Goal: Task Accomplishment & Management: Manage account settings

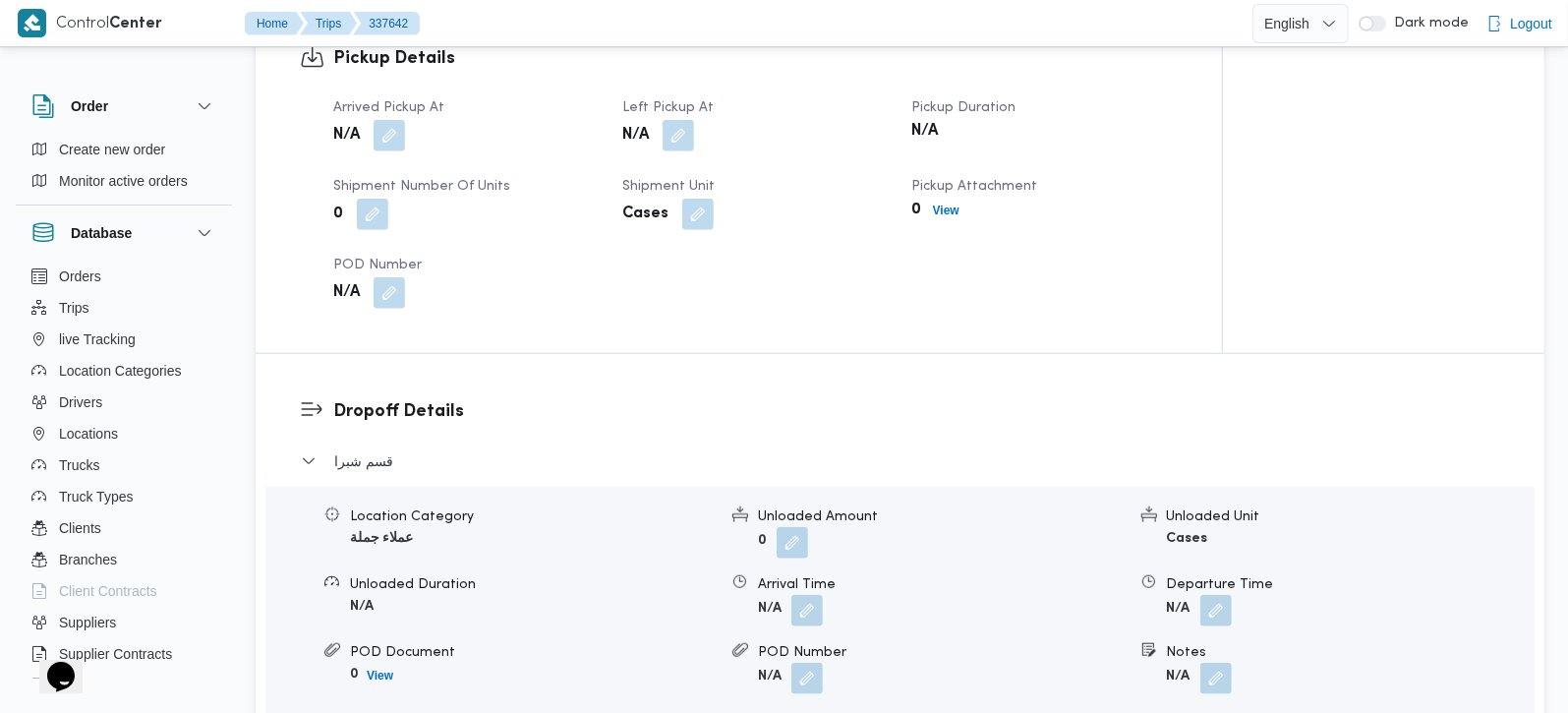
scroll to position [1272, 0]
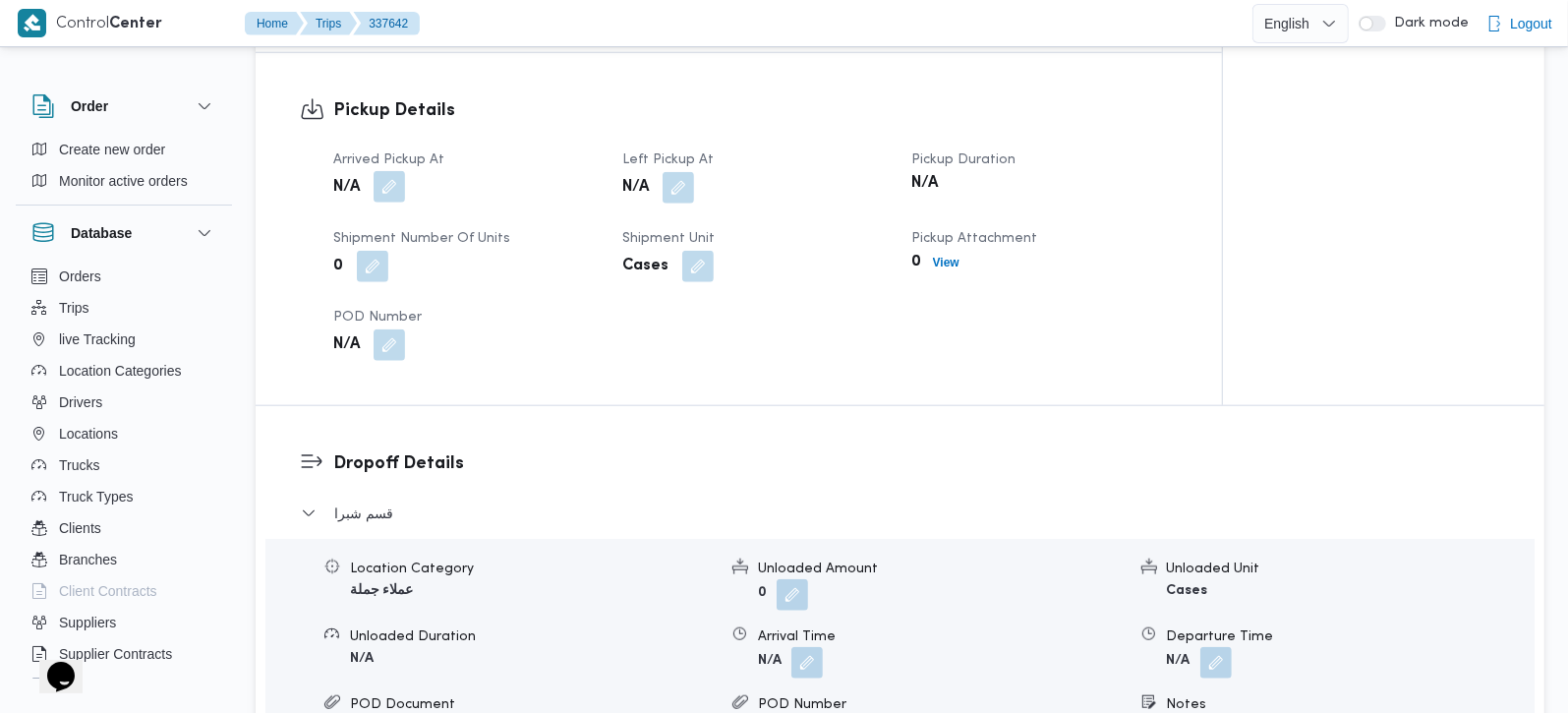
click at [377, 171] on button "button" at bounding box center [389, 187] width 32 height 32
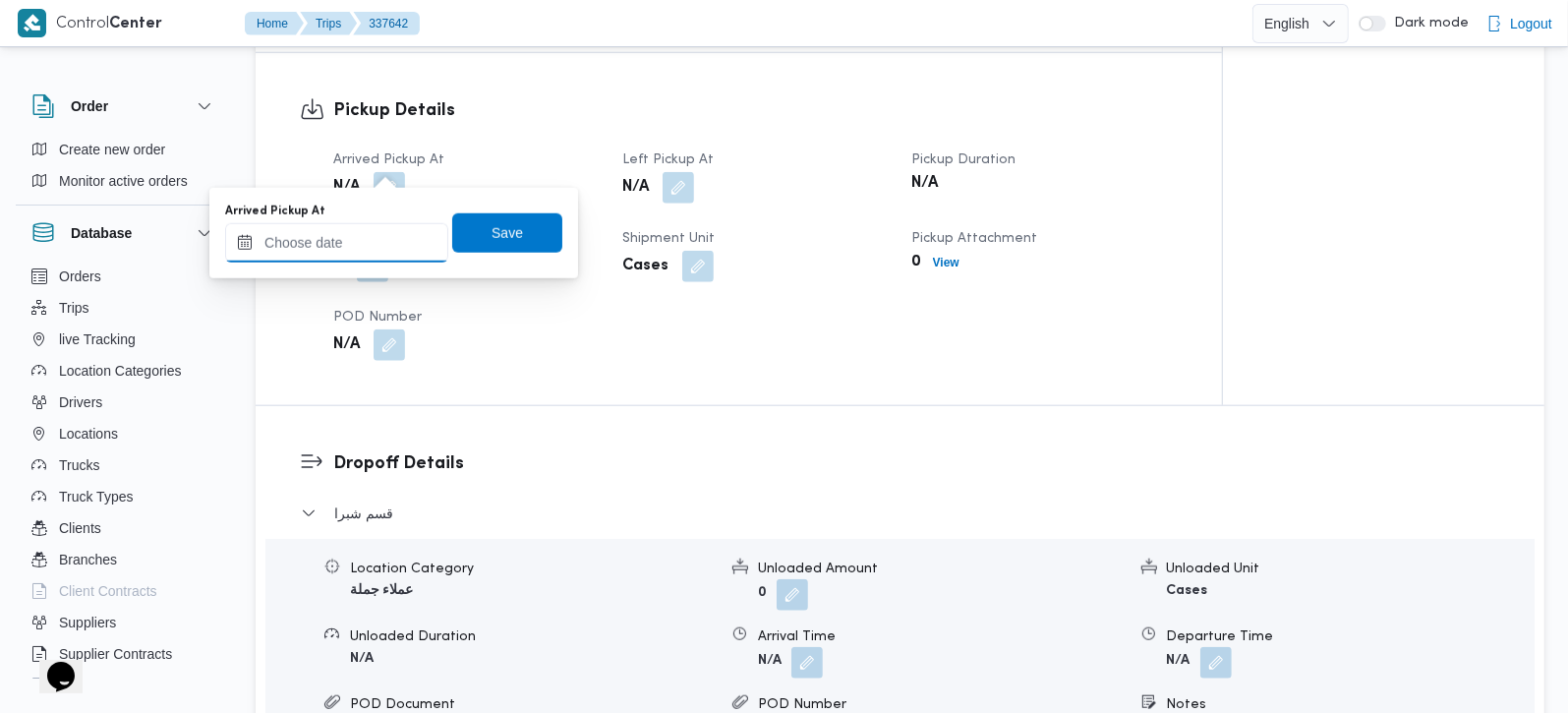
click at [358, 234] on input "Arrived Pickup At" at bounding box center [337, 243] width 223 height 40
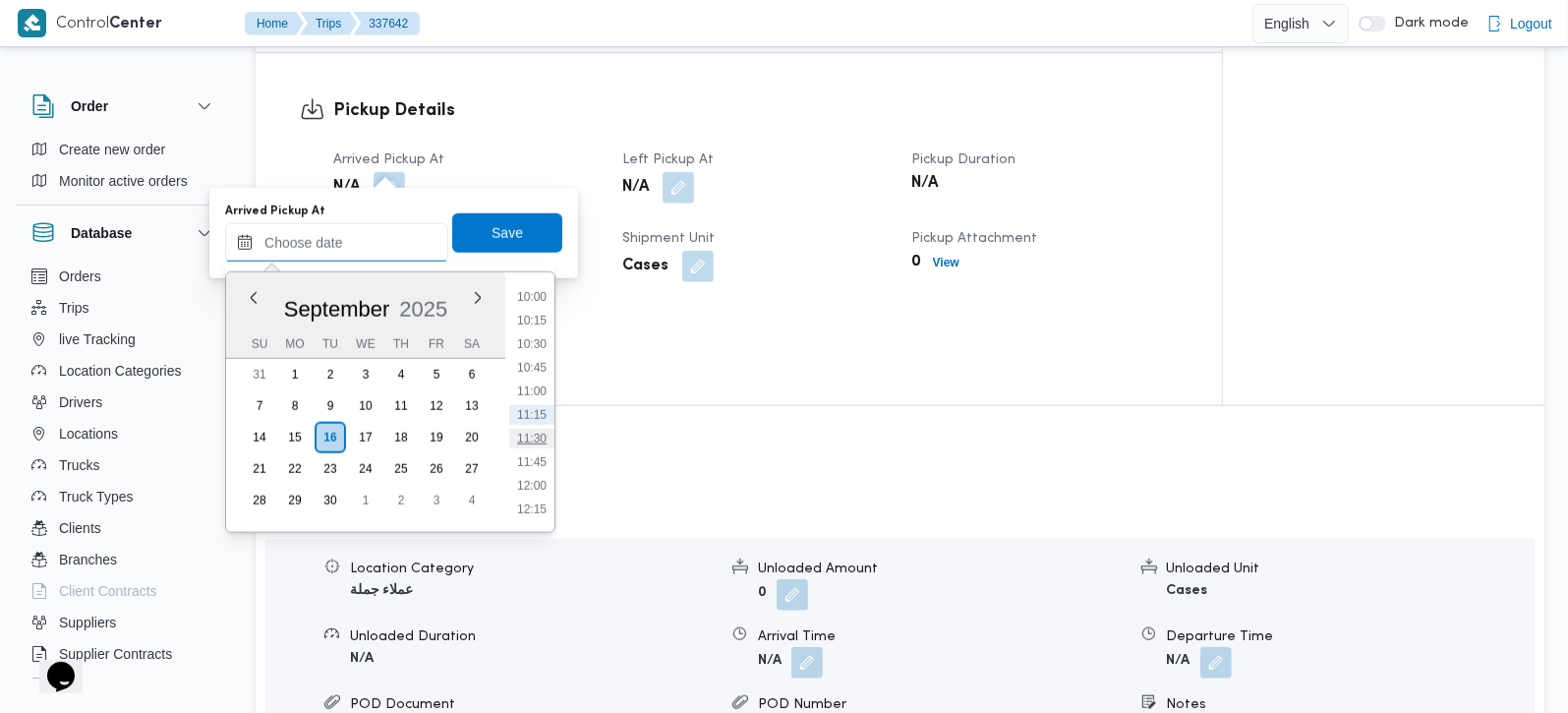
scroll to position [828, 0]
drag, startPoint x: 534, startPoint y: 451, endPoint x: 513, endPoint y: 357, distance: 96.3
click at [534, 451] on li "10:30" at bounding box center [532, 460] width 46 height 20
type input "16/09/2025 10:30"
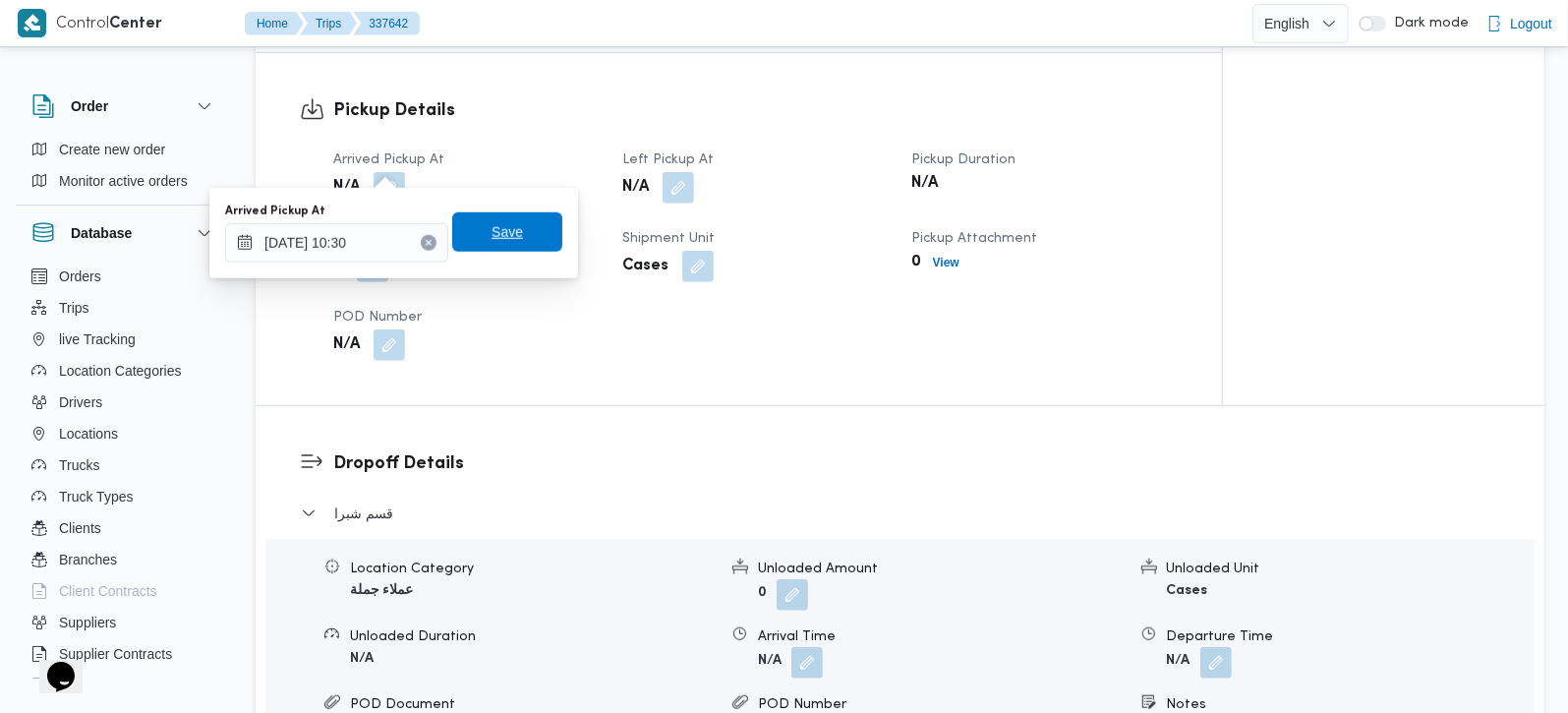
click at [492, 232] on span "Save" at bounding box center [507, 232] width 32 height 24
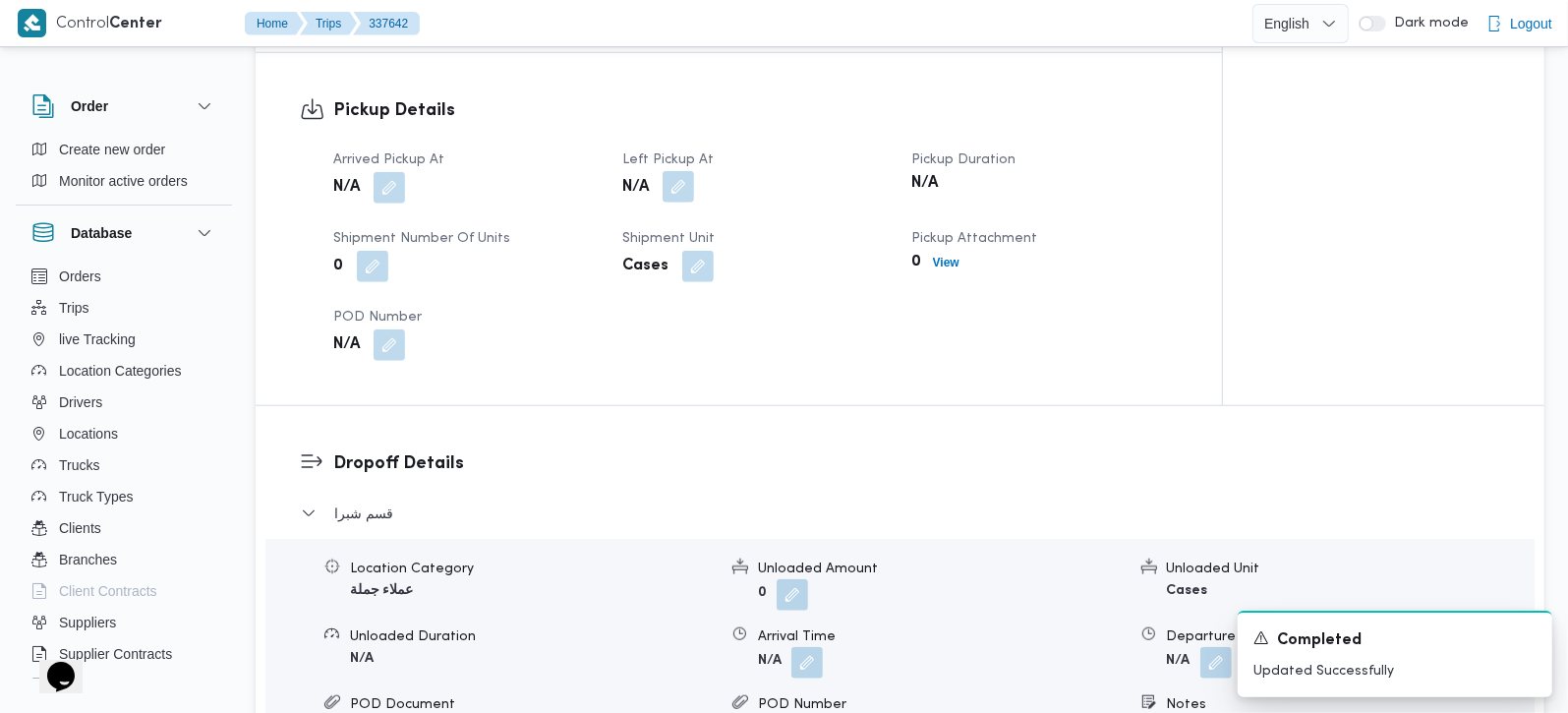
click at [671, 171] on button "button" at bounding box center [678, 187] width 32 height 32
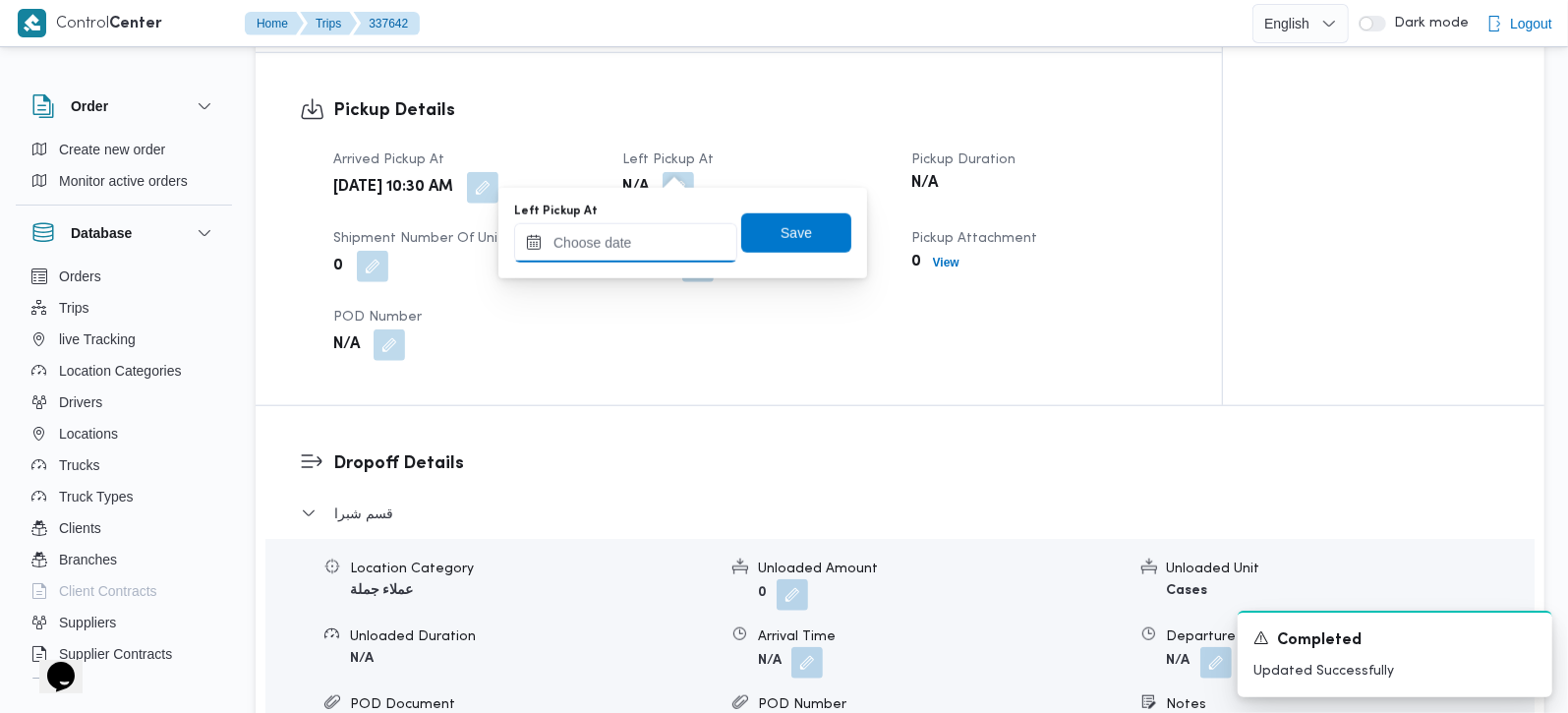
click at [653, 238] on input "Left Pickup At" at bounding box center [626, 243] width 223 height 40
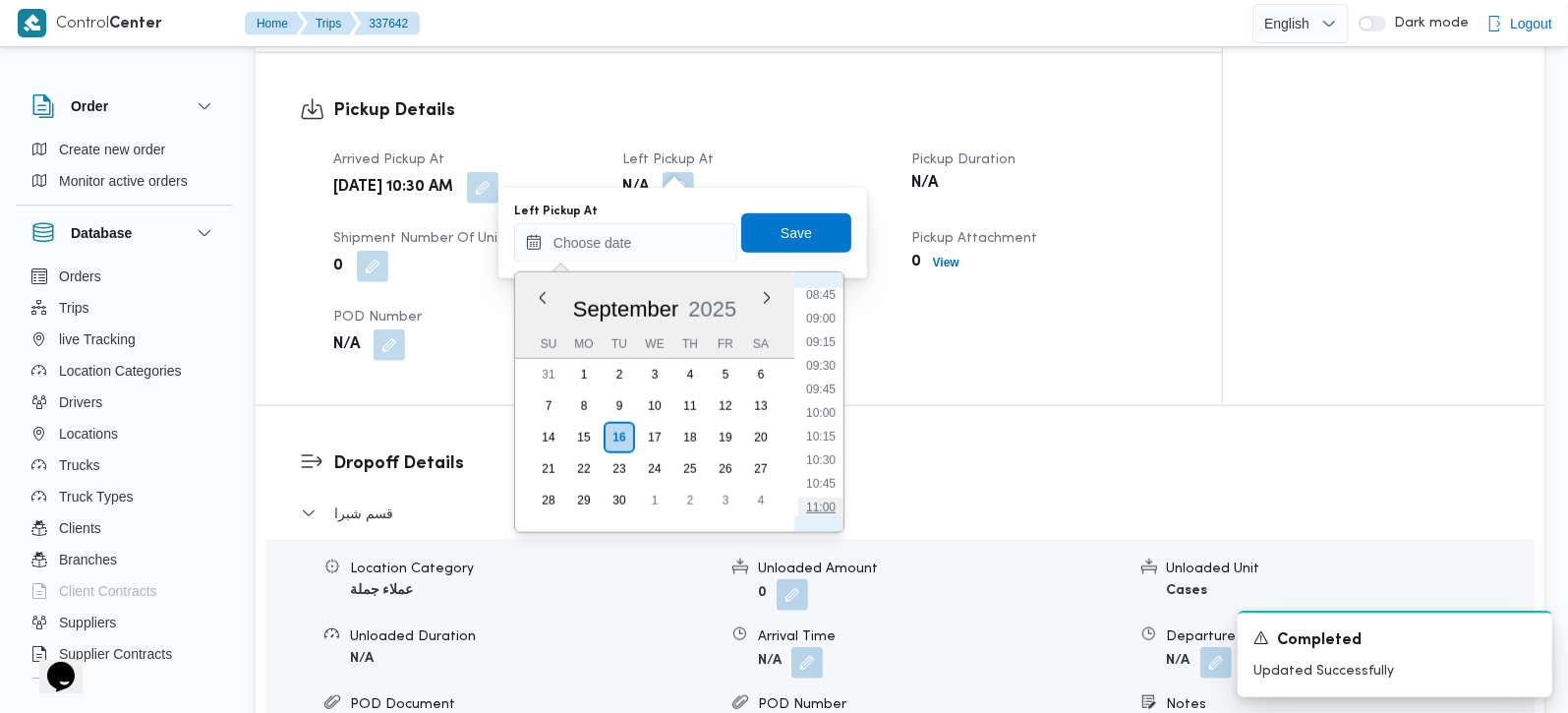
click at [818, 501] on li "11:00" at bounding box center [821, 507] width 46 height 20
type input "16/09/2025 11:00"
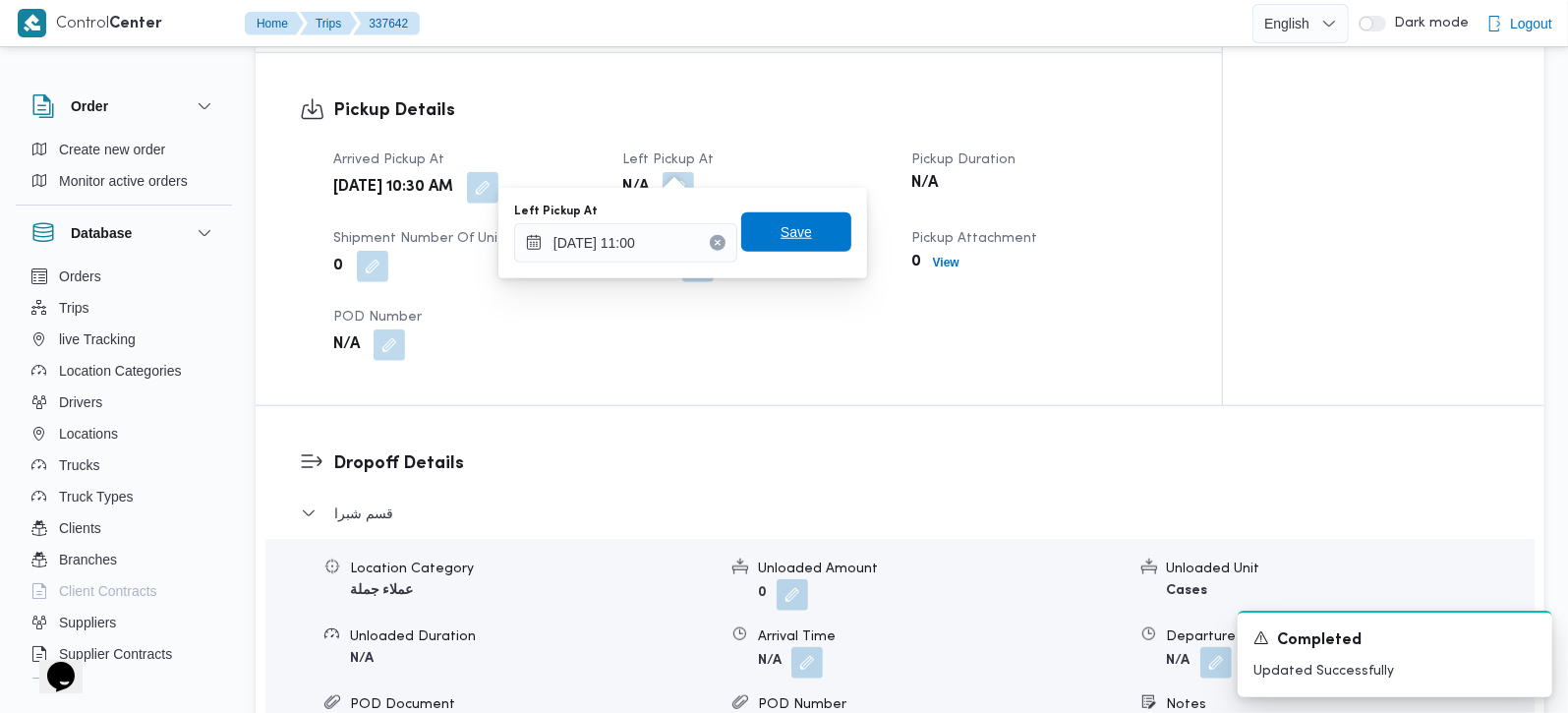
click at [781, 240] on span "Save" at bounding box center [796, 232] width 32 height 24
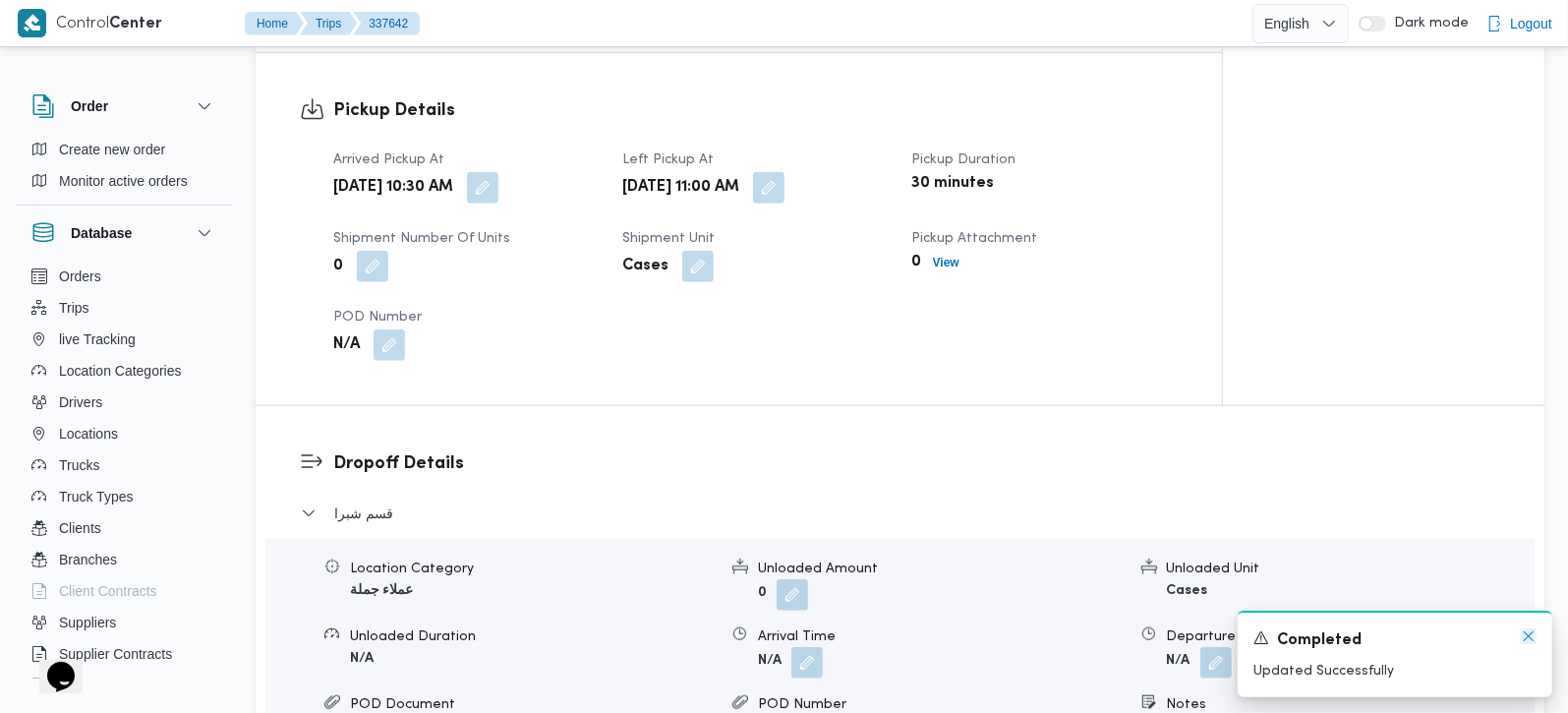
click at [1528, 638] on icon "Dismiss toast" at bounding box center [1528, 636] width 10 height 10
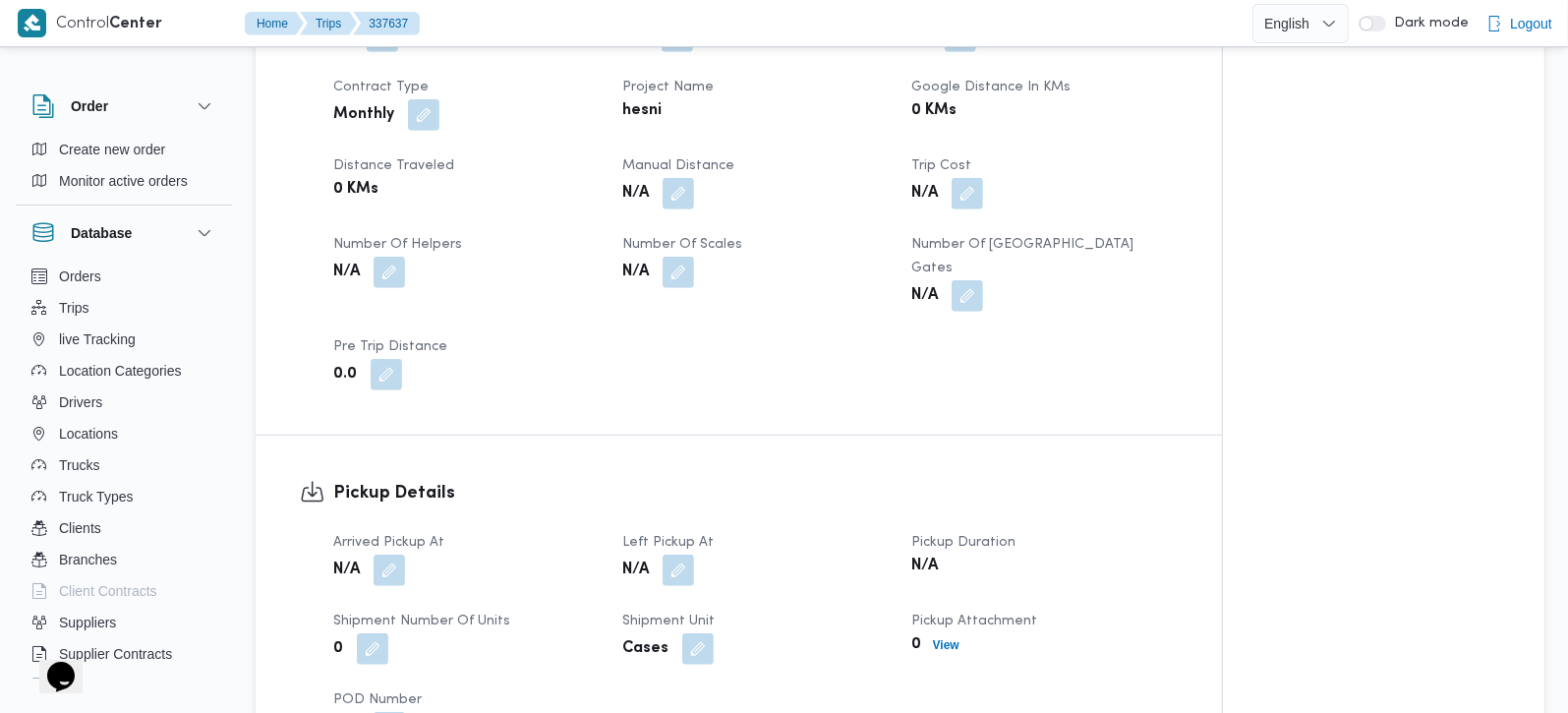
scroll to position [1040, 0]
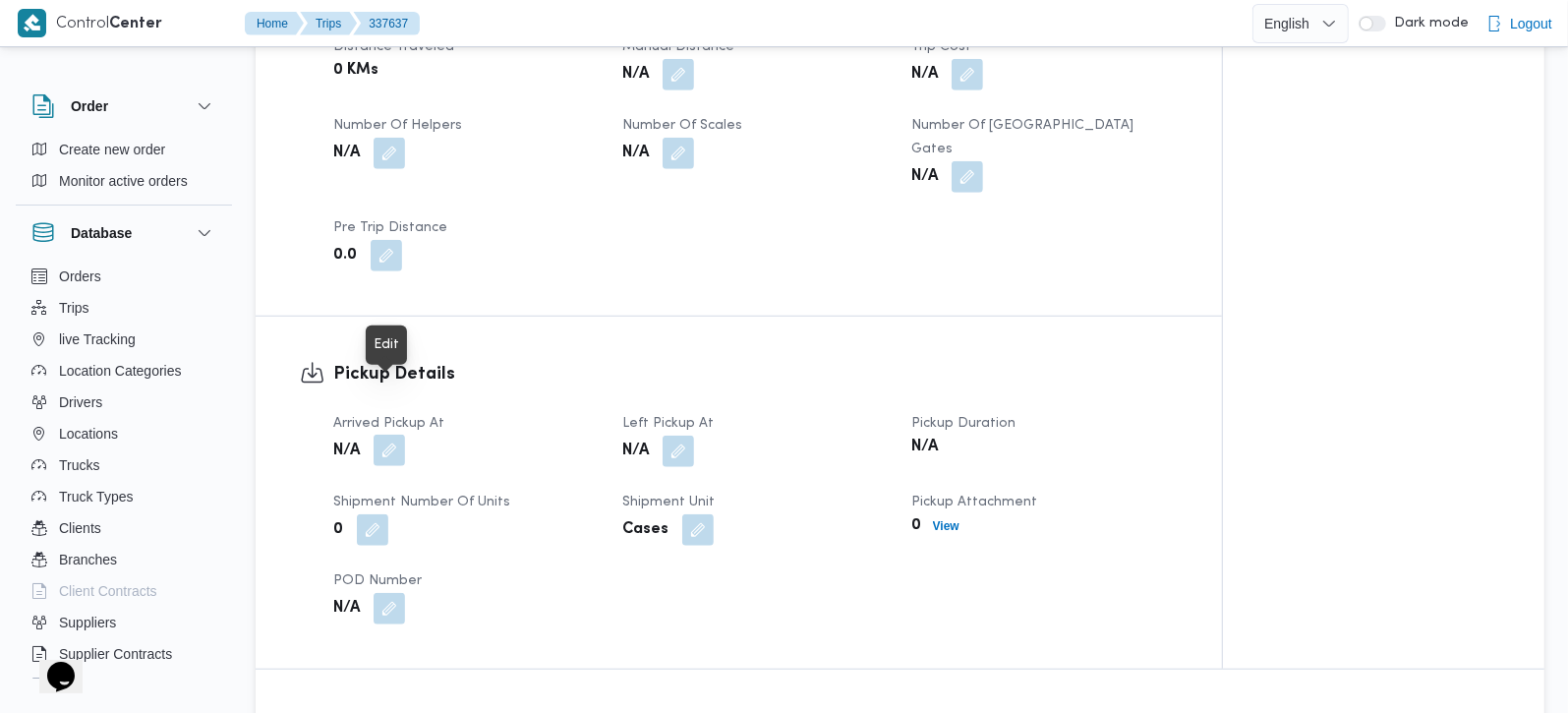
click at [394, 435] on button "button" at bounding box center [389, 451] width 32 height 32
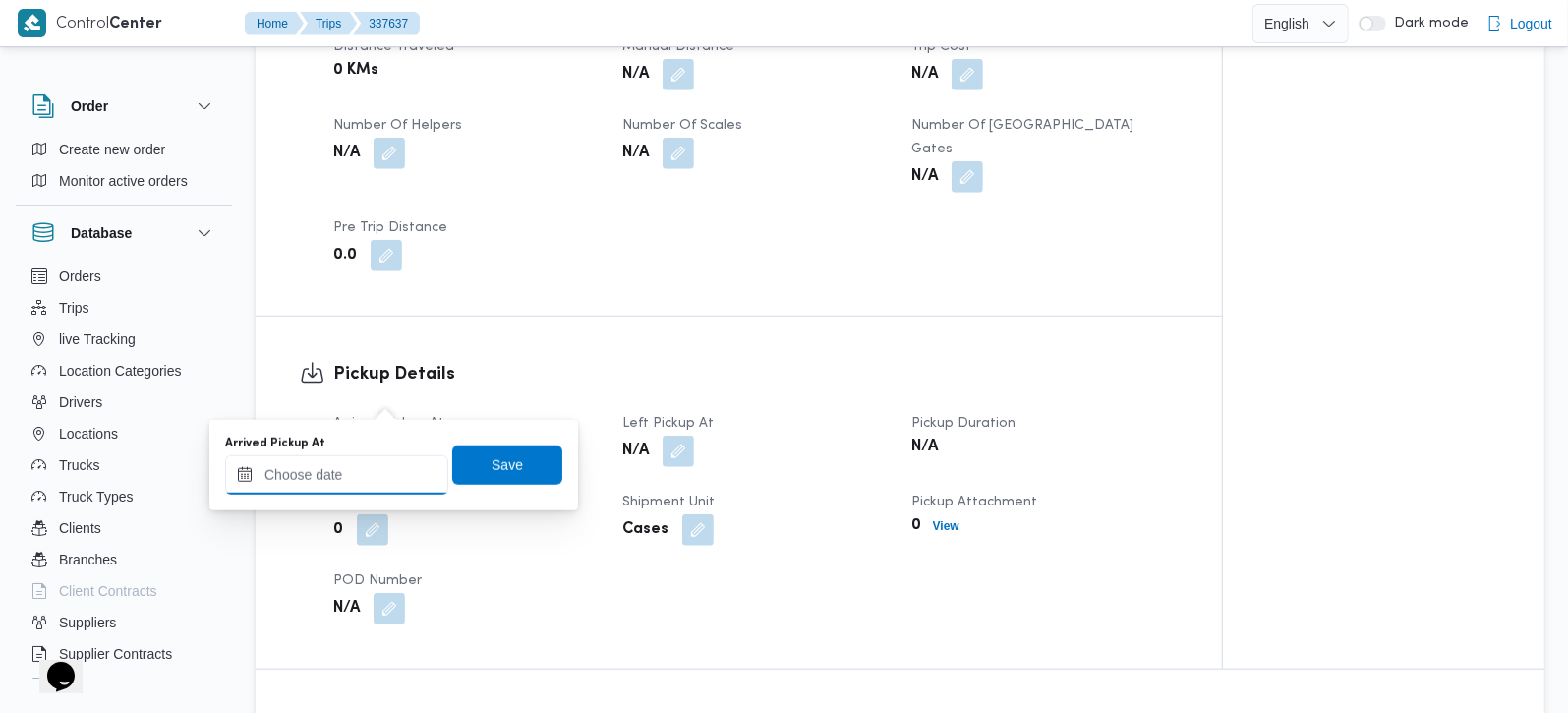
click at [381, 457] on input "Arrived Pickup At" at bounding box center [337, 475] width 223 height 40
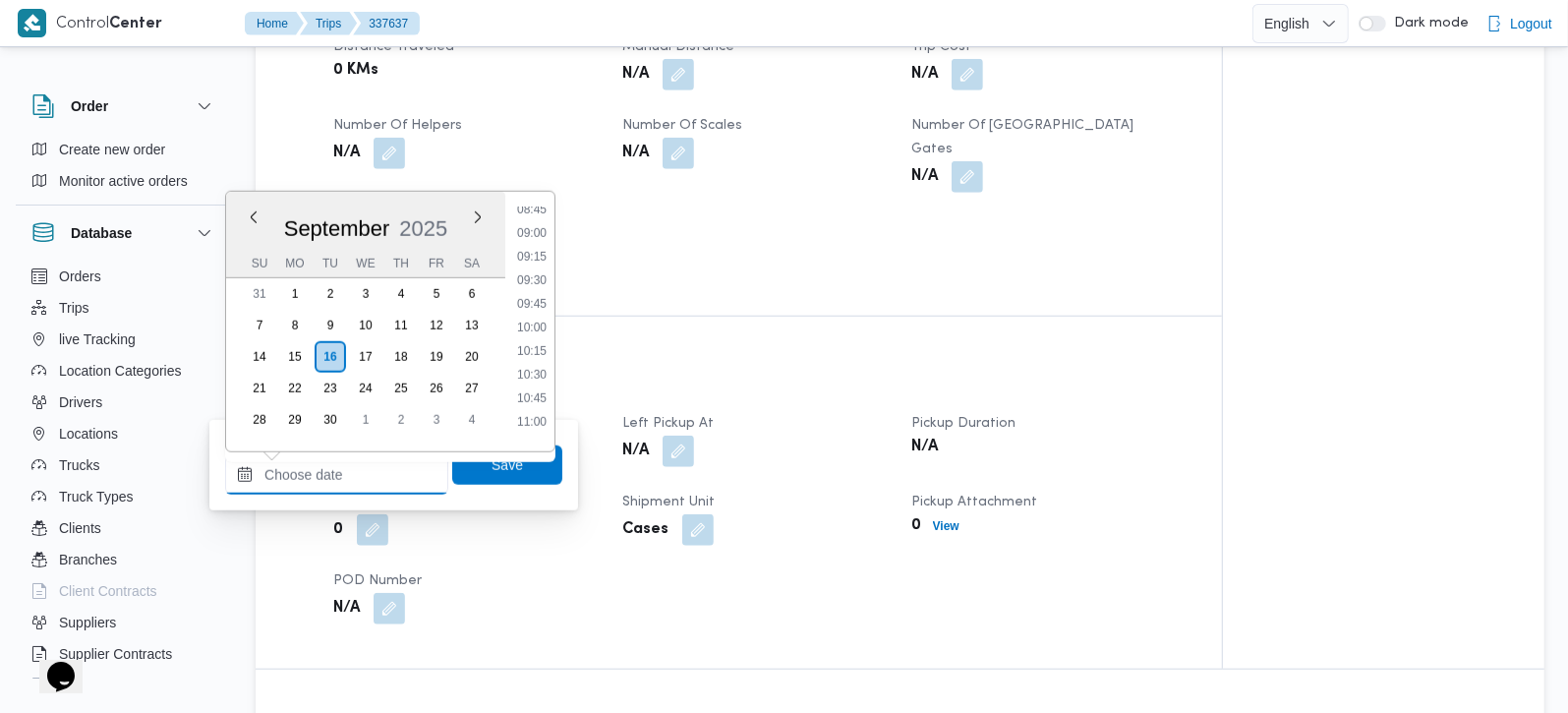
scroll to position [828, 0]
click at [540, 231] on li "09:00" at bounding box center [532, 238] width 46 height 20
type input "16/09/2025 09:00"
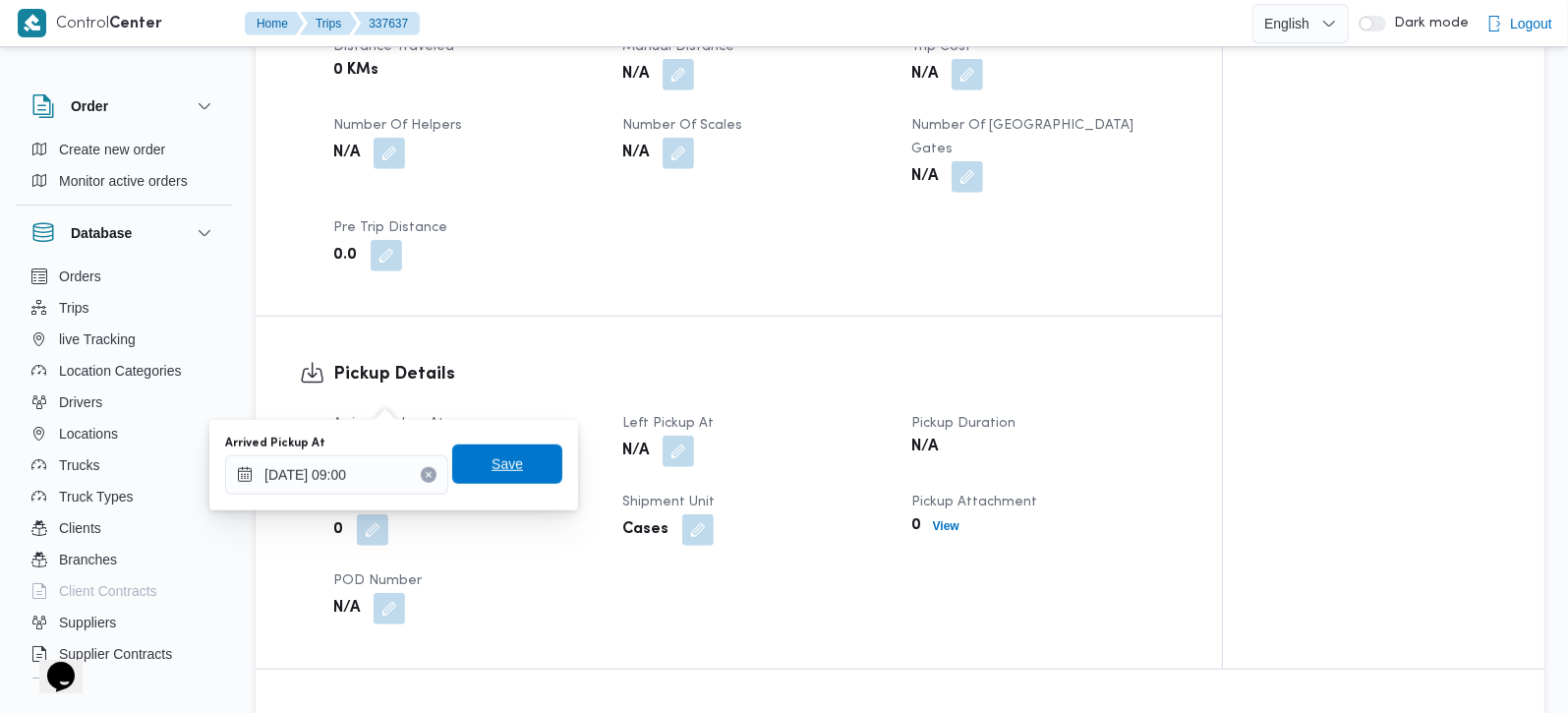
click at [522, 468] on span "Save" at bounding box center [506, 464] width 110 height 40
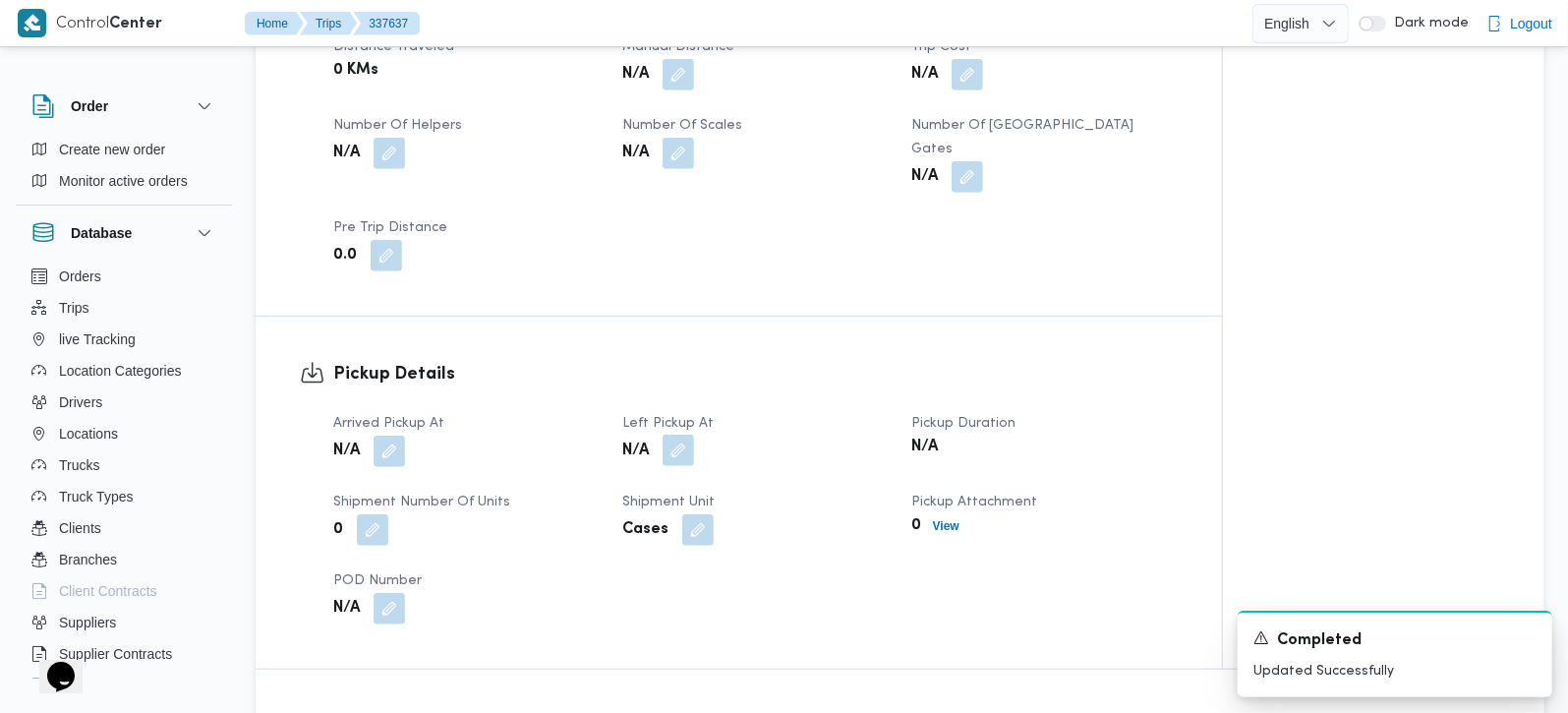
click at [672, 435] on button "button" at bounding box center [678, 451] width 32 height 32
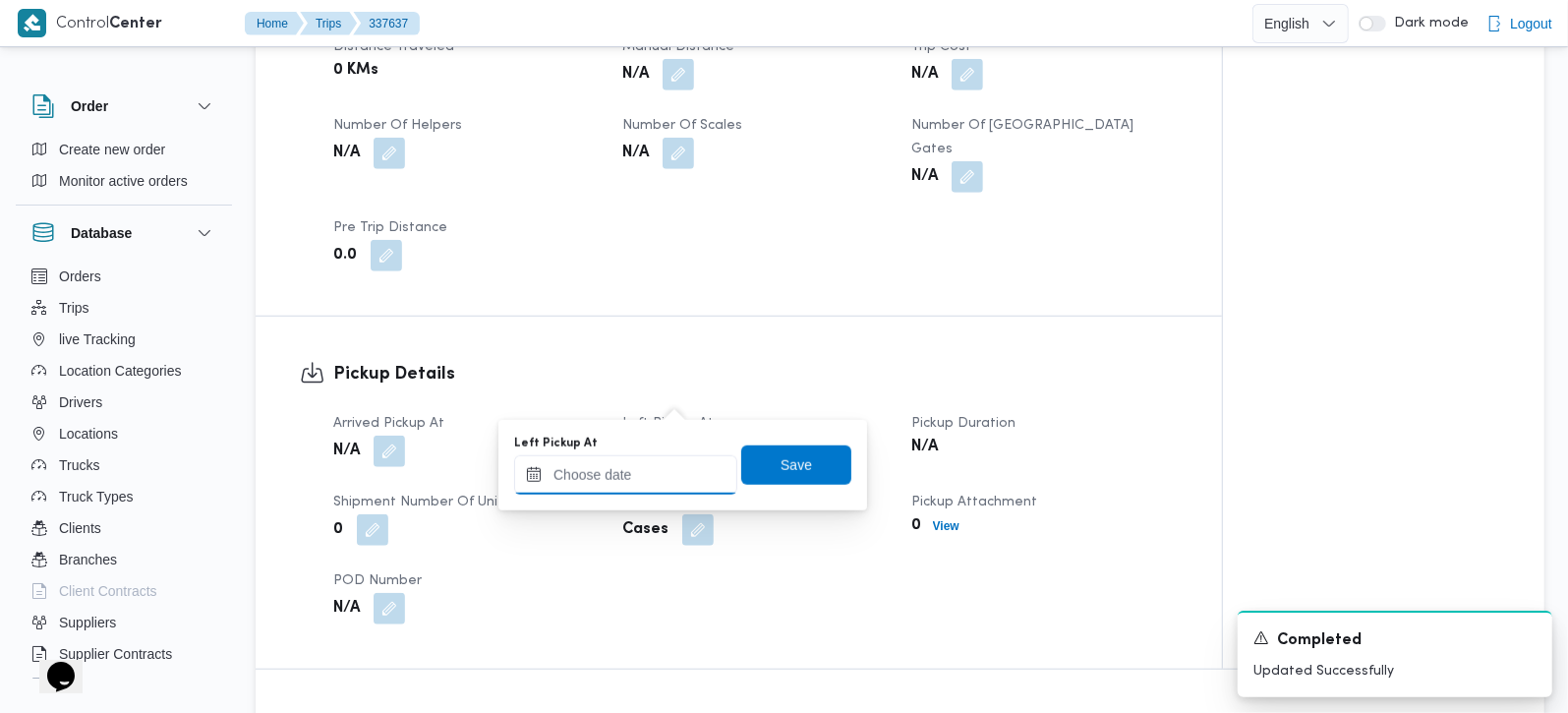
click at [663, 455] on input "Left Pickup At" at bounding box center [626, 475] width 223 height 40
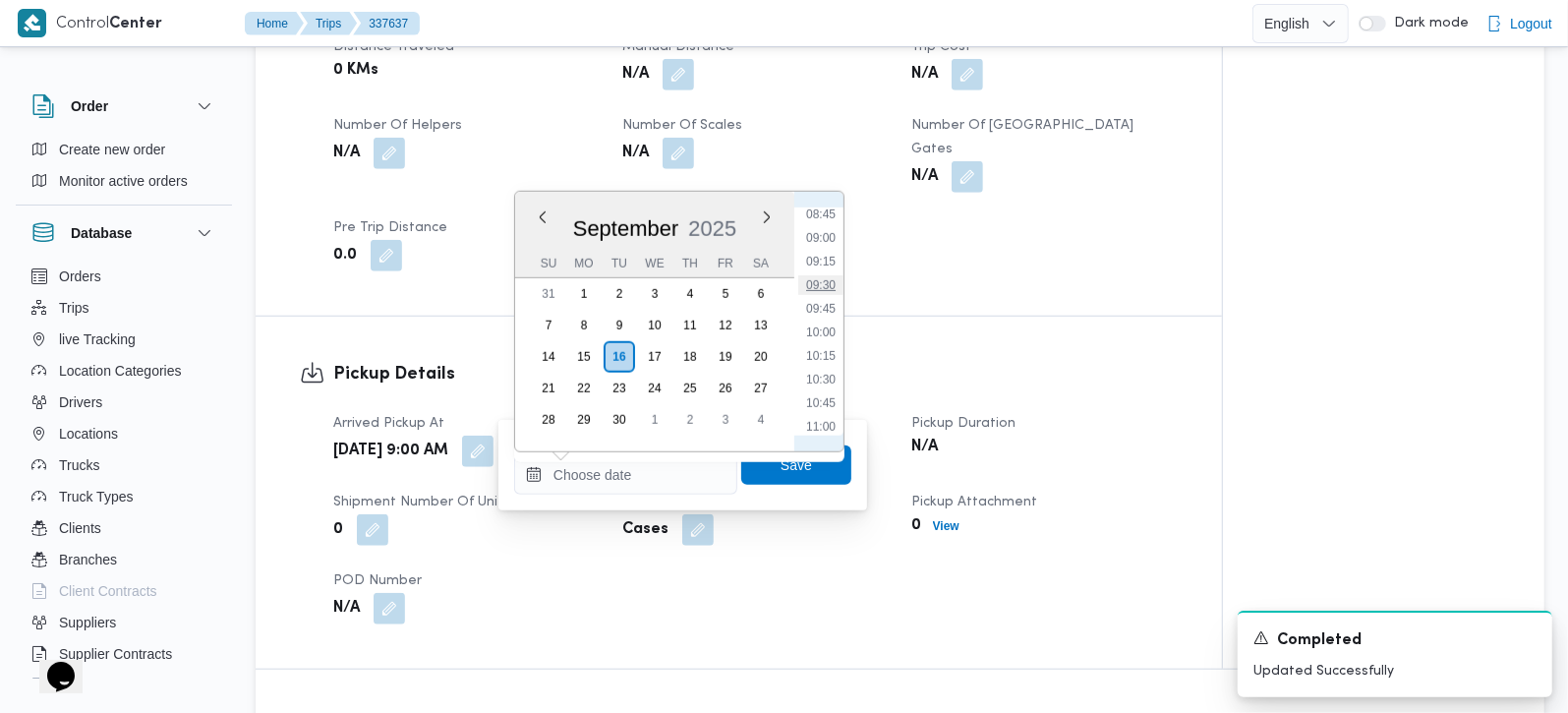
click at [827, 290] on li "09:30" at bounding box center [821, 285] width 46 height 20
type input "16/09/2025 09:30"
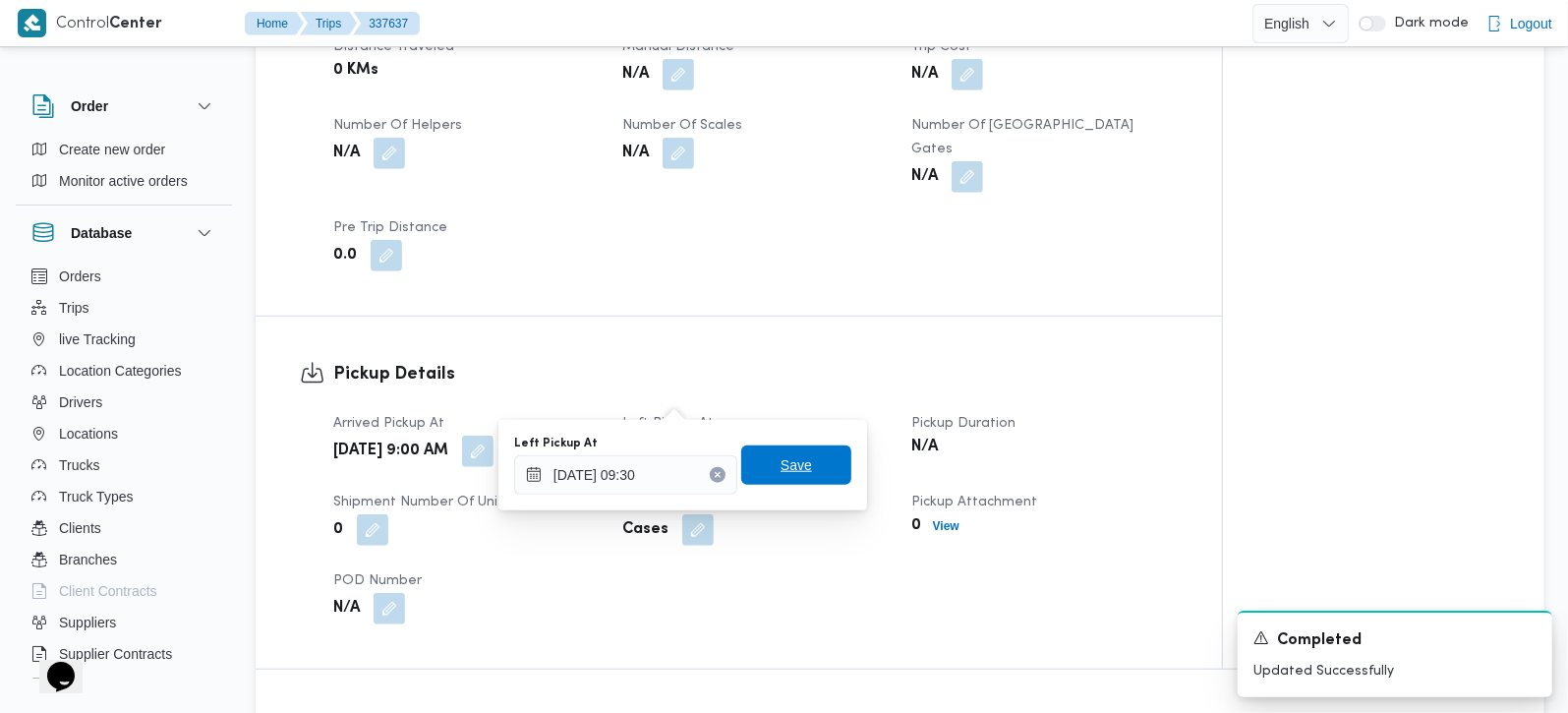
click at [783, 453] on span "Save" at bounding box center [796, 465] width 32 height 24
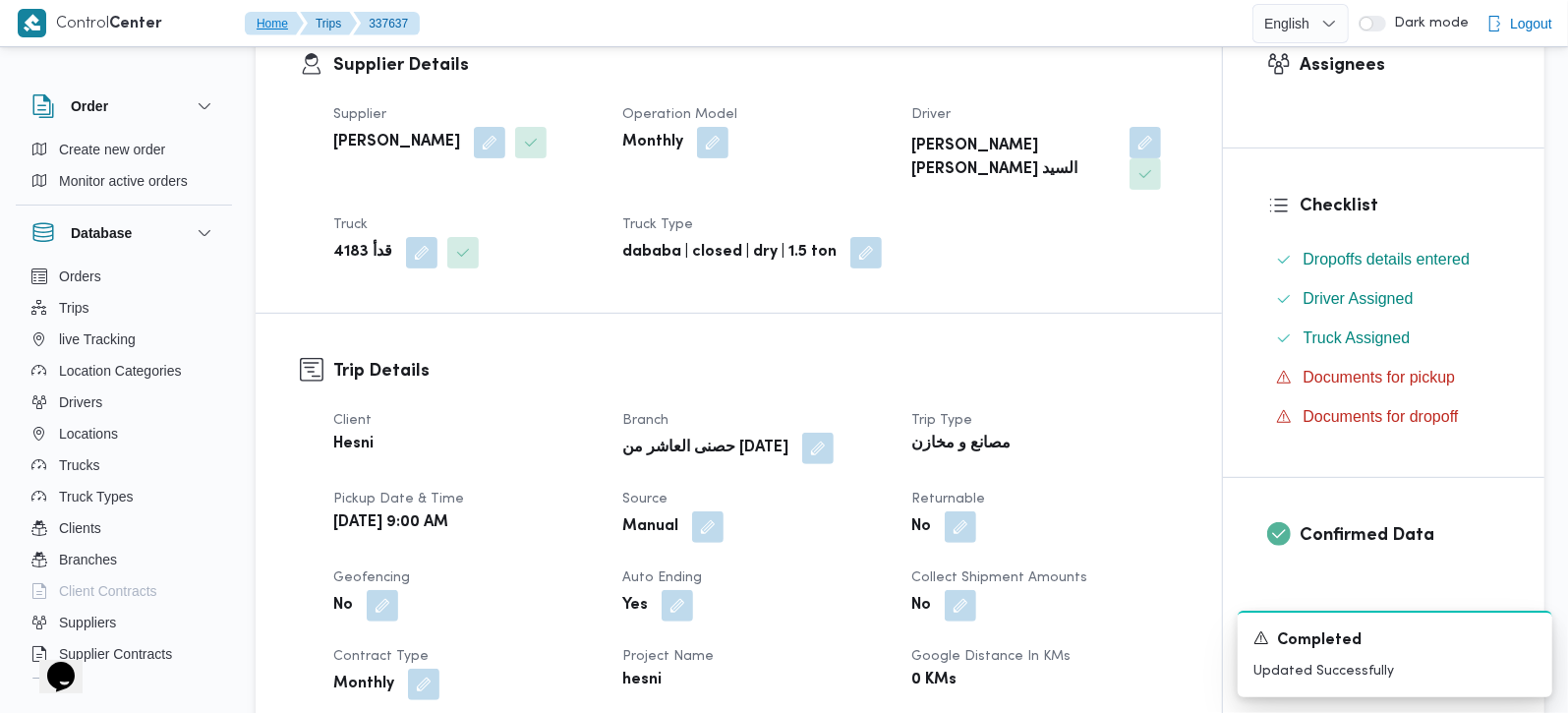
scroll to position [231, 0]
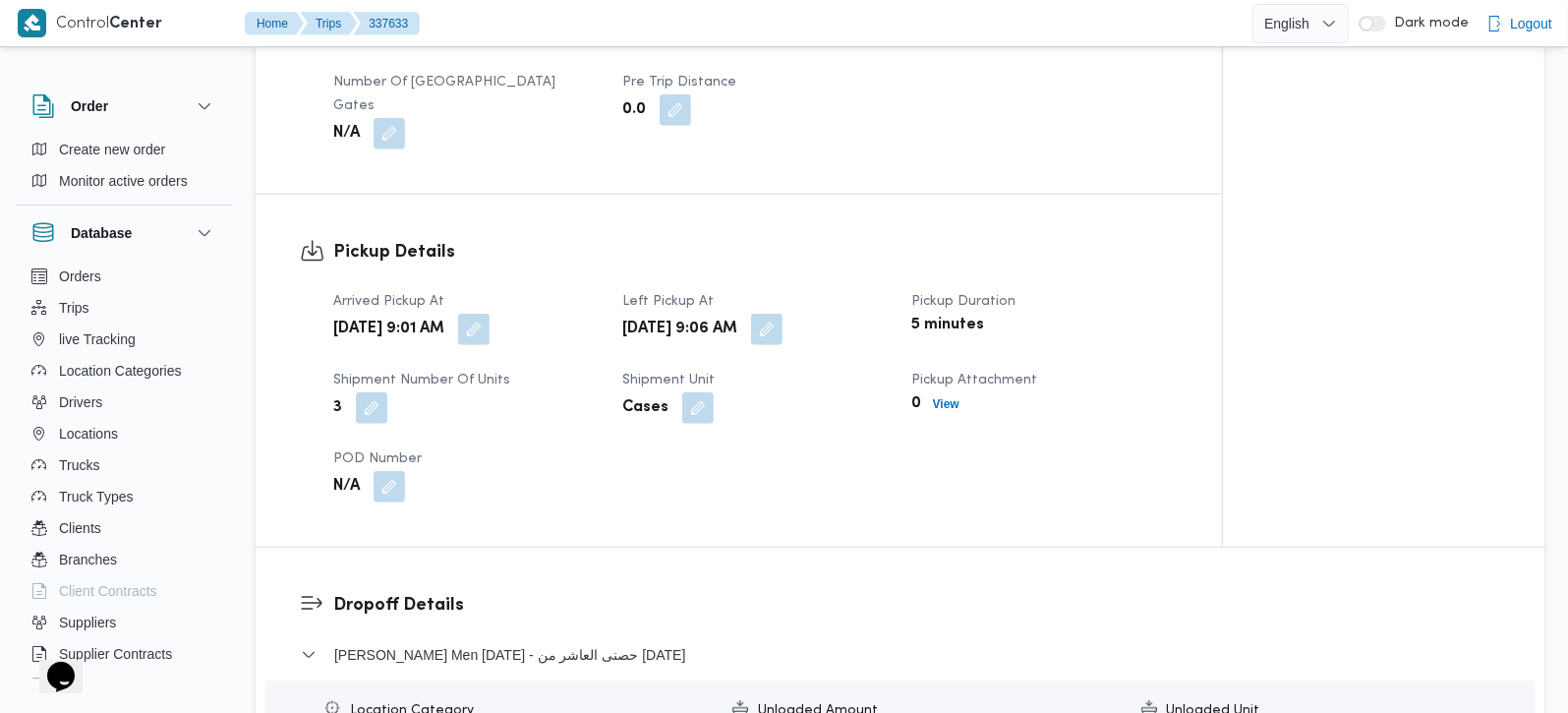
scroll to position [1156, 0]
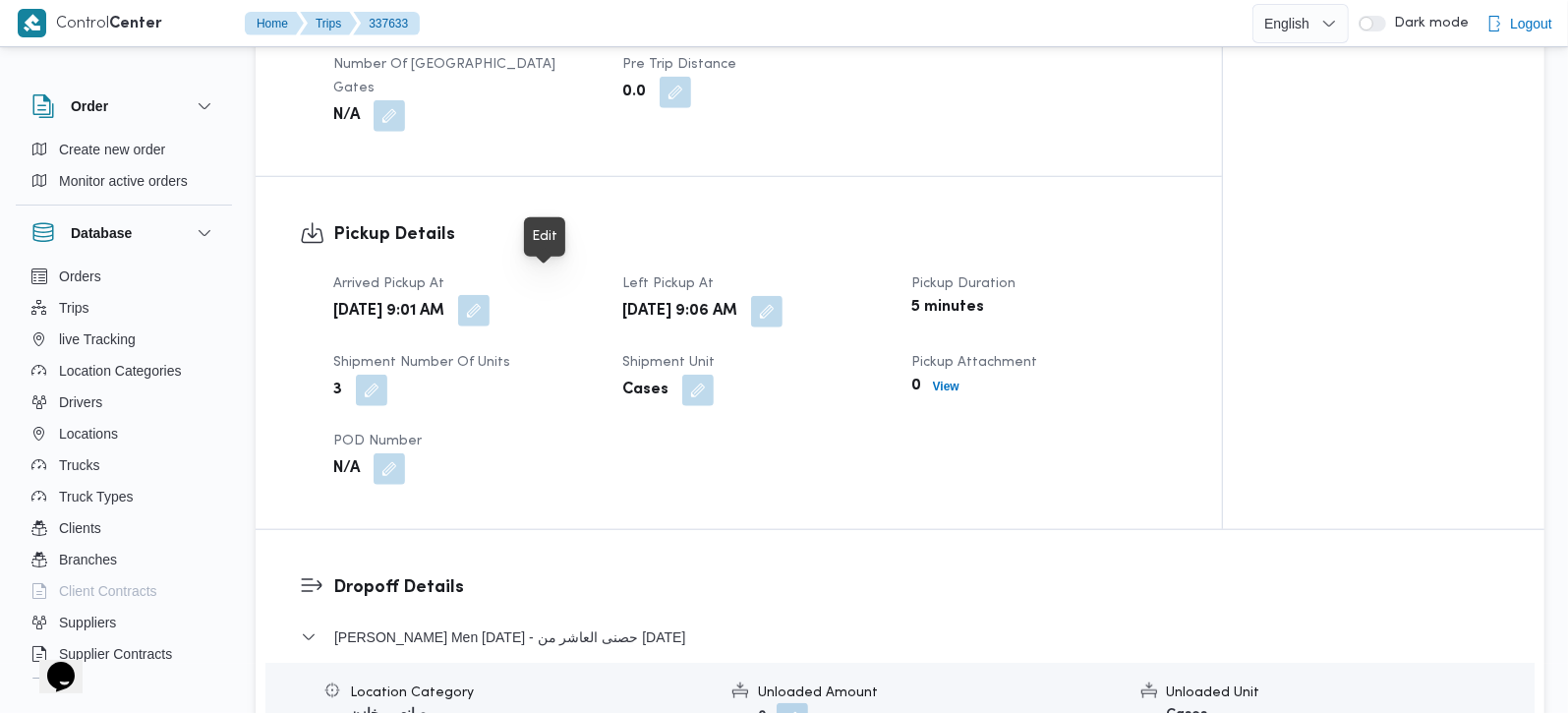
click at [490, 295] on button "button" at bounding box center [474, 311] width 32 height 32
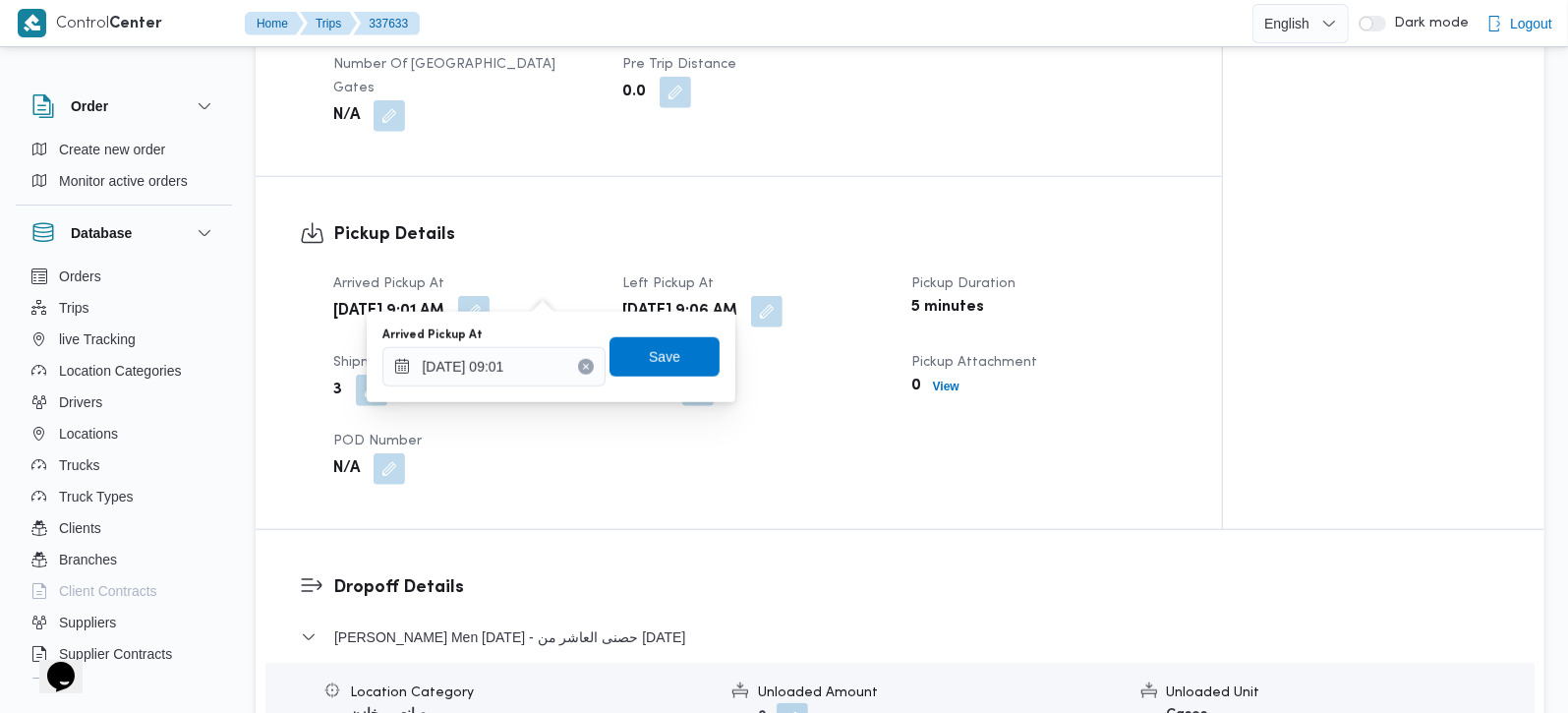
click at [515, 343] on div "Arrived Pickup At 16/09/2025 09:01" at bounding box center [494, 356] width 223 height 59
click at [510, 382] on input "16/09/2025 09:01" at bounding box center [494, 366] width 223 height 40
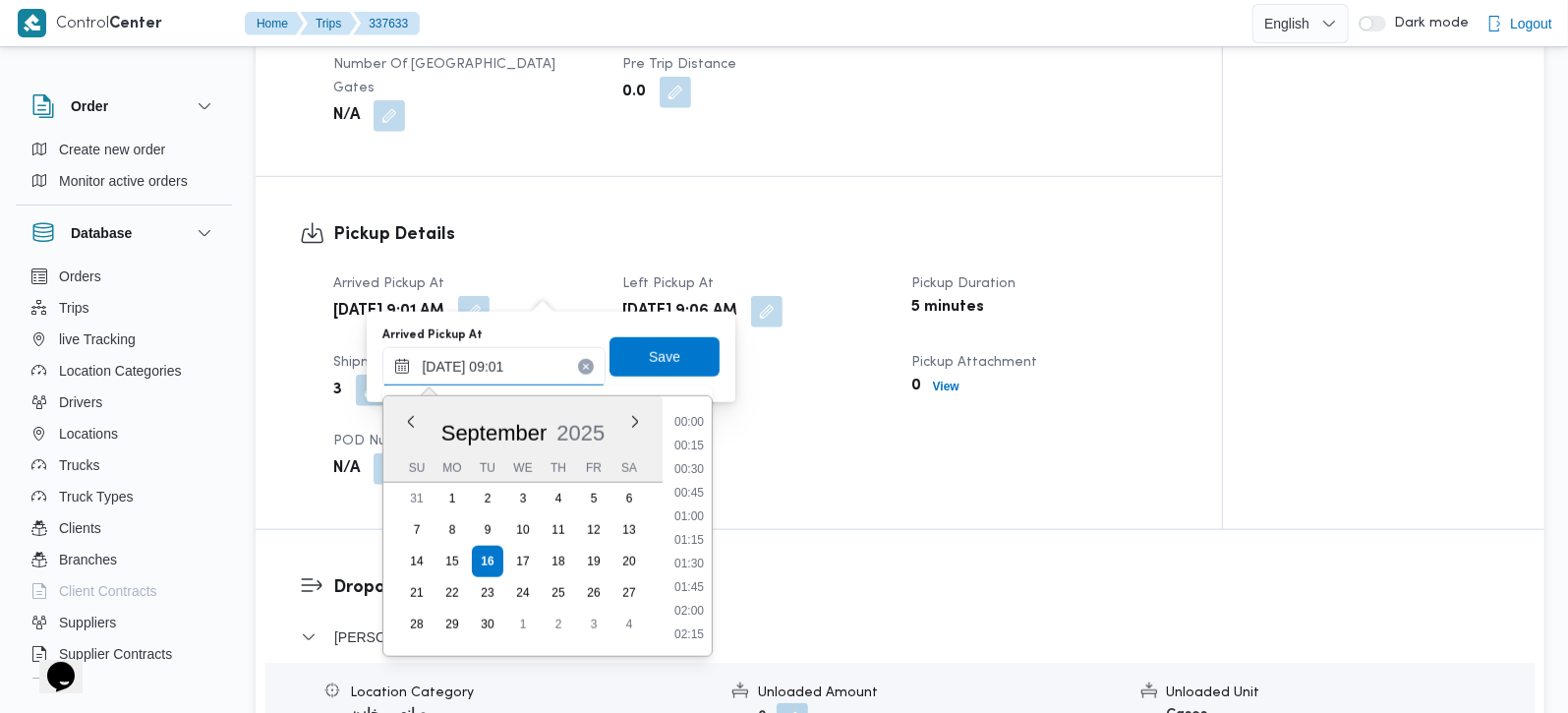
scroll to position [730, 0]
click at [709, 463] on li "08:15" at bounding box center [689, 470] width 46 height 20
type input "16/09/2025 08:15"
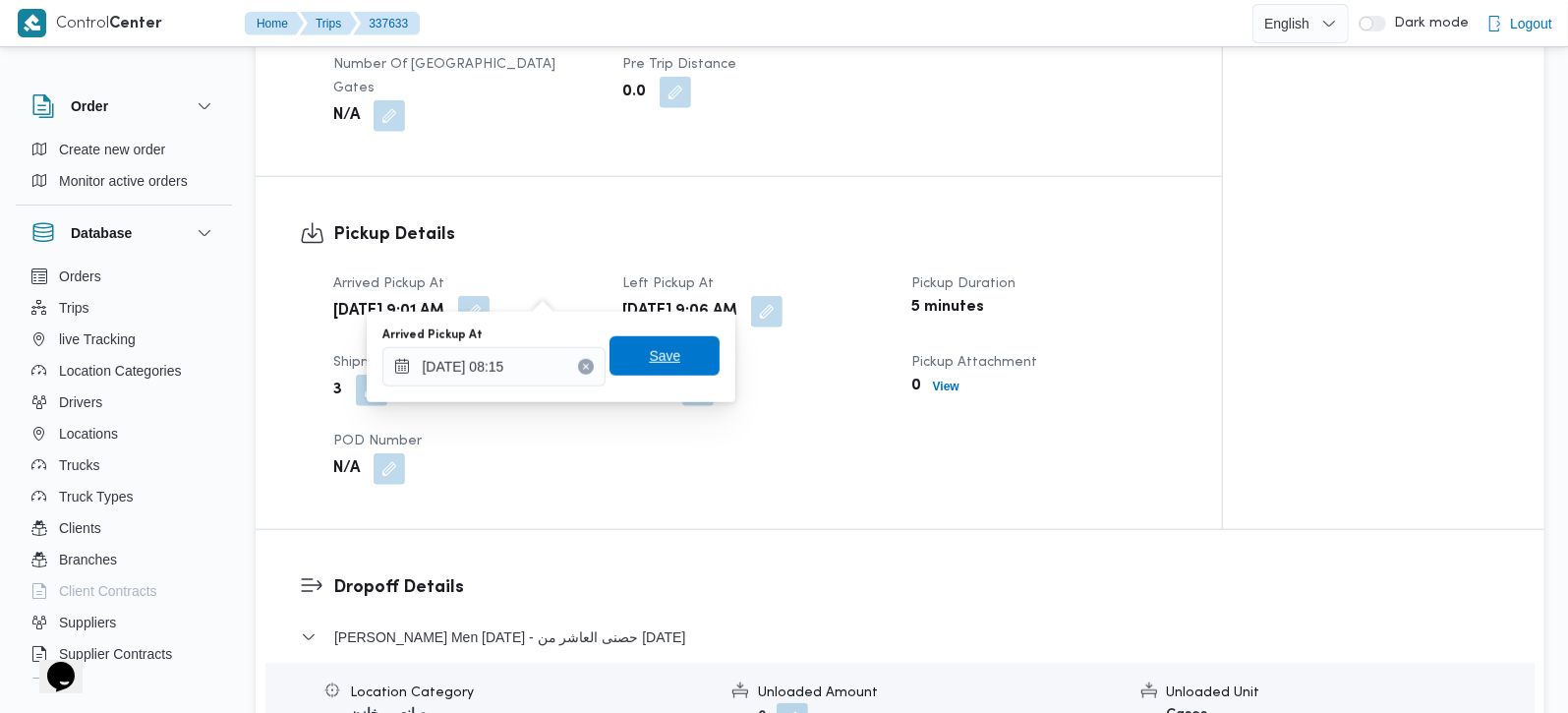
click at [662, 352] on span "Save" at bounding box center [664, 356] width 32 height 24
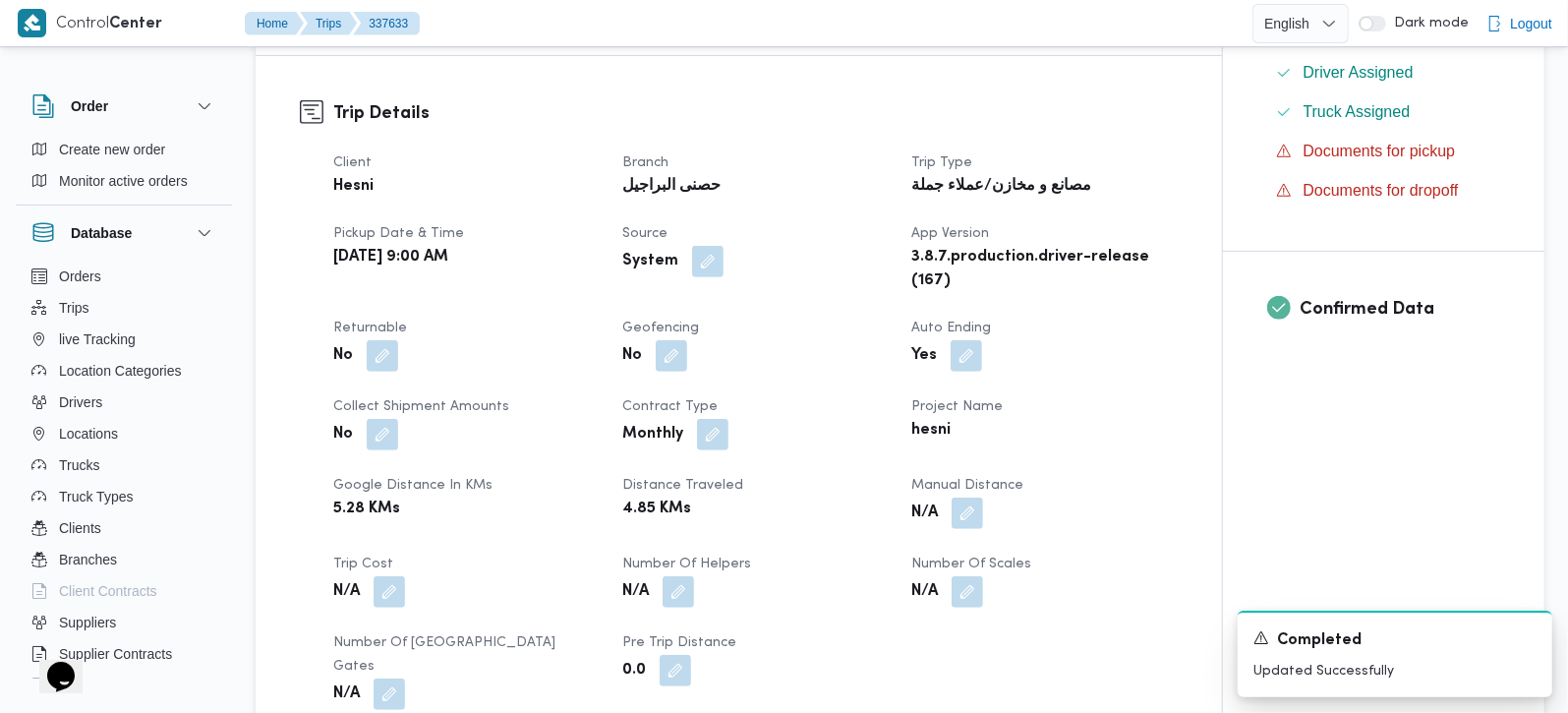
scroll to position [0, 0]
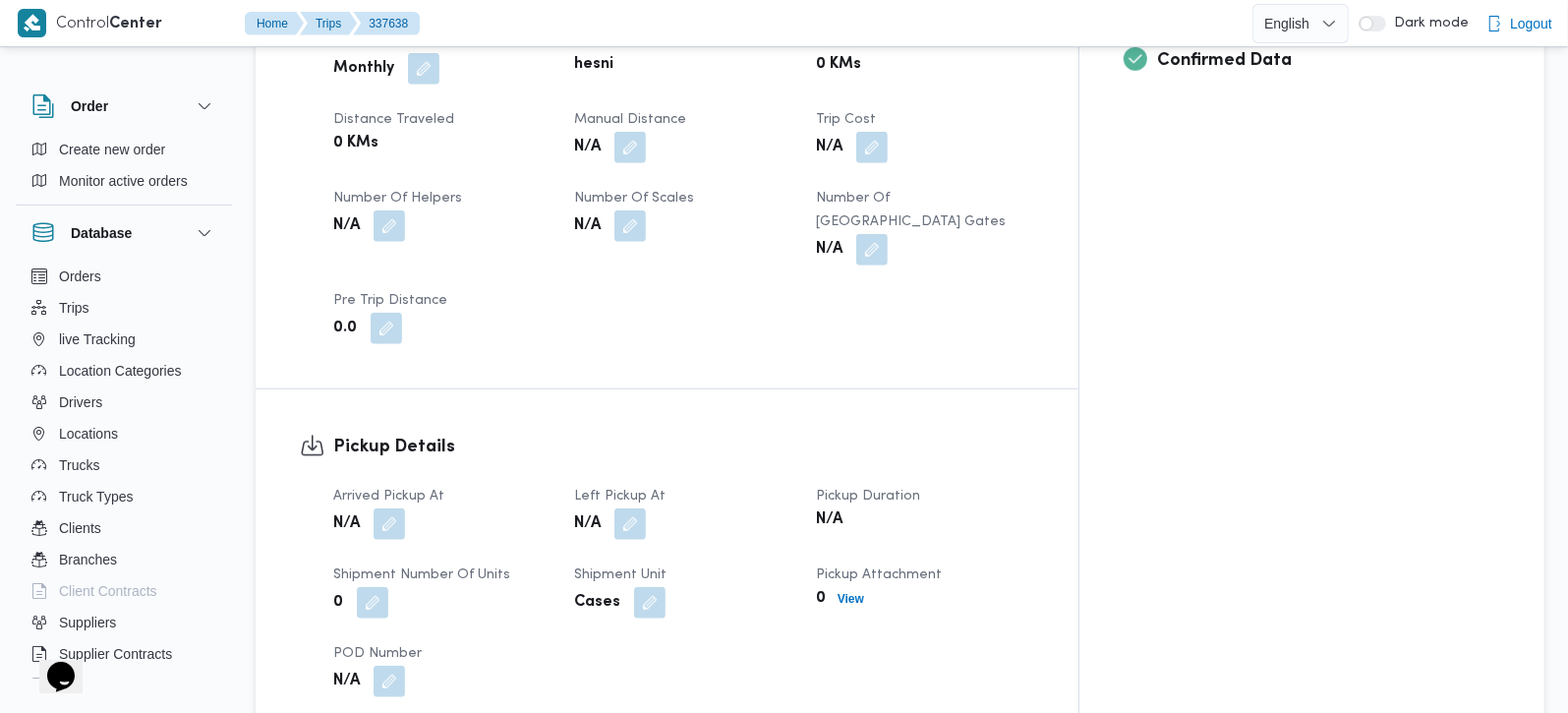
scroll to position [1040, 0]
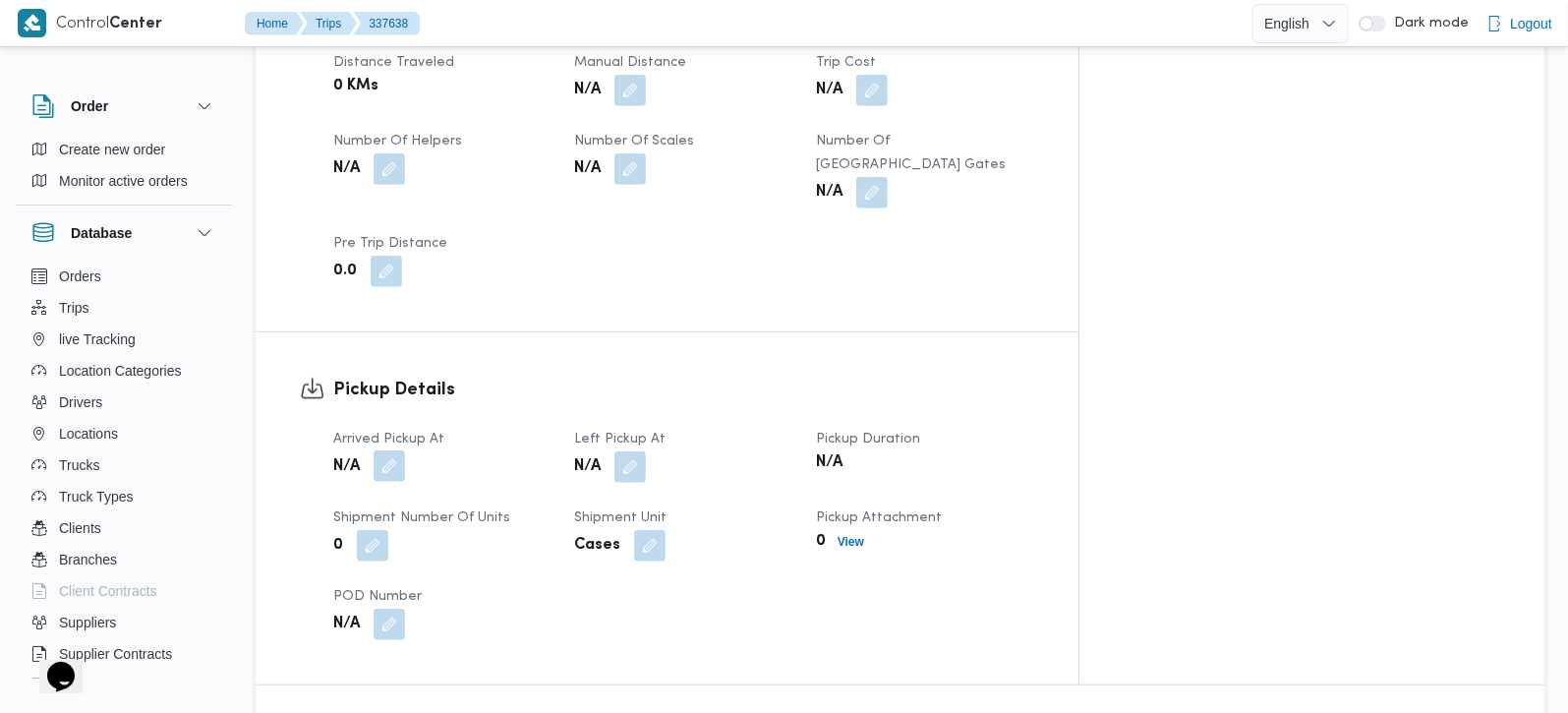
click at [394, 450] on button "button" at bounding box center [389, 466] width 32 height 32
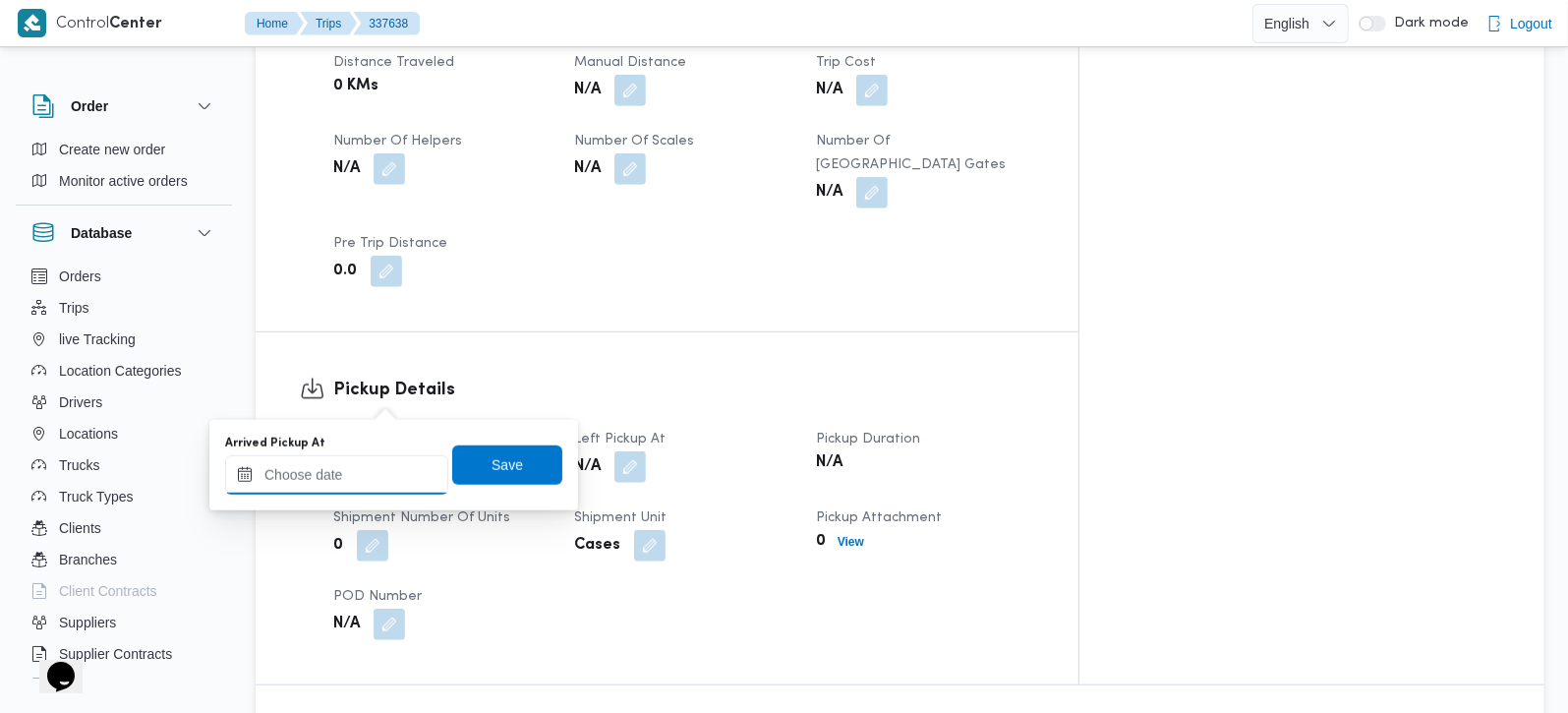
click at [361, 457] on div at bounding box center [337, 475] width 223 height 40
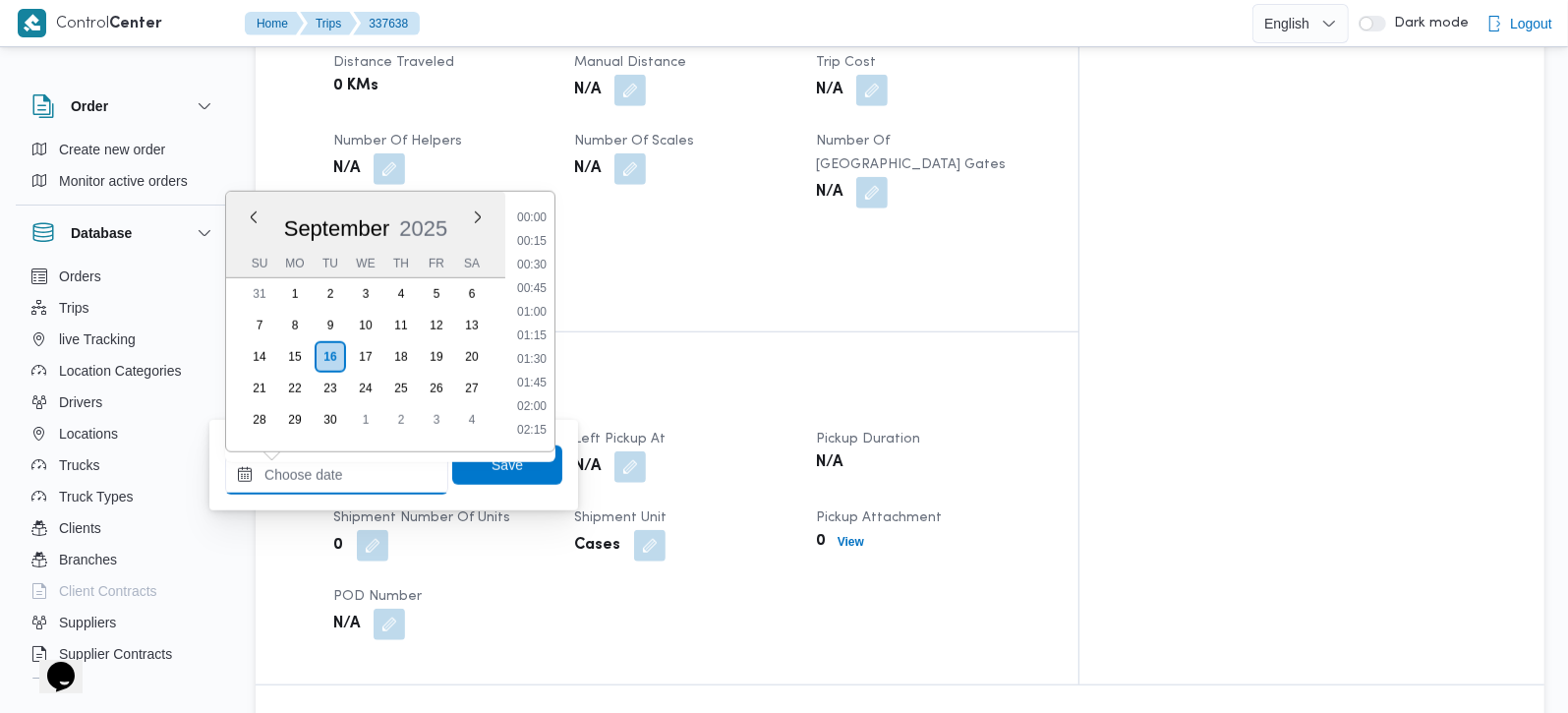
scroll to position [944, 0]
click at [540, 238] on li "10:15" at bounding box center [532, 240] width 46 height 20
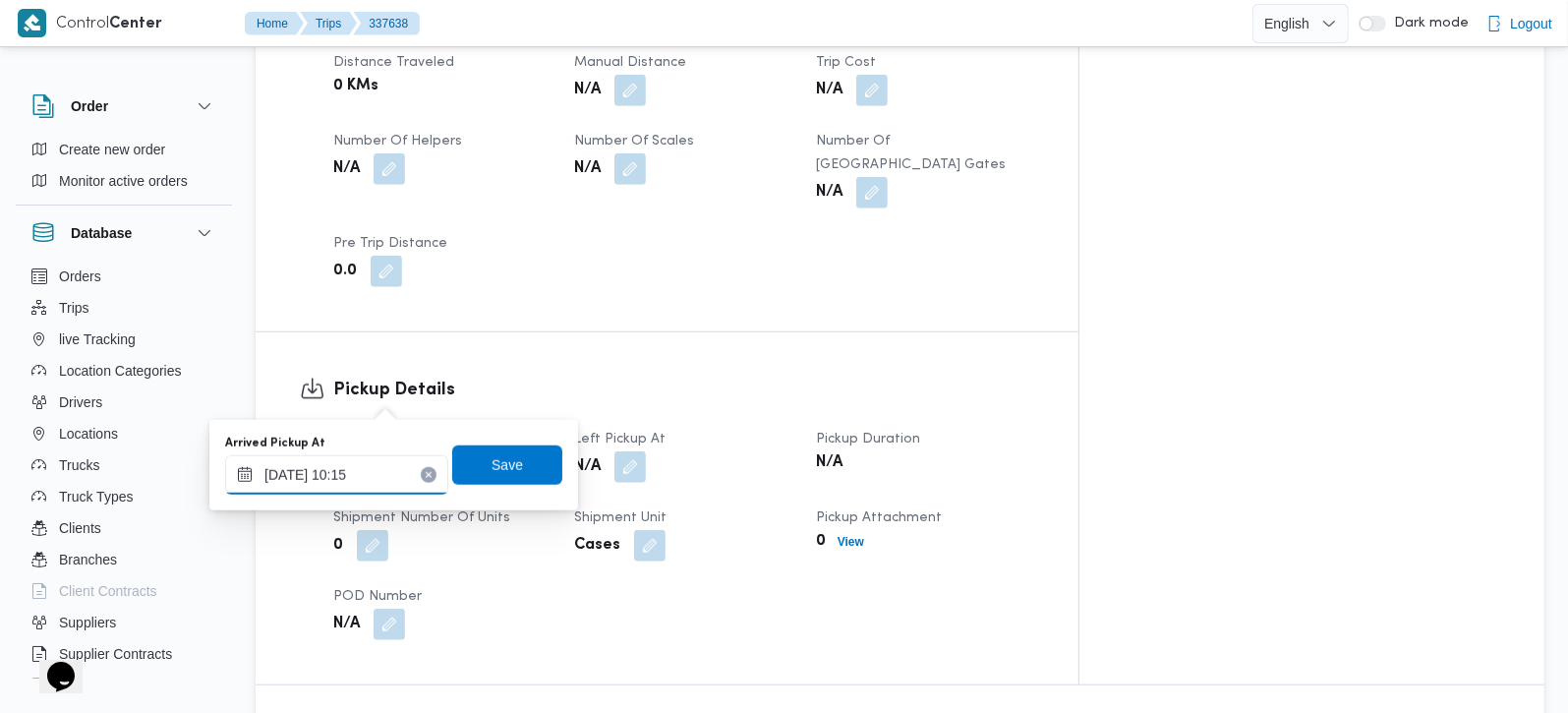
click at [376, 470] on input "16/09/2025 10:15" at bounding box center [337, 475] width 223 height 40
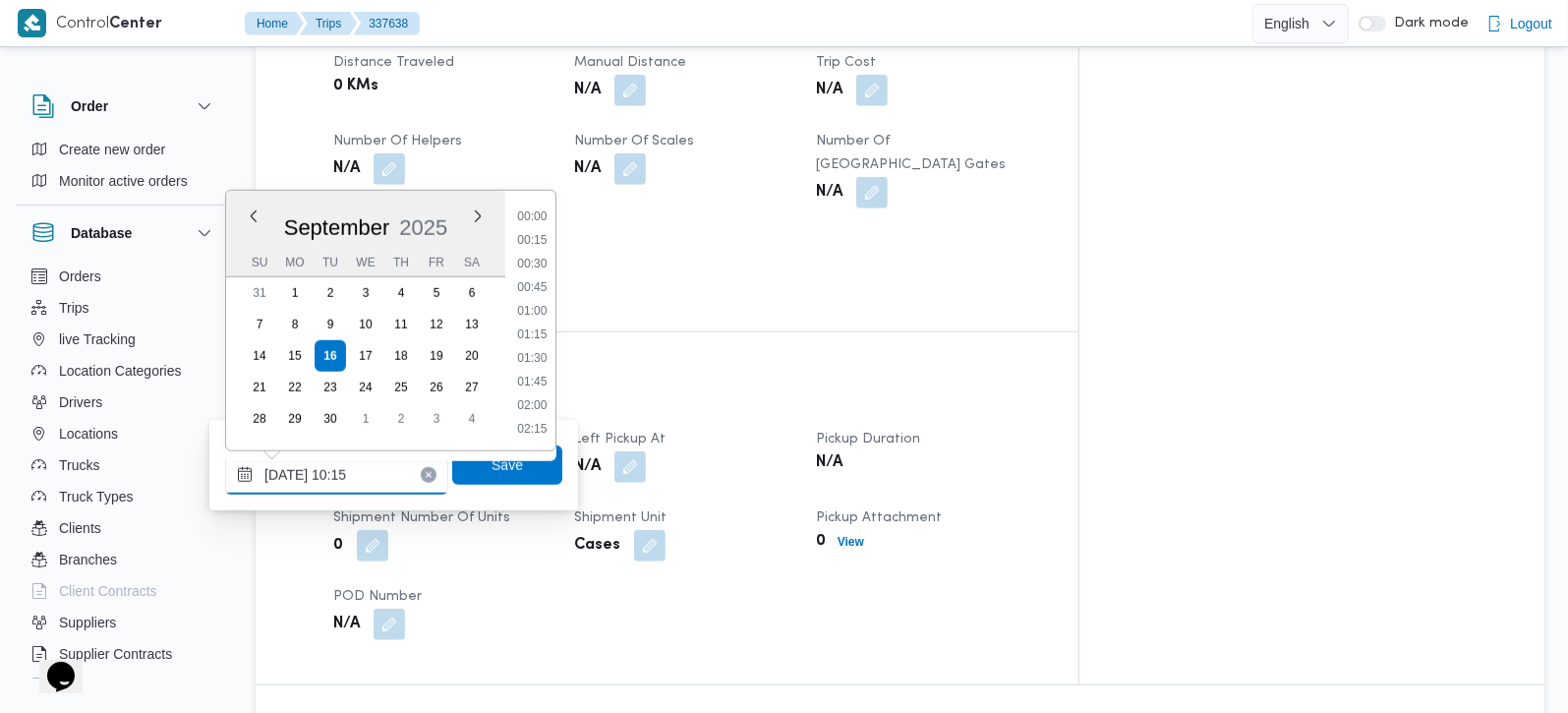
scroll to position [848, 0]
click at [540, 245] on li "09:15" at bounding box center [532, 241] width 46 height 20
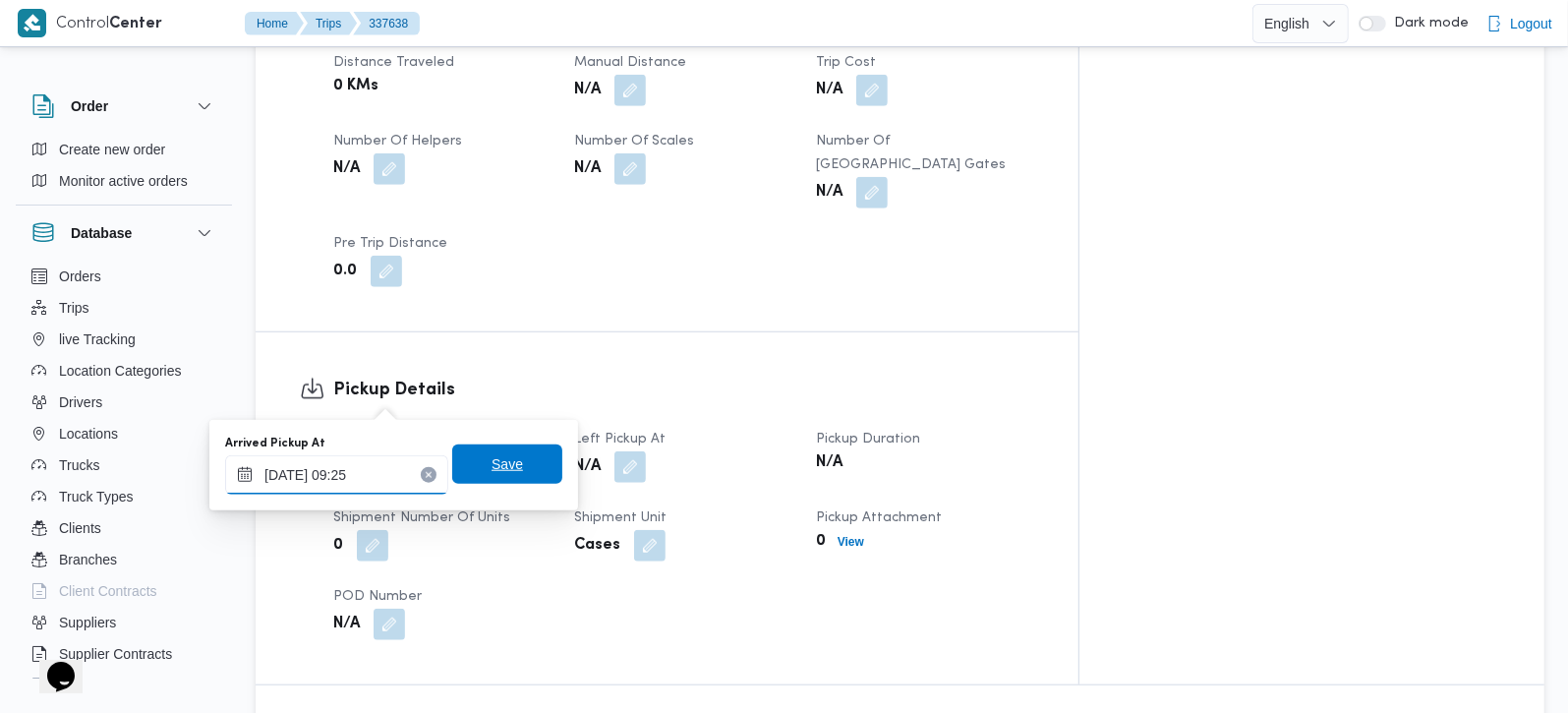
type input "16/09/2025 09:25"
click at [463, 468] on span "Save" at bounding box center [506, 464] width 110 height 40
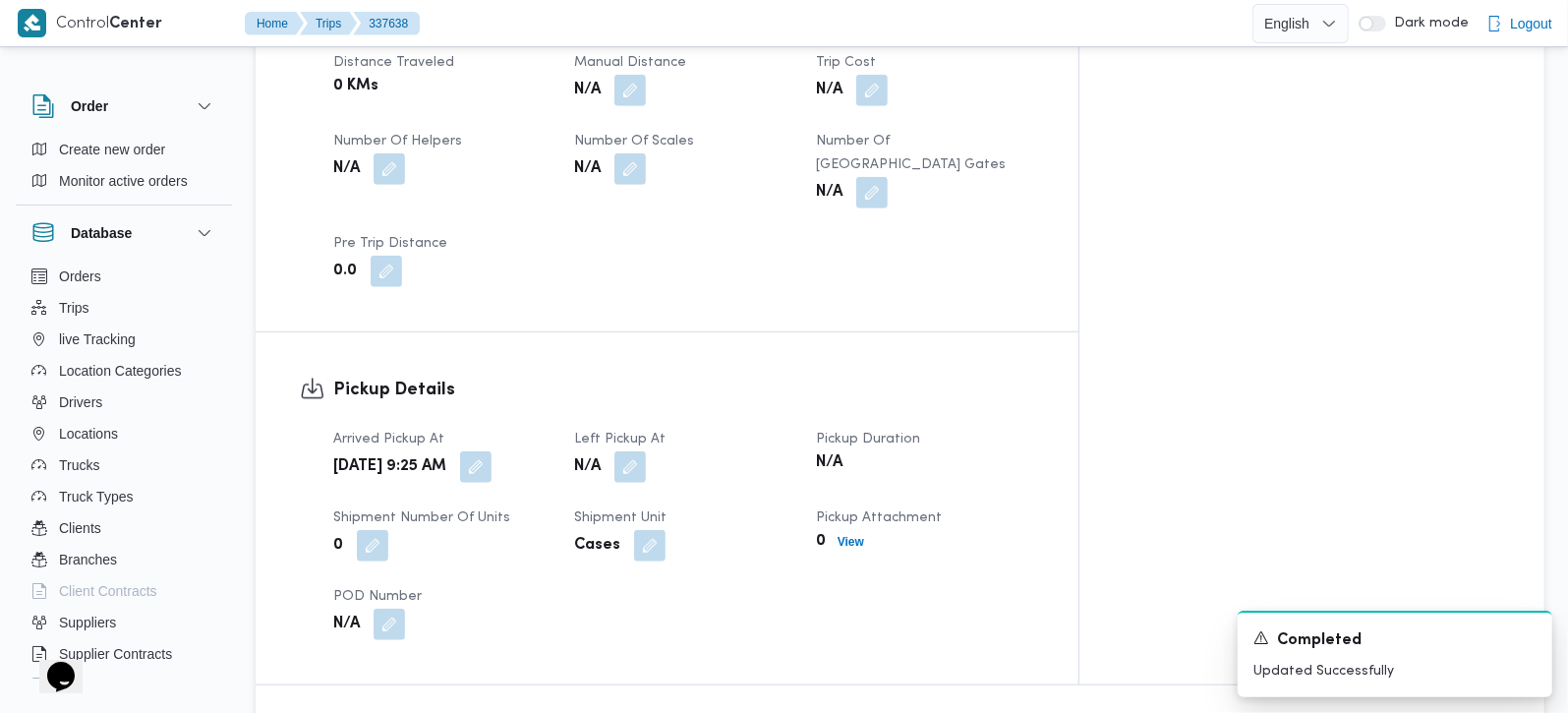
click at [696, 449] on div "N/A" at bounding box center [682, 467] width 221 height 36
click at [645, 450] on button "button" at bounding box center [631, 466] width 32 height 32
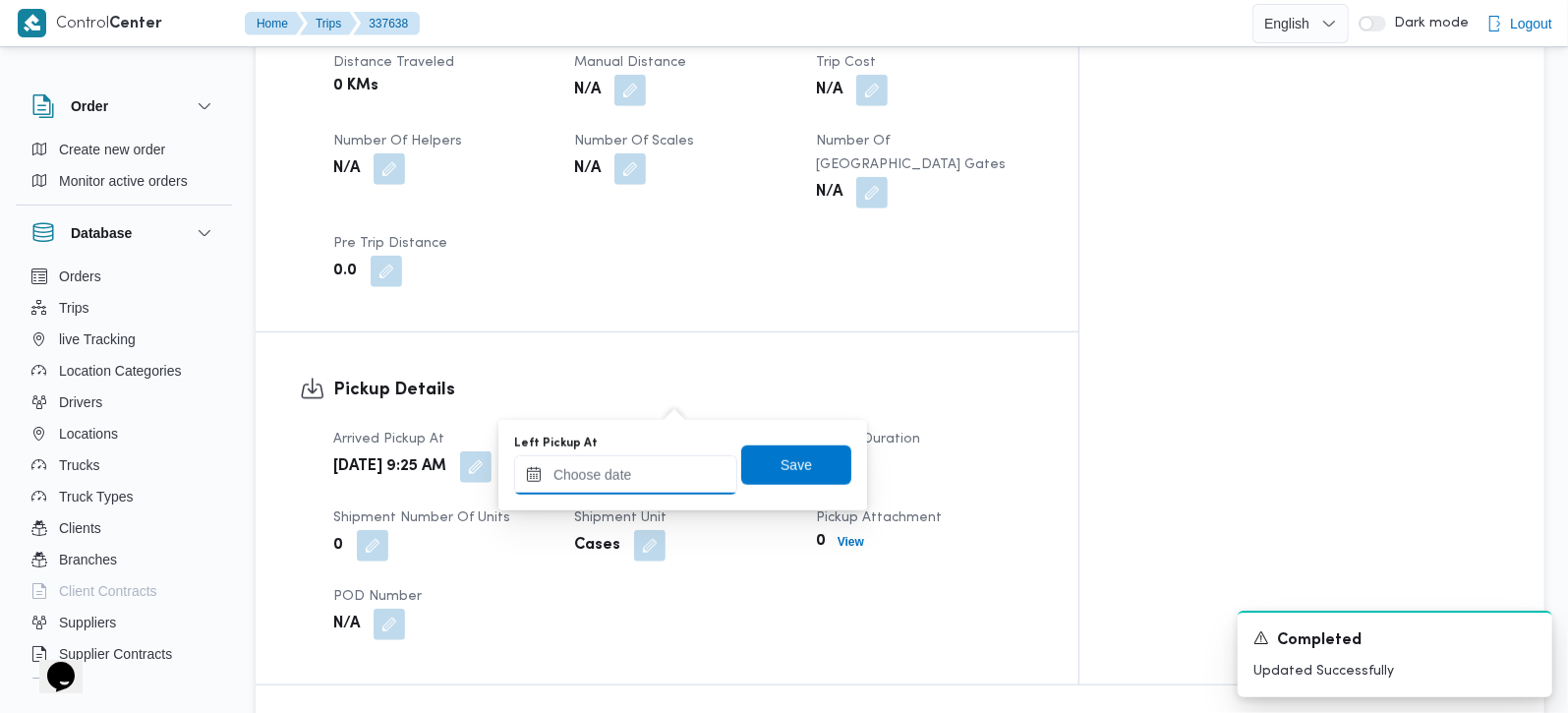
click at [604, 481] on input "Left Pickup At" at bounding box center [626, 475] width 223 height 40
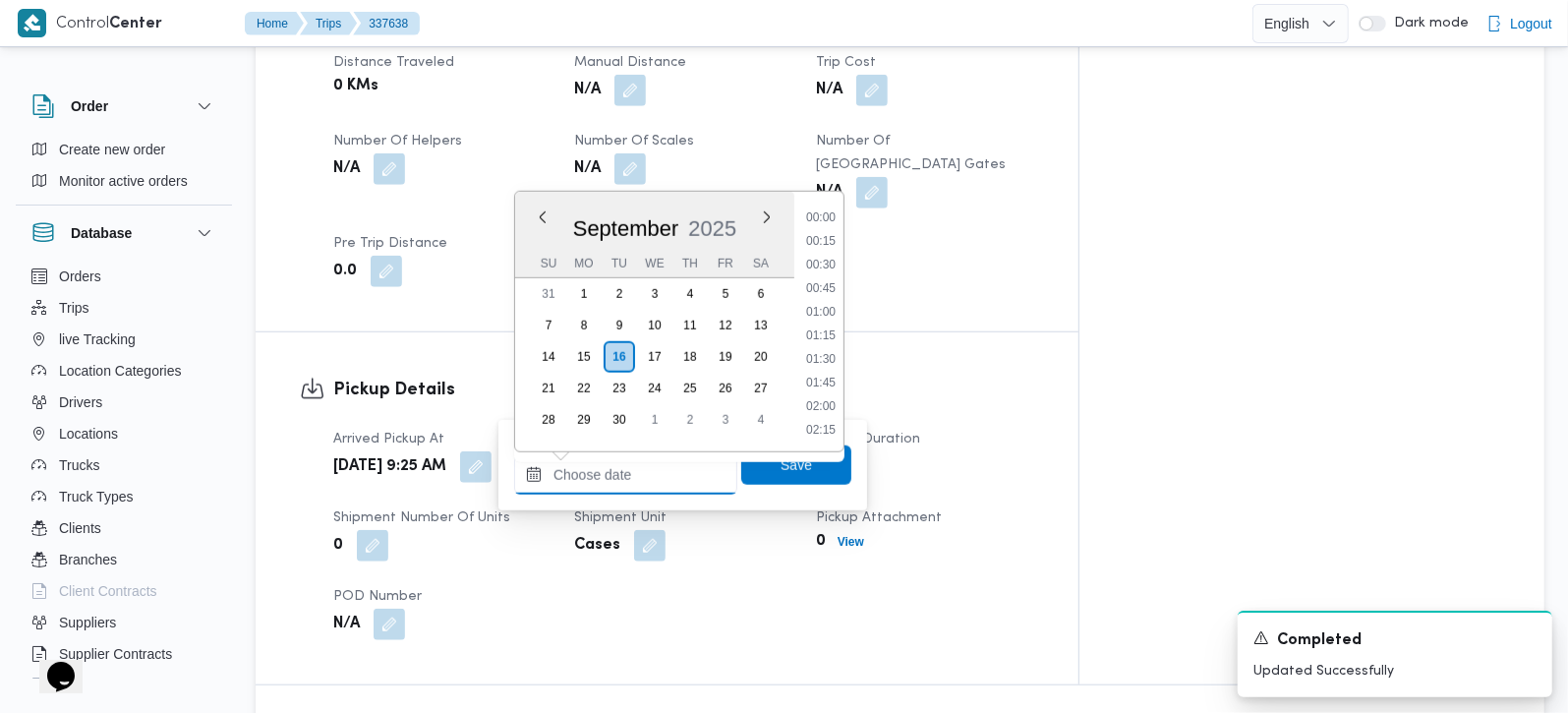
scroll to position [944, 0]
click at [811, 237] on li "10:15" at bounding box center [821, 240] width 46 height 20
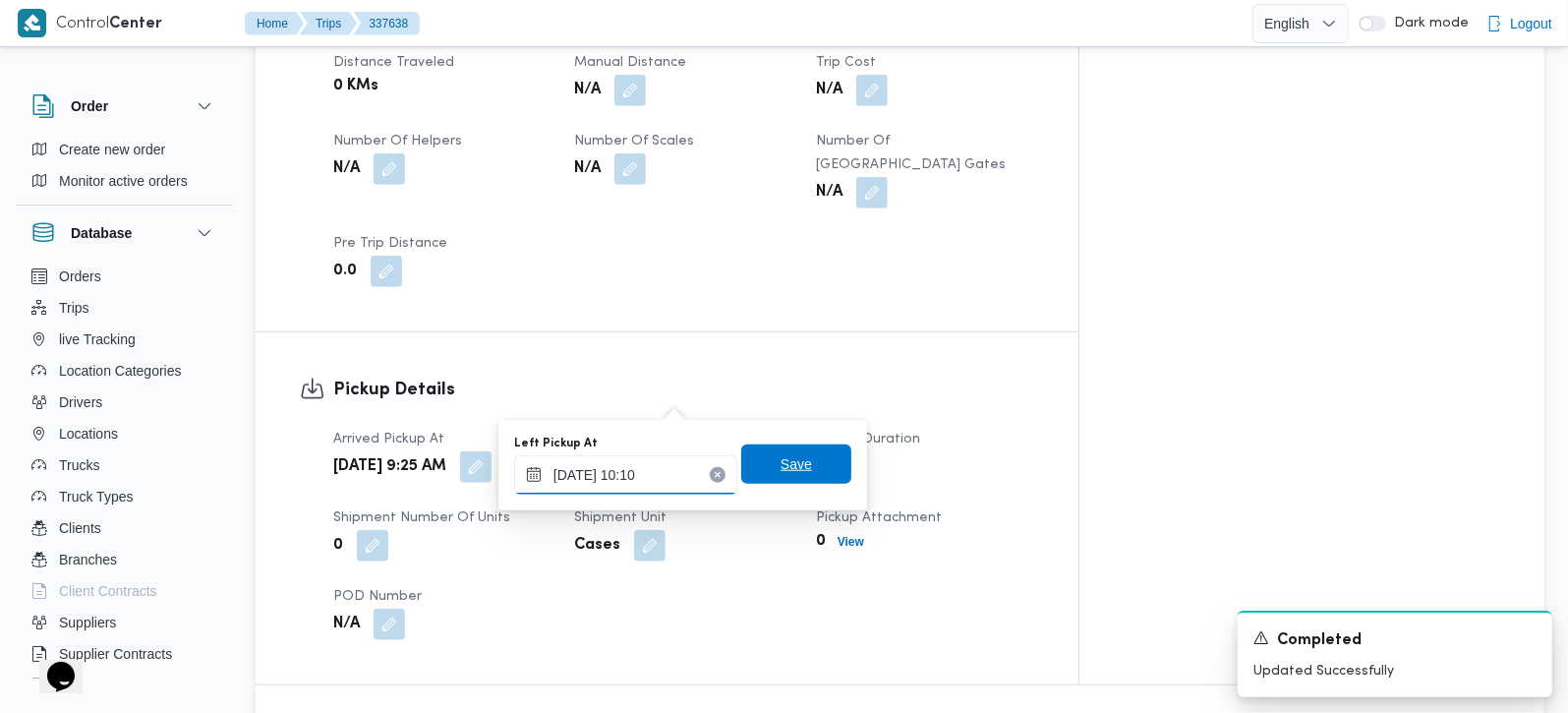
type input "16/09/2025 10:10"
click at [781, 459] on span "Save" at bounding box center [796, 464] width 32 height 24
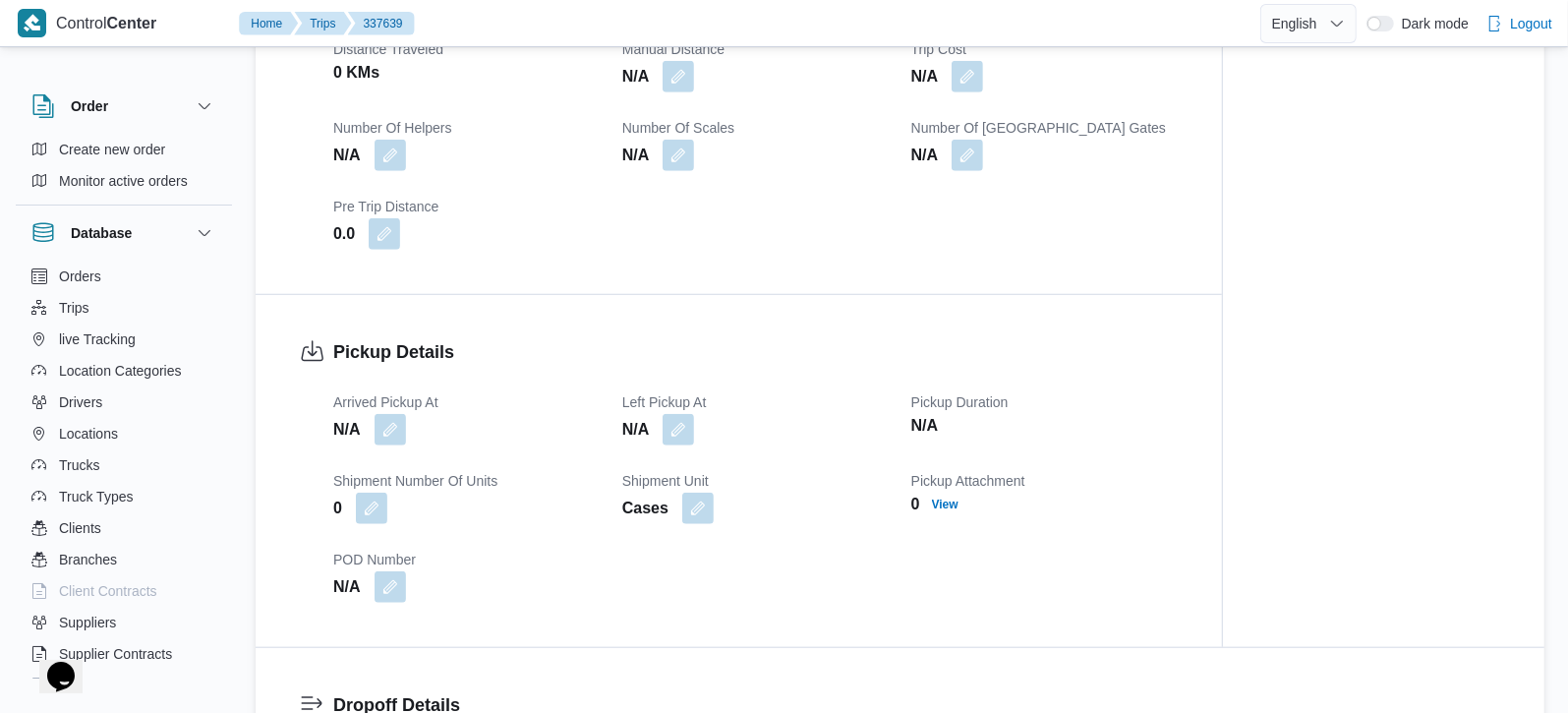
scroll to position [1040, 0]
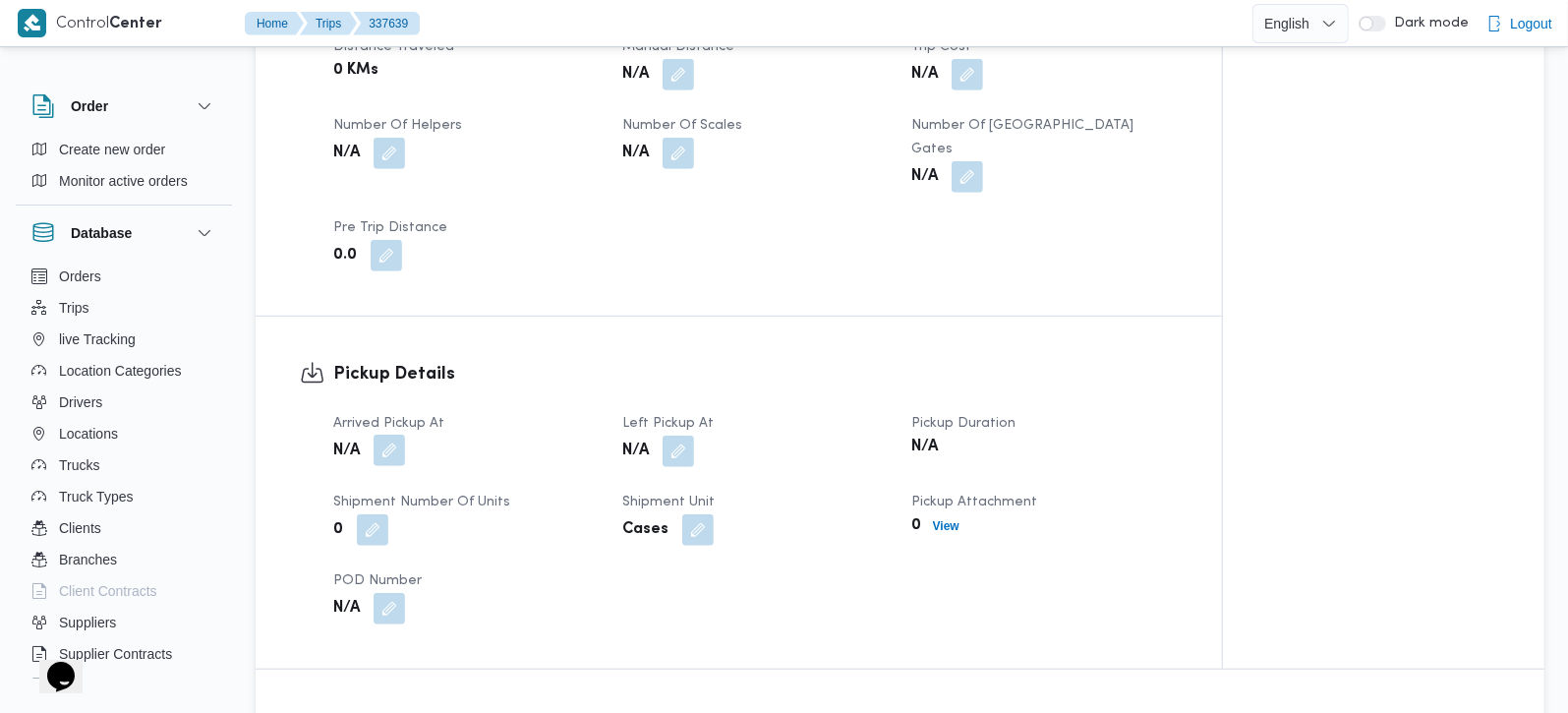
click at [384, 435] on button "button" at bounding box center [389, 451] width 32 height 32
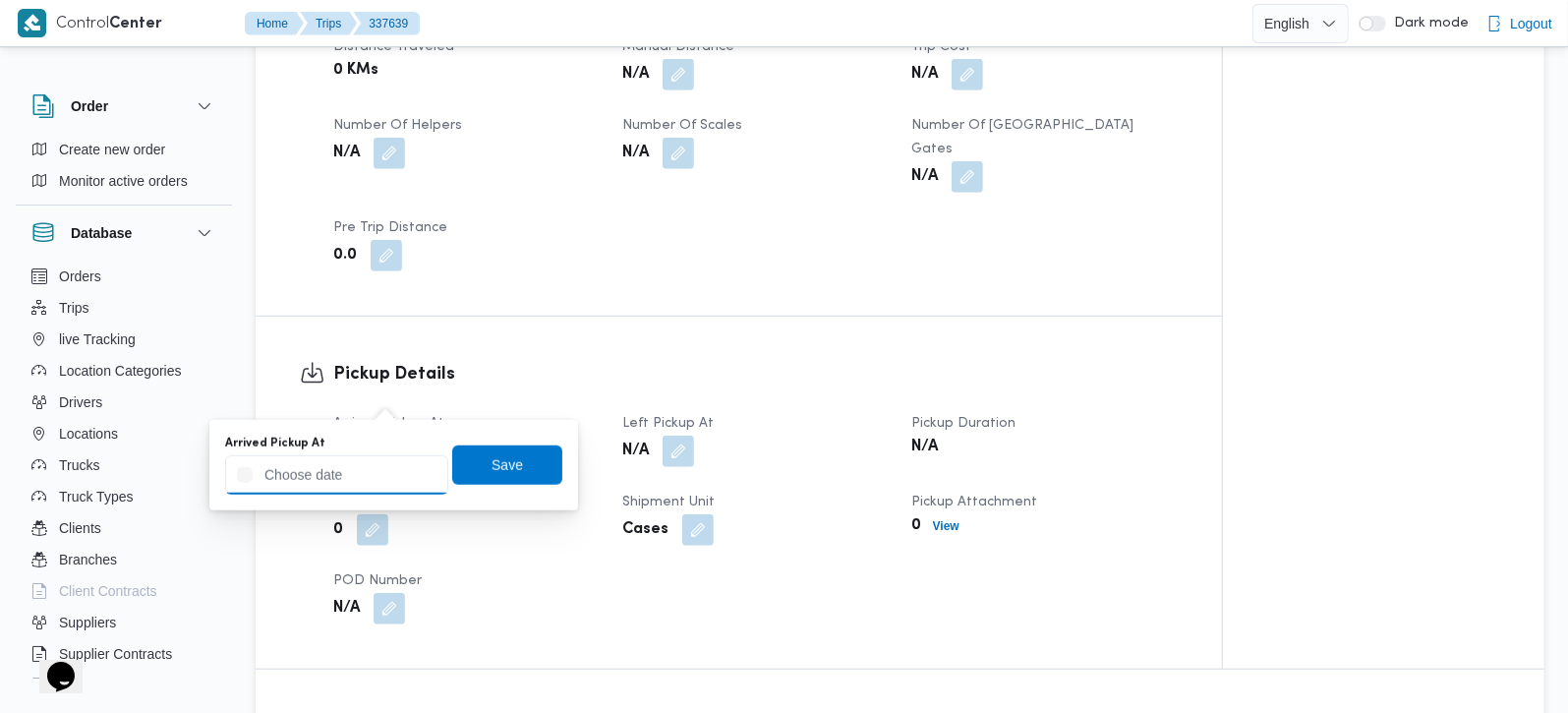
click at [357, 471] on input "Arrived Pickup At" at bounding box center [337, 475] width 223 height 40
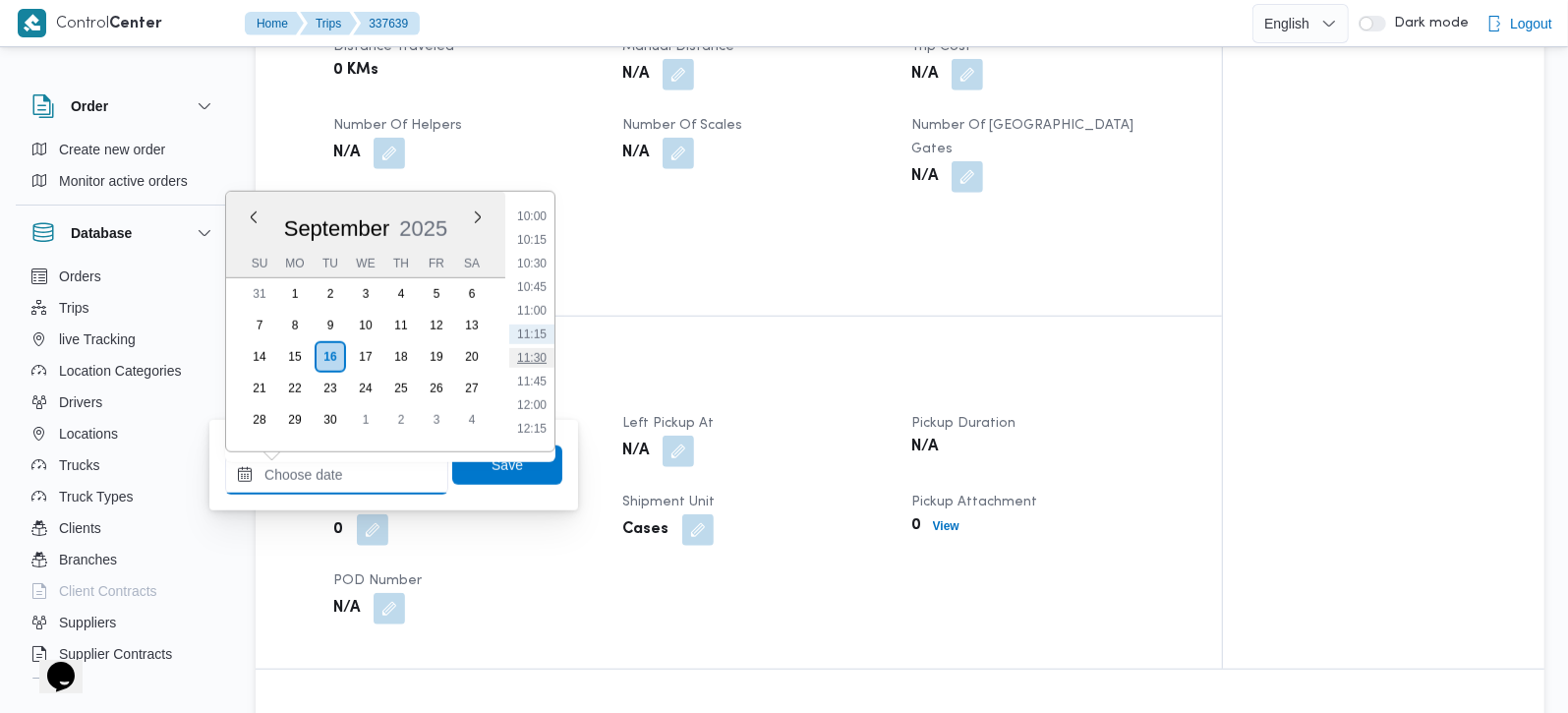
scroll to position [828, 0]
drag, startPoint x: 530, startPoint y: 239, endPoint x: 535, endPoint y: 258, distance: 19.6
click at [530, 239] on li "09:00" at bounding box center [532, 238] width 46 height 20
type input "[DATE] 09:00"
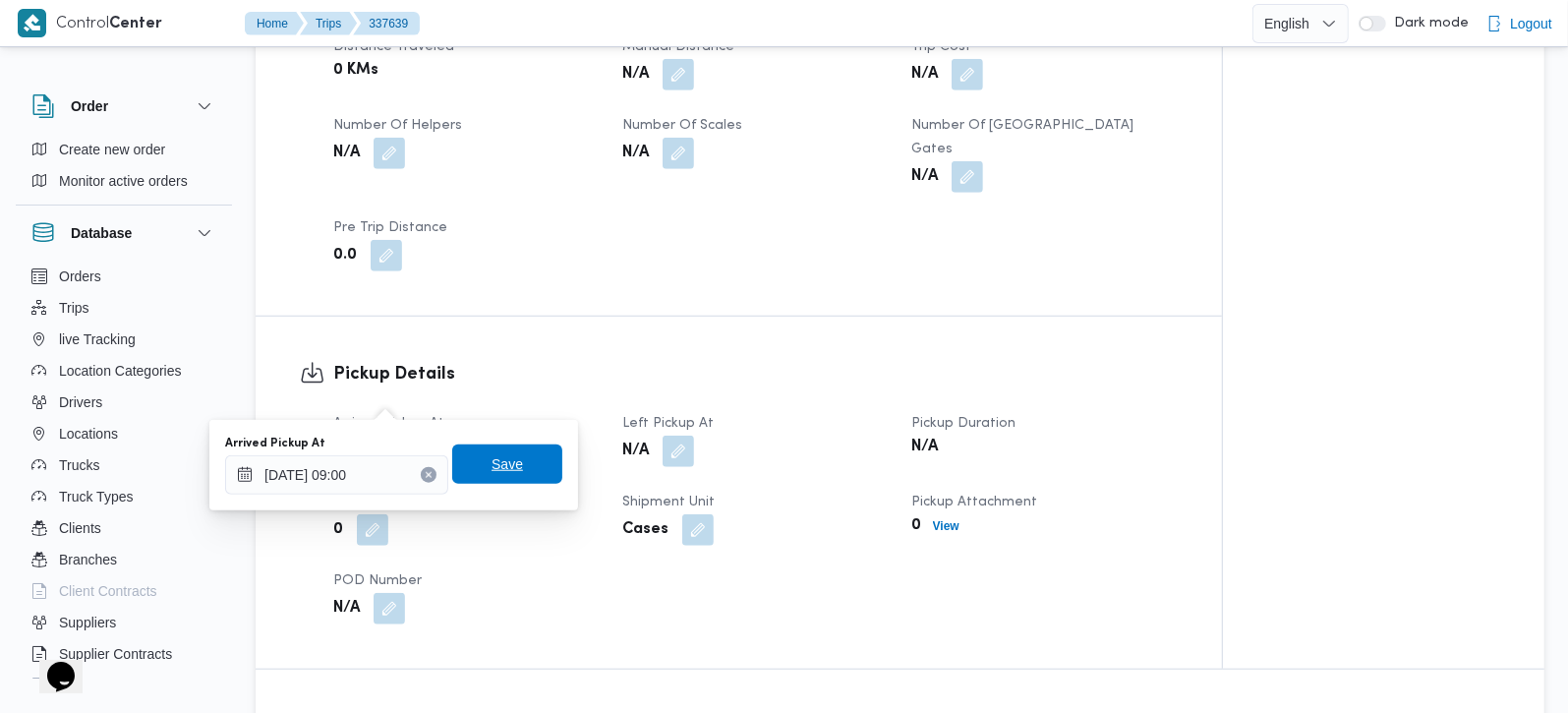
click at [530, 468] on span "Save" at bounding box center [506, 464] width 110 height 40
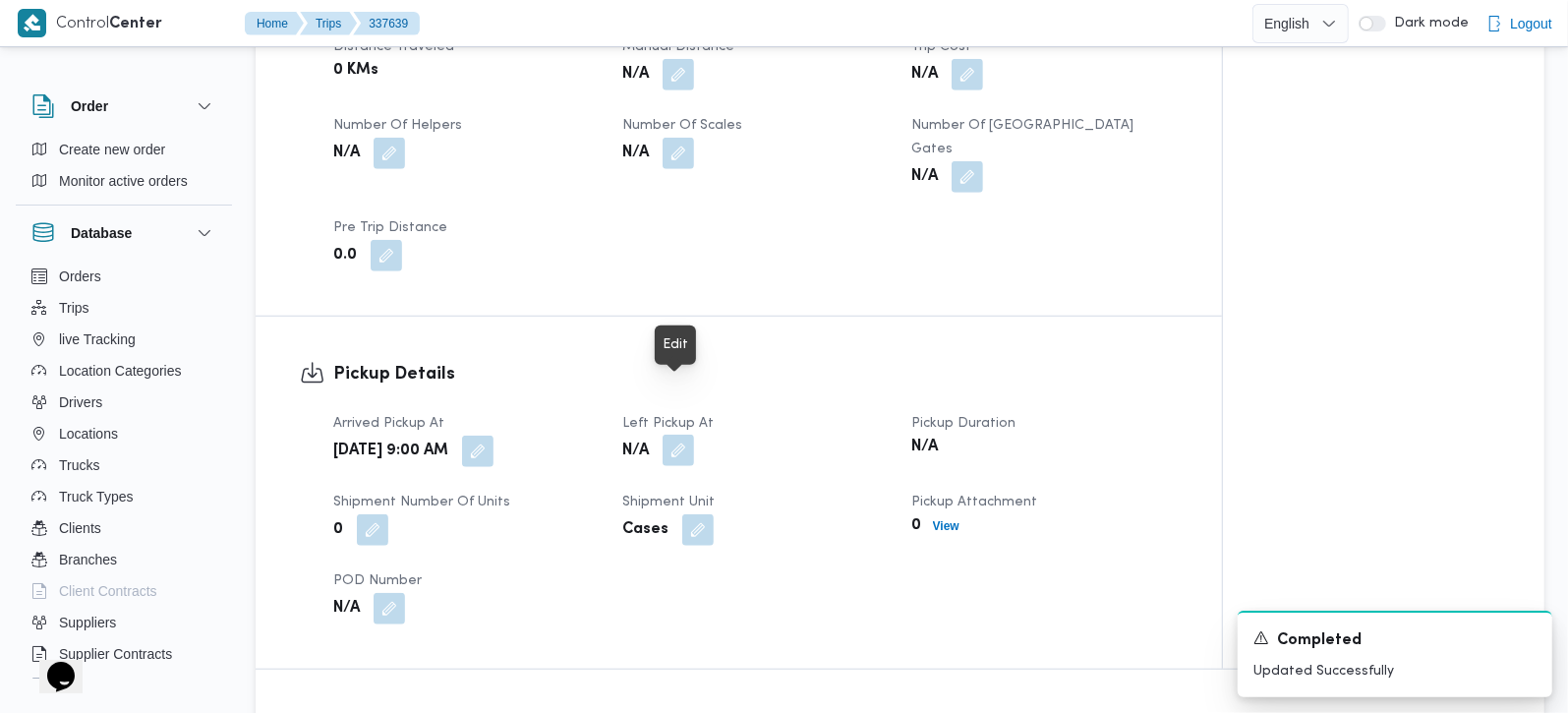
click at [665, 435] on button "button" at bounding box center [678, 451] width 32 height 32
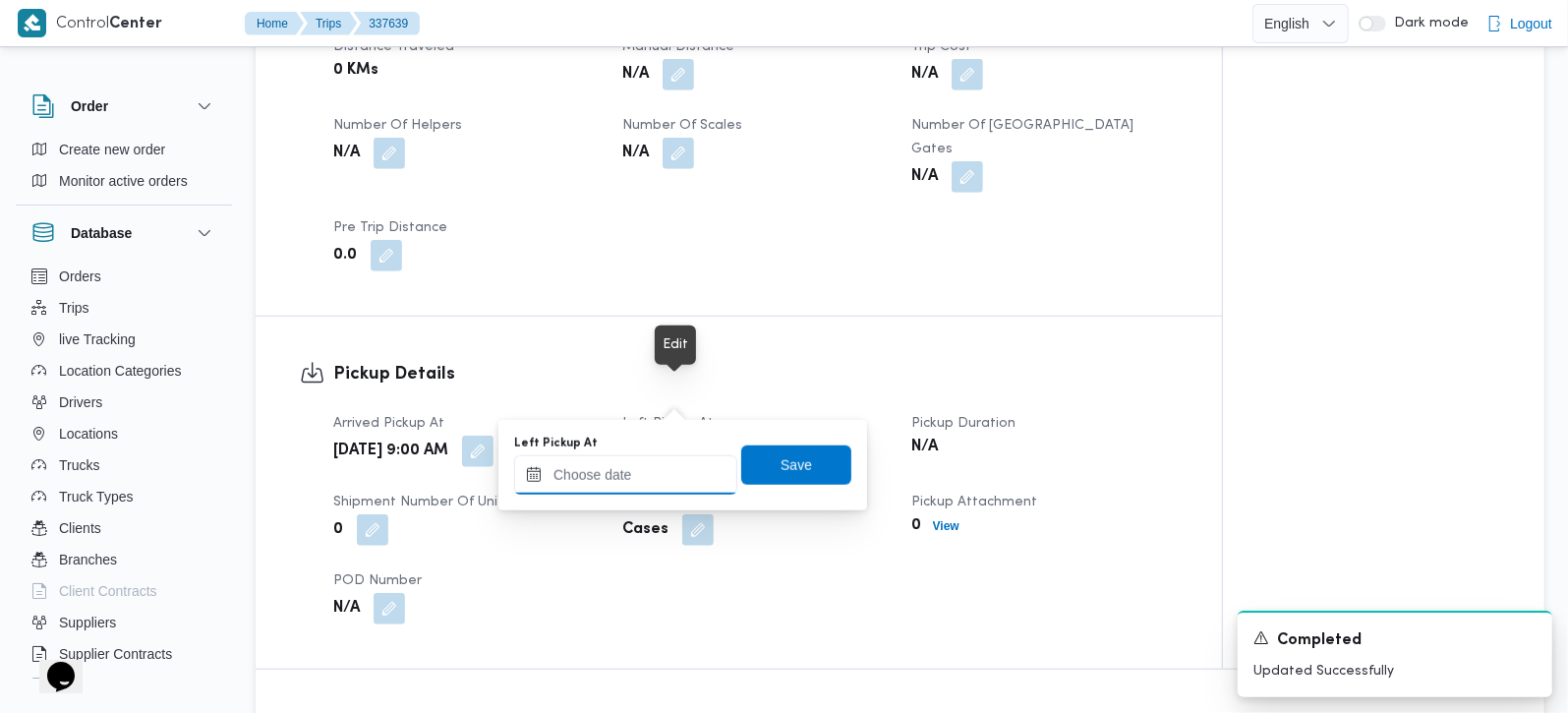
click at [638, 479] on input "Left Pickup At" at bounding box center [626, 475] width 223 height 40
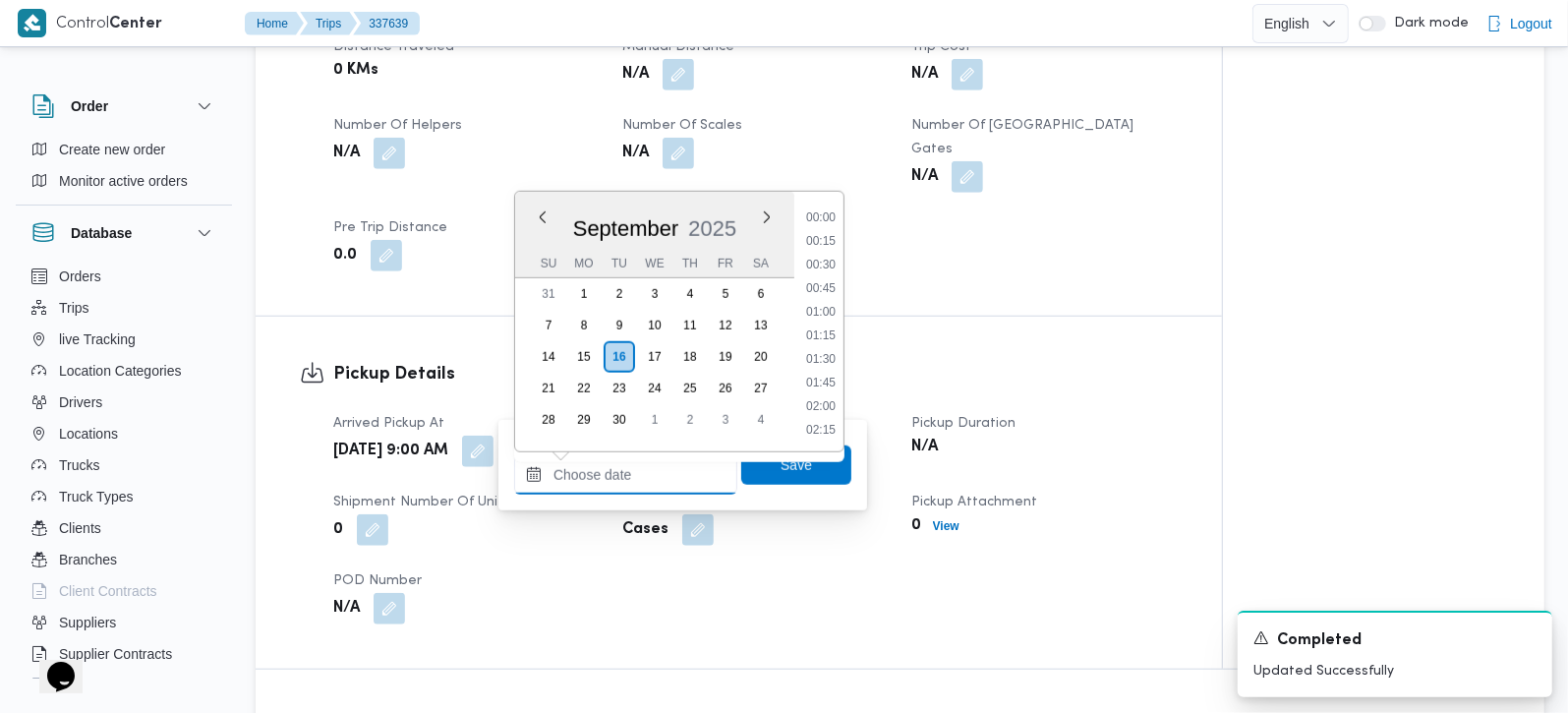
scroll to position [944, 0]
click at [829, 217] on li "10:00" at bounding box center [821, 216] width 46 height 20
type input "[DATE] 10:00"
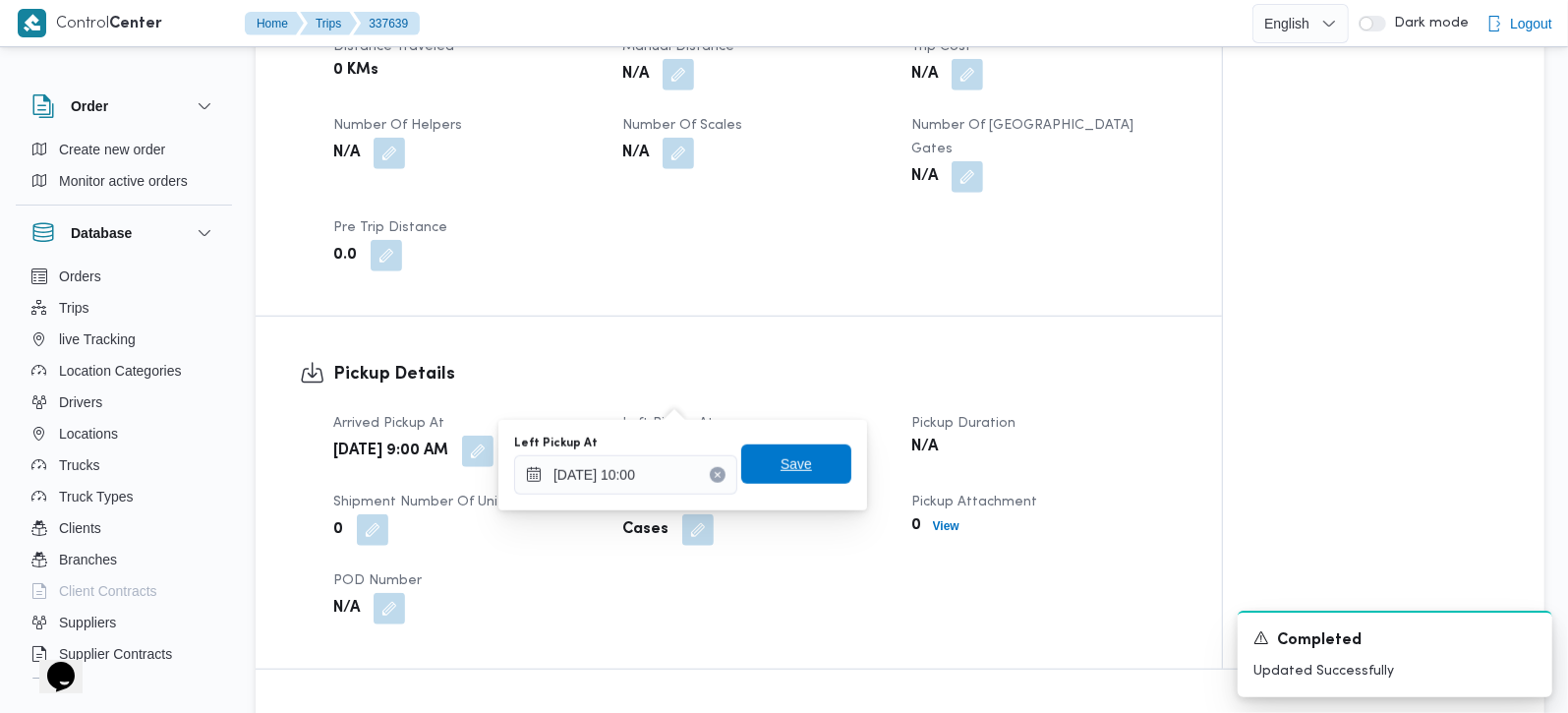
click at [800, 457] on span "Save" at bounding box center [795, 464] width 110 height 40
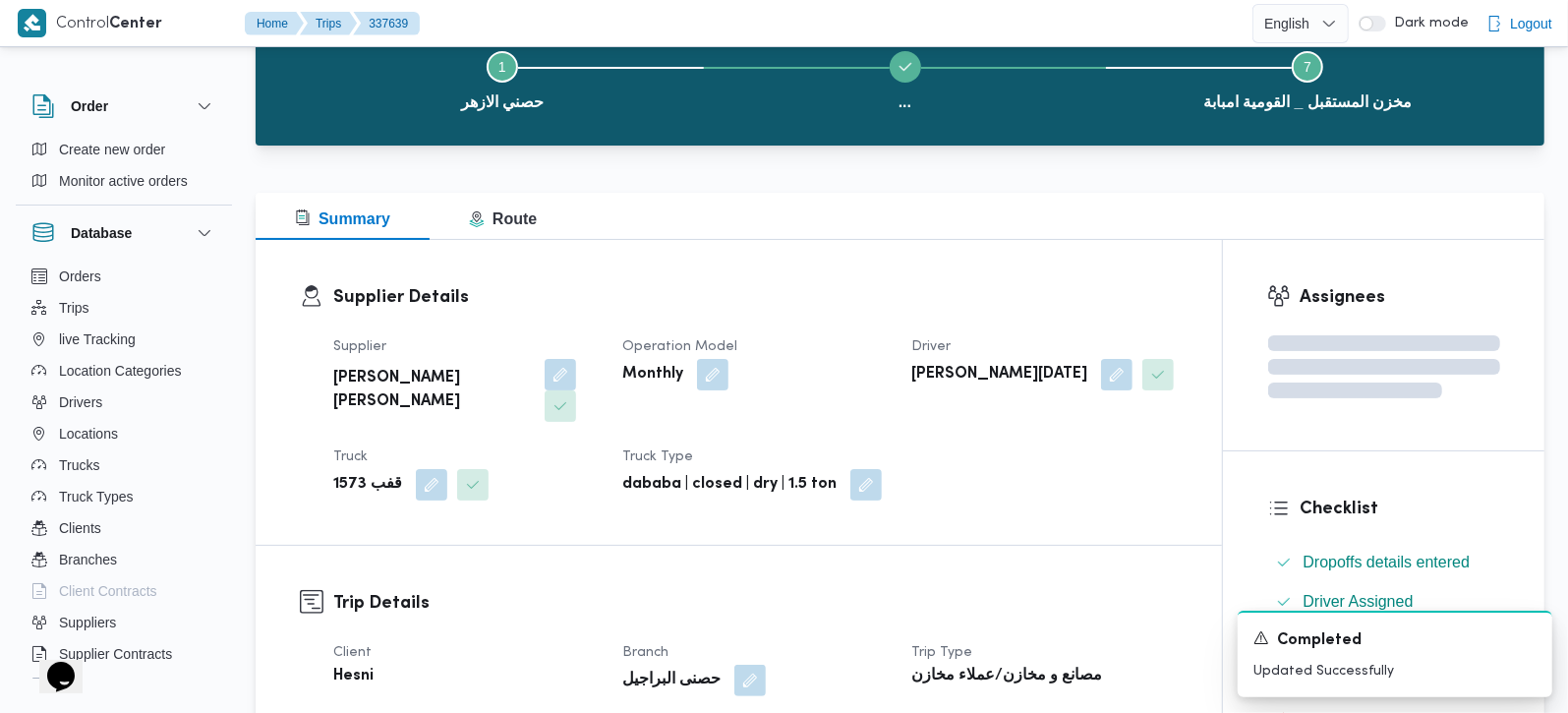
scroll to position [0, 0]
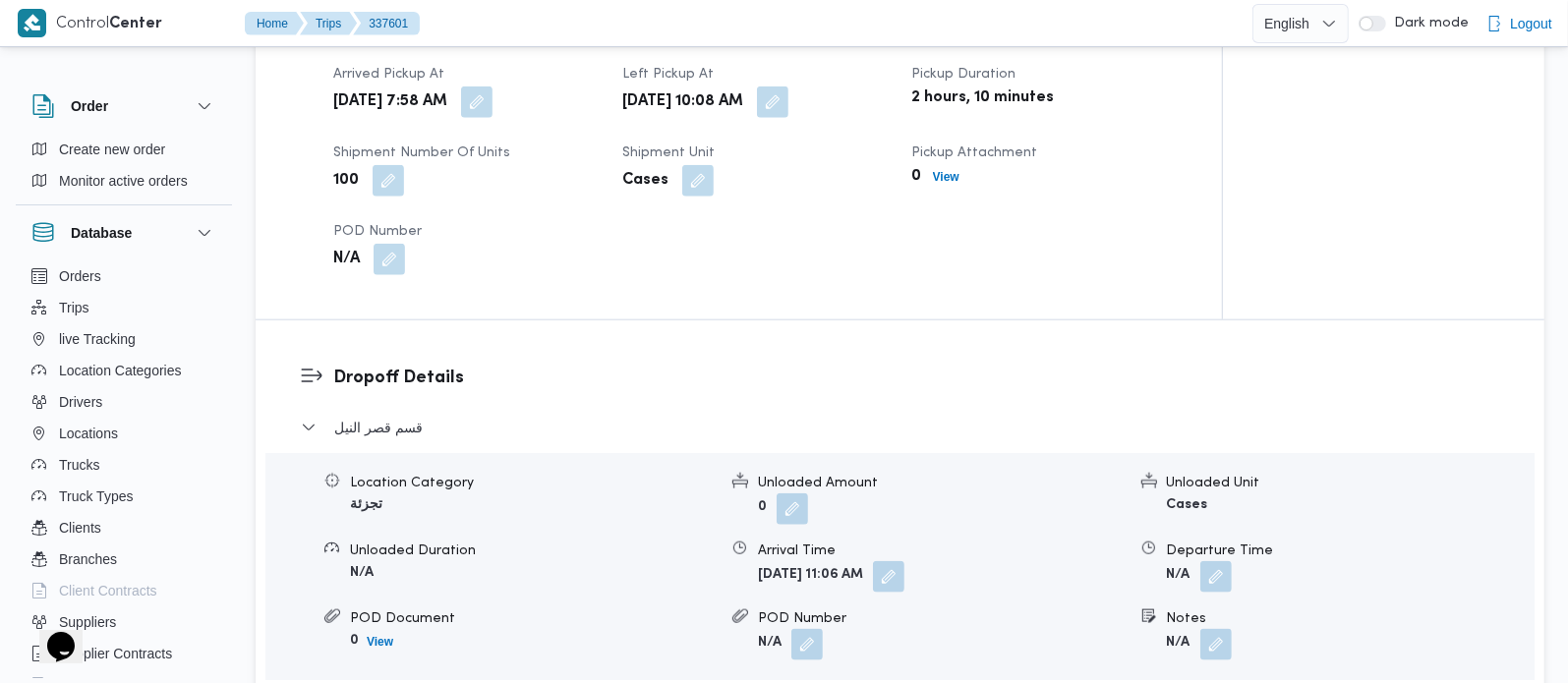
scroll to position [1618, 0]
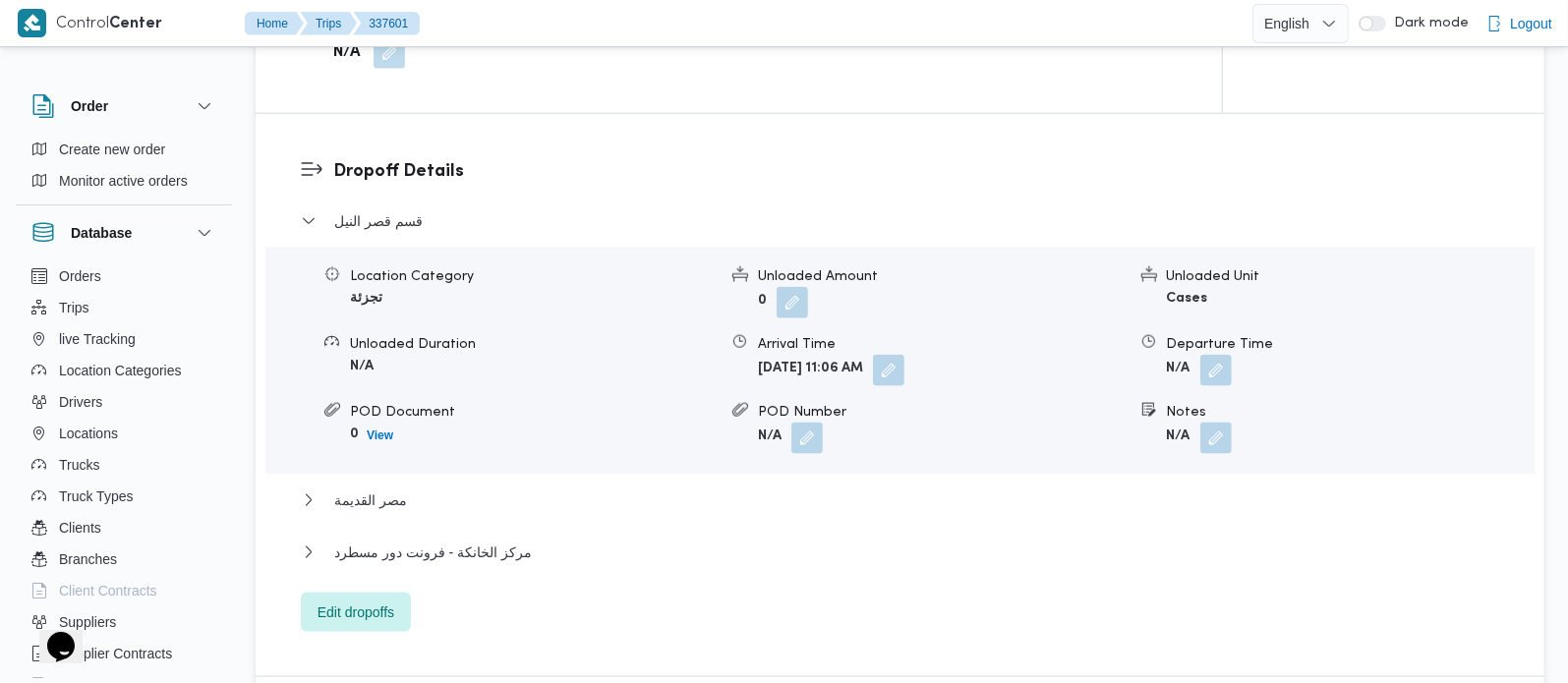
click at [348, 457] on div "قسم [GEOGRAPHIC_DATA] Location Category تجزئة Unloaded Amount 0 Unloaded Unit C…" at bounding box center [901, 421] width 1200 height 423
click at [350, 488] on span "مصر القديمة" at bounding box center [370, 500] width 72 height 24
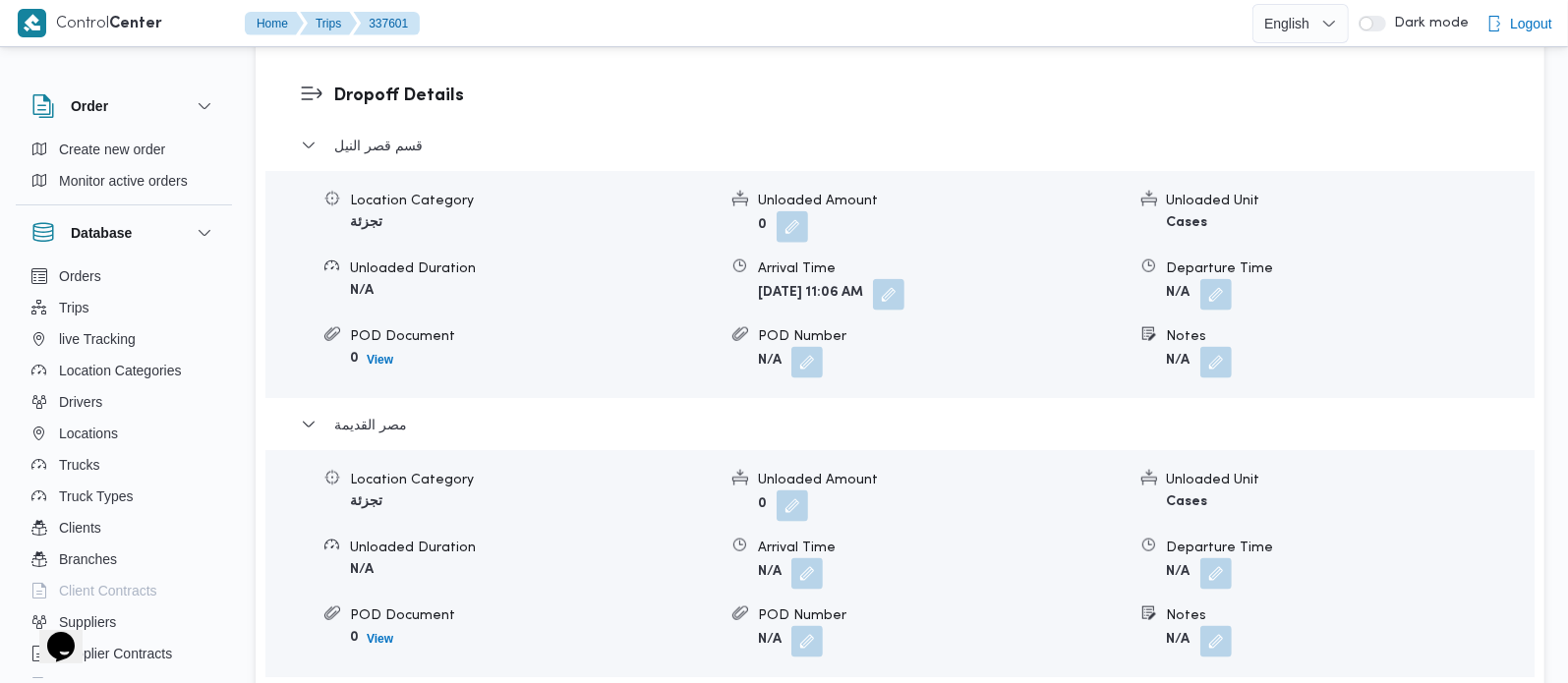
scroll to position [1733, 0]
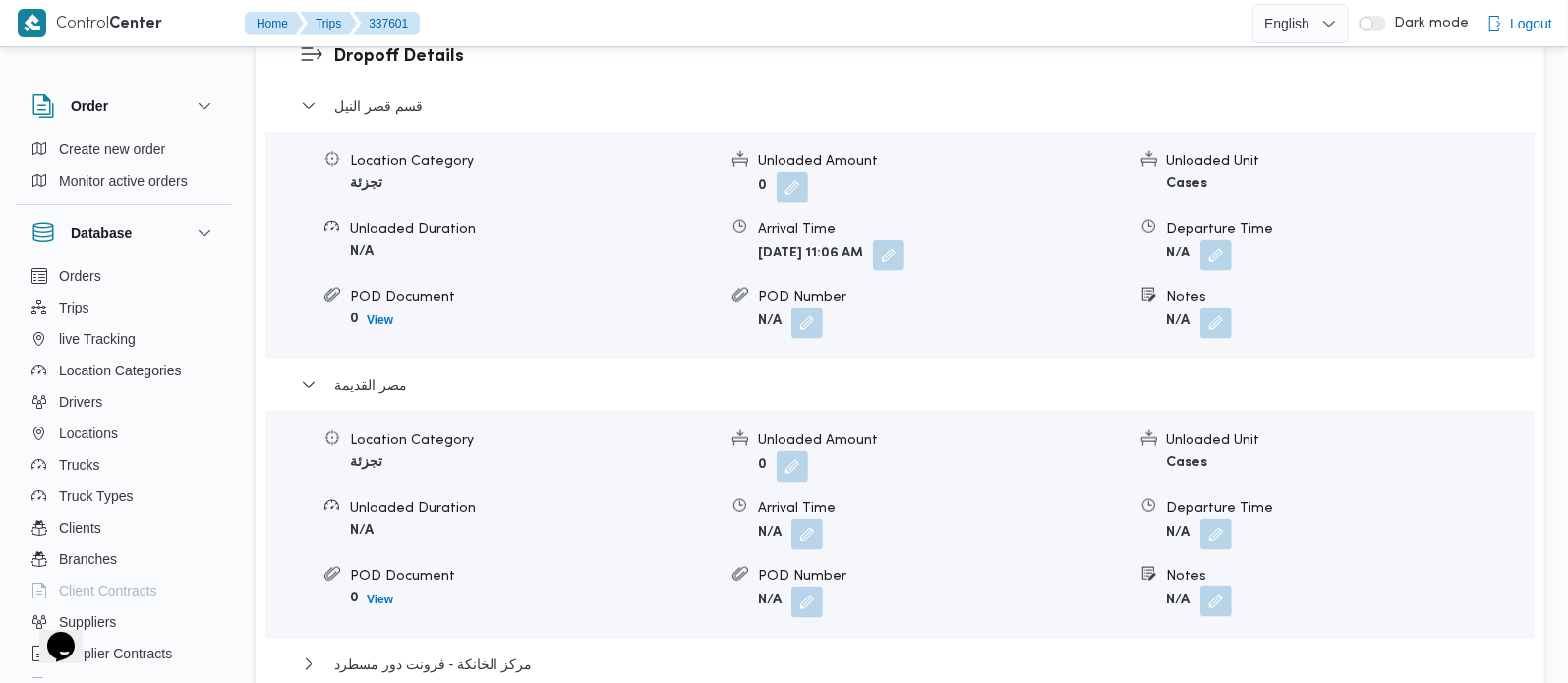
click at [1219, 586] on button "button" at bounding box center [1216, 602] width 32 height 32
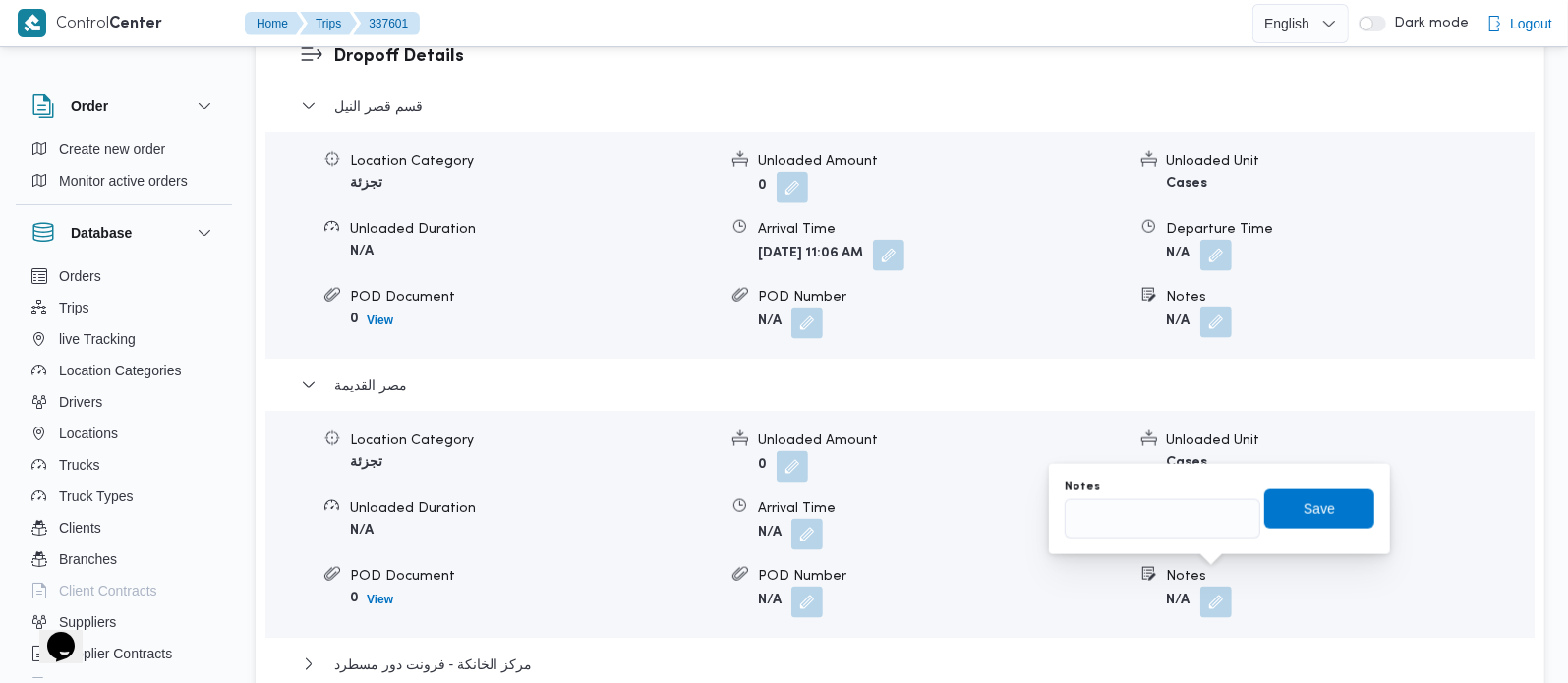
click at [1222, 307] on button "button" at bounding box center [1216, 323] width 32 height 32
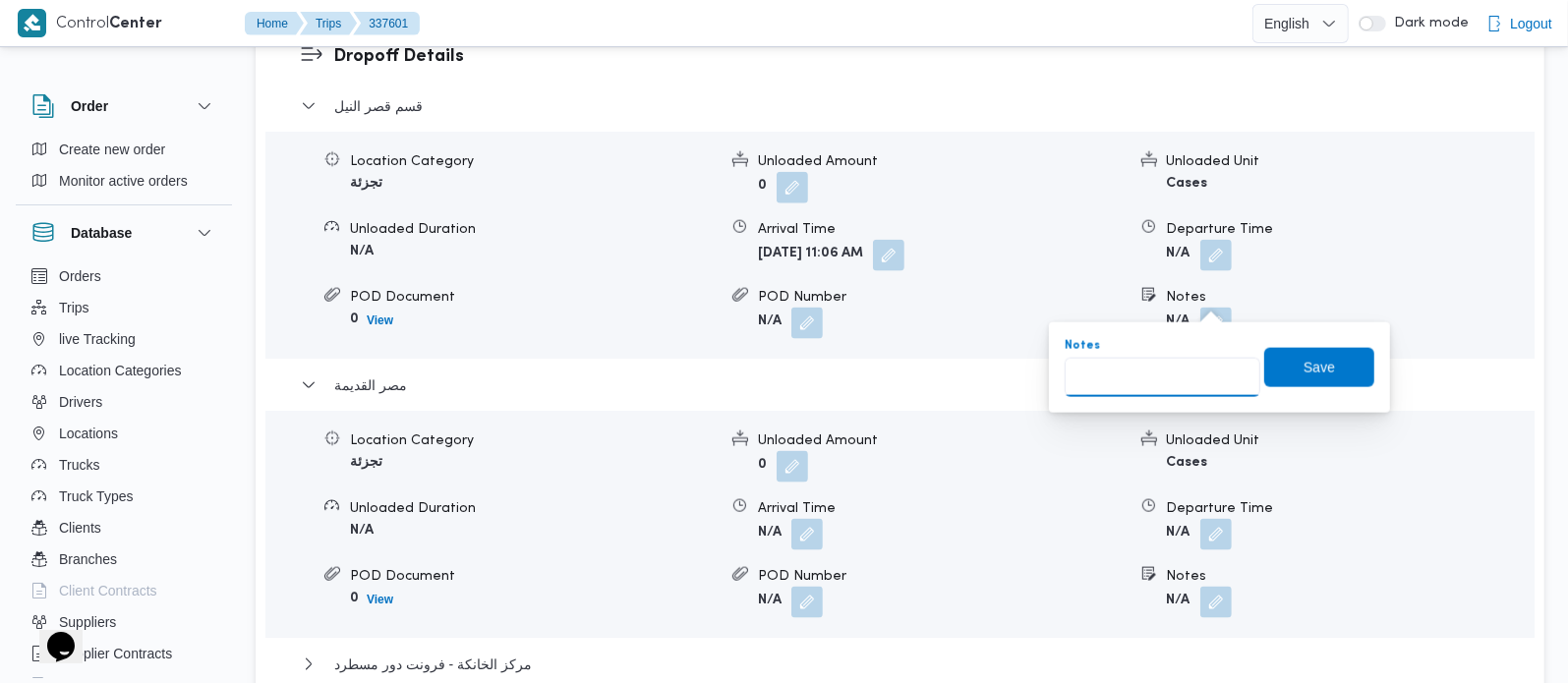
click at [1187, 361] on input "Notes" at bounding box center [1162, 377] width 196 height 40
paste input "المهندسين"
type input "المهندسين"
click at [1308, 356] on span "Save" at bounding box center [1320, 366] width 32 height 24
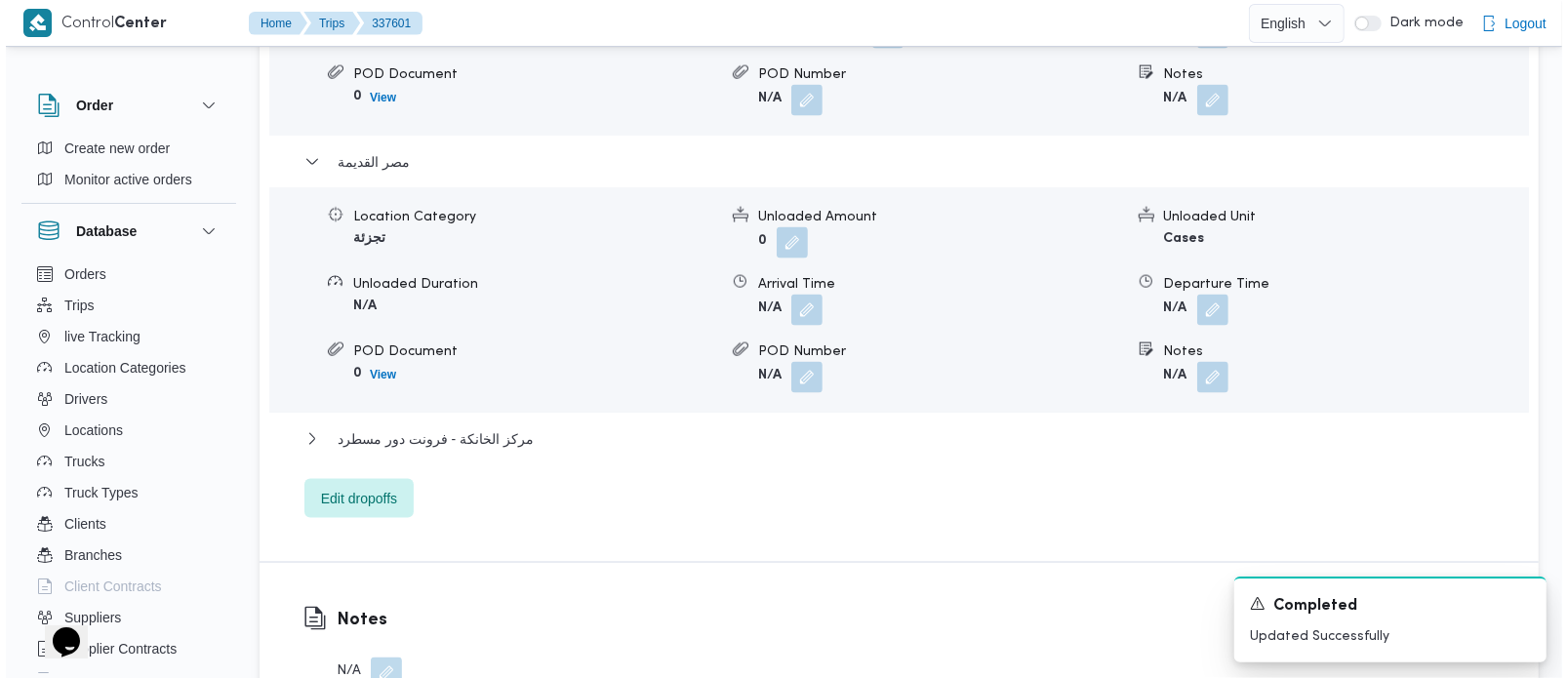
scroll to position [1951, 0]
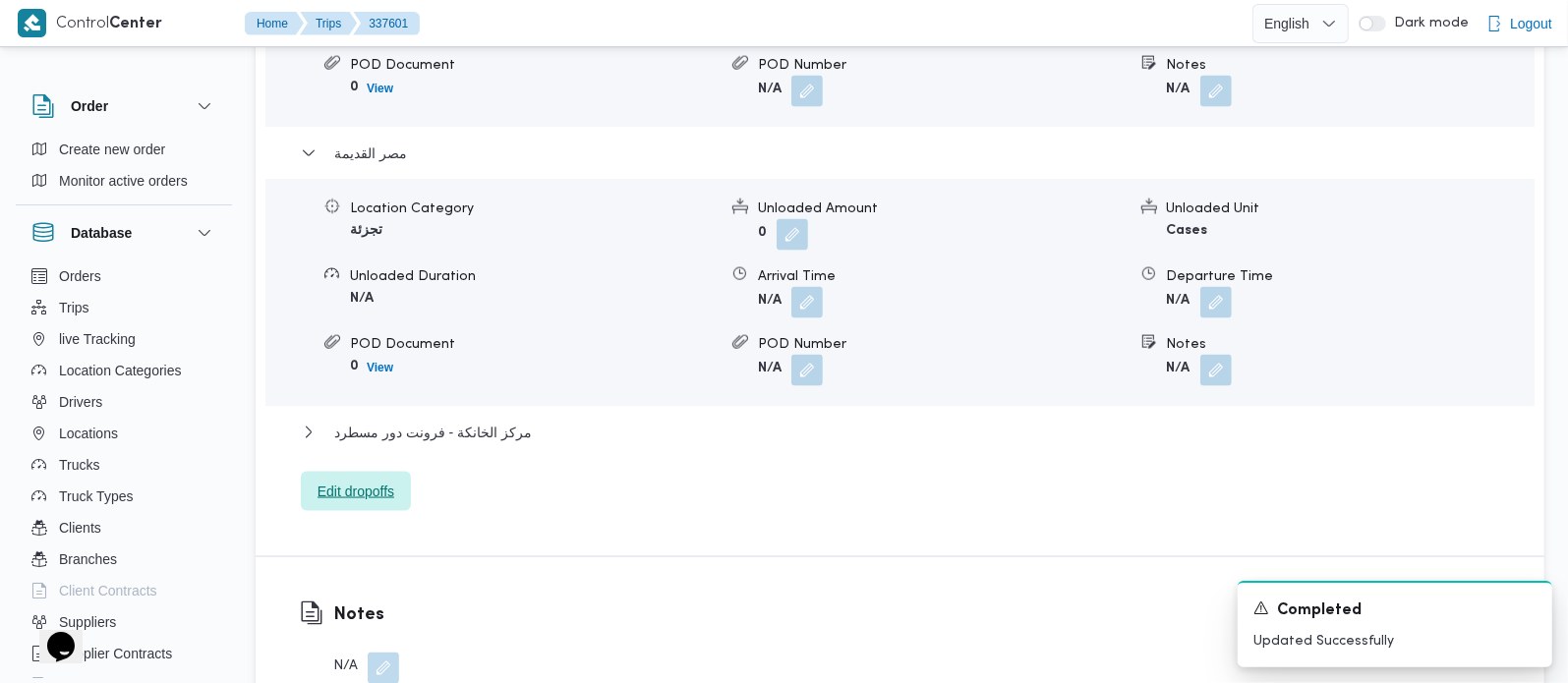
click at [352, 486] on span "Edit dropoffs" at bounding box center [356, 491] width 110 height 40
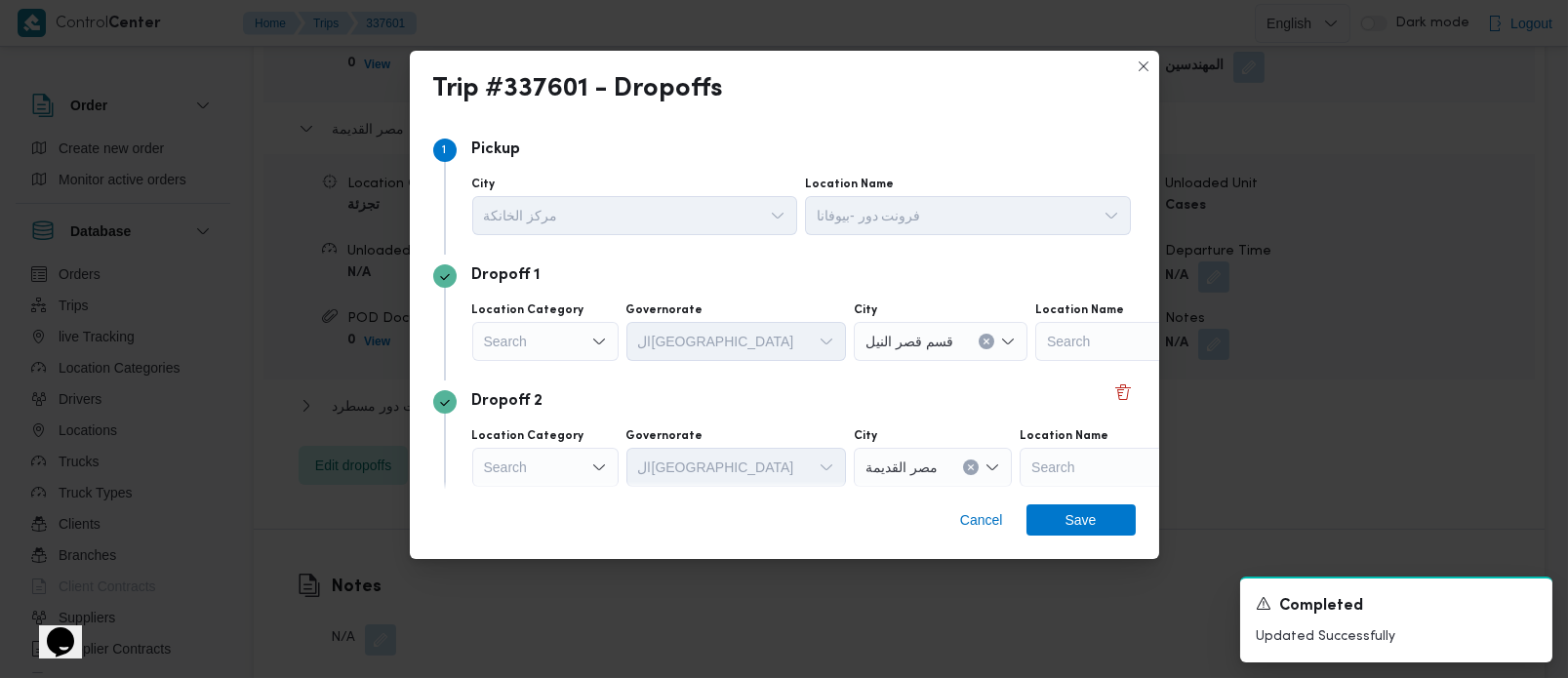
click at [599, 339] on icon "Open list of options" at bounding box center [599, 342] width 16 height 16
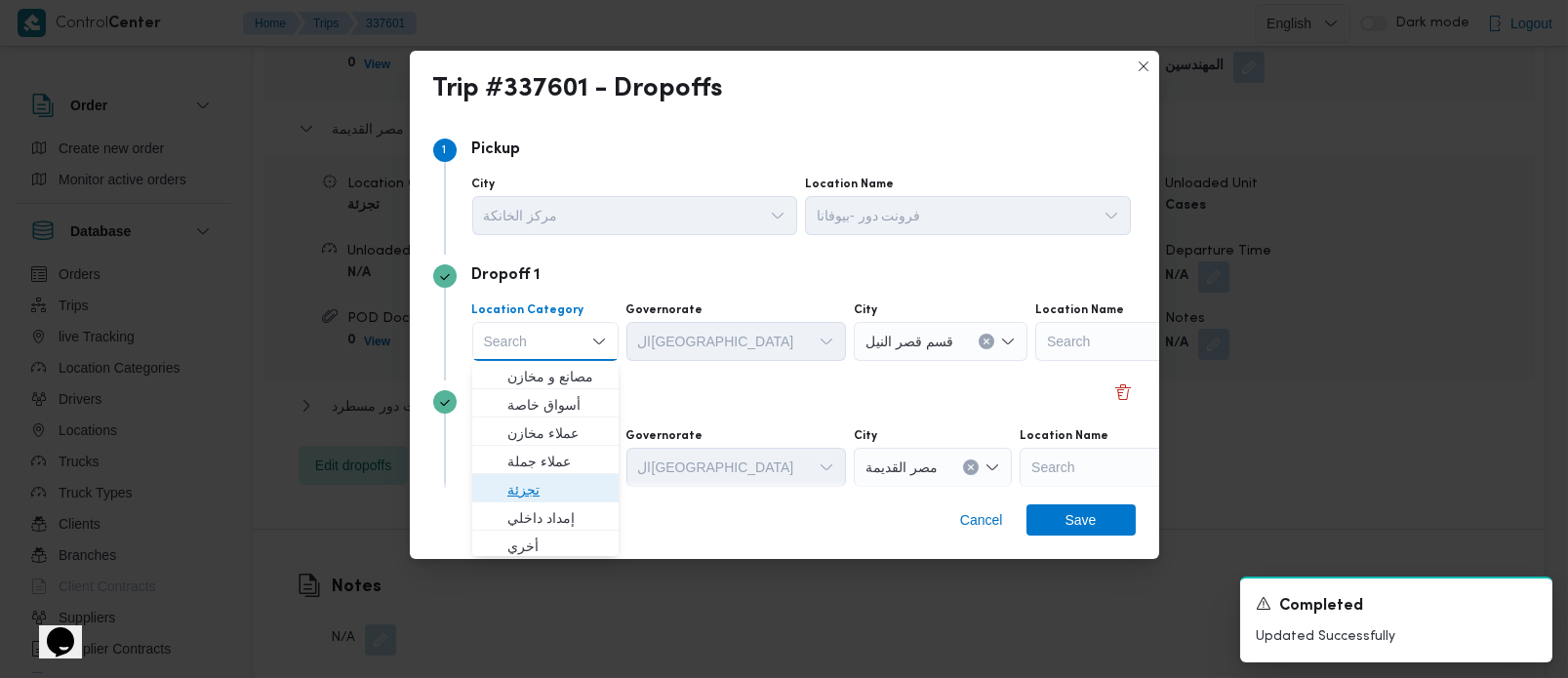
click at [528, 489] on span "تجزئة" at bounding box center [557, 490] width 100 height 24
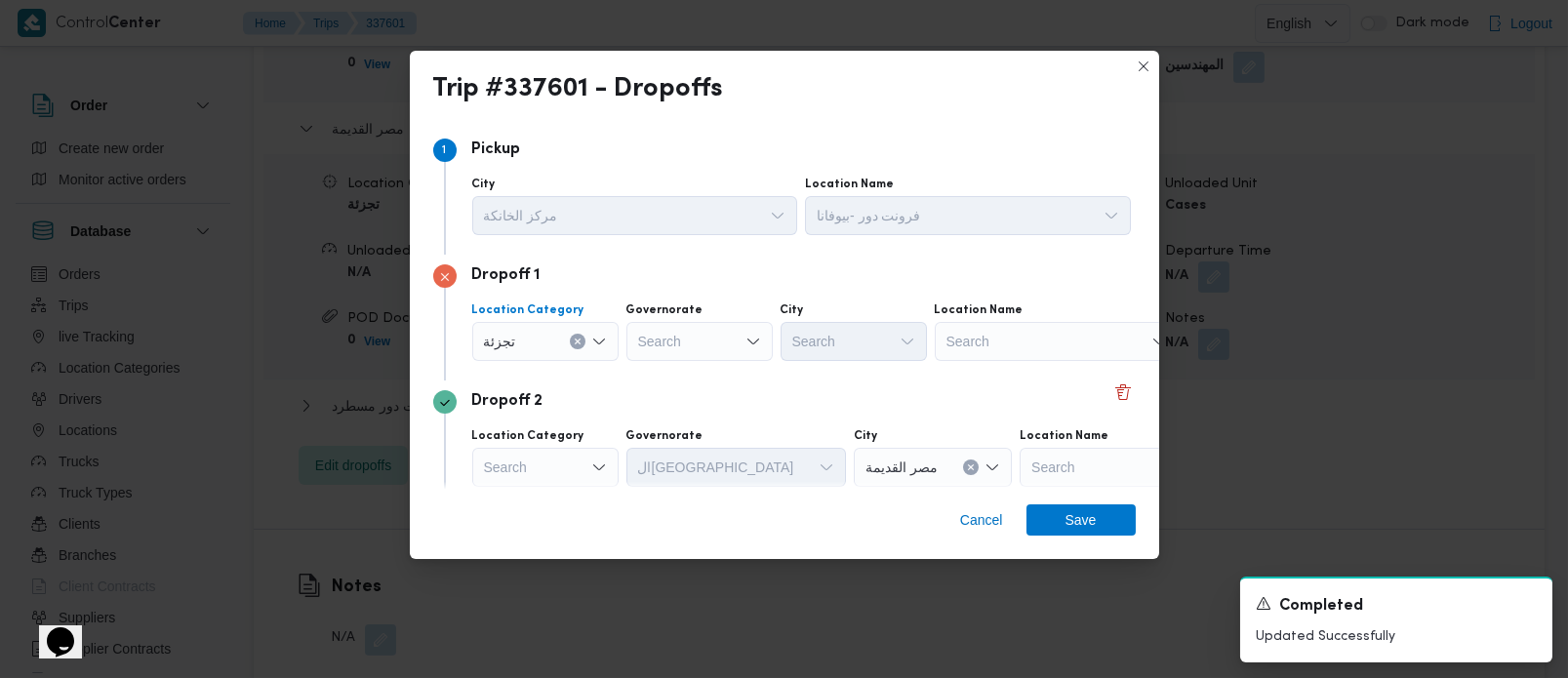
click at [664, 347] on div "Search" at bounding box center [699, 342] width 146 height 39
type input "زة"
click at [673, 377] on span "الجي زة" at bounding box center [710, 376] width 100 height 24
click at [828, 329] on div "Search" at bounding box center [853, 342] width 146 height 39
type input "وزة"
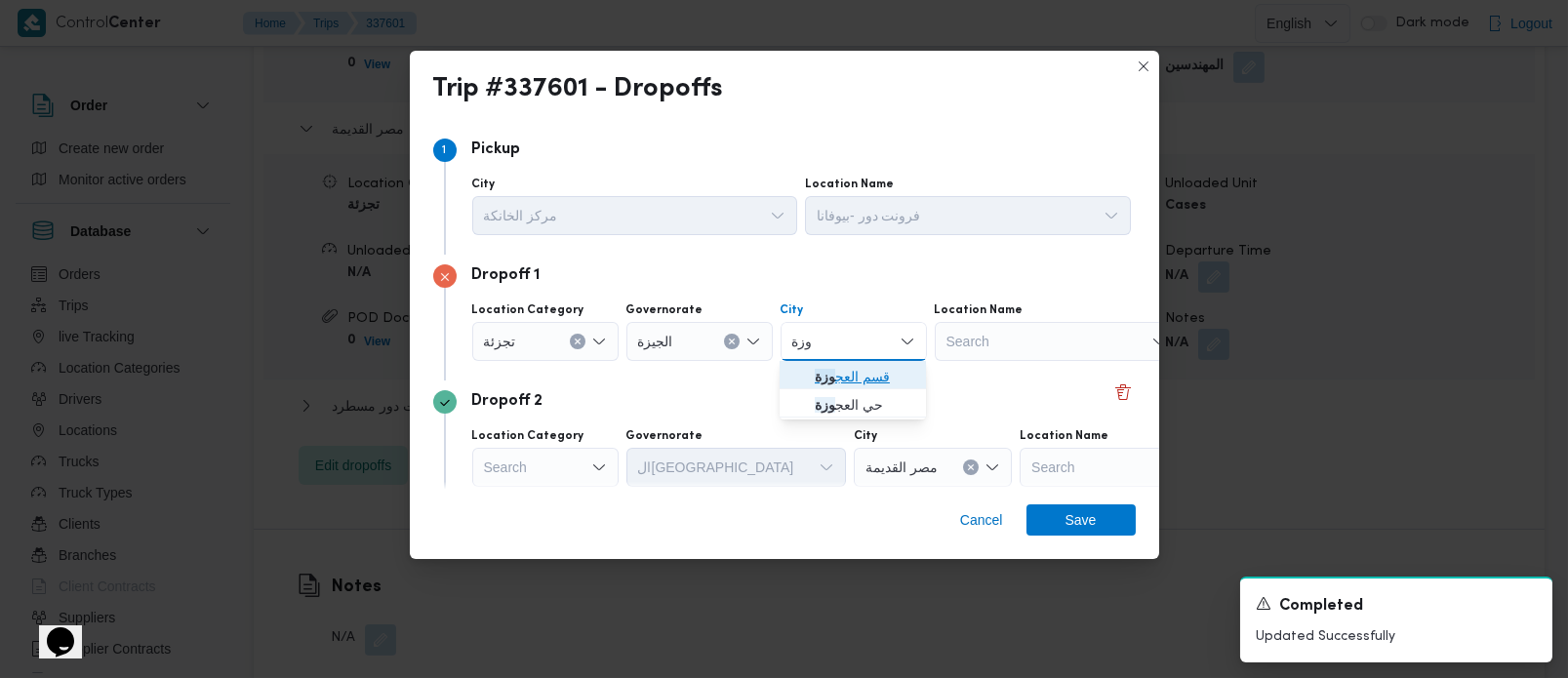
click at [836, 378] on span "قسم العج وزة" at bounding box center [864, 376] width 100 height 24
click at [762, 378] on div "Dropoff 1 Location Category تجزئة Governorate الجيزة City قسم العجوزة Combo box…" at bounding box center [784, 317] width 703 height 126
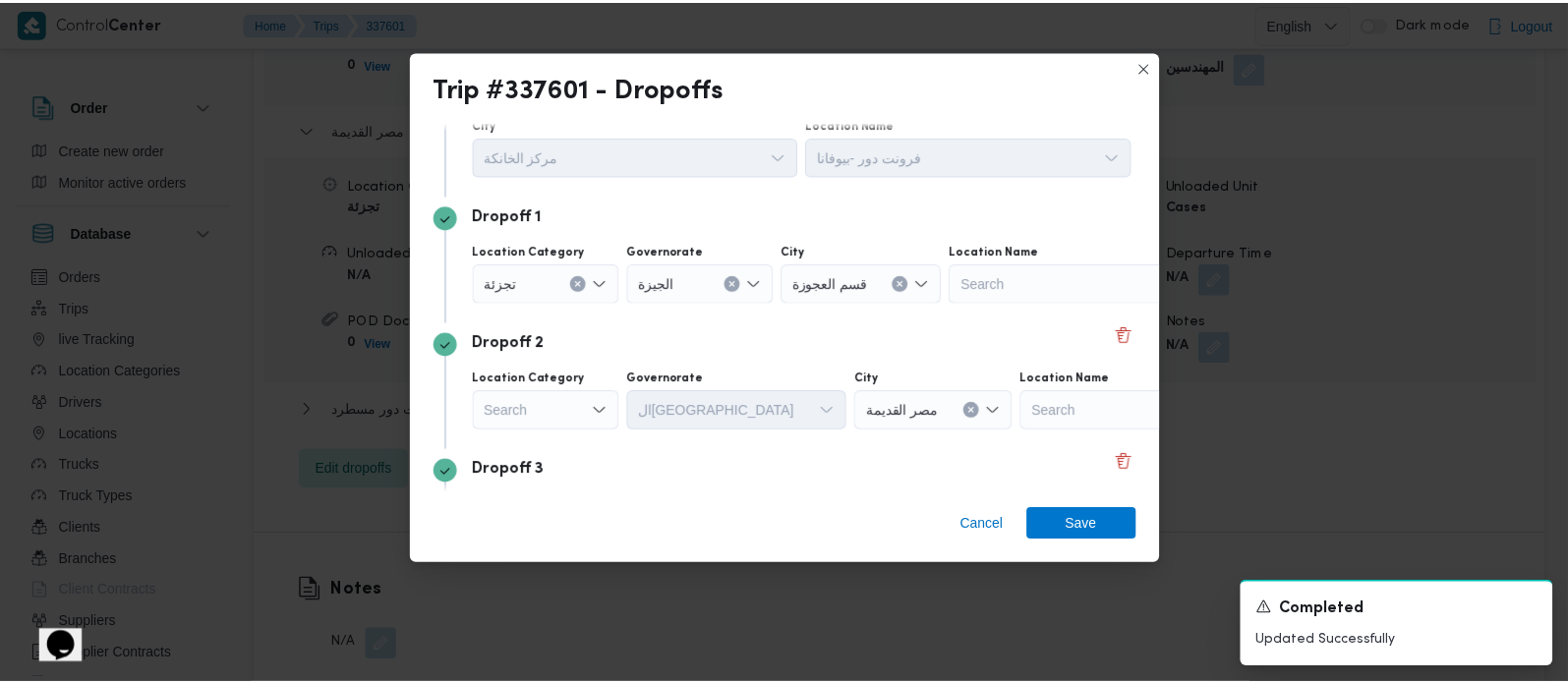
scroll to position [115, 0]
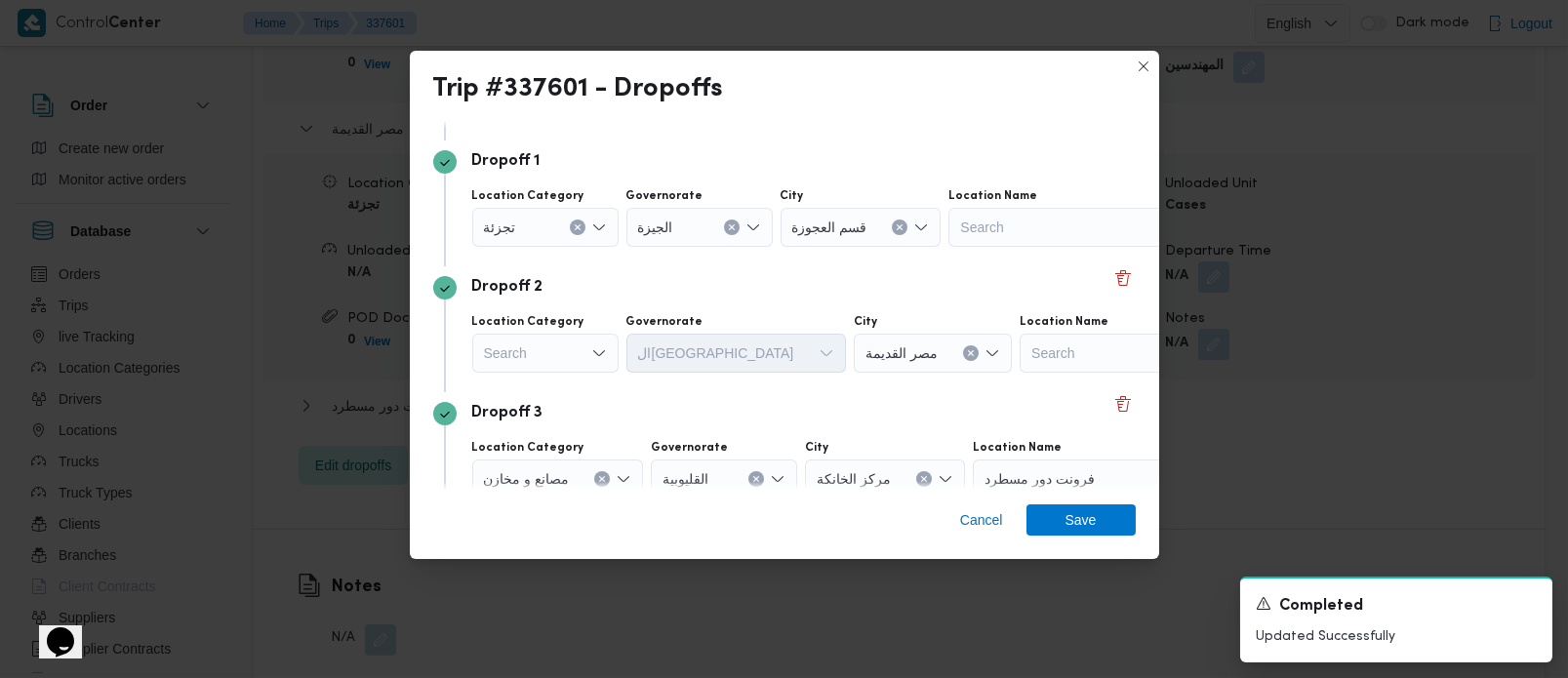
click at [567, 356] on div "Search" at bounding box center [545, 354] width 146 height 39
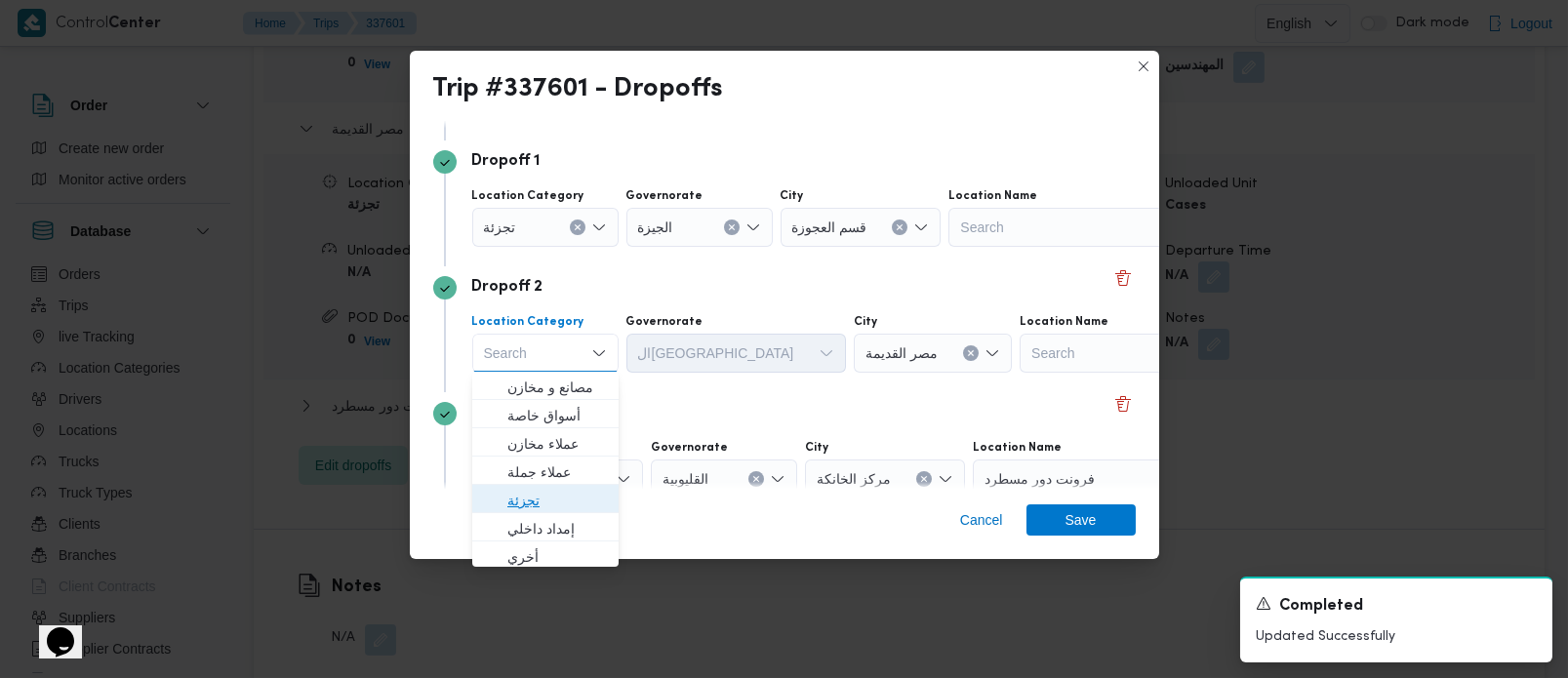
click at [530, 496] on span "تجزئة" at bounding box center [557, 501] width 100 height 24
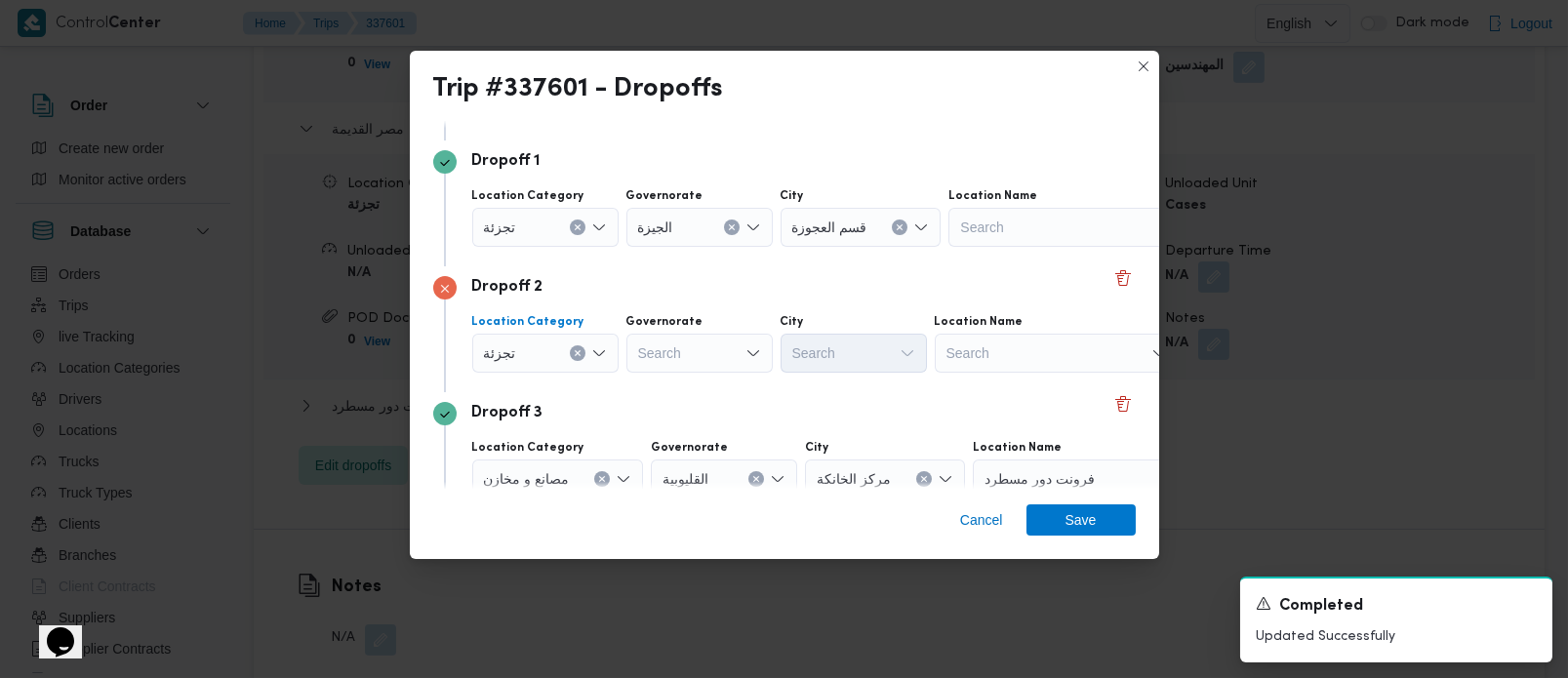
click at [658, 359] on div "Search" at bounding box center [699, 354] width 146 height 39
type input "زة"
click at [679, 397] on span "الجي زة" at bounding box center [710, 387] width 100 height 24
click at [812, 348] on div "Search" at bounding box center [853, 354] width 146 height 39
type input "دق"
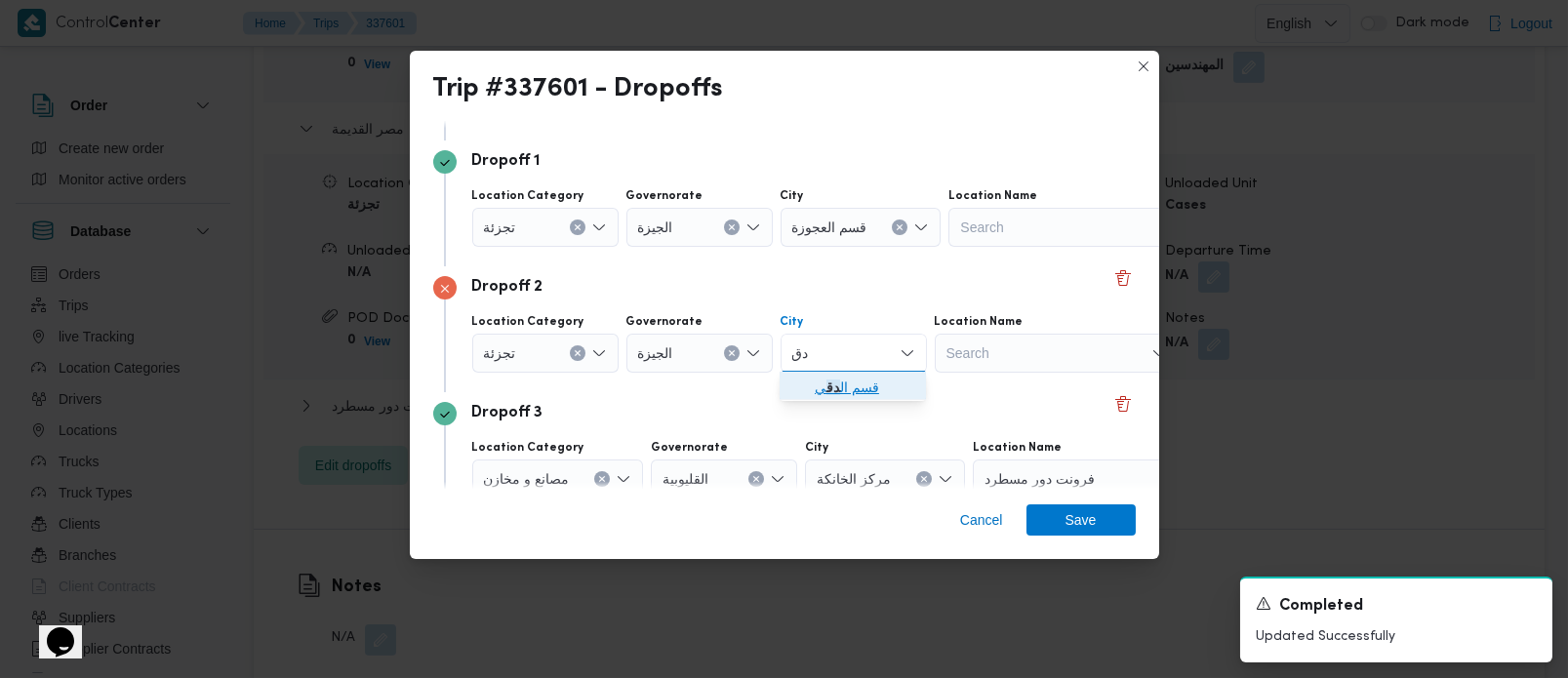
click at [835, 385] on mark "دق" at bounding box center [833, 387] width 14 height 16
click at [1096, 526] on span "Save" at bounding box center [1080, 519] width 109 height 32
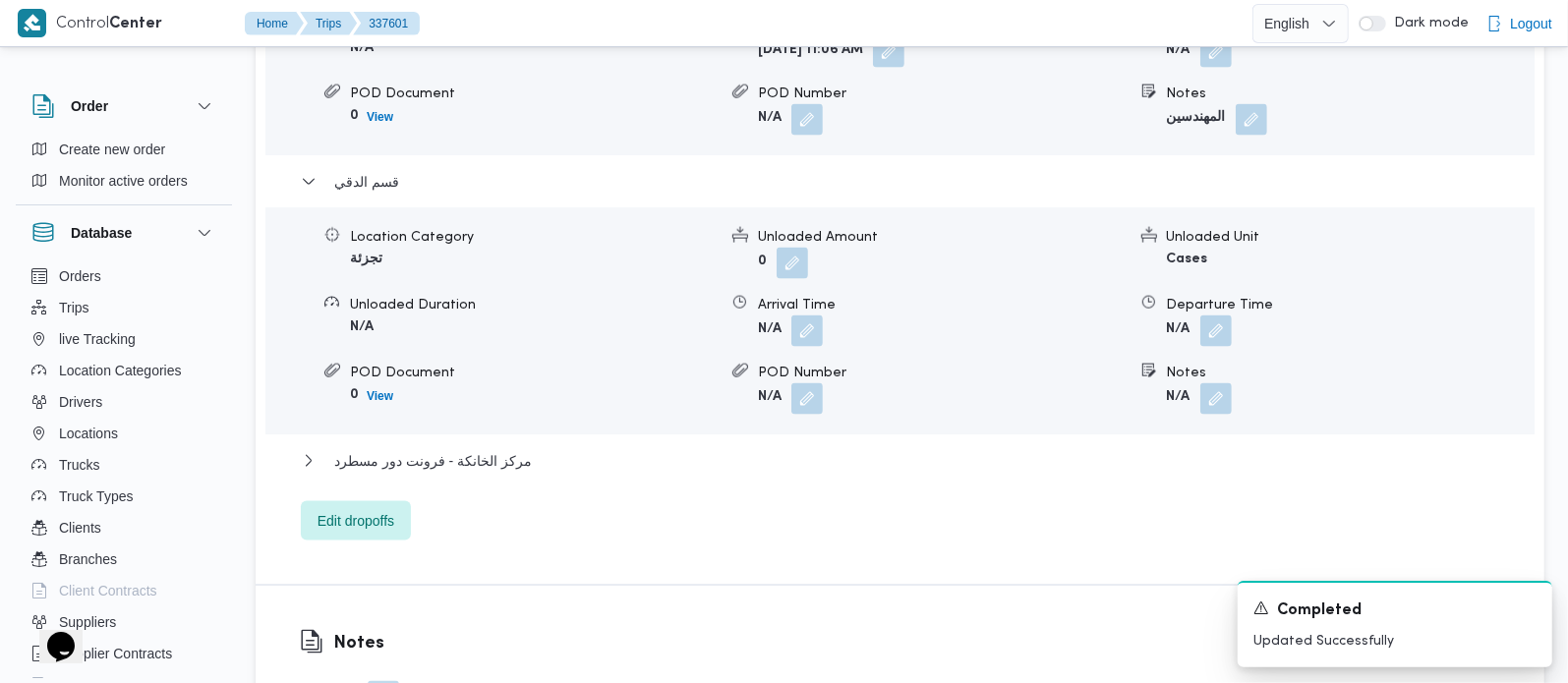
scroll to position [2080, 0]
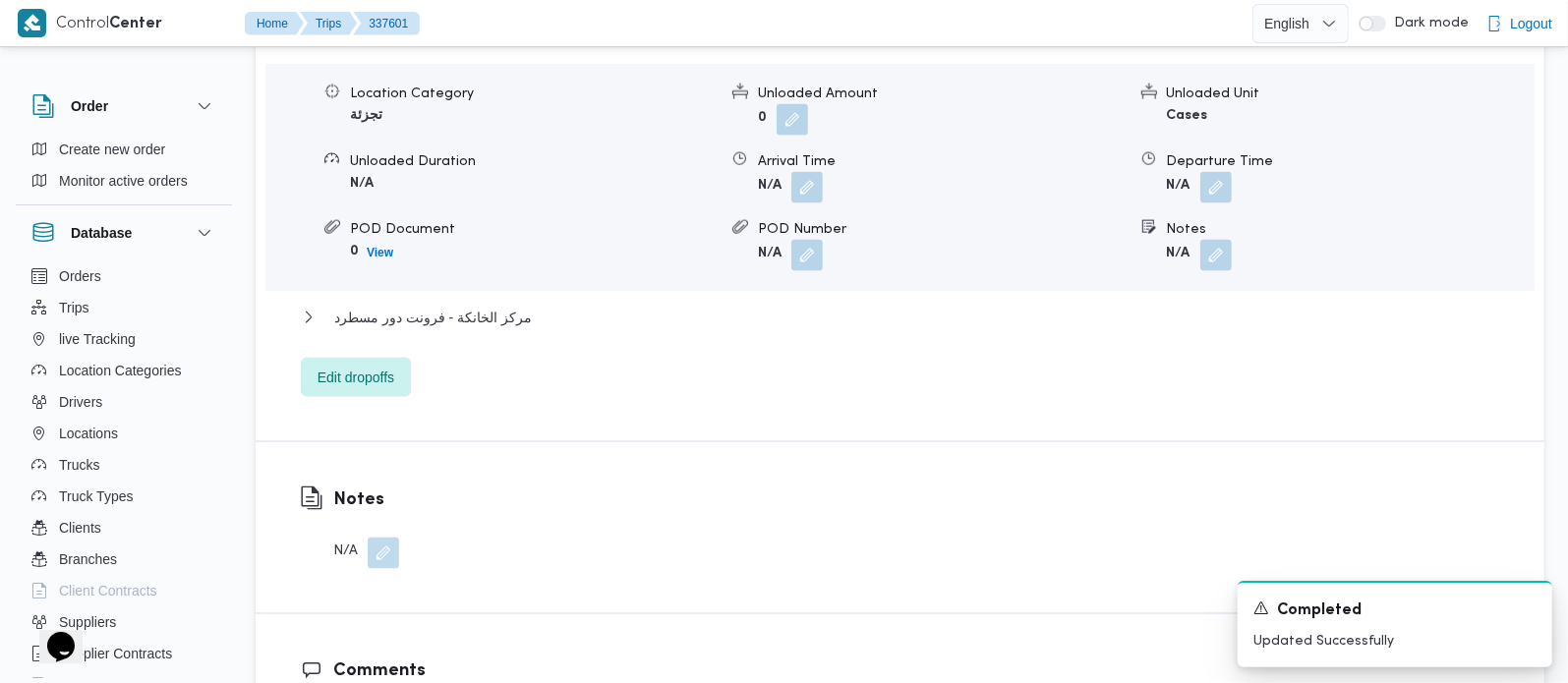
click at [362, 311] on div "مركز الخانكة - فرونت دور مسطرد" at bounding box center [901, 325] width 1200 height 38
click at [390, 306] on span "مركز الخانكة - فرونت دور مسطرد" at bounding box center [433, 318] width 198 height 24
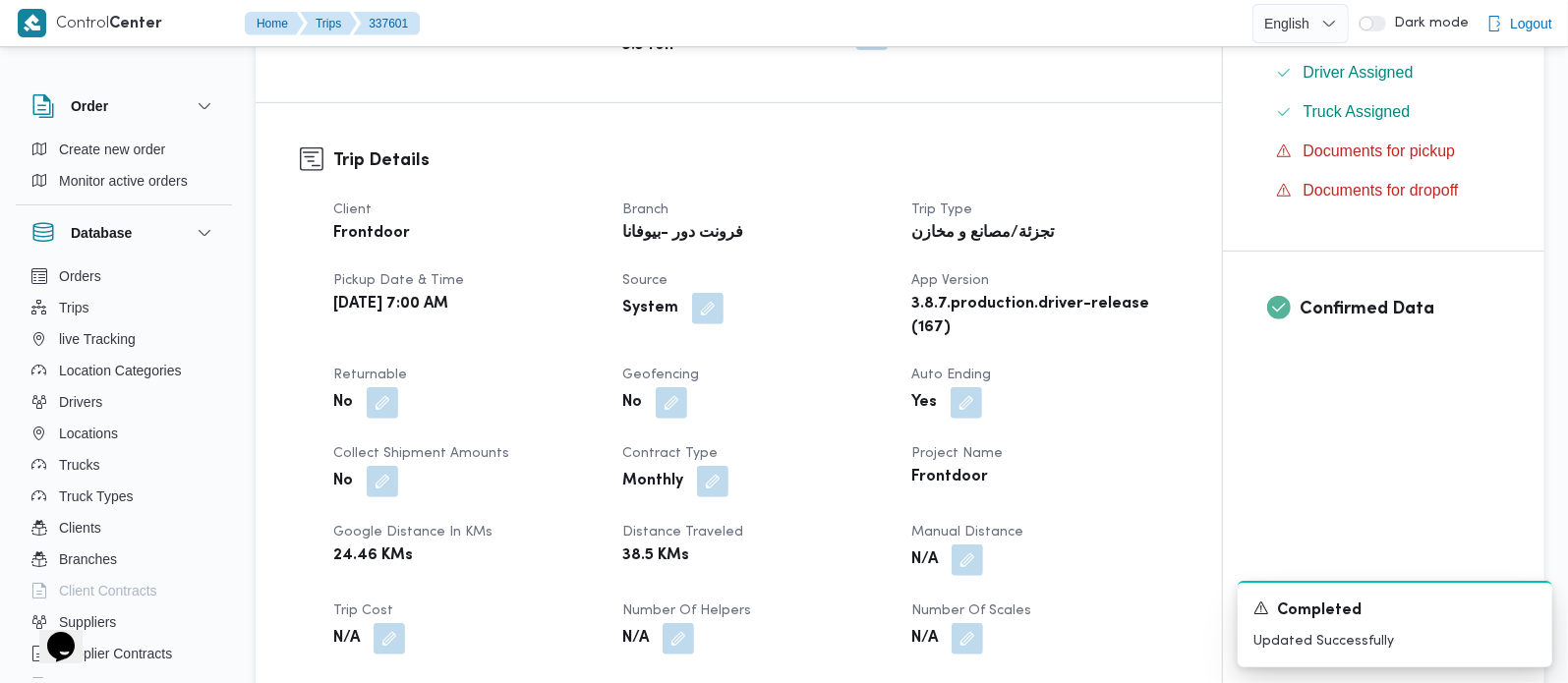
scroll to position [0, 0]
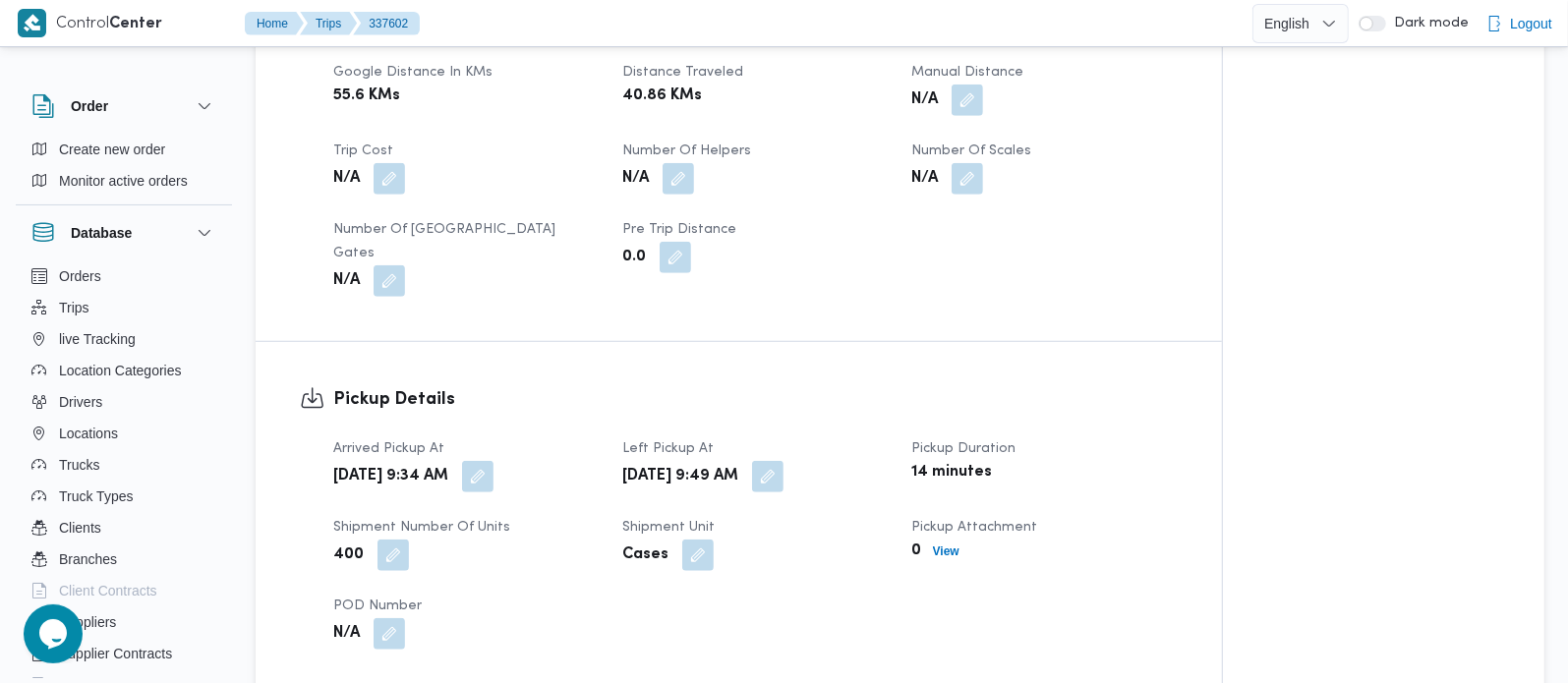
scroll to position [1039, 0]
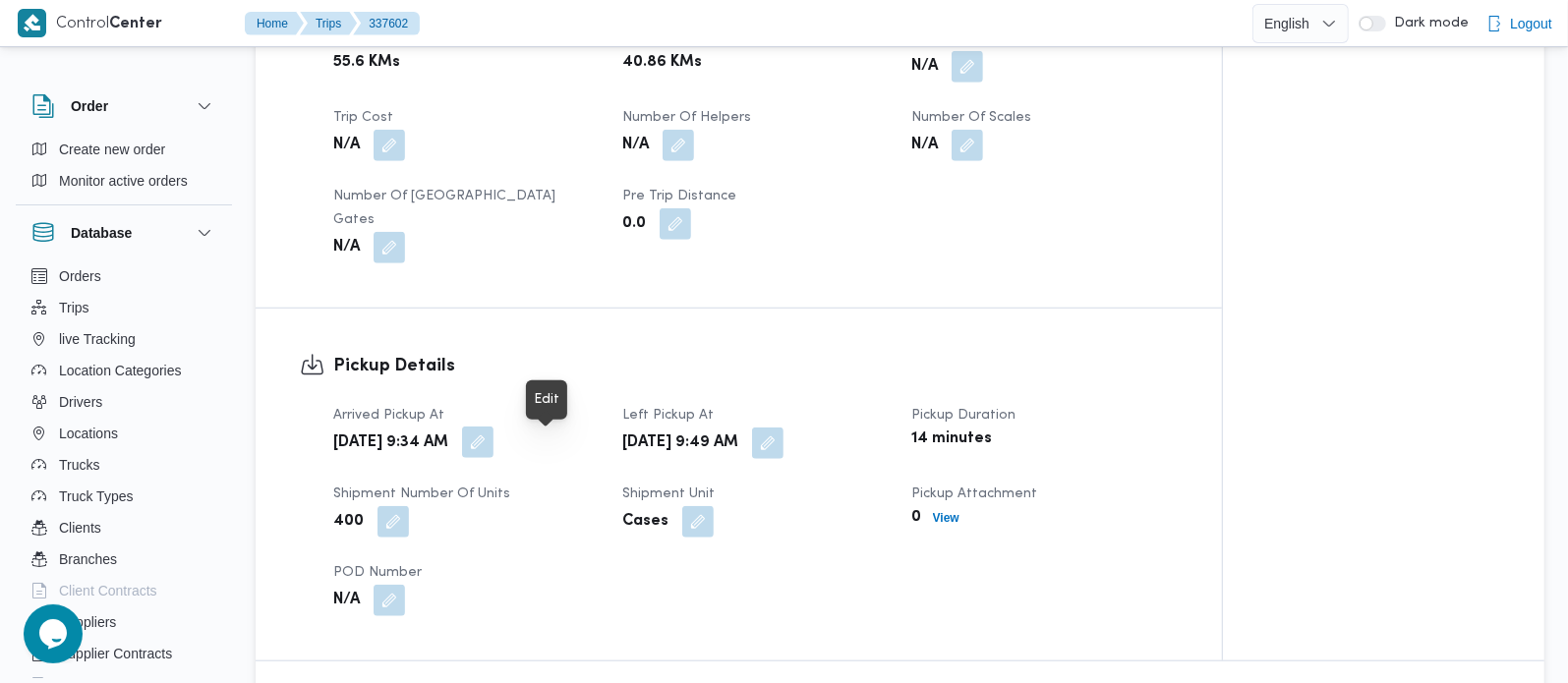
click at [494, 453] on button "button" at bounding box center [478, 443] width 32 height 32
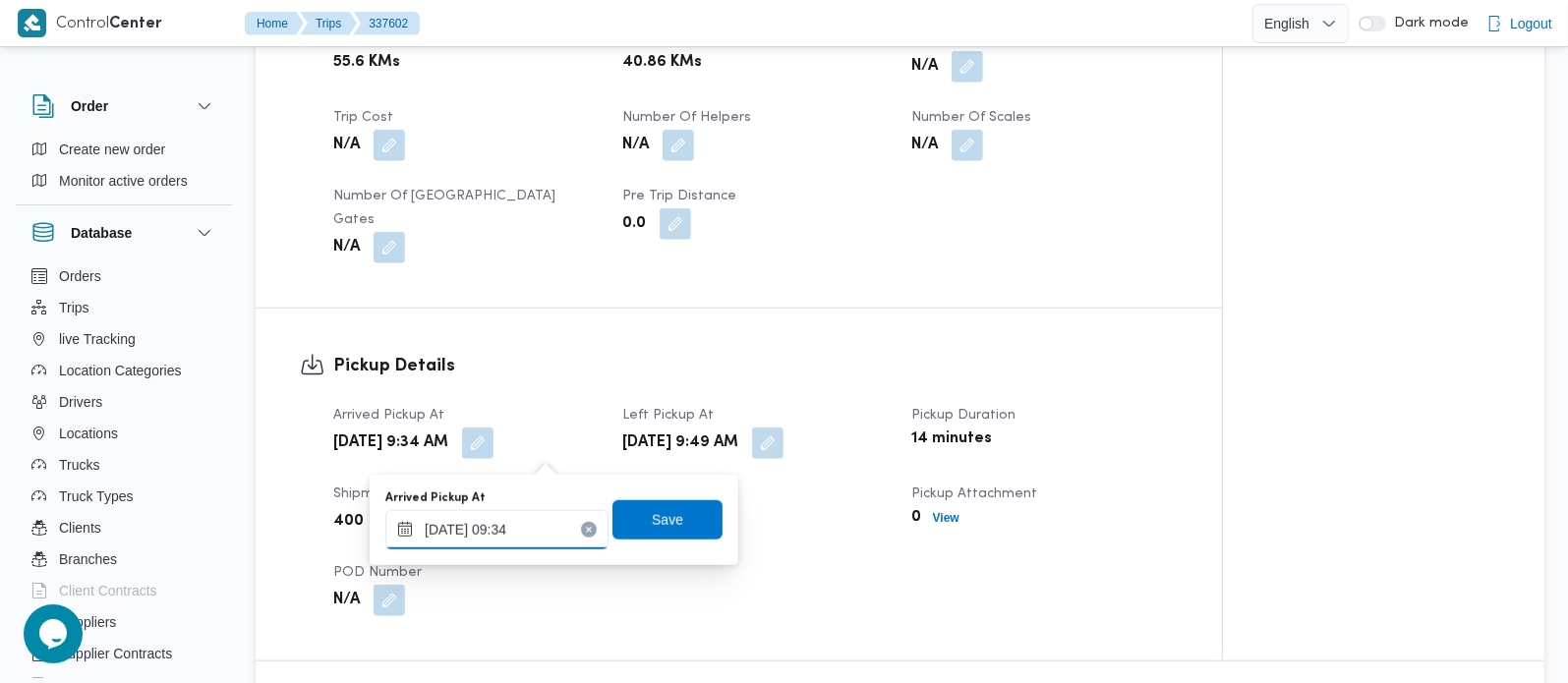
click at [486, 515] on div "[DATE] 09:34" at bounding box center [497, 530] width 223 height 40
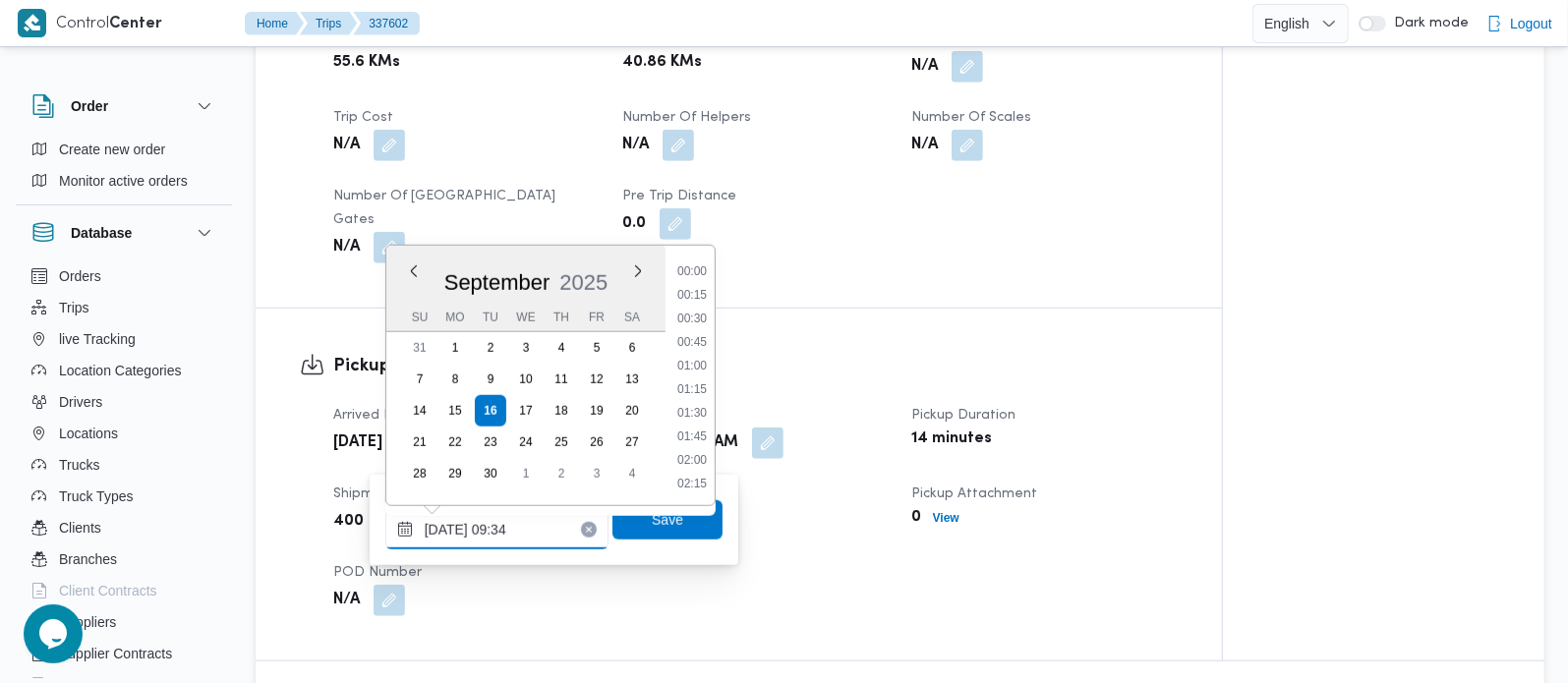
scroll to position [777, 0]
click at [699, 272] on li "08:15" at bounding box center [692, 272] width 46 height 20
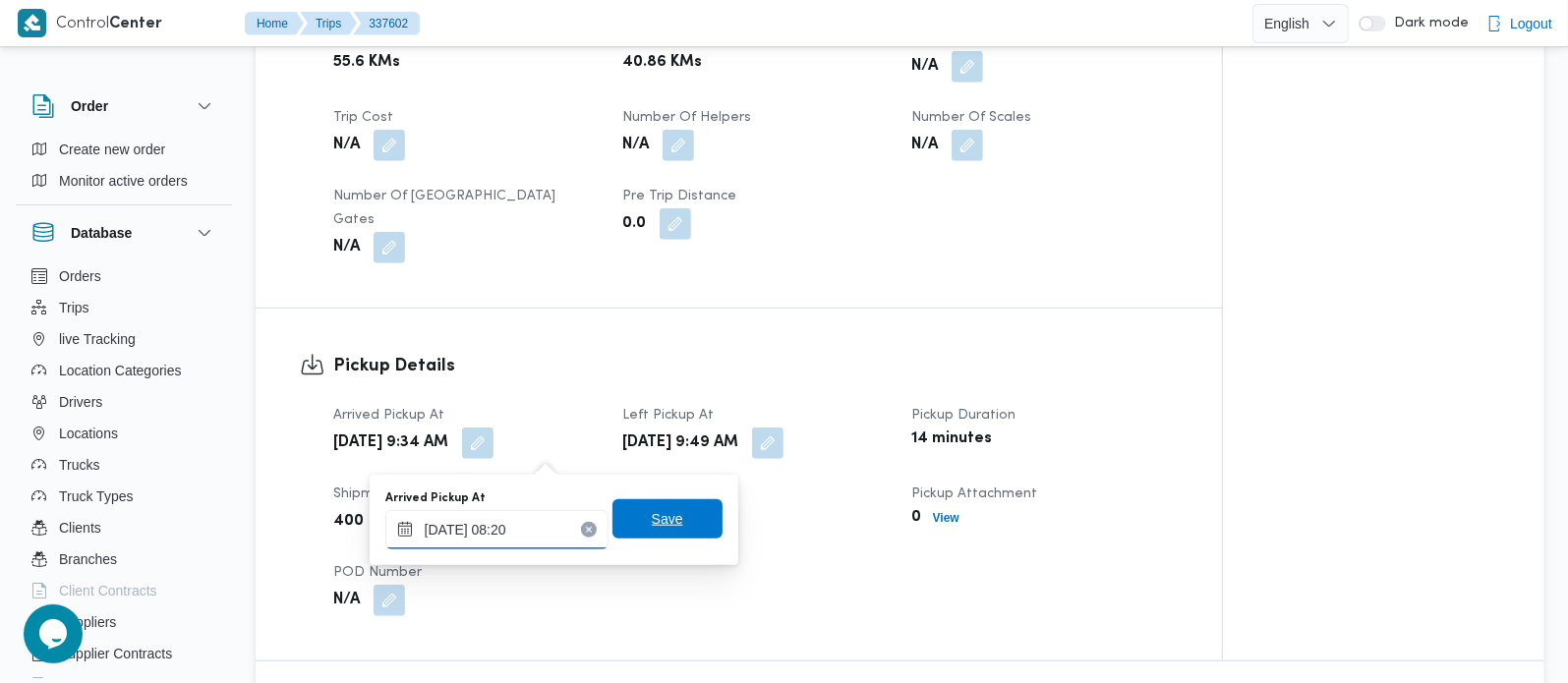
type input "[DATE] 08:20"
click at [630, 515] on span "Save" at bounding box center [667, 519] width 110 height 40
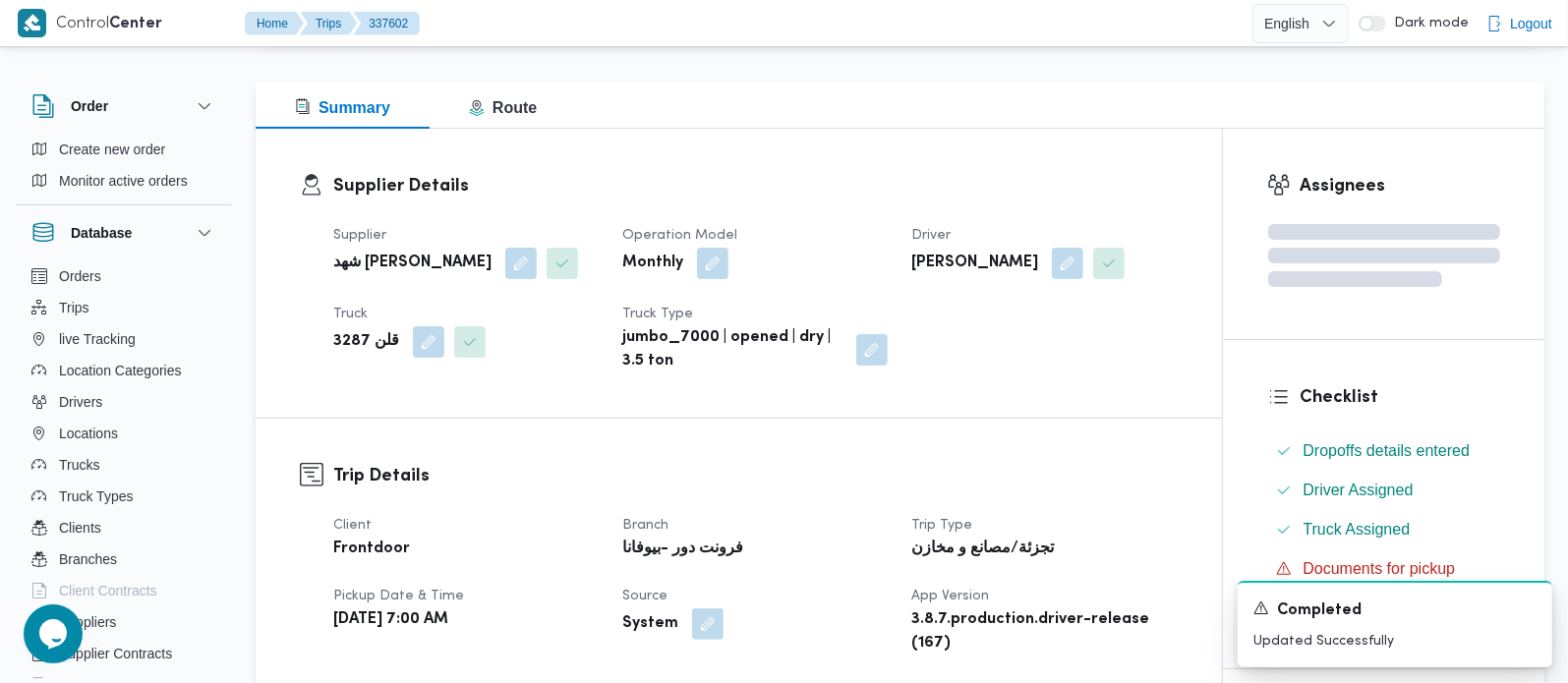
scroll to position [0, 0]
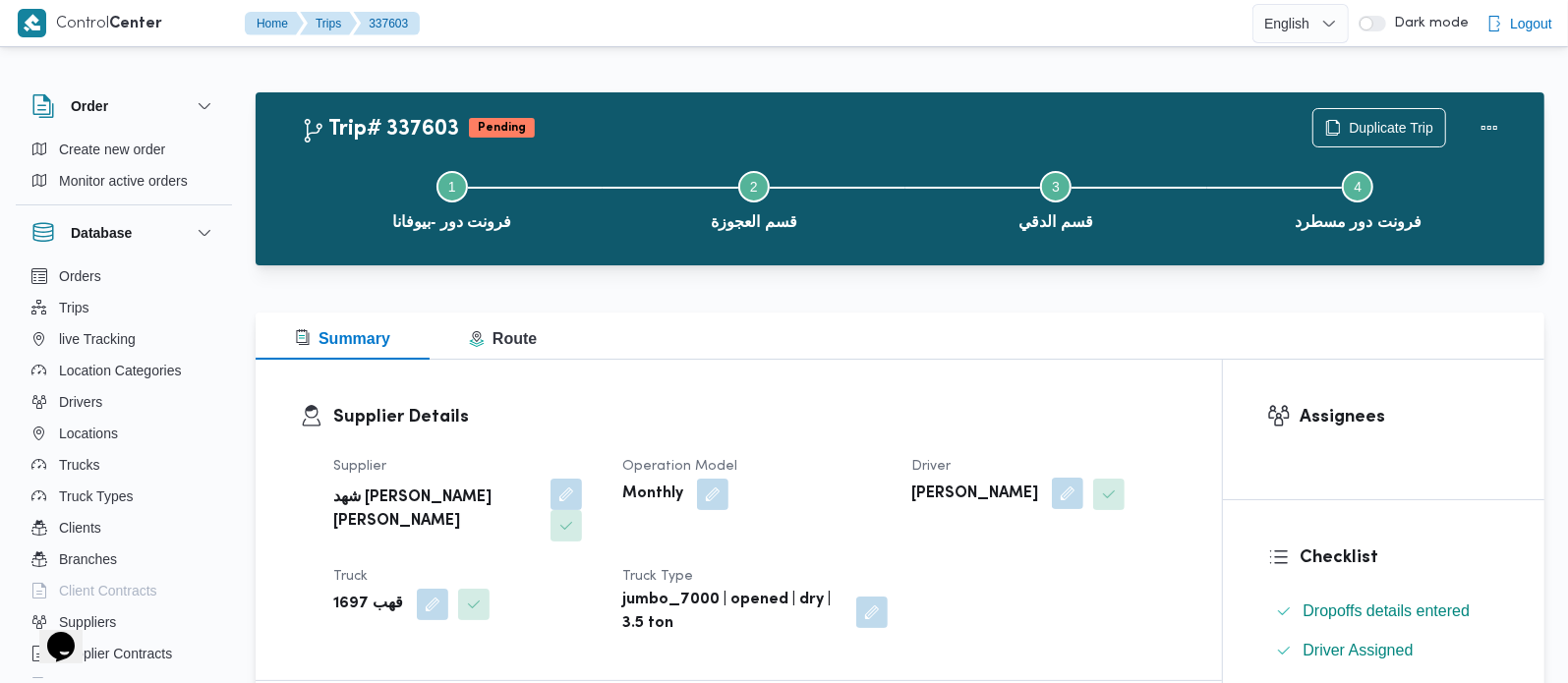
click at [1077, 499] on button "button" at bounding box center [1068, 493] width 32 height 32
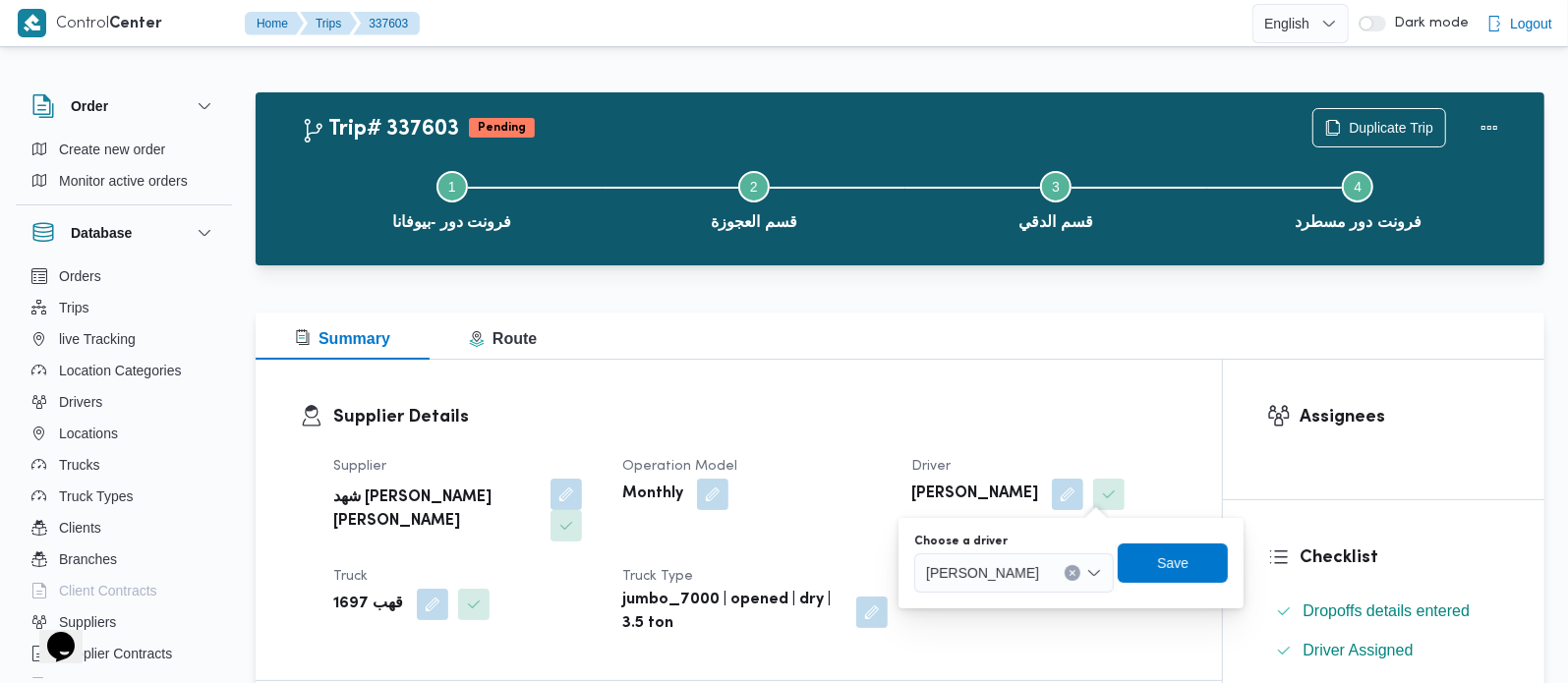
click at [1076, 572] on icon "Clear input" at bounding box center [1072, 573] width 8 height 8
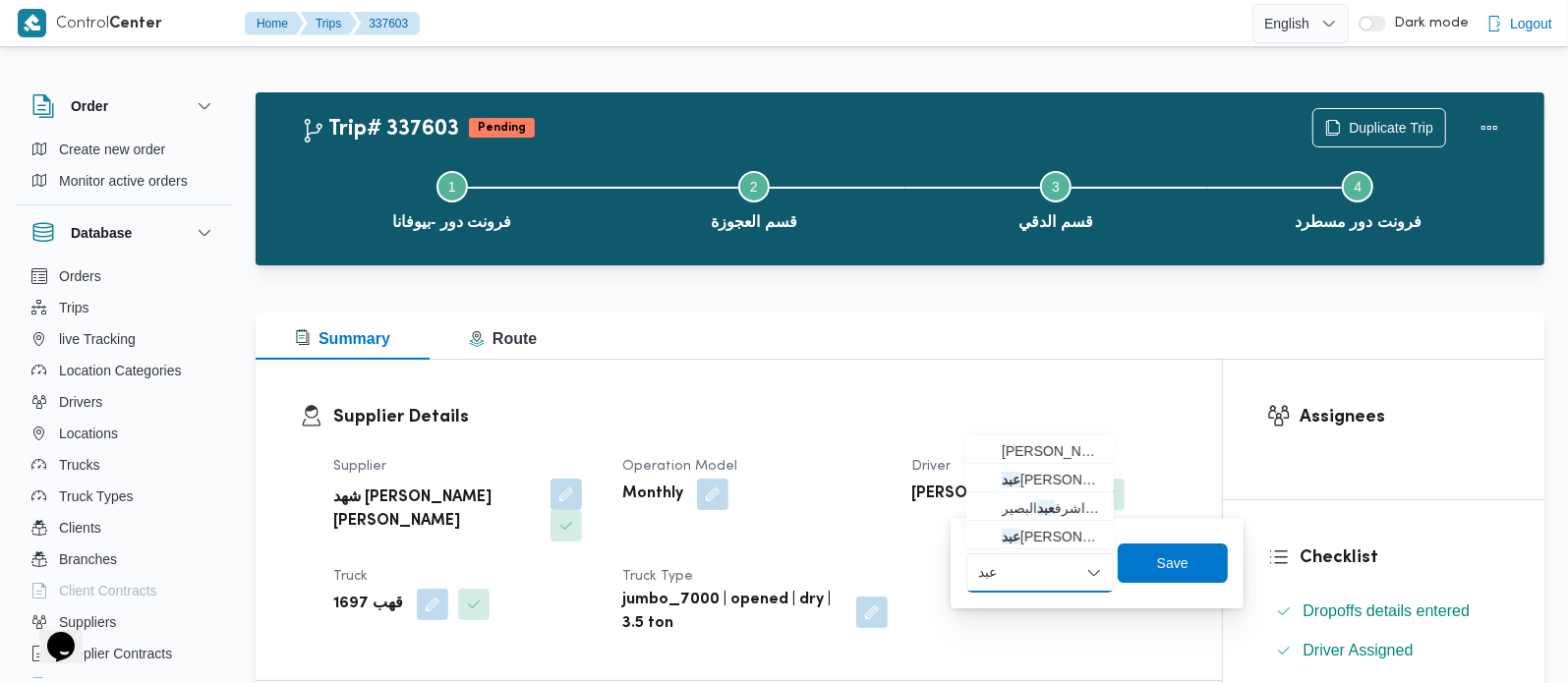
type input "[PERSON_NAME] نجدى"
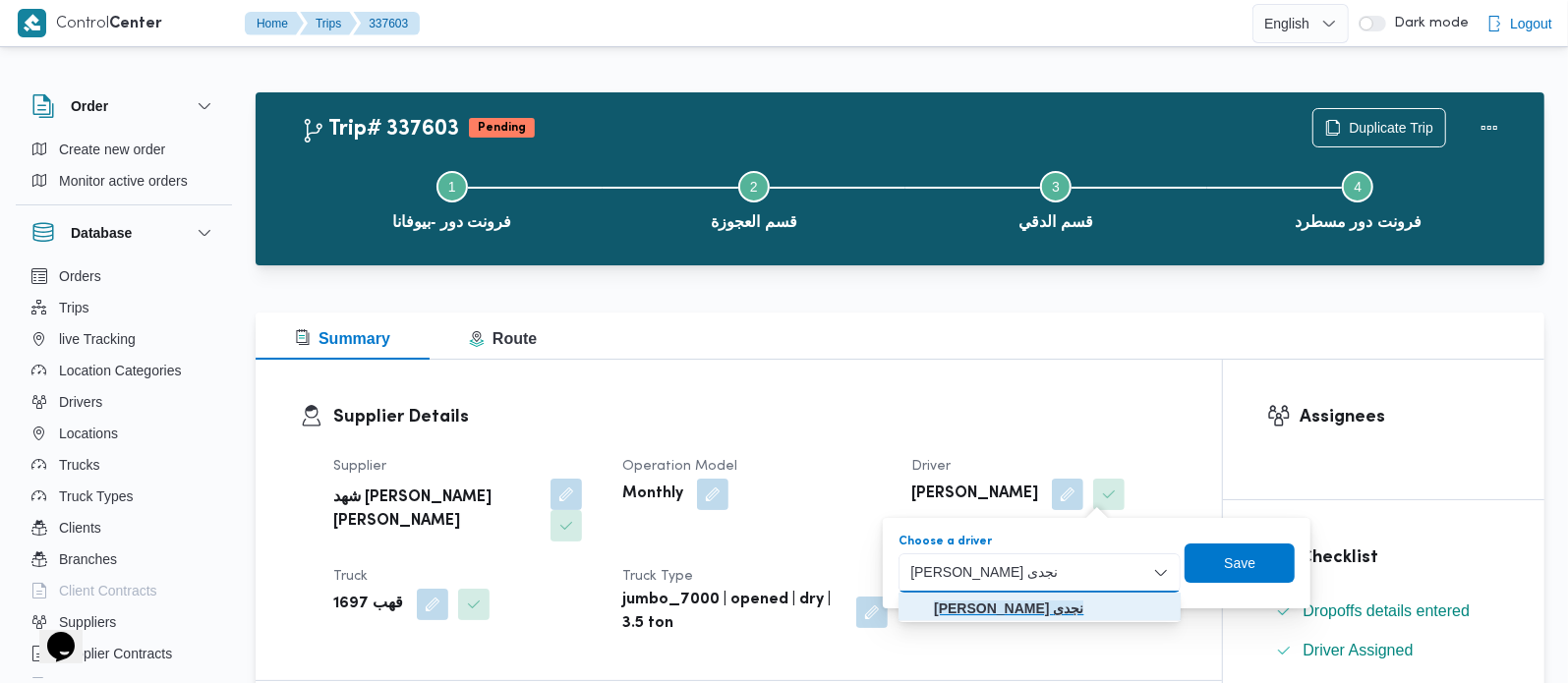
click at [1069, 601] on mark "[PERSON_NAME] نجدى" at bounding box center [1008, 609] width 149 height 16
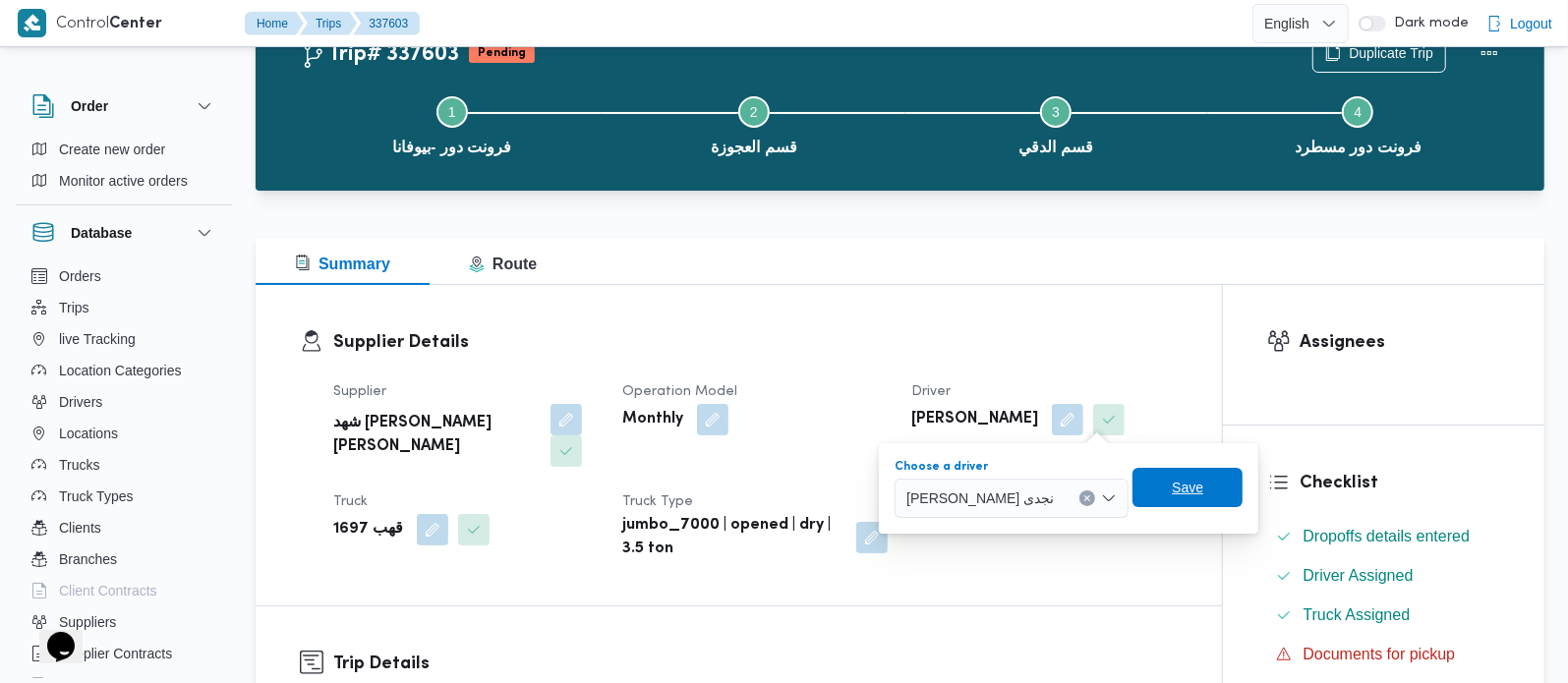
scroll to position [115, 0]
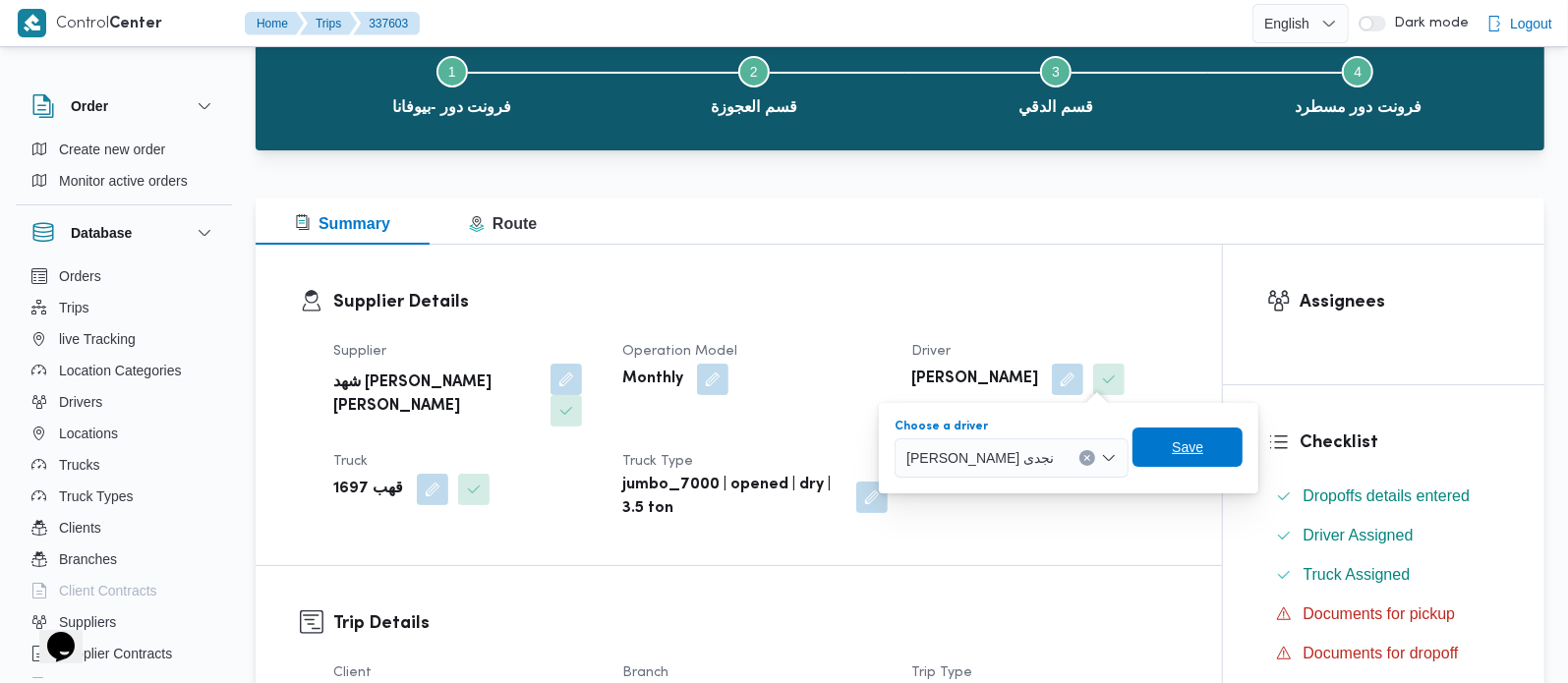
click at [1213, 440] on span "Save" at bounding box center [1187, 448] width 110 height 40
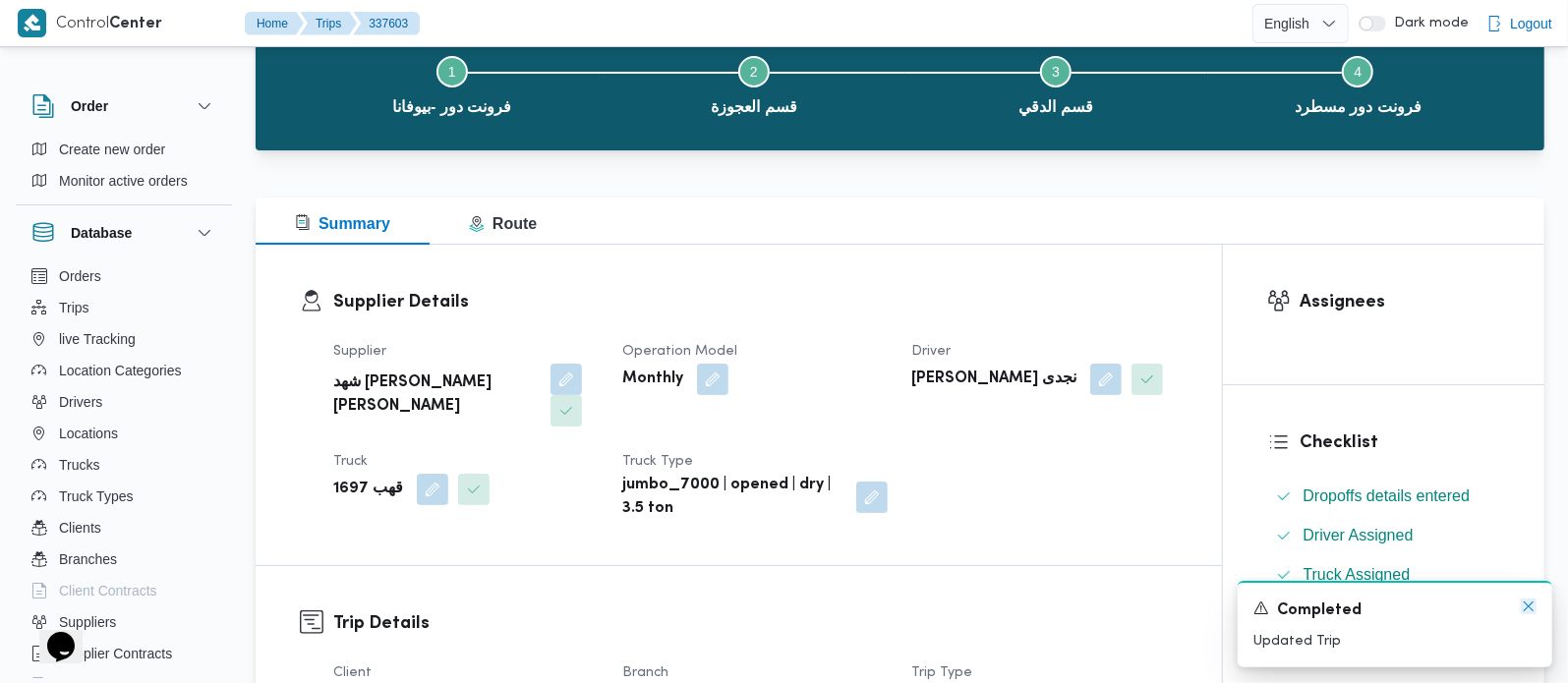
click at [1535, 605] on icon "Dismiss toast" at bounding box center [1528, 607] width 16 height 16
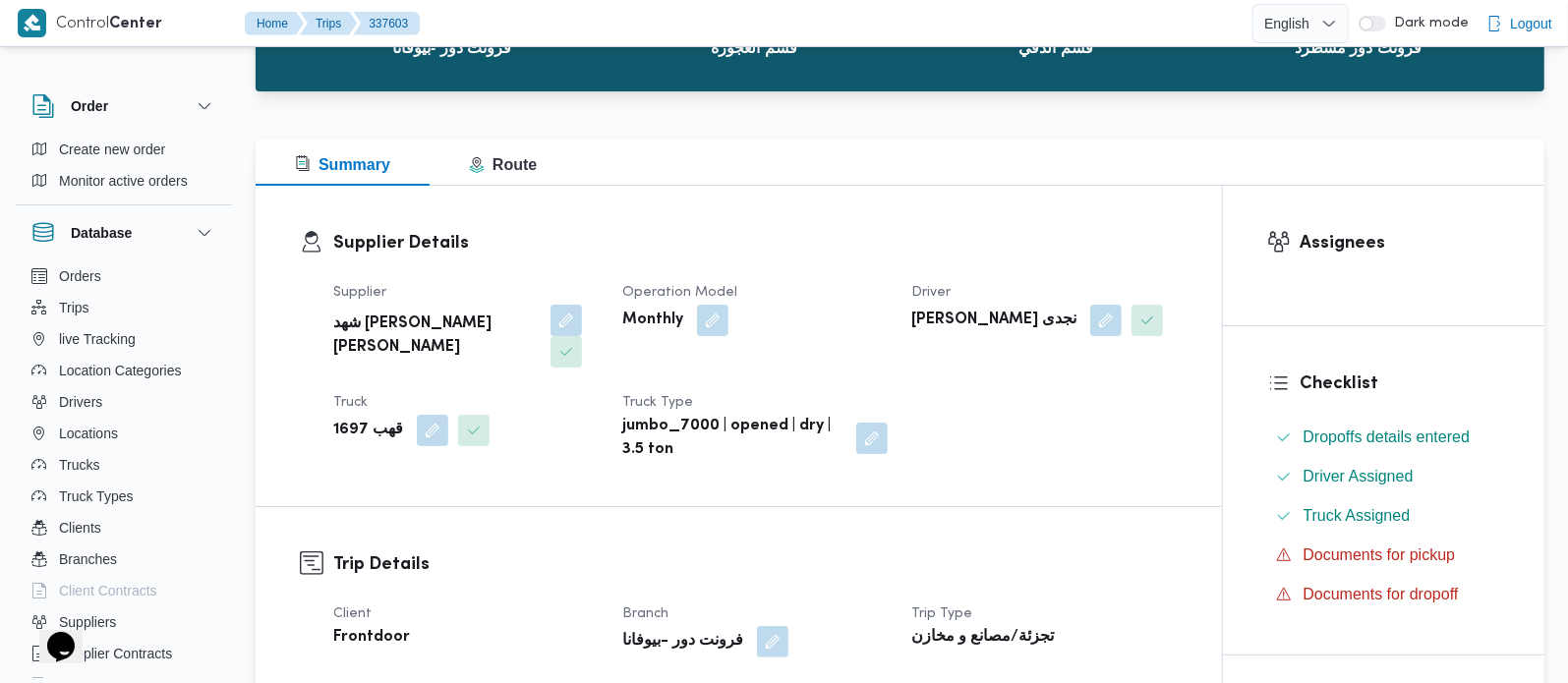
scroll to position [231, 0]
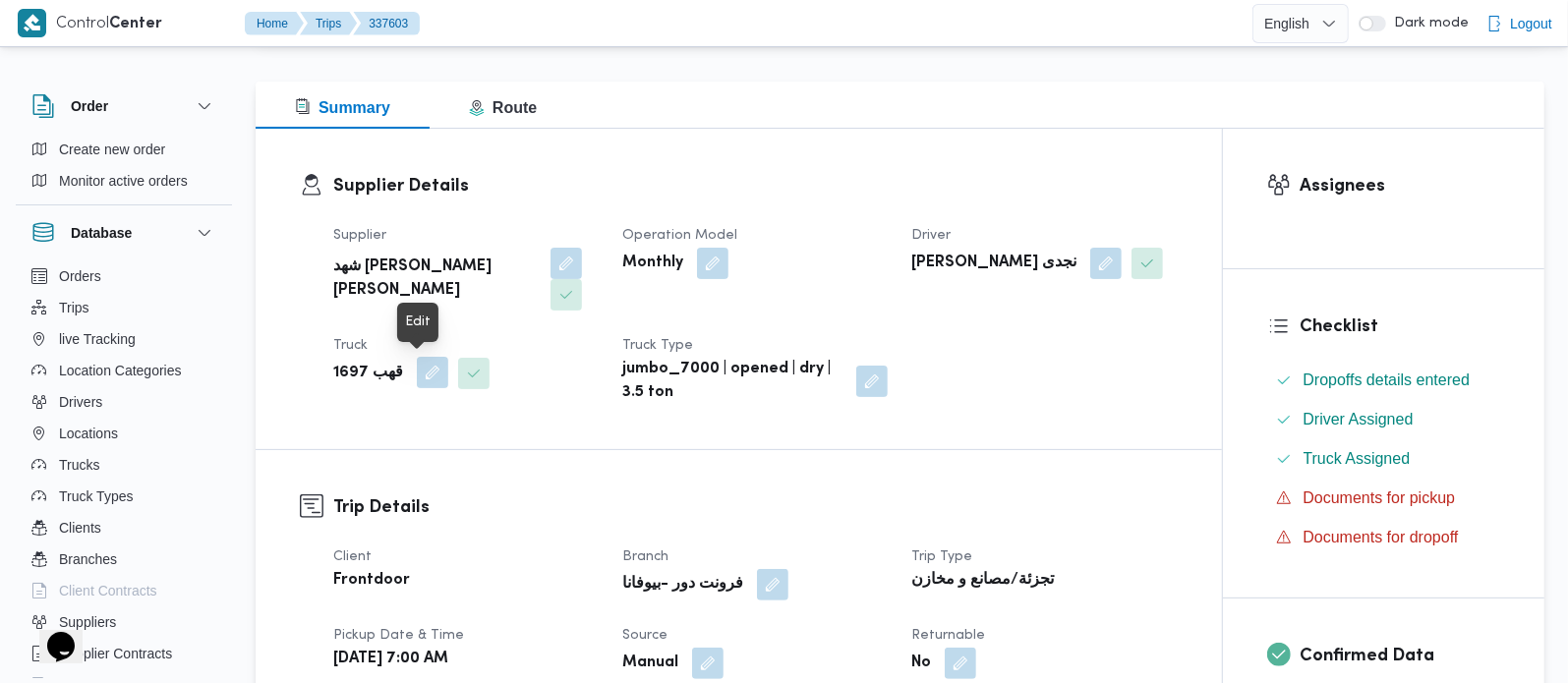
click at [417, 380] on button "button" at bounding box center [433, 372] width 32 height 32
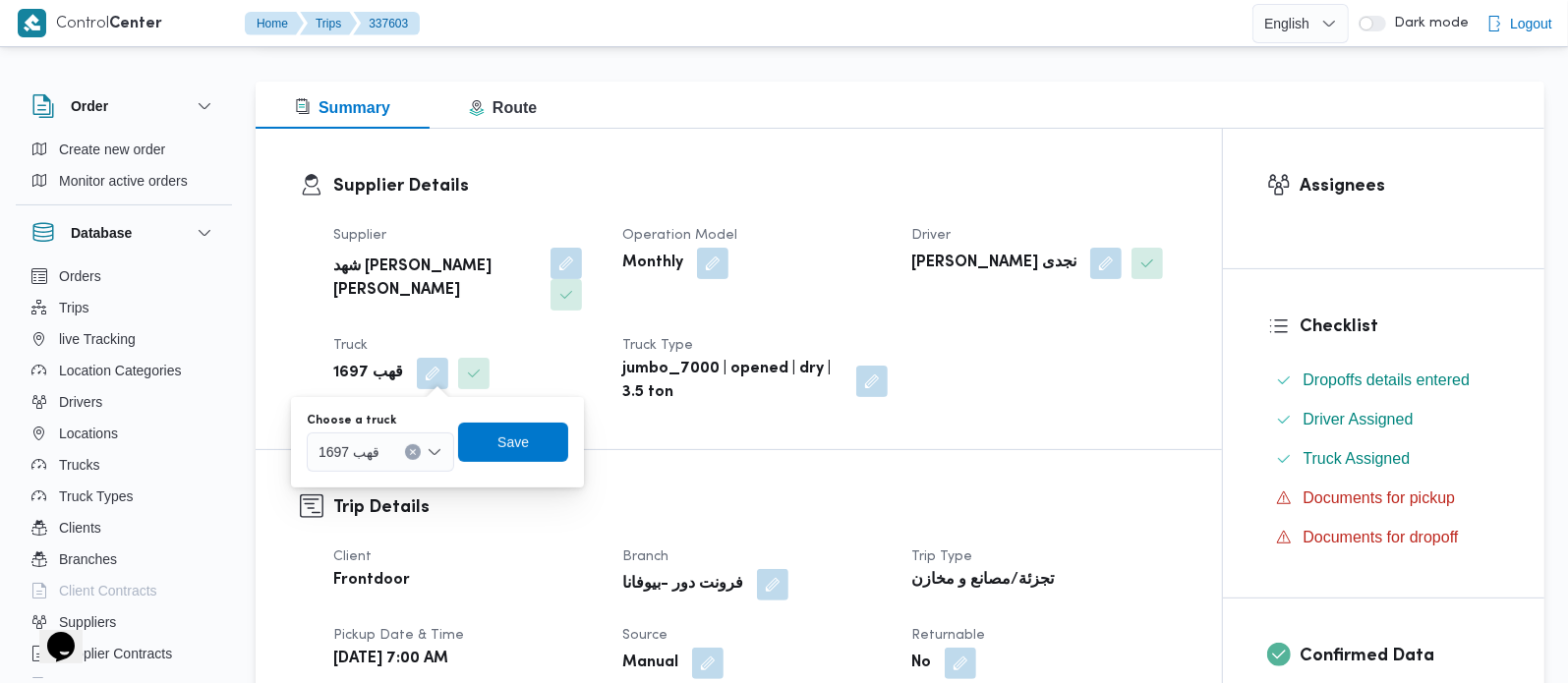
click at [415, 457] on button "Clear input" at bounding box center [413, 452] width 16 height 16
type input "8162"
click at [368, 493] on mark "8162" at bounding box center [356, 487] width 31 height 16
click at [507, 447] on span "Save" at bounding box center [527, 442] width 110 height 40
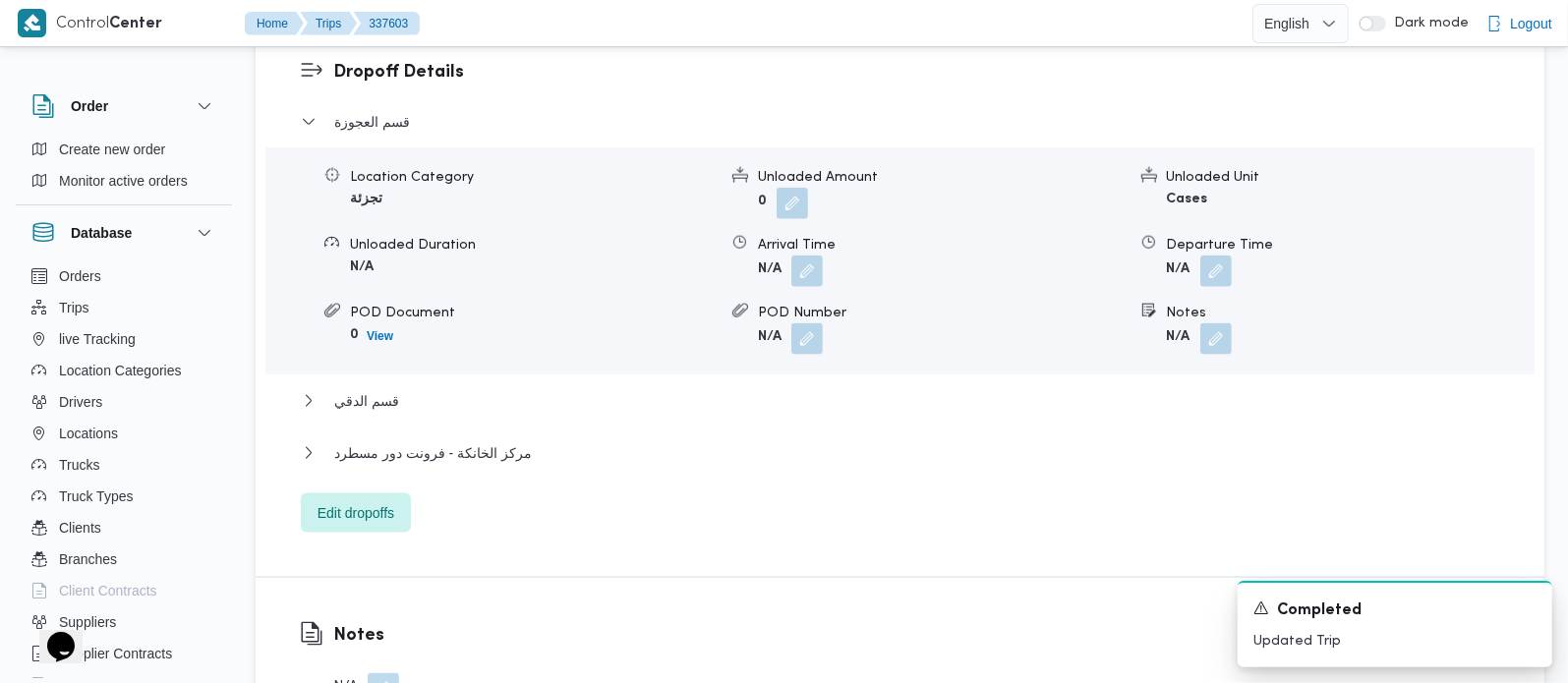
scroll to position [1733, 0]
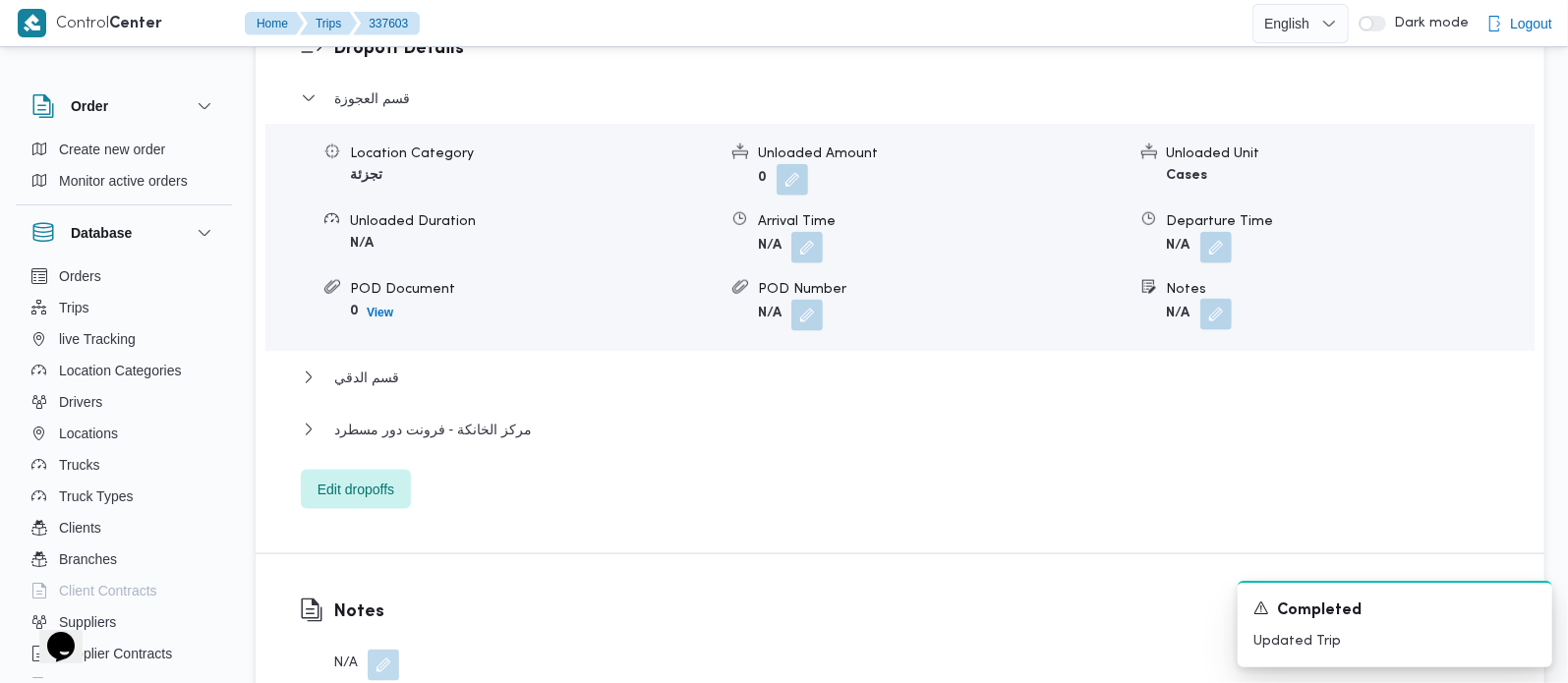
click at [1209, 299] on button "button" at bounding box center [1216, 315] width 32 height 32
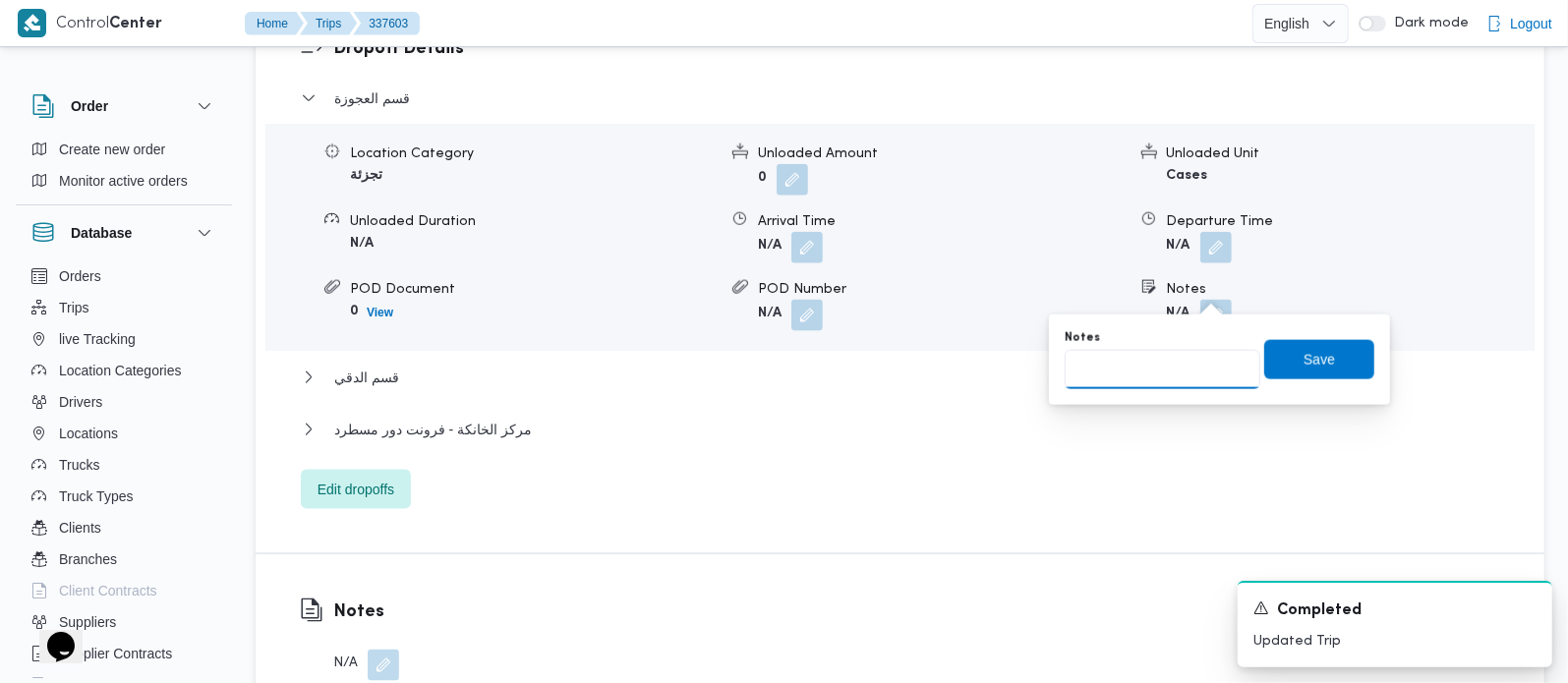
click at [1155, 388] on div "Notes Save" at bounding box center [1219, 359] width 314 height 63
paste input "وسط البلد"
type input "وسط البلد"
click at [1274, 347] on span "Save" at bounding box center [1319, 358] width 110 height 40
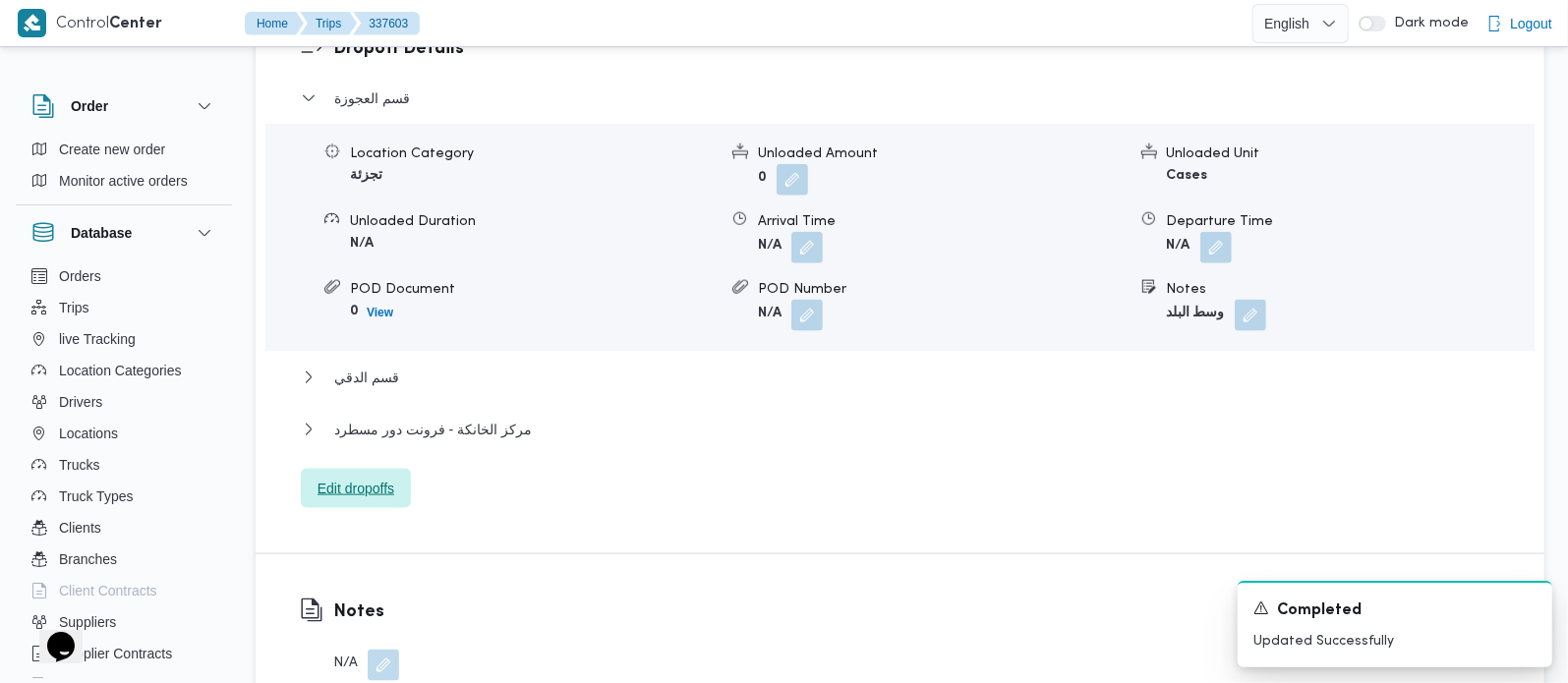
click at [367, 469] on span "Edit dropoffs" at bounding box center [356, 488] width 110 height 40
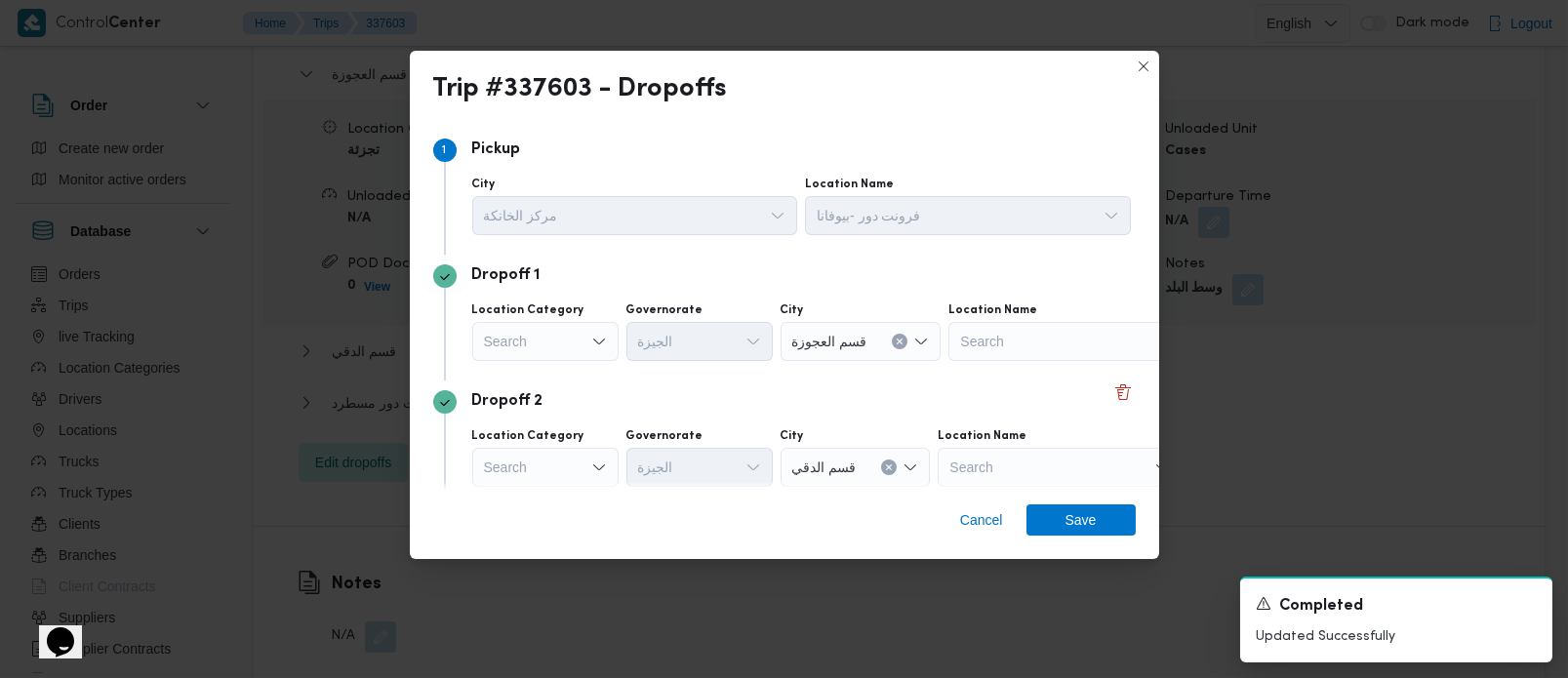
click at [562, 342] on div "Search" at bounding box center [545, 342] width 146 height 39
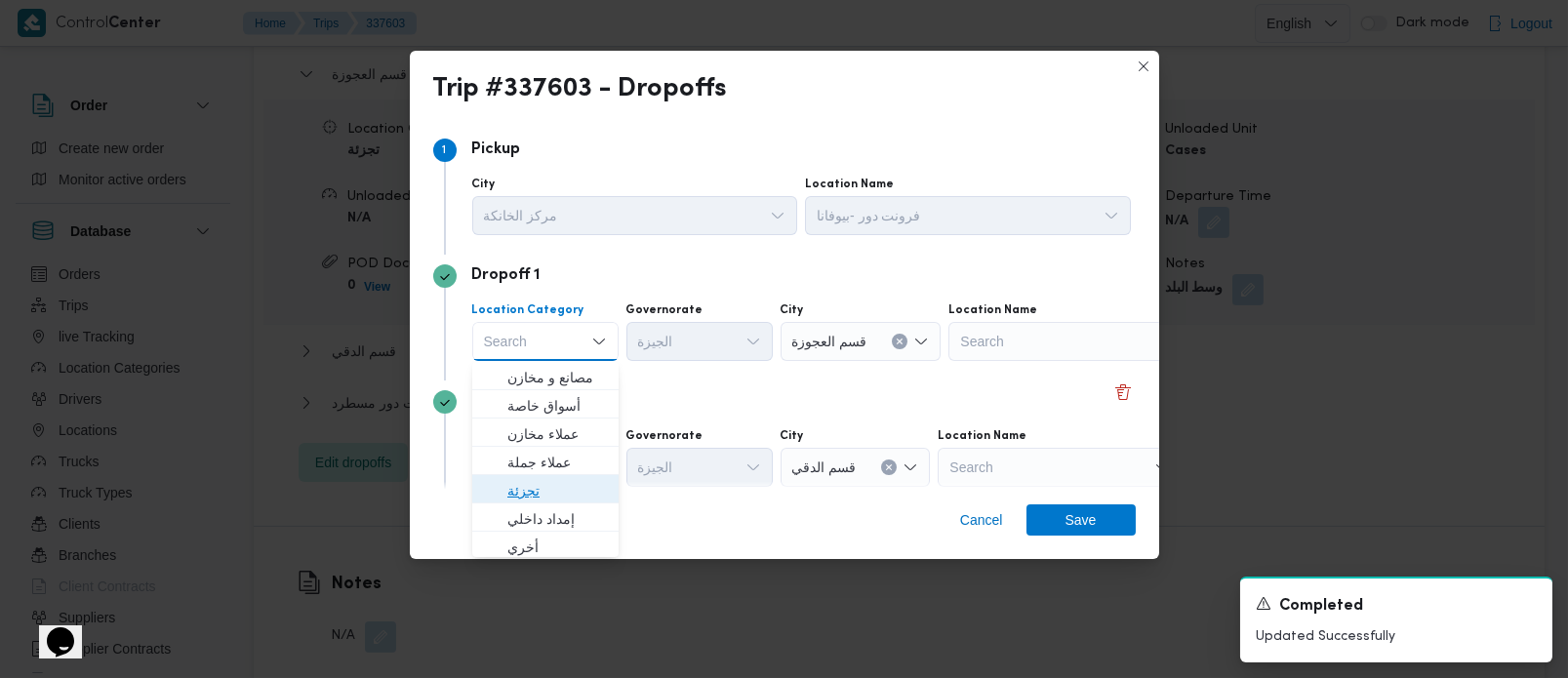
click at [528, 475] on span "تجزئة" at bounding box center [545, 491] width 131 height 32
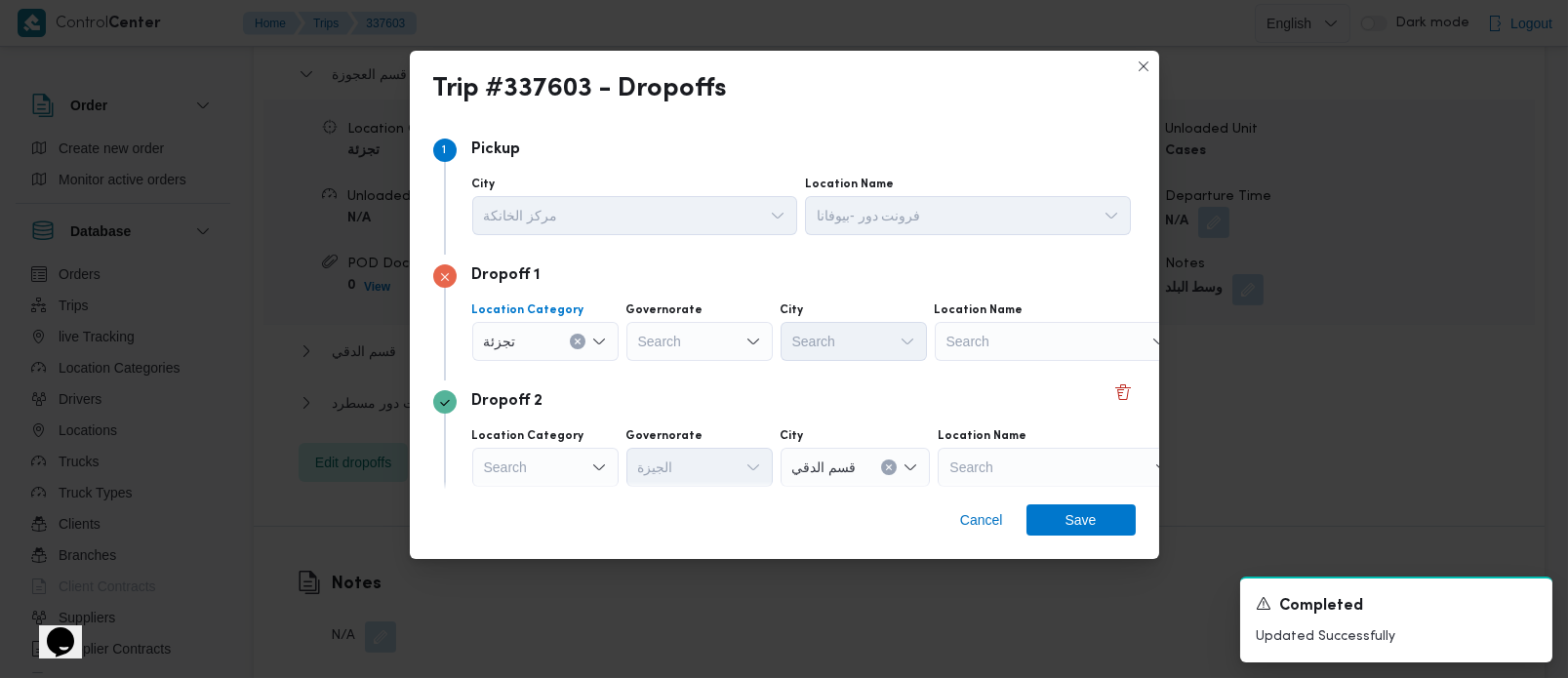
click at [648, 350] on div "Search" at bounding box center [699, 342] width 146 height 39
type input "رة"
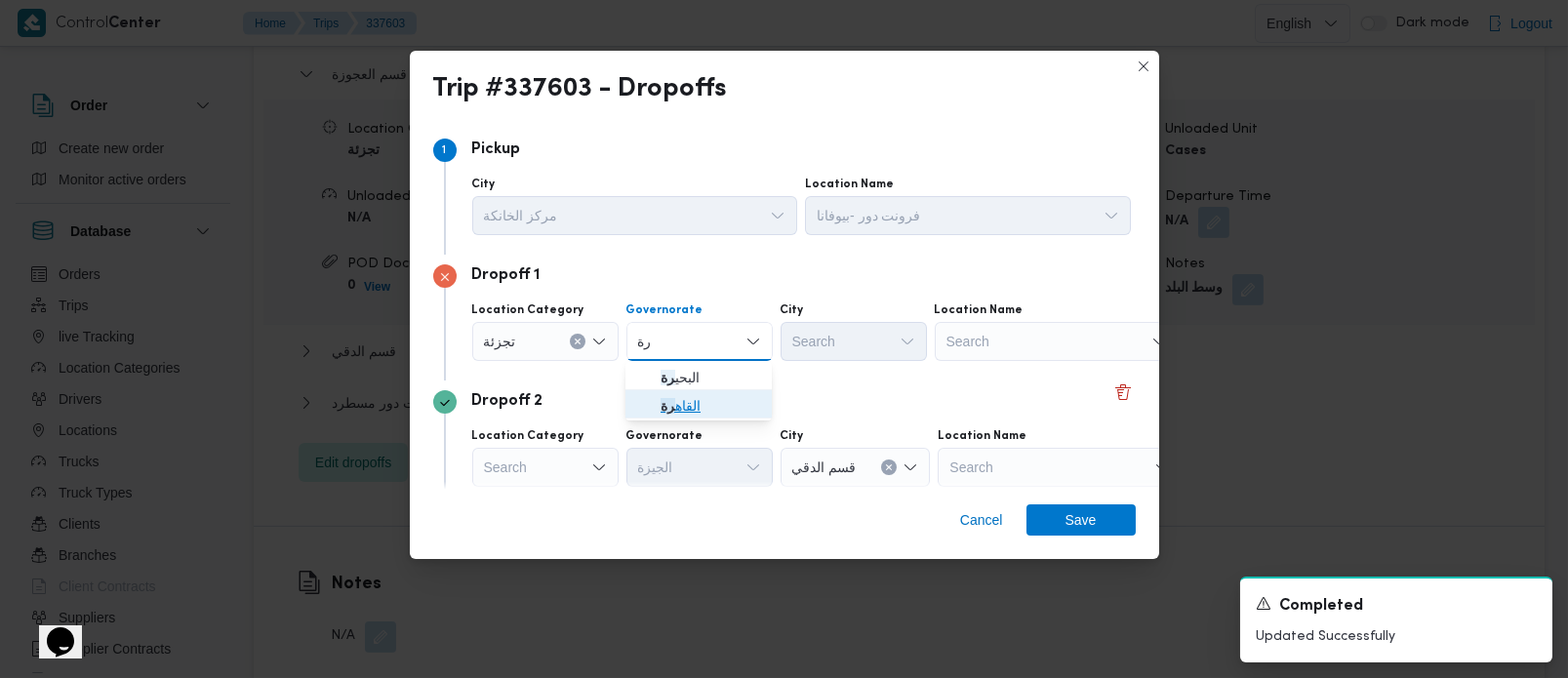
click at [680, 392] on span "القاه رة" at bounding box center [698, 406] width 131 height 32
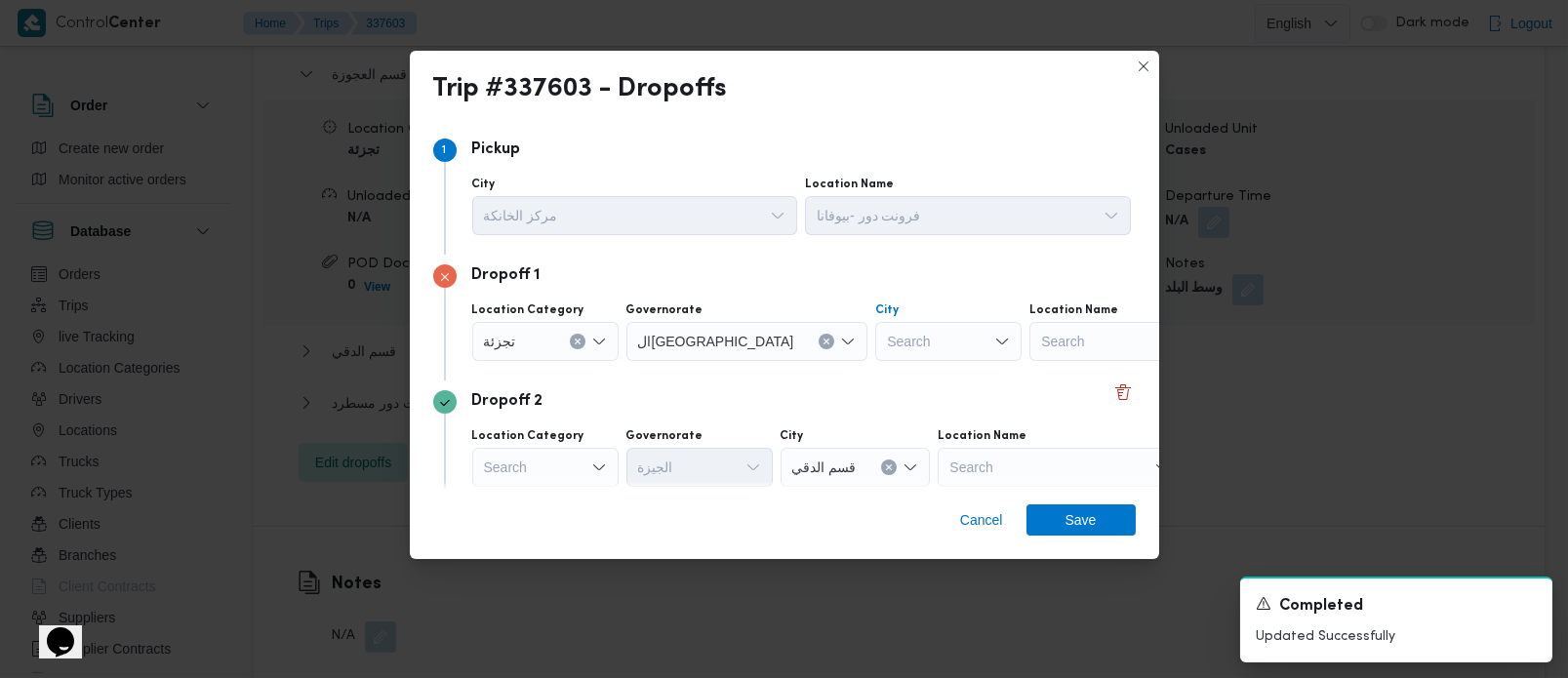
click at [875, 333] on div "Search" at bounding box center [948, 342] width 146 height 39
type input "قصر"
click at [870, 384] on span "قسم قصر النيل" at bounding box center [864, 377] width 100 height 24
click at [570, 463] on div "Search" at bounding box center [545, 467] width 146 height 39
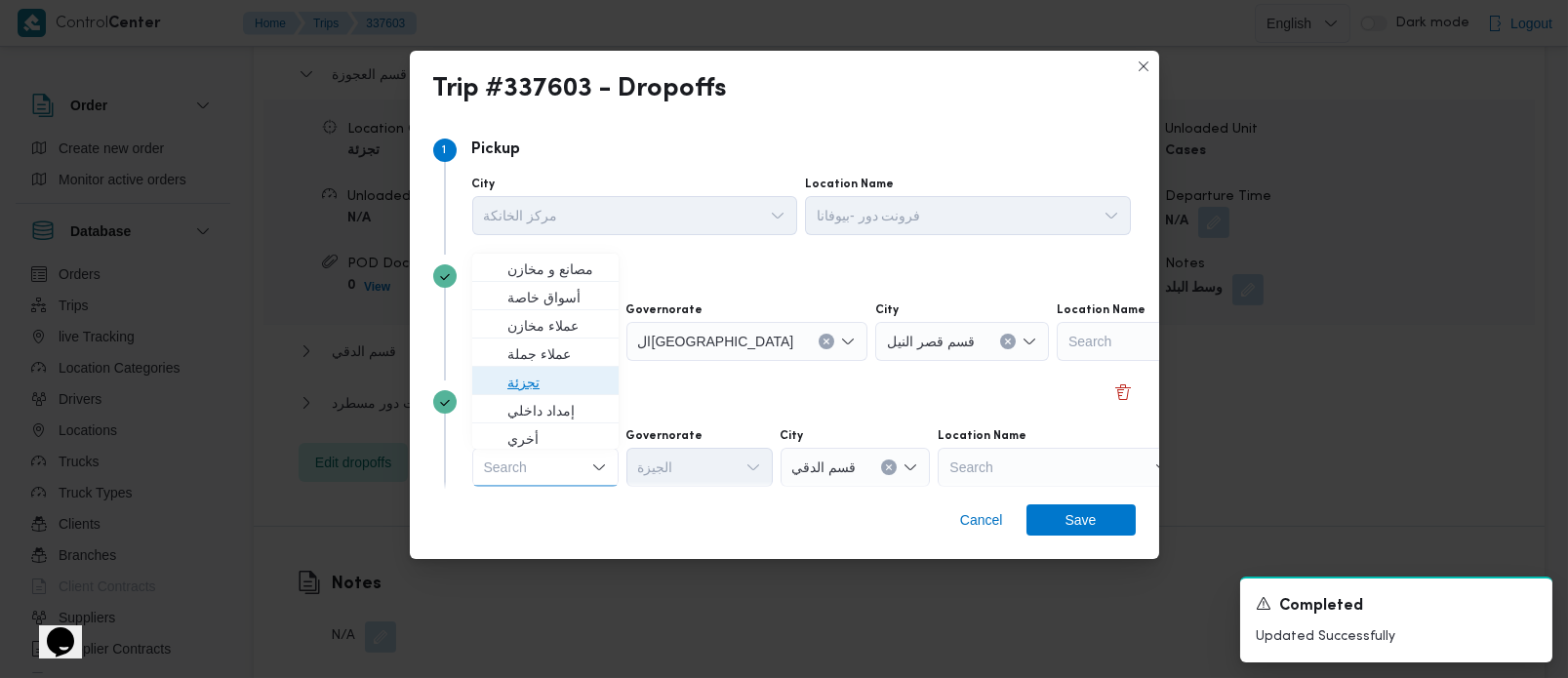
click at [540, 379] on span "تجزئة" at bounding box center [557, 382] width 100 height 24
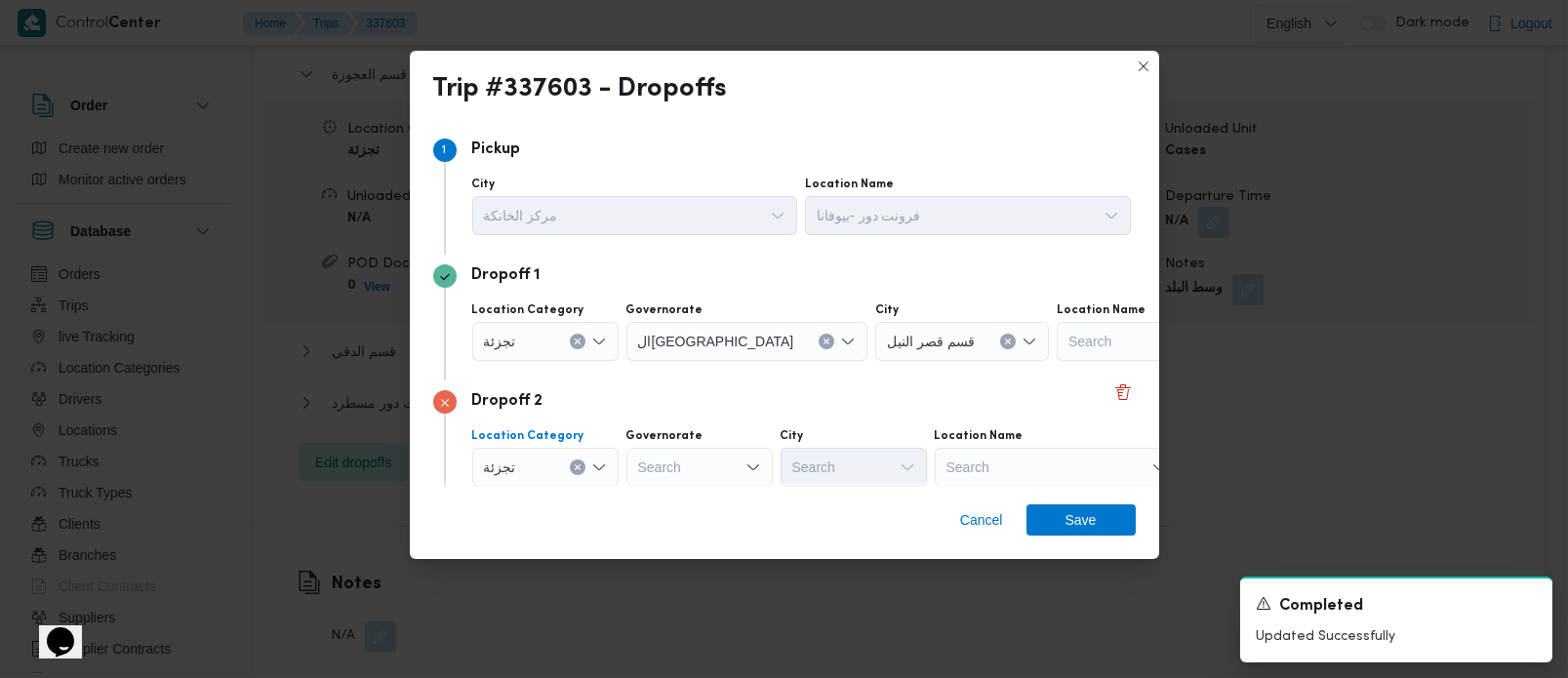
click at [673, 452] on div "Search" at bounding box center [699, 467] width 146 height 39
type input "رة"
click at [715, 524] on span "القاه رة" at bounding box center [710, 532] width 100 height 24
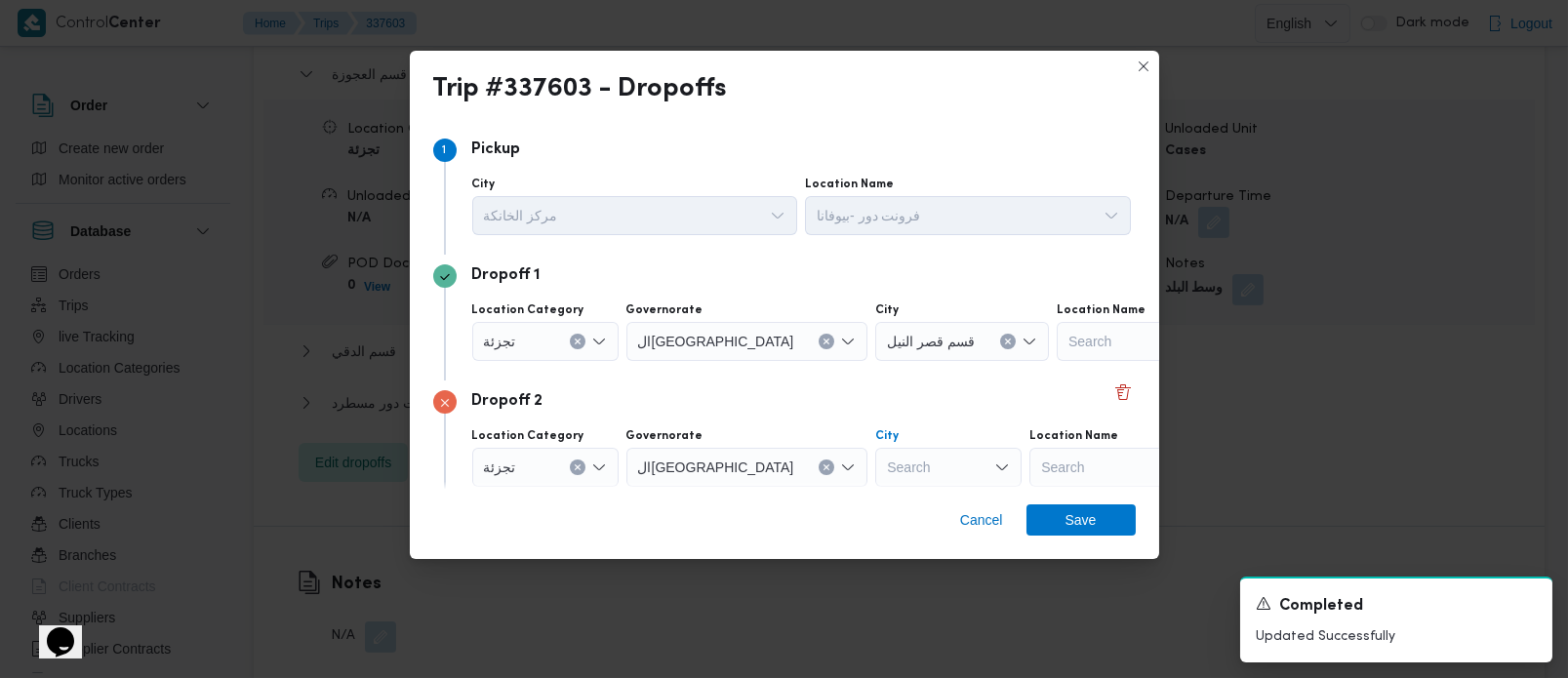
click at [875, 470] on div "Search" at bounding box center [948, 467] width 146 height 39
type input "قدي"
click at [854, 492] on span "مصر ال قدي مة" at bounding box center [864, 504] width 100 height 24
click at [1069, 514] on span "Save" at bounding box center [1081, 519] width 32 height 32
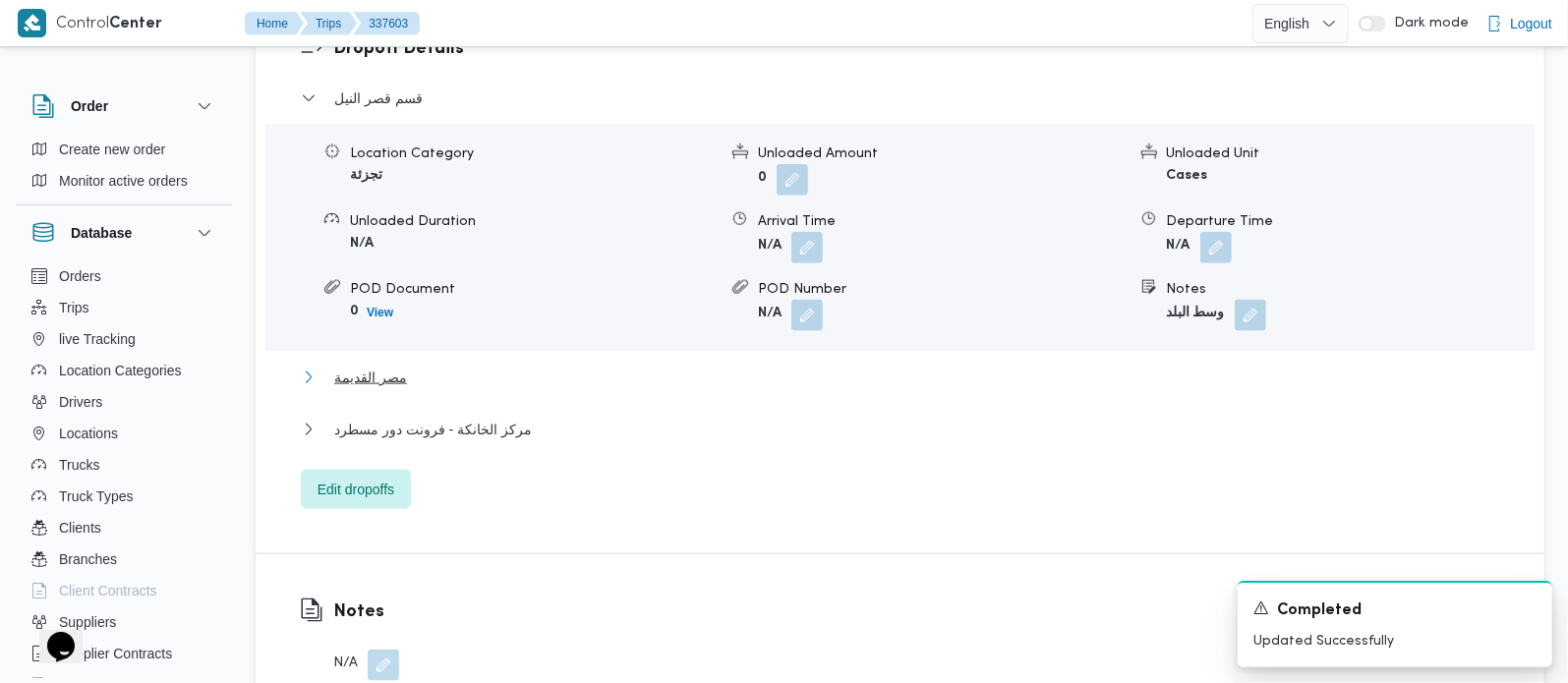
click at [396, 365] on span "مصر القديمة" at bounding box center [370, 377] width 72 height 24
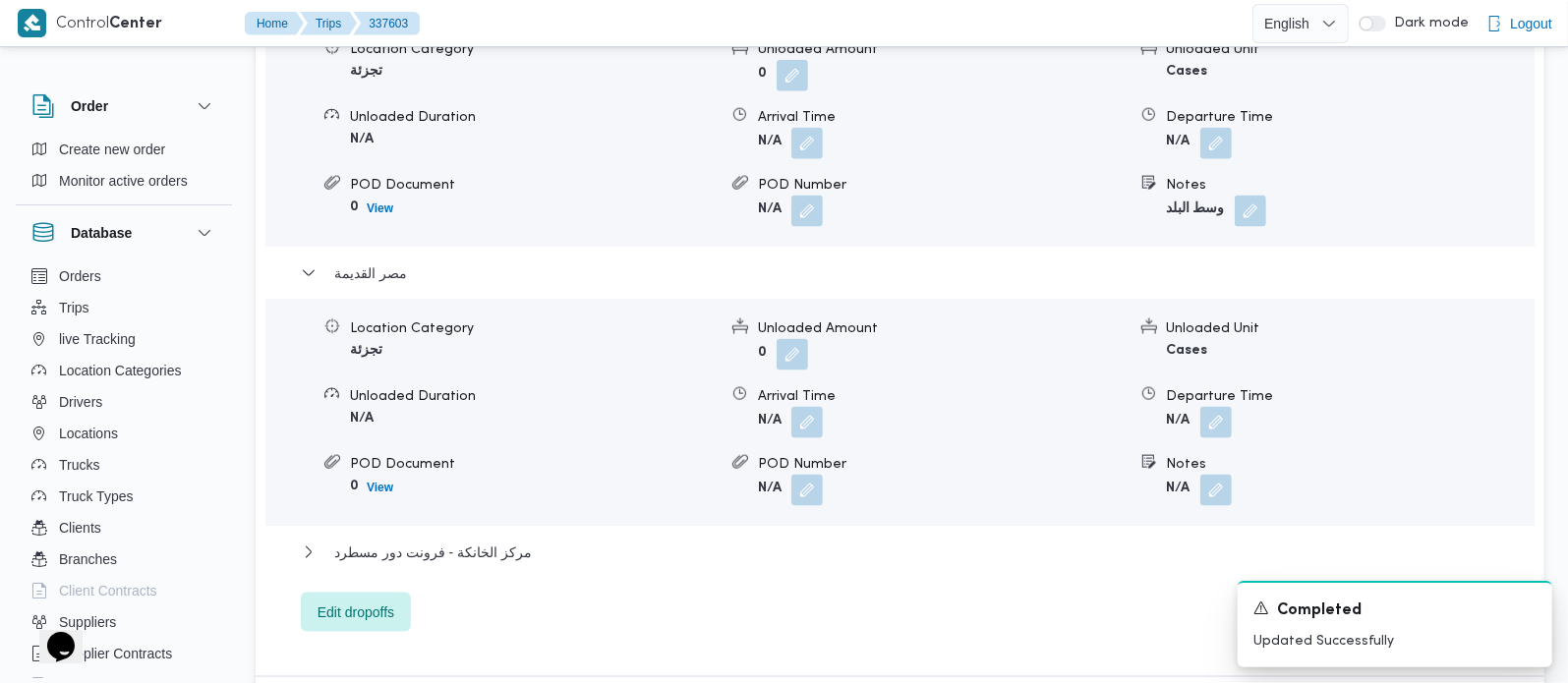
scroll to position [1966, 0]
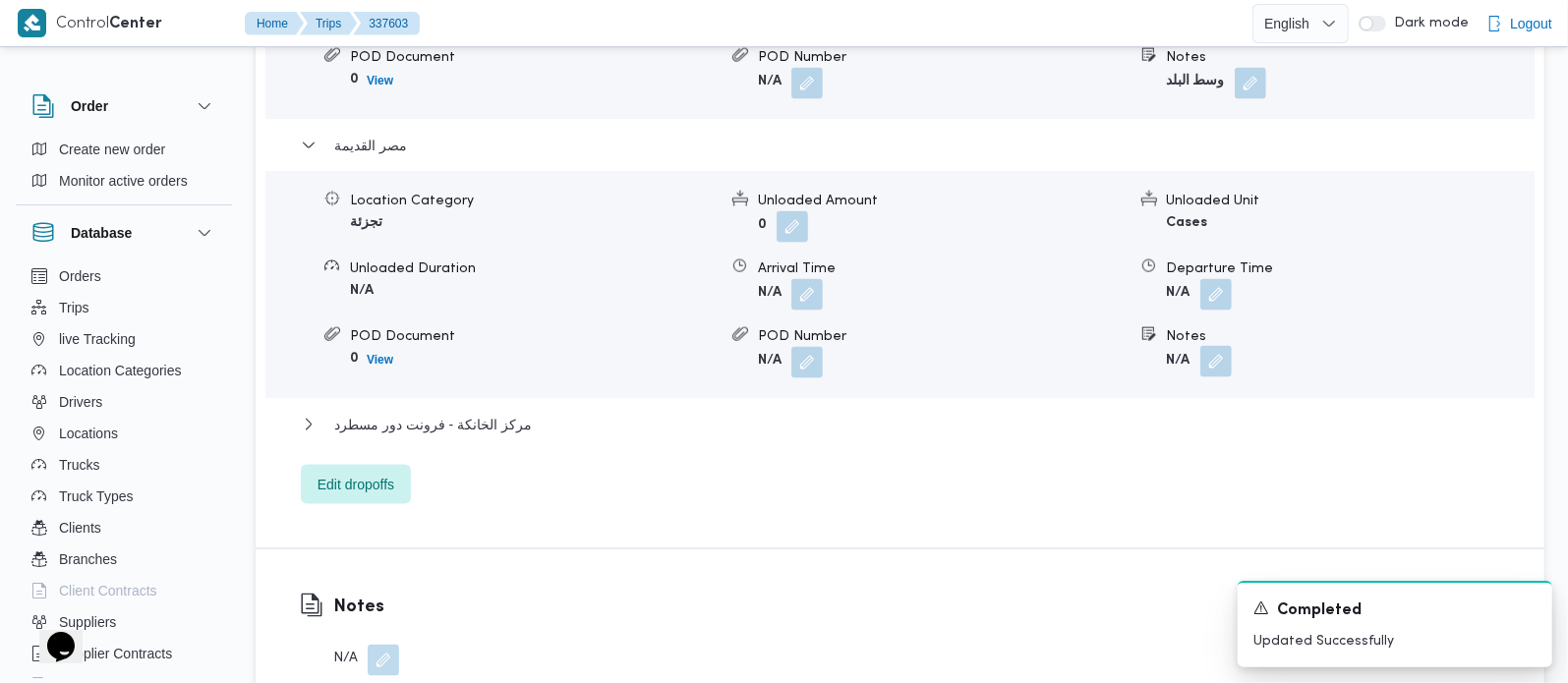
click at [1228, 345] on button "button" at bounding box center [1216, 361] width 32 height 32
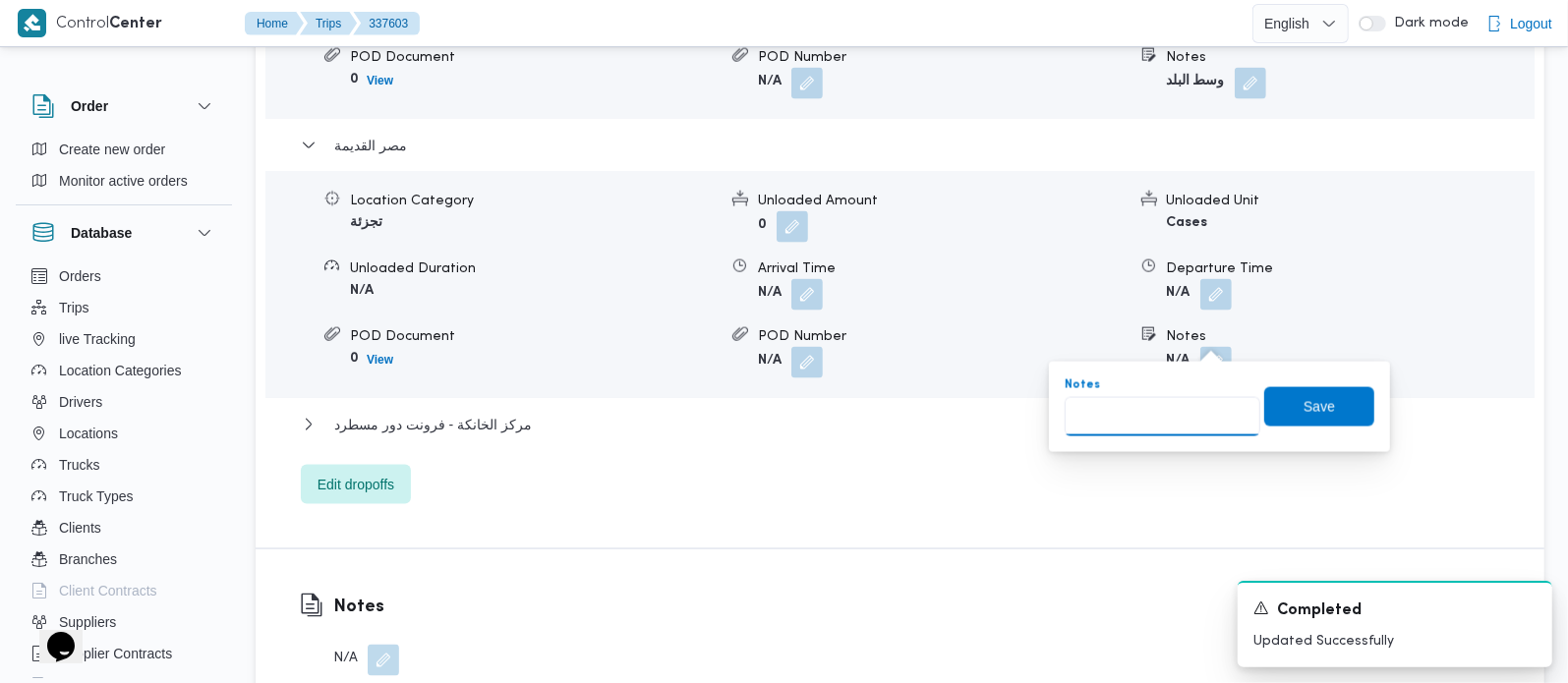
click at [1152, 414] on input "Notes" at bounding box center [1162, 417] width 196 height 40
paste input "المنيل"
type input "المنيل"
click at [1332, 425] on span "Save" at bounding box center [1319, 406] width 110 height 40
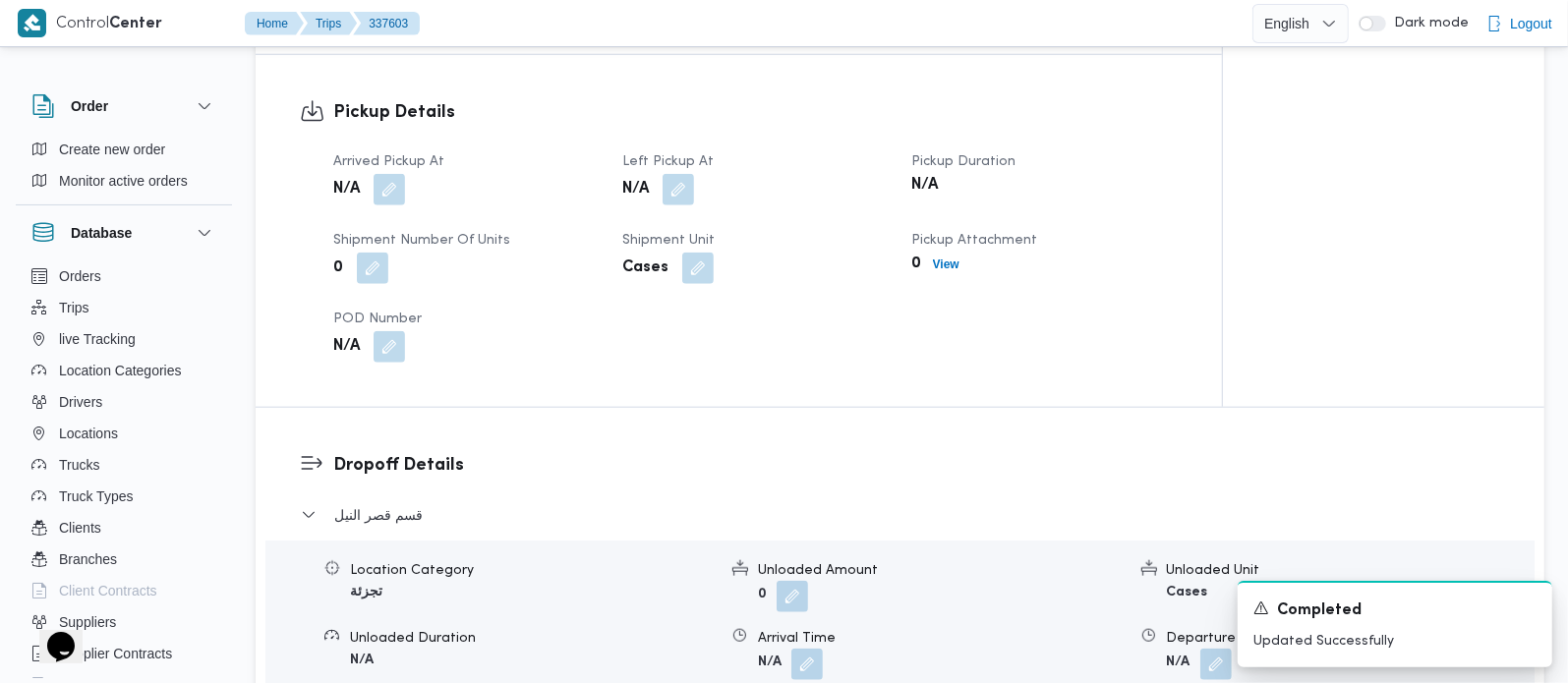
scroll to position [1156, 0]
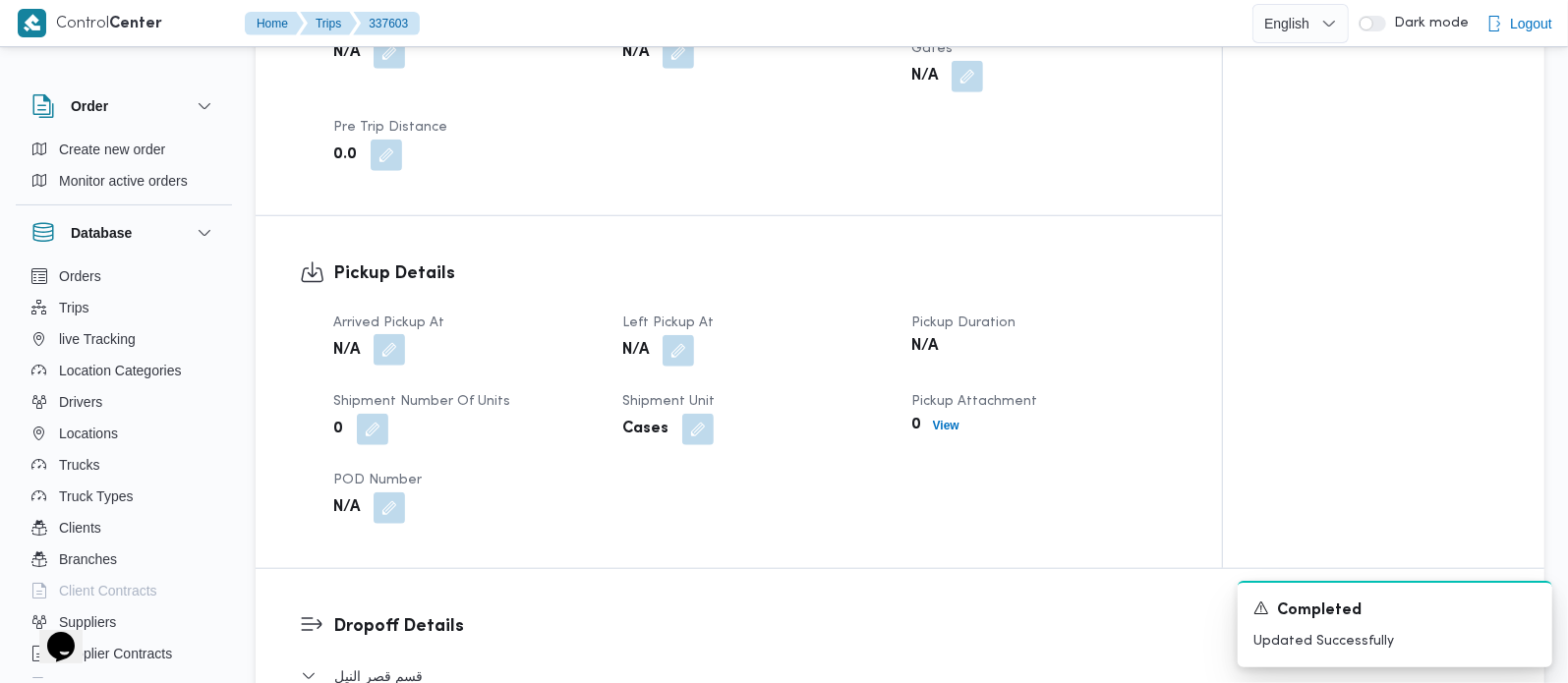
click at [389, 335] on button "button" at bounding box center [389, 350] width 32 height 32
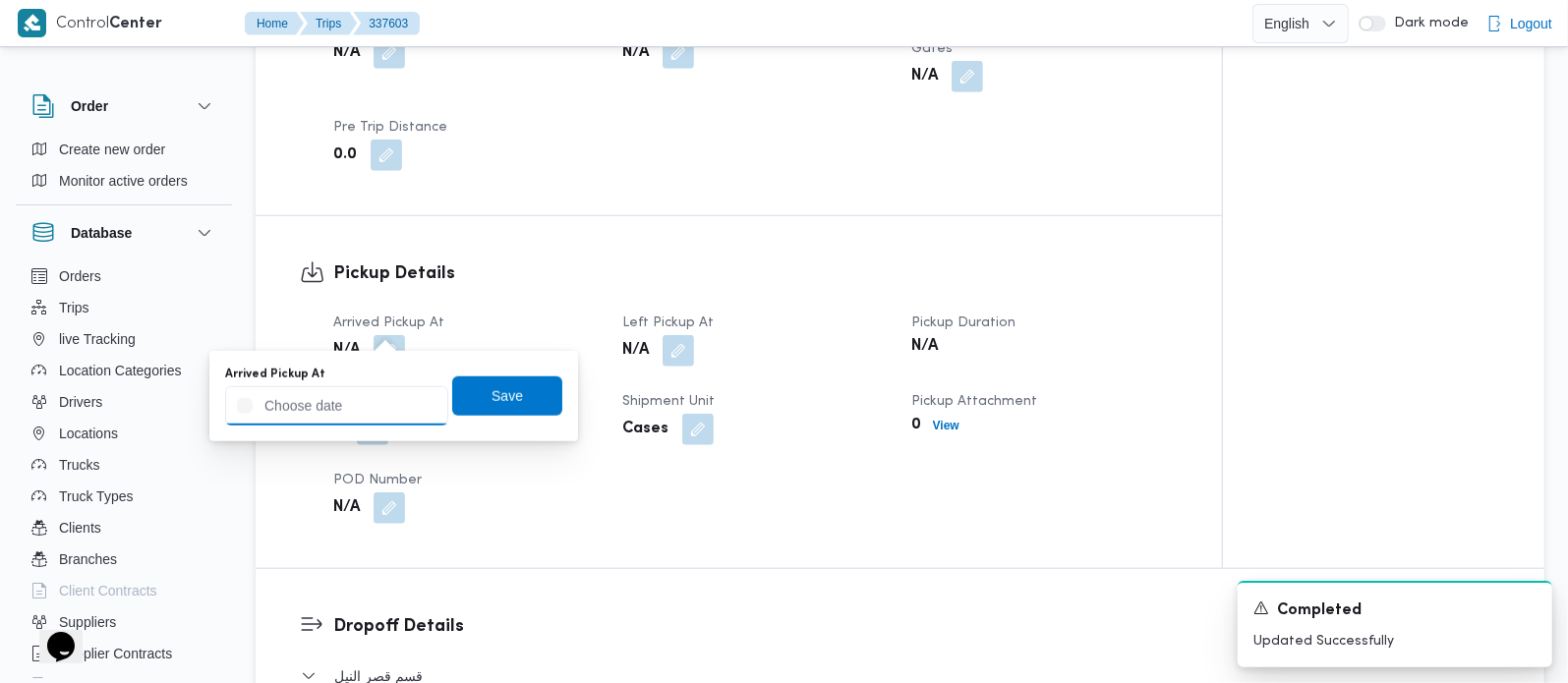
click at [356, 401] on input "Arrived Pickup At" at bounding box center [337, 406] width 223 height 40
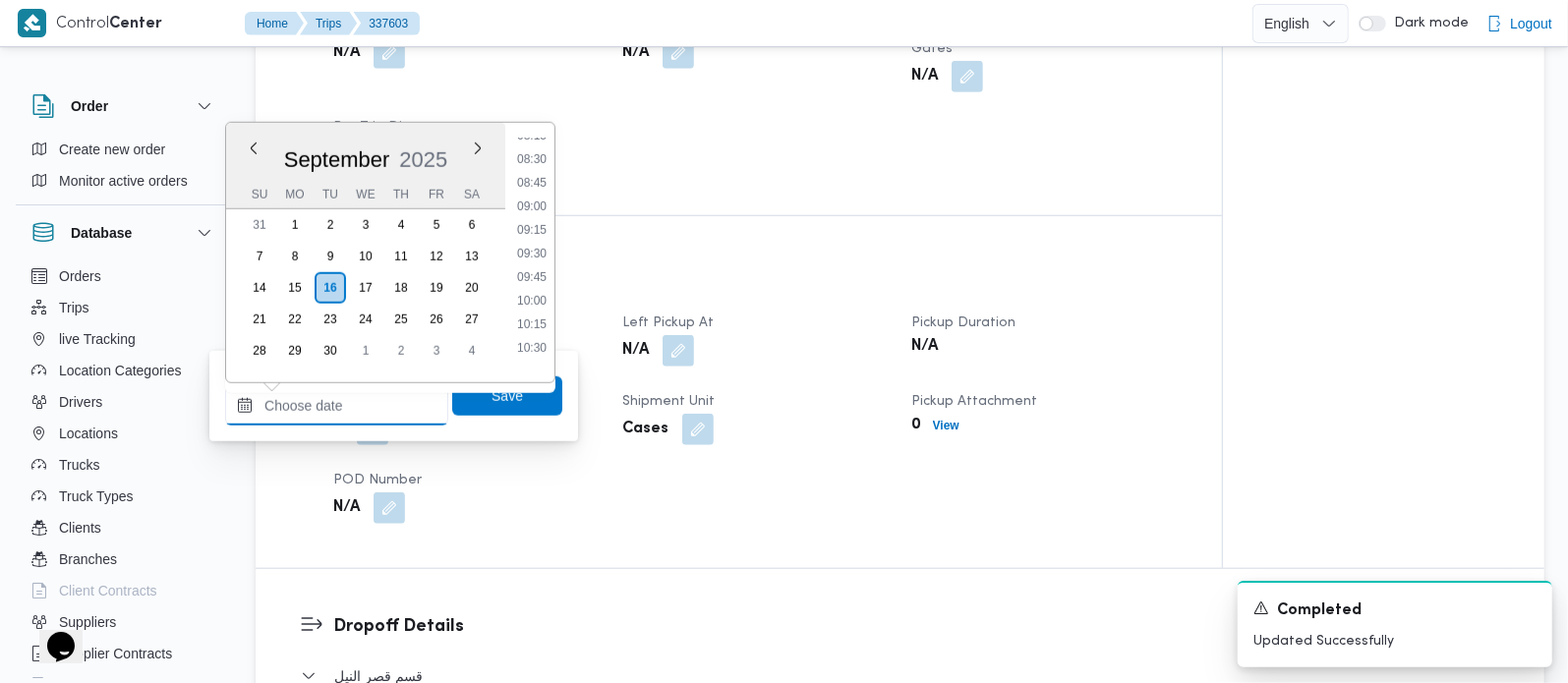
scroll to position [736, 0]
click at [528, 143] on li "07:45" at bounding box center [532, 144] width 46 height 20
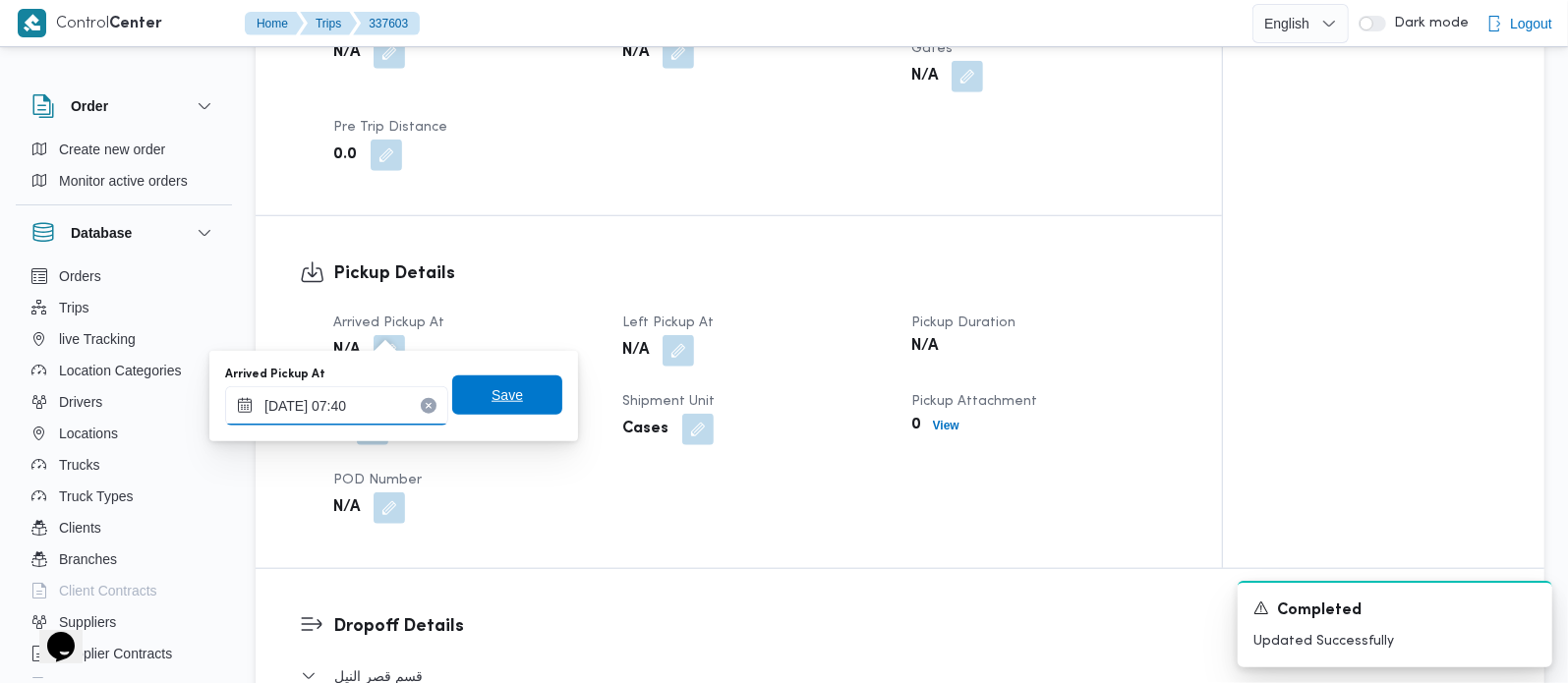
type input "16/09/2025 07:40"
click at [505, 395] on span "Save" at bounding box center [507, 395] width 32 height 24
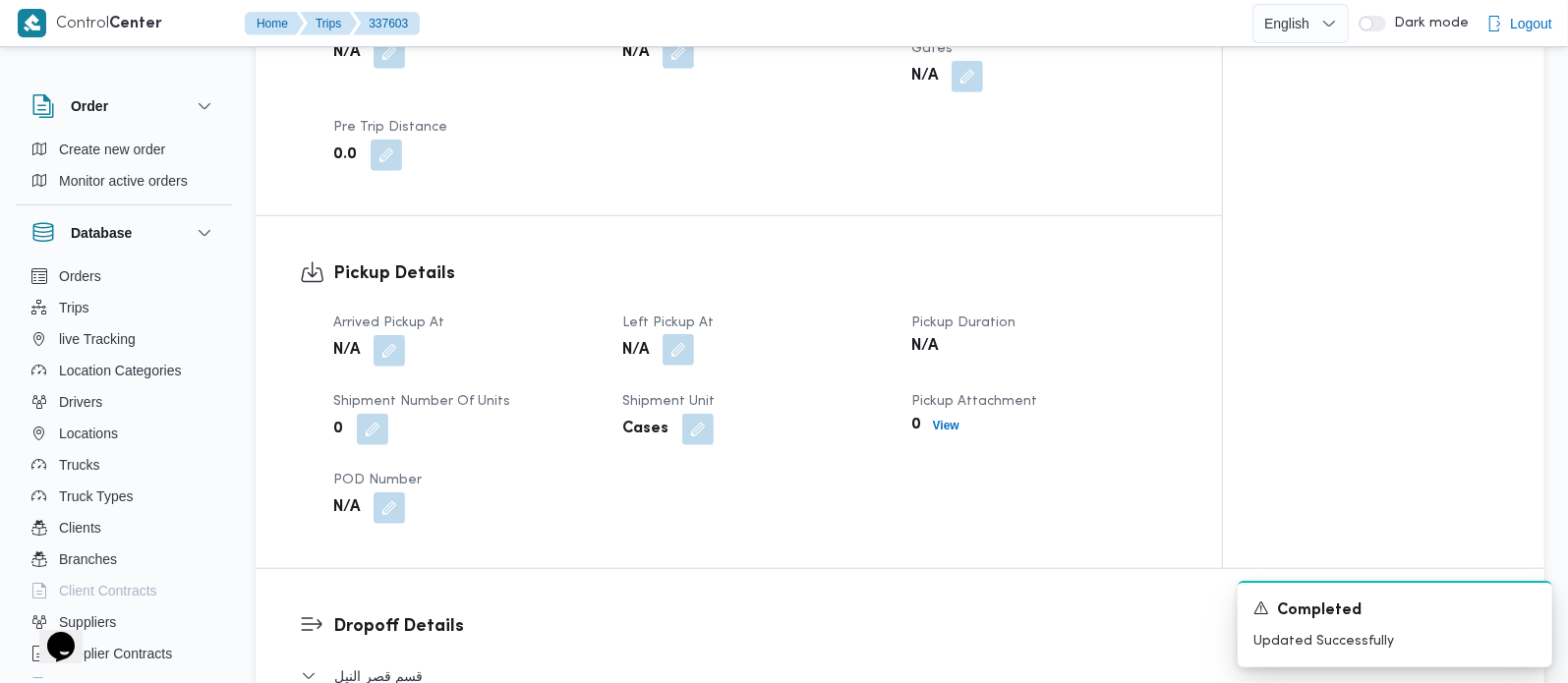
click at [683, 336] on span at bounding box center [673, 351] width 42 height 32
click at [680, 335] on button "button" at bounding box center [678, 350] width 32 height 32
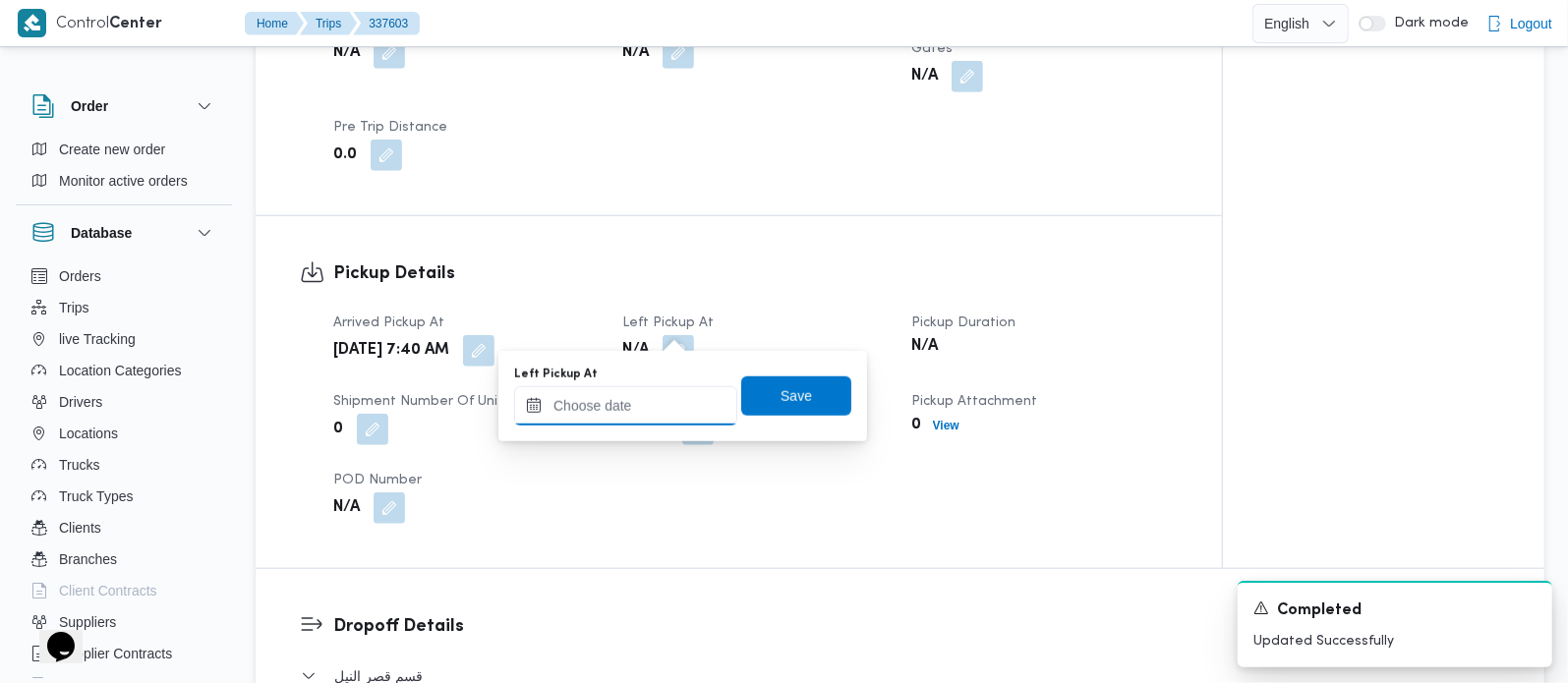
click at [647, 392] on input "Left Pickup At" at bounding box center [626, 406] width 223 height 40
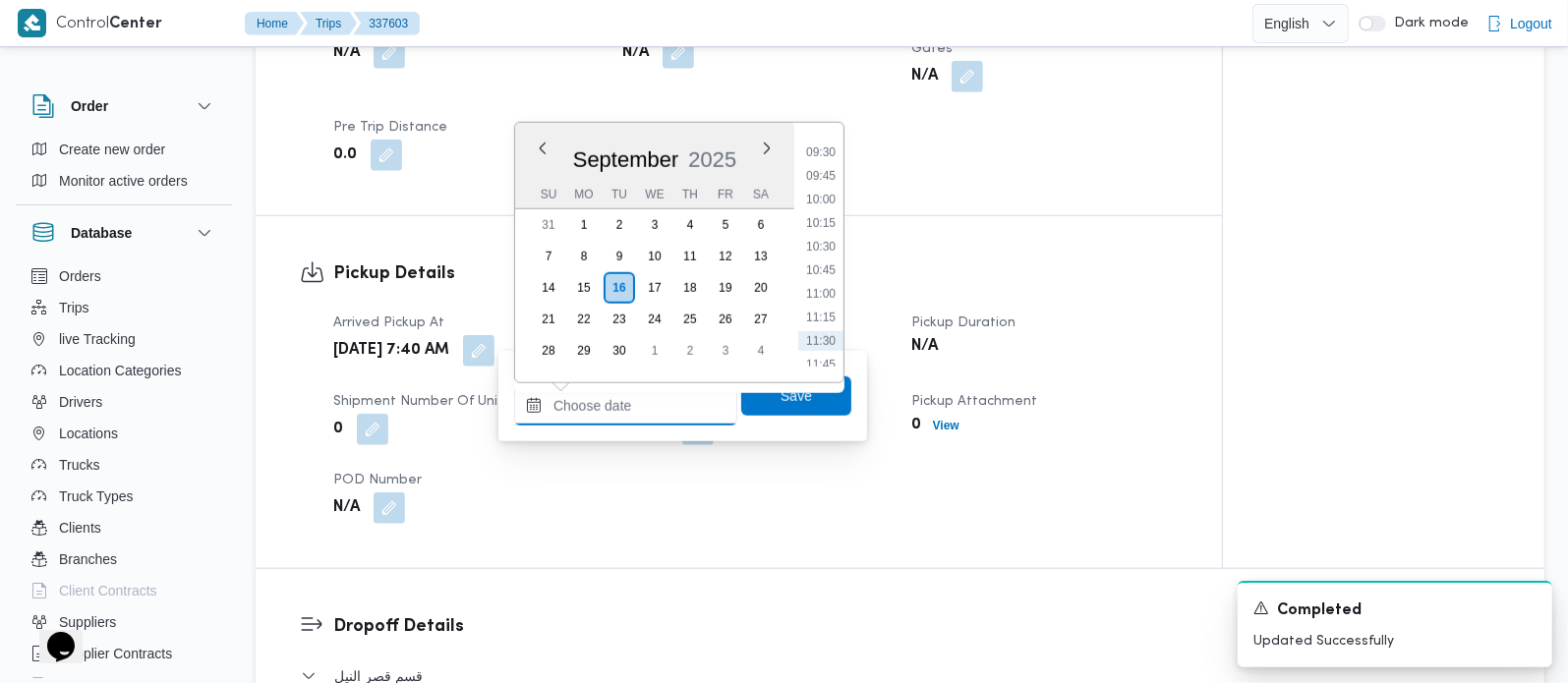
scroll to position [852, 0]
drag, startPoint x: 820, startPoint y: 220, endPoint x: 809, endPoint y: 286, distance: 66.9
click at [820, 220] on li "09:45" at bounding box center [821, 216] width 46 height 20
type input "[DATE] 09:45"
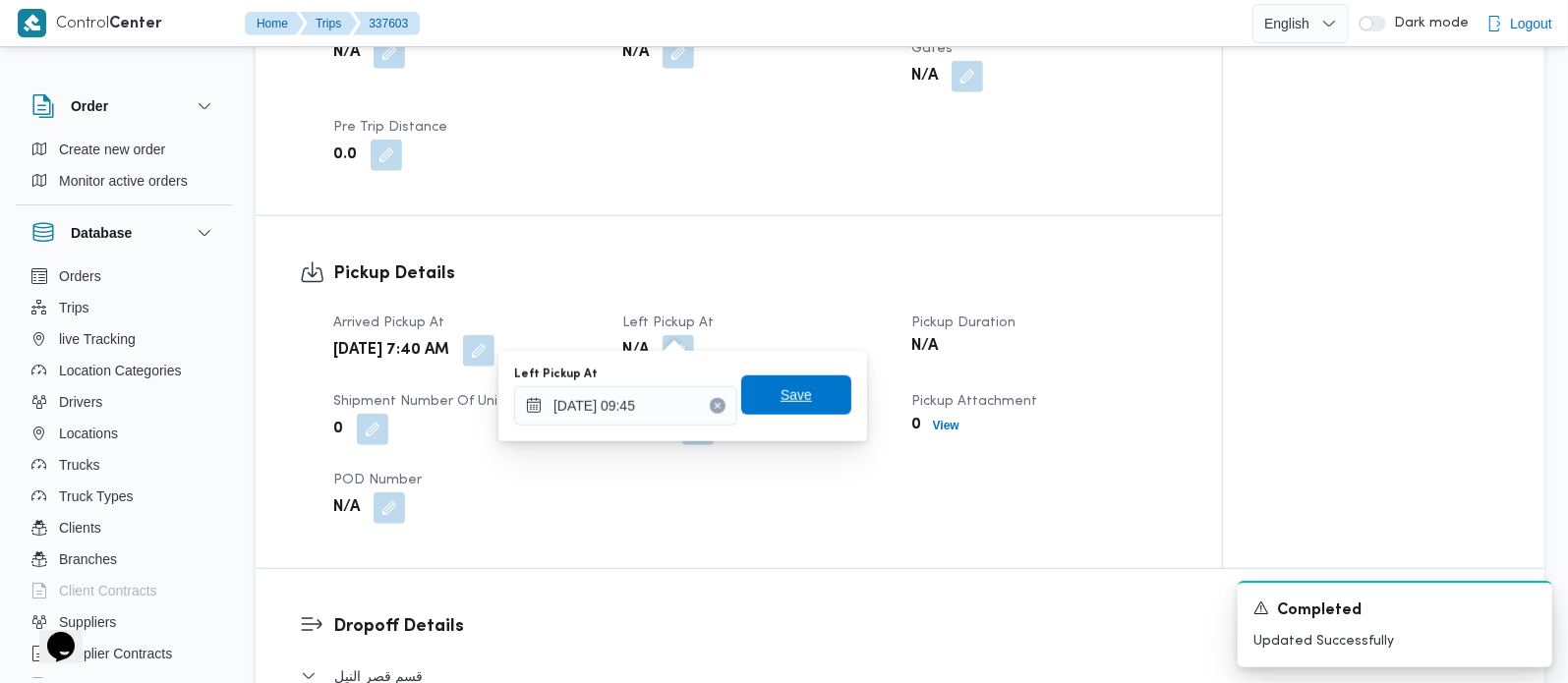
click at [782, 392] on span "Save" at bounding box center [796, 395] width 32 height 24
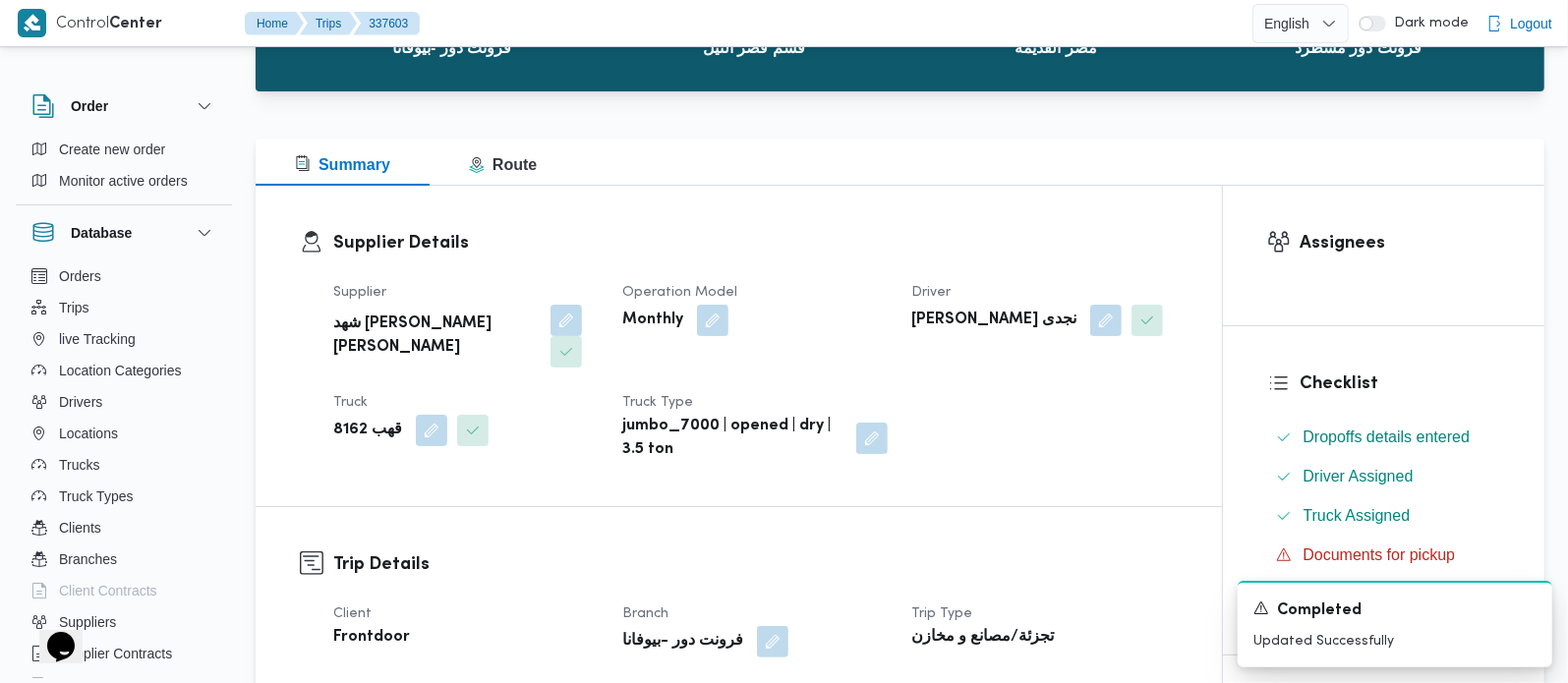
scroll to position [0, 0]
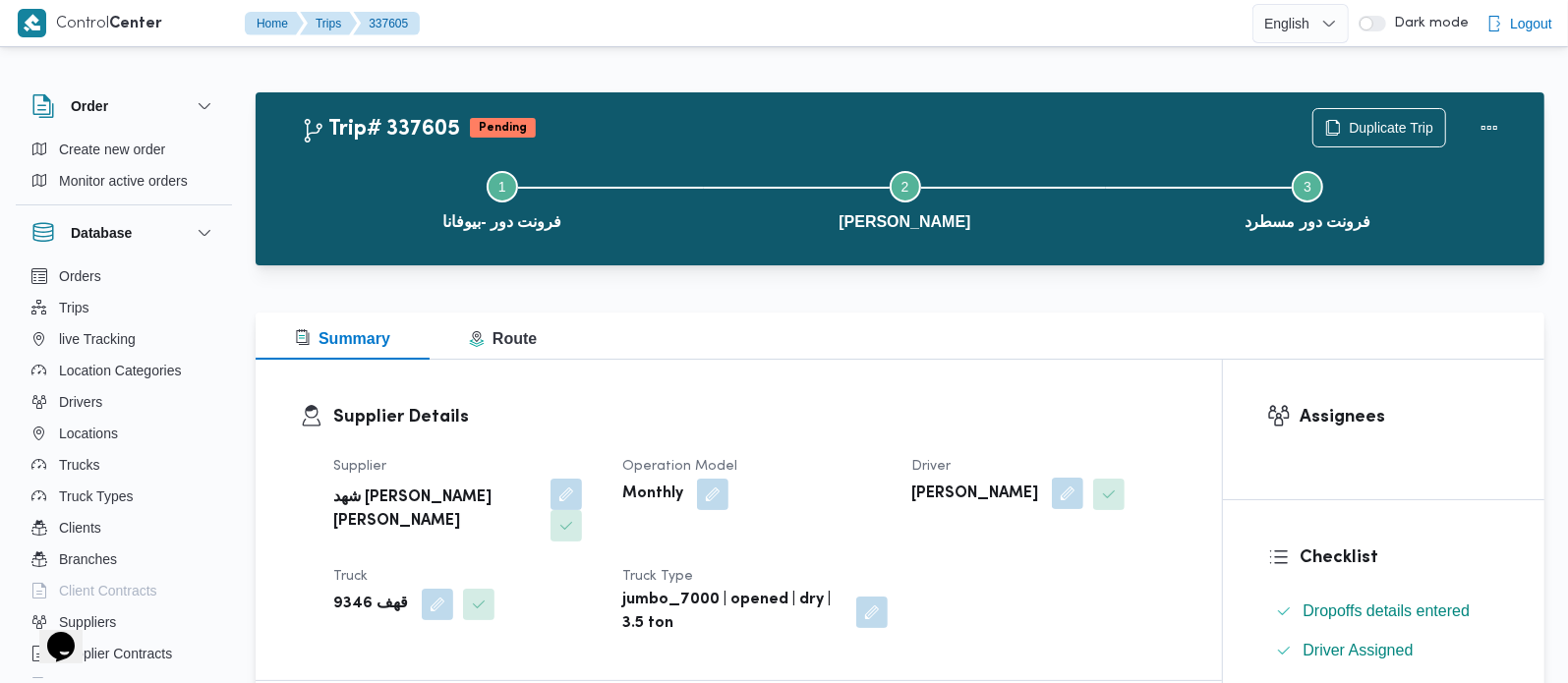
click at [1083, 498] on button "button" at bounding box center [1068, 493] width 32 height 32
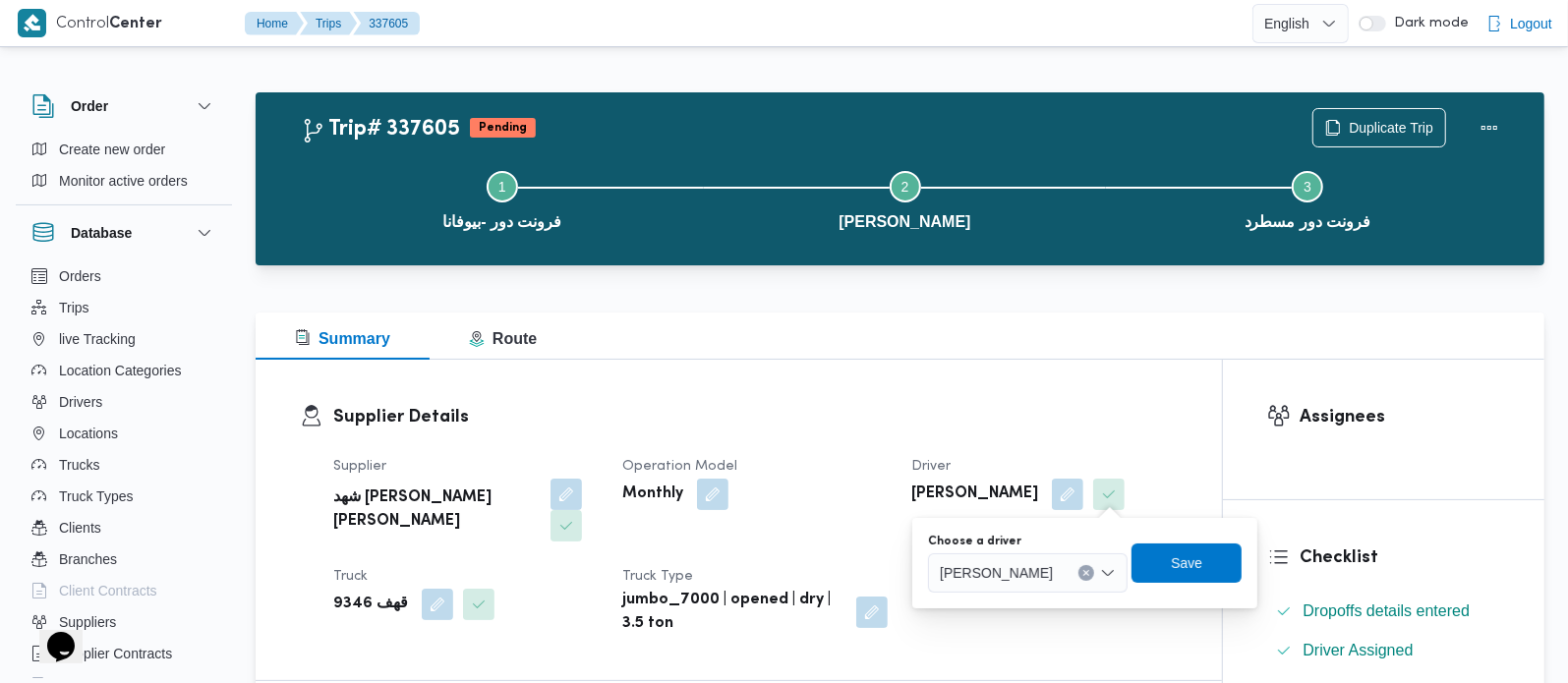
click at [1090, 569] on icon "Clear input" at bounding box center [1086, 573] width 8 height 8
type input "مصطف"
click at [1096, 612] on span "مصطف ي [PERSON_NAME]" at bounding box center [1065, 609] width 100 height 24
click at [1210, 582] on div "Choose a driver [PERSON_NAME] Combo box. Selected. [PERSON_NAME]. Press Backspa…" at bounding box center [1084, 563] width 318 height 63
click at [1209, 572] on span "Save" at bounding box center [1186, 562] width 110 height 40
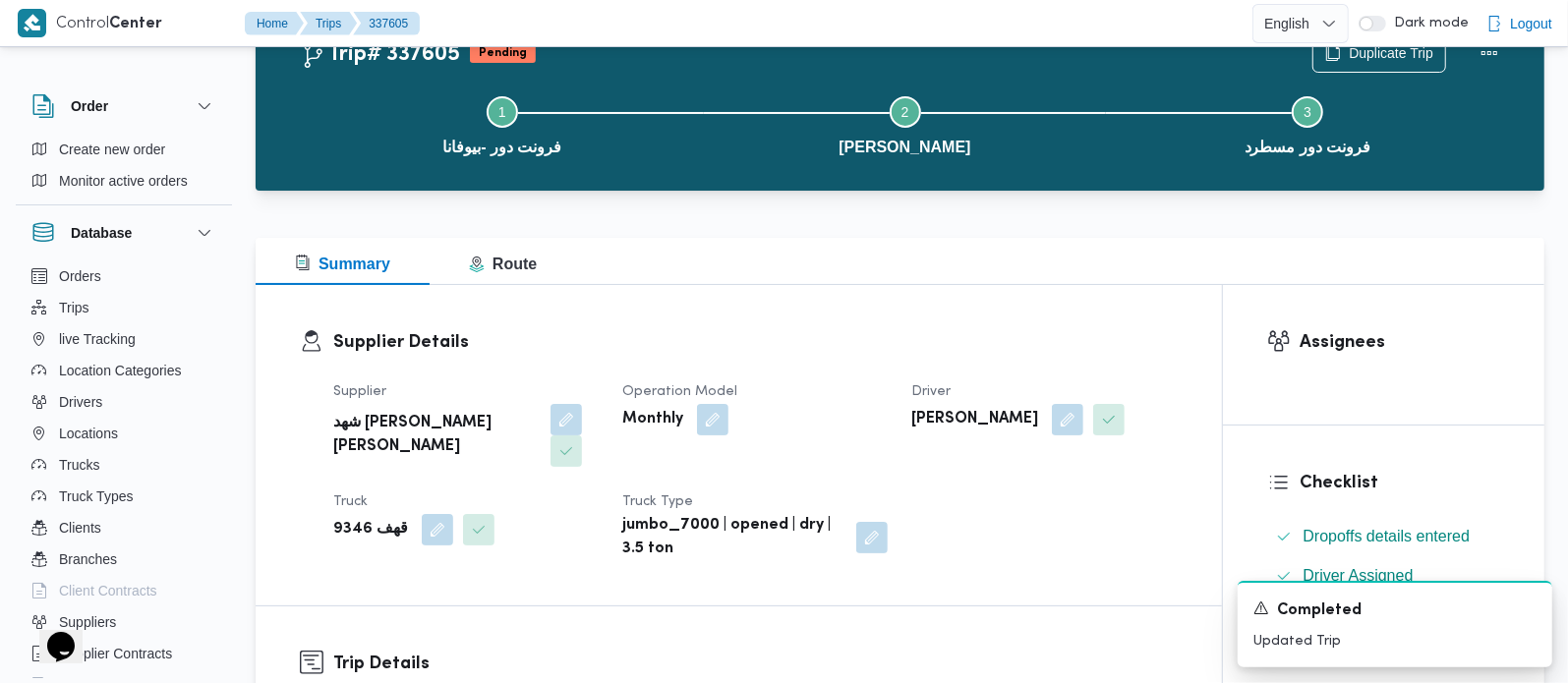
scroll to position [115, 0]
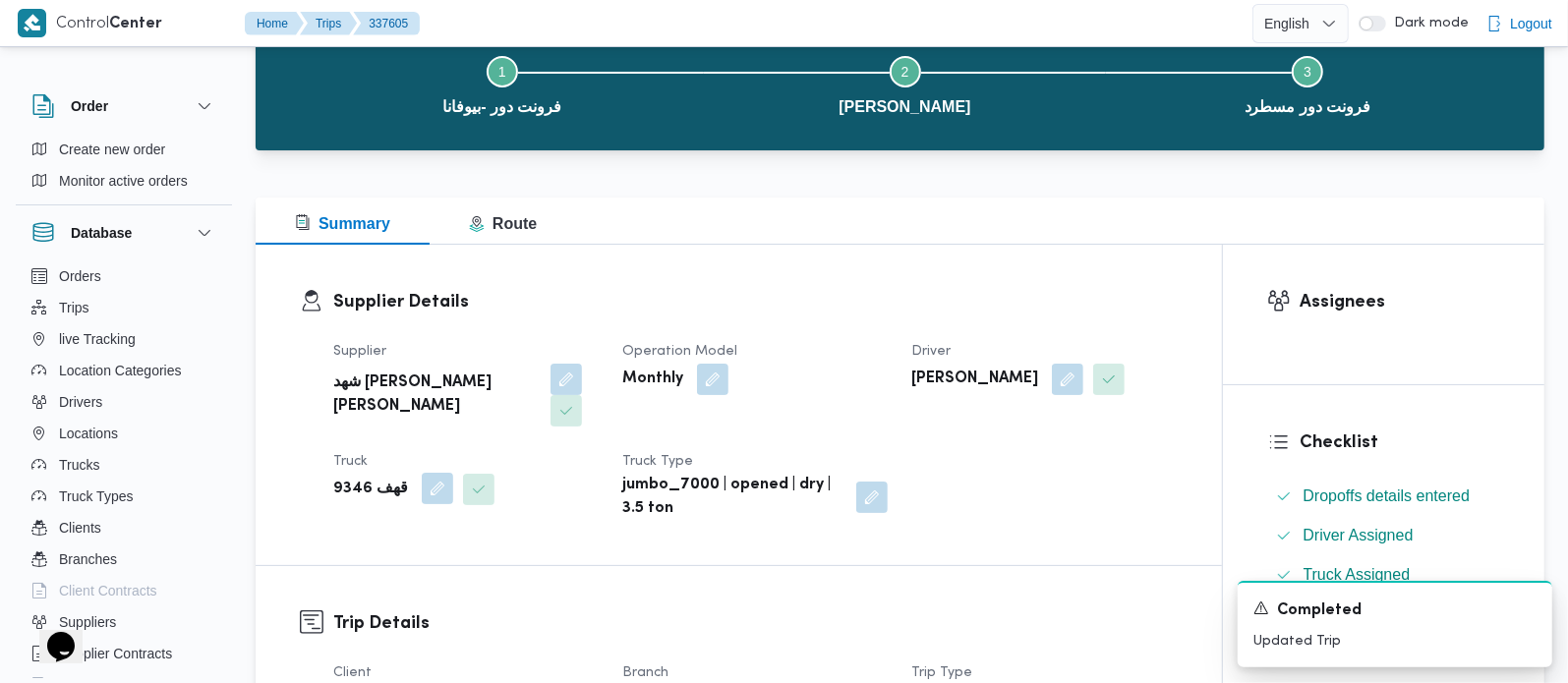
click at [422, 481] on button "button" at bounding box center [438, 488] width 32 height 32
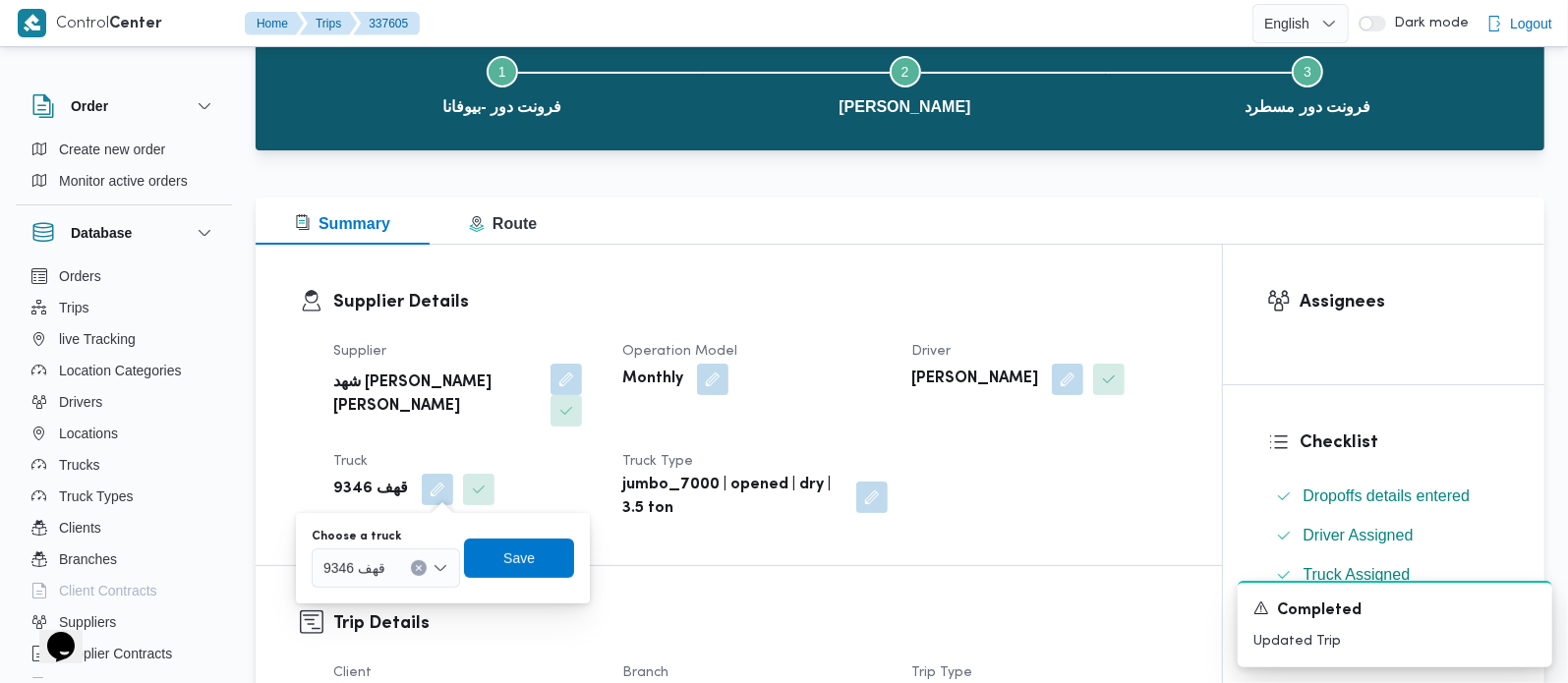
click at [422, 569] on button "Clear input" at bounding box center [419, 568] width 16 height 16
type input "791"
click at [387, 609] on span "يأر 791 3 | null" at bounding box center [396, 604] width 100 height 24
click at [515, 564] on span "Save" at bounding box center [528, 557] width 32 height 24
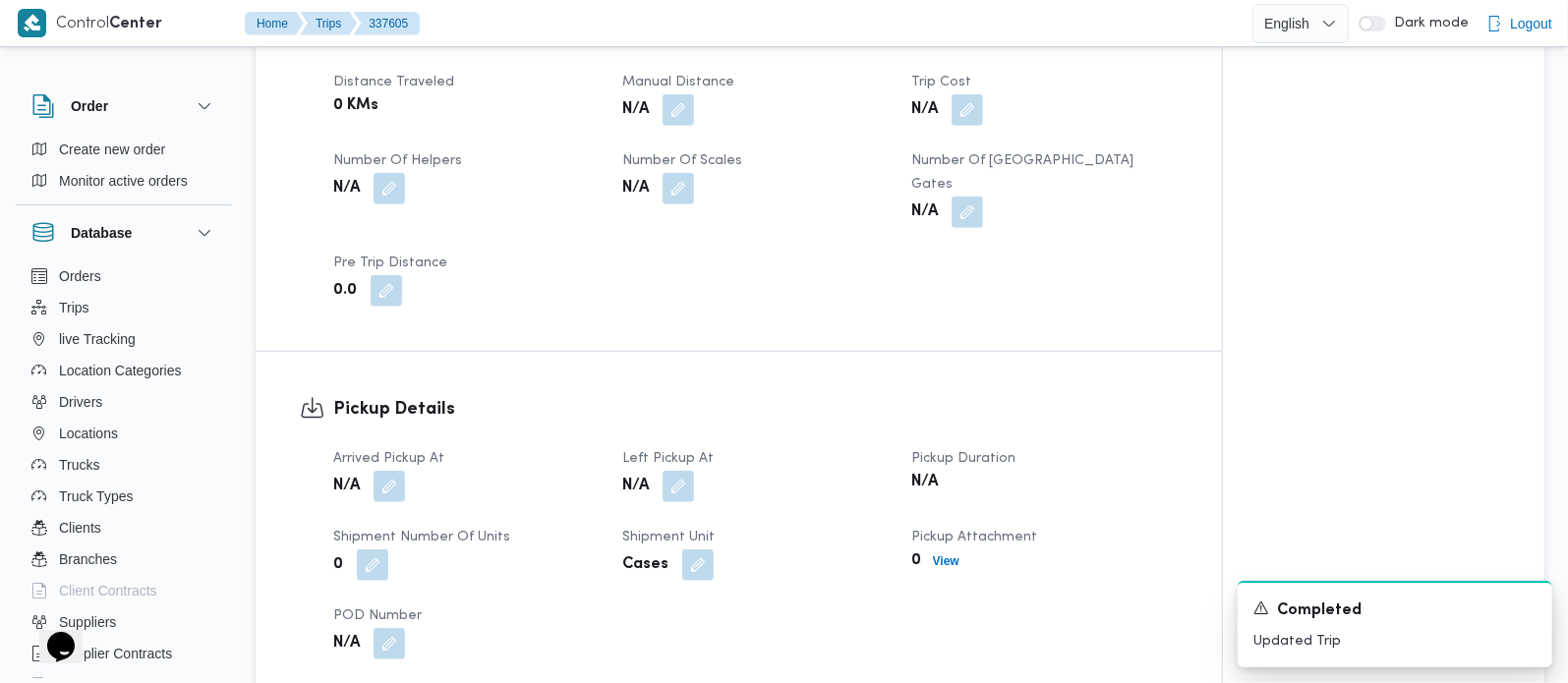
scroll to position [1039, 0]
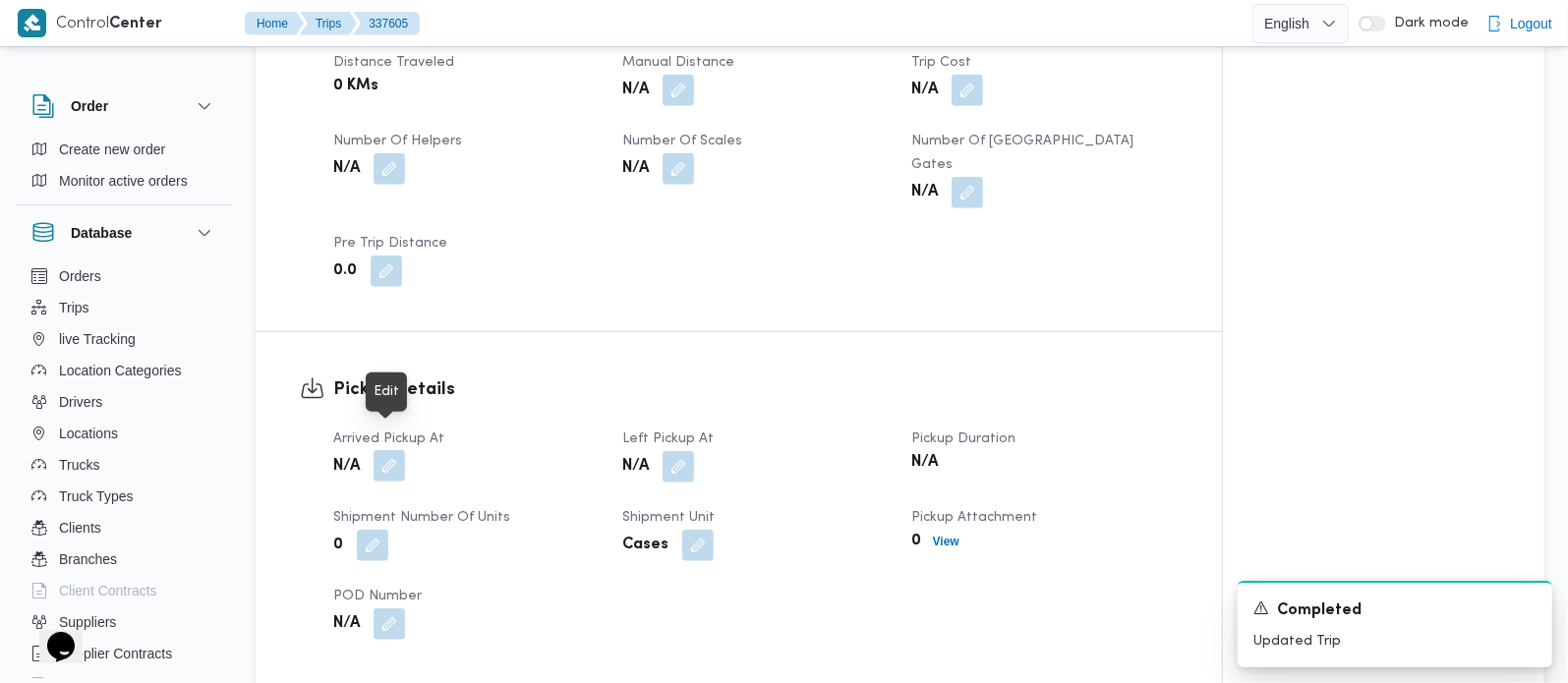
click at [402, 450] on button "button" at bounding box center [389, 466] width 32 height 32
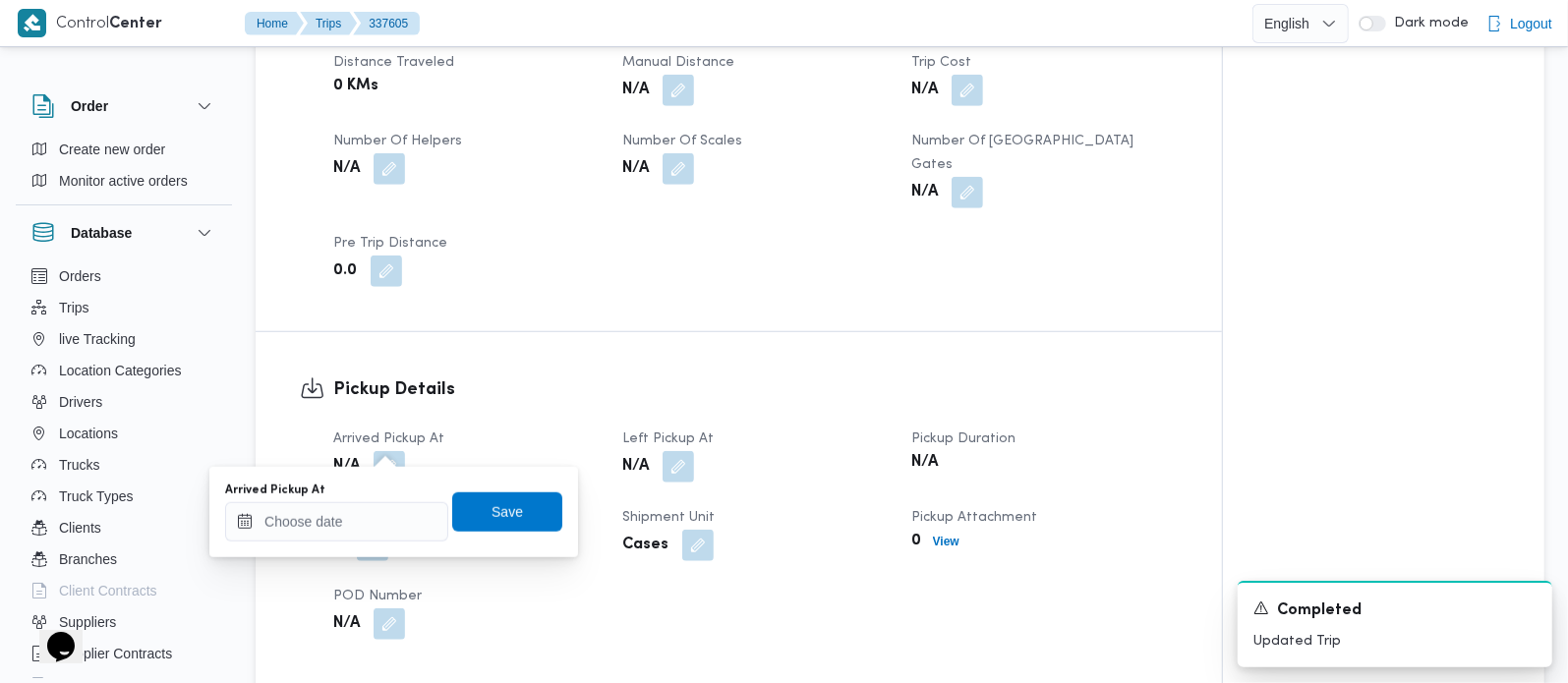
click at [372, 496] on div "Arrived Pickup At" at bounding box center [337, 511] width 223 height 59
click at [364, 515] on input "Arrived Pickup At" at bounding box center [337, 522] width 223 height 40
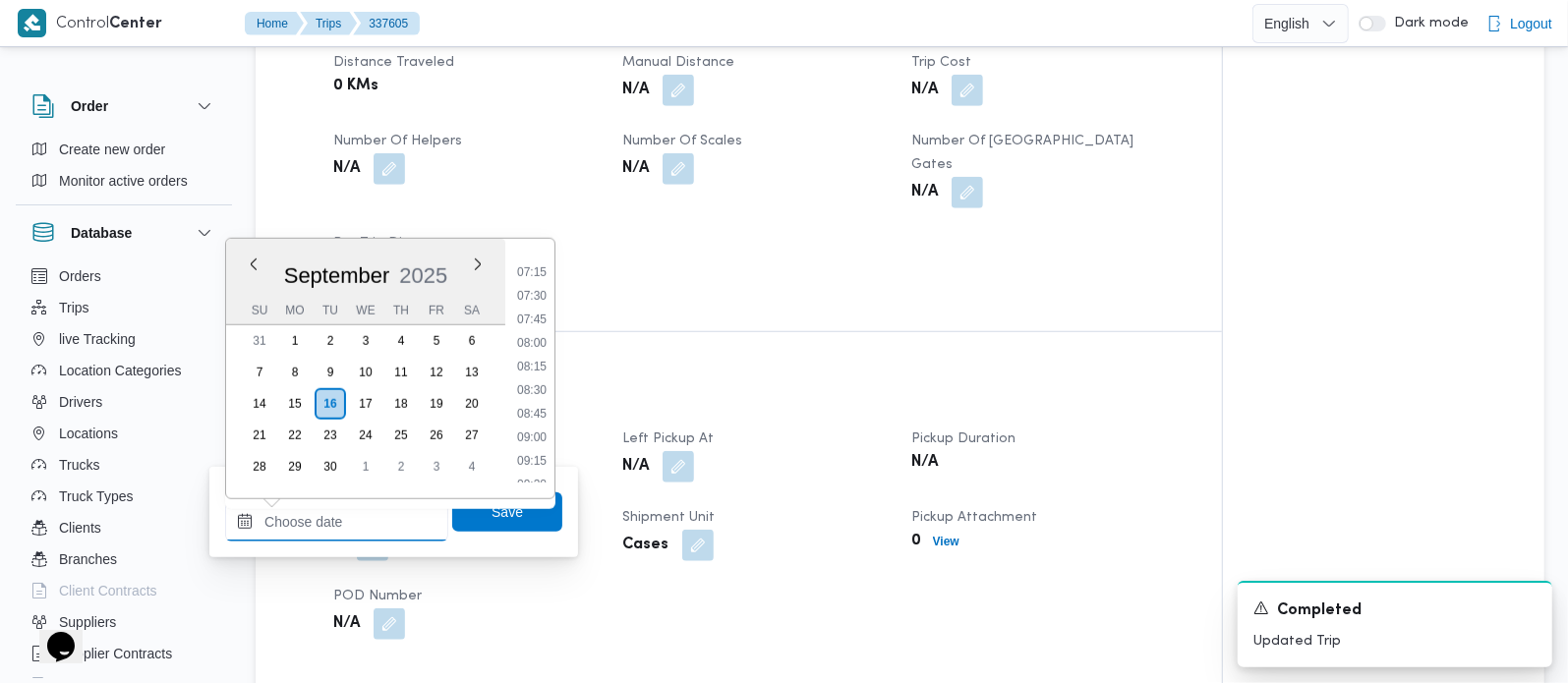
scroll to position [620, 0]
click at [532, 303] on li "07:00" at bounding box center [532, 305] width 46 height 20
type input "16/09/2025 07:00"
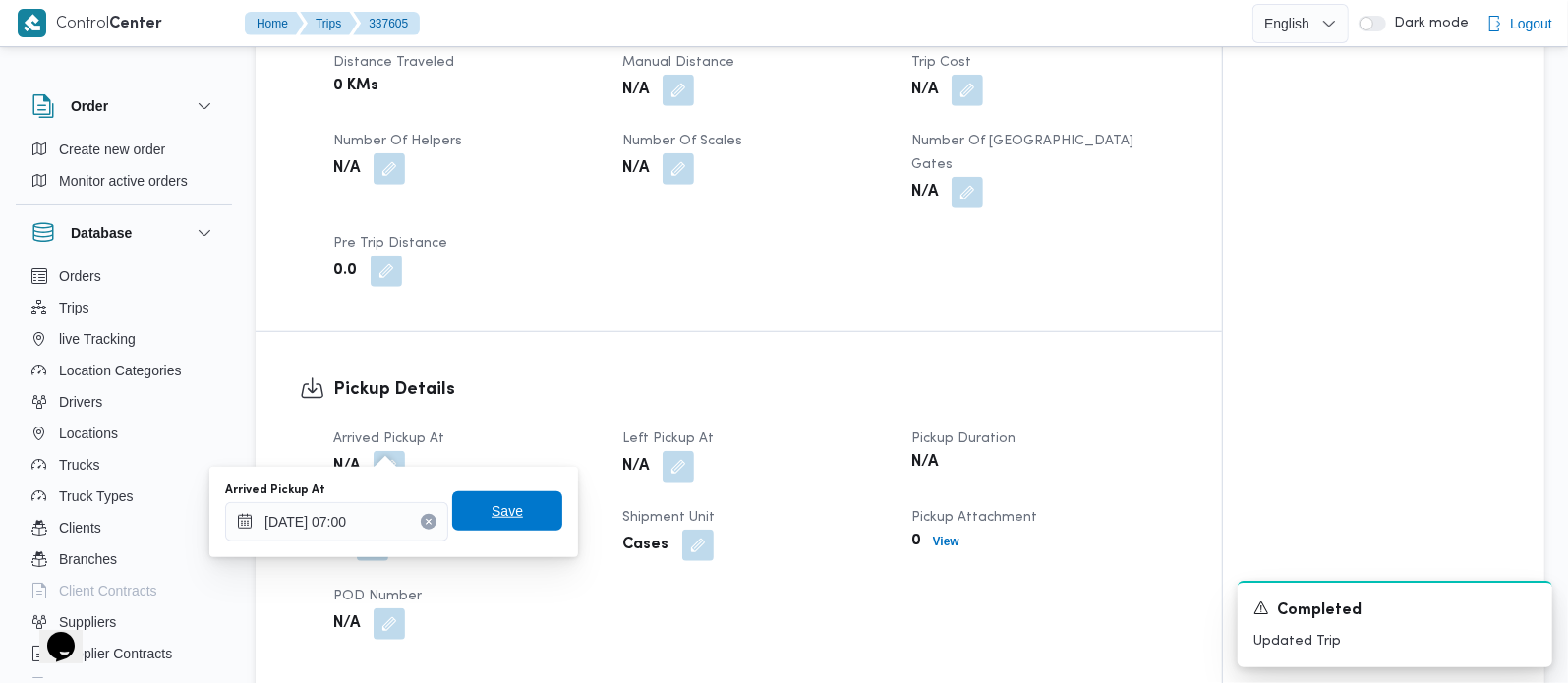
click at [532, 496] on span "Save" at bounding box center [506, 511] width 110 height 40
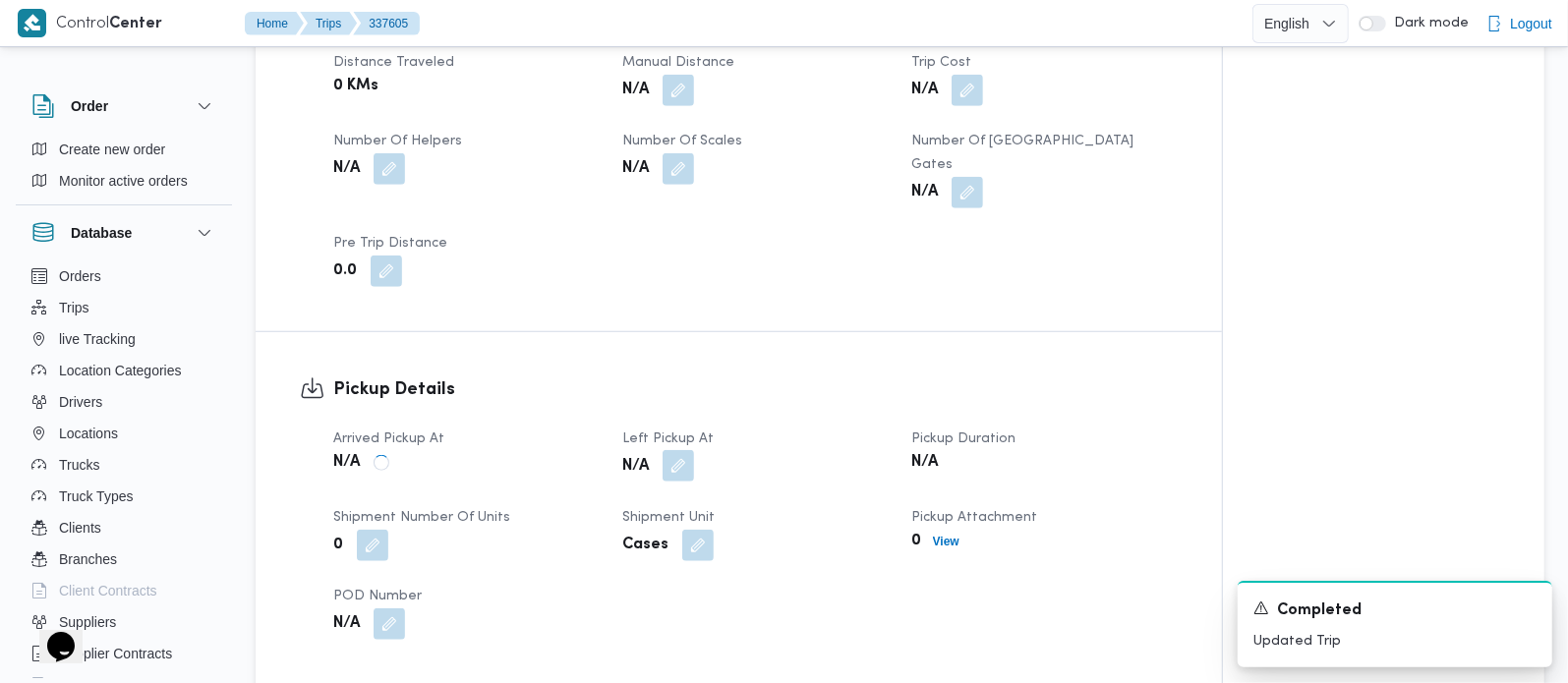
click at [684, 450] on button "button" at bounding box center [678, 466] width 32 height 32
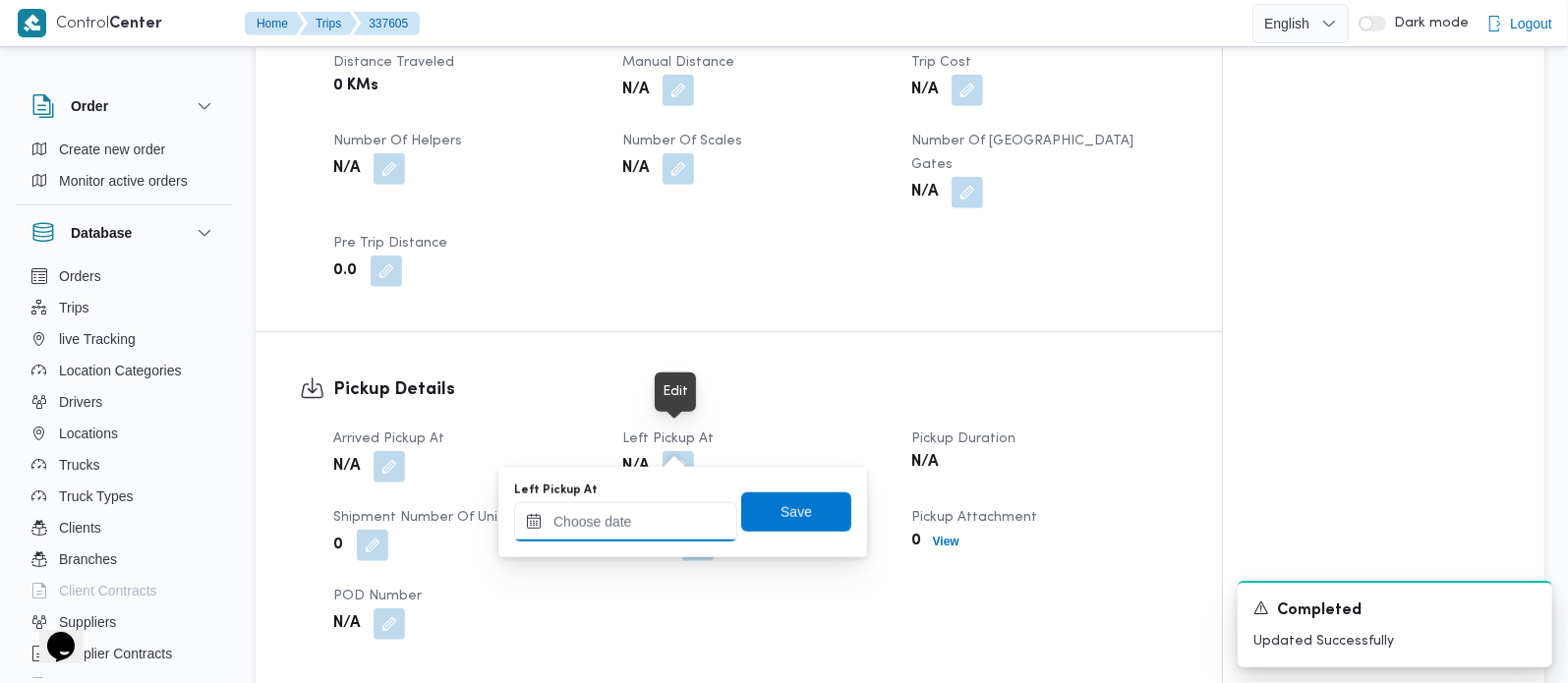
click at [653, 522] on input "Left Pickup At" at bounding box center [626, 522] width 223 height 40
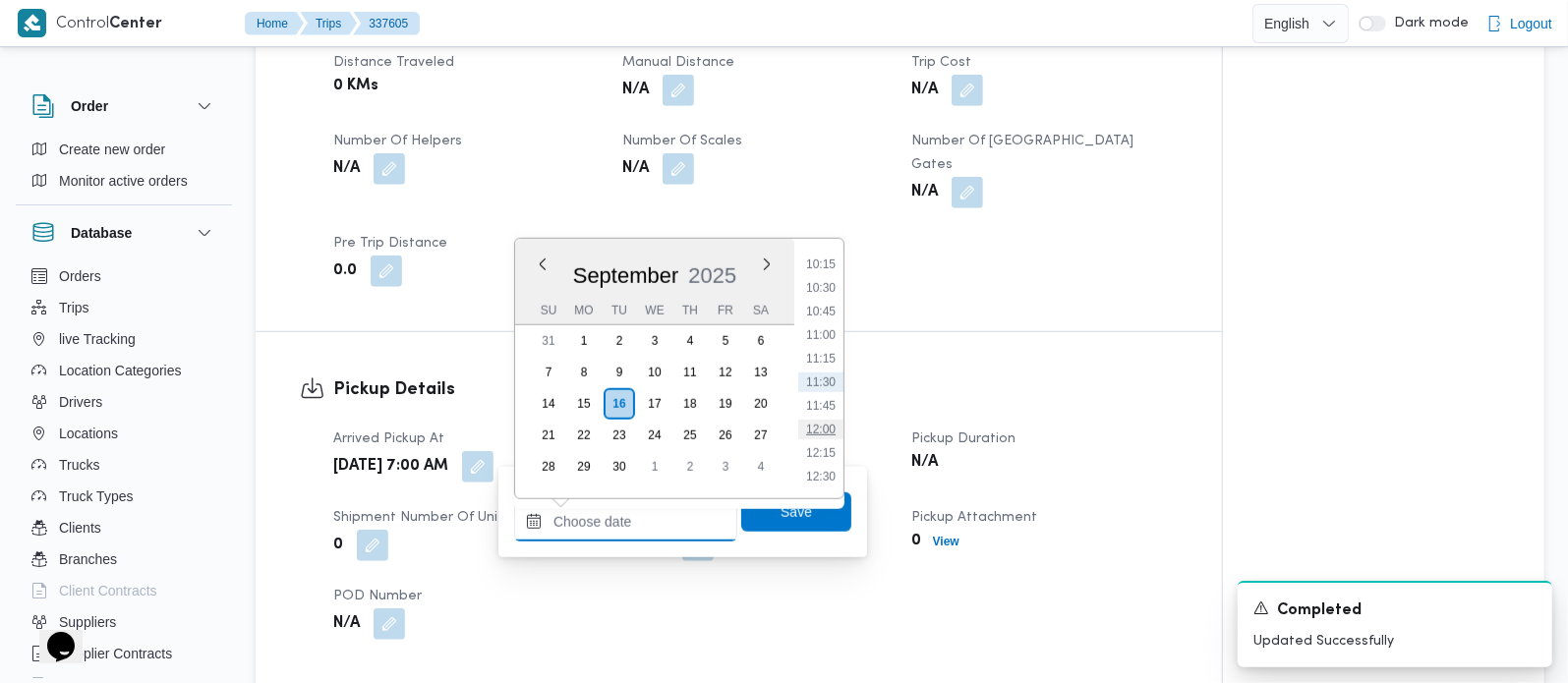
scroll to position [852, 0]
click at [824, 331] on li "09:45" at bounding box center [821, 333] width 46 height 20
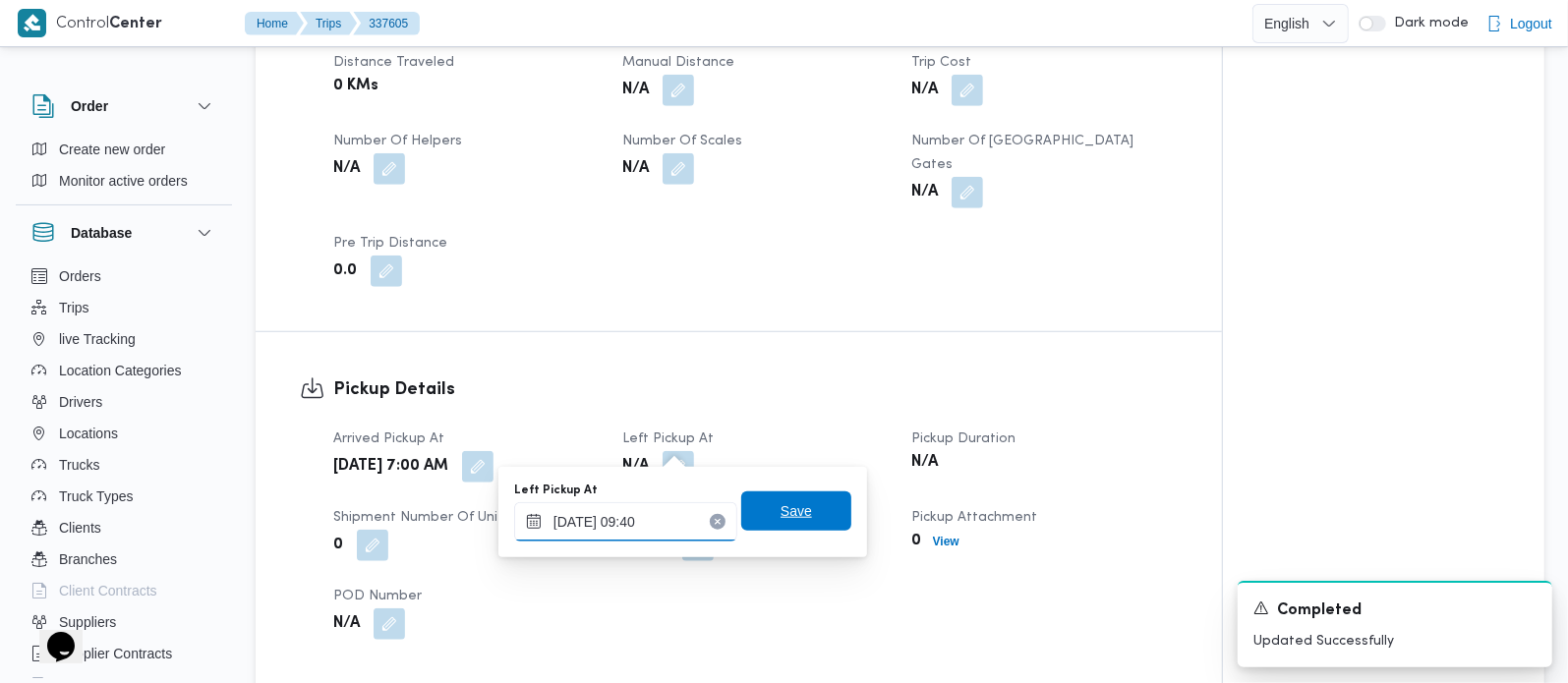
type input "16/09/2025 09:40"
click at [789, 522] on span "Save" at bounding box center [795, 511] width 110 height 40
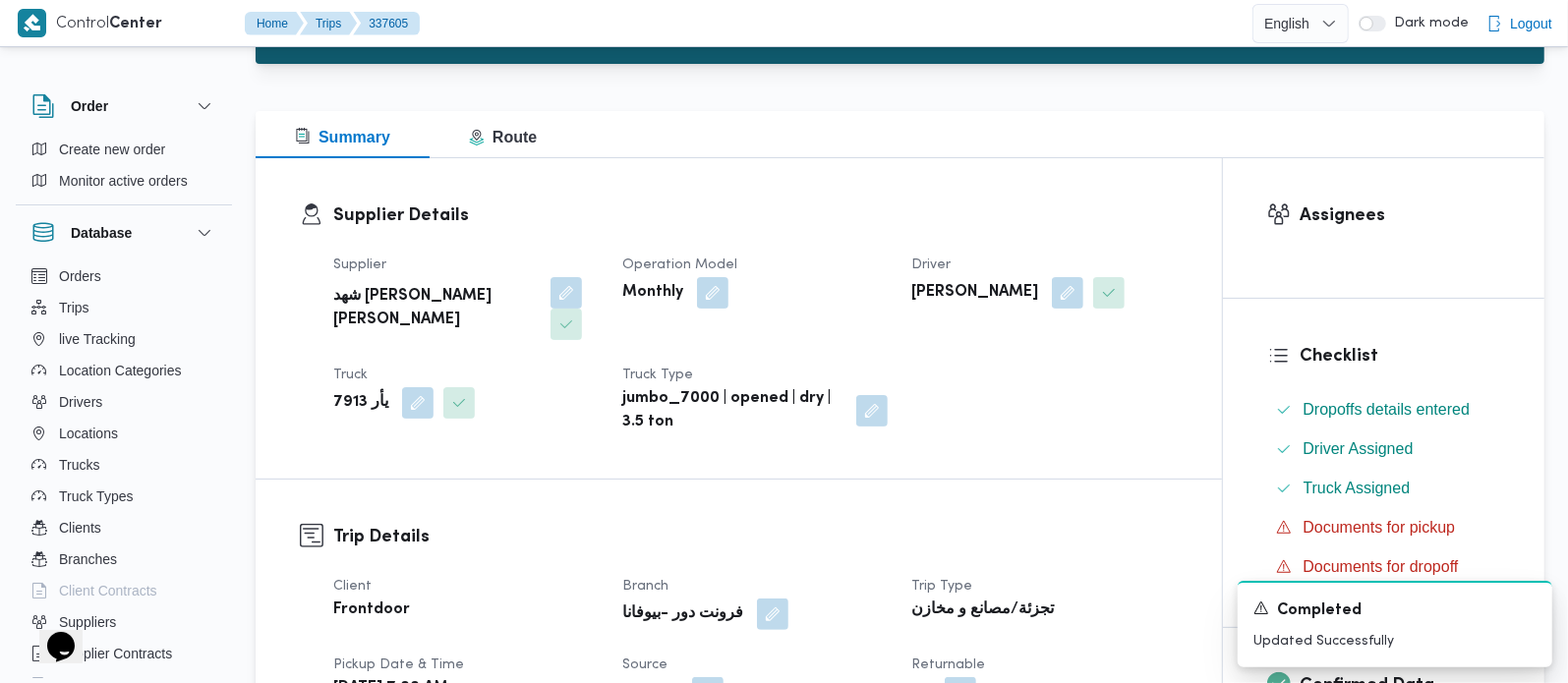
scroll to position [0, 0]
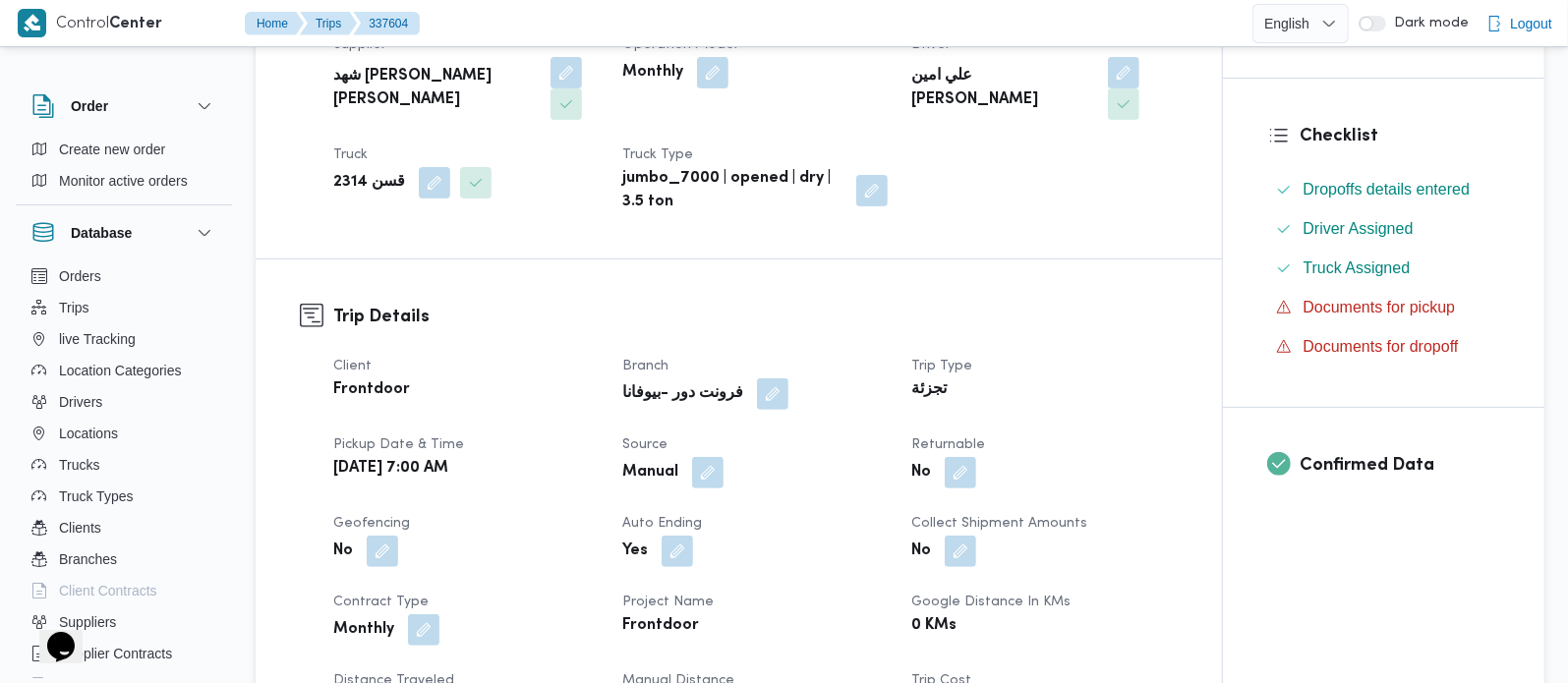
scroll to position [462, 0]
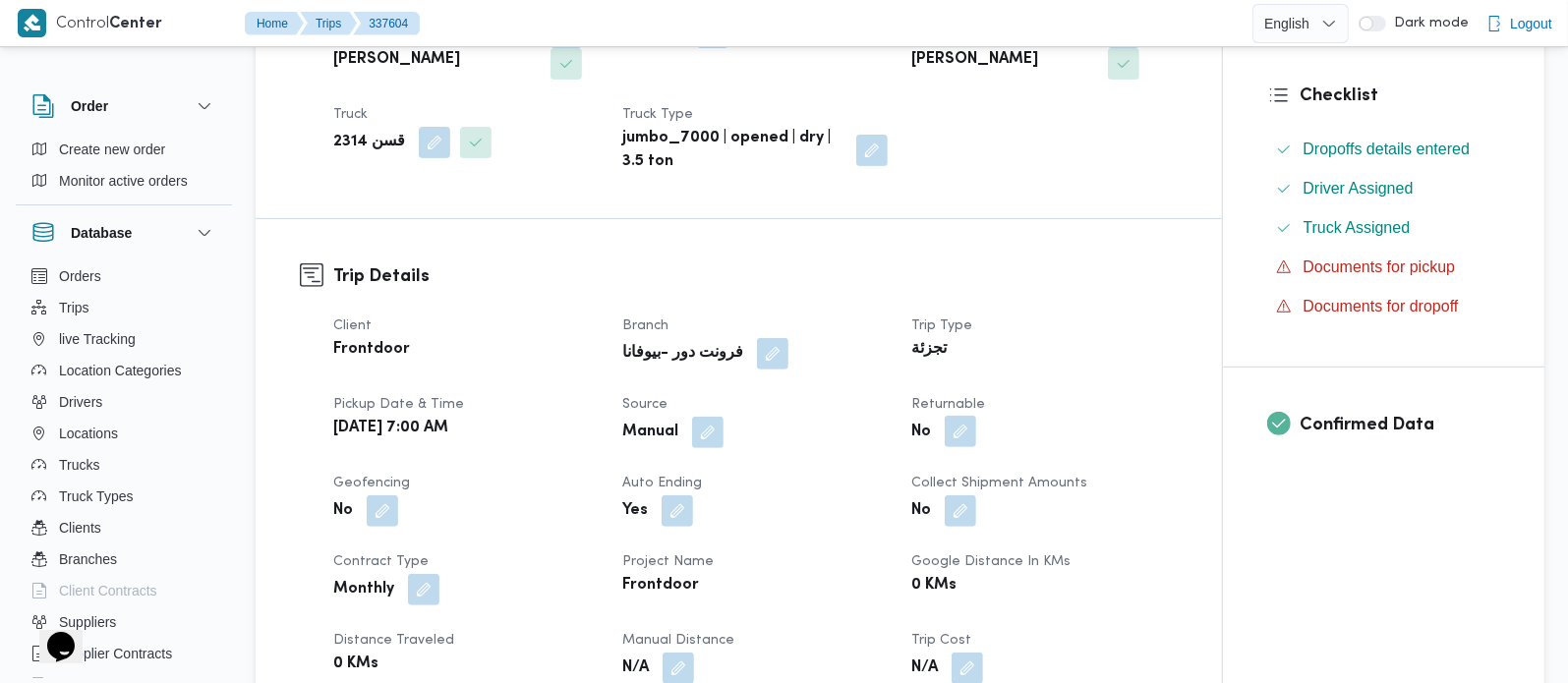
click at [968, 437] on button "button" at bounding box center [960, 432] width 32 height 32
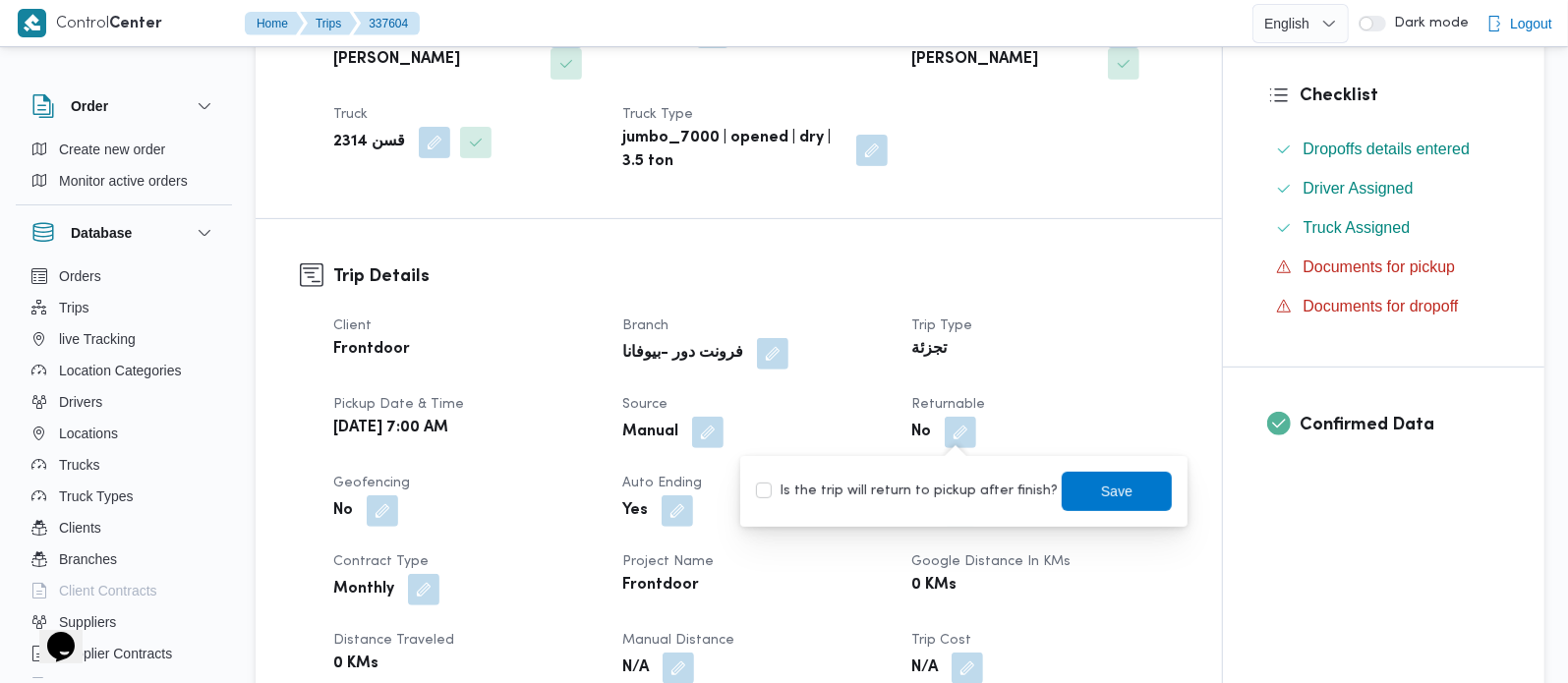
click at [953, 494] on label "Is the trip will return to pickup after finish?" at bounding box center [907, 491] width 302 height 24
checkbox input "true"
click at [1101, 490] on span "Save" at bounding box center [1117, 490] width 32 height 24
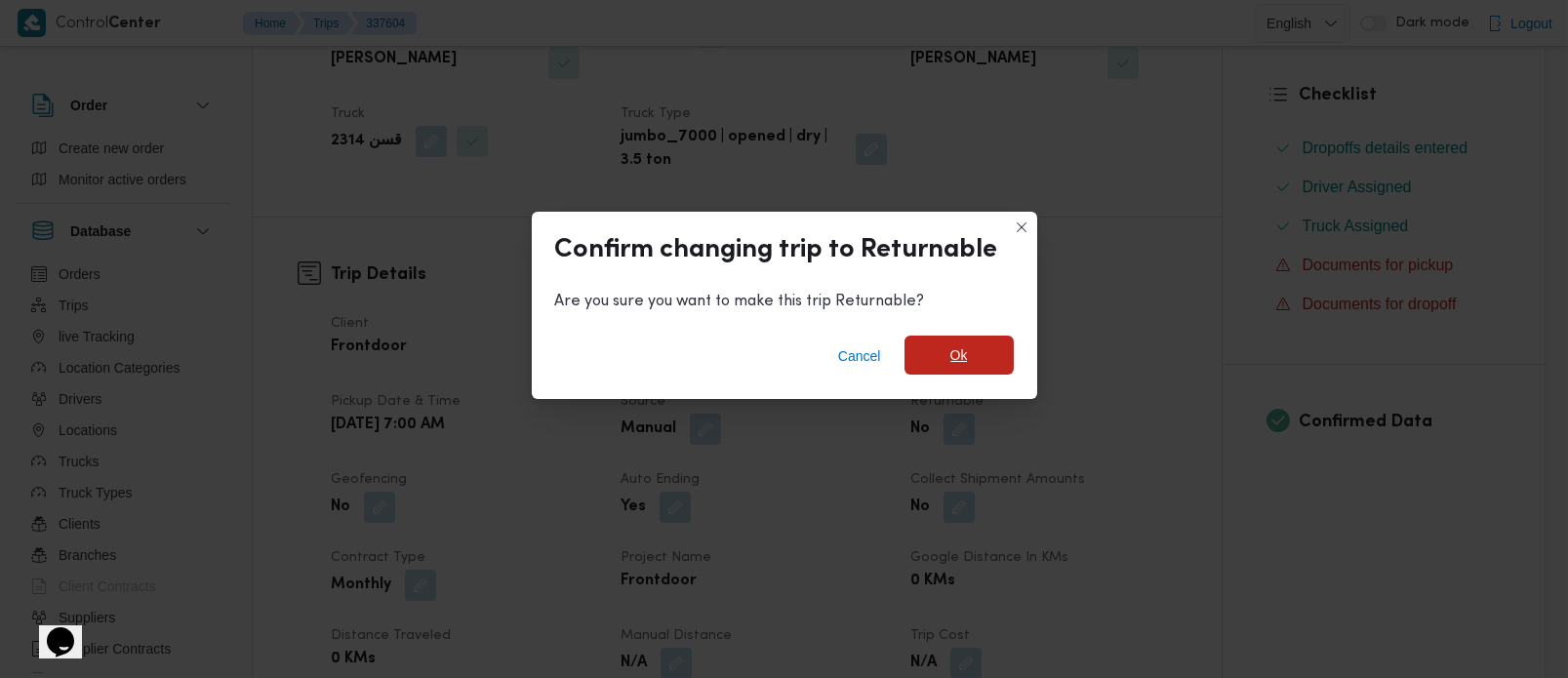
click at [977, 360] on span "Ok" at bounding box center [959, 356] width 109 height 39
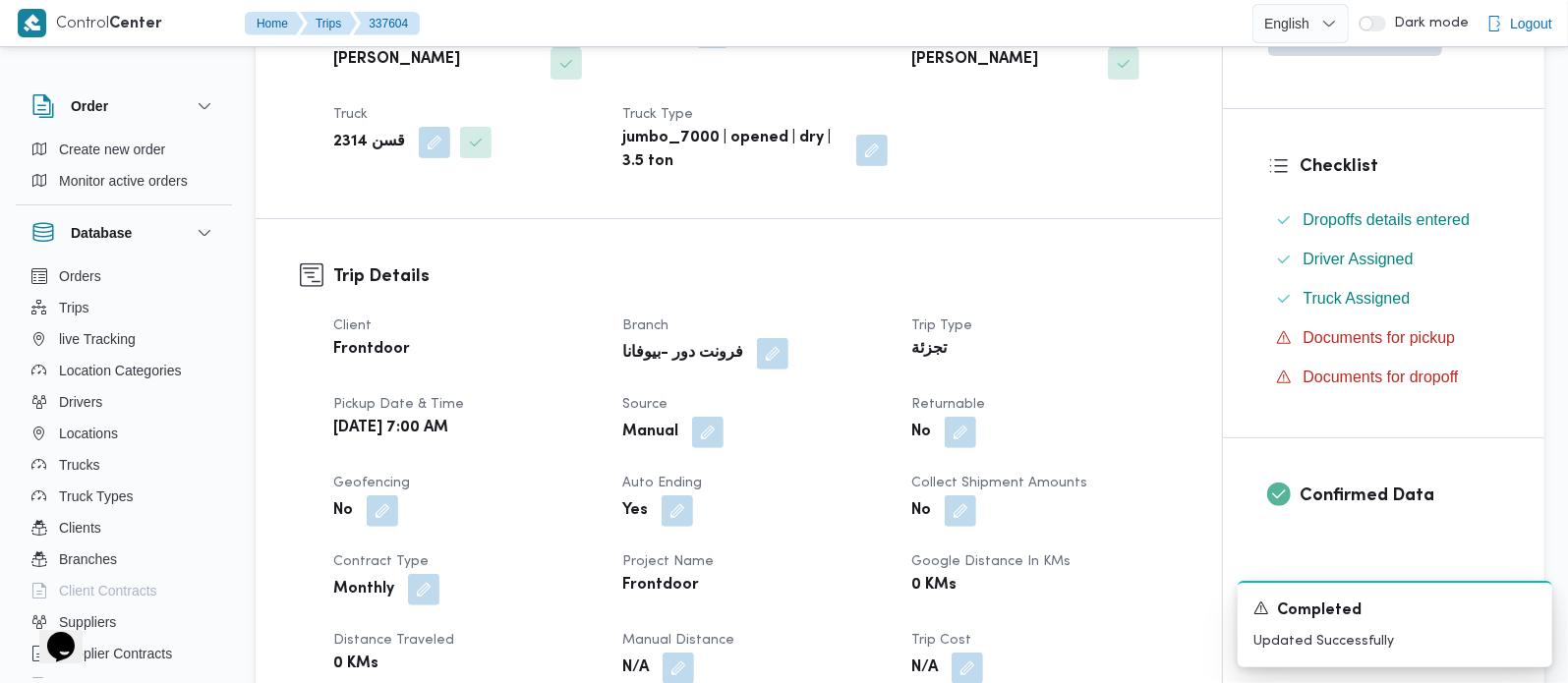
scroll to position [1039, 0]
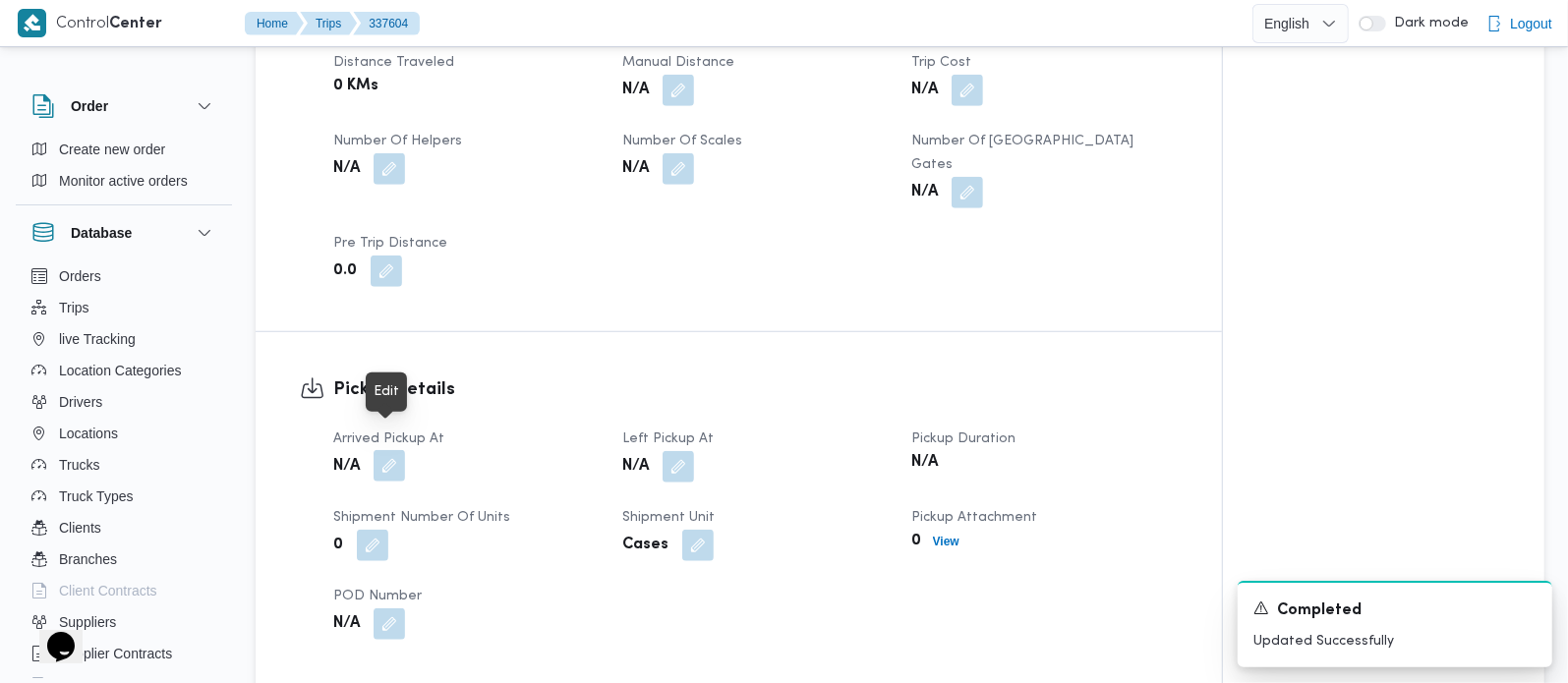
click at [395, 450] on button "button" at bounding box center [389, 466] width 32 height 32
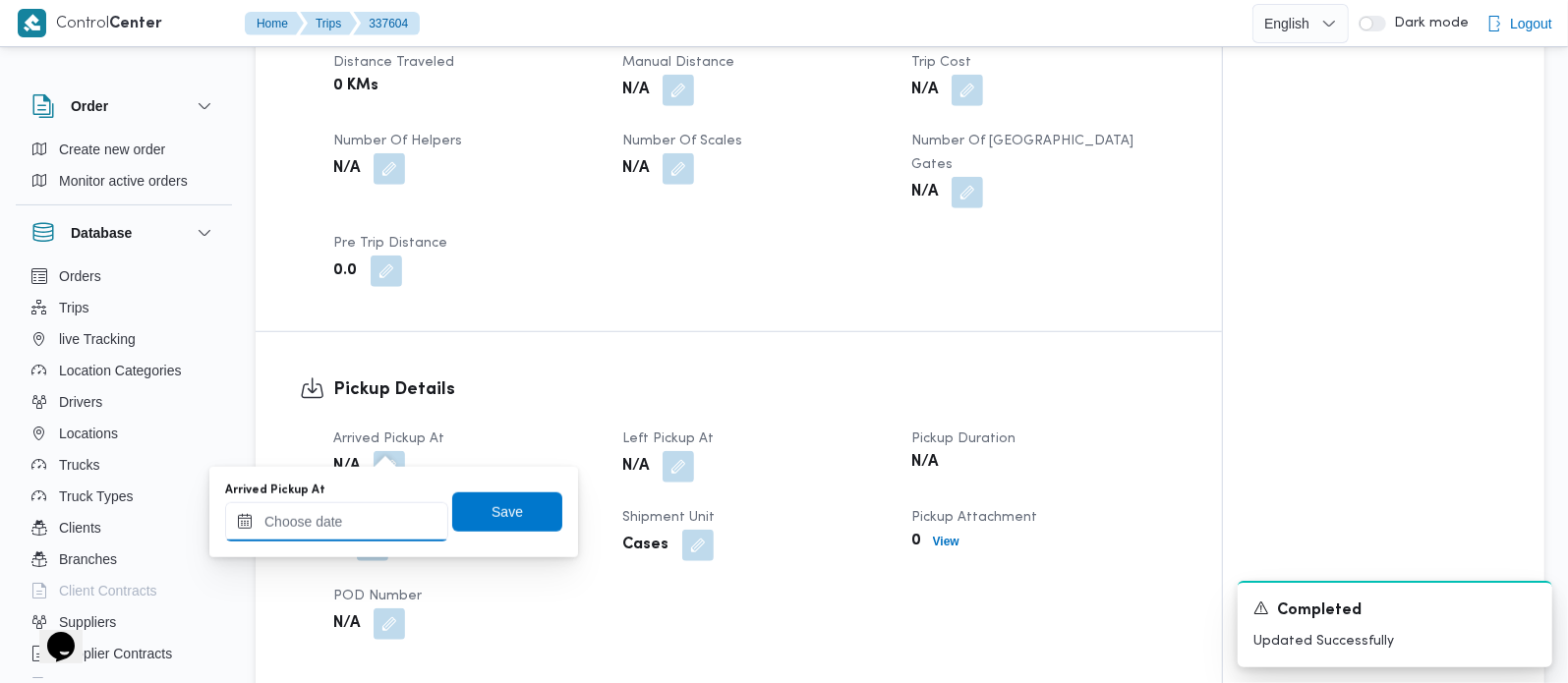
click at [376, 507] on input "Arrived Pickup At" at bounding box center [337, 522] width 223 height 40
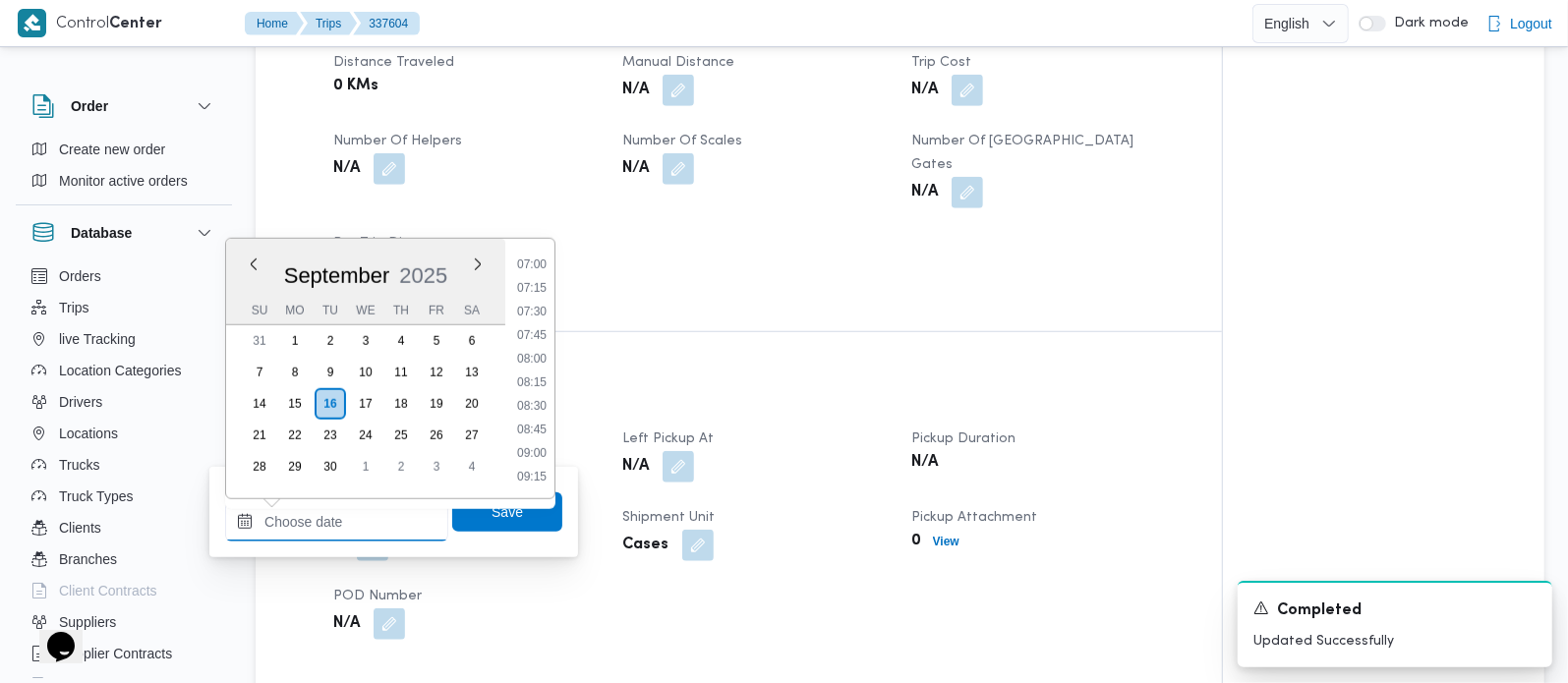
scroll to position [620, 0]
drag, startPoint x: 533, startPoint y: 307, endPoint x: 533, endPoint y: 342, distance: 35.0
click at [533, 307] on li "07:00" at bounding box center [532, 305] width 46 height 20
type input "16/09/2025 07:00"
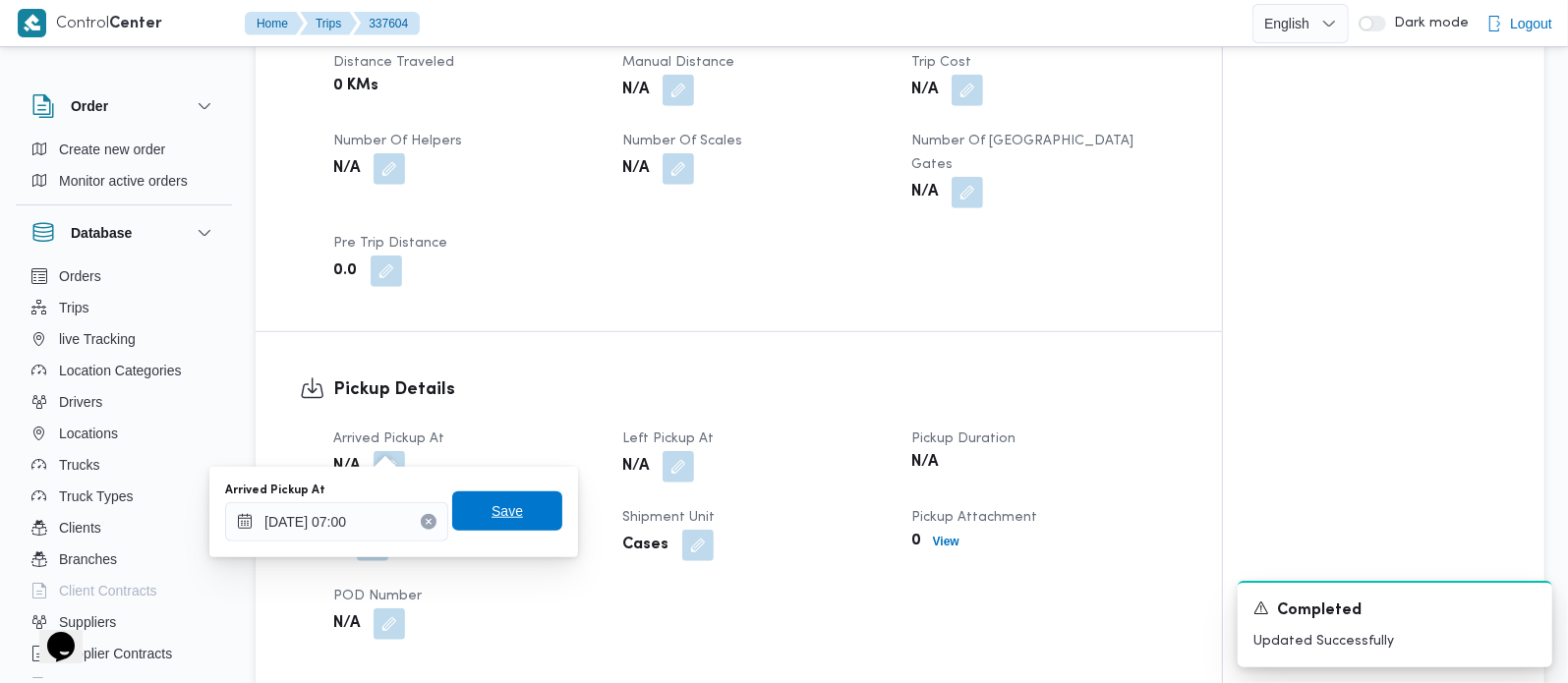
click at [501, 499] on span "Save" at bounding box center [507, 511] width 32 height 24
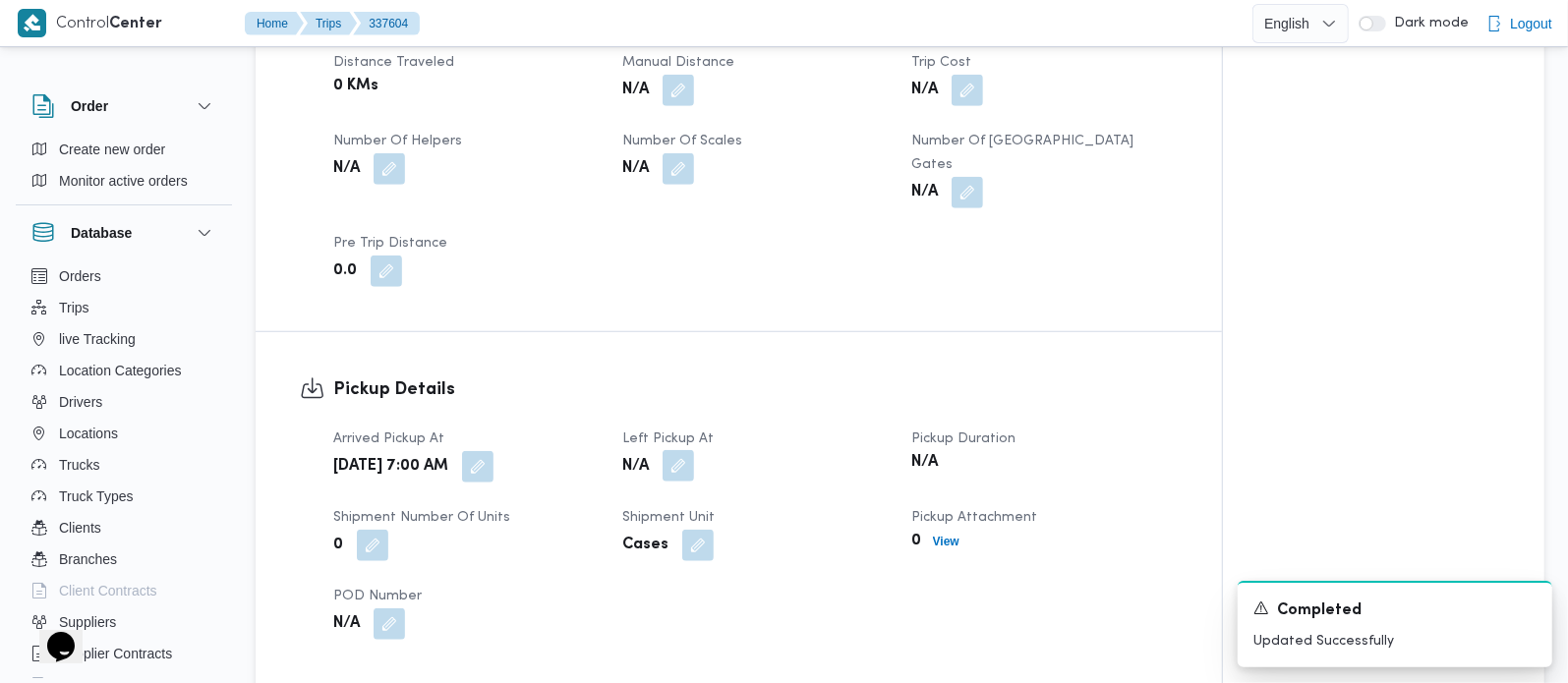
click at [676, 450] on button "button" at bounding box center [678, 466] width 32 height 32
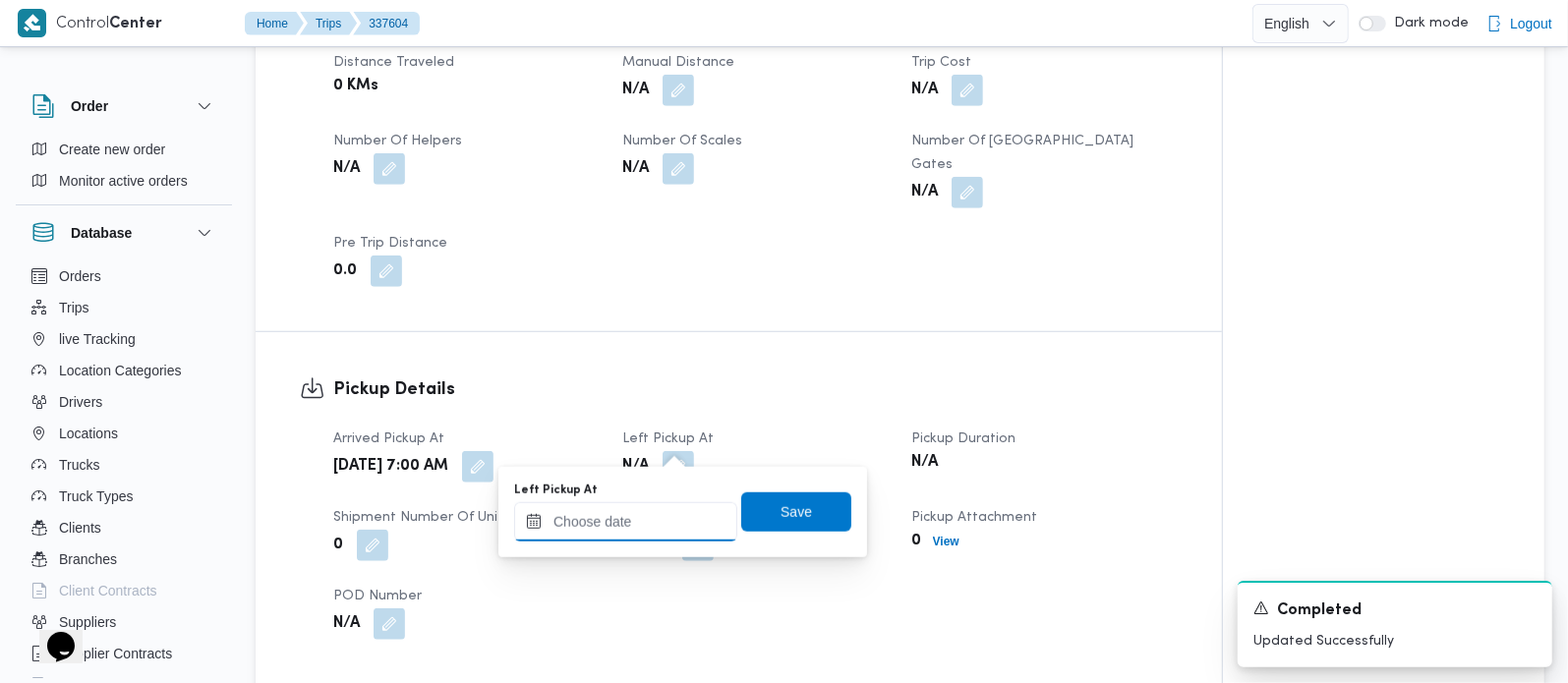
click at [653, 514] on input "Left Pickup At" at bounding box center [626, 522] width 223 height 40
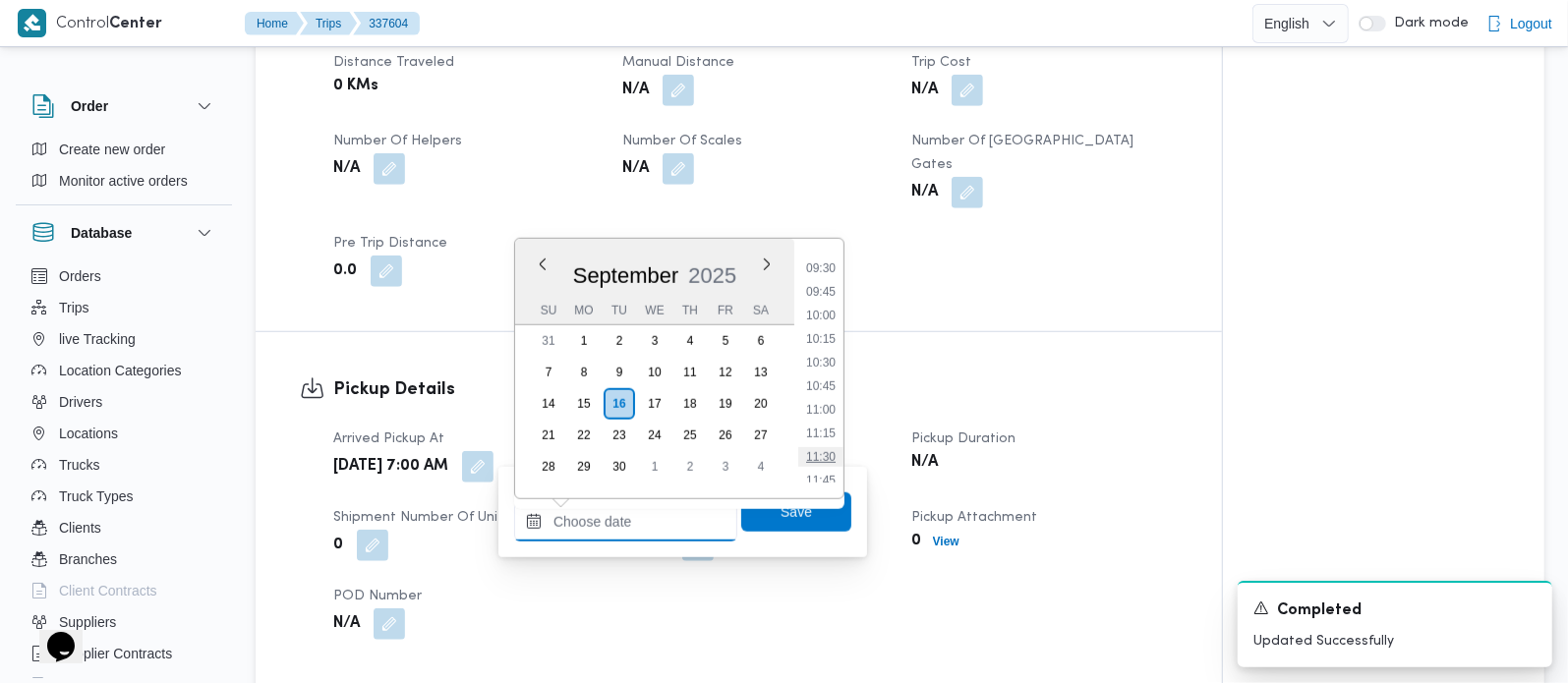
scroll to position [852, 0]
click at [820, 355] on li "10:00" at bounding box center [821, 355] width 46 height 20
type input "16/09/2025 10:00"
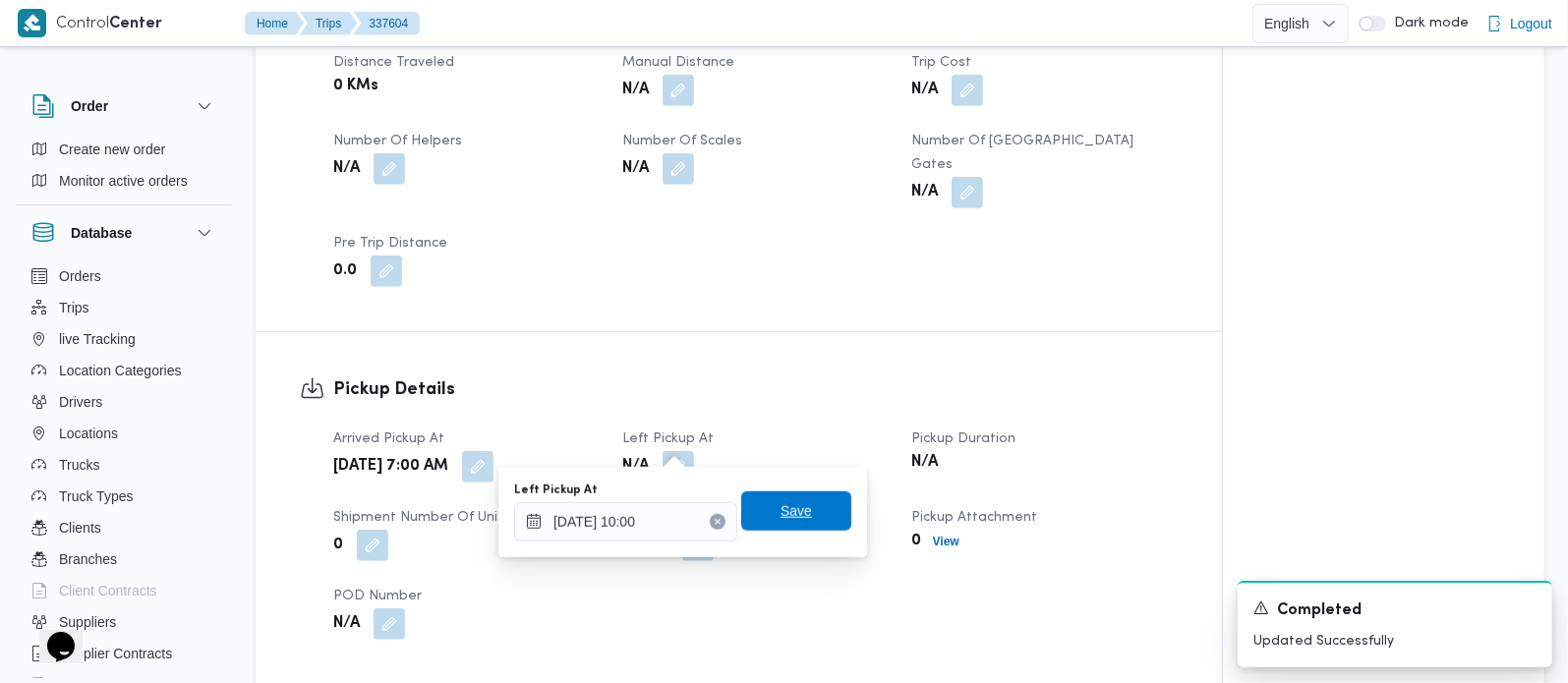
click at [794, 502] on span "Save" at bounding box center [796, 511] width 32 height 24
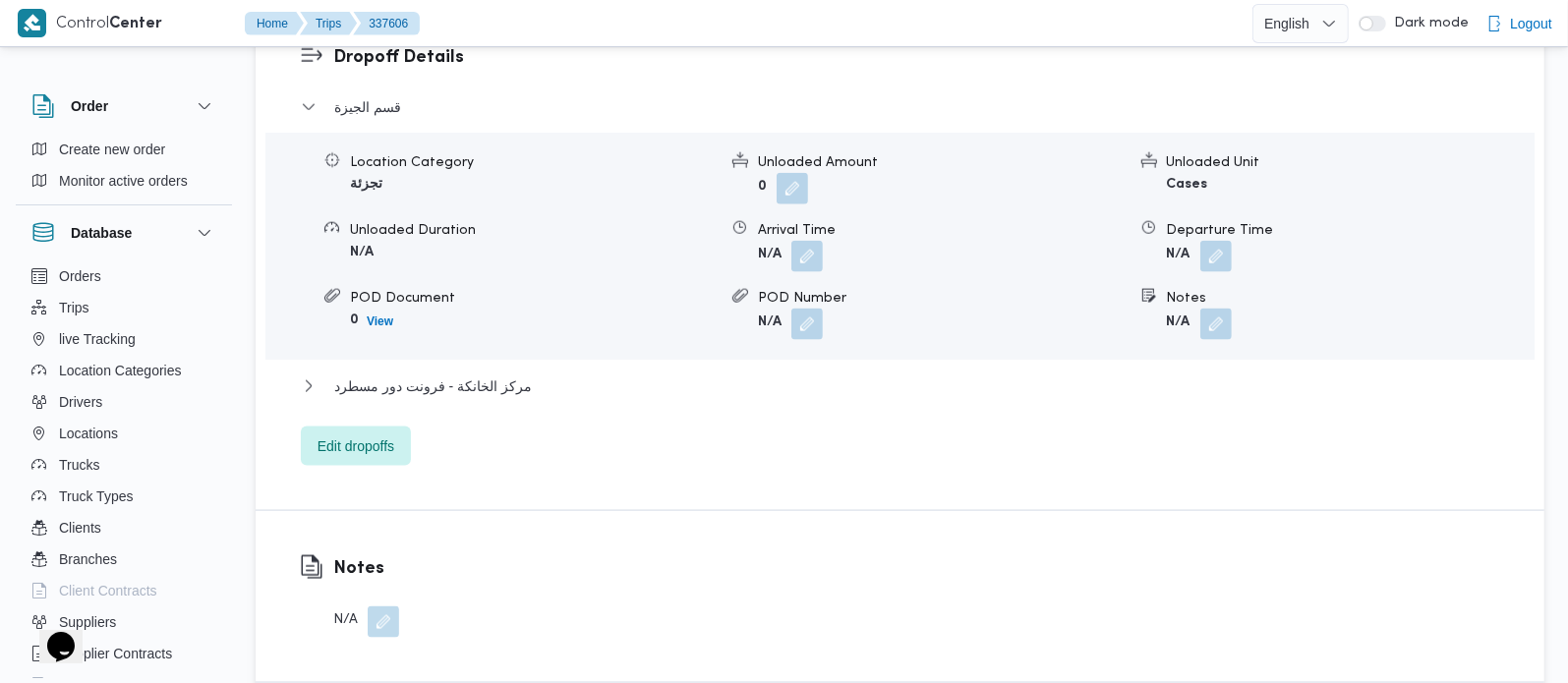
scroll to position [1733, 0]
click at [1210, 311] on button "button" at bounding box center [1216, 323] width 32 height 32
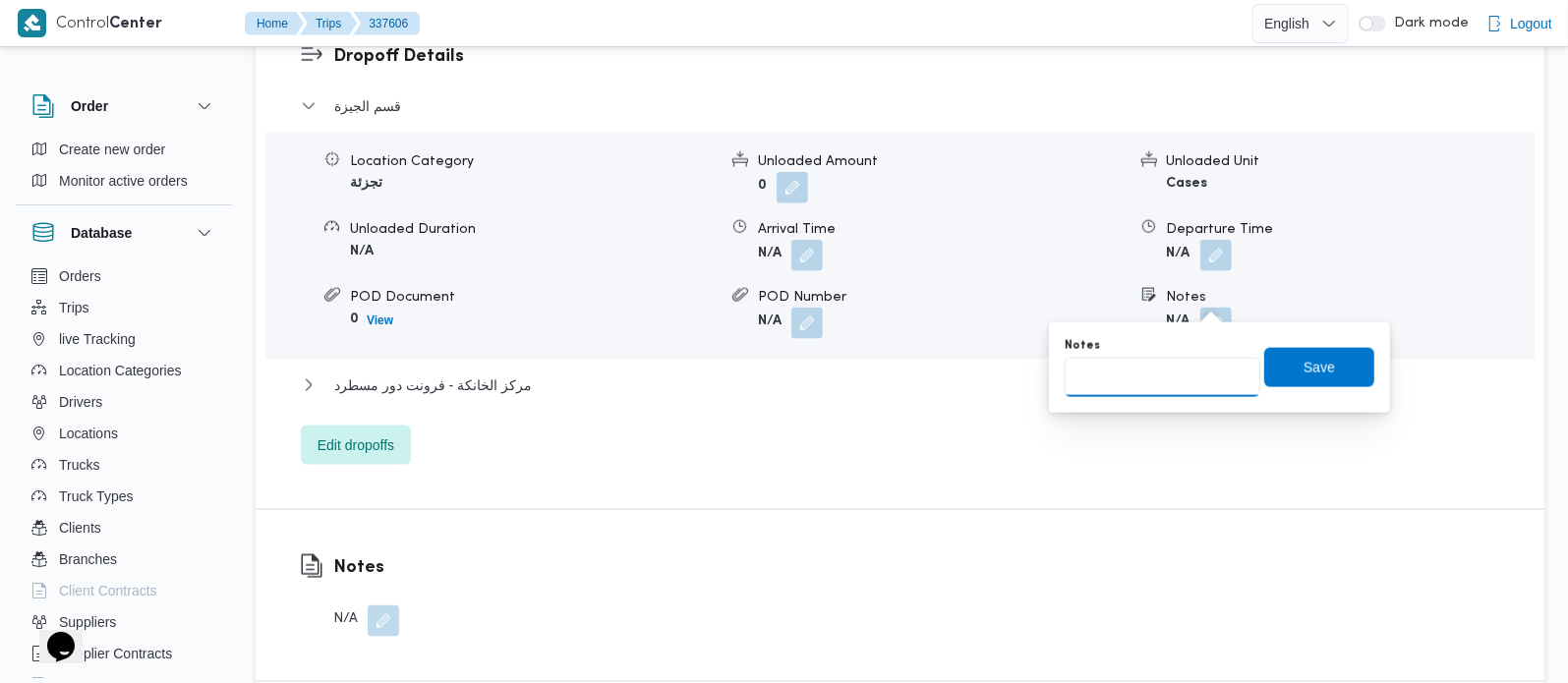
click at [1194, 357] on input "Notes" at bounding box center [1162, 377] width 196 height 40
paste input "البحر الاعظم"
type input "البحر الاعظم"
click at [1264, 382] on span "Save" at bounding box center [1319, 366] width 110 height 40
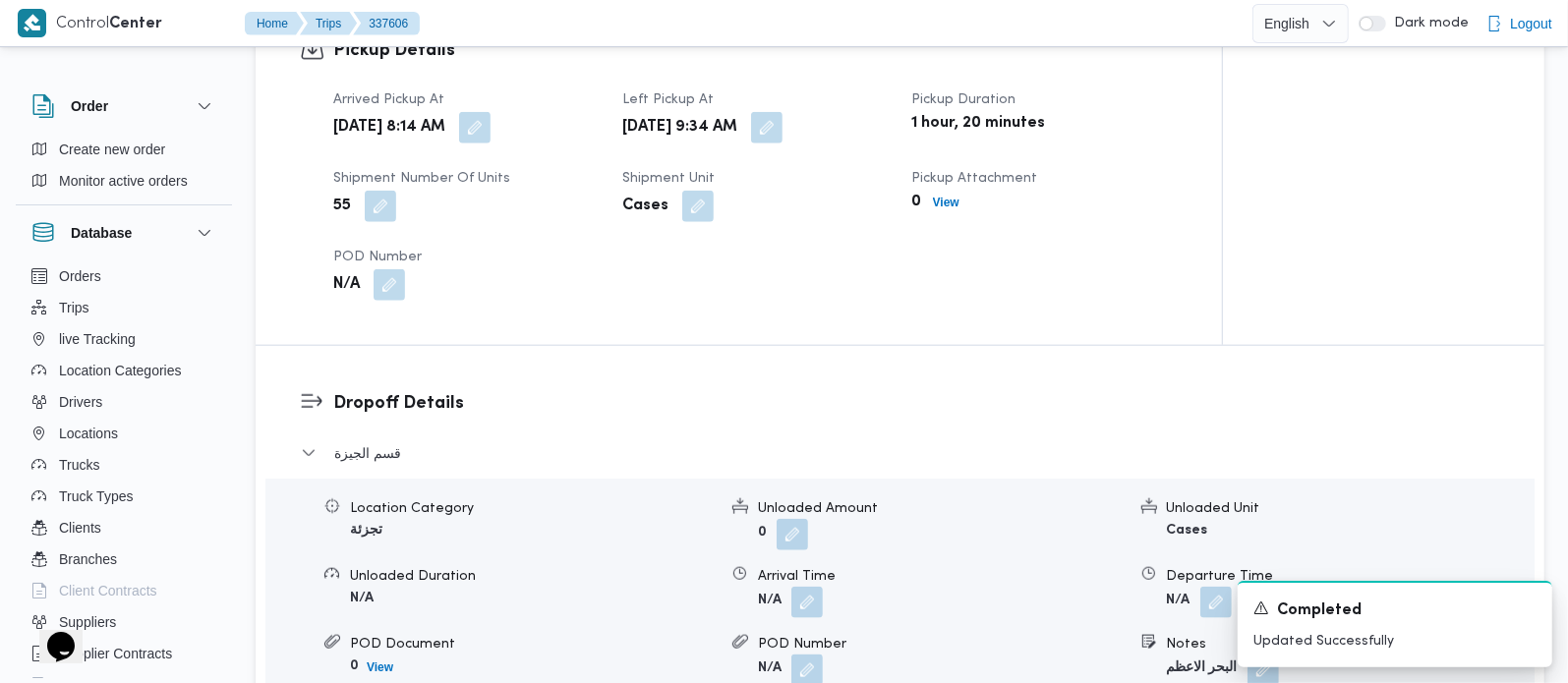
scroll to position [1272, 0]
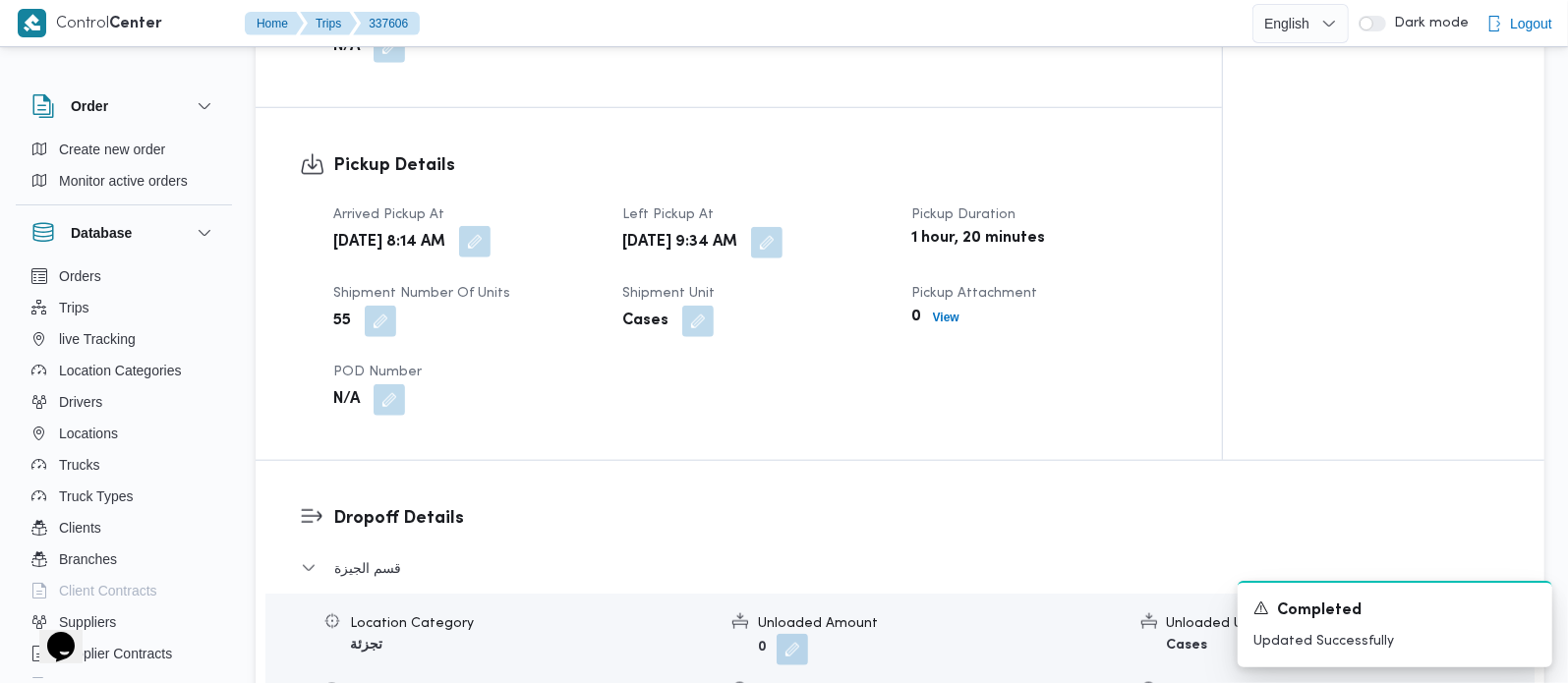
click at [491, 226] on button "button" at bounding box center [475, 242] width 32 height 32
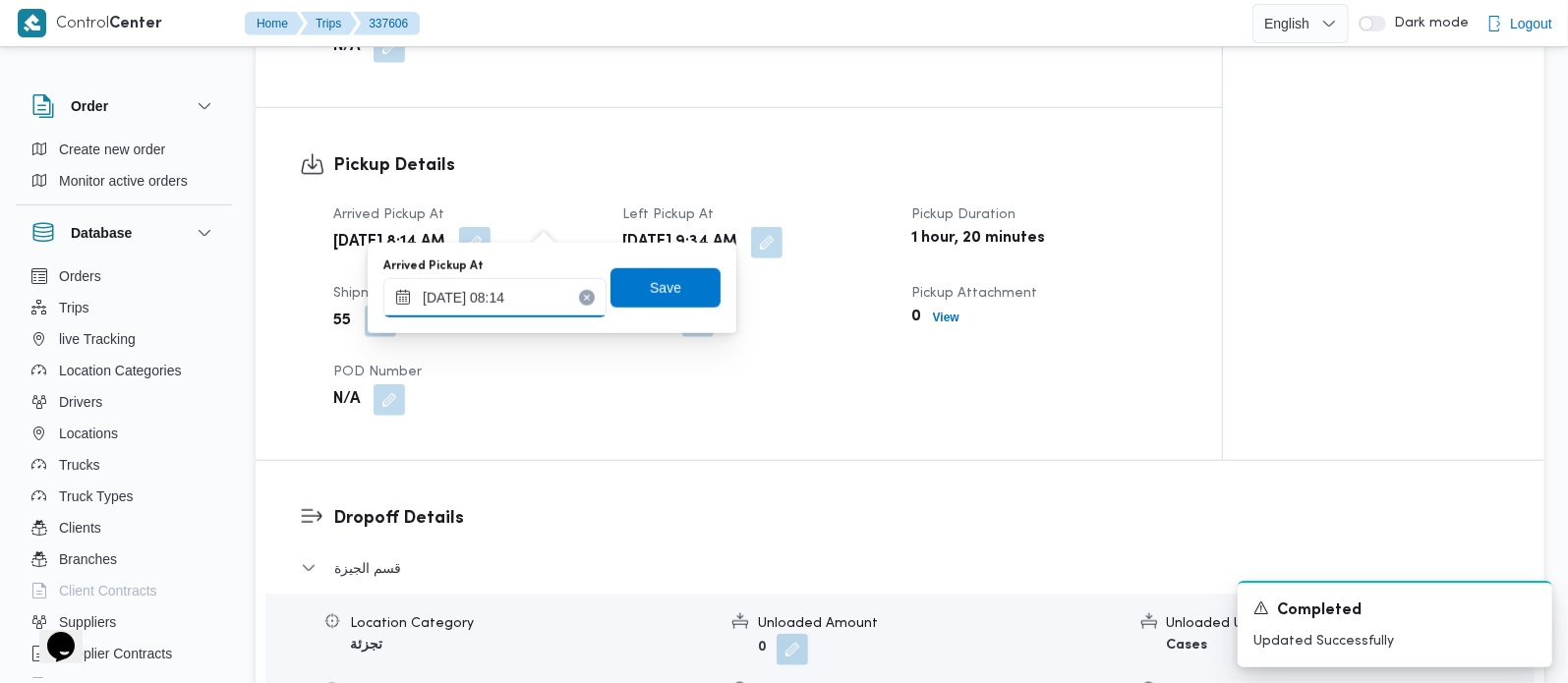
click at [507, 293] on input "16/09/2025 08:14" at bounding box center [495, 298] width 223 height 40
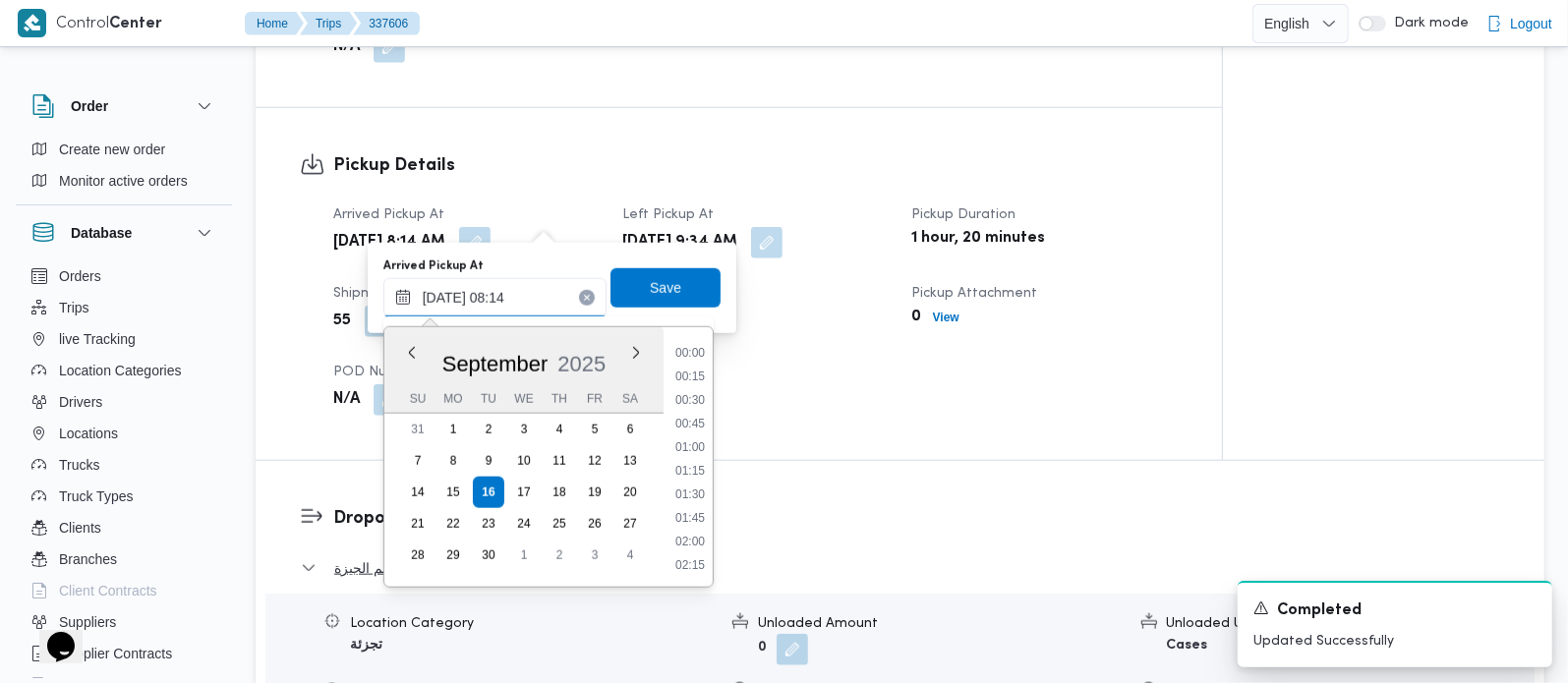
scroll to position [636, 0]
click at [692, 374] on li "07:00" at bounding box center [690, 376] width 46 height 20
type input "16/09/2025 07:00"
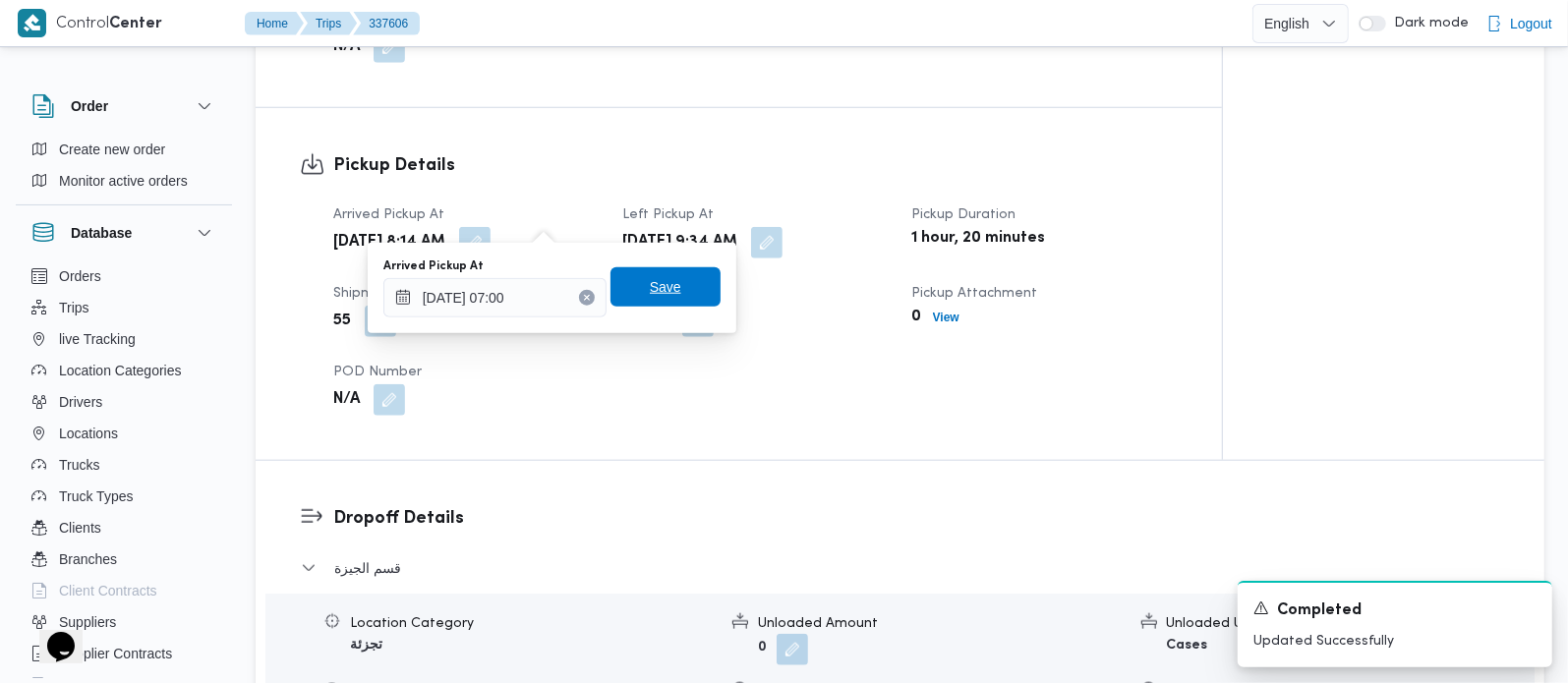
click at [670, 292] on span "Save" at bounding box center [665, 287] width 110 height 40
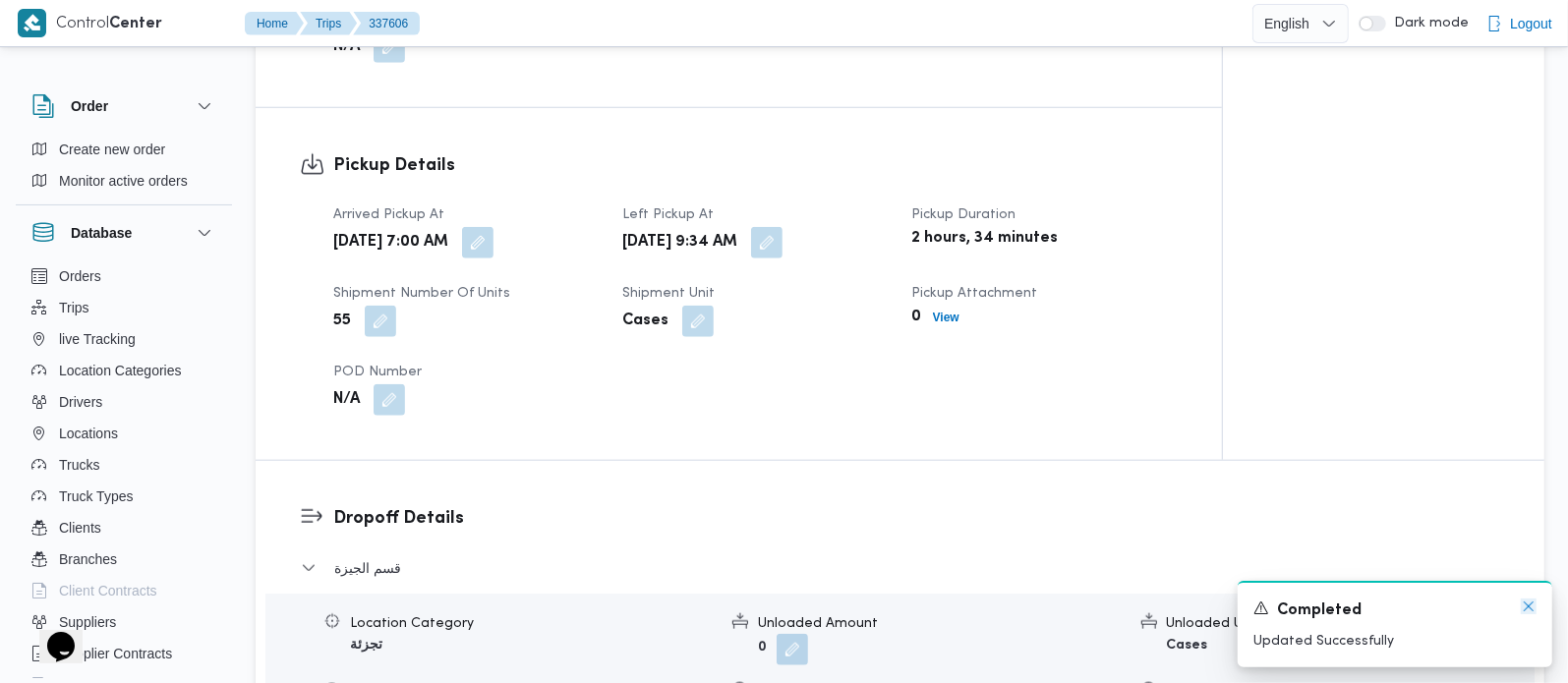
click at [1523, 607] on icon "Dismiss toast" at bounding box center [1528, 607] width 16 height 16
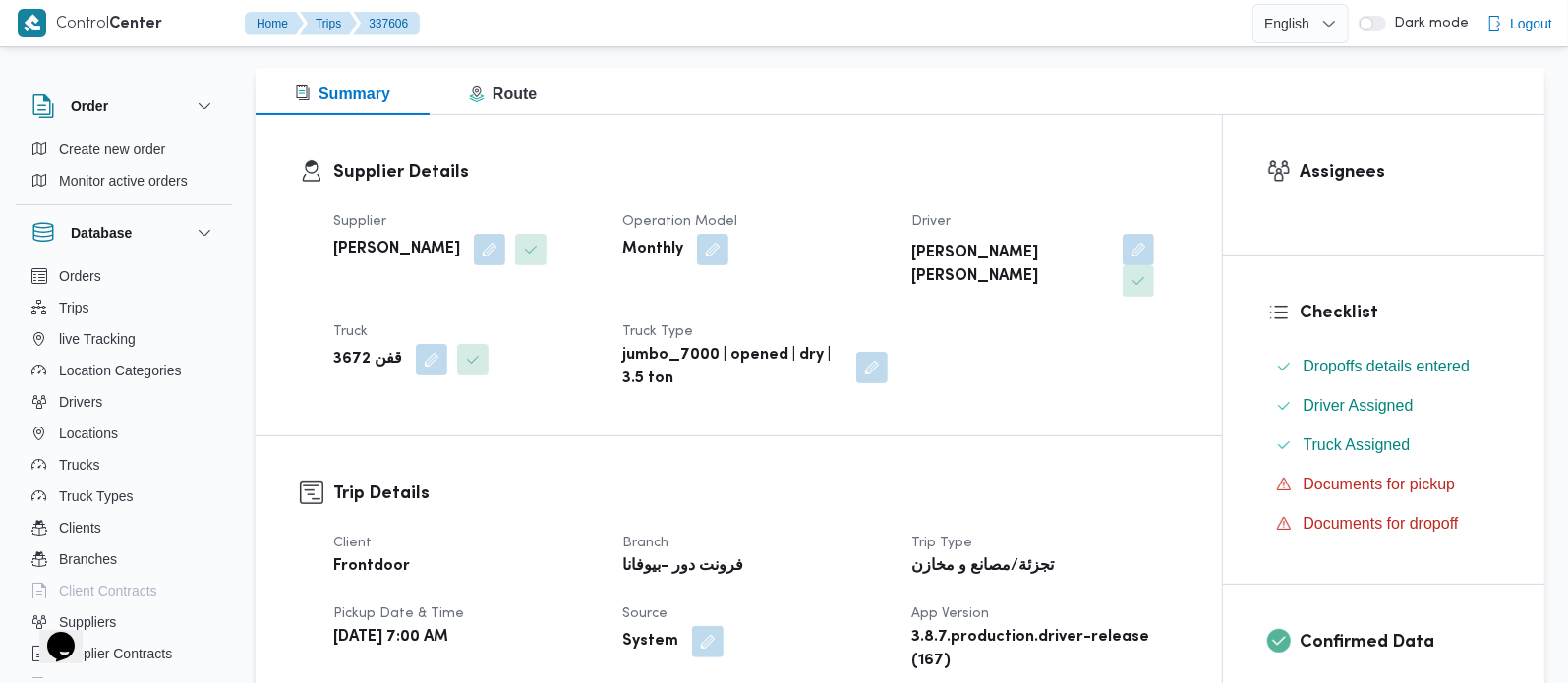
scroll to position [0, 0]
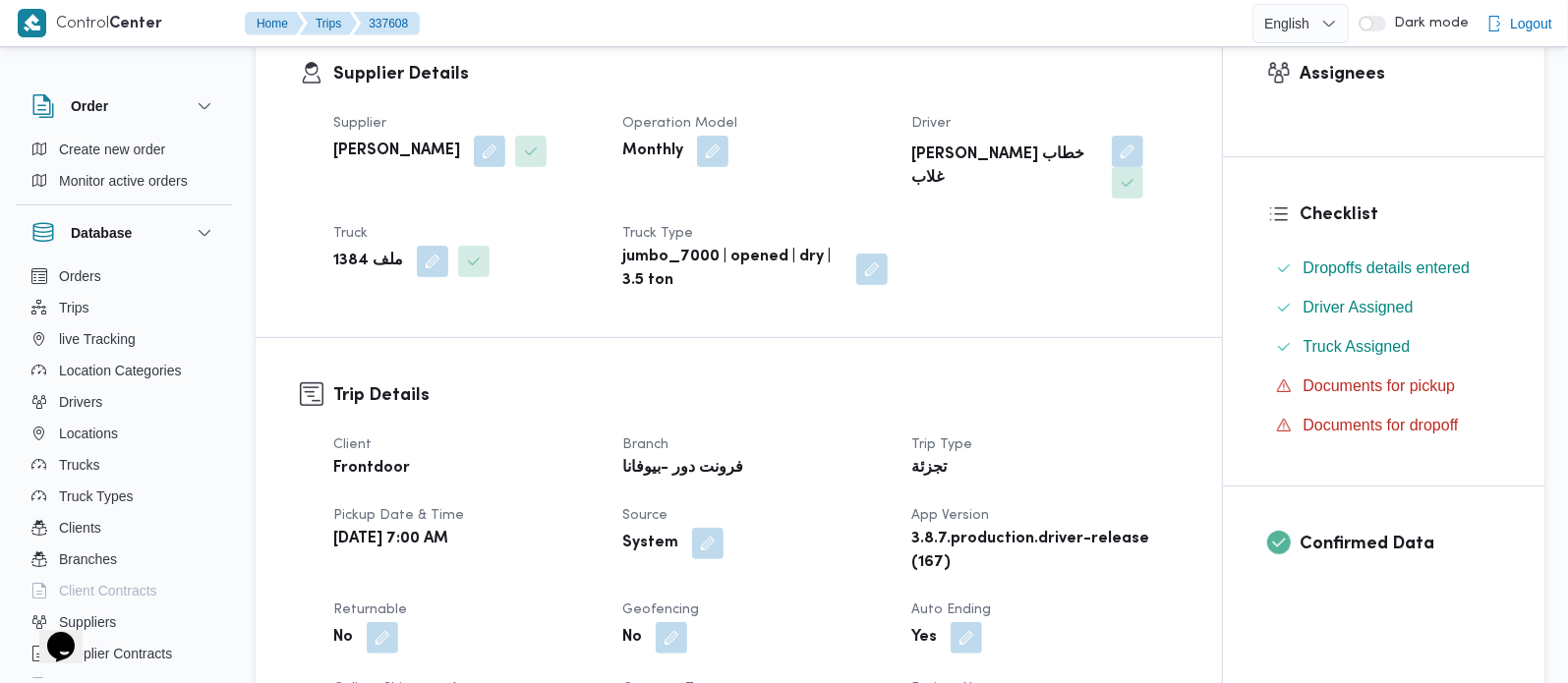
scroll to position [345, 0]
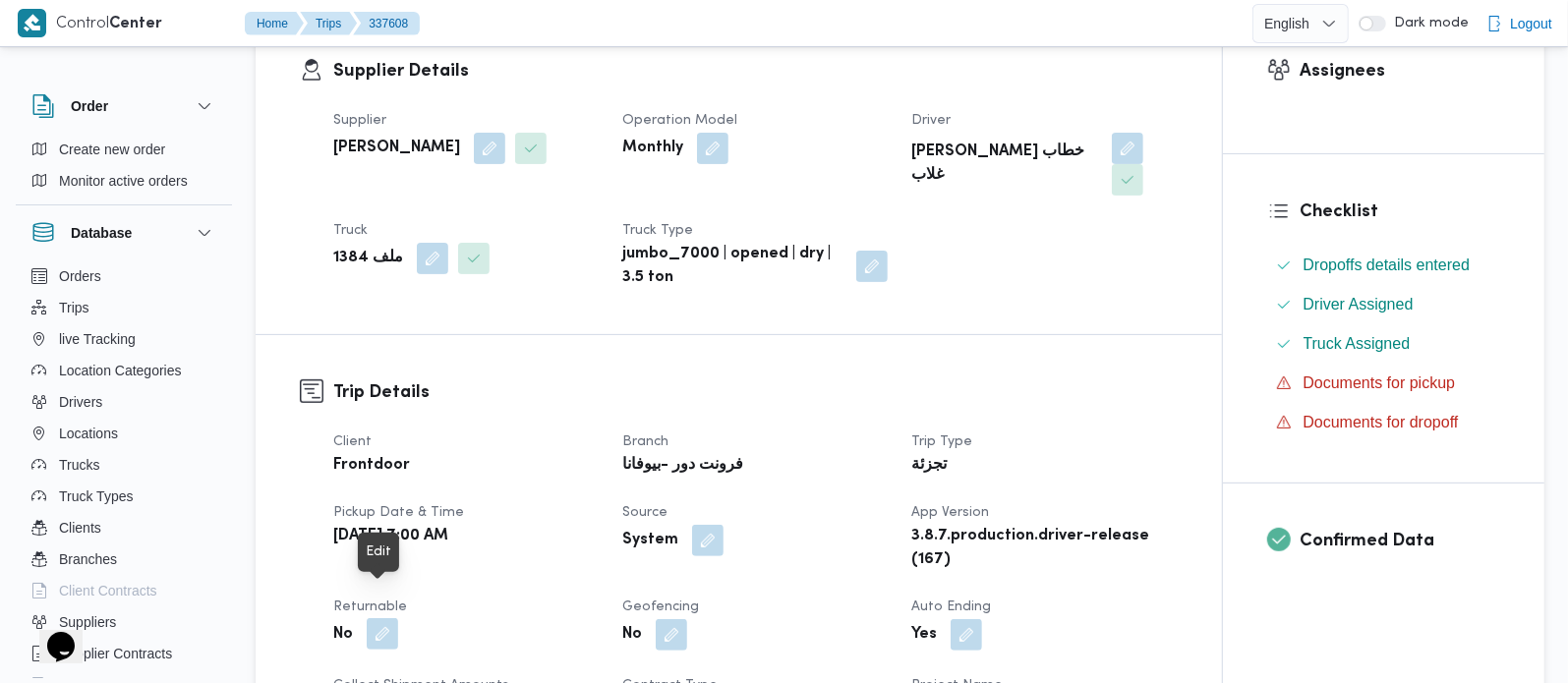
click at [378, 618] on button "button" at bounding box center [382, 634] width 32 height 32
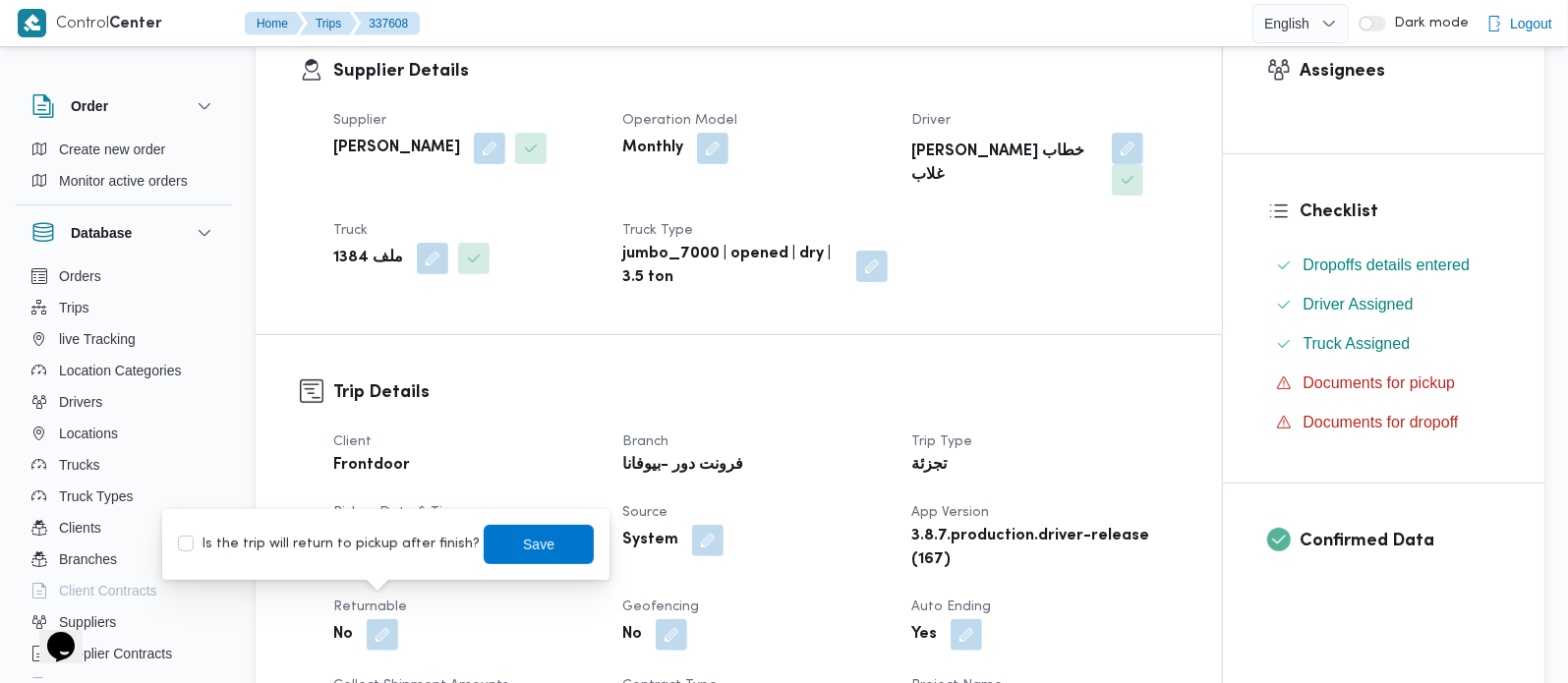
click at [346, 542] on label "Is the trip will return to pickup after finish?" at bounding box center [329, 544] width 302 height 24
checkbox input "true"
click at [523, 542] on span "Save" at bounding box center [539, 544] width 32 height 24
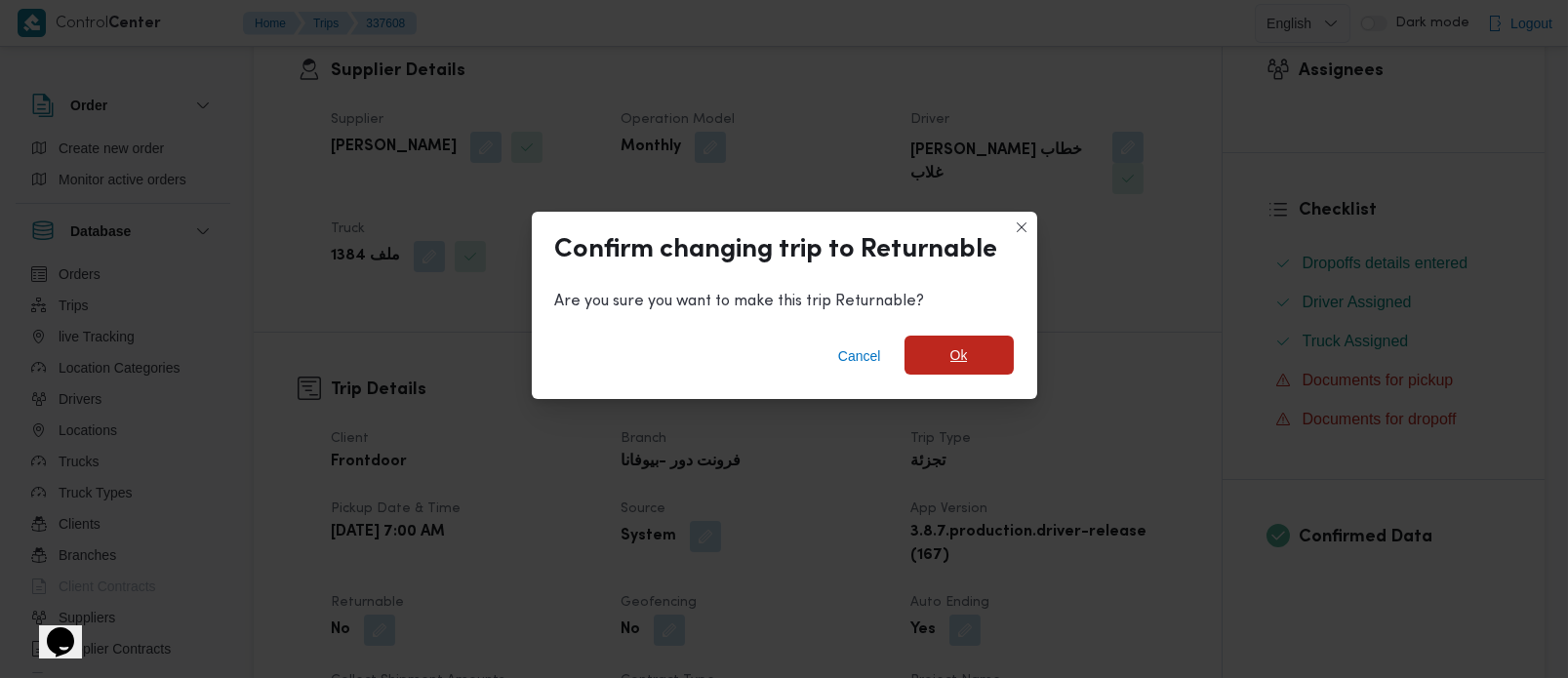
click at [971, 361] on span "Ok" at bounding box center [959, 356] width 109 height 39
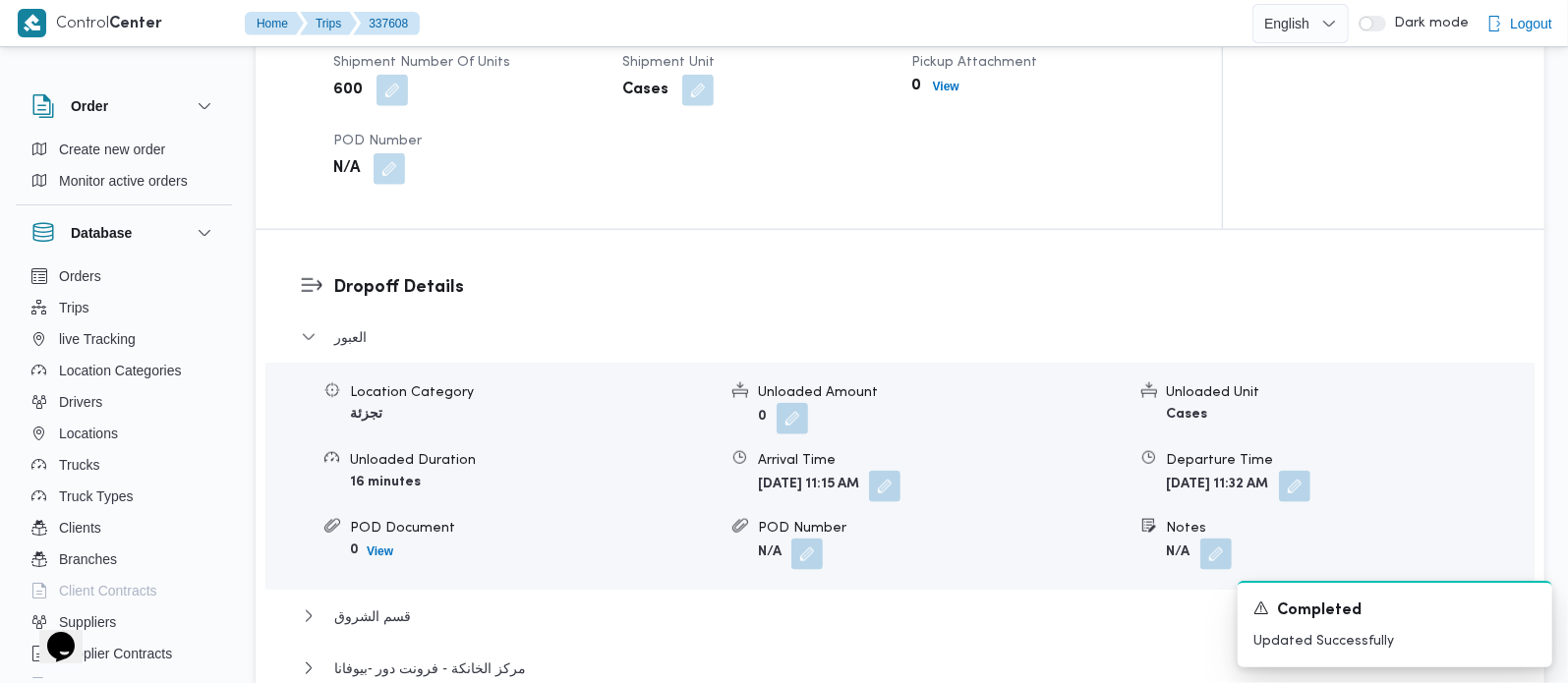
scroll to position [1733, 0]
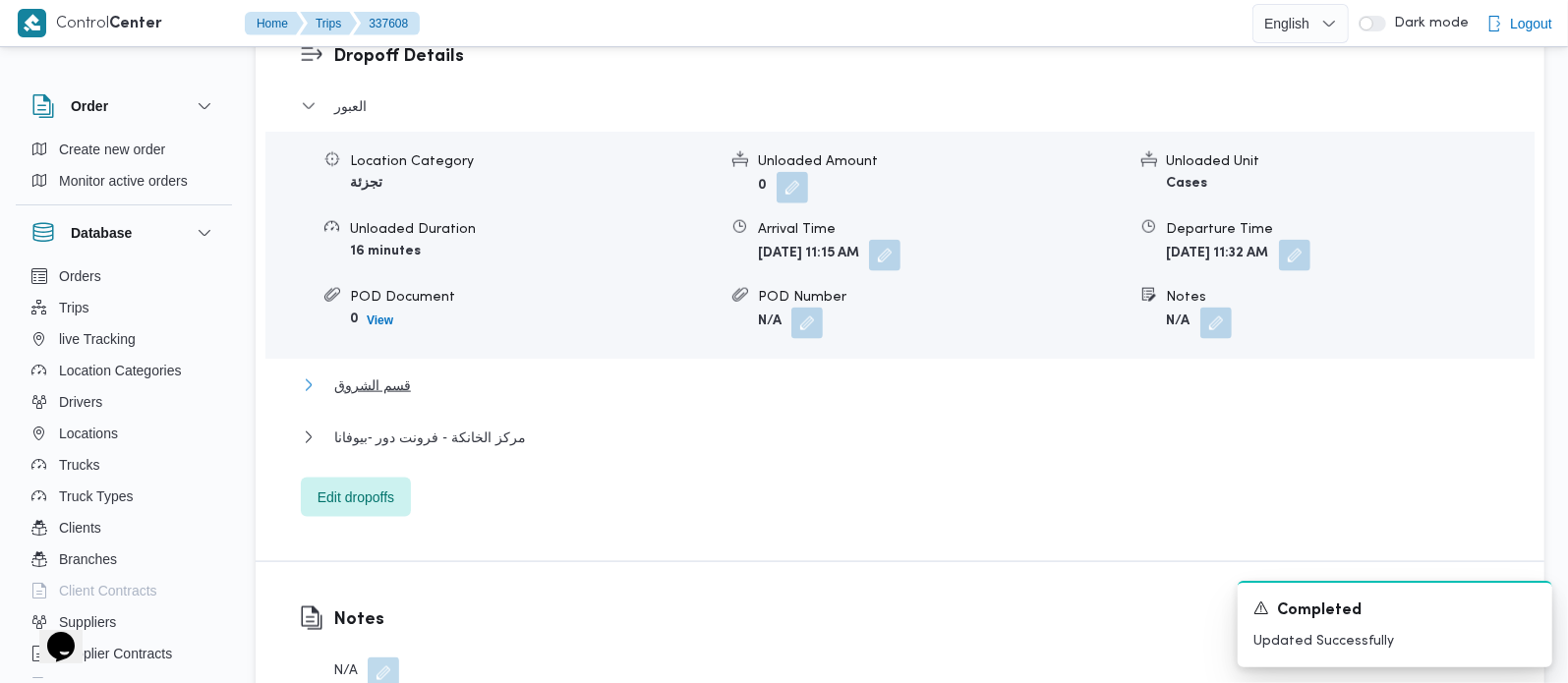
click at [411, 373] on button "قسم الشروق" at bounding box center [901, 385] width 1200 height 24
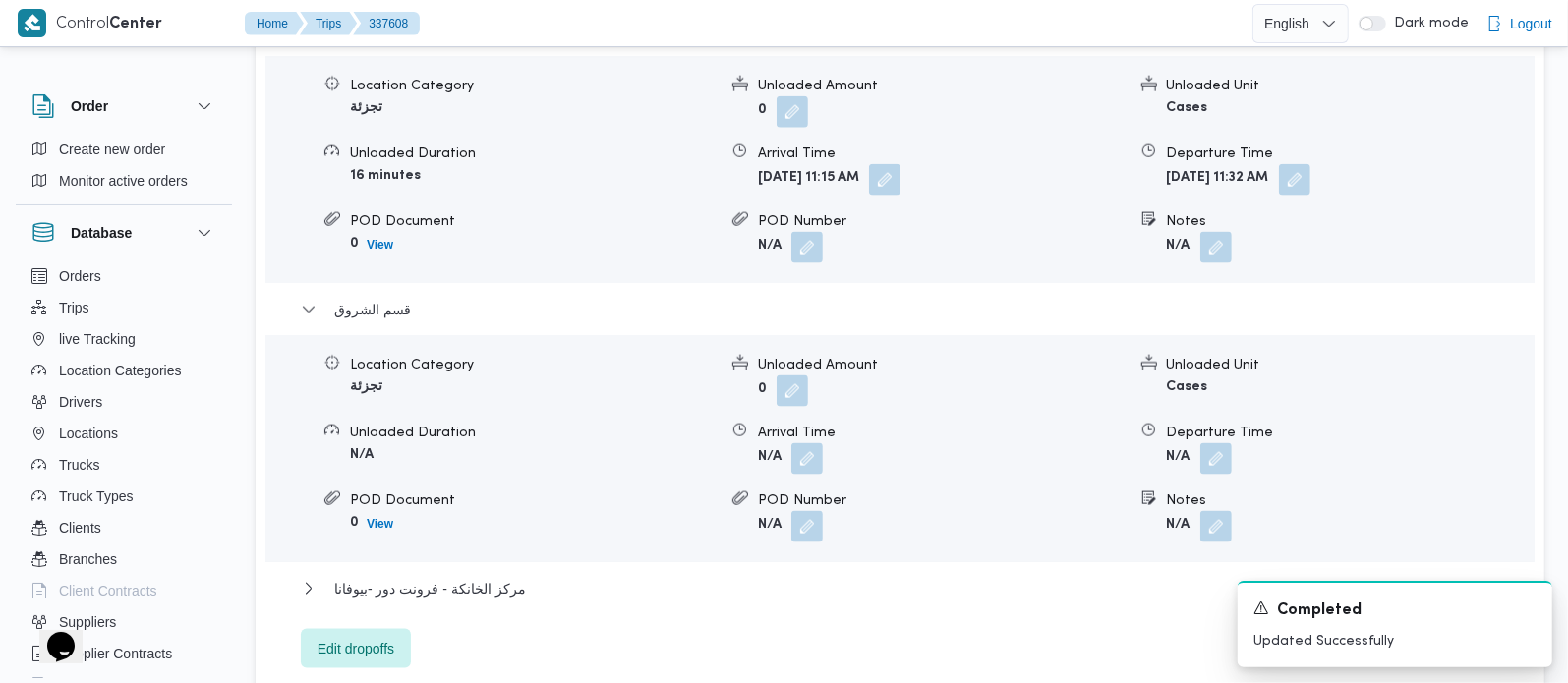
scroll to position [1849, 0]
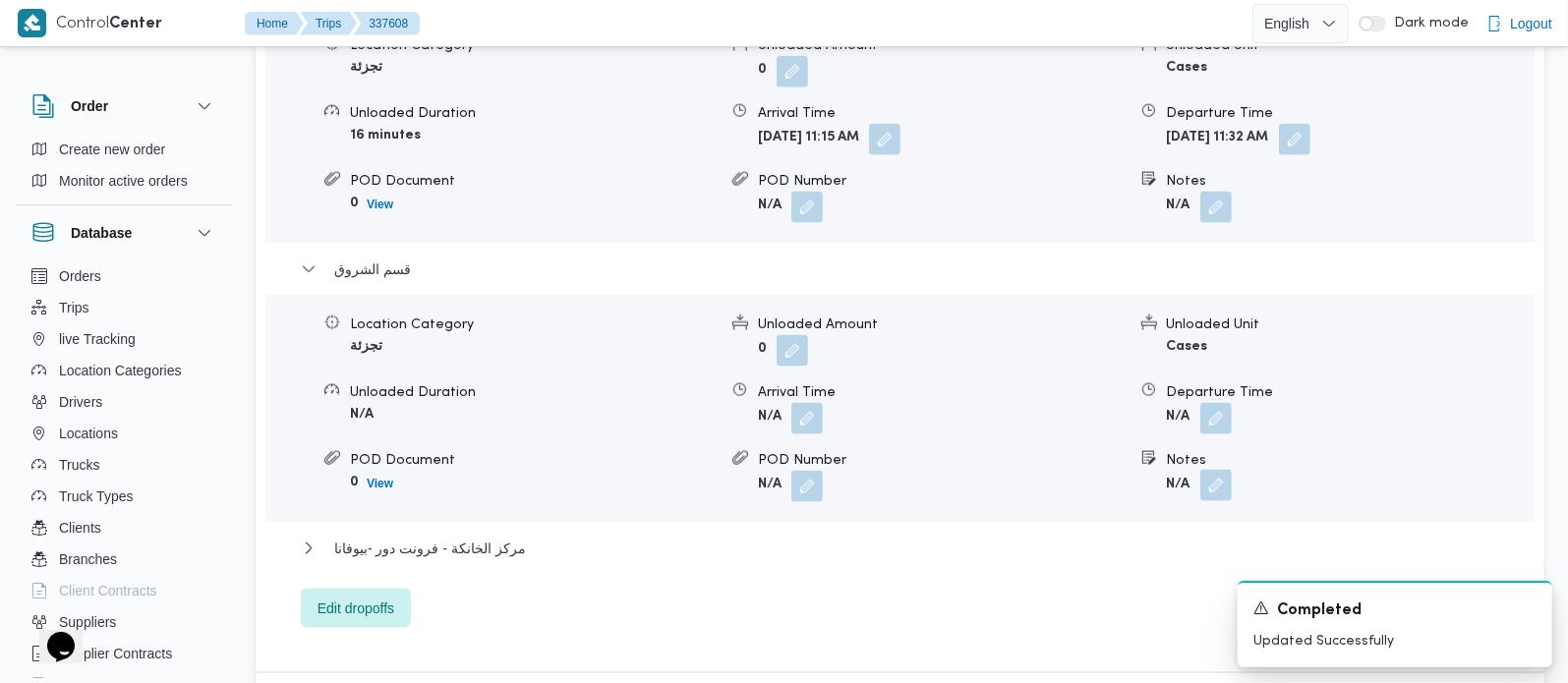
click at [1215, 470] on button "button" at bounding box center [1216, 485] width 32 height 32
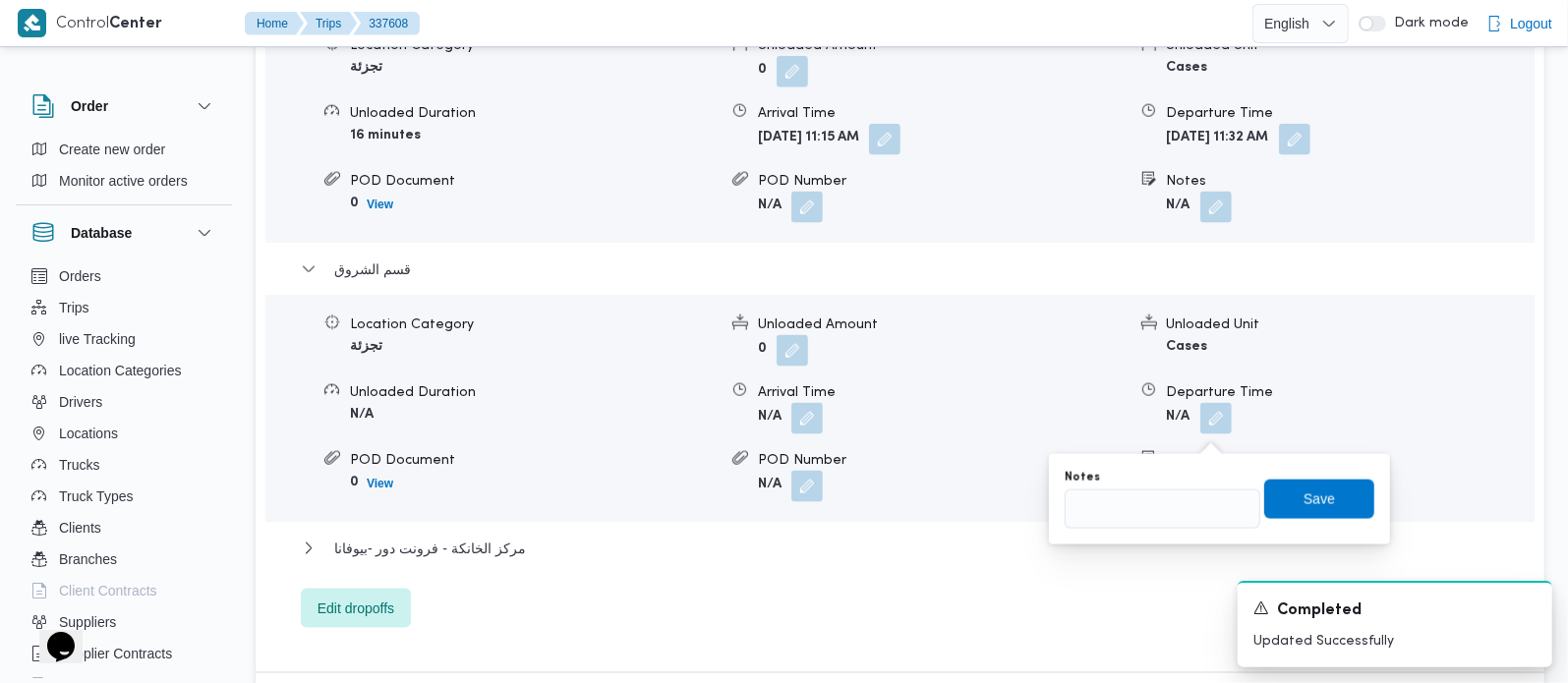
click at [1143, 529] on div "Notes Save" at bounding box center [1219, 498] width 314 height 63
click at [1134, 525] on input "Notes" at bounding box center [1162, 509] width 196 height 40
paste input "المستقبل"
type input "المستقبل"
click at [1335, 494] on span "Save" at bounding box center [1319, 498] width 110 height 40
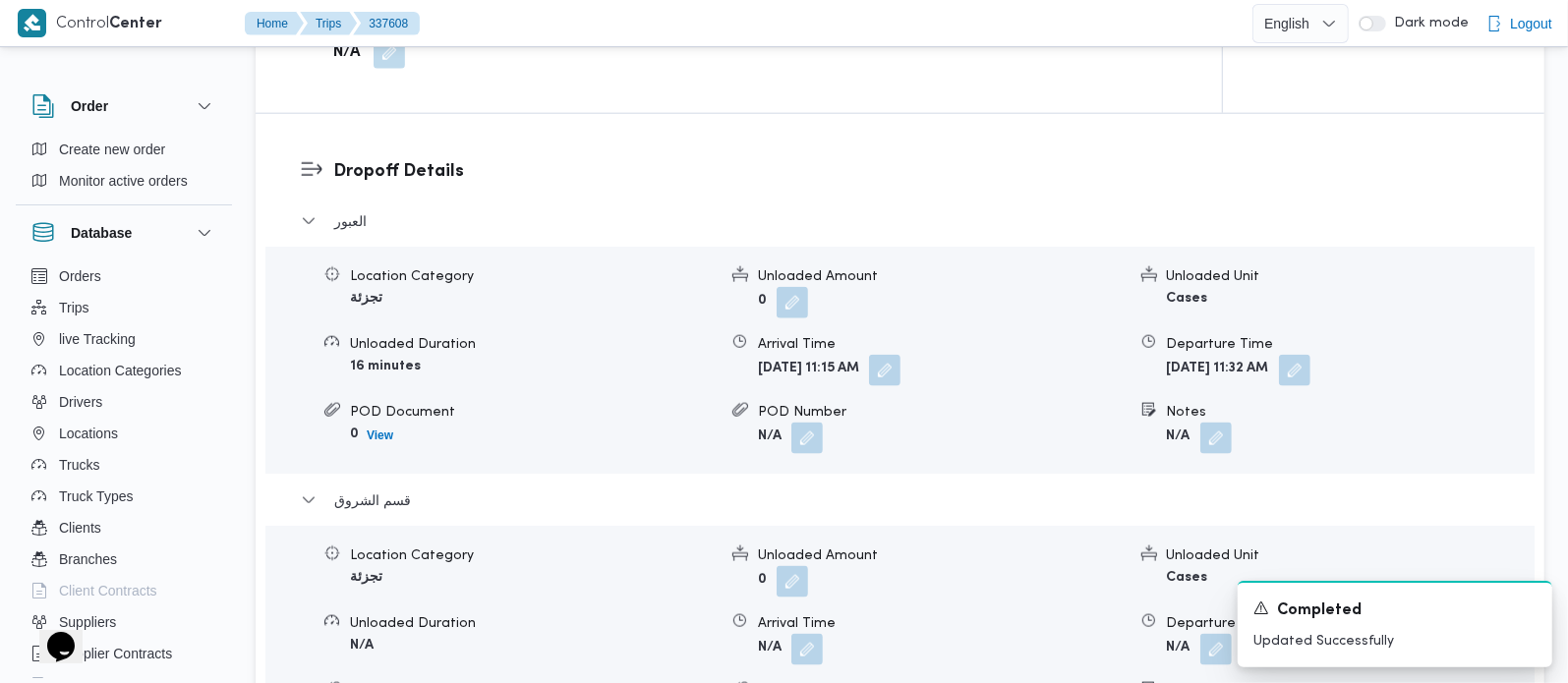
scroll to position [1387, 0]
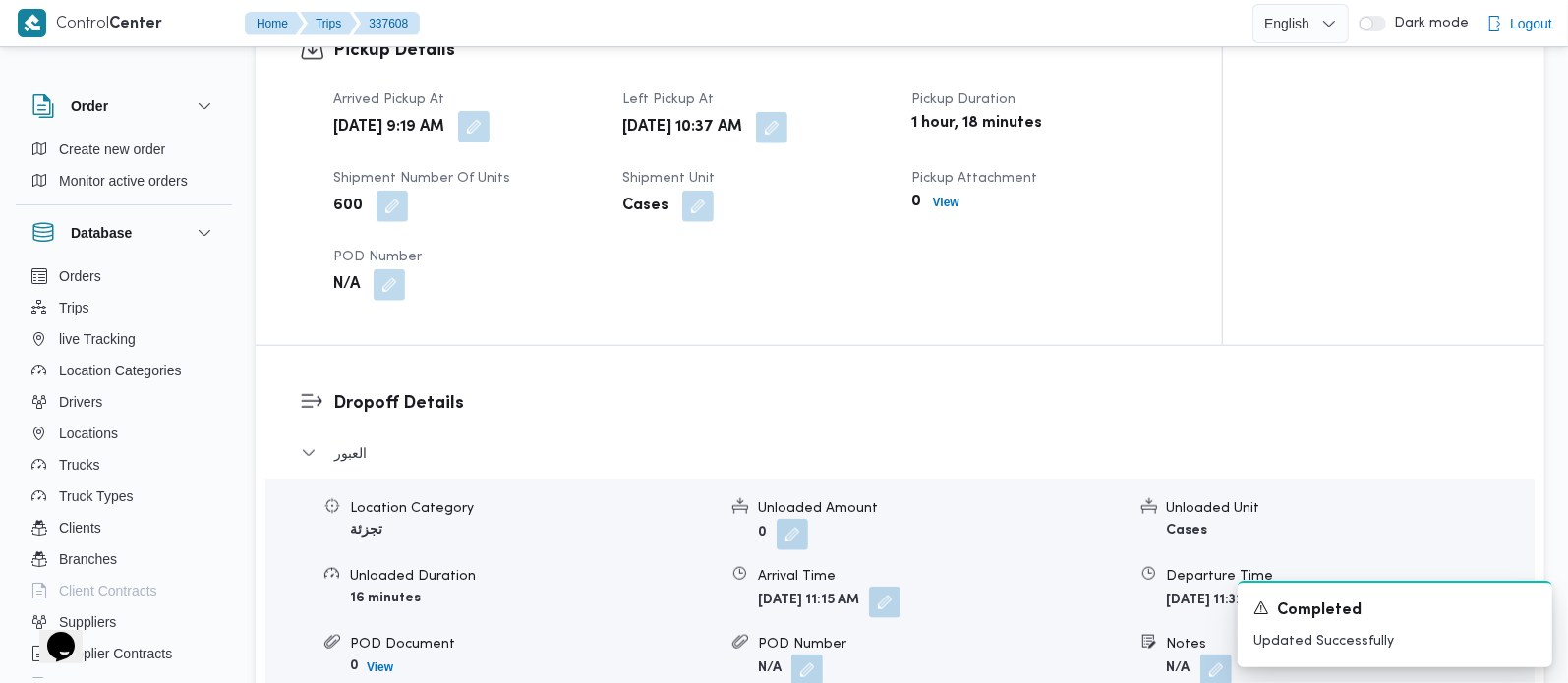
click at [490, 111] on button "button" at bounding box center [474, 127] width 32 height 32
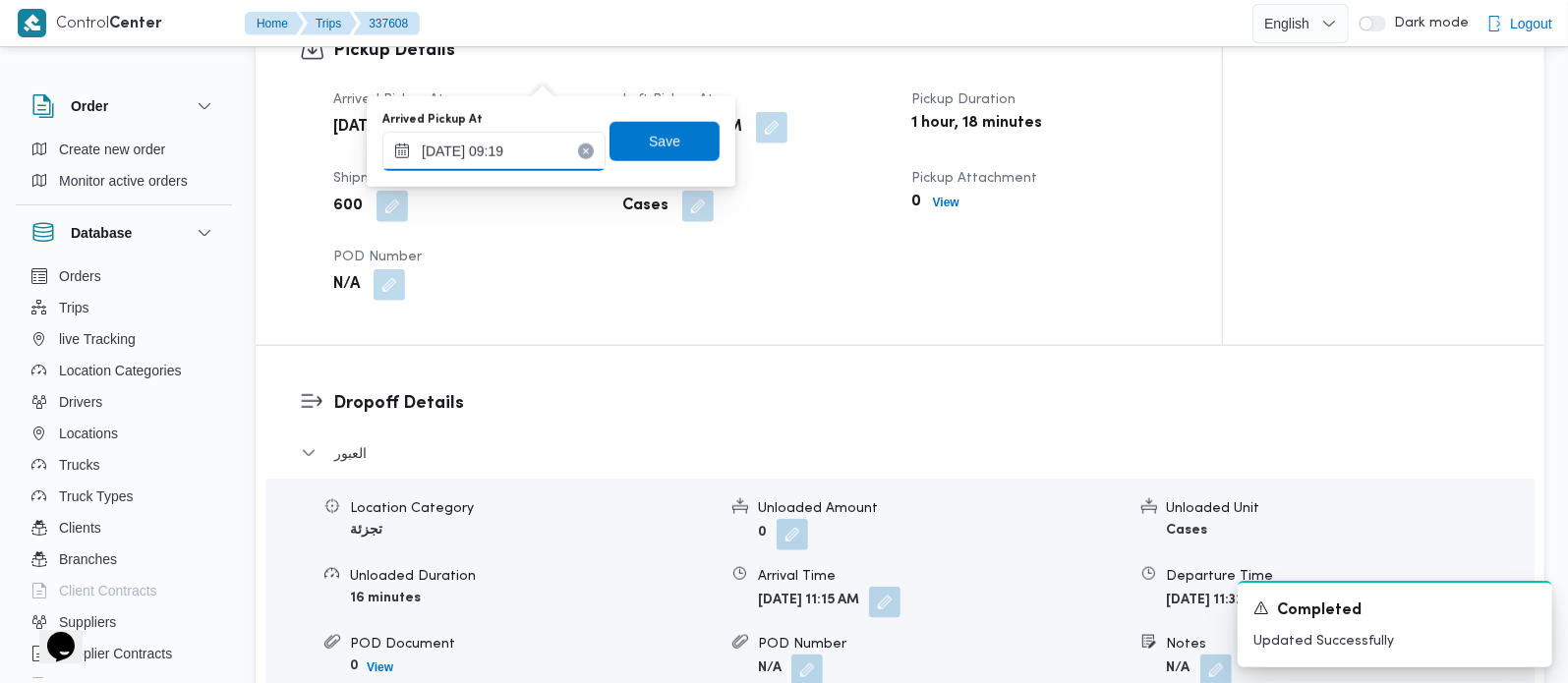
click at [491, 167] on input "16/09/2025 09:19" at bounding box center [494, 152] width 223 height 40
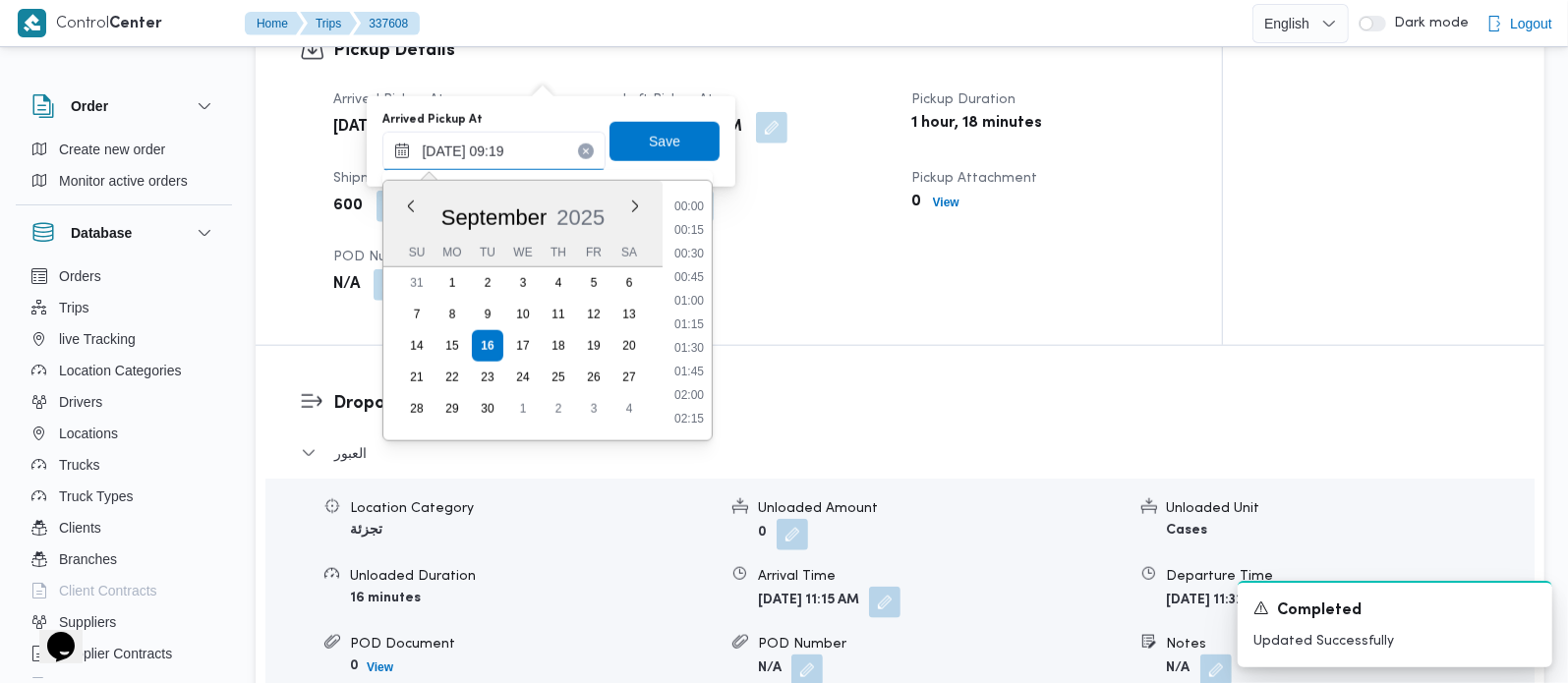
scroll to position [754, 0]
click at [700, 276] on li "08:45" at bounding box center [689, 277] width 46 height 20
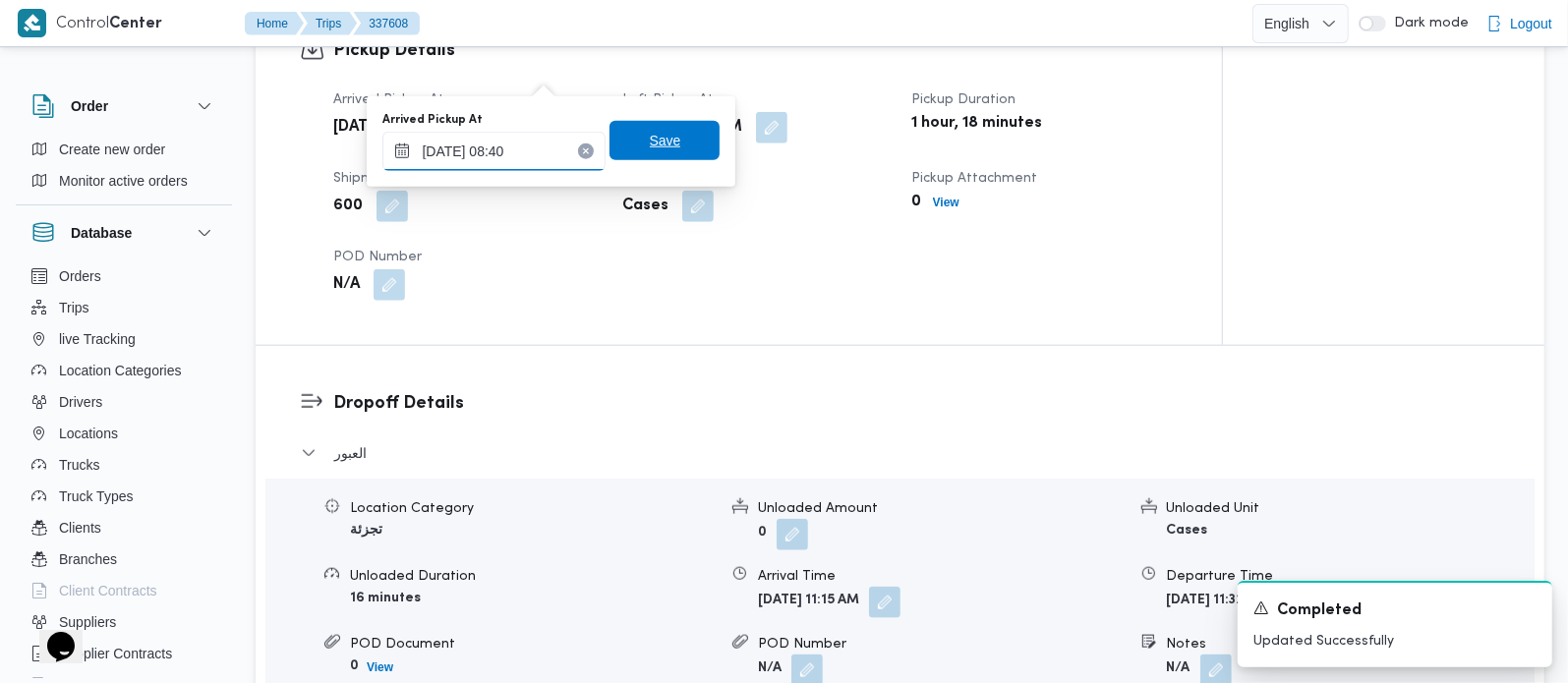
type input "[DATE] 08:40"
click at [684, 145] on span "Save" at bounding box center [664, 141] width 110 height 40
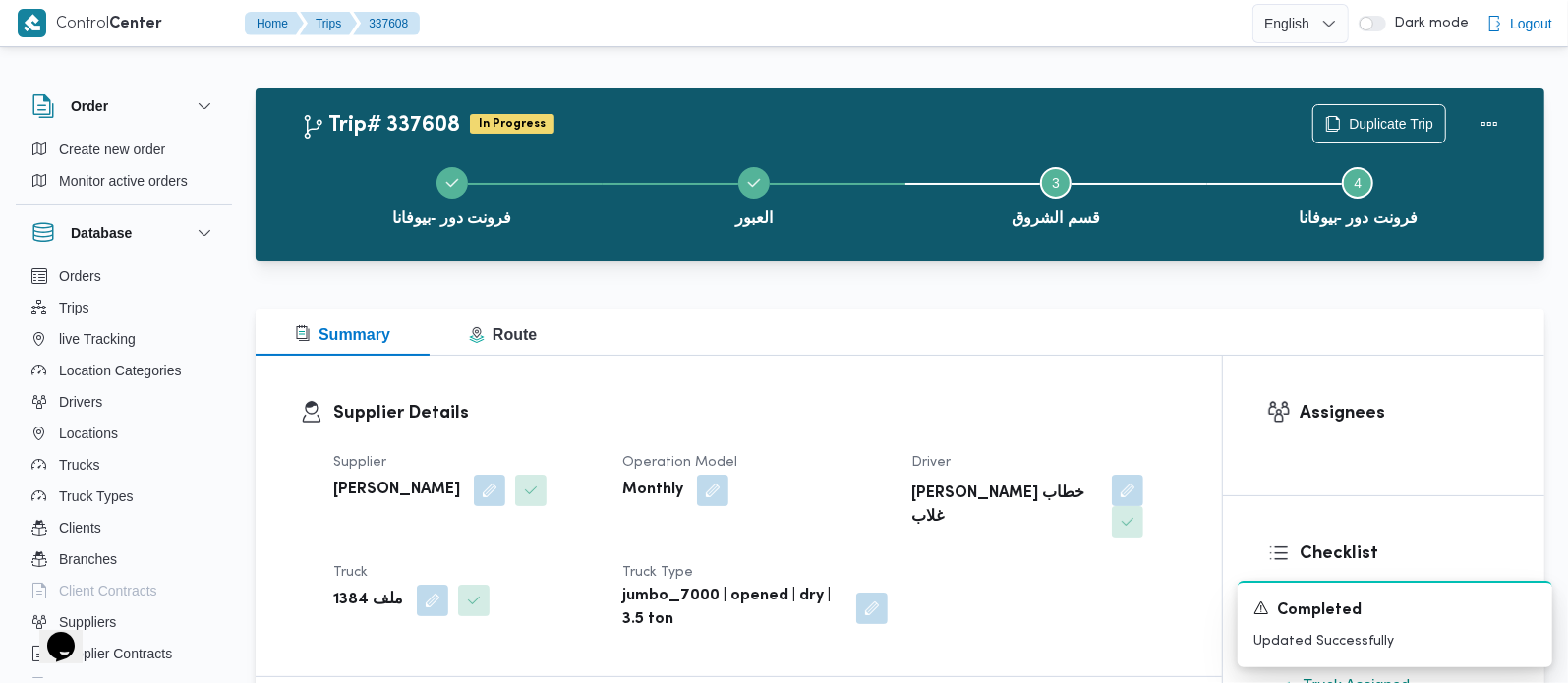
scroll to position [0, 0]
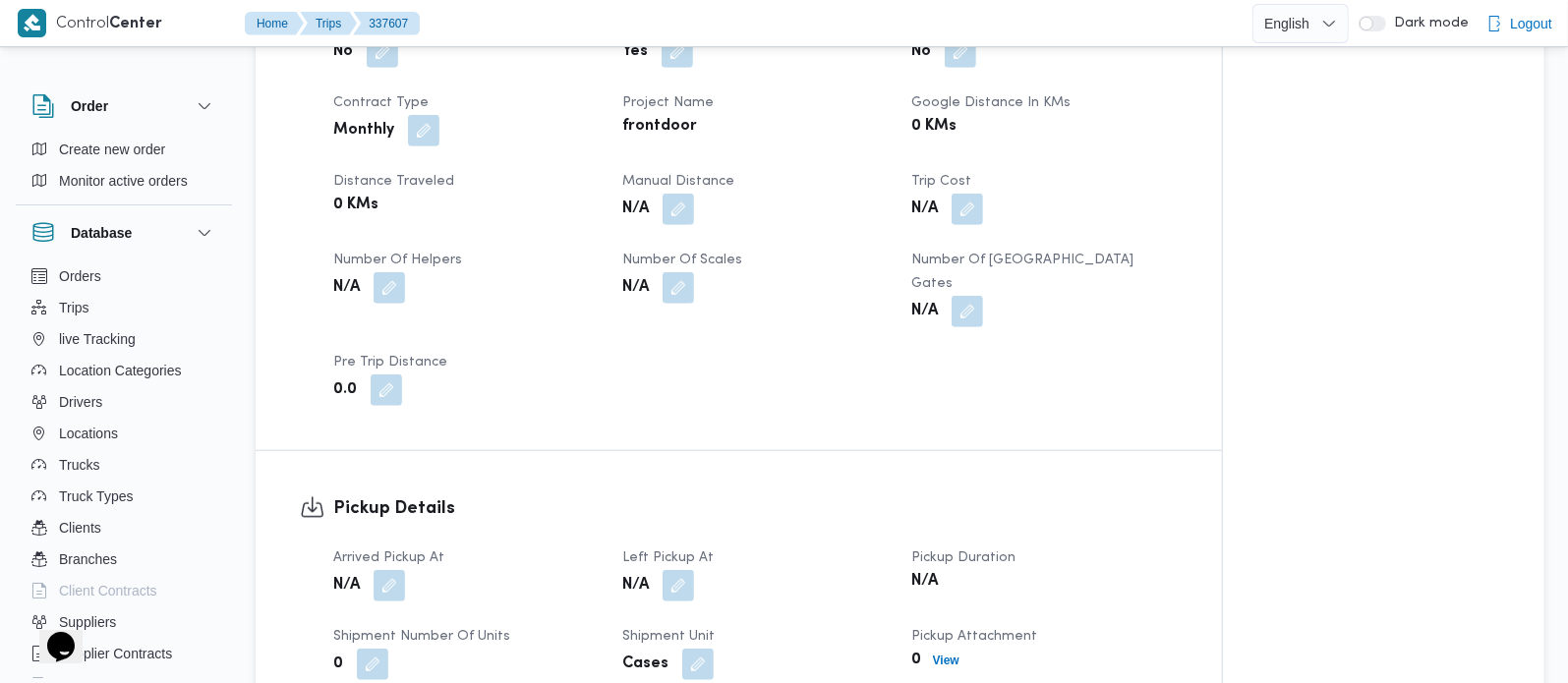
scroll to position [1156, 0]
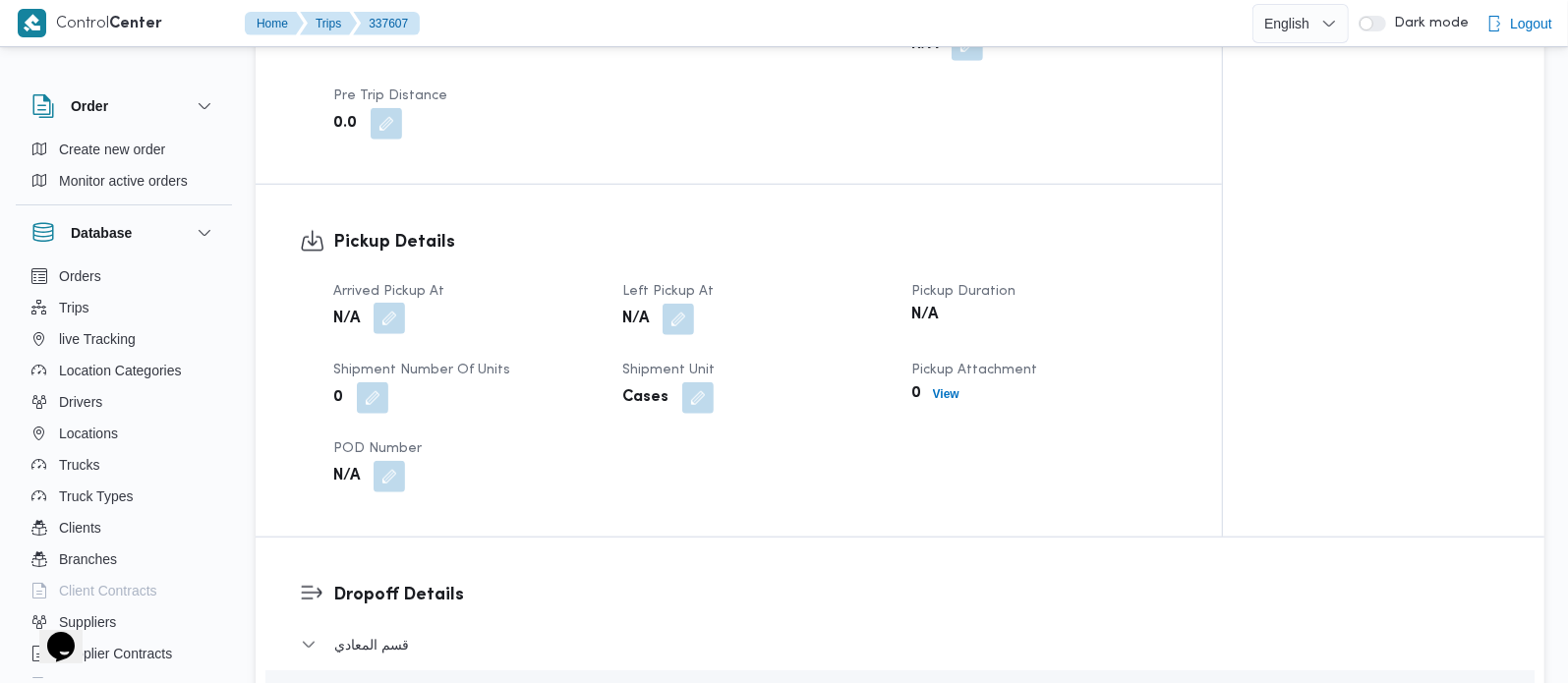
click at [378, 303] on button "button" at bounding box center [389, 319] width 32 height 32
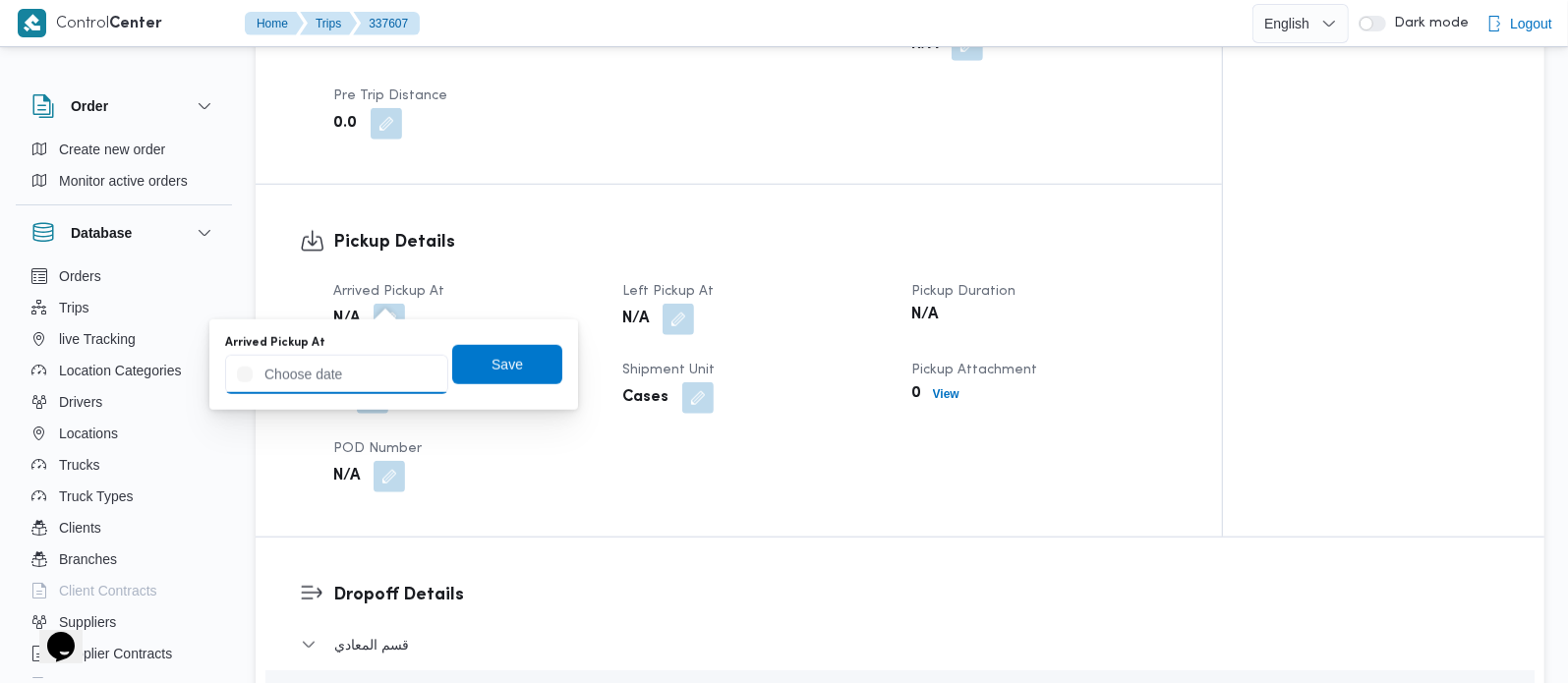
click at [357, 381] on input "Arrived Pickup At" at bounding box center [337, 374] width 223 height 40
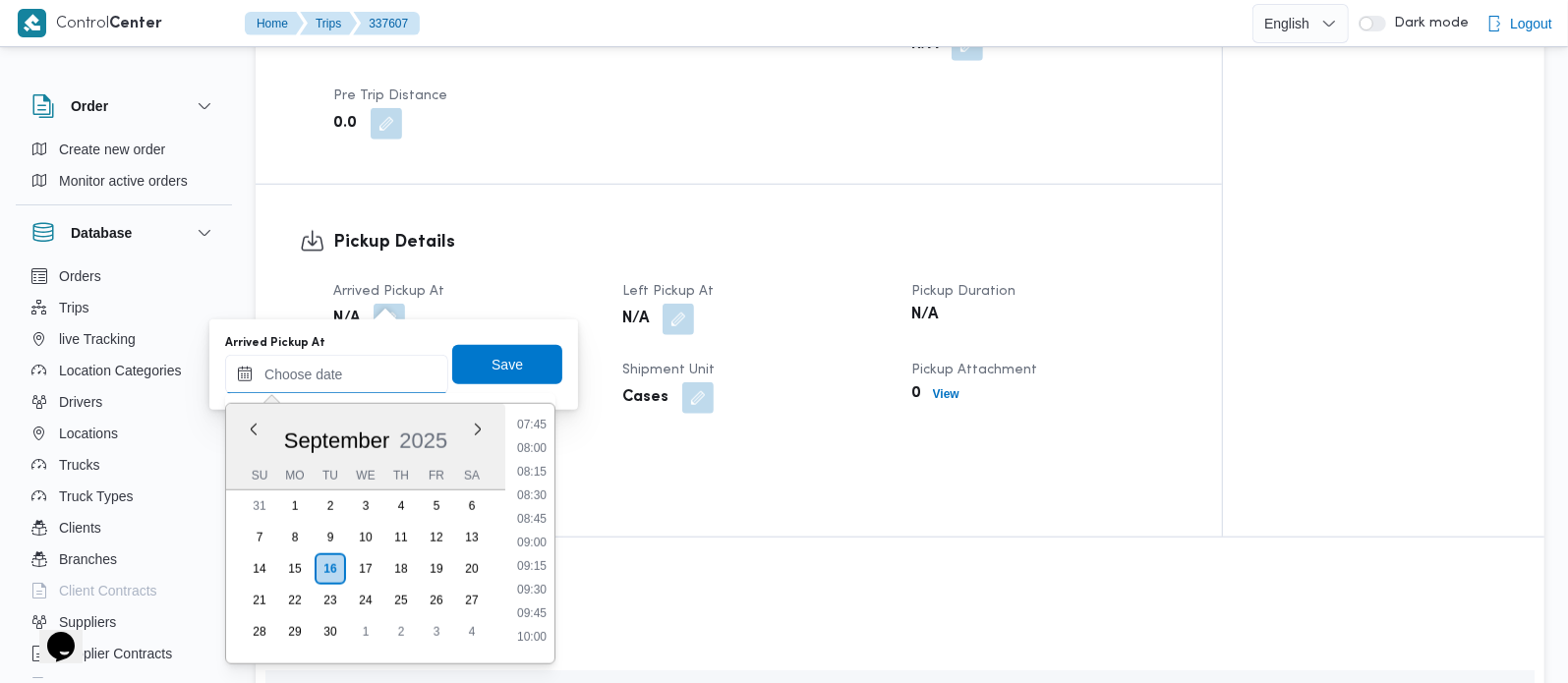
scroll to position [620, 0]
drag, startPoint x: 538, startPoint y: 460, endPoint x: 525, endPoint y: 443, distance: 21.4
click at [538, 460] on li "07:00" at bounding box center [532, 470] width 46 height 20
type input "[DATE] 07:00"
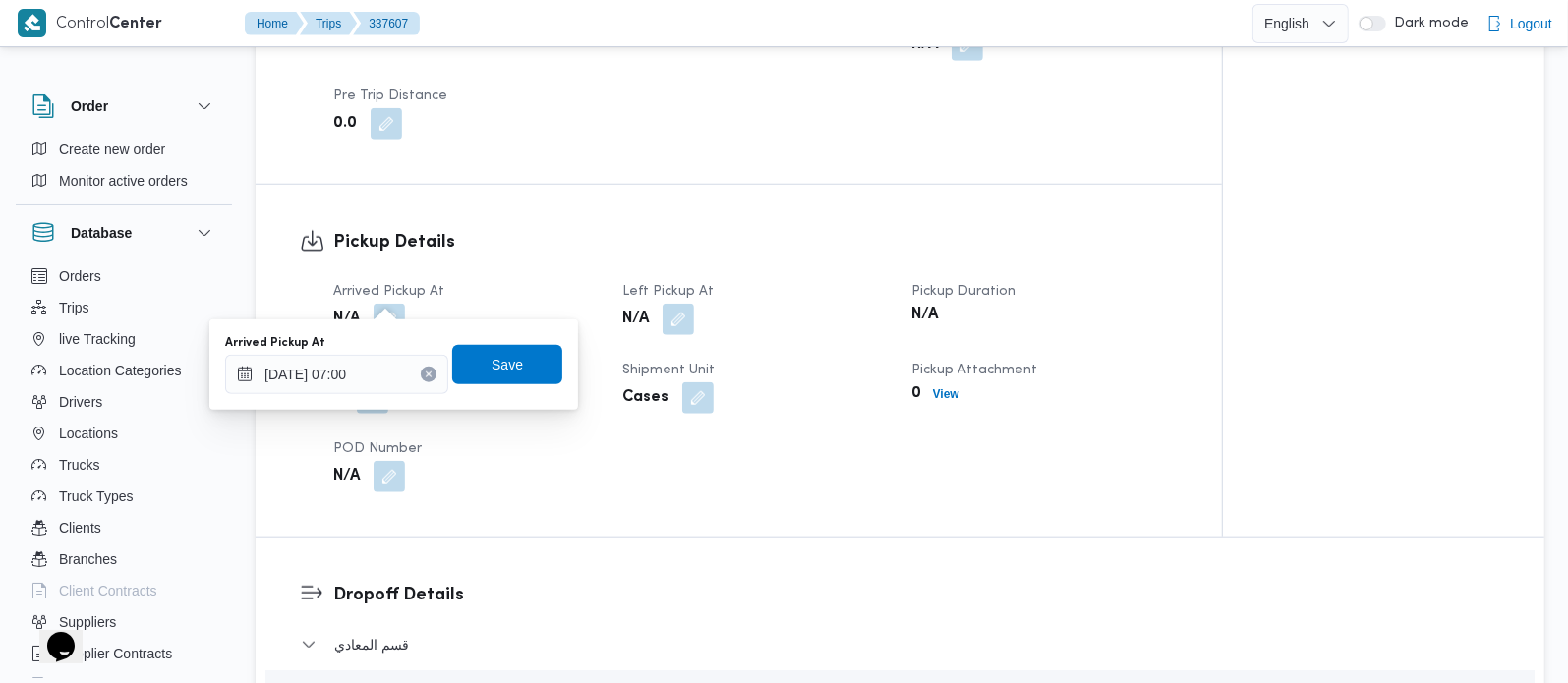
click at [474, 338] on div "Arrived Pickup At [DATE] 07:00 Save" at bounding box center [393, 364] width 341 height 63
click at [492, 361] on span "Save" at bounding box center [507, 363] width 32 height 24
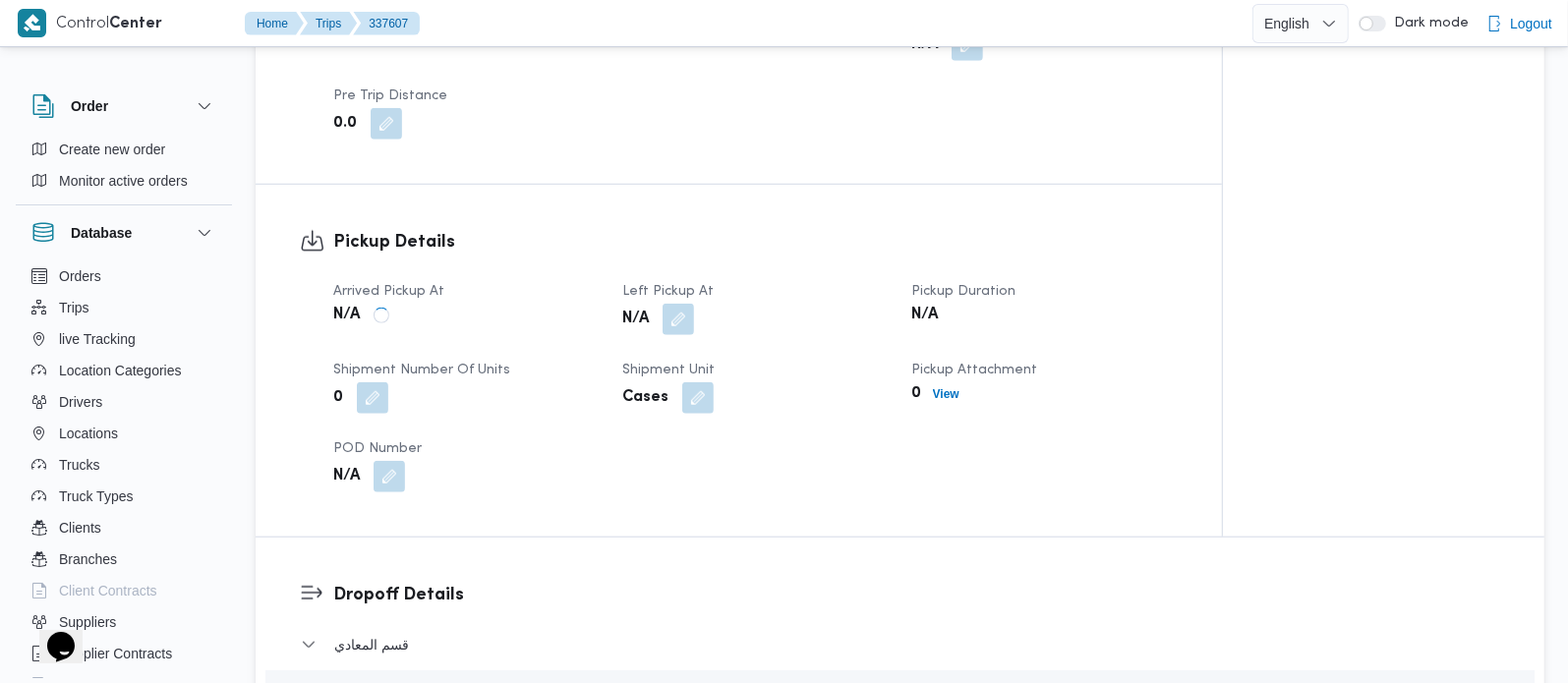
click at [683, 304] on button "button" at bounding box center [678, 320] width 32 height 32
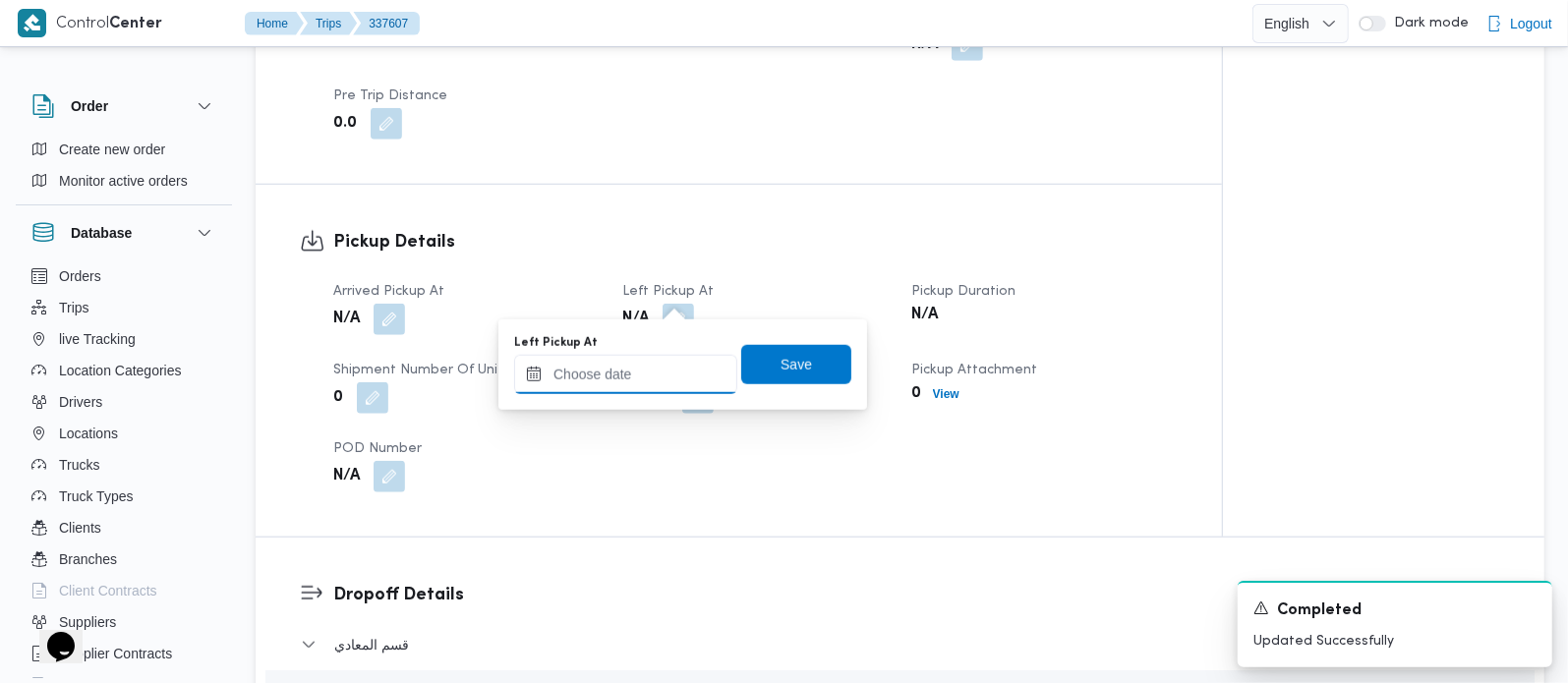
click at [647, 363] on input "Left Pickup At" at bounding box center [626, 374] width 223 height 40
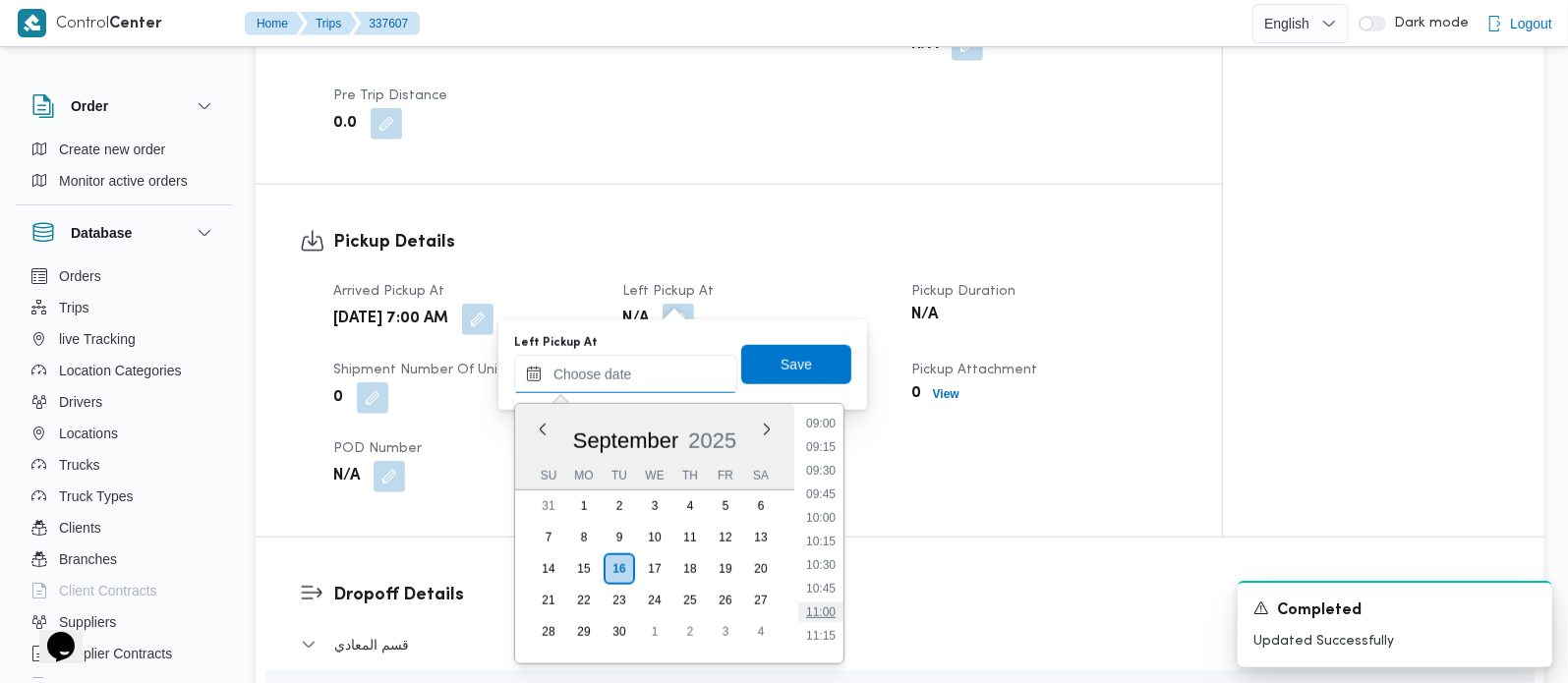
scroll to position [852, 0]
click at [826, 493] on li "09:45" at bounding box center [821, 497] width 46 height 20
type input "[DATE] 09:45"
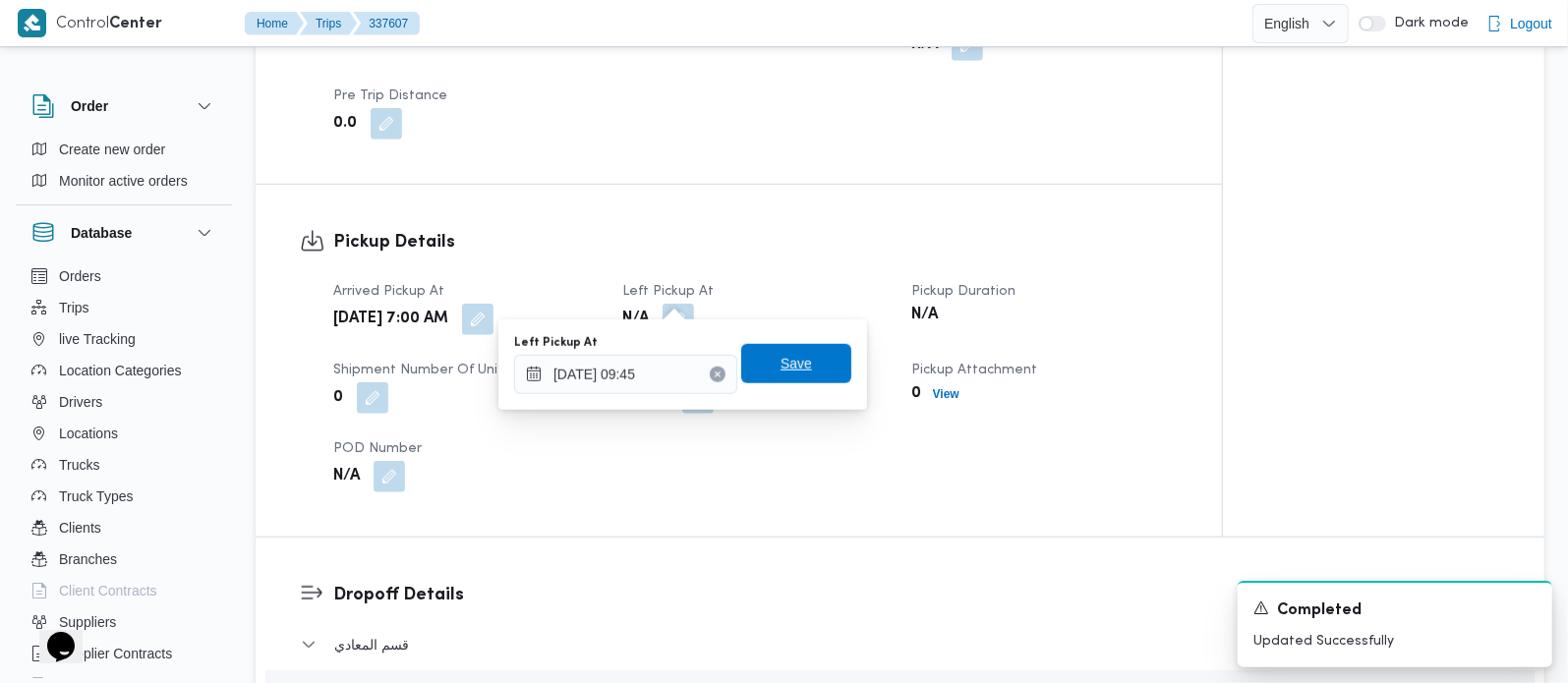
click at [793, 360] on span "Save" at bounding box center [796, 363] width 32 height 24
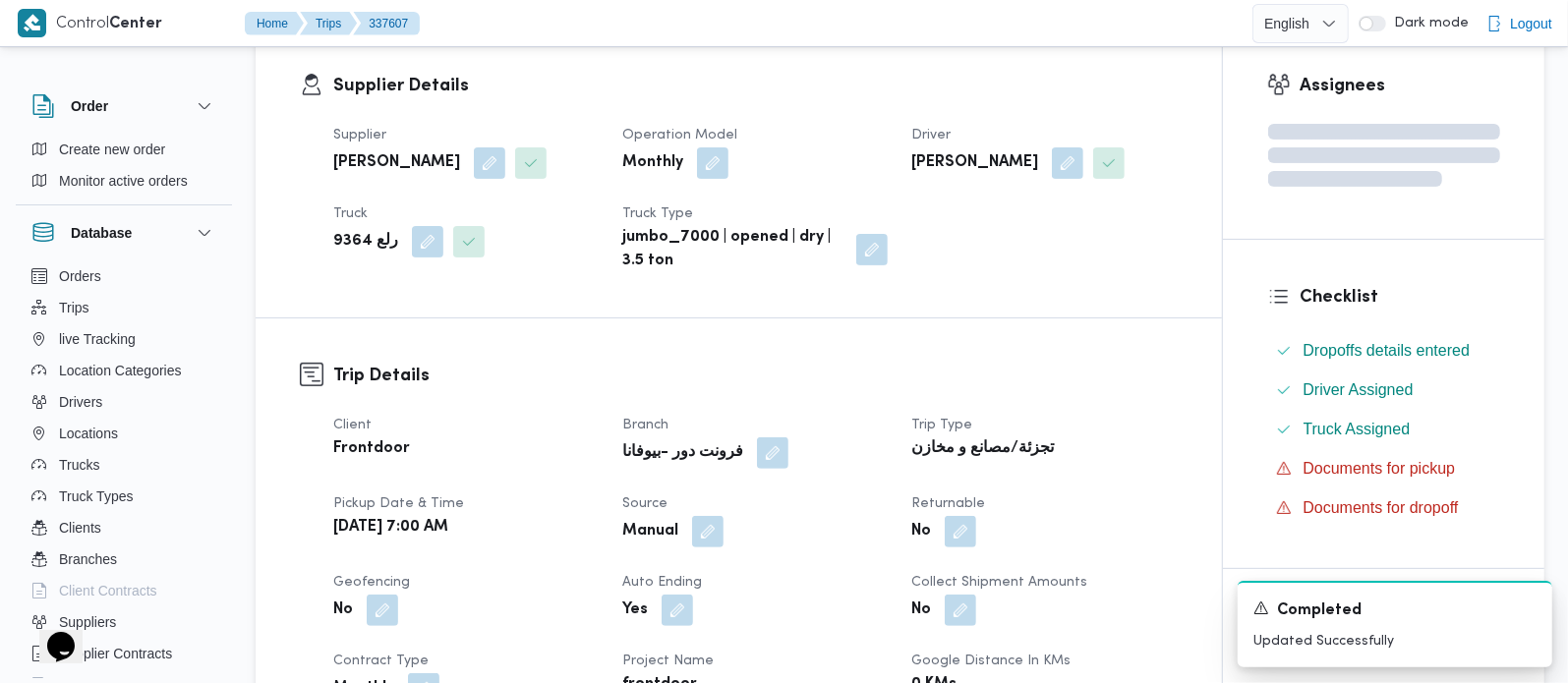
scroll to position [0, 0]
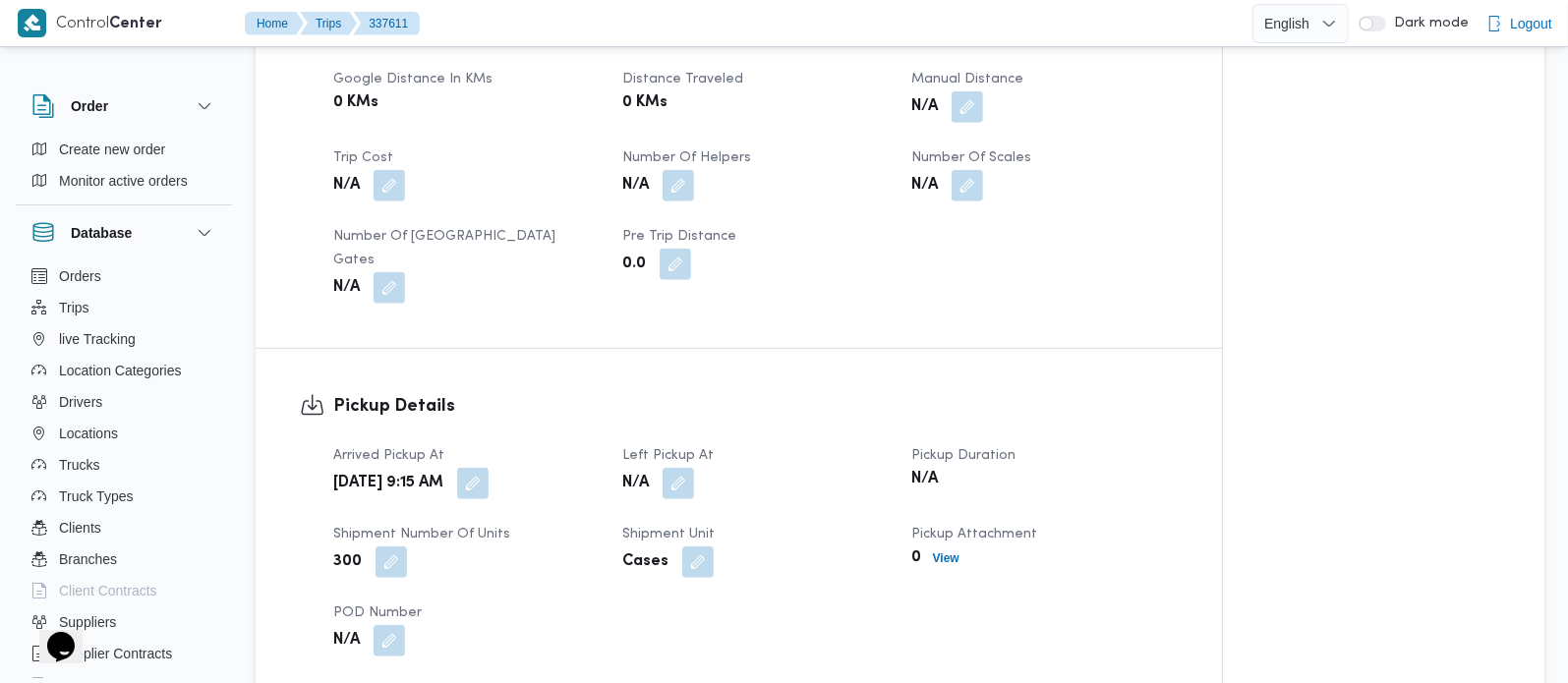
scroll to position [1039, 0]
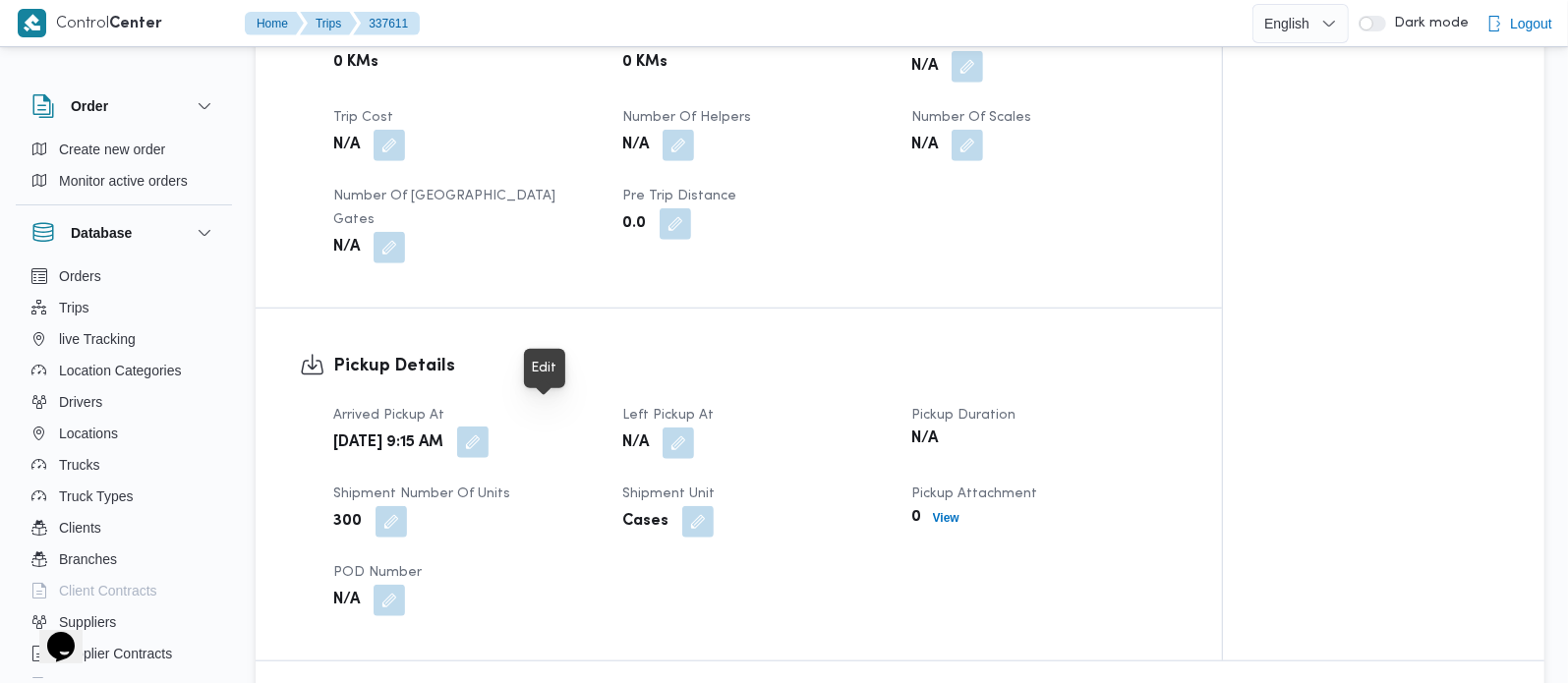
click at [489, 427] on button "button" at bounding box center [473, 443] width 32 height 32
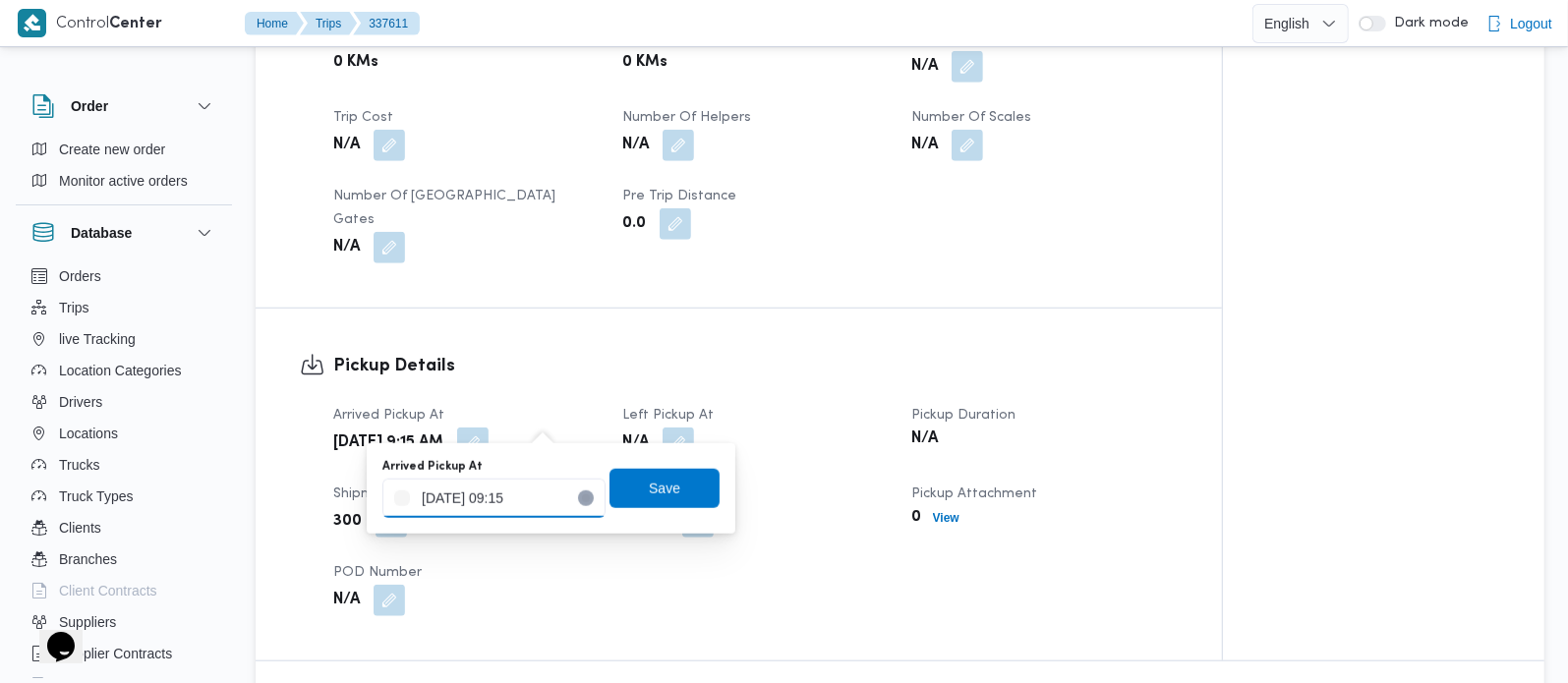
click at [510, 493] on input "[DATE] 09:15" at bounding box center [494, 498] width 223 height 40
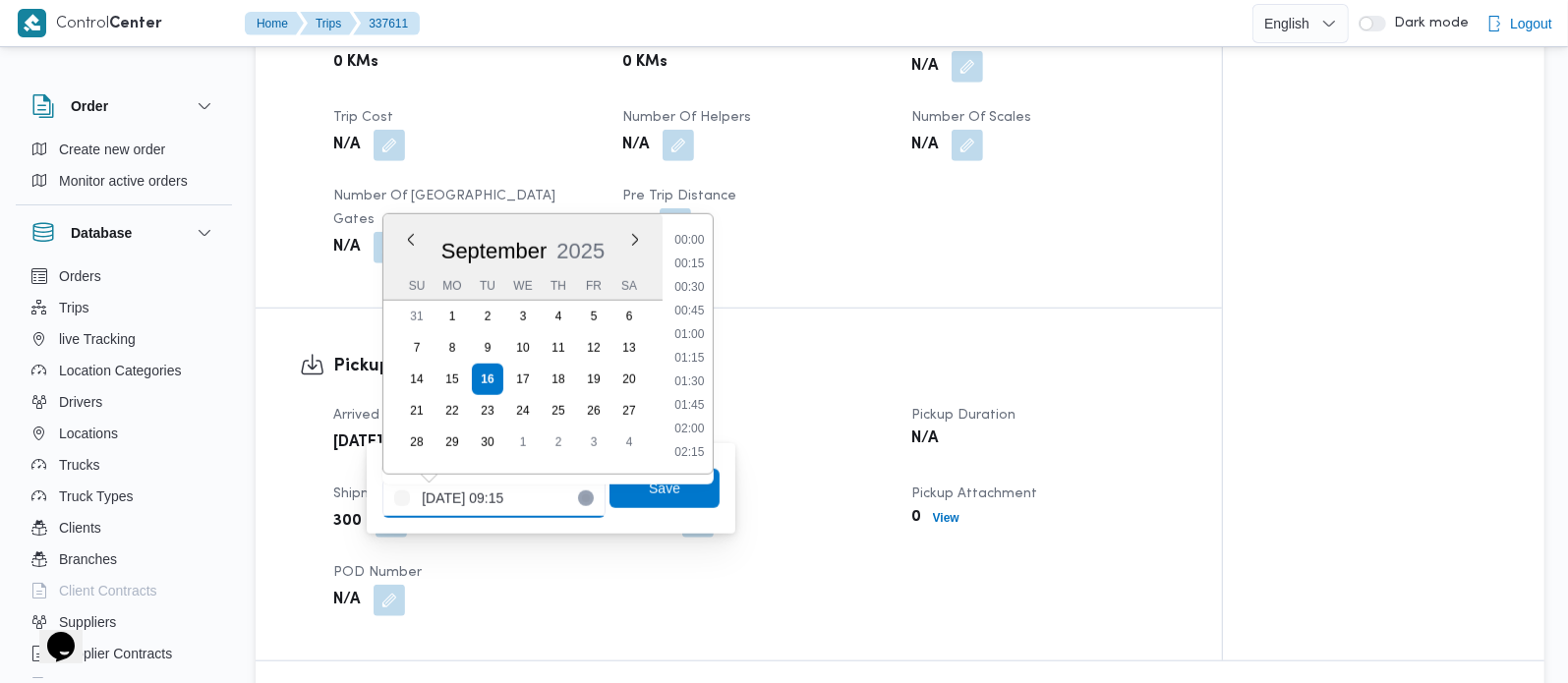
scroll to position [754, 0]
click at [695, 306] on li "08:45" at bounding box center [690, 311] width 46 height 20
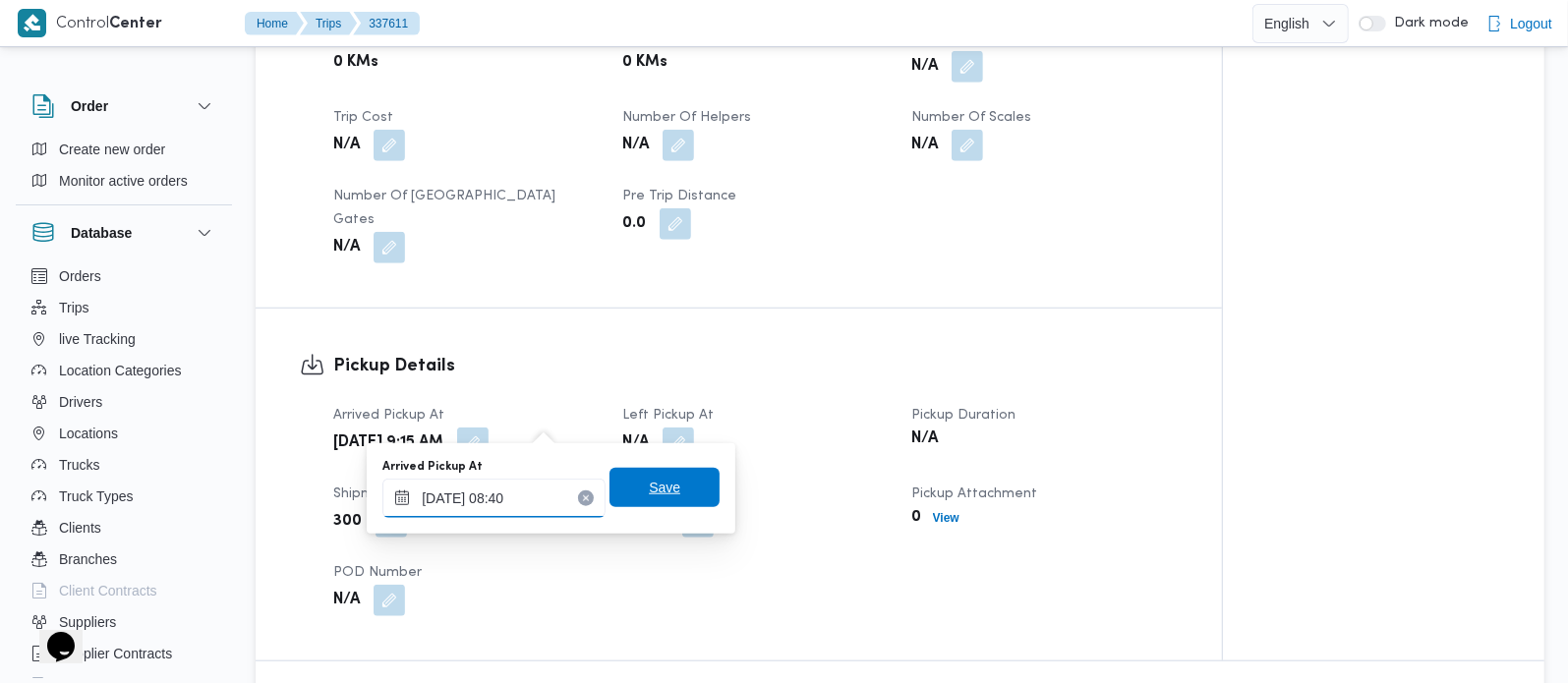
type input "[DATE] 08:40"
click at [648, 486] on span "Save" at bounding box center [664, 487] width 32 height 24
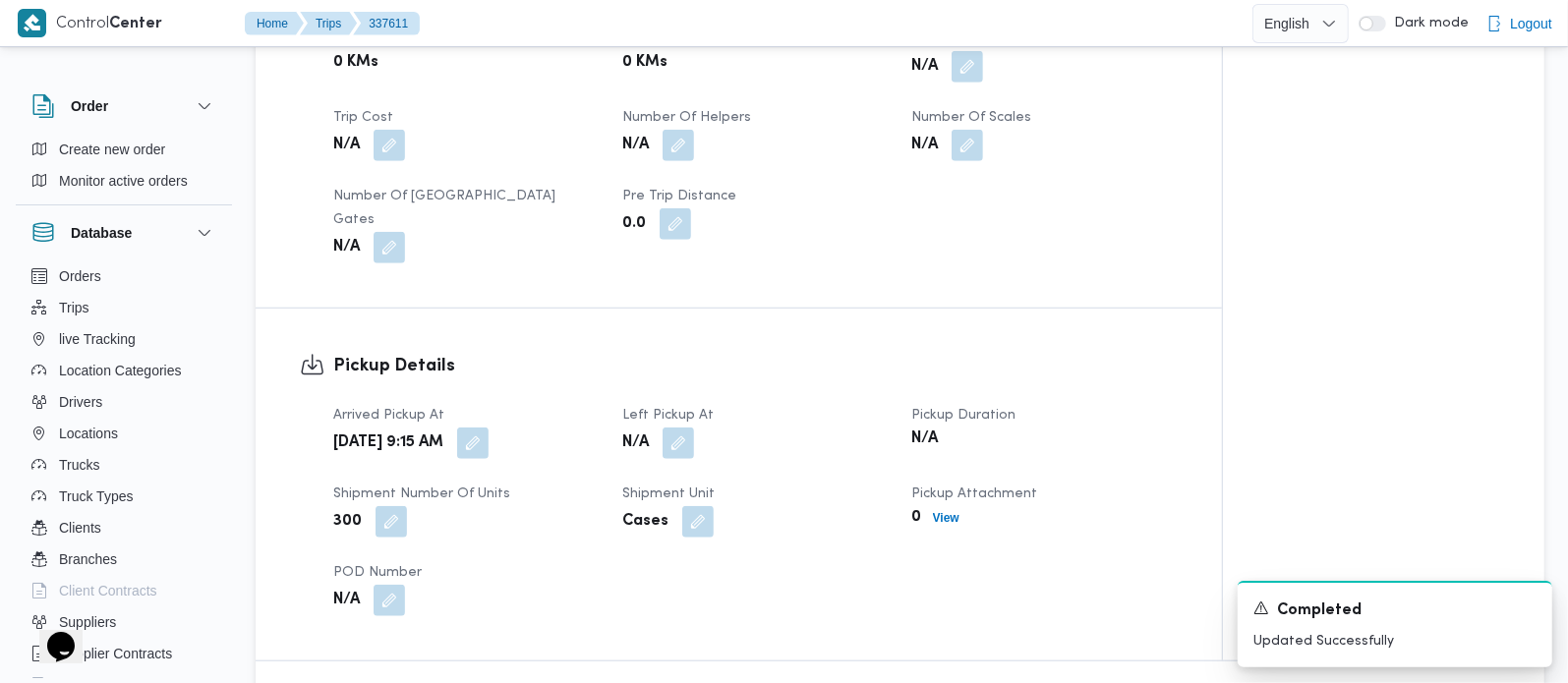
click at [663, 435] on div "N/A" at bounding box center [755, 444] width 269 height 36
click at [676, 428] on button "button" at bounding box center [678, 443] width 32 height 32
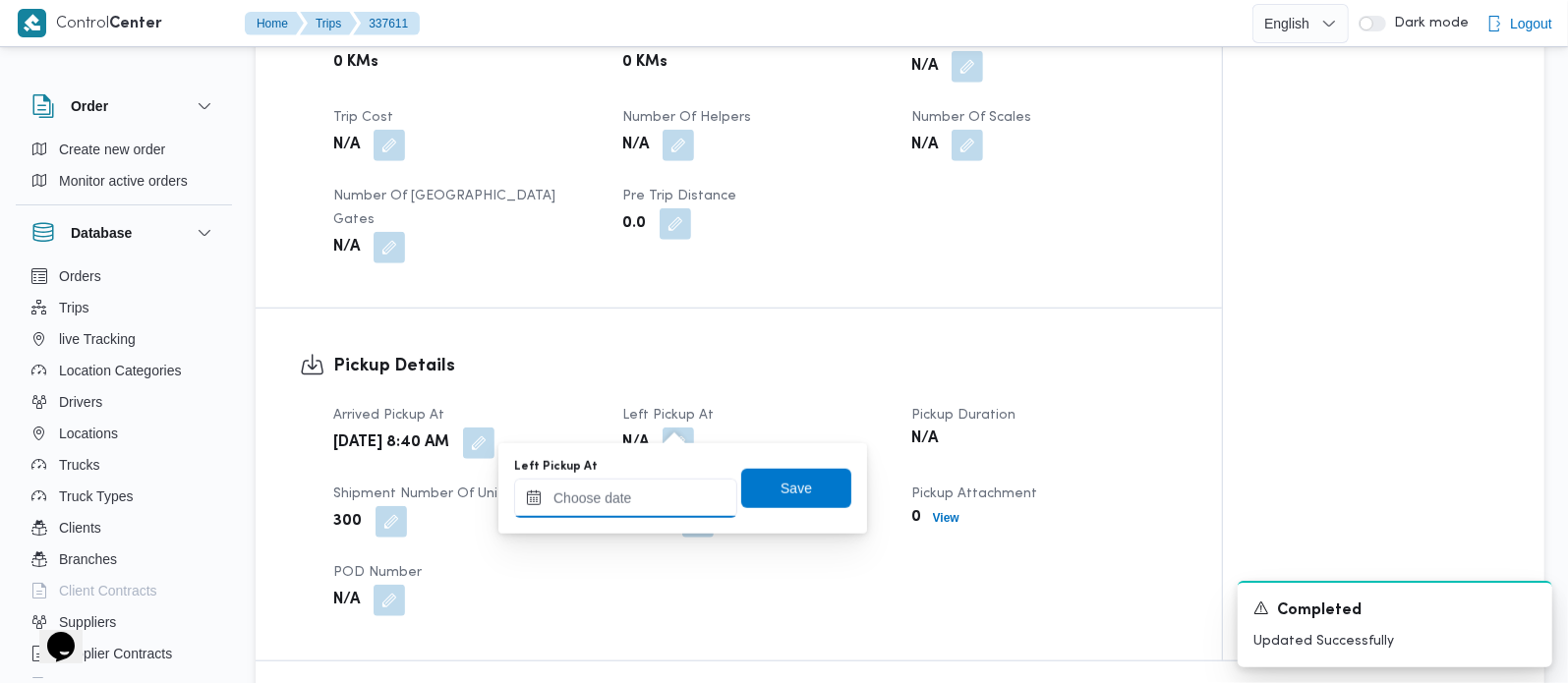
click at [652, 488] on input "Left Pickup At" at bounding box center [626, 498] width 223 height 40
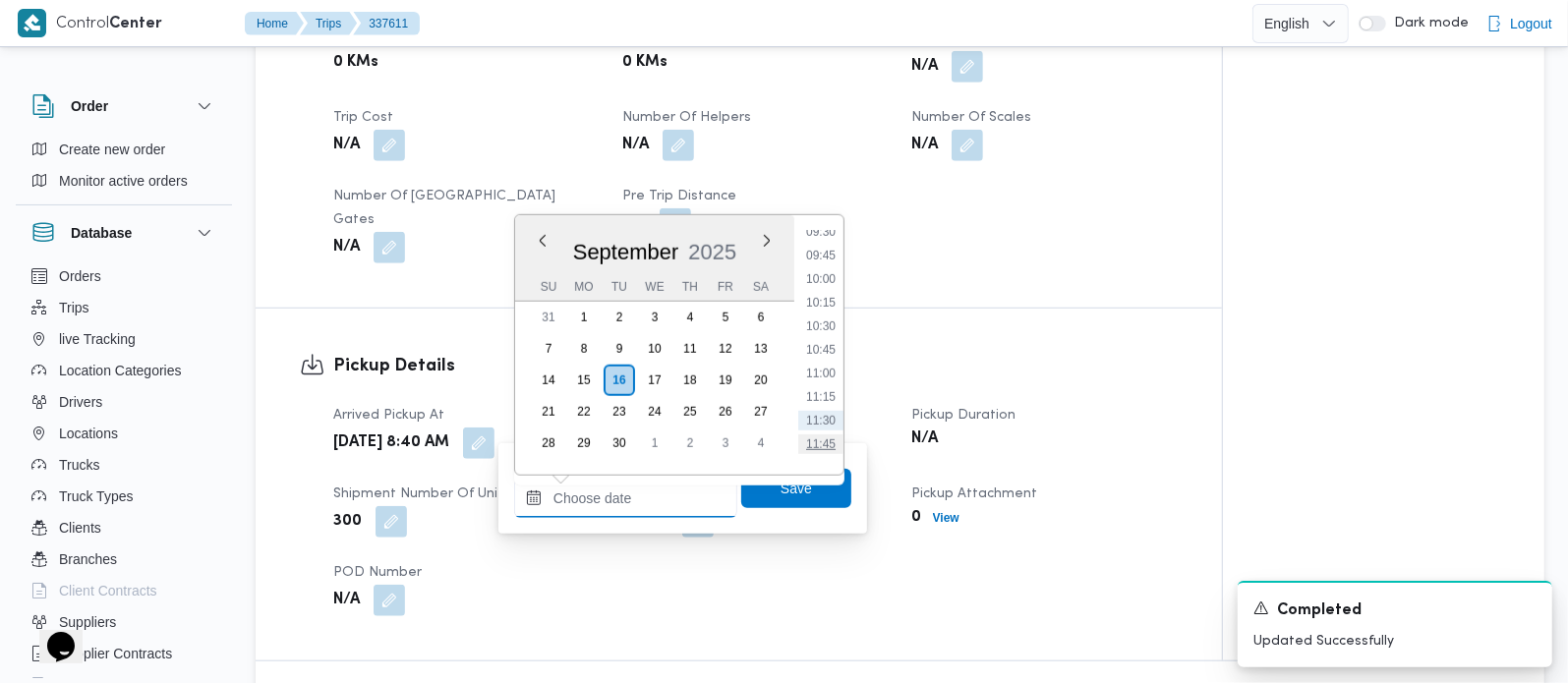
scroll to position [852, 0]
drag, startPoint x: 822, startPoint y: 333, endPoint x: 822, endPoint y: 345, distance: 12.0
click at [822, 333] on li "10:00" at bounding box center [821, 333] width 46 height 20
type input "[DATE] 10:00"
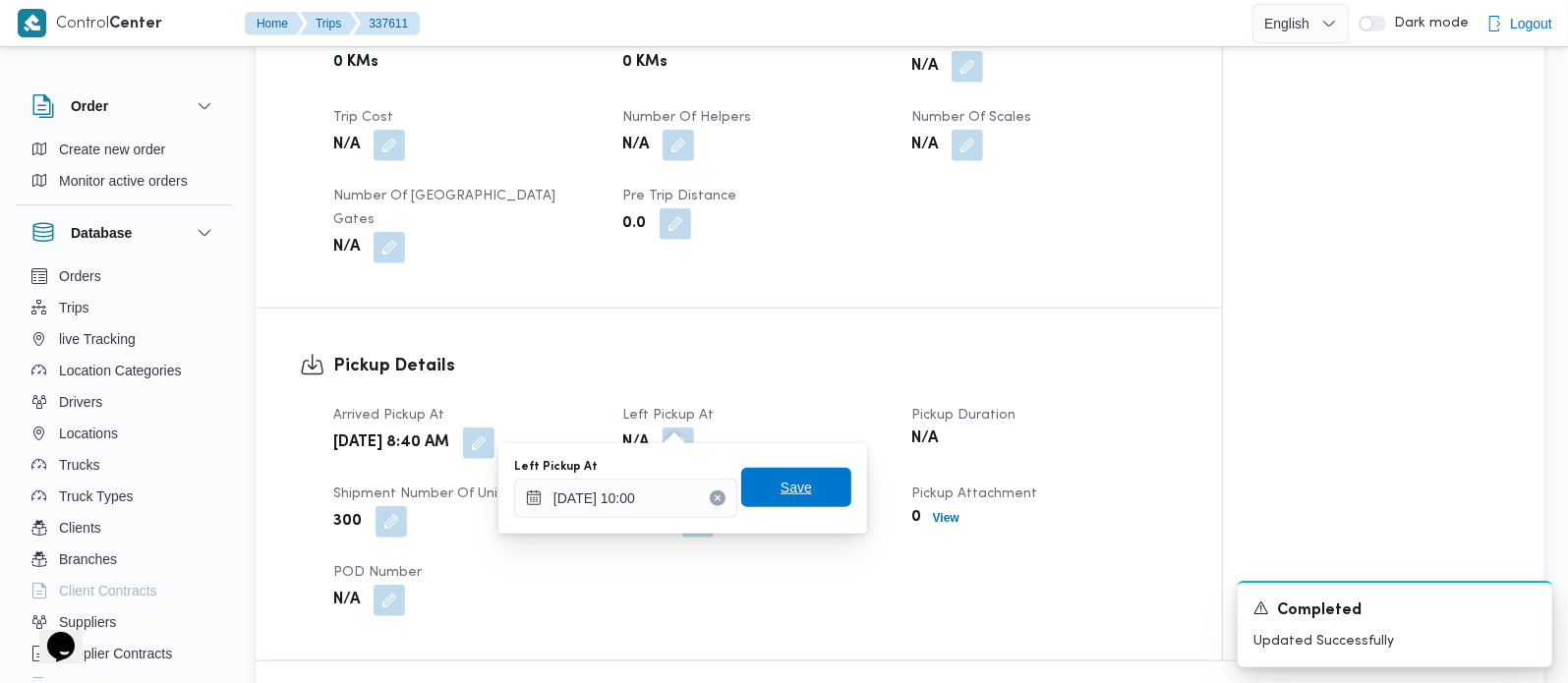
click at [793, 499] on span "Save" at bounding box center [795, 487] width 110 height 40
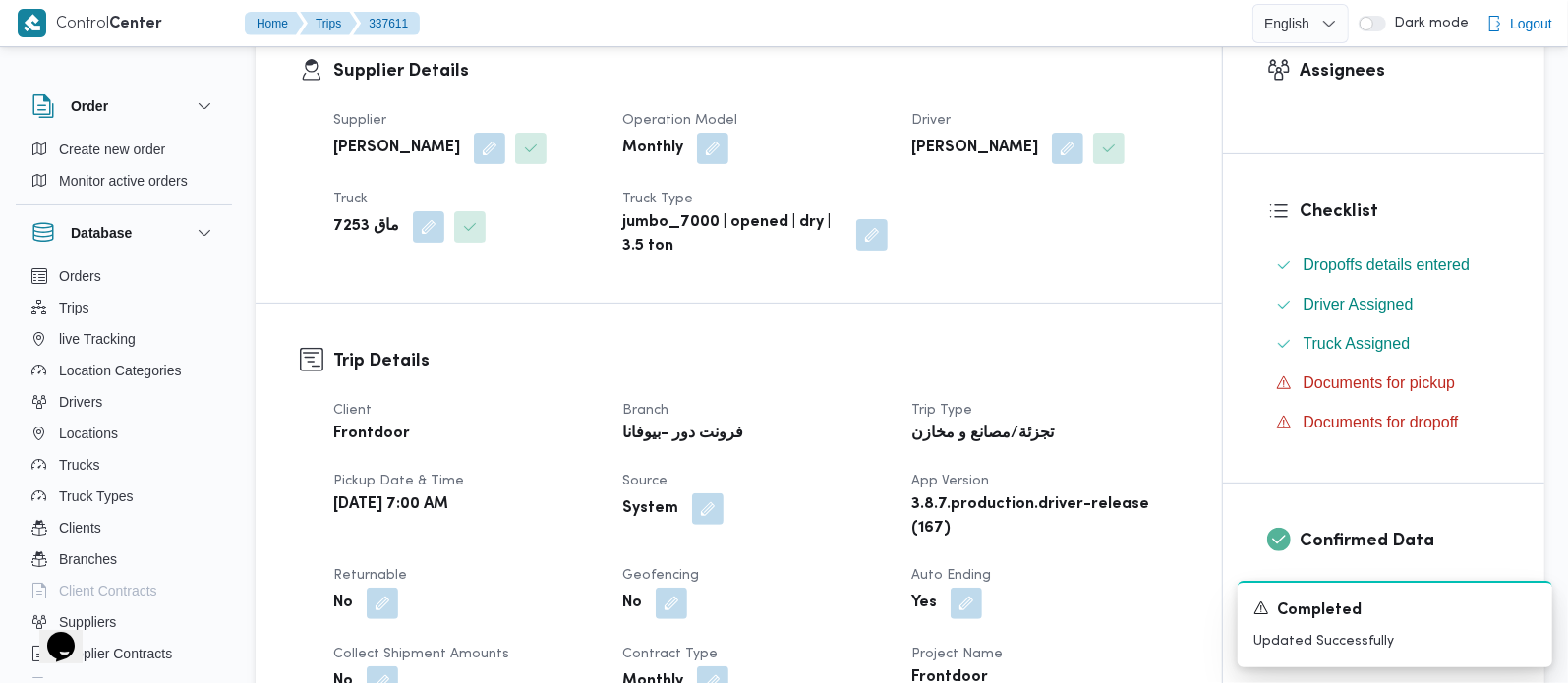
scroll to position [0, 0]
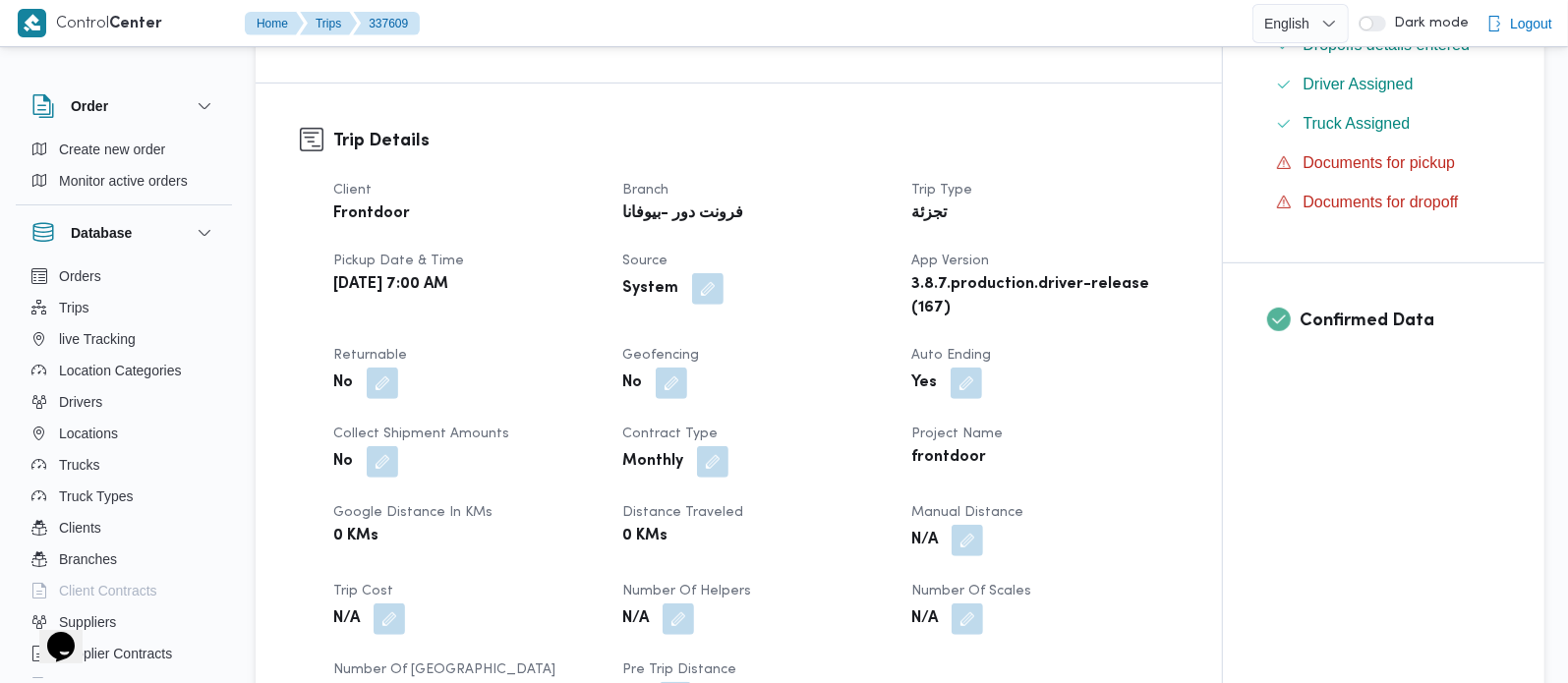
scroll to position [345, 0]
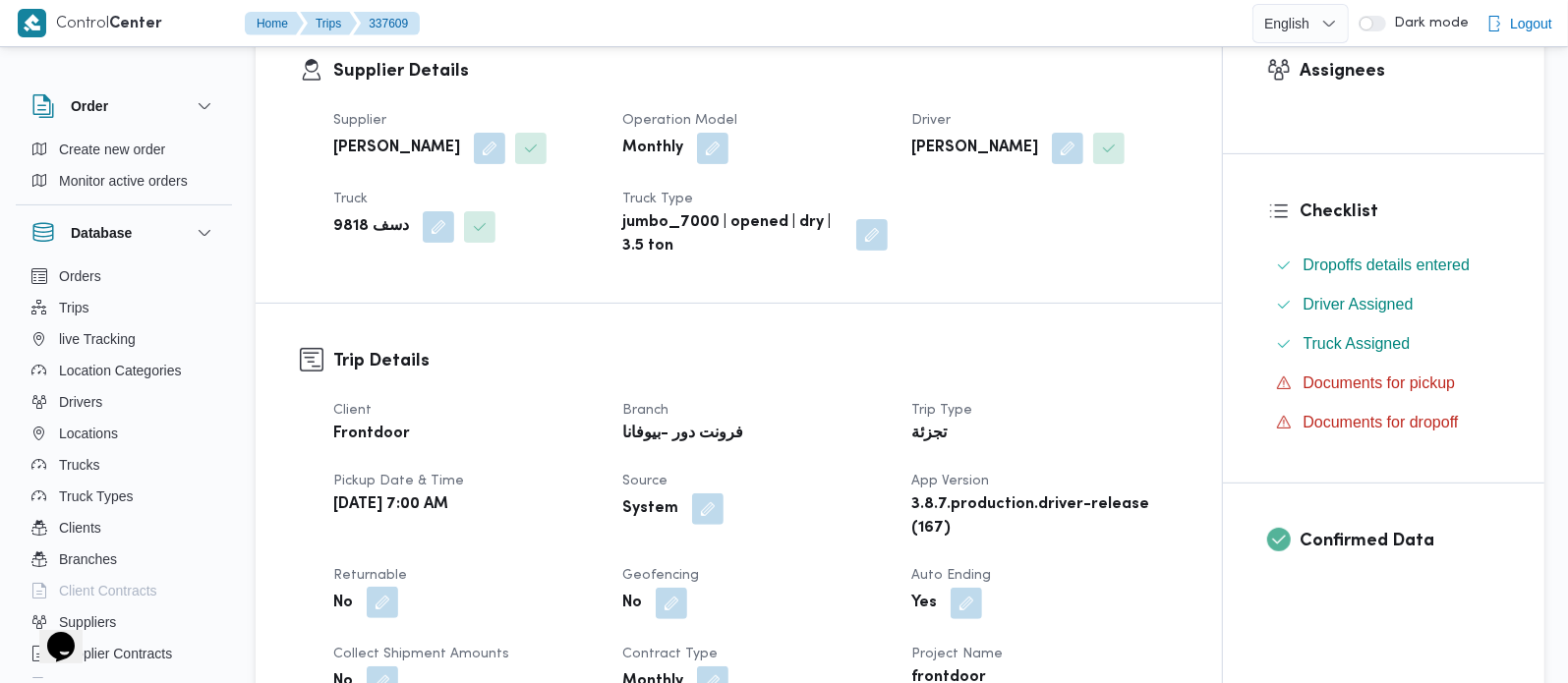
click at [388, 592] on button "button" at bounding box center [382, 603] width 32 height 32
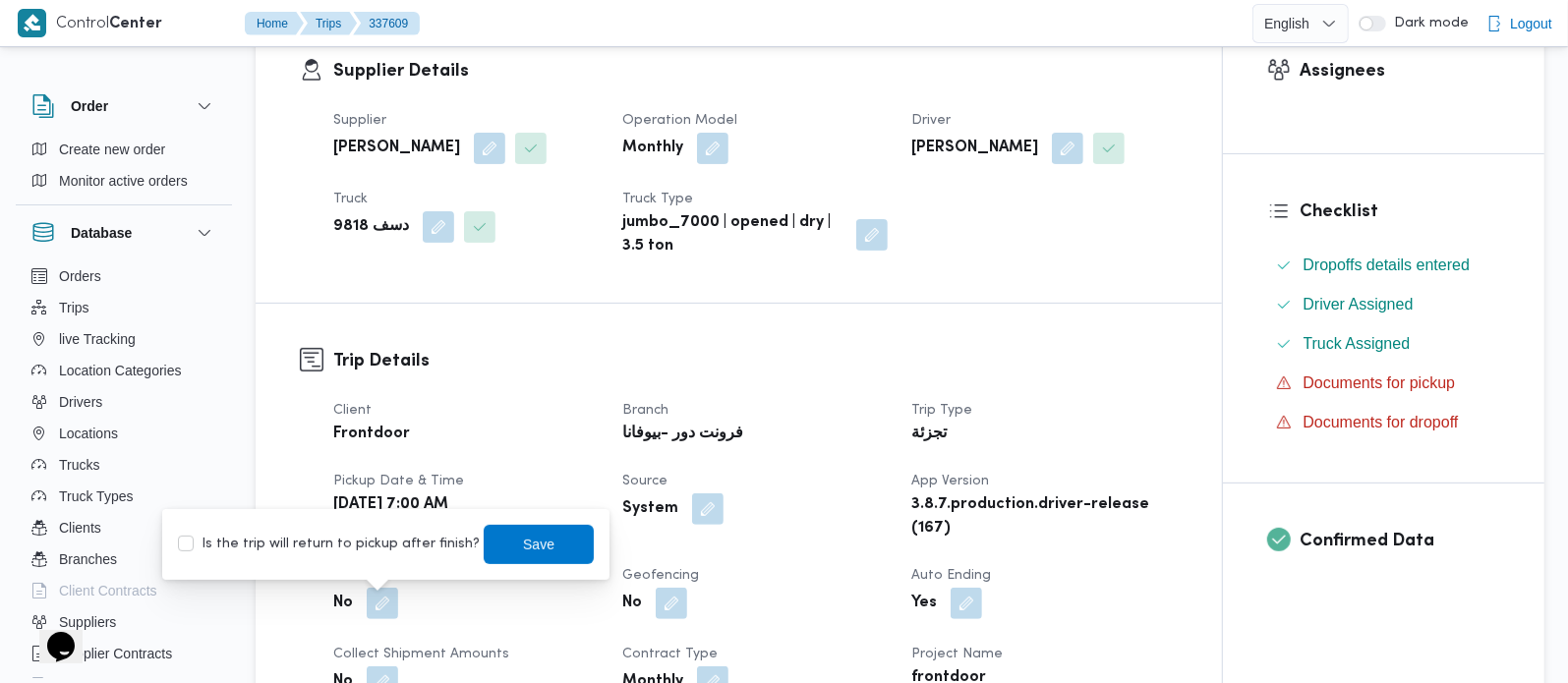
click at [368, 552] on label "Is the trip will return to pickup after finish?" at bounding box center [329, 544] width 302 height 24
checkbox input "true"
click at [525, 535] on span "Save" at bounding box center [539, 544] width 32 height 24
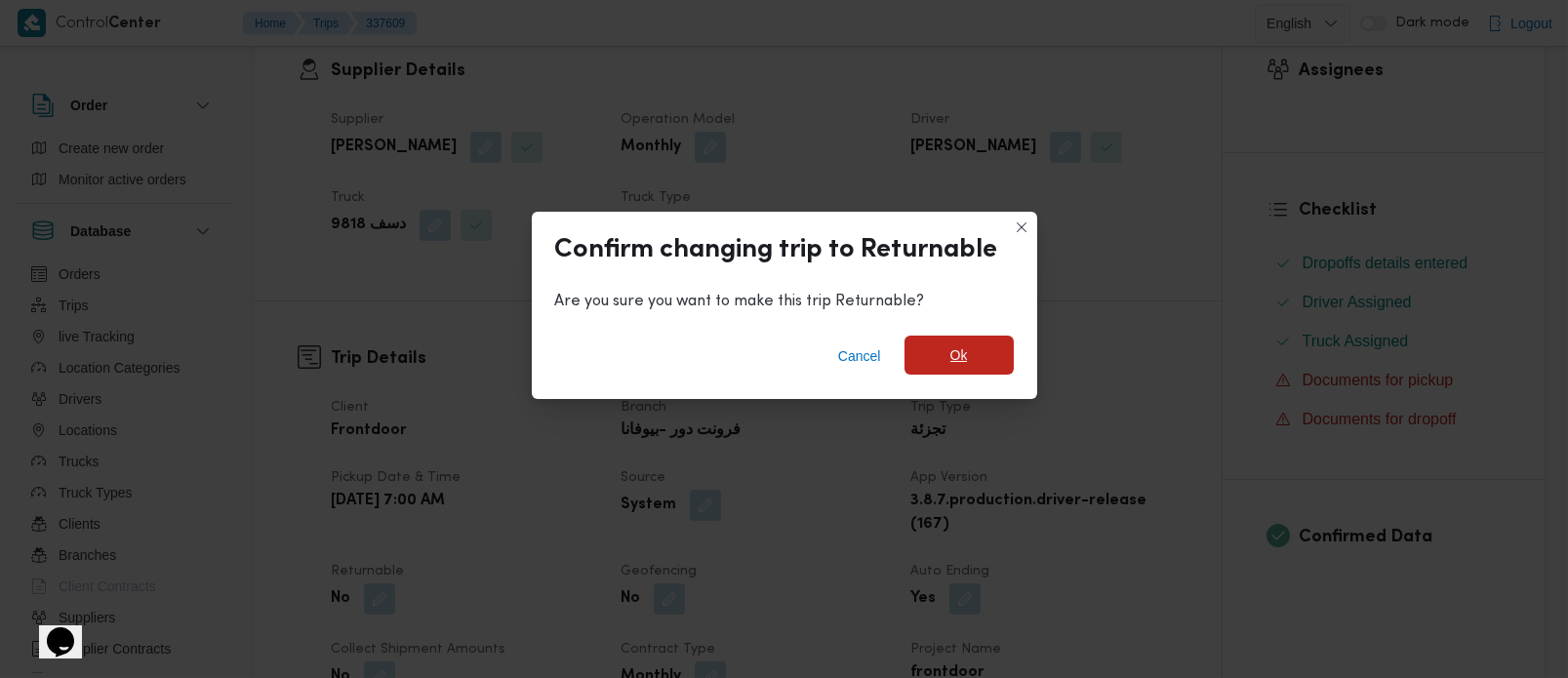
click at [974, 352] on span "Ok" at bounding box center [959, 356] width 109 height 39
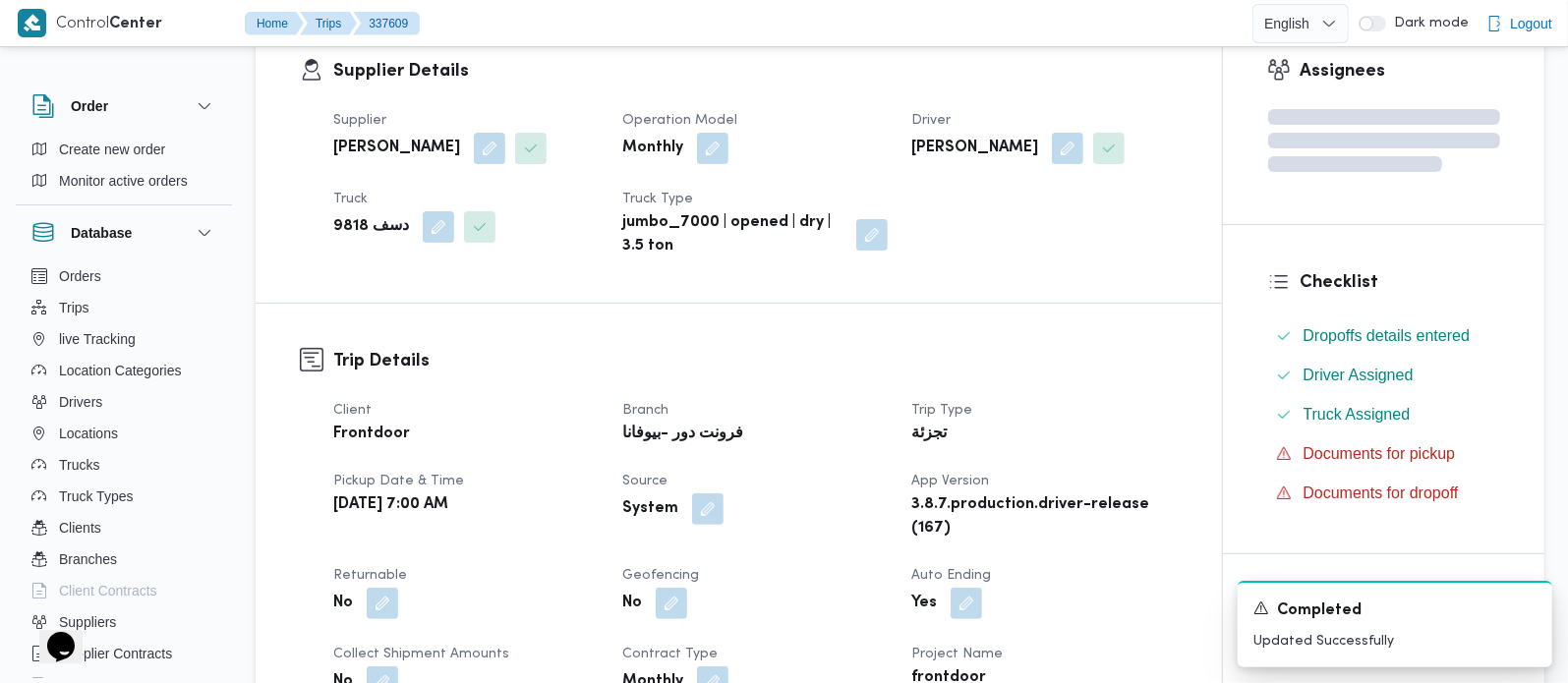
scroll to position [0, 0]
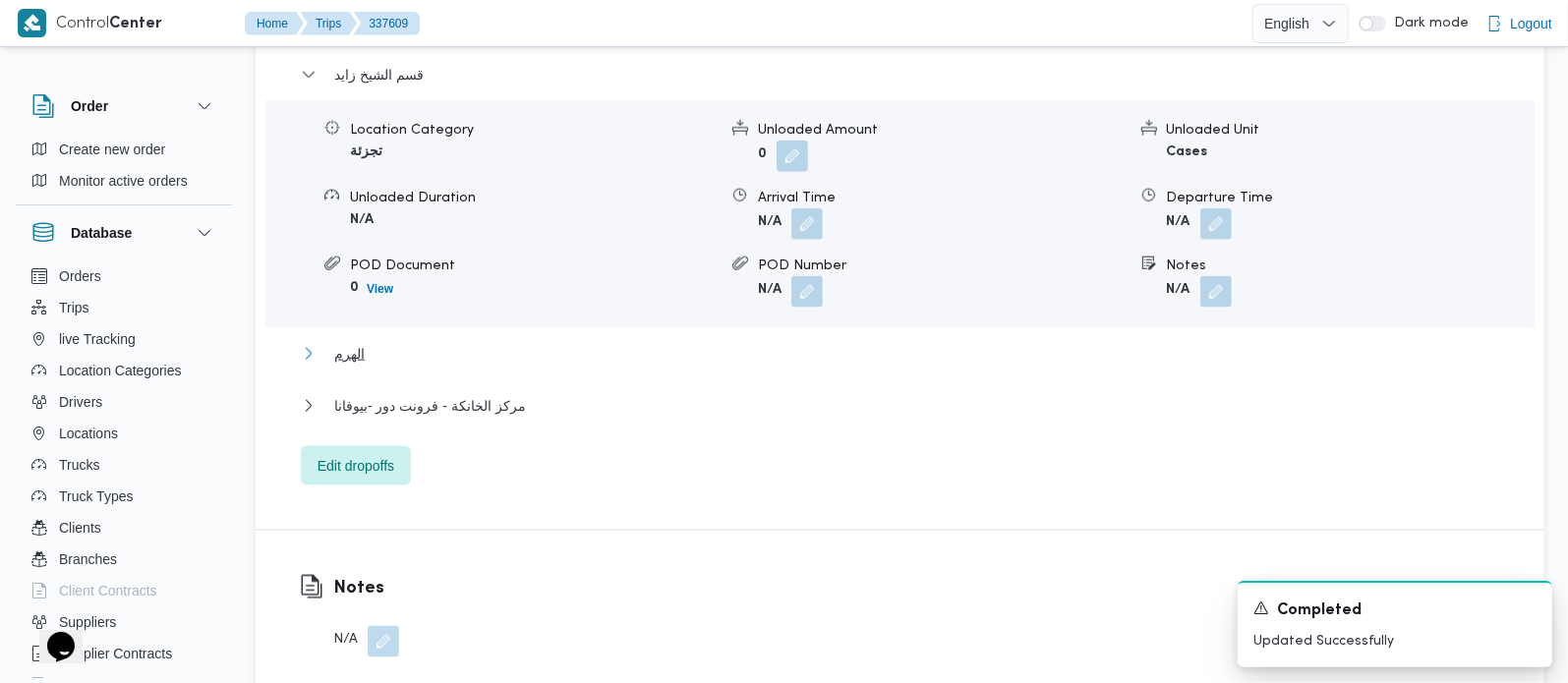
click at [344, 342] on span "الهرم" at bounding box center [350, 353] width 31 height 24
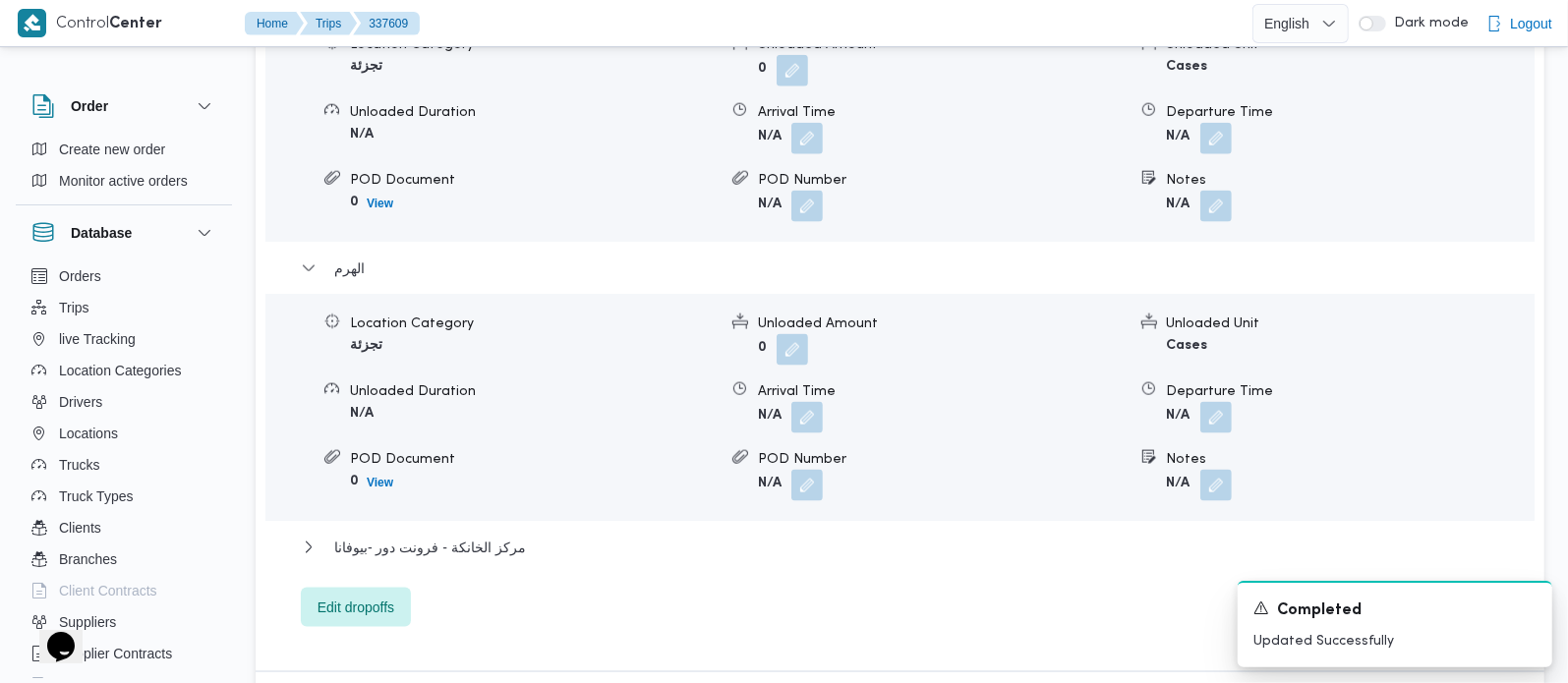
scroll to position [1966, 0]
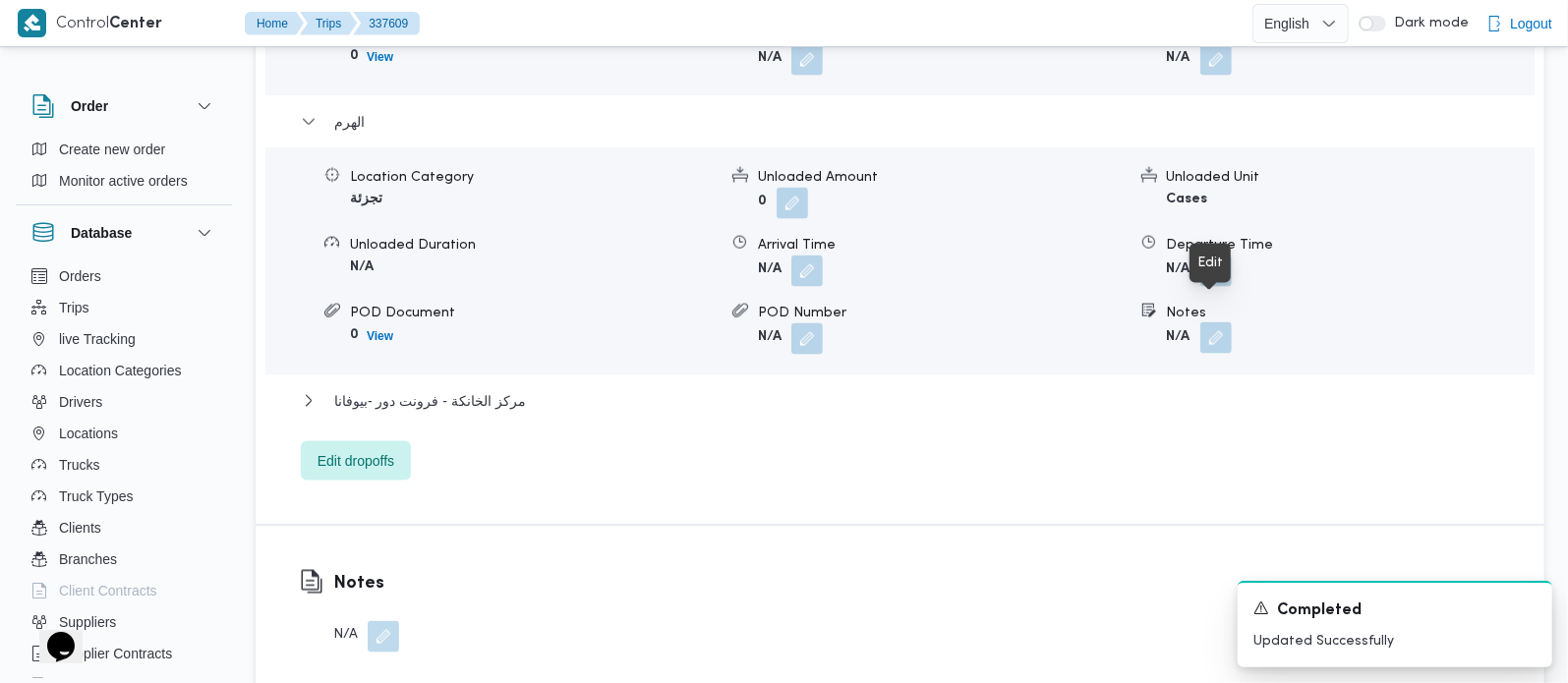
click at [1223, 323] on button "button" at bounding box center [1216, 339] width 32 height 32
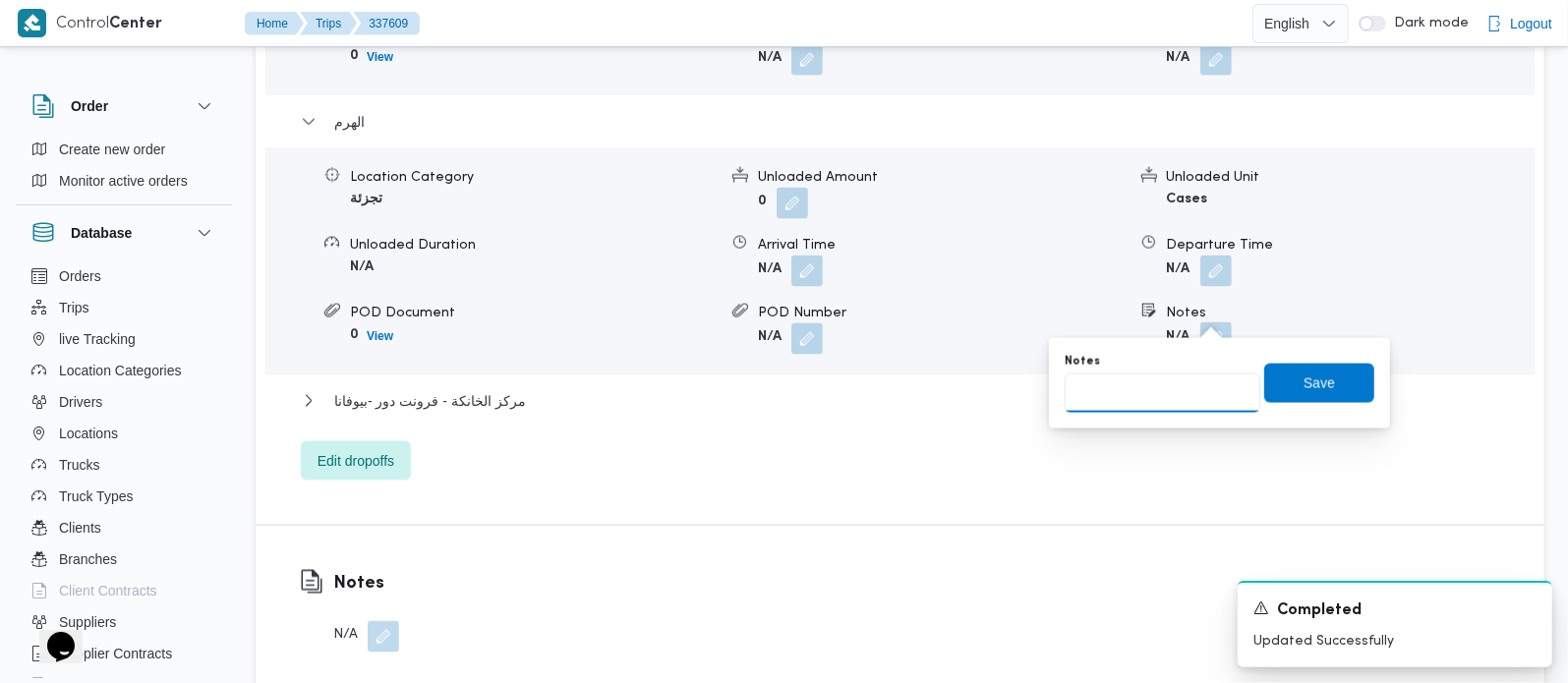
click at [1187, 389] on input "Notes" at bounding box center [1162, 393] width 196 height 40
paste input "حدائق الاهرام-"
type input "حدائق الاهرام"
click at [1275, 395] on span "Save" at bounding box center [1319, 382] width 110 height 40
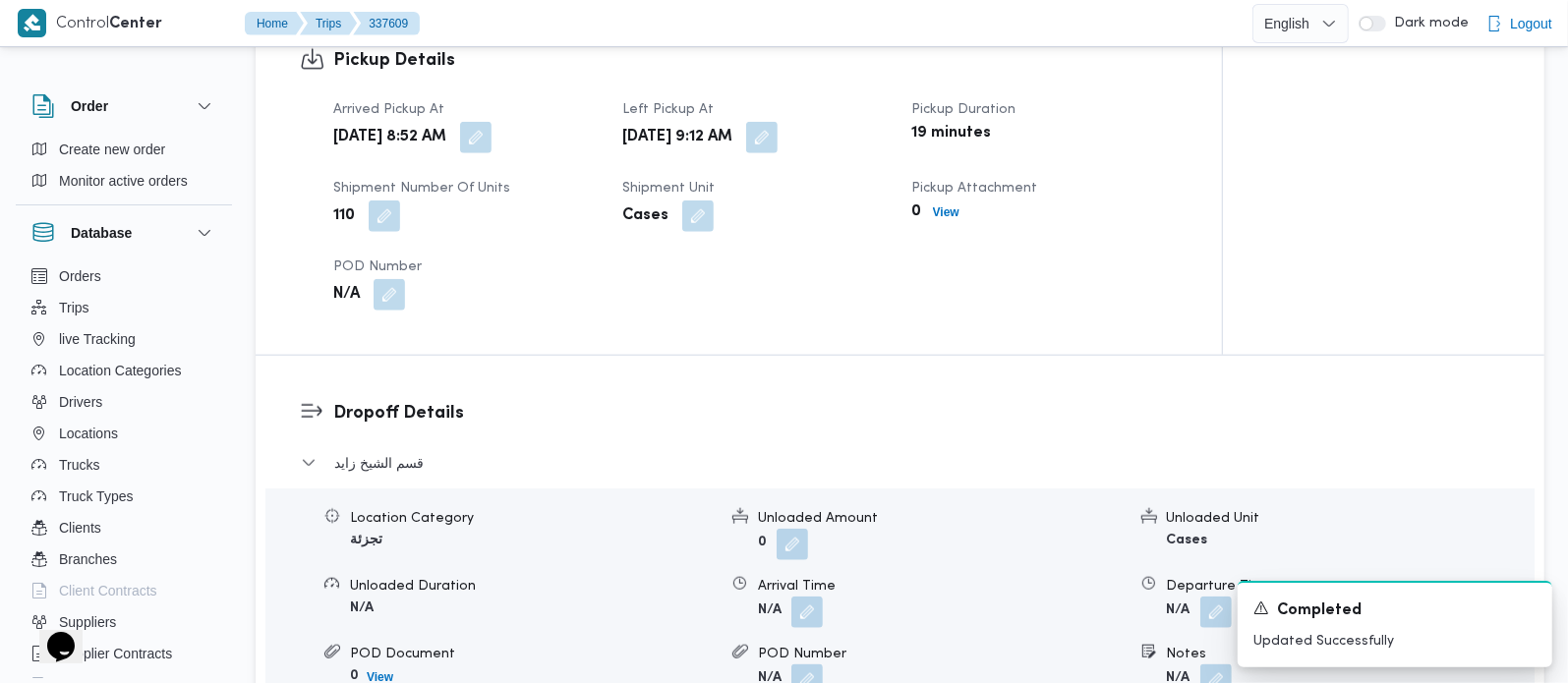
scroll to position [1387, 0]
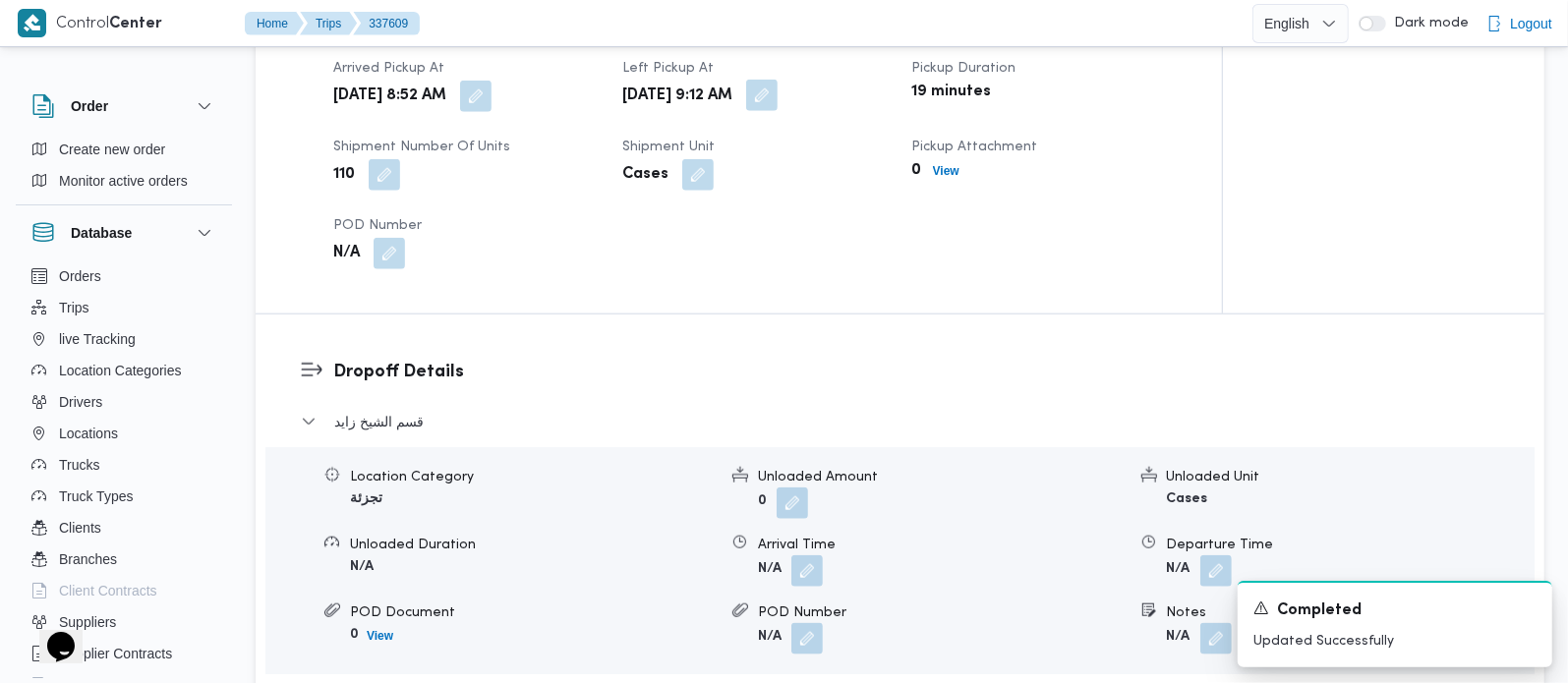
click at [778, 79] on button "button" at bounding box center [762, 95] width 32 height 32
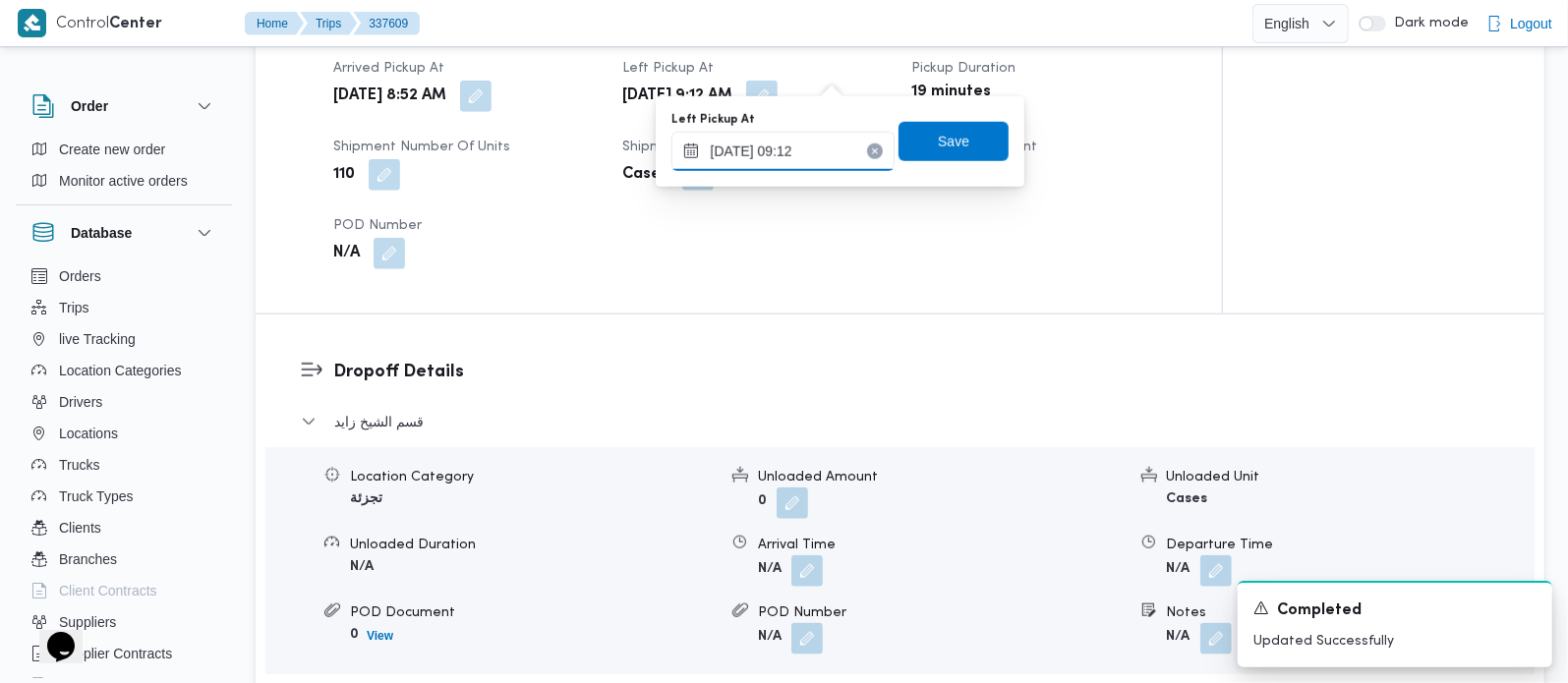
click at [822, 148] on input "16/09/2025 09:12" at bounding box center [783, 152] width 223 height 40
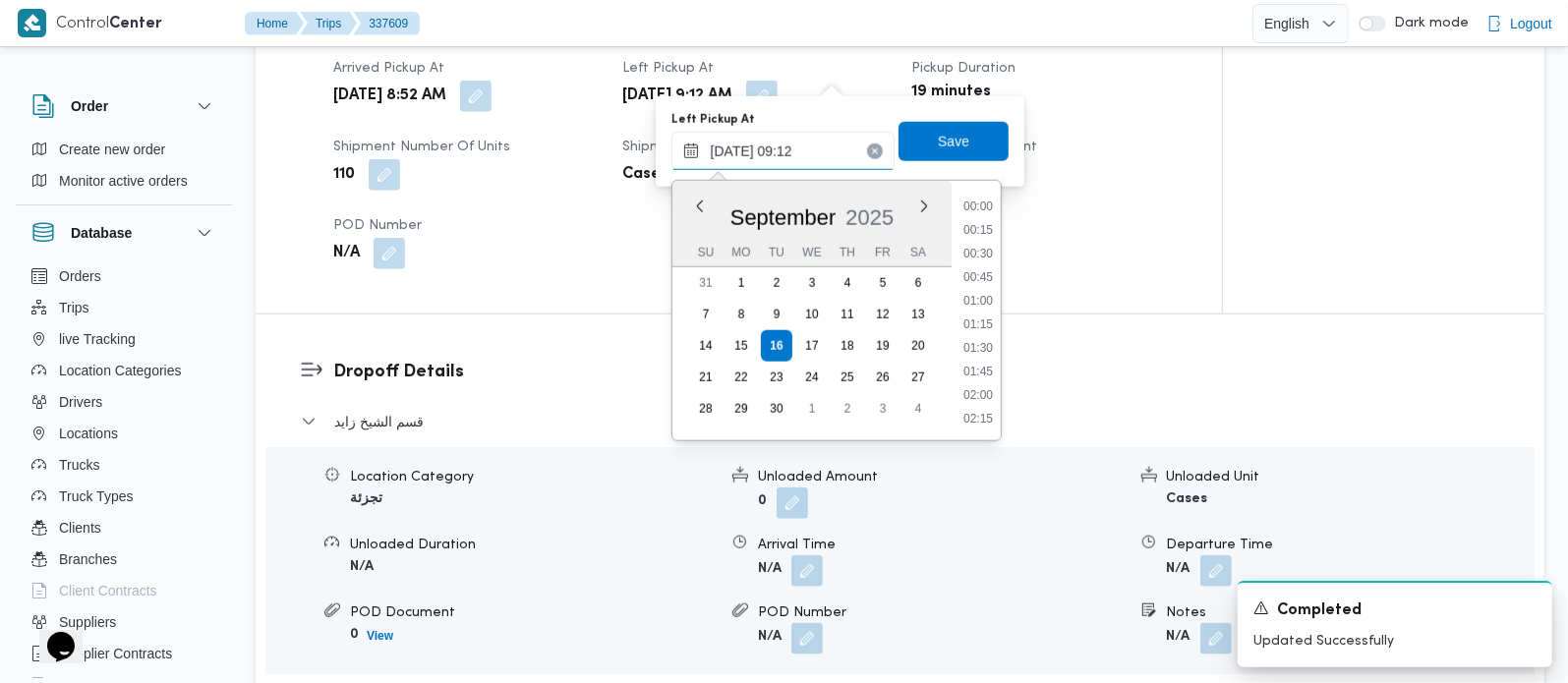
scroll to position [730, 0]
type input "16/09/2025 09:50"
click at [959, 136] on span "Save" at bounding box center [953, 141] width 110 height 40
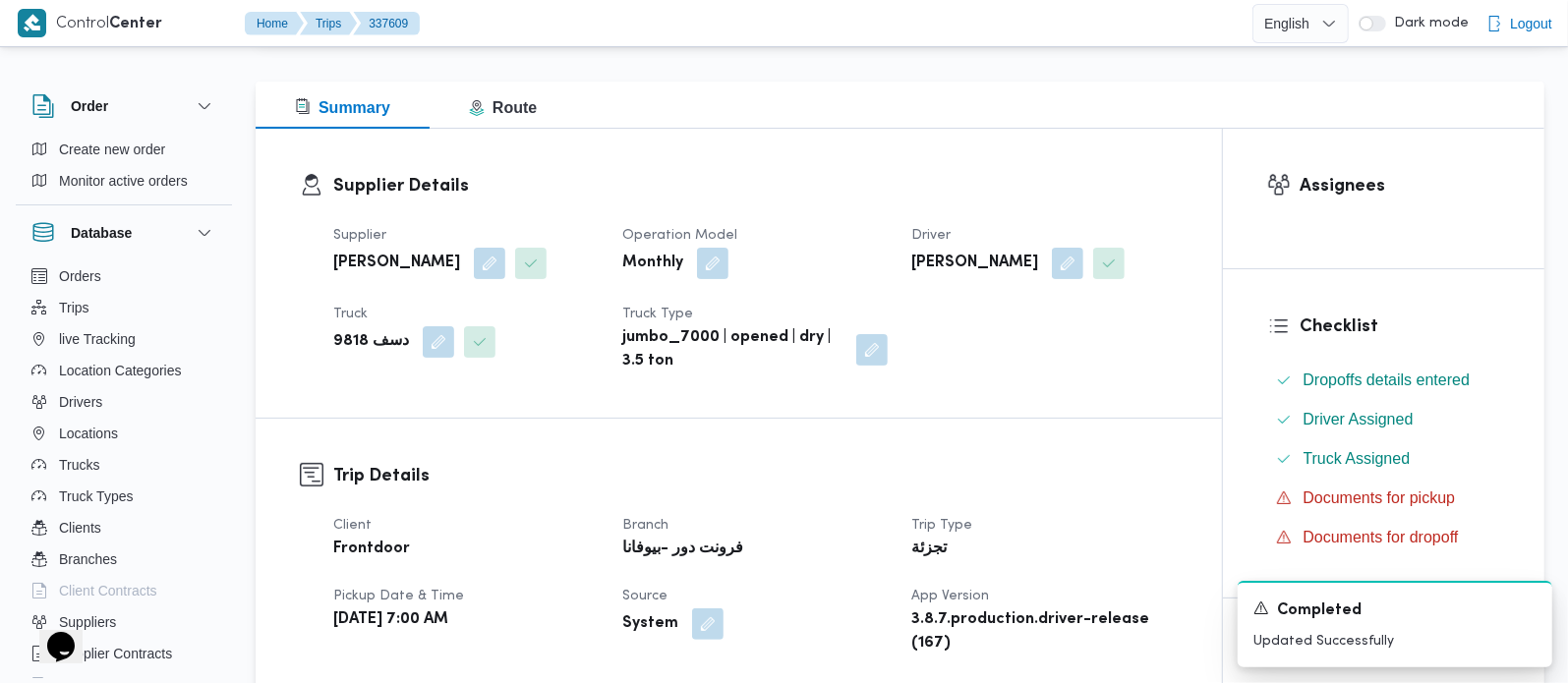
scroll to position [0, 0]
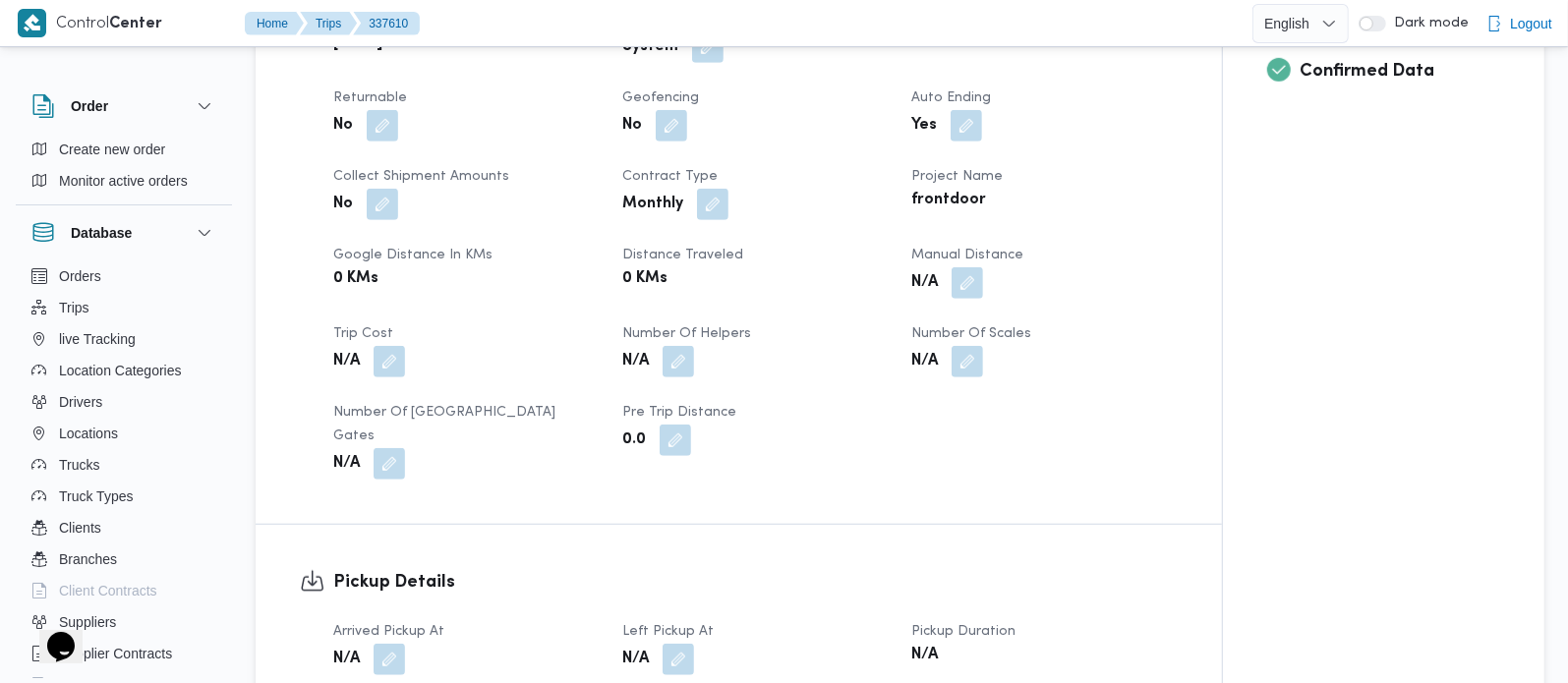
scroll to position [1039, 0]
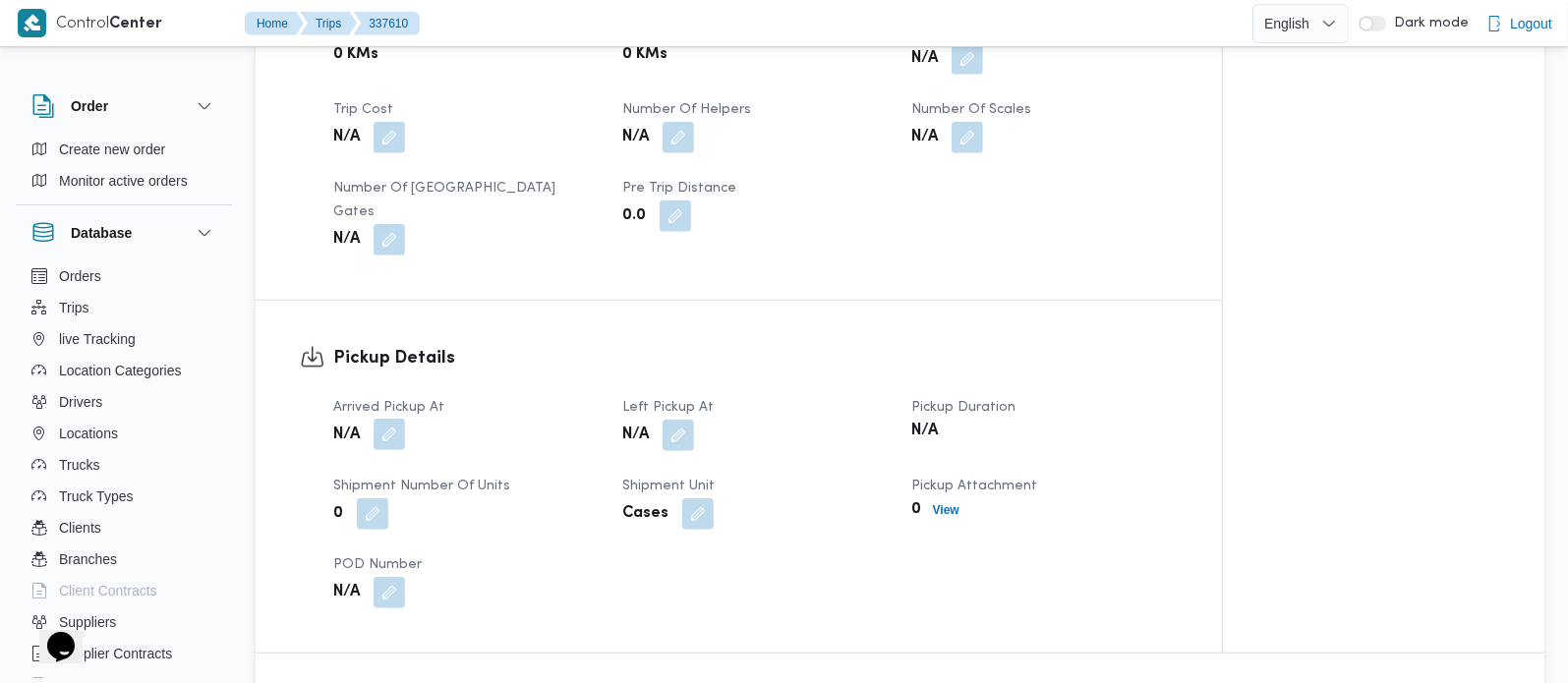
click at [383, 419] on button "button" at bounding box center [389, 435] width 32 height 32
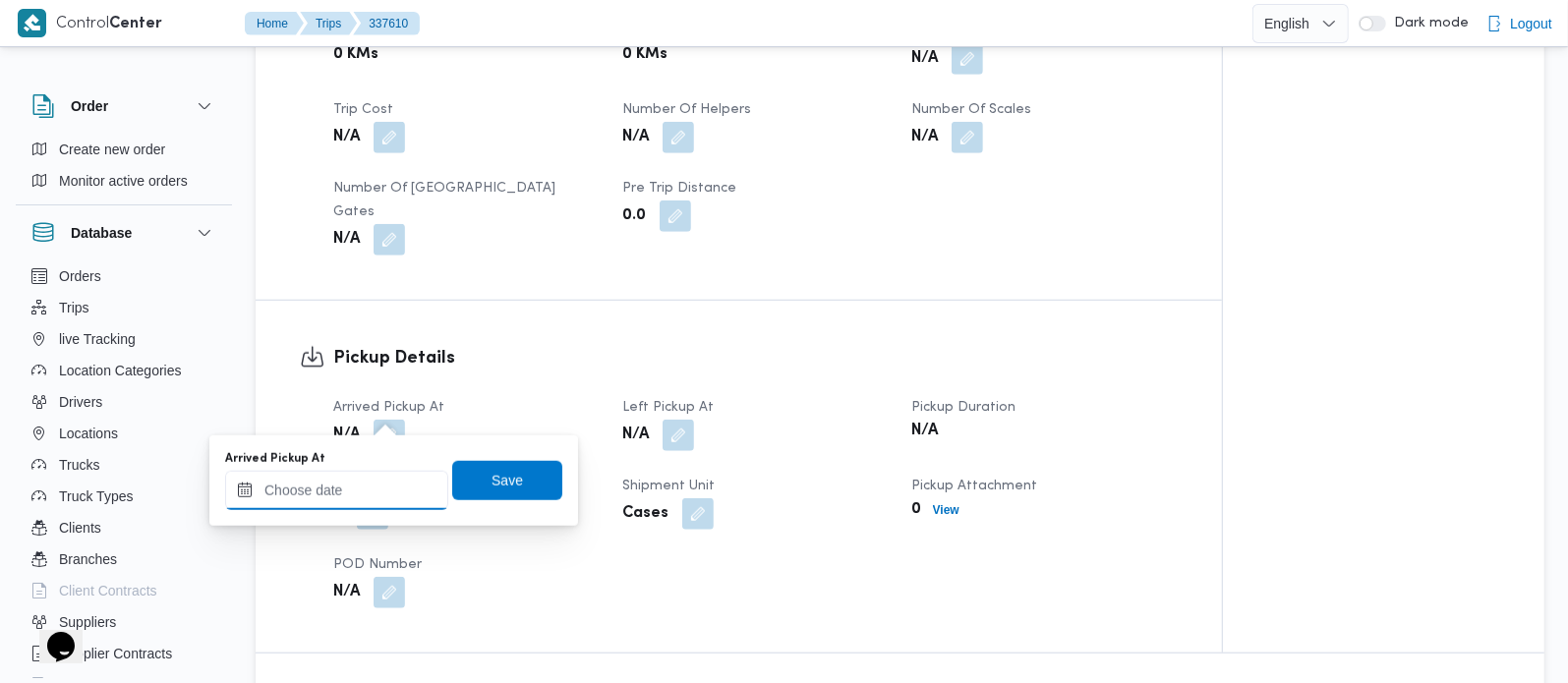
click at [358, 488] on input "Arrived Pickup At" at bounding box center [337, 490] width 223 height 40
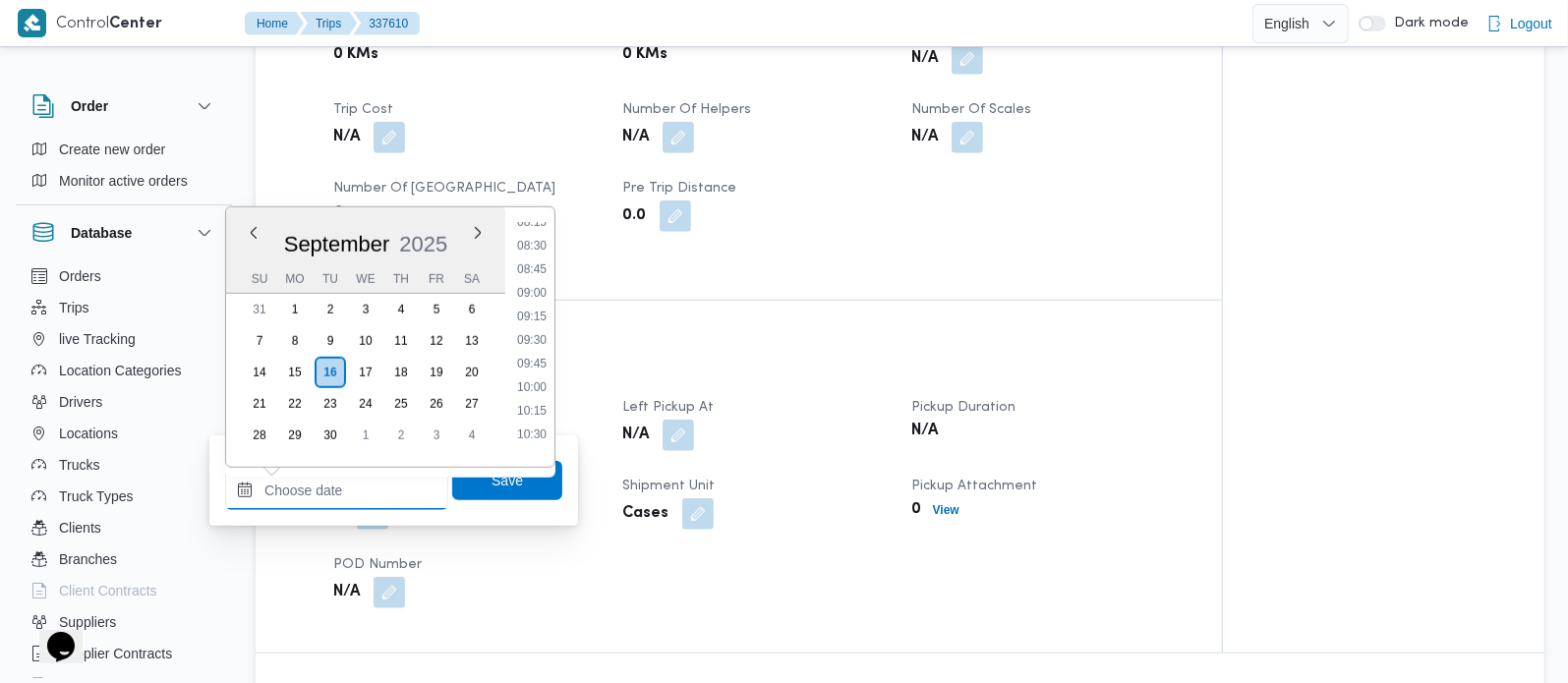
scroll to position [736, 0]
click at [535, 296] on li "08:30" at bounding box center [532, 299] width 46 height 20
type input "16/09/2025 08:30"
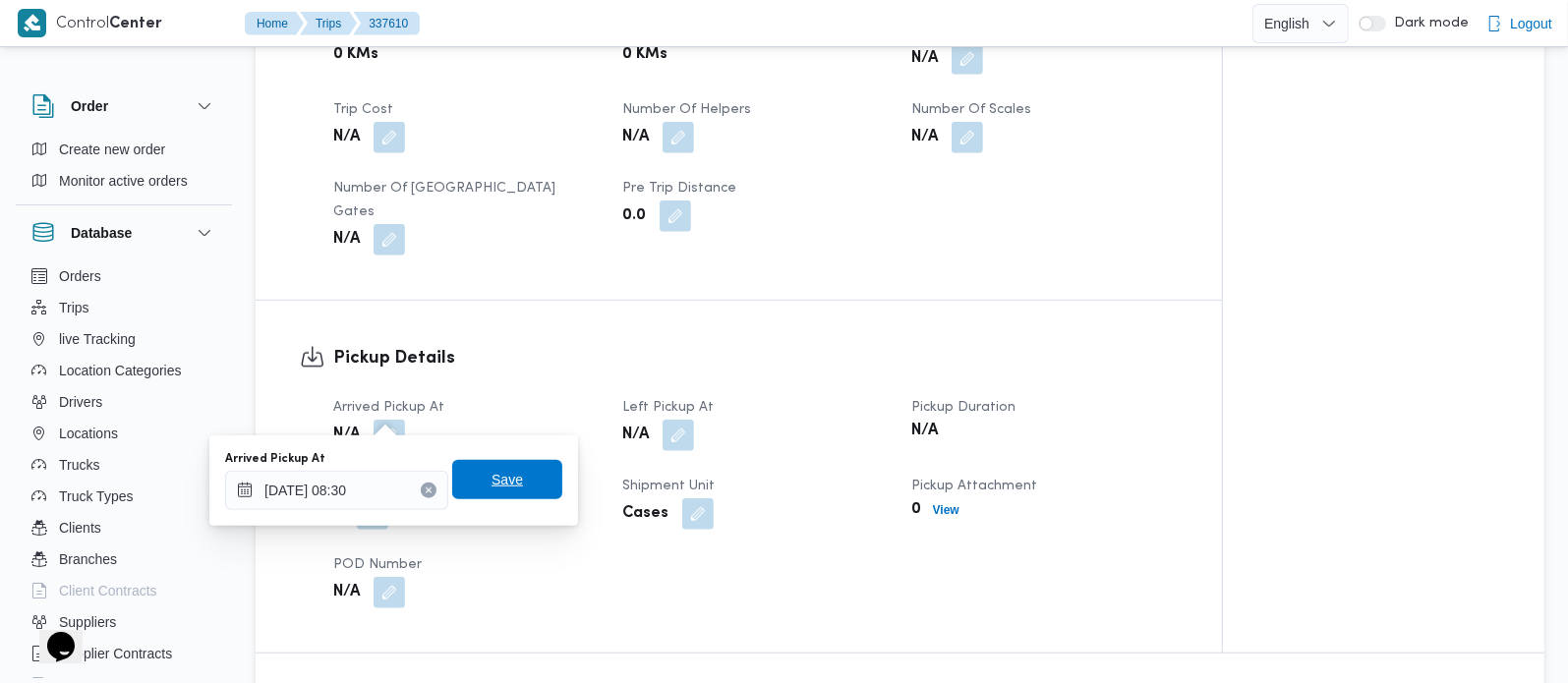
click at [492, 475] on span "Save" at bounding box center [507, 479] width 32 height 24
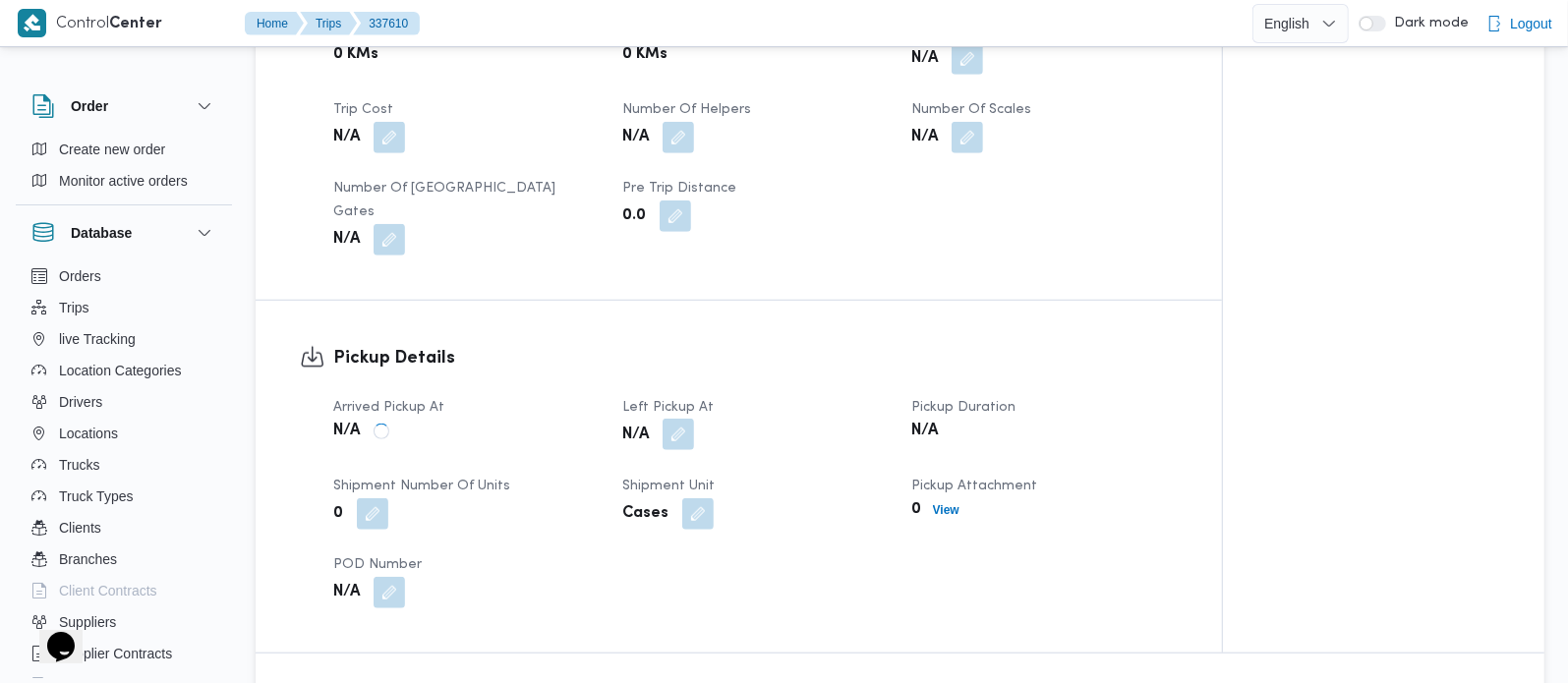
click at [675, 419] on button "button" at bounding box center [678, 435] width 32 height 32
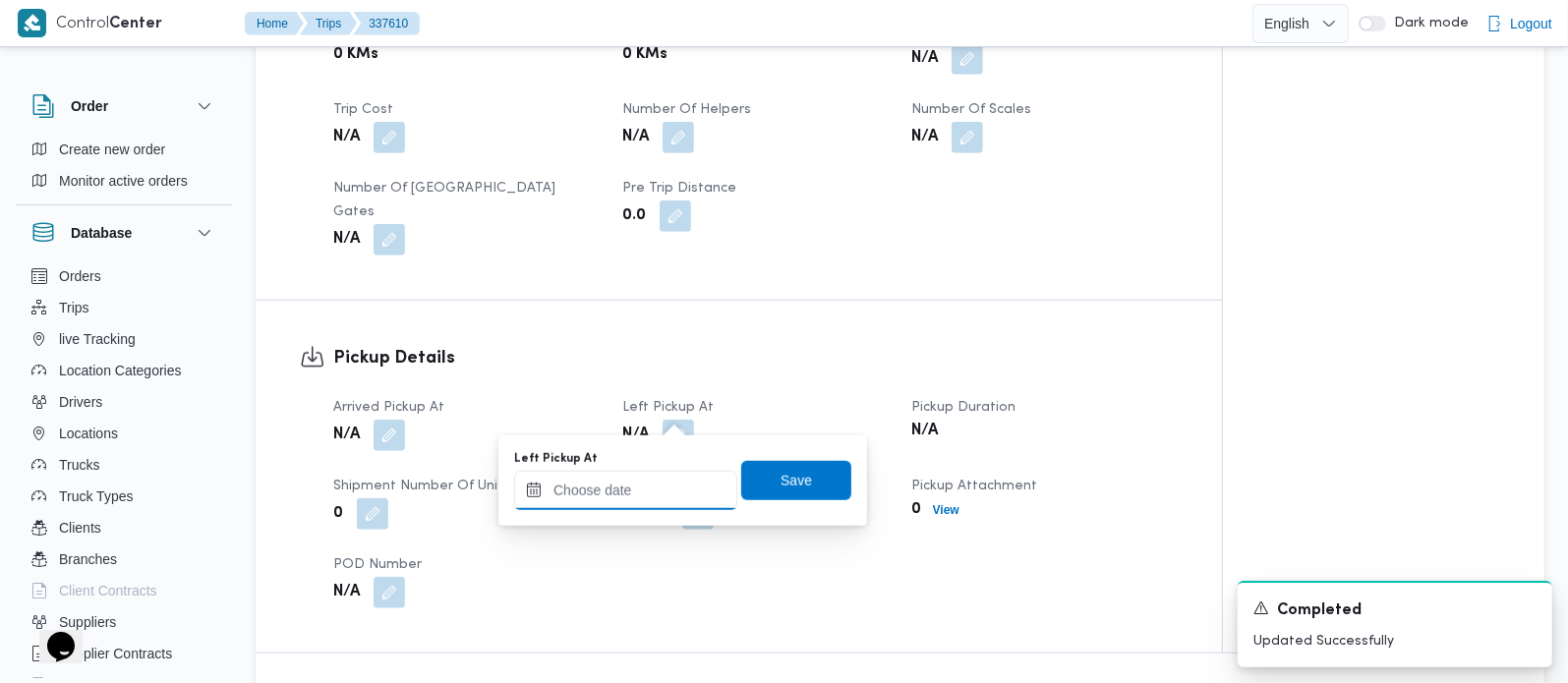
click at [651, 494] on input "Left Pickup At" at bounding box center [626, 490] width 223 height 40
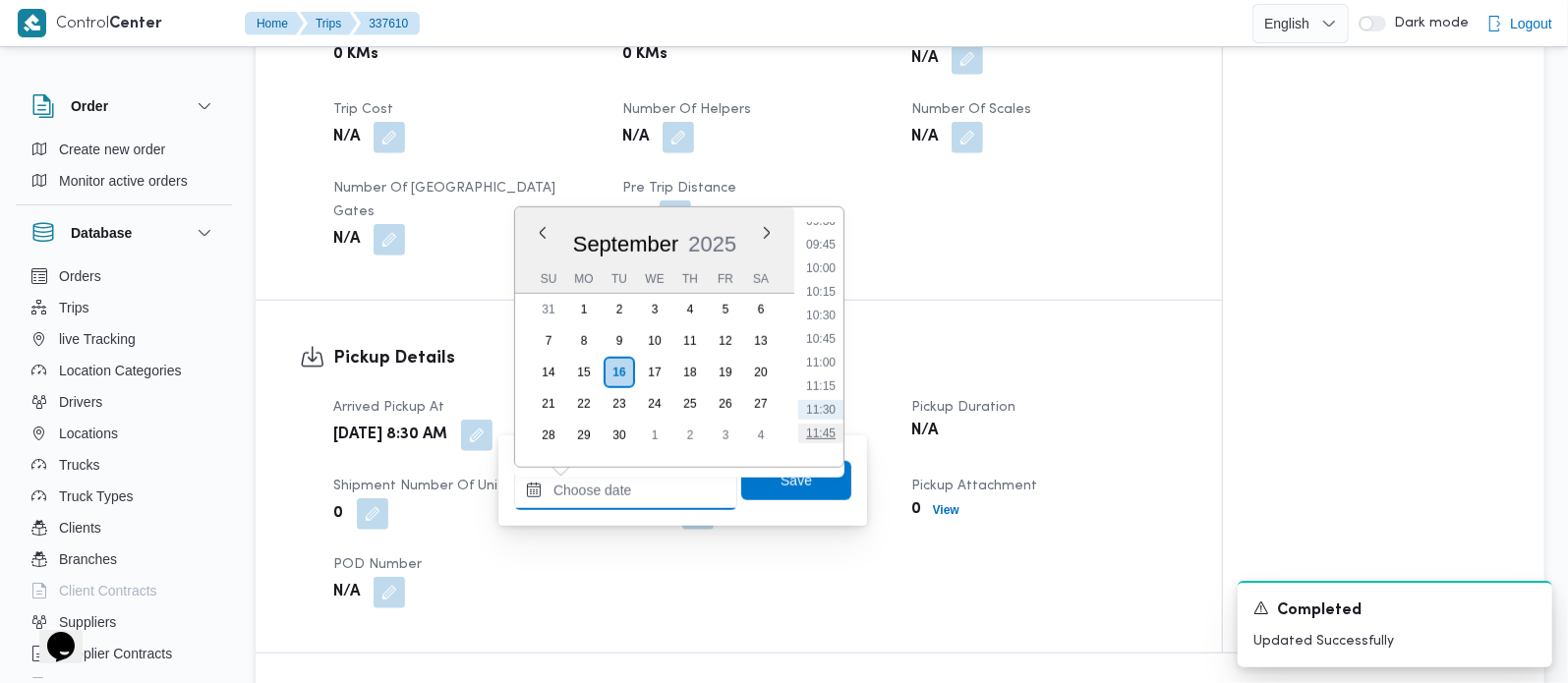
scroll to position [852, 0]
click at [830, 323] on li "10:00" at bounding box center [821, 325] width 46 height 20
type input "16/09/2025 10:00"
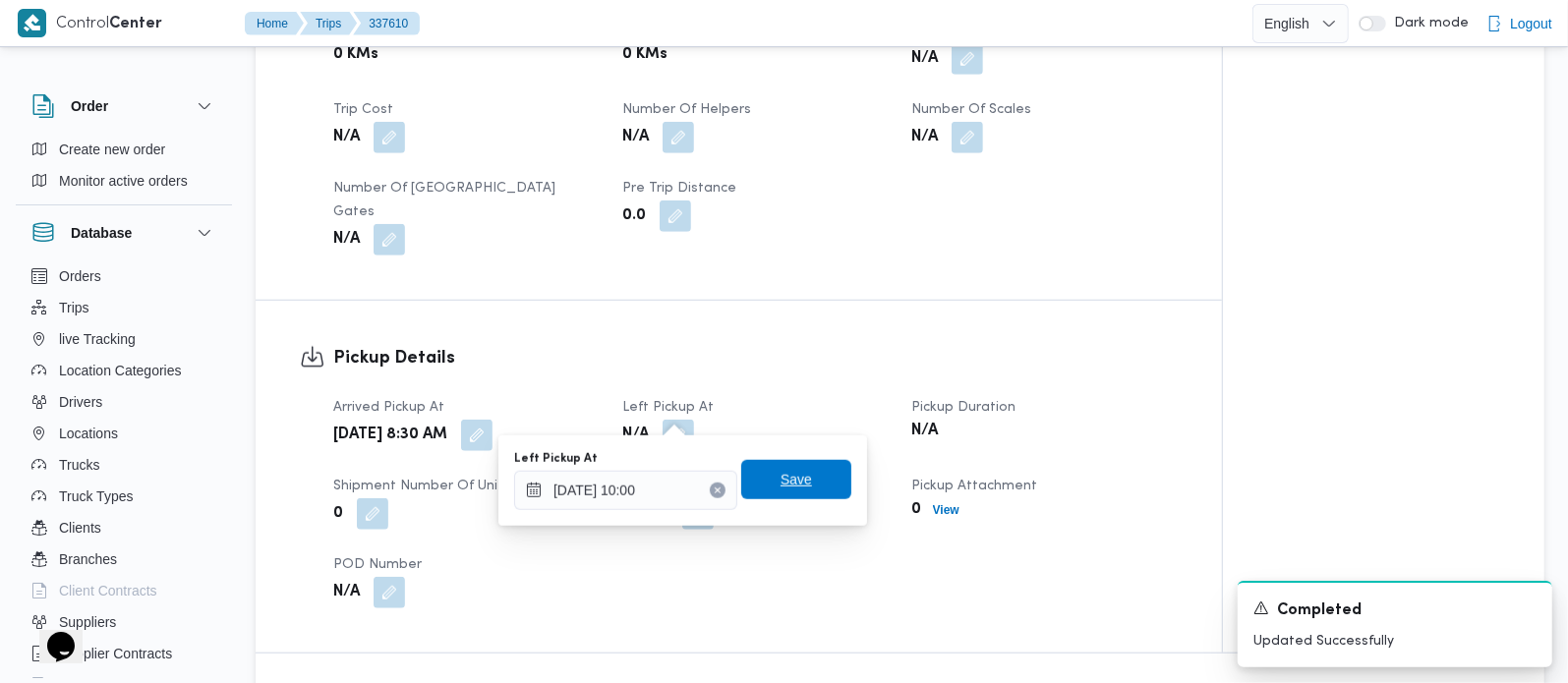
click at [796, 469] on span "Save" at bounding box center [795, 479] width 110 height 40
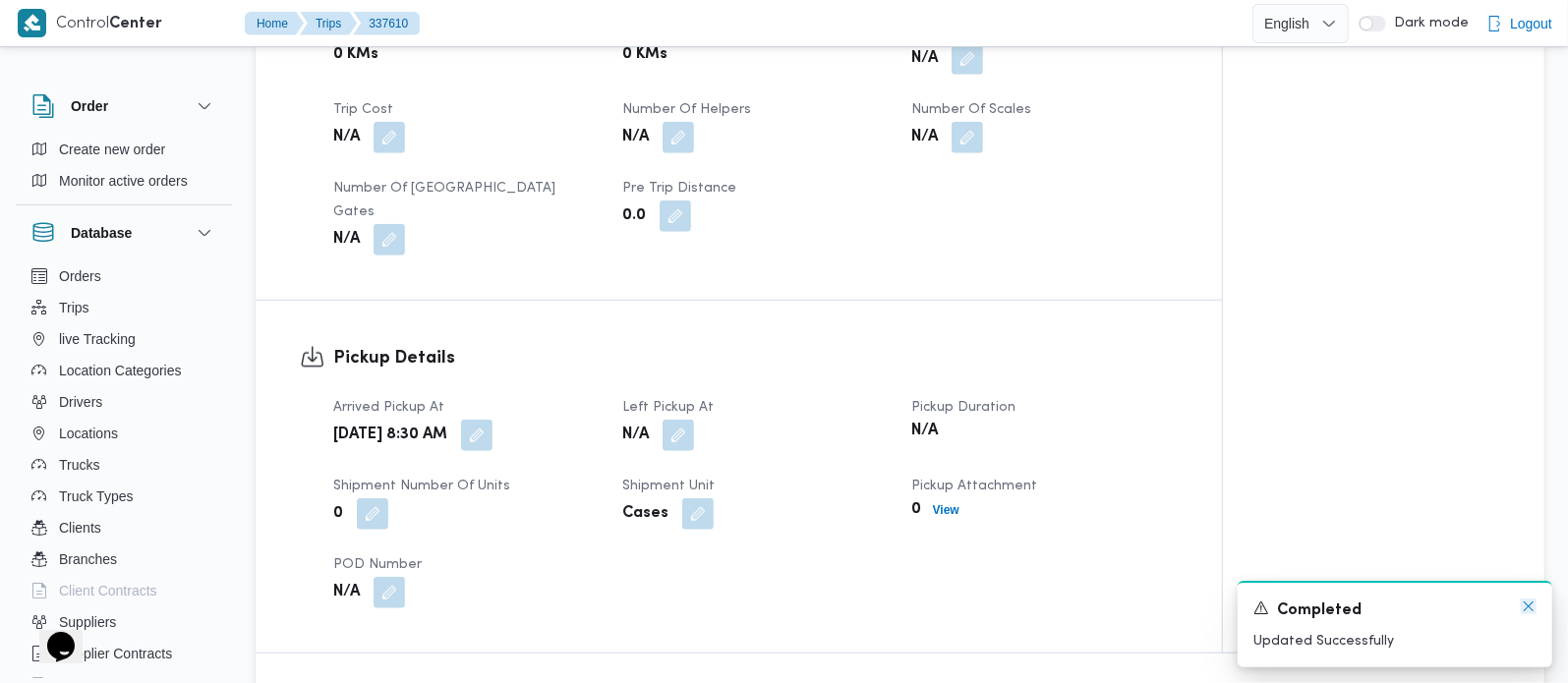
click at [1527, 599] on icon "Dismiss toast" at bounding box center [1528, 607] width 16 height 16
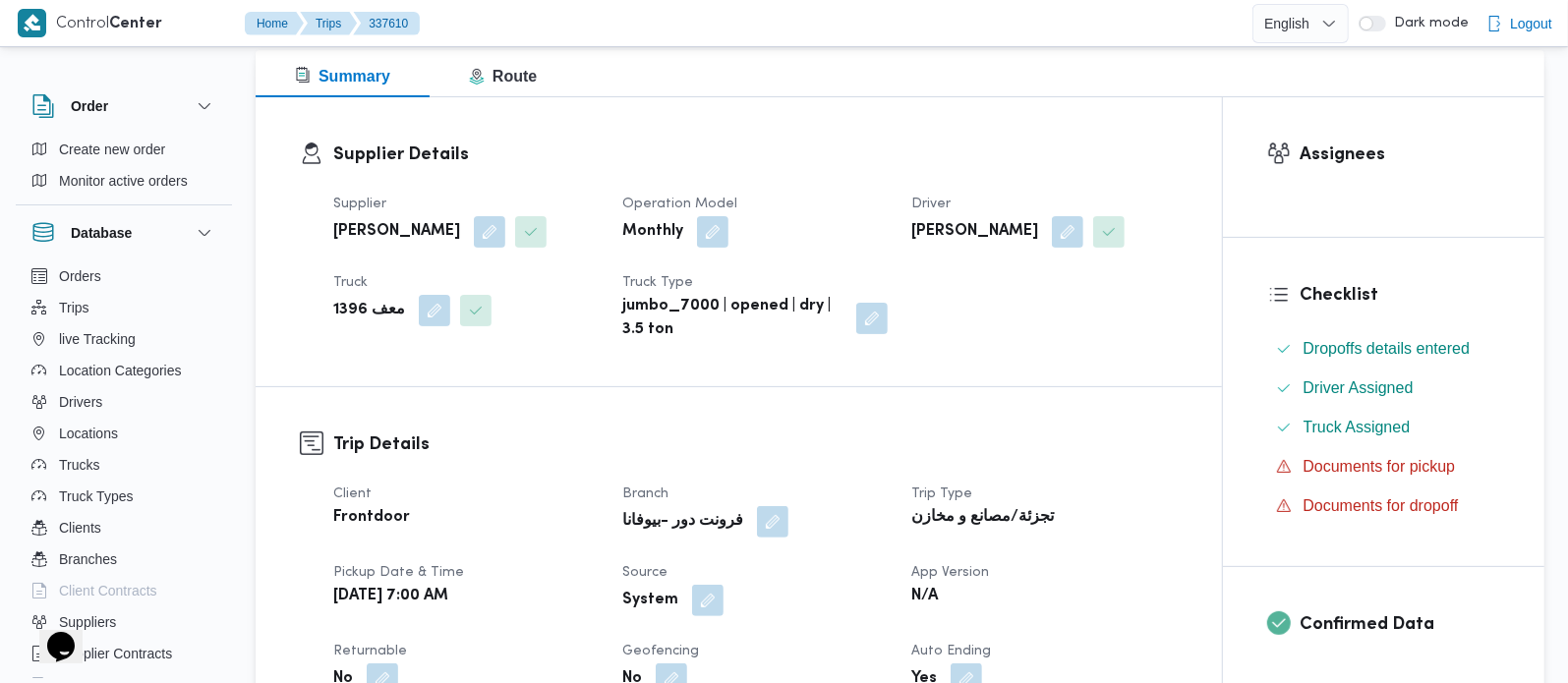
scroll to position [0, 0]
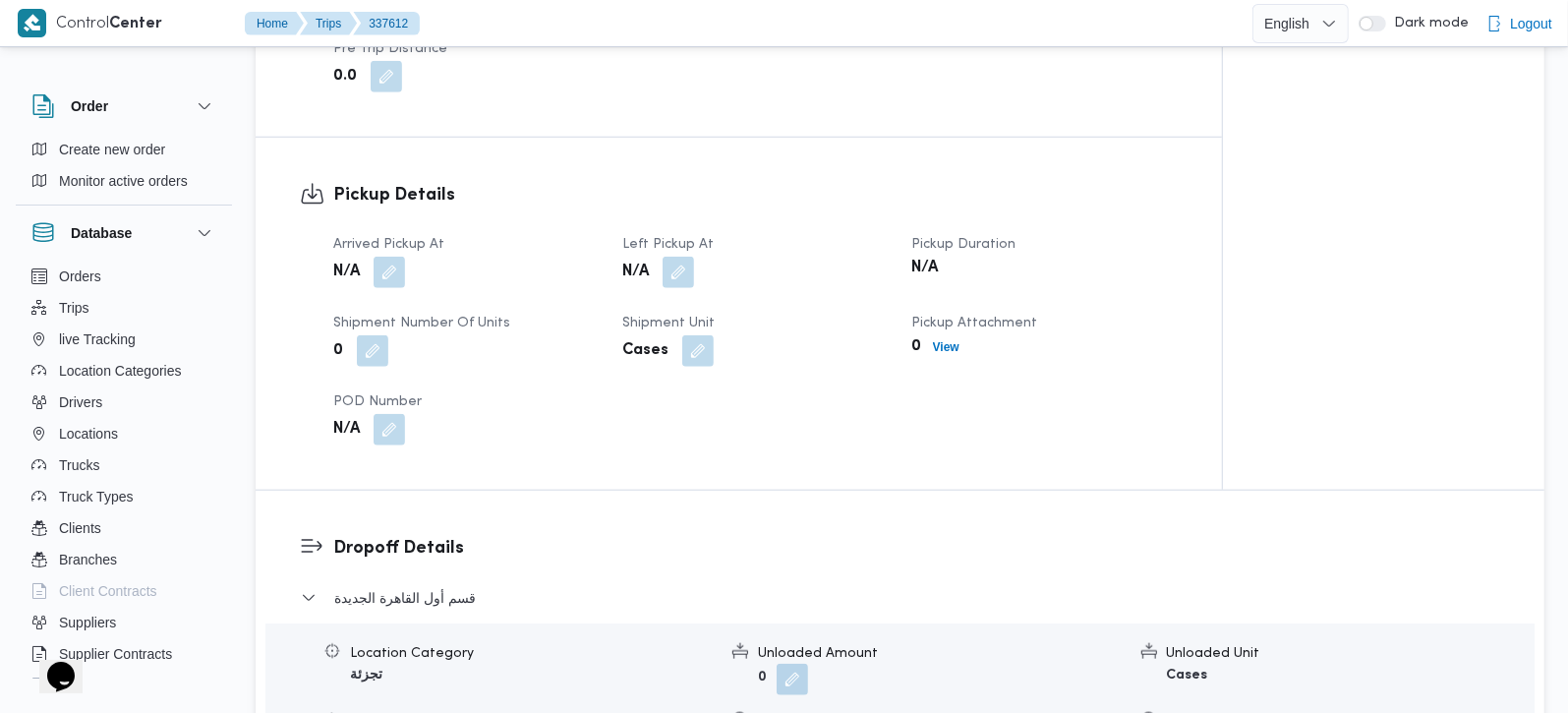
scroll to position [1272, 0]
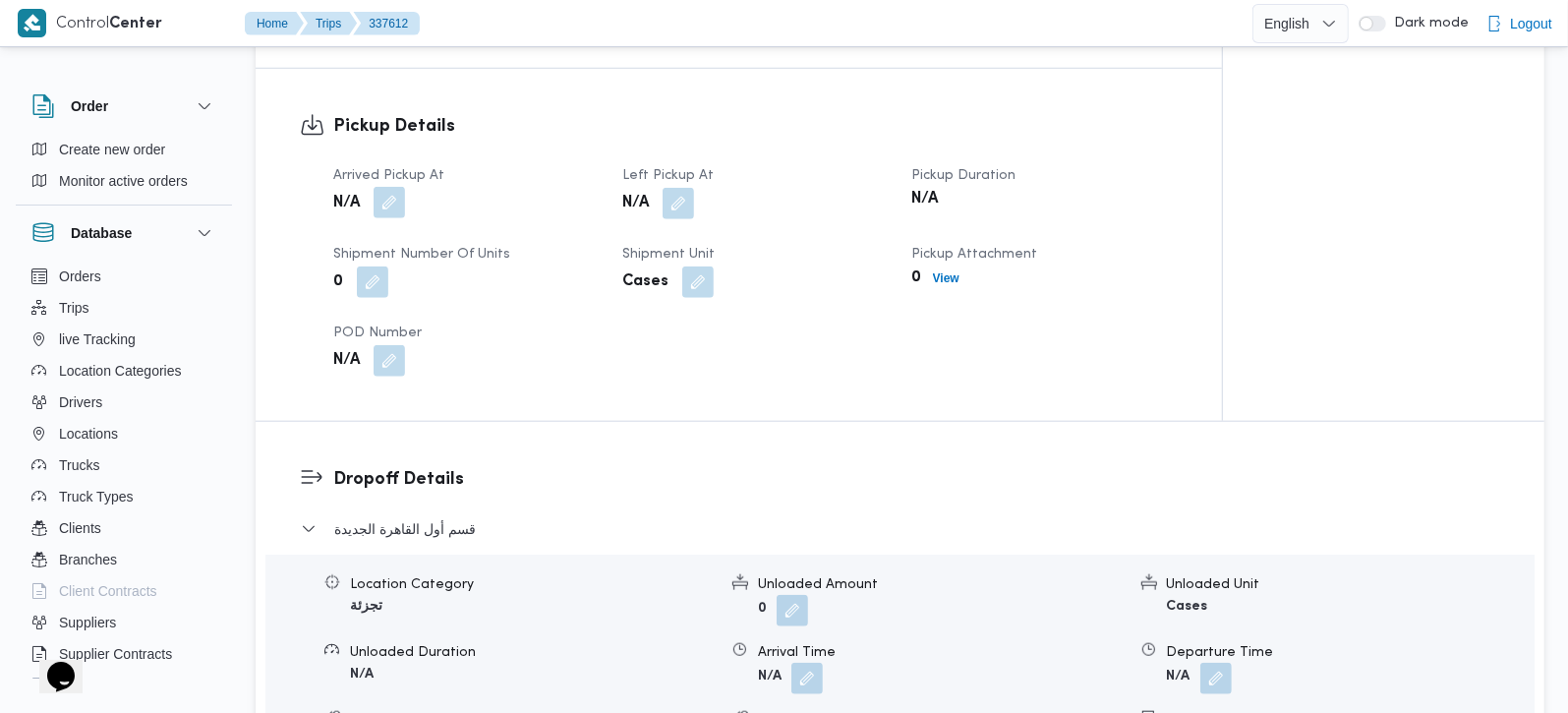
click at [392, 189] on button "button" at bounding box center [389, 203] width 32 height 32
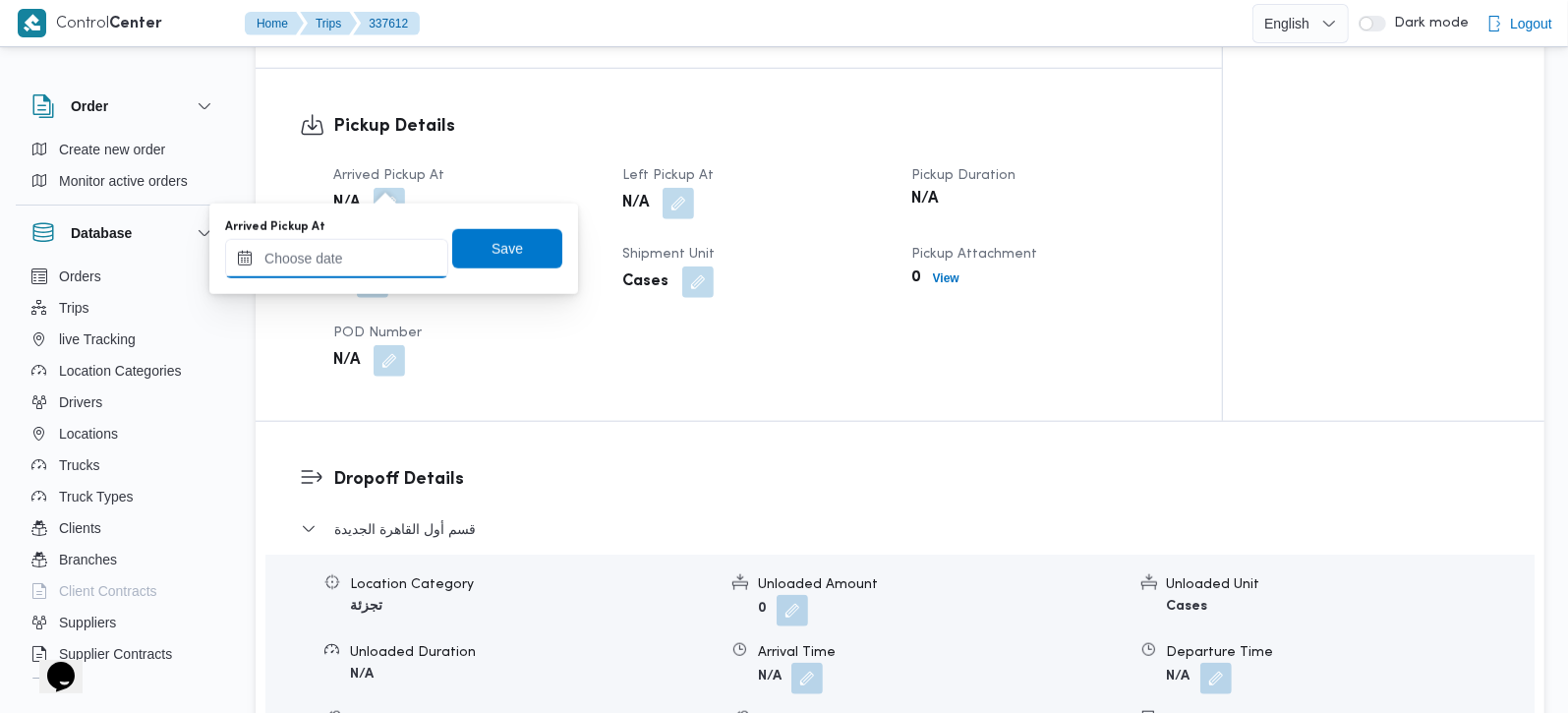
click at [341, 259] on input "Arrived Pickup At" at bounding box center [337, 259] width 223 height 40
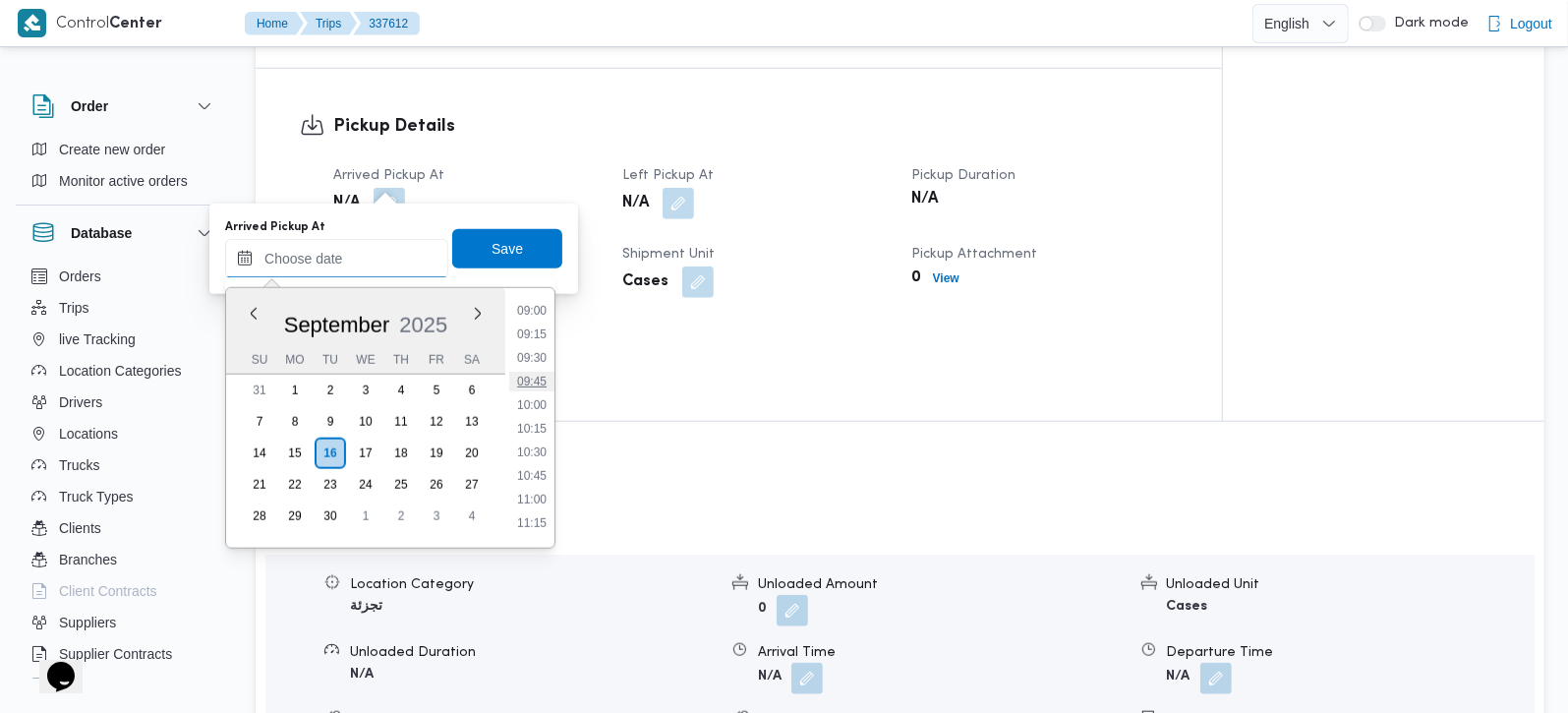
scroll to position [736, 0]
click at [540, 377] on li "08:30" at bounding box center [532, 379] width 46 height 20
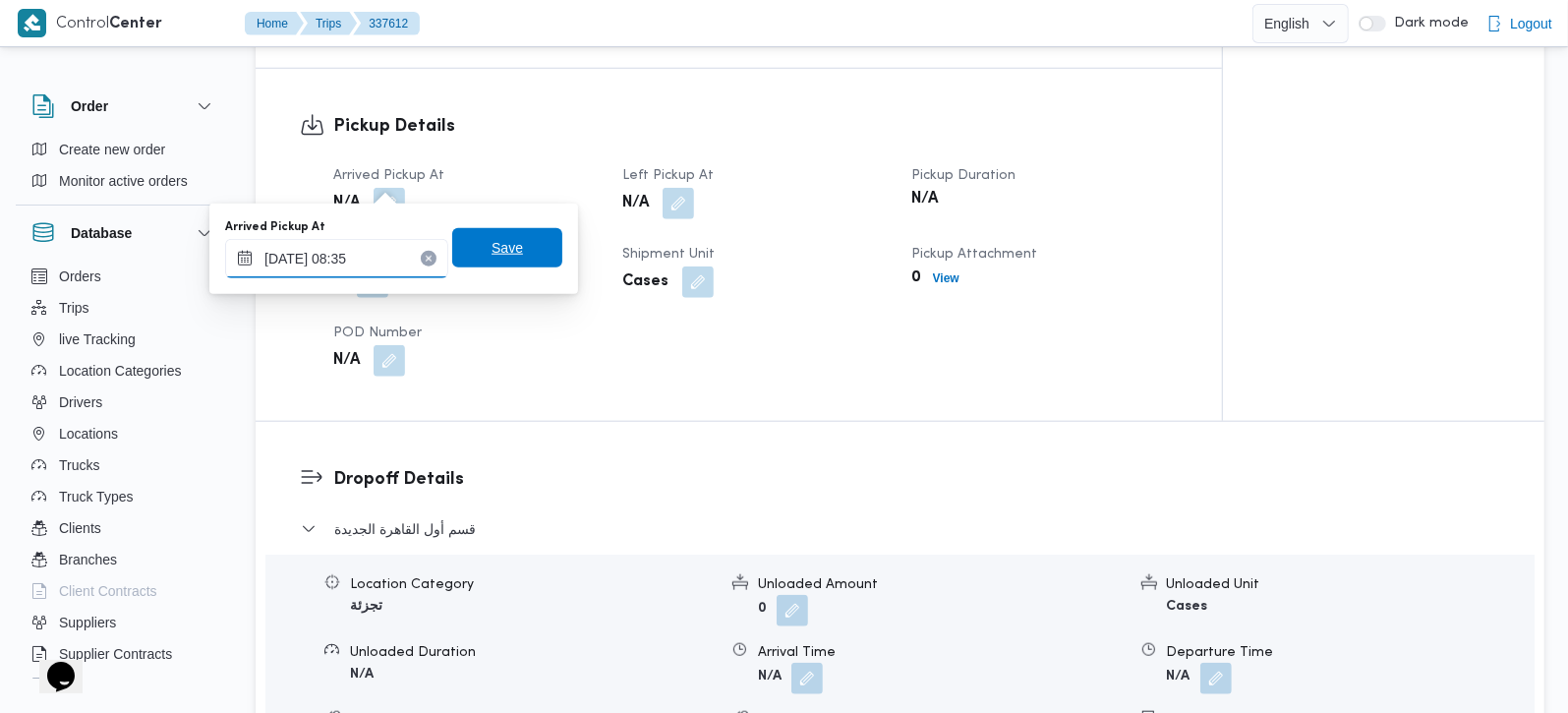
type input "[DATE] 08:35"
click at [499, 246] on span "Save" at bounding box center [507, 248] width 32 height 24
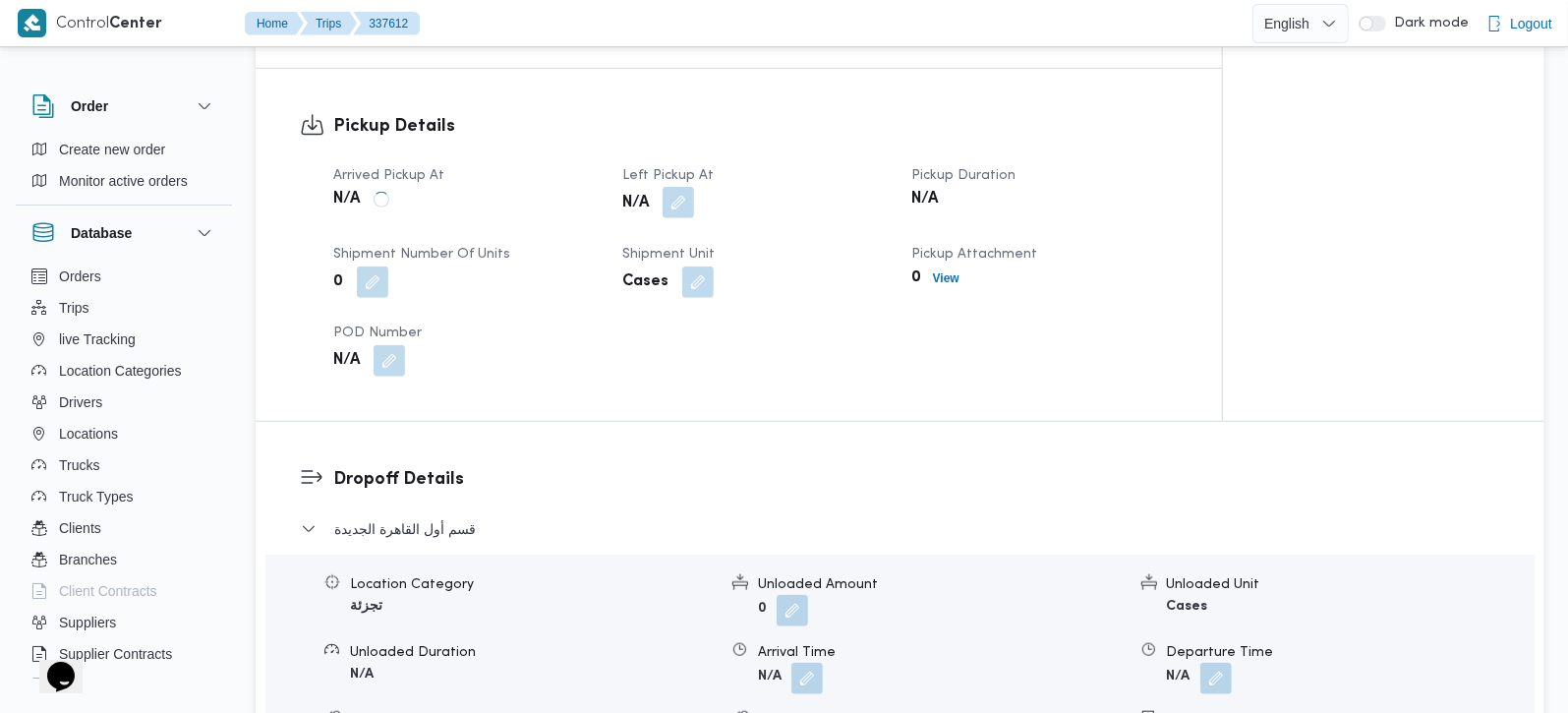
click at [678, 187] on button "button" at bounding box center [678, 203] width 32 height 32
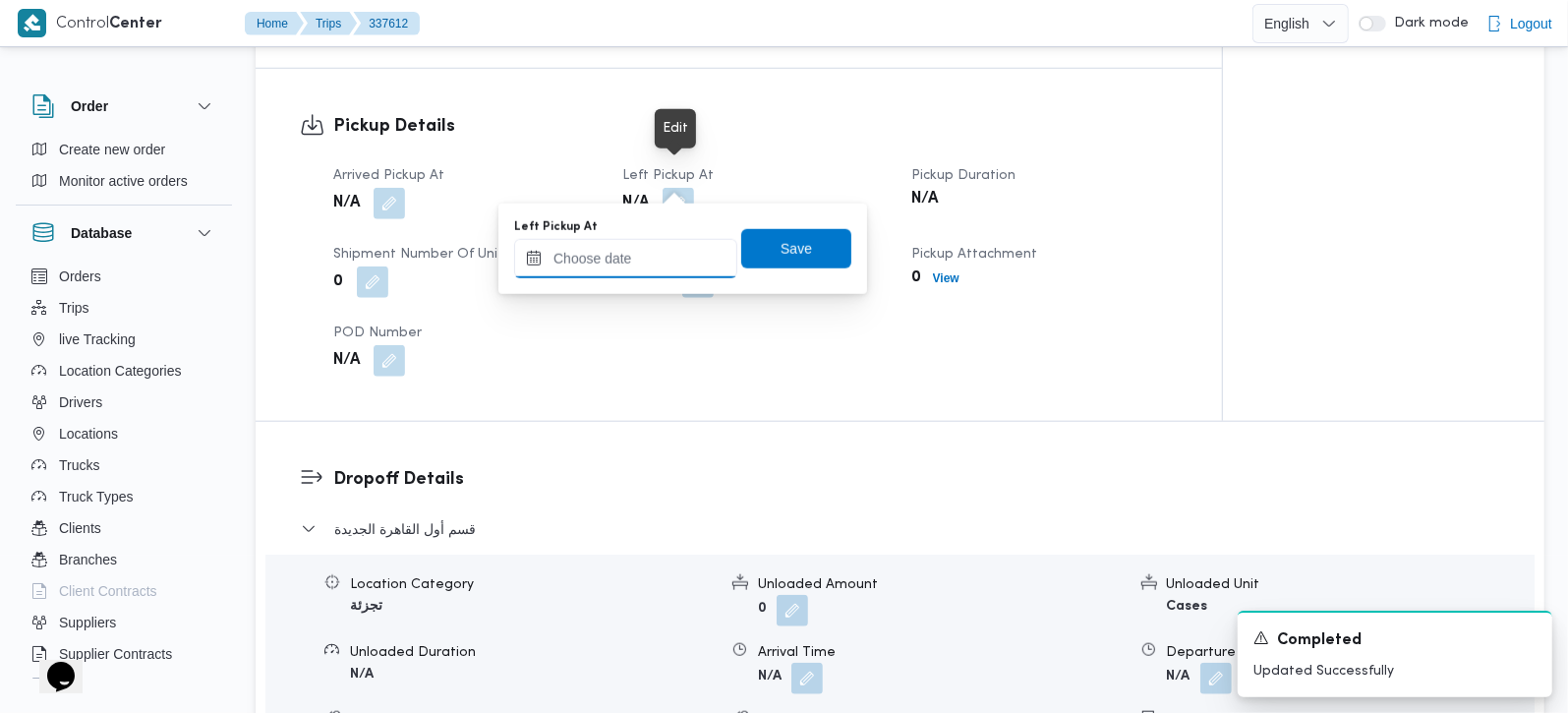
click at [653, 241] on input "Left Pickup At" at bounding box center [626, 259] width 223 height 40
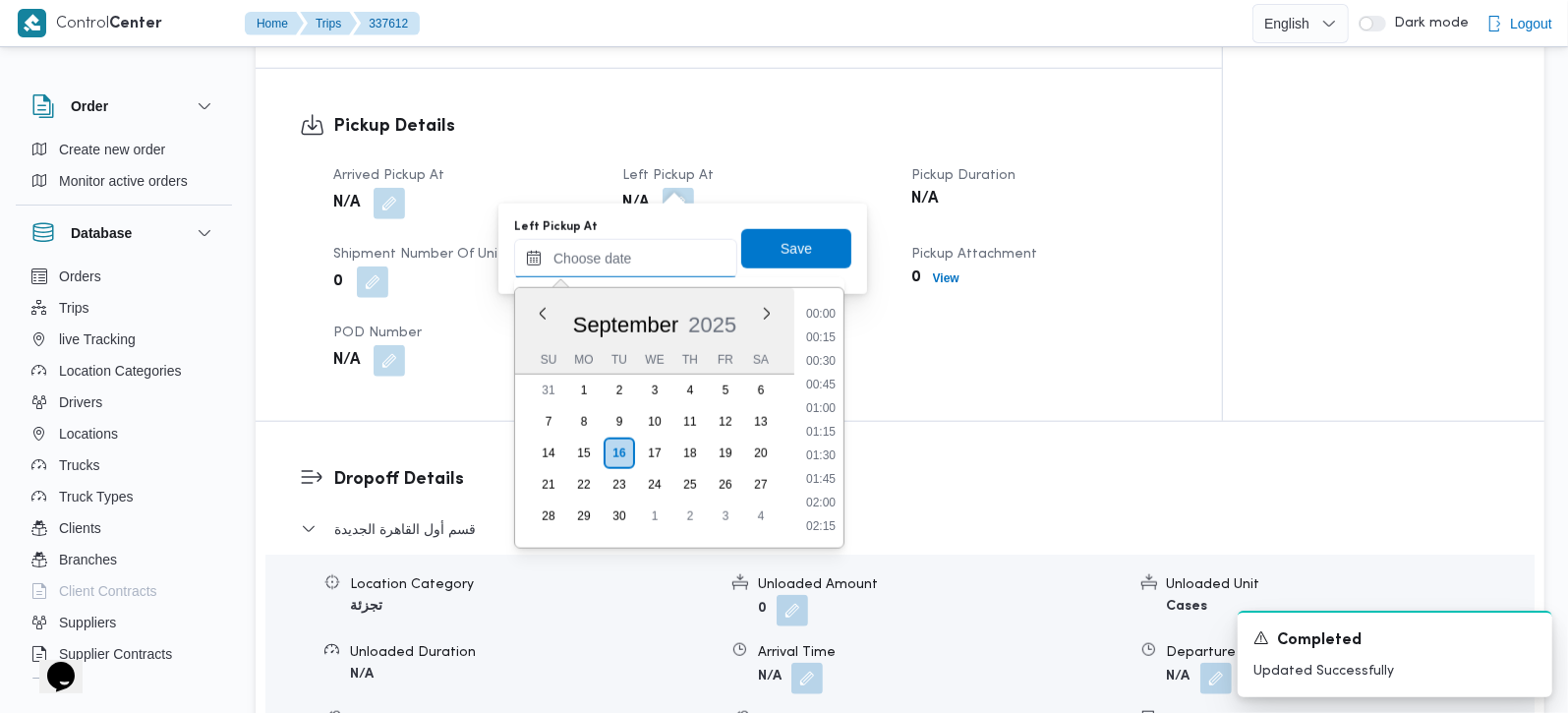
scroll to position [967, 0]
click at [821, 312] on li "10:15" at bounding box center [821, 314] width 46 height 20
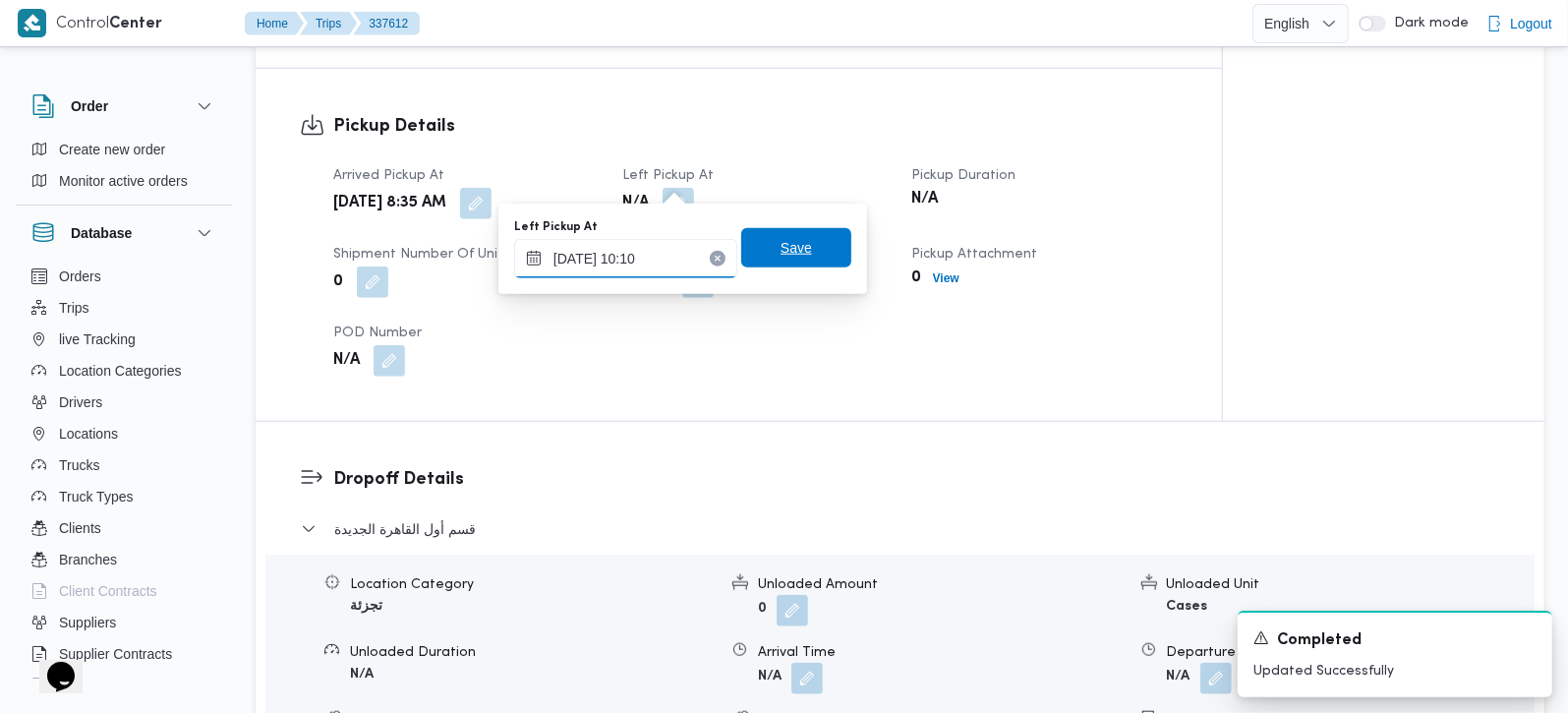
type input "[DATE] 10:10"
click at [784, 247] on span "Save" at bounding box center [796, 248] width 32 height 24
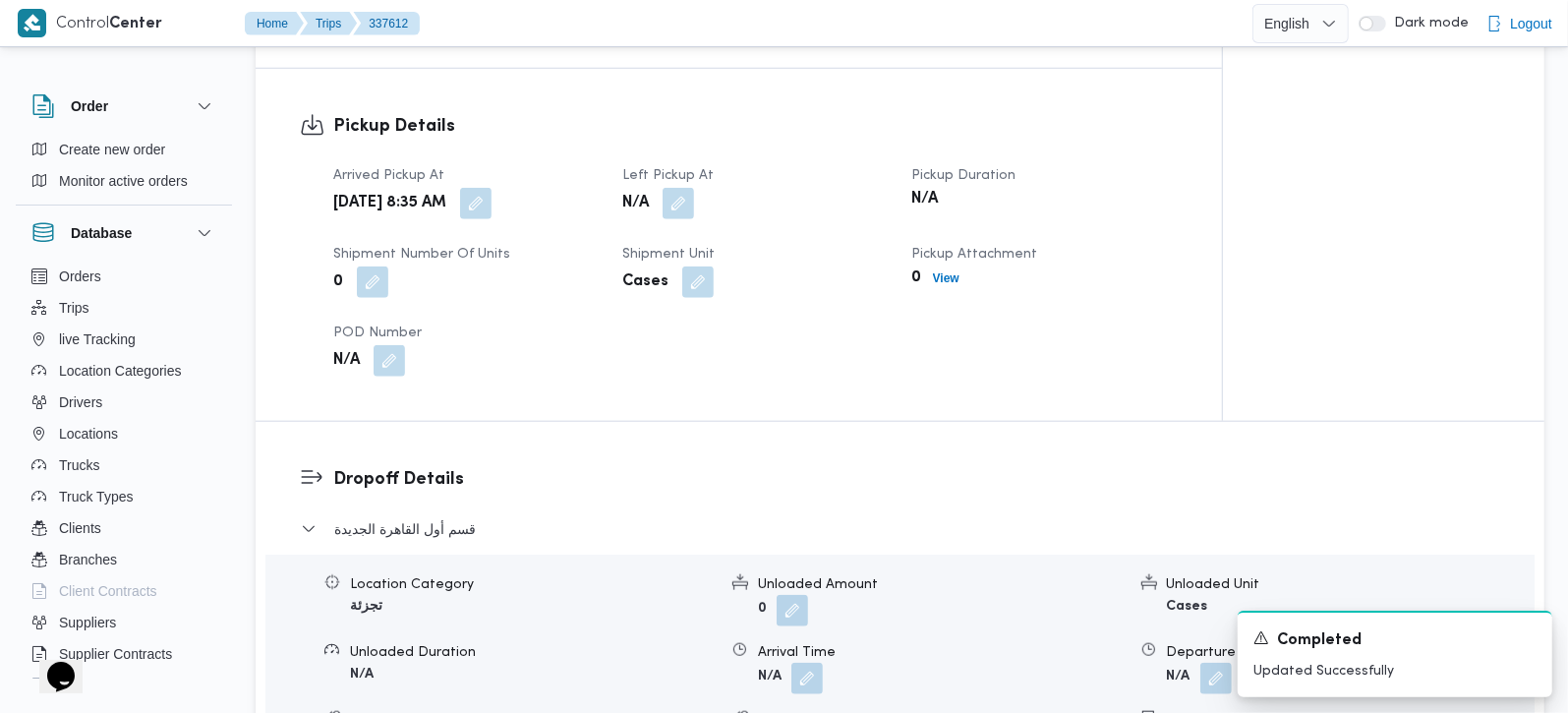
scroll to position [1734, 0]
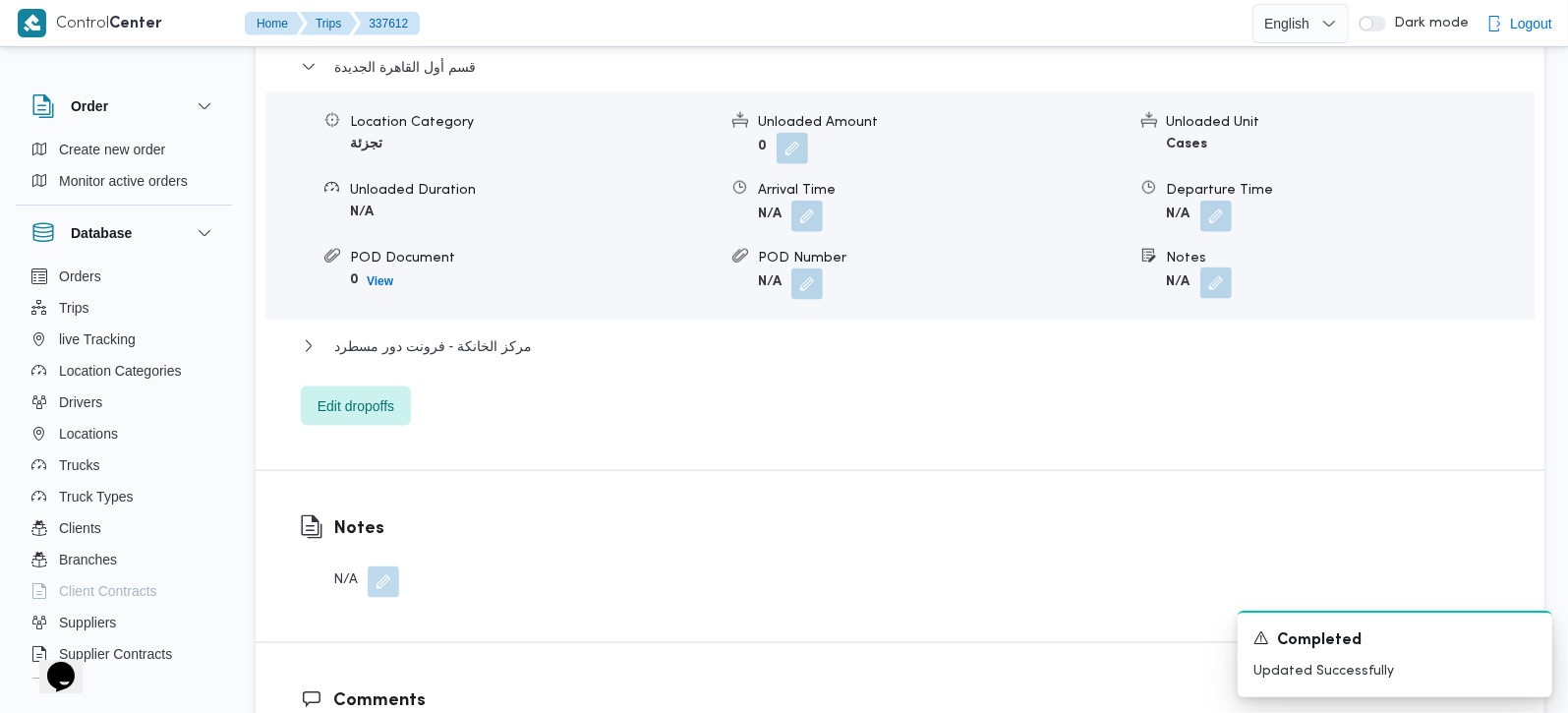
click at [1215, 267] on button "button" at bounding box center [1216, 283] width 32 height 32
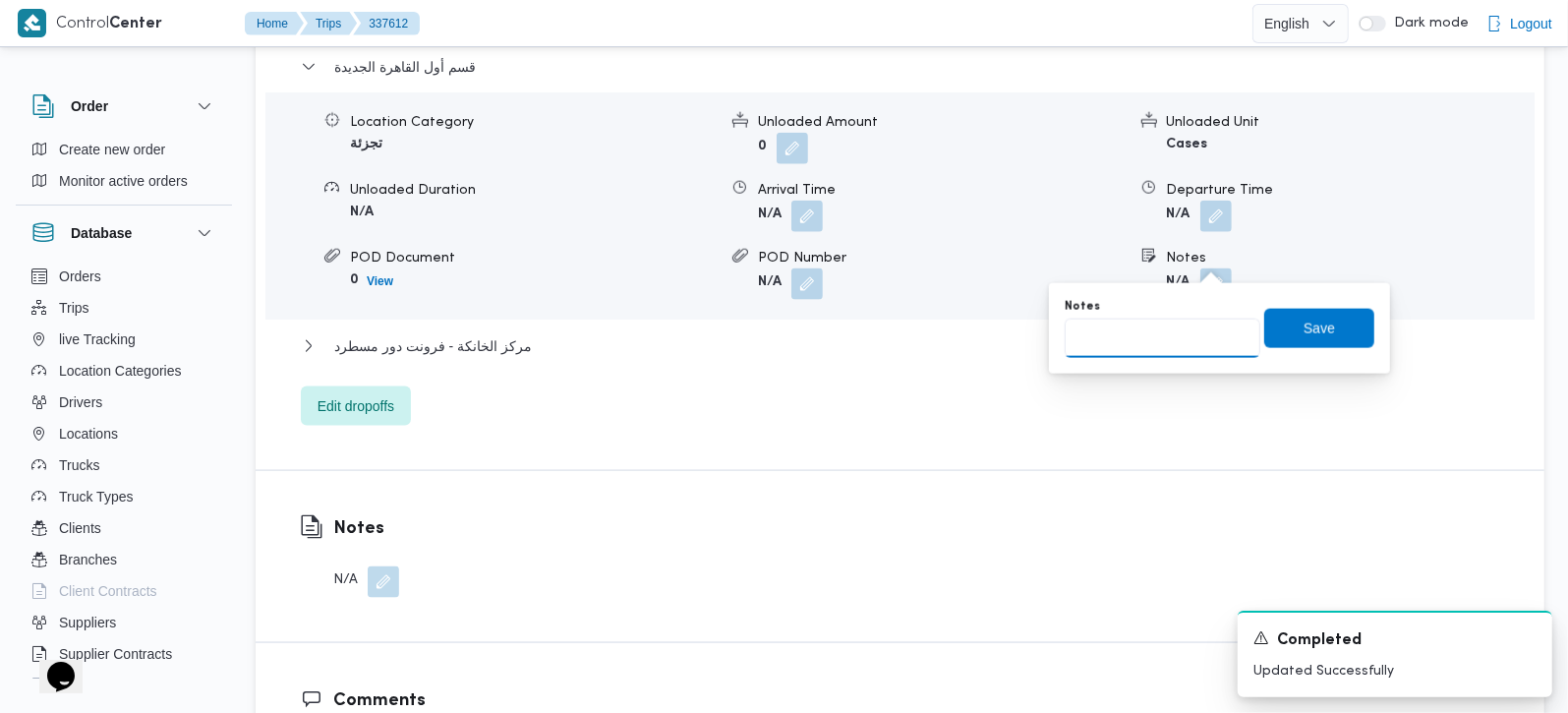
click at [1159, 325] on input "Notes" at bounding box center [1162, 339] width 196 height 40
paste input "التجمع الخامس"
type input "التجمع الخامس"
click at [1339, 312] on span "Save" at bounding box center [1319, 328] width 110 height 40
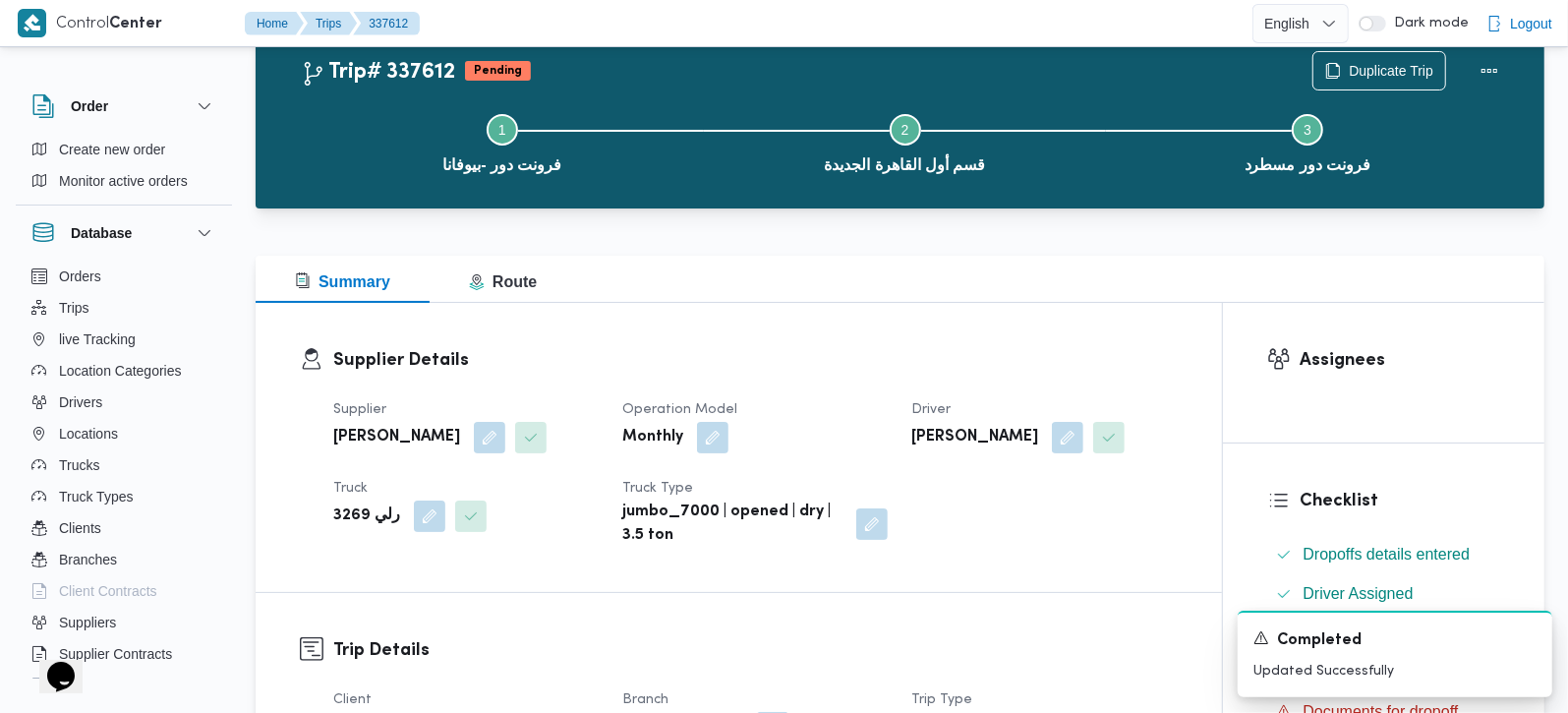
scroll to position [0, 0]
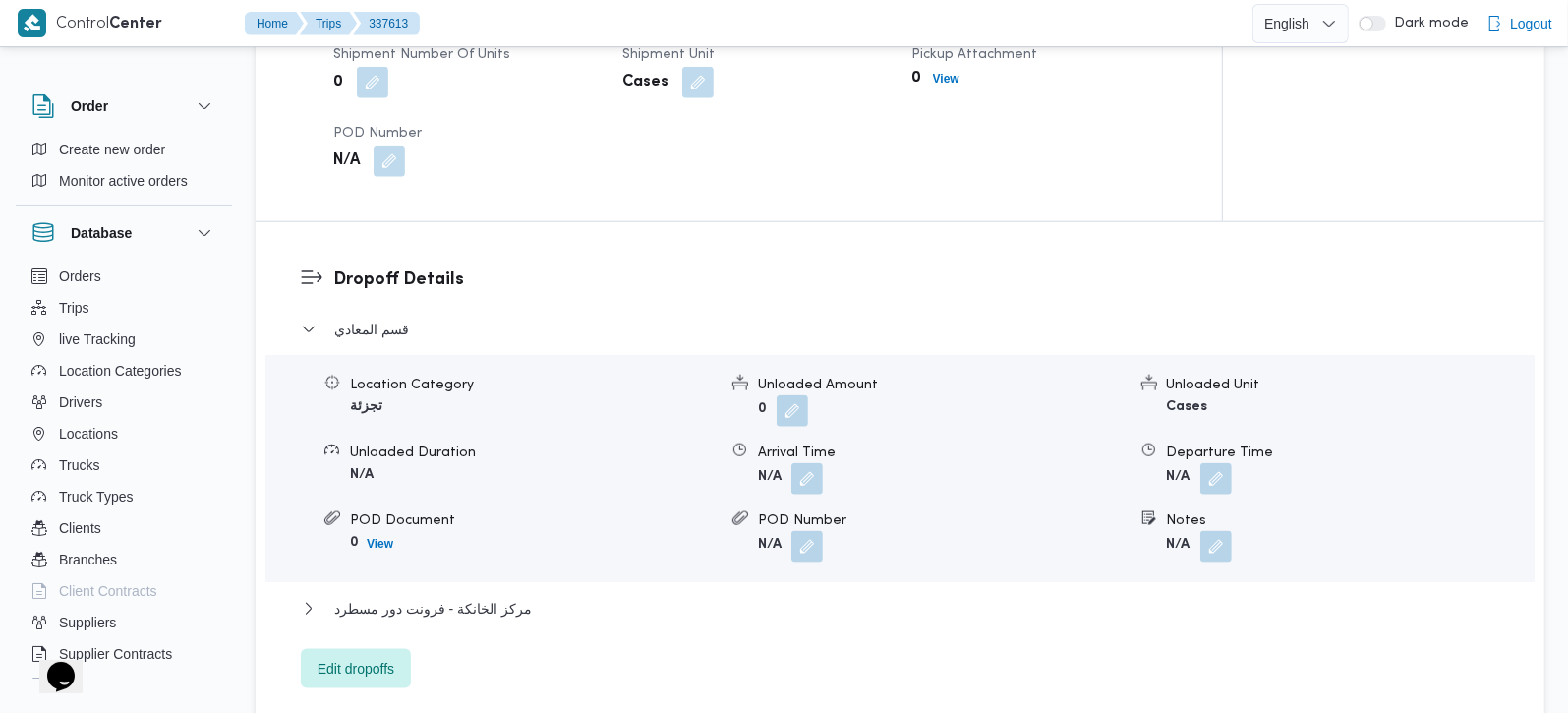
scroll to position [1734, 0]
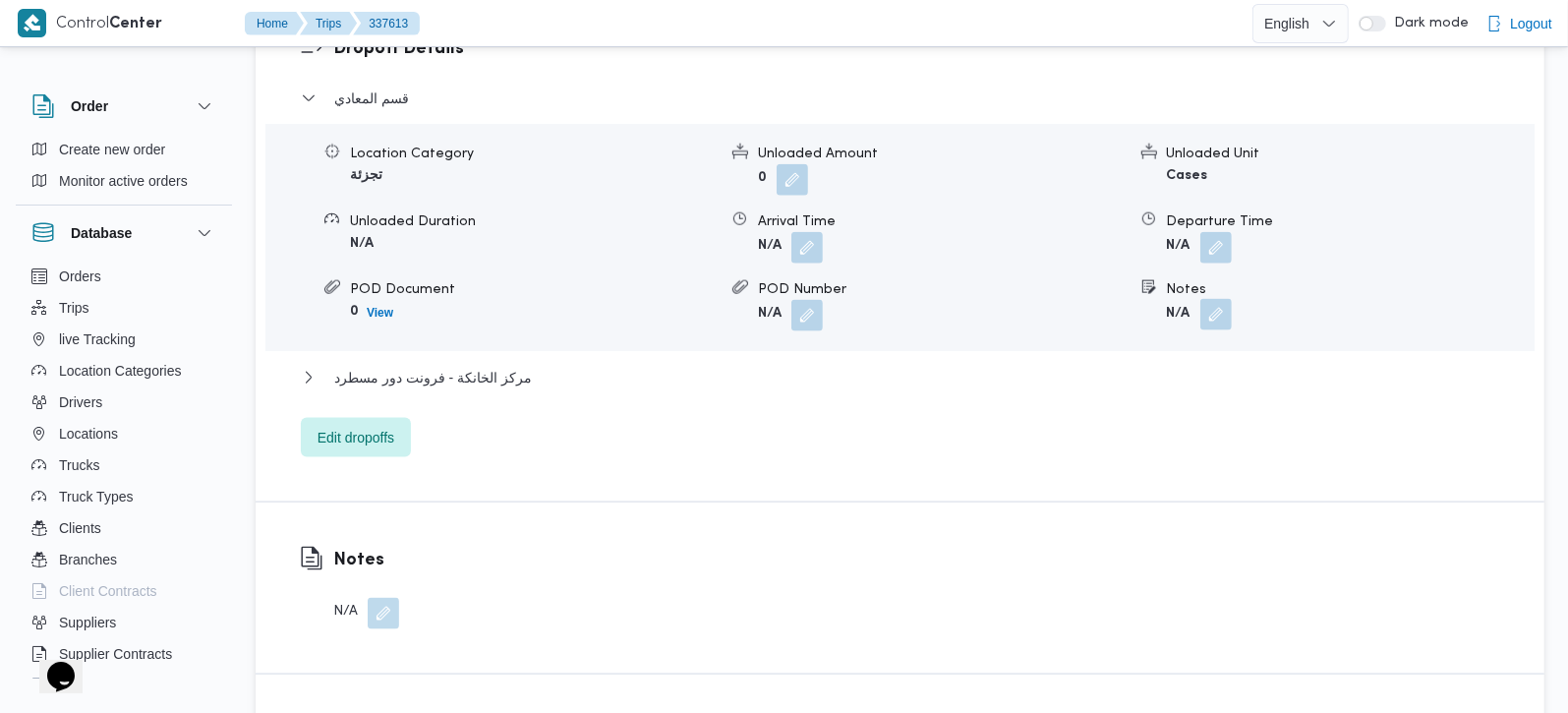
click at [1210, 299] on button "button" at bounding box center [1216, 315] width 32 height 32
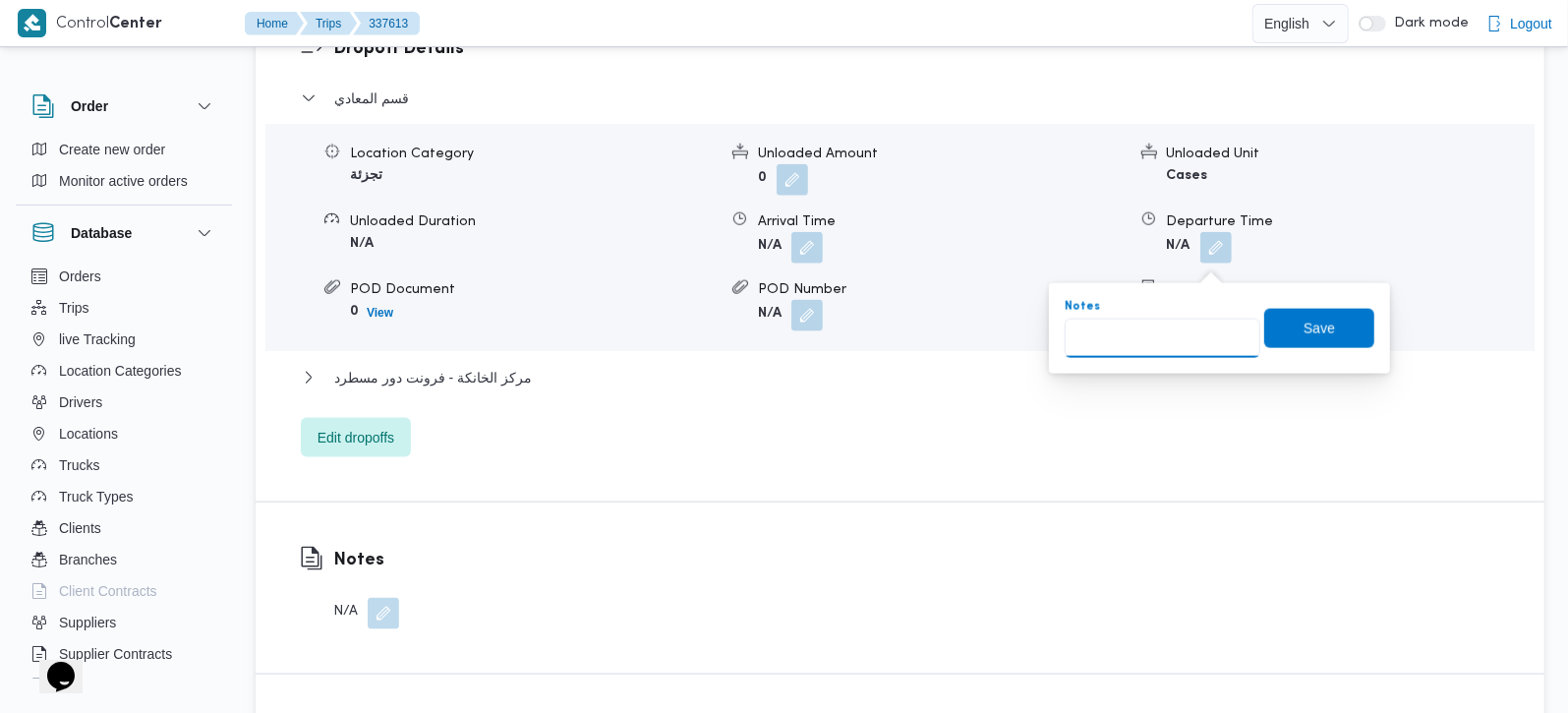
click at [1179, 331] on input "Notes" at bounding box center [1162, 339] width 196 height 40
paste input "زهراء"
type input "زهراء"
click at [1304, 337] on span "Save" at bounding box center [1320, 328] width 32 height 24
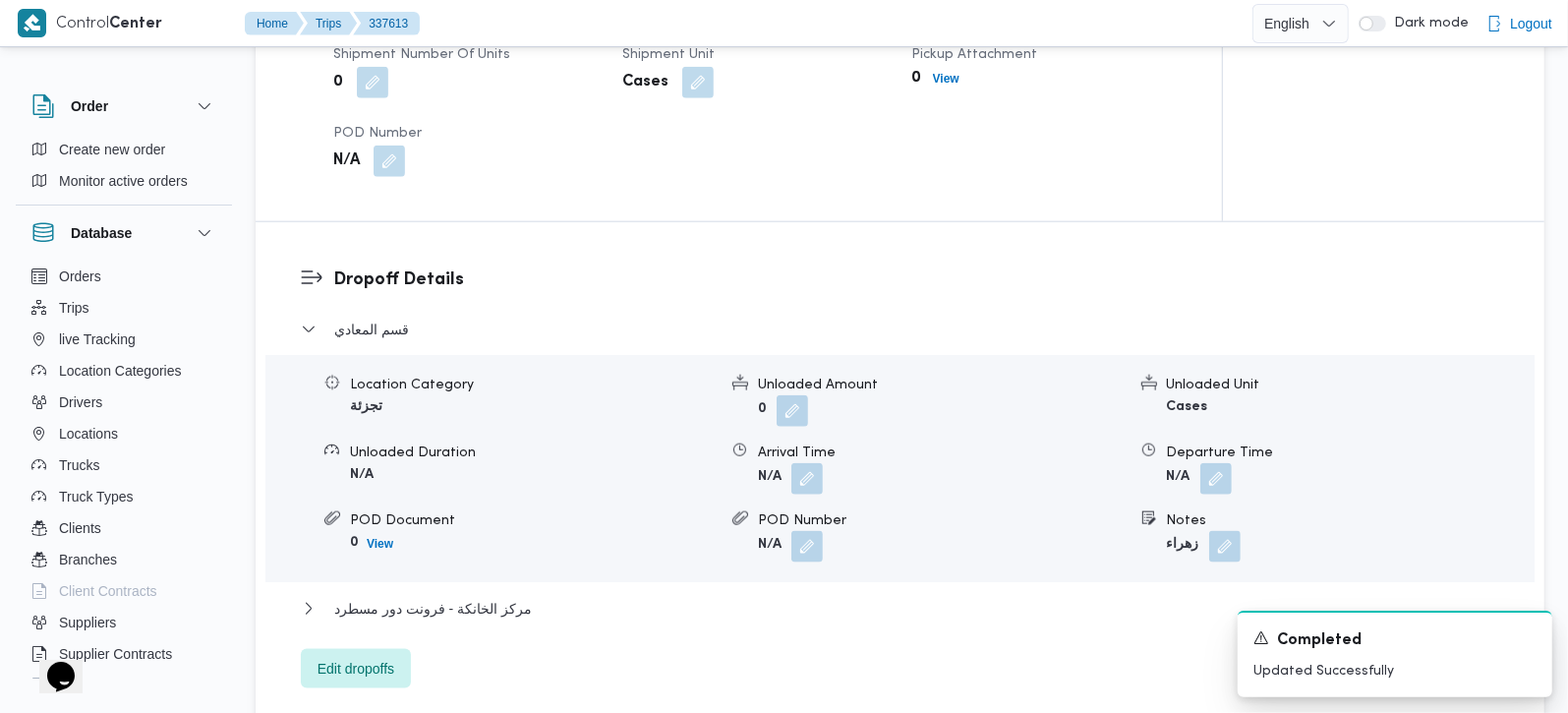
scroll to position [1040, 0]
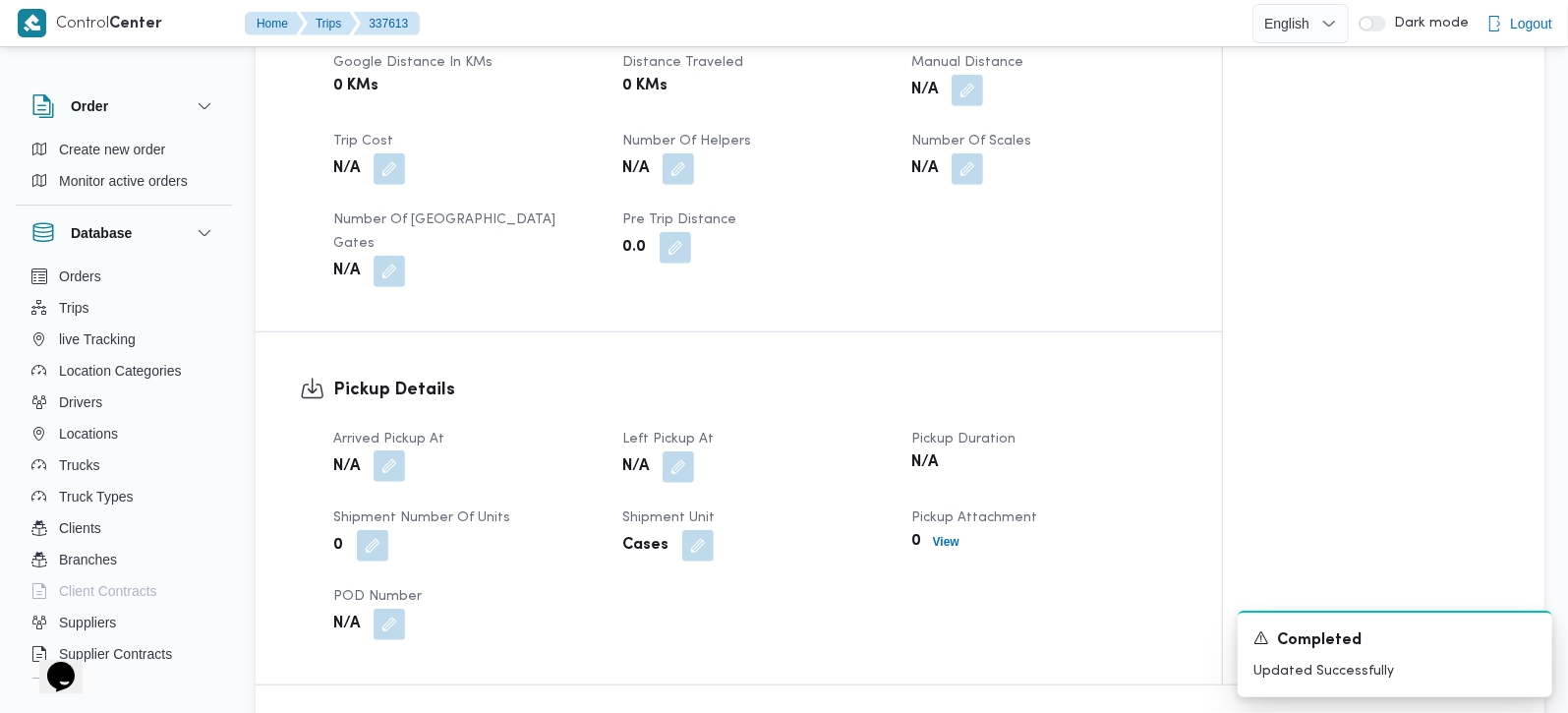
click at [396, 450] on button "button" at bounding box center [389, 466] width 32 height 32
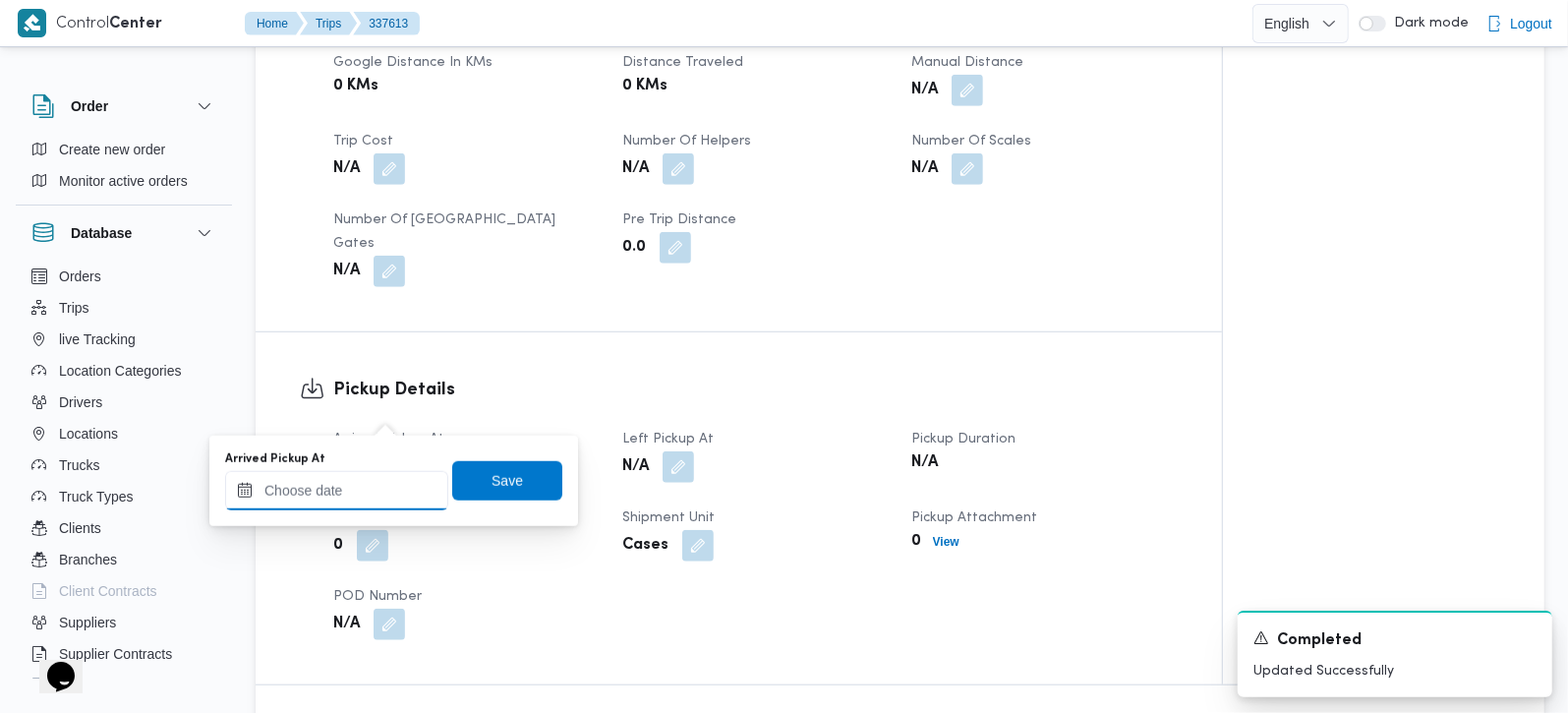
click at [383, 505] on input "Arrived Pickup At" at bounding box center [337, 491] width 223 height 40
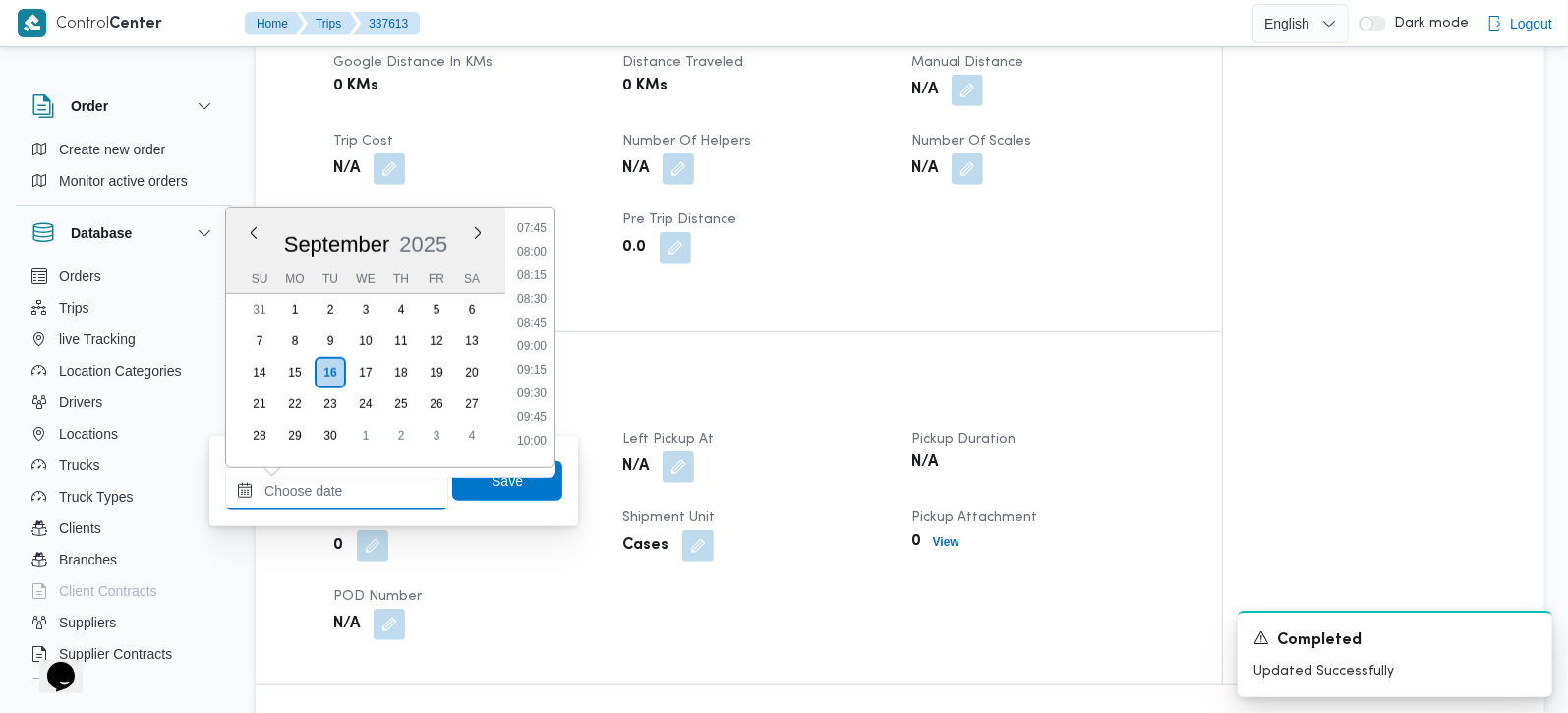
scroll to position [621, 0]
click at [532, 436] on li "08:45" at bounding box center [532, 439] width 46 height 20
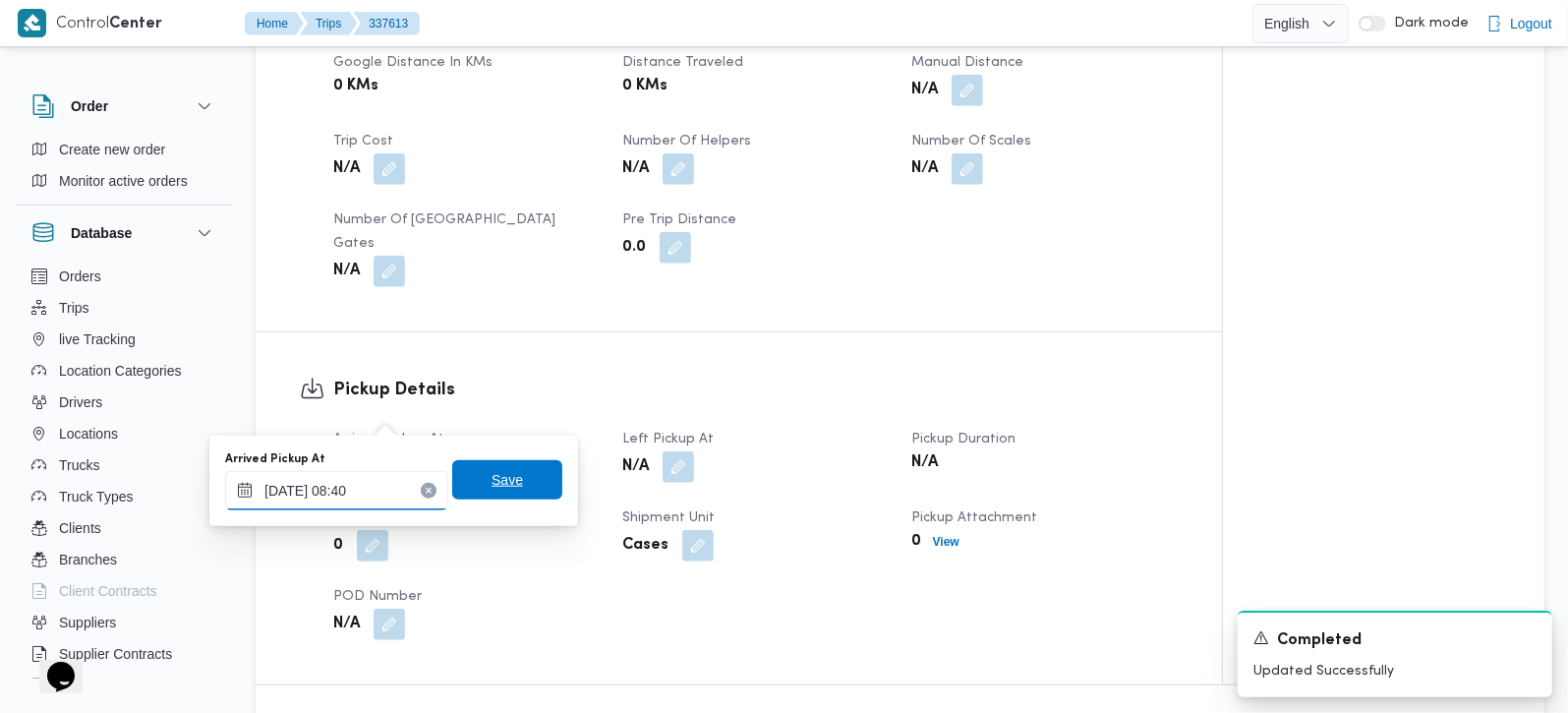
type input "[DATE] 08:40"
click at [499, 473] on span "Save" at bounding box center [507, 480] width 32 height 24
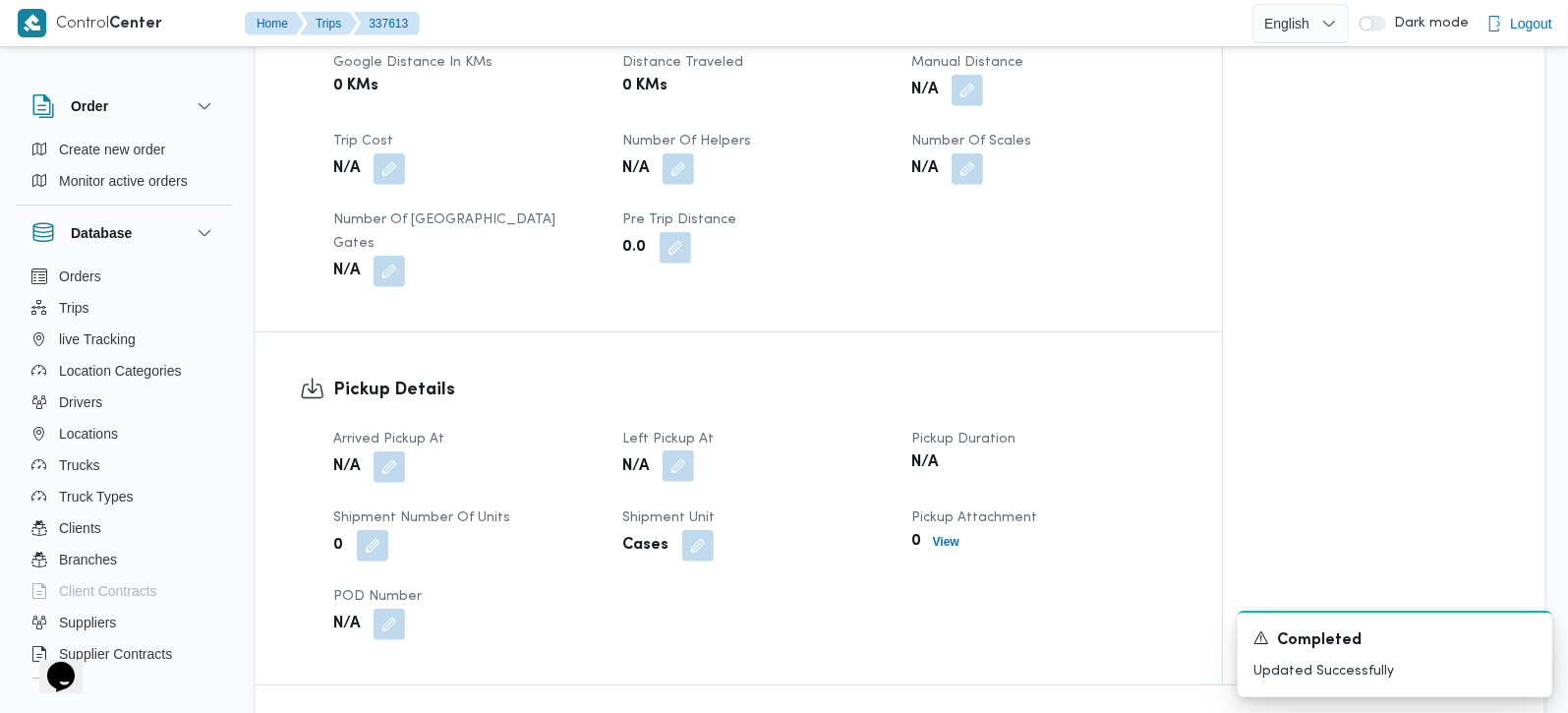
click at [671, 450] on button "button" at bounding box center [678, 466] width 32 height 32
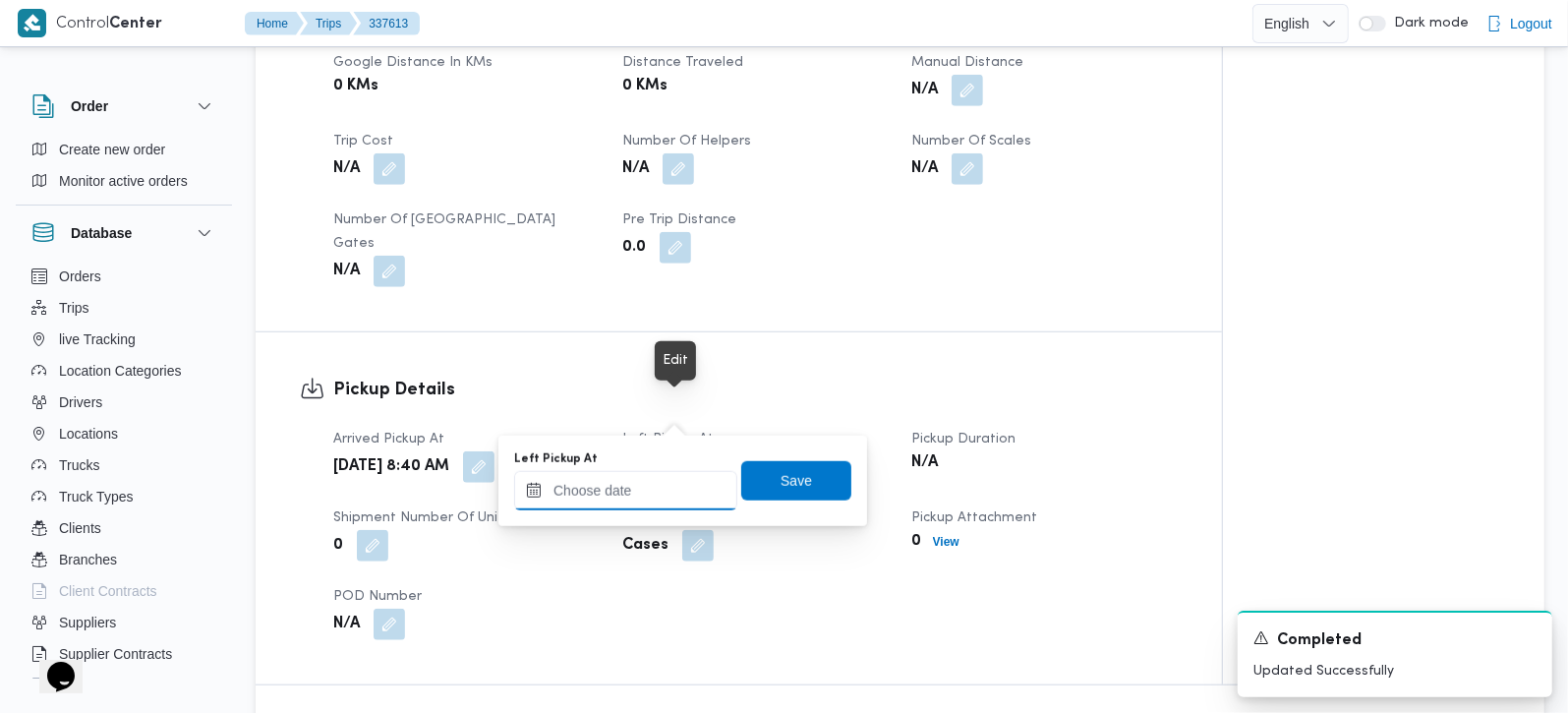
click at [637, 488] on input "Left Pickup At" at bounding box center [626, 491] width 223 height 40
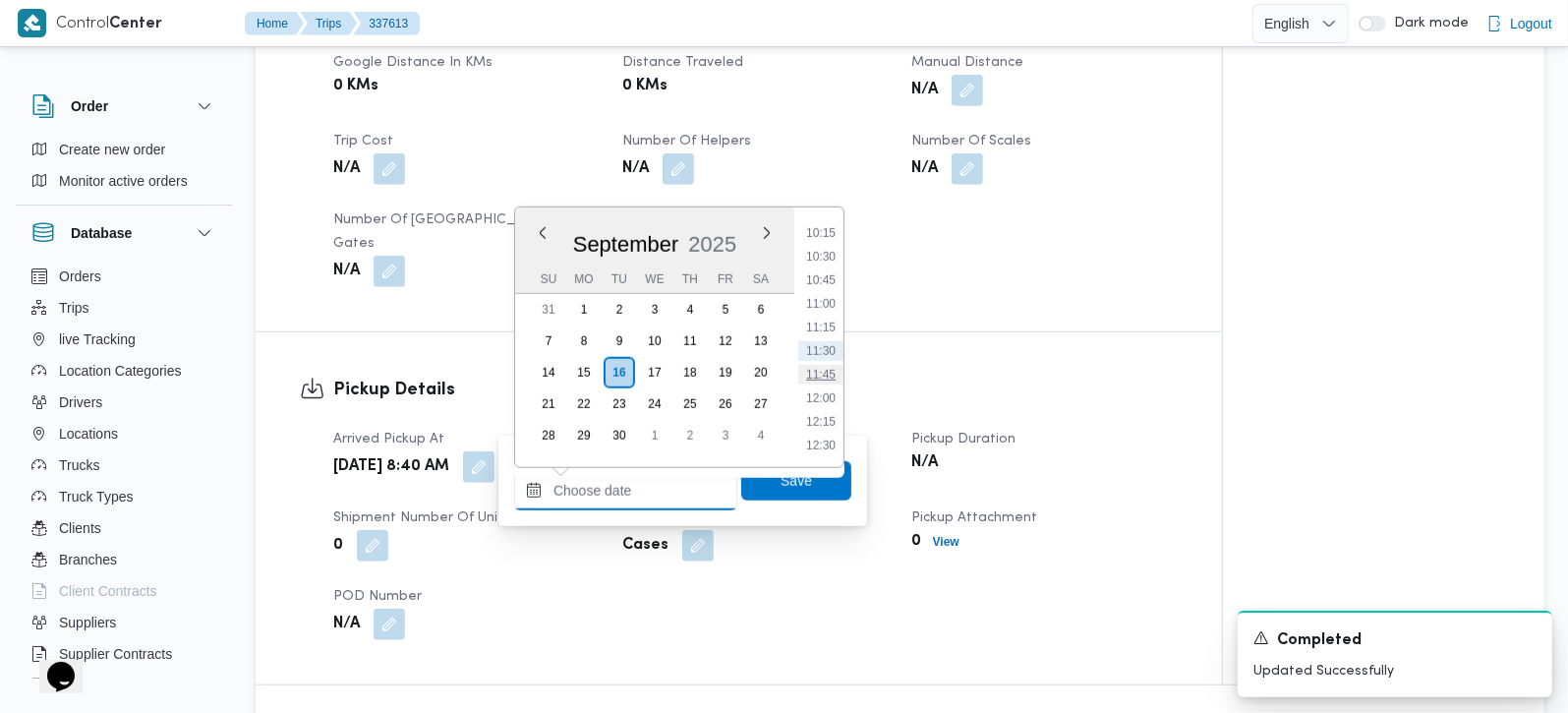
scroll to position [852, 0]
click at [834, 297] on li "09:45" at bounding box center [821, 301] width 46 height 20
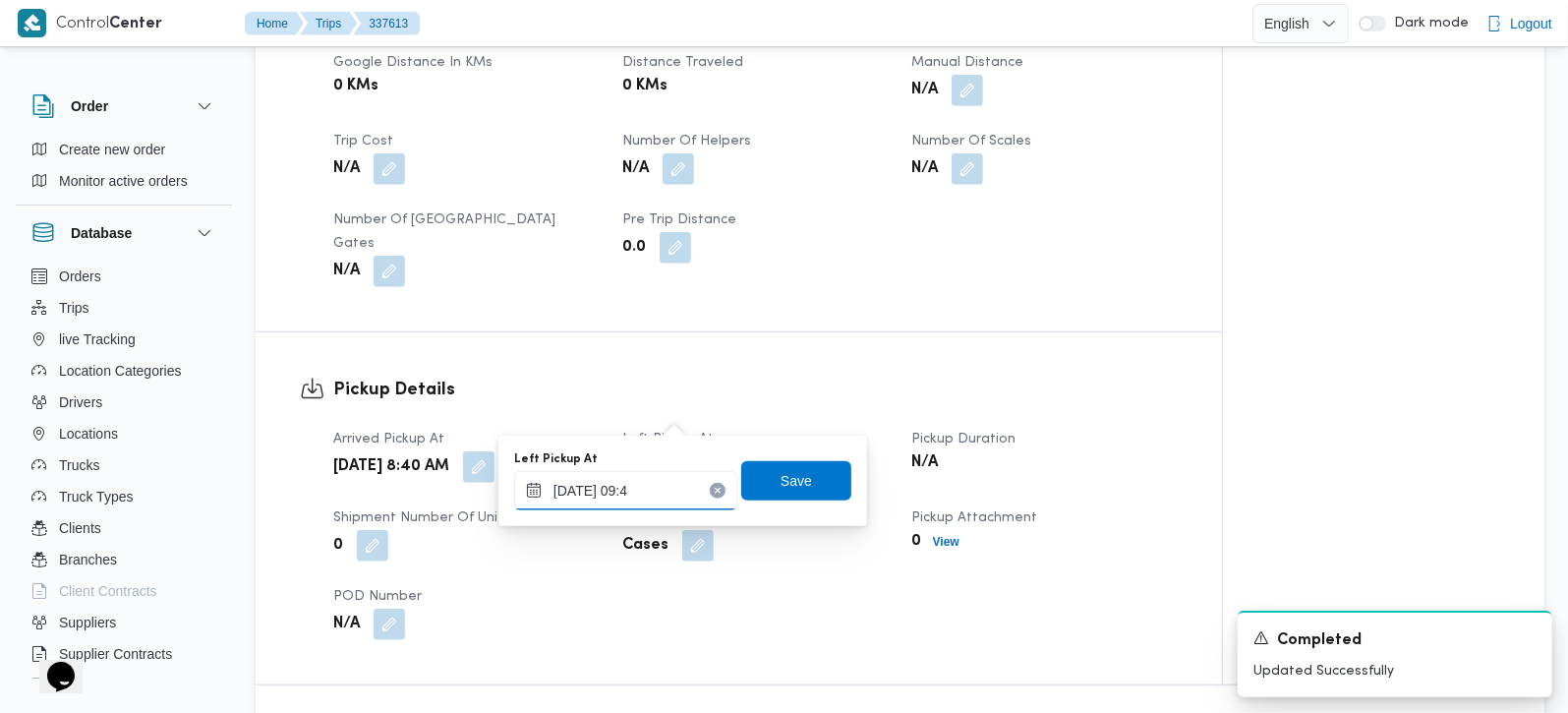
type input "16/09/2025 09:45"
click at [795, 483] on span "Save" at bounding box center [795, 480] width 110 height 40
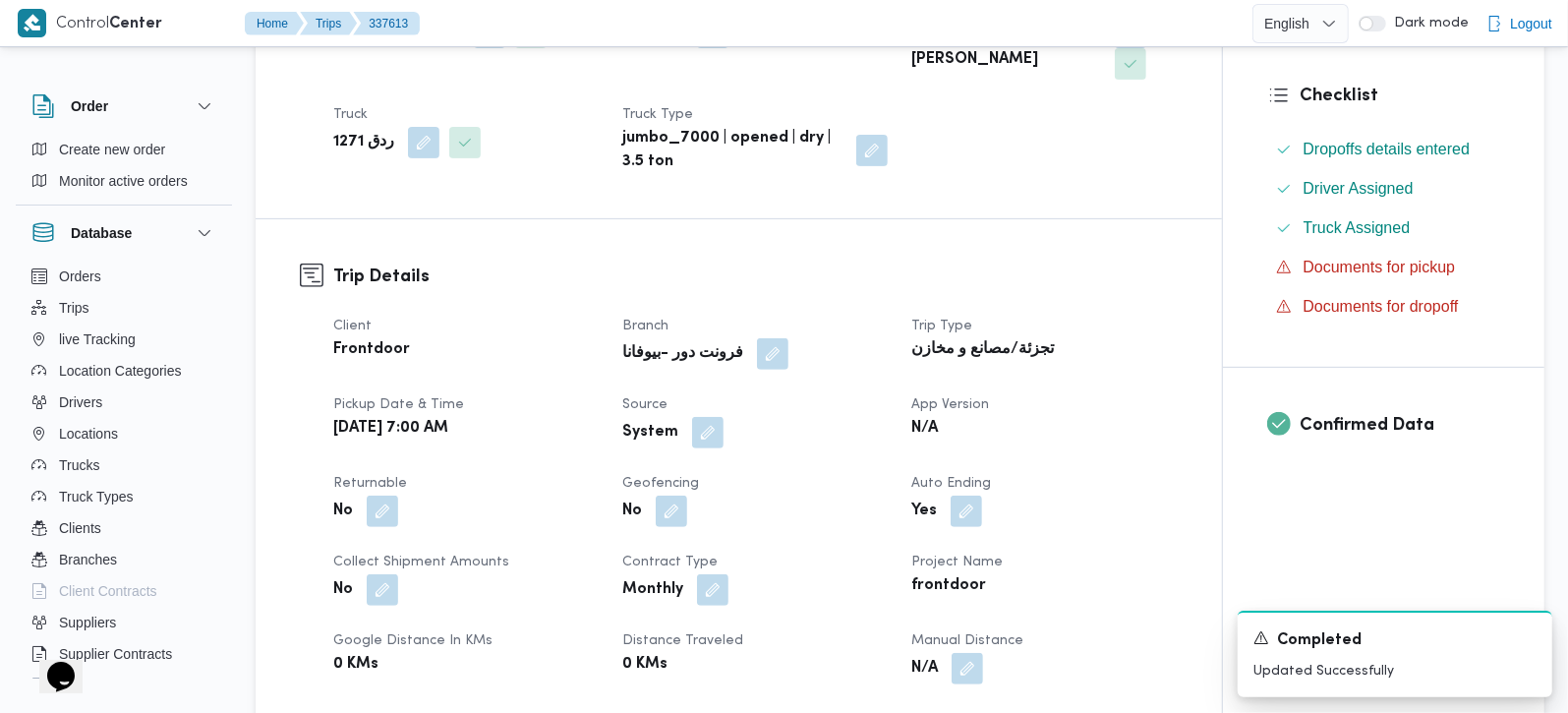
scroll to position [0, 0]
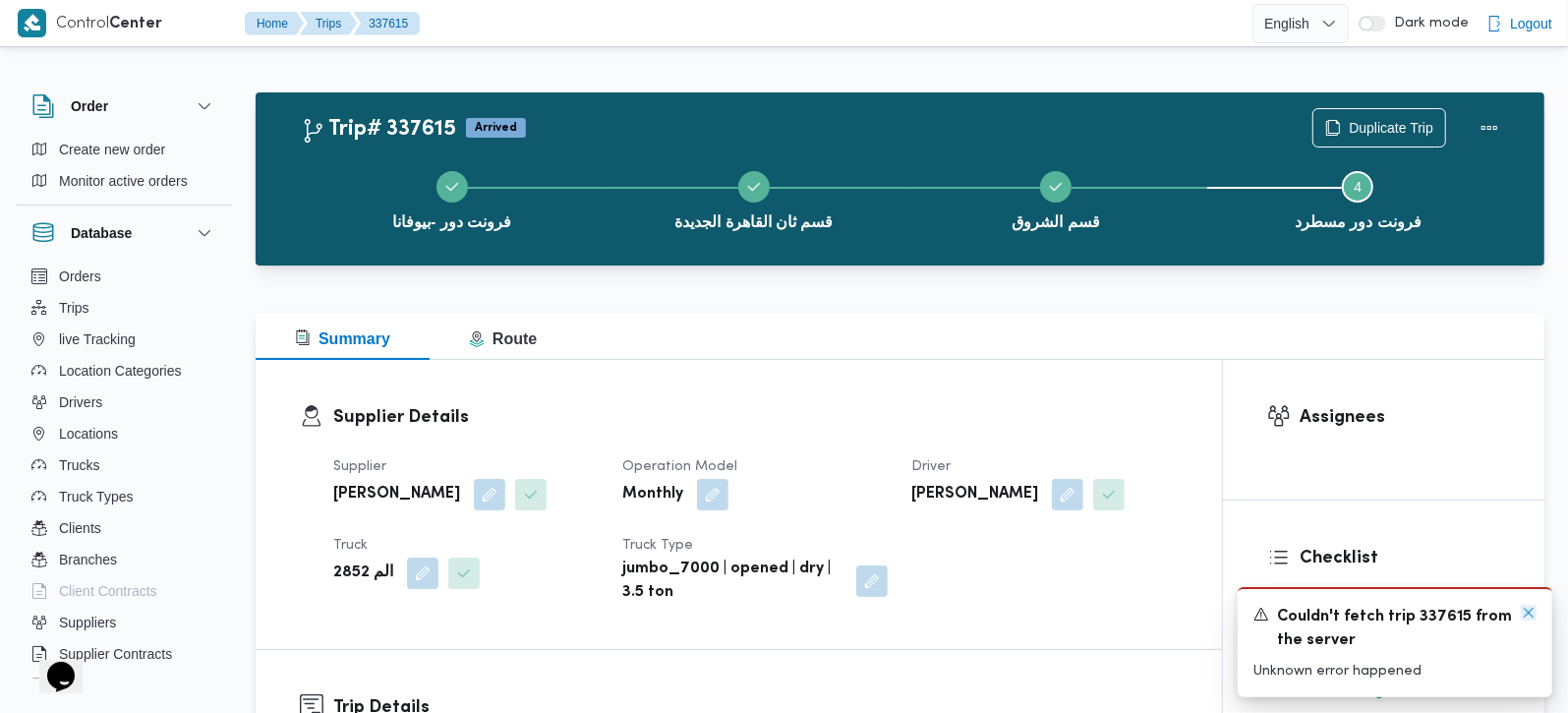
click at [1530, 618] on icon "Dismiss toast" at bounding box center [1528, 613] width 16 height 16
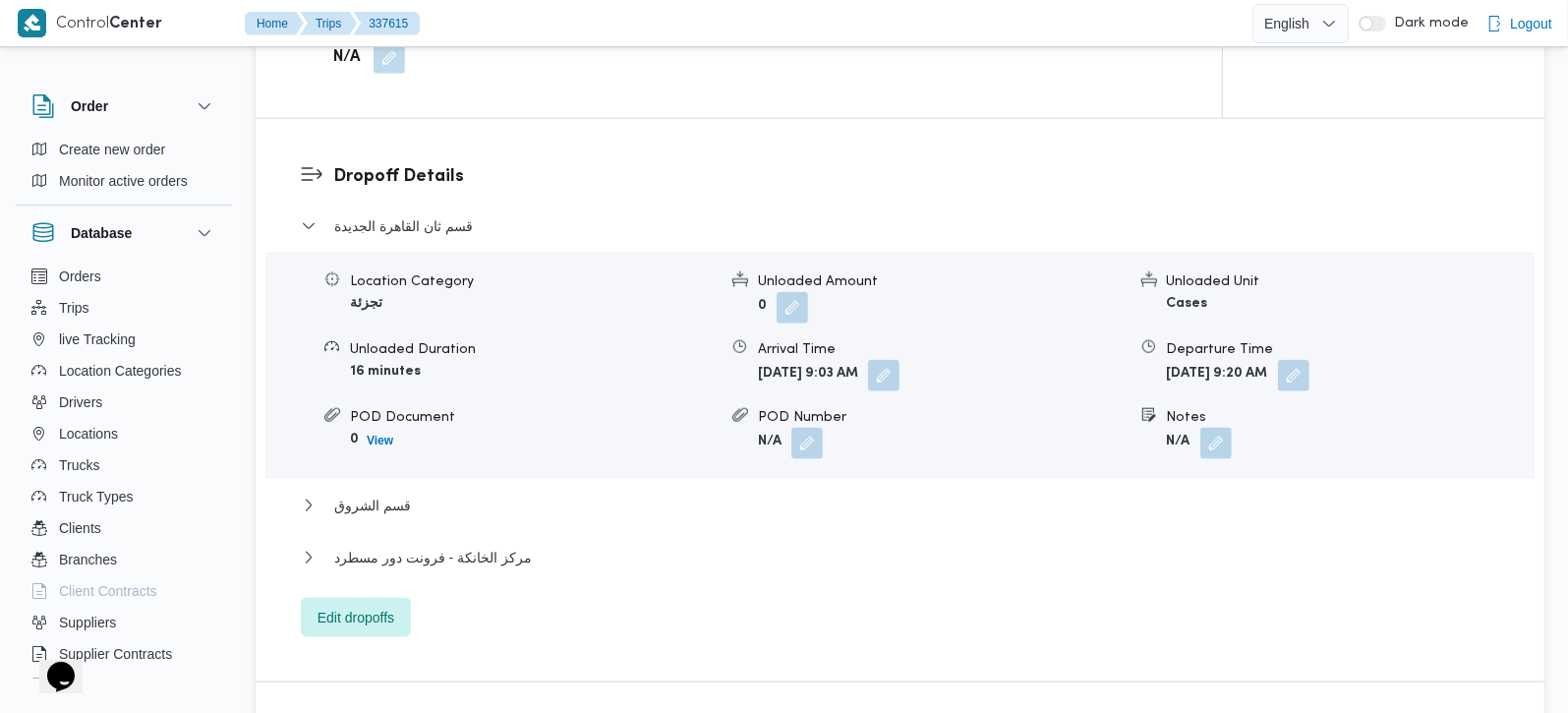
scroll to position [1619, 0]
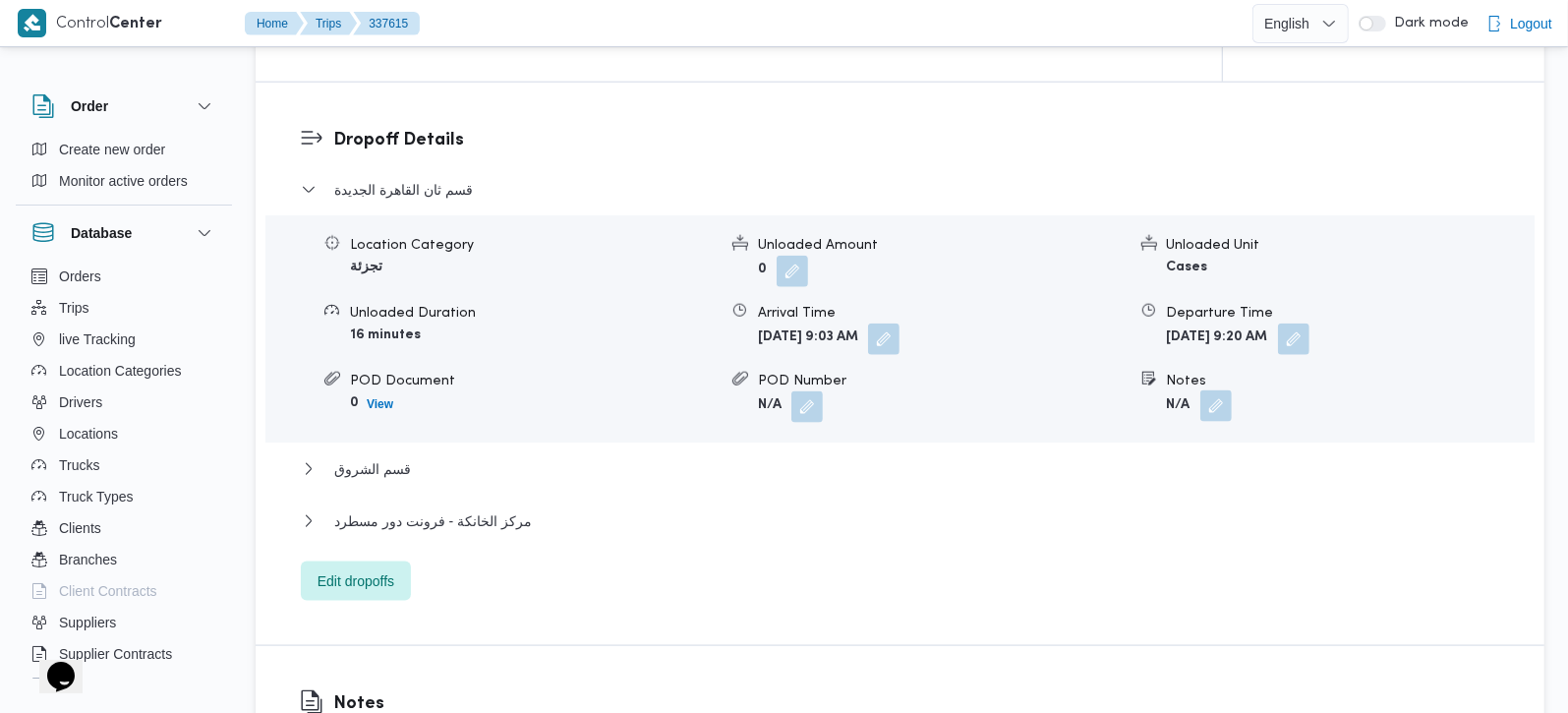
click at [1227, 390] on button "button" at bounding box center [1216, 406] width 32 height 32
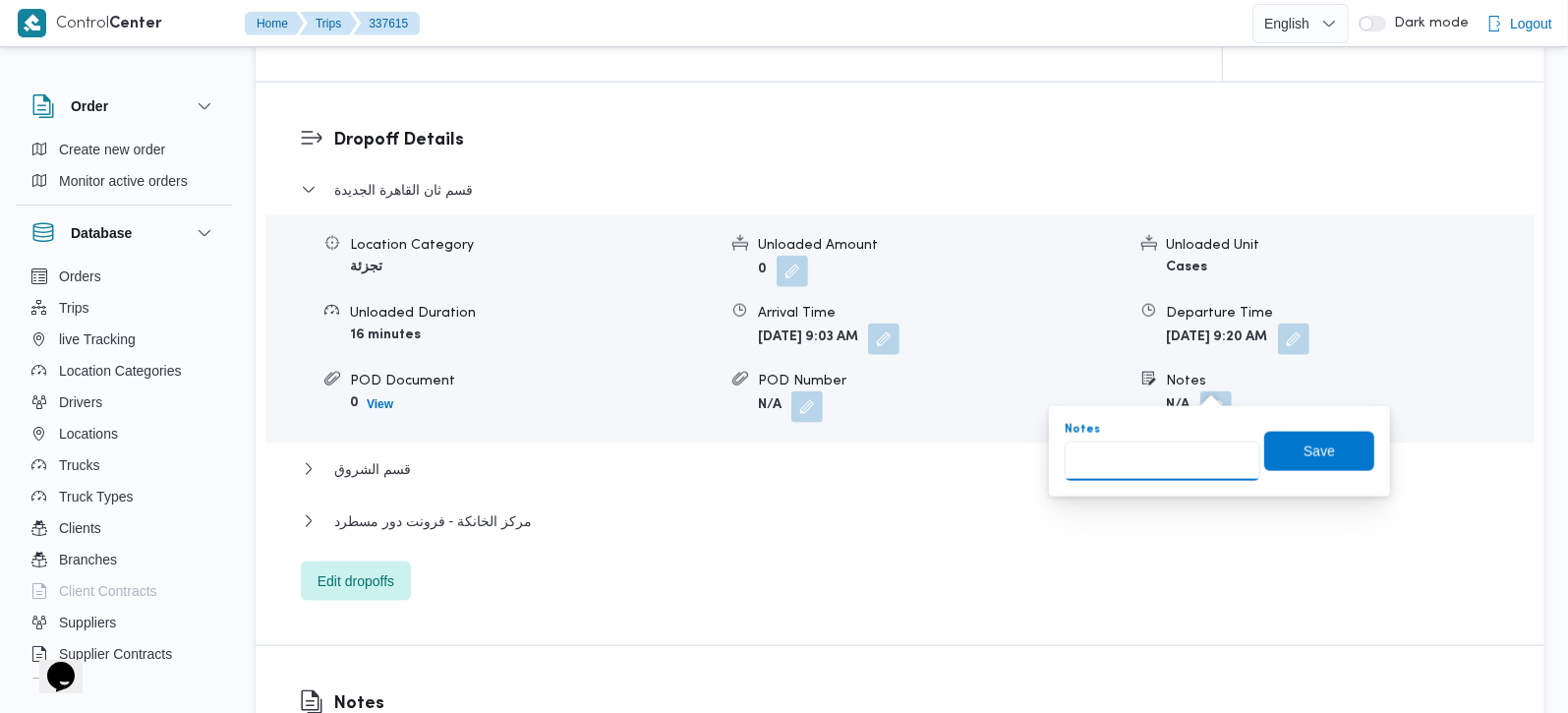
click at [1192, 464] on input "Notes" at bounding box center [1162, 461] width 196 height 40
paste input "مدينتي"
type input "مدينتي"
click at [1307, 456] on span "Save" at bounding box center [1320, 450] width 32 height 24
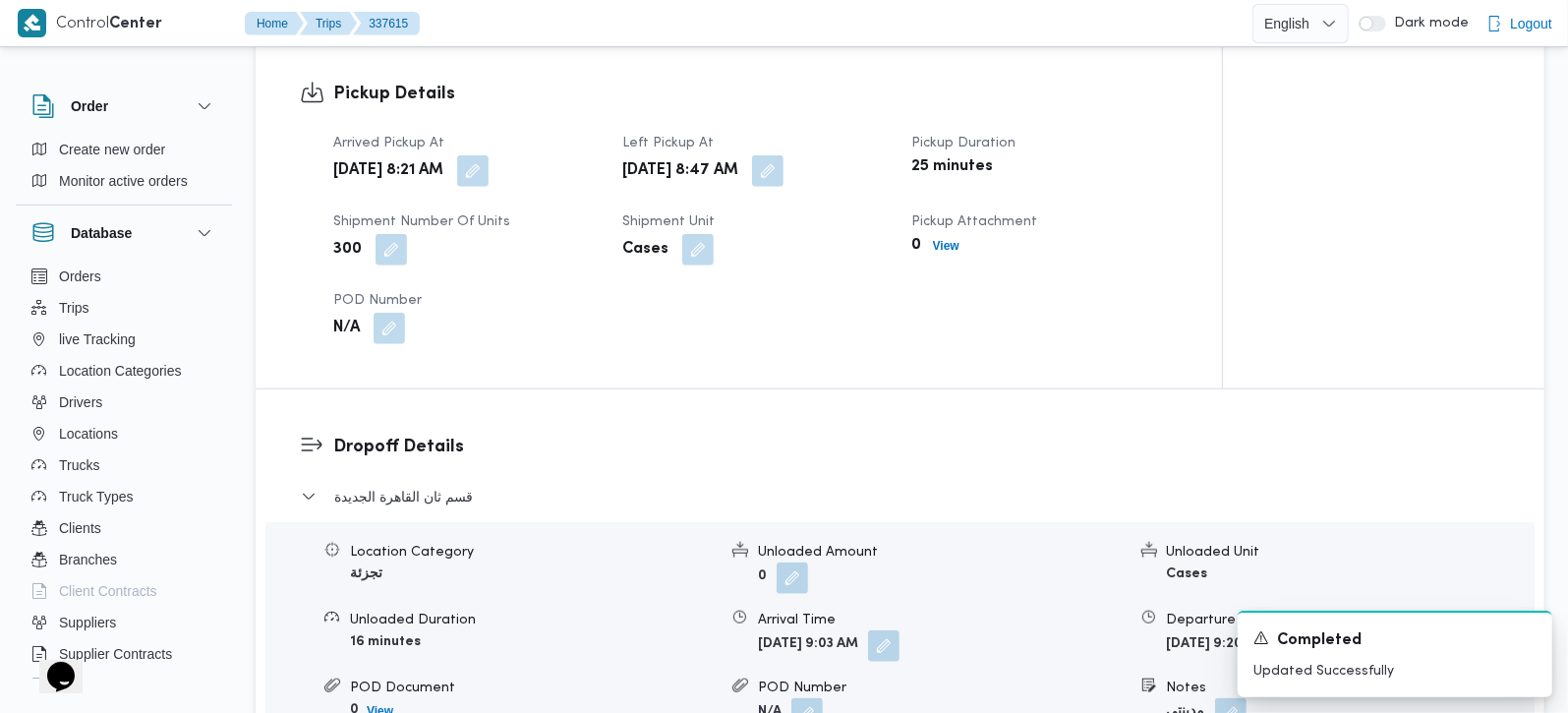
scroll to position [1272, 0]
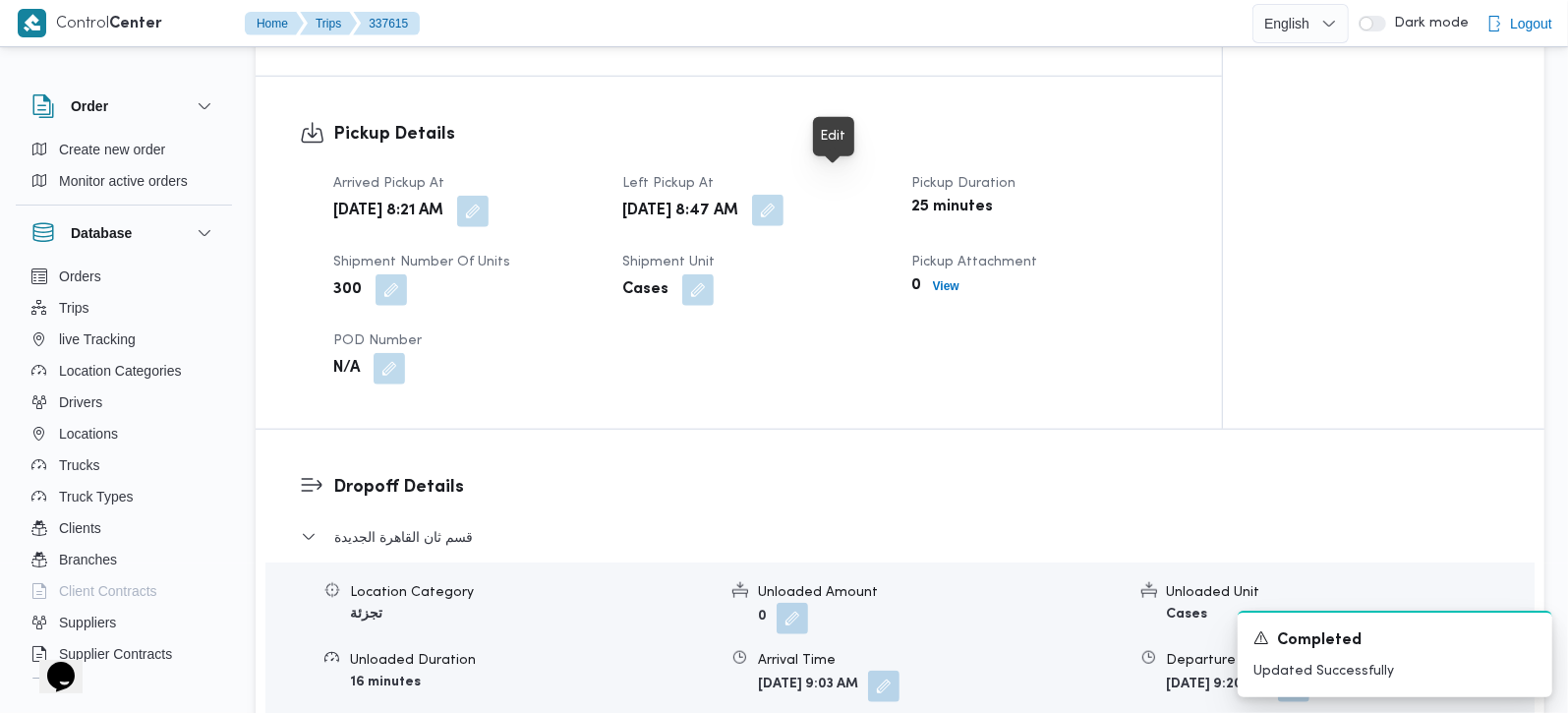
click at [784, 195] on button "button" at bounding box center [768, 211] width 32 height 32
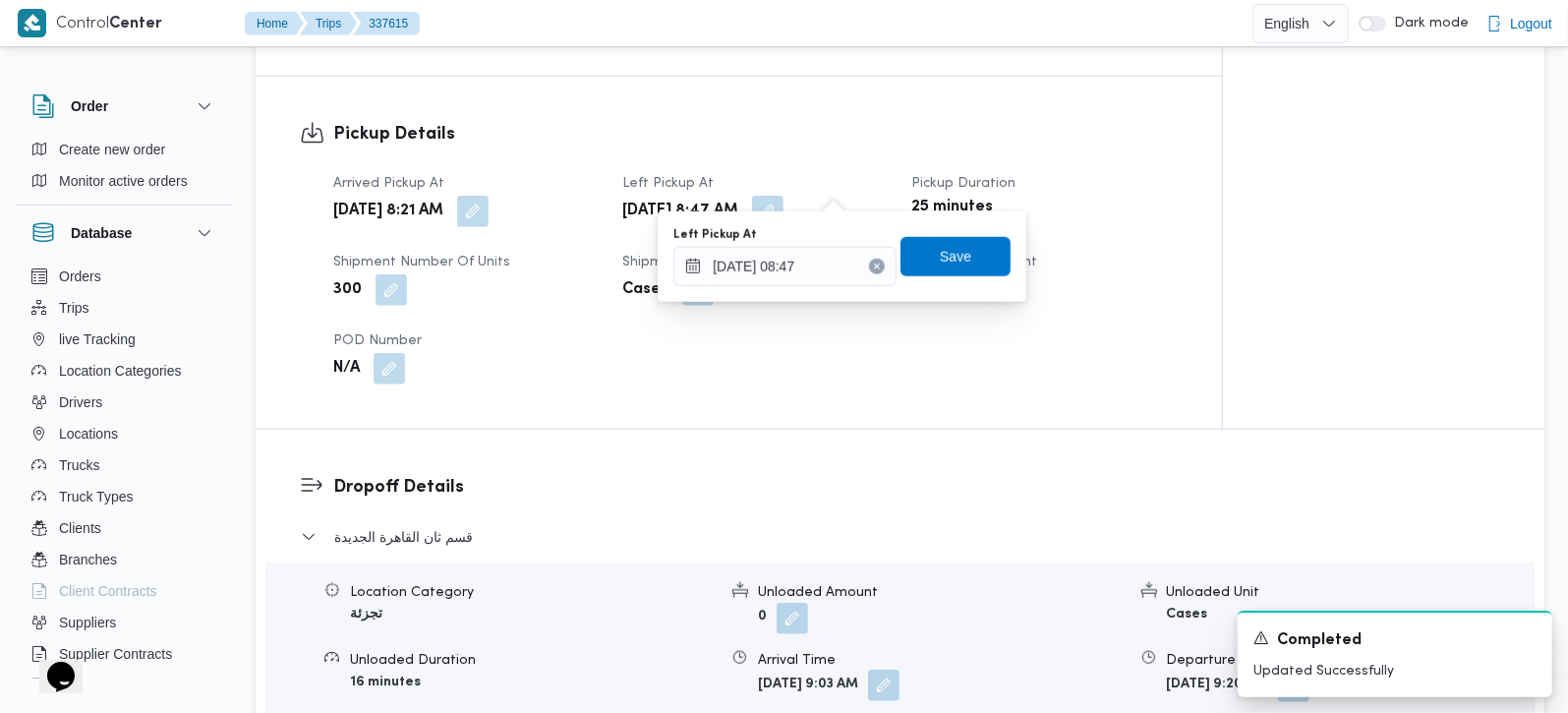
click at [900, 670] on button "button" at bounding box center [884, 685] width 32 height 32
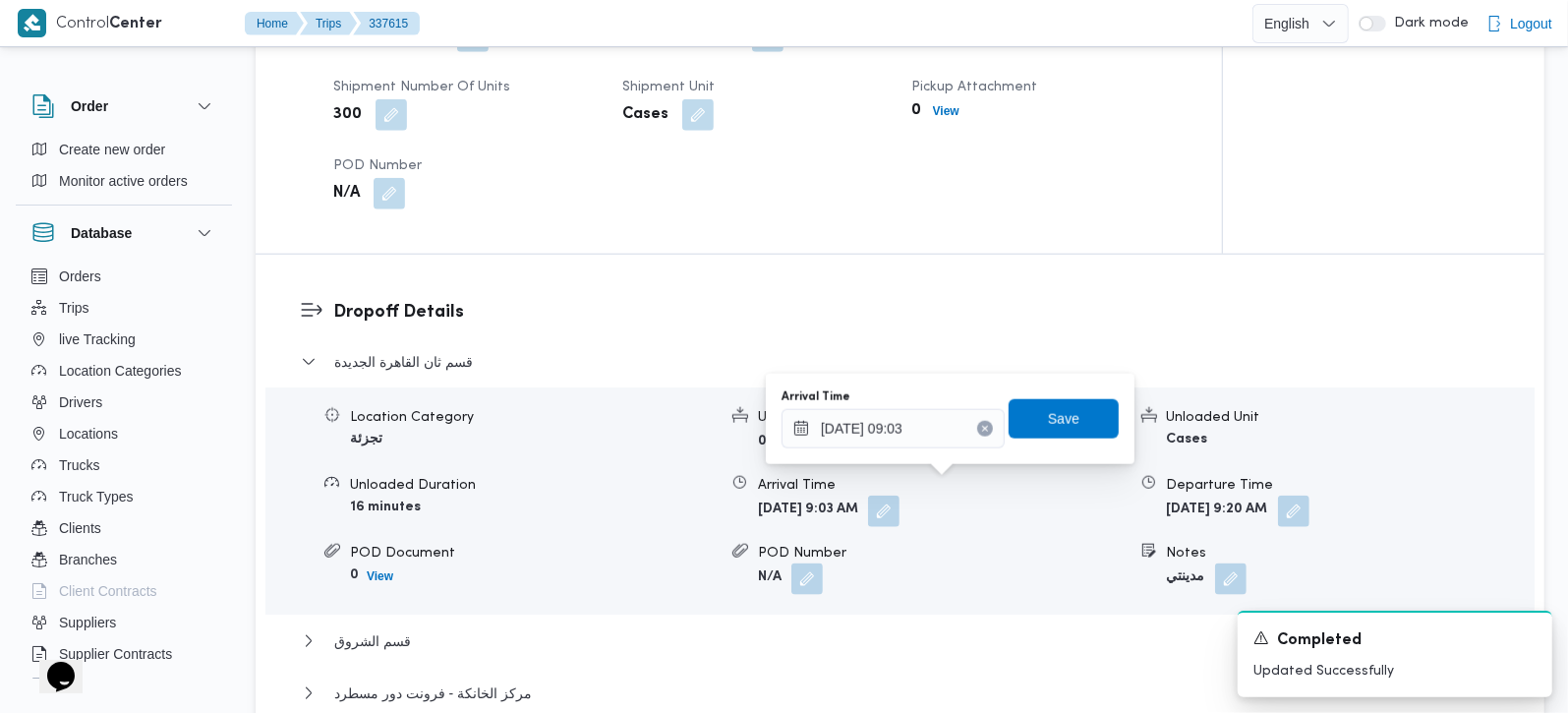
scroll to position [1502, 0]
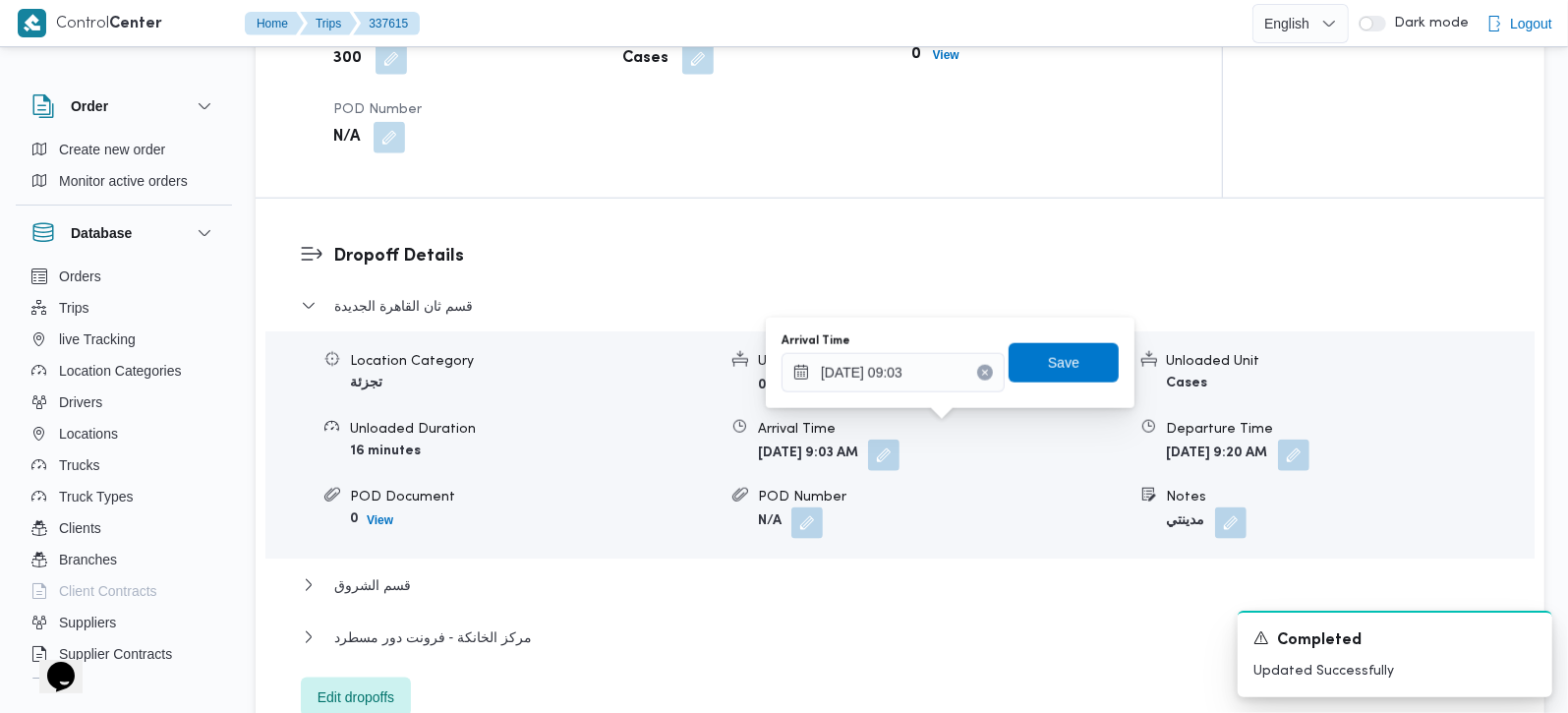
click at [384, 573] on div "قسم الشروق" at bounding box center [901, 592] width 1200 height 38
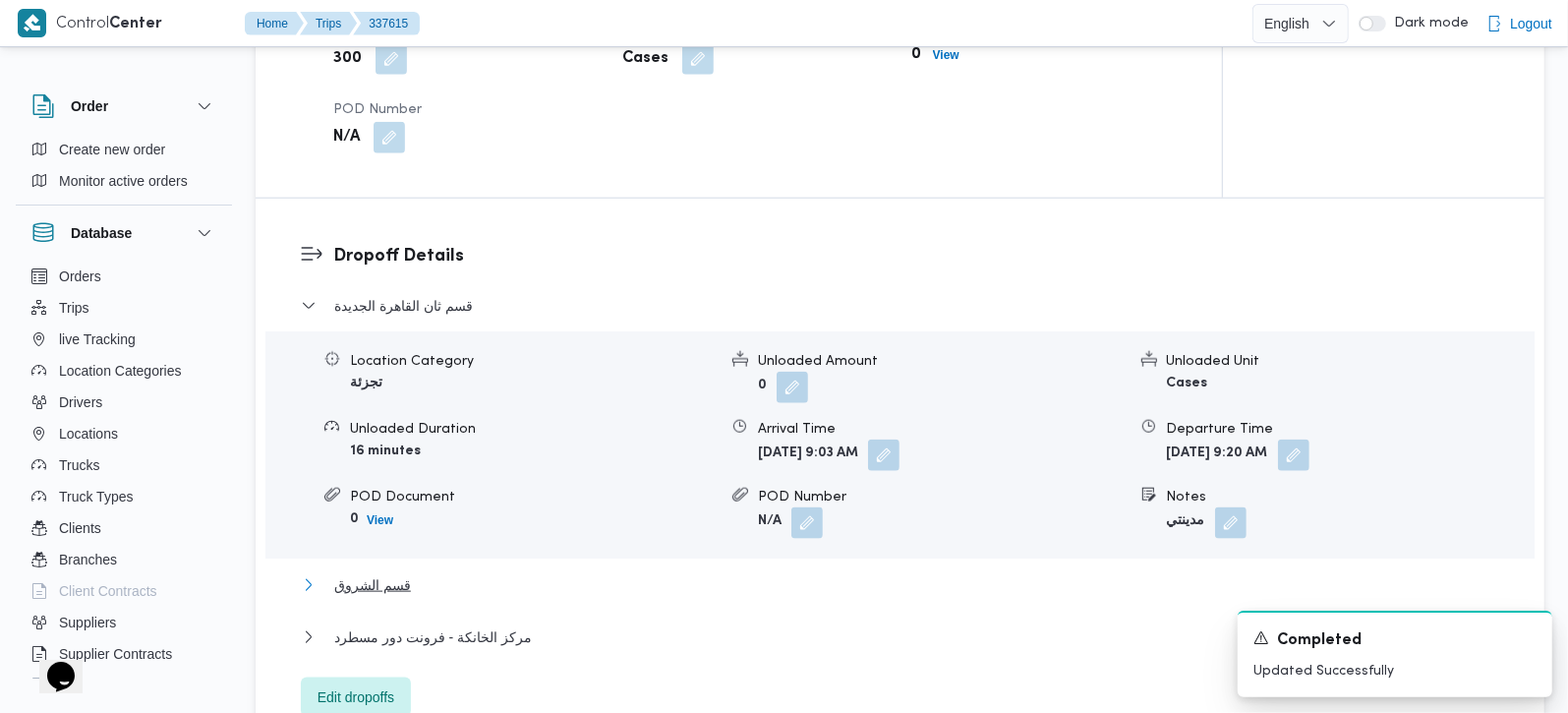
click at [381, 573] on span "قسم الشروق" at bounding box center [372, 585] width 76 height 24
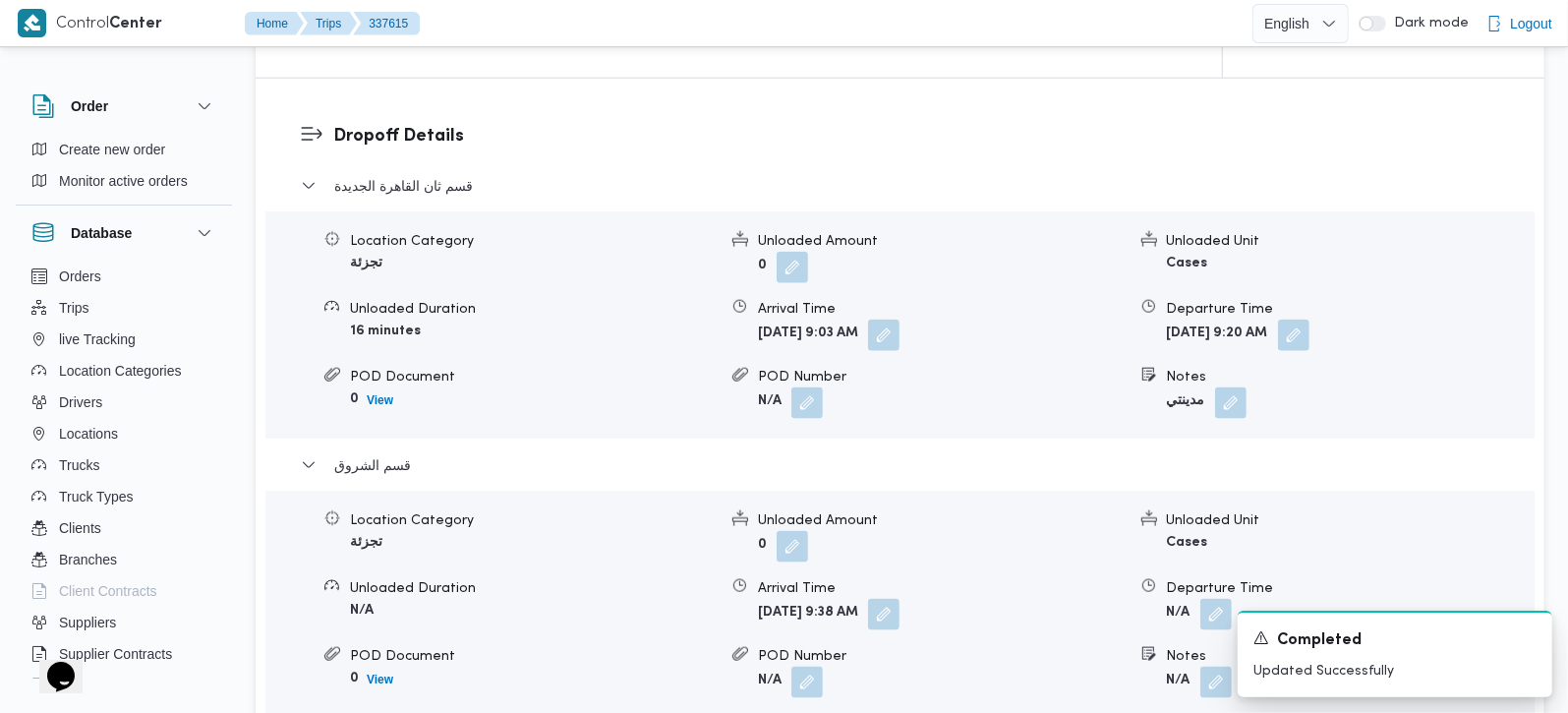
scroll to position [1734, 0]
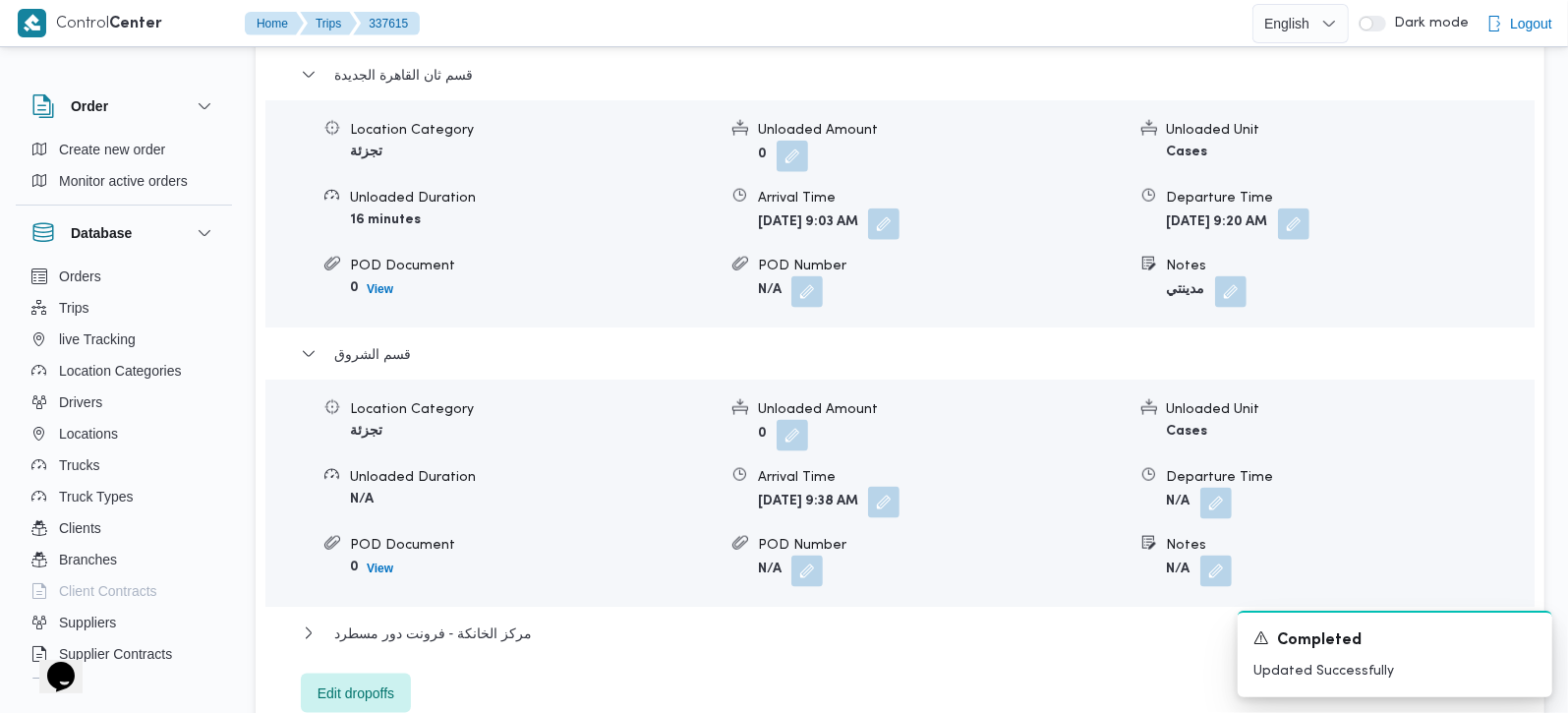
click at [900, 487] on button "button" at bounding box center [884, 502] width 32 height 32
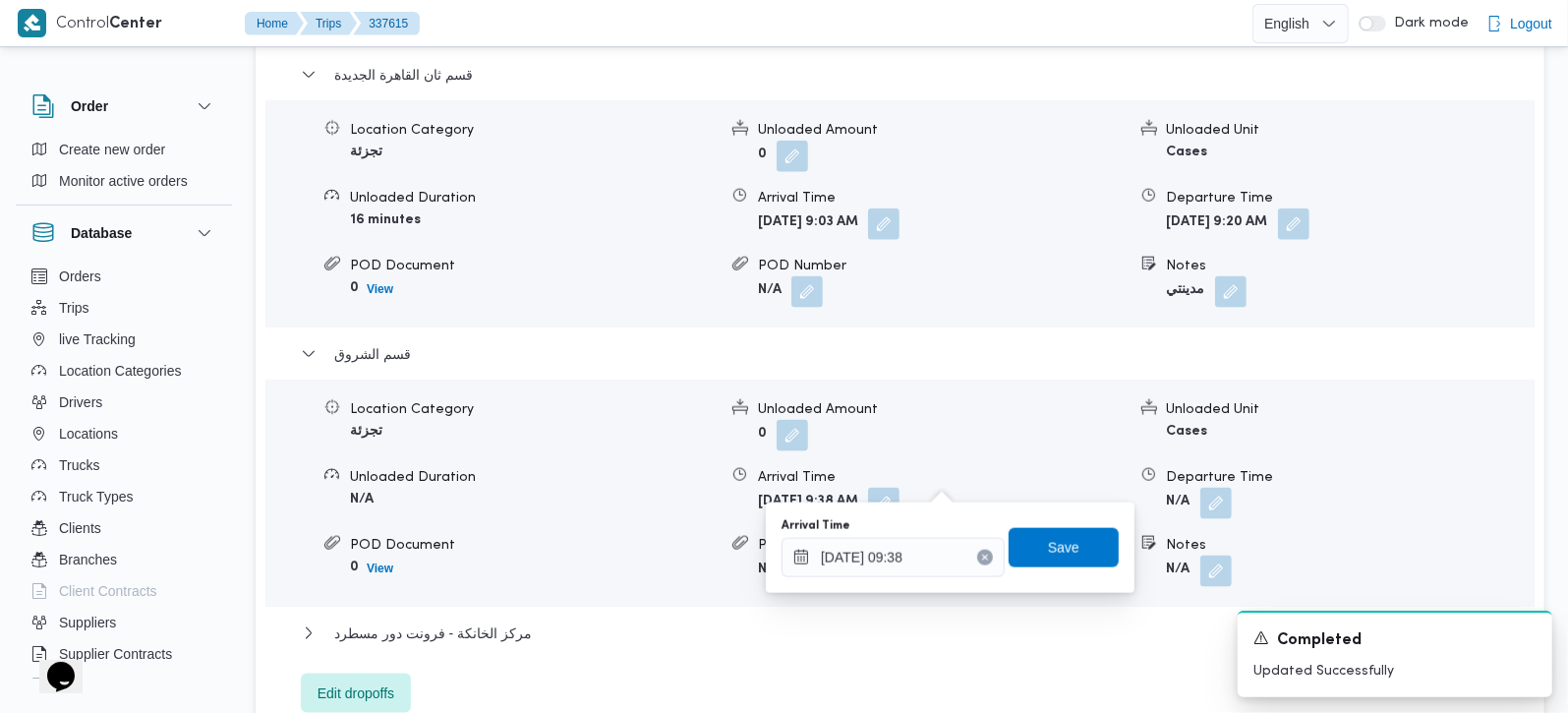
click at [981, 554] on icon "Clear input" at bounding box center [985, 557] width 8 height 8
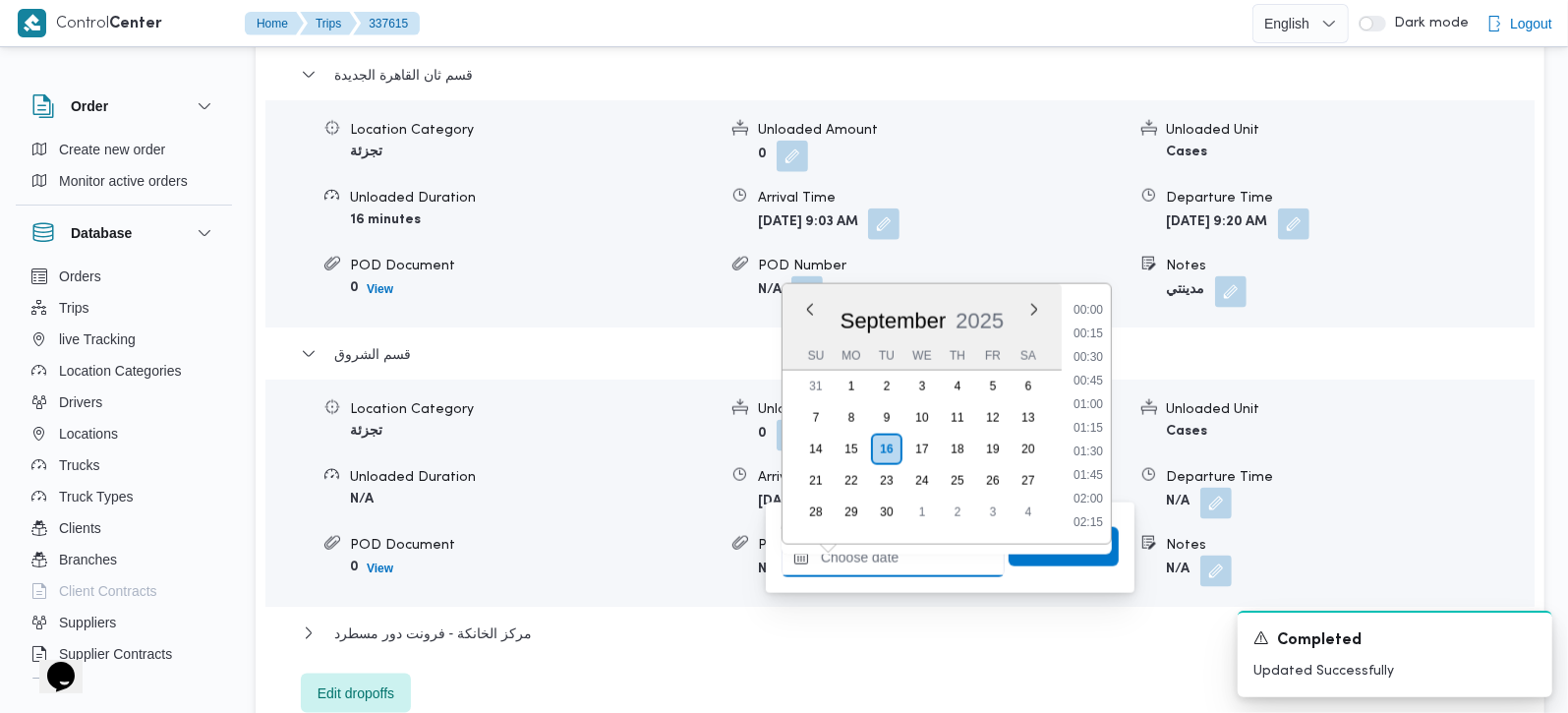
scroll to position [967, 0]
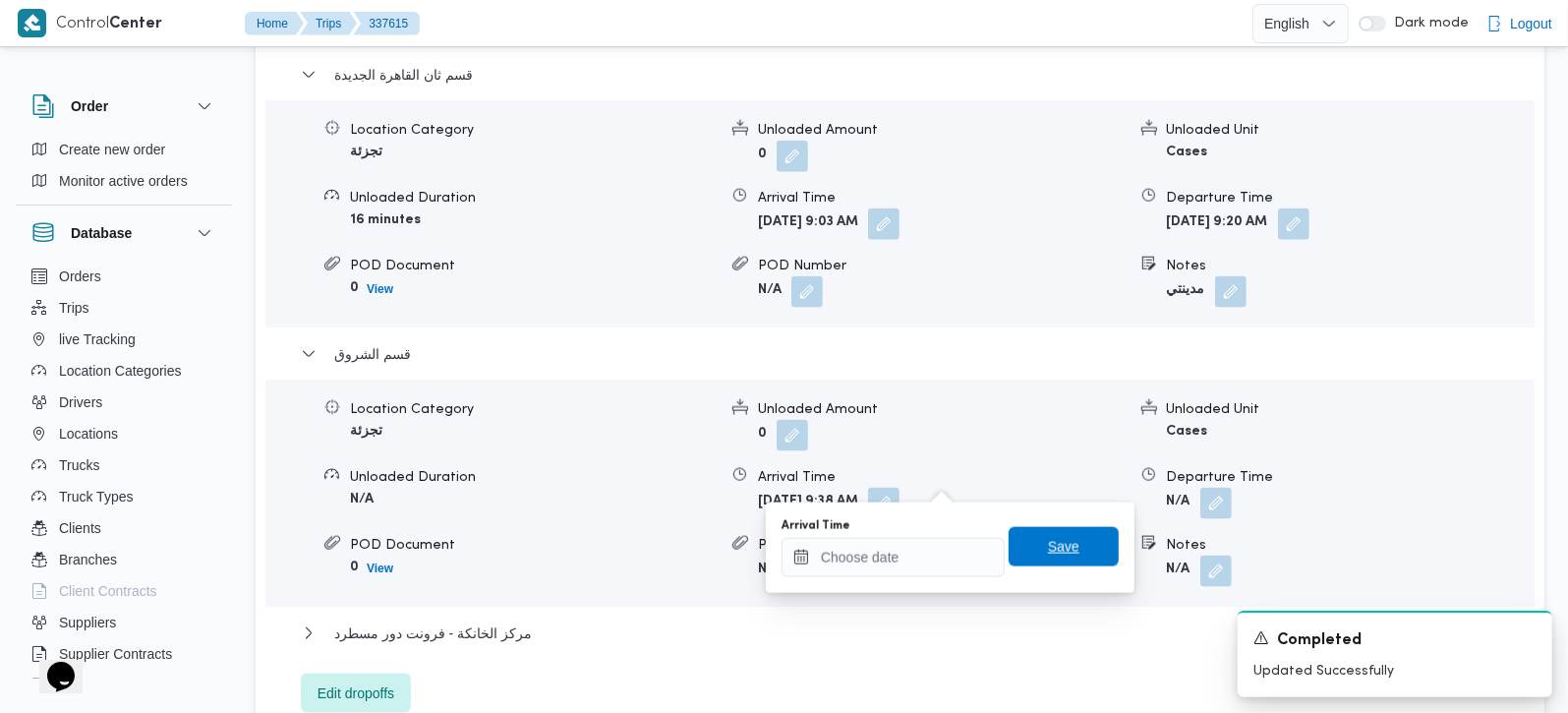
click at [1019, 551] on span "Save" at bounding box center [1064, 547] width 110 height 40
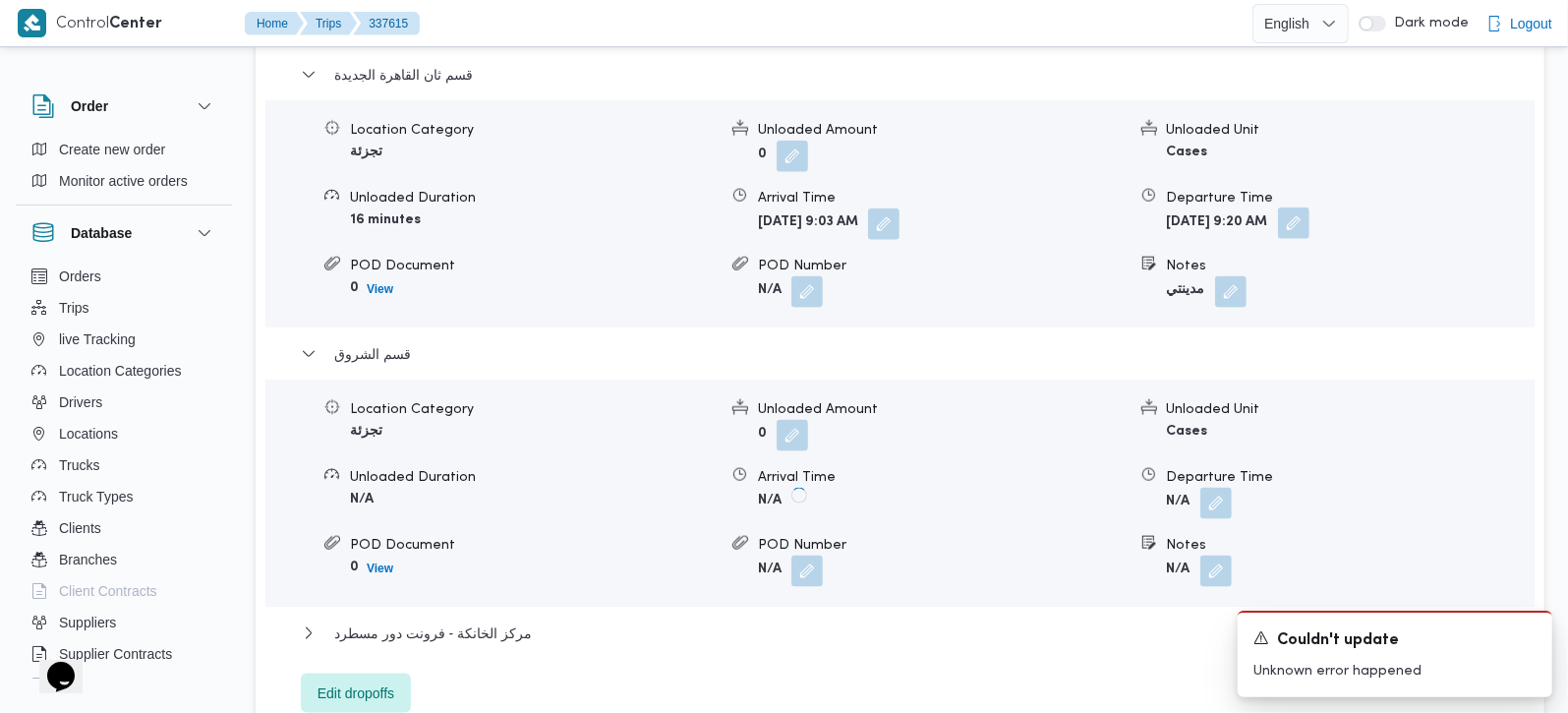
click at [1309, 208] on button "button" at bounding box center [1294, 223] width 32 height 32
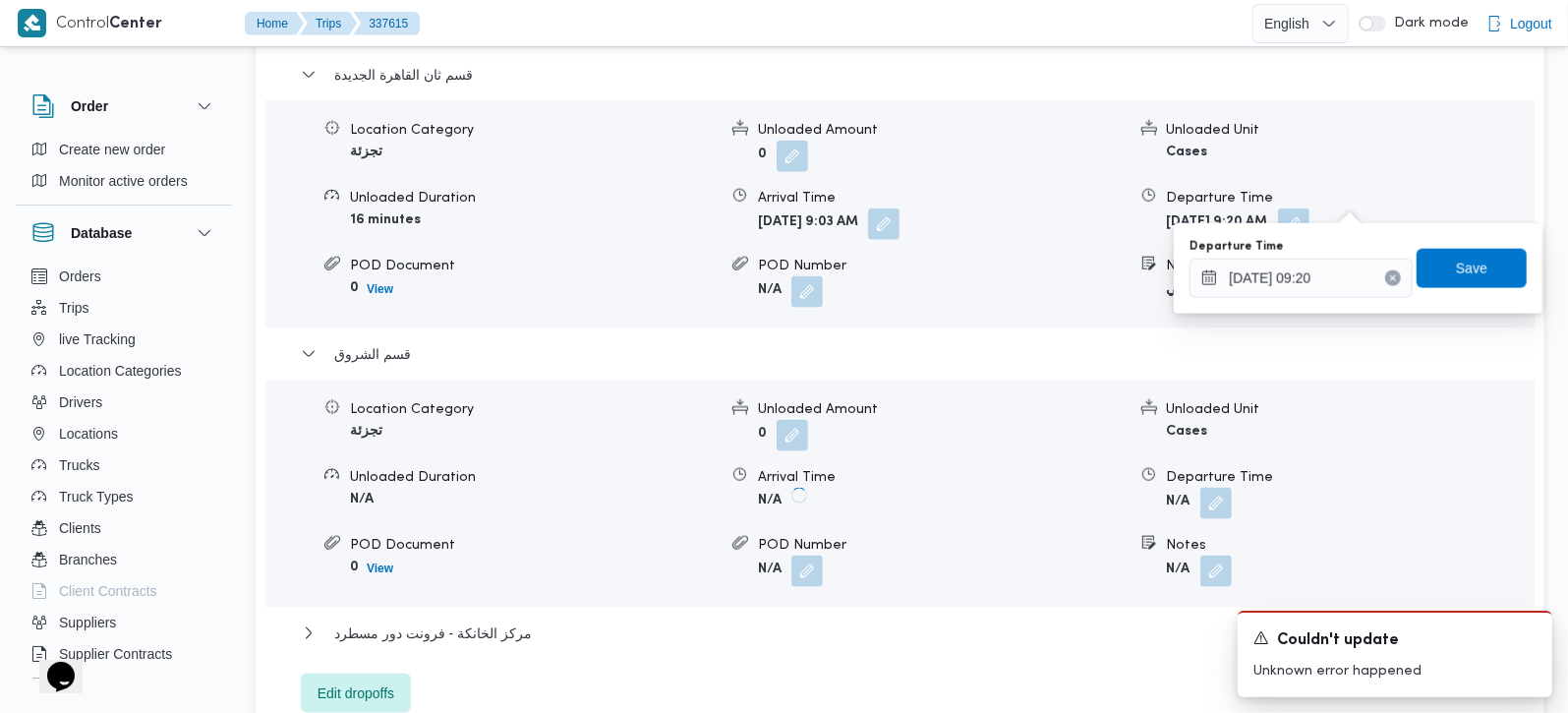
click at [1385, 283] on button "Clear input" at bounding box center [1393, 278] width 16 height 16
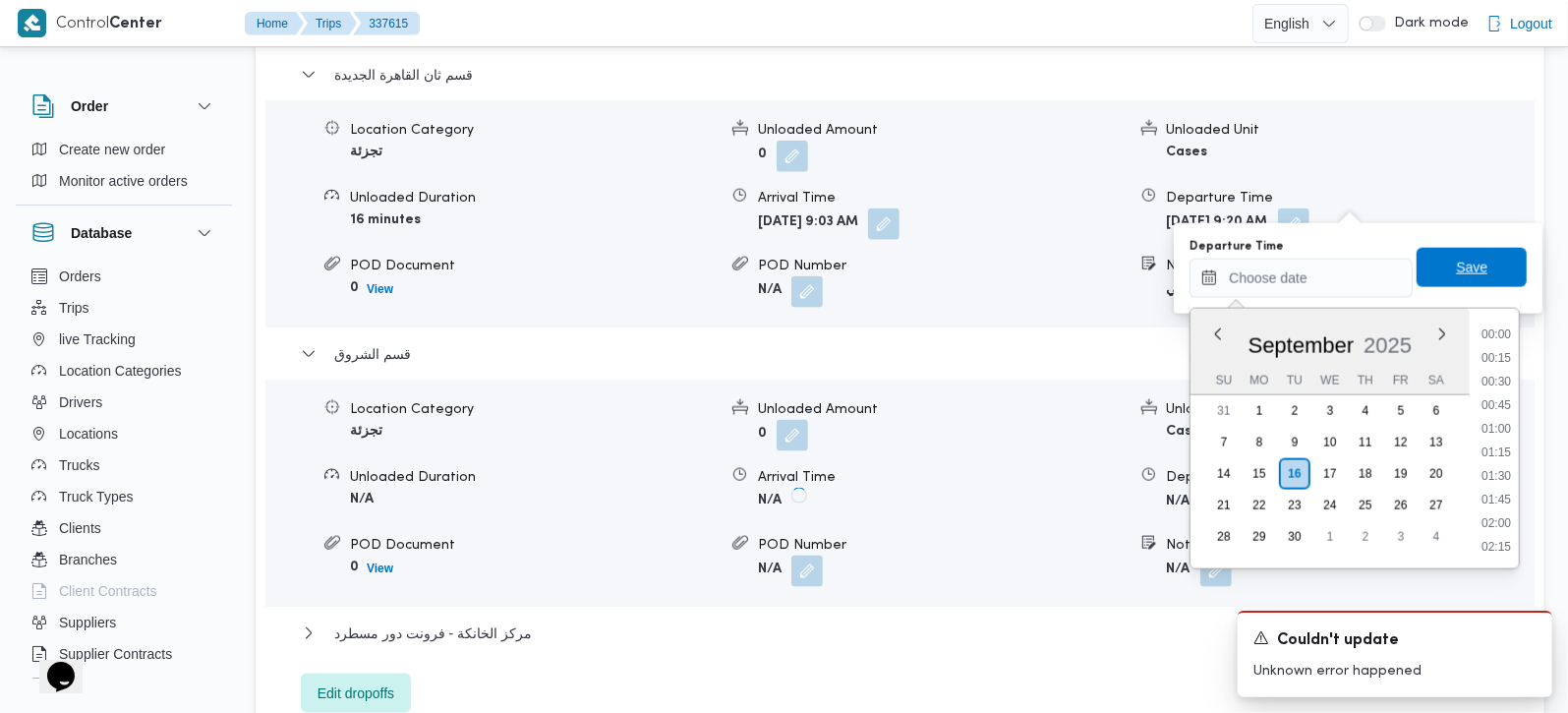
click at [1456, 270] on span "Save" at bounding box center [1472, 267] width 32 height 24
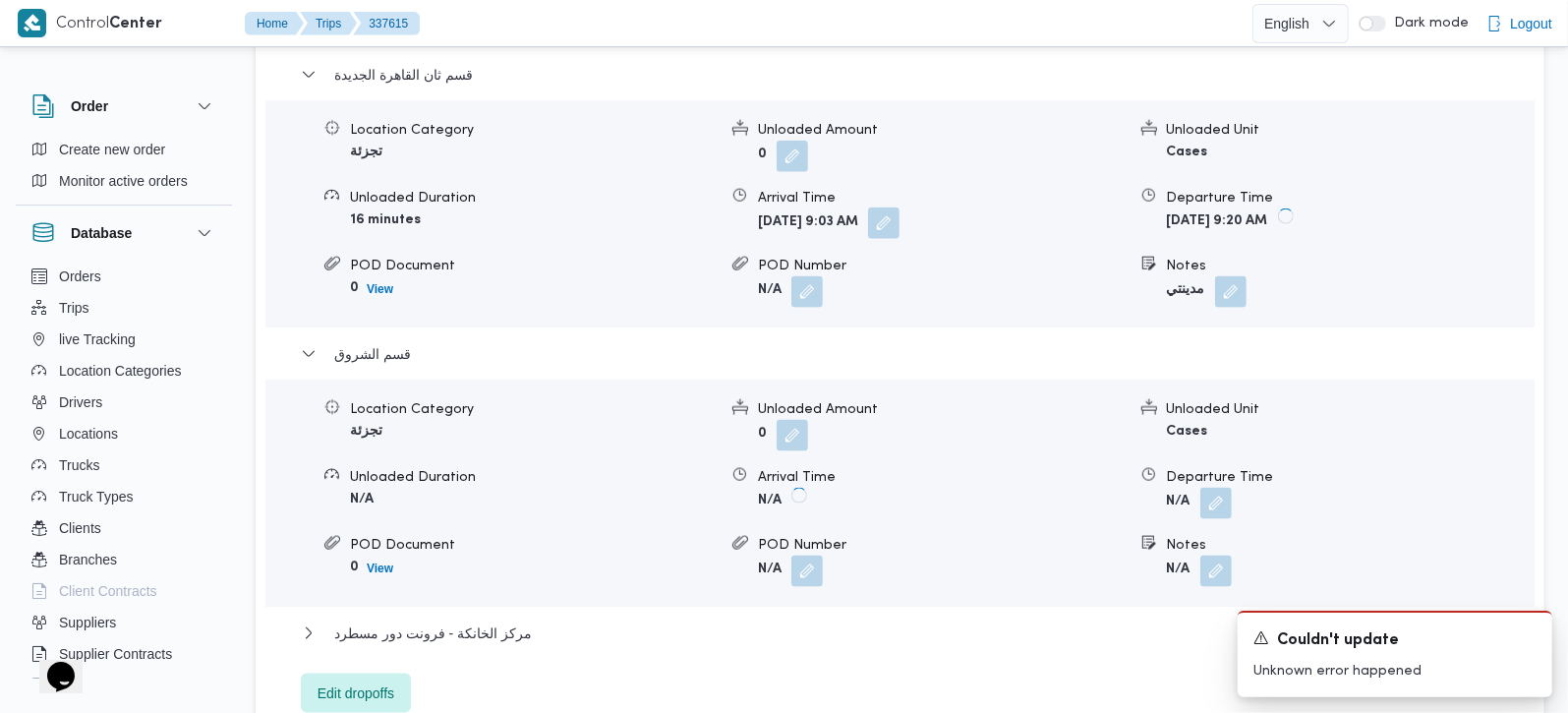
click at [900, 208] on button "button" at bounding box center [884, 223] width 32 height 32
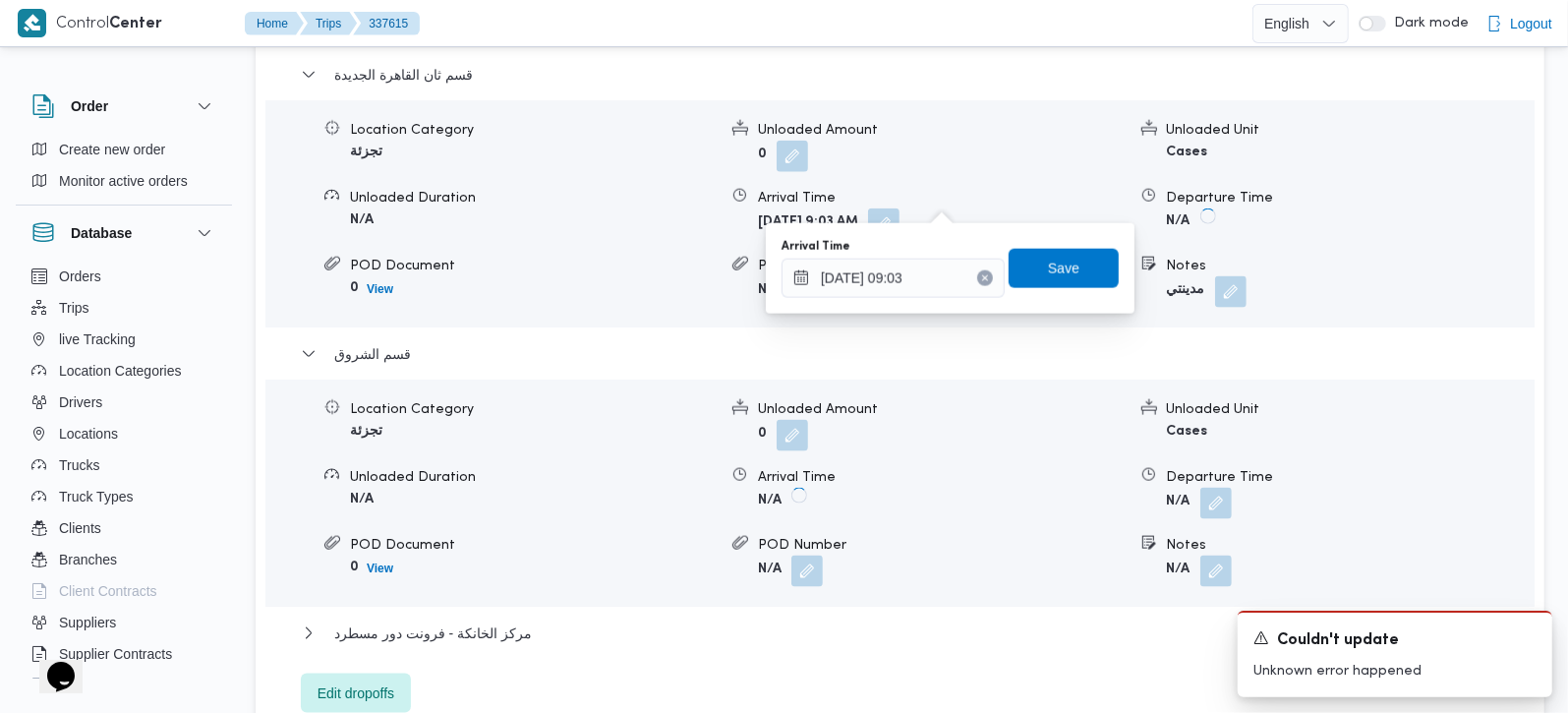
click at [977, 276] on button "Clear input" at bounding box center [985, 278] width 16 height 16
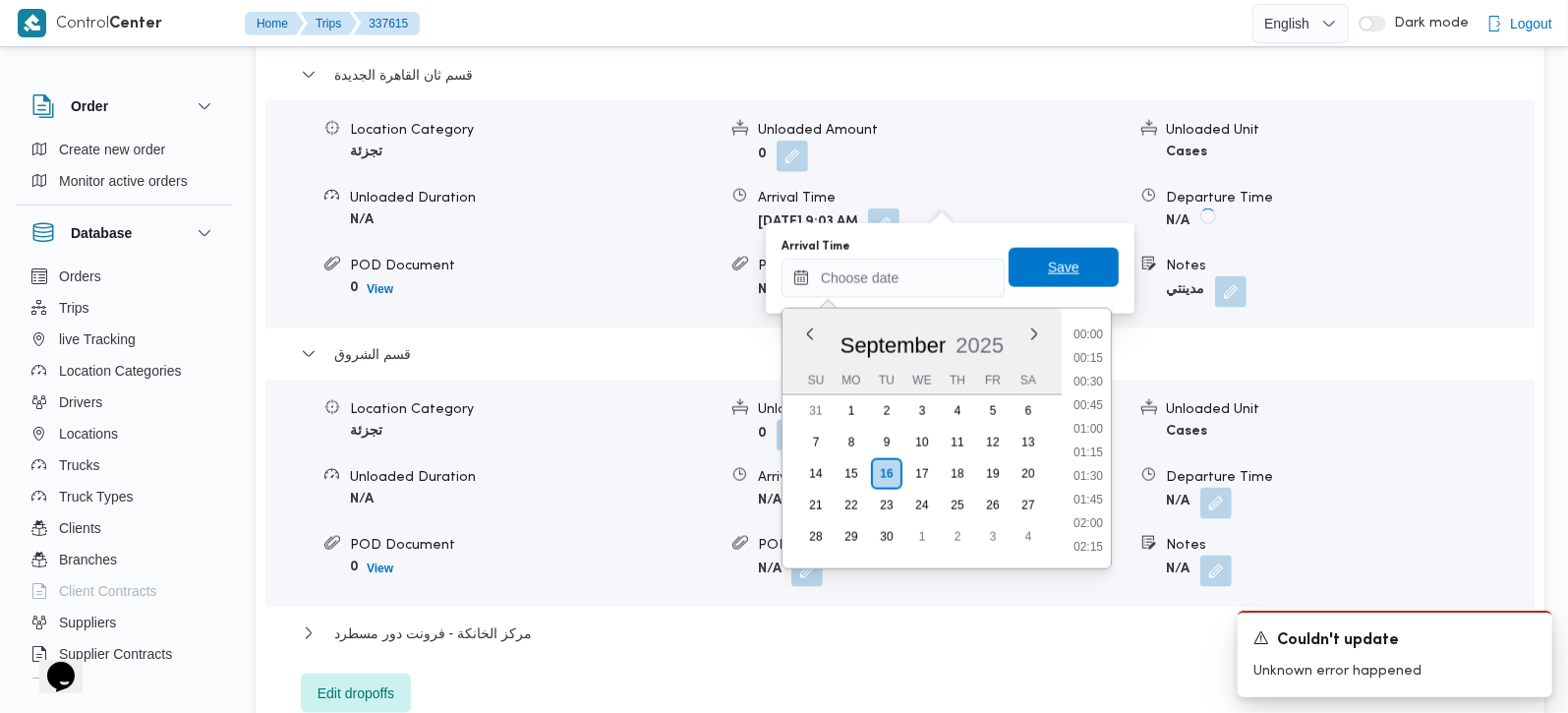
click at [1027, 267] on span "Save" at bounding box center [1064, 267] width 110 height 40
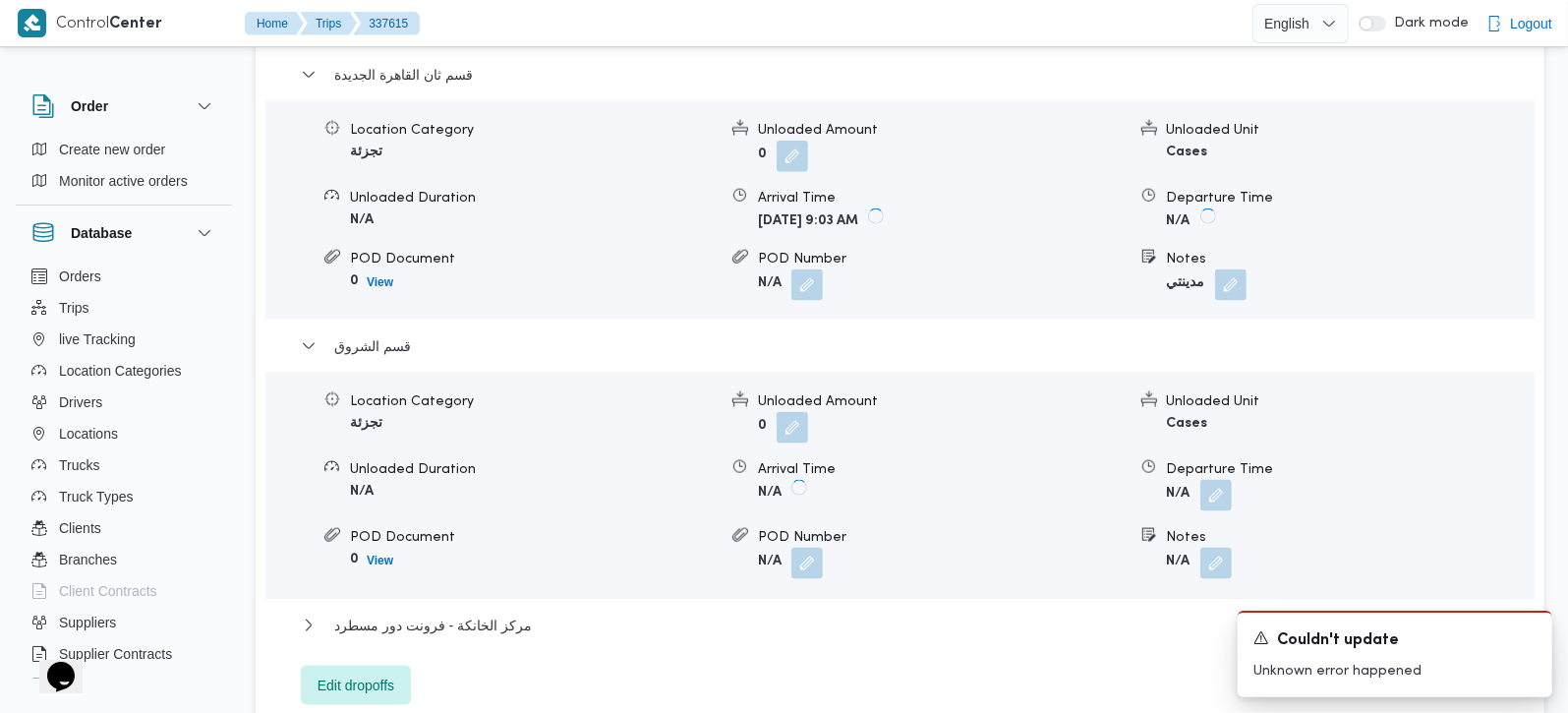
scroll to position [1387, 0]
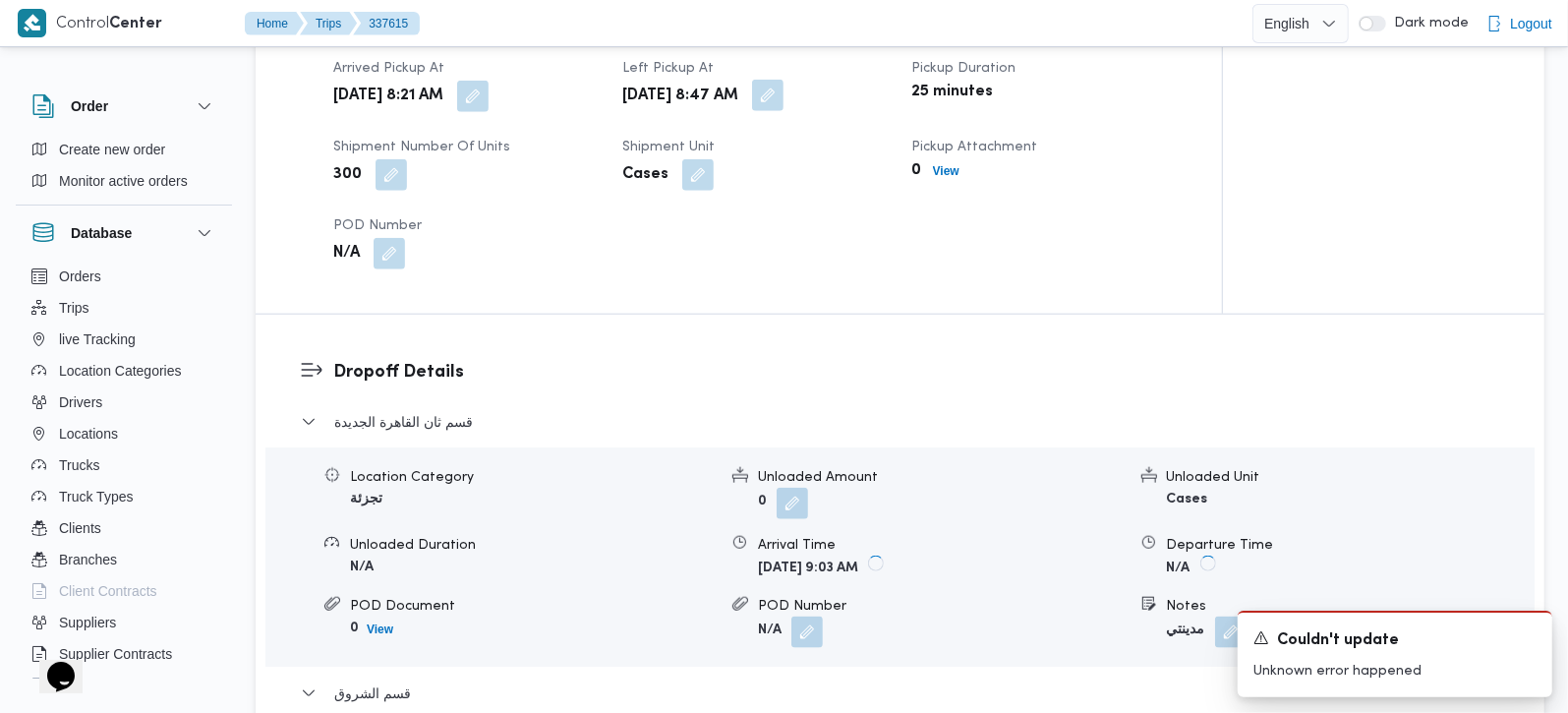
click at [784, 79] on button "button" at bounding box center [768, 95] width 32 height 32
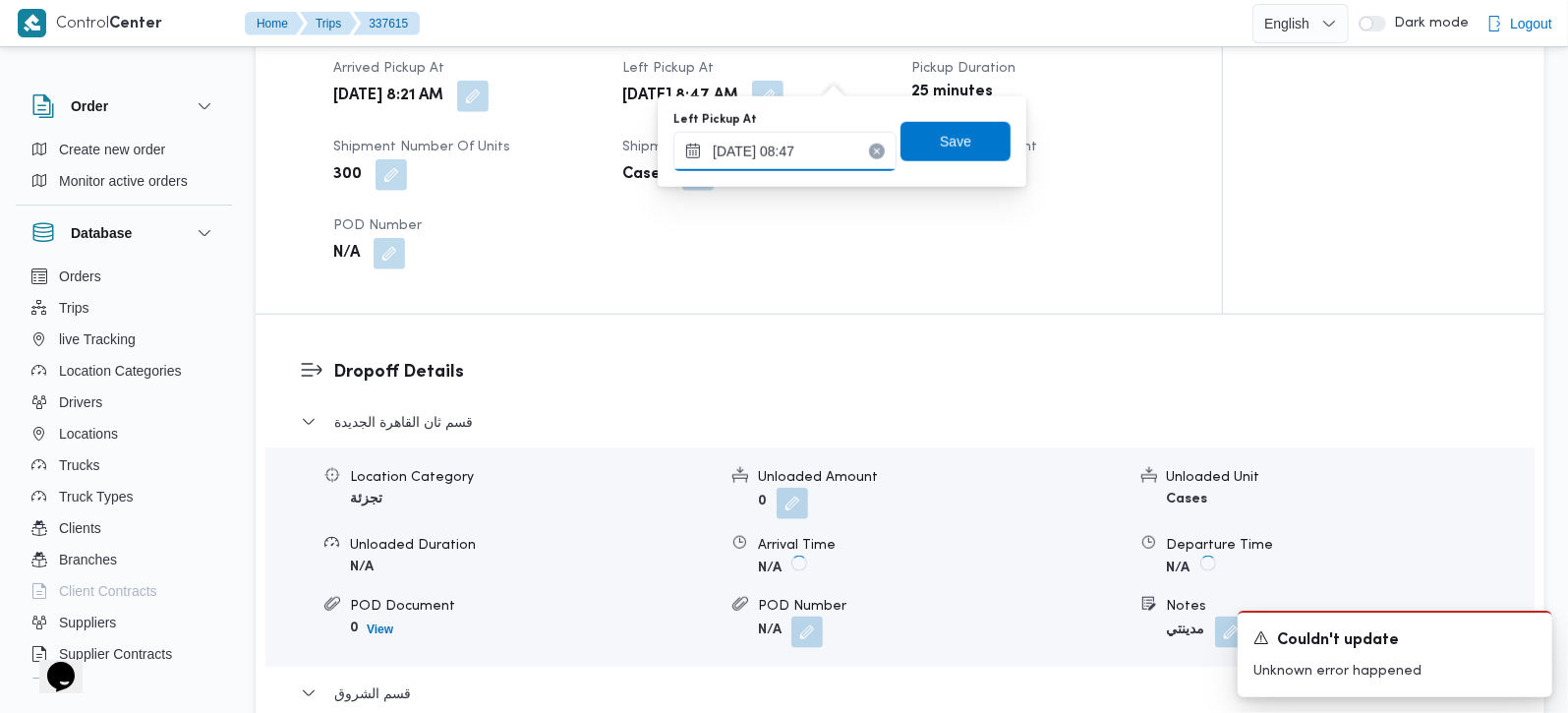
click at [782, 162] on input "16/09/2025 08:47" at bounding box center [784, 152] width 223 height 40
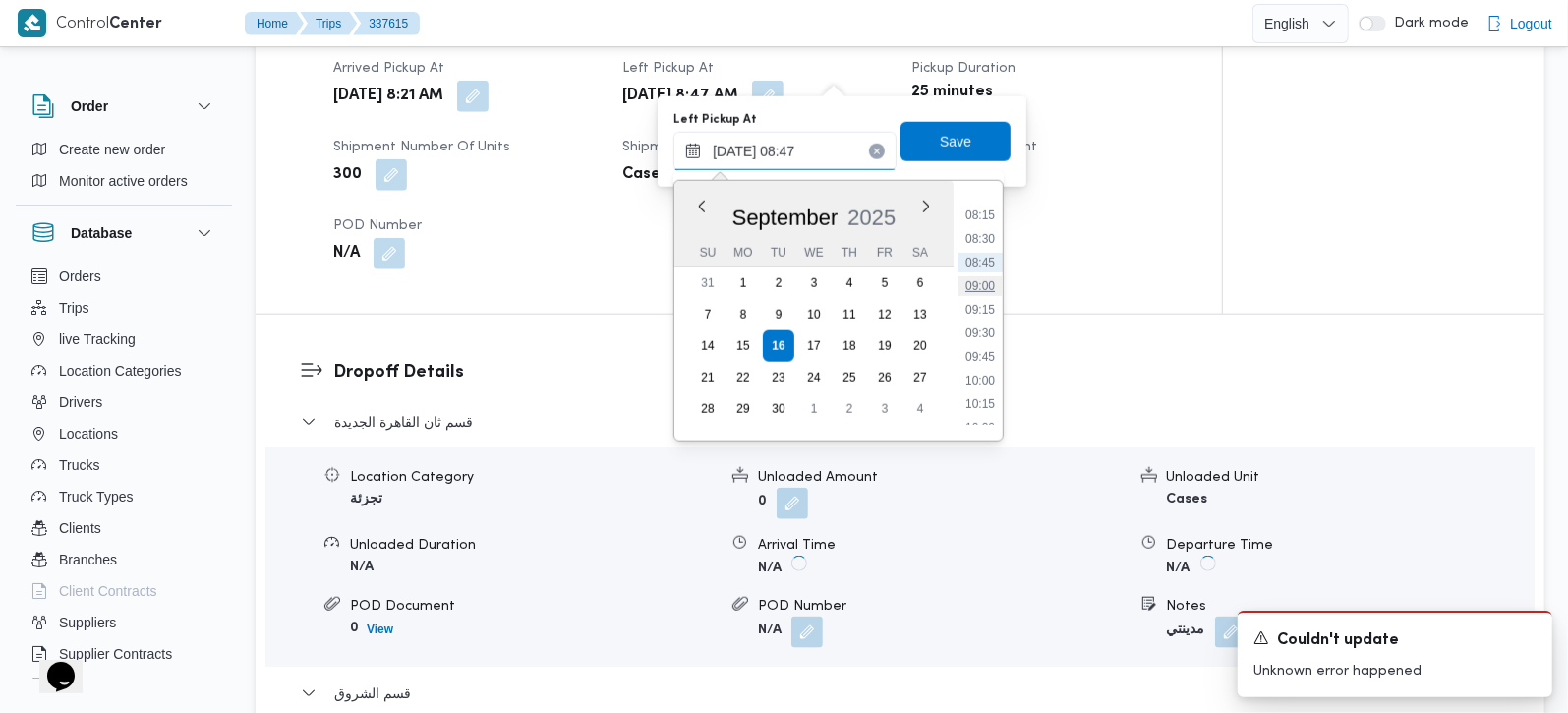
scroll to position [822, 0]
click at [980, 325] on li "10:00" at bounding box center [980, 328] width 46 height 20
type input "16/09/2025 10:00"
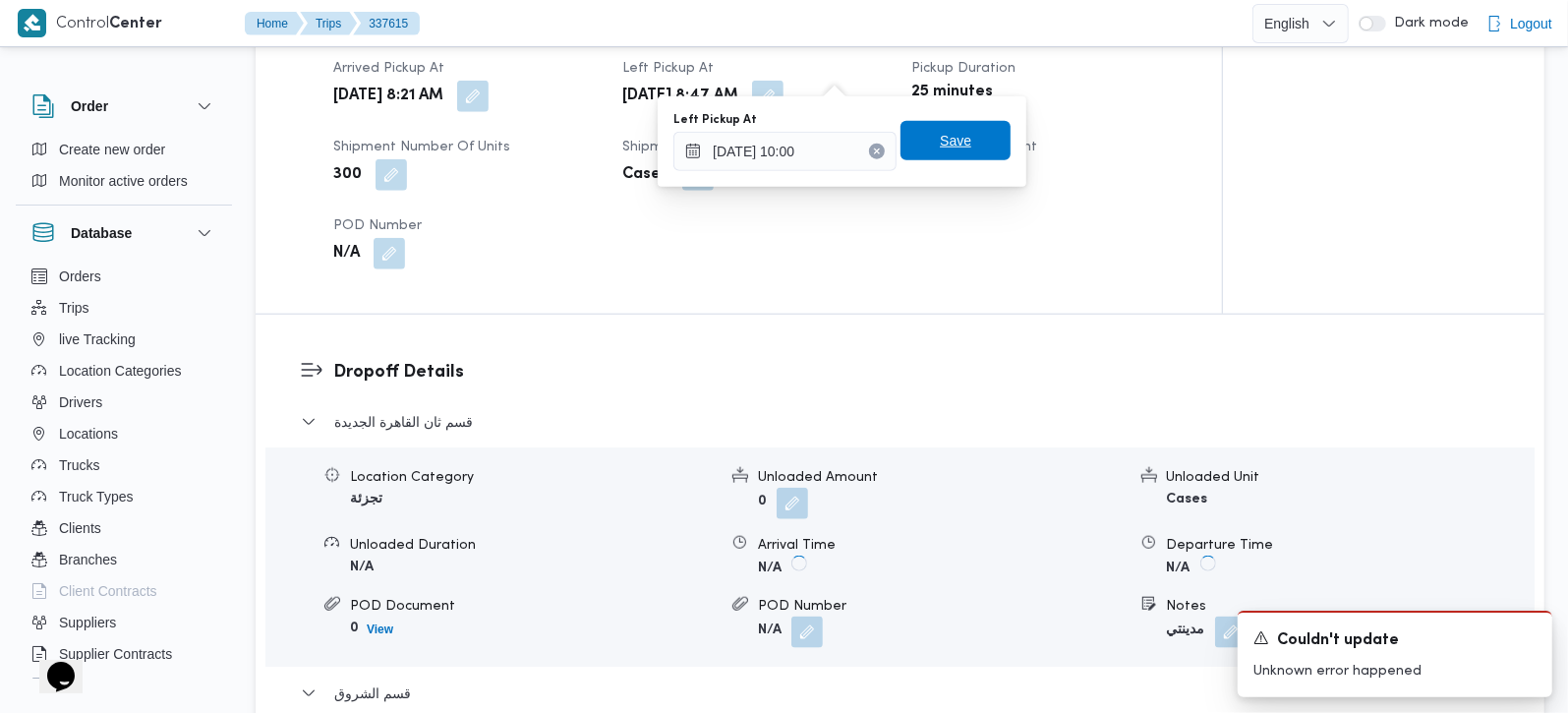
click at [939, 145] on span "Save" at bounding box center [955, 141] width 32 height 24
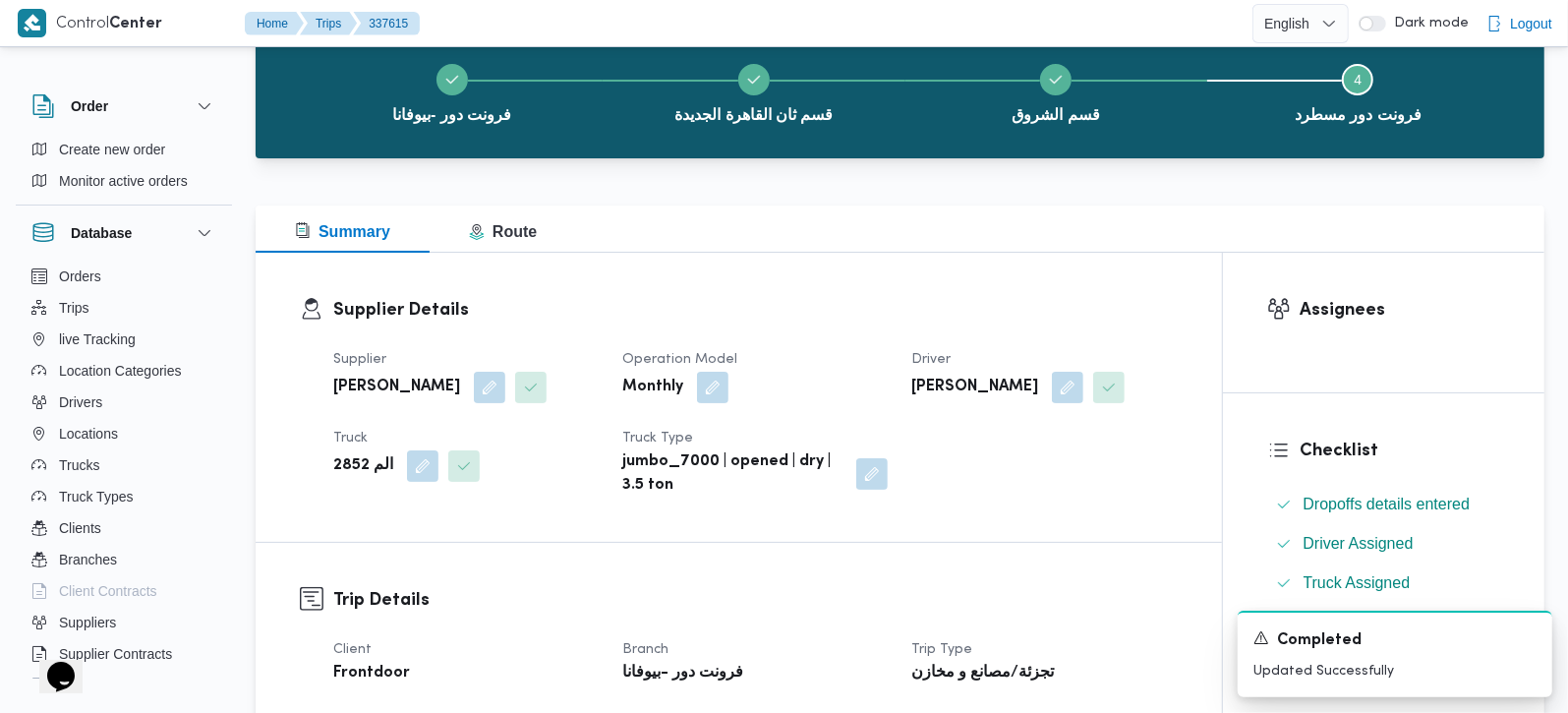
scroll to position [0, 0]
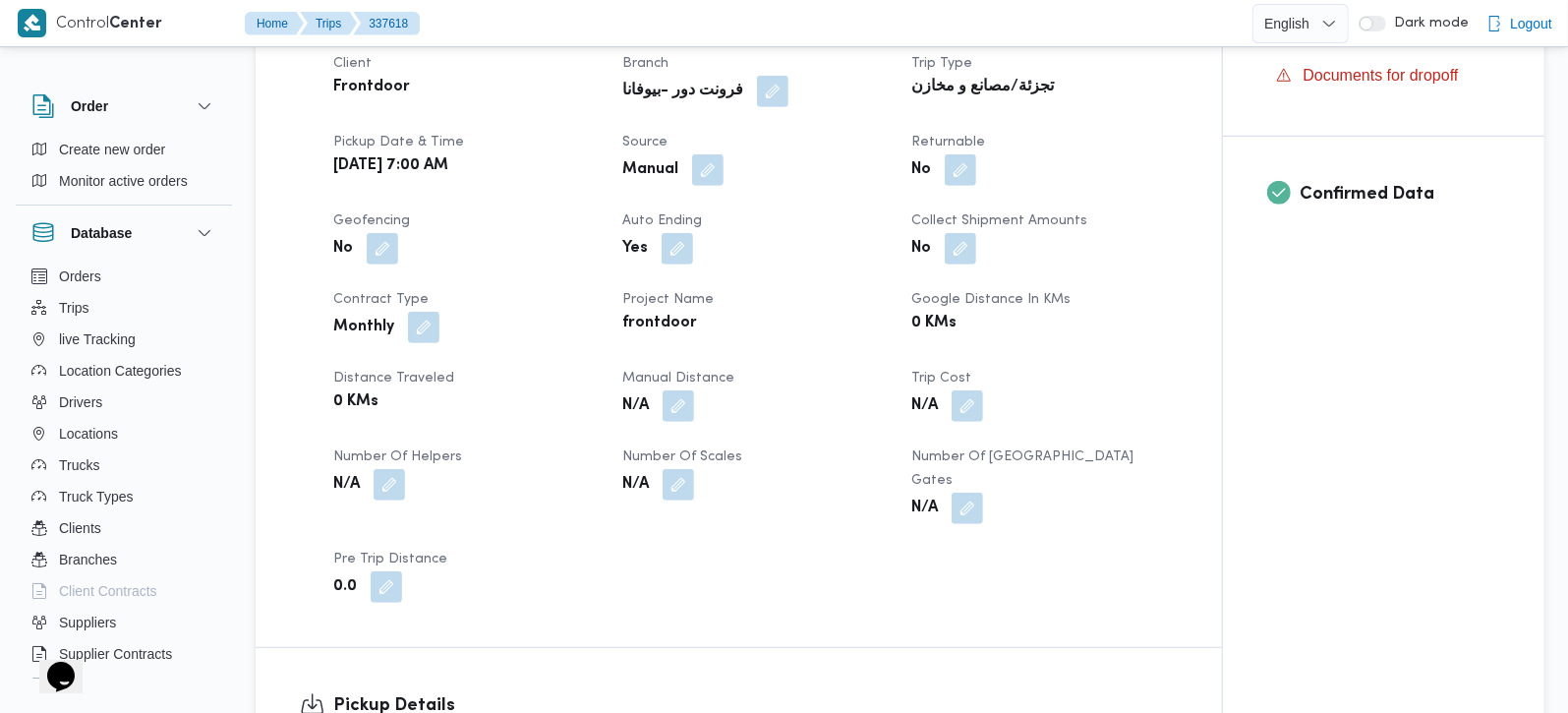
scroll to position [1156, 0]
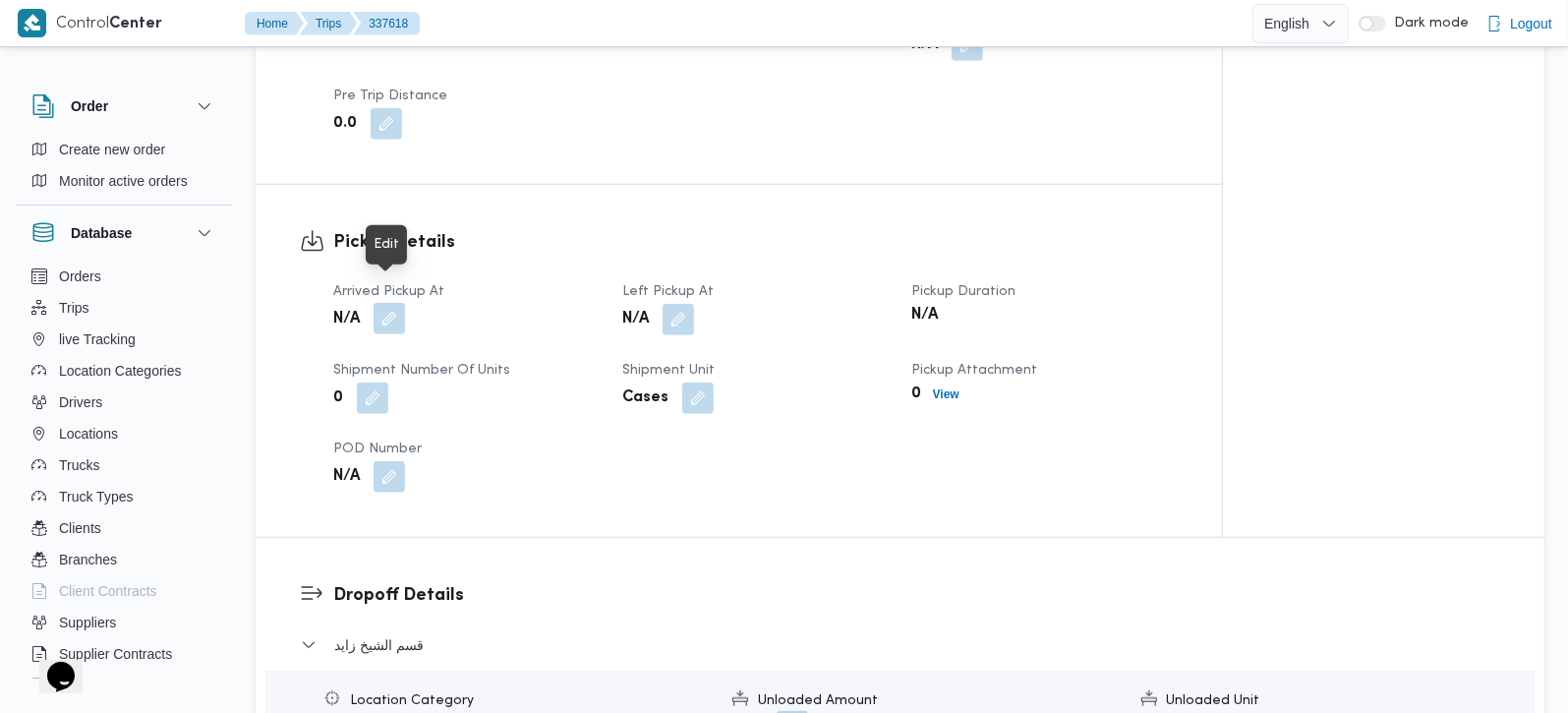
click at [390, 303] on button "button" at bounding box center [389, 319] width 32 height 32
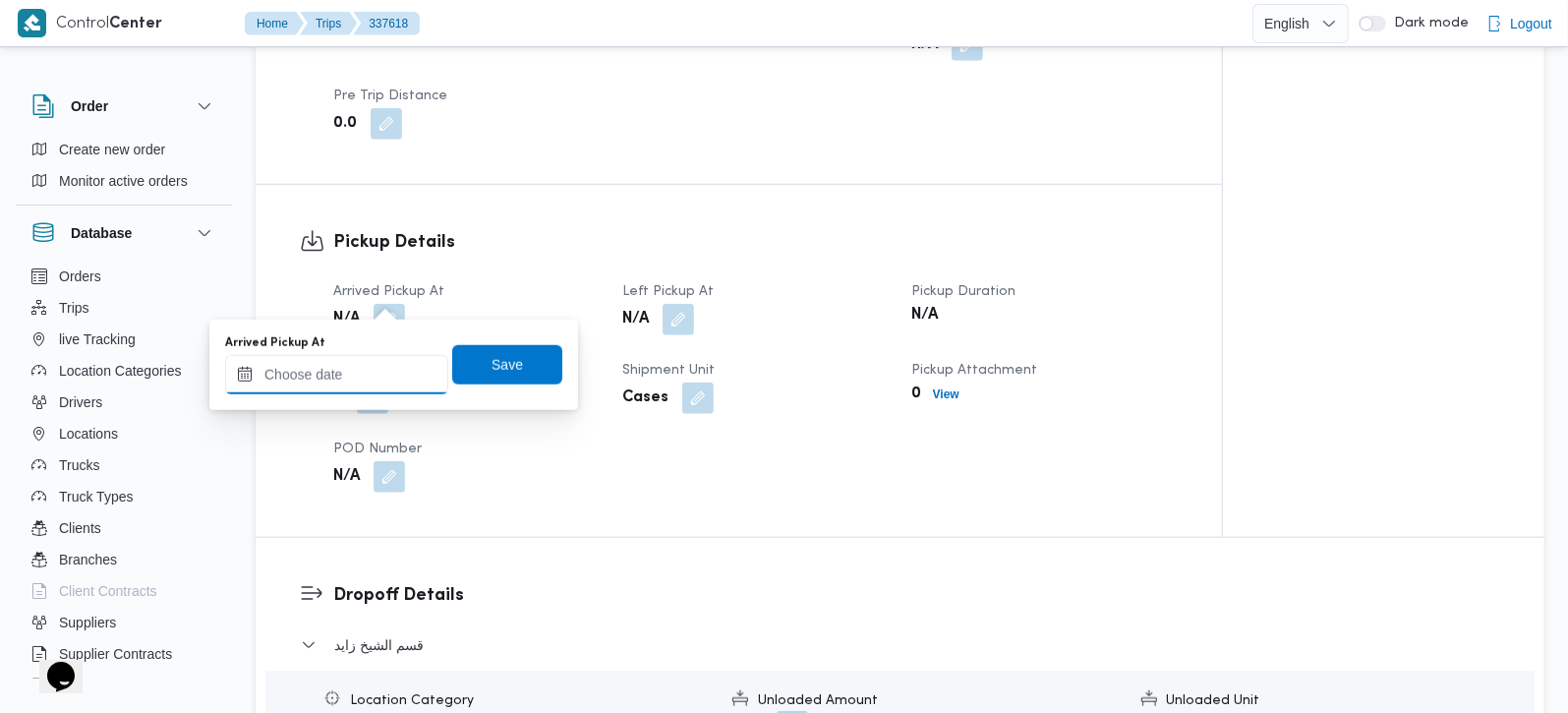
click at [370, 363] on input "Arrived Pickup At" at bounding box center [337, 374] width 223 height 40
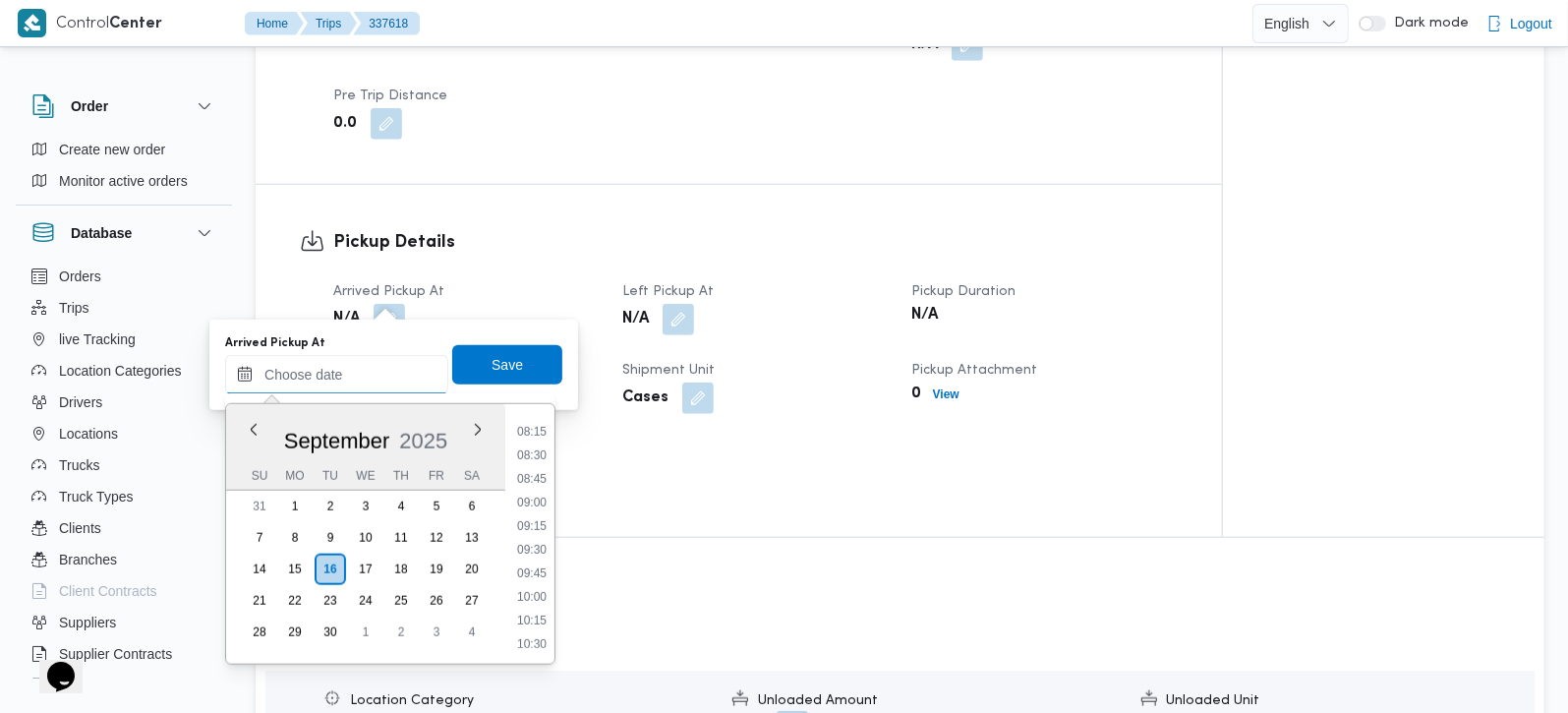
scroll to position [736, 0]
drag, startPoint x: 528, startPoint y: 464, endPoint x: 528, endPoint y: 451, distance: 13.0
click at [528, 464] on li "08:15" at bounding box center [532, 472] width 46 height 20
type input "[DATE] 08:15"
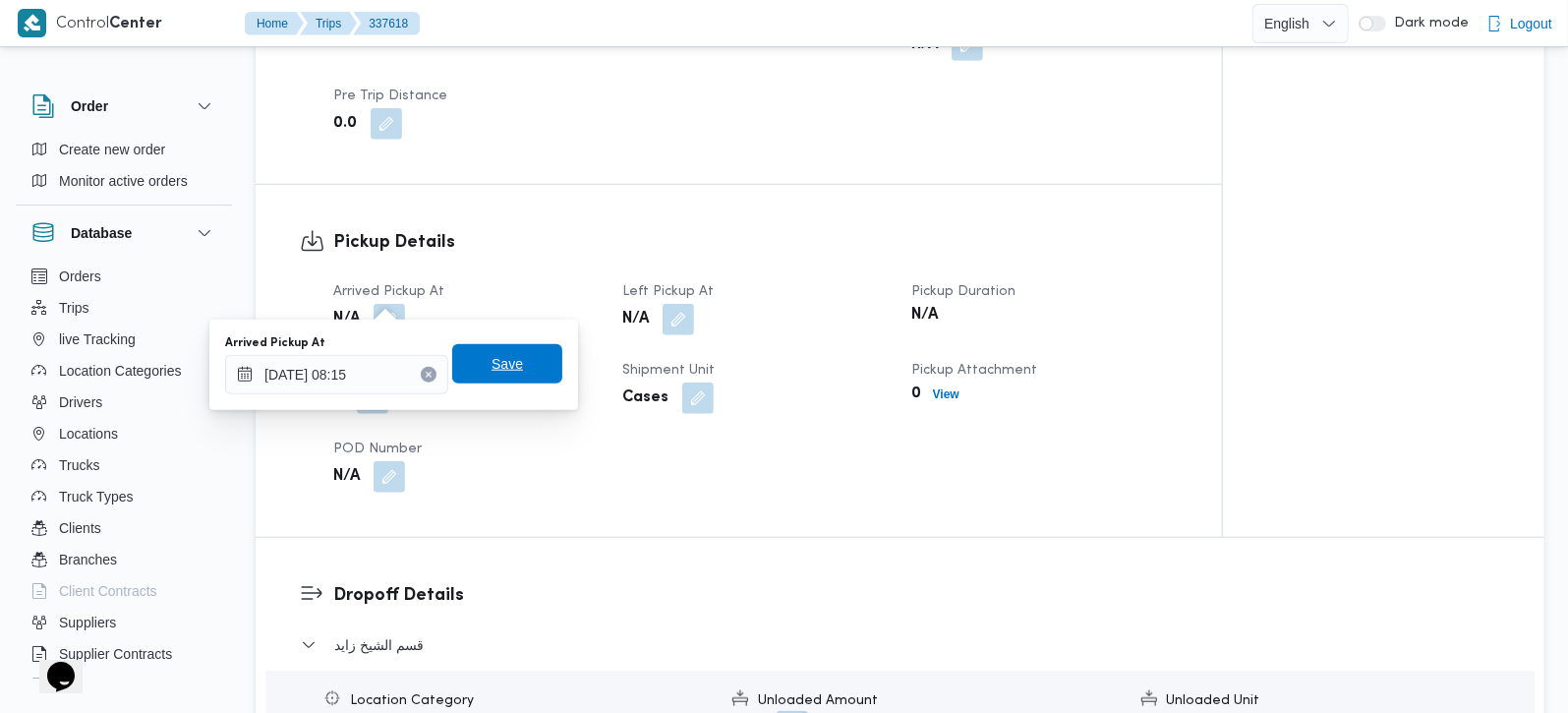
click at [509, 363] on span "Save" at bounding box center [506, 363] width 110 height 40
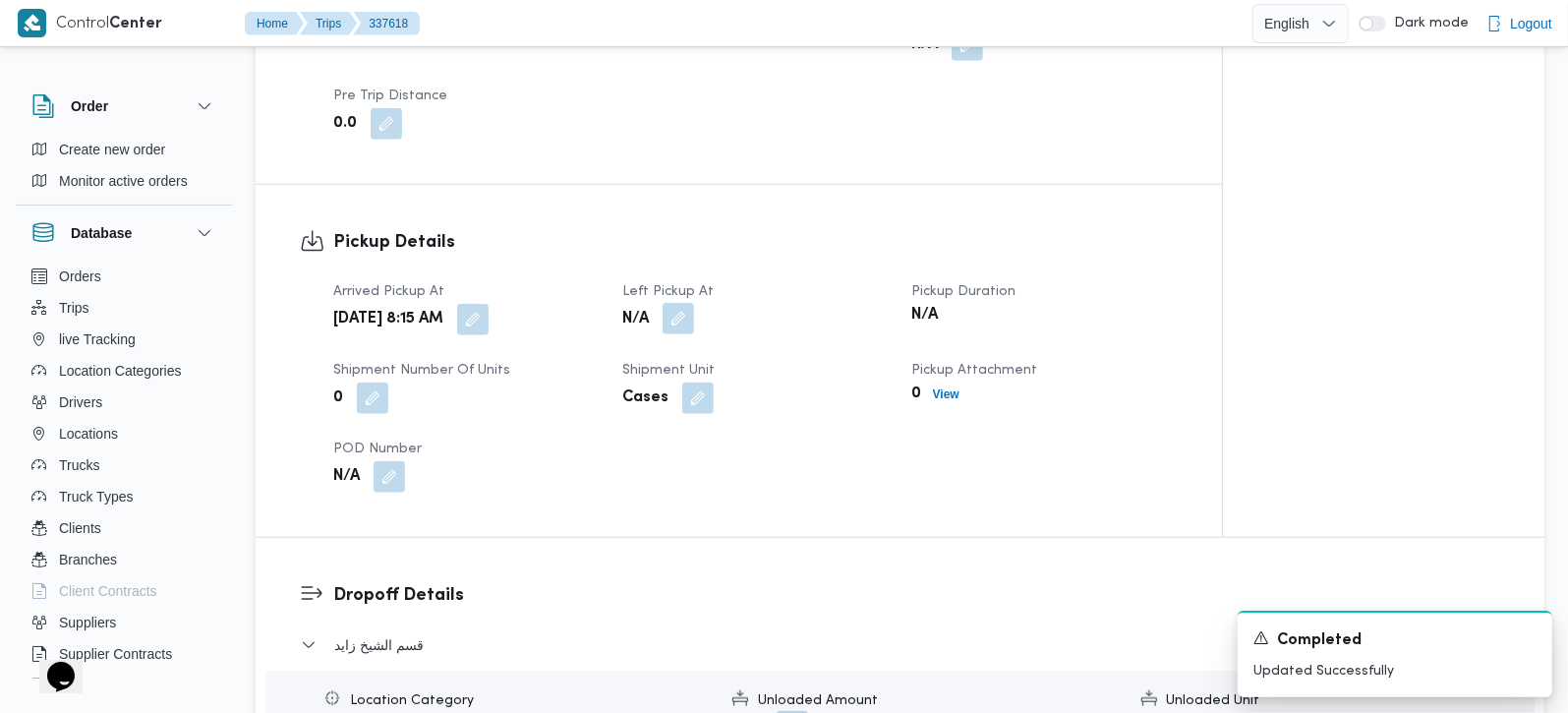
click at [679, 303] on button "button" at bounding box center [678, 319] width 32 height 32
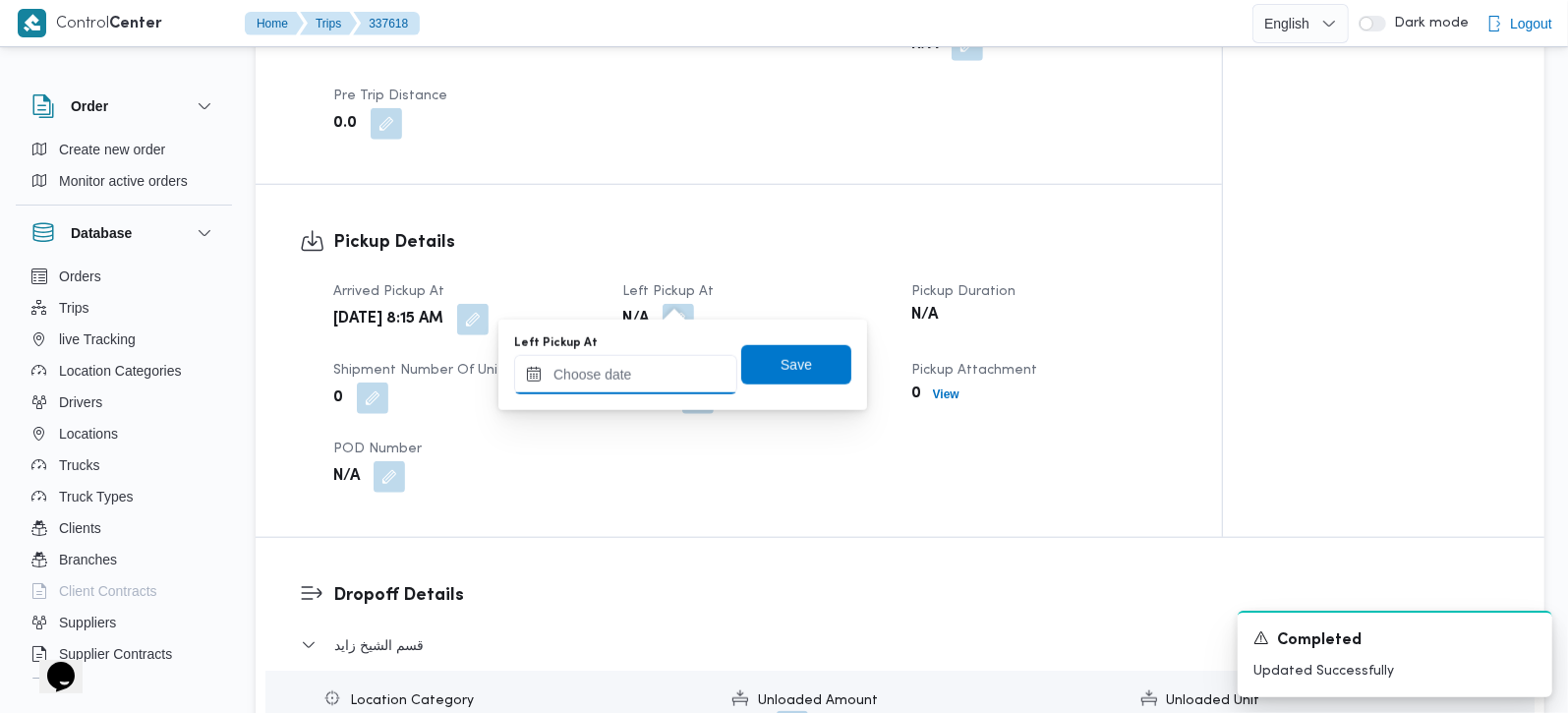
click at [651, 389] on input "Left Pickup At" at bounding box center [626, 374] width 223 height 40
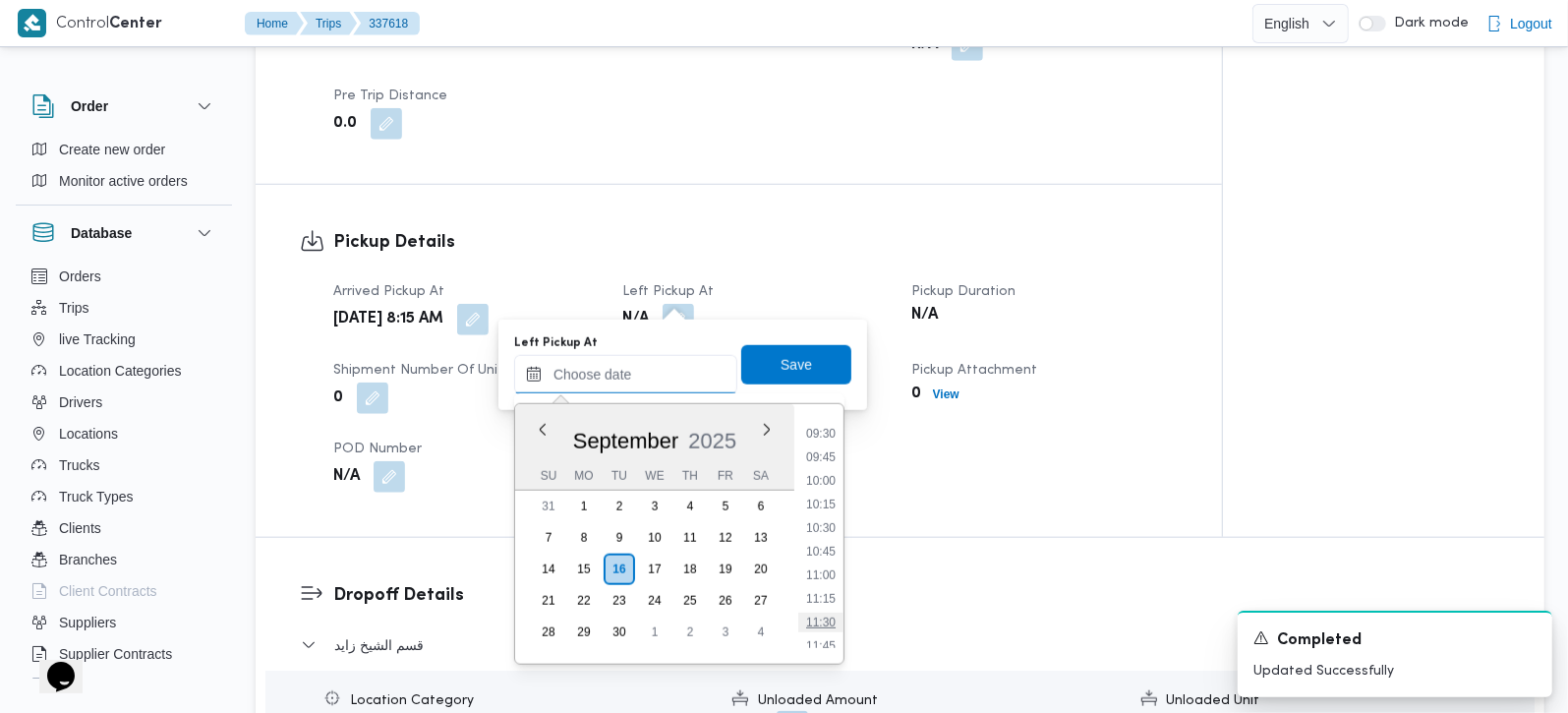
scroll to position [852, 0]
click at [823, 467] on li "09:30" at bounding box center [821, 474] width 46 height 20
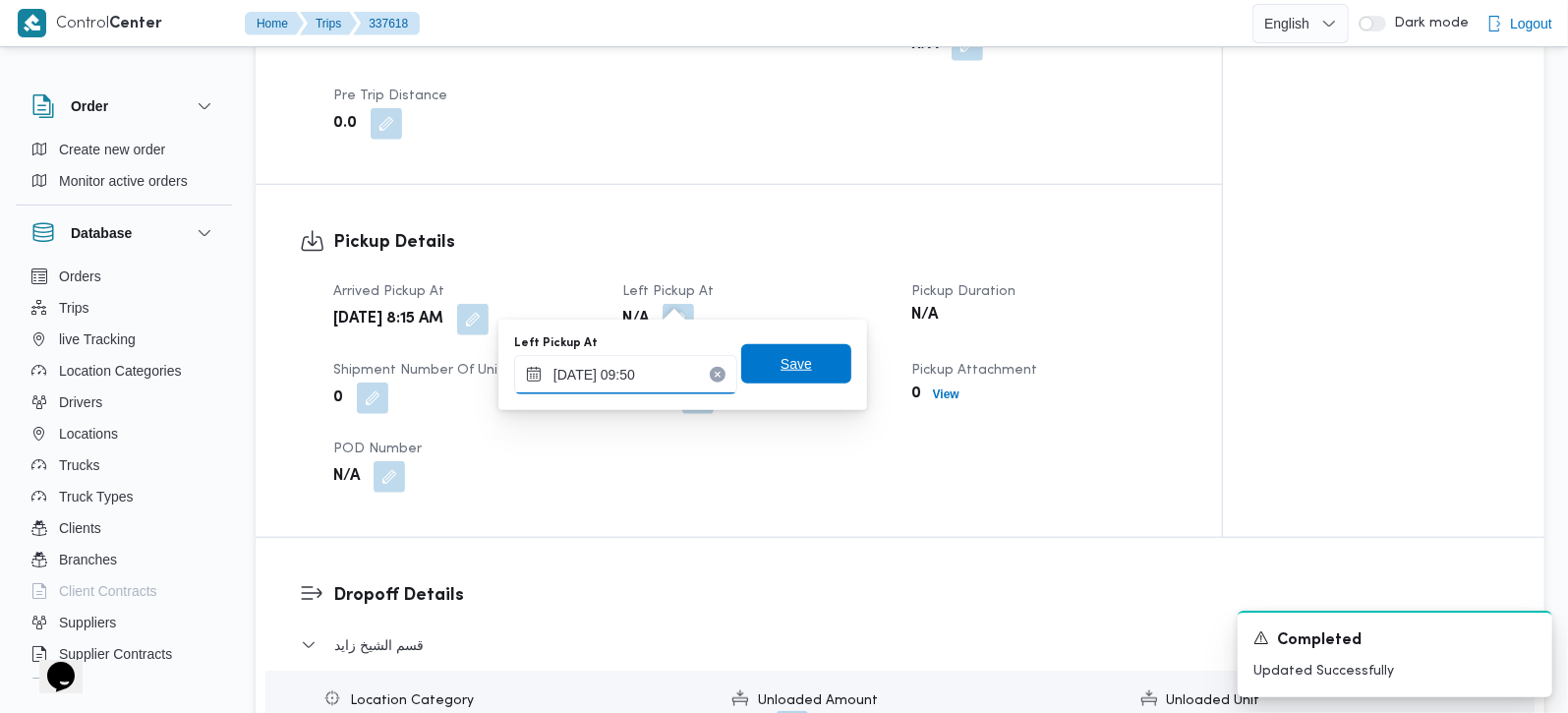
type input "[DATE] 09:50"
click at [781, 371] on span "Save" at bounding box center [796, 363] width 32 height 24
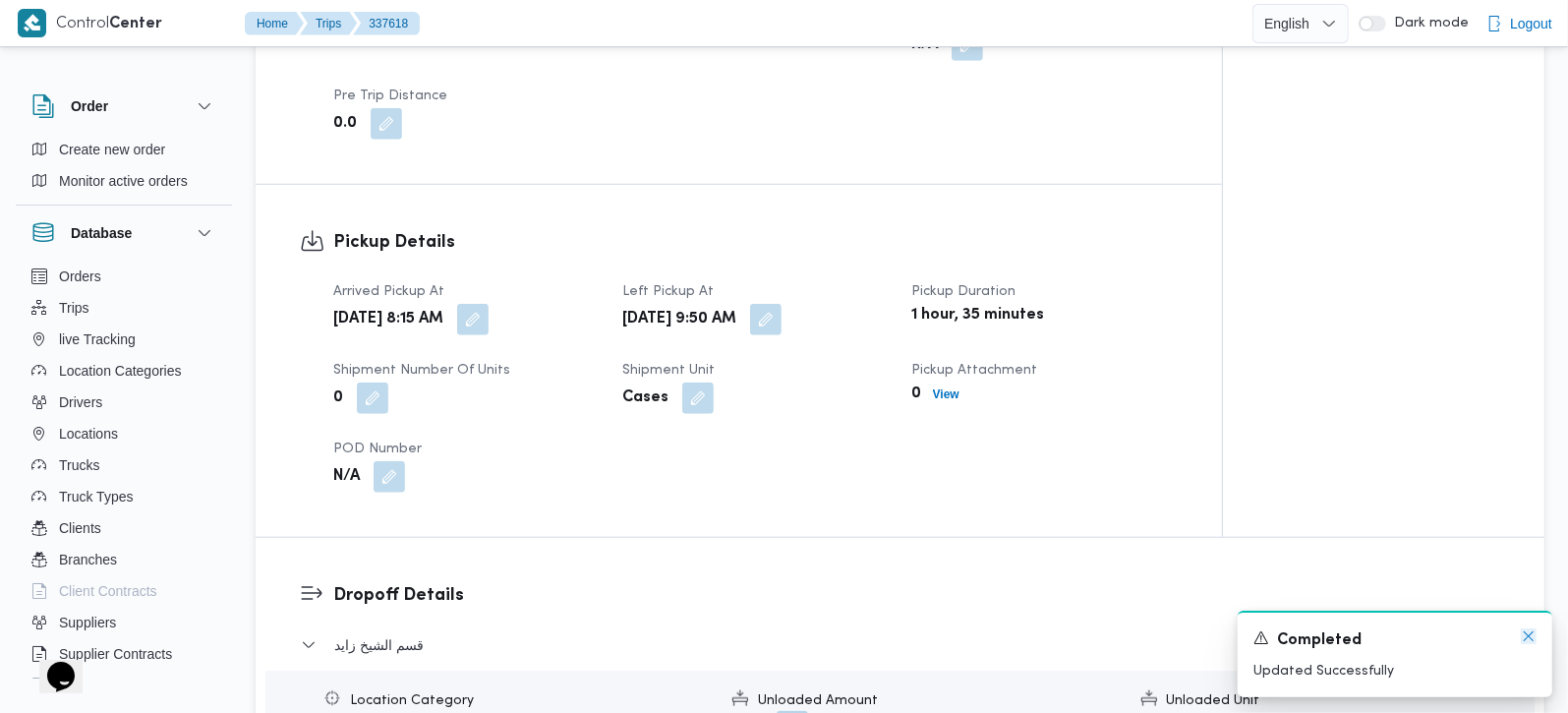
click at [1525, 633] on icon "Dismiss toast" at bounding box center [1528, 637] width 16 height 16
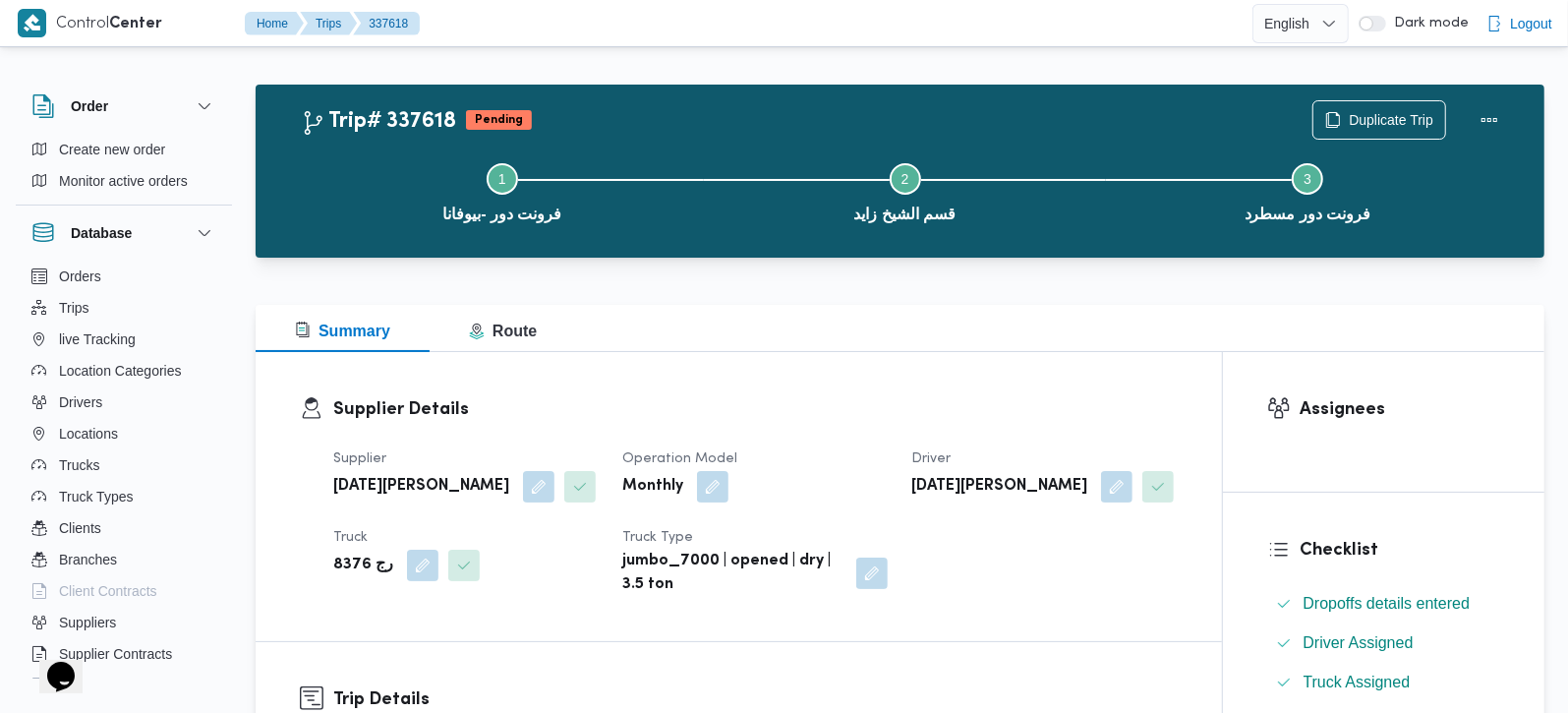
scroll to position [0, 0]
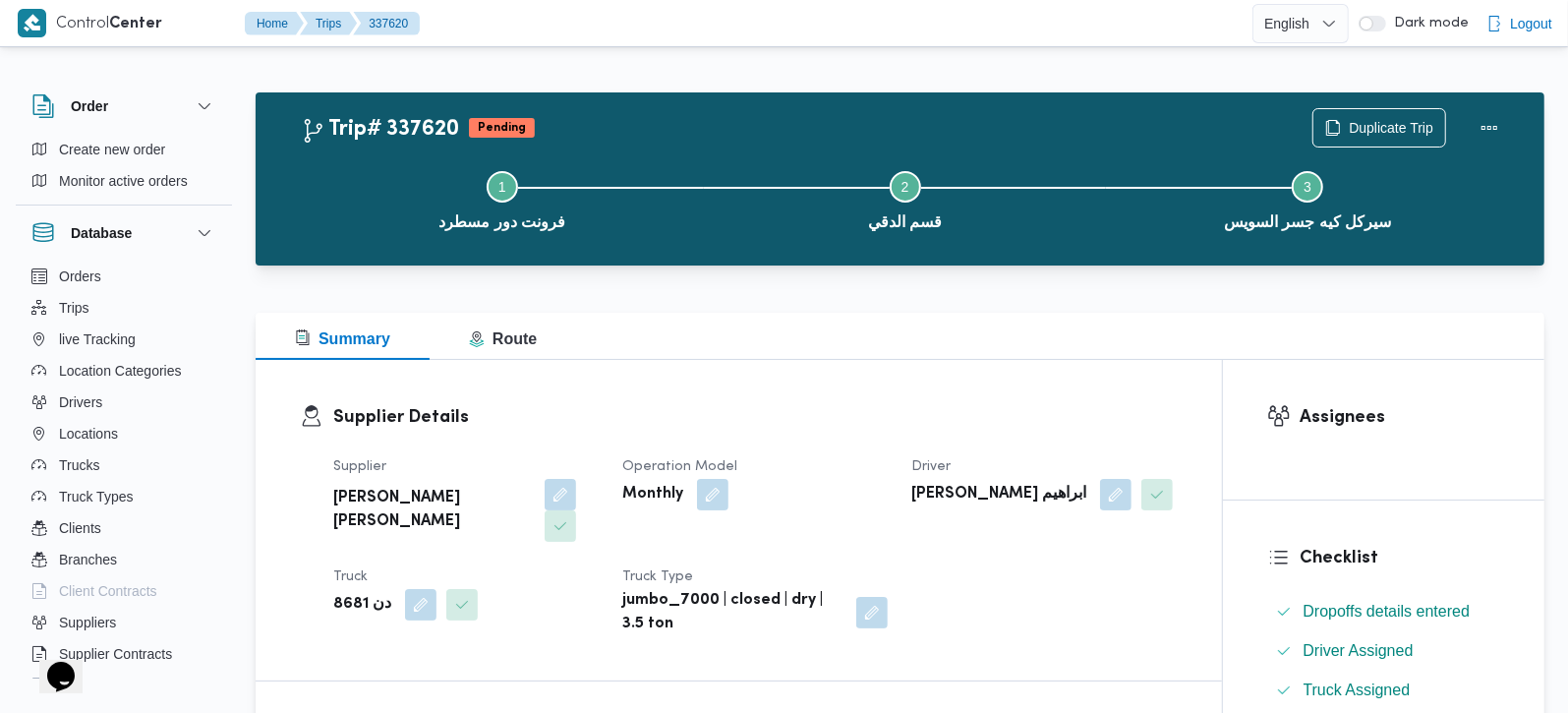
click at [350, 593] on b "دن 8681" at bounding box center [362, 605] width 58 height 24
copy b "8681"
click at [1505, 129] on button "Actions" at bounding box center [1490, 127] width 40 height 40
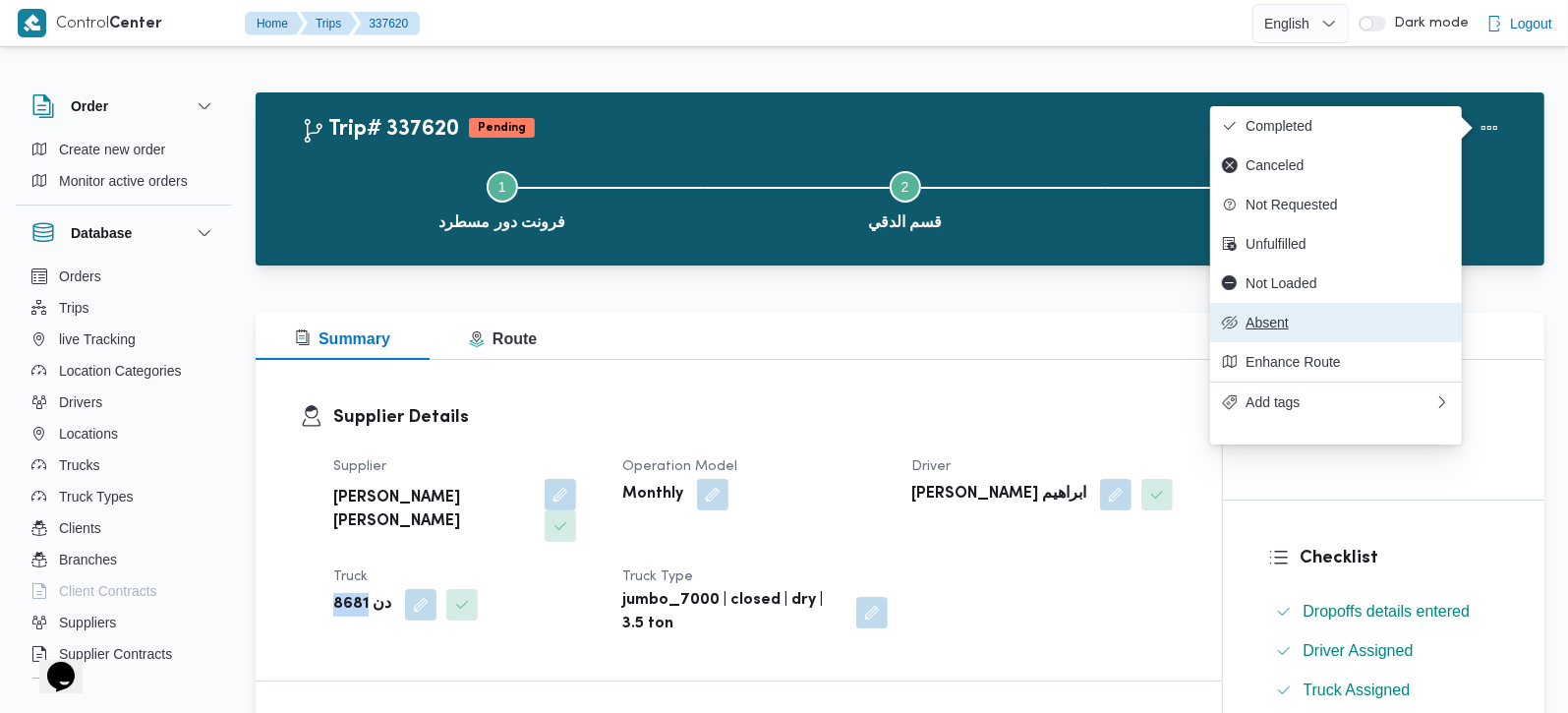
click at [1288, 331] on span "Absent" at bounding box center [1348, 323] width 205 height 16
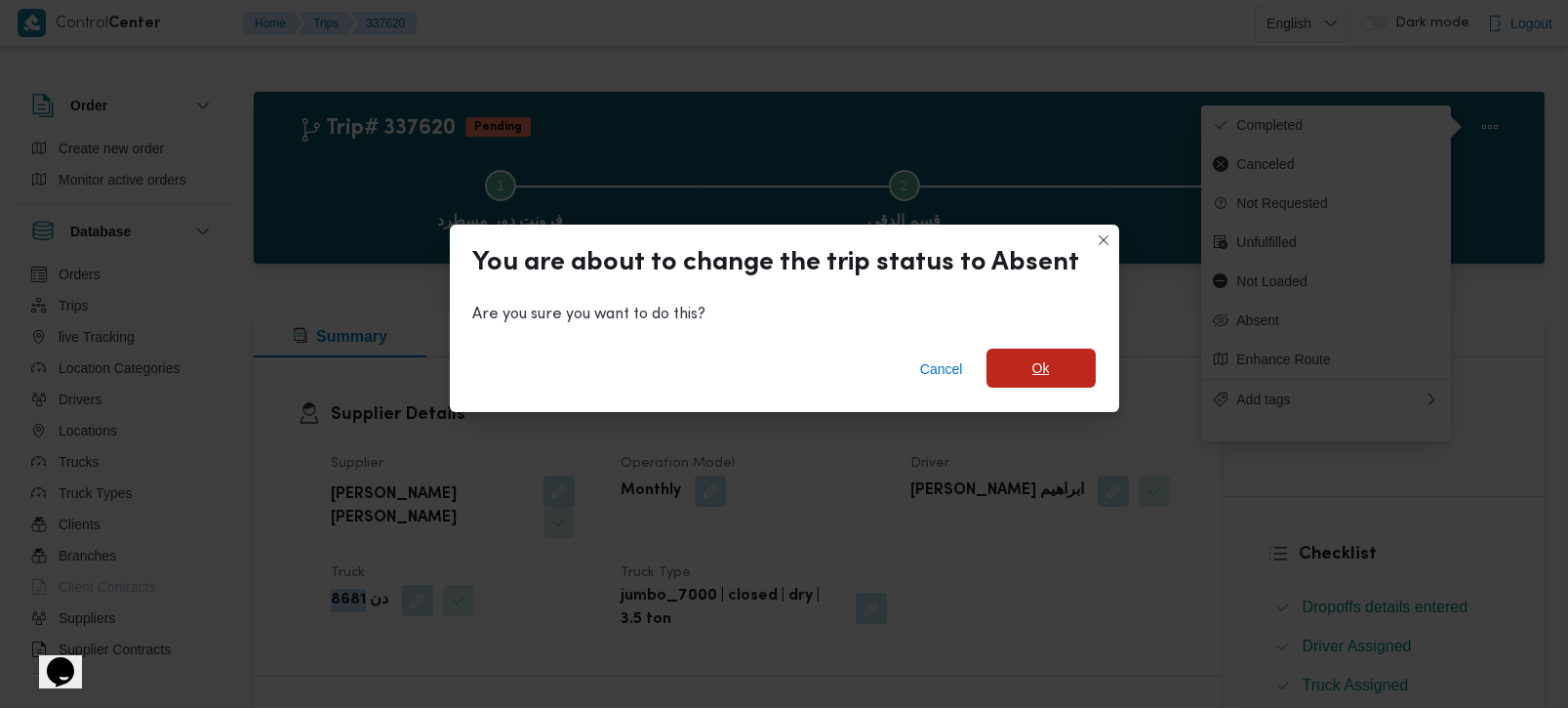
click at [1068, 362] on span "Ok" at bounding box center [1041, 368] width 109 height 39
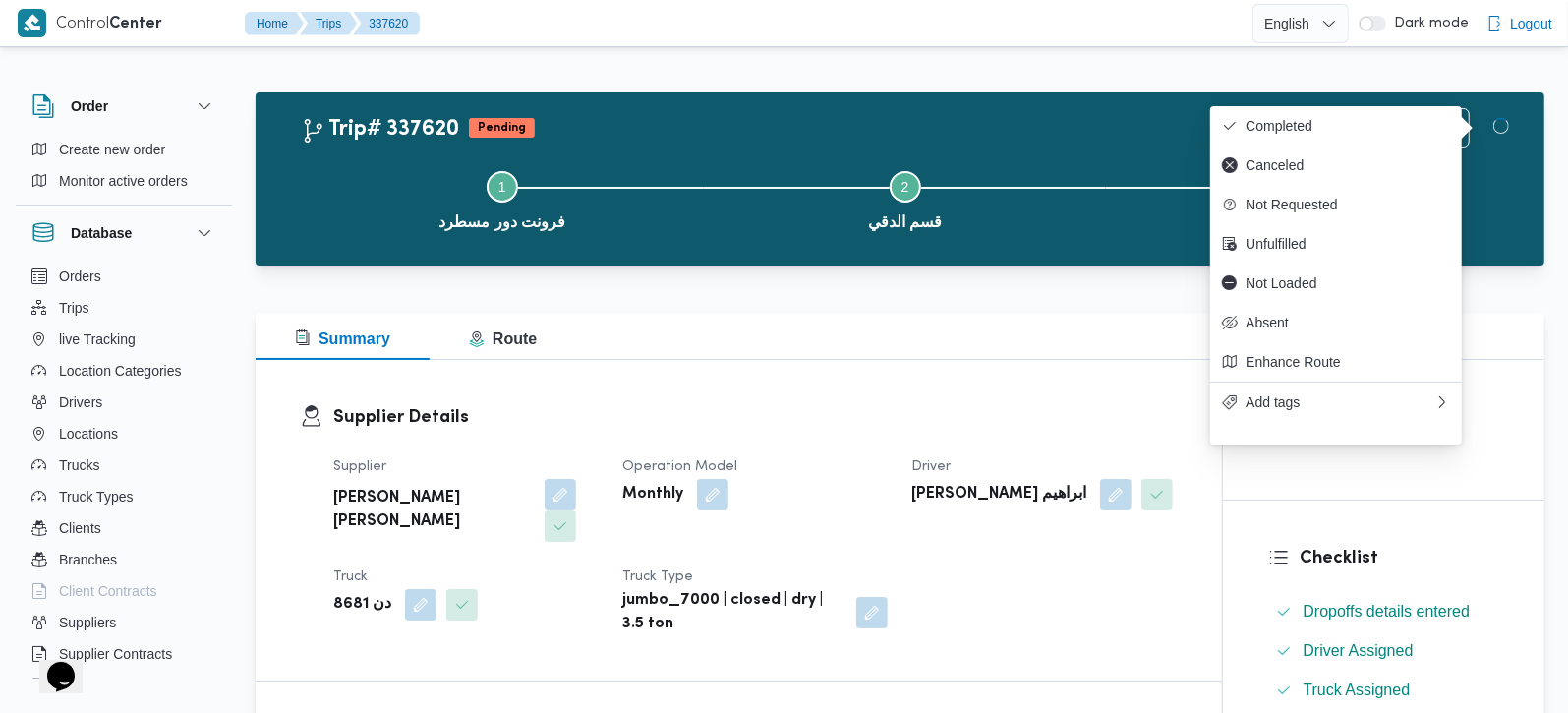
click at [1013, 338] on div "Summary Route" at bounding box center [900, 337] width 1289 height 48
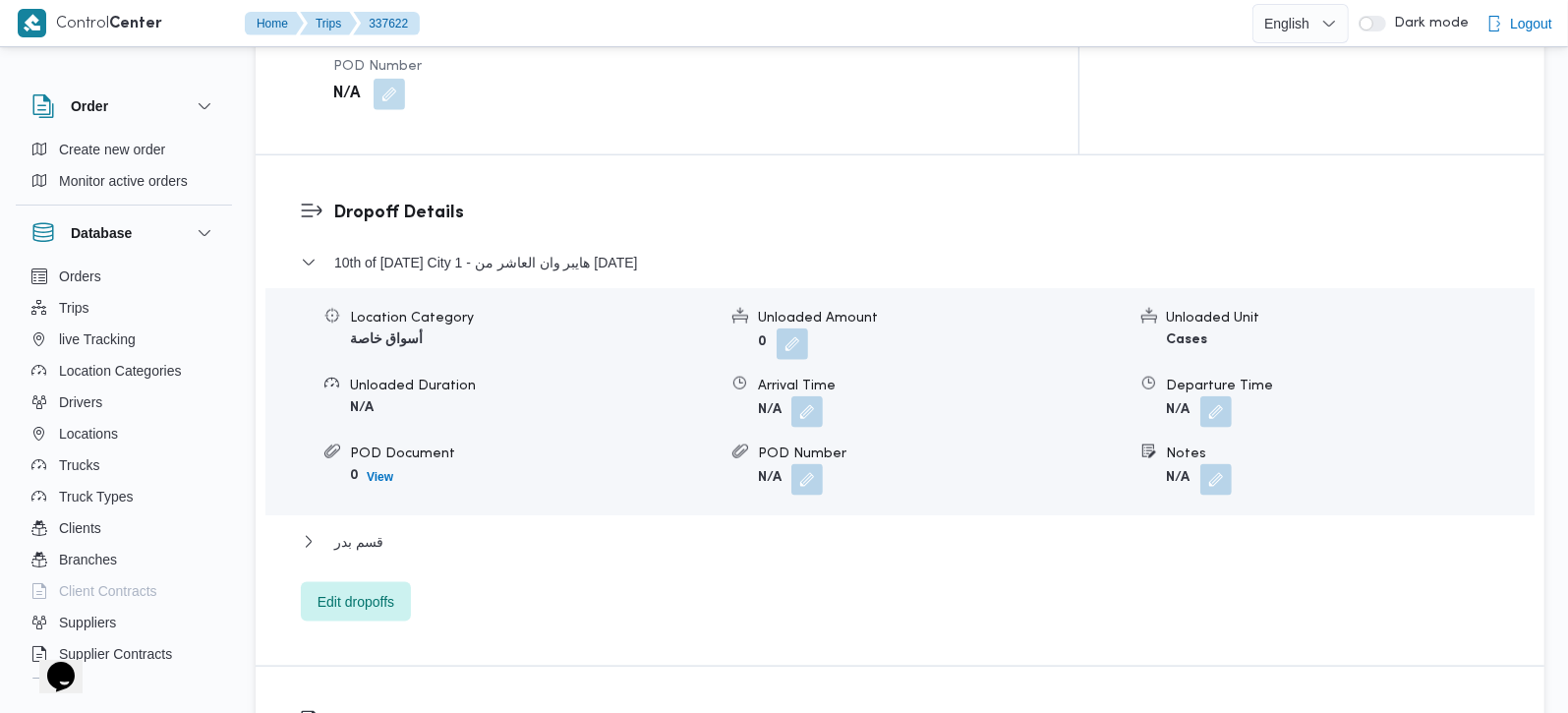
scroll to position [1619, 0]
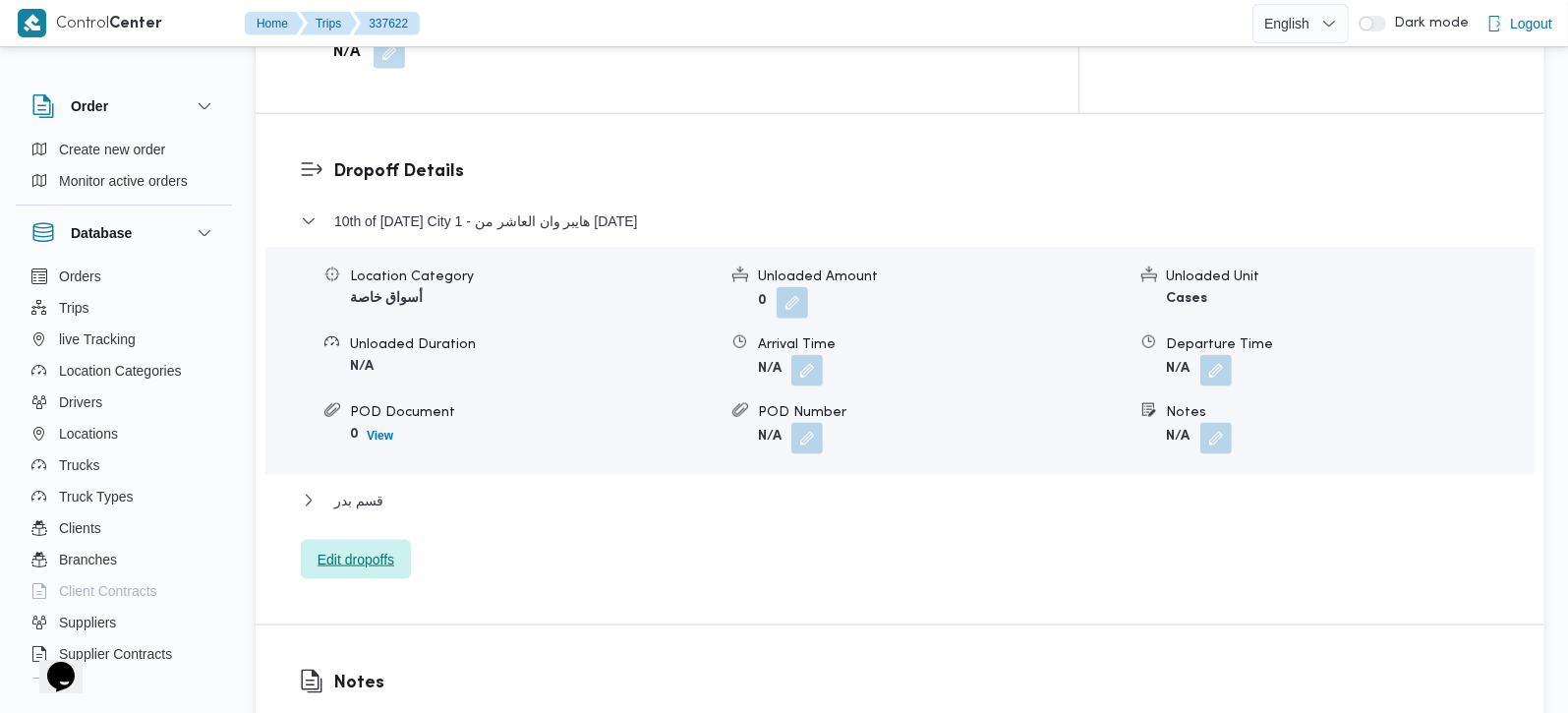
click at [343, 547] on span "Edit dropoffs" at bounding box center [356, 559] width 76 height 24
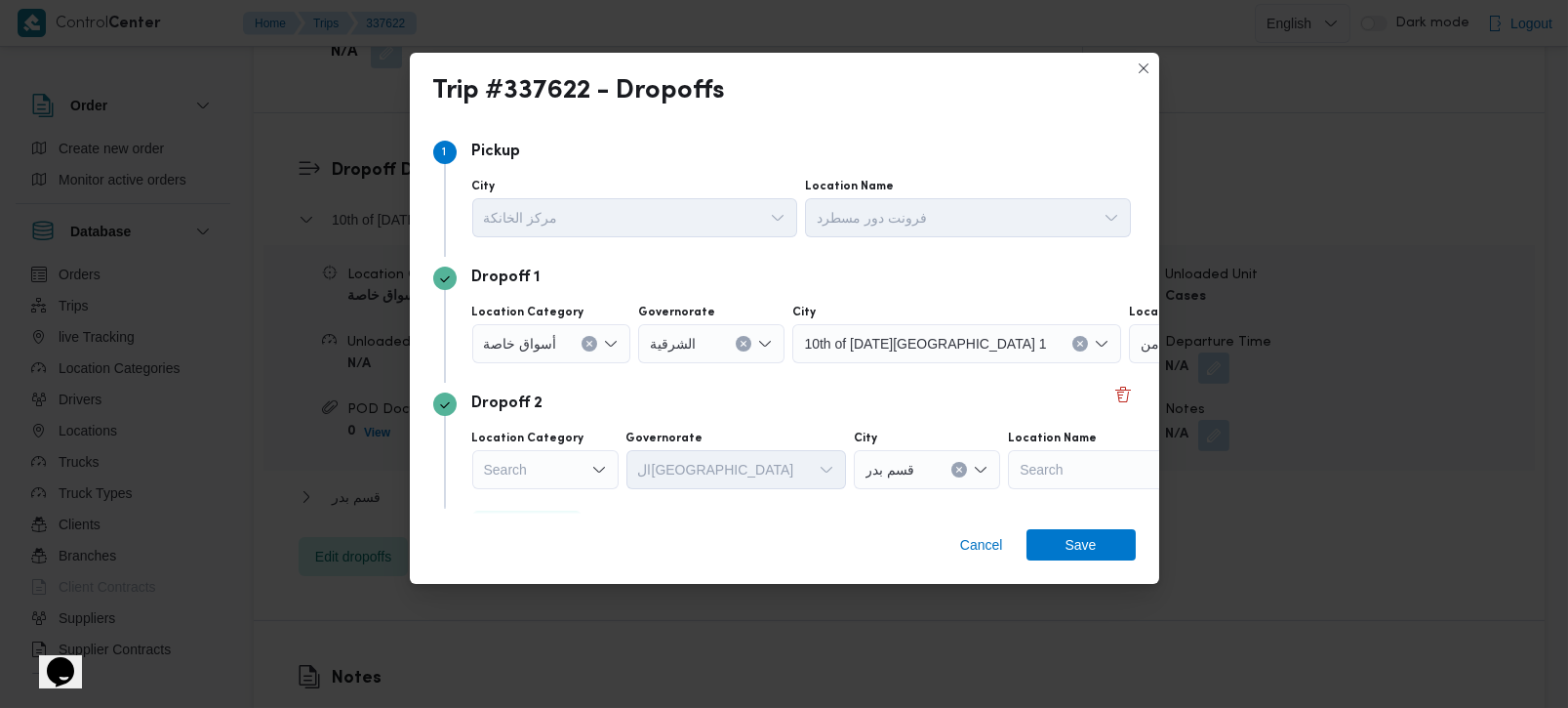
click at [586, 339] on icon "Clear input" at bounding box center [589, 343] width 8 height 8
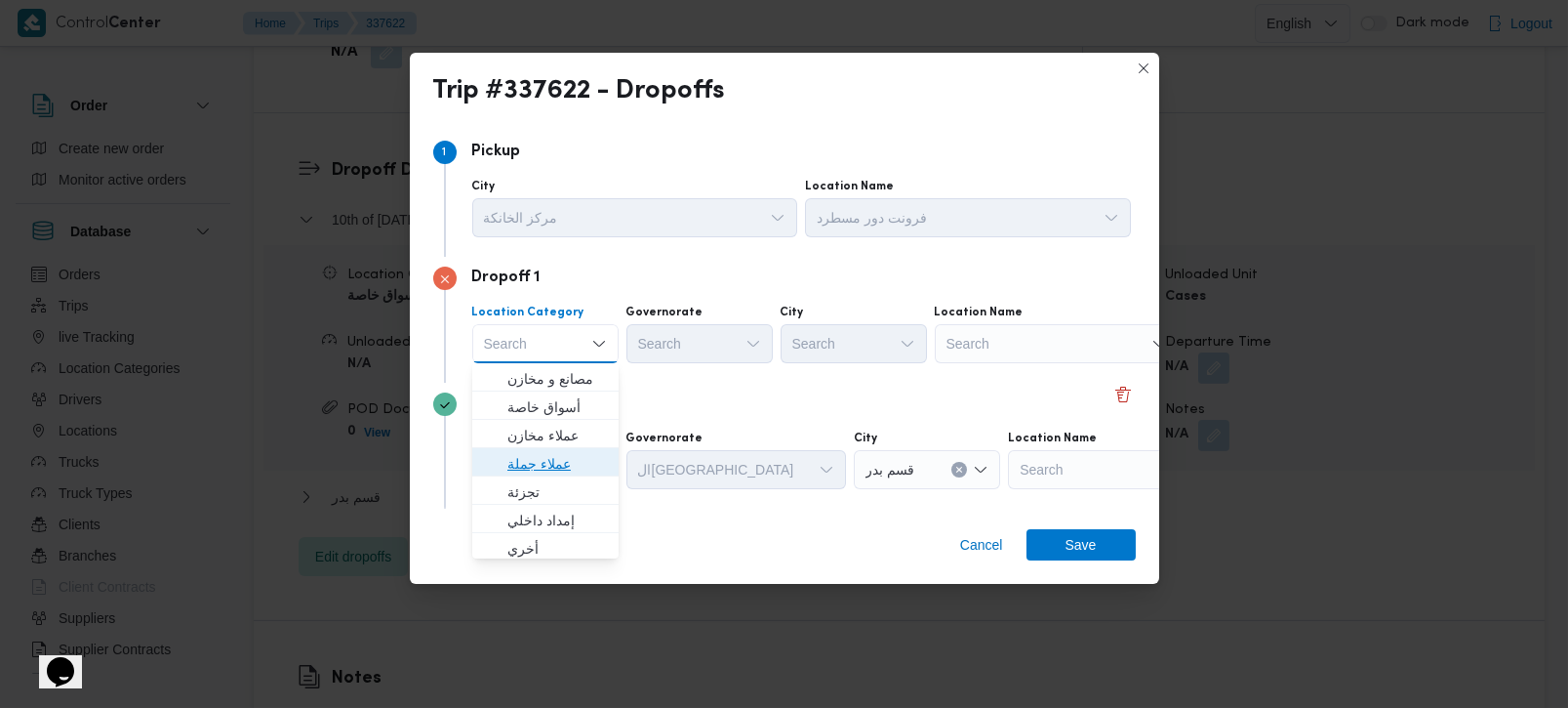
click at [548, 453] on span "عملاء جملة" at bounding box center [557, 463] width 100 height 24
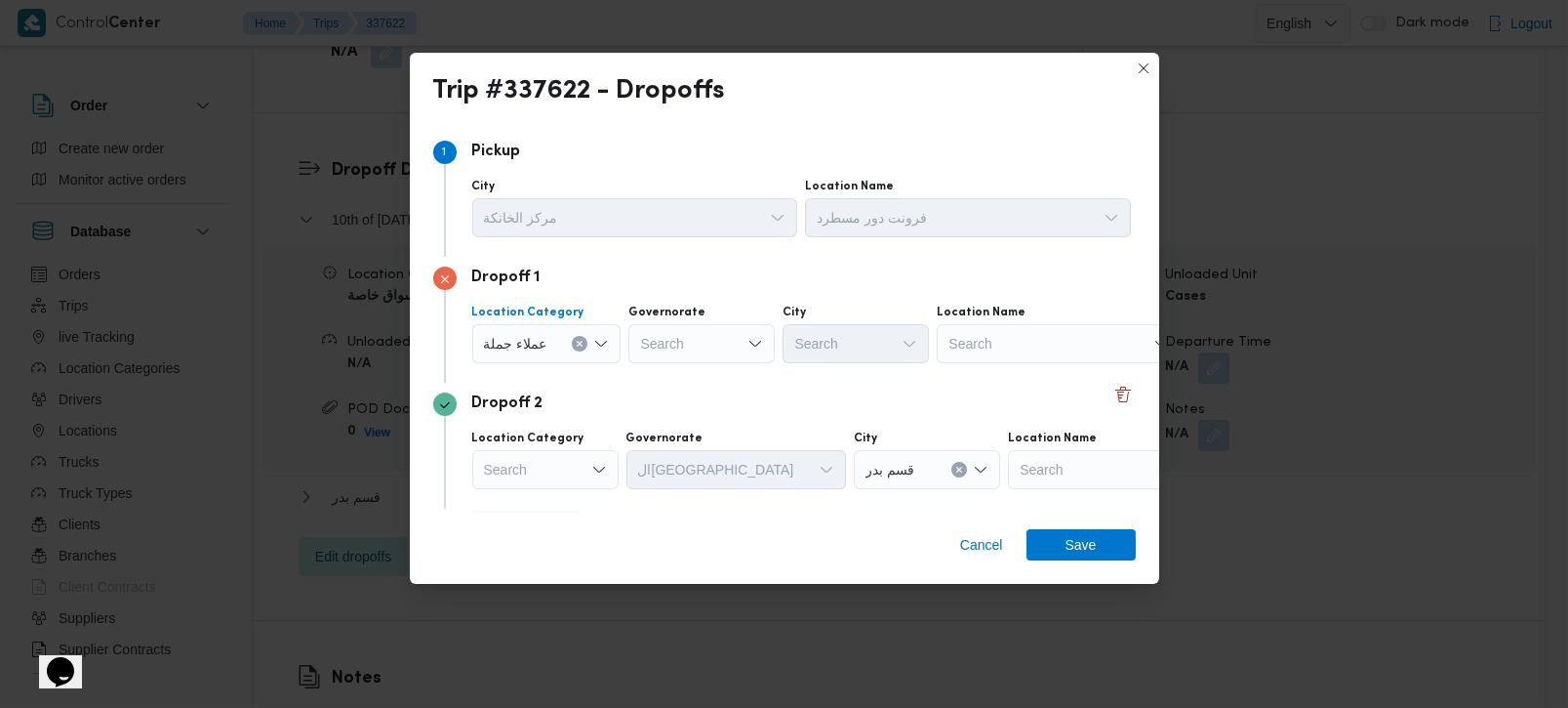
click at [651, 348] on div "Search" at bounding box center [701, 344] width 146 height 39
type input "قي"
click at [701, 383] on span "الشر قي ة" at bounding box center [711, 379] width 100 height 24
click at [814, 335] on div "Search" at bounding box center [855, 344] width 146 height 39
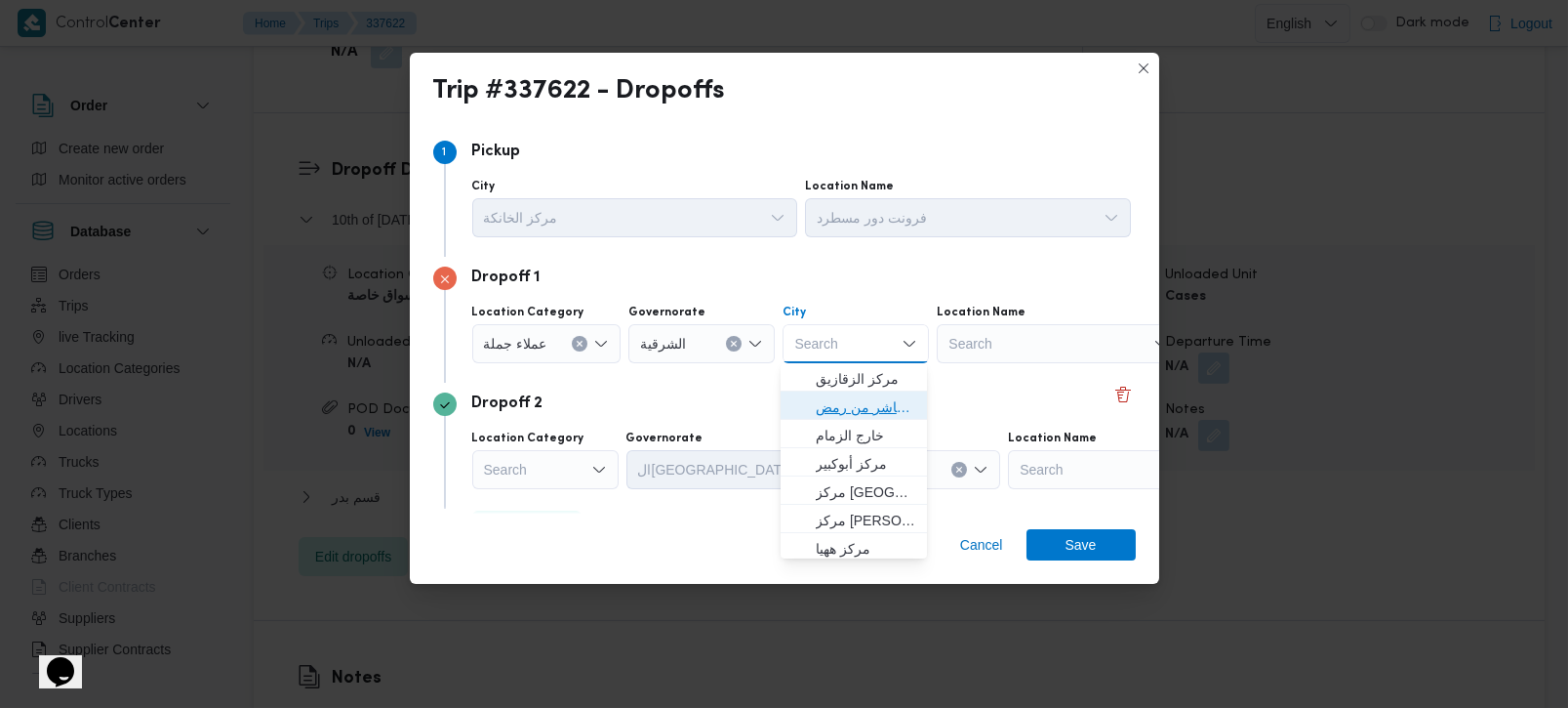
click at [854, 408] on span "قسم اول مدينة العاشر من رمض" at bounding box center [865, 407] width 100 height 24
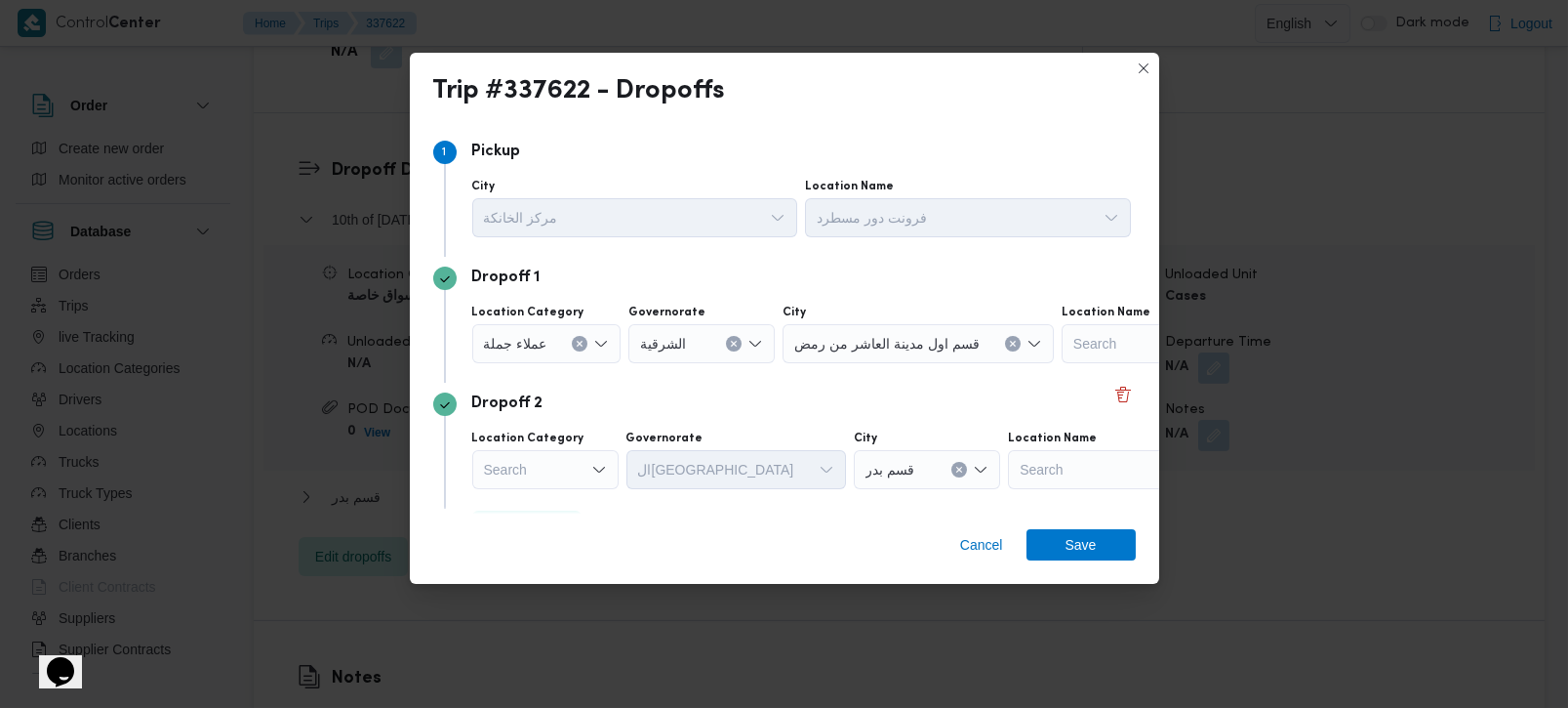
click at [712, 421] on div "Dropoff 2 Location Category Search Governorate القاهرة City قسم بدر Location Na…" at bounding box center [784, 446] width 703 height 126
click at [571, 486] on div "Search" at bounding box center [545, 469] width 146 height 39
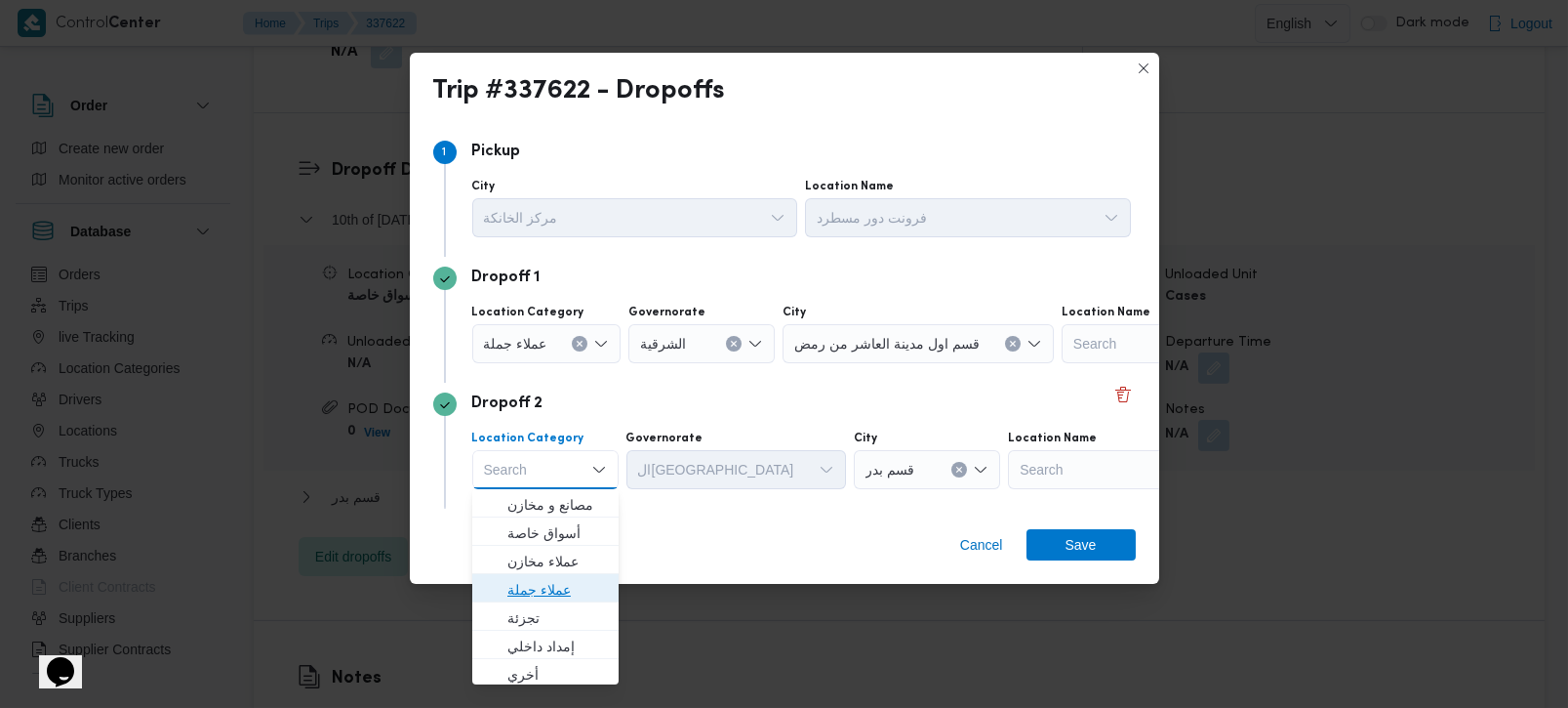
click at [530, 598] on span "عملاء جملة" at bounding box center [557, 590] width 100 height 24
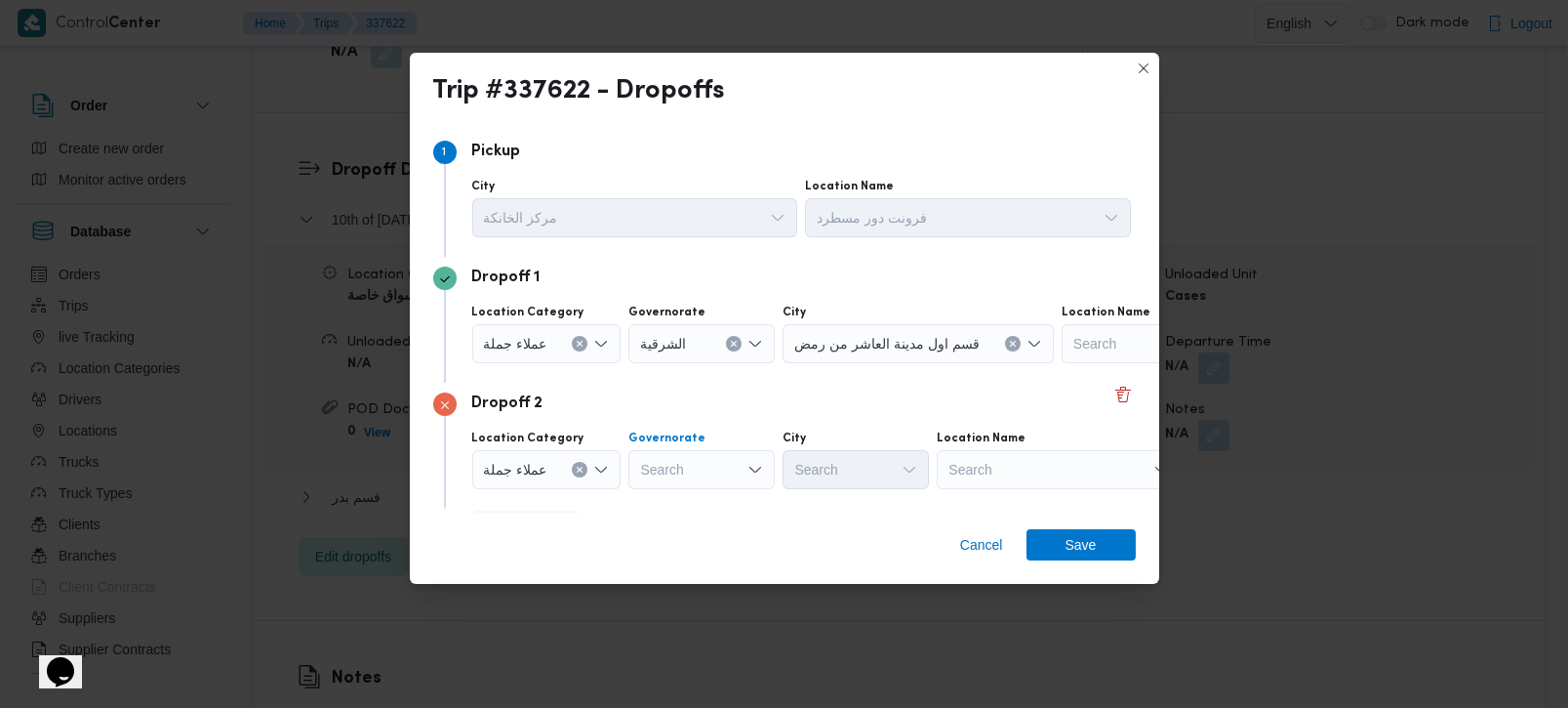
click at [678, 477] on div "Search" at bounding box center [701, 469] width 146 height 39
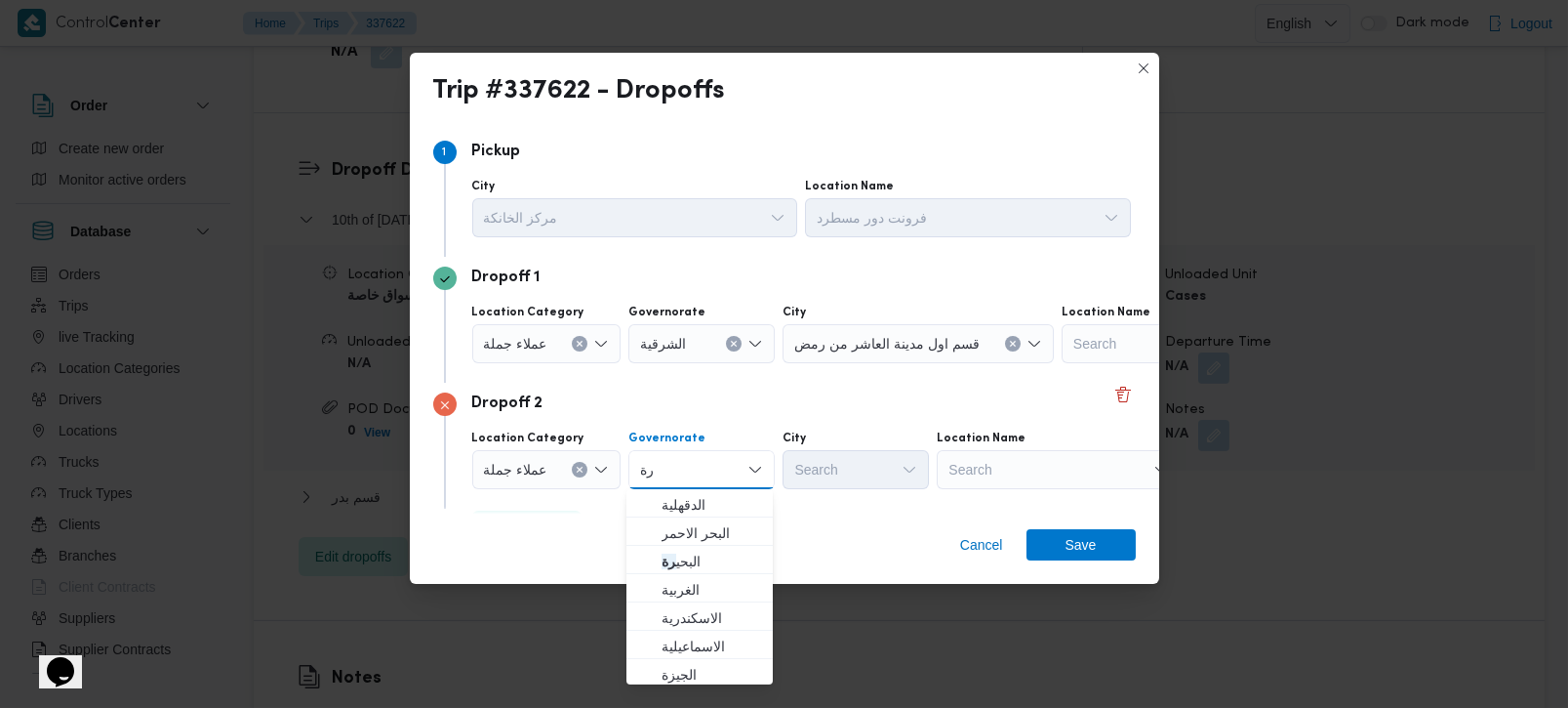
type input "رة"
click at [695, 529] on span "البحر الاحمر" at bounding box center [711, 533] width 100 height 24
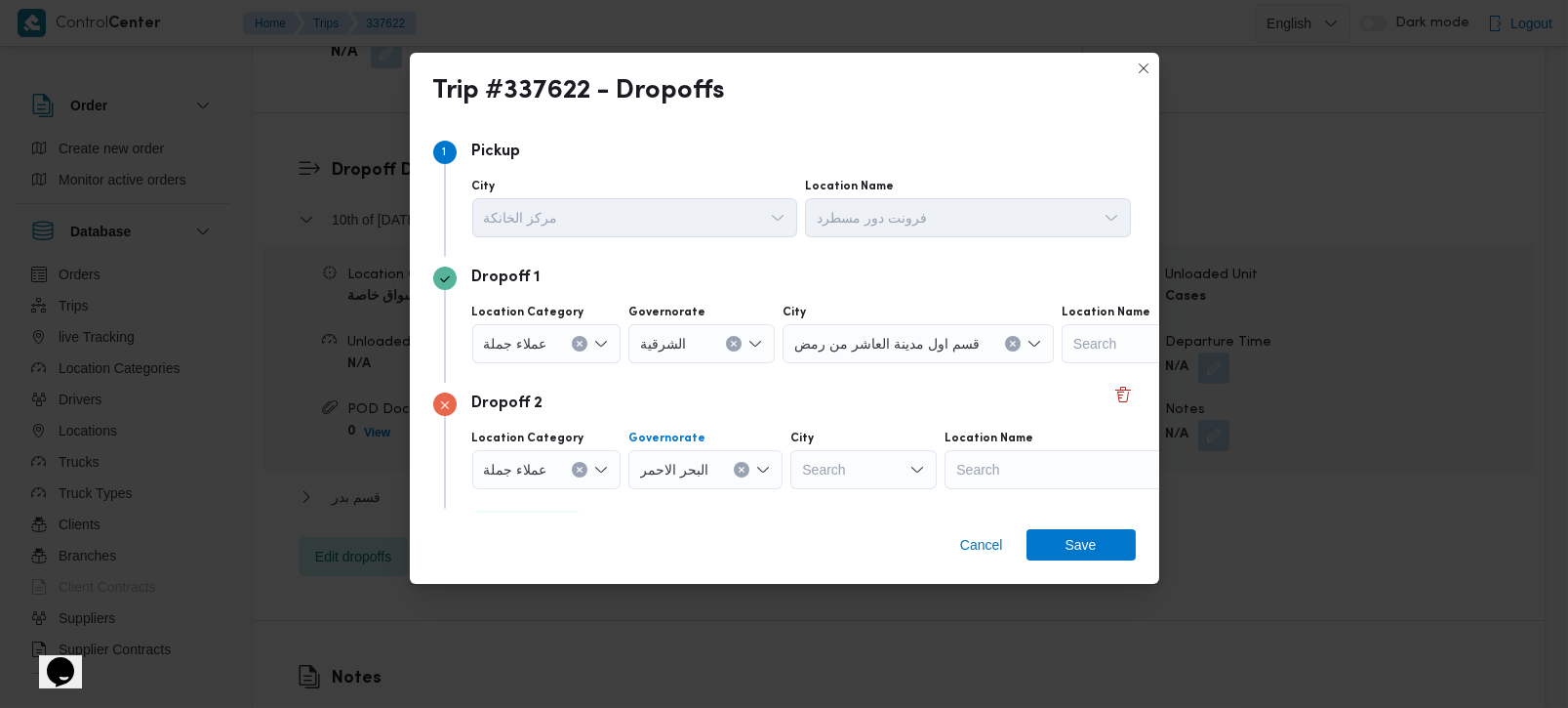
click at [737, 472] on icon "Clear input" at bounding box center [741, 469] width 8 height 8
type input "رة"
click at [695, 535] on span "القاه رة" at bounding box center [711, 533] width 100 height 24
click at [1032, 459] on div "Search" at bounding box center [1153, 469] width 243 height 39
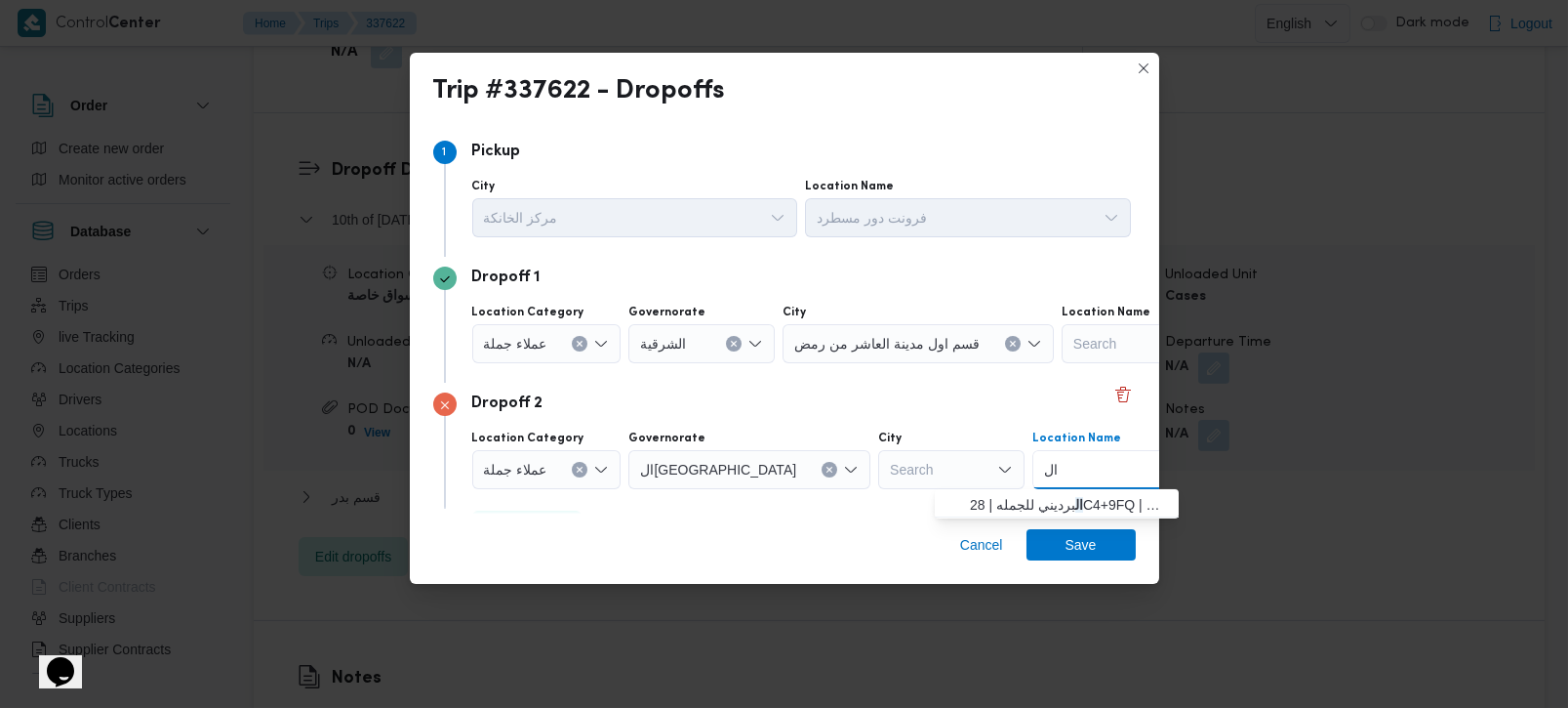
type input "ا"
click at [882, 463] on div "Search" at bounding box center [951, 469] width 146 height 39
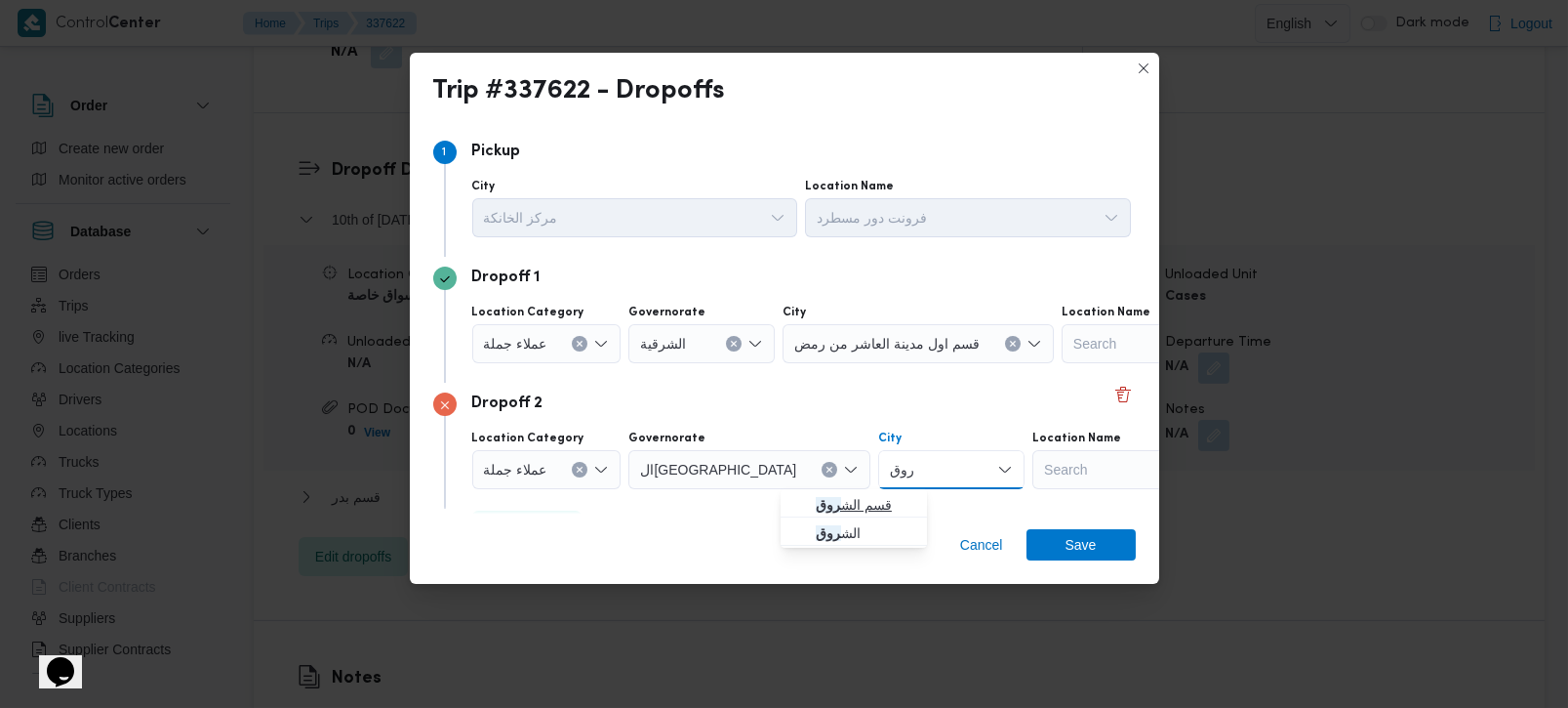
type input "روق"
click at [863, 506] on span "قسم الش روق" at bounding box center [865, 505] width 100 height 24
click at [866, 522] on div "Cancel Save" at bounding box center [784, 548] width 749 height 70
click at [1080, 541] on span "Save" at bounding box center [1081, 544] width 32 height 32
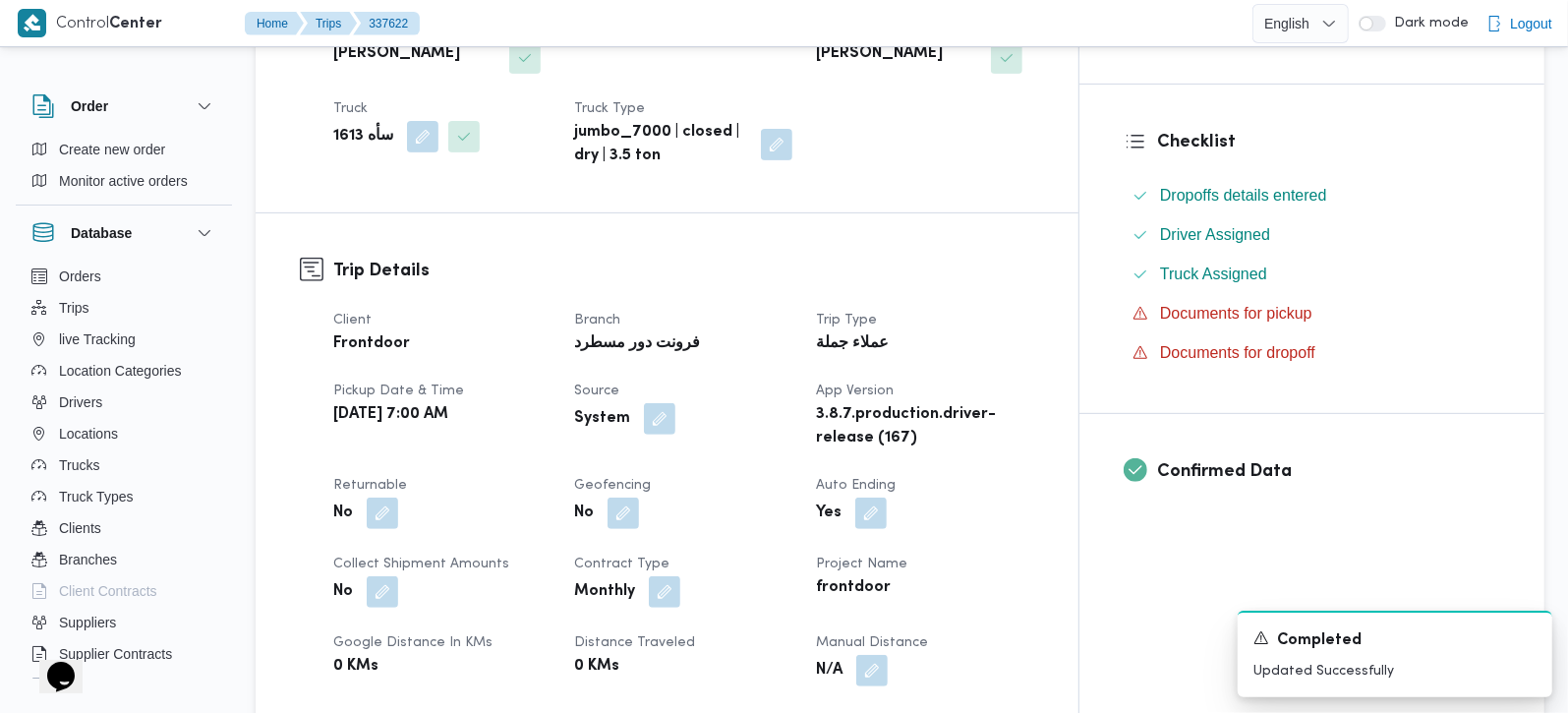
scroll to position [462, 0]
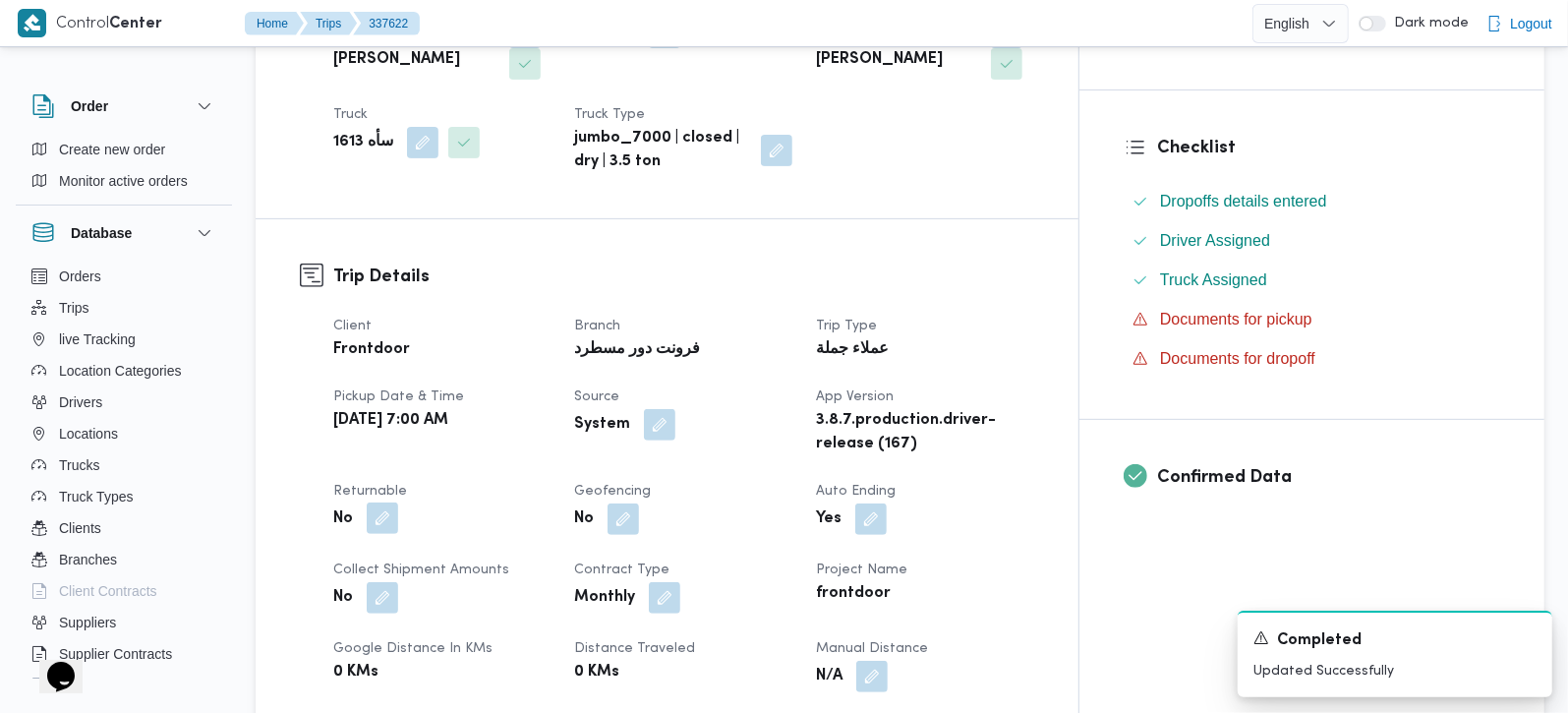
click at [383, 502] on button "button" at bounding box center [382, 518] width 32 height 32
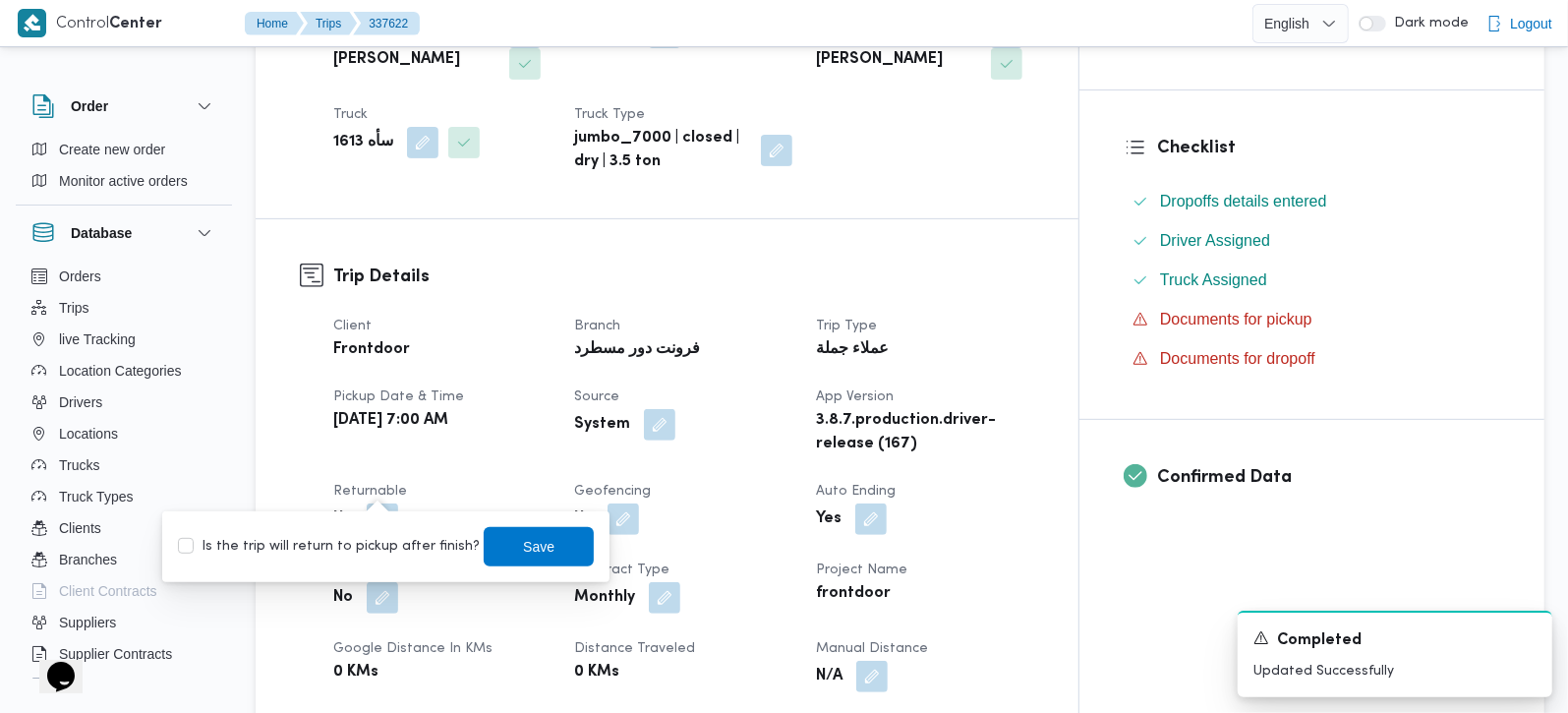
click at [367, 549] on label "Is the trip will return to pickup after finish?" at bounding box center [329, 546] width 302 height 24
checkbox input "true"
click at [523, 549] on span "Save" at bounding box center [539, 545] width 32 height 24
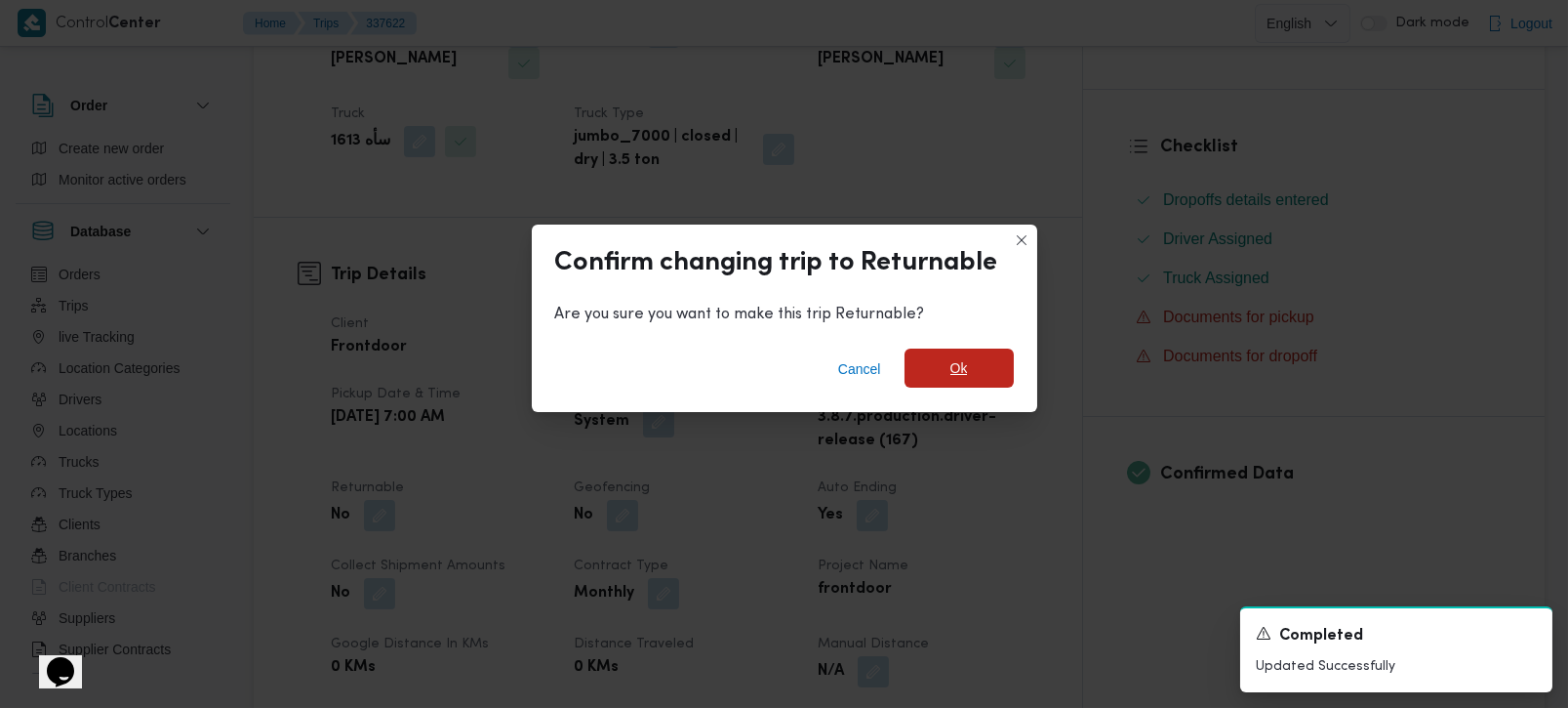
click at [937, 370] on span "Ok" at bounding box center [959, 368] width 109 height 39
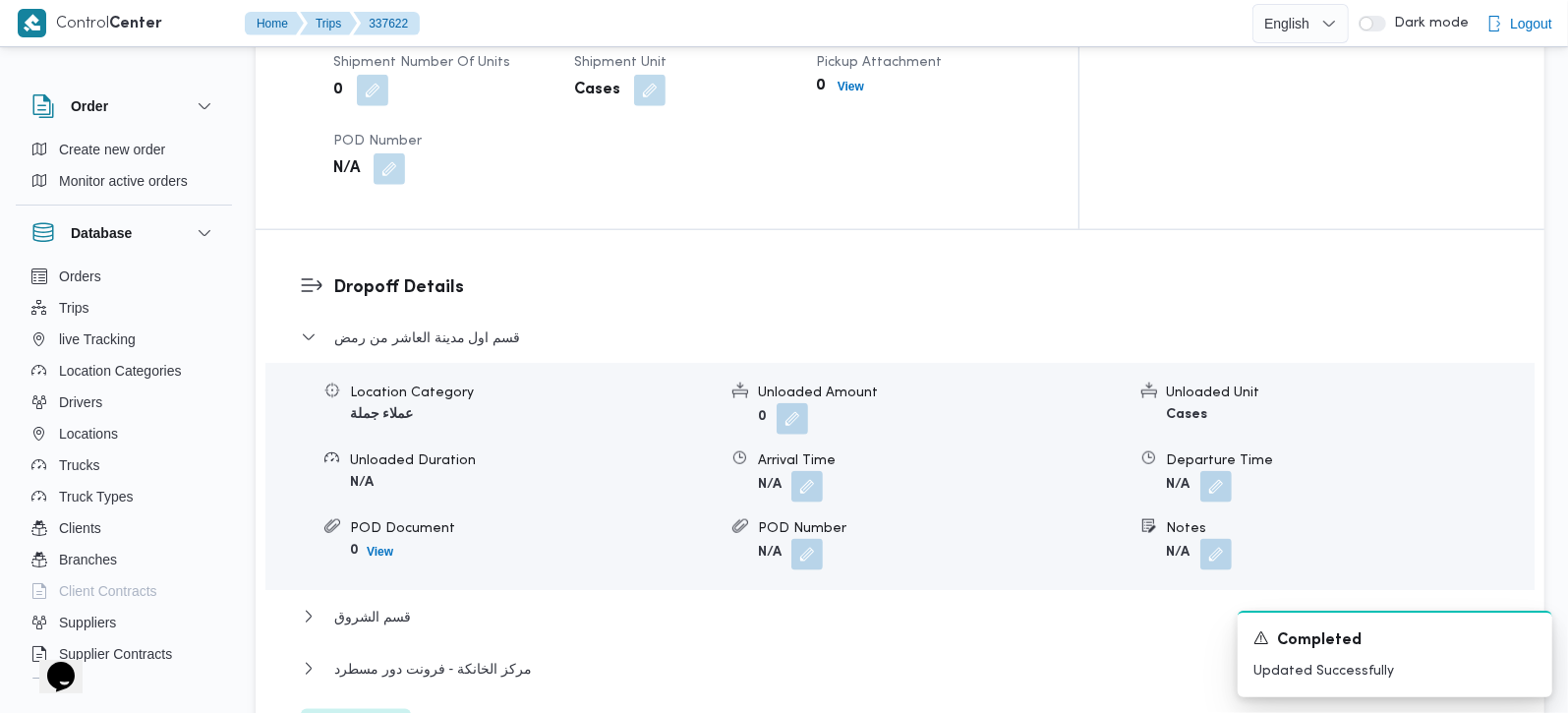
scroll to position [1387, 0]
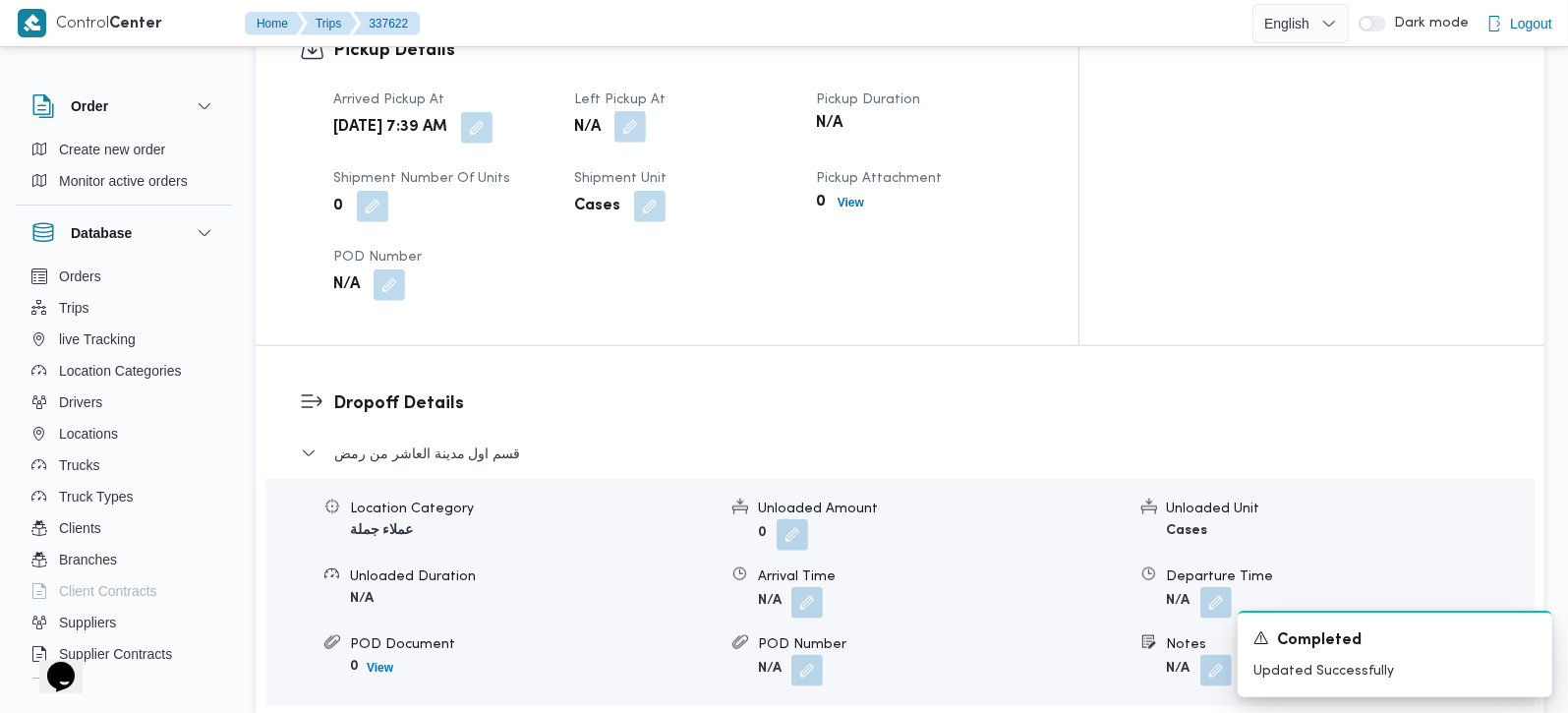
click at [645, 111] on button "button" at bounding box center [631, 127] width 32 height 32
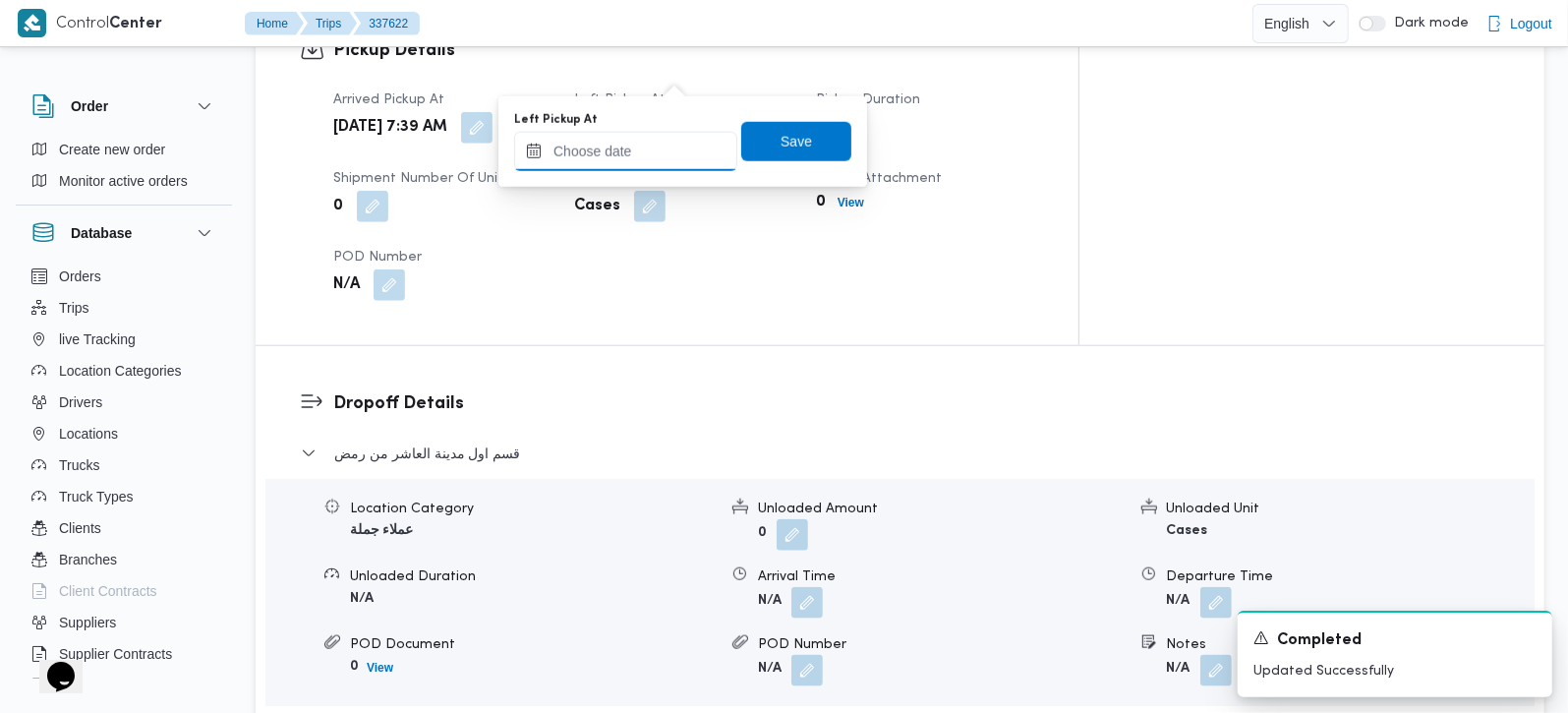
click at [641, 158] on input "Left Pickup At" at bounding box center [626, 152] width 223 height 40
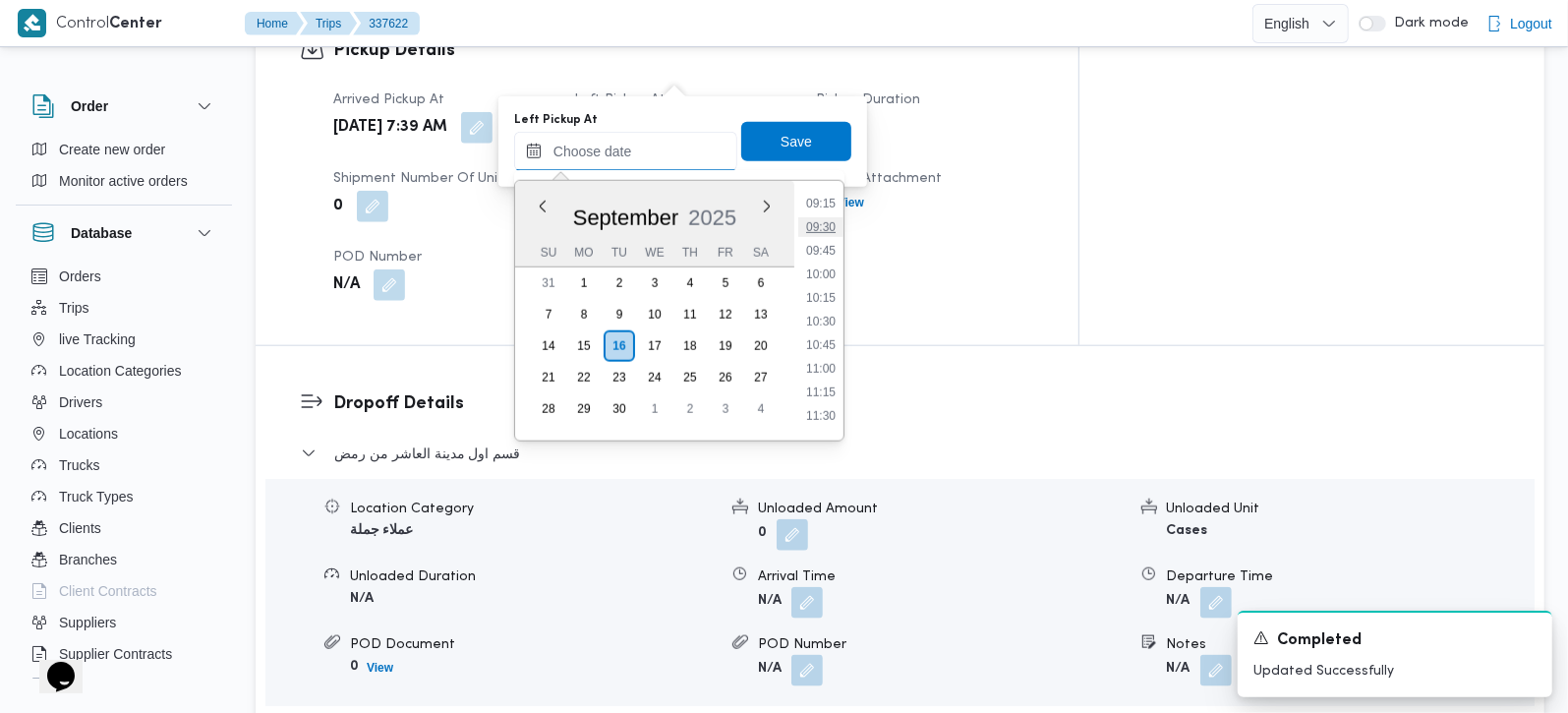
scroll to position [761, 0]
click at [824, 246] on li "08:30" at bounding box center [821, 248] width 46 height 20
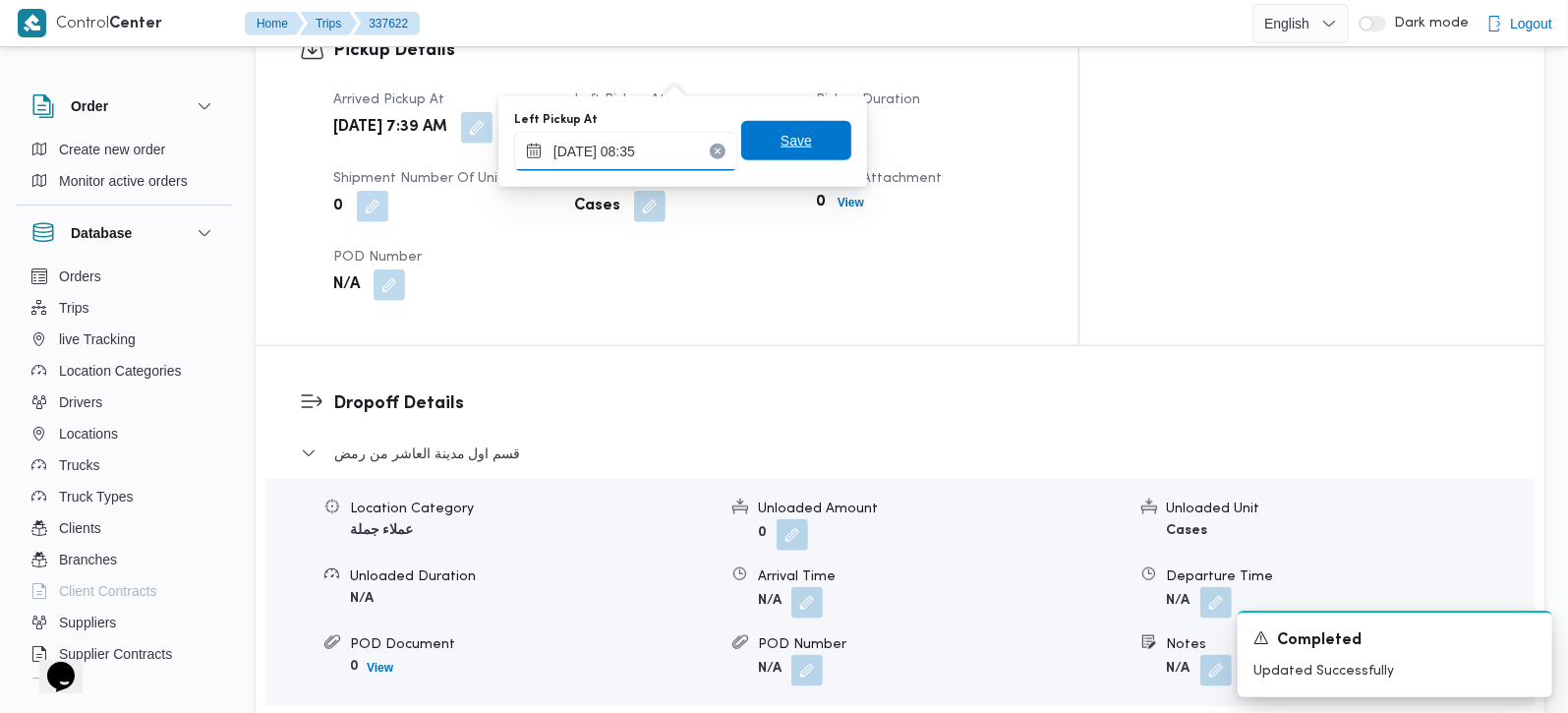
type input "16/09/2025 08:35"
click at [796, 133] on span "Save" at bounding box center [795, 141] width 110 height 40
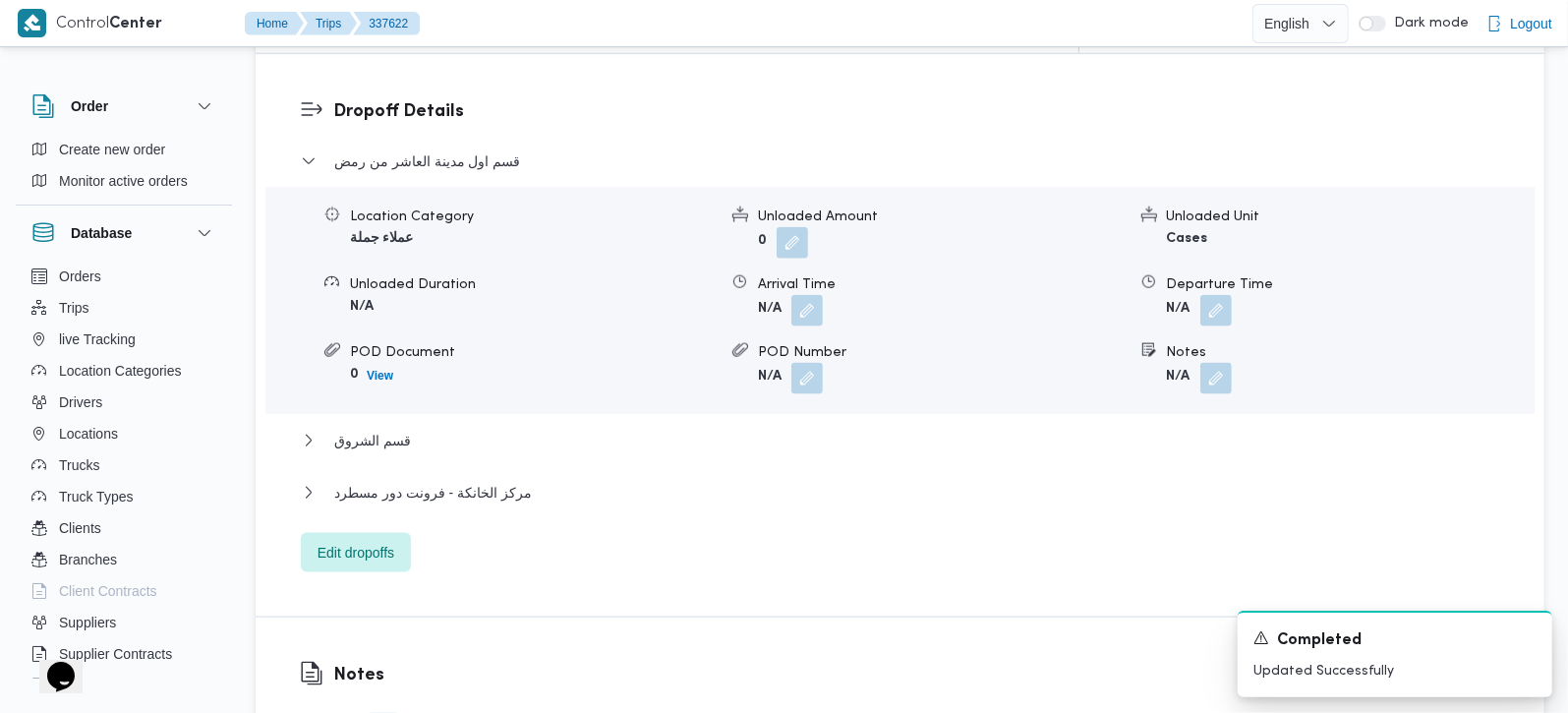
scroll to position [1734, 0]
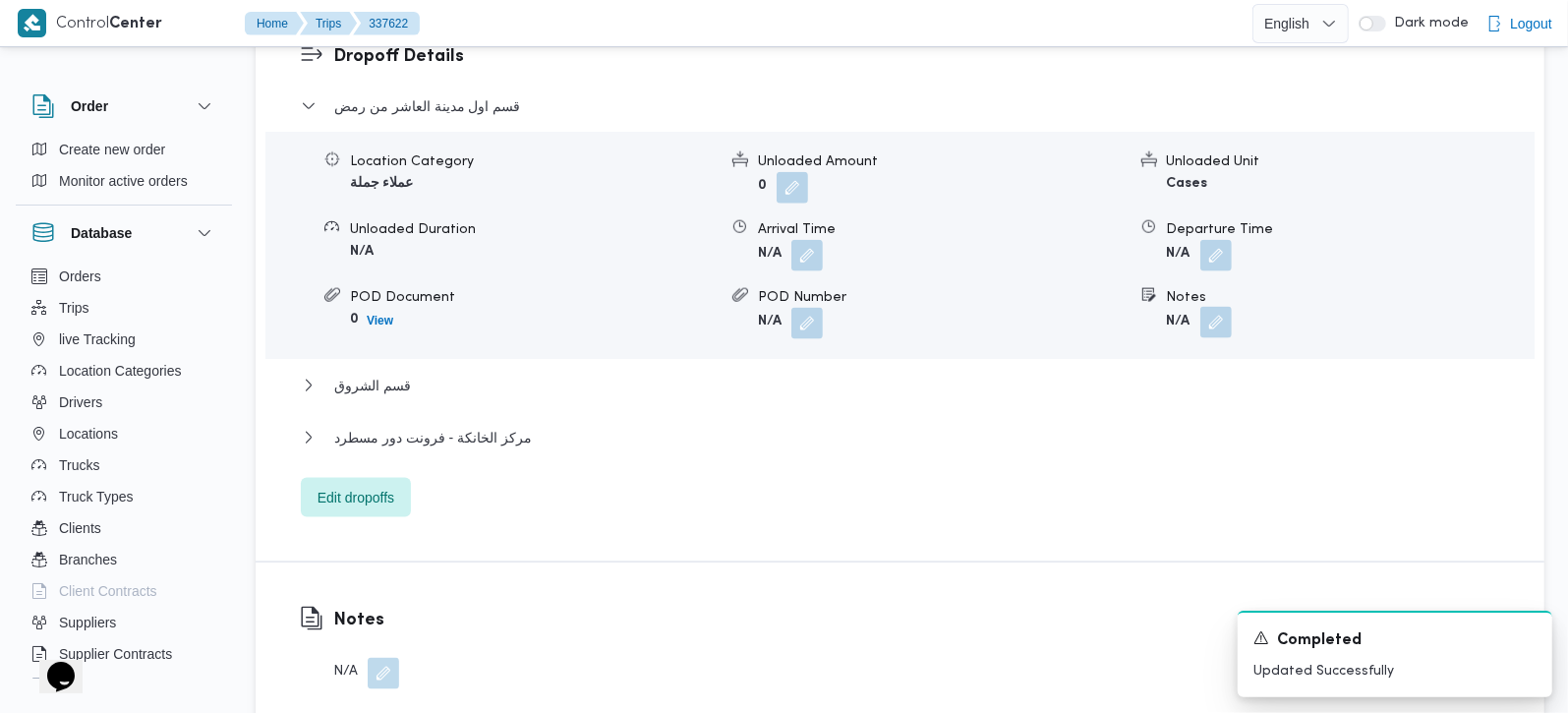
click at [1216, 307] on button "button" at bounding box center [1216, 323] width 32 height 32
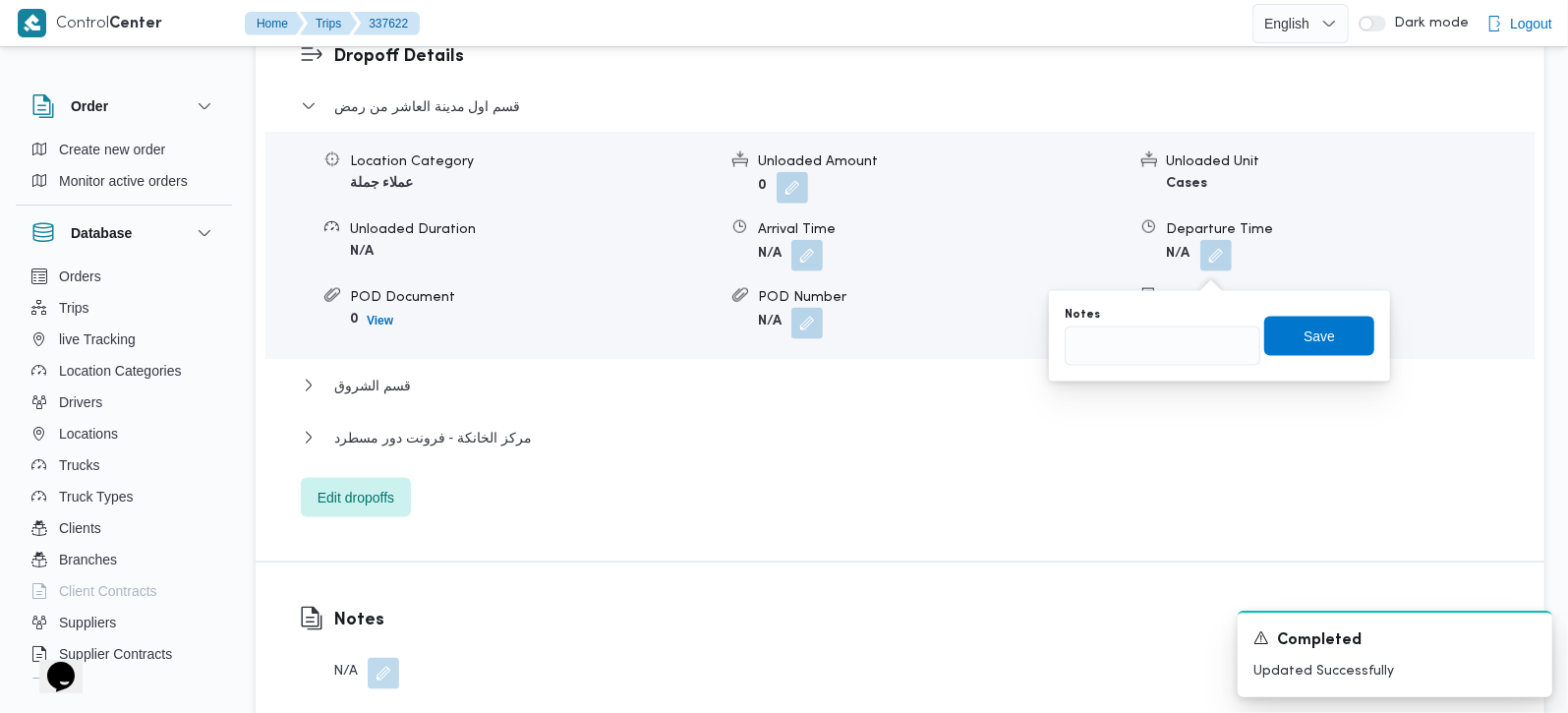
click at [1142, 368] on div "You are in a dialog. To close this dialog, hit escape. Notes Save" at bounding box center [1218, 336] width 341 height 90
click at [1130, 353] on input "Notes" at bounding box center [1162, 347] width 196 height 40
type input "هايبر العاشر و كارفور"
click at [1282, 326] on span "Save" at bounding box center [1319, 336] width 110 height 40
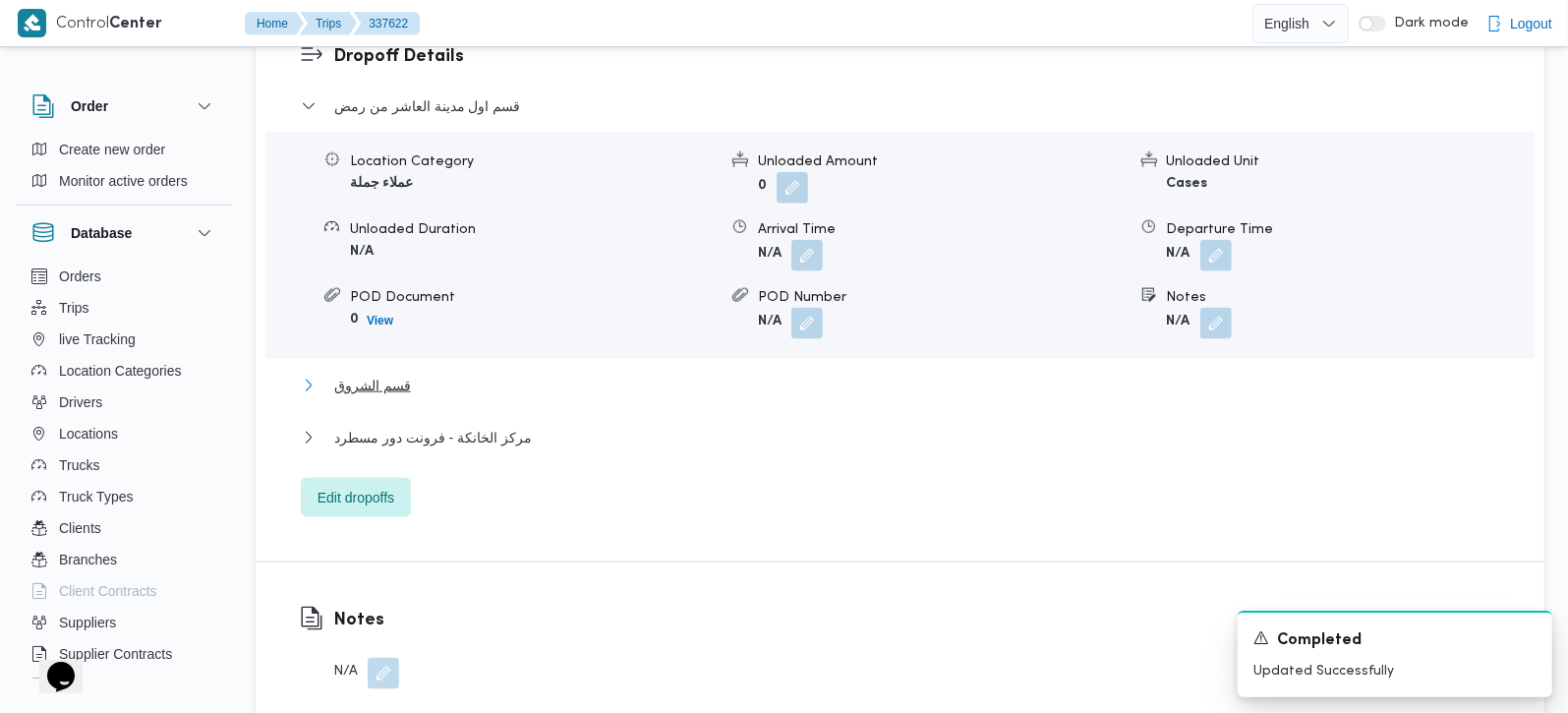
click at [348, 373] on span "قسم الشروق" at bounding box center [372, 385] width 76 height 24
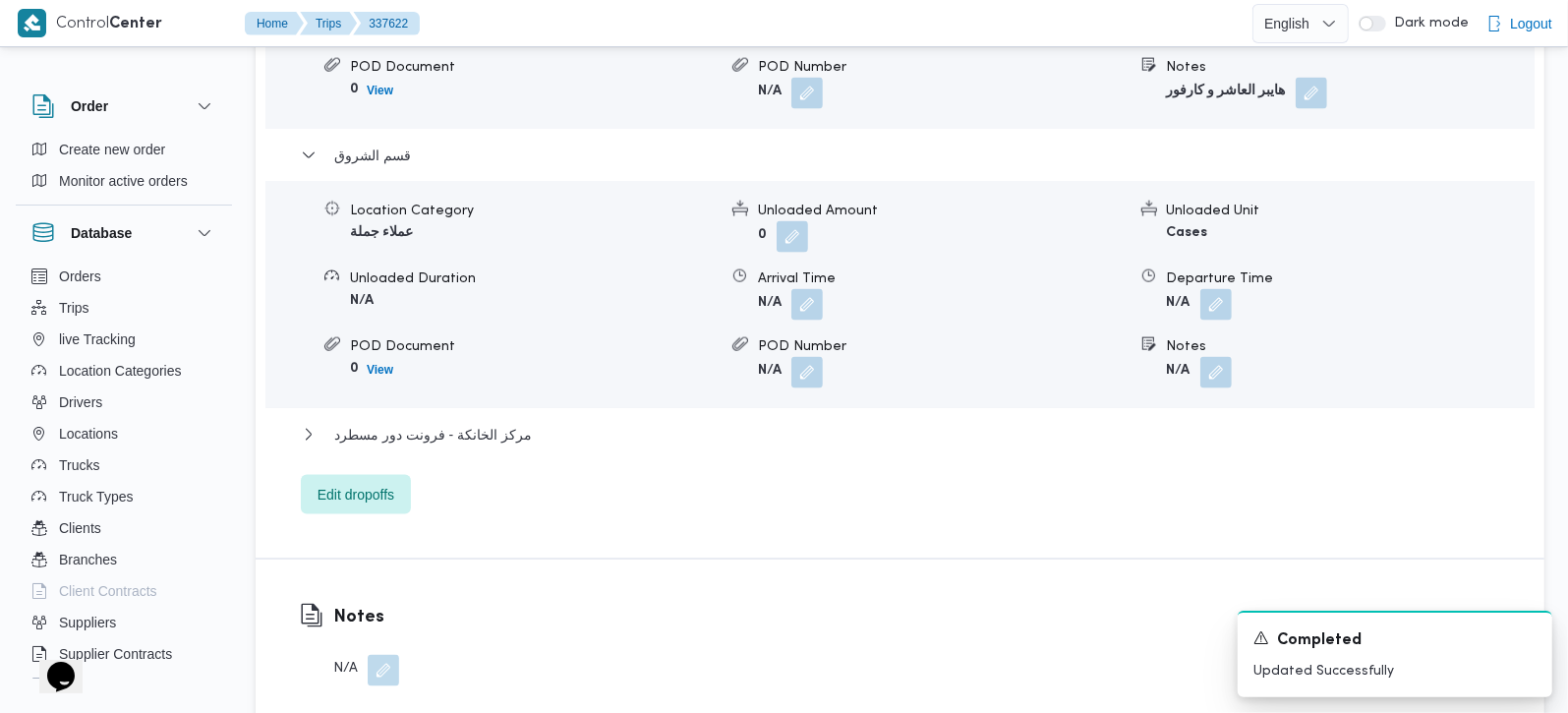
scroll to position [1966, 0]
click at [1212, 354] on button "button" at bounding box center [1216, 369] width 32 height 32
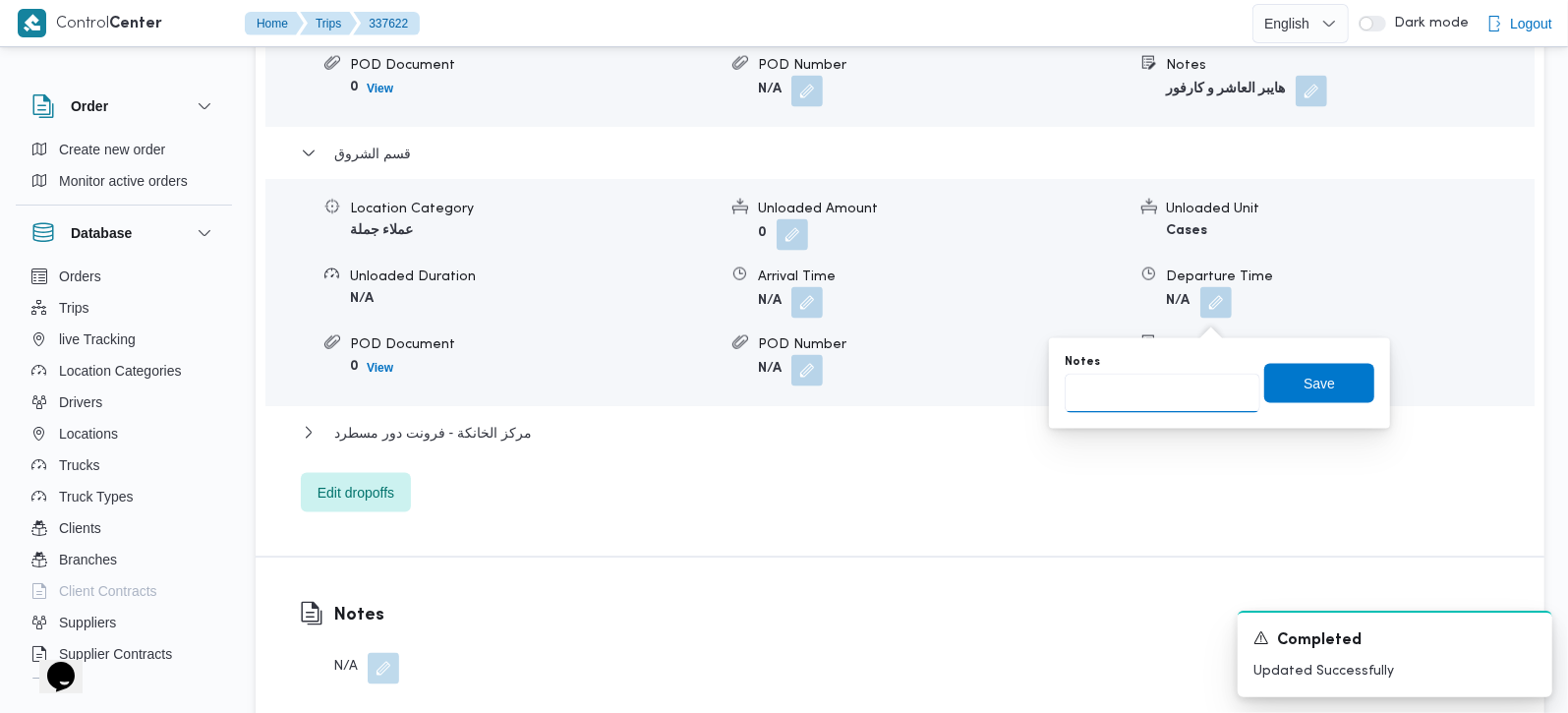
click at [1119, 404] on input "Notes" at bounding box center [1162, 393] width 196 height 40
type input "كارفور البروج"
click at [1304, 380] on span "Save" at bounding box center [1320, 382] width 32 height 24
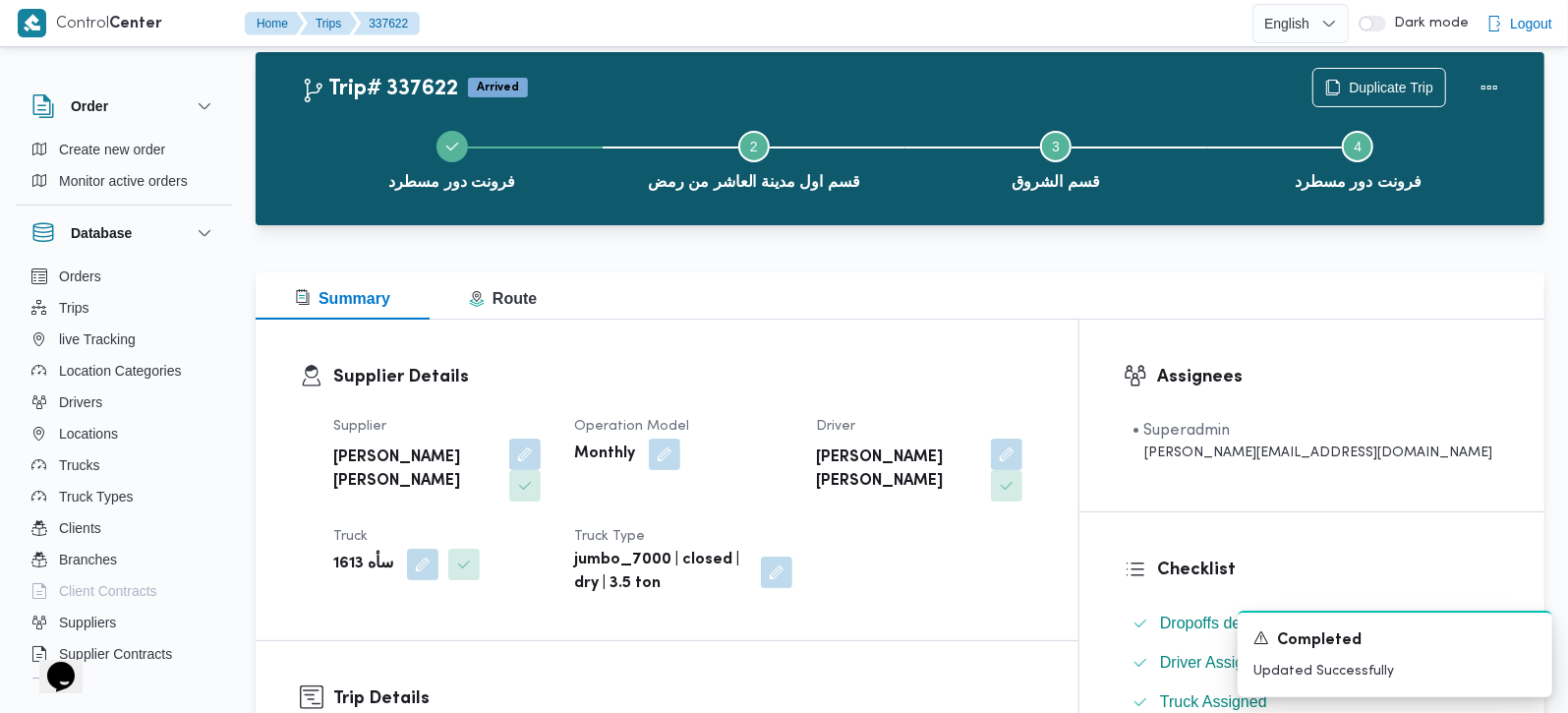
scroll to position [0, 0]
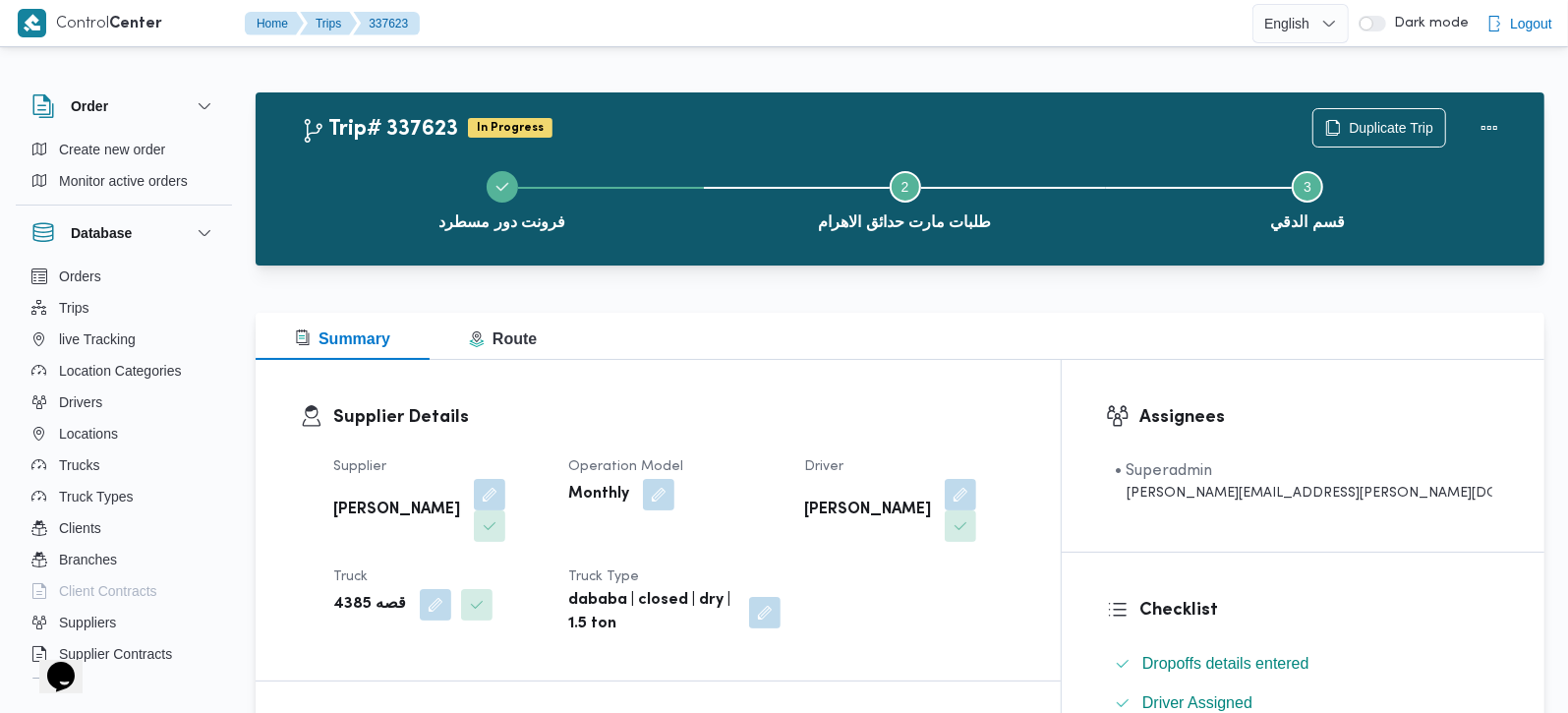
click at [343, 593] on b "قصه 4385" at bounding box center [369, 605] width 72 height 24
copy b "4385"
click at [490, 347] on span "Route" at bounding box center [502, 339] width 68 height 17
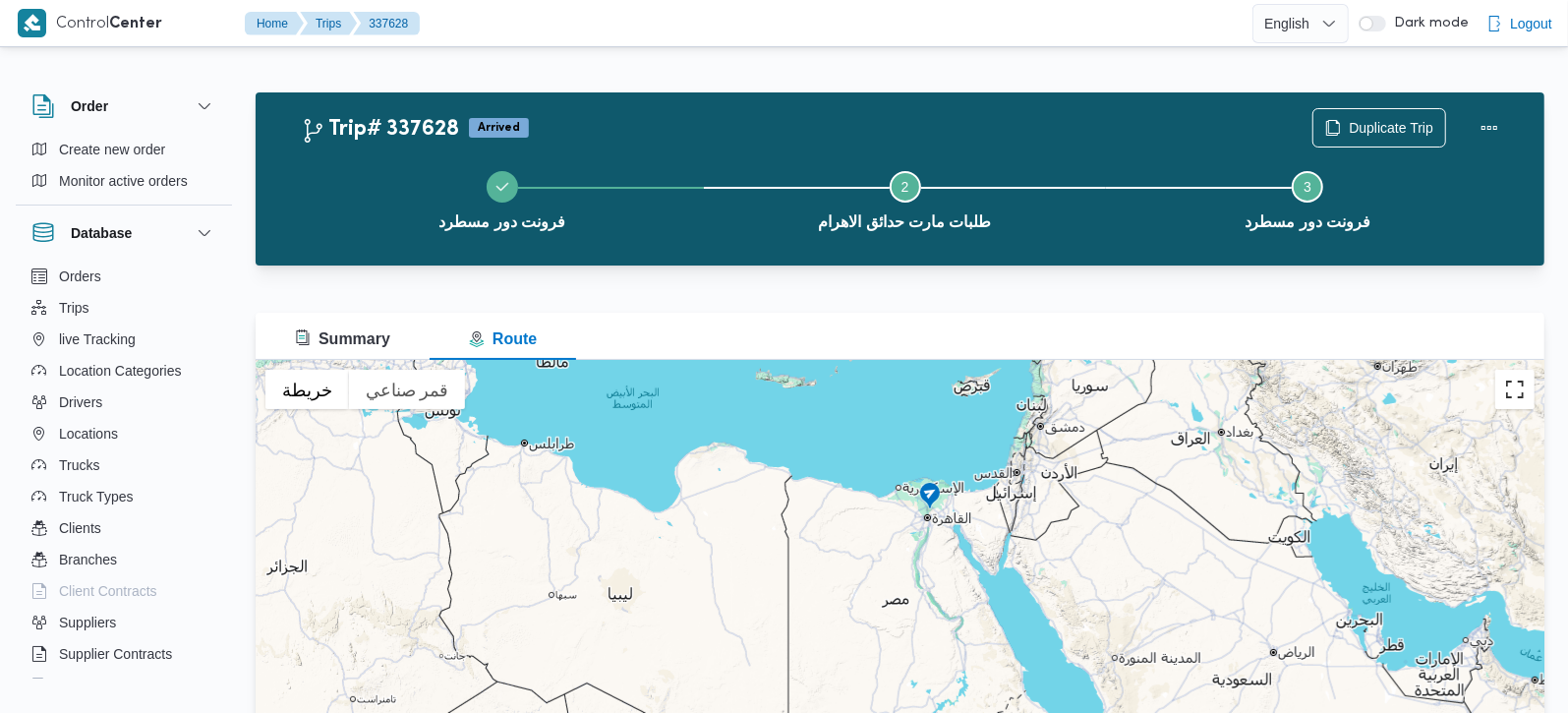
click at [1521, 394] on button "تبديل إلى العرض ملء الشاشة" at bounding box center [1515, 389] width 40 height 40
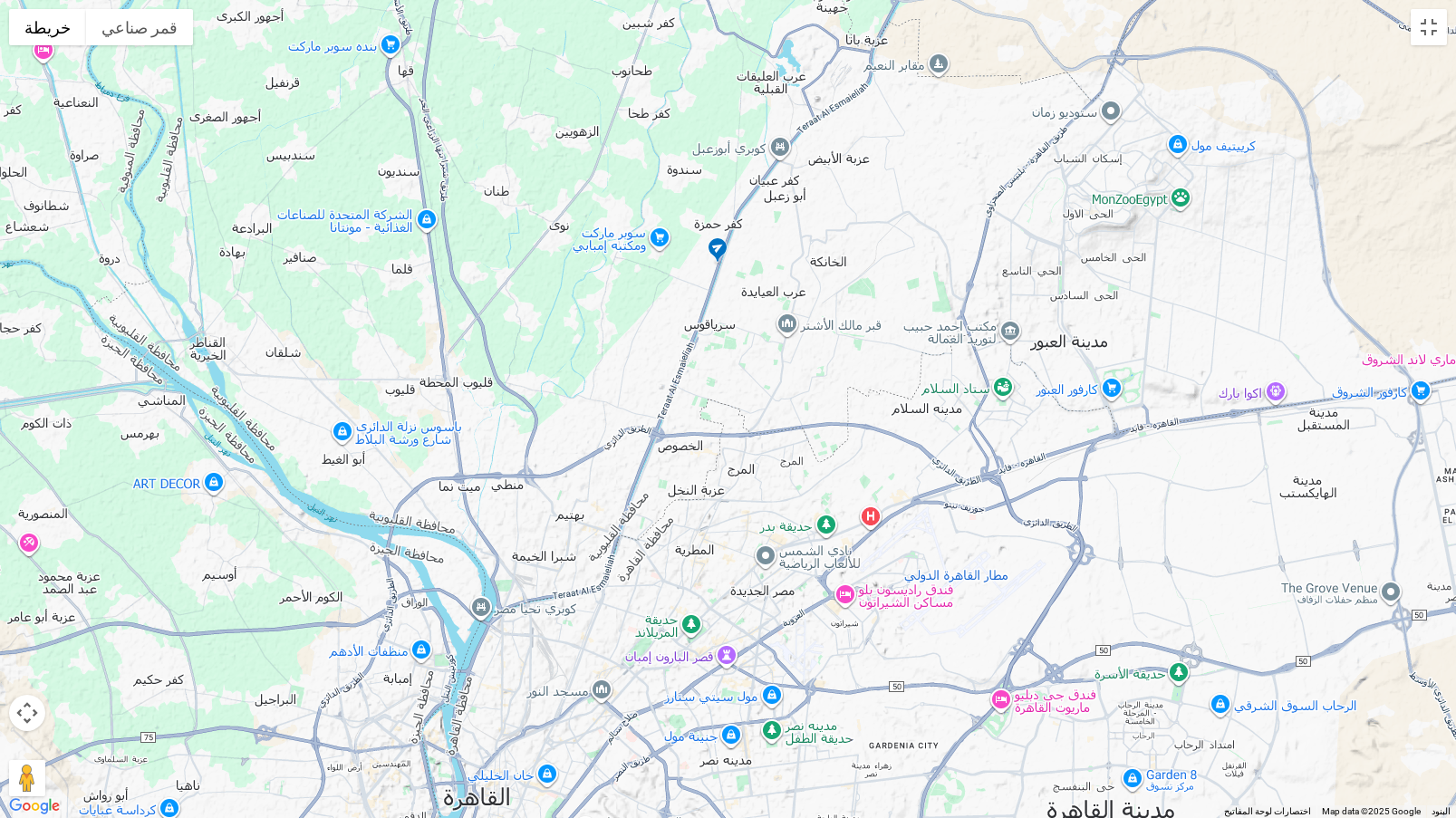
click at [719, 248] on img at bounding box center [717, 251] width 29 height 30
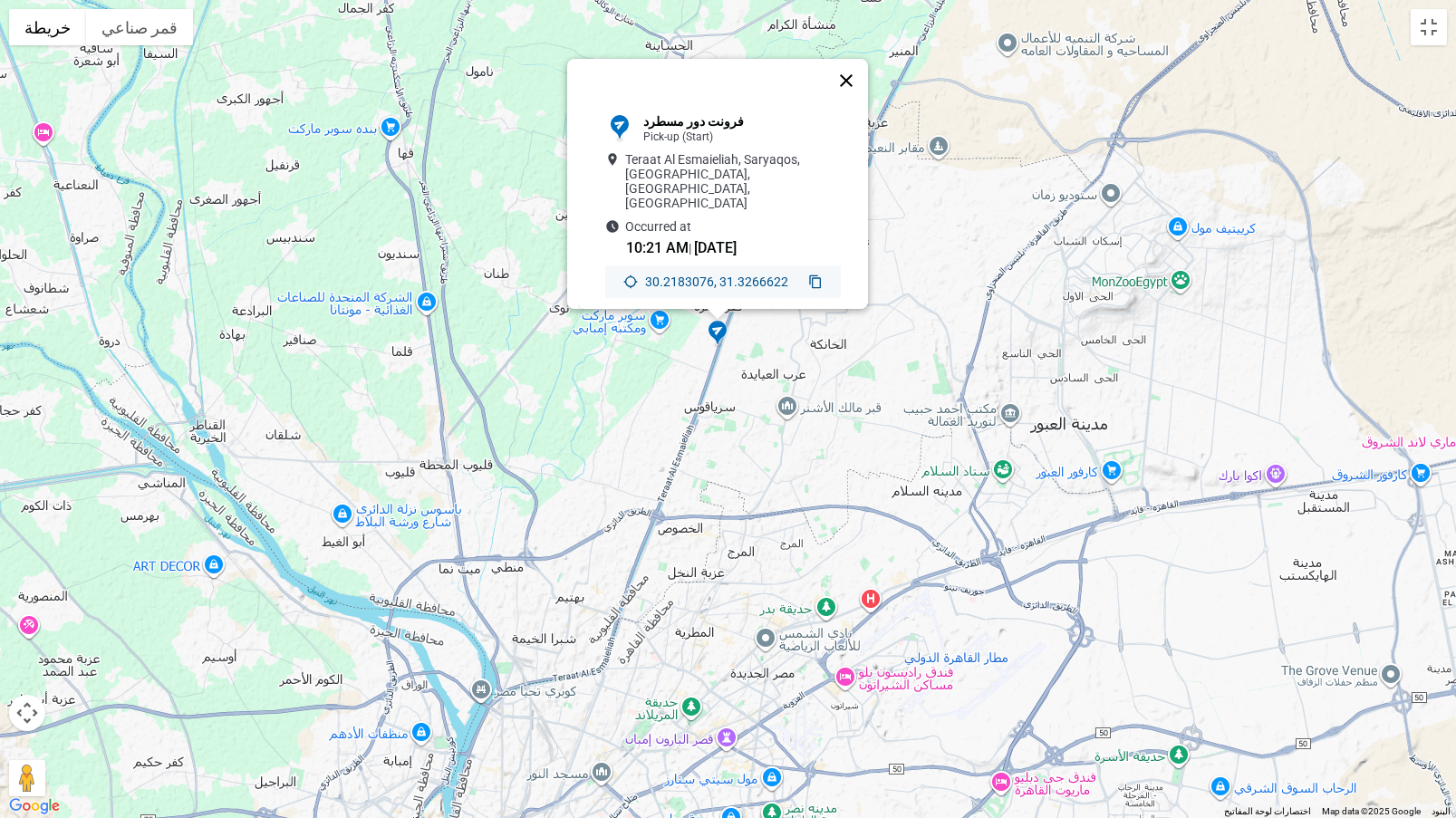
click at [853, 74] on button "إغلاق" at bounding box center [847, 81] width 44 height 44
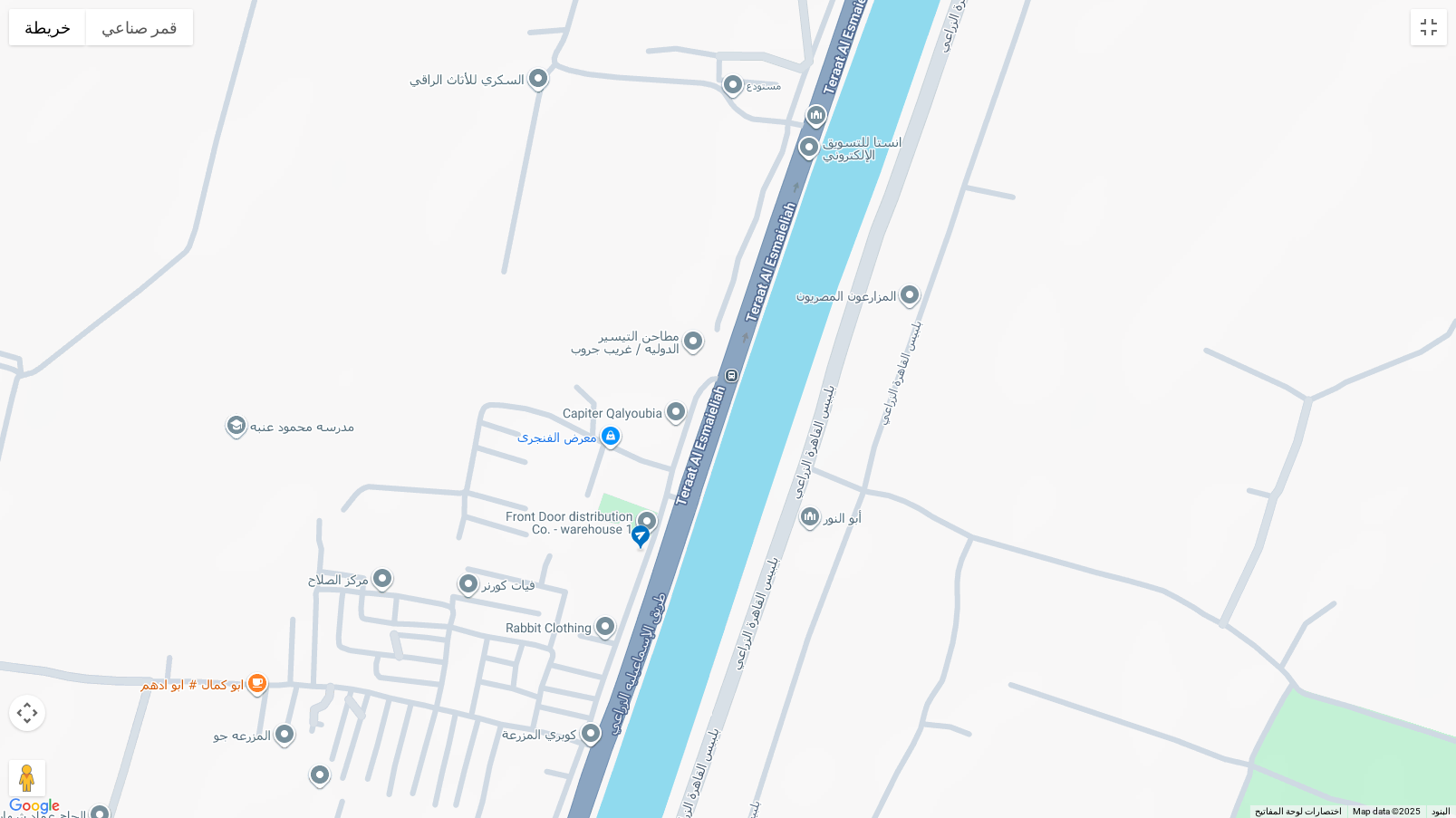
click at [636, 533] on img at bounding box center [641, 538] width 29 height 30
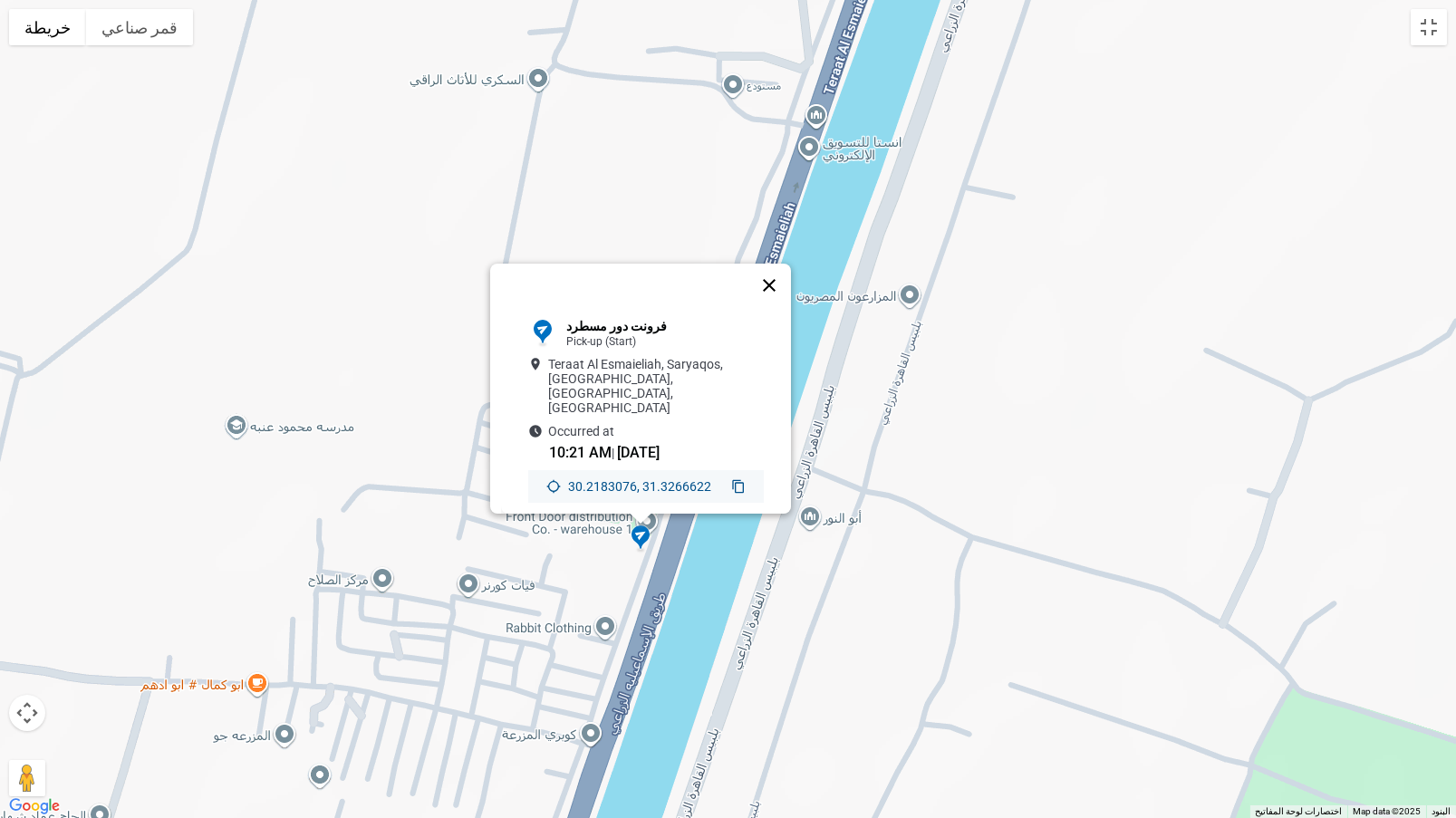
click at [770, 282] on button "إغلاق" at bounding box center [770, 285] width 44 height 44
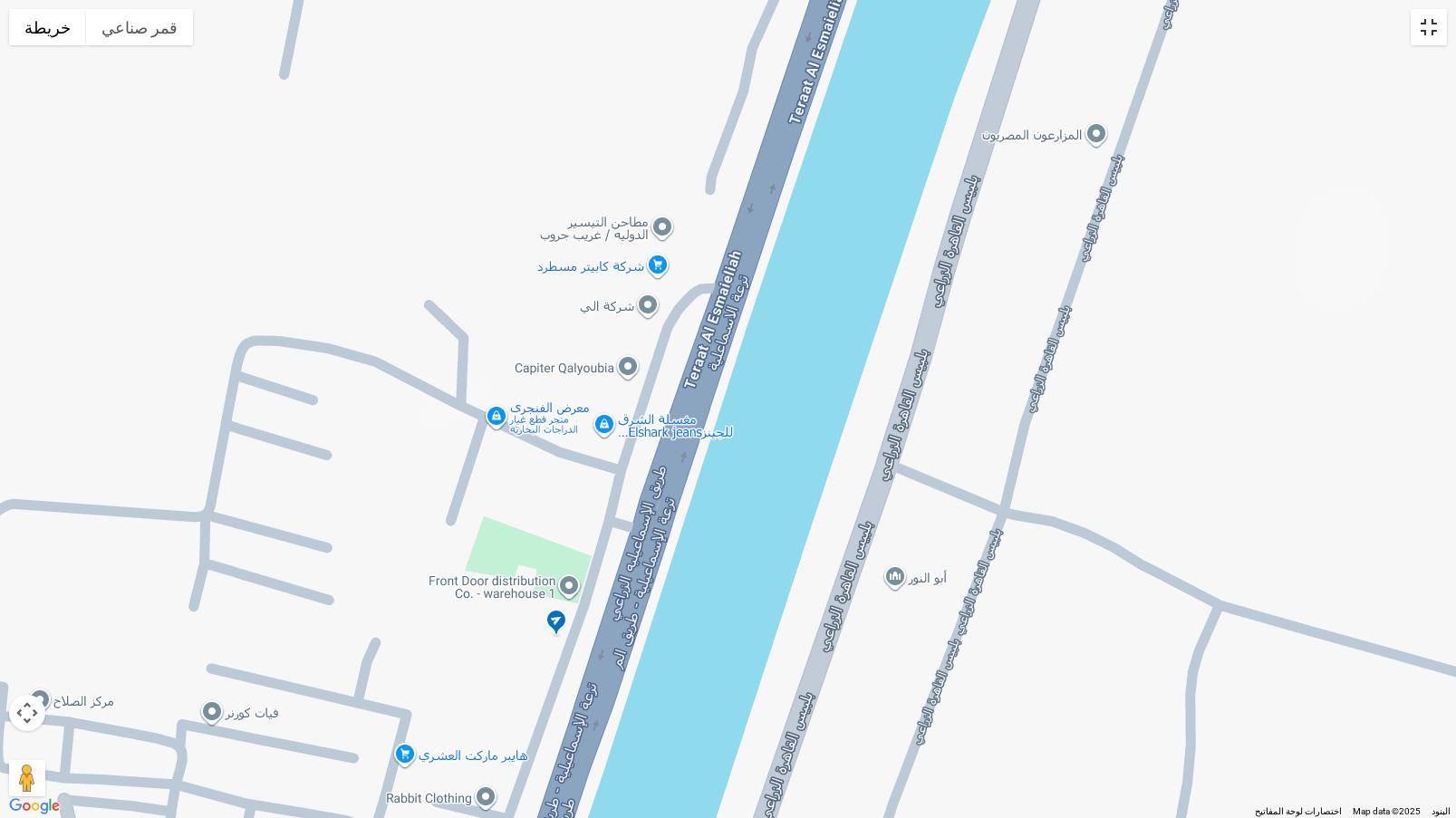
click at [1420, 29] on button "تبديل إلى العرض ملء الشاشة" at bounding box center [1429, 27] width 37 height 37
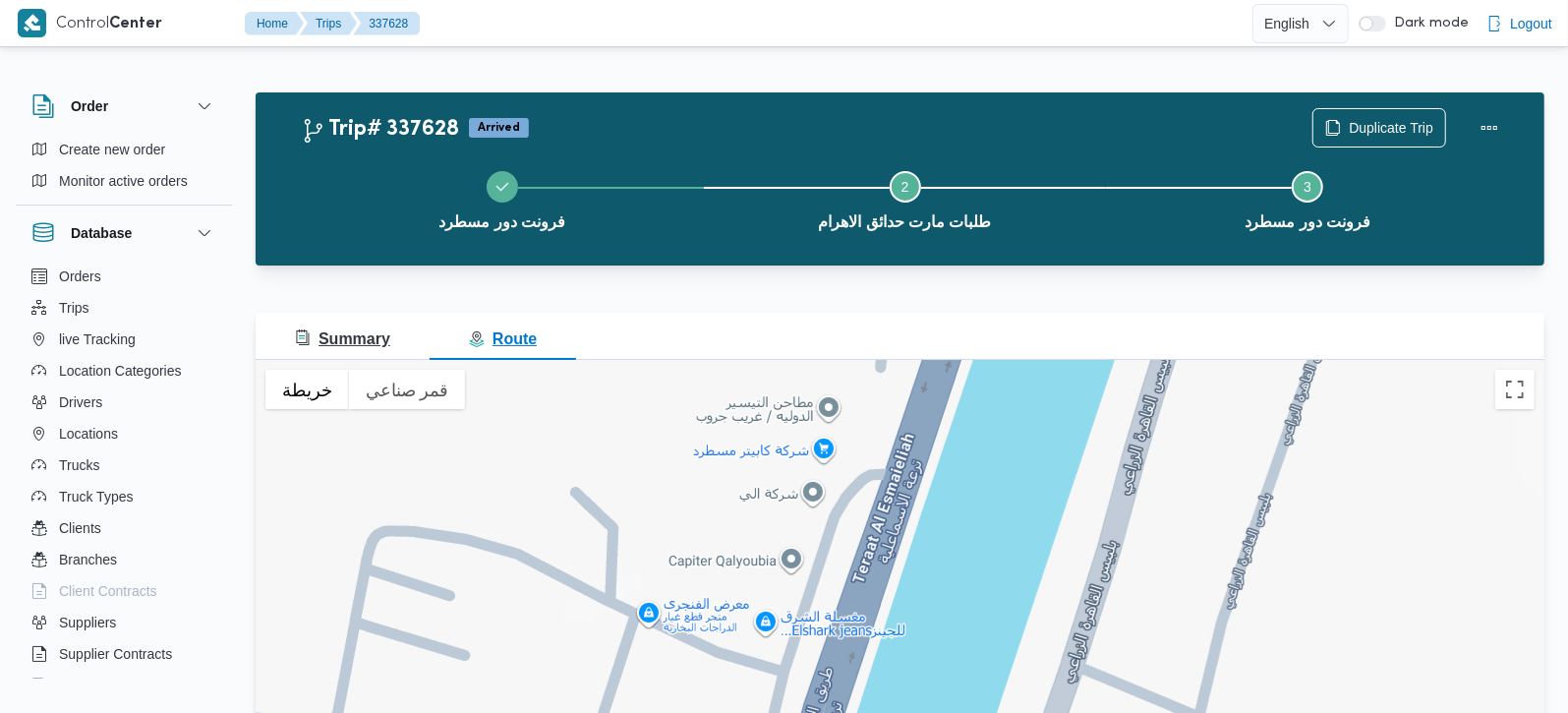
click at [384, 337] on span "Summary" at bounding box center [343, 339] width 95 height 17
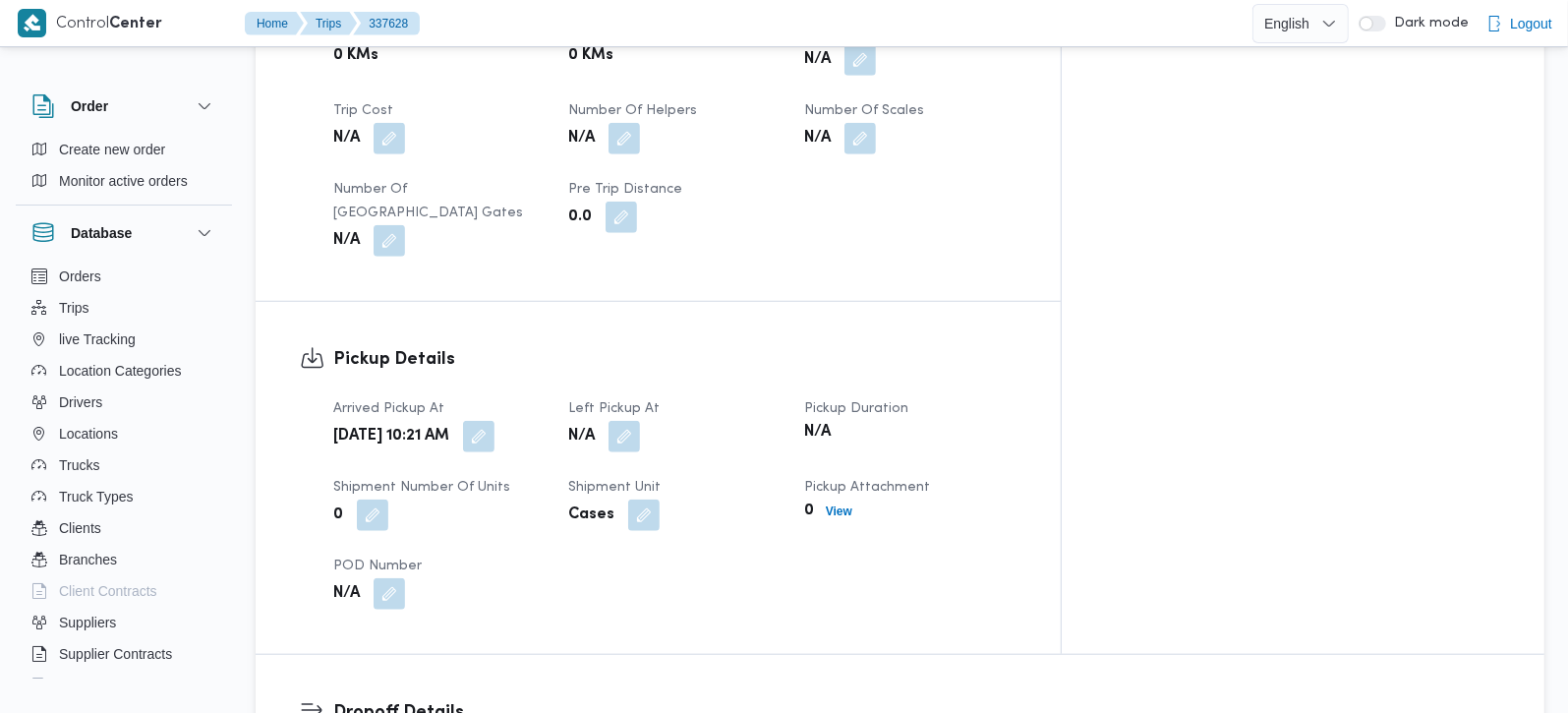
scroll to position [1156, 0]
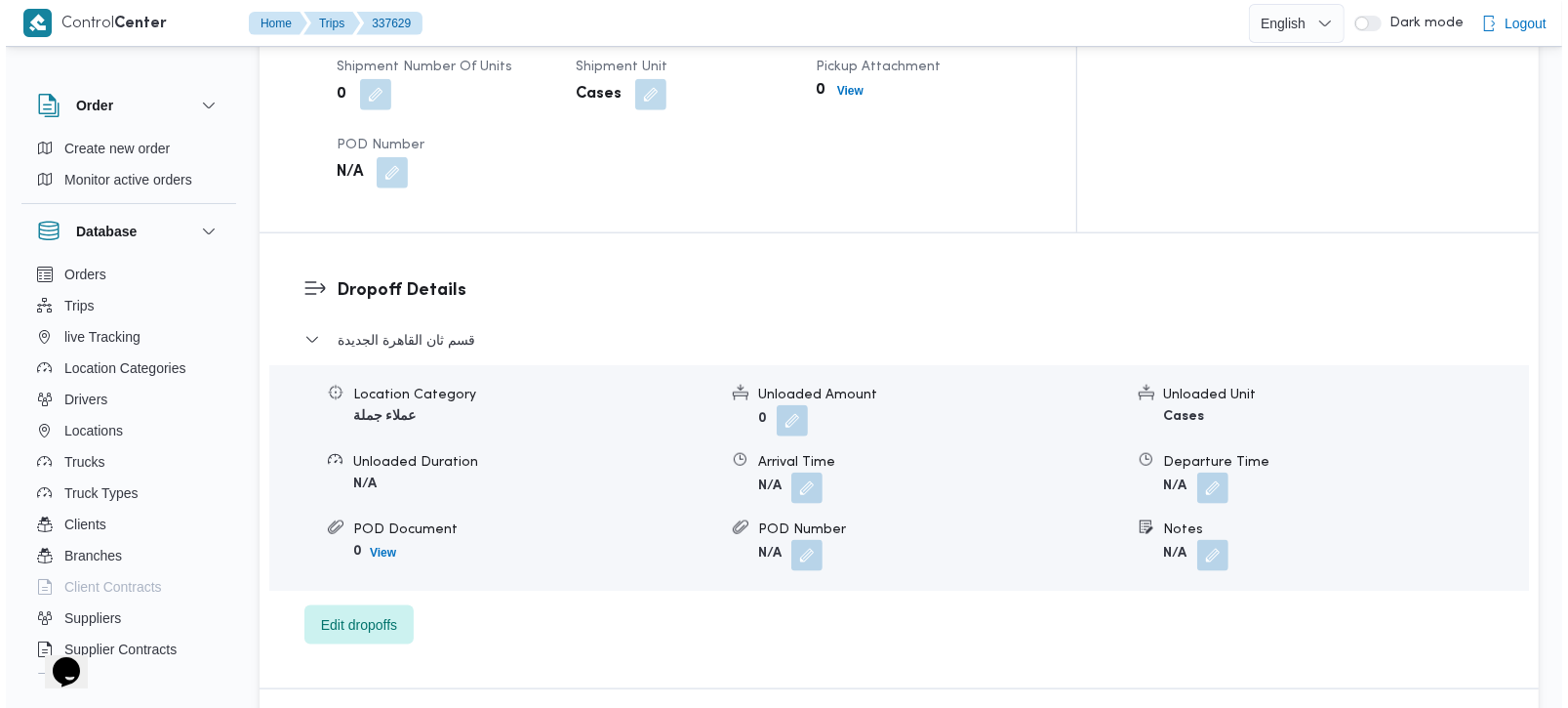
scroll to position [1492, 0]
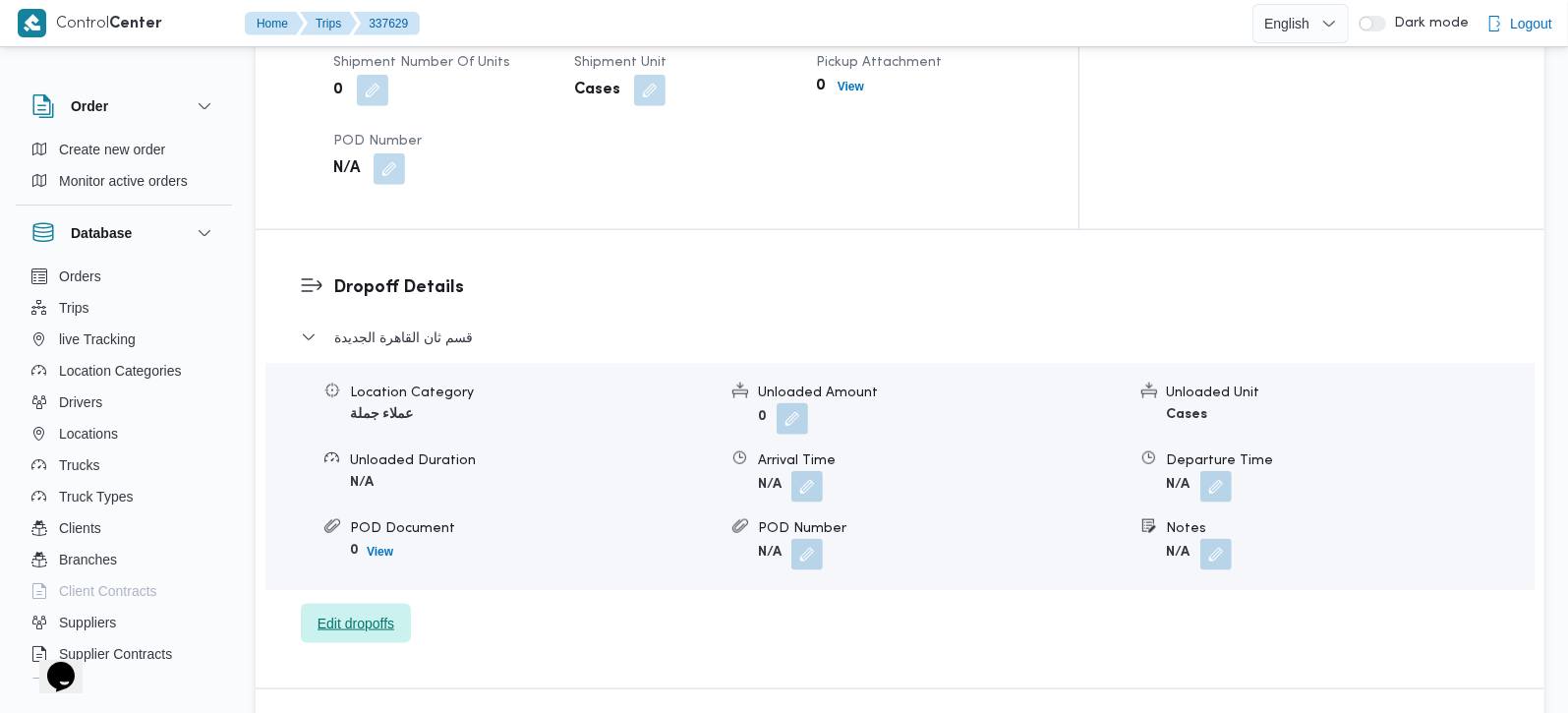
click at [380, 612] on span "Edit dropoffs" at bounding box center [356, 624] width 76 height 24
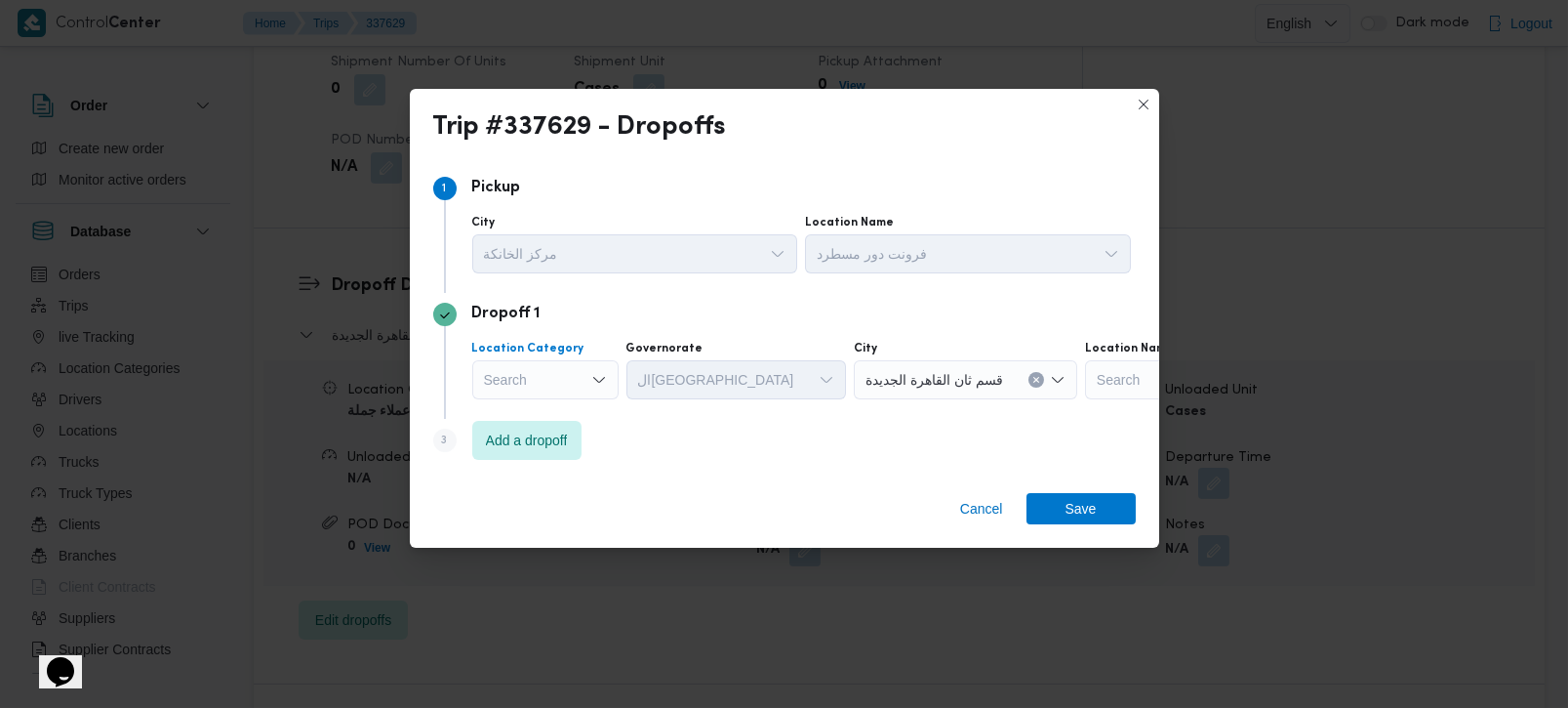
click at [571, 385] on div "Search" at bounding box center [545, 380] width 146 height 39
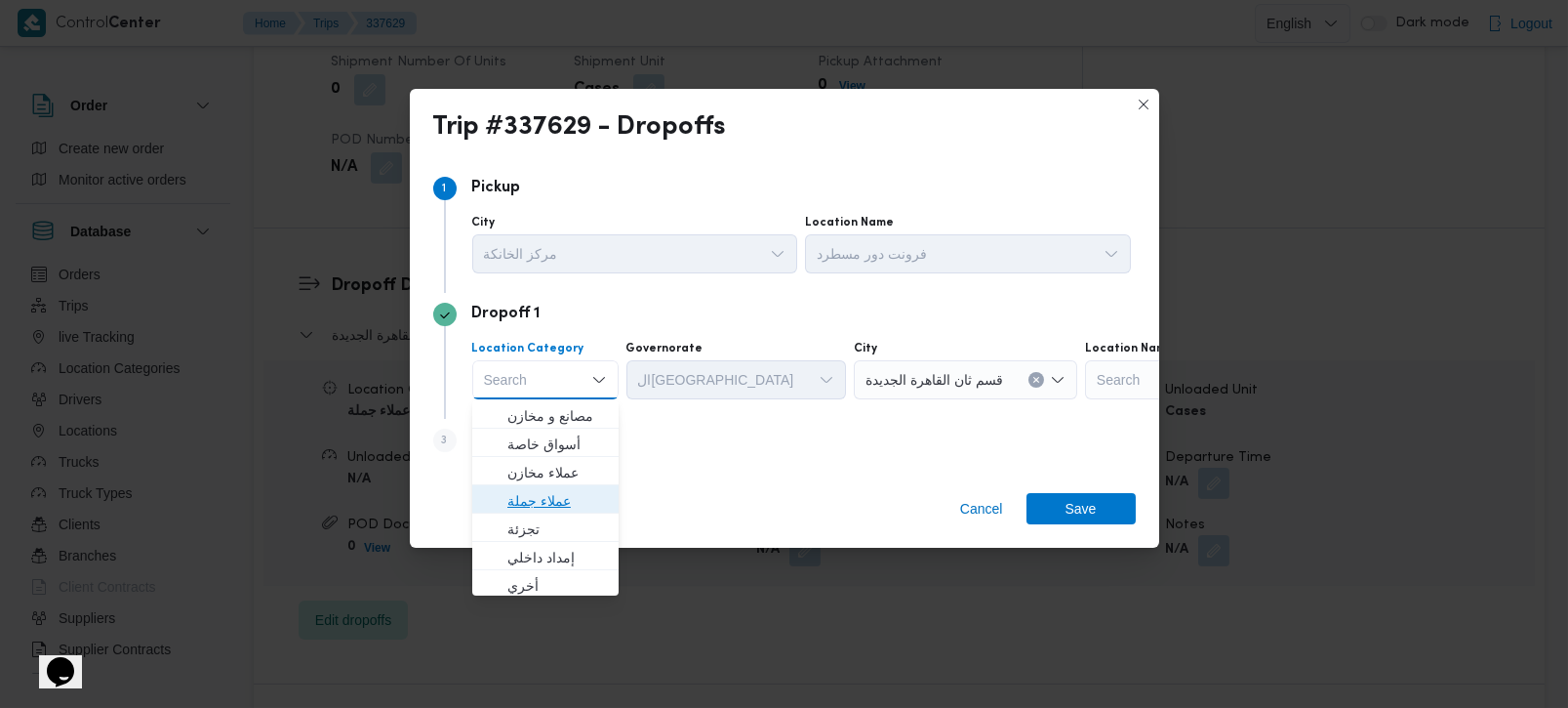
click at [541, 506] on span "عملاء جملة" at bounding box center [557, 501] width 100 height 24
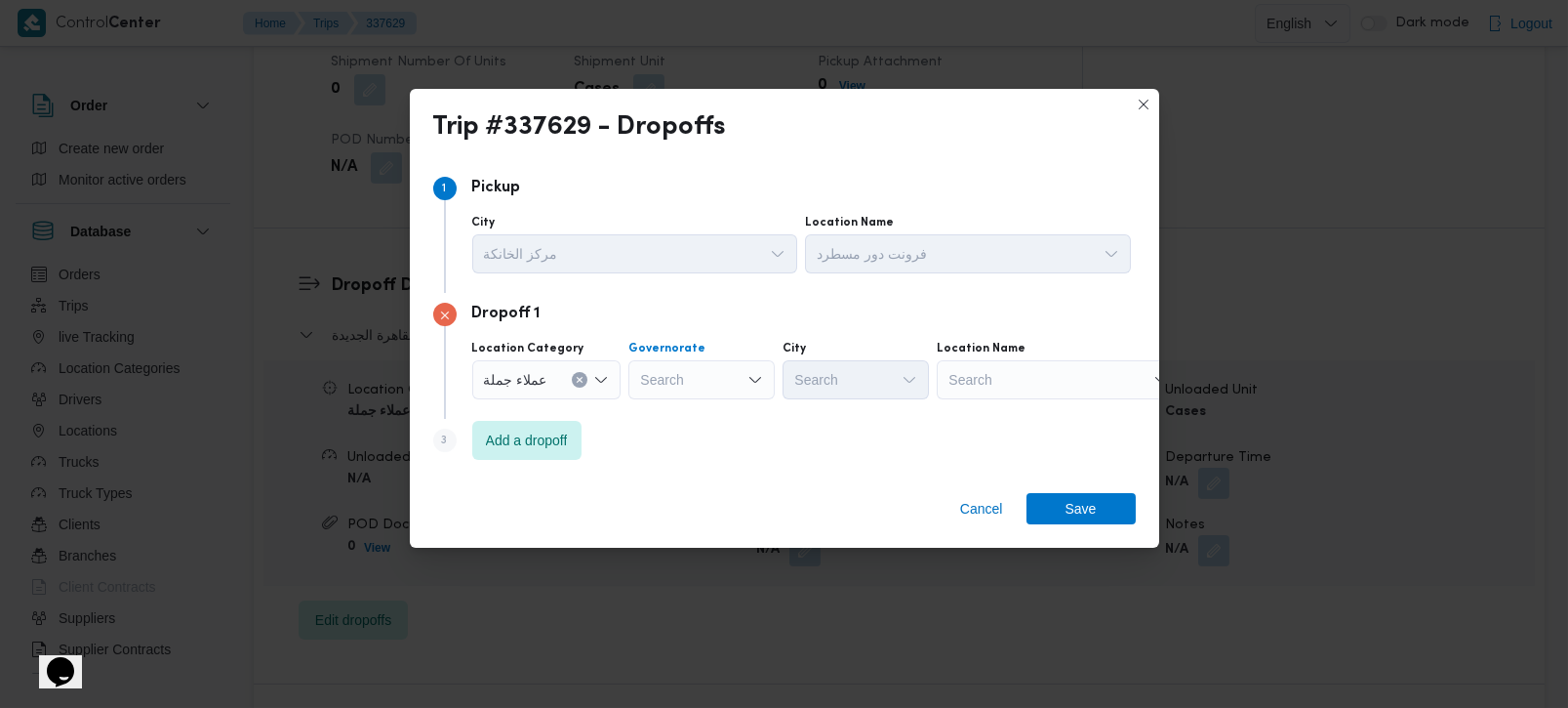
click at [701, 383] on div "Search" at bounding box center [701, 380] width 146 height 39
click at [576, 385] on button "Clear input" at bounding box center [579, 380] width 16 height 16
click at [1025, 391] on div "Search" at bounding box center [1056, 380] width 243 height 39
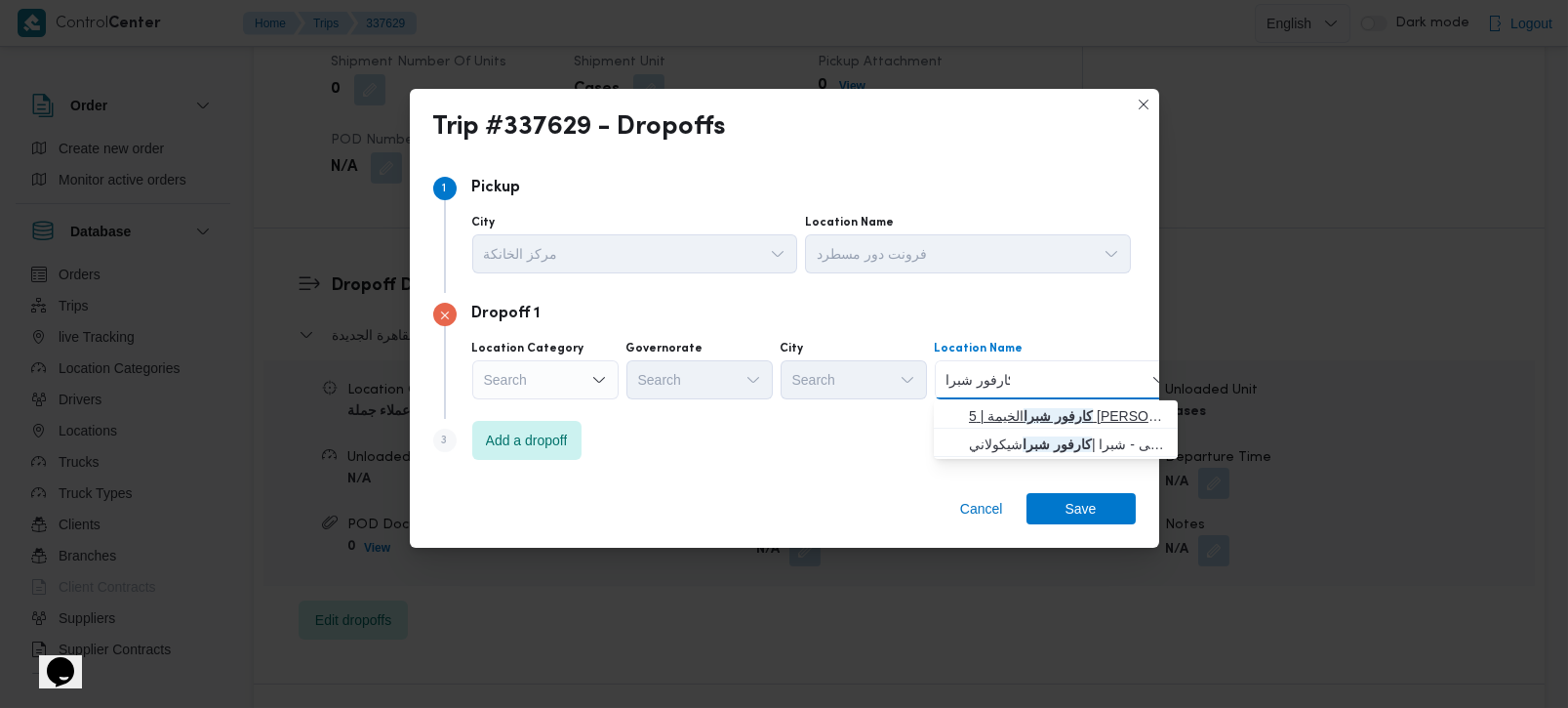
type input "كارفور شبرا"
click at [1025, 407] on span "كارفور شبرا الخيمة | 5 أحمد عبد الموجود | بيجام" at bounding box center [1067, 416] width 197 height 24
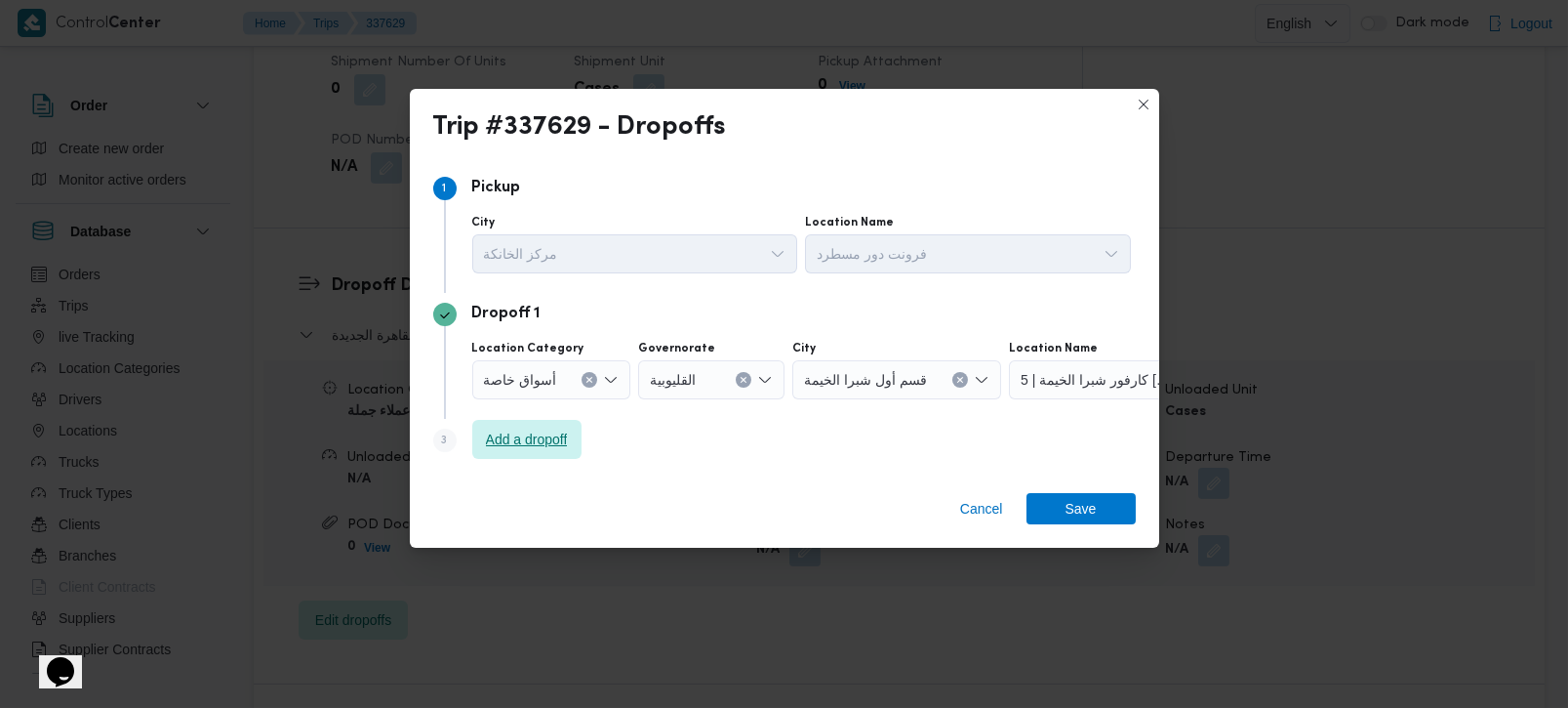
click at [548, 445] on span "Add a dropoff" at bounding box center [526, 440] width 82 height 24
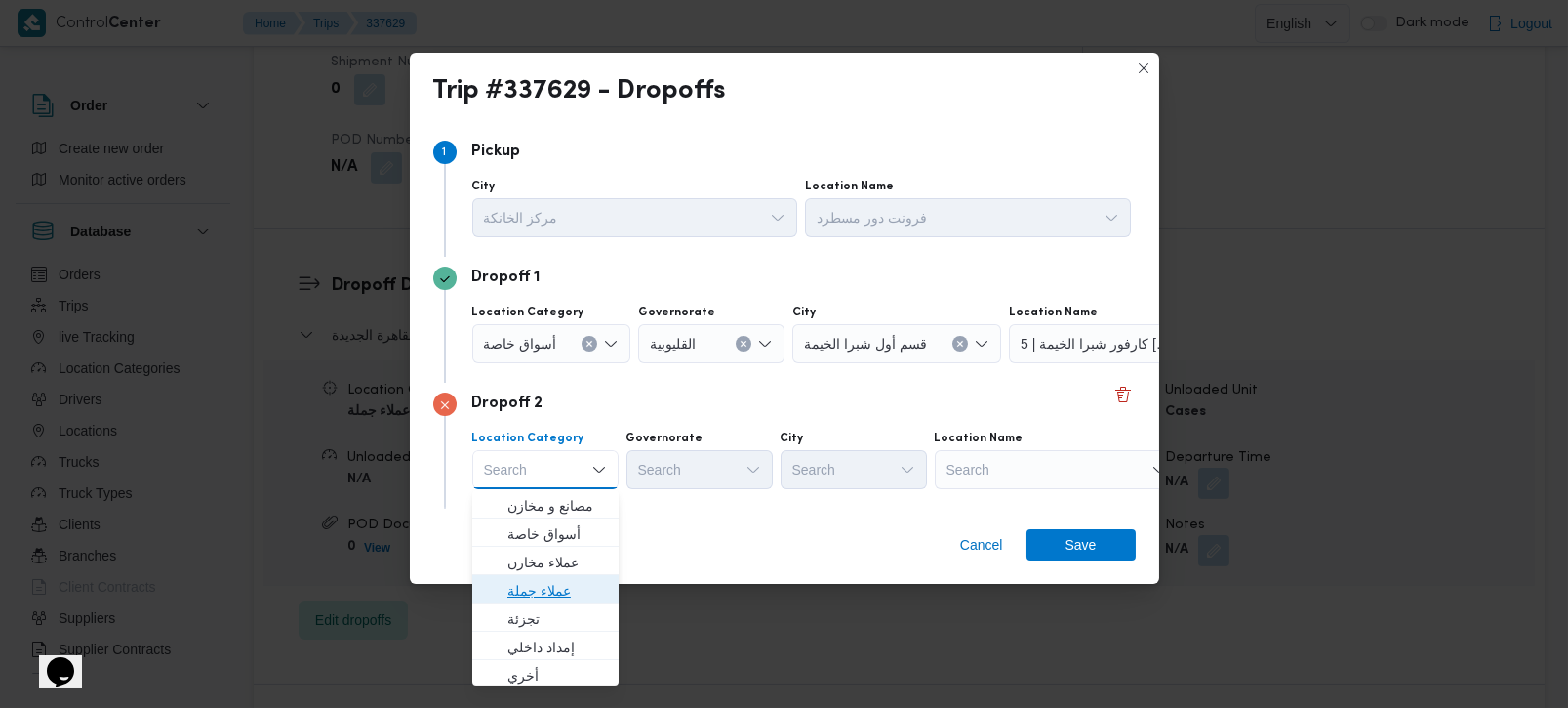
click at [554, 595] on span "عملاء جملة" at bounding box center [557, 591] width 100 height 24
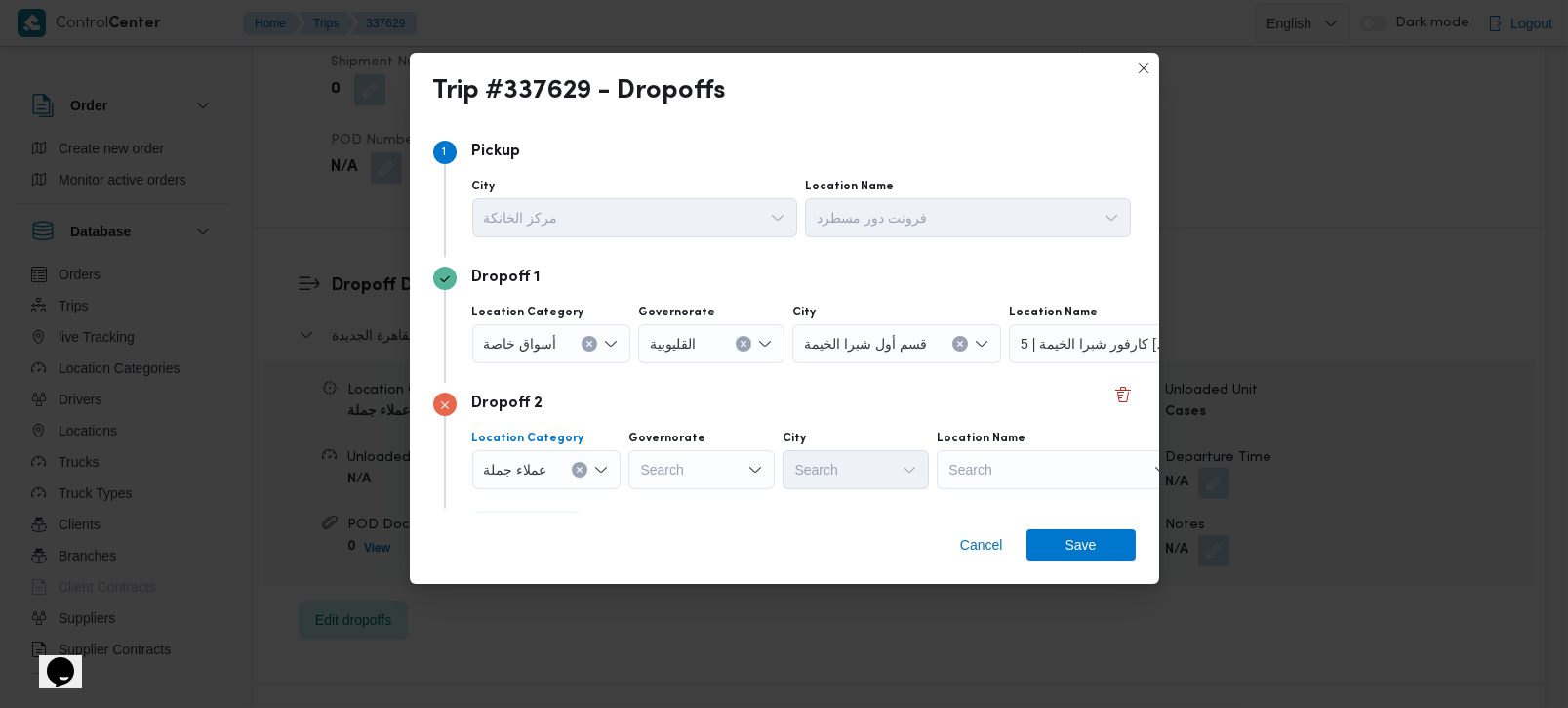
click at [682, 473] on div "Search" at bounding box center [701, 469] width 146 height 39
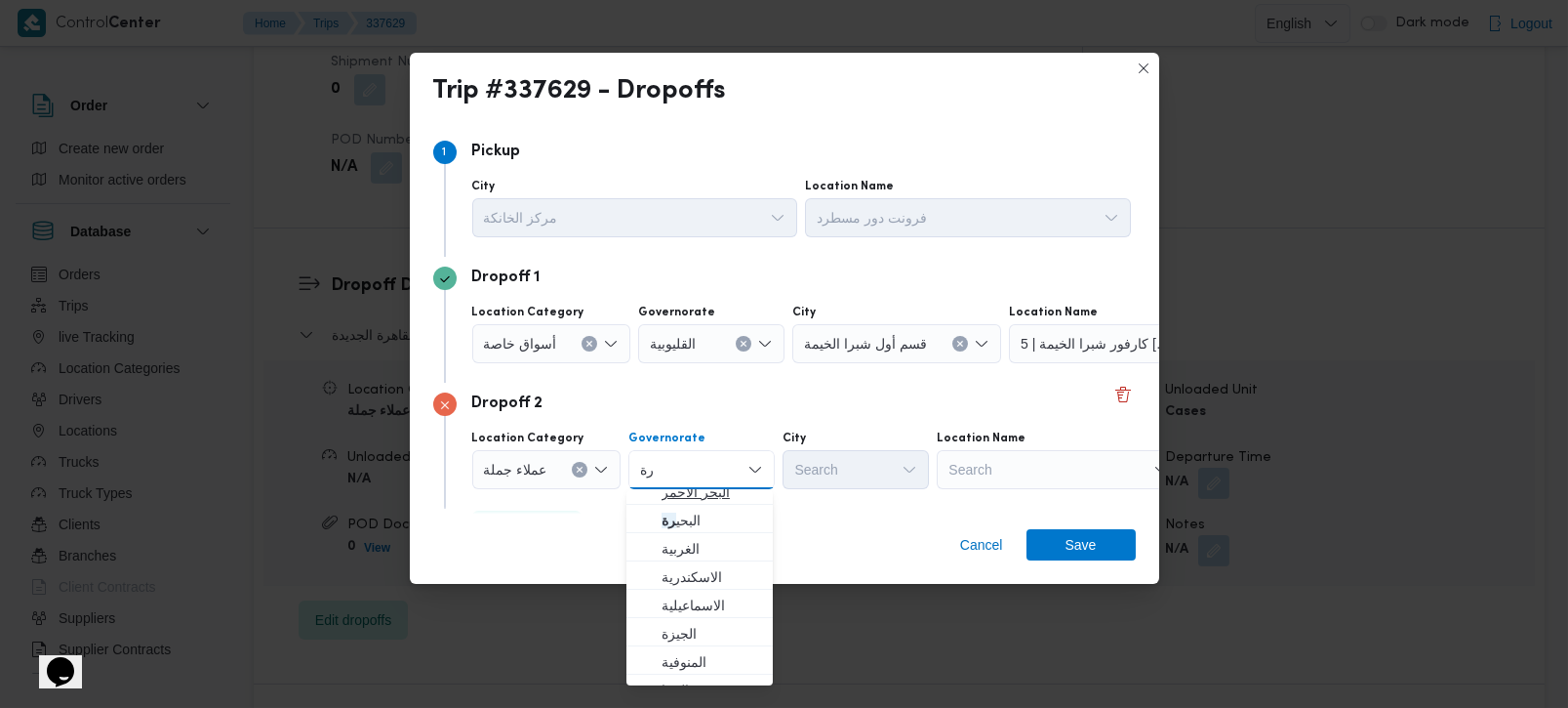
scroll to position [114, 0]
type input "رة"
click at [700, 663] on span "القاه رة" at bounding box center [711, 674] width 100 height 24
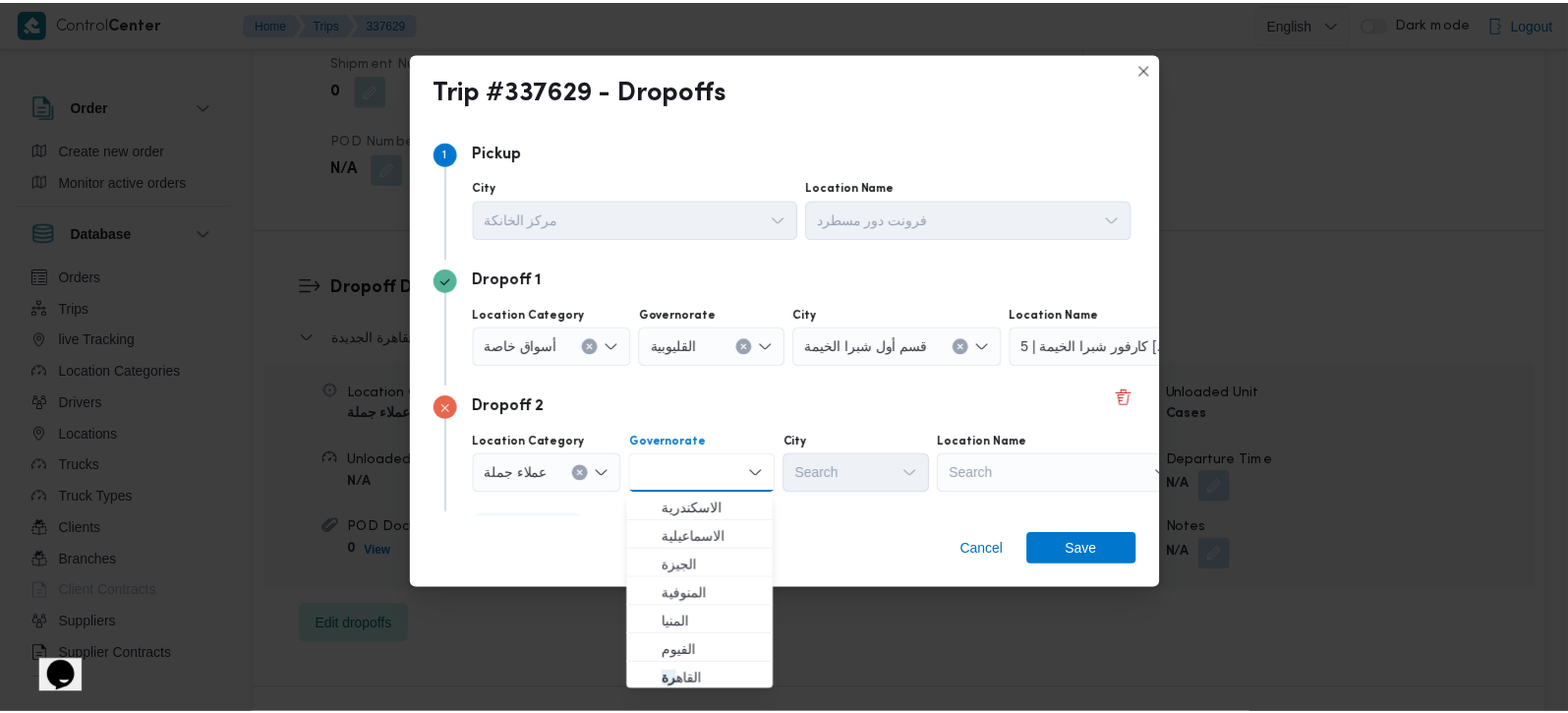
scroll to position [0, 0]
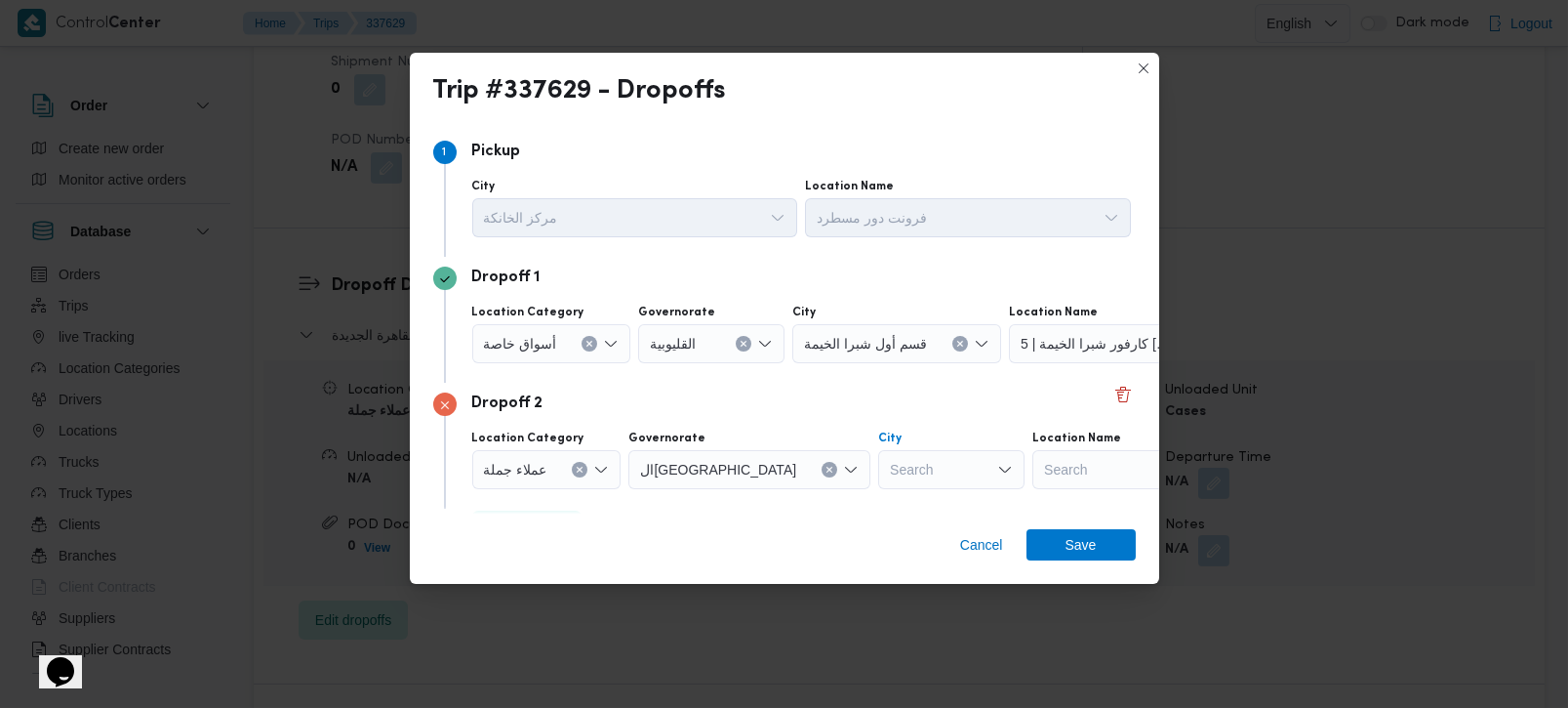
click at [878, 471] on div "Search" at bounding box center [951, 469] width 146 height 39
type input "زمال"
click at [857, 503] on span "قسم ال زمال ك" at bounding box center [865, 506] width 100 height 24
click at [1046, 533] on span "Save" at bounding box center [1080, 544] width 109 height 32
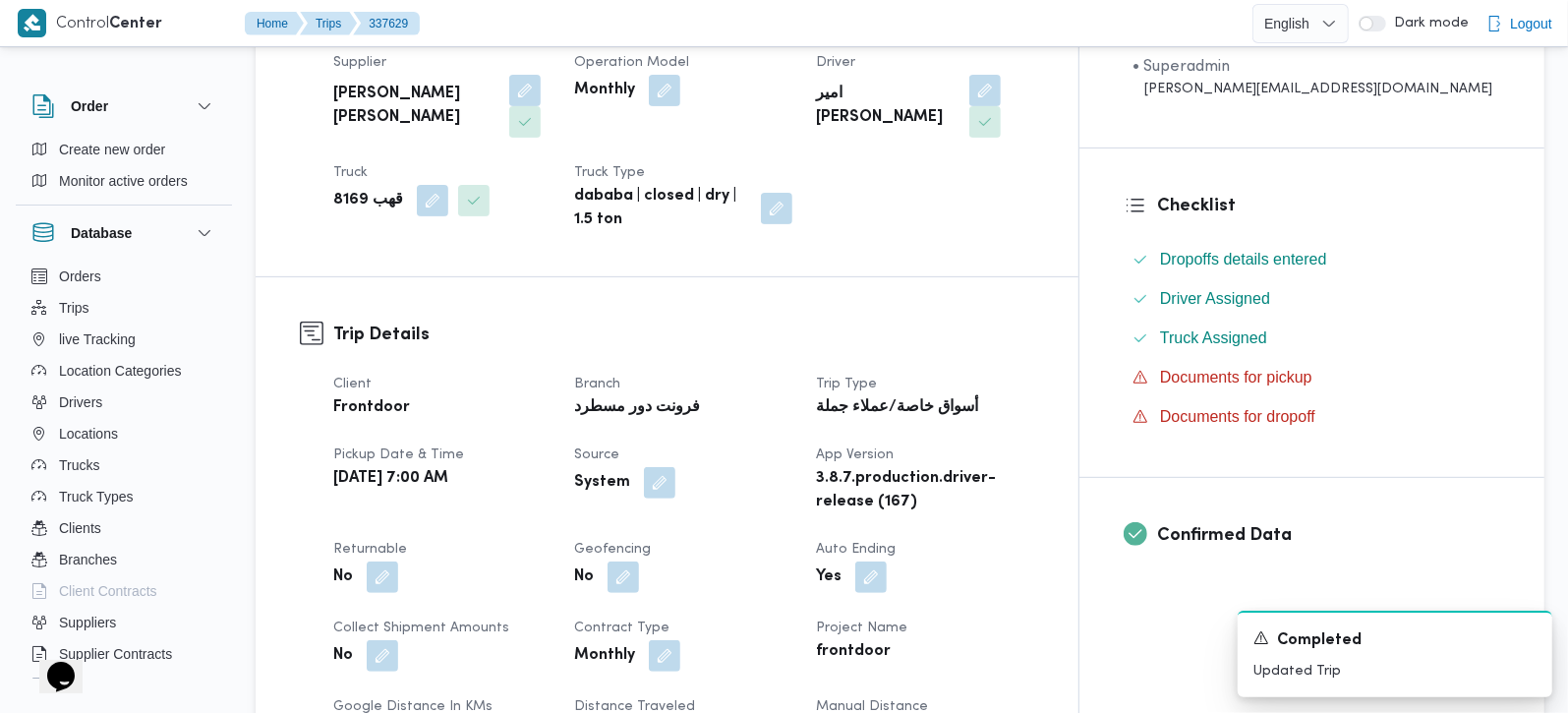
scroll to position [462, 0]
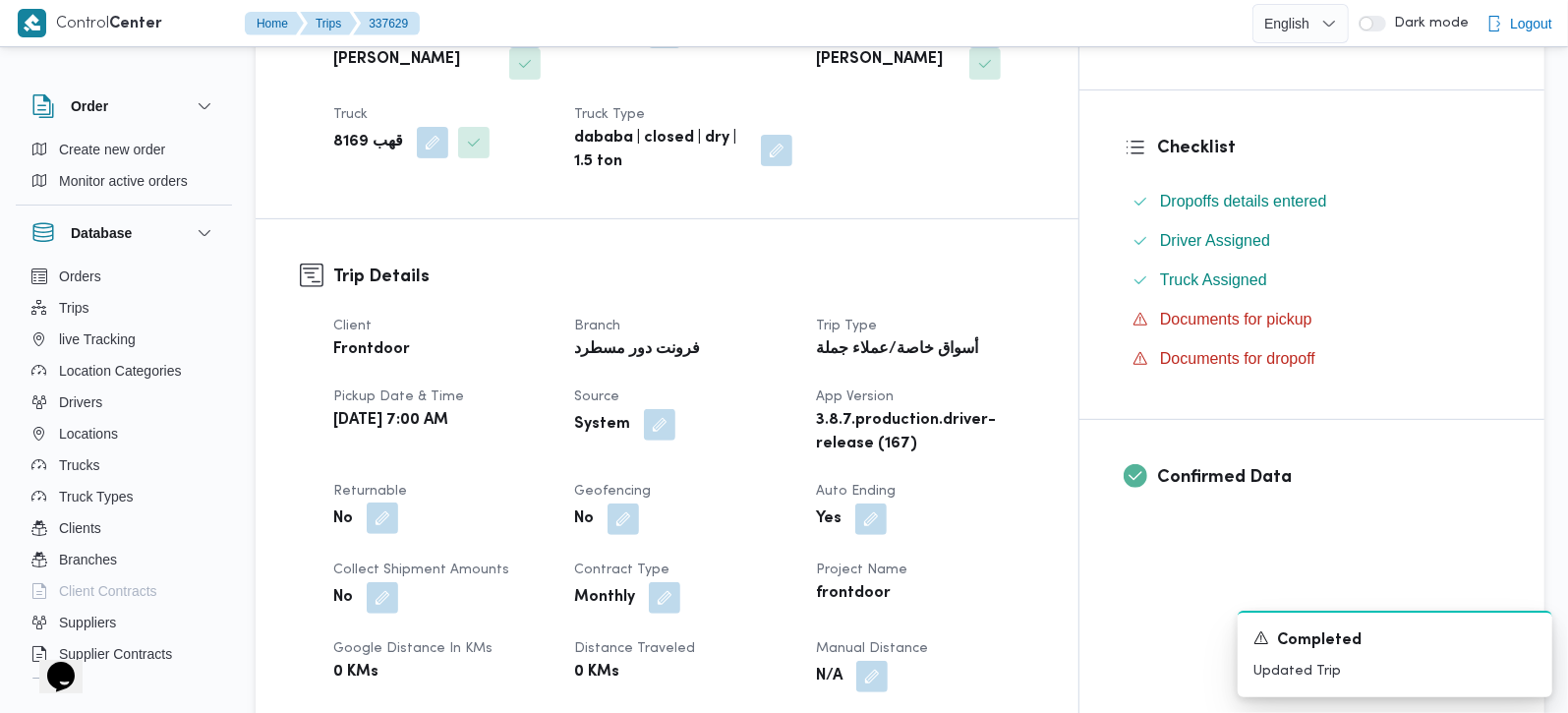
click at [380, 502] on button "button" at bounding box center [382, 518] width 32 height 32
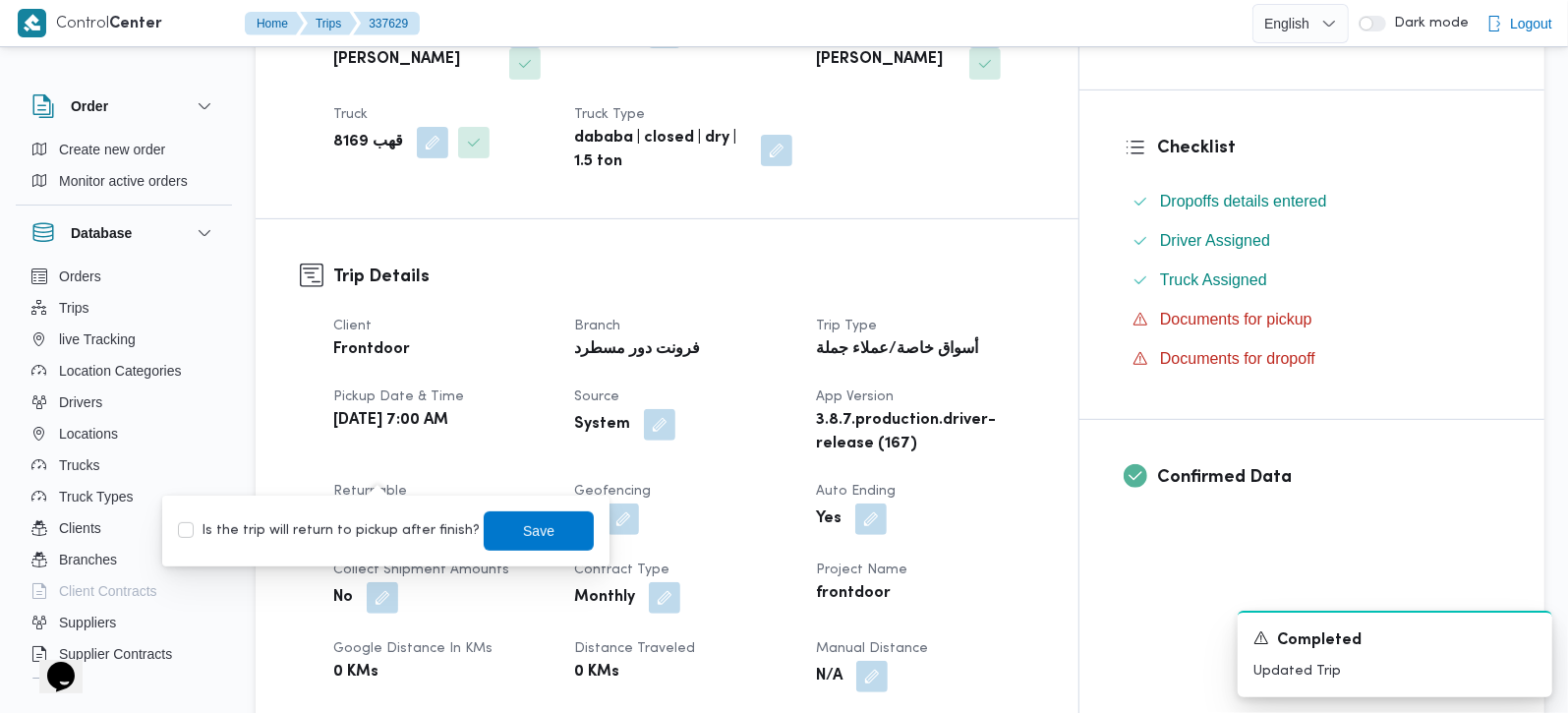
click at [365, 535] on label "Is the trip will return to pickup after finish?" at bounding box center [329, 531] width 302 height 24
checkbox input "true"
click at [528, 527] on span "Save" at bounding box center [539, 530] width 32 height 24
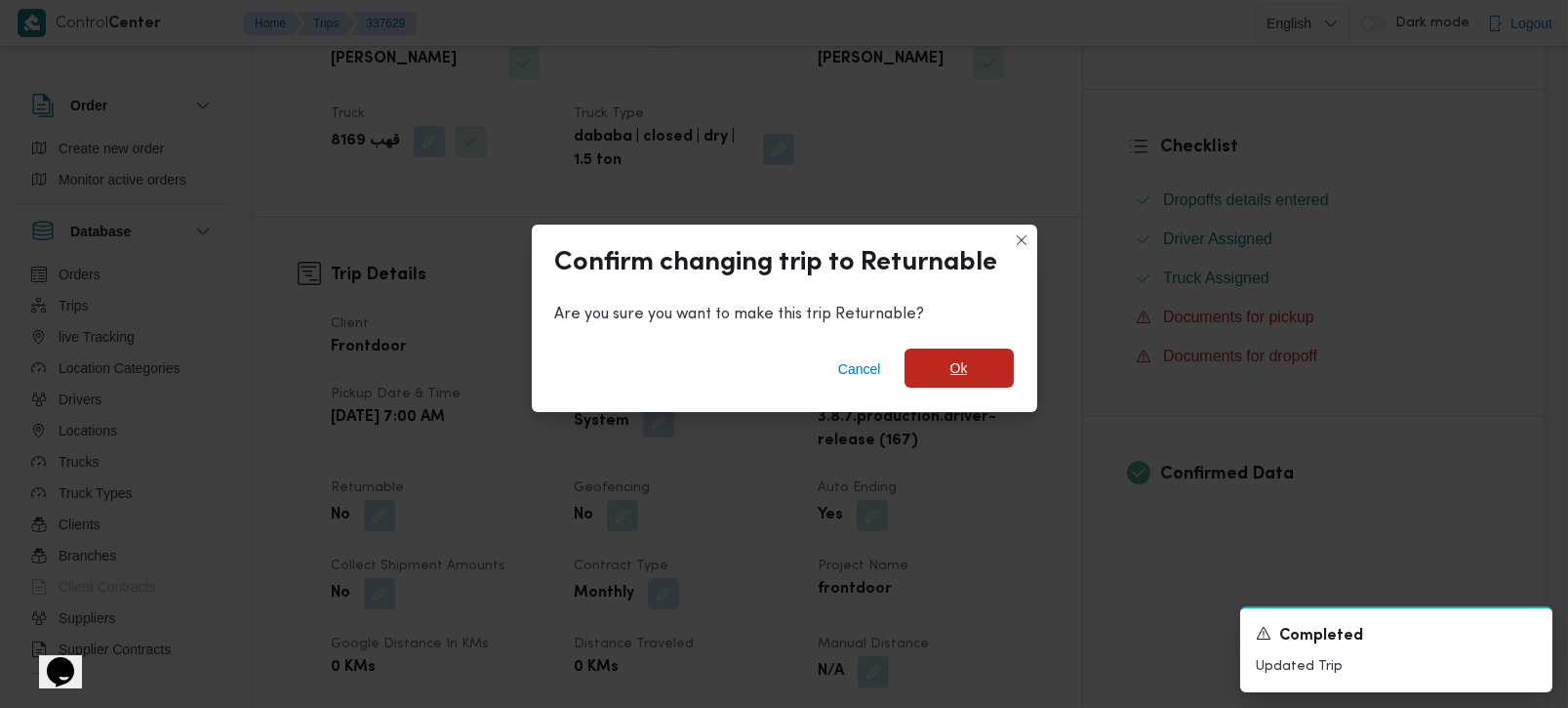
click at [920, 370] on span "Ok" at bounding box center [959, 368] width 109 height 39
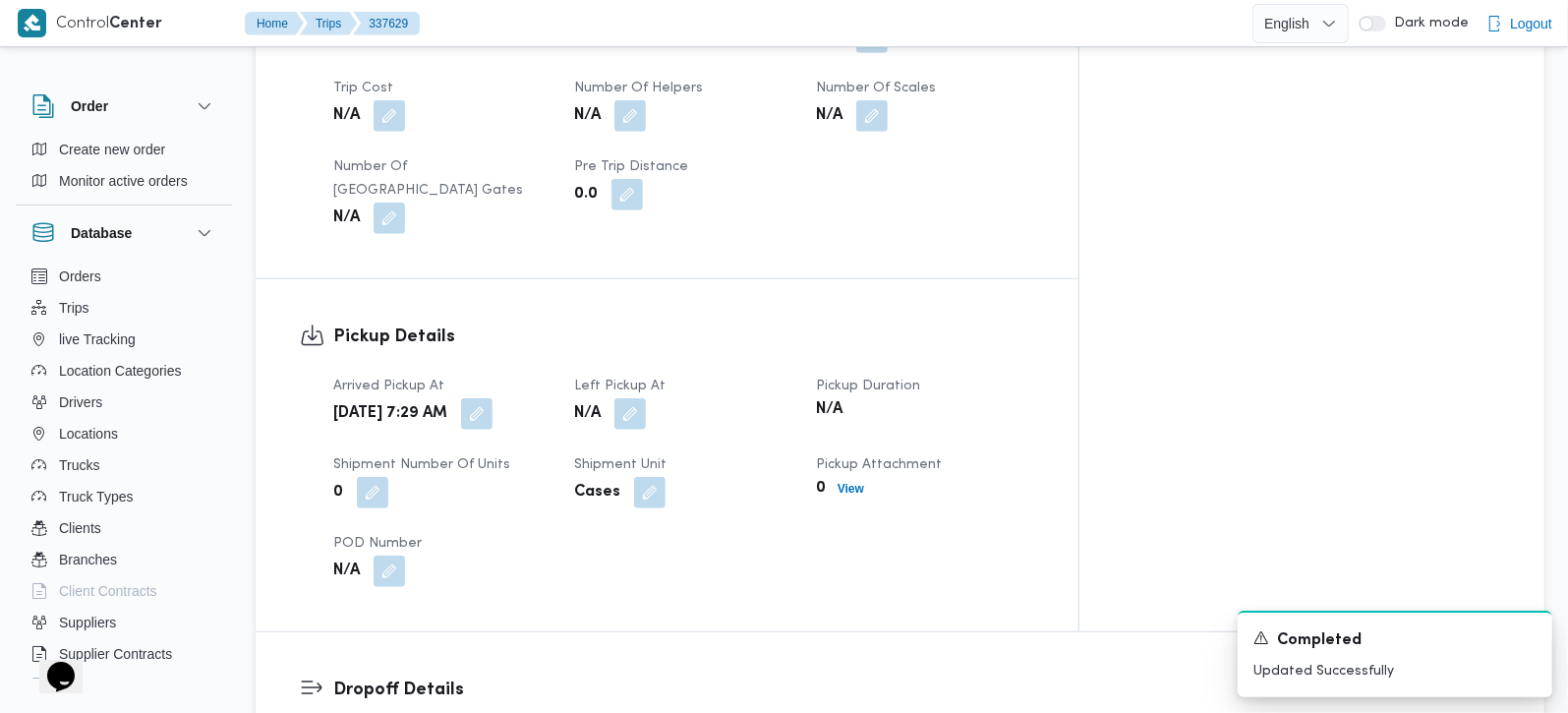
scroll to position [1272, 0]
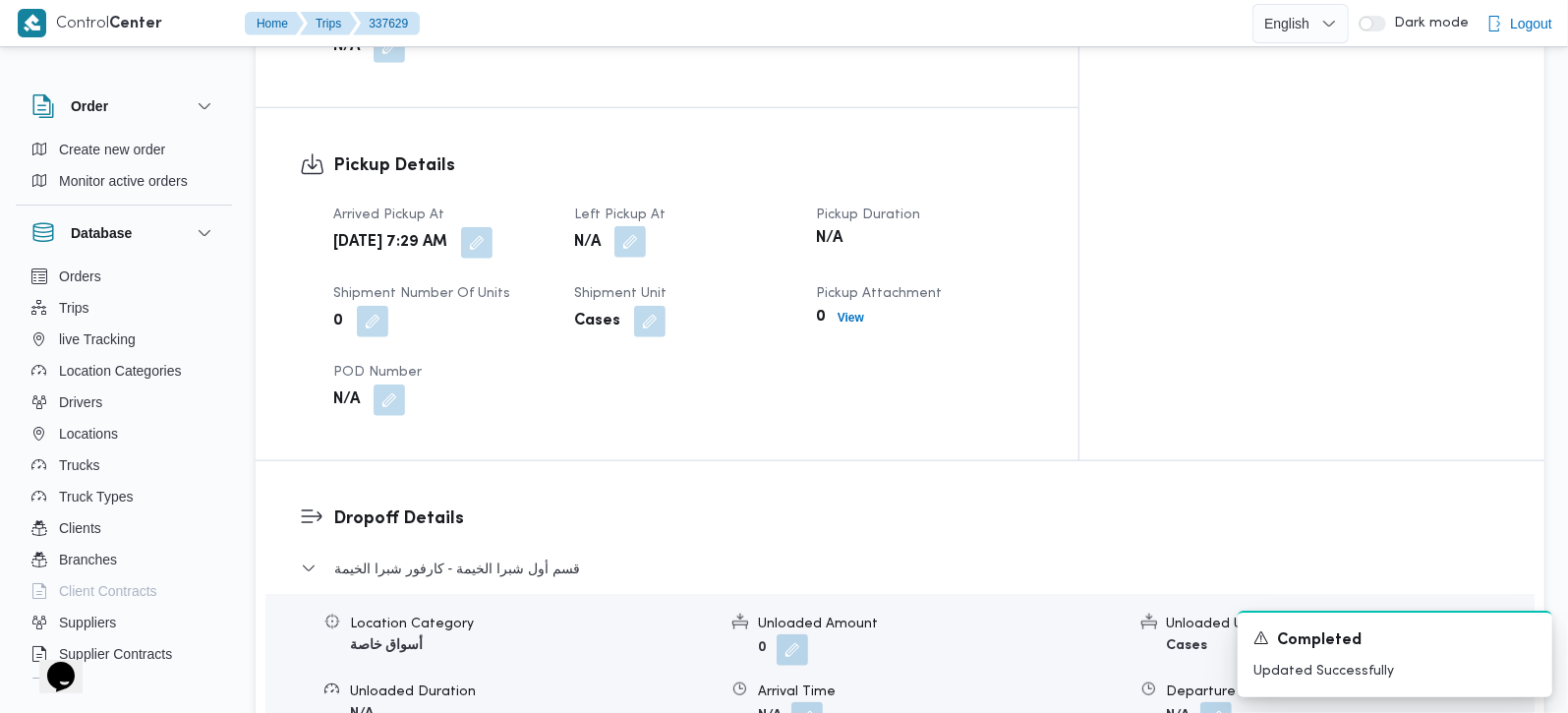
click at [645, 226] on button "button" at bounding box center [631, 242] width 32 height 32
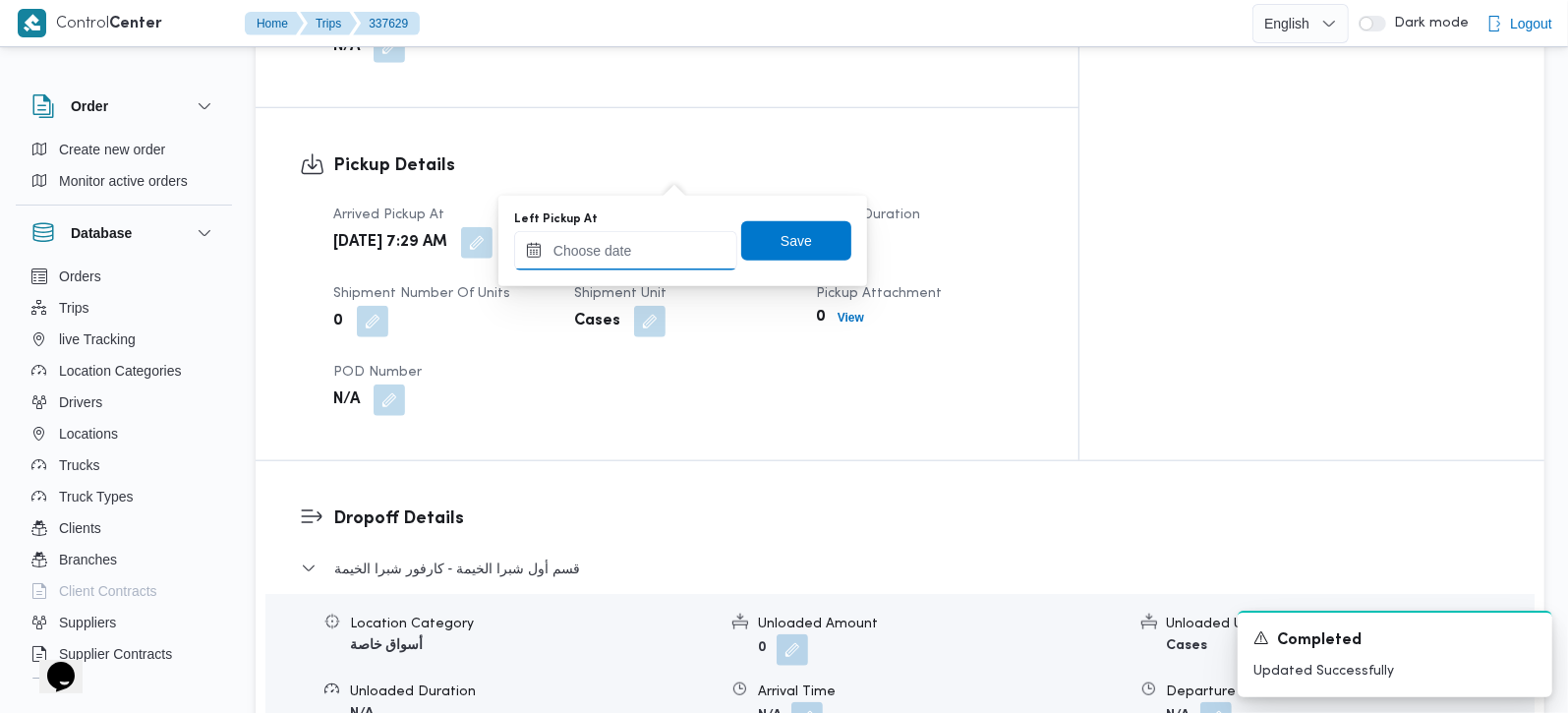
click at [645, 251] on input "Left Pickup At" at bounding box center [626, 251] width 223 height 40
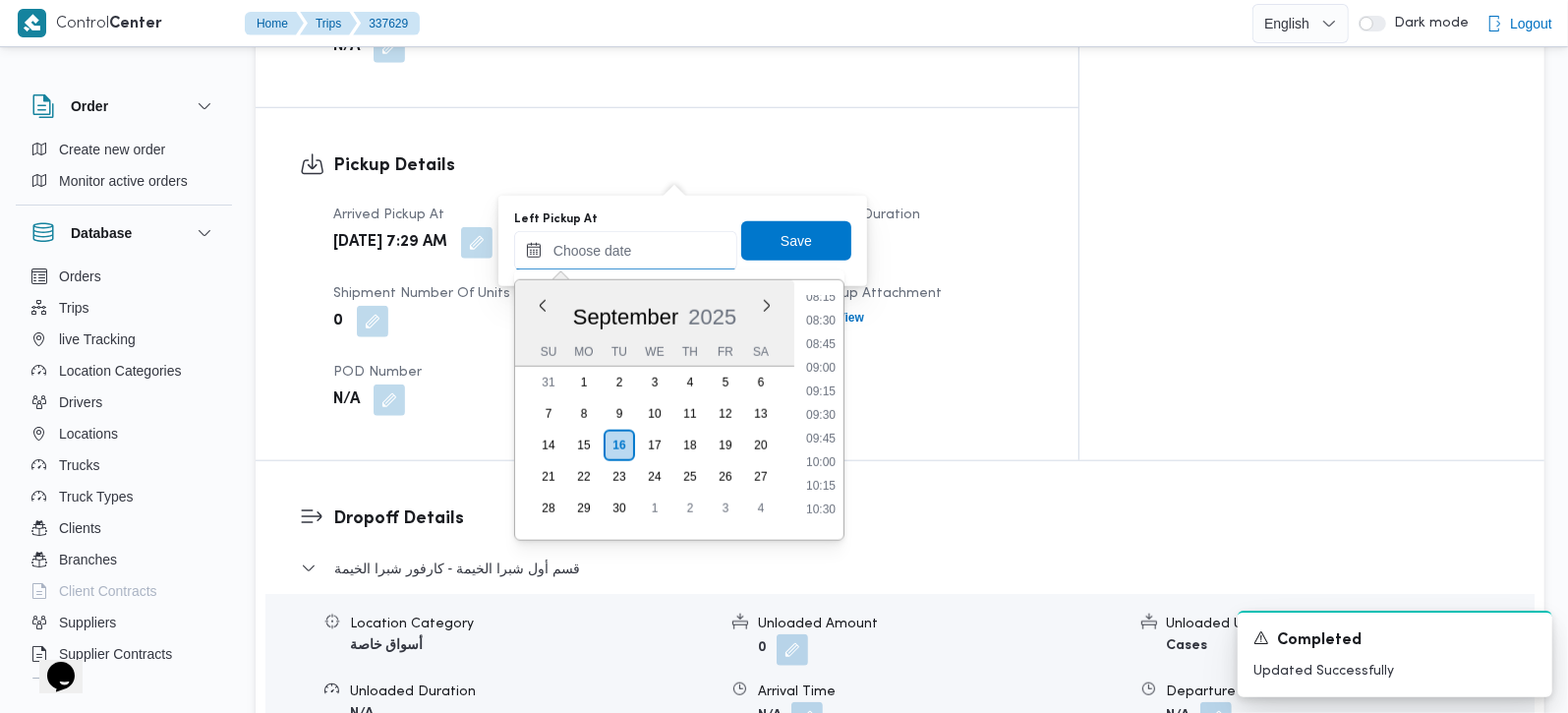
scroll to position [761, 0]
drag, startPoint x: 829, startPoint y: 336, endPoint x: 802, endPoint y: 286, distance: 56.8
click at [829, 338] on li "08:30" at bounding box center [821, 348] width 46 height 20
type input "16/09/2025 08:30"
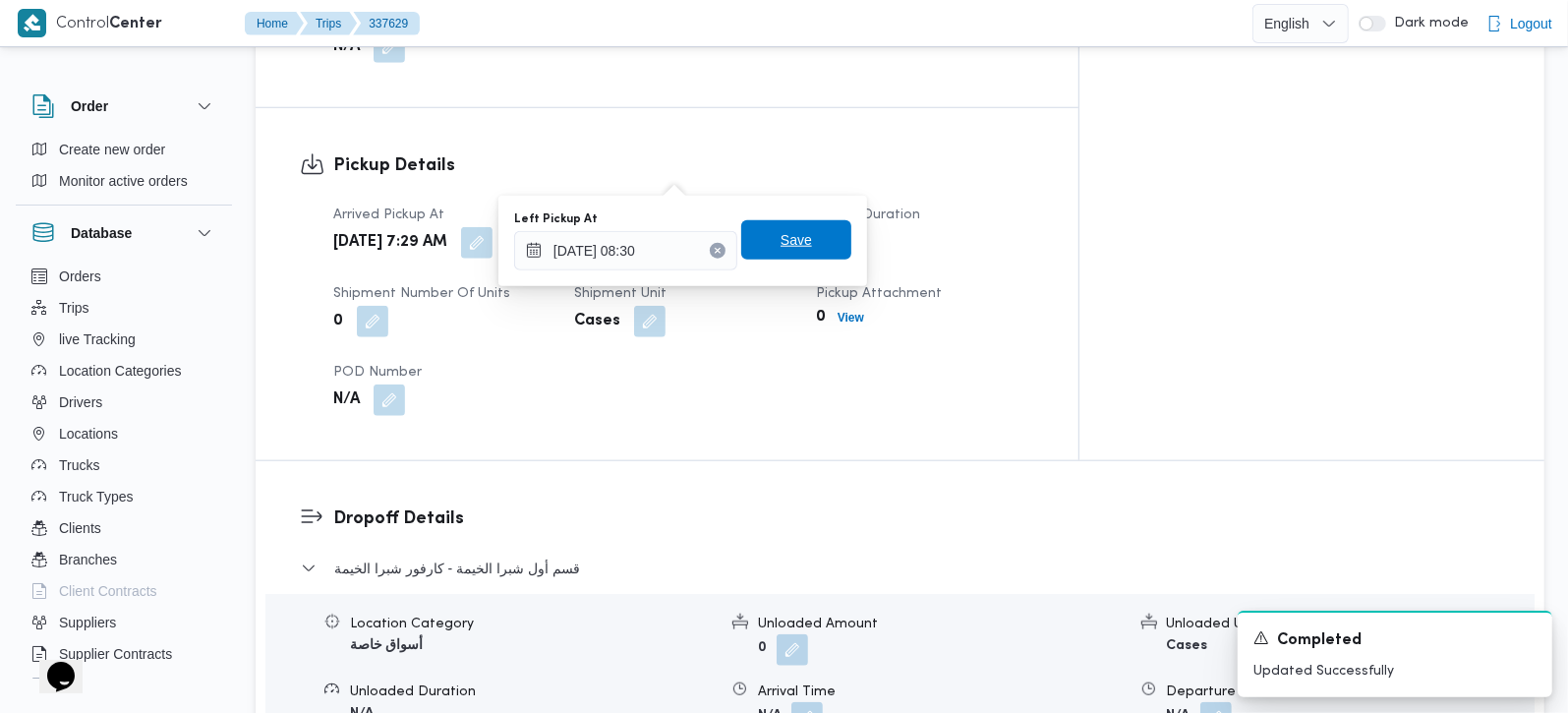
click at [781, 242] on span "Save" at bounding box center [796, 240] width 32 height 24
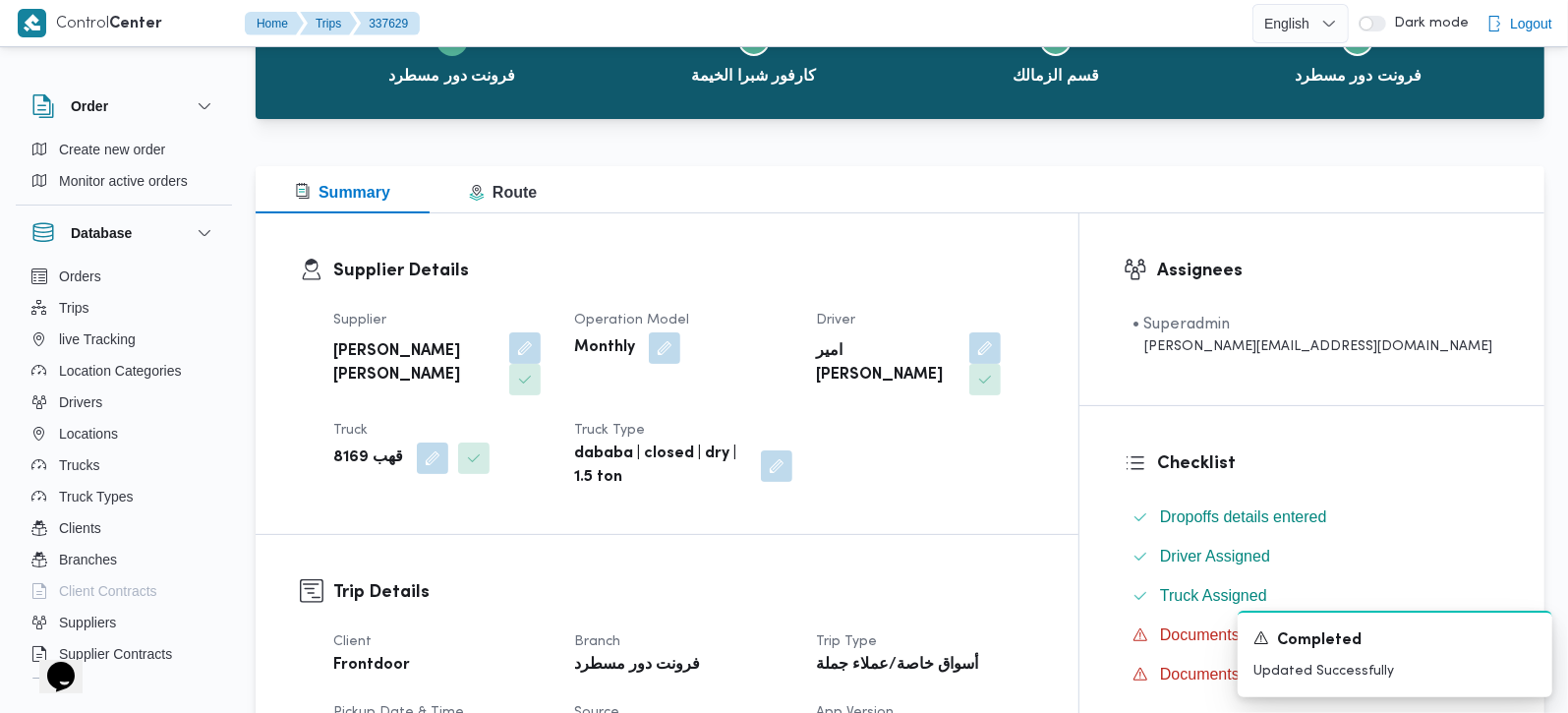
scroll to position [0, 0]
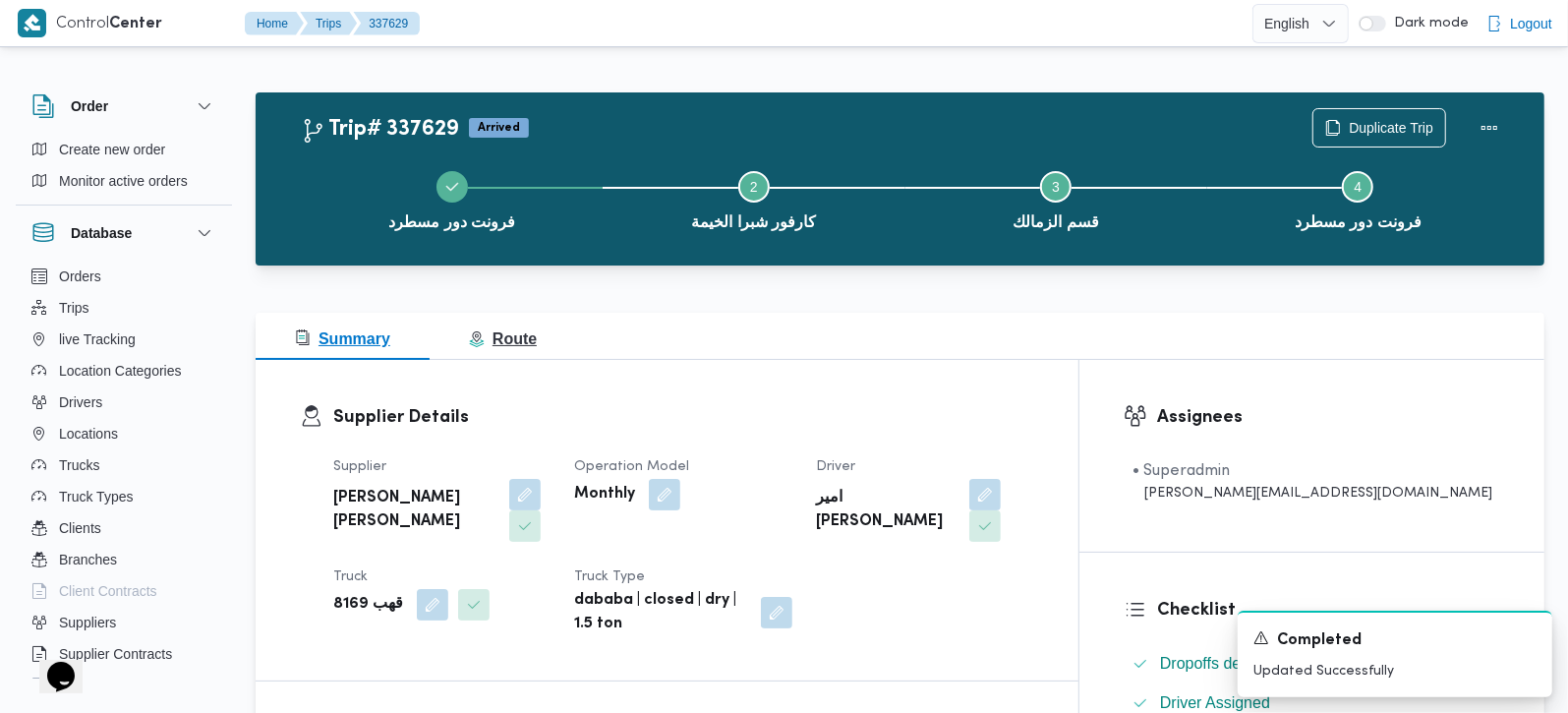
click at [520, 324] on button "Route" at bounding box center [502, 337] width 146 height 48
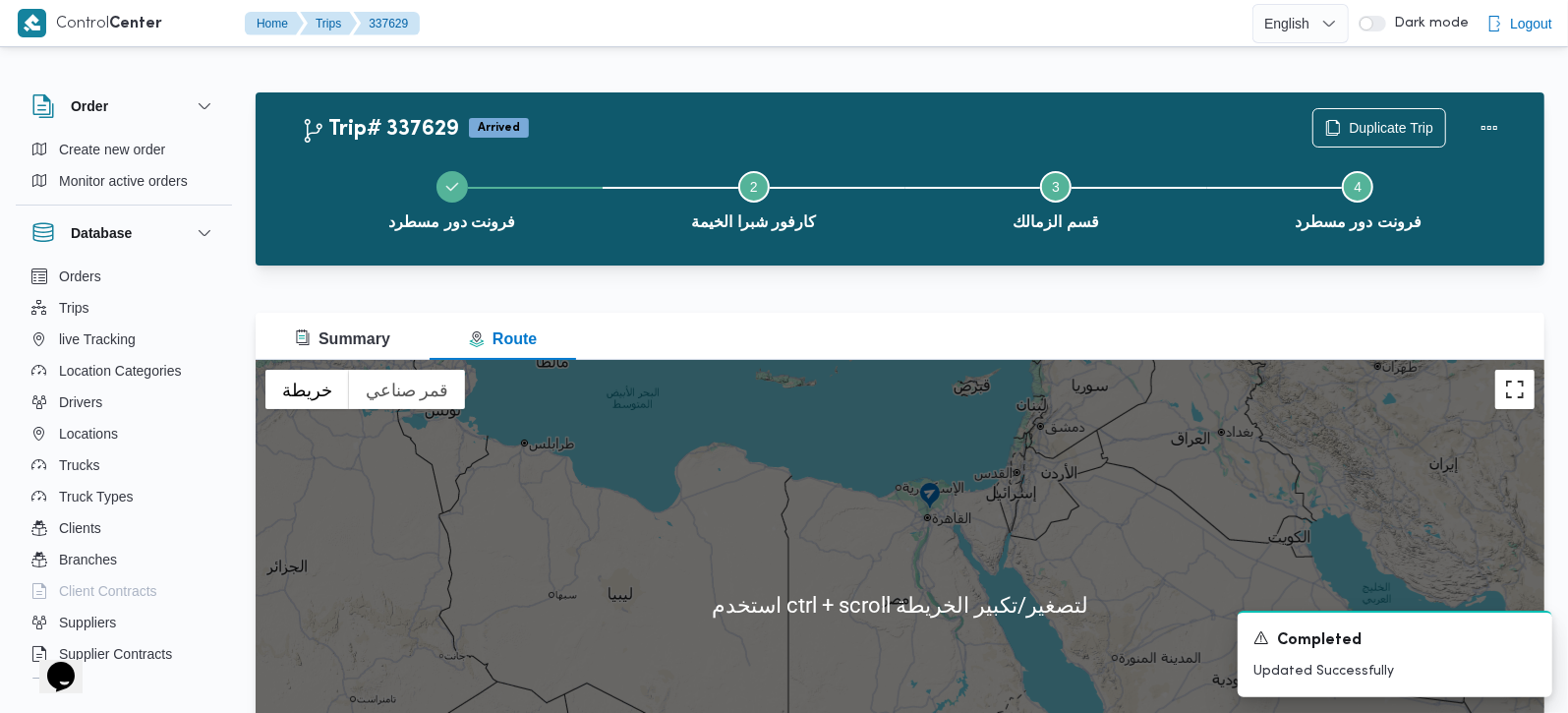
click at [1507, 389] on button "تبديل إلى العرض ملء الشاشة" at bounding box center [1515, 389] width 40 height 40
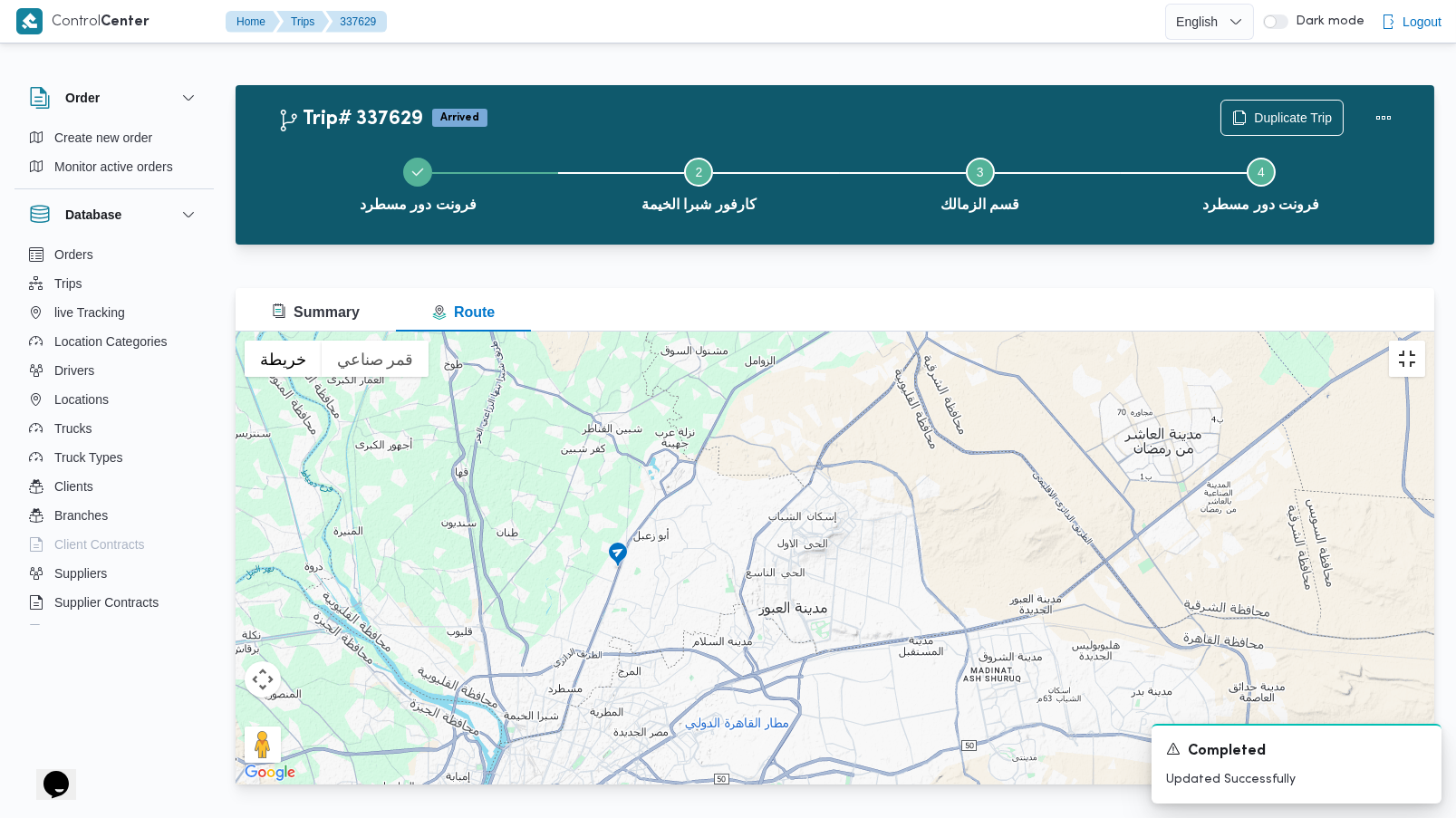
click at [1425, 340] on button "تبديل إلى العرض ملء الشاشة" at bounding box center [1407, 359] width 37 height 37
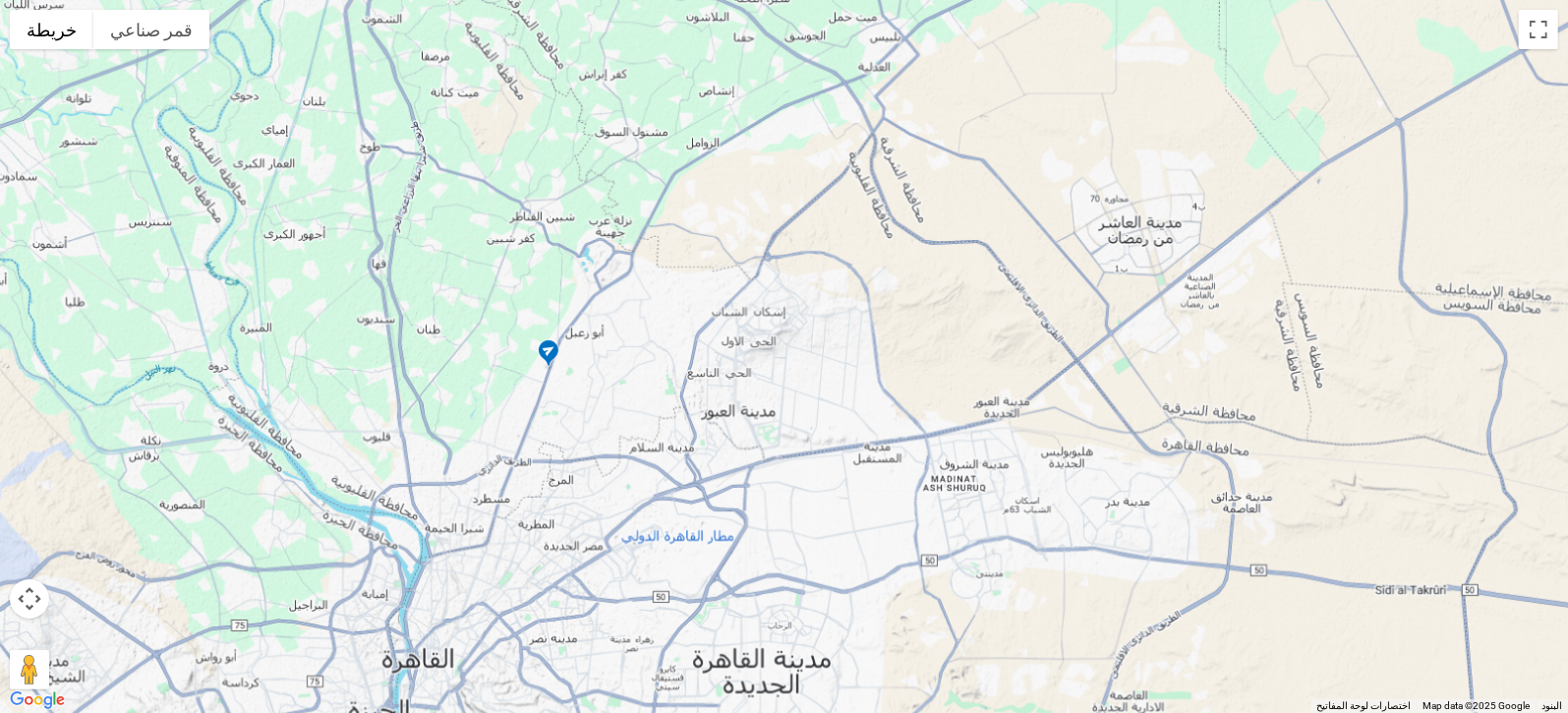
click at [339, 334] on span "Summary" at bounding box center [343, 339] width 95 height 17
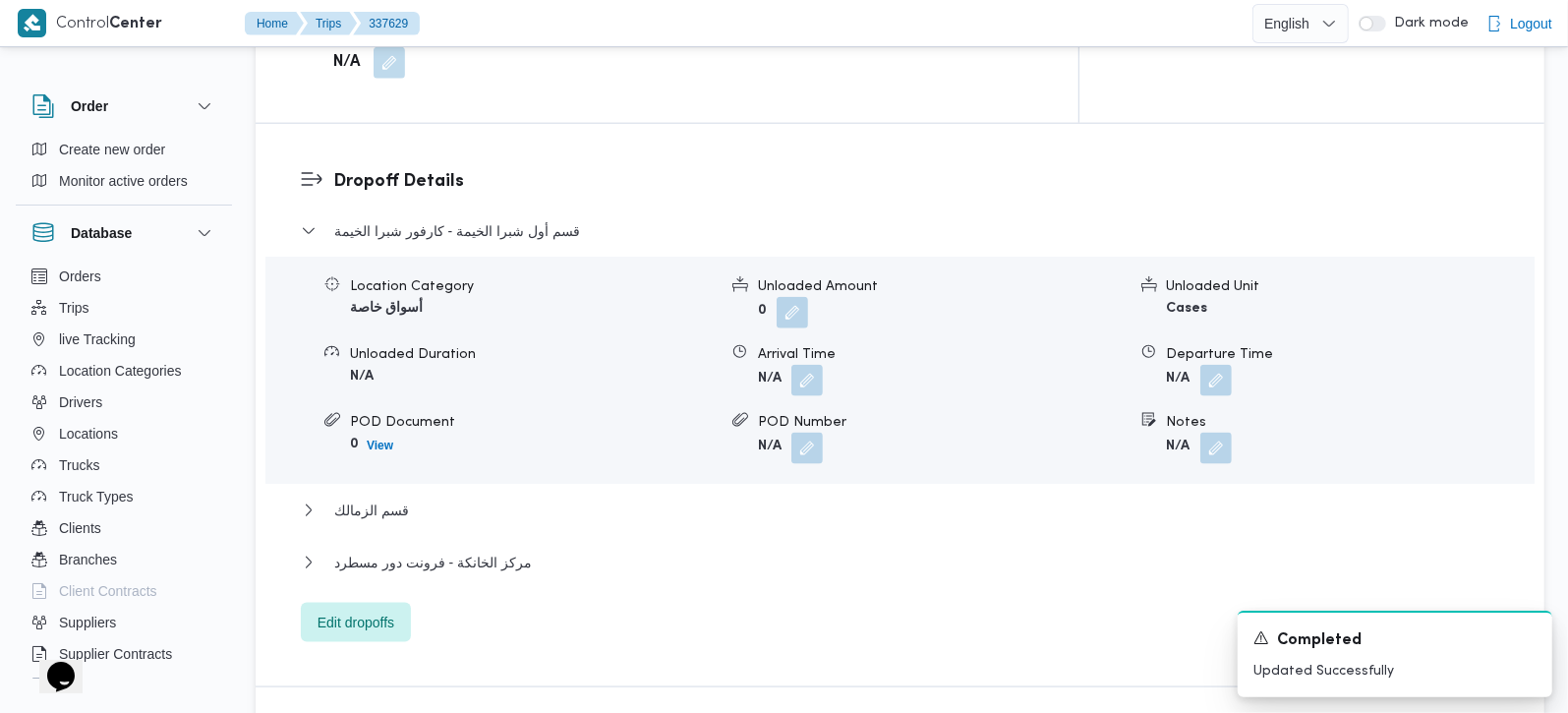
scroll to position [1619, 0]
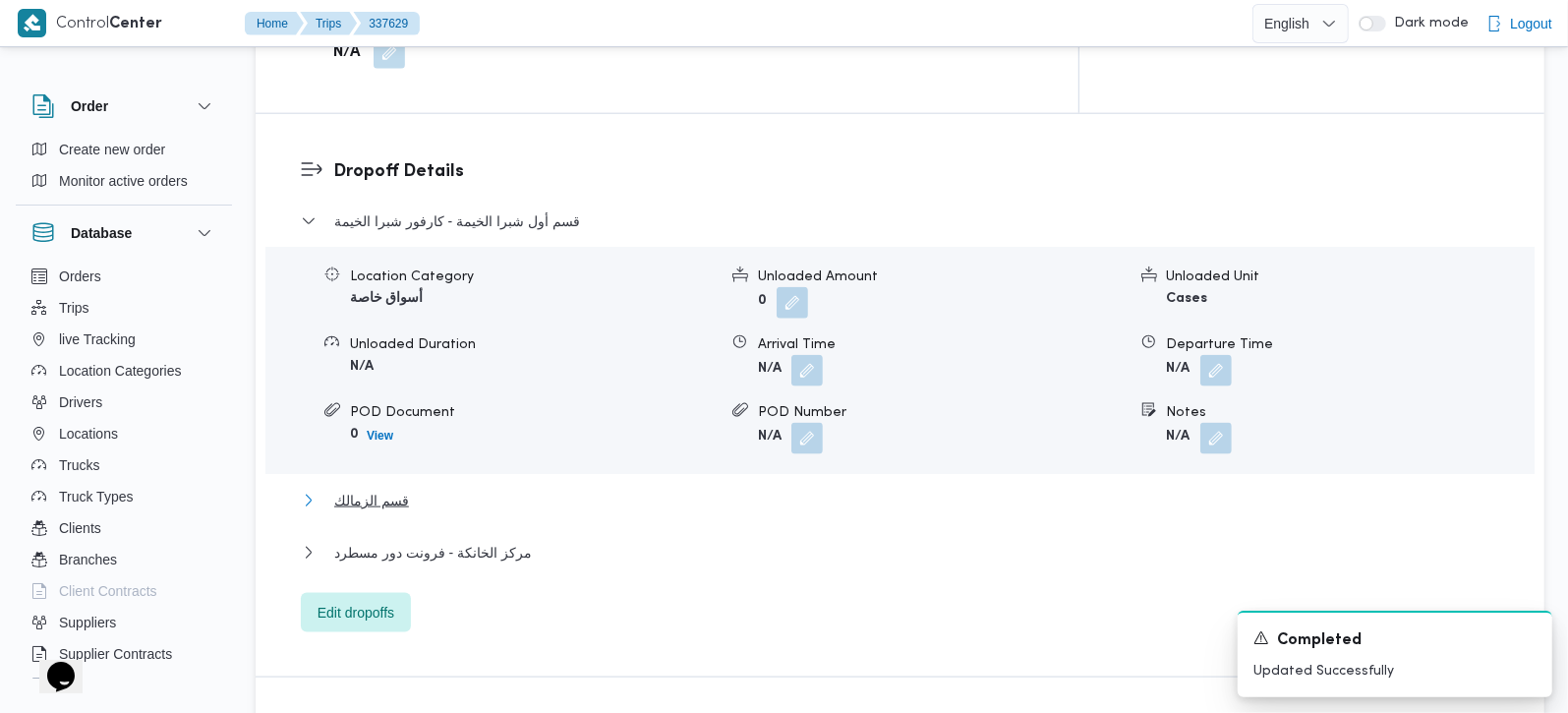
click at [335, 489] on span "قسم الزمالك" at bounding box center [371, 500] width 74 height 24
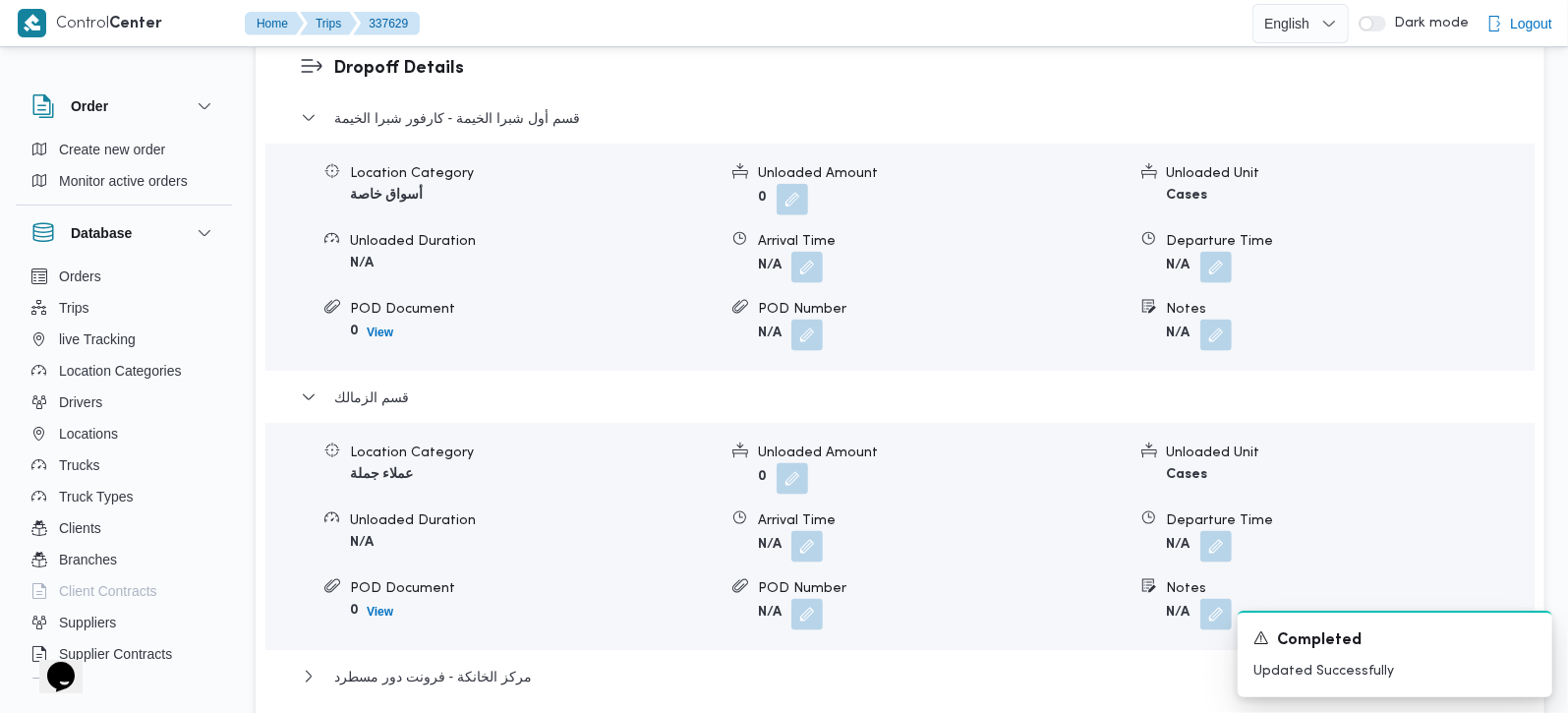
scroll to position [1850, 0]
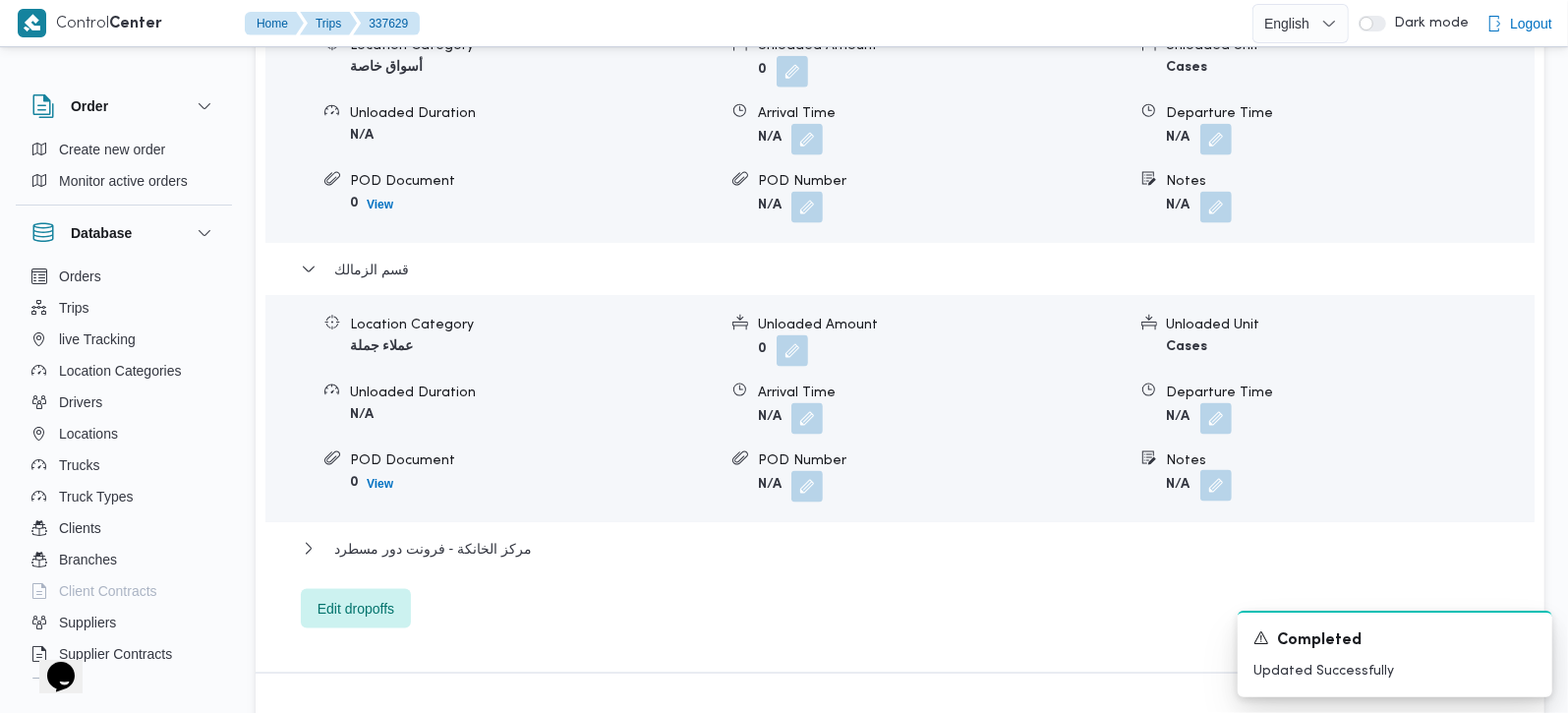
drag, startPoint x: 1221, startPoint y: 408, endPoint x: 1219, endPoint y: 427, distance: 19.1
click at [1220, 470] on button "button" at bounding box center [1216, 486] width 32 height 32
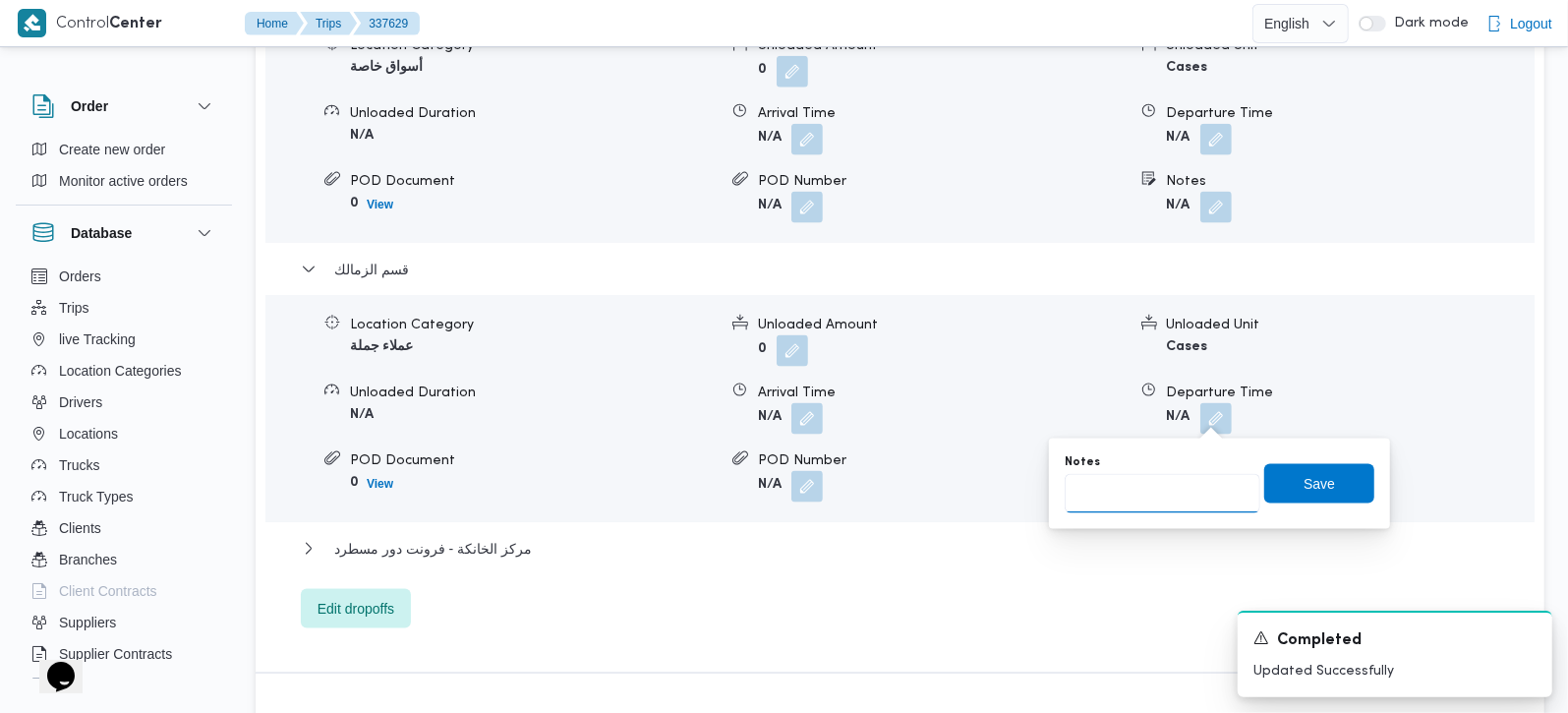
click at [1165, 510] on input "Notes" at bounding box center [1162, 494] width 196 height 40
type input "يوكل و لابوار"
click at [1275, 490] on span "Save" at bounding box center [1319, 483] width 110 height 40
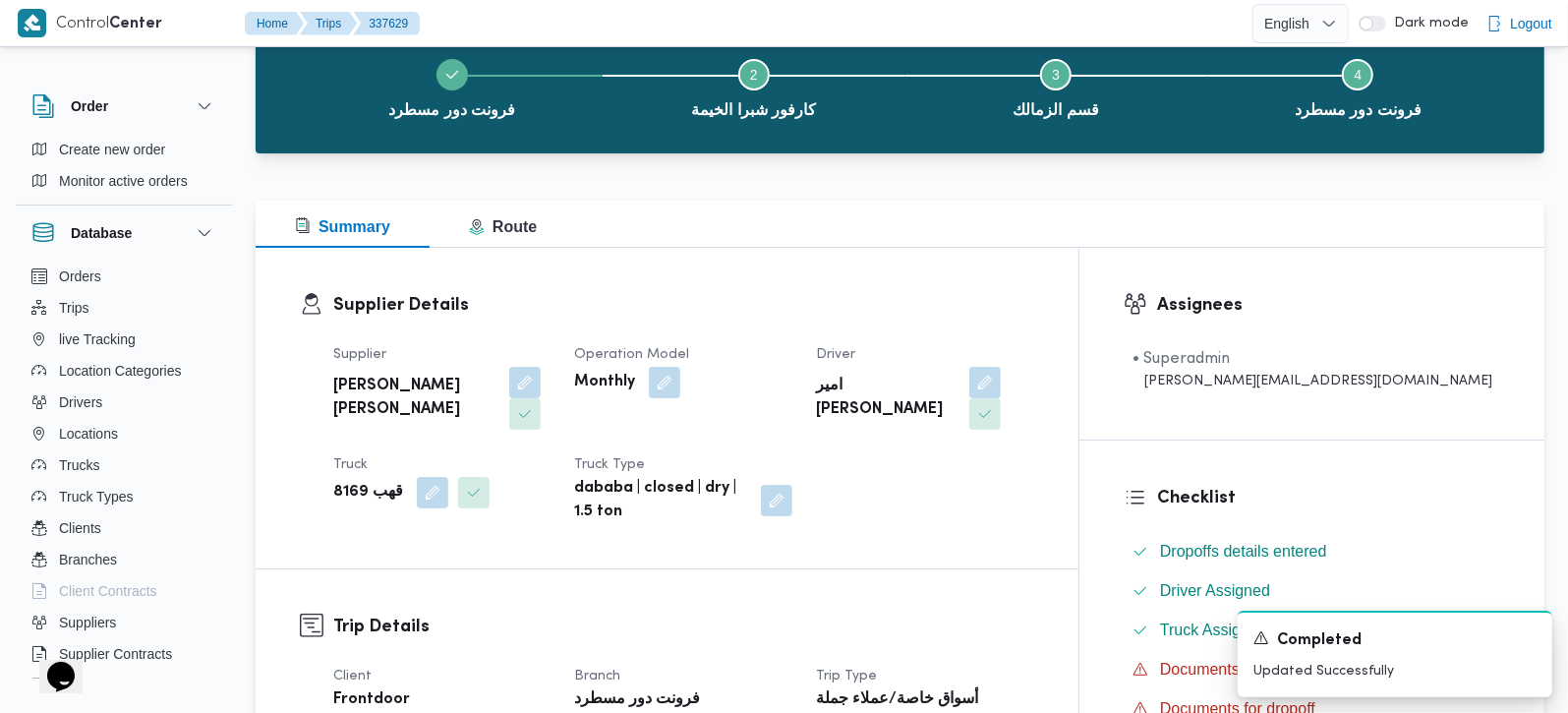
scroll to position [0, 0]
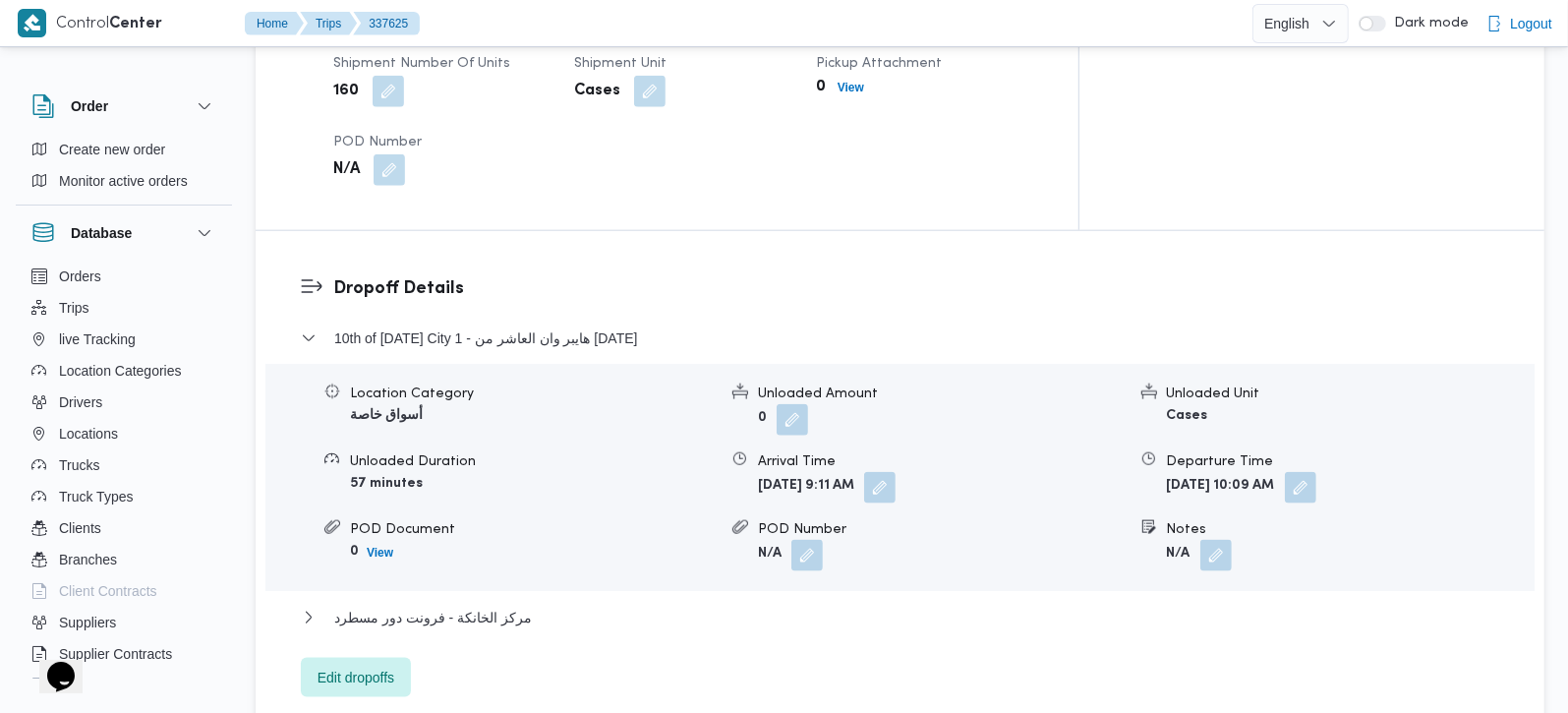
scroll to position [1502, 0]
click at [370, 663] on span "Edit dropoffs" at bounding box center [356, 675] width 76 height 24
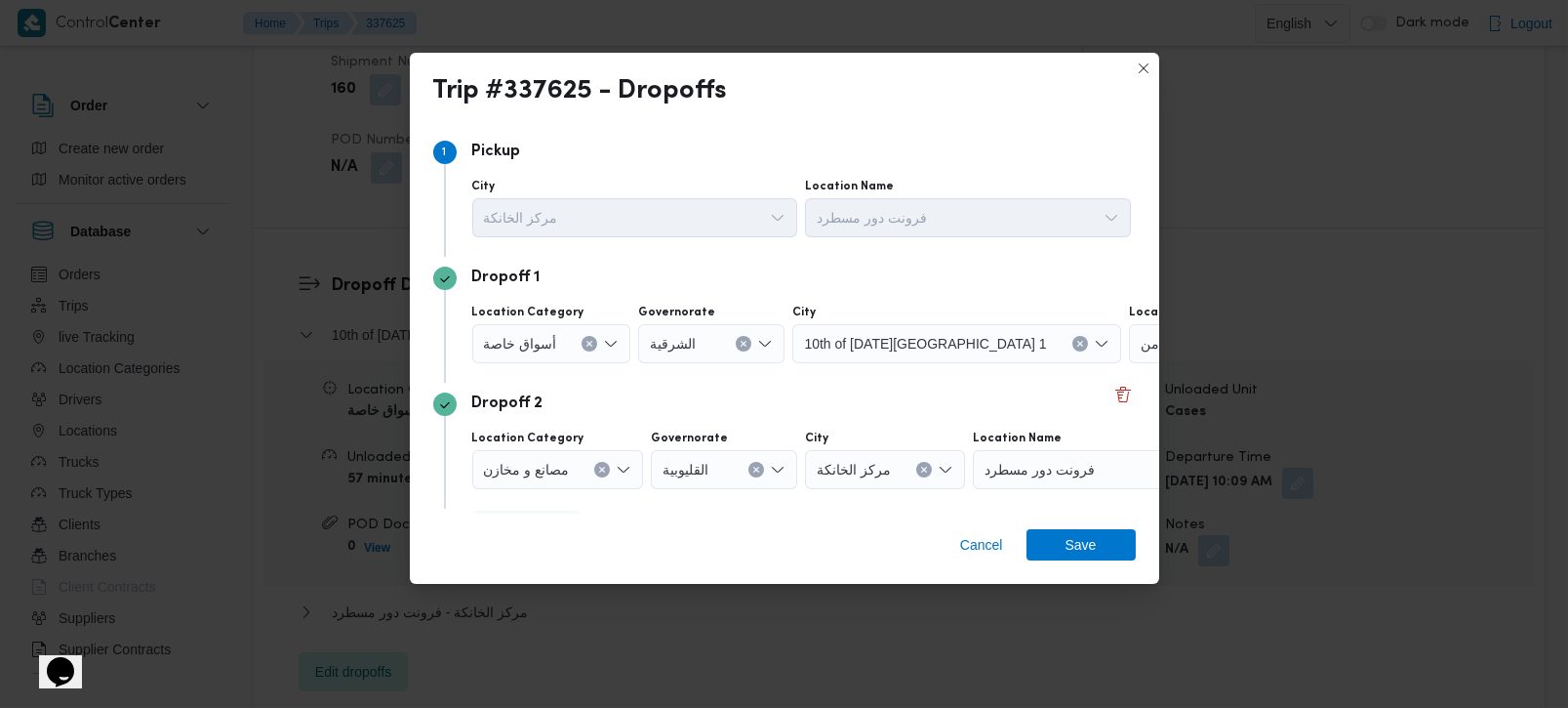
click at [739, 339] on icon "Clear input" at bounding box center [743, 343] width 8 height 8
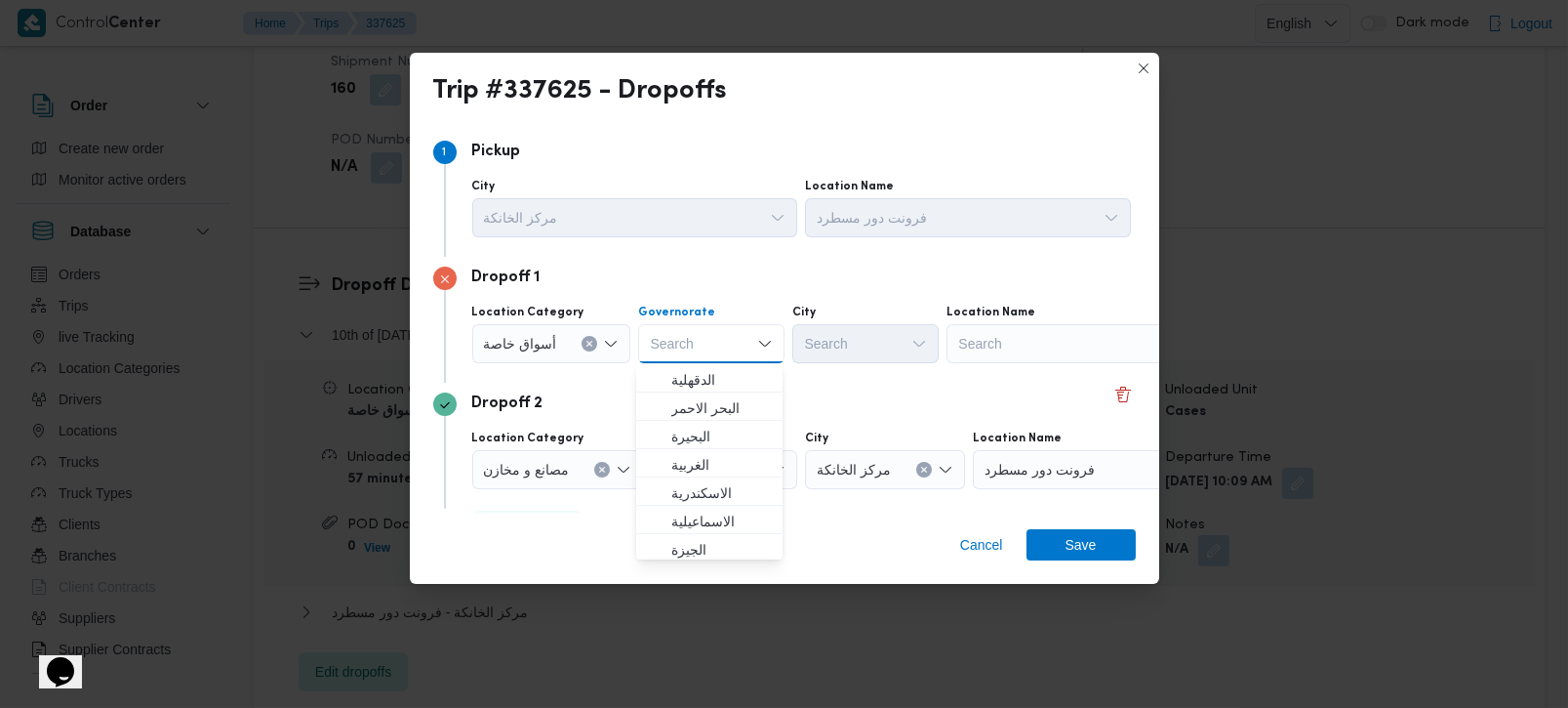
click at [1028, 346] on div "Search" at bounding box center [1067, 344] width 243 height 39
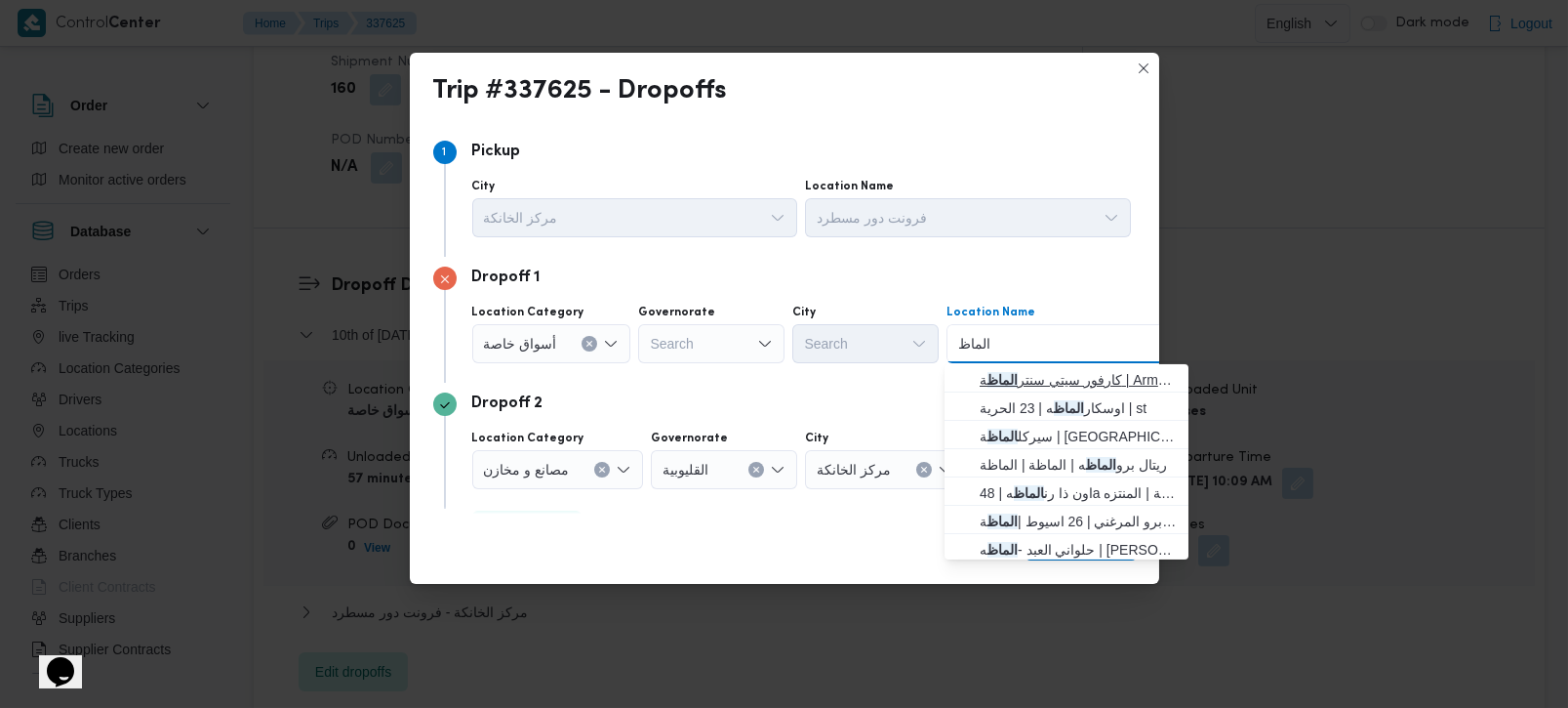
type input "الماظ"
click at [1053, 370] on span "كارفور سيتي سنتر الماظ ة | Armani Exchange | شيراتون المطار" at bounding box center [1078, 380] width 197 height 24
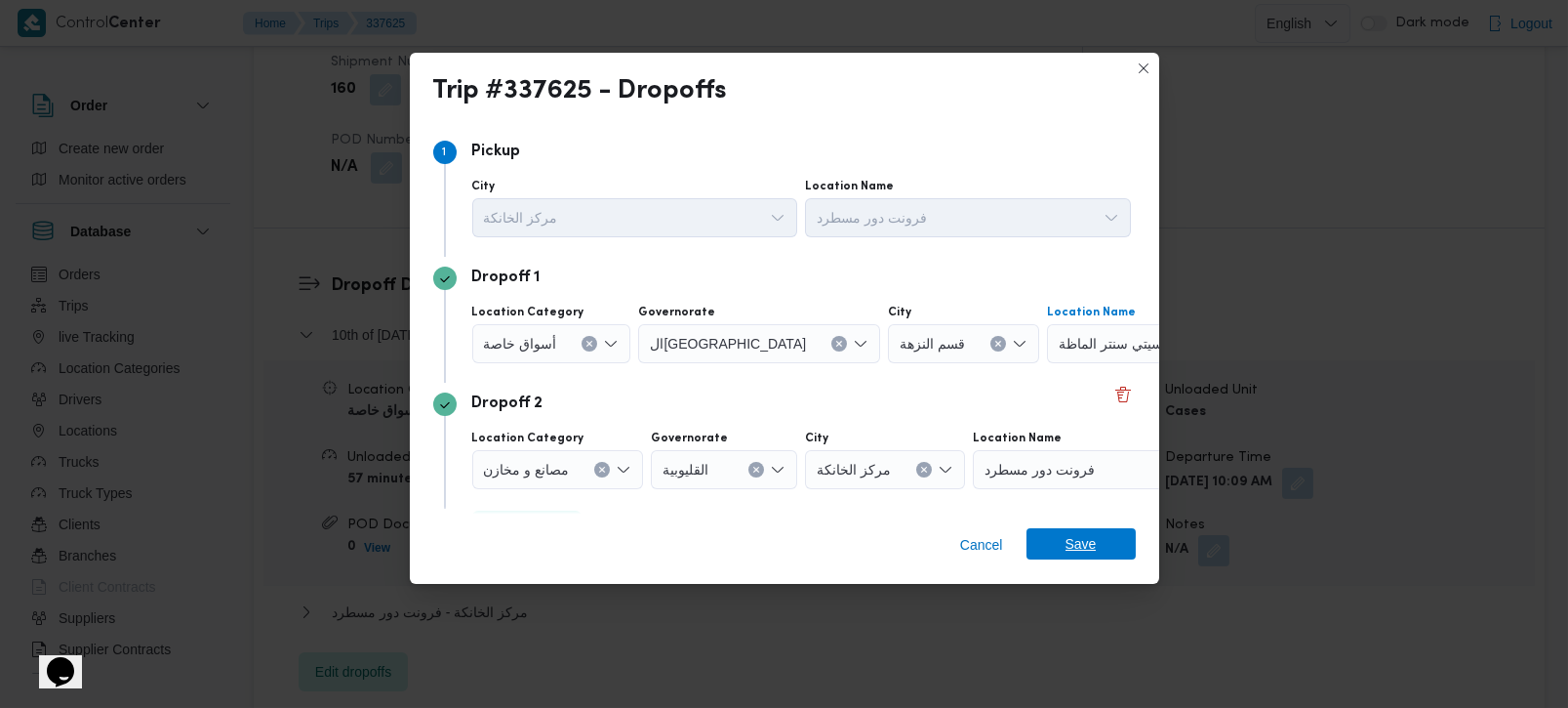
click at [1068, 555] on span "Save" at bounding box center [1081, 544] width 32 height 32
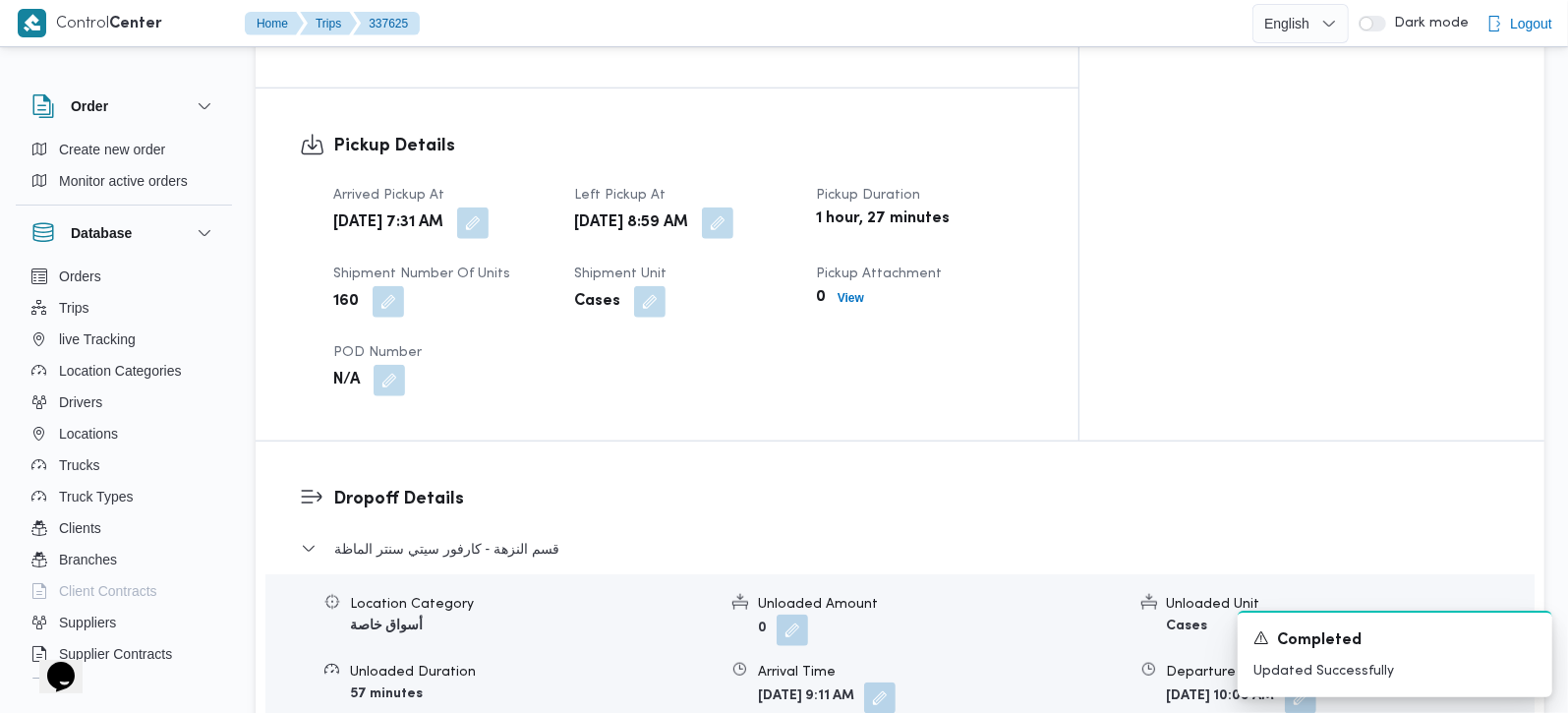
scroll to position [1272, 0]
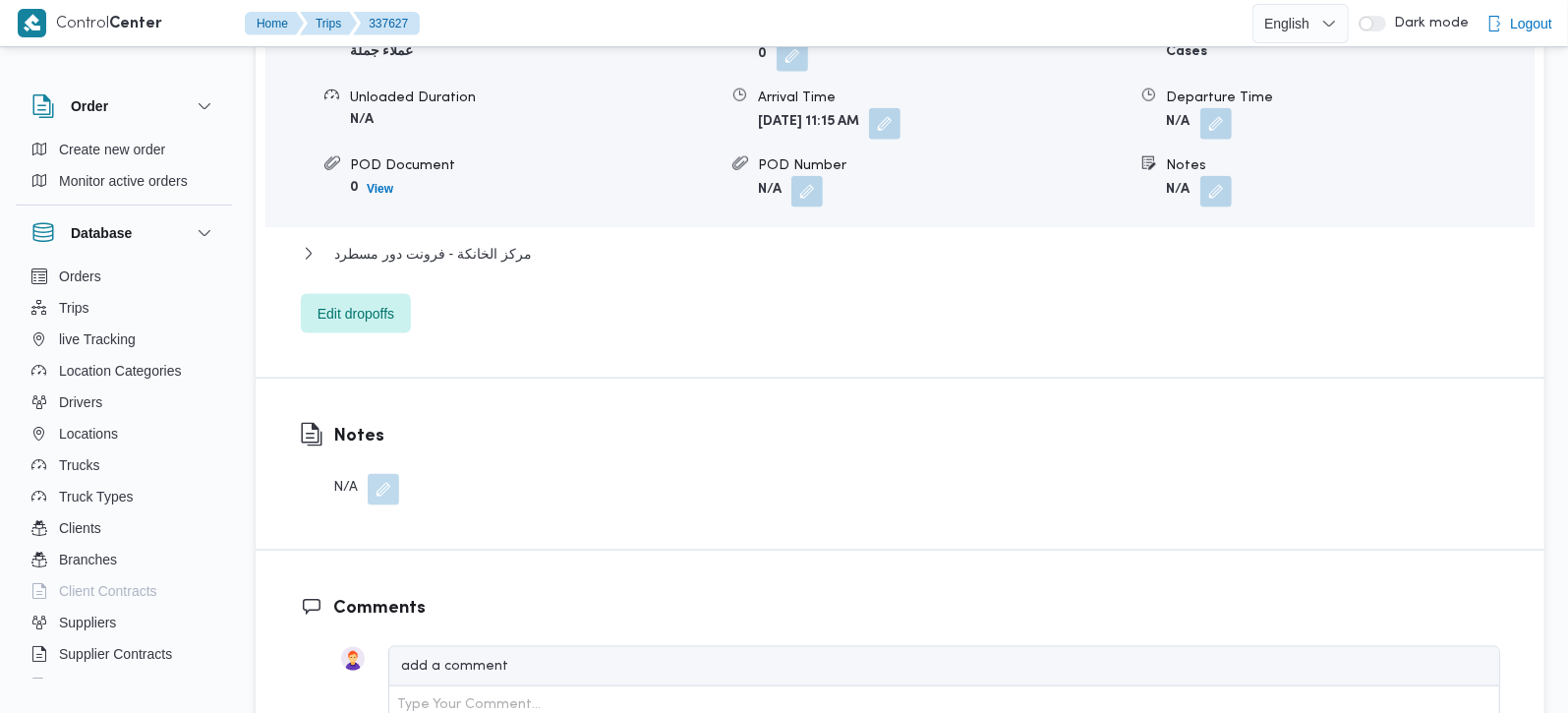
scroll to position [1850, 0]
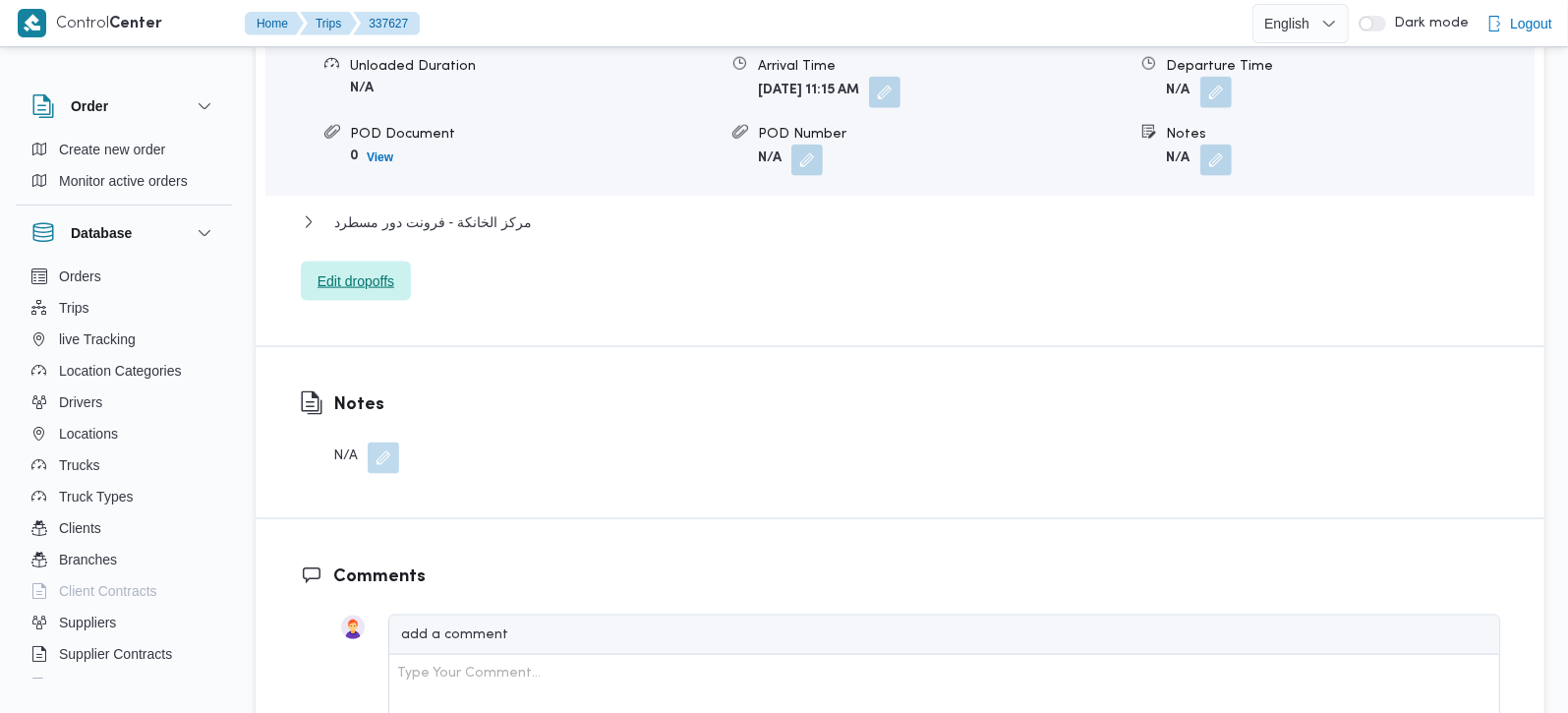
click at [375, 269] on span "Edit dropoffs" at bounding box center [356, 281] width 76 height 24
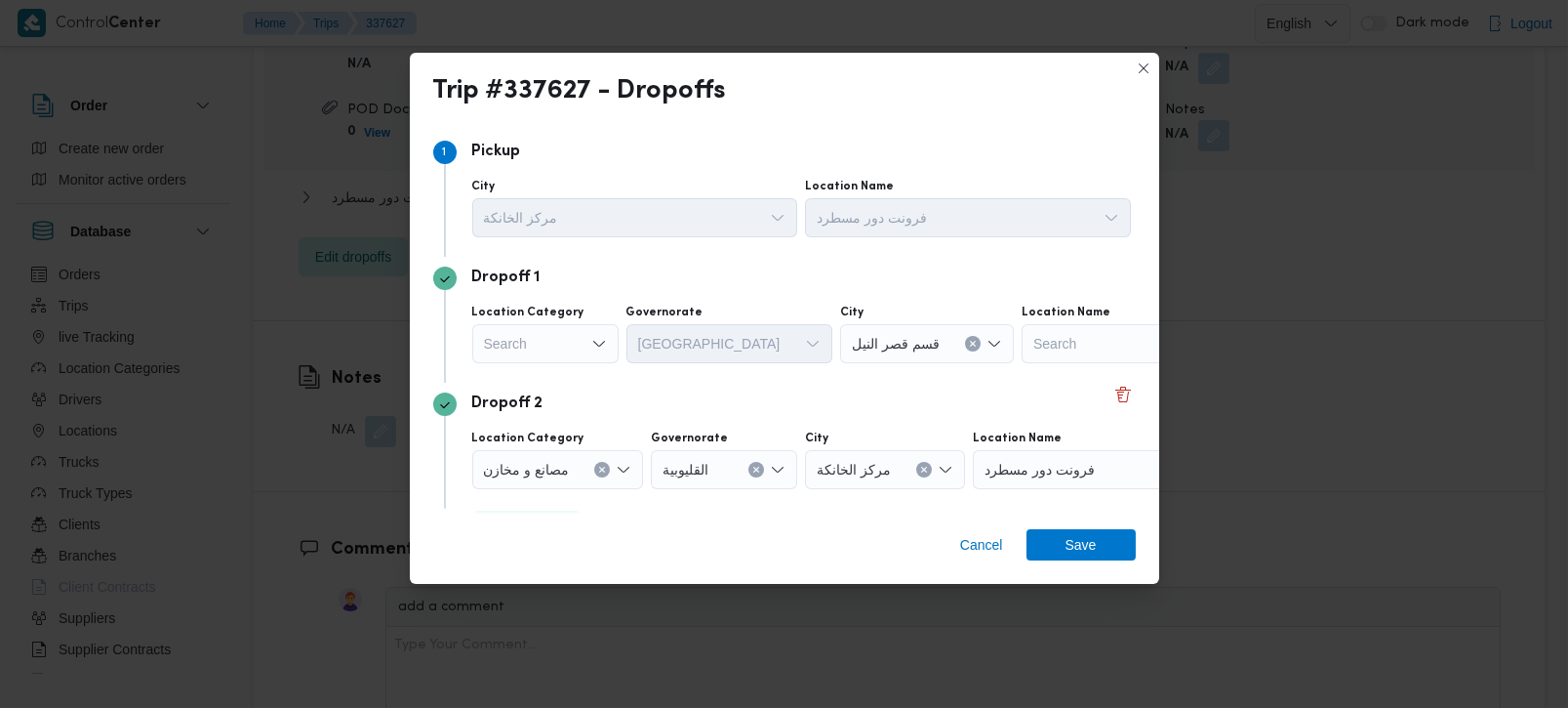
click at [576, 339] on div "Search" at bounding box center [545, 344] width 146 height 39
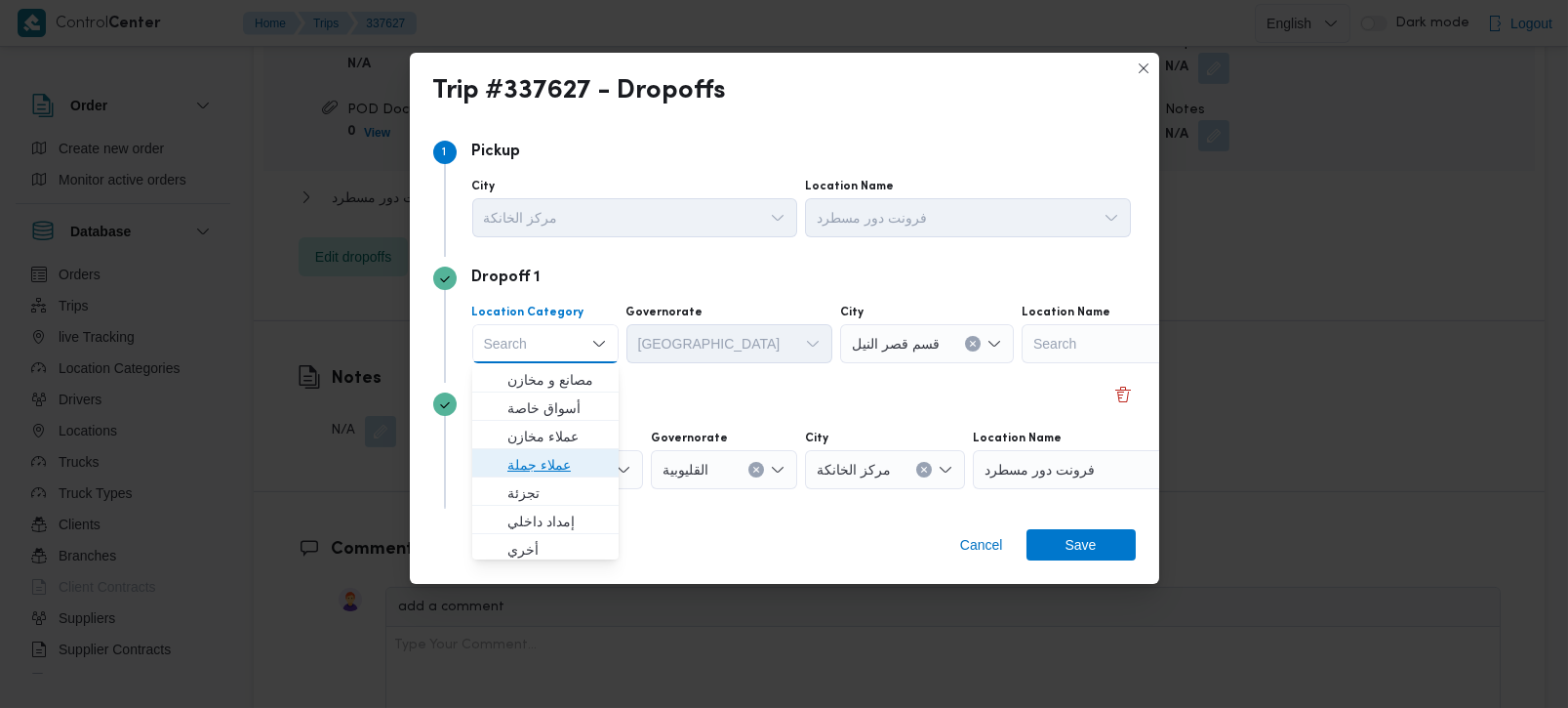
click at [545, 454] on span "عملاء جملة" at bounding box center [557, 464] width 100 height 24
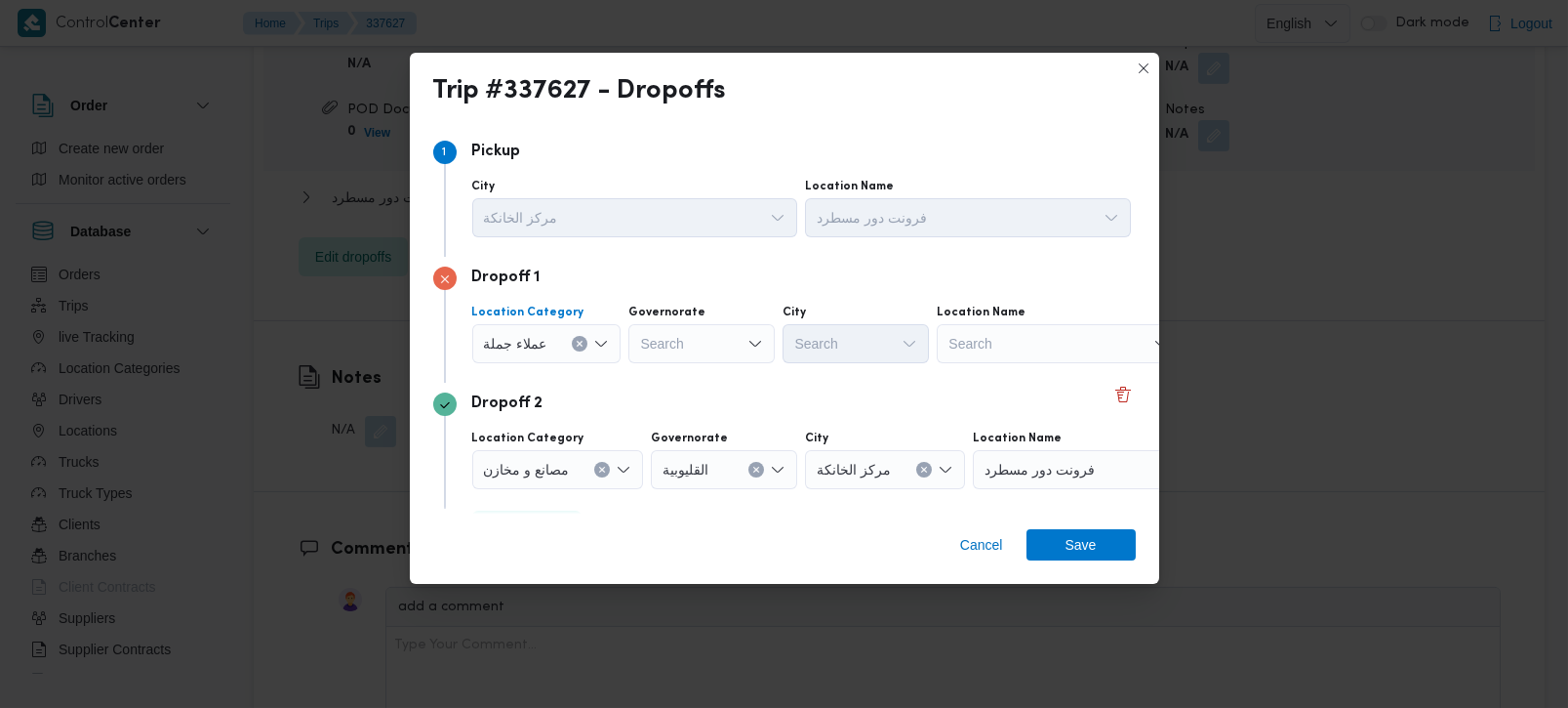
click at [666, 348] on div "Search" at bounding box center [701, 344] width 146 height 39
type input "ر"
type input "[DEMOGRAPHIC_DATA]"
click at [698, 368] on span "الجي زة" at bounding box center [711, 380] width 100 height 24
click at [841, 352] on div "Search" at bounding box center [855, 344] width 146 height 39
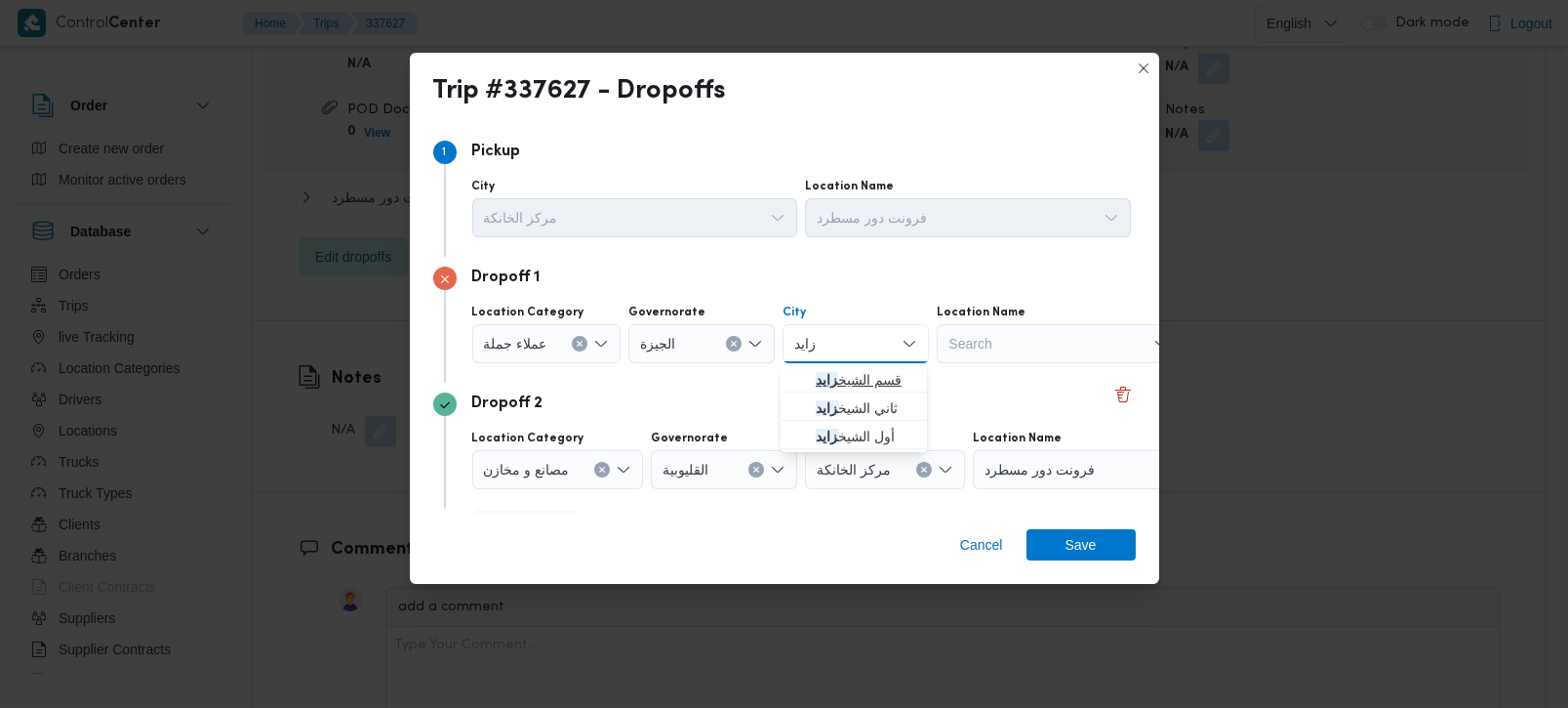
type input "زايد"
click at [857, 372] on span "قسم [PERSON_NAME]" at bounding box center [865, 380] width 100 height 24
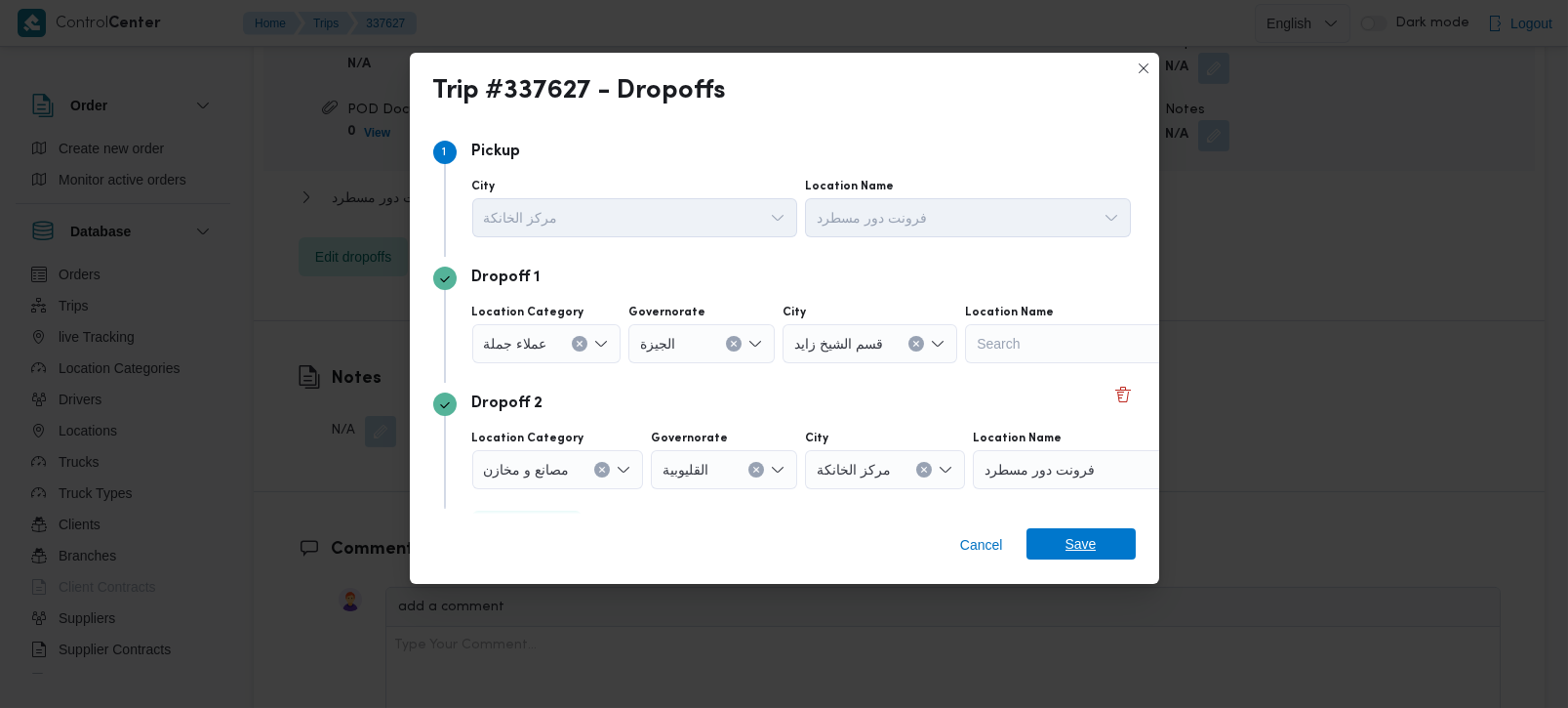
click at [1083, 533] on span "Save" at bounding box center [1081, 544] width 32 height 32
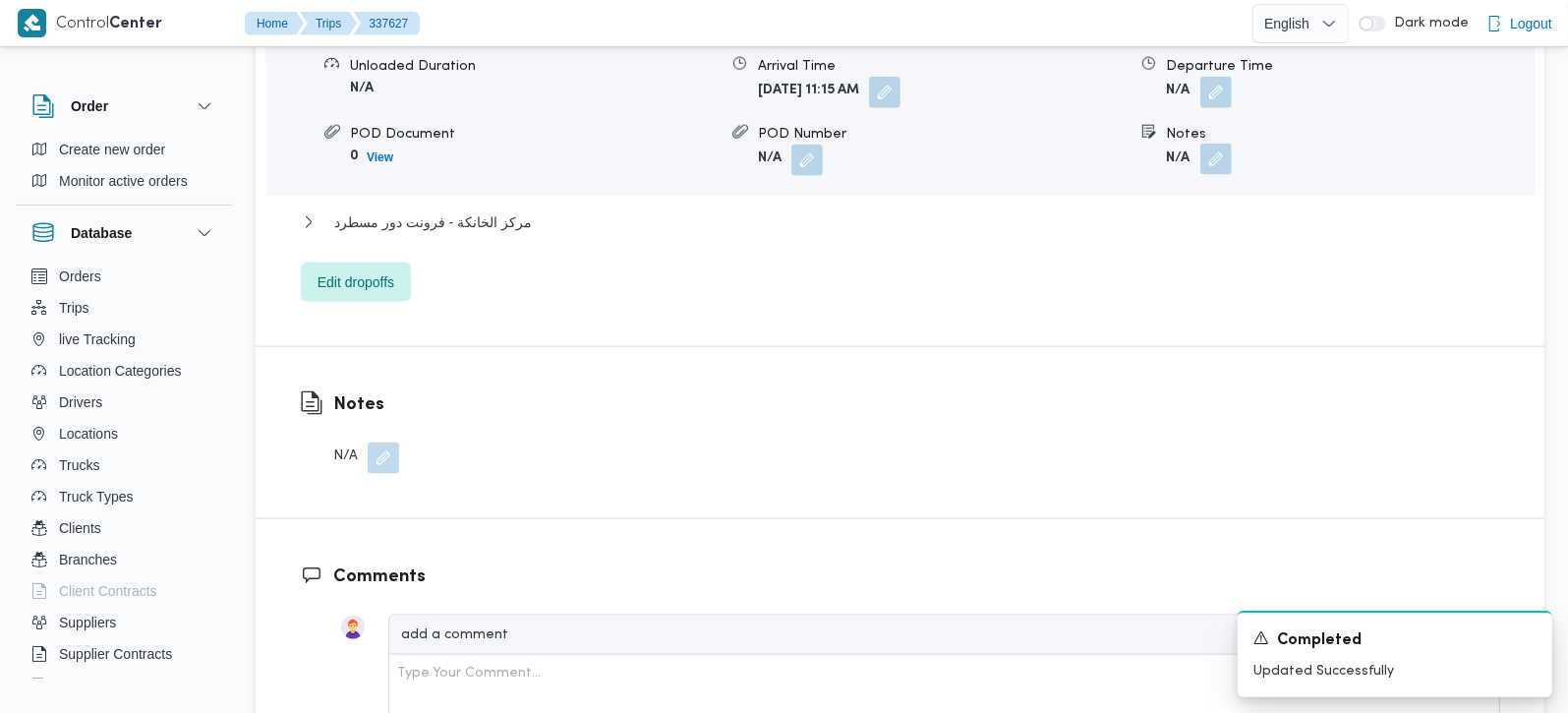
click at [1213, 144] on button "button" at bounding box center [1216, 160] width 32 height 32
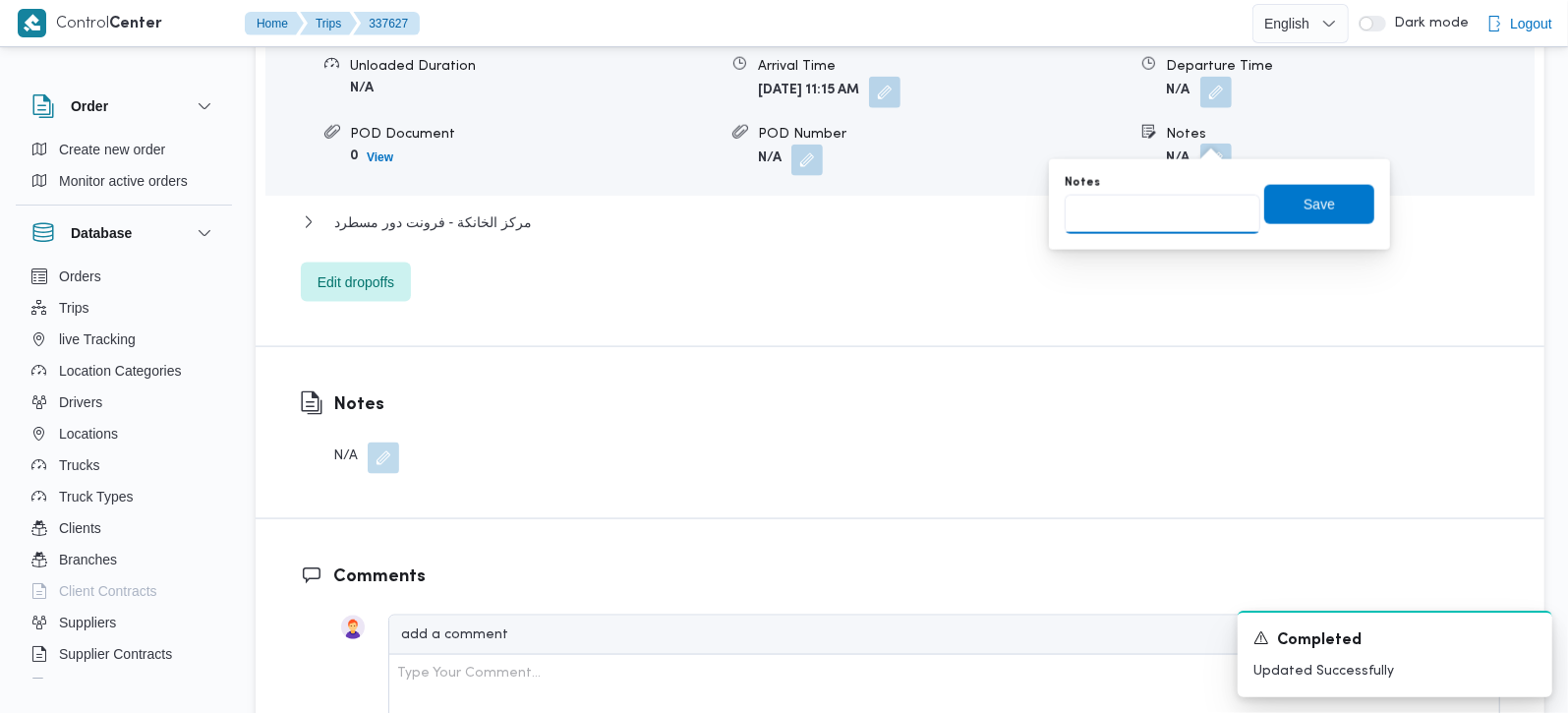
click at [1155, 217] on input "Notes" at bounding box center [1162, 214] width 196 height 40
type input "سوديك"
click at [1302, 191] on span "Save" at bounding box center [1319, 204] width 110 height 40
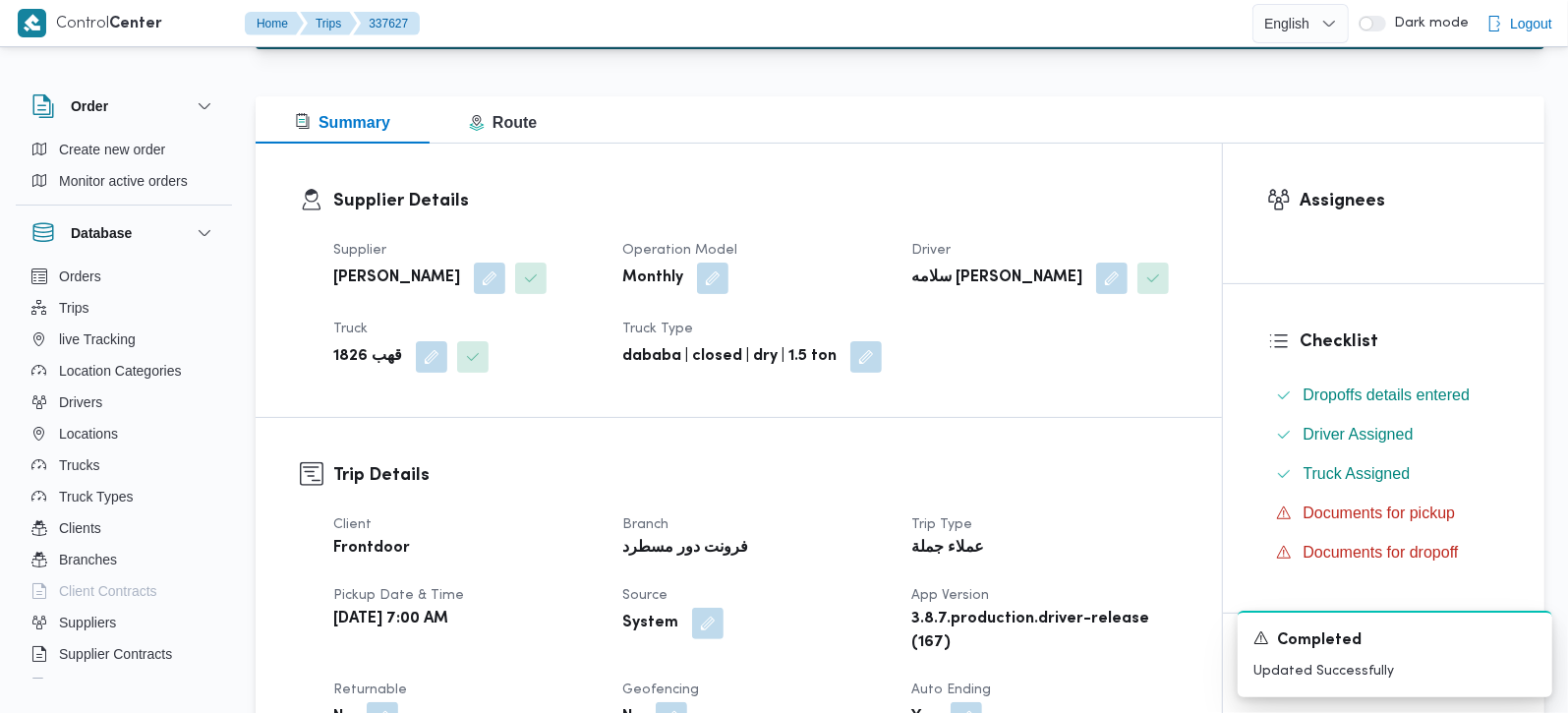
scroll to position [0, 0]
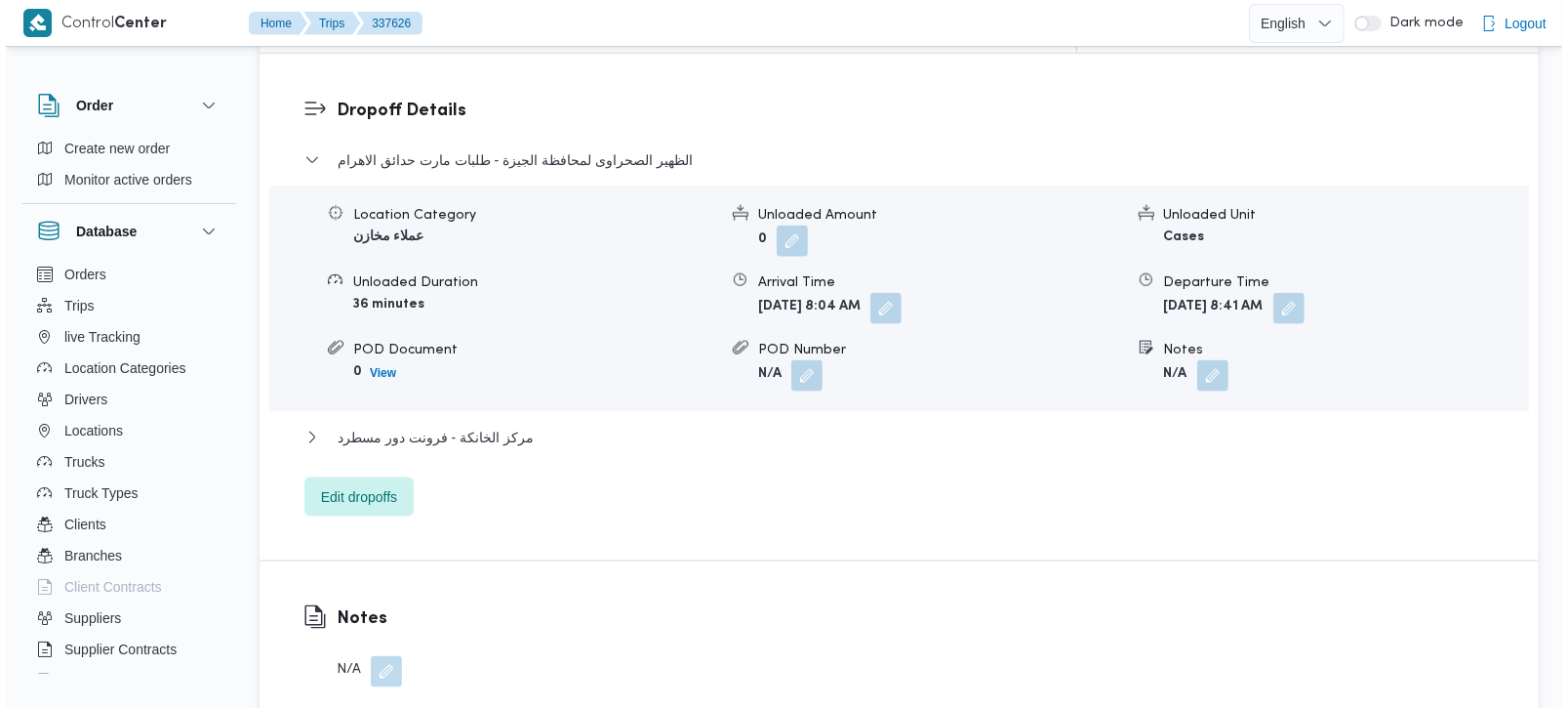
scroll to position [1722, 0]
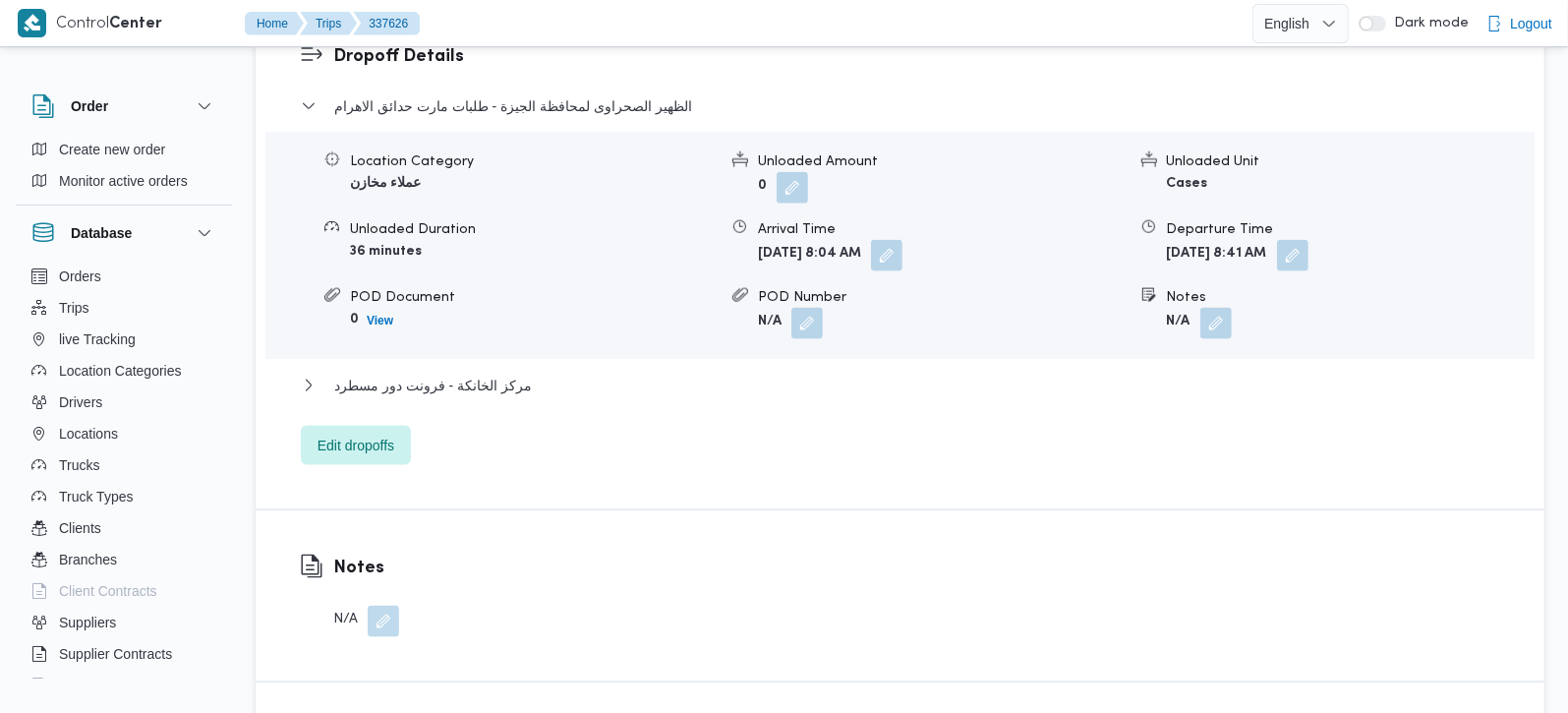
click at [364, 392] on div "Dropoff Details الظهير الصحراوى لمحافظة الجيزة - طلبات مارت حدائق الاهرام Locat…" at bounding box center [900, 254] width 1289 height 510
click at [358, 433] on span "Edit dropoffs" at bounding box center [356, 445] width 76 height 24
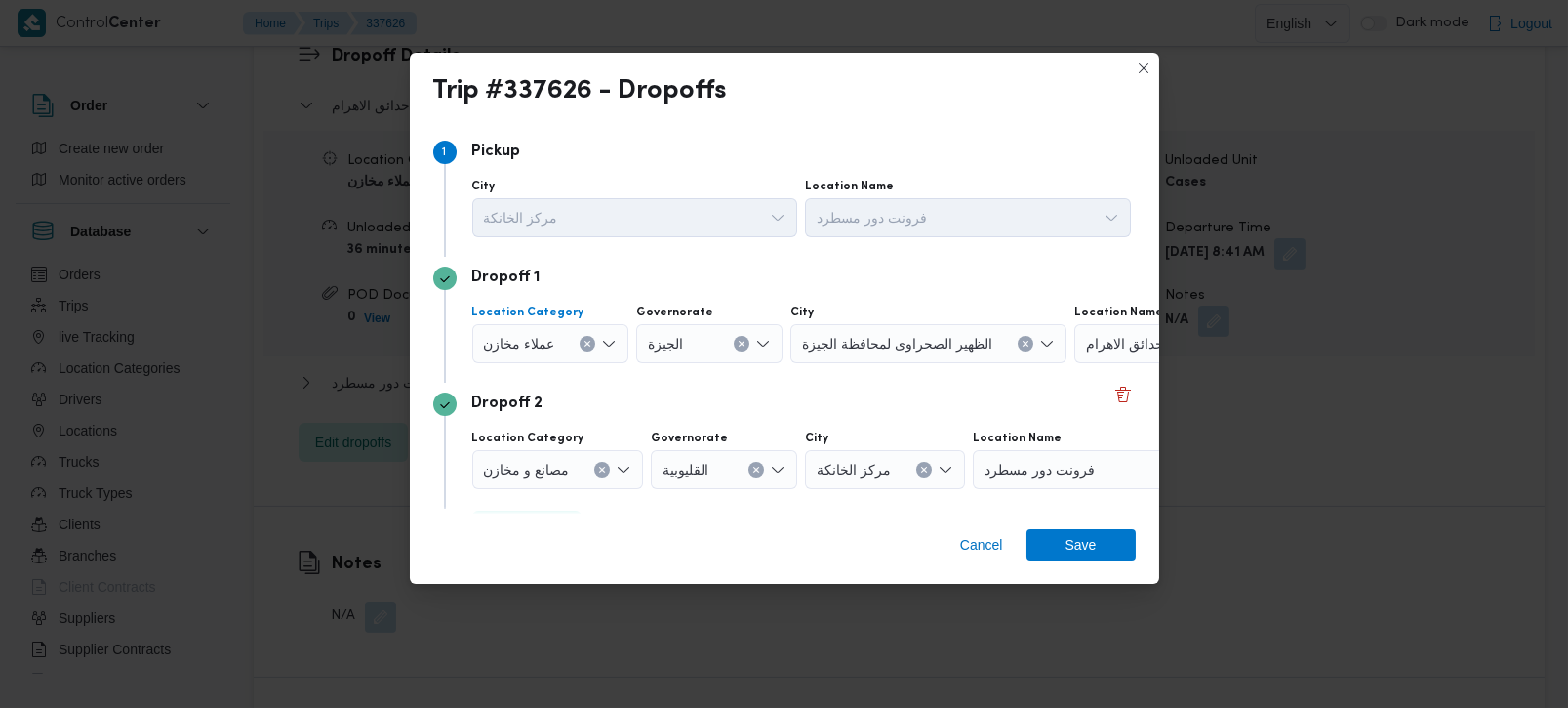
click at [579, 345] on button "Clear input" at bounding box center [587, 344] width 16 height 16
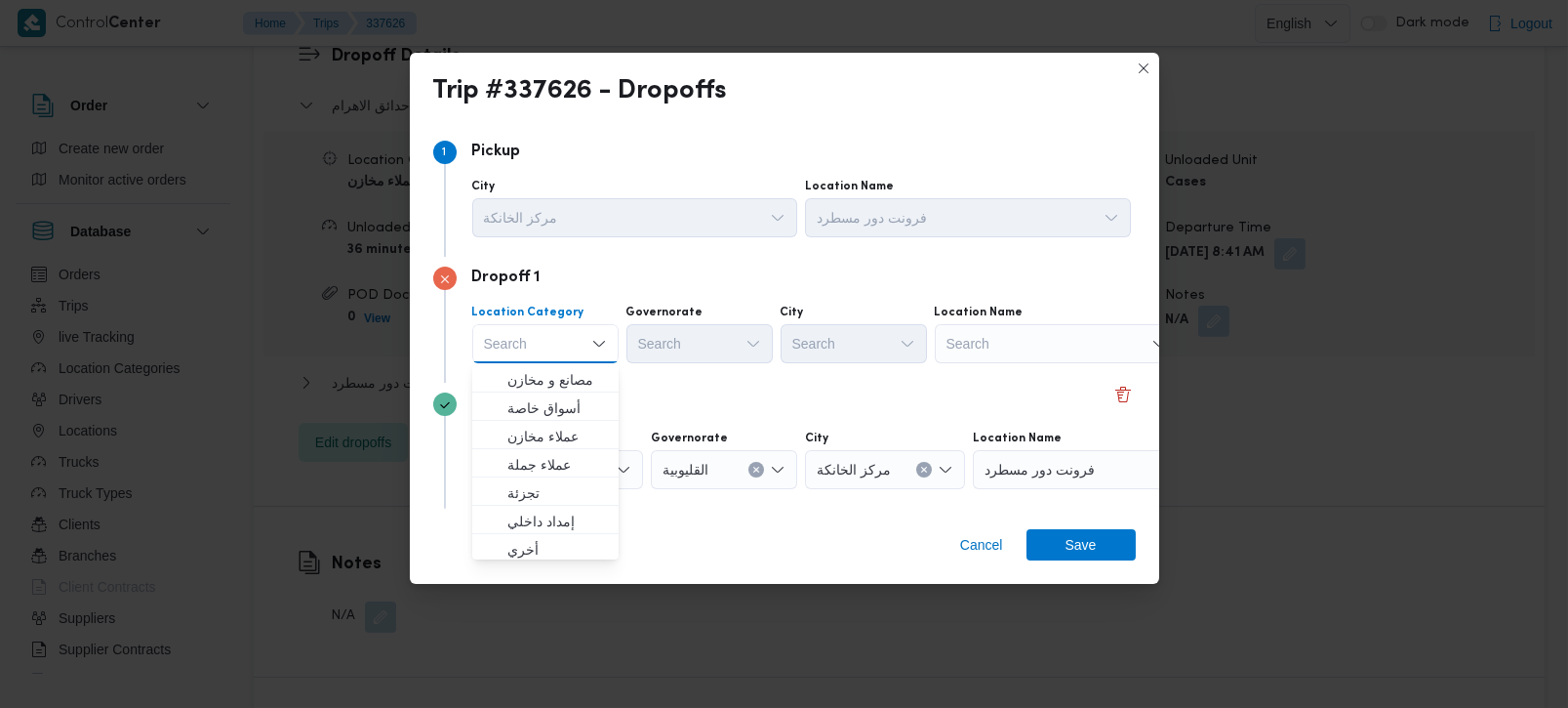
click at [961, 330] on div "Search" at bounding box center [1056, 344] width 243 height 39
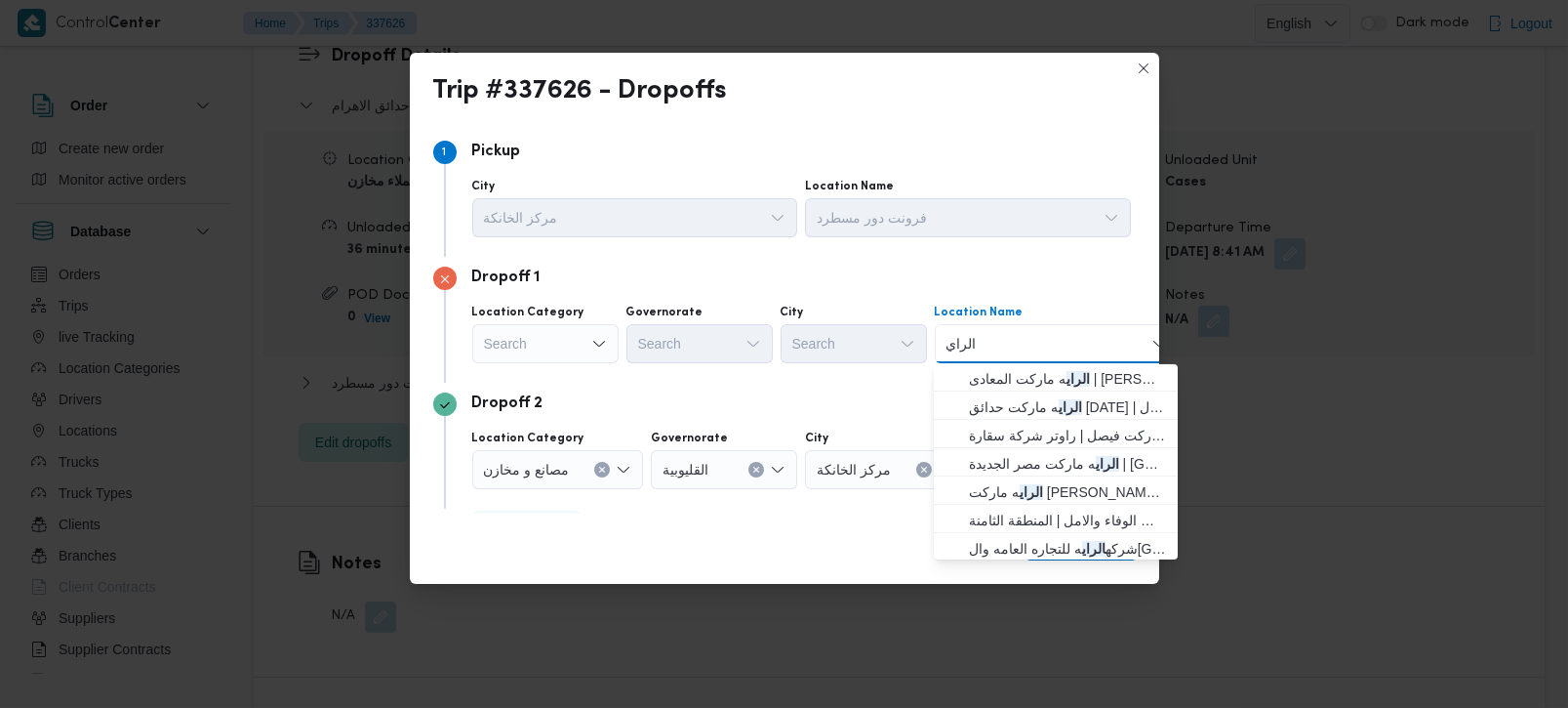
scroll to position [119, 0]
type input "الراي"
click at [1097, 453] on mark "الراي" at bounding box center [1108, 459] width 24 height 16
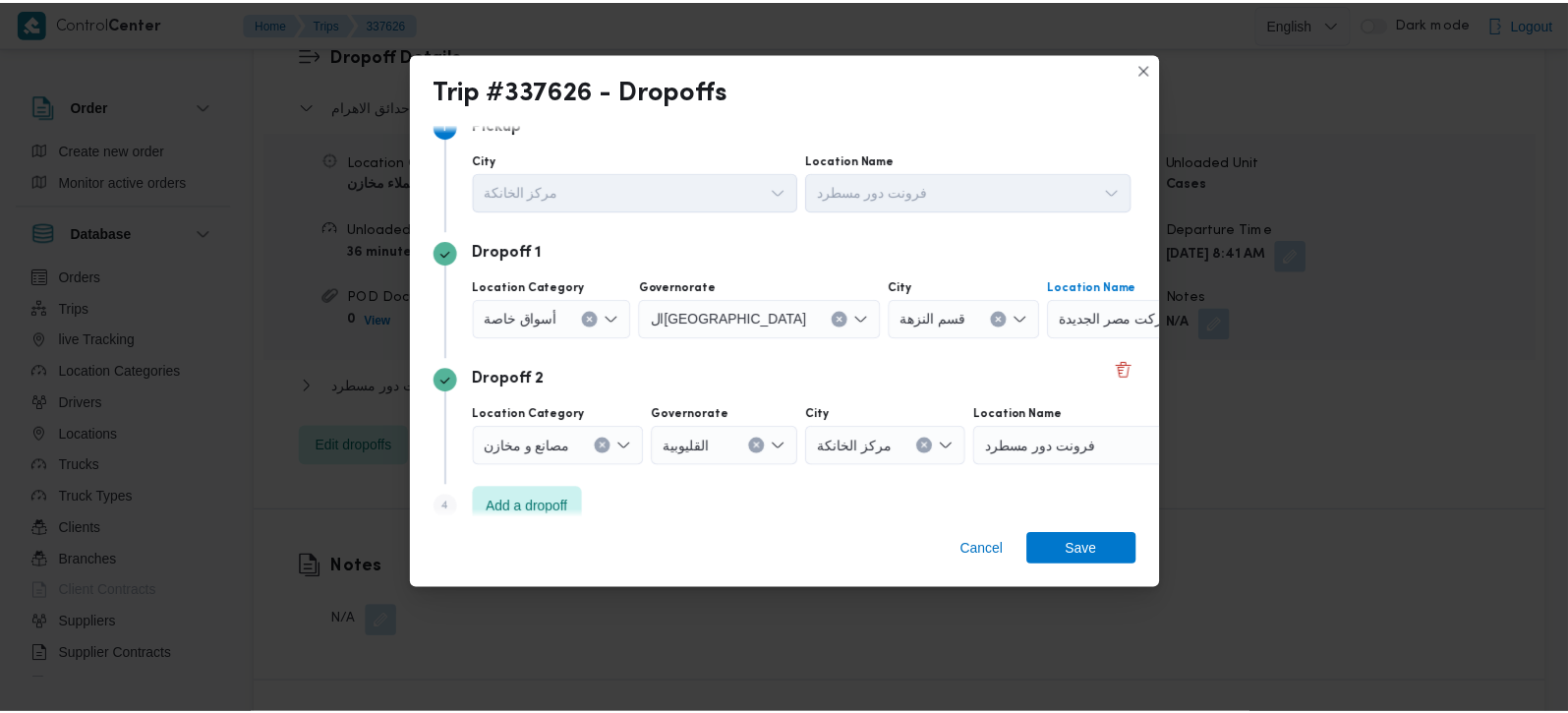
scroll to position [53, 0]
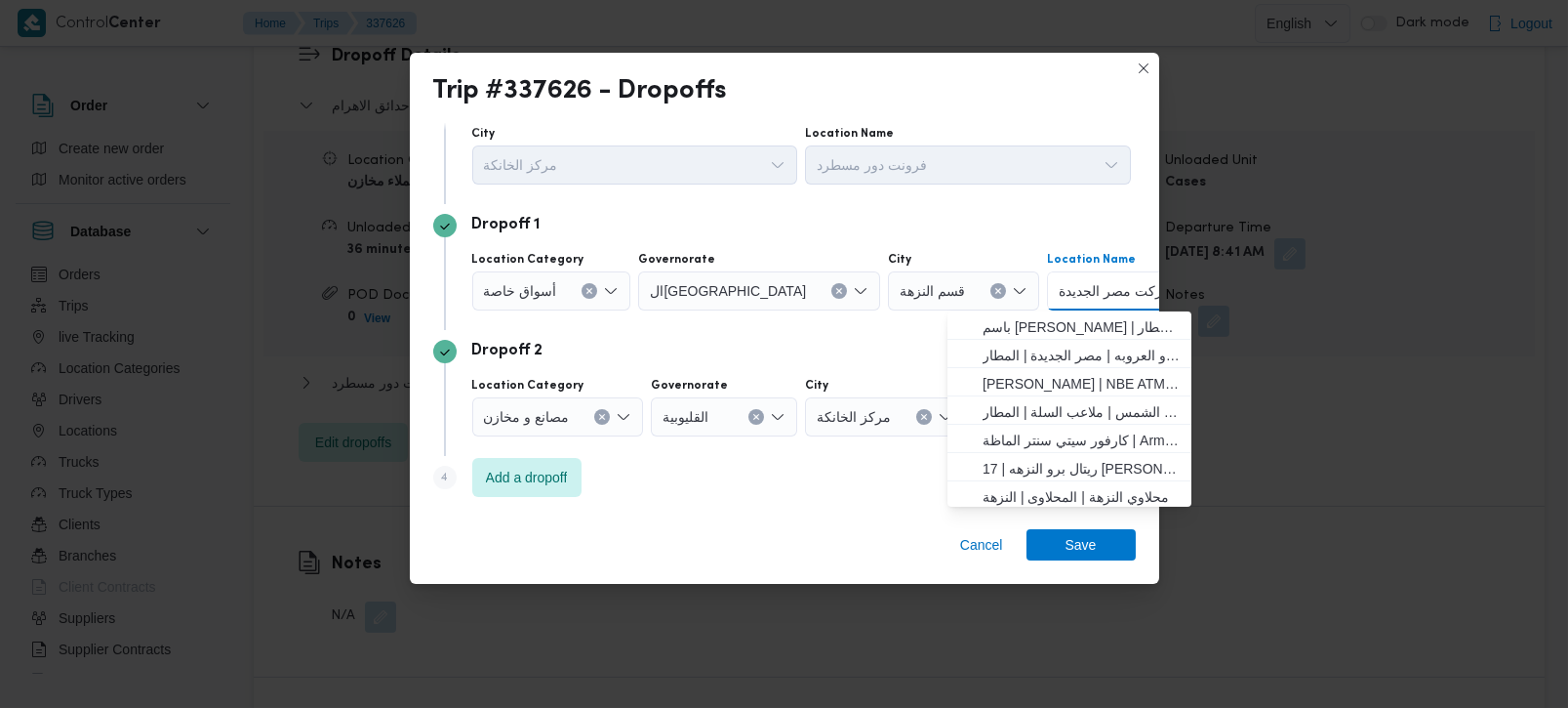
click at [604, 419] on icon "Clear input" at bounding box center [602, 417] width 5 height 5
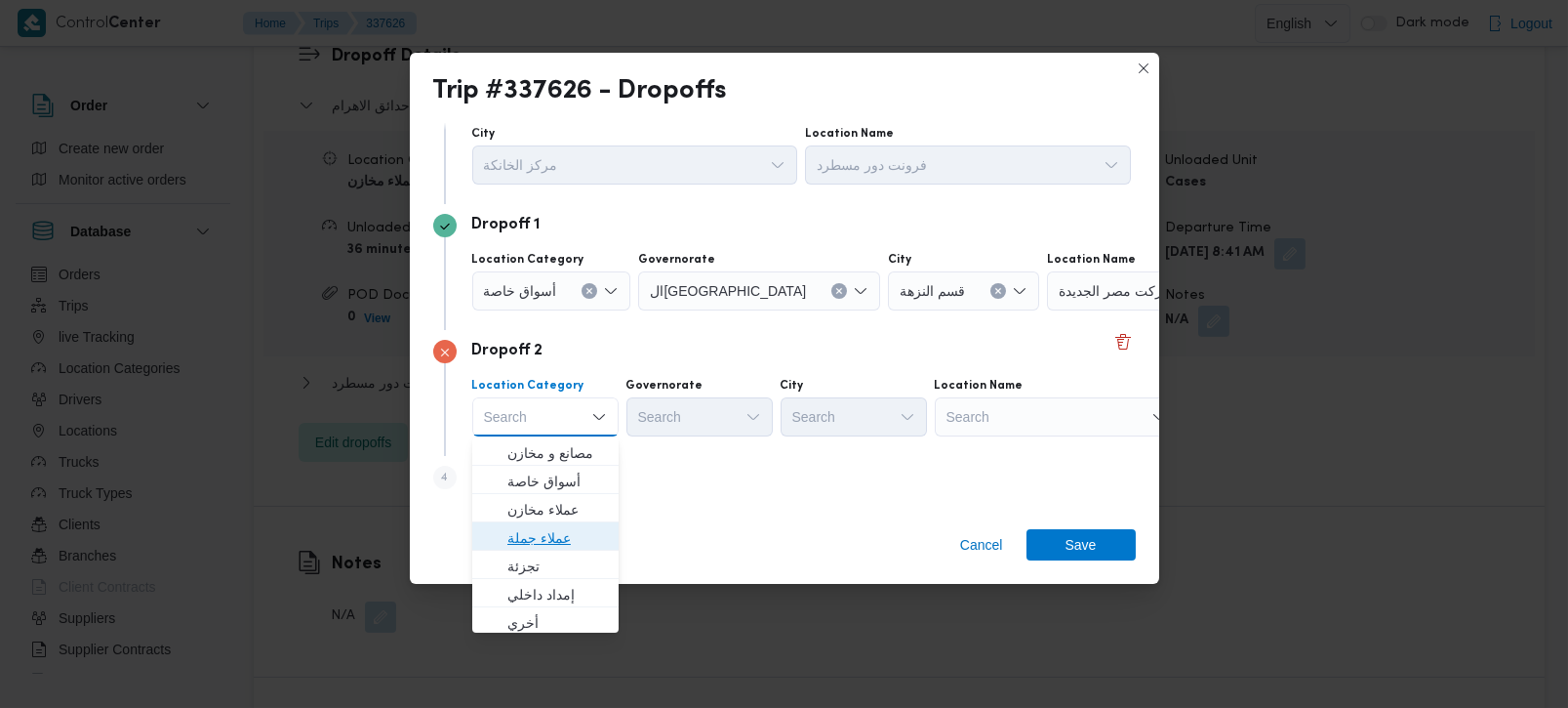
click at [557, 538] on span "عملاء جملة" at bounding box center [557, 538] width 100 height 24
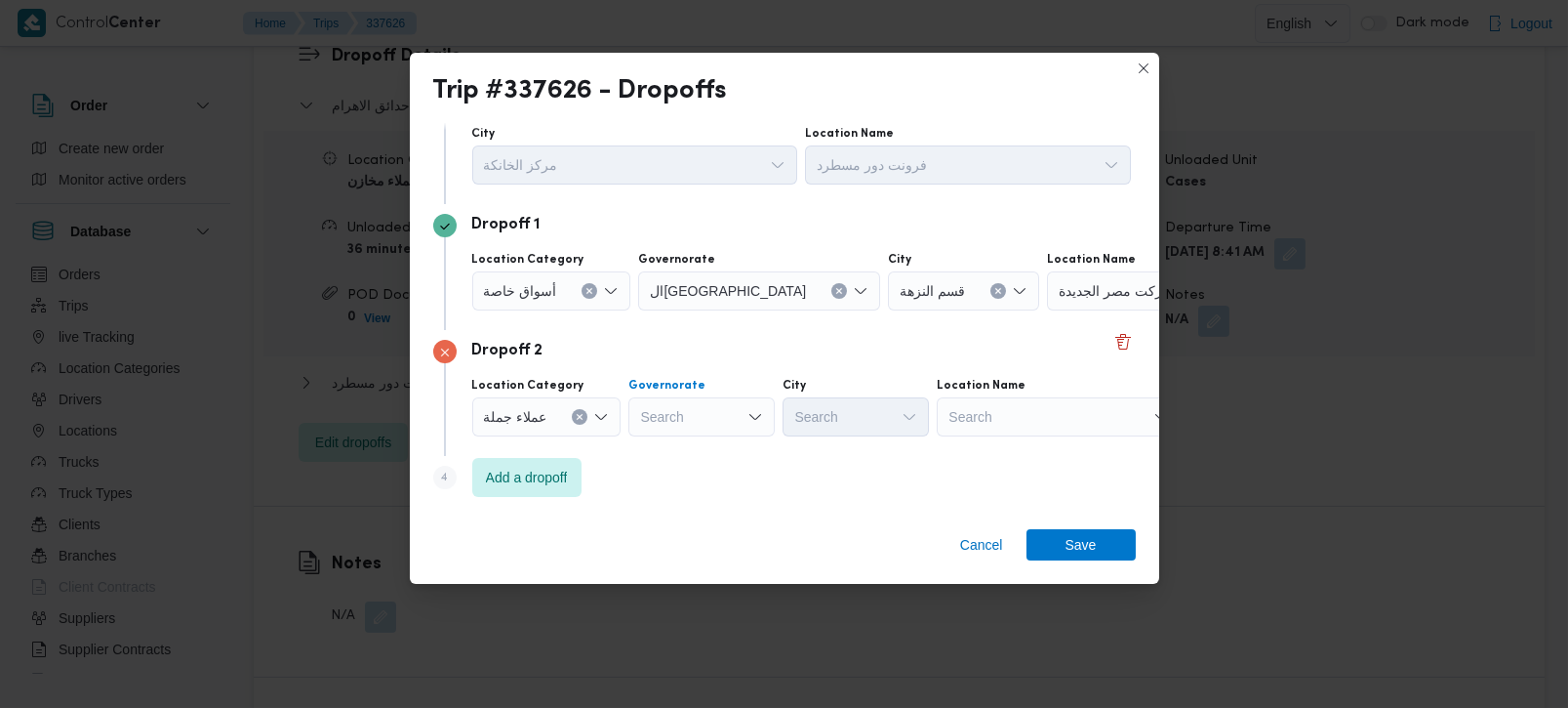
click at [654, 413] on div "Search" at bounding box center [701, 417] width 146 height 39
type input "رة"
click at [712, 479] on span "القاه رة" at bounding box center [711, 481] width 100 height 24
click at [878, 433] on div "Search" at bounding box center [951, 417] width 146 height 39
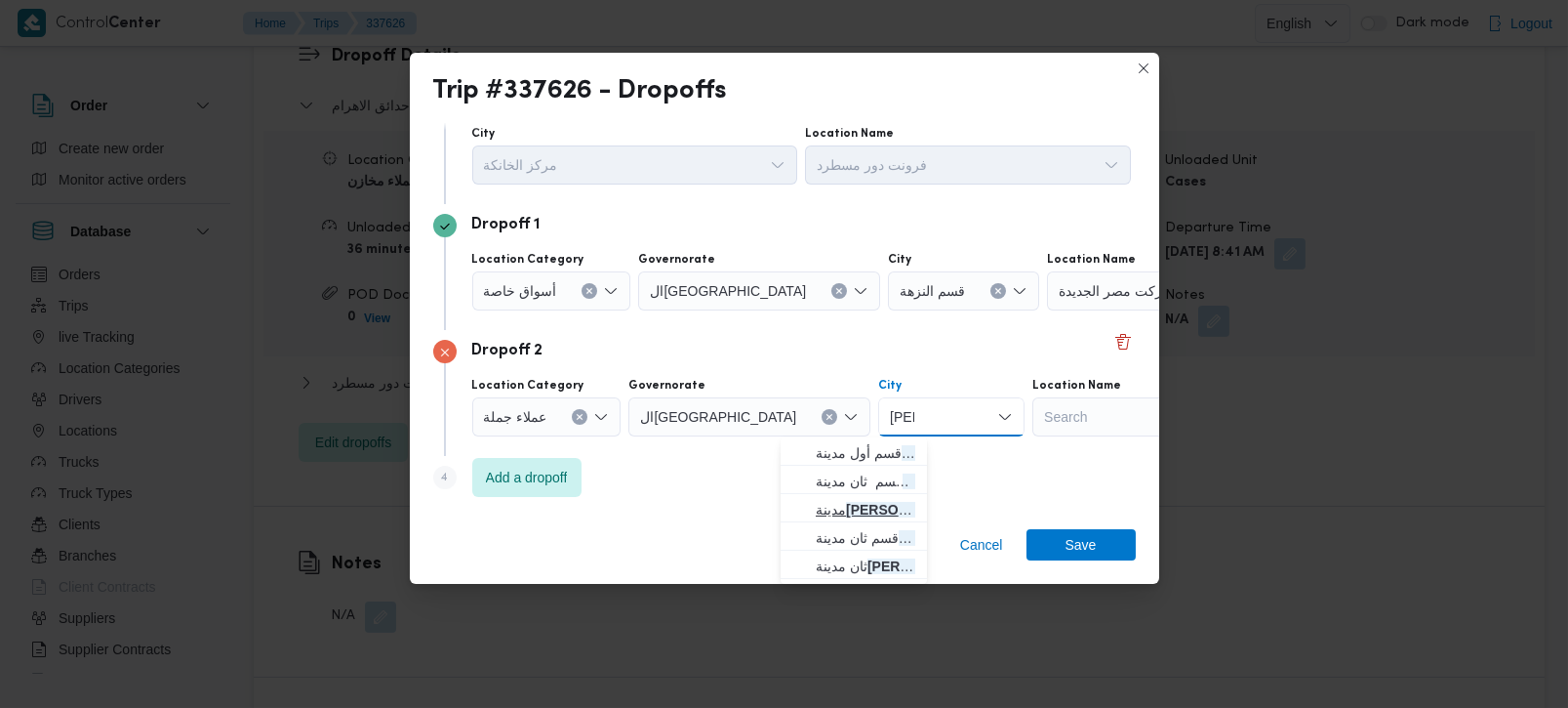
type input "نصر"
click at [849, 498] on span "مدينة نصر" at bounding box center [865, 510] width 100 height 24
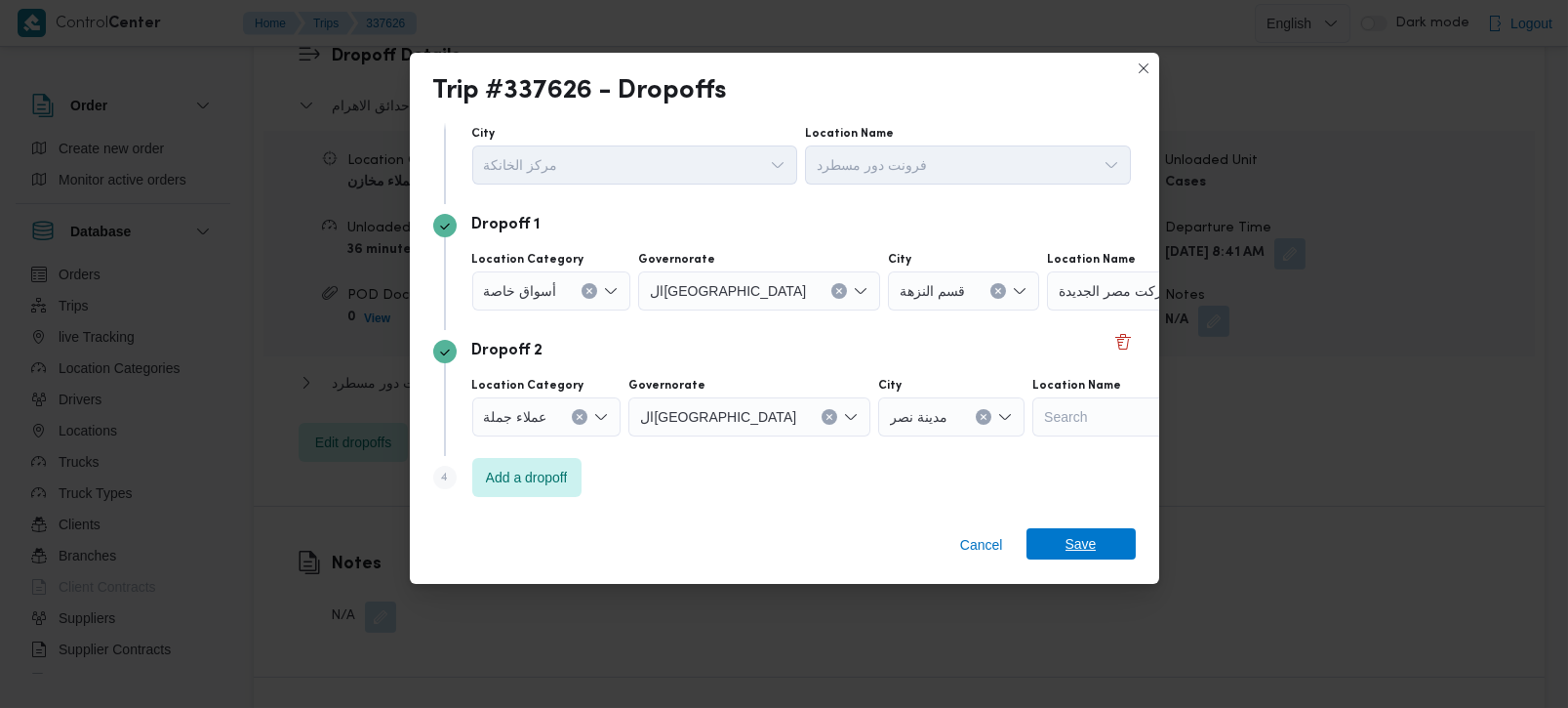
click at [1065, 542] on span "Save" at bounding box center [1081, 544] width 32 height 32
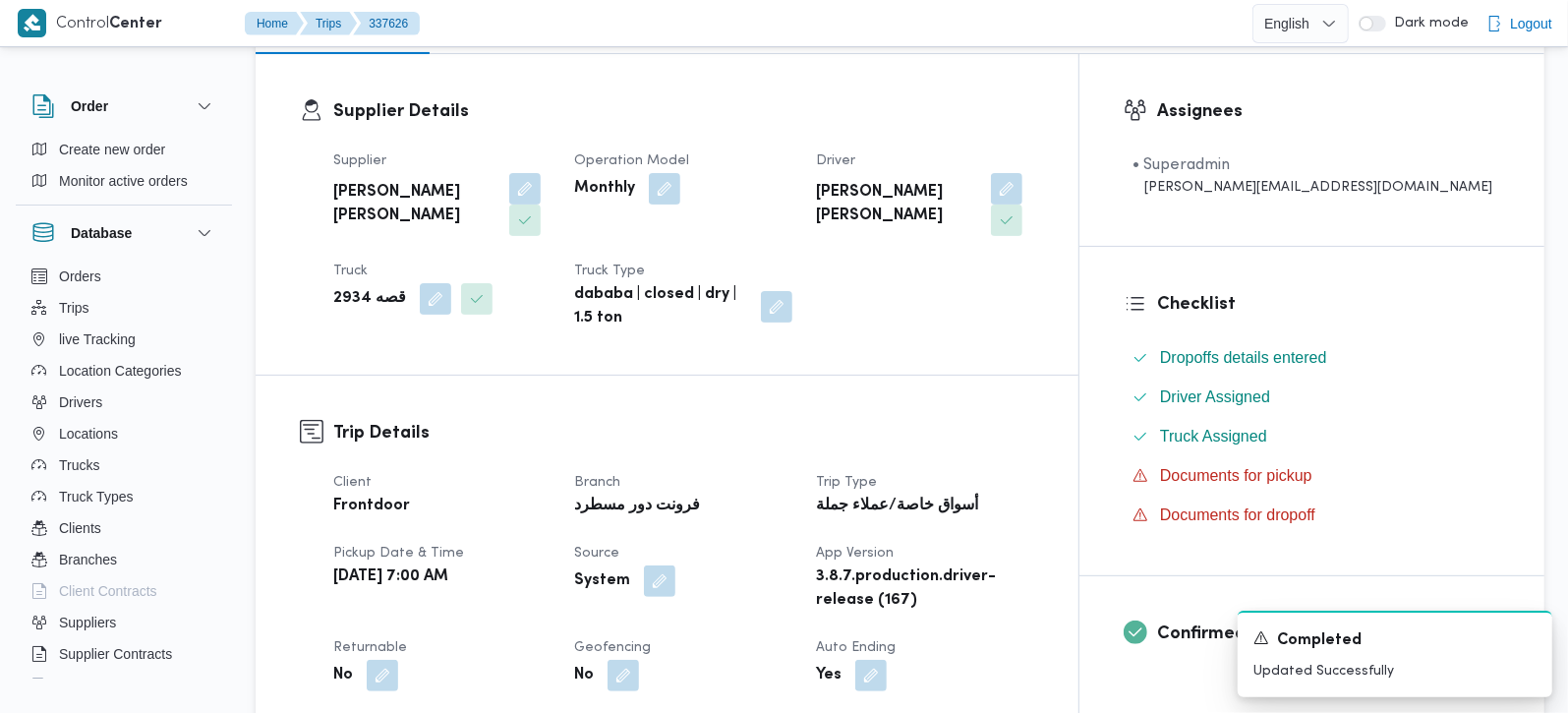
scroll to position [346, 0]
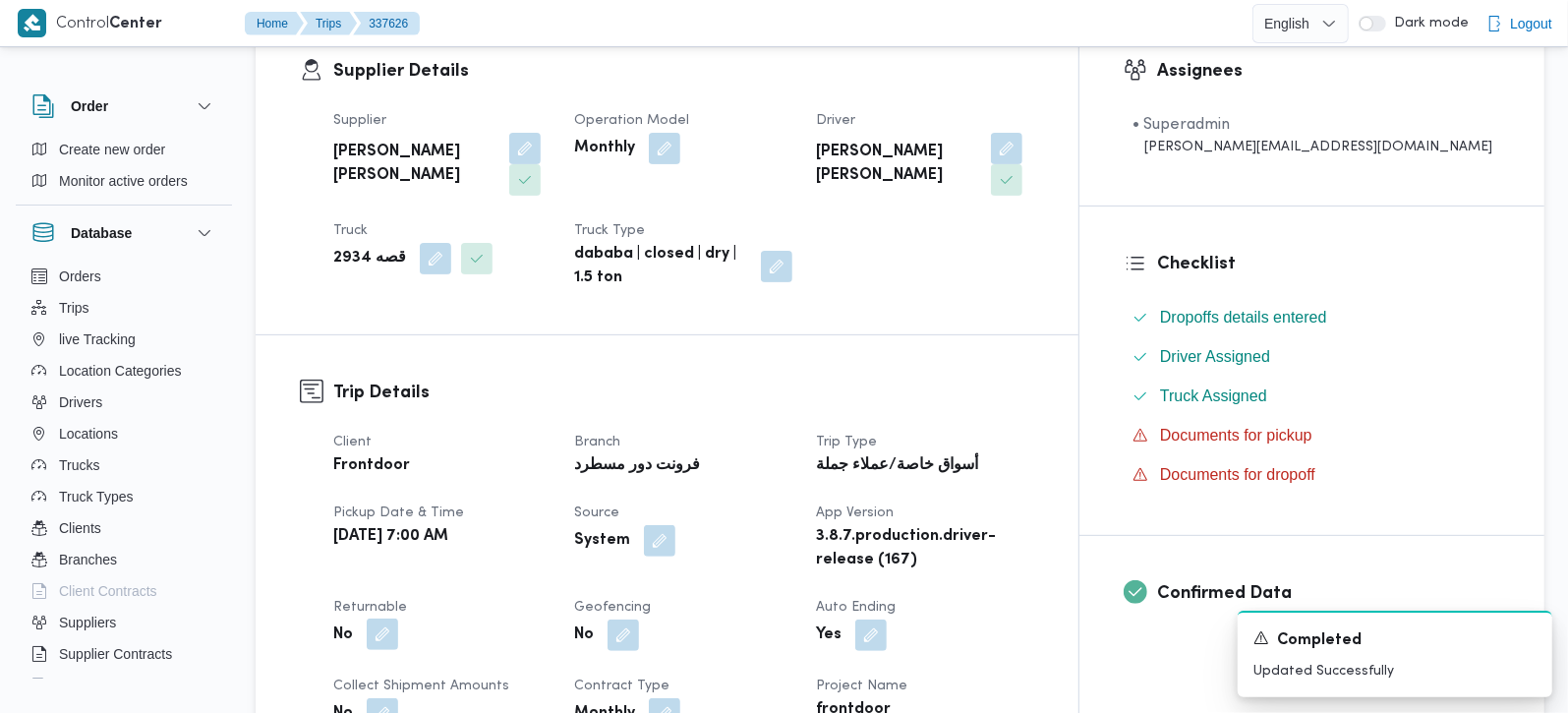
click at [396, 619] on button "button" at bounding box center [382, 635] width 32 height 32
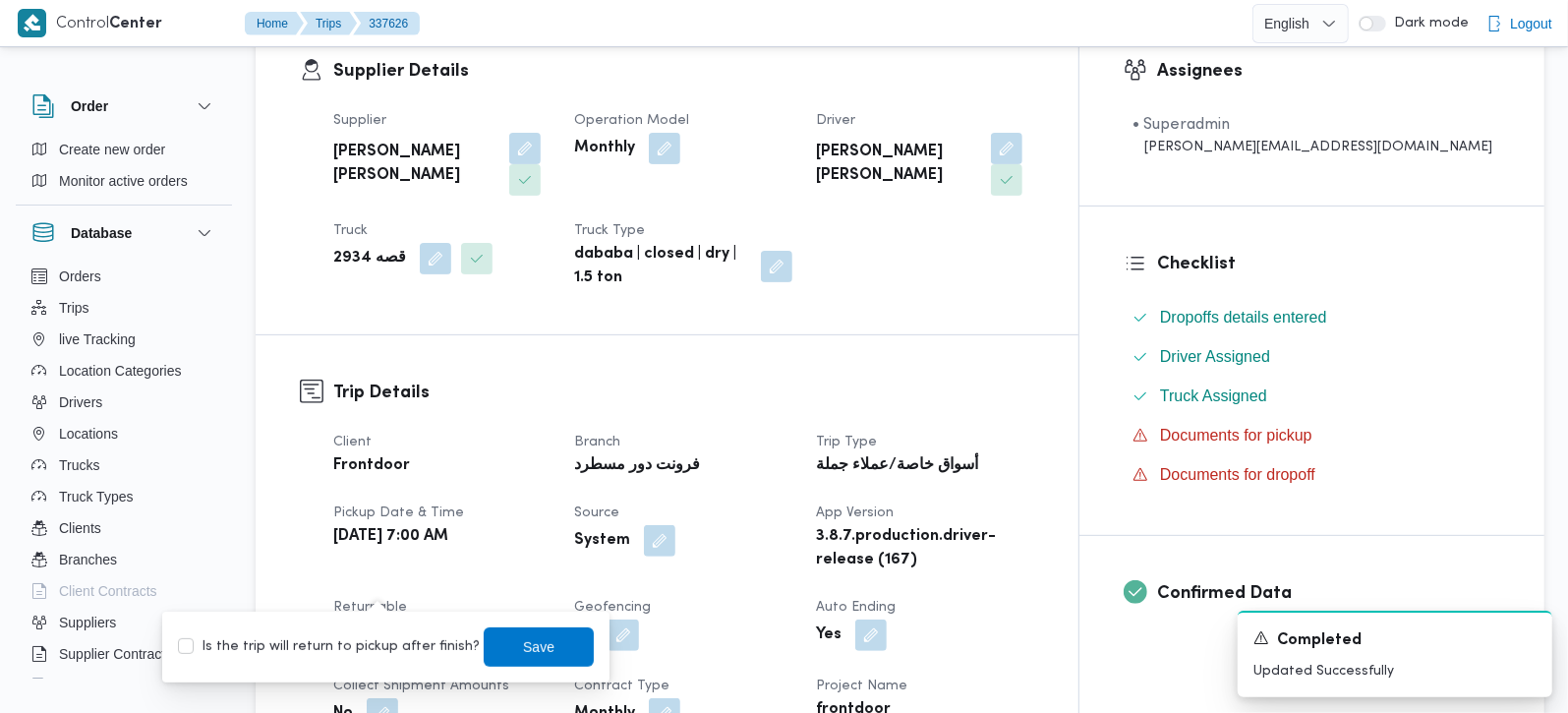
click at [385, 631] on div "Is the trip will return to pickup after finish? Save" at bounding box center [385, 647] width 420 height 44
click at [408, 643] on label "Is the trip will return to pickup after finish?" at bounding box center [329, 646] width 302 height 24
checkbox input "true"
click at [523, 649] on span "Save" at bounding box center [539, 645] width 32 height 24
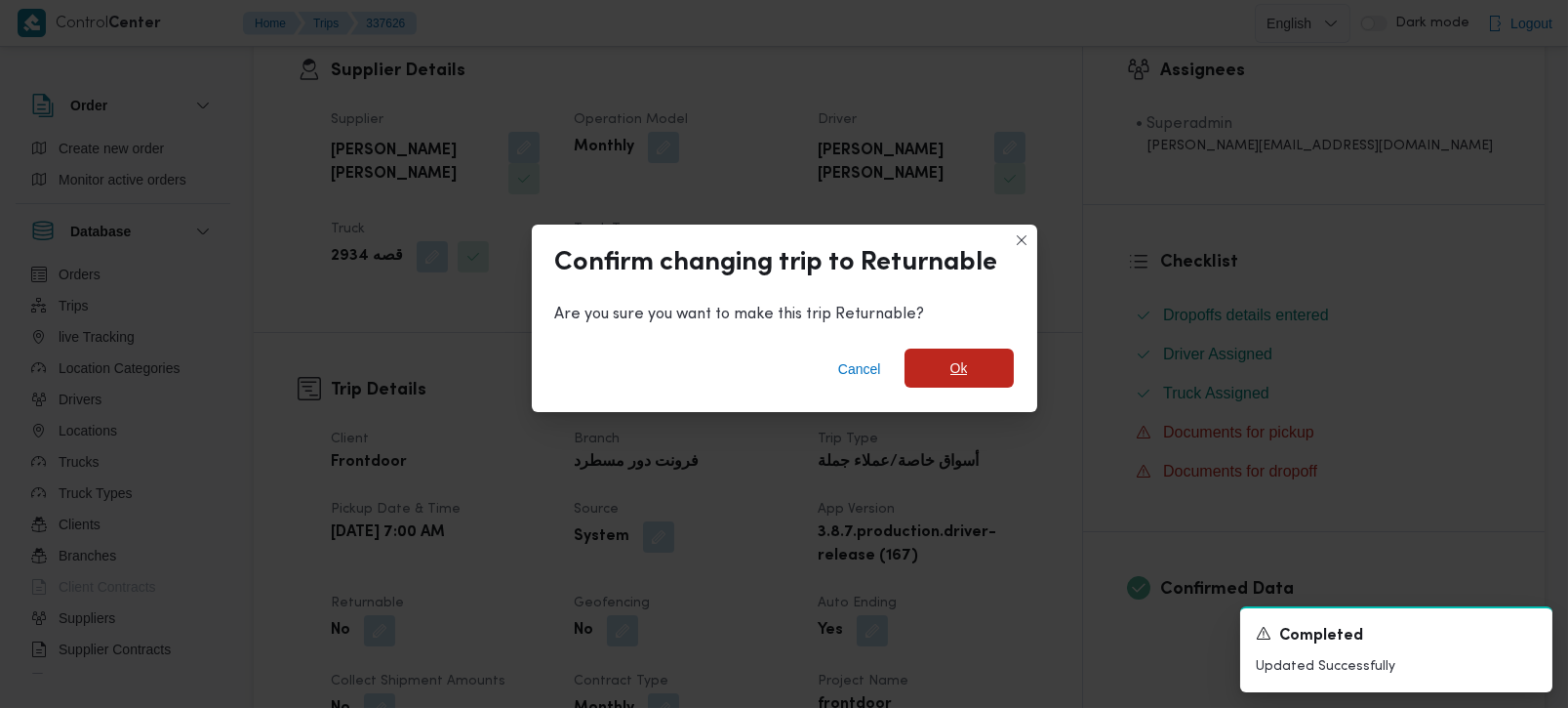
click at [952, 383] on span "Ok" at bounding box center [959, 368] width 109 height 39
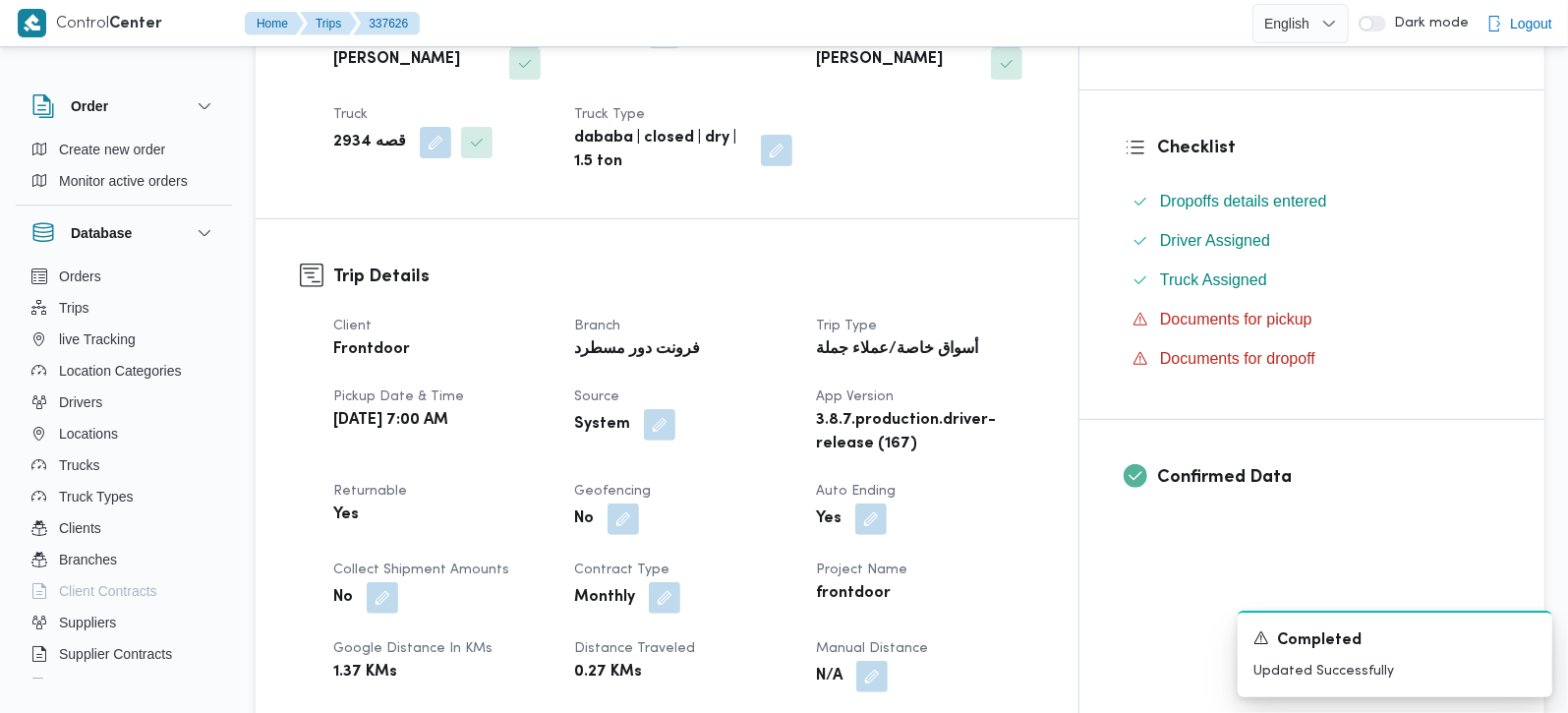
scroll to position [0, 0]
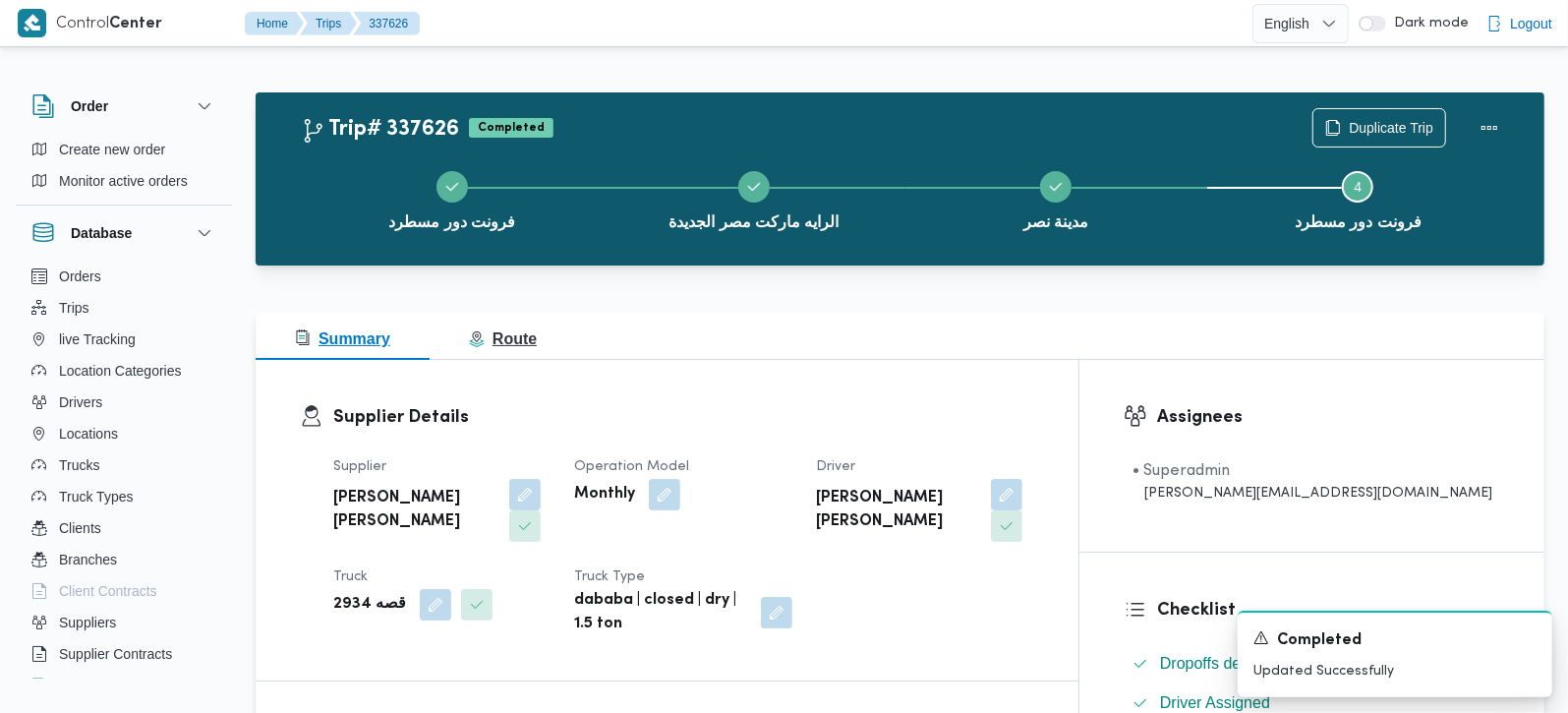
click at [497, 324] on button "Route" at bounding box center [502, 337] width 146 height 48
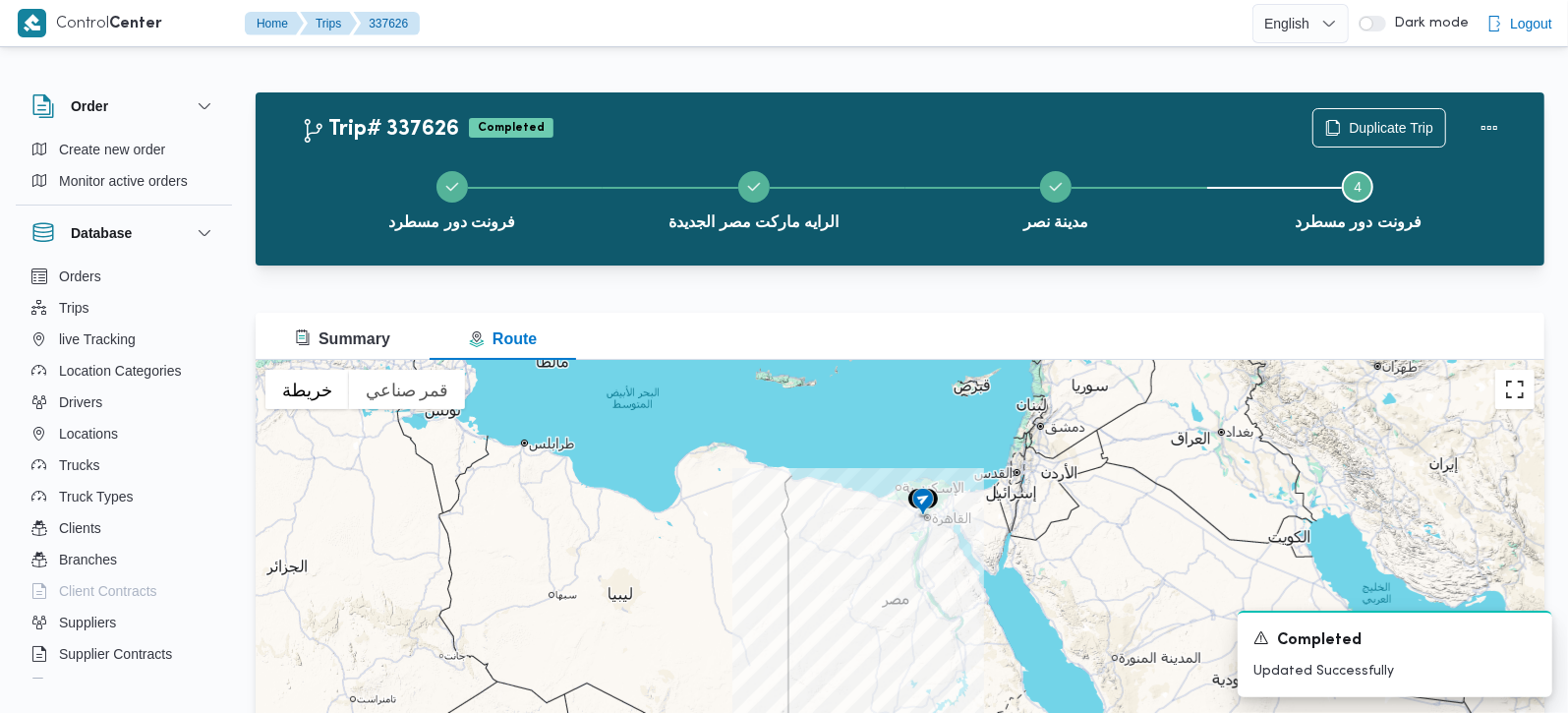
click at [1505, 392] on button "تبديل إلى العرض ملء الشاشة" at bounding box center [1515, 389] width 40 height 40
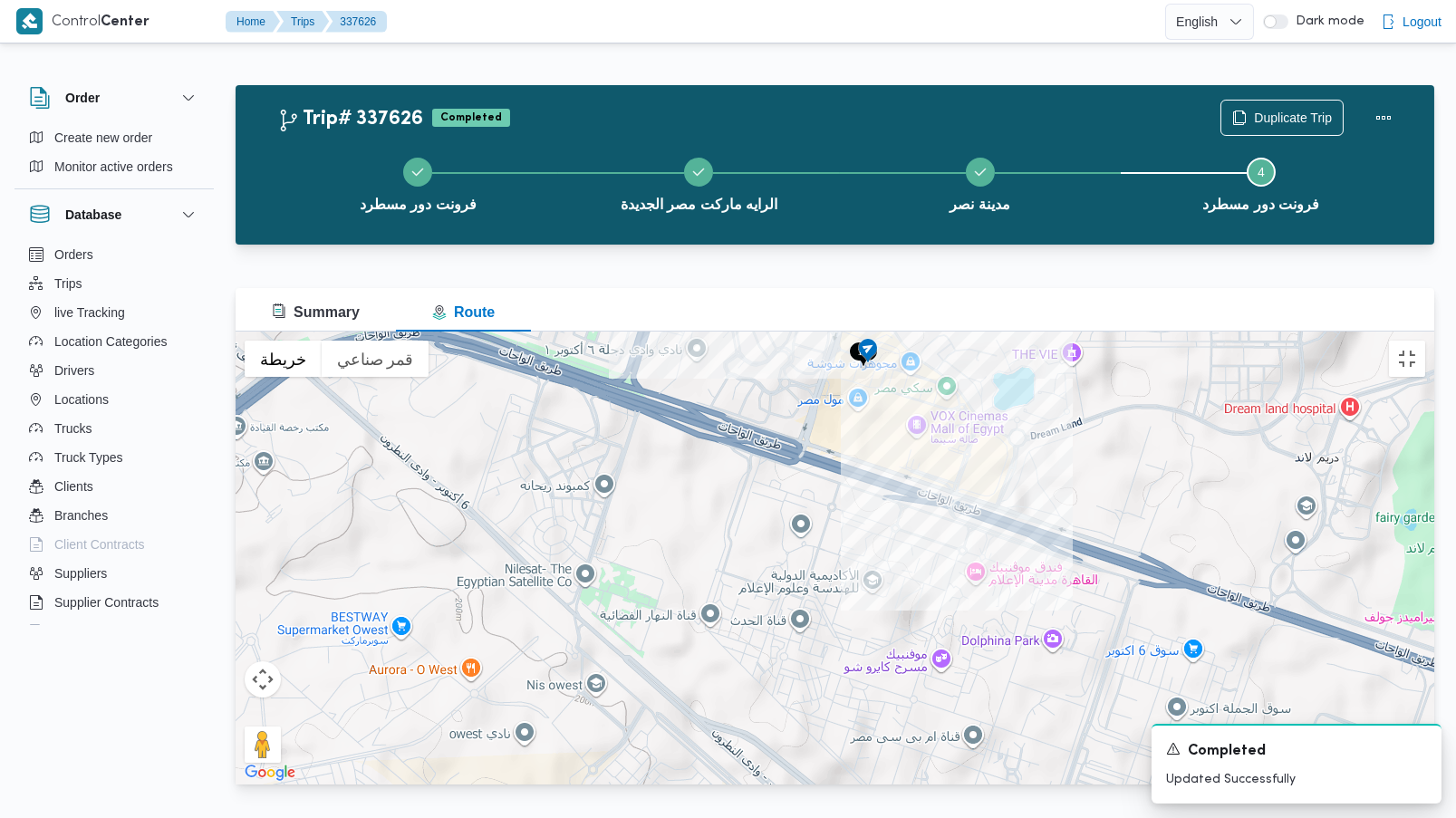
click at [828, 297] on img at bounding box center [843, 312] width 29 height 30
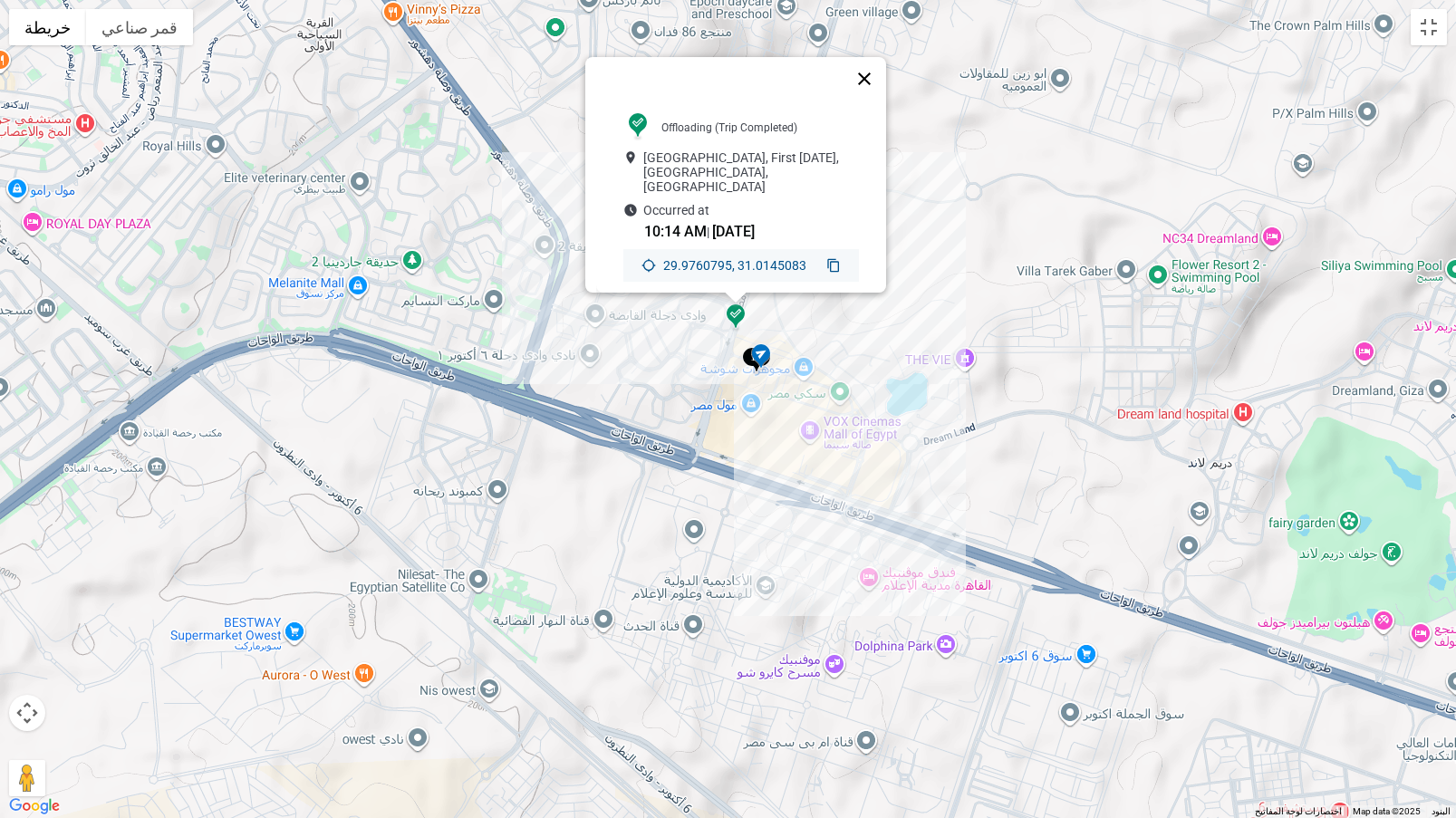
click at [867, 74] on button "إغلاق" at bounding box center [865, 79] width 44 height 44
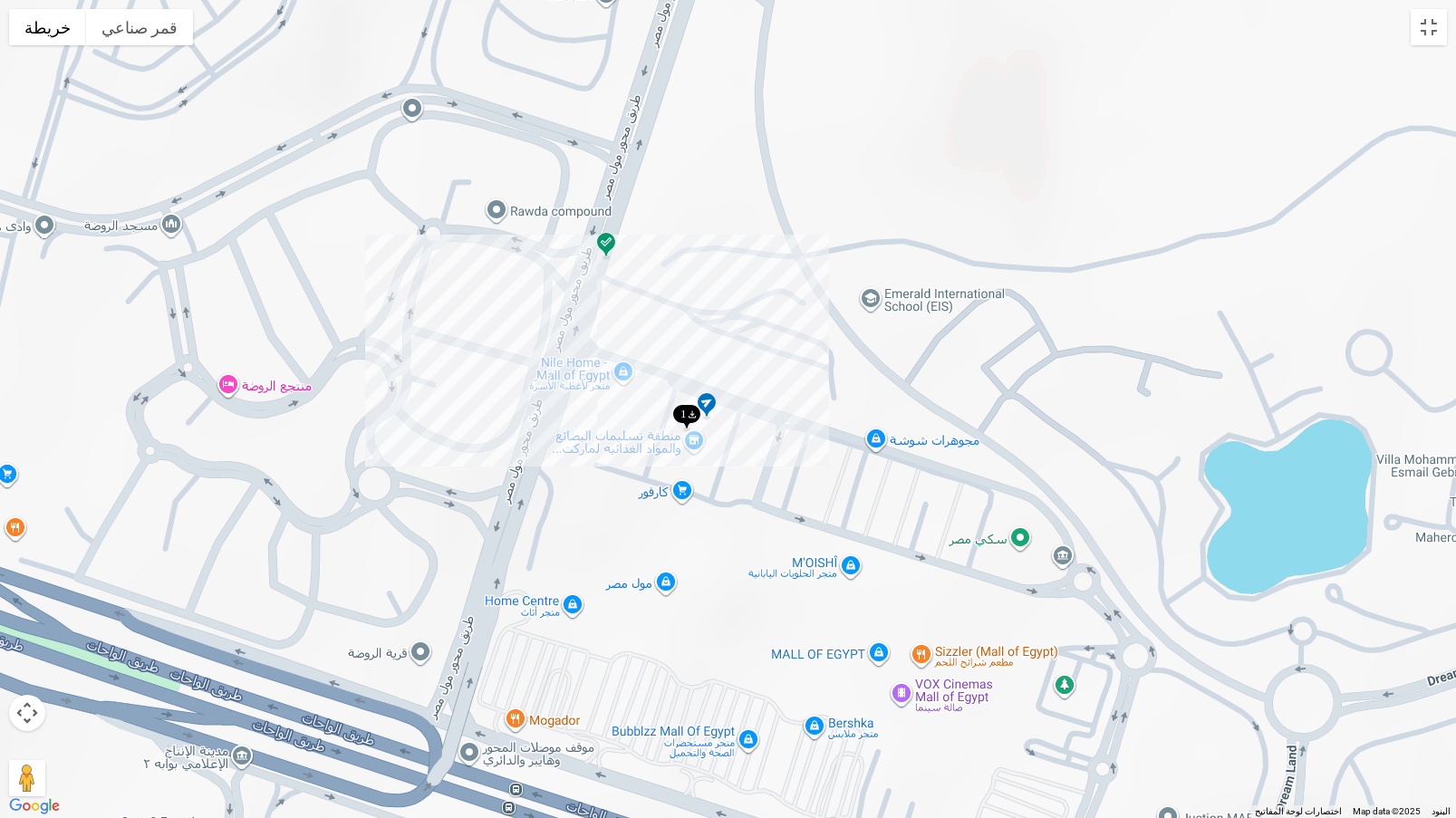
click at [704, 403] on img at bounding box center [706, 406] width 29 height 30
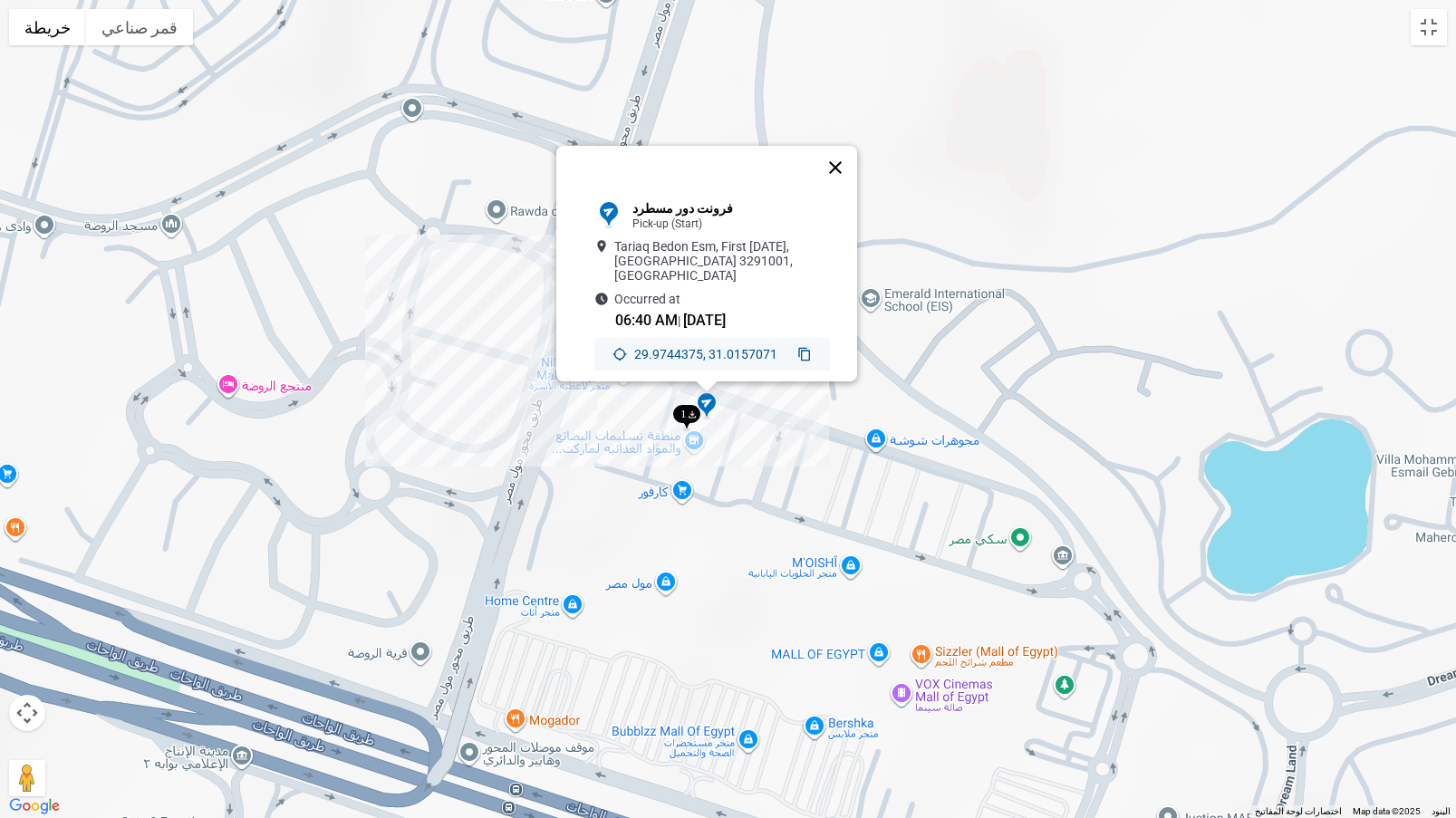
click at [847, 145] on button "إغلاق" at bounding box center [836, 167] width 44 height 44
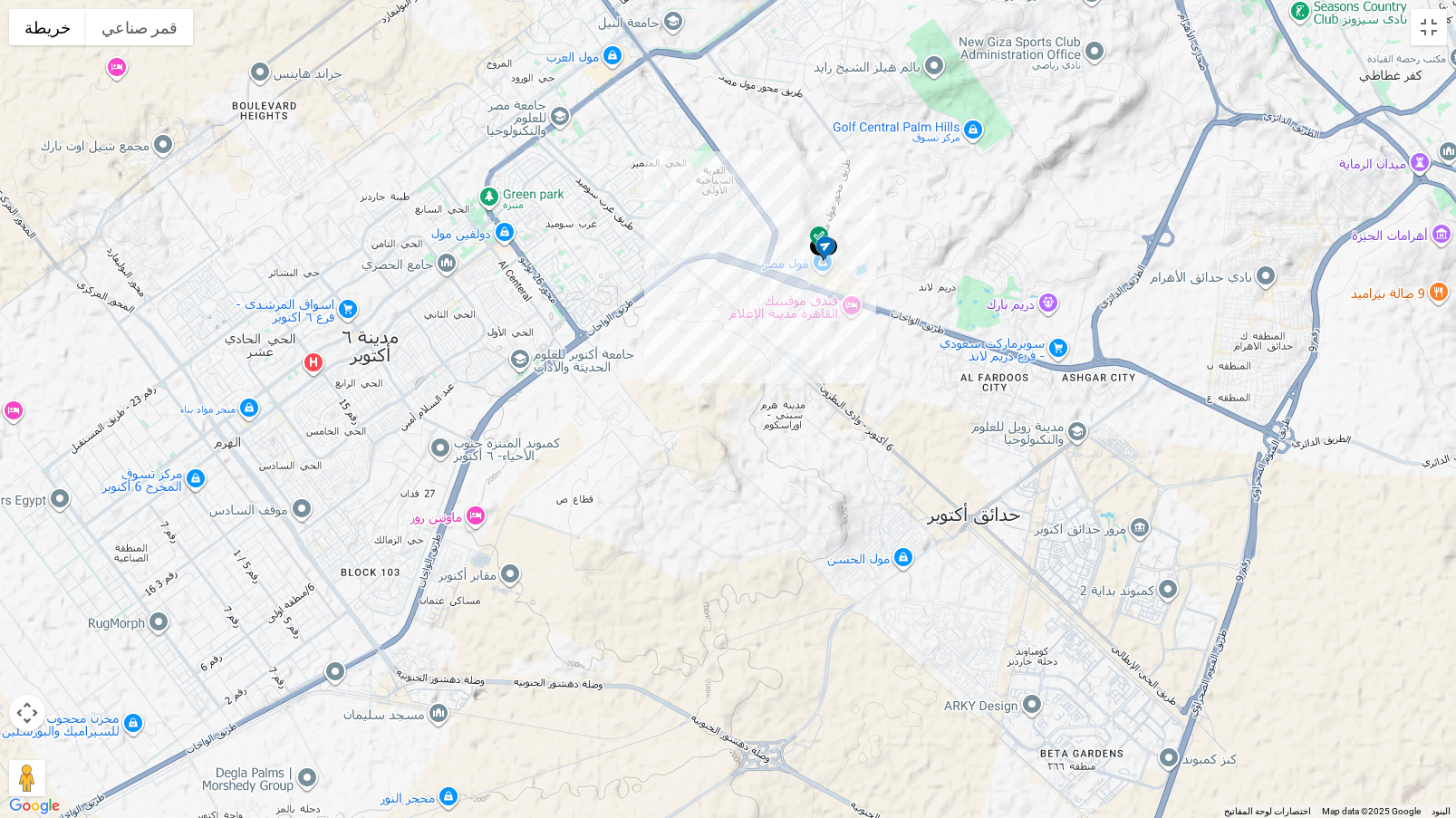
drag, startPoint x: 952, startPoint y: 177, endPoint x: 776, endPoint y: 402, distance: 285.7
click at [776, 402] on div "للتنقّل، يُرجى الضغط على مفاتيح الأسهم." at bounding box center [728, 409] width 1456 height 818
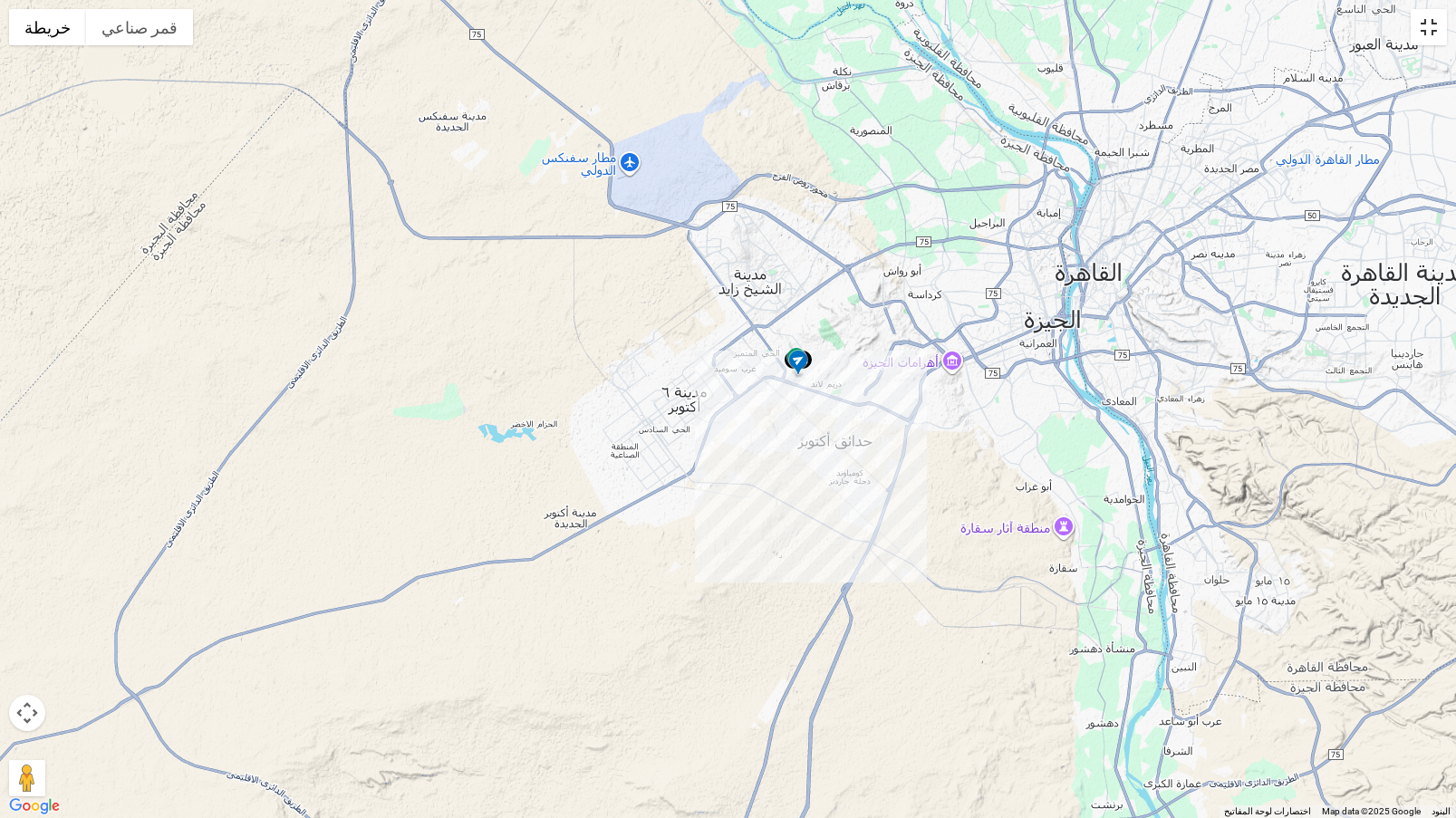
click at [1444, 34] on button "تبديل إلى العرض ملء الشاشة" at bounding box center [1429, 27] width 37 height 37
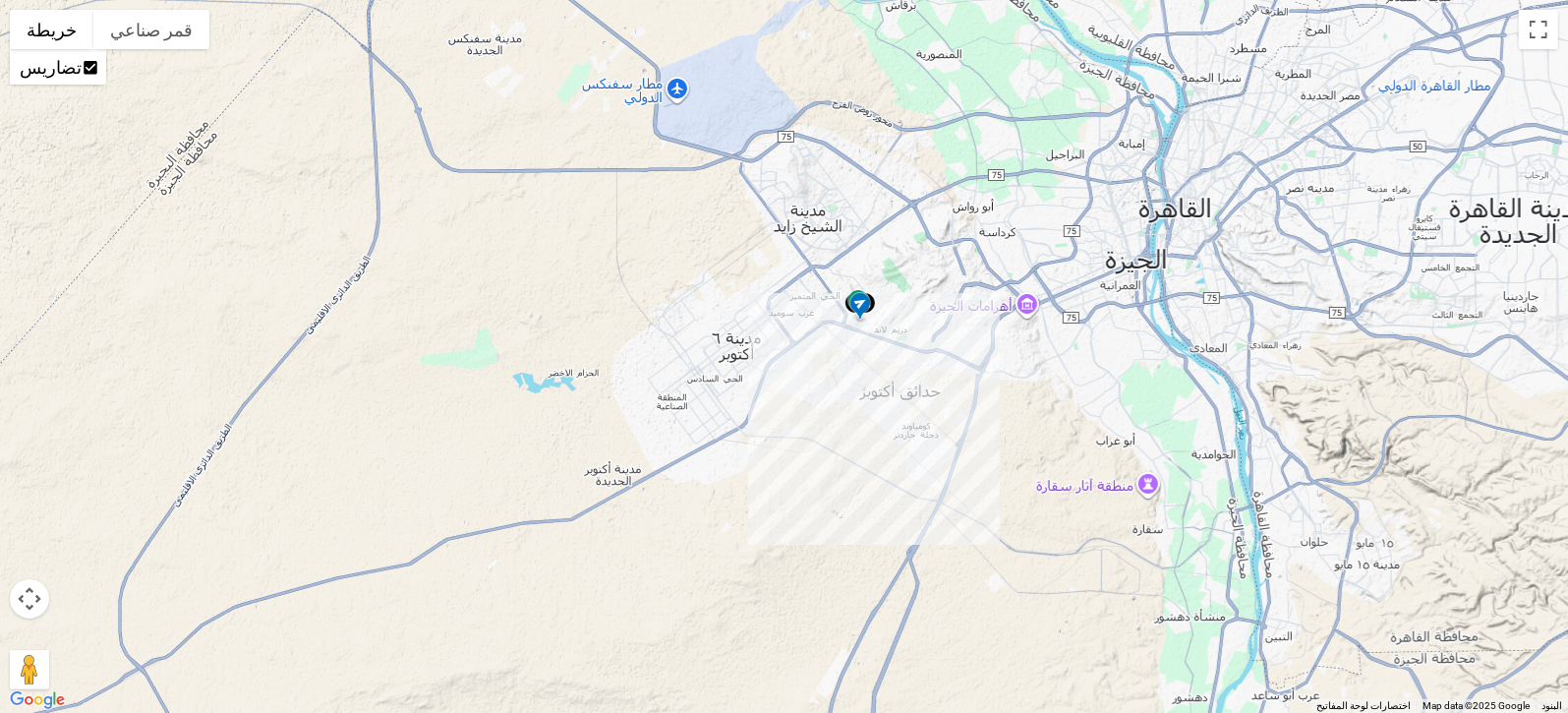
click at [355, 334] on span "Summary" at bounding box center [343, 339] width 95 height 17
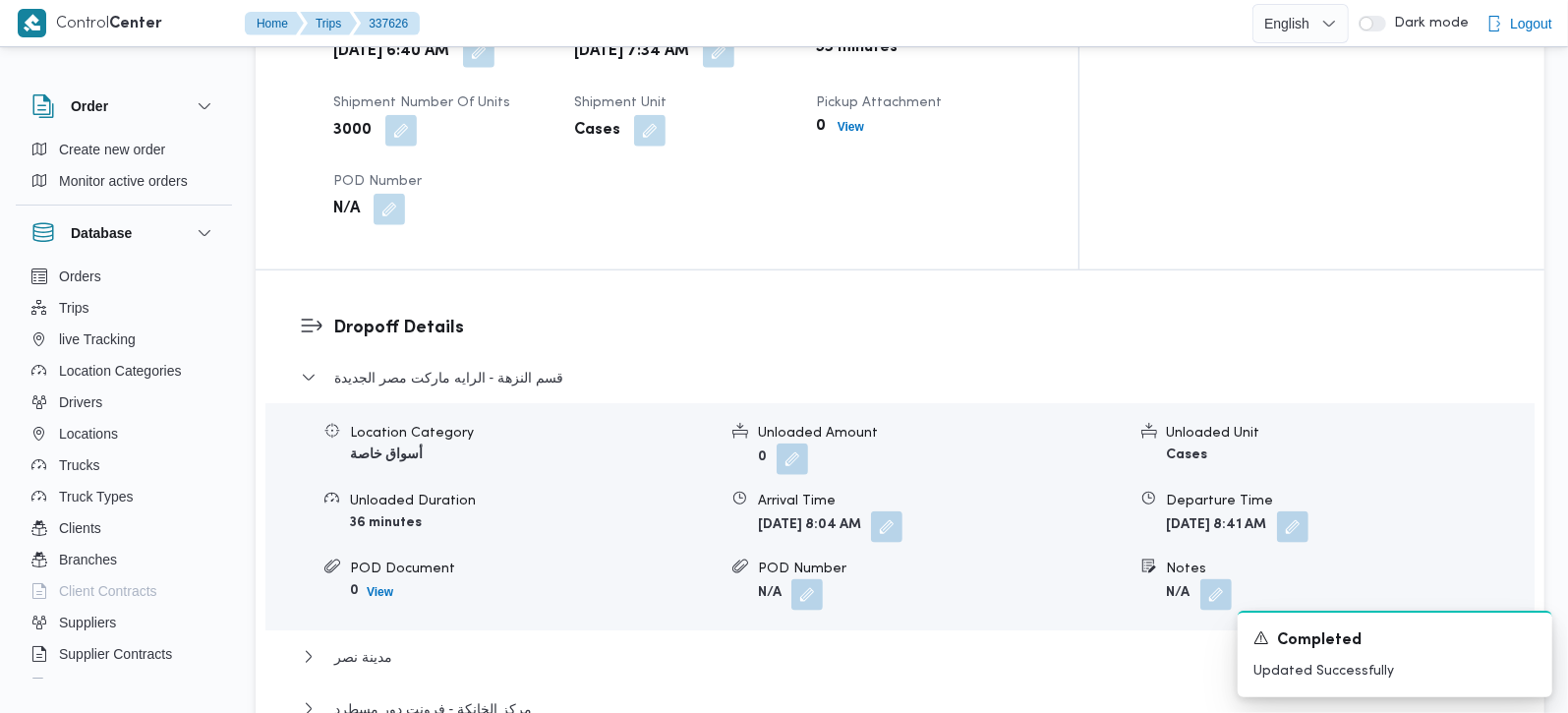
scroll to position [1502, 0]
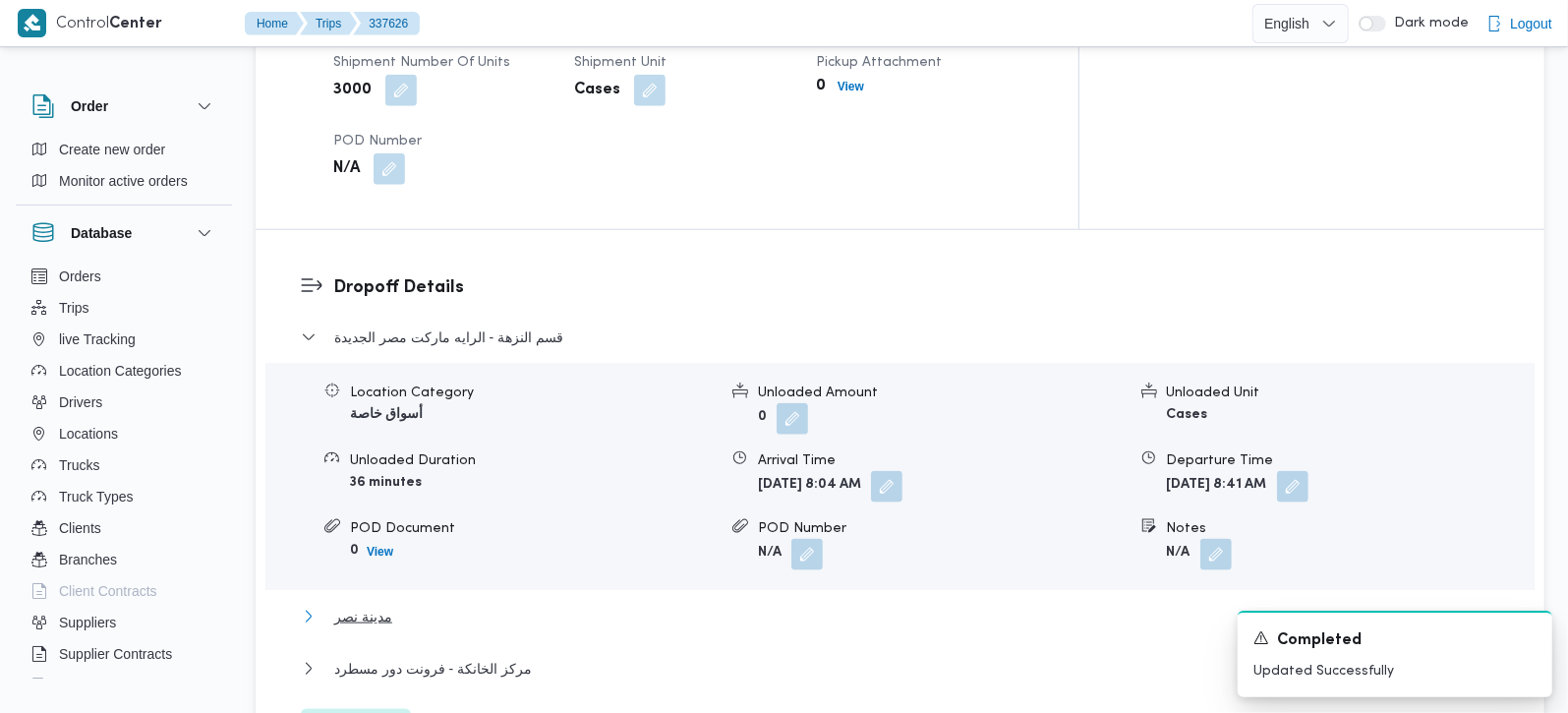
click at [388, 605] on span "مدينة نصر" at bounding box center [363, 617] width 58 height 24
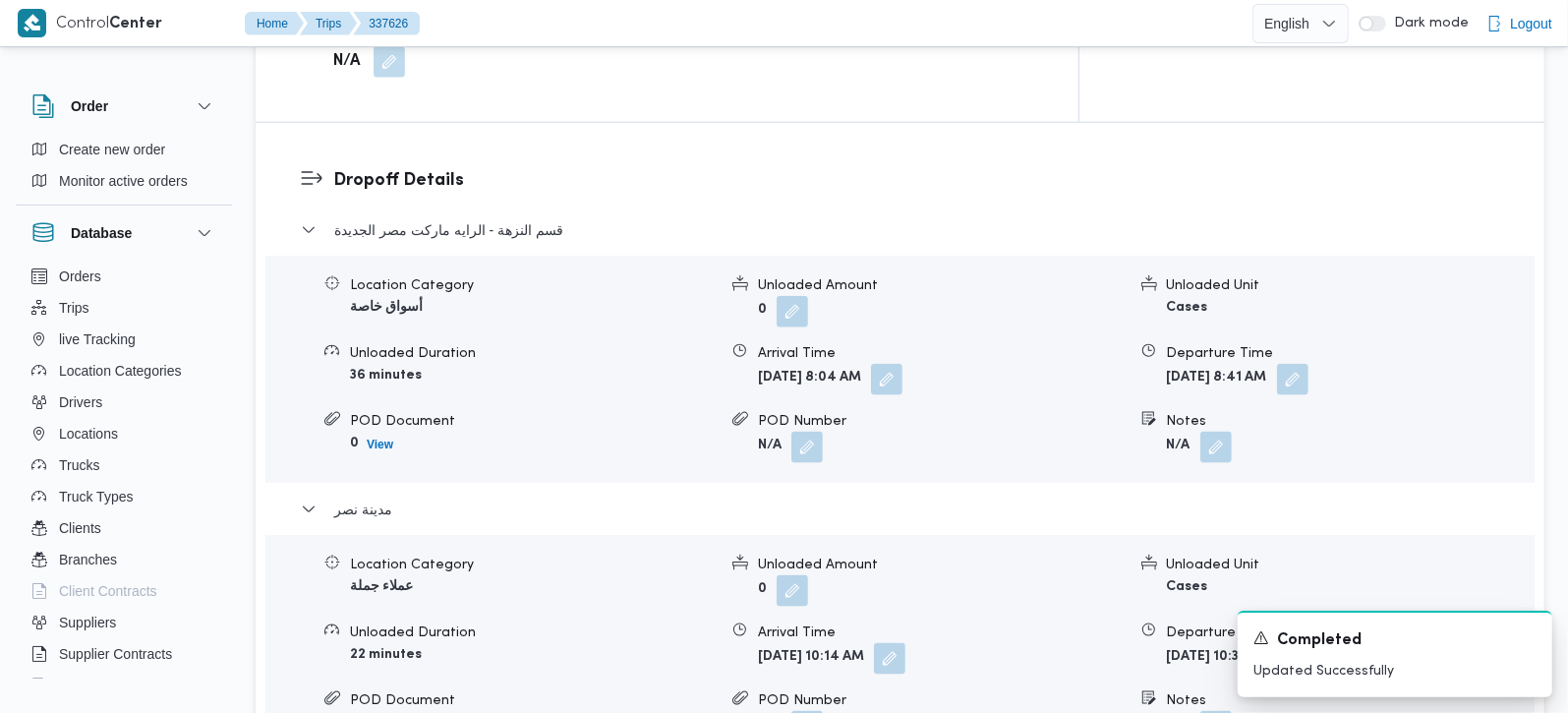
scroll to position [1734, 0]
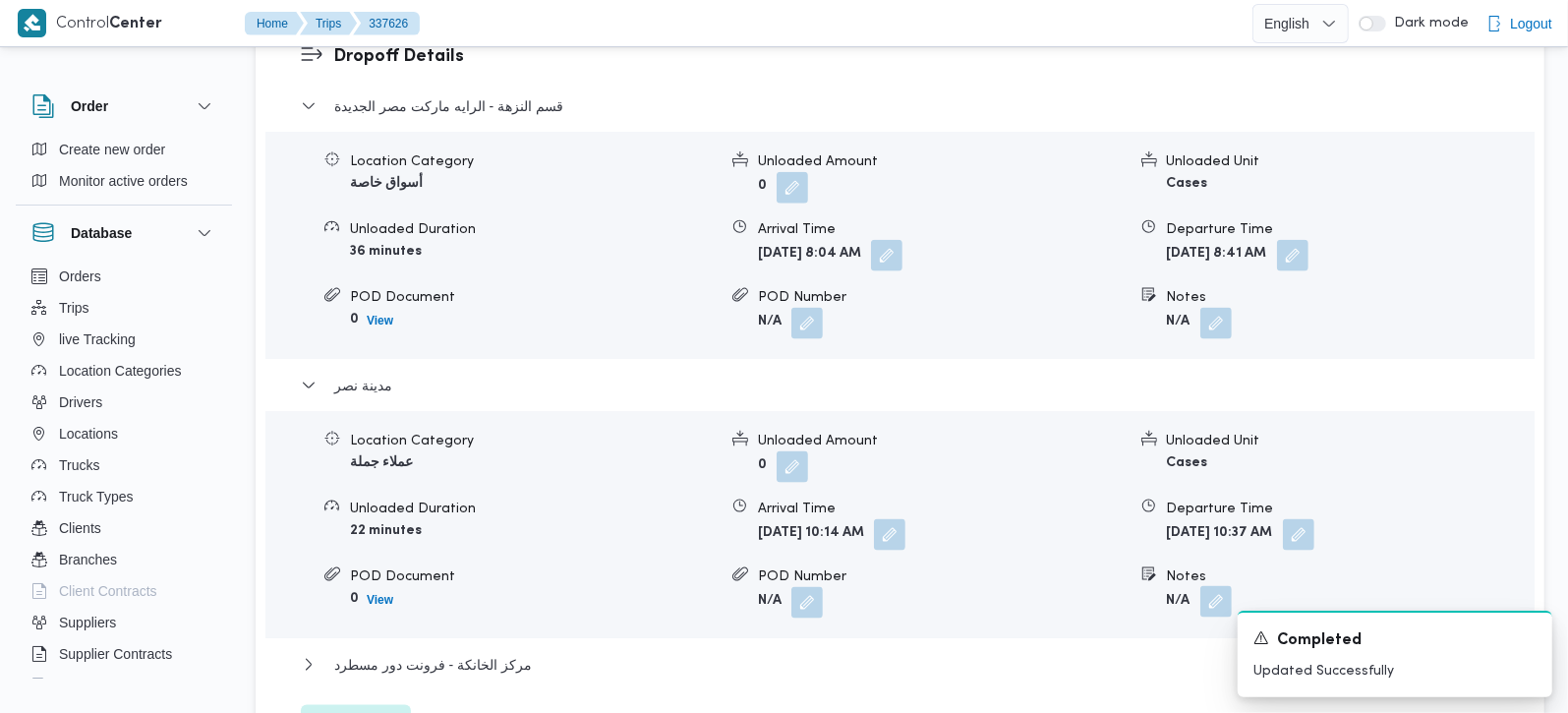
click at [1215, 586] on button "button" at bounding box center [1216, 602] width 32 height 32
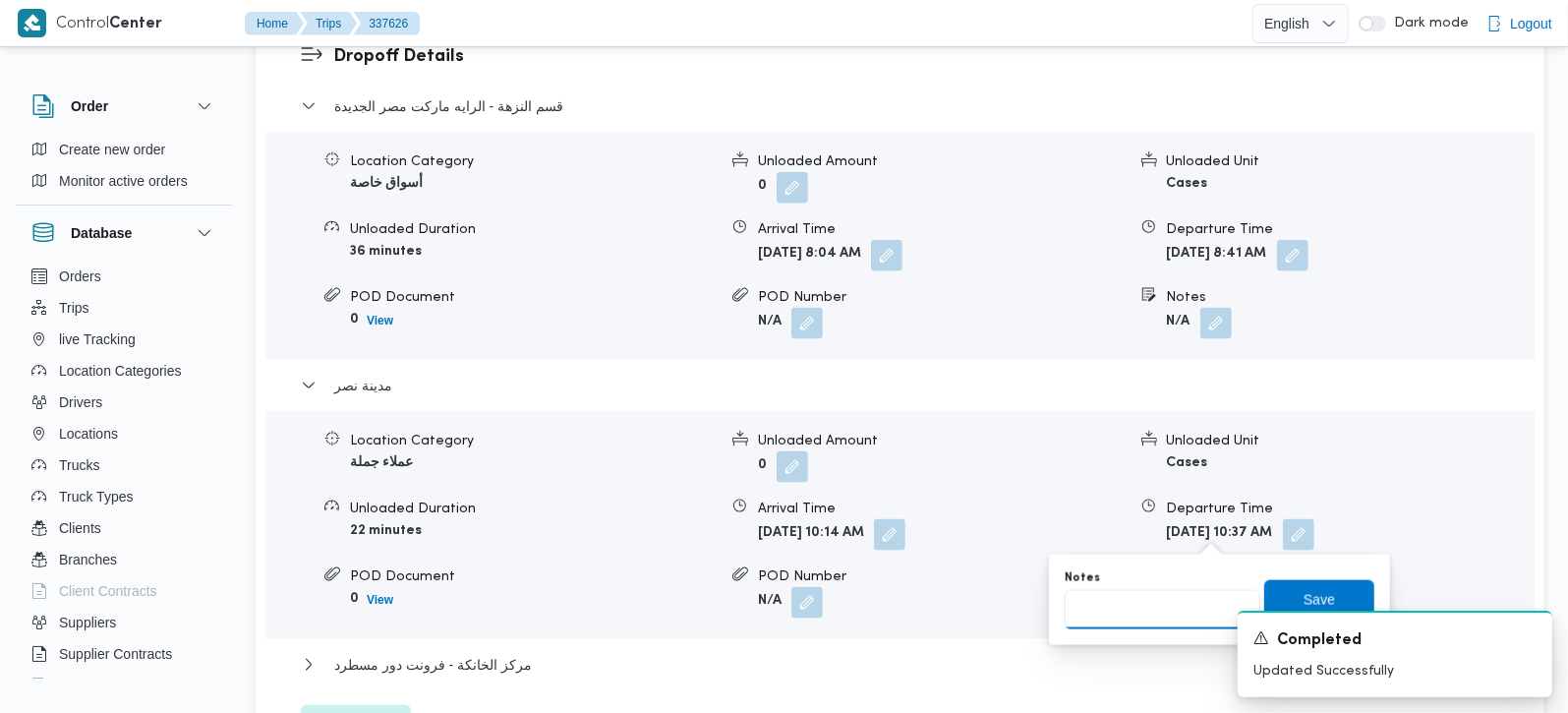
click at [1170, 608] on input "Notes" at bounding box center [1162, 610] width 196 height 40
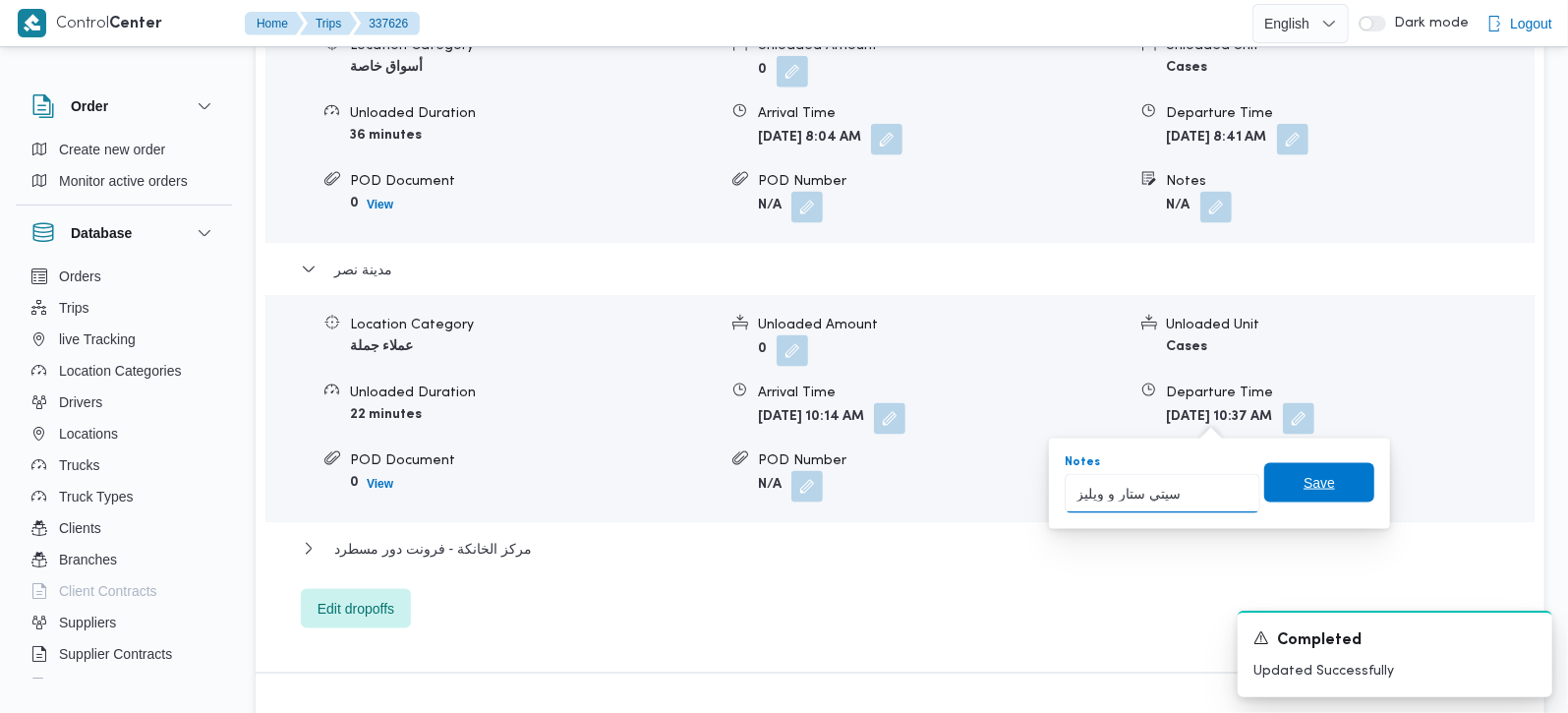
type input "سيتي ستار و ويليز"
click at [1311, 481] on span "Save" at bounding box center [1320, 483] width 32 height 24
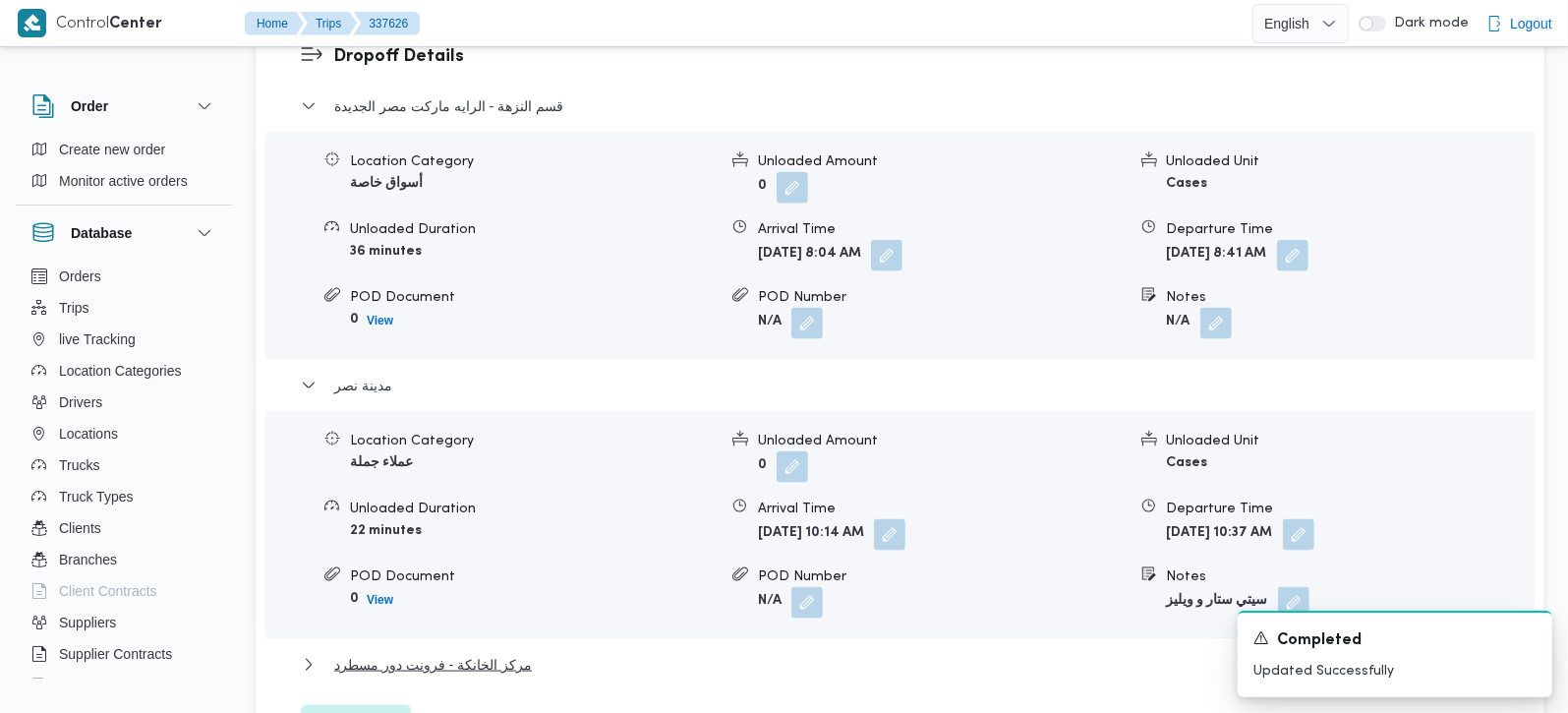
click at [473, 652] on div "مركز الخانكة - فرونت دور مسطرد" at bounding box center [901, 671] width 1200 height 38
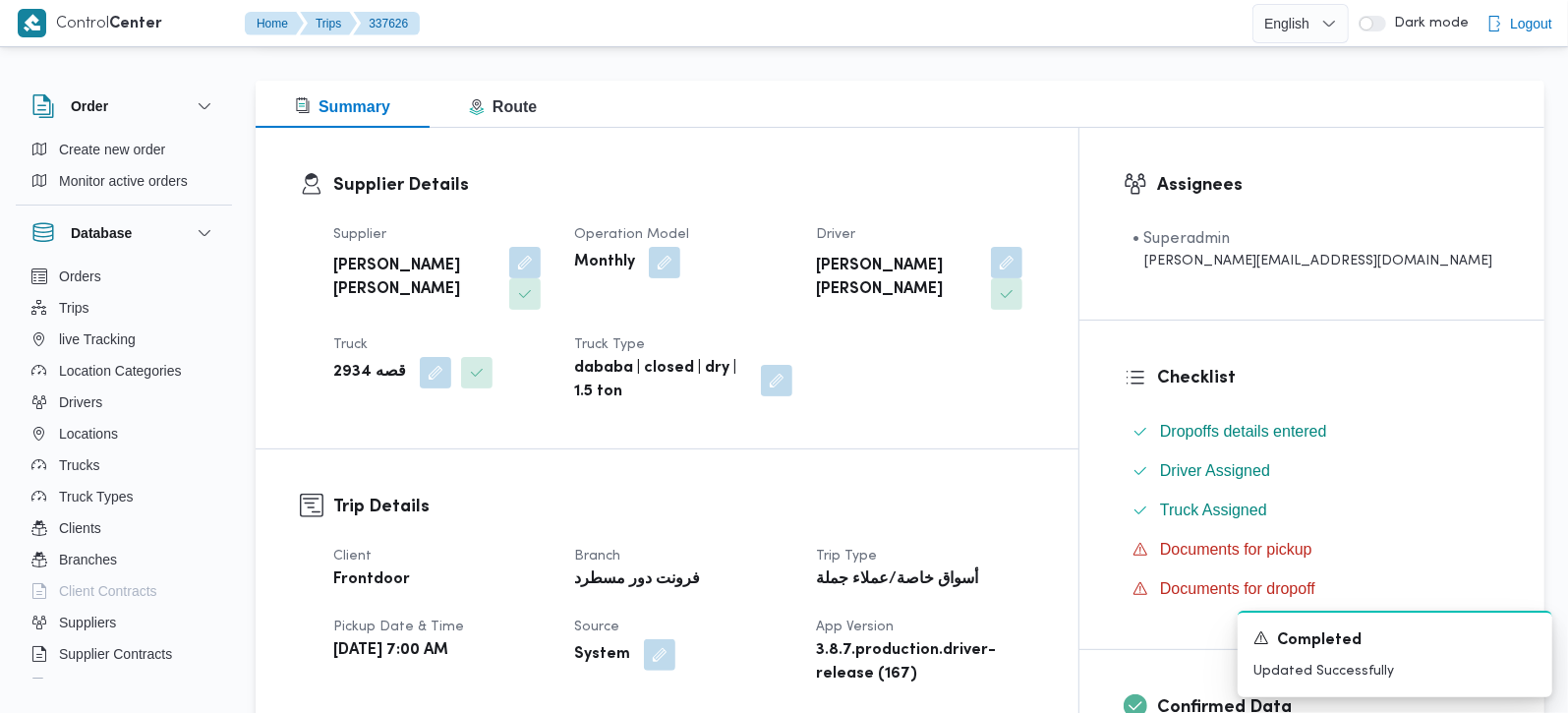
scroll to position [0, 0]
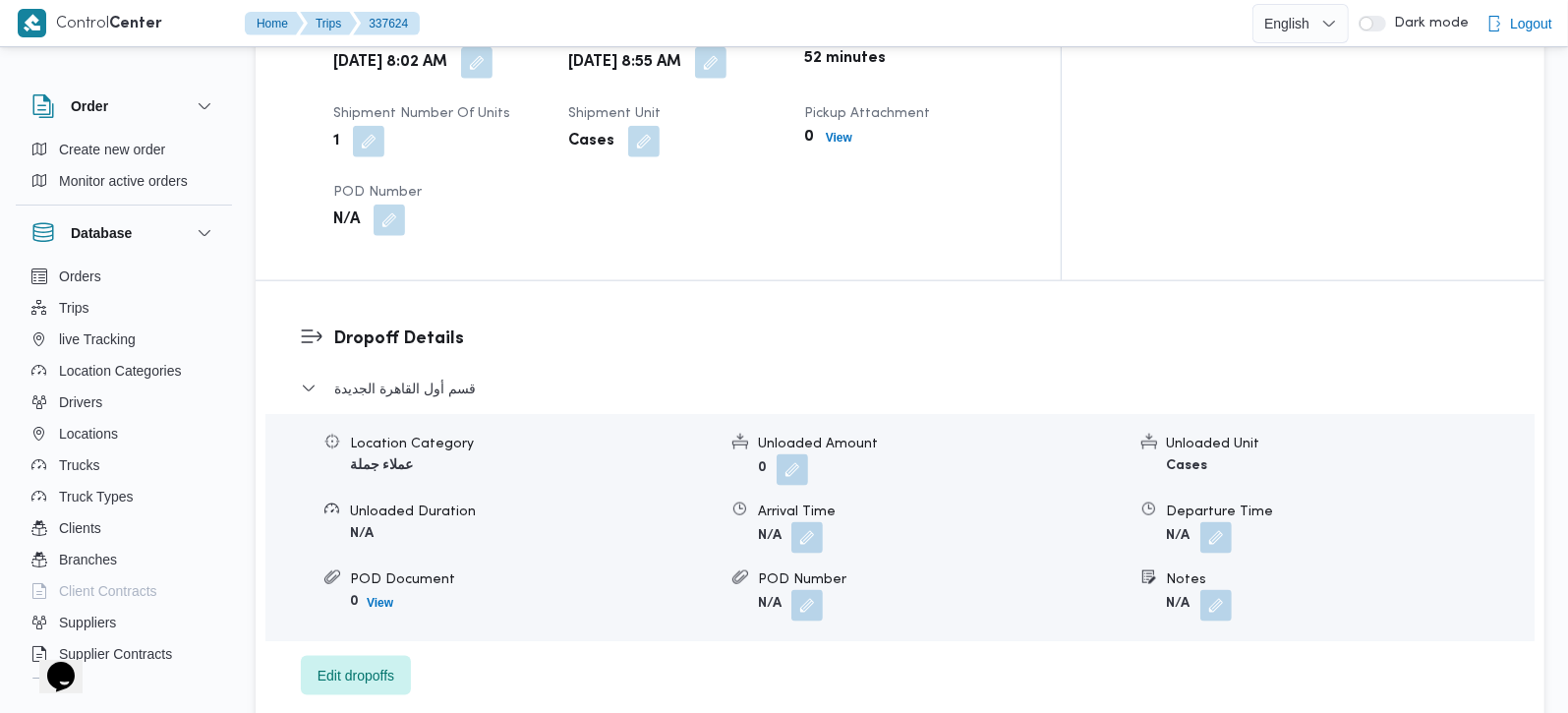
scroll to position [1619, 0]
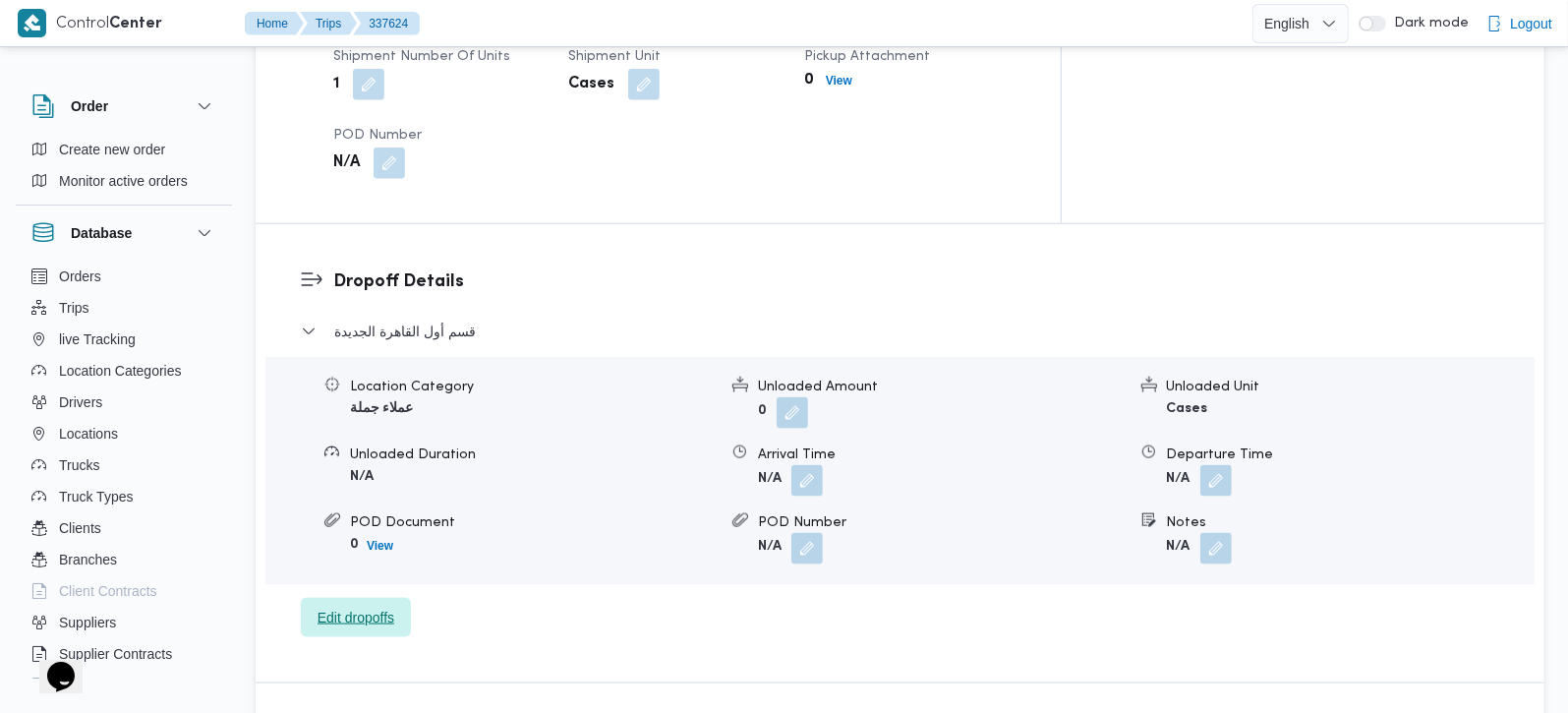
click at [349, 606] on span "Edit dropoffs" at bounding box center [356, 618] width 76 height 24
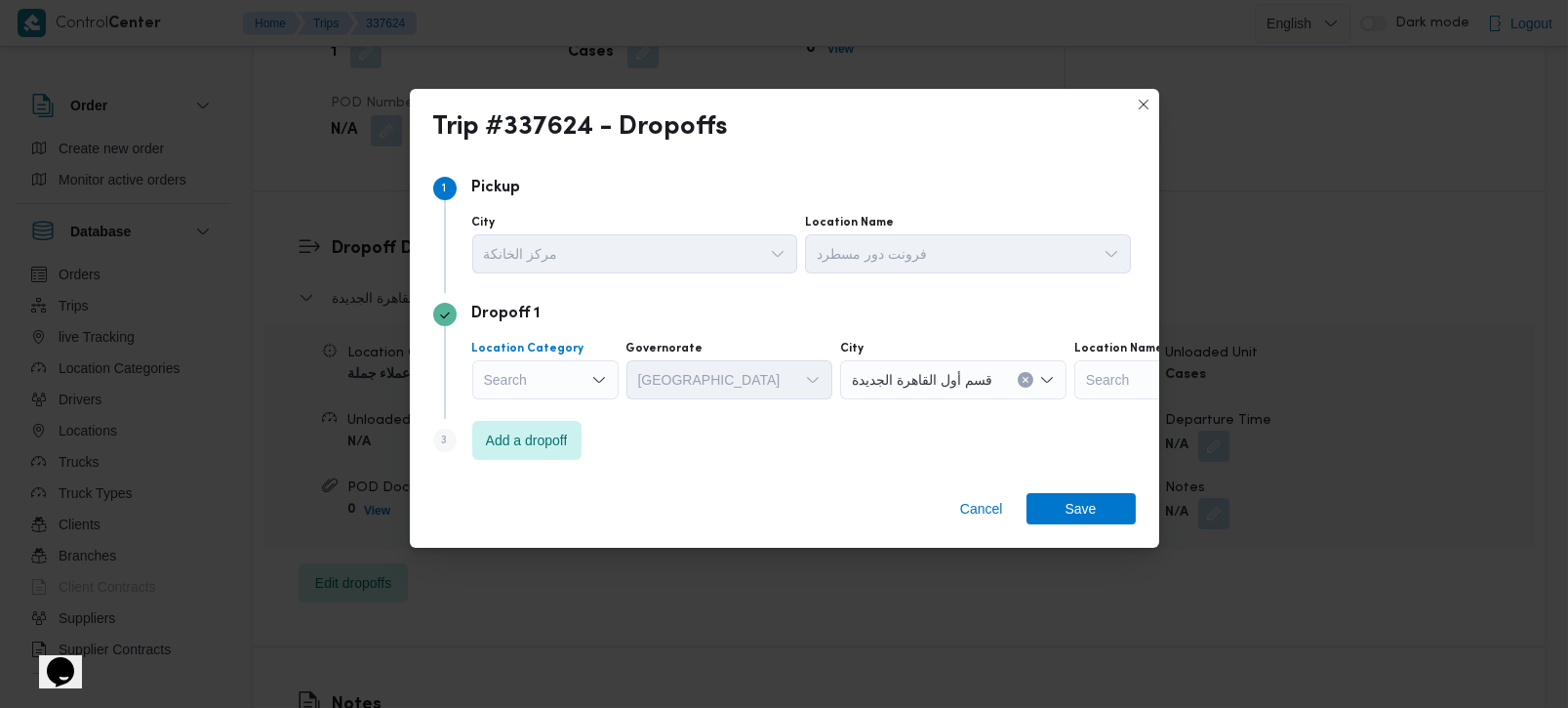
click at [547, 389] on div "Search" at bounding box center [545, 380] width 146 height 39
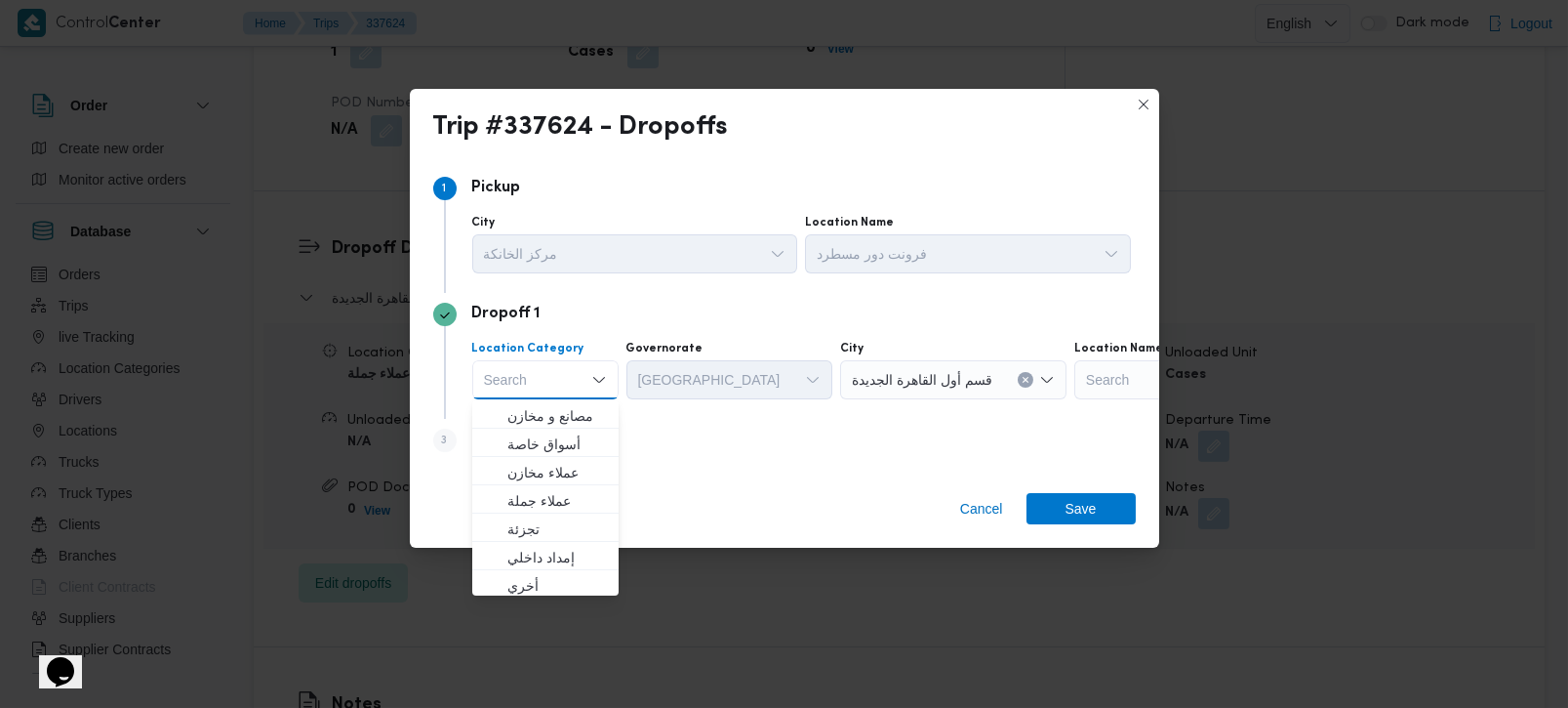
click at [704, 466] on div "Step 3 is disabled 3 Add a dropoff" at bounding box center [784, 444] width 703 height 50
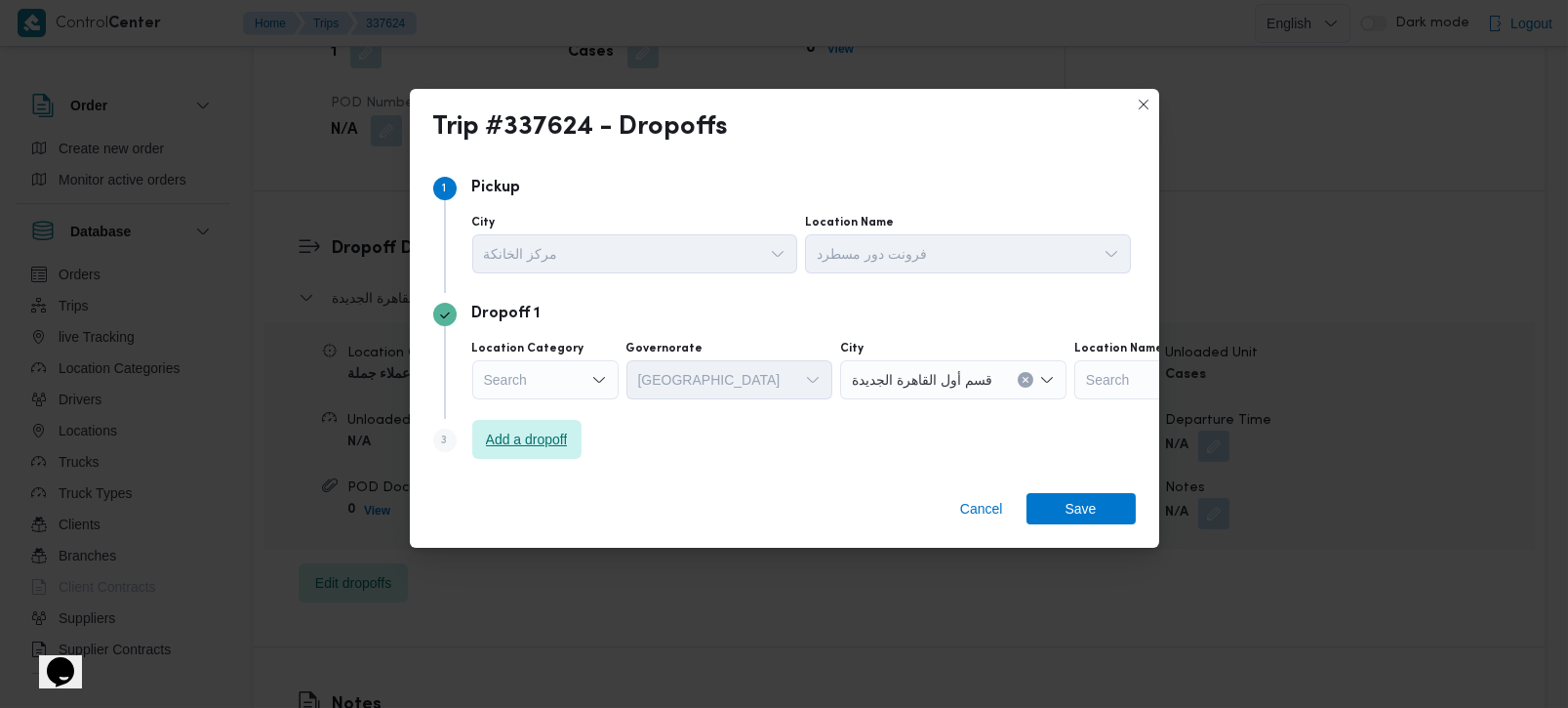
click at [529, 448] on span "Add a dropoff" at bounding box center [526, 440] width 82 height 24
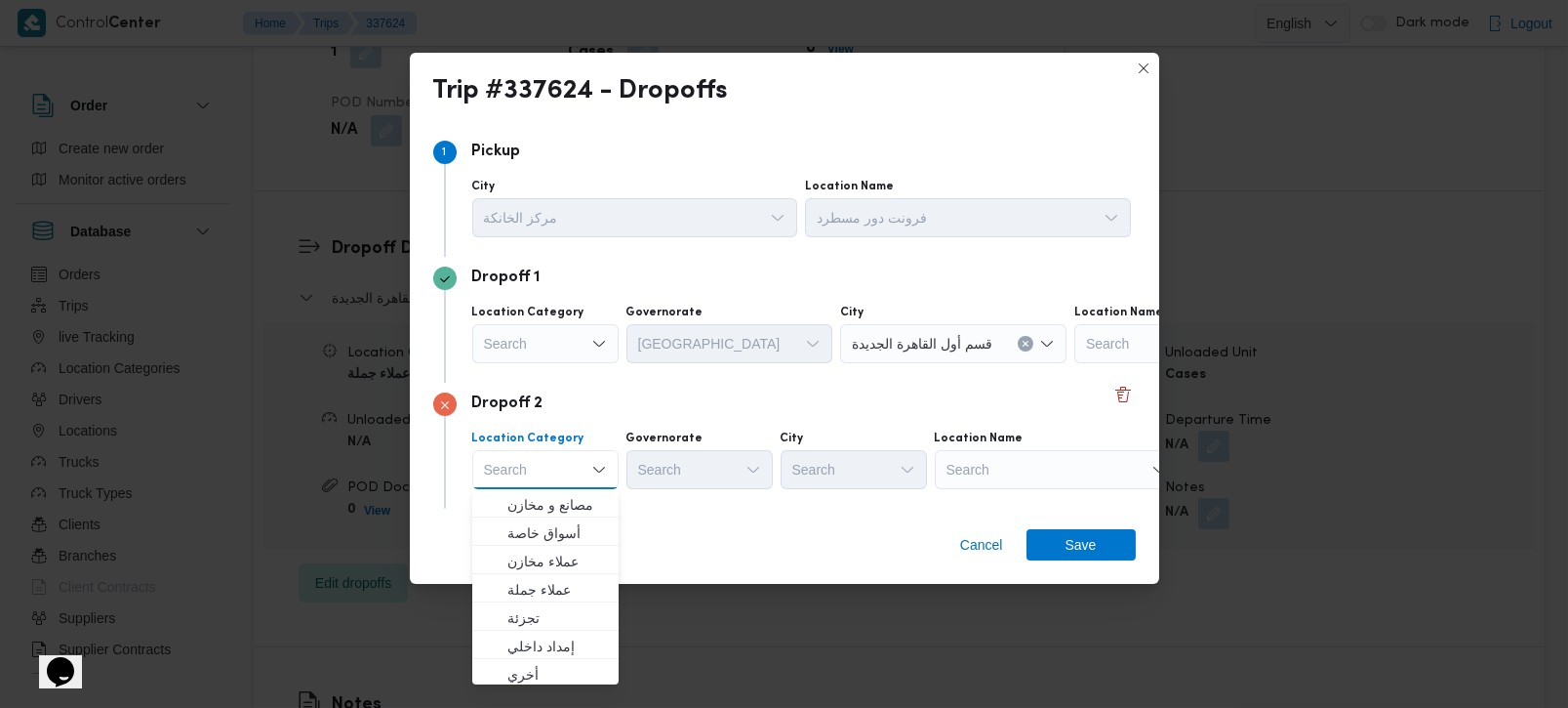
click at [967, 465] on div "Search" at bounding box center [1056, 469] width 243 height 39
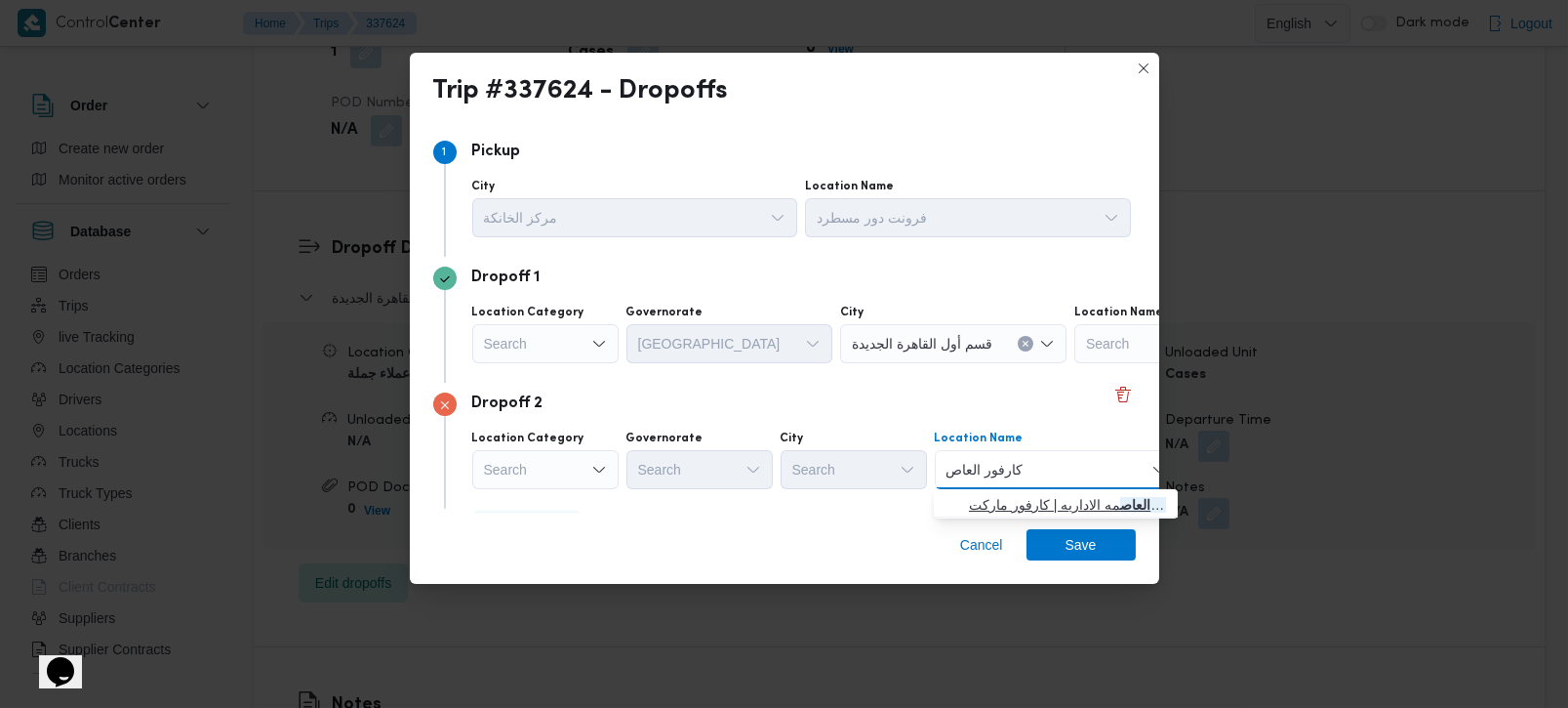
type input "كارفور العاص"
click at [1012, 502] on span "كارفور العاص مه الاداريه | كارفور ماركت Carrefour market | null" at bounding box center [1067, 505] width 197 height 24
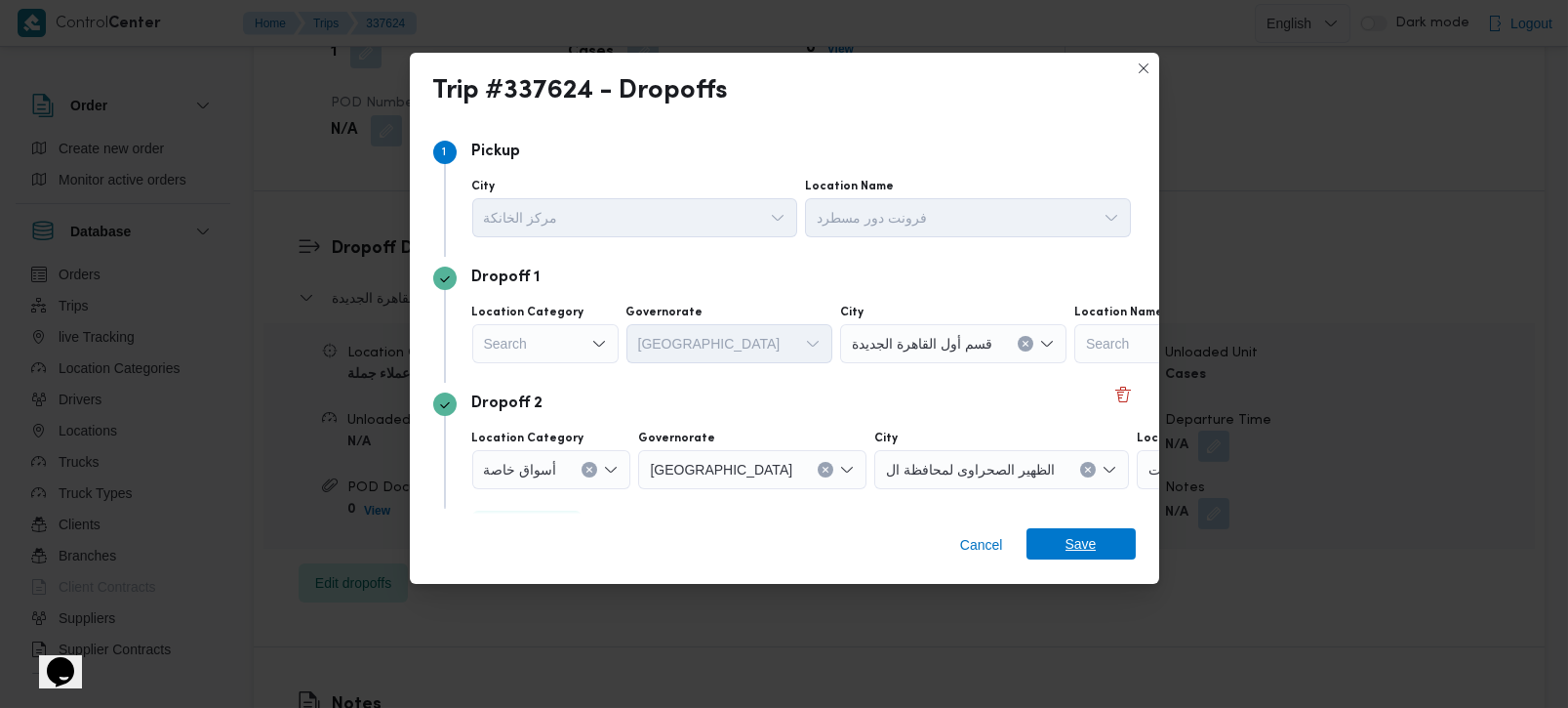
click at [1075, 535] on span "Save" at bounding box center [1081, 544] width 32 height 32
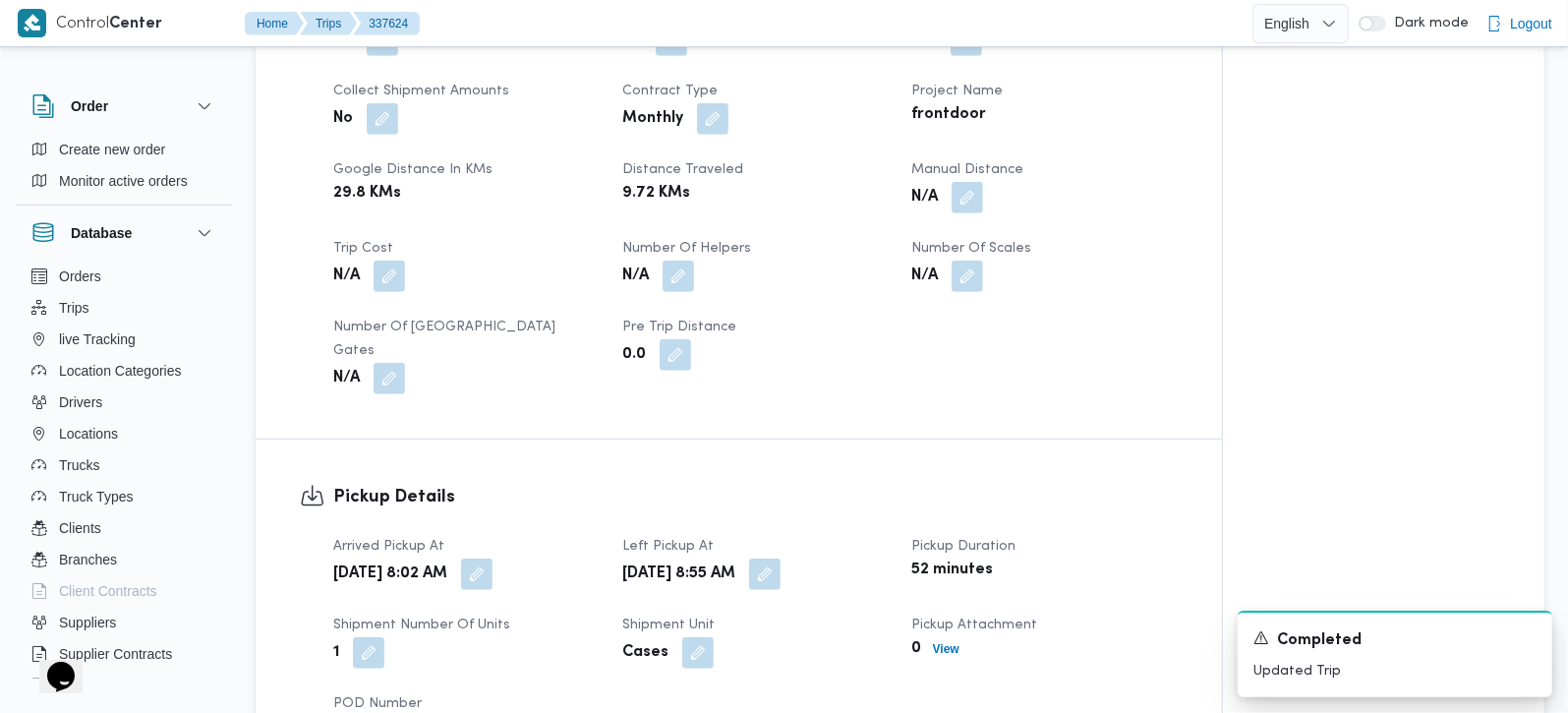
scroll to position [693, 0]
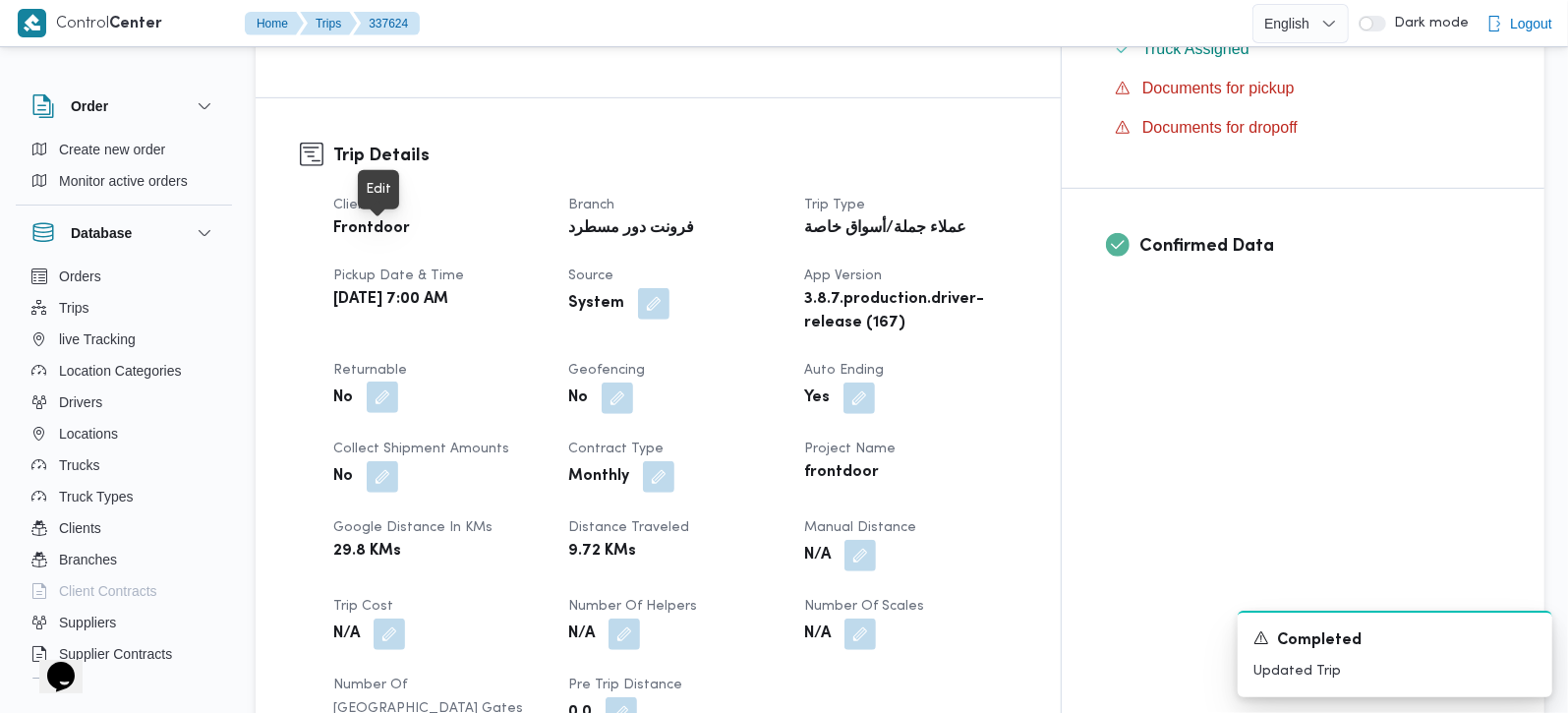
click at [377, 381] on button "button" at bounding box center [382, 397] width 32 height 32
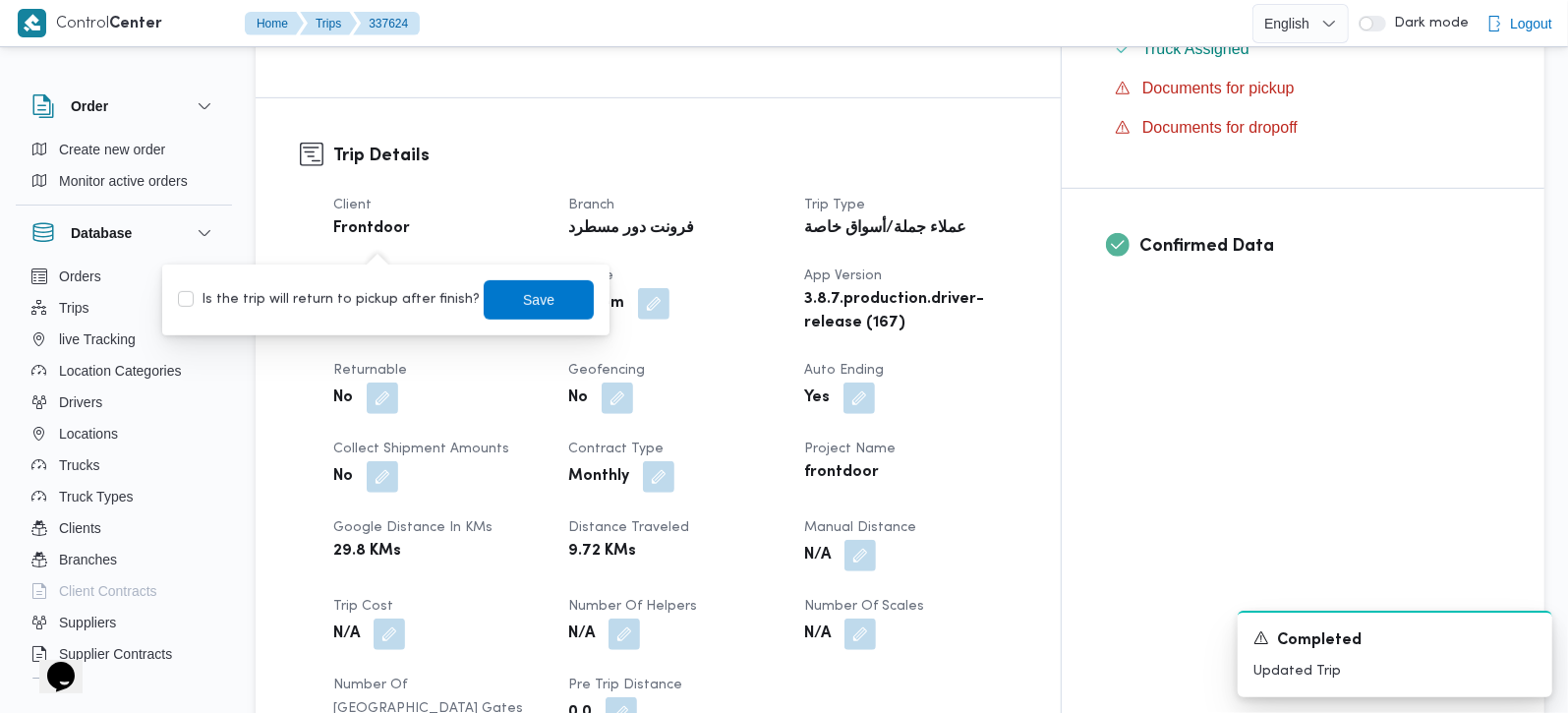
click at [371, 303] on label "Is the trip will return to pickup after finish?" at bounding box center [329, 300] width 302 height 24
checkbox input "true"
click at [523, 307] on span "Save" at bounding box center [539, 299] width 32 height 24
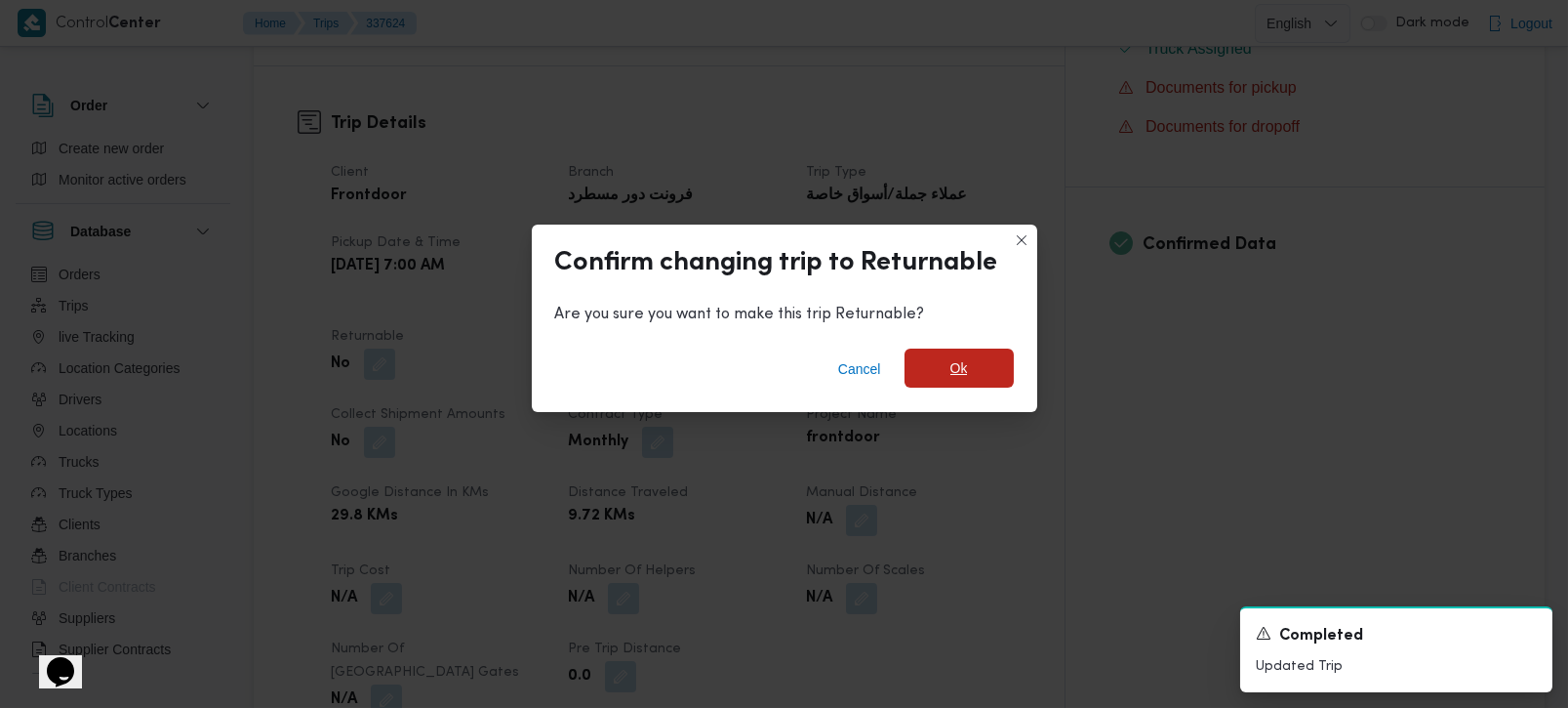
click at [937, 361] on span "Ok" at bounding box center [959, 368] width 109 height 39
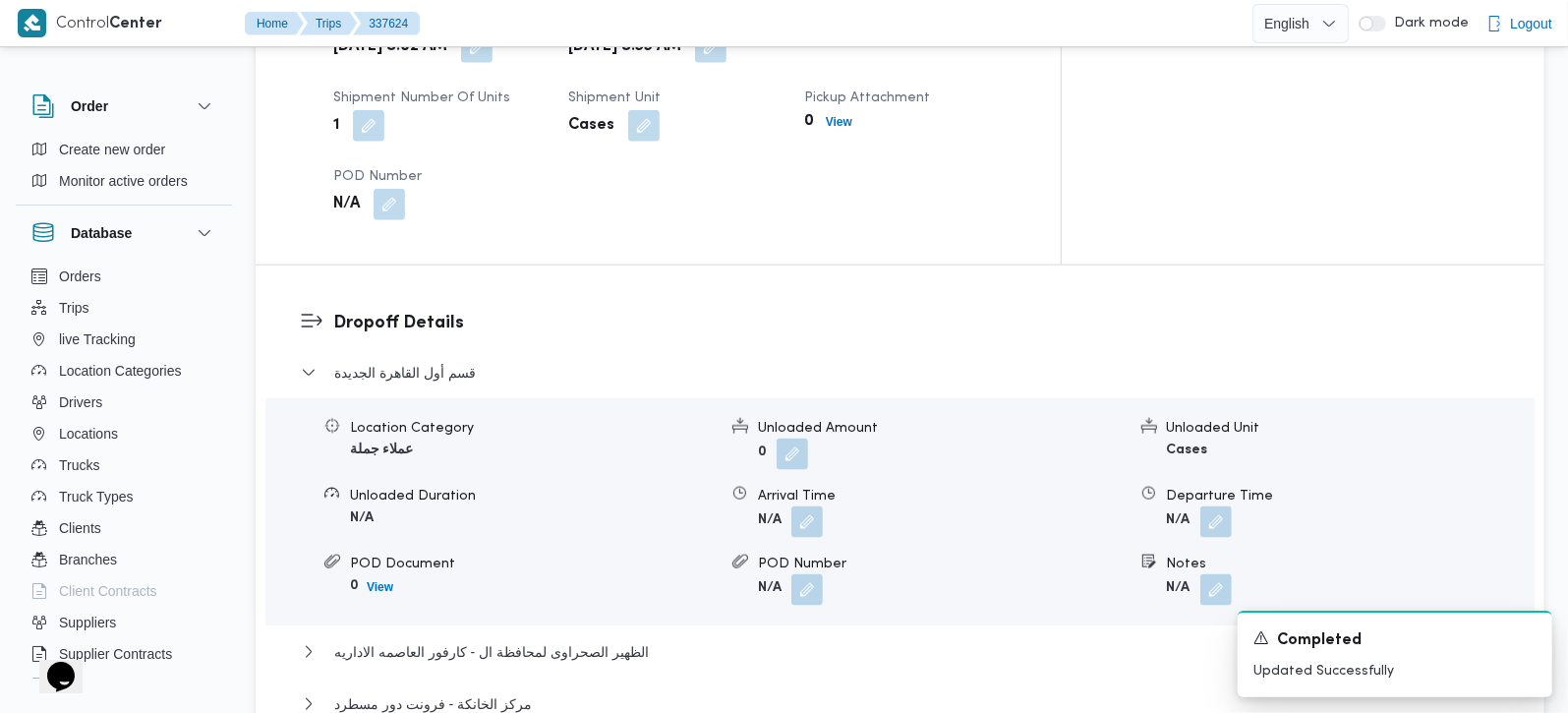
scroll to position [1619, 0]
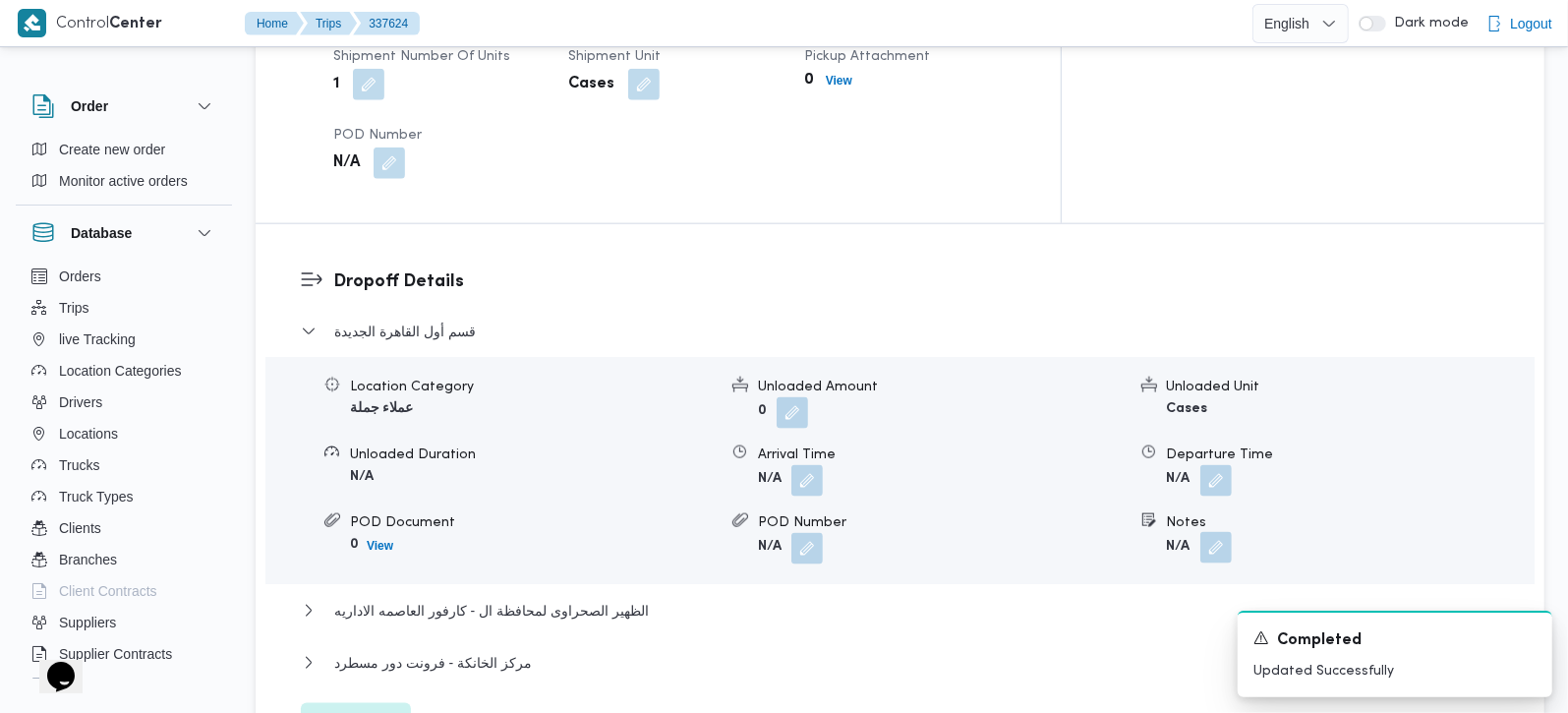
click at [1229, 532] on button "button" at bounding box center [1216, 548] width 32 height 32
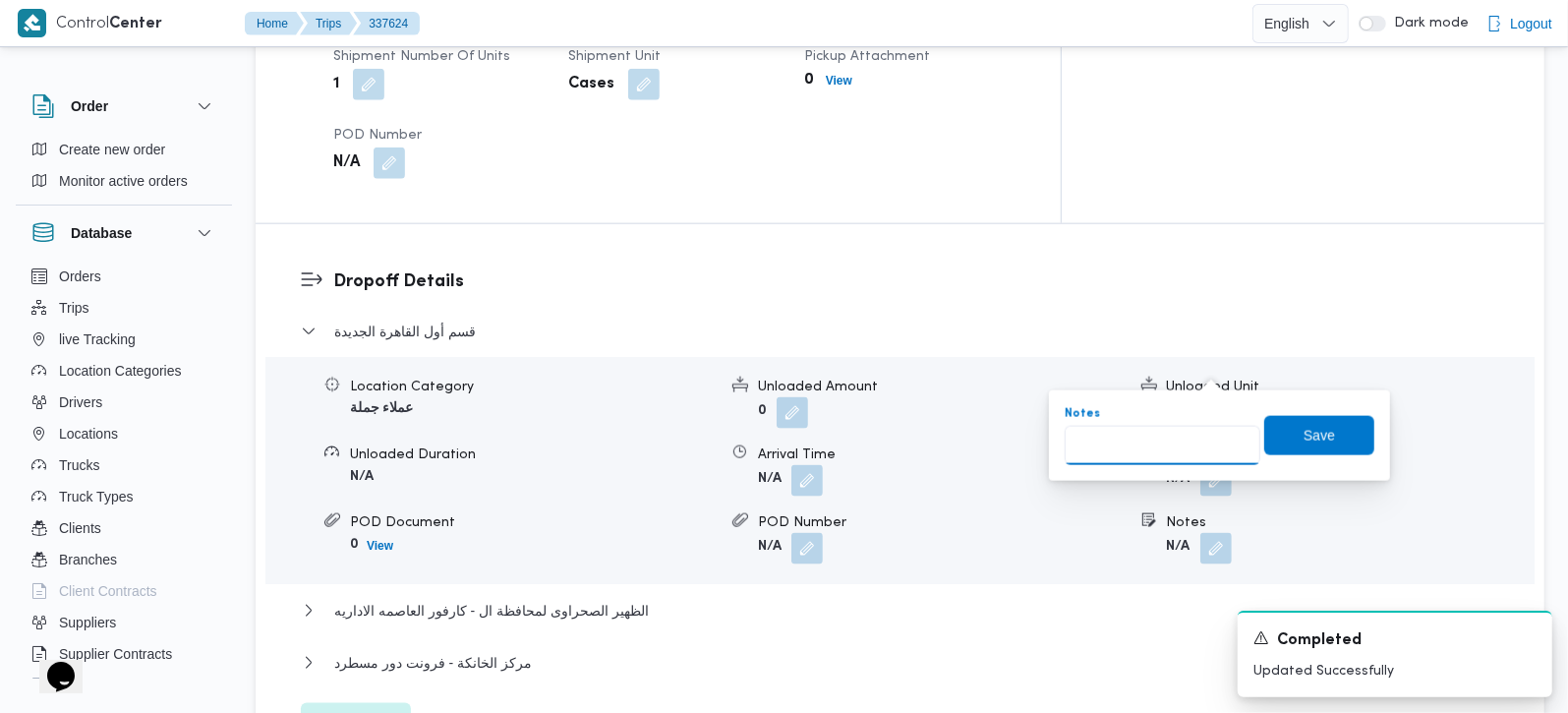
click at [1182, 439] on input "Notes" at bounding box center [1162, 446] width 196 height 40
paste input "Concrete Plus E bank"
type input "Concrete Plus E bank التجمع"
click at [1264, 440] on span "Save" at bounding box center [1319, 435] width 110 height 40
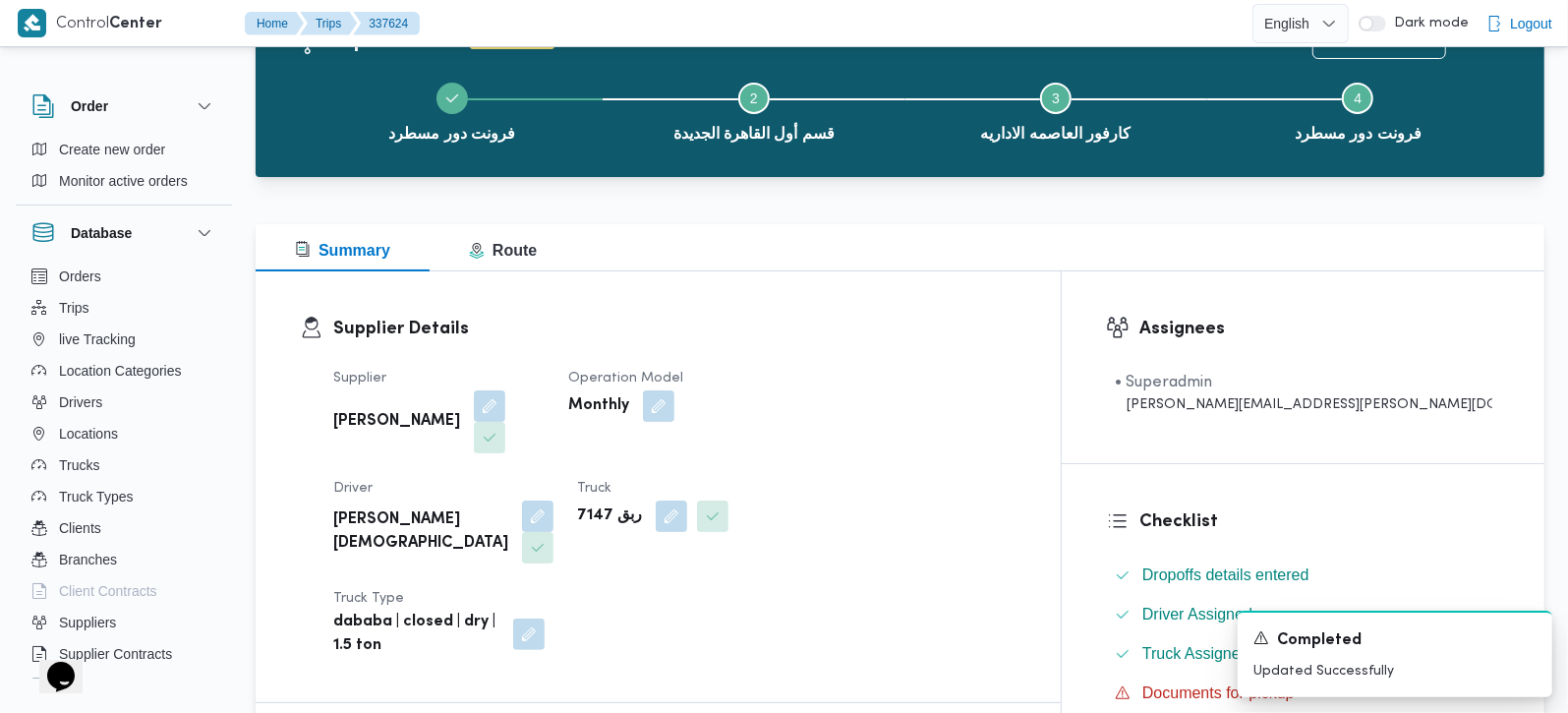
scroll to position [0, 0]
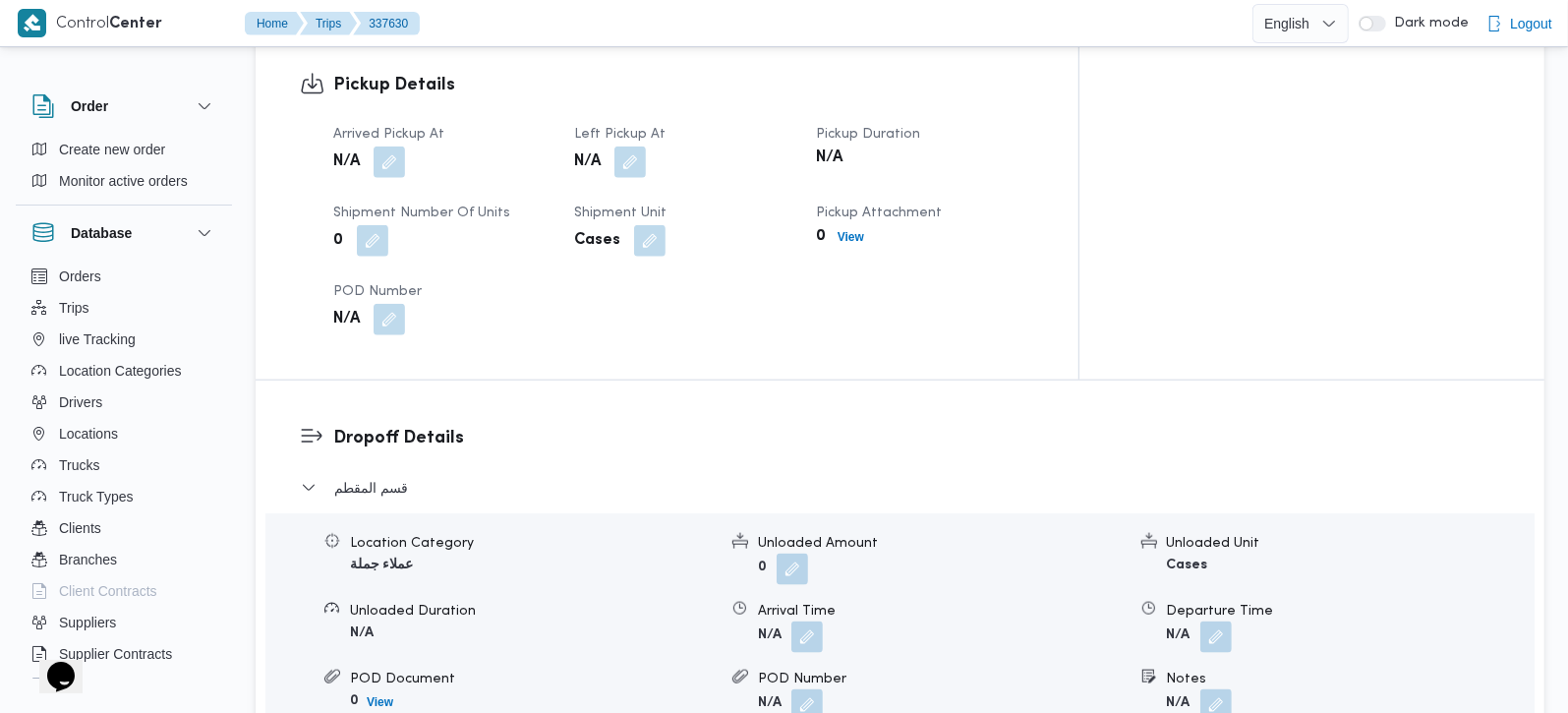
scroll to position [1502, 0]
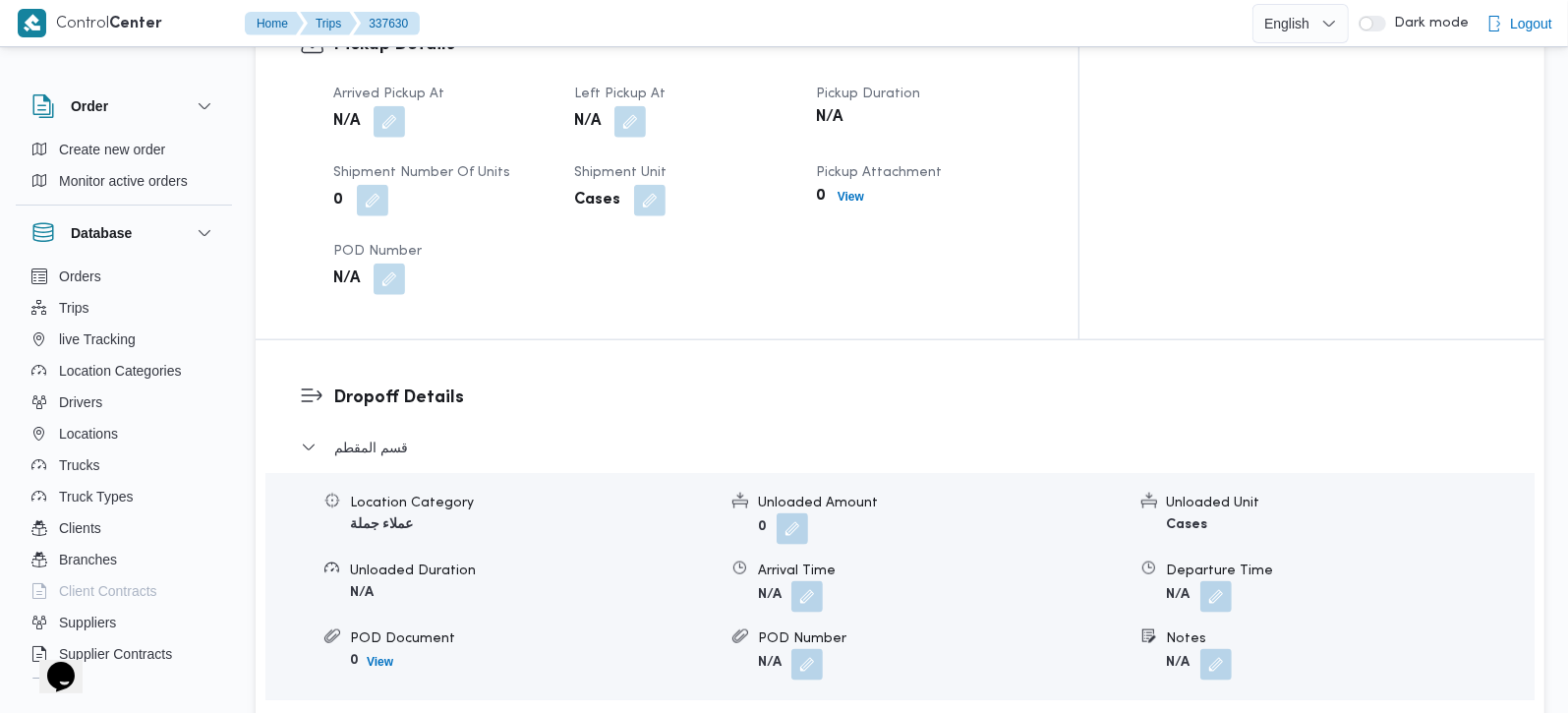
click at [372, 712] on span "قسم المعادي" at bounding box center [371, 727] width 74 height 24
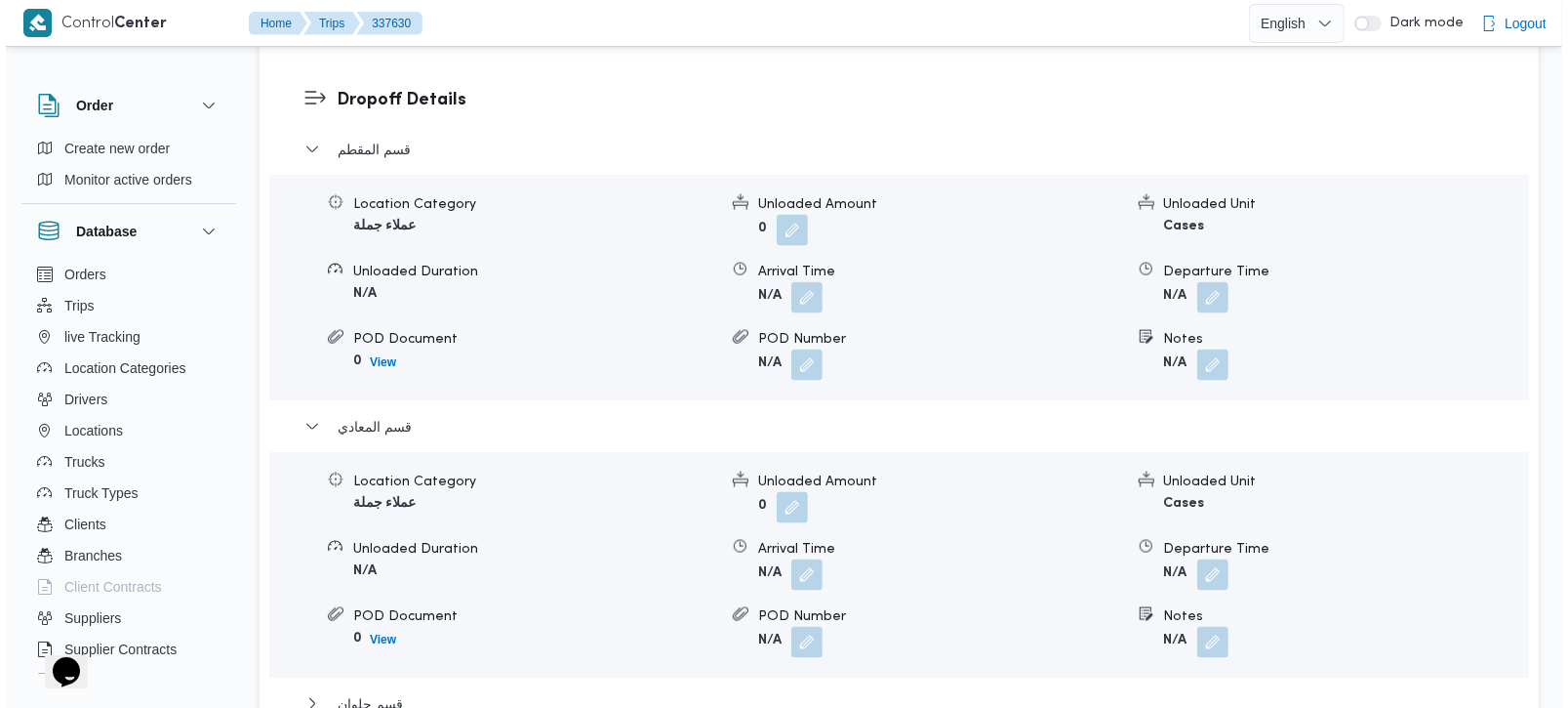
scroll to position [1837, 0]
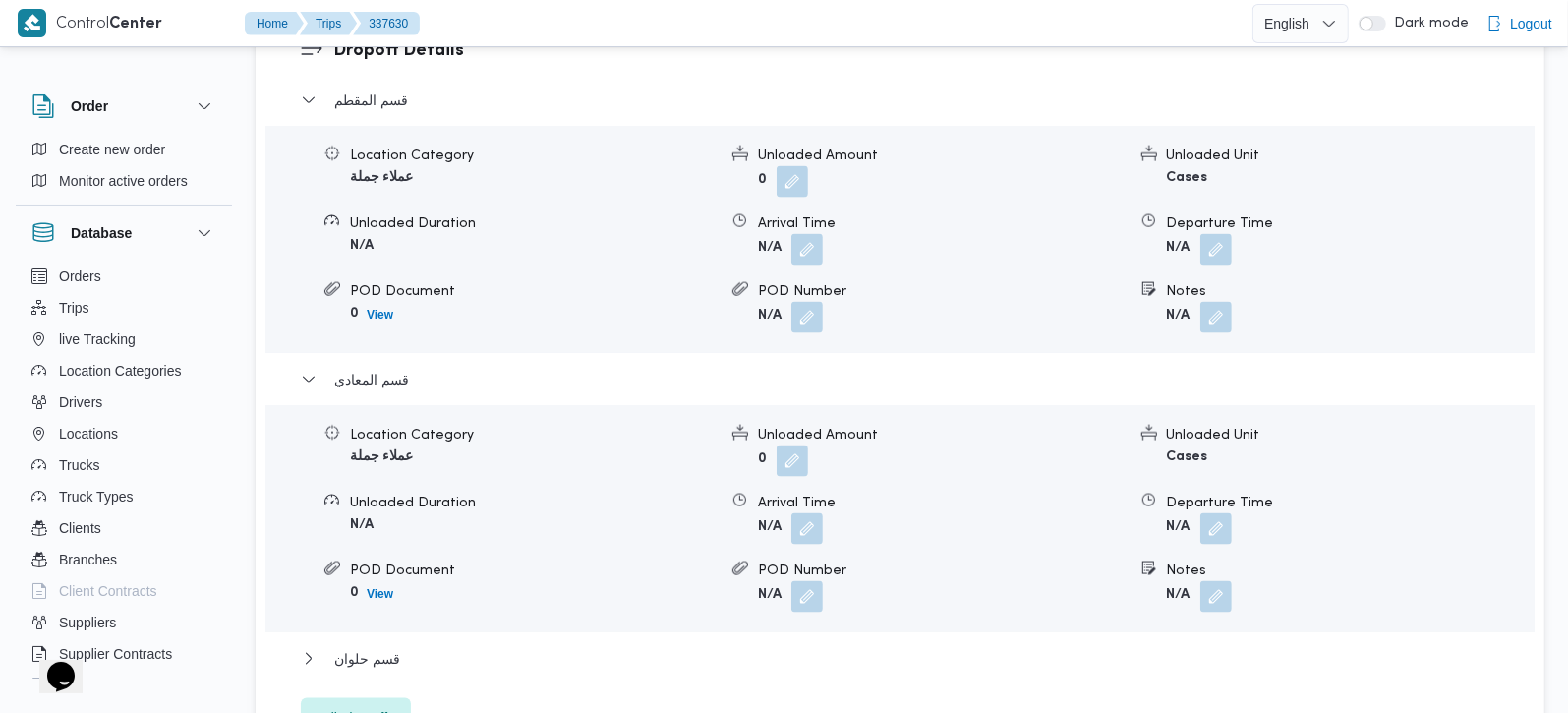
click at [374, 698] on span "Edit dropoffs" at bounding box center [356, 718] width 110 height 40
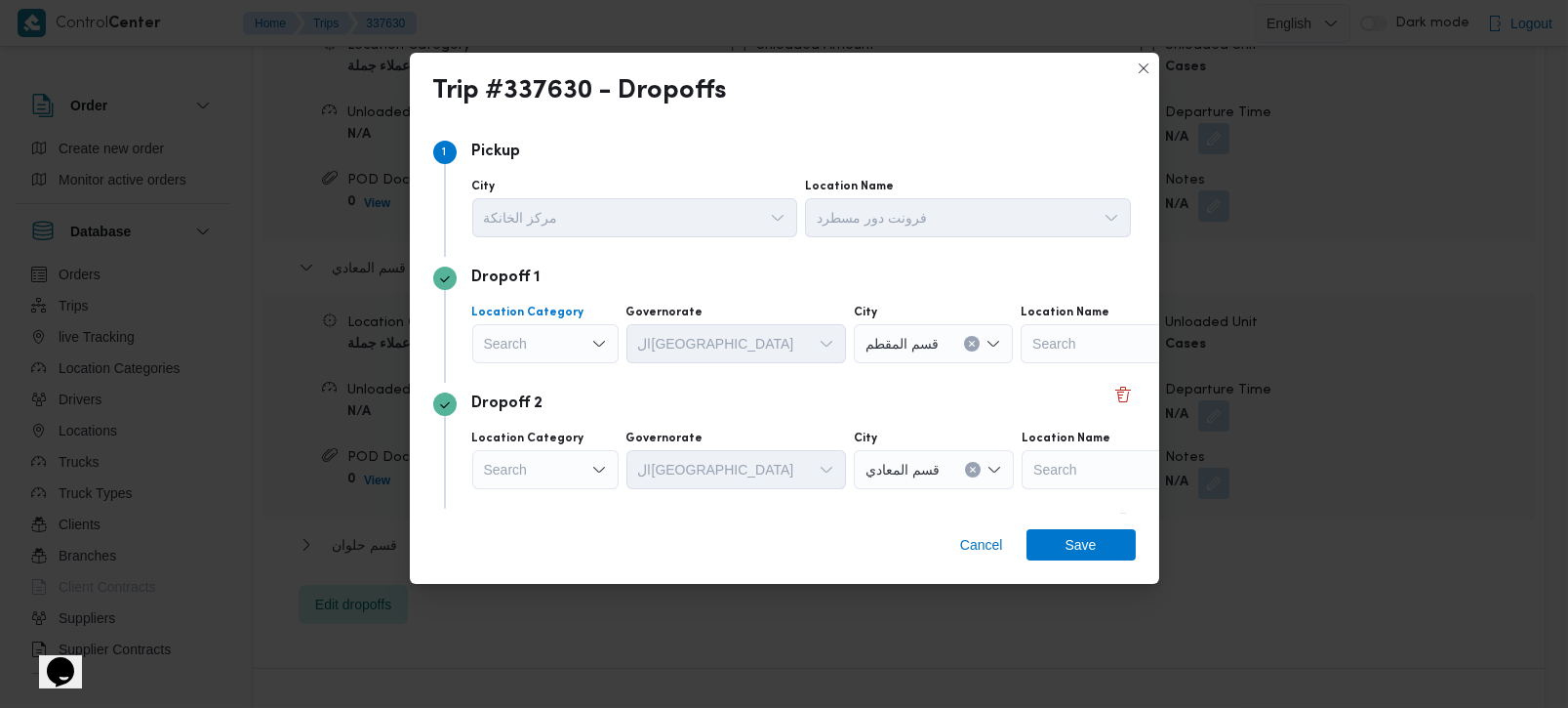
click at [568, 331] on div "Search" at bounding box center [545, 344] width 146 height 39
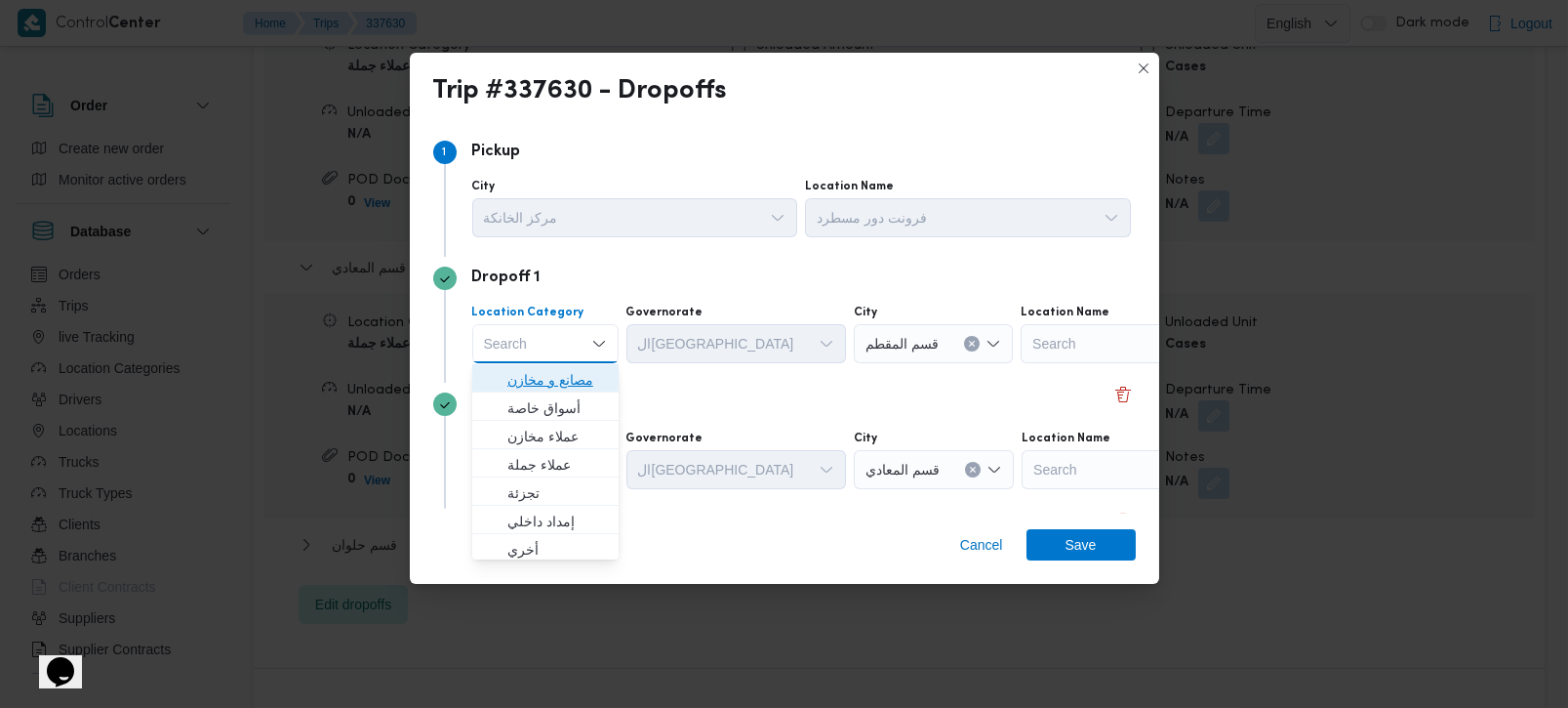
click at [564, 368] on span "مصانع و مخازن" at bounding box center [557, 380] width 100 height 24
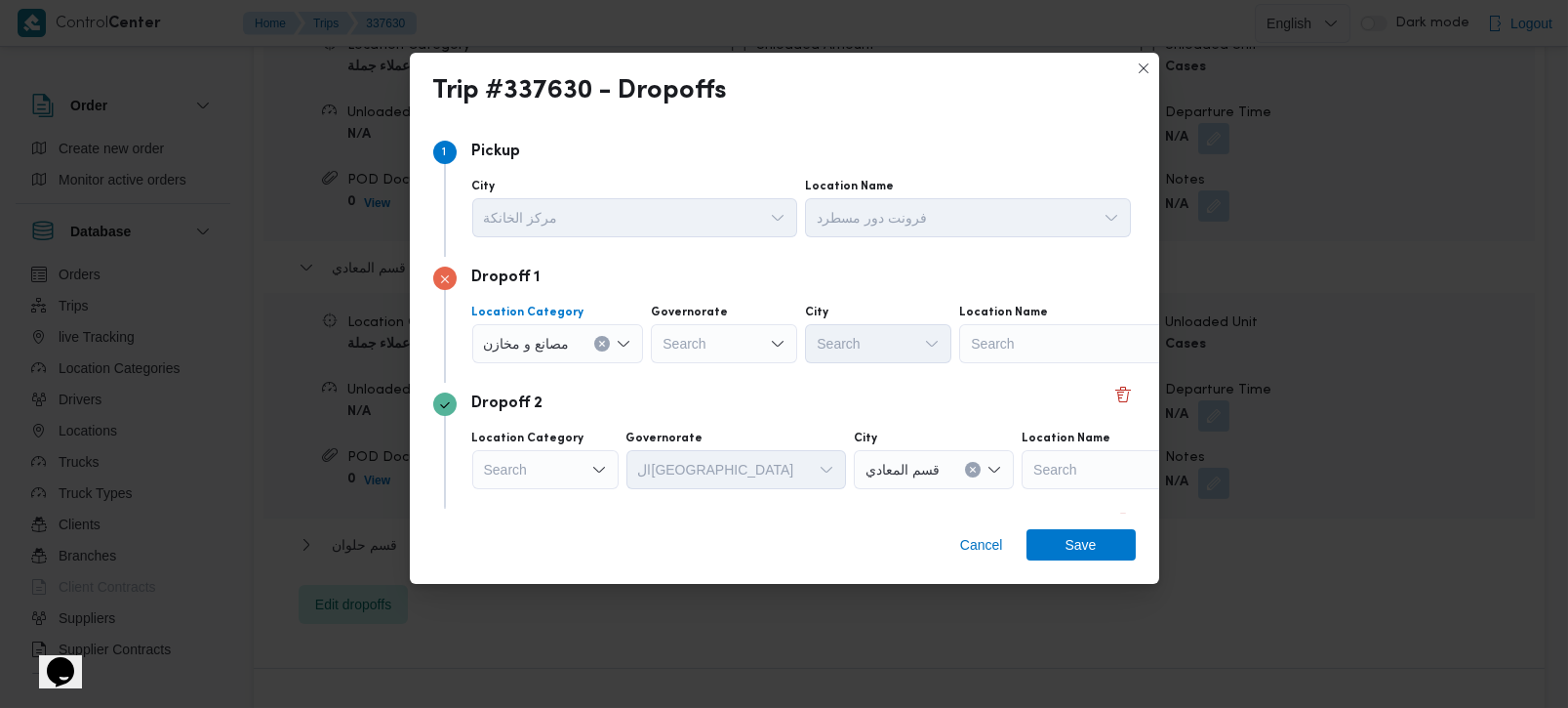
click at [602, 343] on icon "Clear input" at bounding box center [602, 343] width 5 height 5
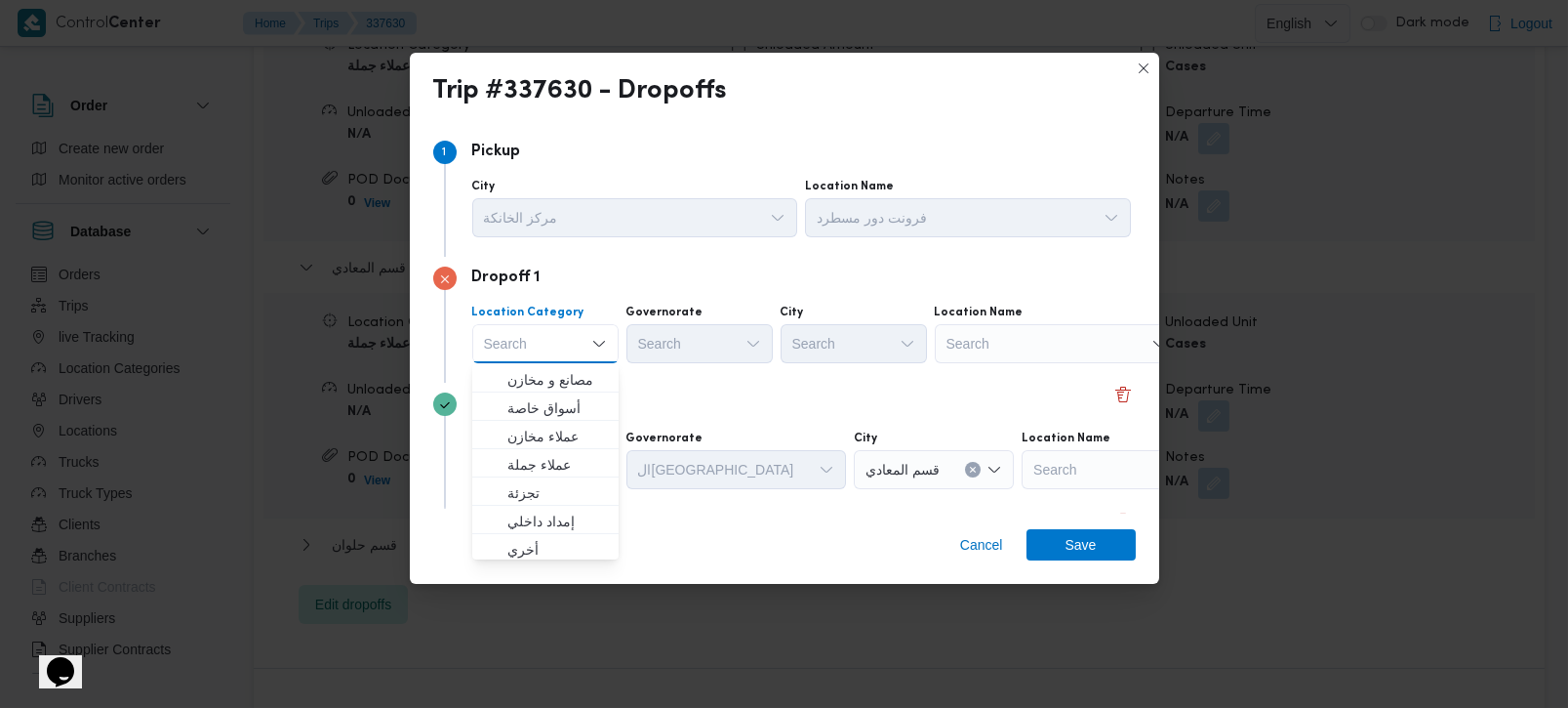
click at [991, 343] on div "Search" at bounding box center [1056, 344] width 243 height 39
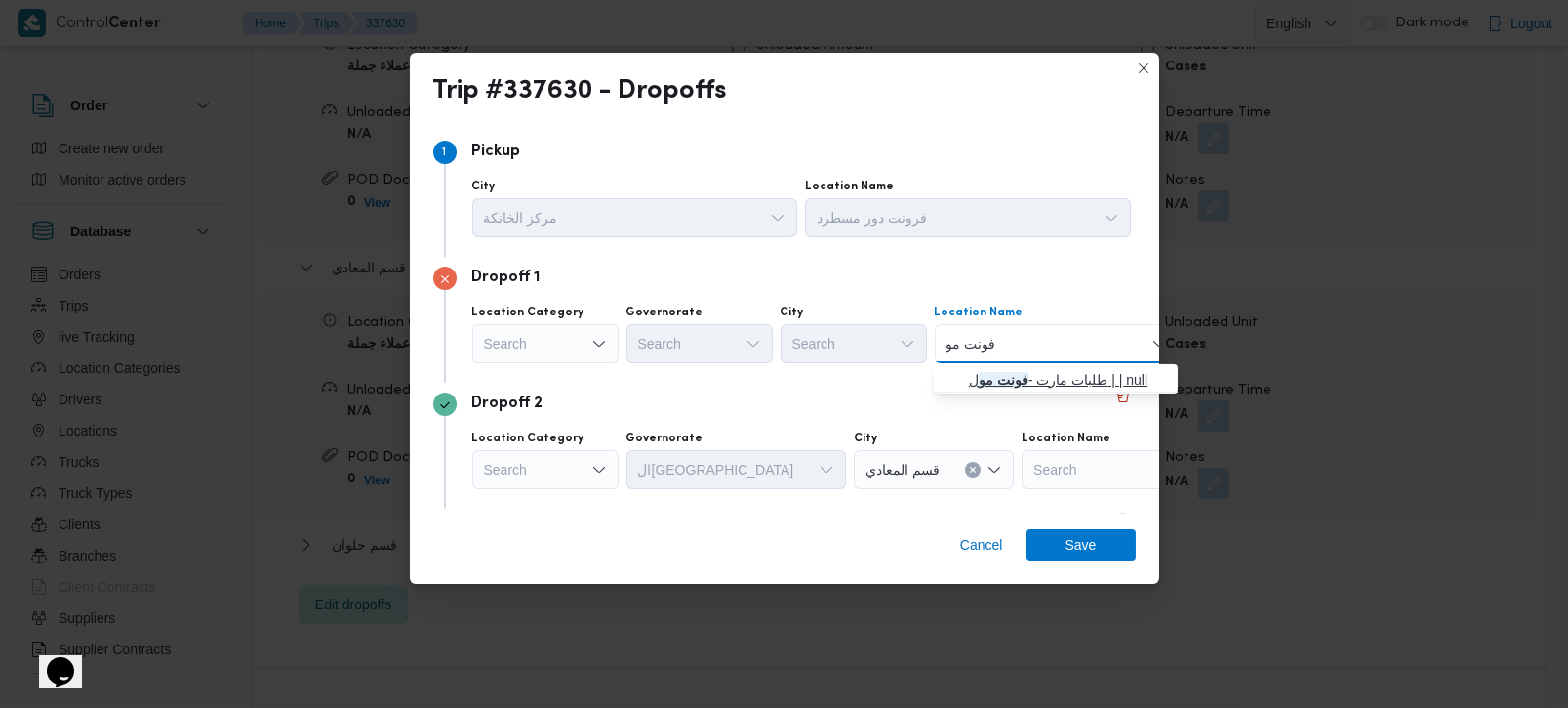
type input "فونت مو"
click at [1048, 383] on span "طلبات مارت - فونت مو ل | | null" at bounding box center [1067, 380] width 197 height 24
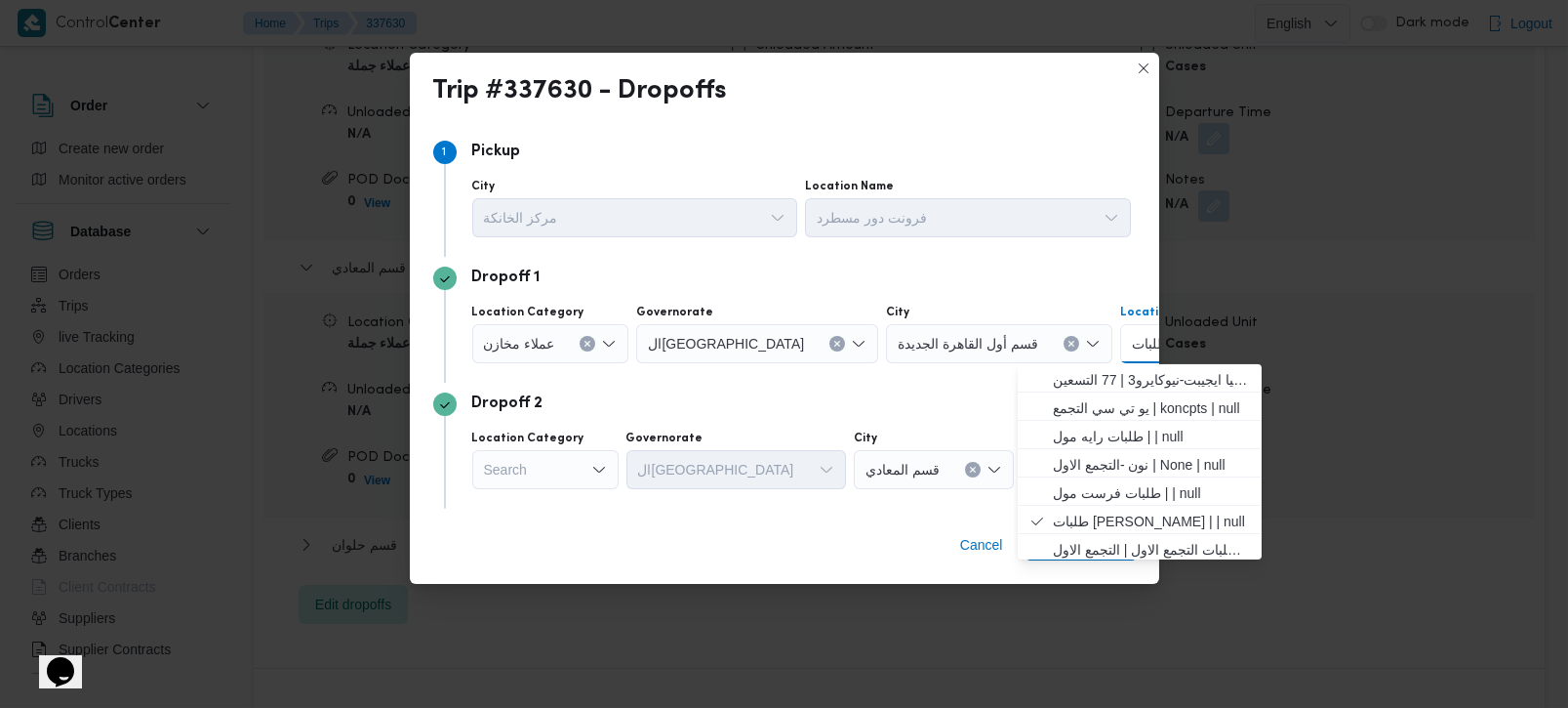
click at [587, 336] on button "Clear input" at bounding box center [587, 344] width 16 height 16
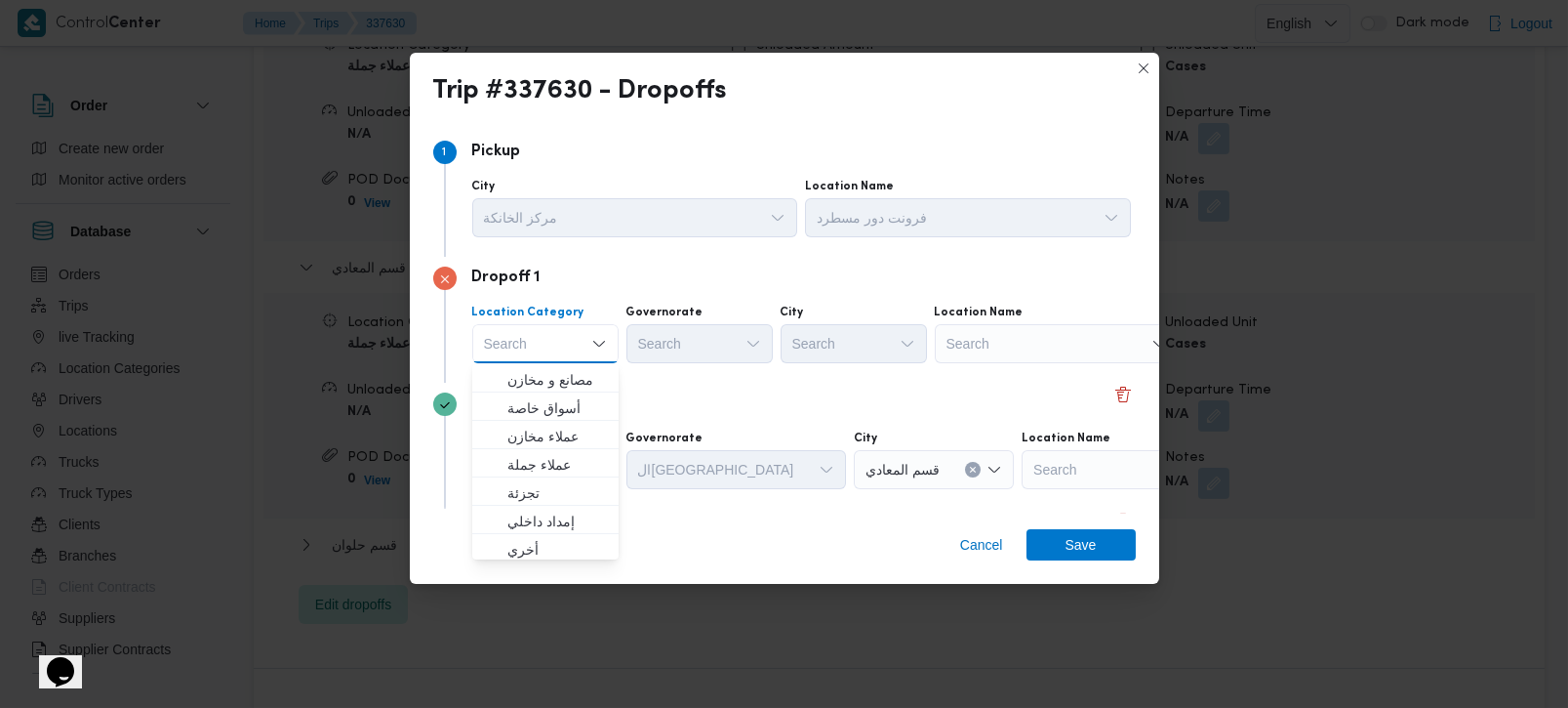
click at [1032, 355] on div "Search" at bounding box center [1056, 344] width 243 height 39
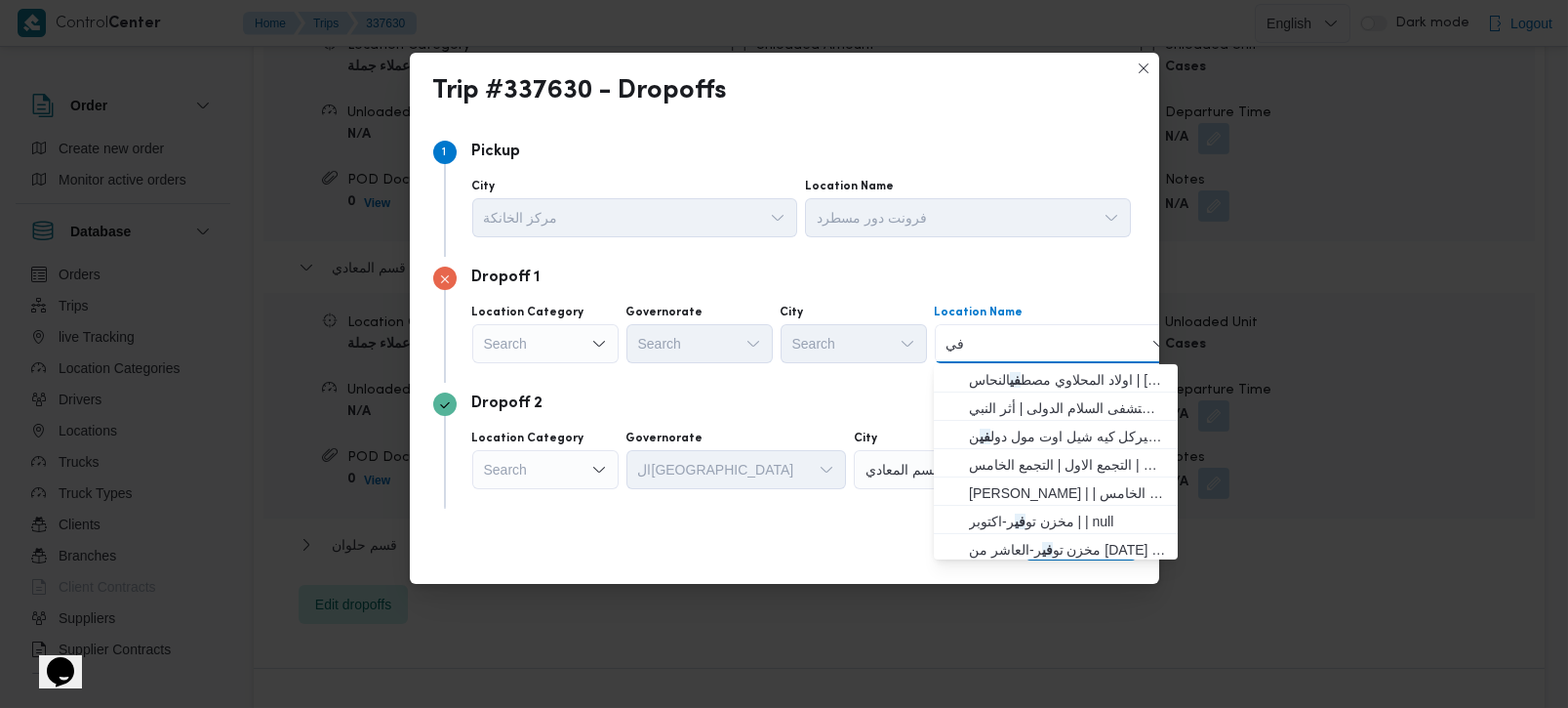
type input "ف"
type input "first"
click at [1032, 425] on span "طلبات فرست مول | | null" at bounding box center [1067, 437] width 197 height 24
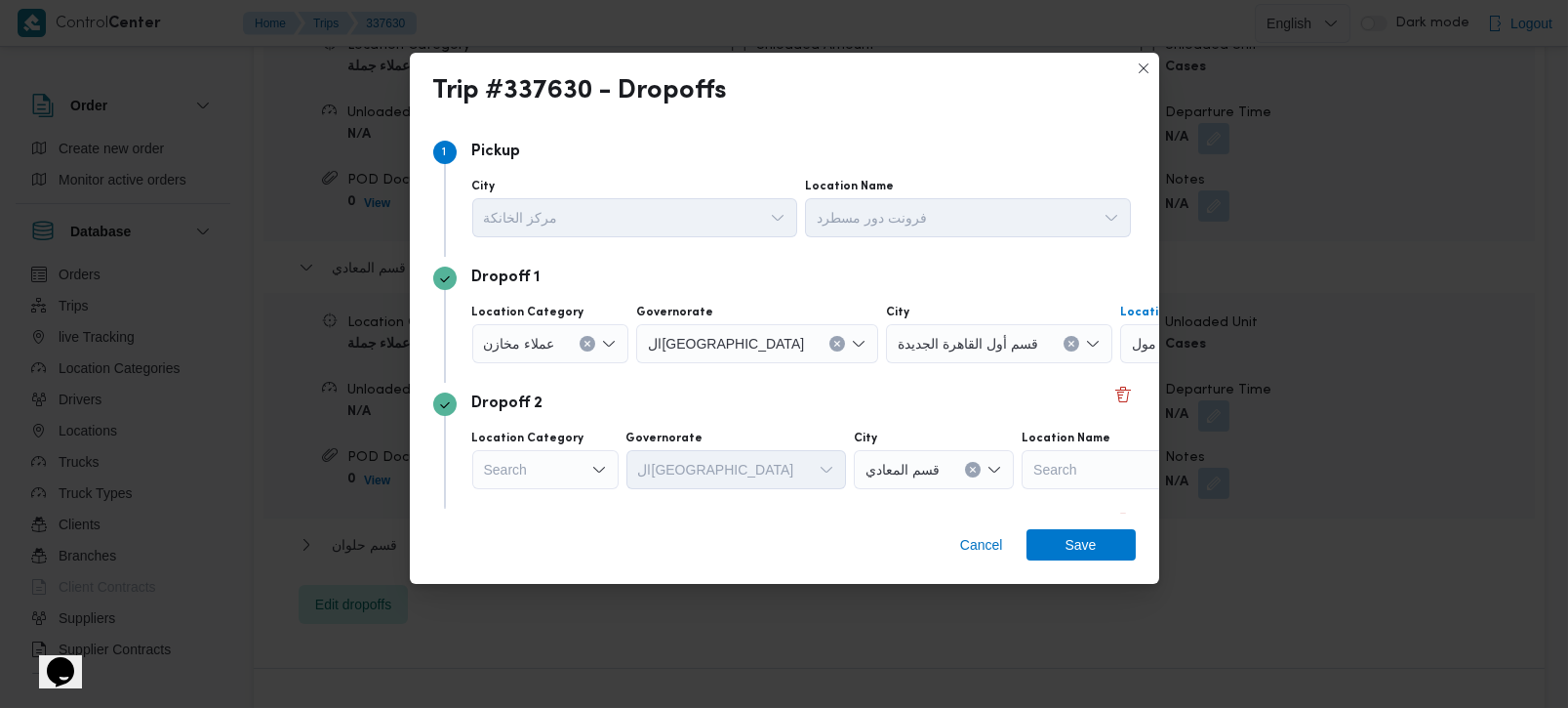
click at [587, 338] on button "Clear input" at bounding box center [587, 344] width 16 height 16
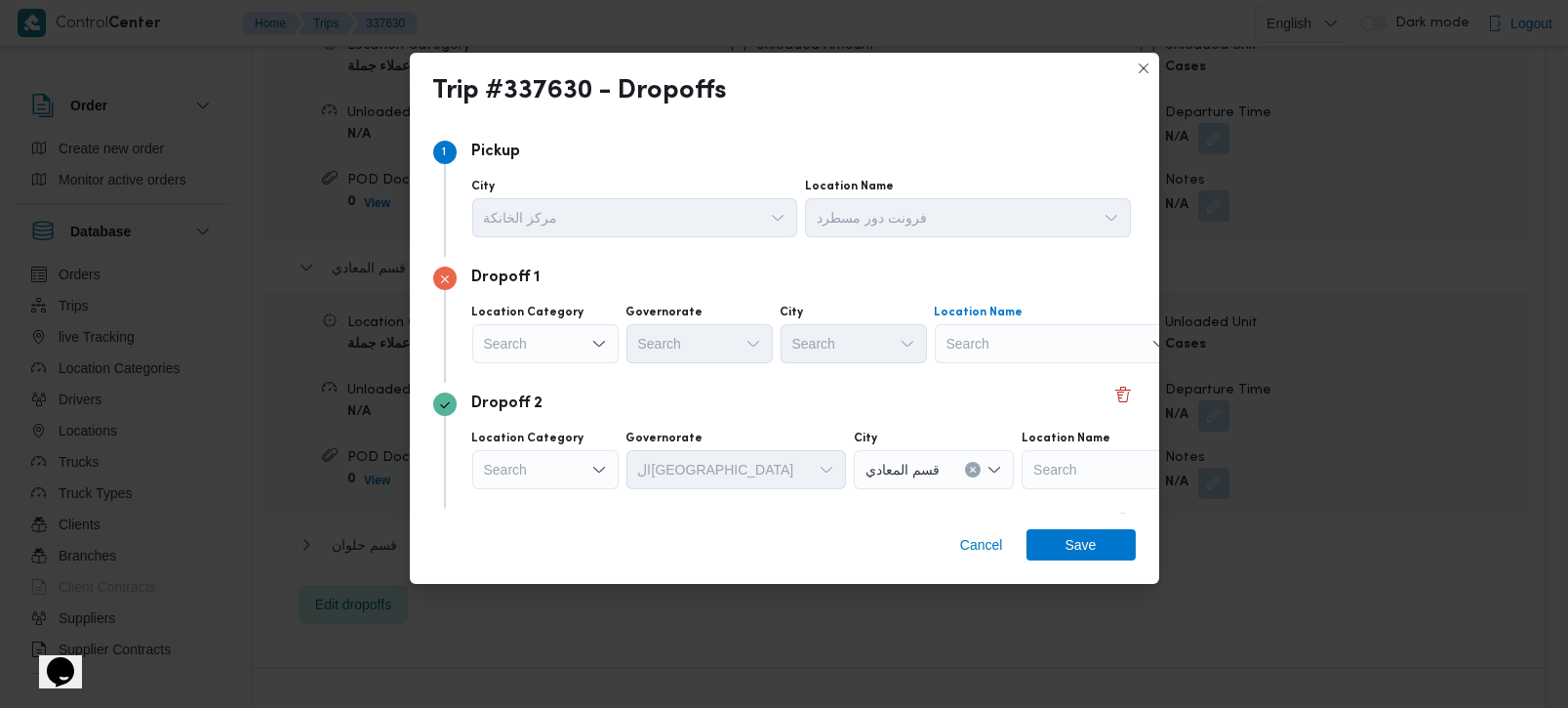
click at [1028, 348] on div "Search" at bounding box center [1056, 344] width 243 height 39
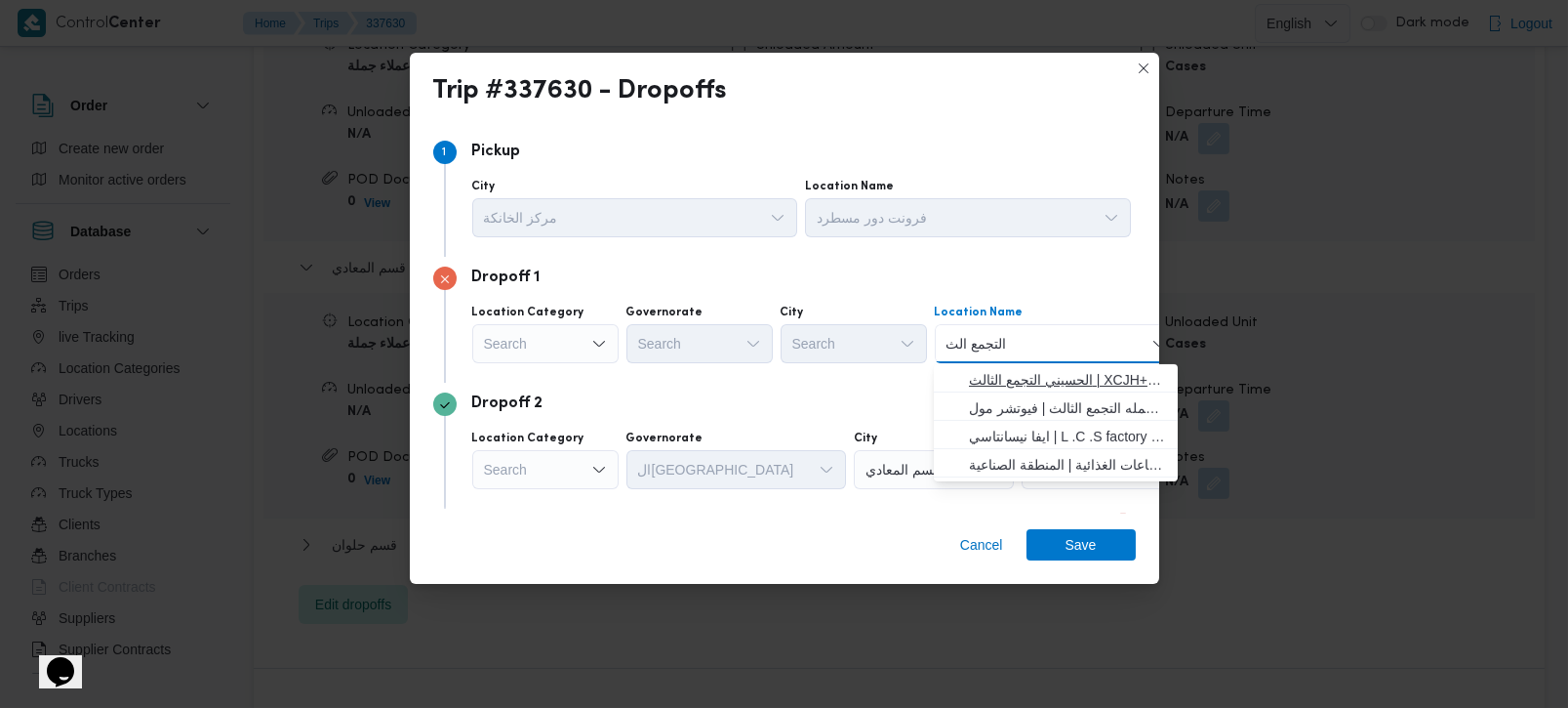
type input "التجمع الث"
click at [1044, 378] on span "الحسيني التجمع الثالث | XCJH+QH8 | null" at bounding box center [1067, 380] width 197 height 24
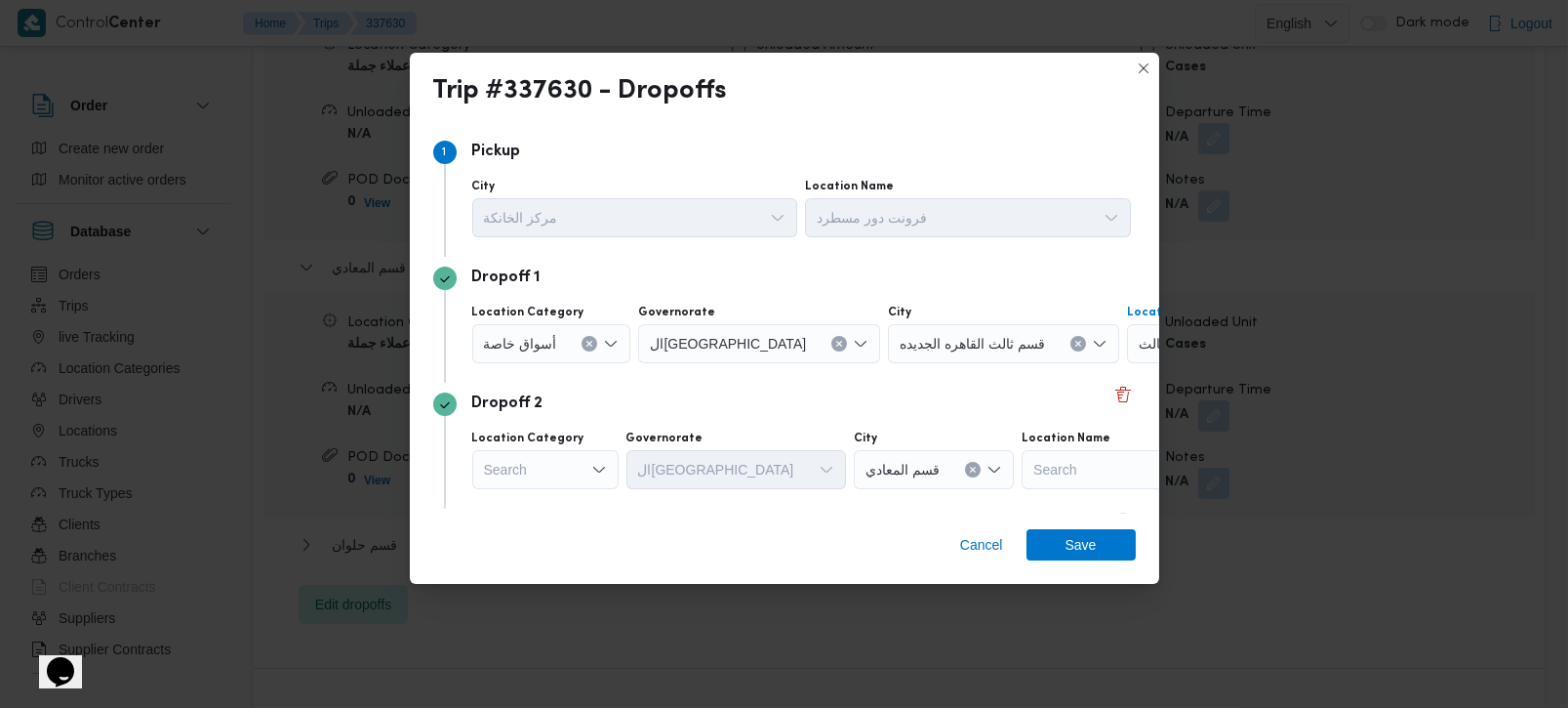
click at [595, 338] on div "أسواق خاصة" at bounding box center [551, 344] width 159 height 39
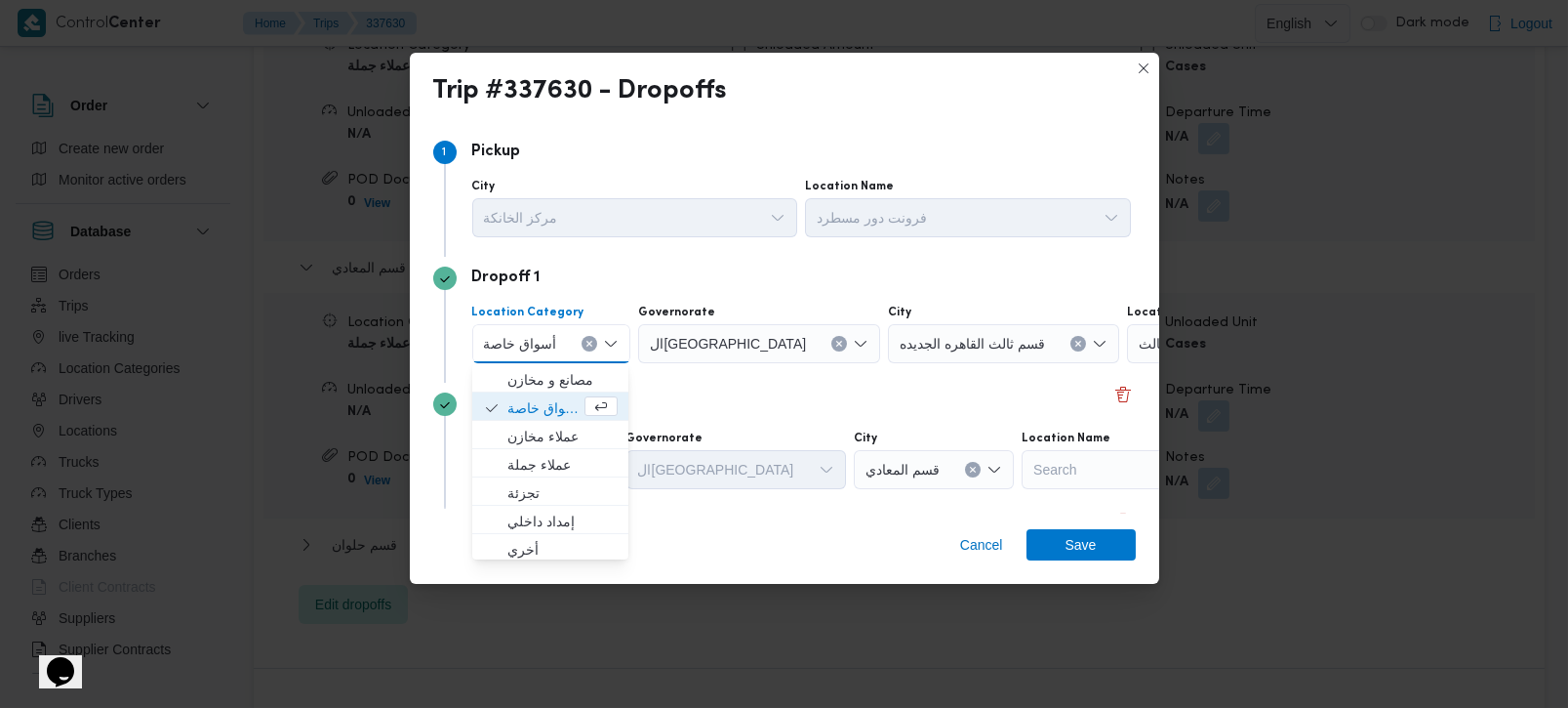
click at [589, 335] on div "أسواق خاصة Combo box. Selected. أسواق خاصة. Press Backspace to delete أسواق خاص…" at bounding box center [551, 344] width 159 height 39
click at [592, 341] on button "Clear input" at bounding box center [589, 344] width 16 height 16
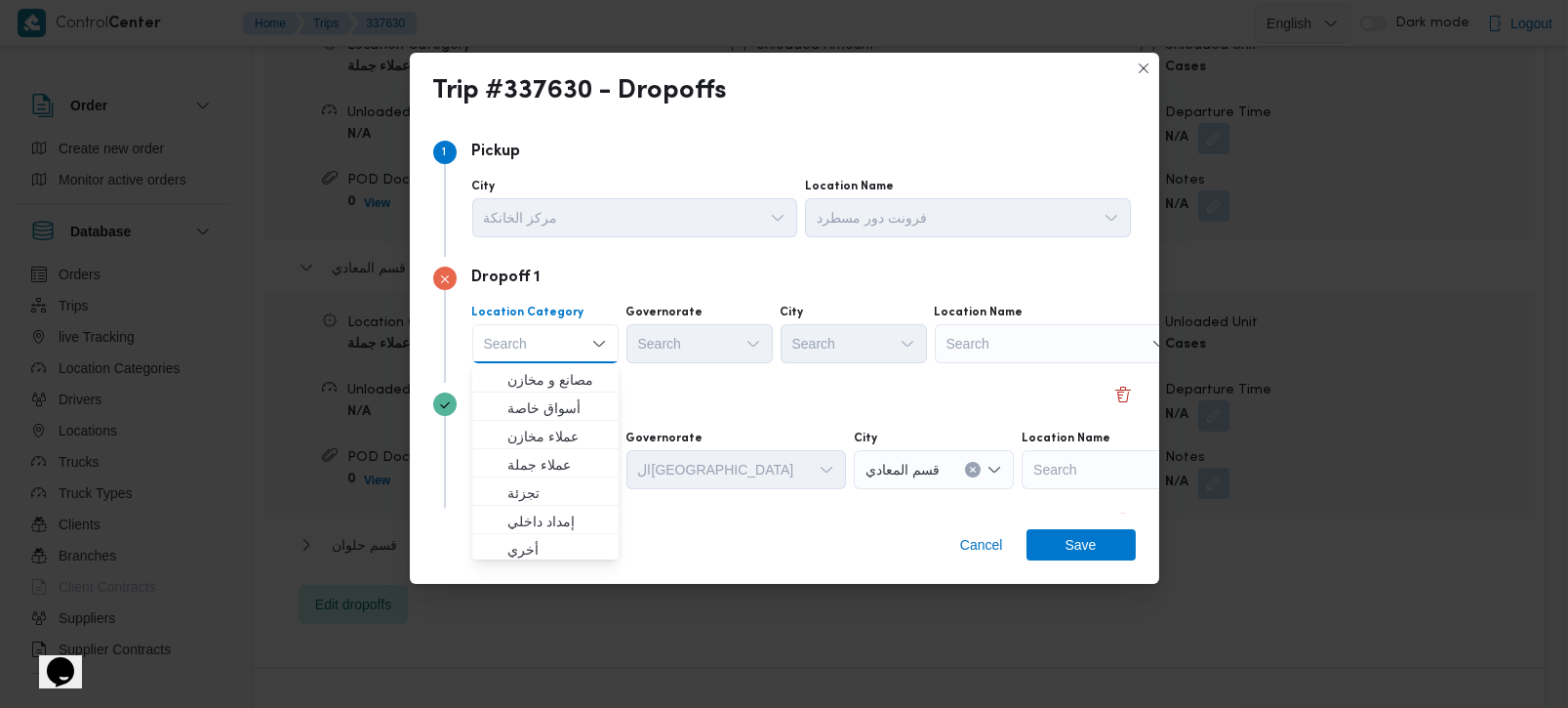
click at [654, 393] on div "Dropoff 2" at bounding box center [784, 404] width 703 height 24
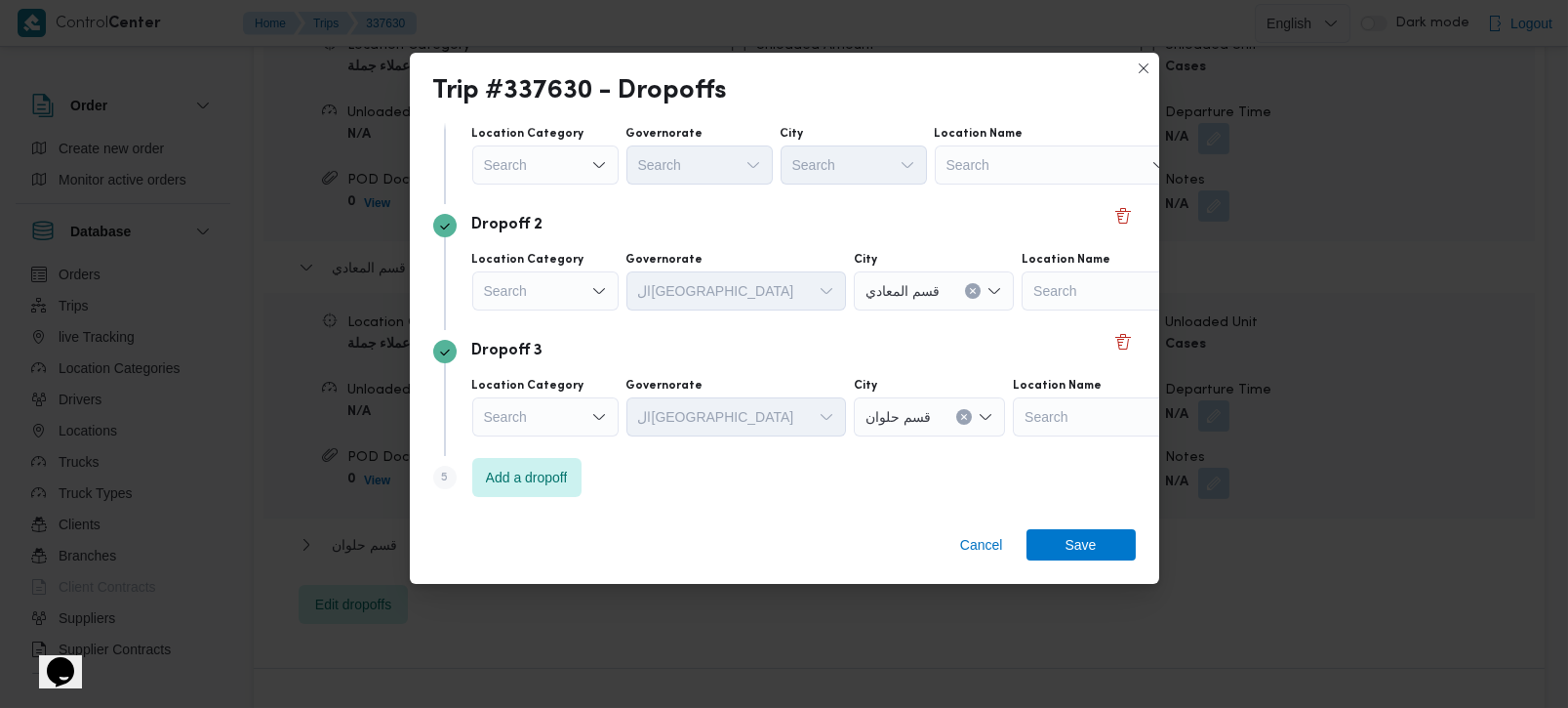
scroll to position [63, 0]
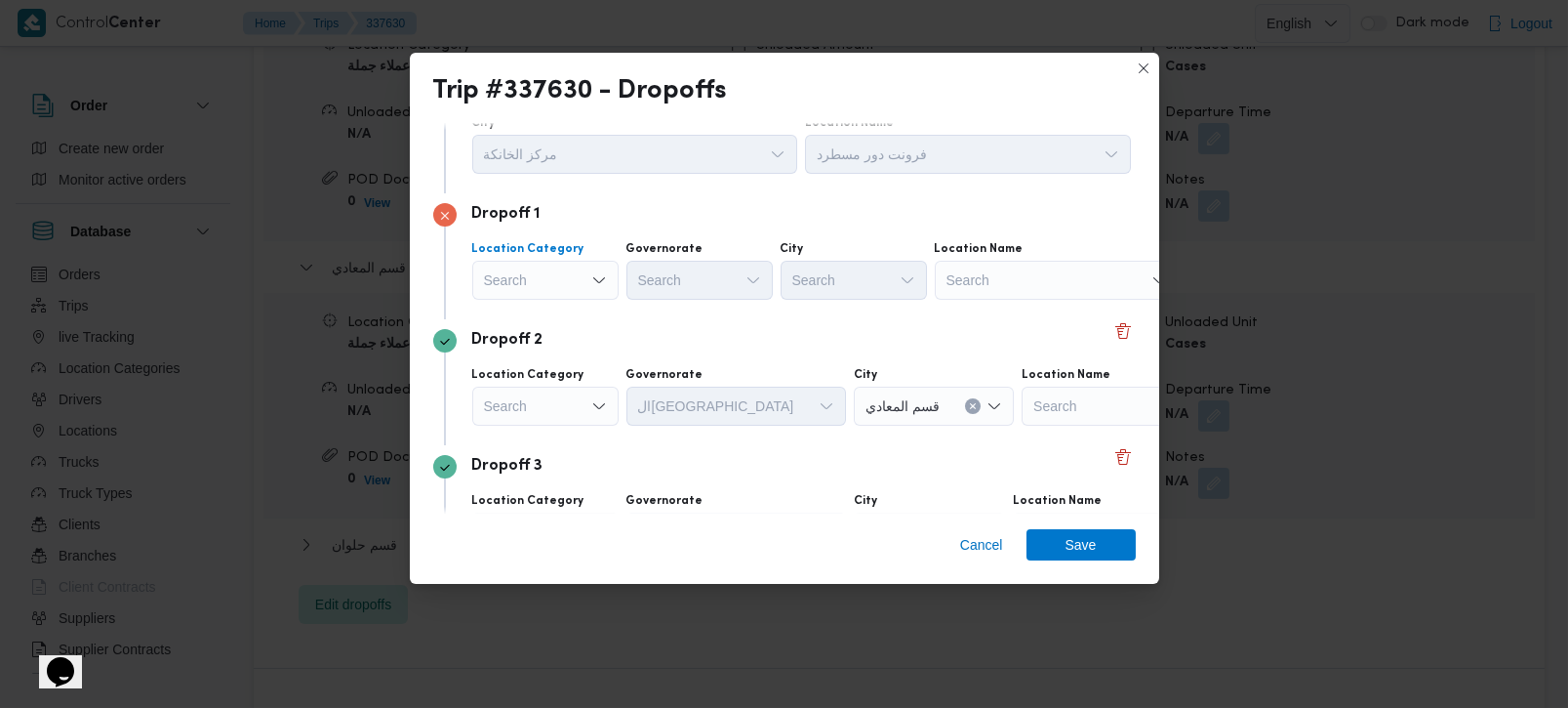
click at [553, 283] on div "Search" at bounding box center [545, 280] width 146 height 39
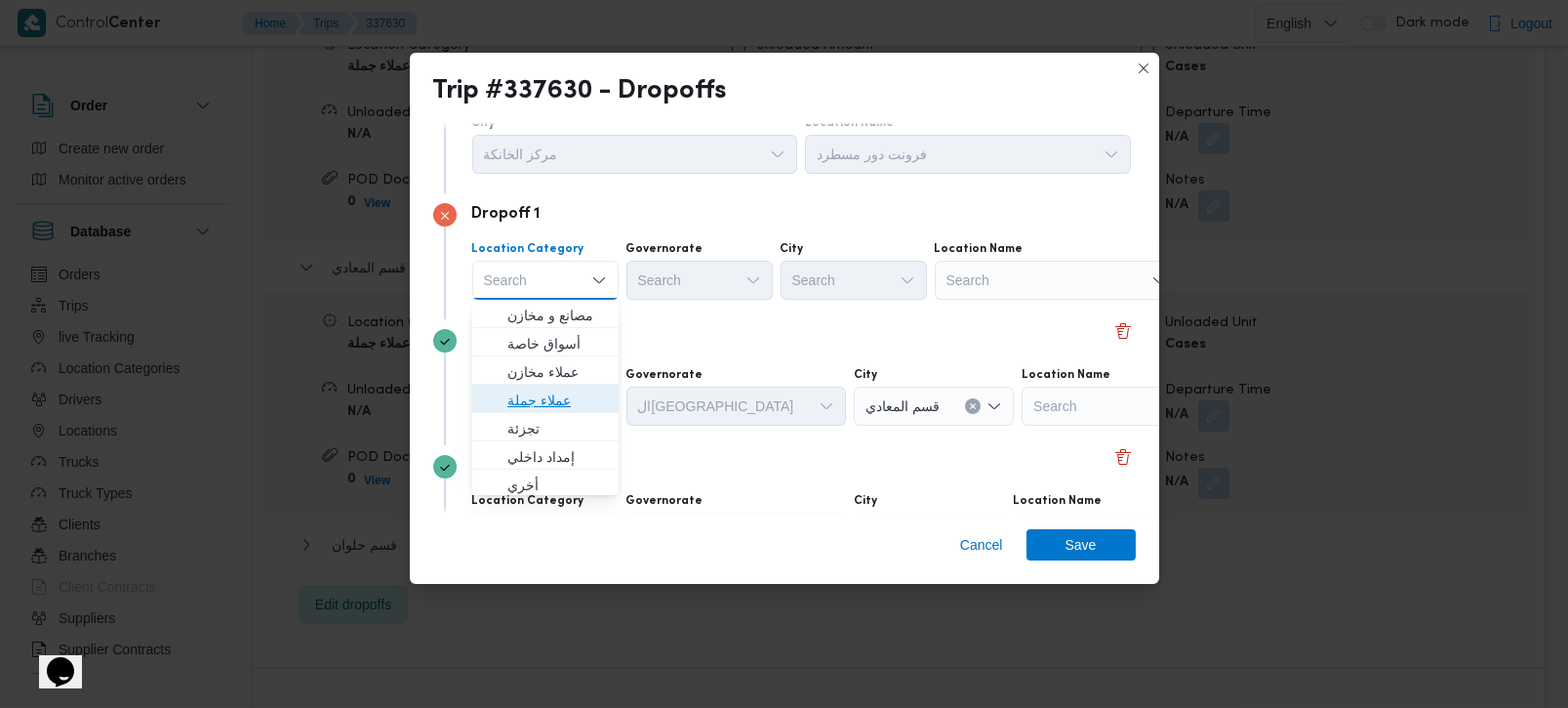
click at [543, 397] on span "عملاء جملة" at bounding box center [557, 400] width 100 height 24
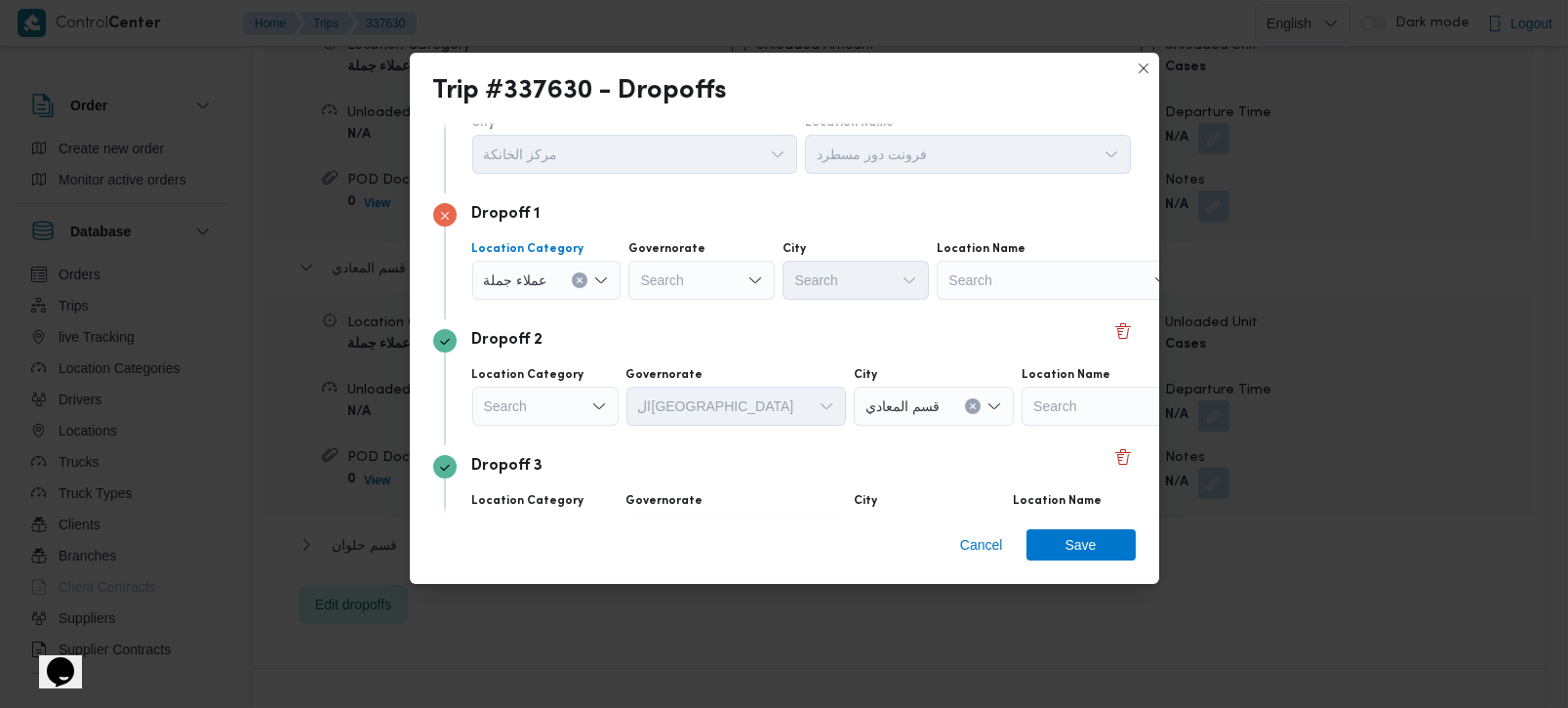
click at [674, 275] on div "Search" at bounding box center [701, 280] width 146 height 39
type input "رة"
click at [688, 339] on span "القاه رة" at bounding box center [711, 344] width 100 height 24
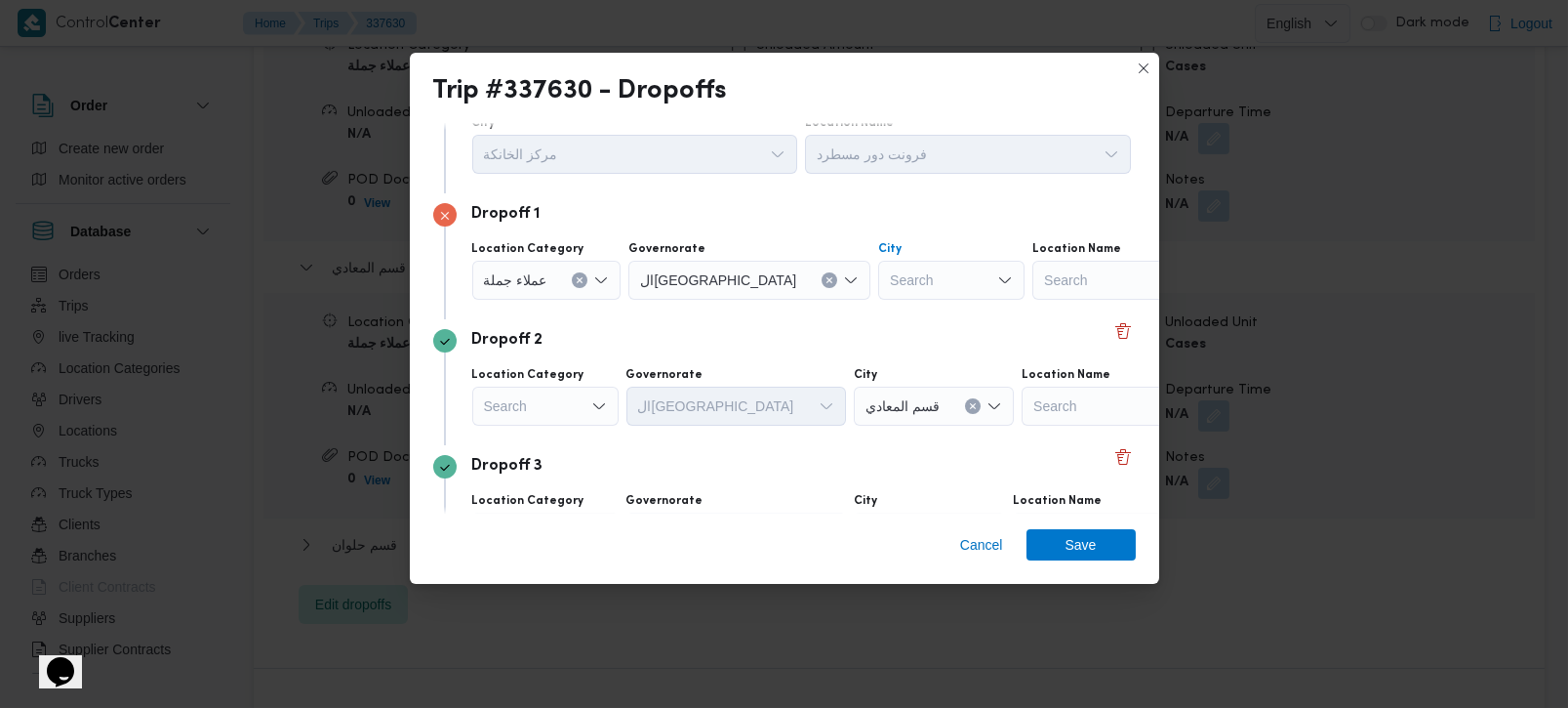
click at [878, 292] on div "Search" at bounding box center [951, 280] width 146 height 39
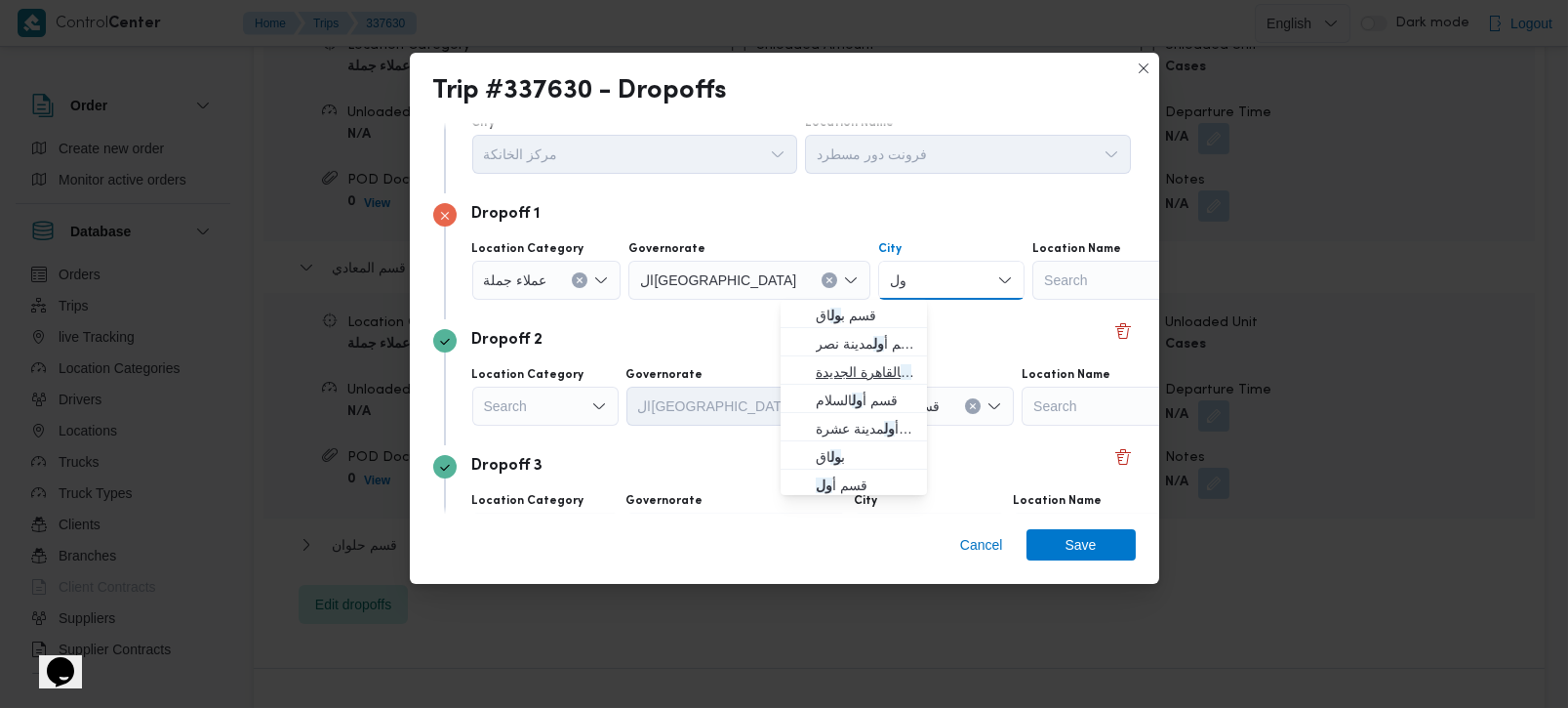
type input "ول"
click at [870, 370] on span "قسم أ ول القاهرة الجديدة" at bounding box center [865, 372] width 100 height 24
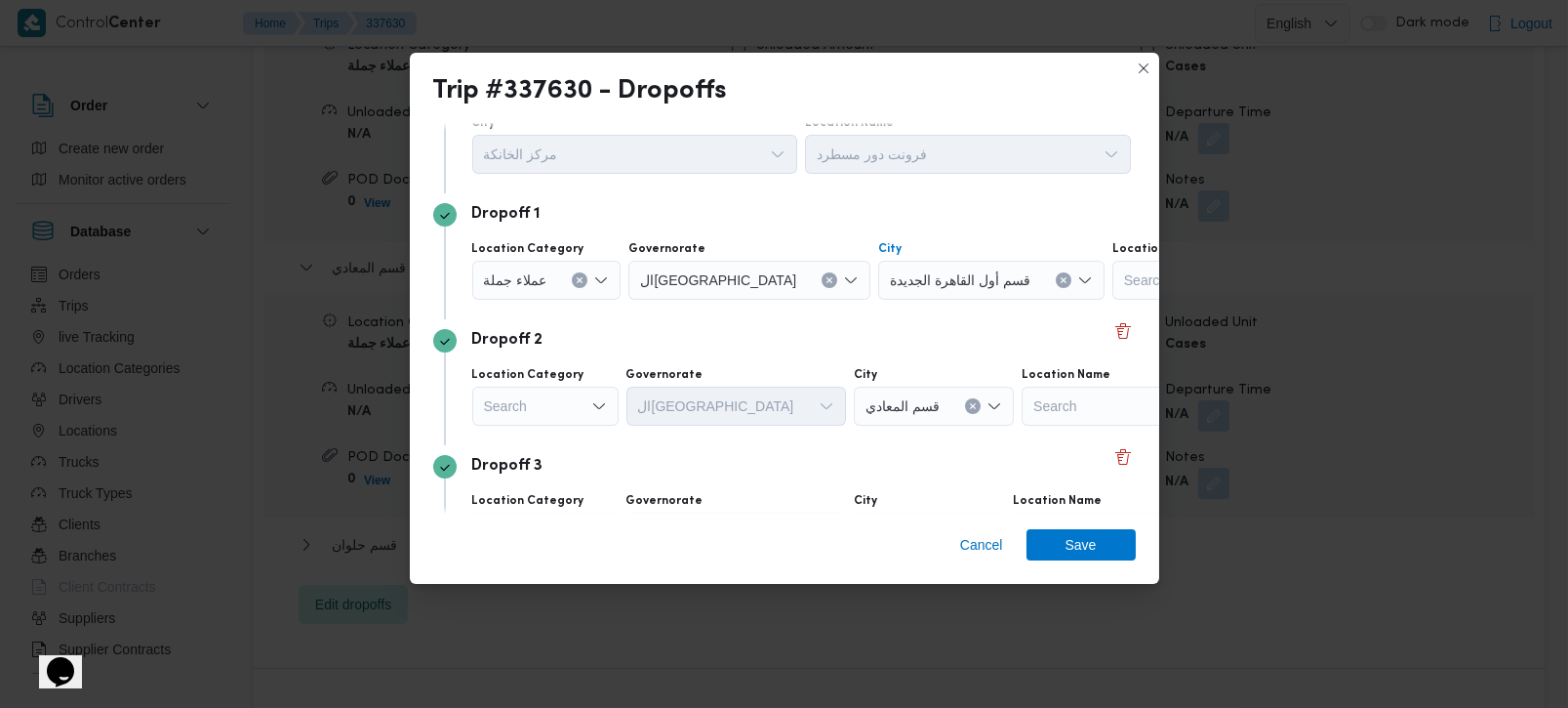
click at [789, 341] on div "Dropoff 2" at bounding box center [784, 341] width 703 height 24
click at [557, 413] on div "Search" at bounding box center [545, 406] width 146 height 39
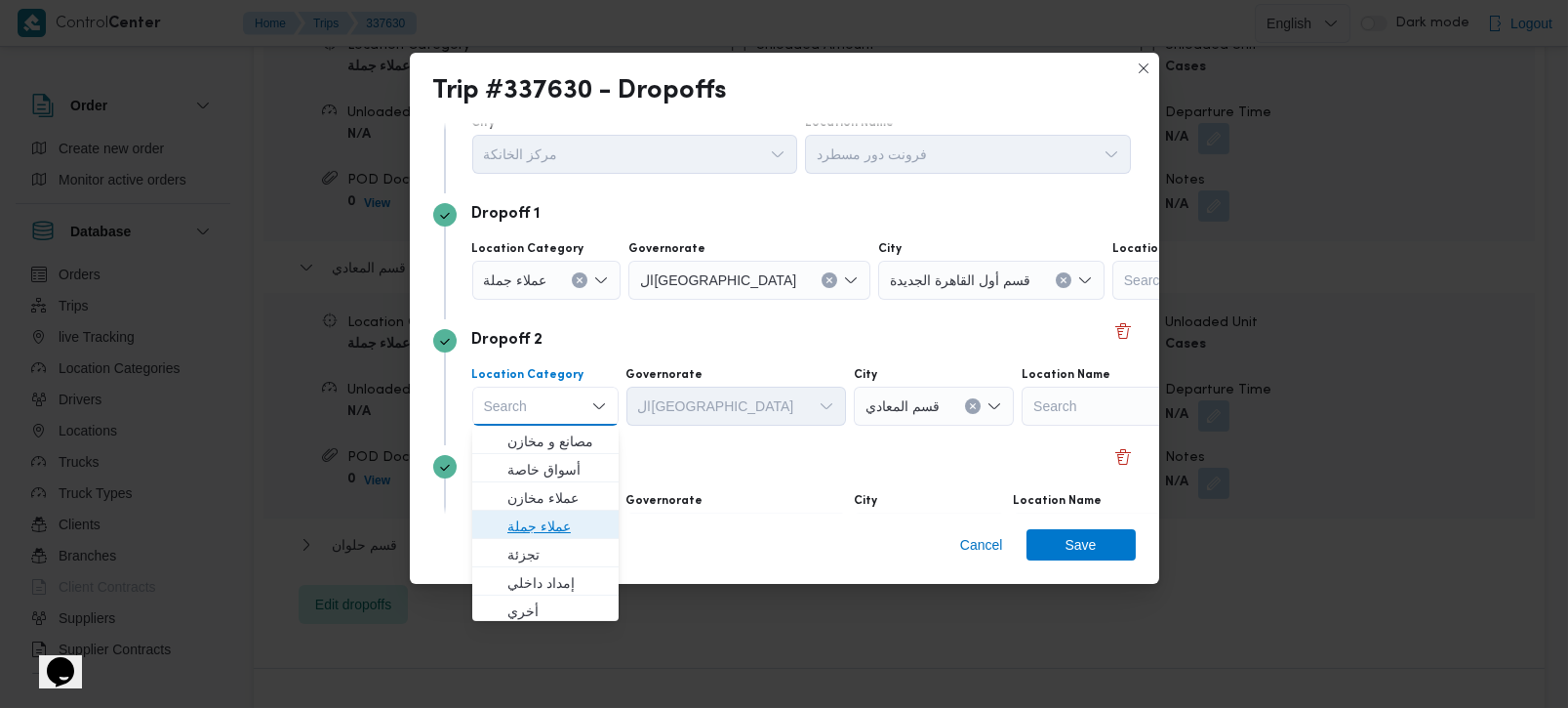
click at [558, 526] on span "عملاء جملة" at bounding box center [557, 527] width 100 height 24
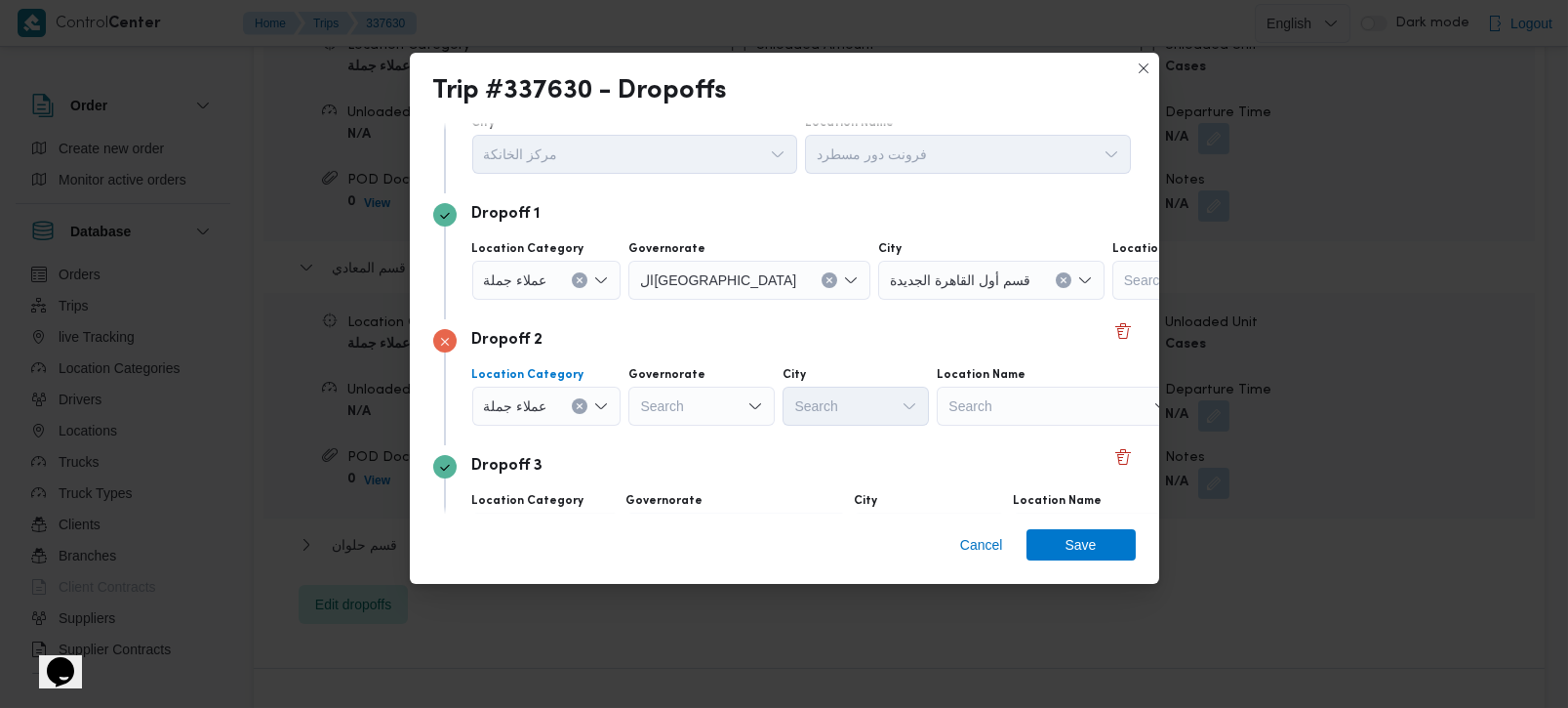
click at [710, 409] on div "Search" at bounding box center [701, 406] width 146 height 39
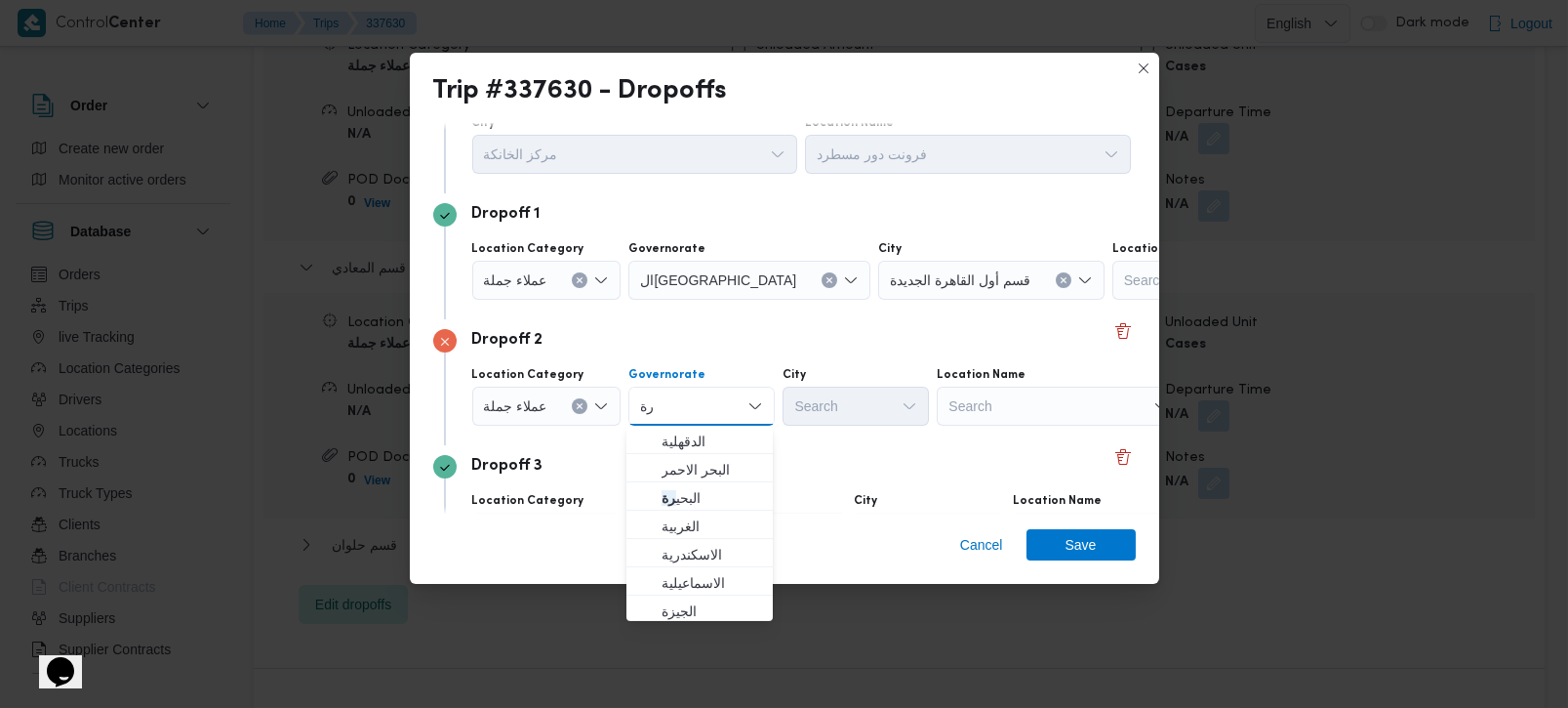
type input "رة"
click at [691, 475] on span "البحر الاحمر" at bounding box center [711, 469] width 100 height 24
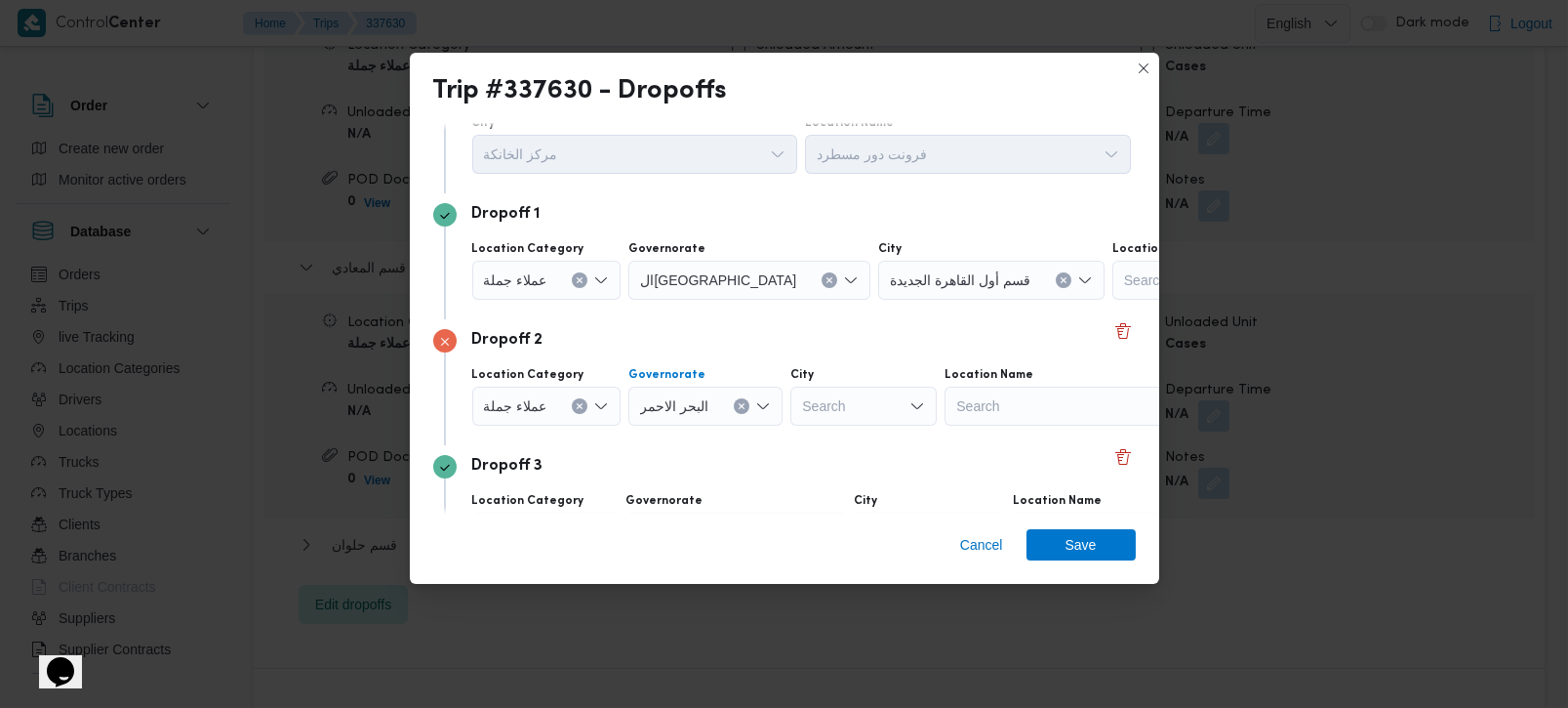
click at [732, 413] on div "البحر الاحمر Combo box. Selected. البحر الاحمر. Press Backspace to delete البحر…" at bounding box center [705, 406] width 154 height 39
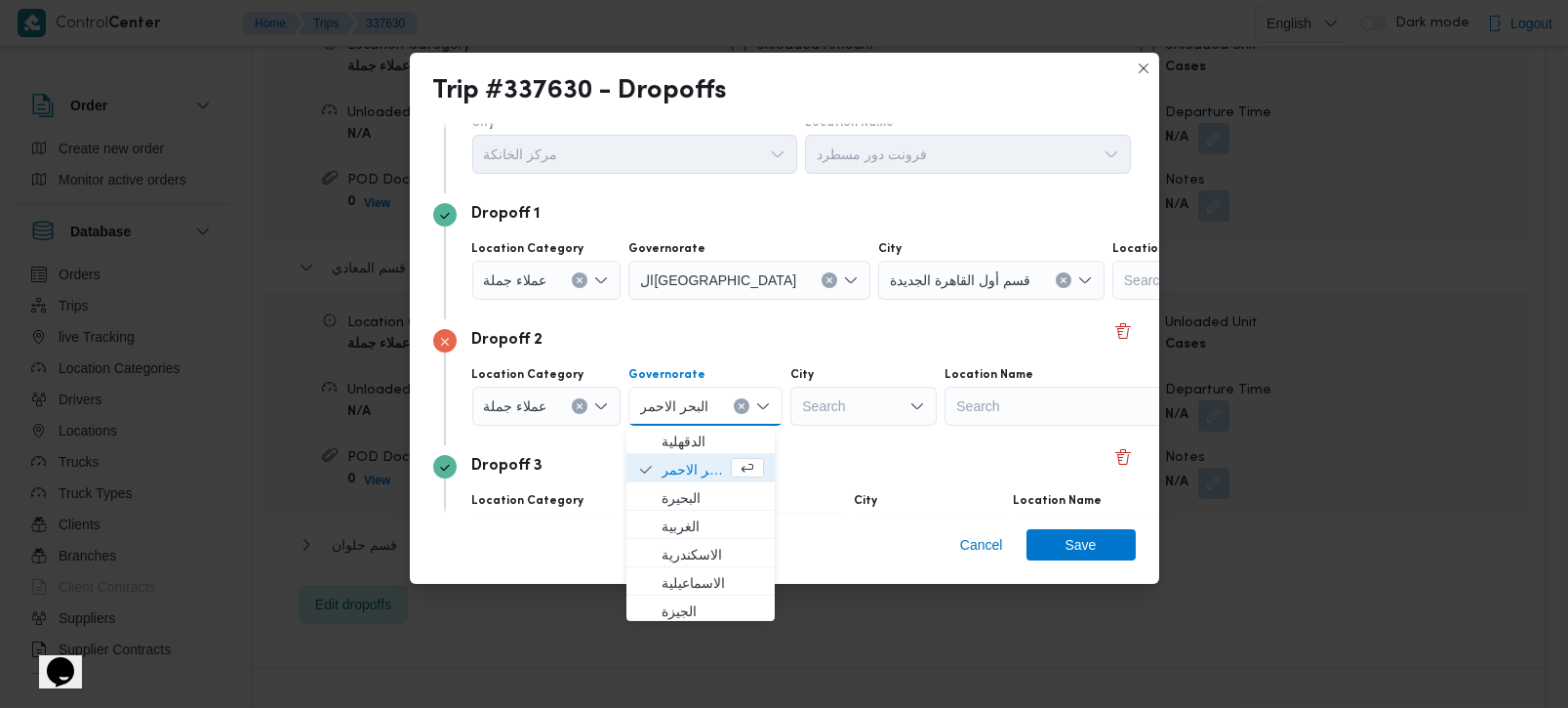
click at [737, 402] on icon "Clear input" at bounding box center [741, 406] width 8 height 8
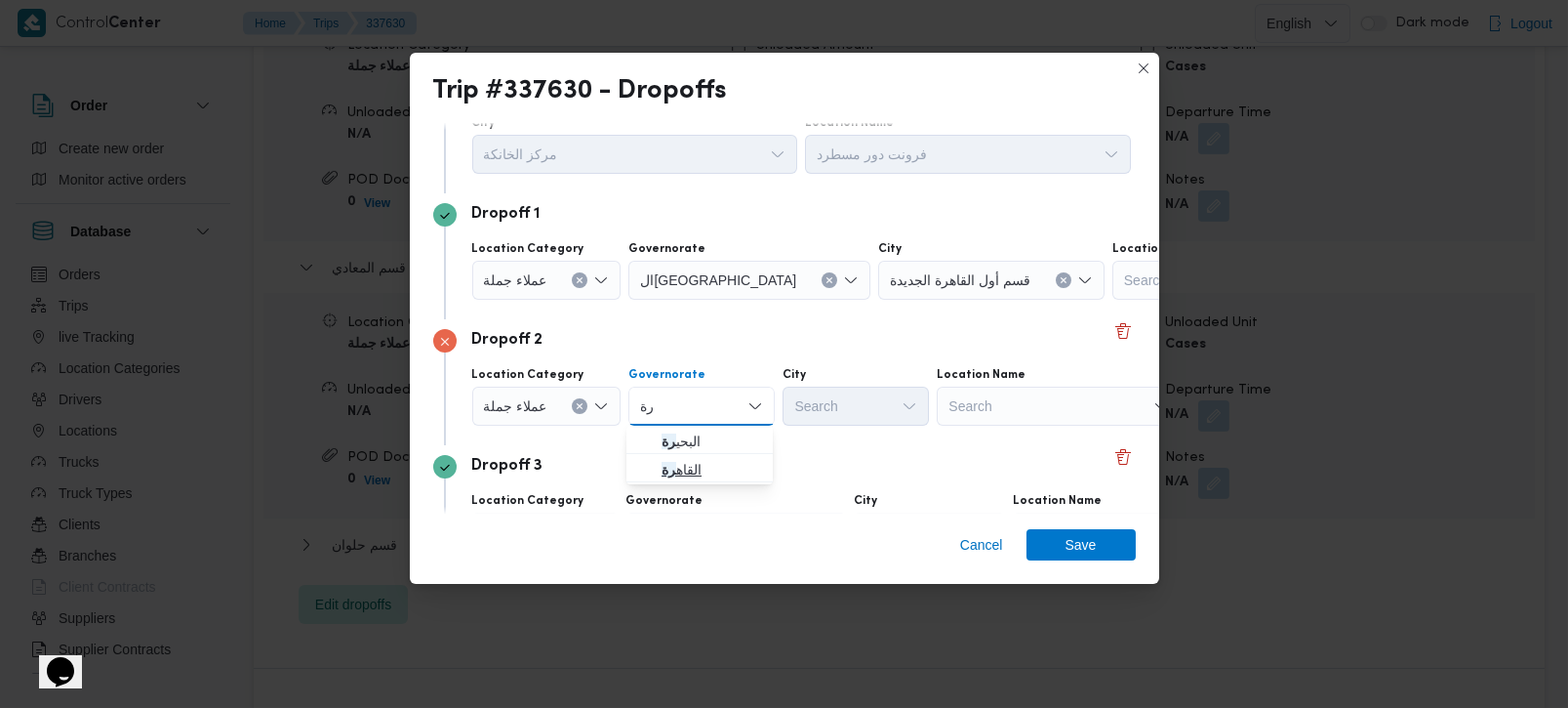
type input "رة"
click at [699, 460] on span "القاه رة" at bounding box center [711, 469] width 100 height 24
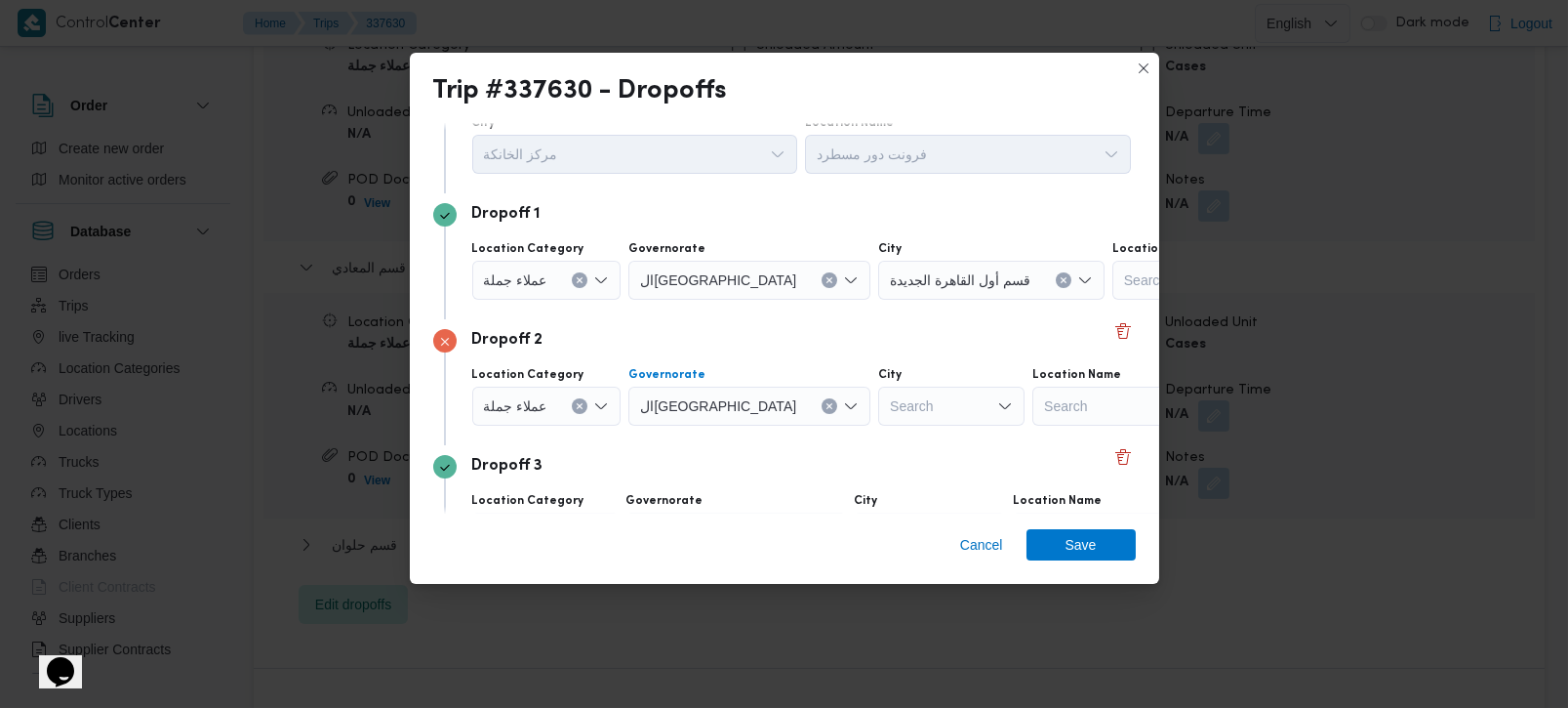
click at [878, 405] on div "Search" at bounding box center [951, 406] width 146 height 39
type input "ثالث"
click at [850, 431] on span "قسم ثالث القاهرة الجديدة" at bounding box center [865, 442] width 100 height 24
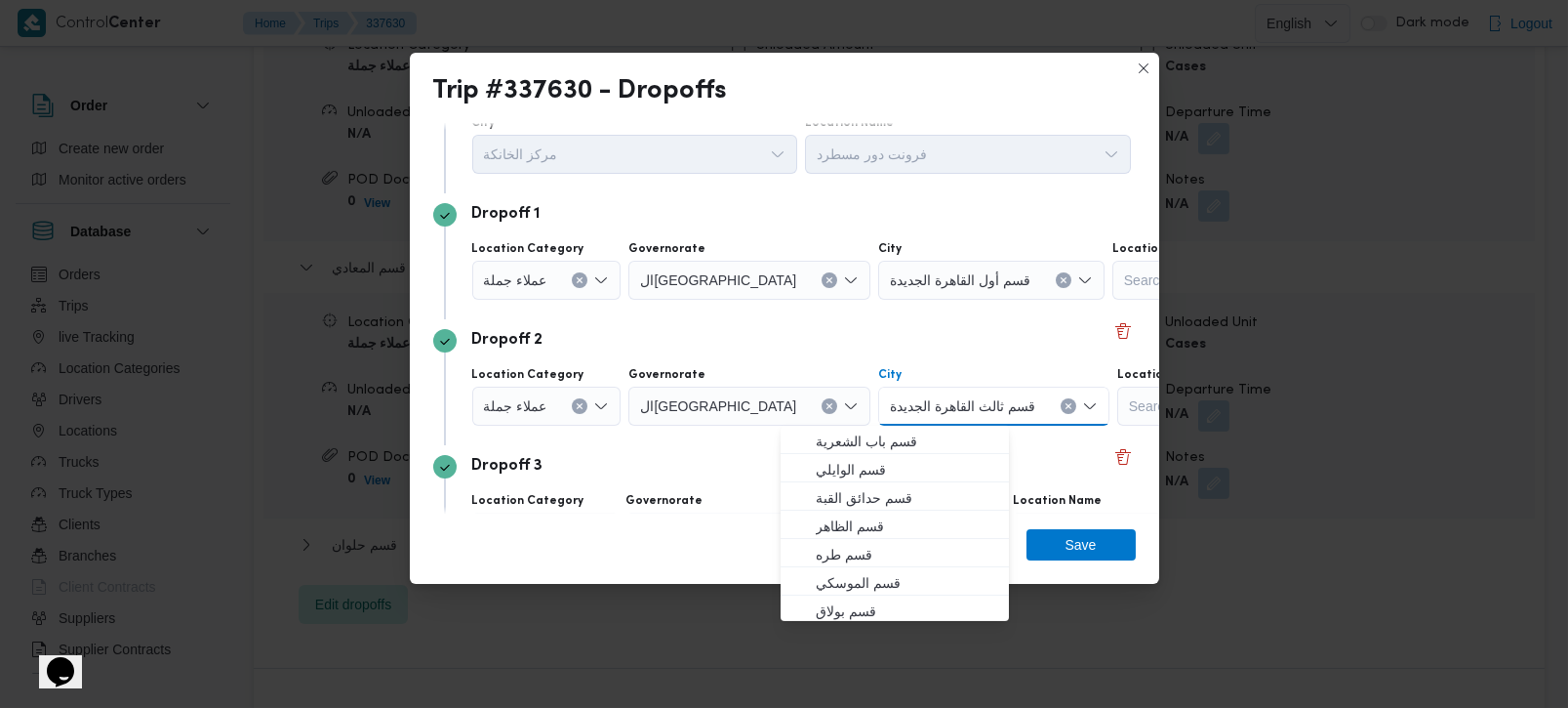
click at [695, 463] on div "Dropoff 3" at bounding box center [784, 466] width 703 height 24
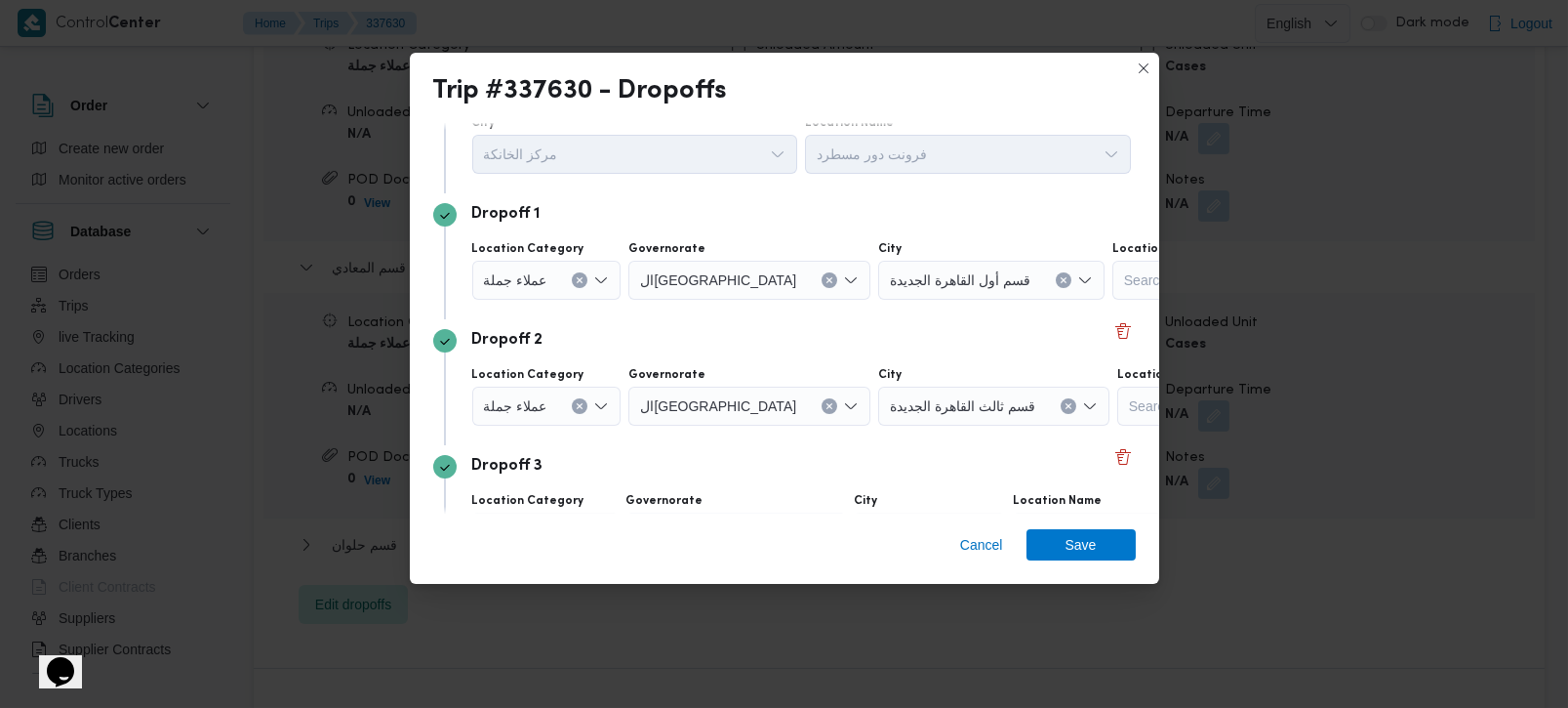
scroll to position [178, 0]
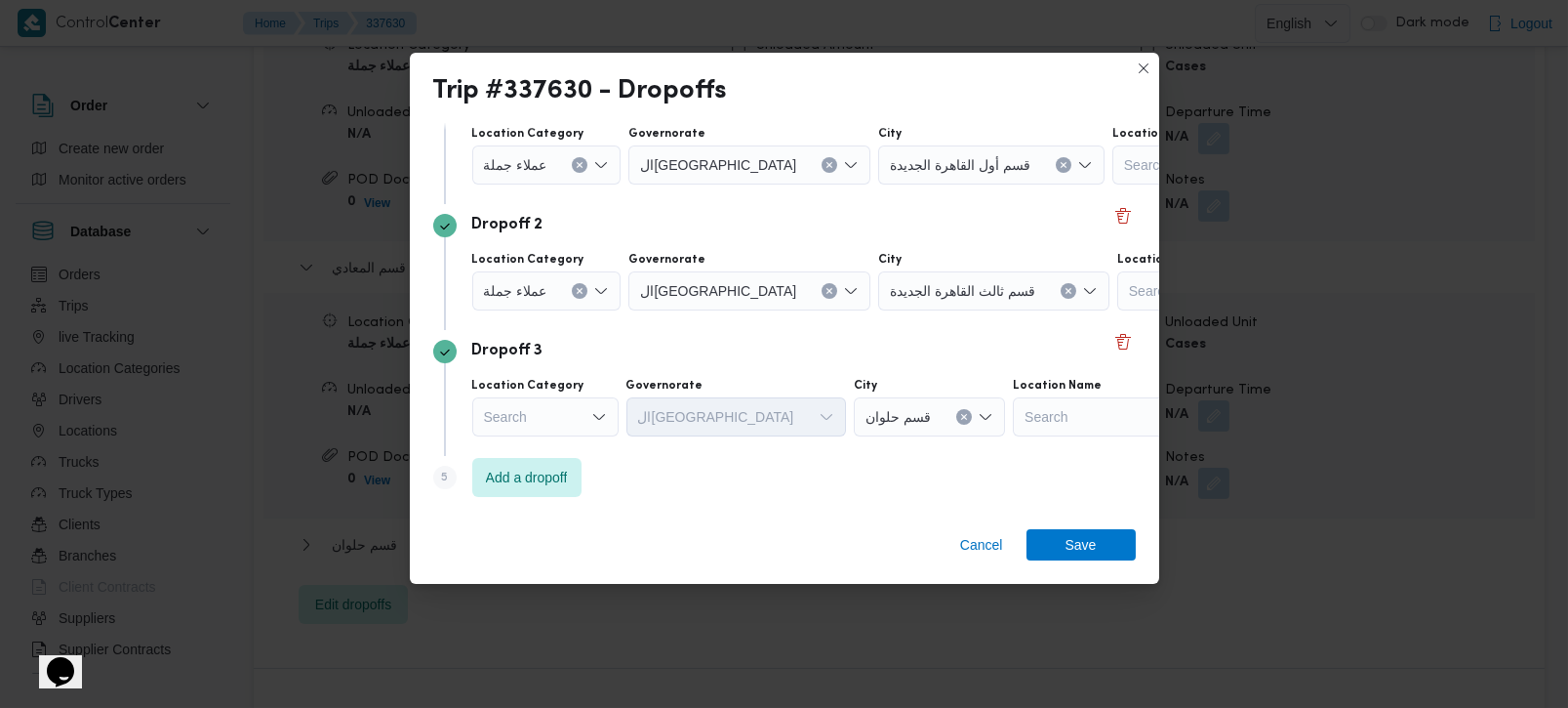
click at [558, 419] on div "Search" at bounding box center [545, 417] width 146 height 39
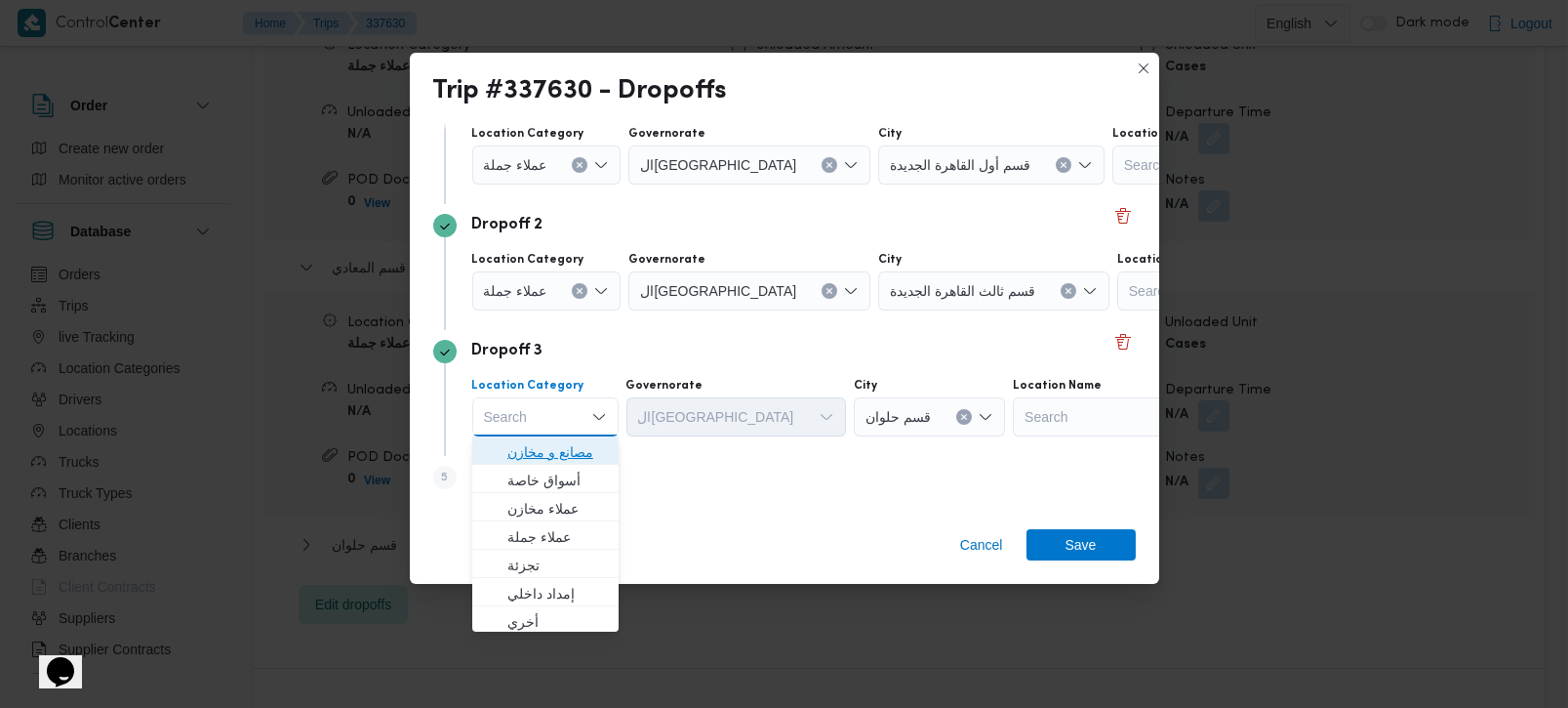
click at [560, 443] on span "مصانع و مخازن" at bounding box center [557, 452] width 100 height 24
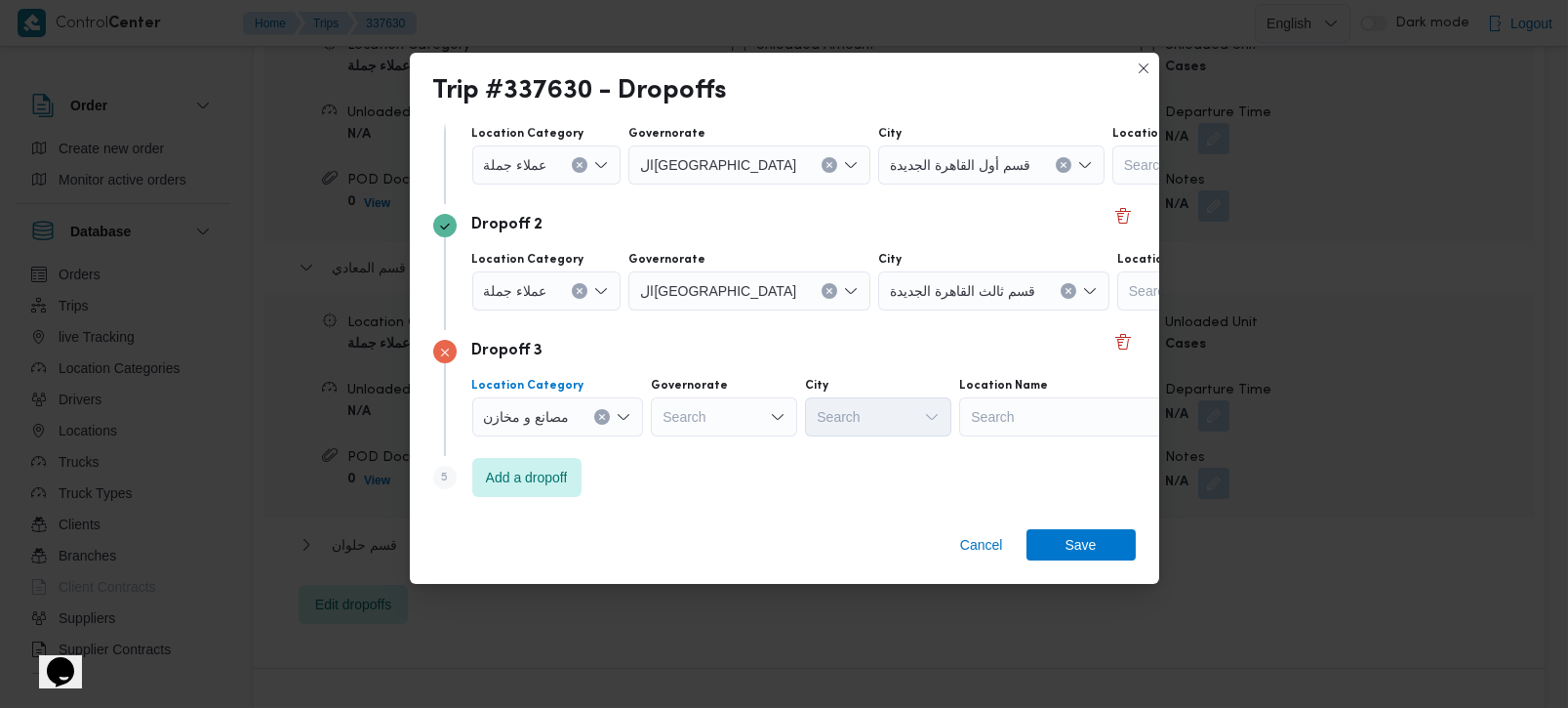
click at [599, 413] on icon "Clear input" at bounding box center [602, 417] width 8 height 8
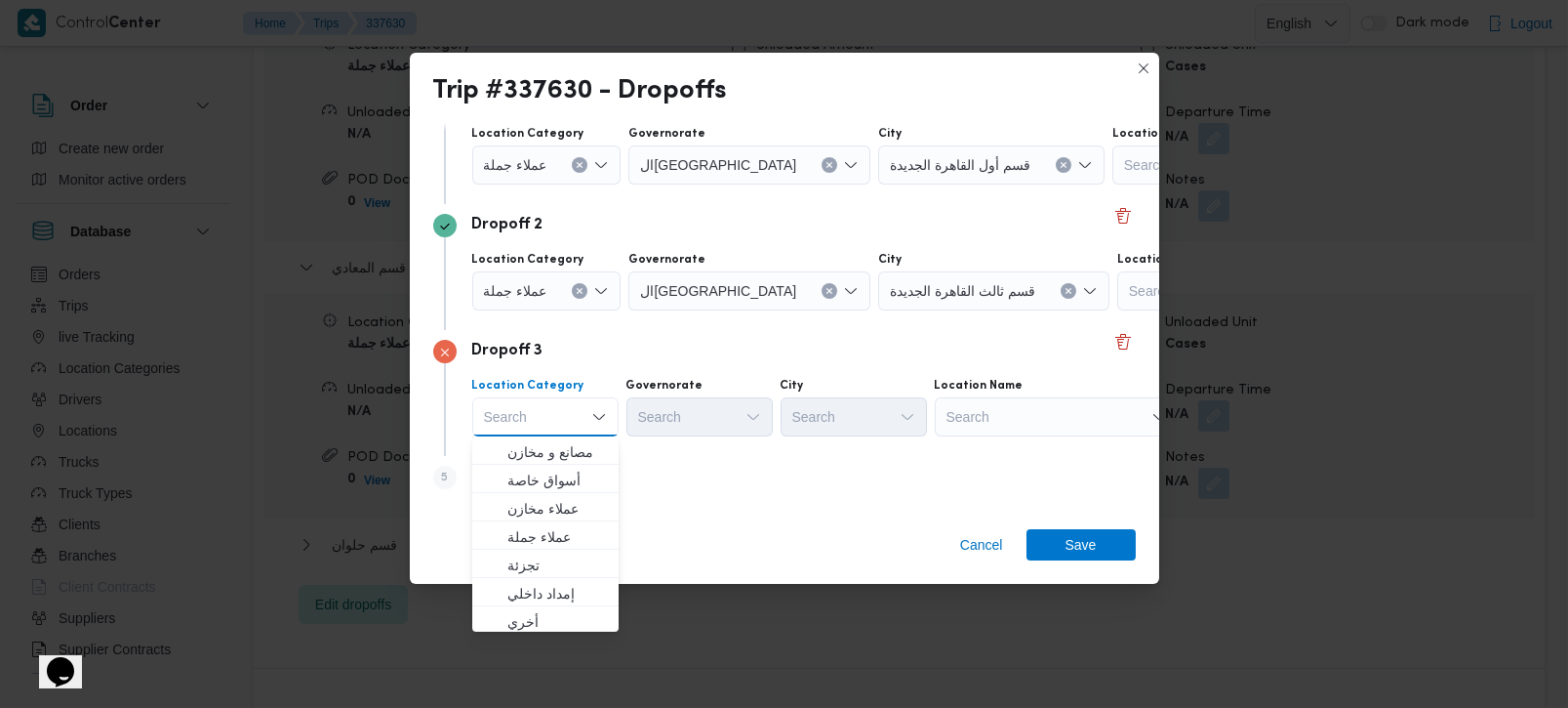
click at [981, 424] on div "Search" at bounding box center [1056, 417] width 243 height 39
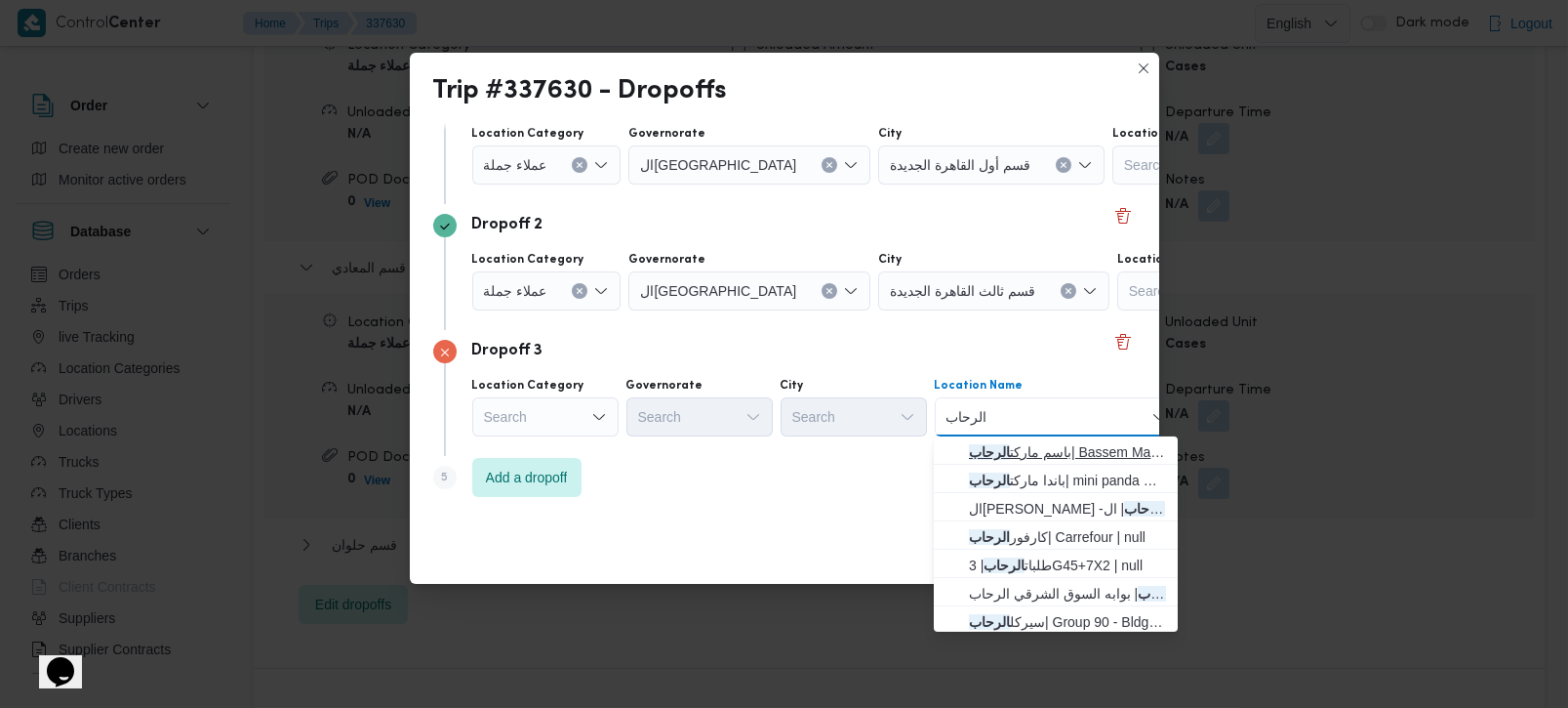
type input "الرحاب"
click at [1004, 444] on mark "الرحاب" at bounding box center [989, 452] width 41 height 16
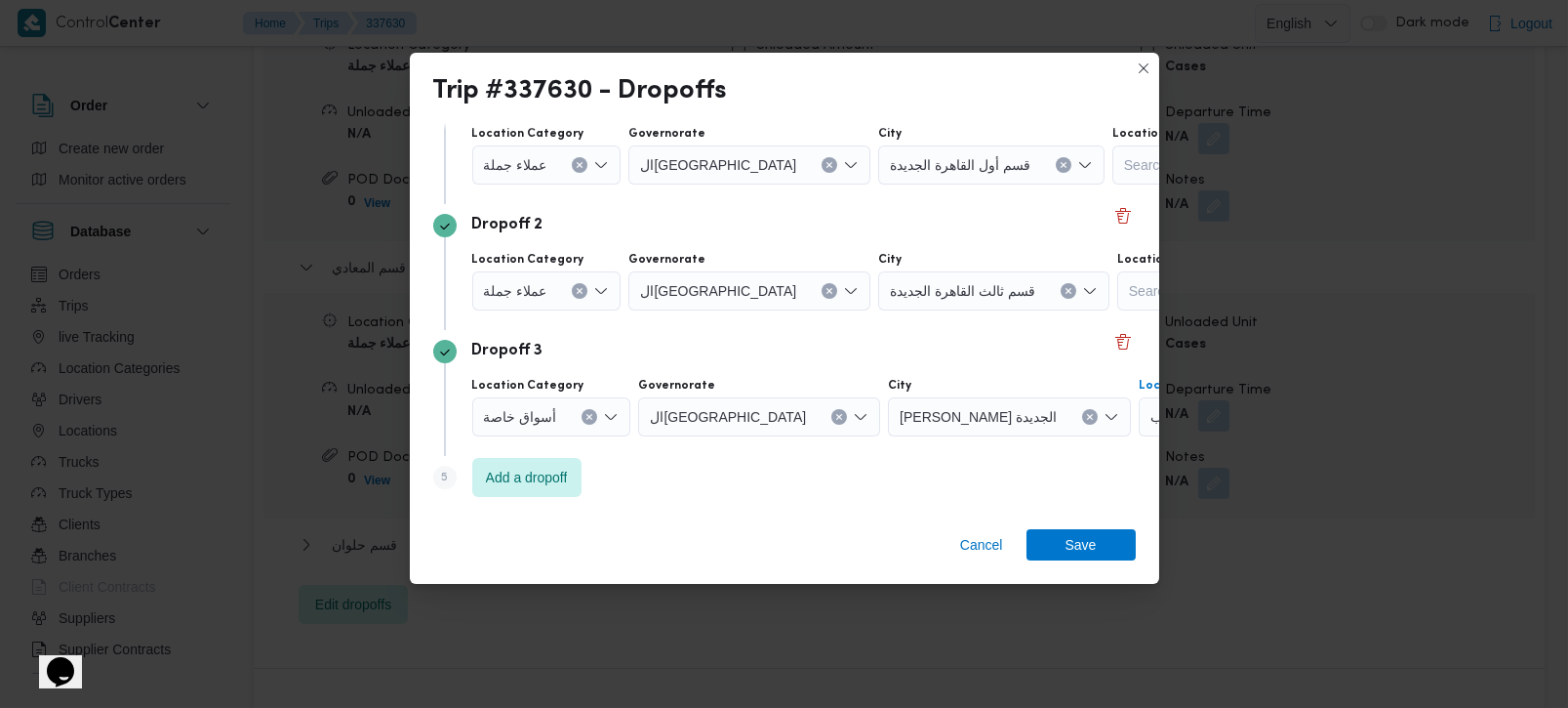
click at [1150, 417] on span "باسم ماركت الرحاب | Bassem Market | الرحاب و المستثمرون" at bounding box center [1229, 416] width 158 height 22
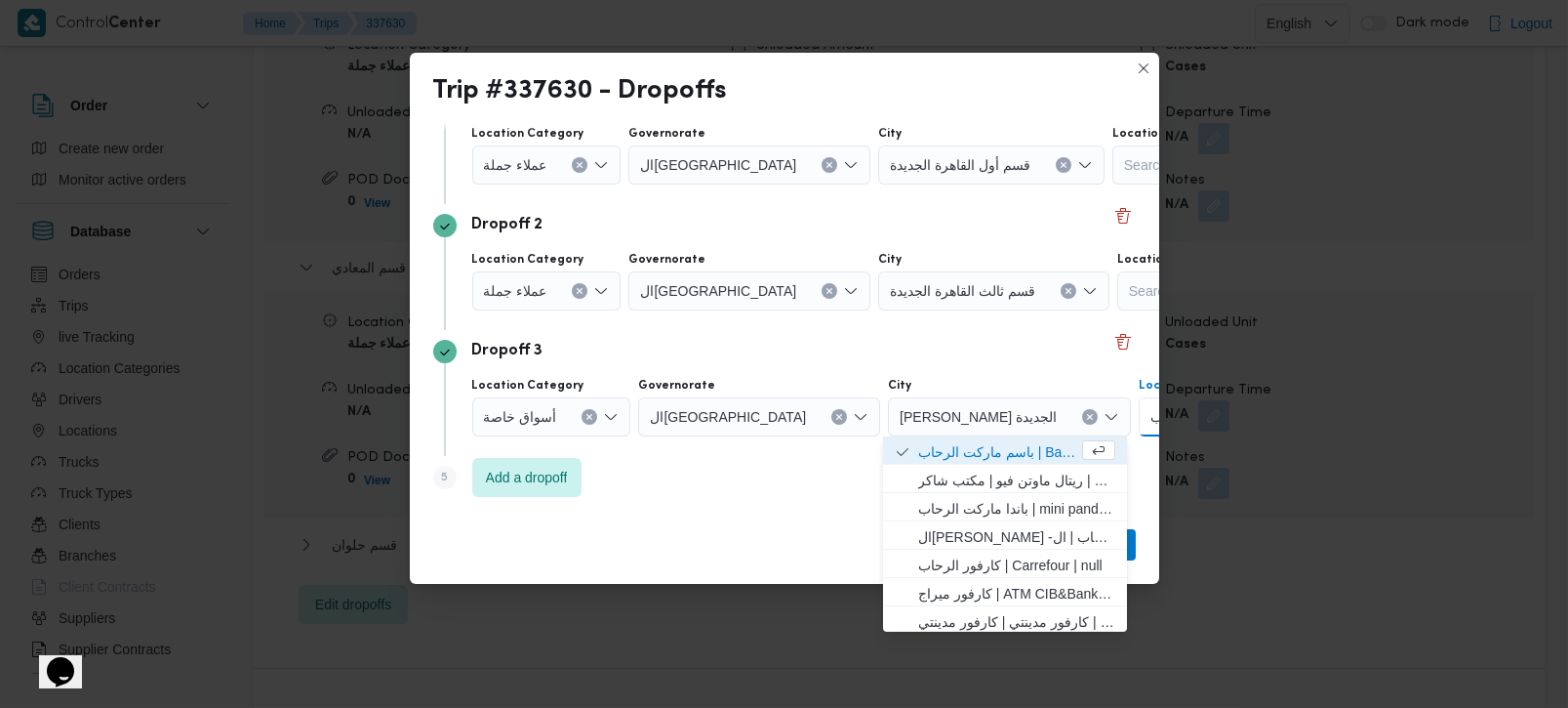
scroll to position [178, 112]
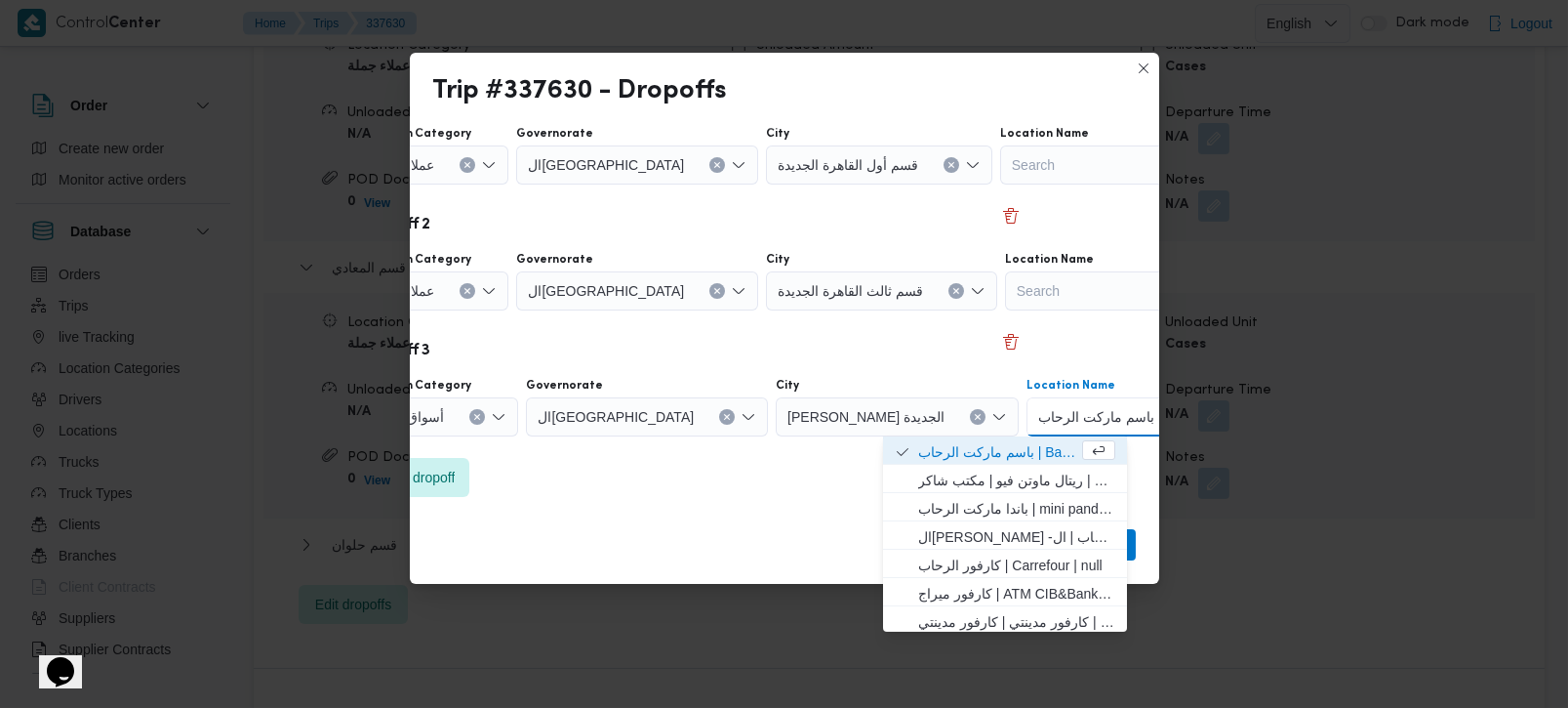
click at [1225, 417] on icon "Clear input" at bounding box center [1229, 417] width 8 height 8
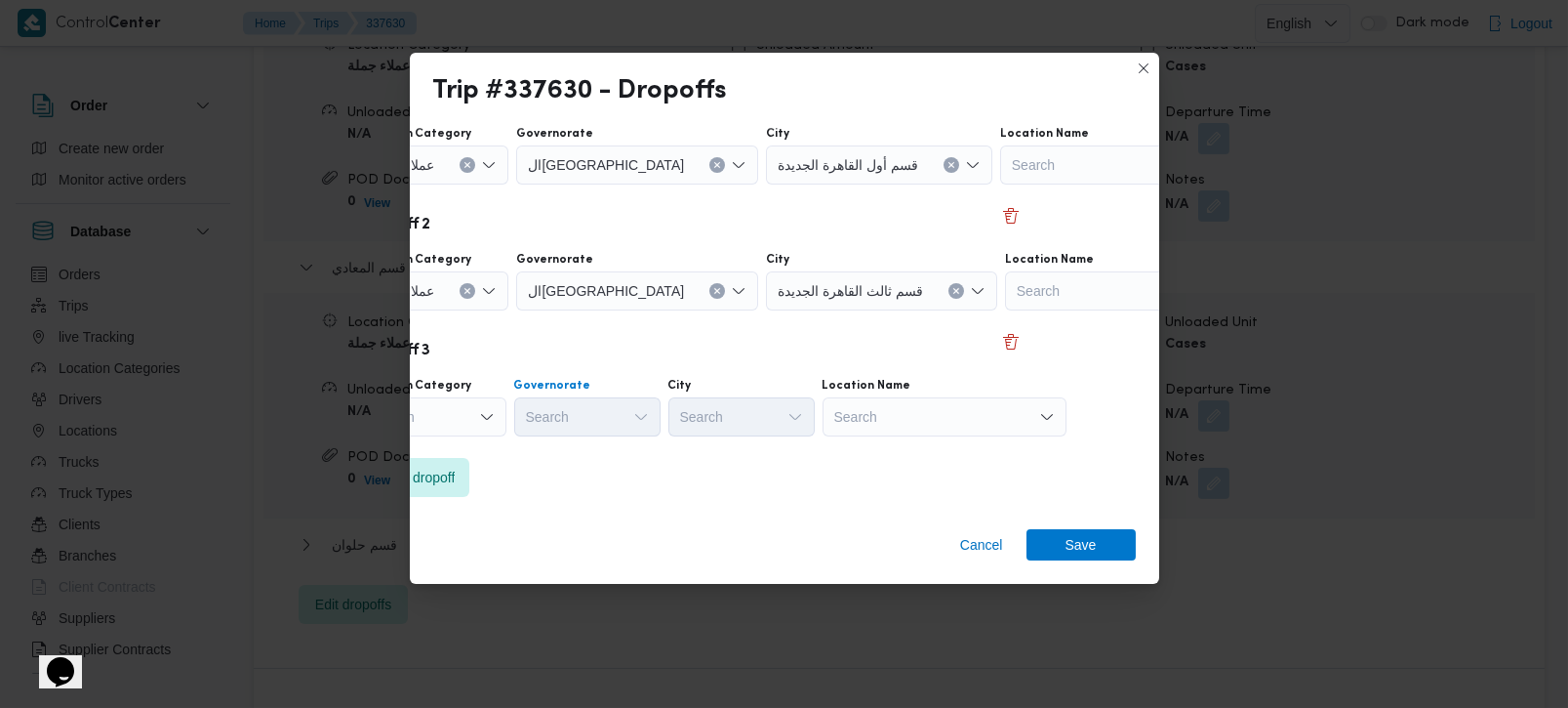
click at [620, 428] on div "Search" at bounding box center [587, 417] width 146 height 39
click at [449, 409] on div "Search" at bounding box center [433, 417] width 146 height 39
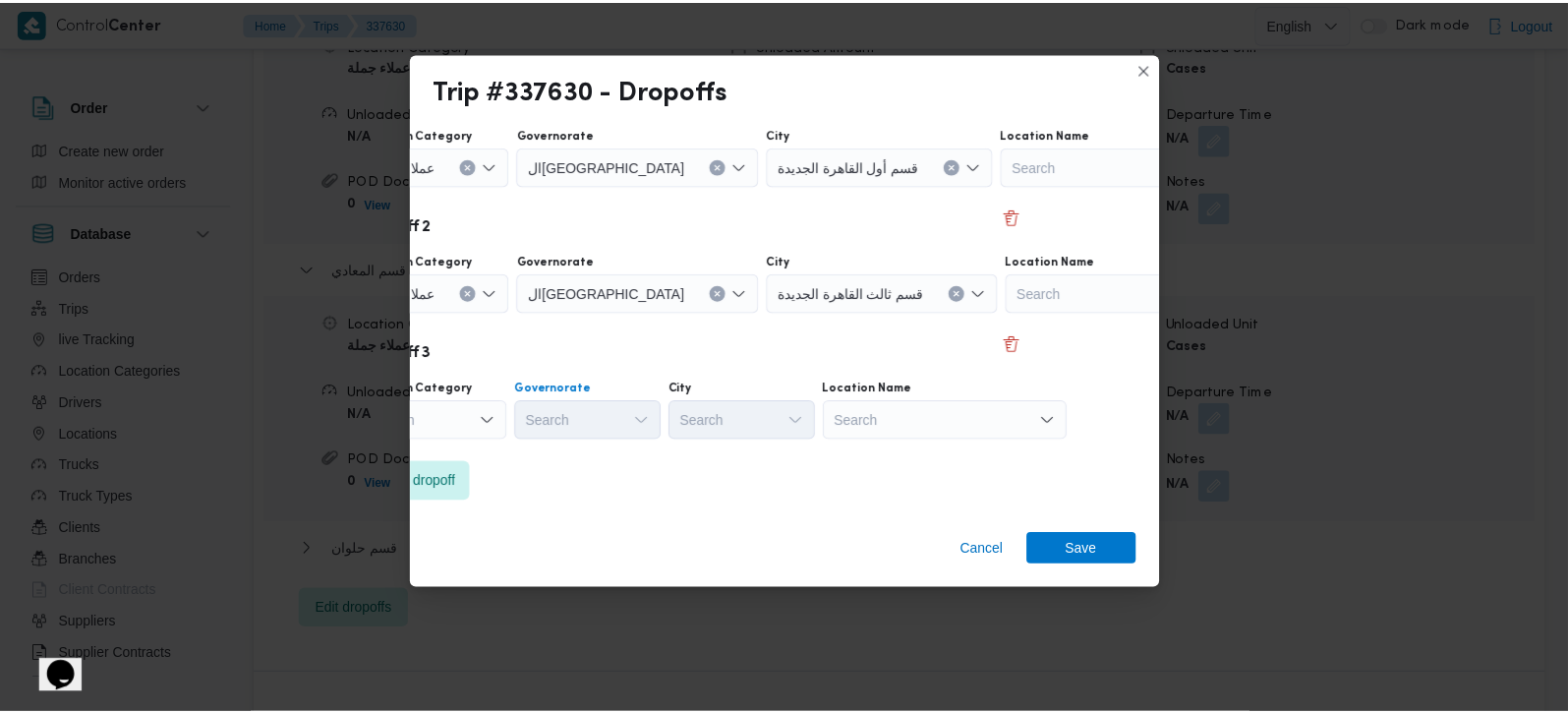
scroll to position [180, 0]
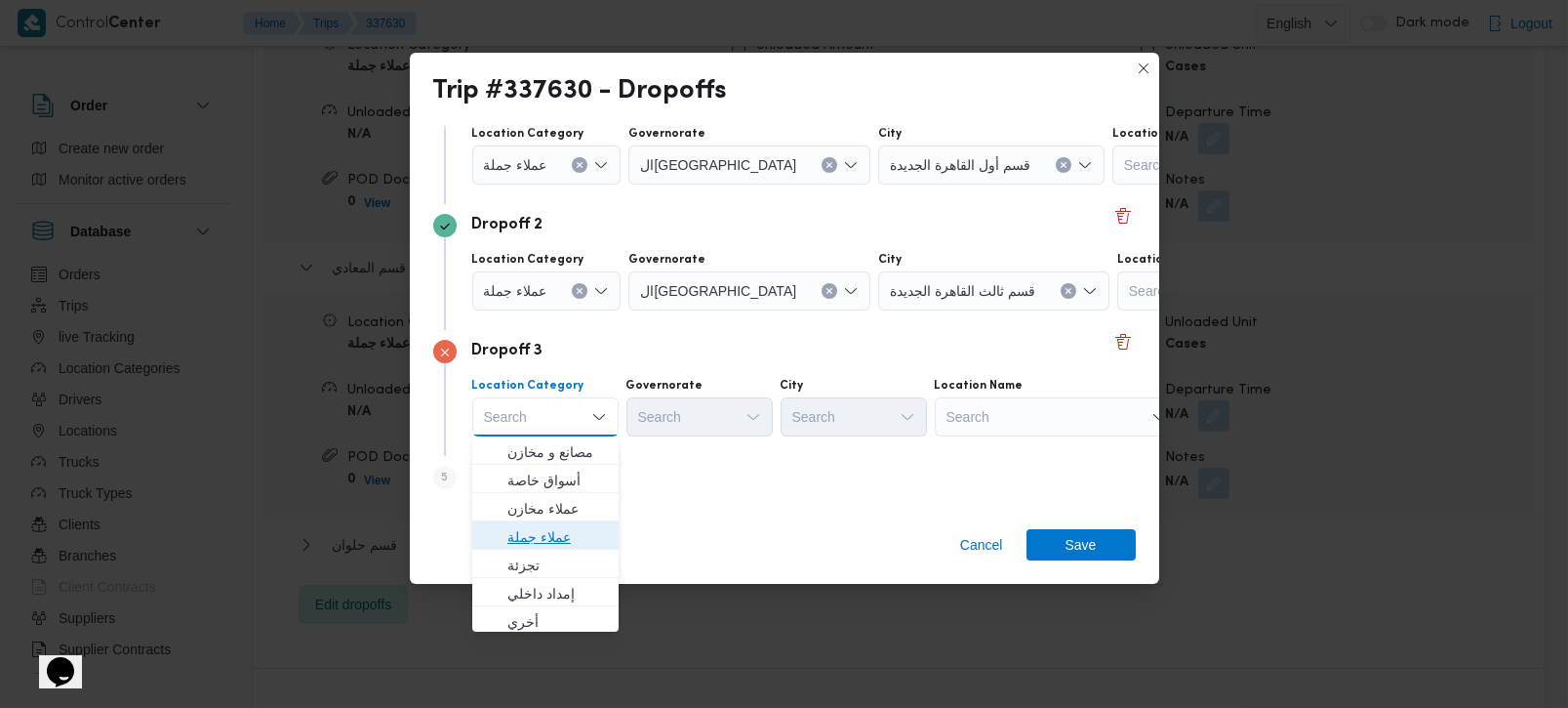
click at [543, 540] on span "عملاء جملة" at bounding box center [557, 537] width 100 height 24
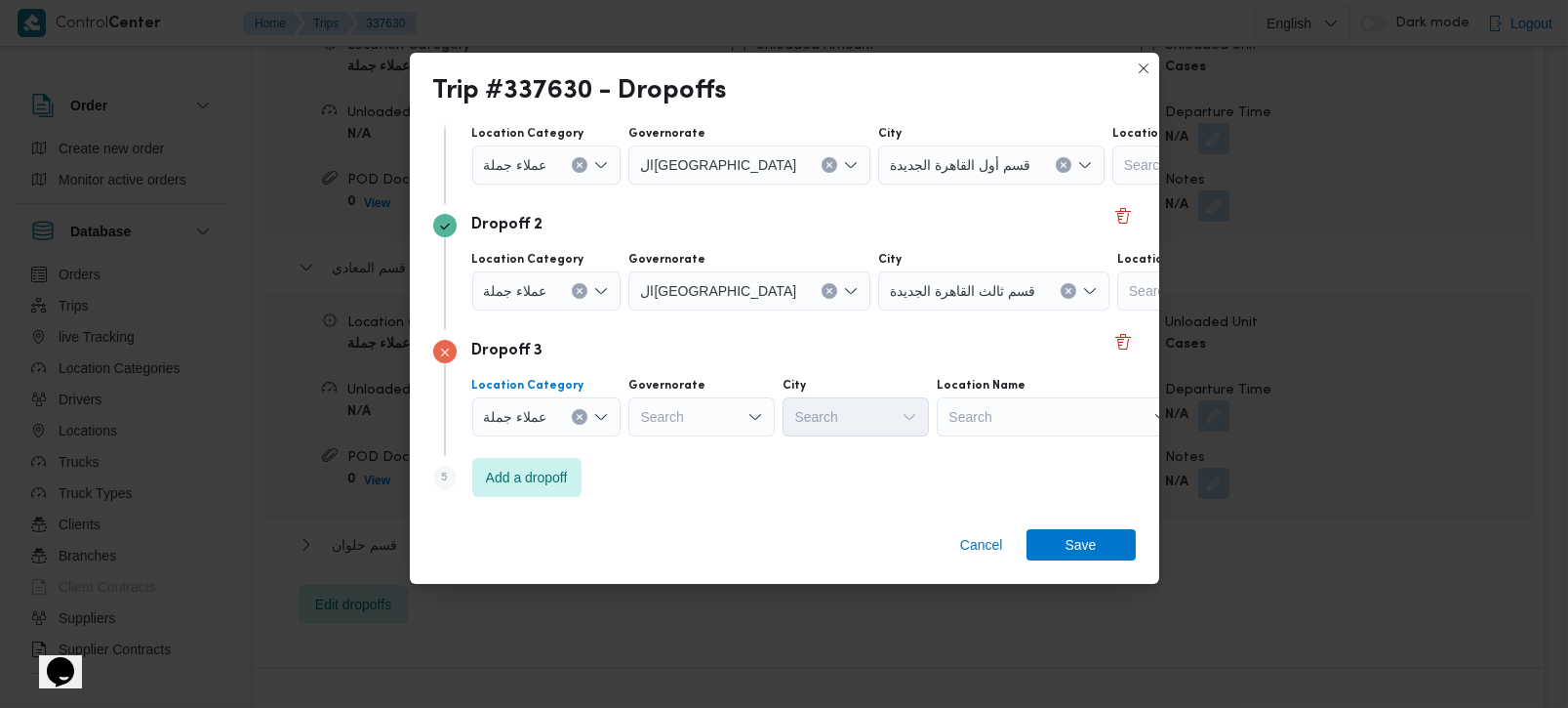
click at [753, 401] on div "Search" at bounding box center [701, 417] width 146 height 39
type input "رة"
click at [697, 491] on span "القاه رة" at bounding box center [711, 480] width 100 height 24
click at [878, 408] on div "Search" at bounding box center [951, 417] width 146 height 39
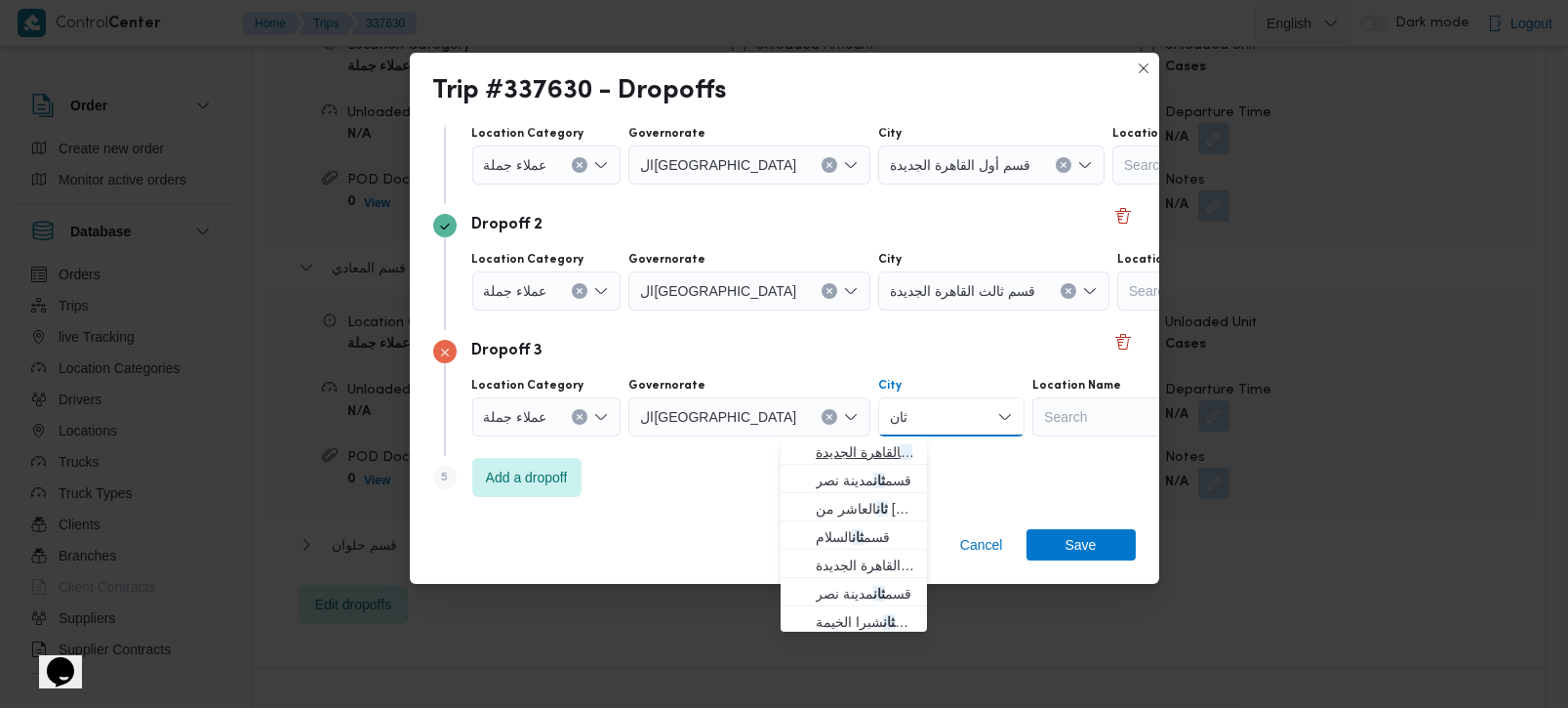
type input "ثان"
click at [866, 451] on span "قسم ثان القاهرة الجديدة" at bounding box center [865, 452] width 100 height 24
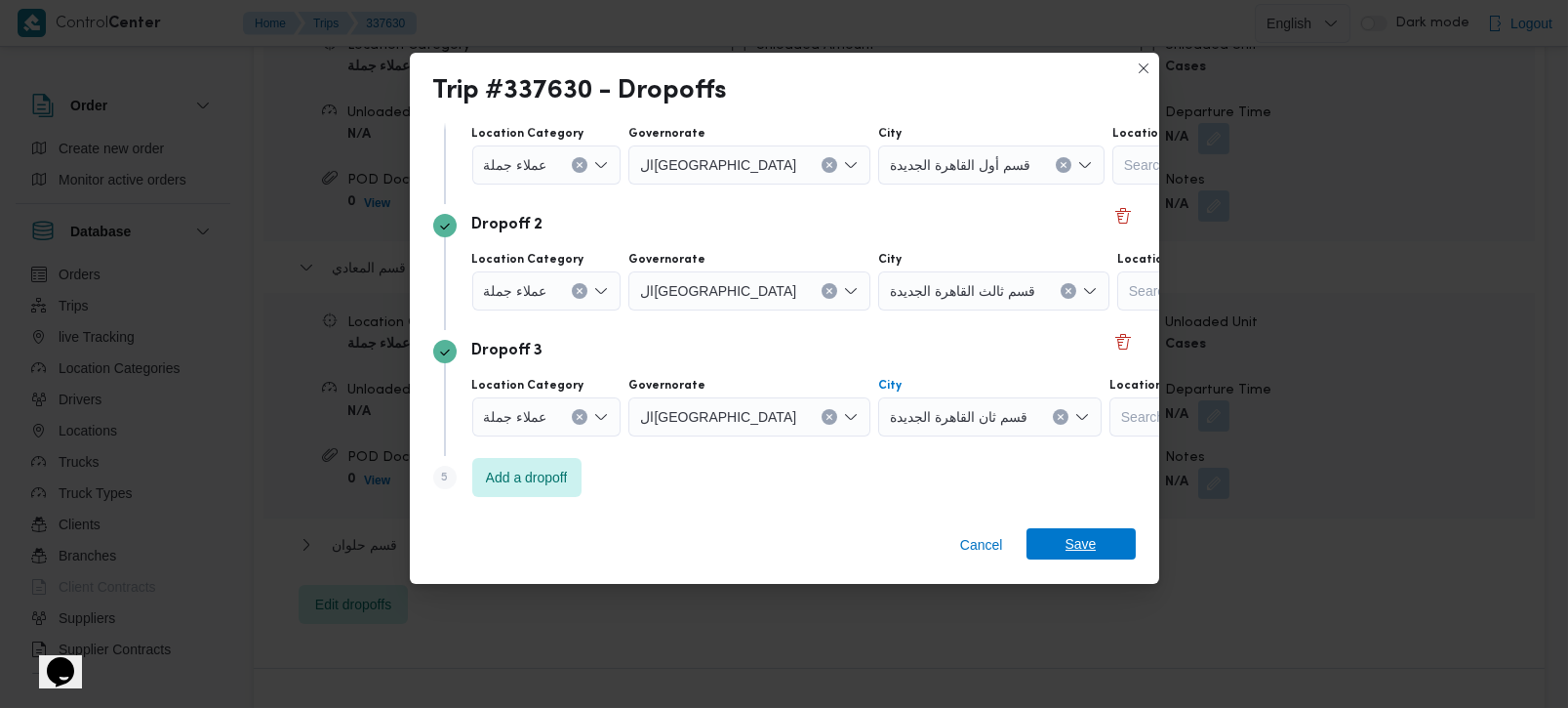
click at [1050, 534] on span "Save" at bounding box center [1080, 544] width 109 height 32
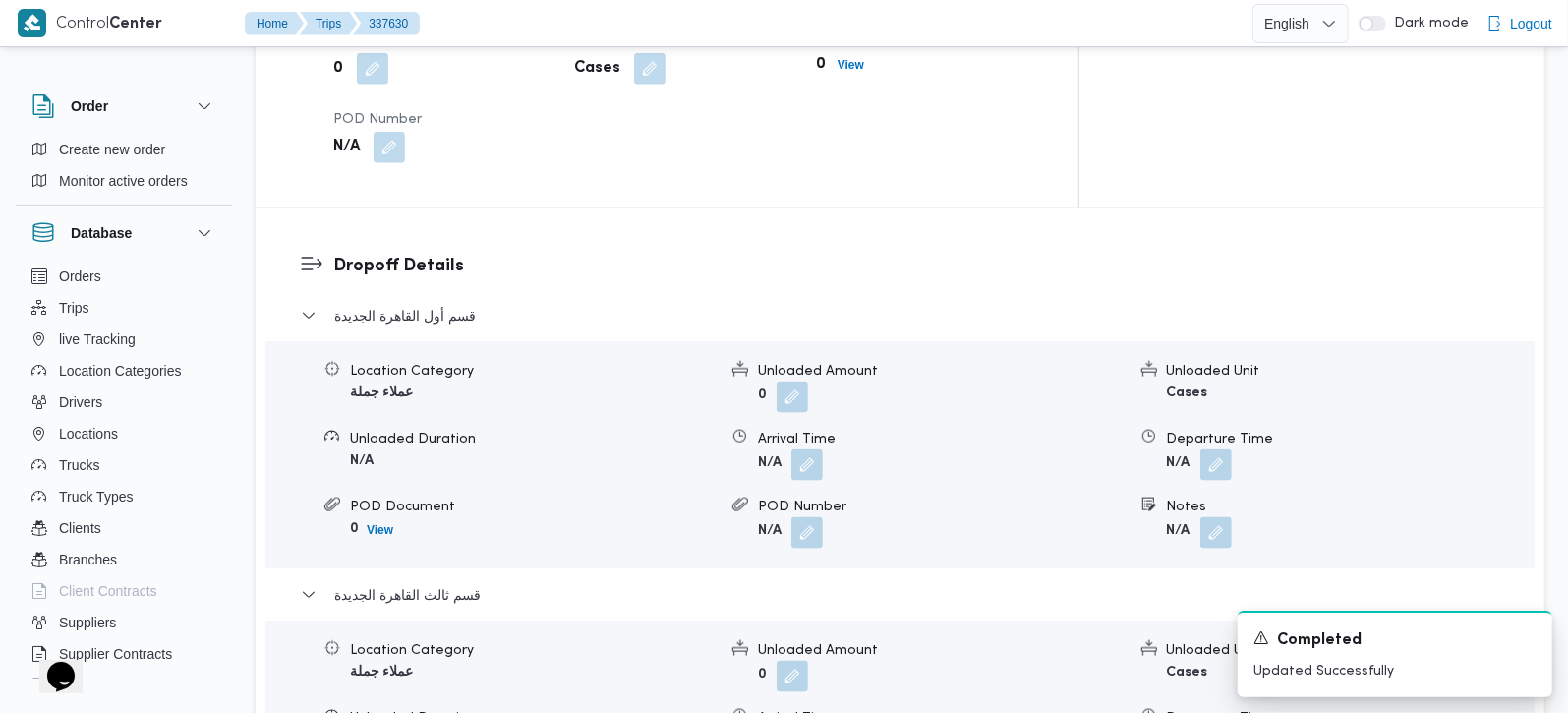
scroll to position [1734, 0]
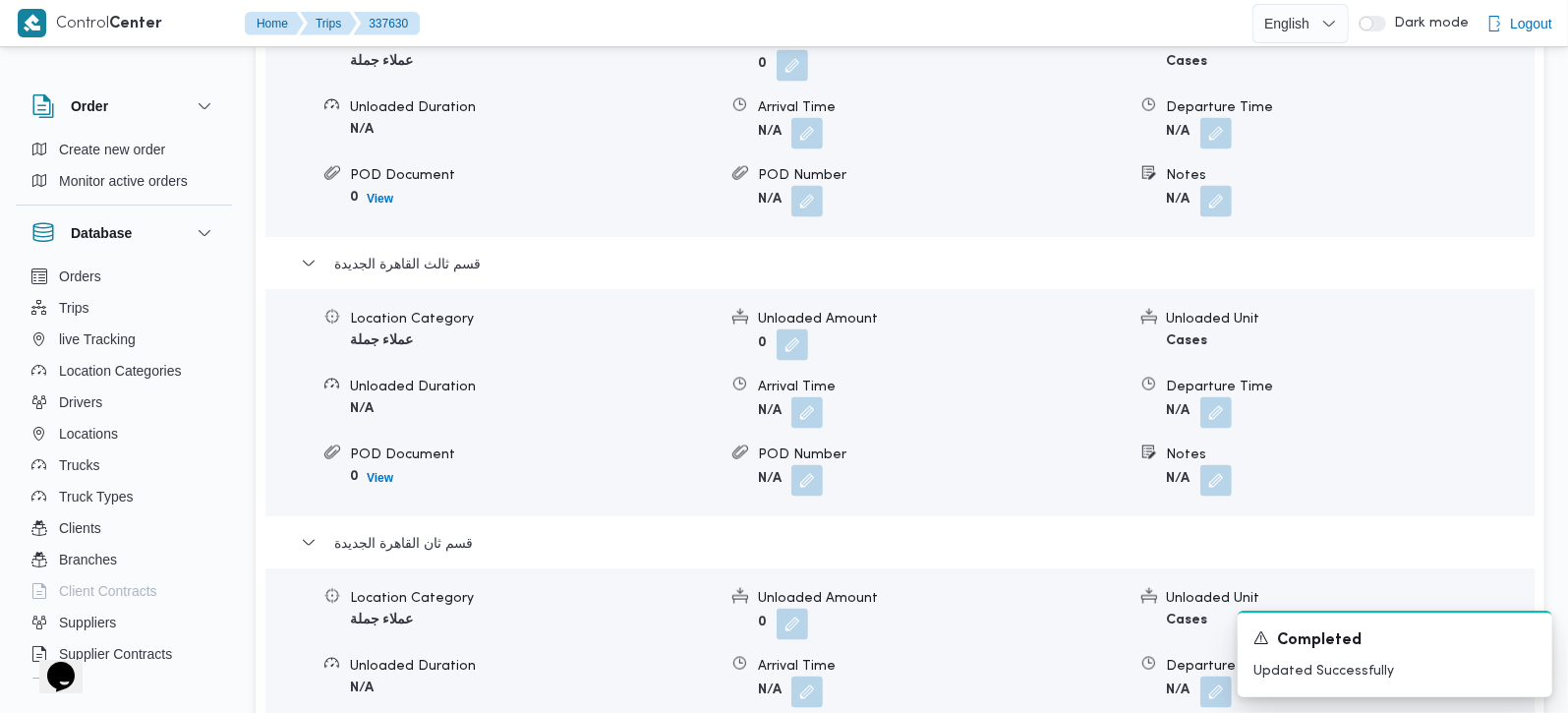
scroll to position [2080, 0]
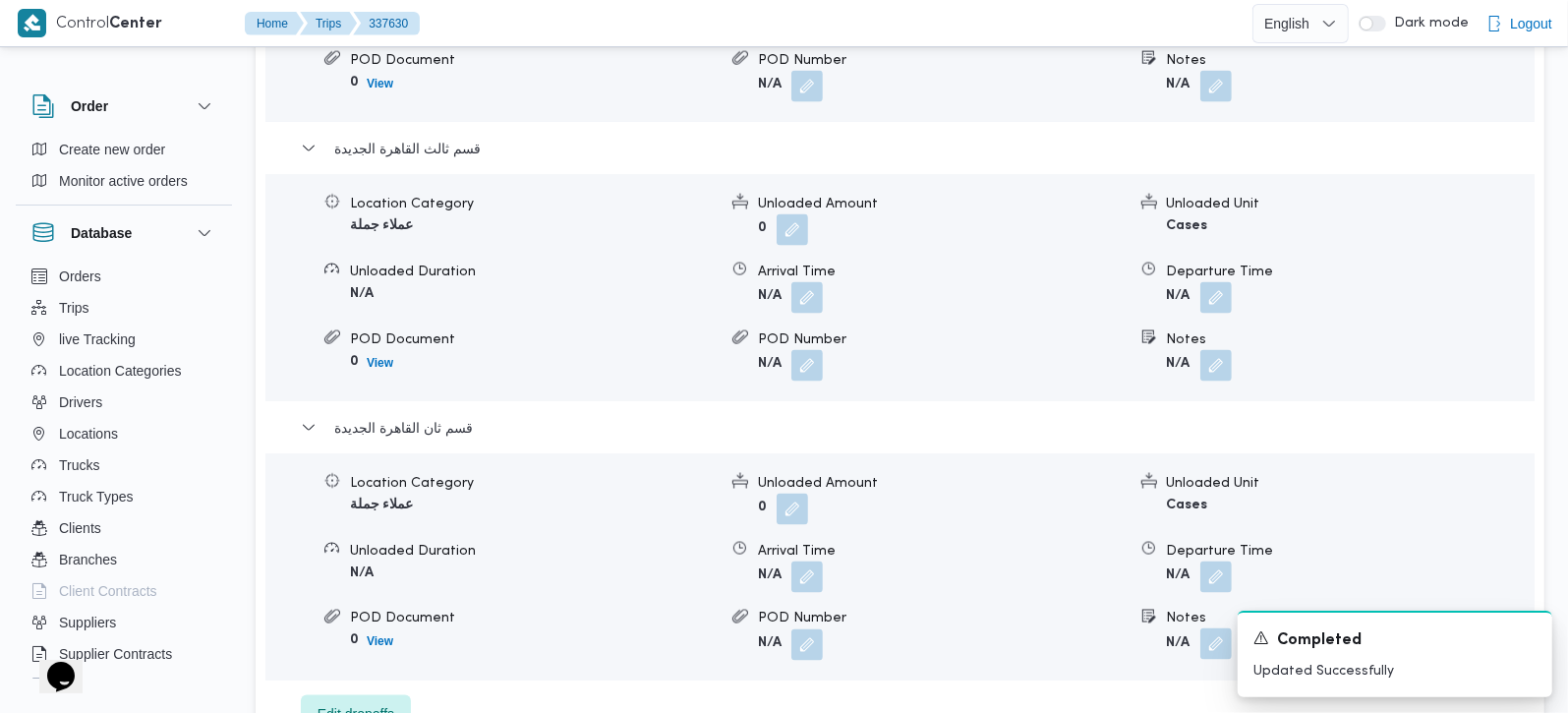
click at [1209, 629] on button "button" at bounding box center [1216, 644] width 32 height 32
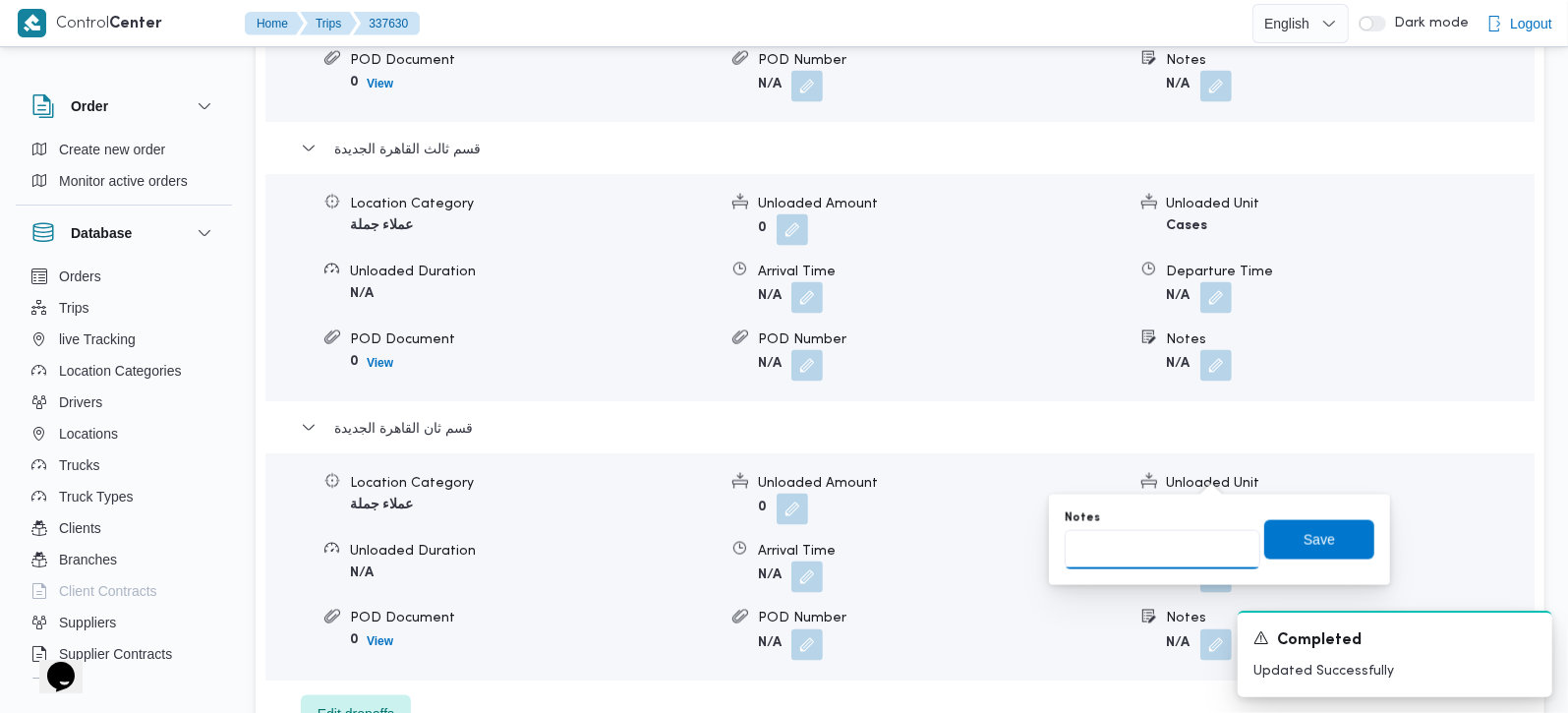
click at [1164, 532] on input "Notes" at bounding box center [1162, 550] width 196 height 40
type input "الرحاب"
click at [1313, 544] on span "Save" at bounding box center [1320, 539] width 32 height 24
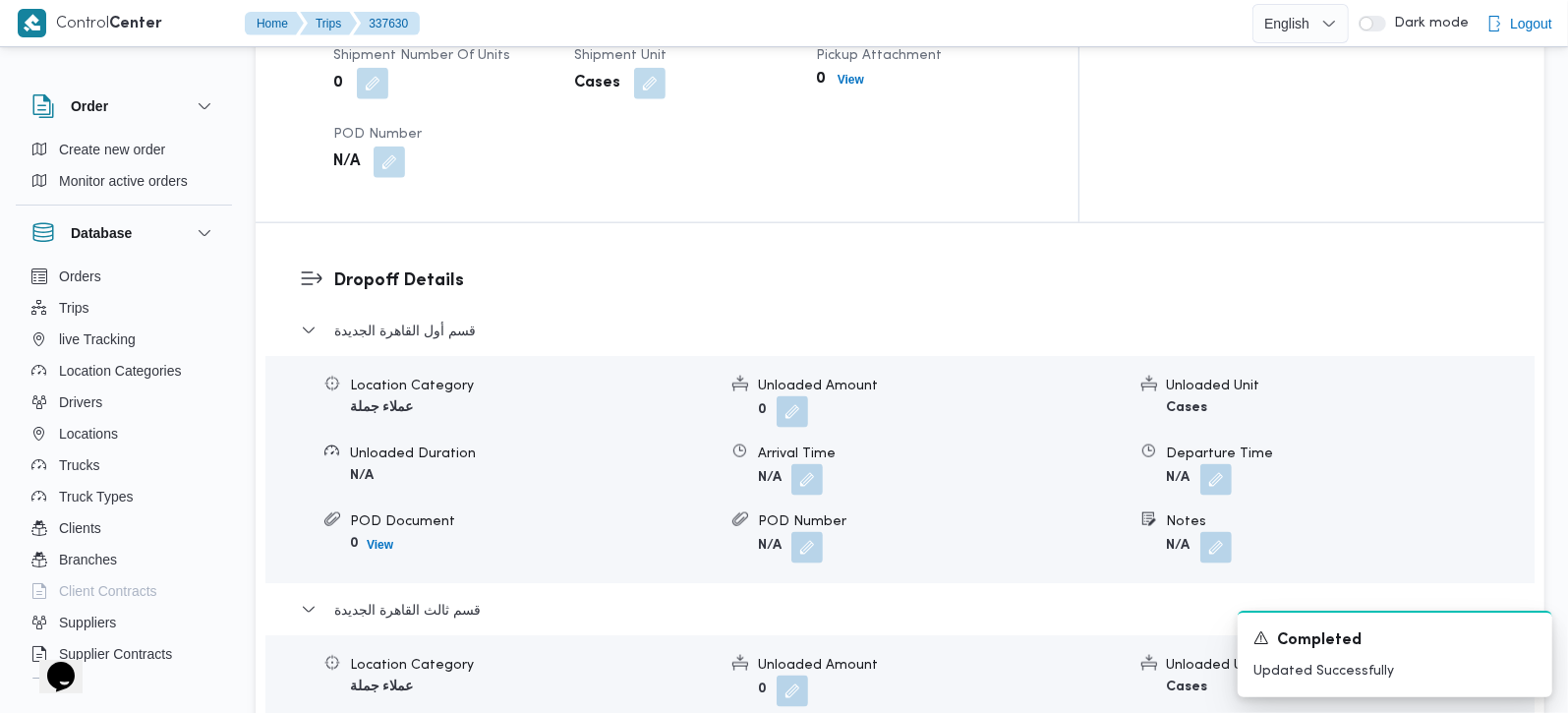
scroll to position [1619, 0]
click at [1220, 532] on button "button" at bounding box center [1216, 548] width 32 height 32
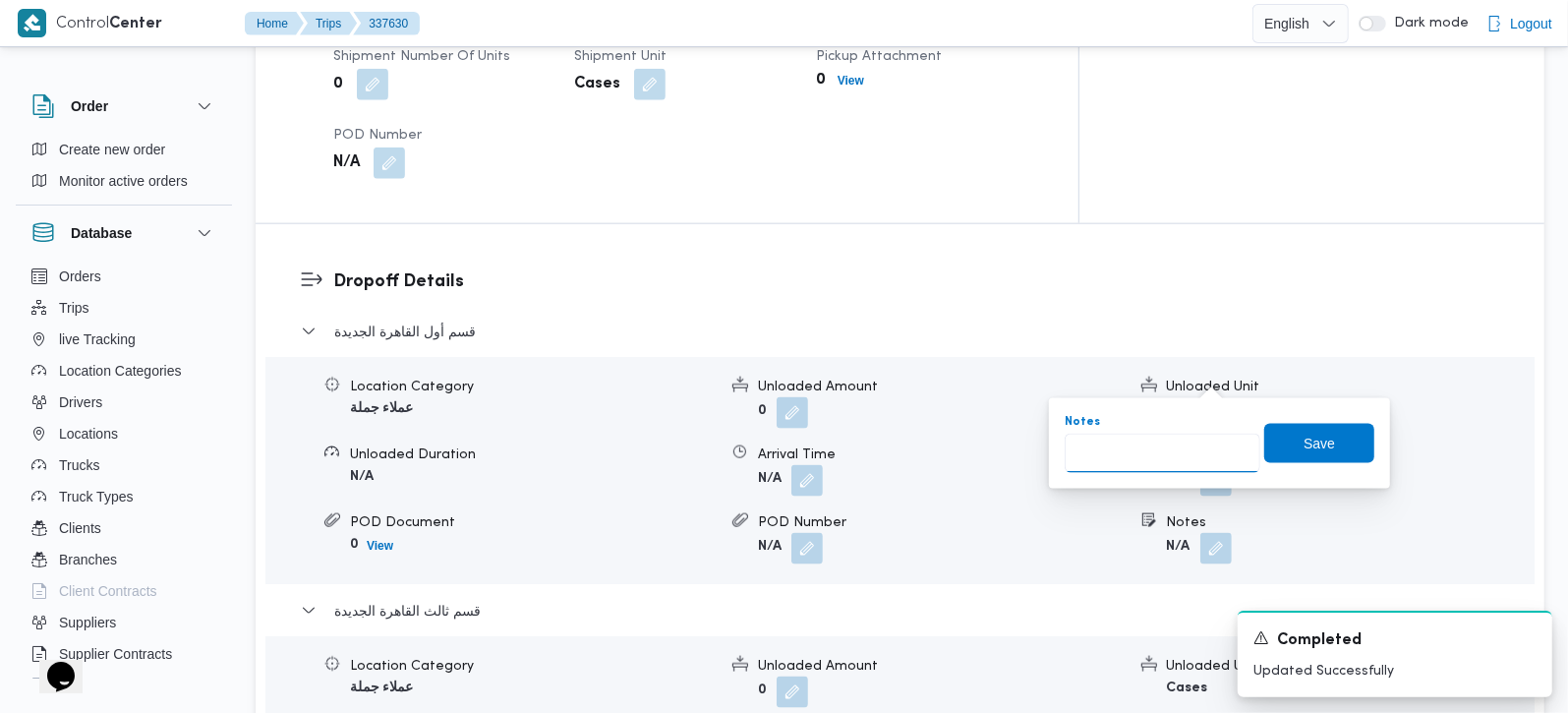
click at [1168, 459] on input "Notes" at bounding box center [1162, 454] width 196 height 40
type input "التجمع الاول و فيرست مول و فونت مول"
click at [1286, 440] on span "Save" at bounding box center [1319, 443] width 110 height 40
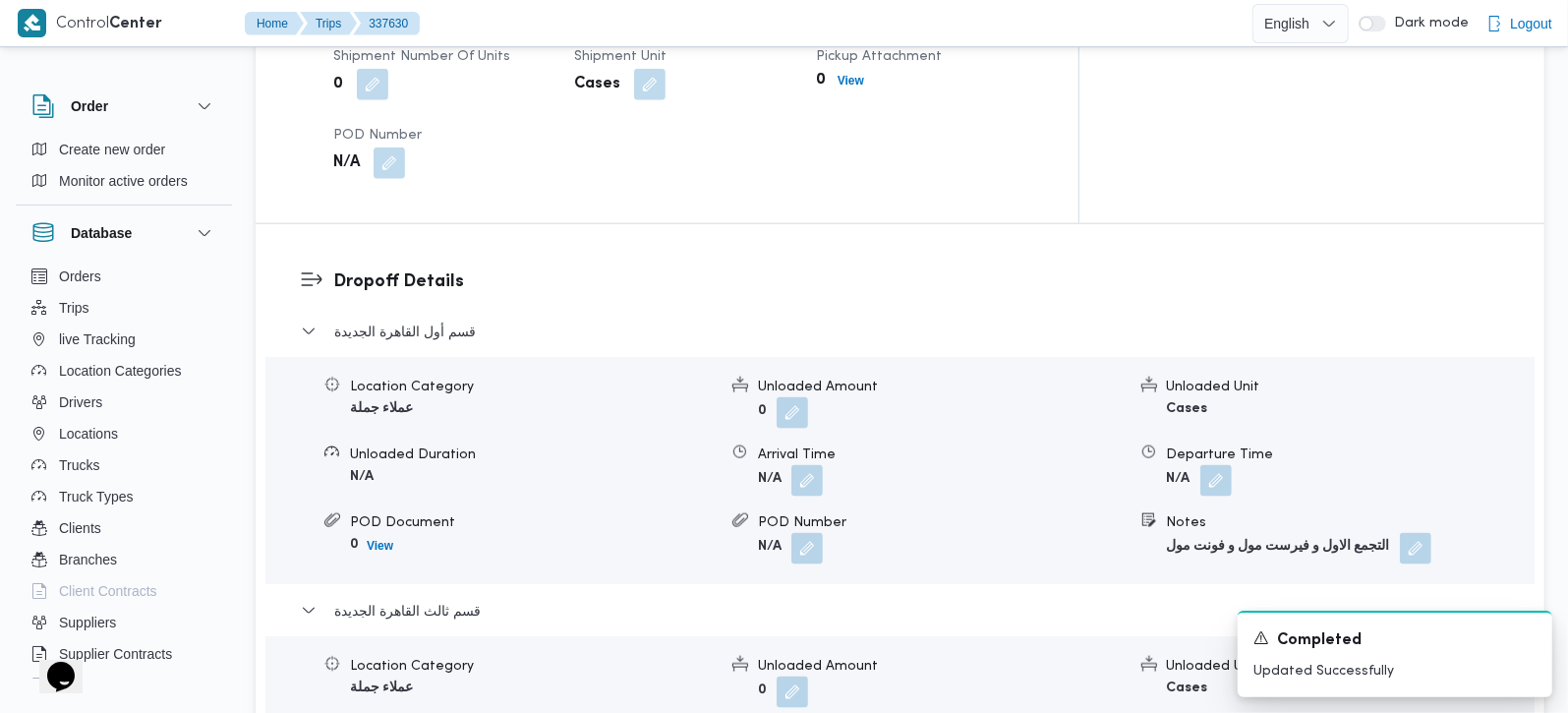
scroll to position [1850, 0]
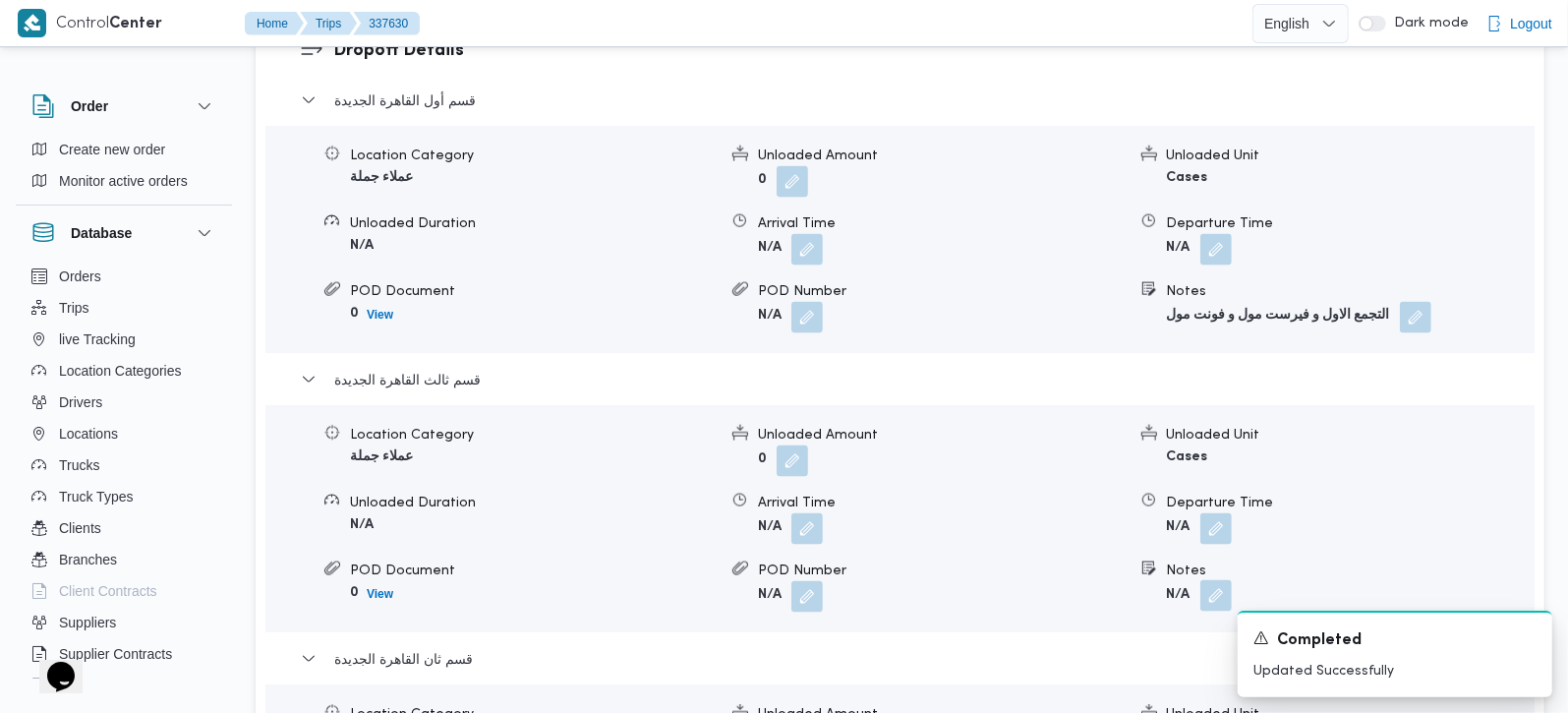
click at [1202, 580] on button "button" at bounding box center [1216, 596] width 32 height 32
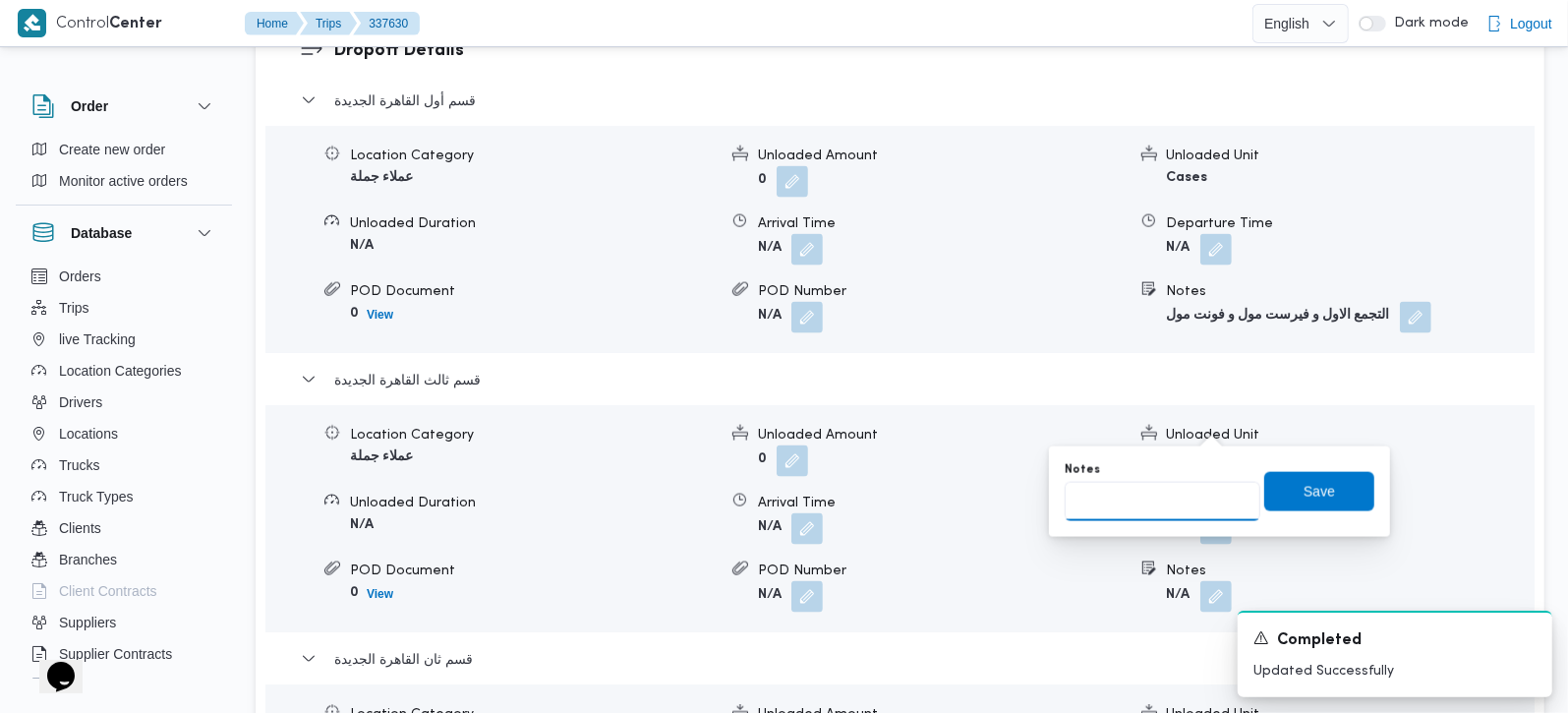
click at [1174, 487] on input "Notes" at bounding box center [1162, 501] width 196 height 40
type input "ا"
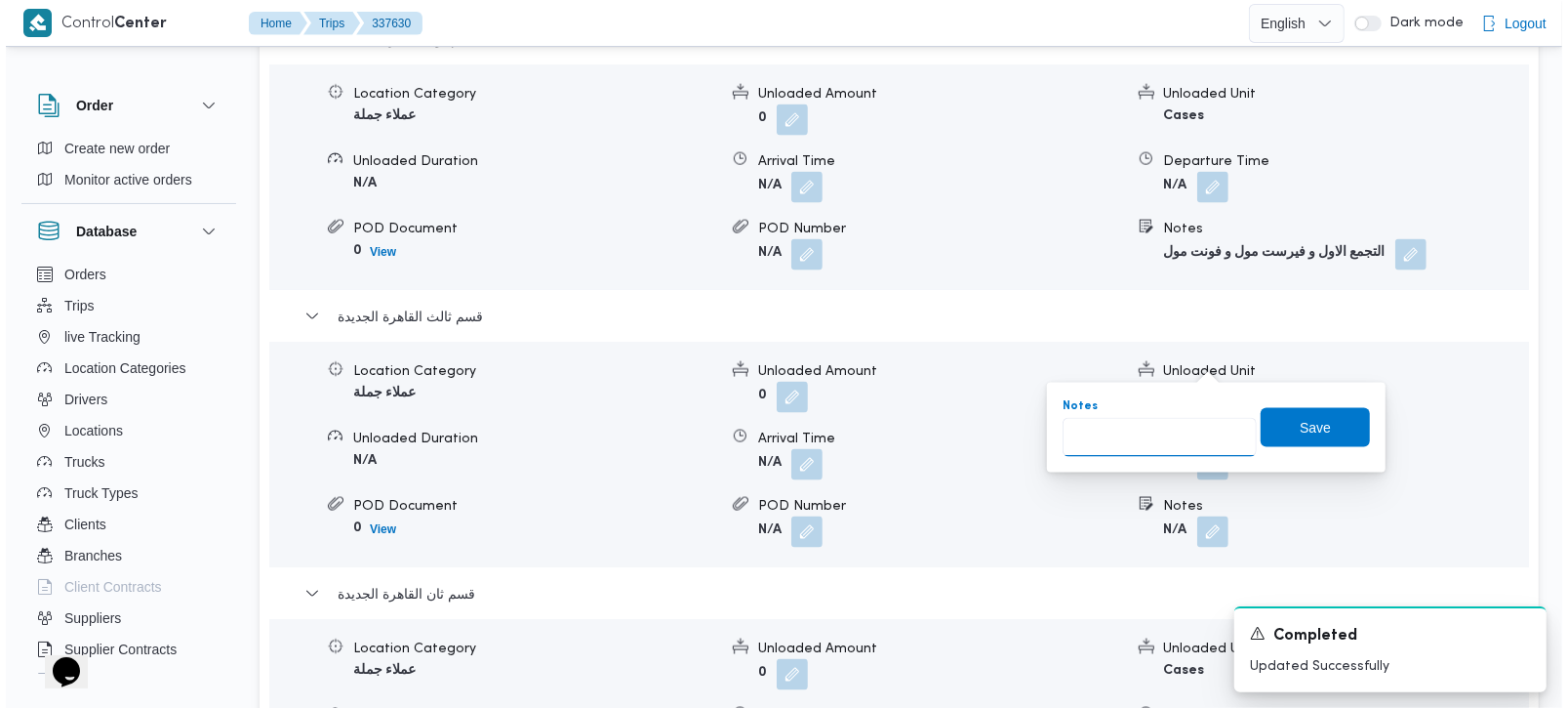
scroll to position [1952, 0]
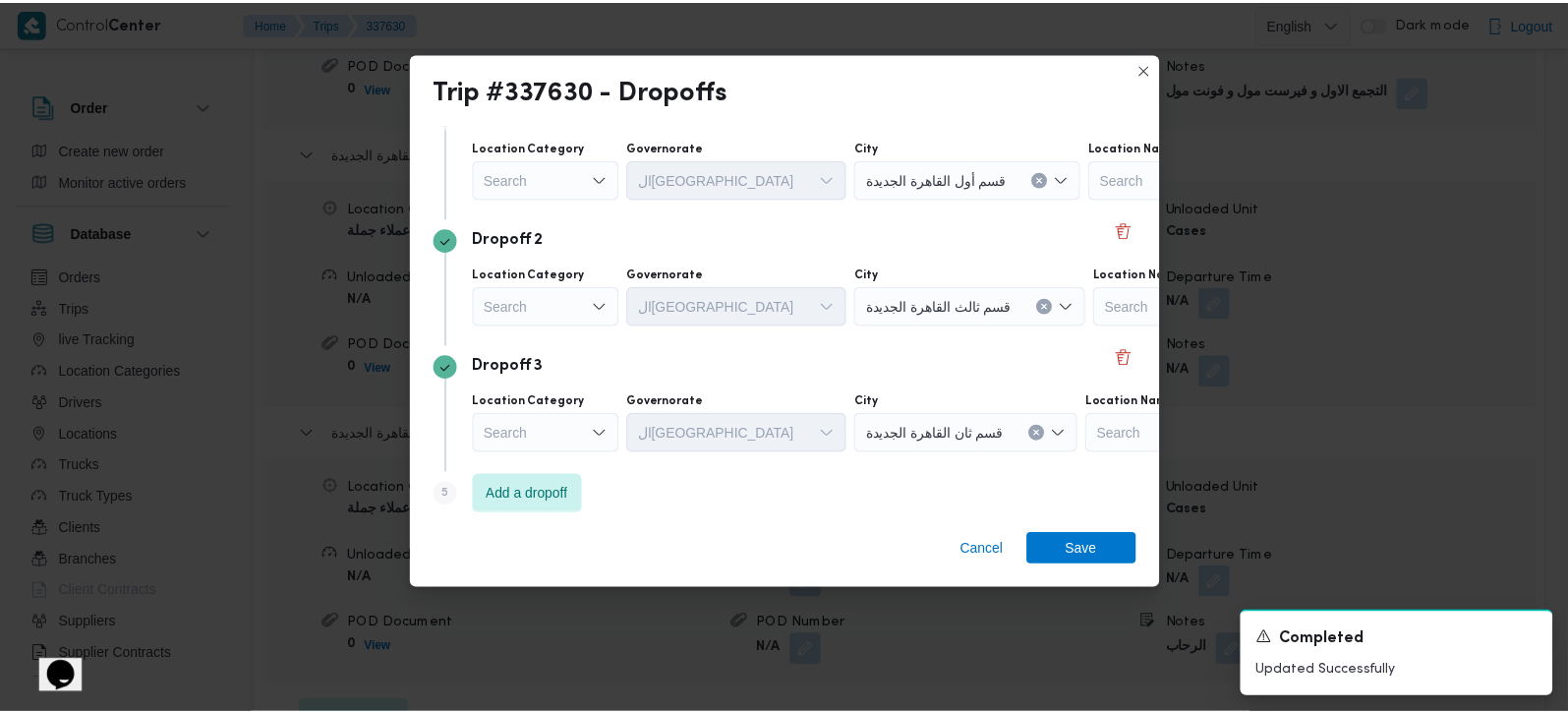
scroll to position [180, 0]
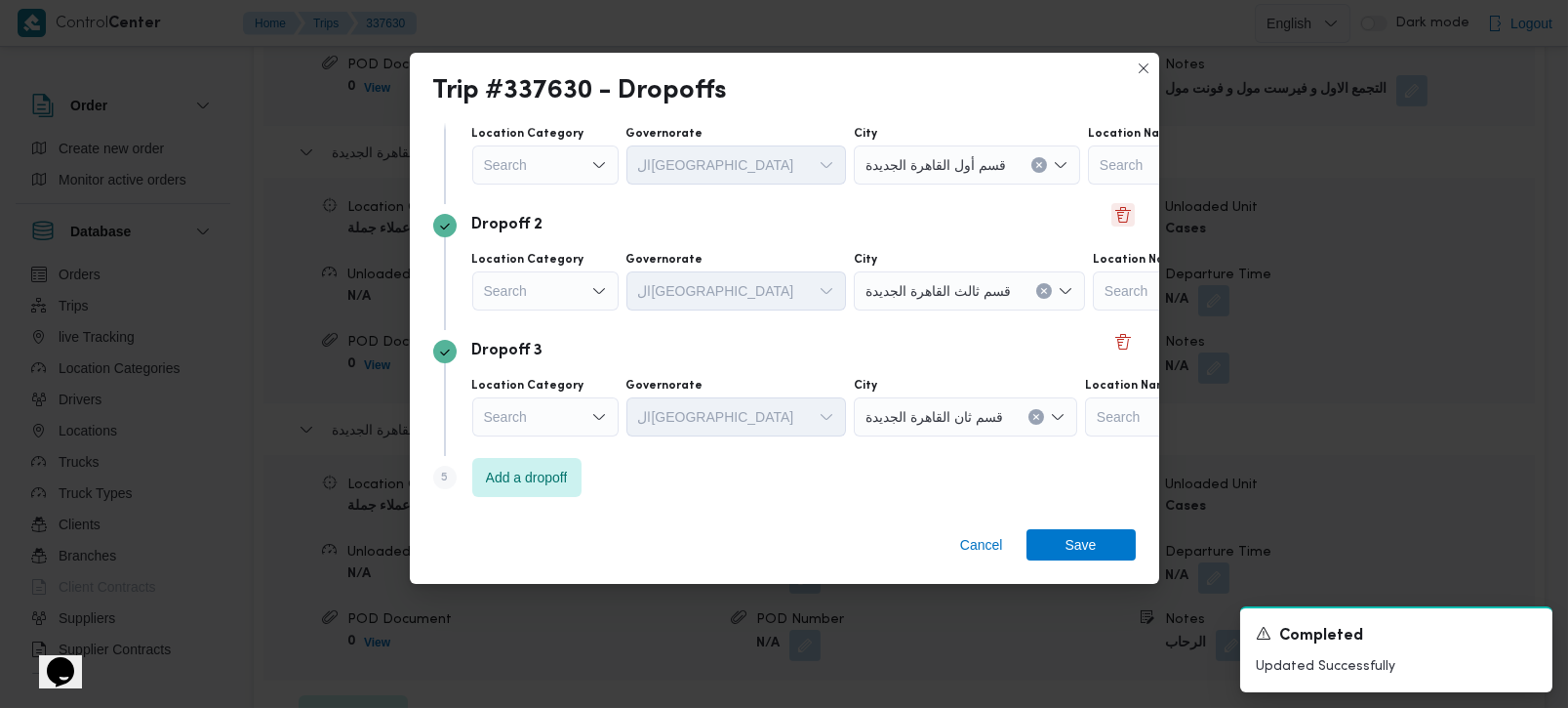
click at [1111, 216] on button "Delete" at bounding box center [1123, 215] width 24 height 24
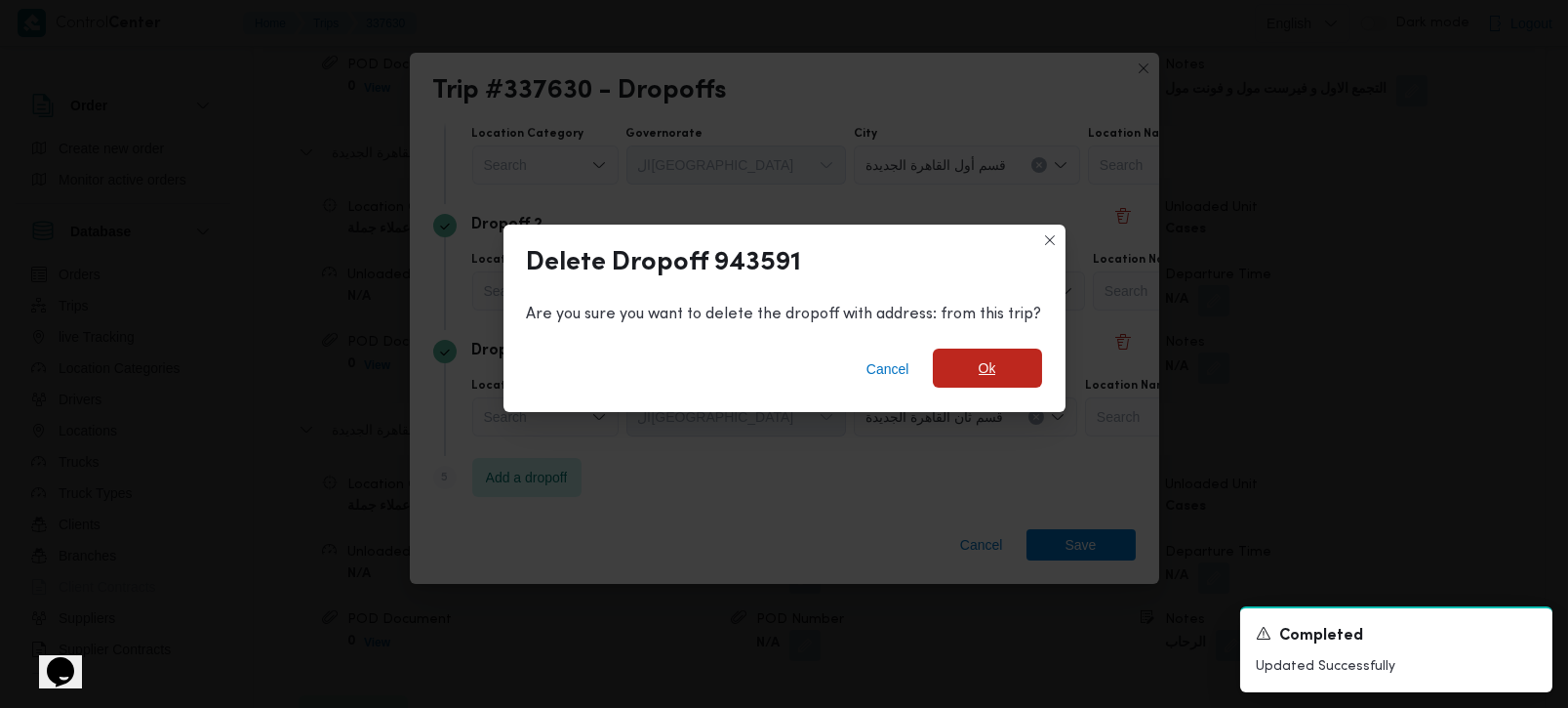
click at [994, 372] on span "Ok" at bounding box center [987, 368] width 109 height 39
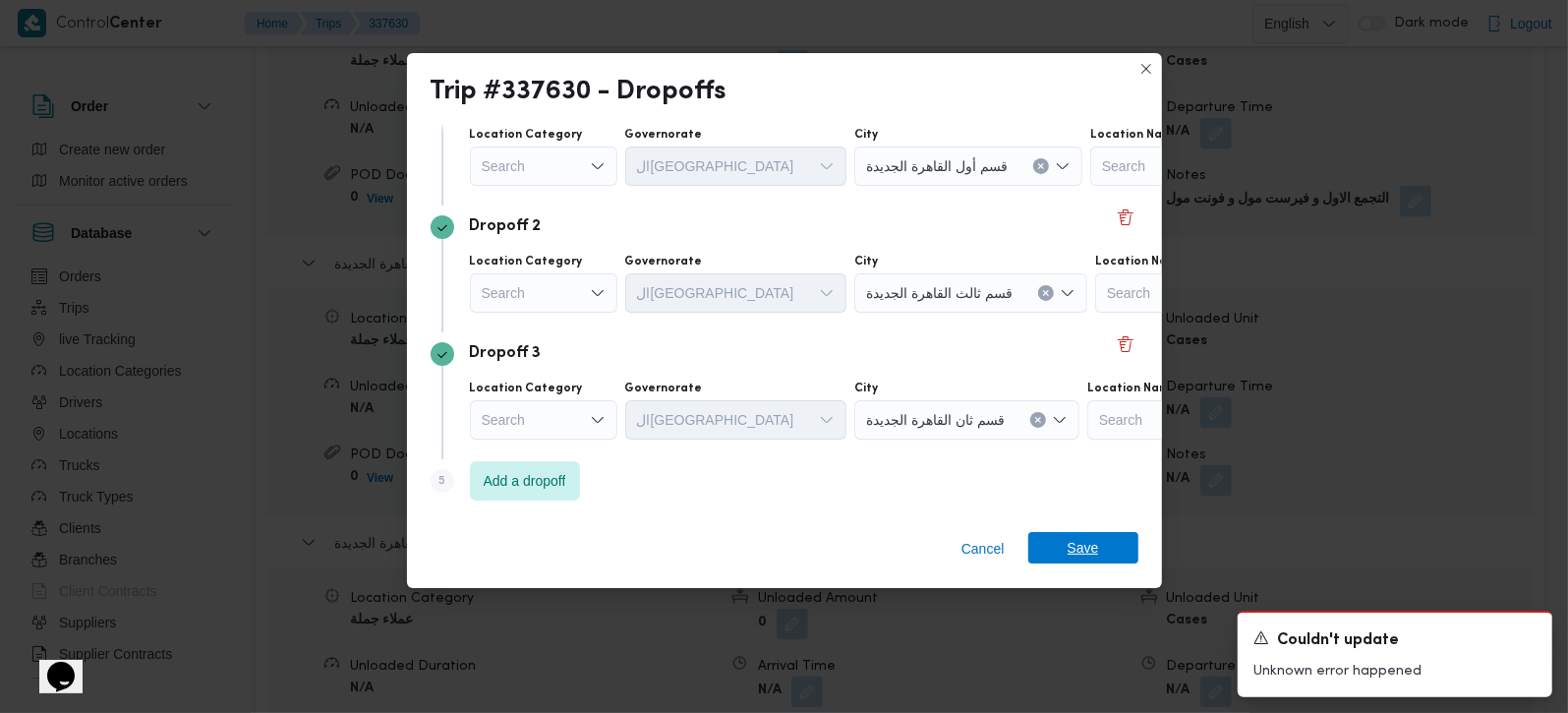
click at [1069, 535] on span "Save" at bounding box center [1083, 548] width 32 height 32
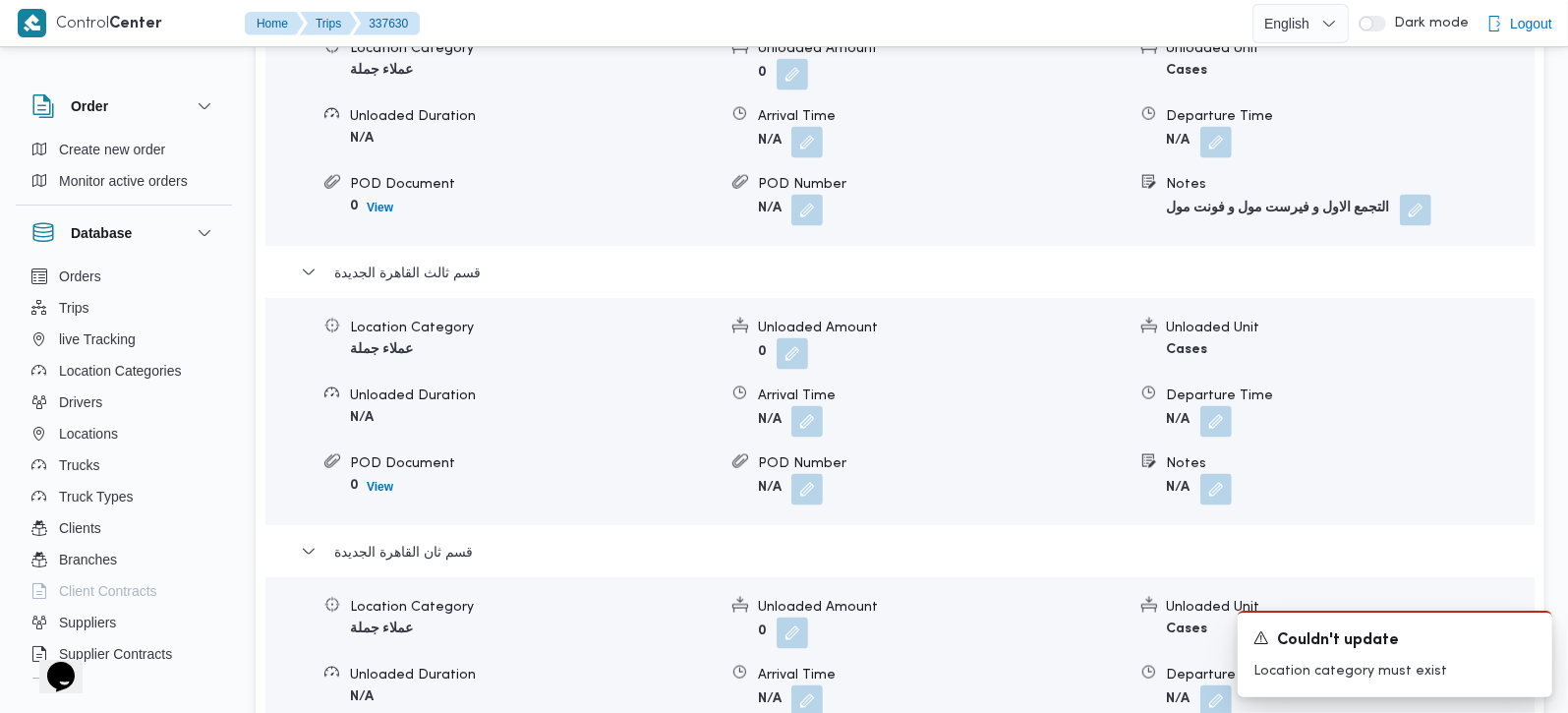
scroll to position [1966, 0]
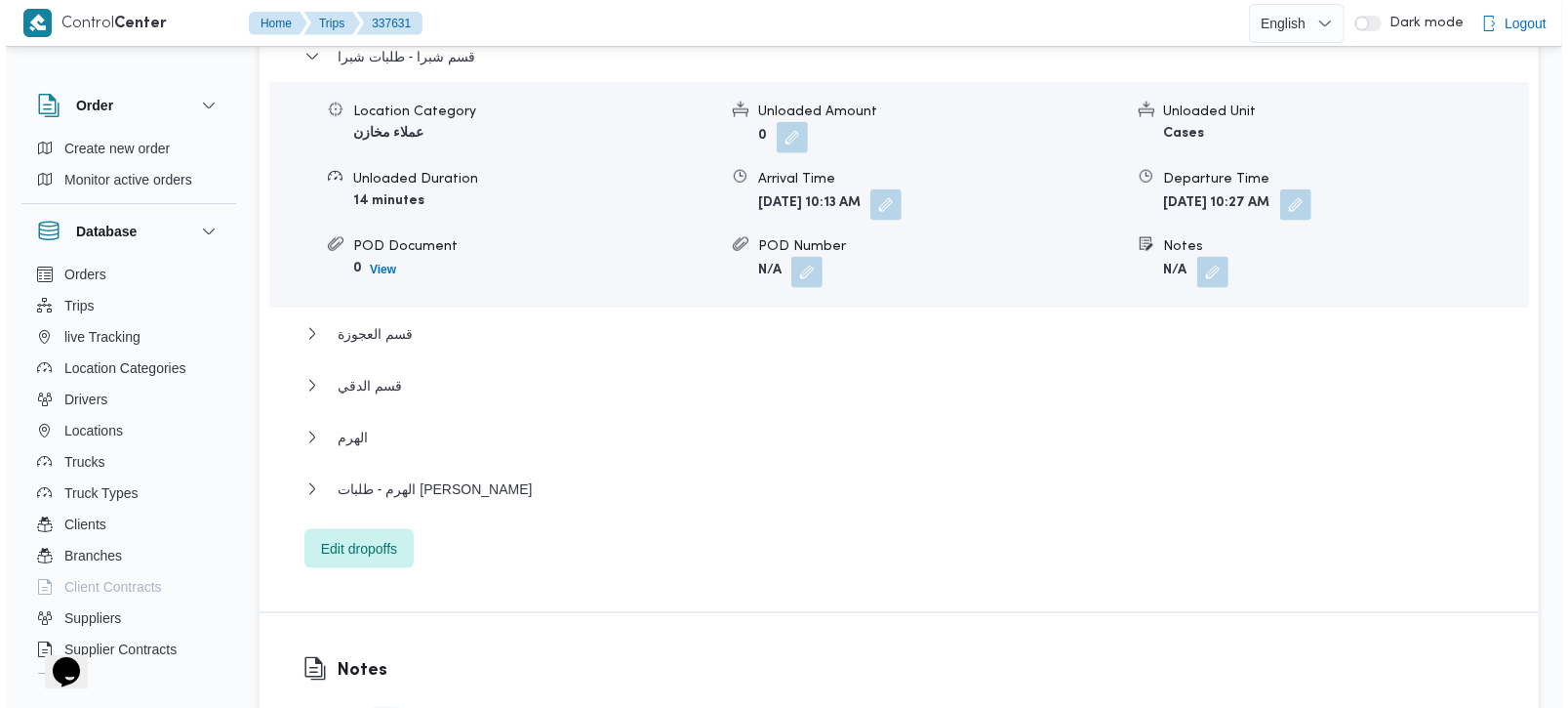
scroll to position [1837, 0]
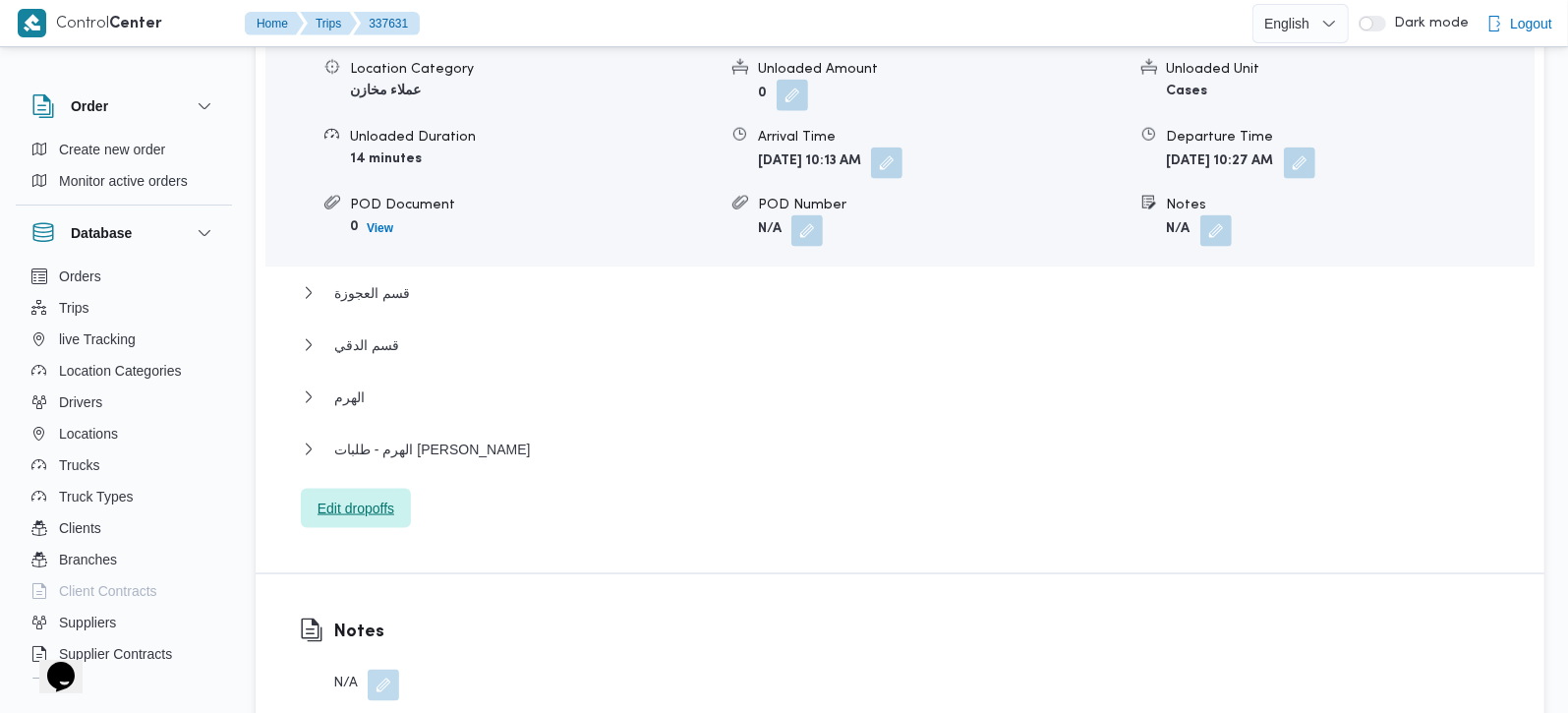
click at [369, 497] on span "Edit dropoffs" at bounding box center [356, 508] width 76 height 24
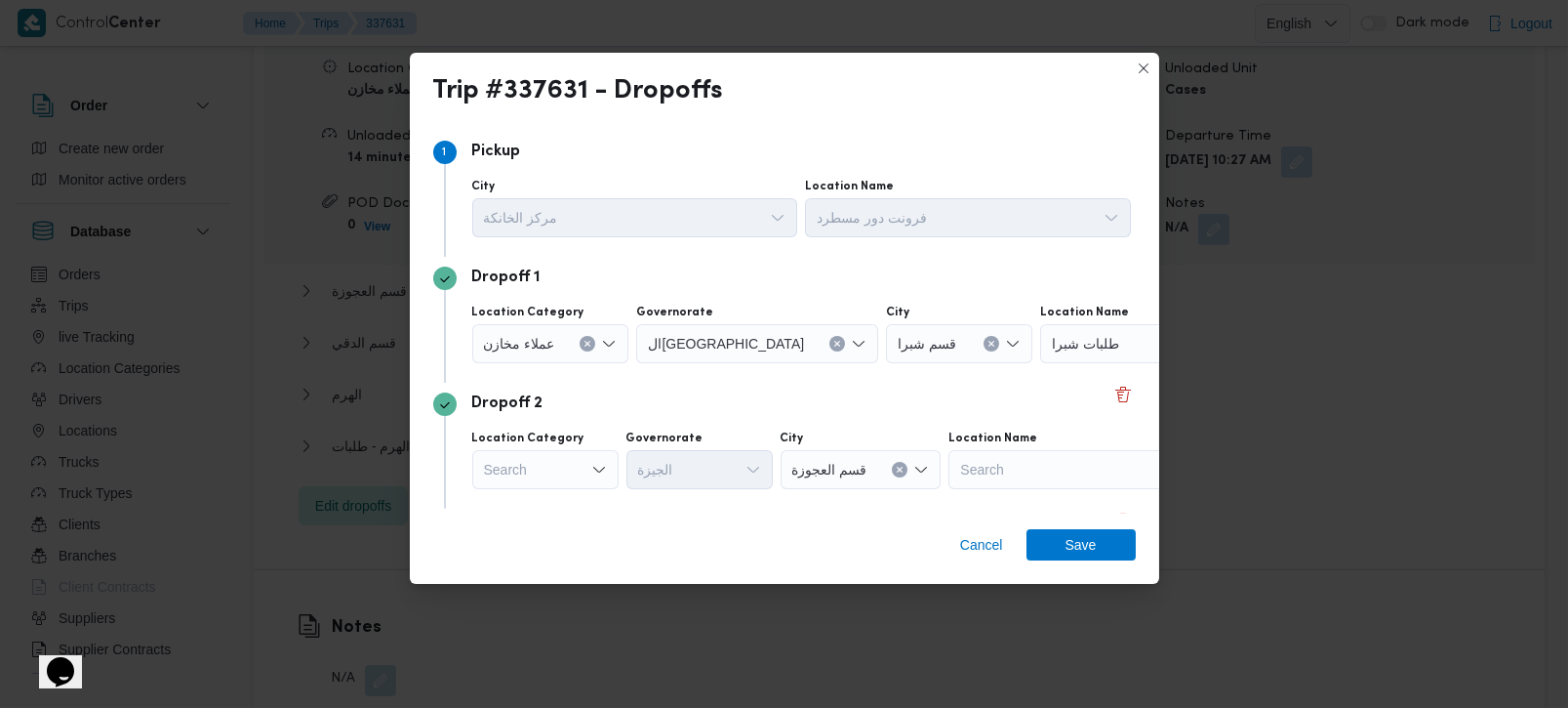
click at [583, 339] on icon "Clear input" at bounding box center [587, 343] width 8 height 8
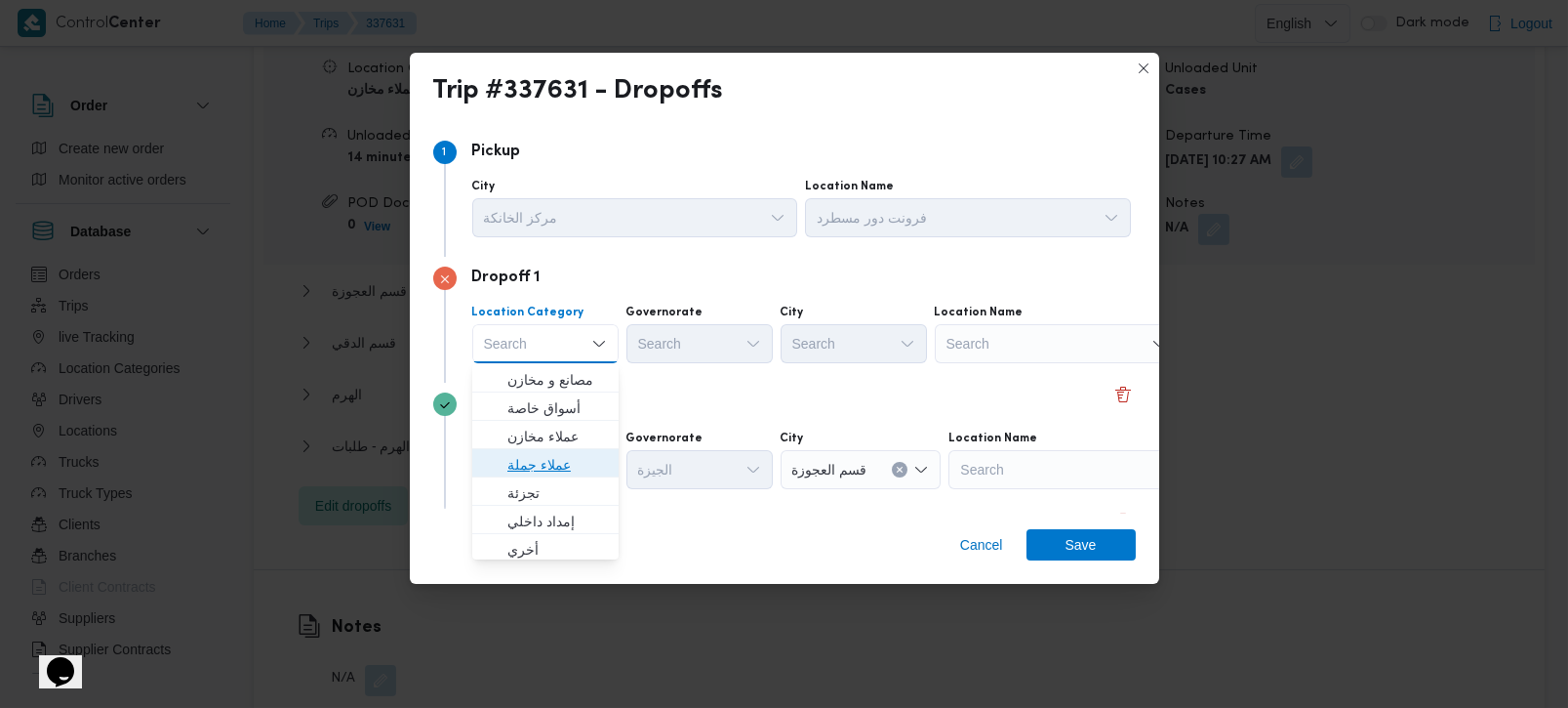
click at [538, 459] on span "عملاء جملة" at bounding box center [557, 464] width 100 height 24
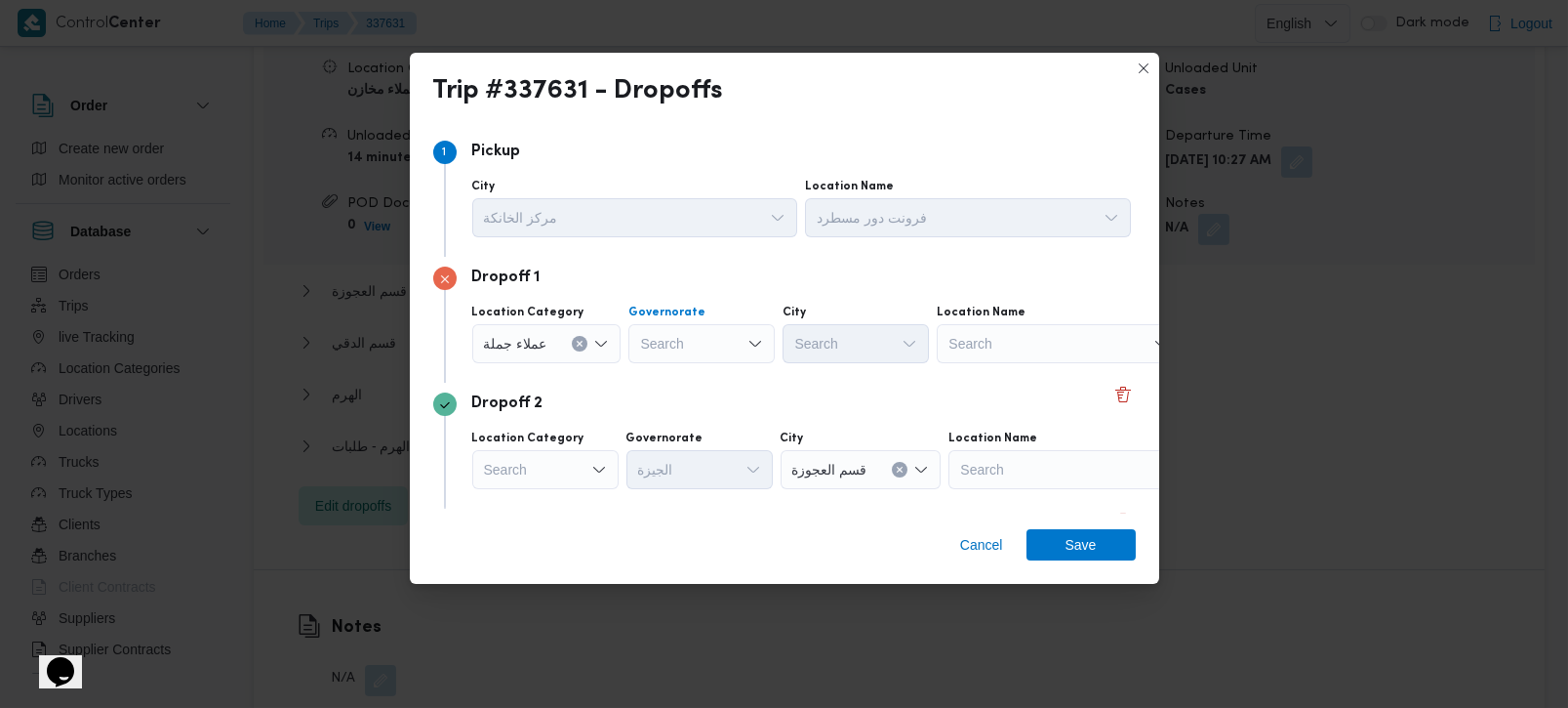
click at [687, 341] on div "Search" at bounding box center [701, 344] width 146 height 39
type input "رة"
click at [686, 400] on span "القاه رة" at bounding box center [711, 408] width 100 height 24
click at [878, 352] on div "Search" at bounding box center [951, 344] width 146 height 39
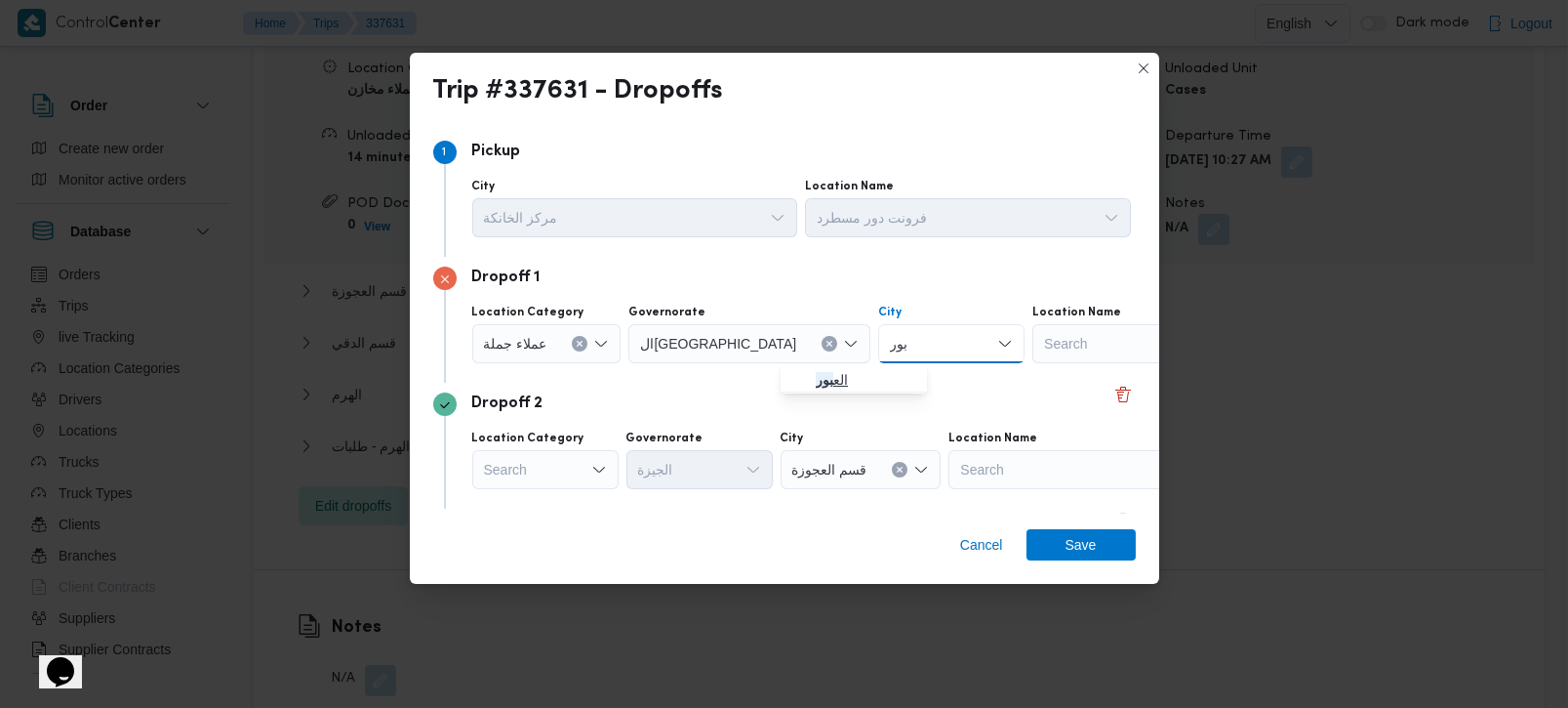
type input "بور"
click at [842, 385] on span "الع بور" at bounding box center [865, 380] width 100 height 24
click at [823, 401] on div "Dropoff 2" at bounding box center [784, 404] width 703 height 24
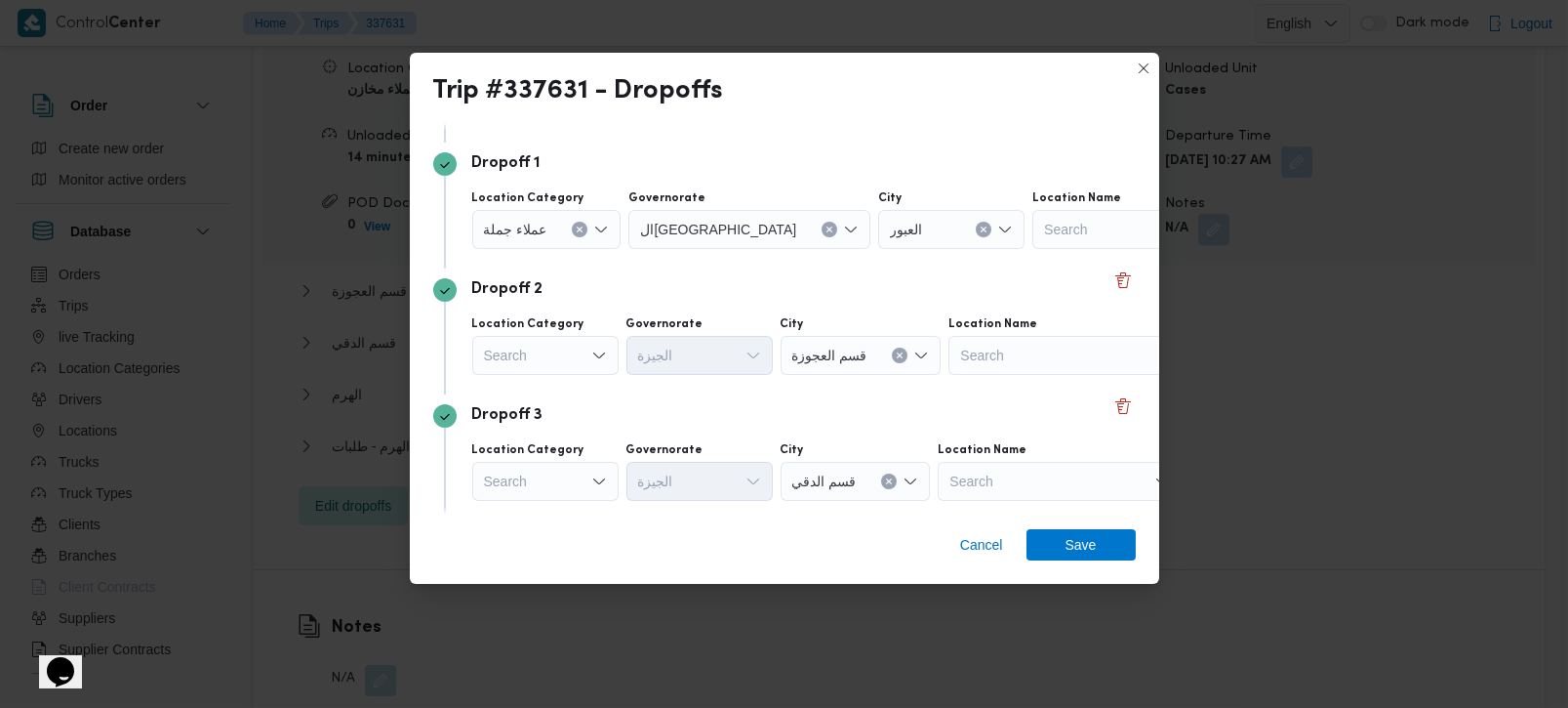
click at [537, 365] on div "Search" at bounding box center [545, 356] width 146 height 39
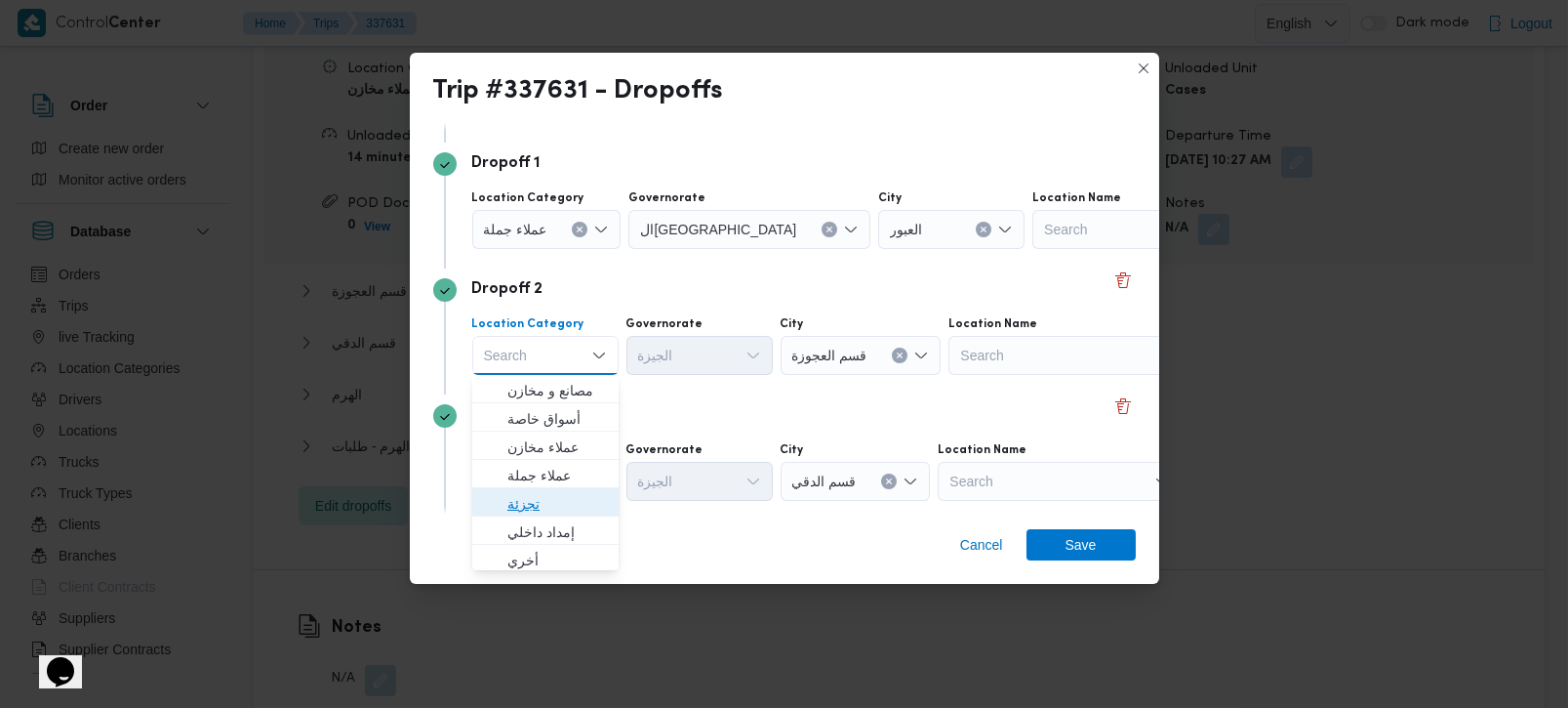
click at [542, 488] on span "تجزئة" at bounding box center [545, 504] width 131 height 32
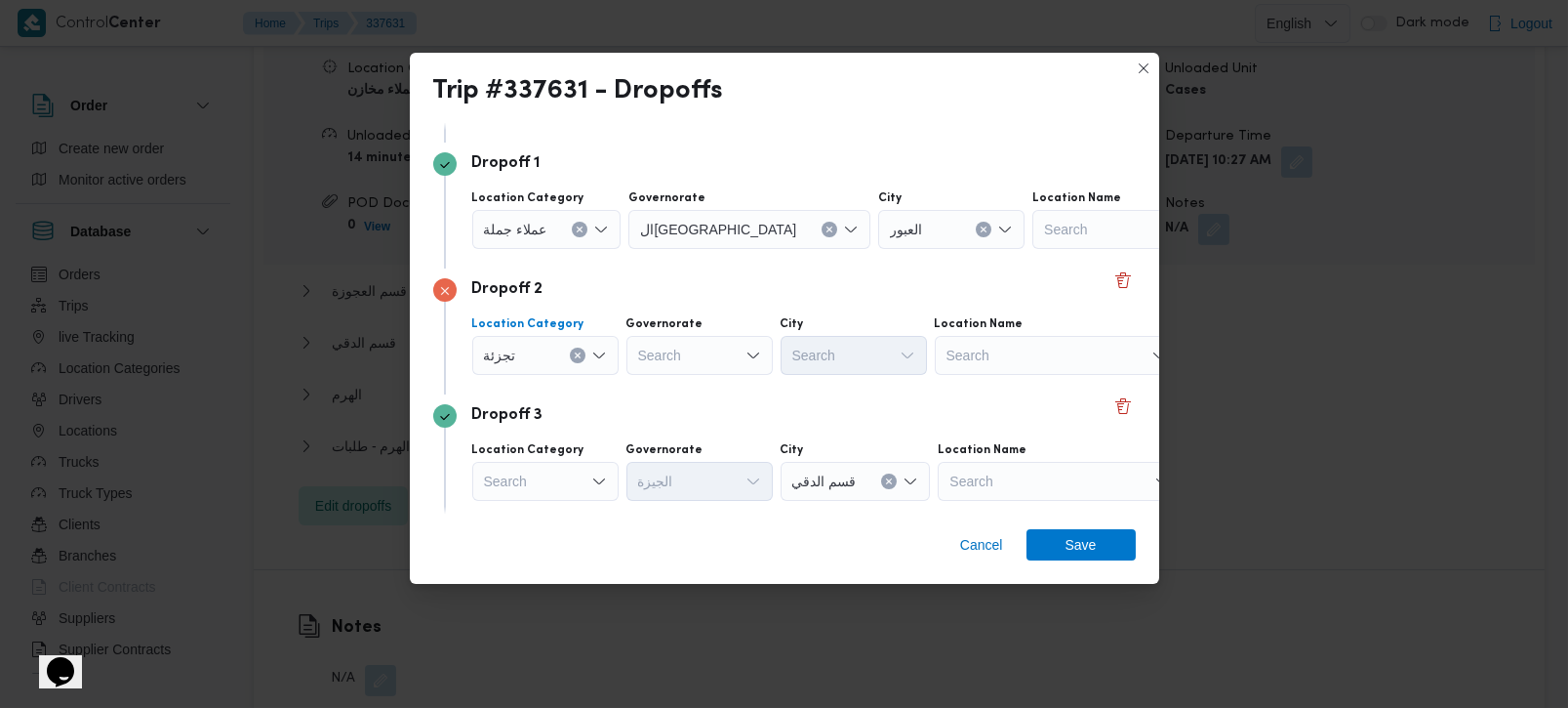
click at [577, 351] on icon "Clear input" at bounding box center [578, 355] width 8 height 8
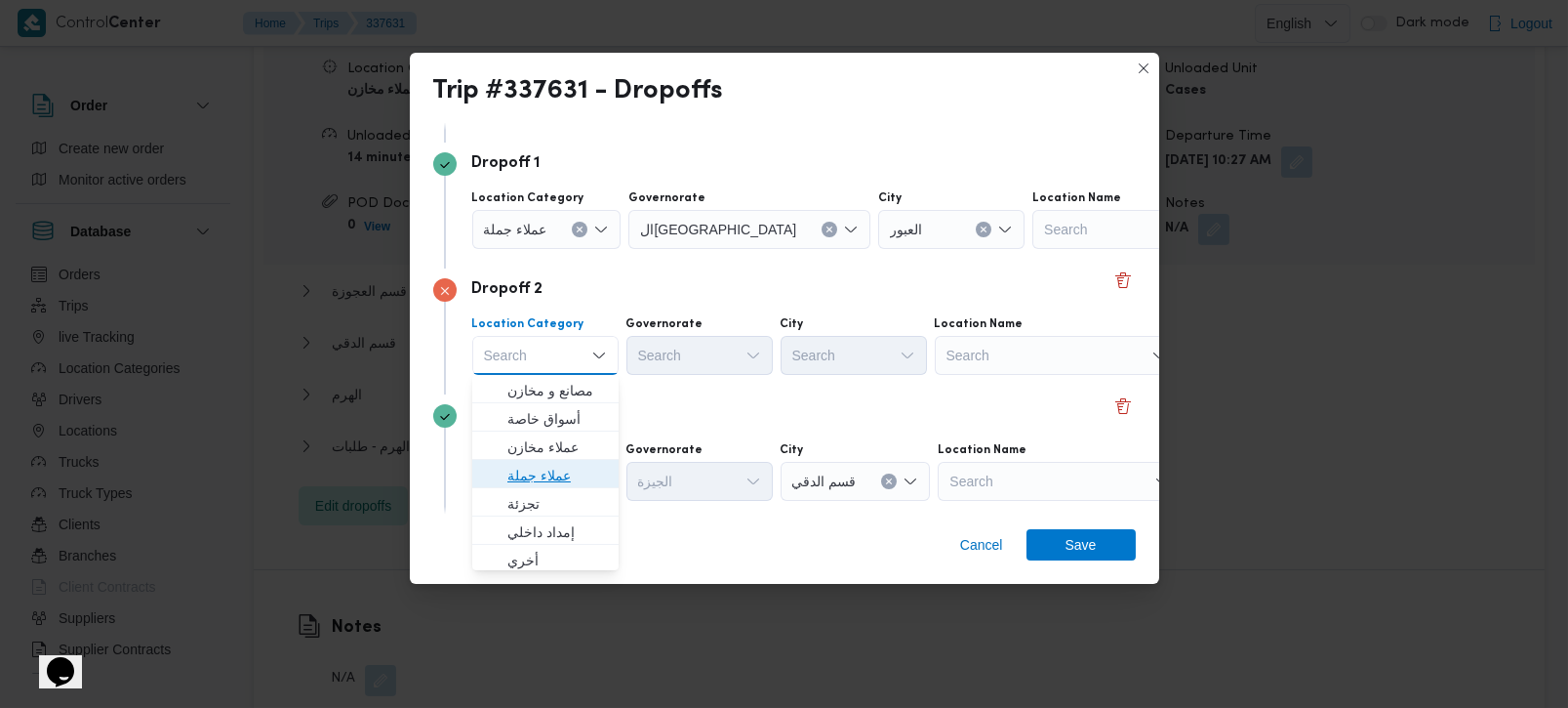
click at [541, 483] on span "عملاء جملة" at bounding box center [557, 475] width 100 height 24
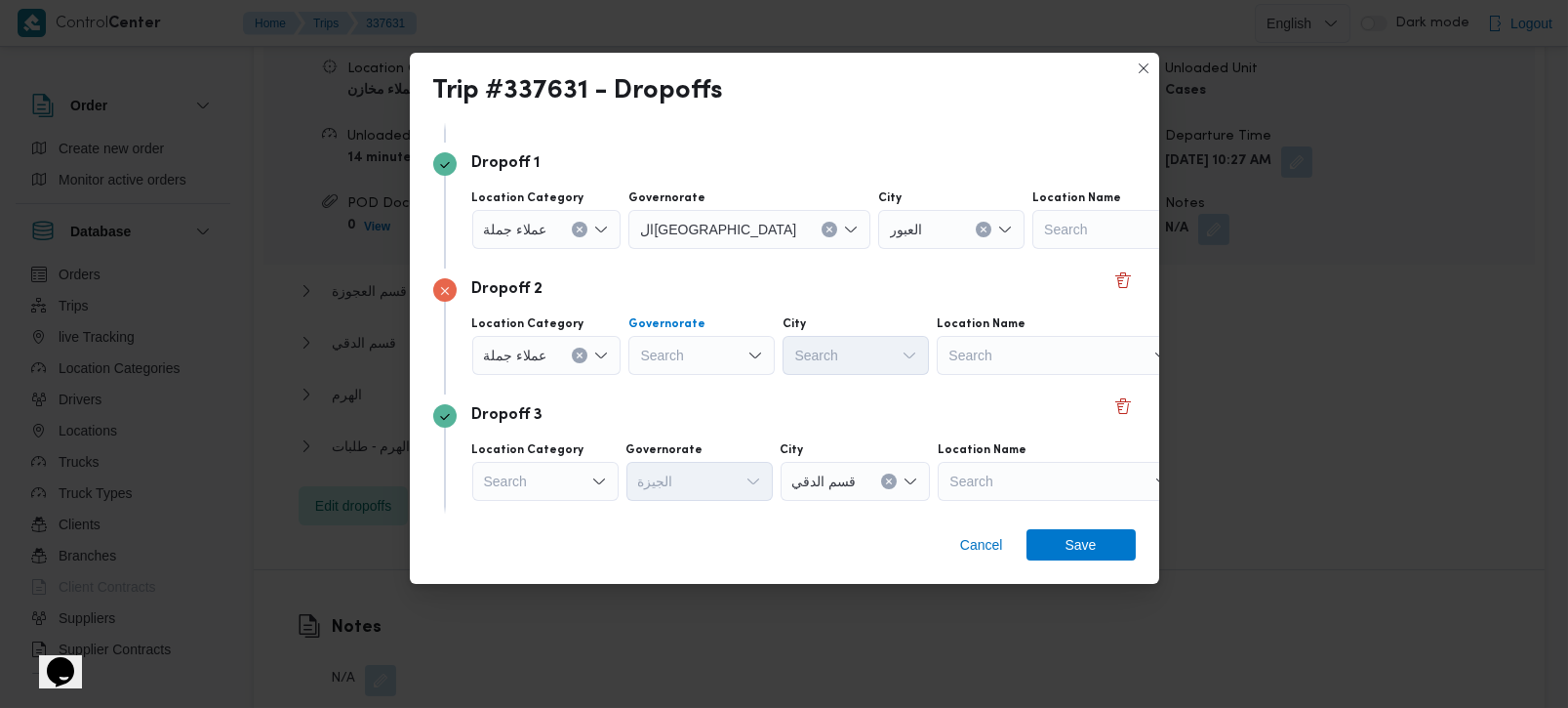
click at [710, 363] on div "Search" at bounding box center [701, 356] width 146 height 39
type input "رة"
click at [712, 417] on span "القاه رة" at bounding box center [711, 419] width 100 height 24
click at [878, 355] on div "Search" at bounding box center [951, 356] width 146 height 39
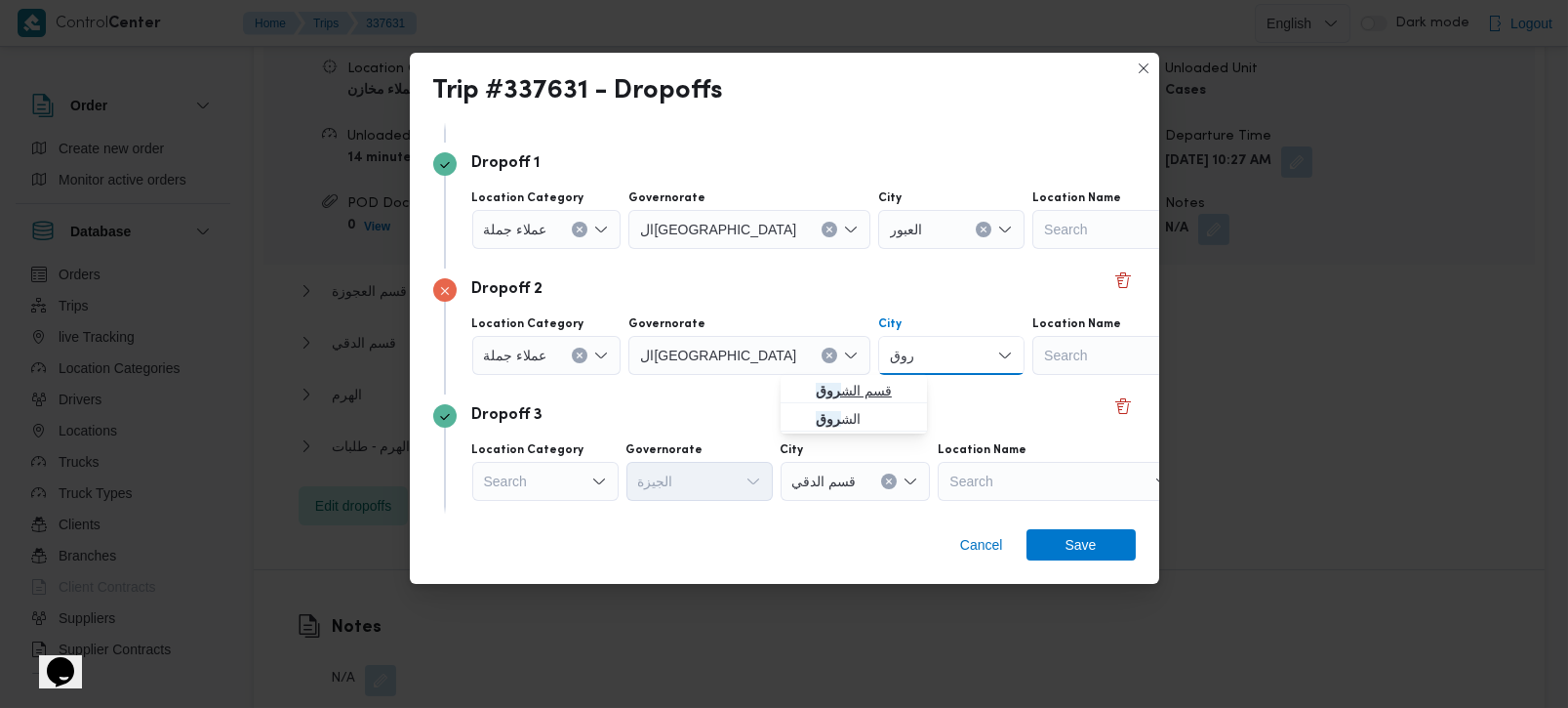
type input "روق"
click at [855, 381] on span "قسم الش روق" at bounding box center [865, 390] width 100 height 24
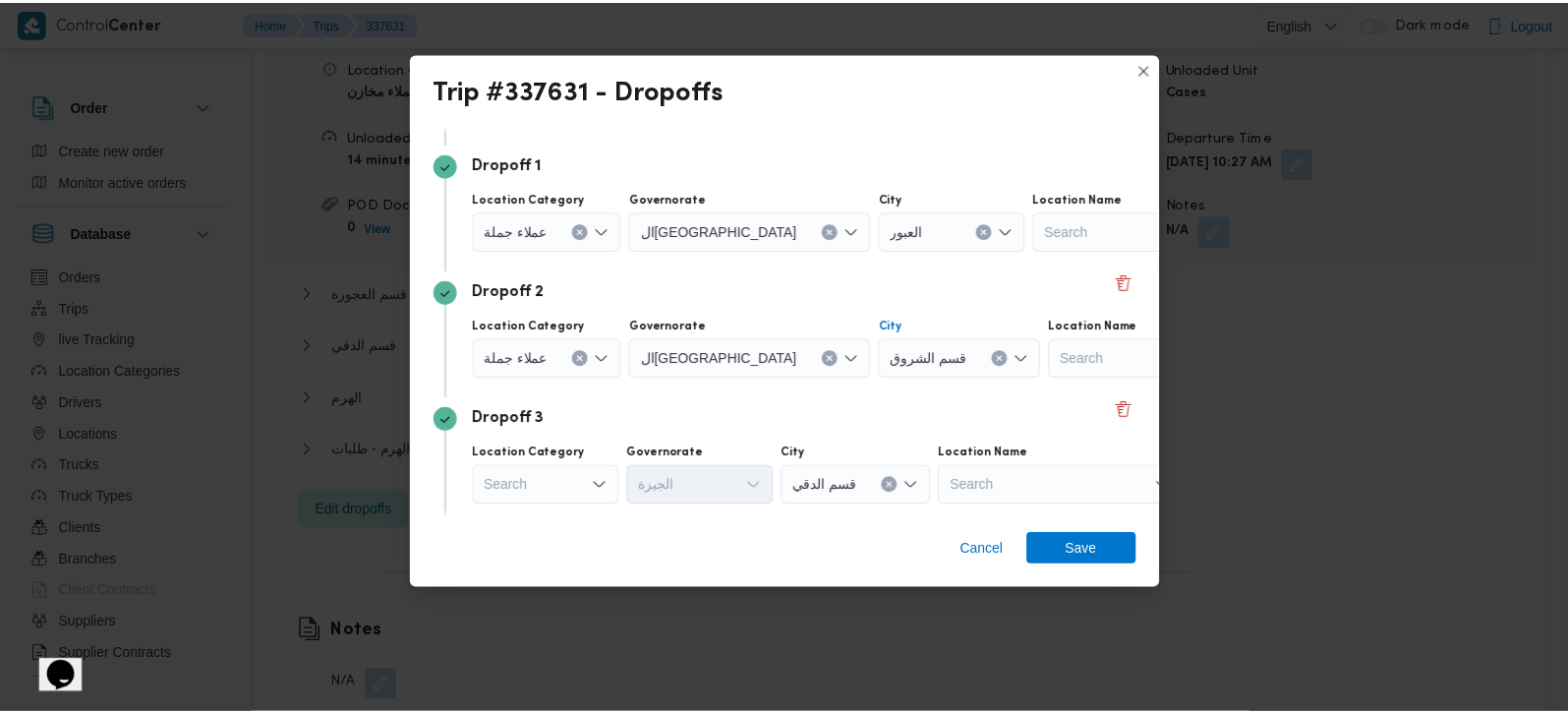
scroll to position [231, 0]
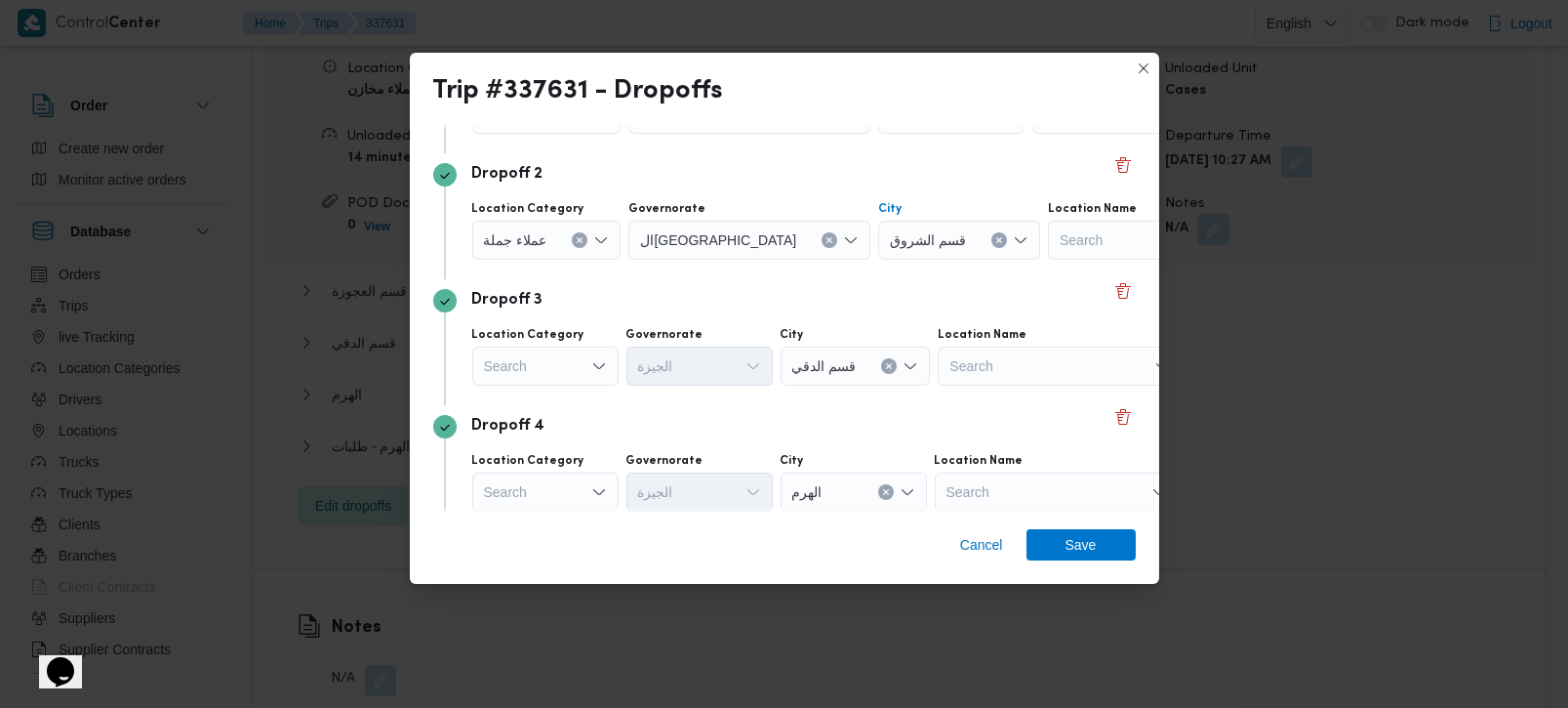
click at [573, 362] on div "Search" at bounding box center [545, 366] width 146 height 39
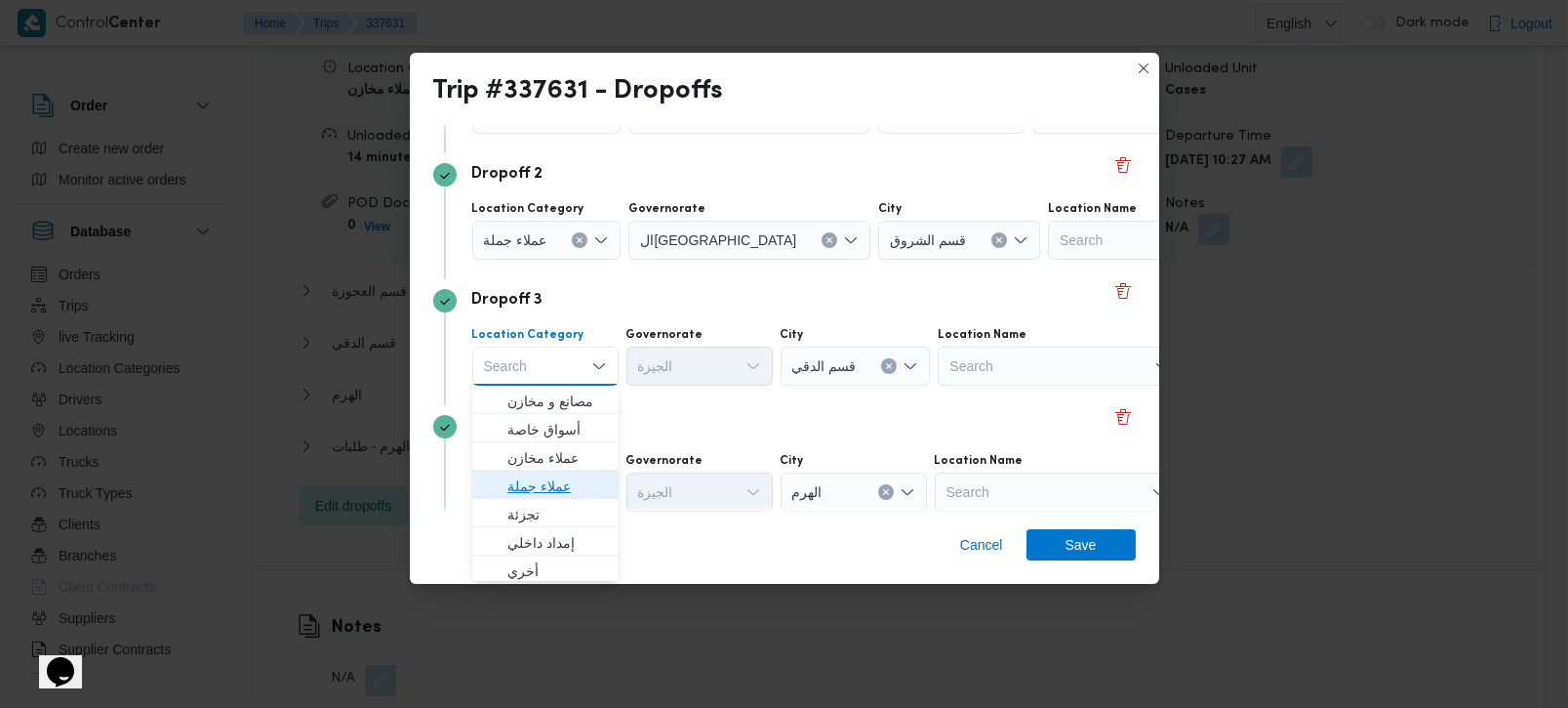
click at [538, 477] on span "عملاء جملة" at bounding box center [557, 486] width 100 height 24
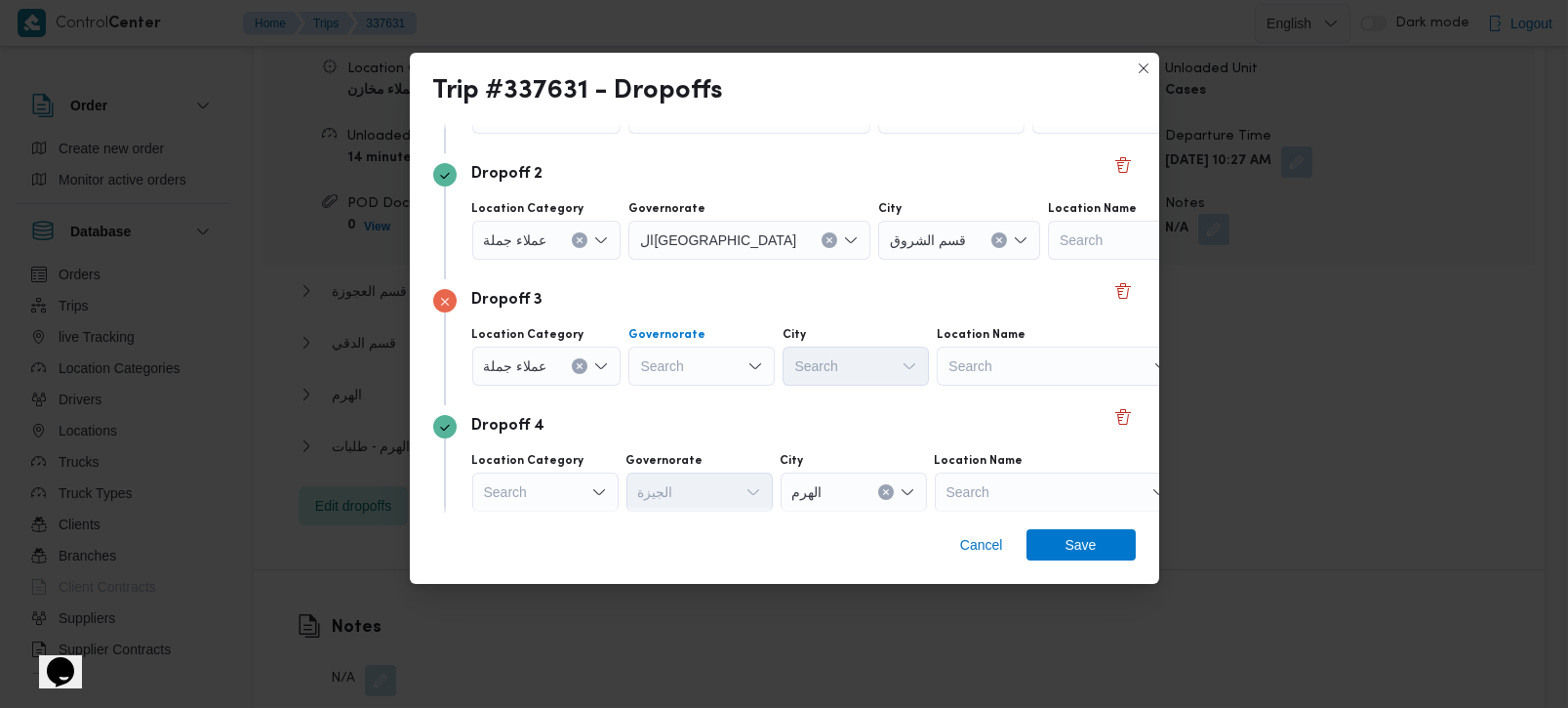
click at [701, 356] on div "Search" at bounding box center [701, 366] width 146 height 39
type input "رة"
click at [691, 434] on span "القاه رة" at bounding box center [711, 430] width 100 height 24
click at [878, 358] on div "Search" at bounding box center [951, 366] width 146 height 39
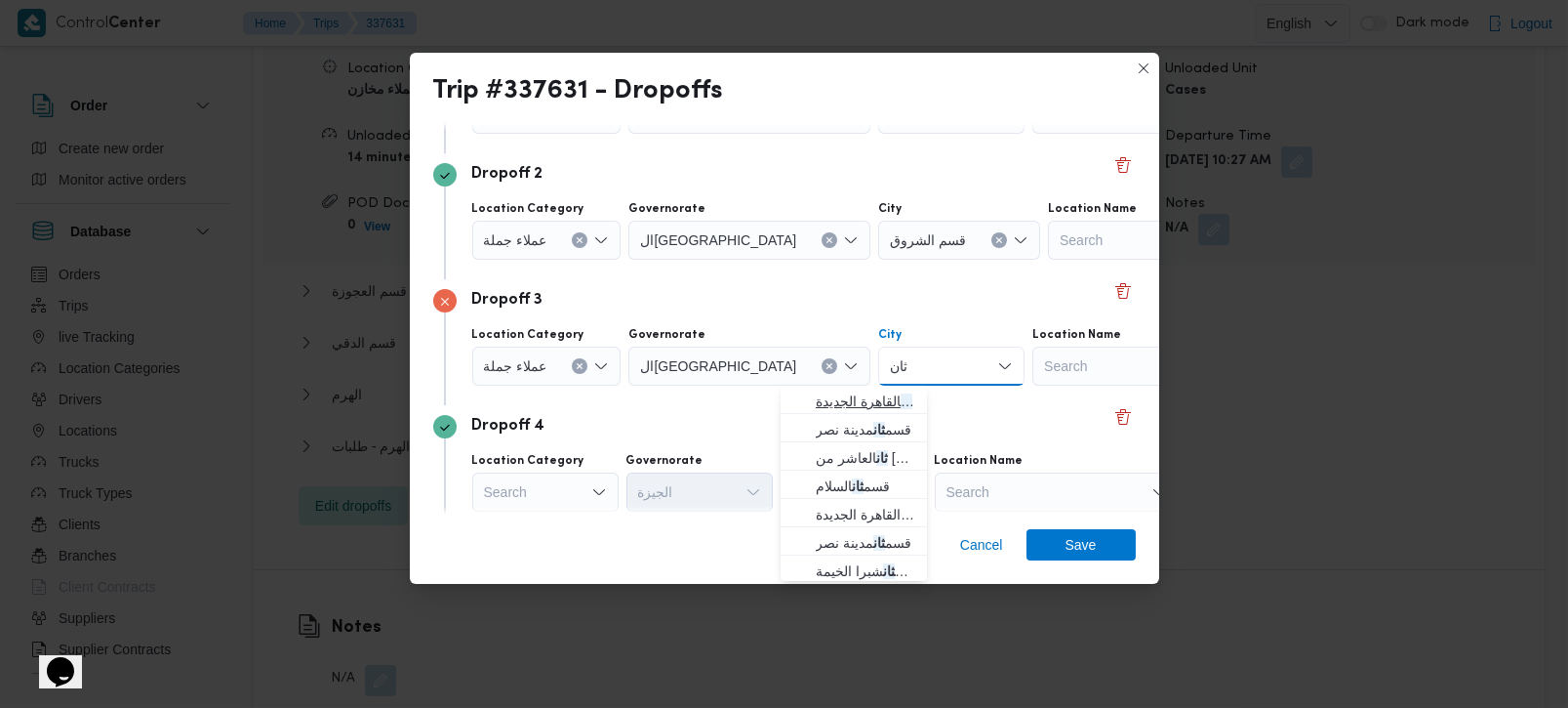
type input "ثان"
drag, startPoint x: 868, startPoint y: 392, endPoint x: 881, endPoint y: 401, distance: 15.8
click at [868, 392] on span "قسم ثان القاهرة الجديدة" at bounding box center [865, 401] width 100 height 24
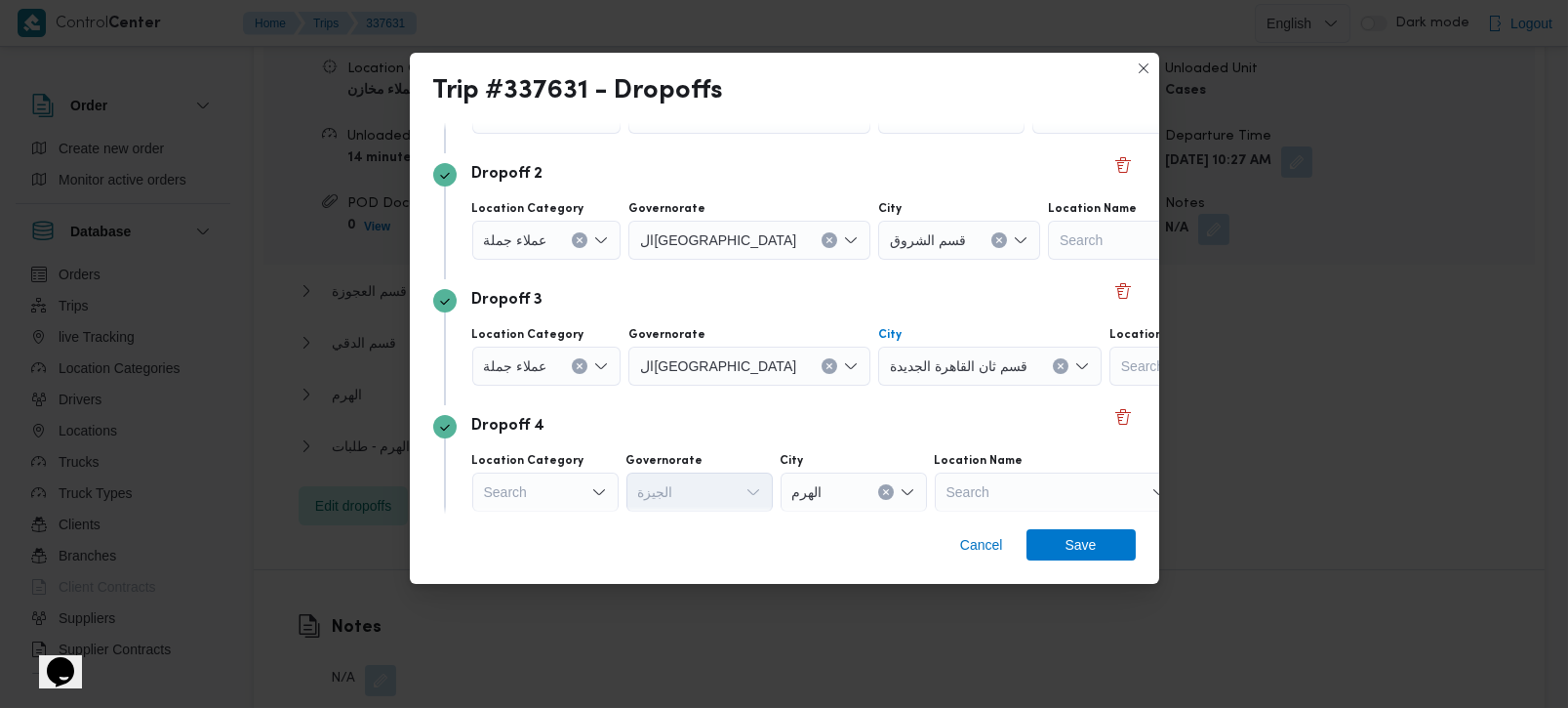
click at [1070, 527] on div "Cancel Save" at bounding box center [784, 548] width 749 height 70
click at [1070, 544] on span "Save" at bounding box center [1081, 544] width 32 height 32
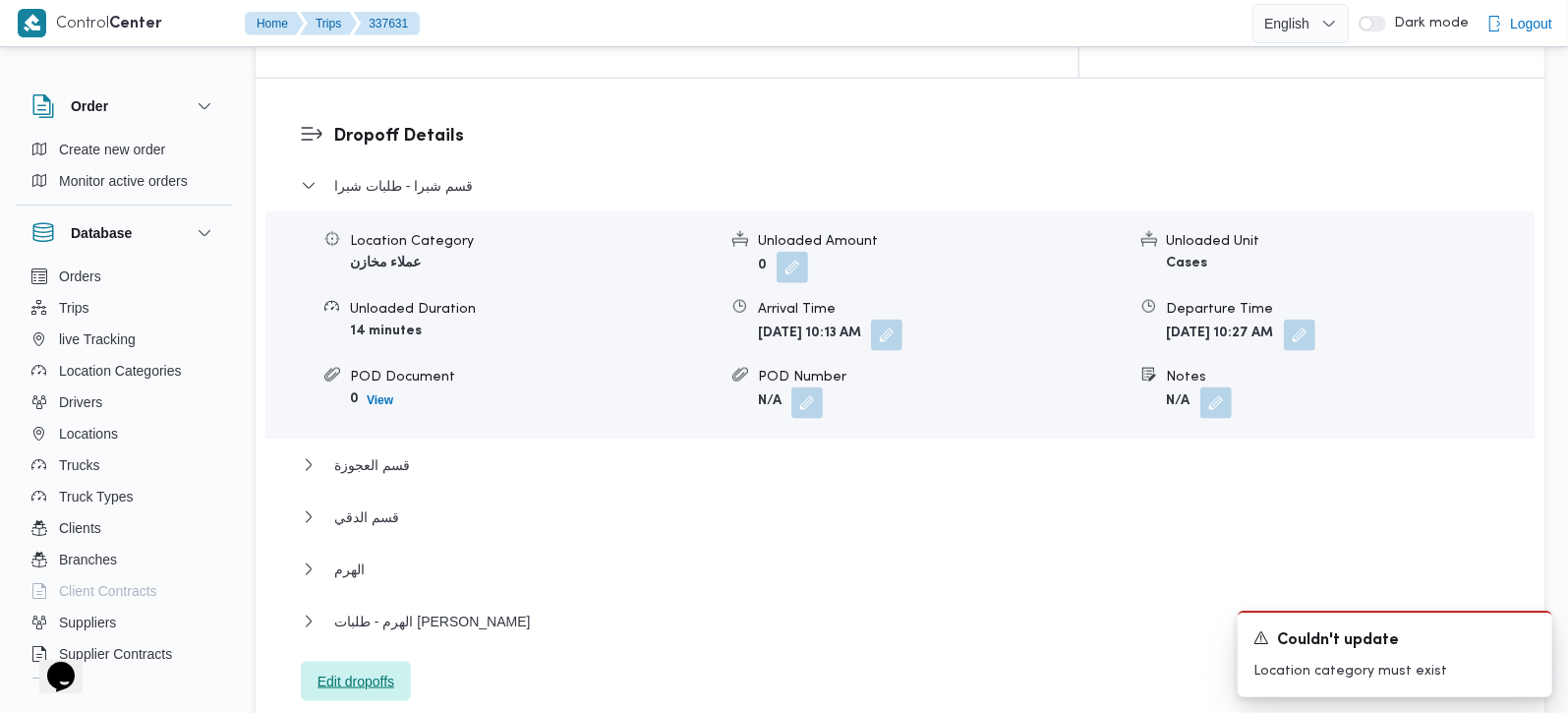
scroll to position [1734, 0]
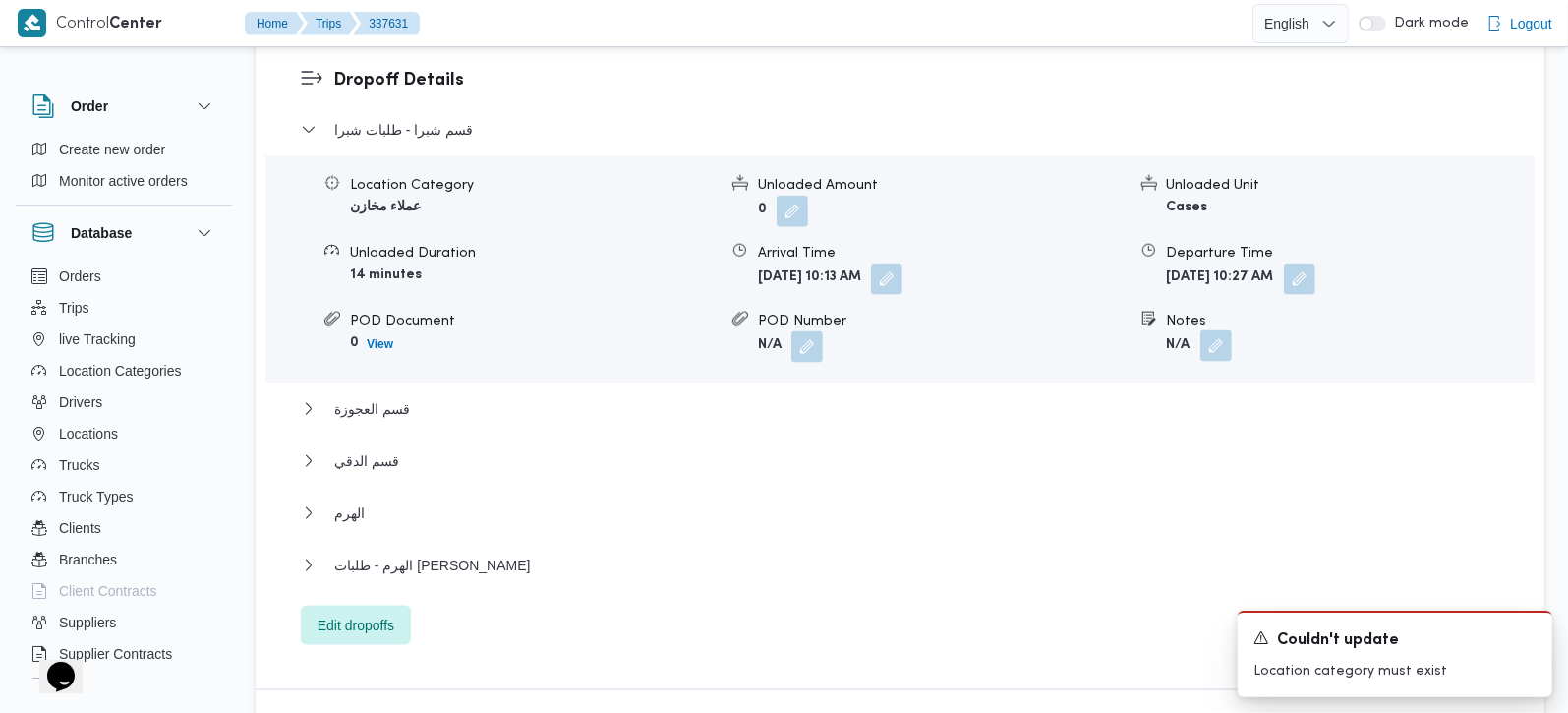
drag, startPoint x: 1197, startPoint y: 279, endPoint x: 1207, endPoint y: 277, distance: 10.2
click at [1201, 332] on span at bounding box center [1212, 348] width 42 height 32
click at [1207, 331] on button "button" at bounding box center [1216, 347] width 32 height 32
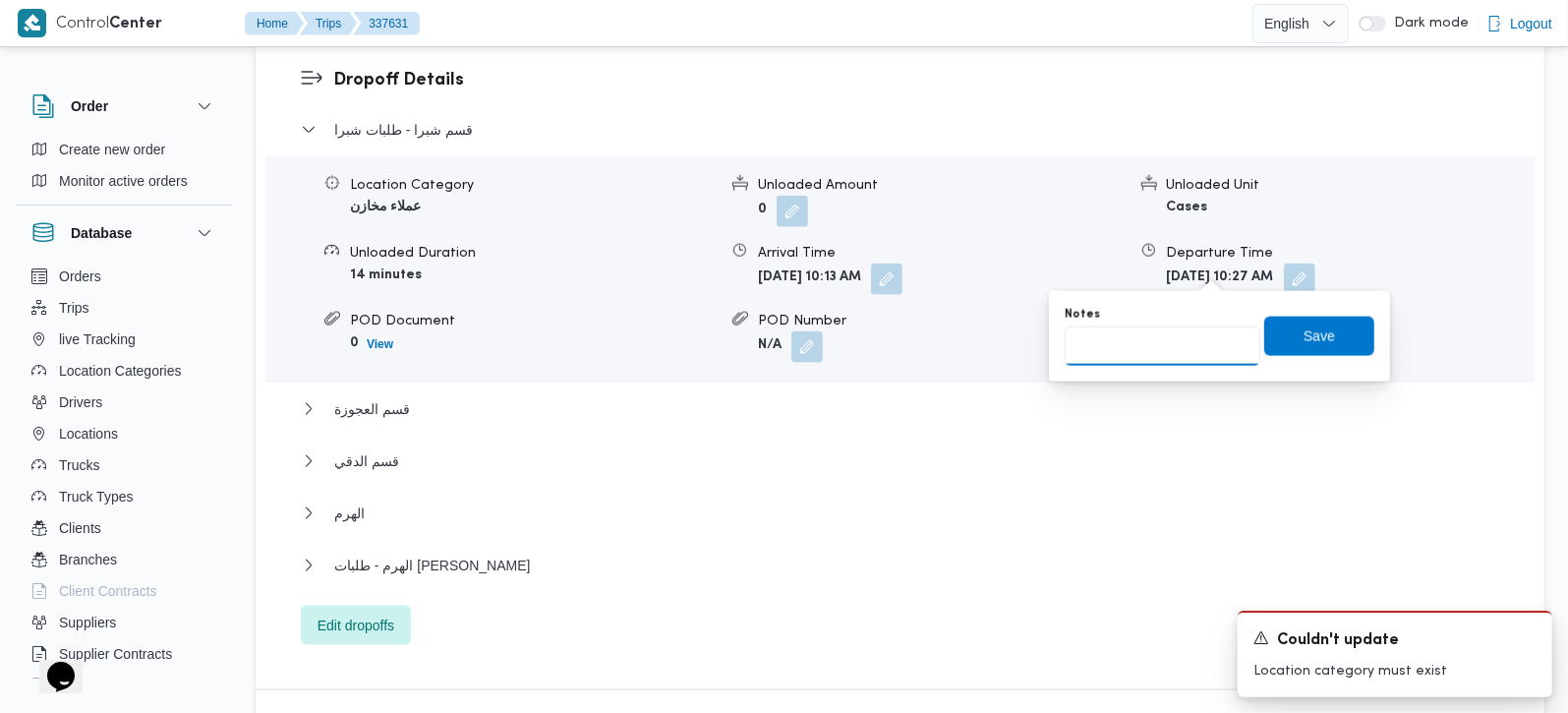
click at [1159, 344] on input "Notes" at bounding box center [1162, 347] width 196 height 40
click at [1127, 346] on input "باند العبور و" at bounding box center [1162, 347] width 196 height 40
click at [1203, 342] on input "باندا العبور و" at bounding box center [1162, 347] width 196 height 40
type input "باندا العبور و طلبات"
click at [1304, 339] on span "Save" at bounding box center [1320, 336] width 32 height 24
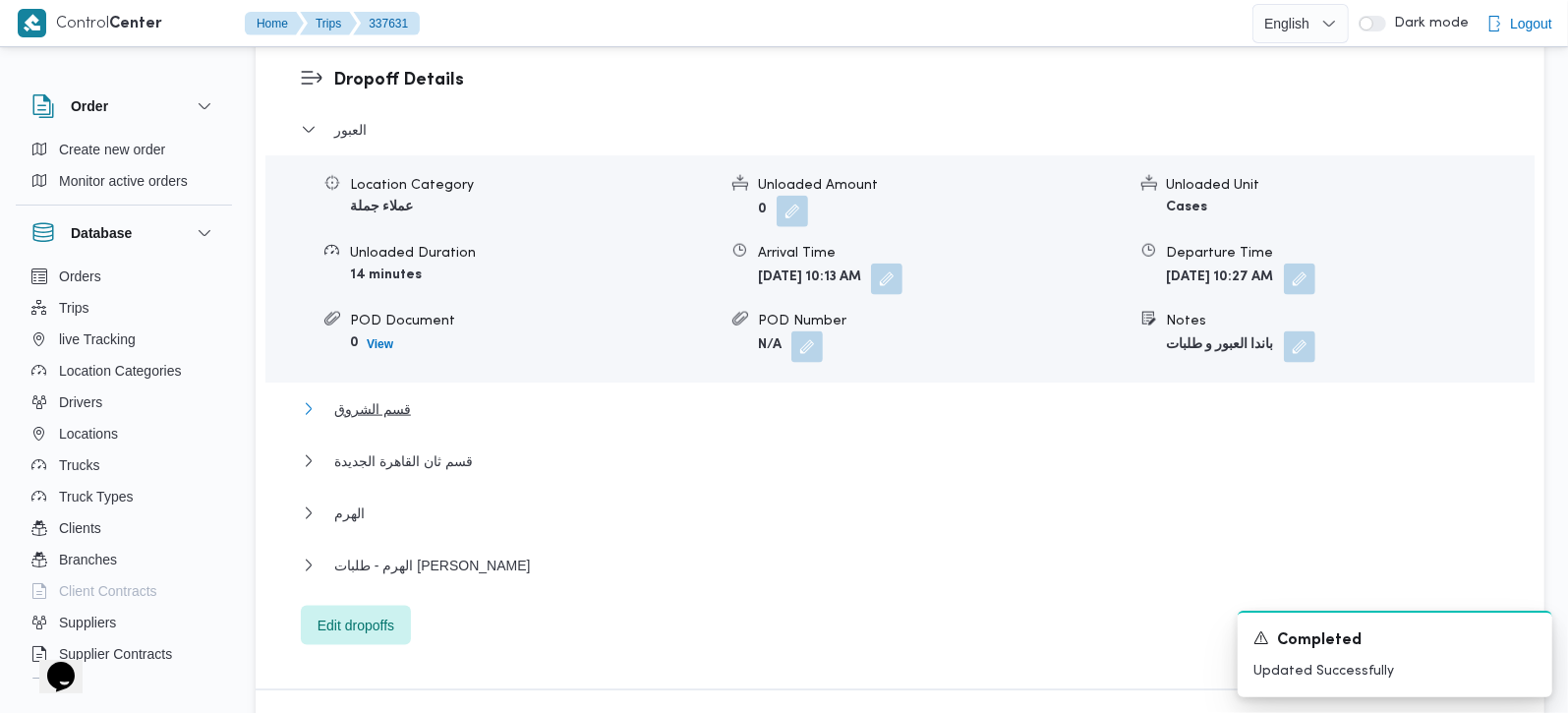
click at [391, 397] on span "قسم الشروق" at bounding box center [372, 409] width 76 height 24
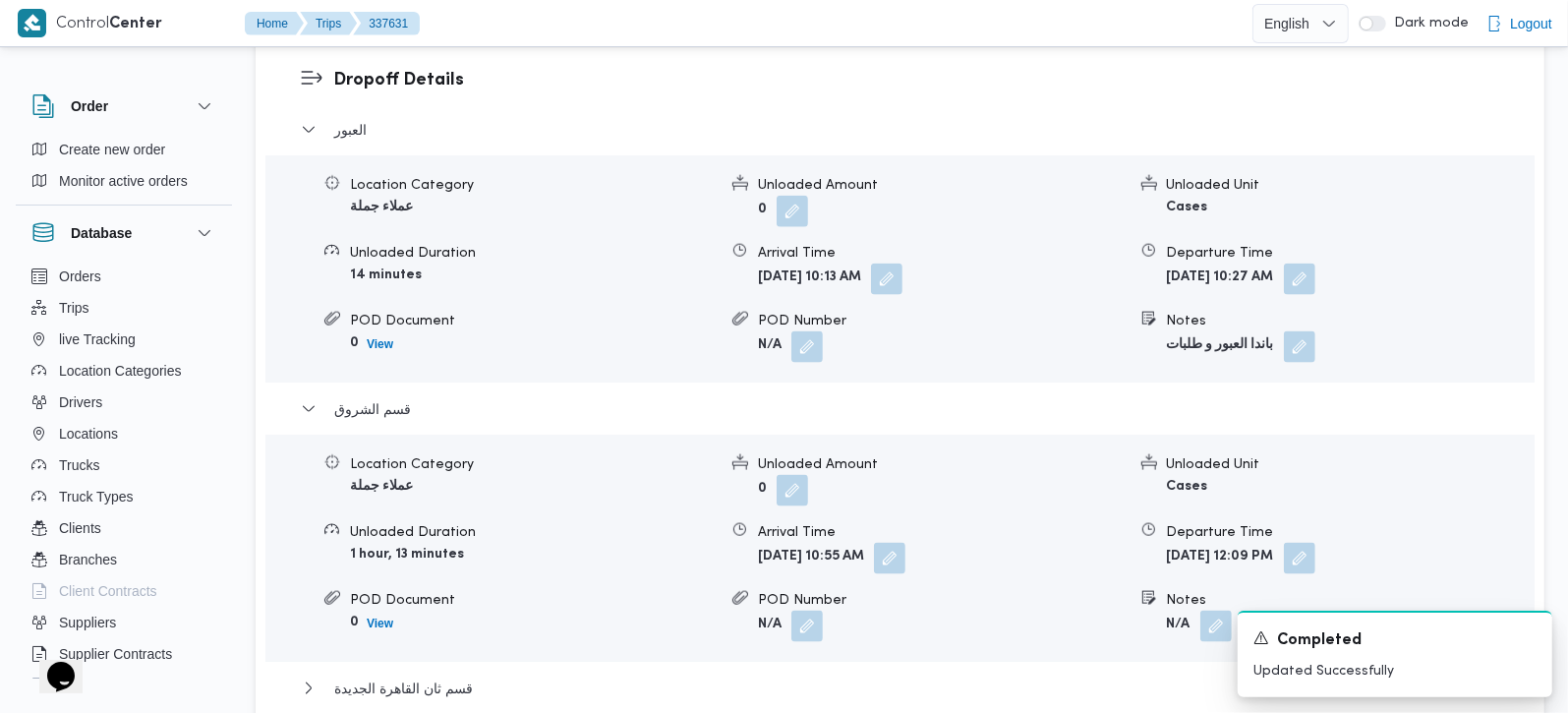
scroll to position [1850, 0]
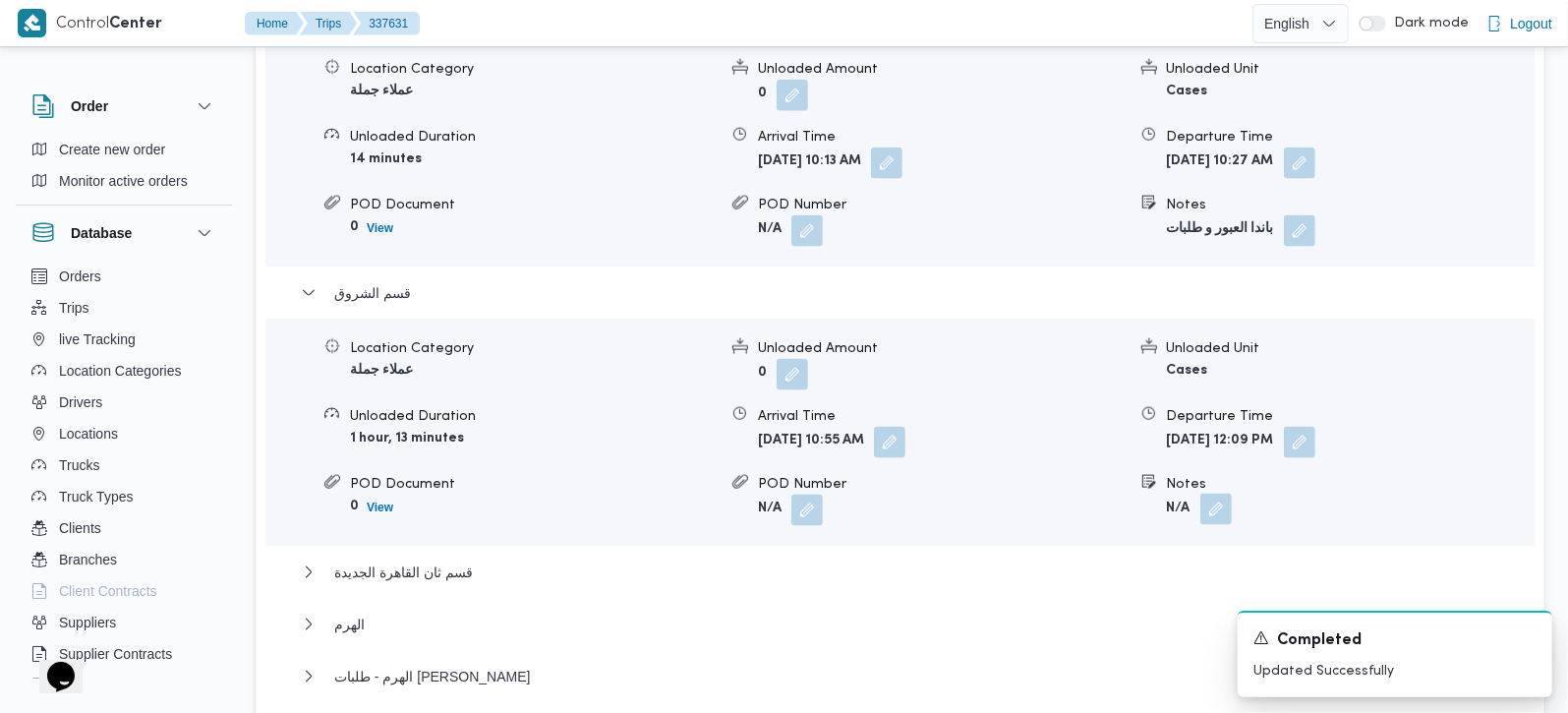
click at [1212, 494] on button "button" at bounding box center [1216, 509] width 32 height 32
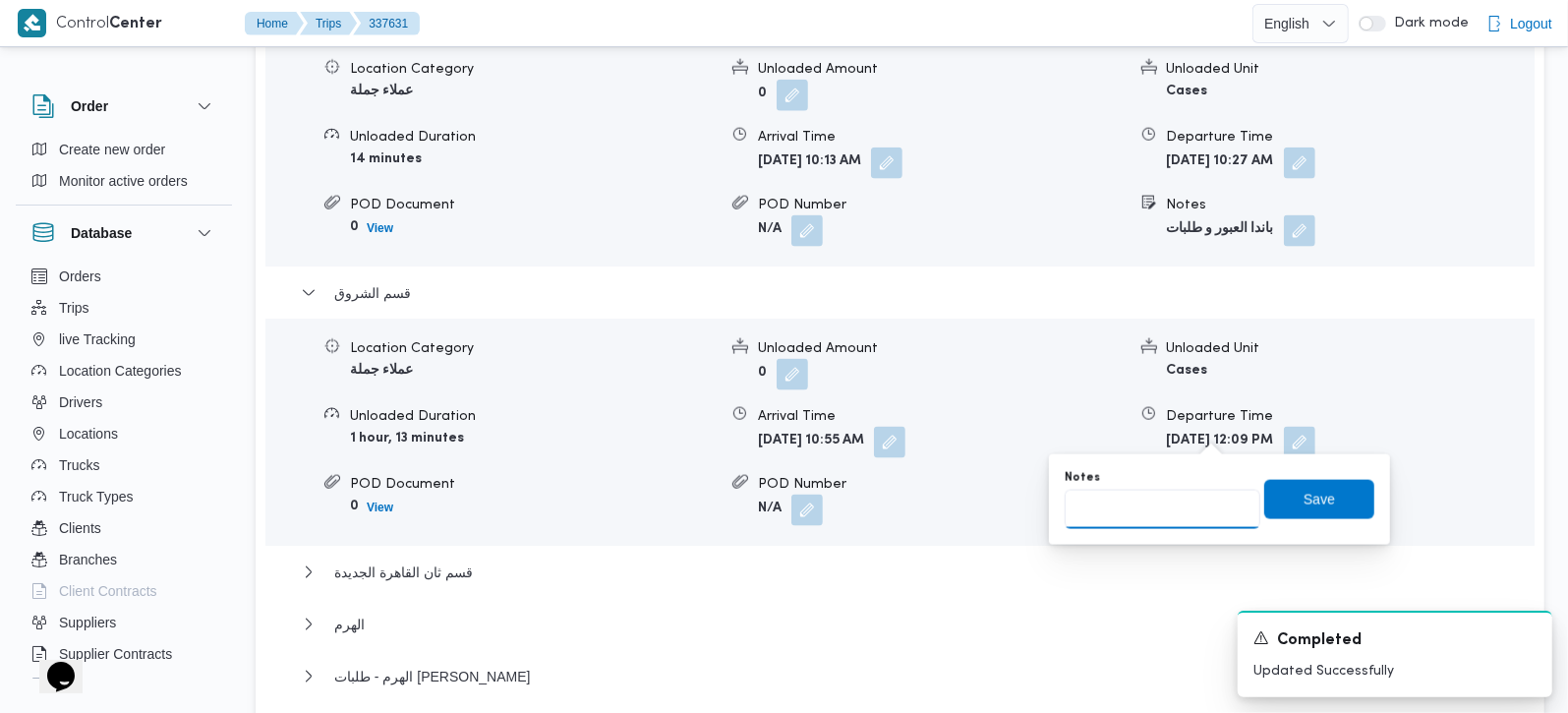
click at [1134, 516] on input "Notes" at bounding box center [1162, 509] width 196 height 40
type input "المجاورة الثانية و سعود و طلبات"
click at [1329, 499] on span "Save" at bounding box center [1319, 499] width 110 height 40
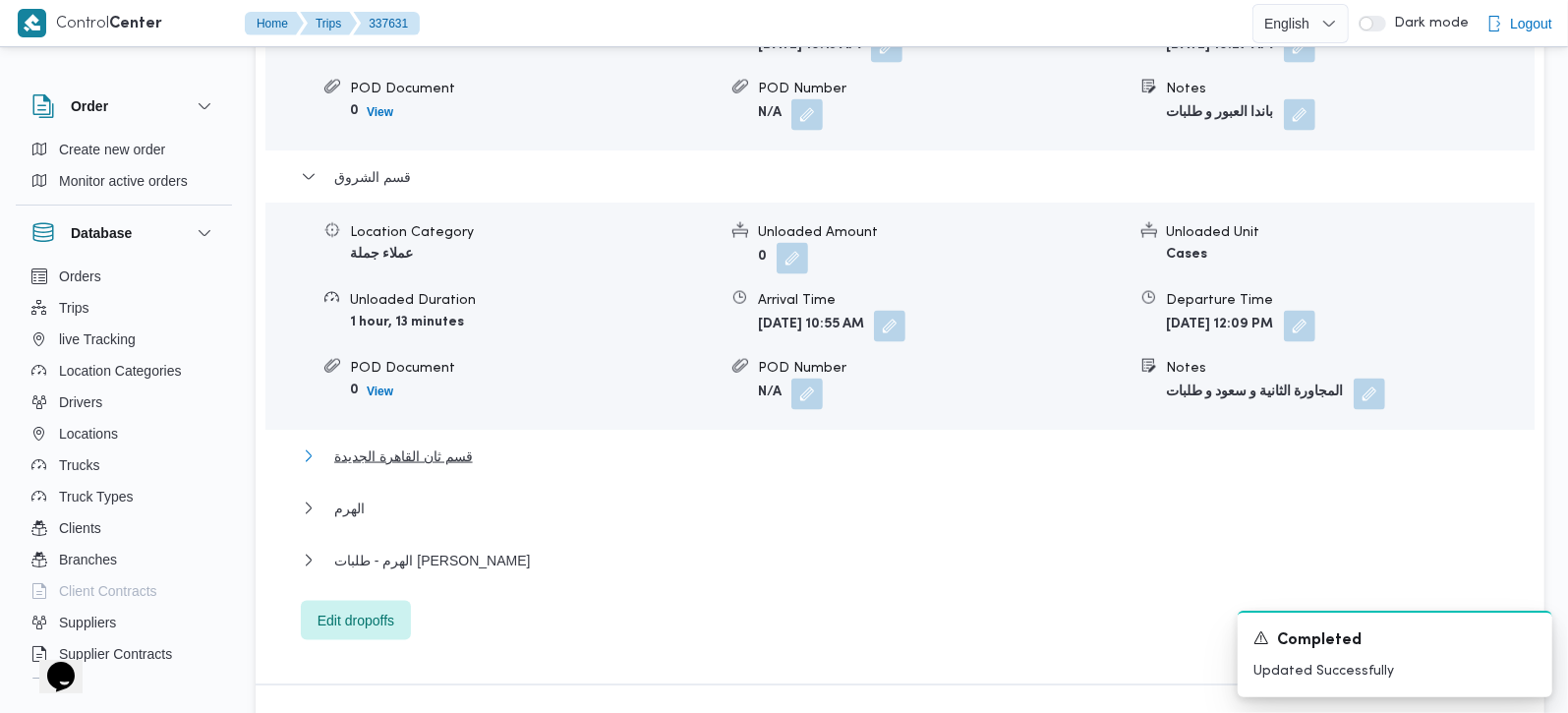
click at [417, 444] on span "قسم ثان القاهرة الجديدة" at bounding box center [404, 456] width 139 height 24
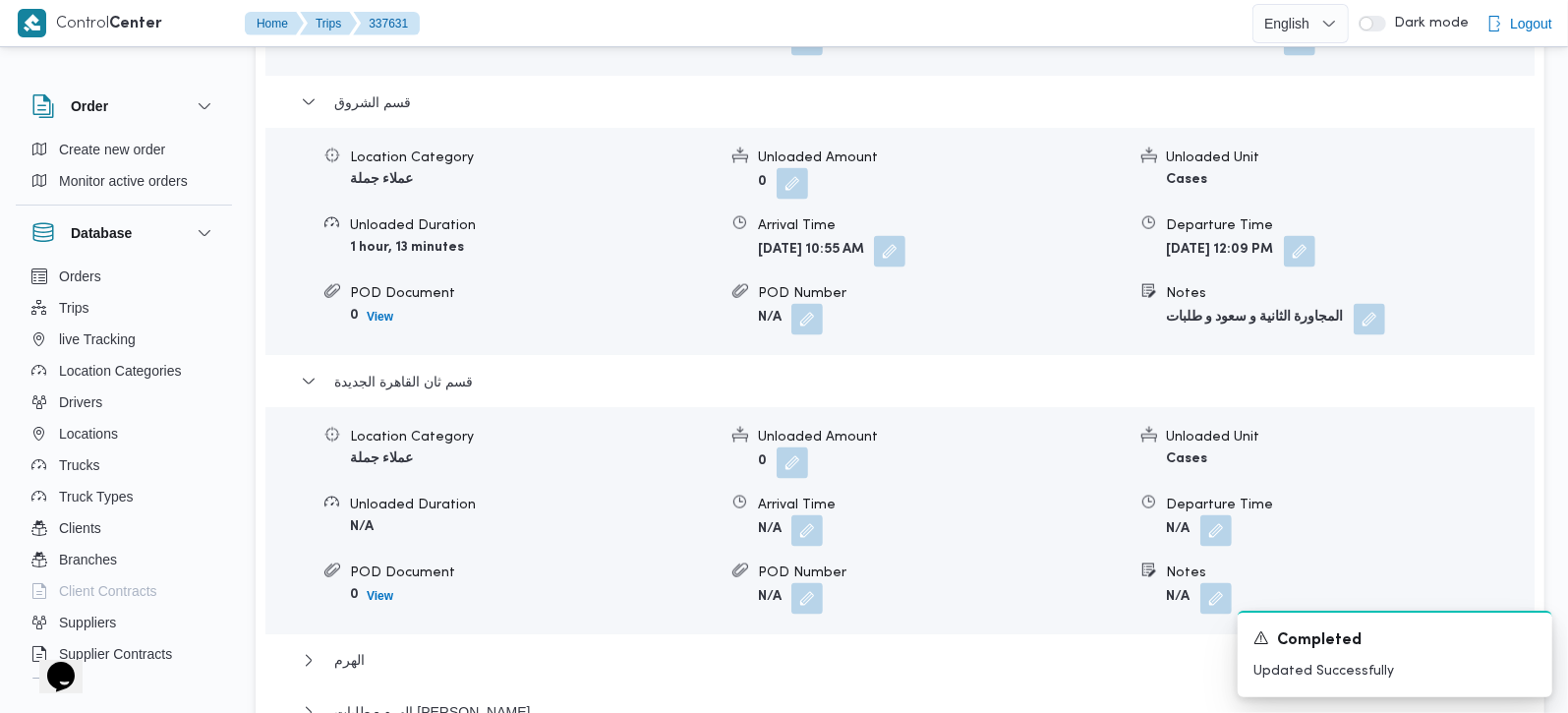
scroll to position [2080, 0]
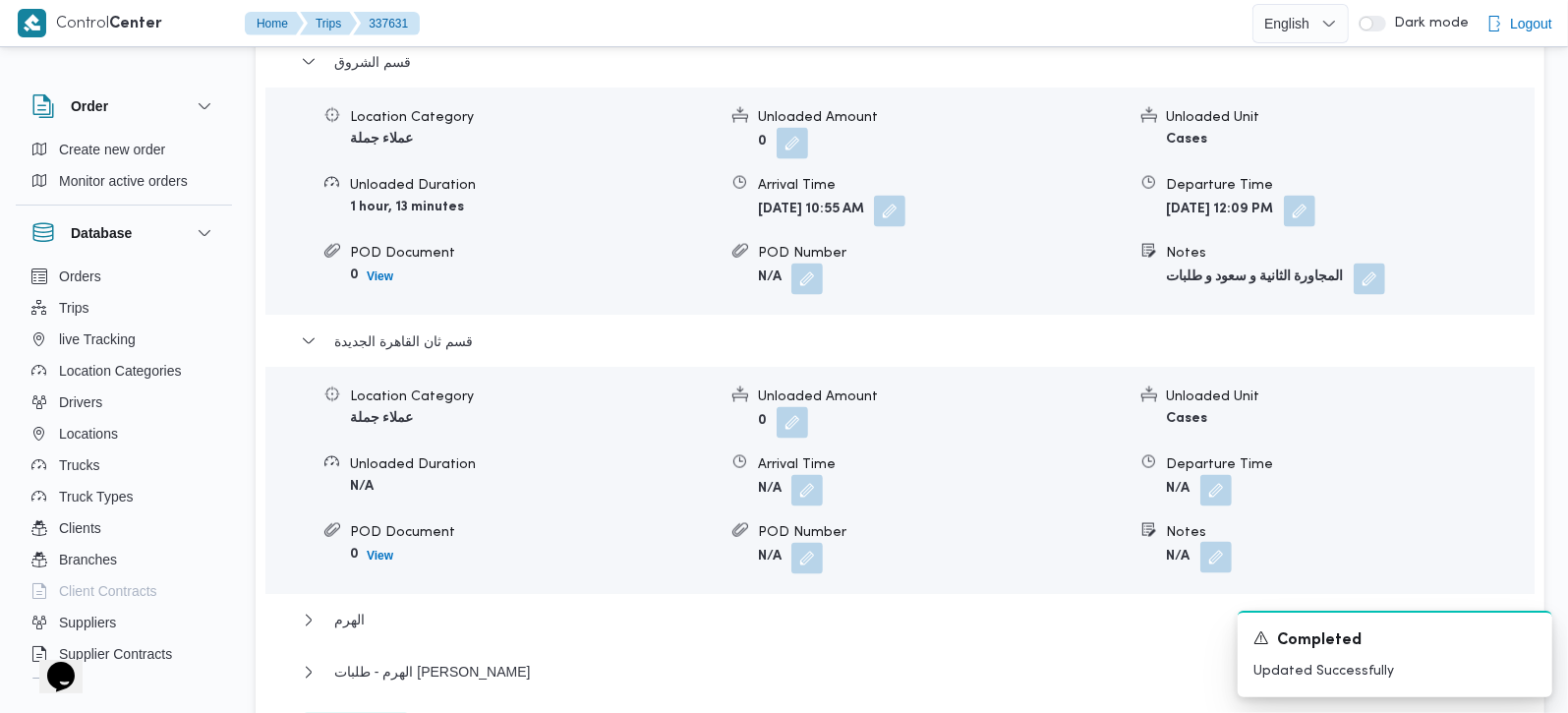
click at [1212, 542] on span at bounding box center [1212, 558] width 42 height 32
click at [1163, 609] on div "الهرم" at bounding box center [901, 628] width 1200 height 38
click at [1208, 541] on button "button" at bounding box center [1216, 557] width 32 height 32
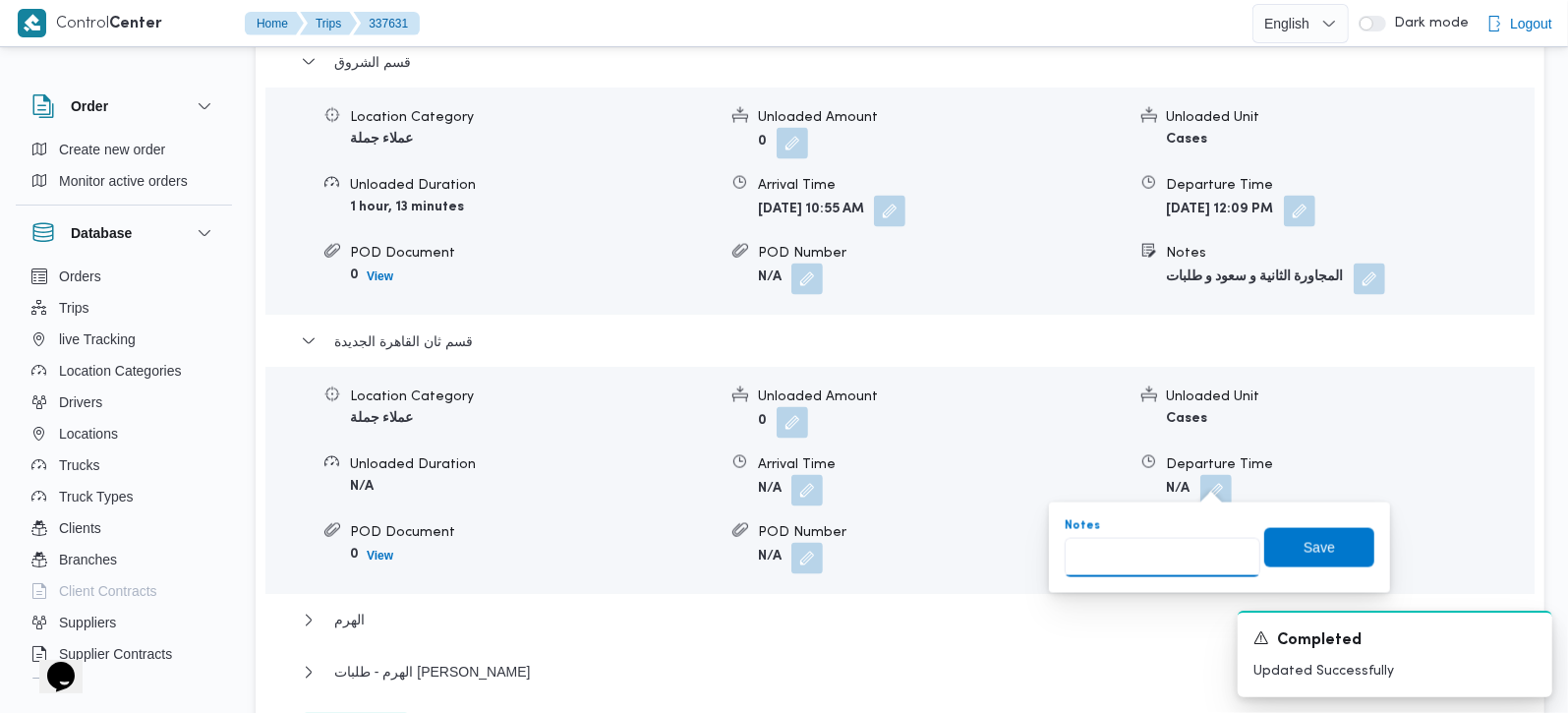
click at [1164, 549] on input "Notes" at bounding box center [1162, 557] width 196 height 40
type input "مدينتي"
click at [1294, 558] on span "Save" at bounding box center [1319, 547] width 110 height 40
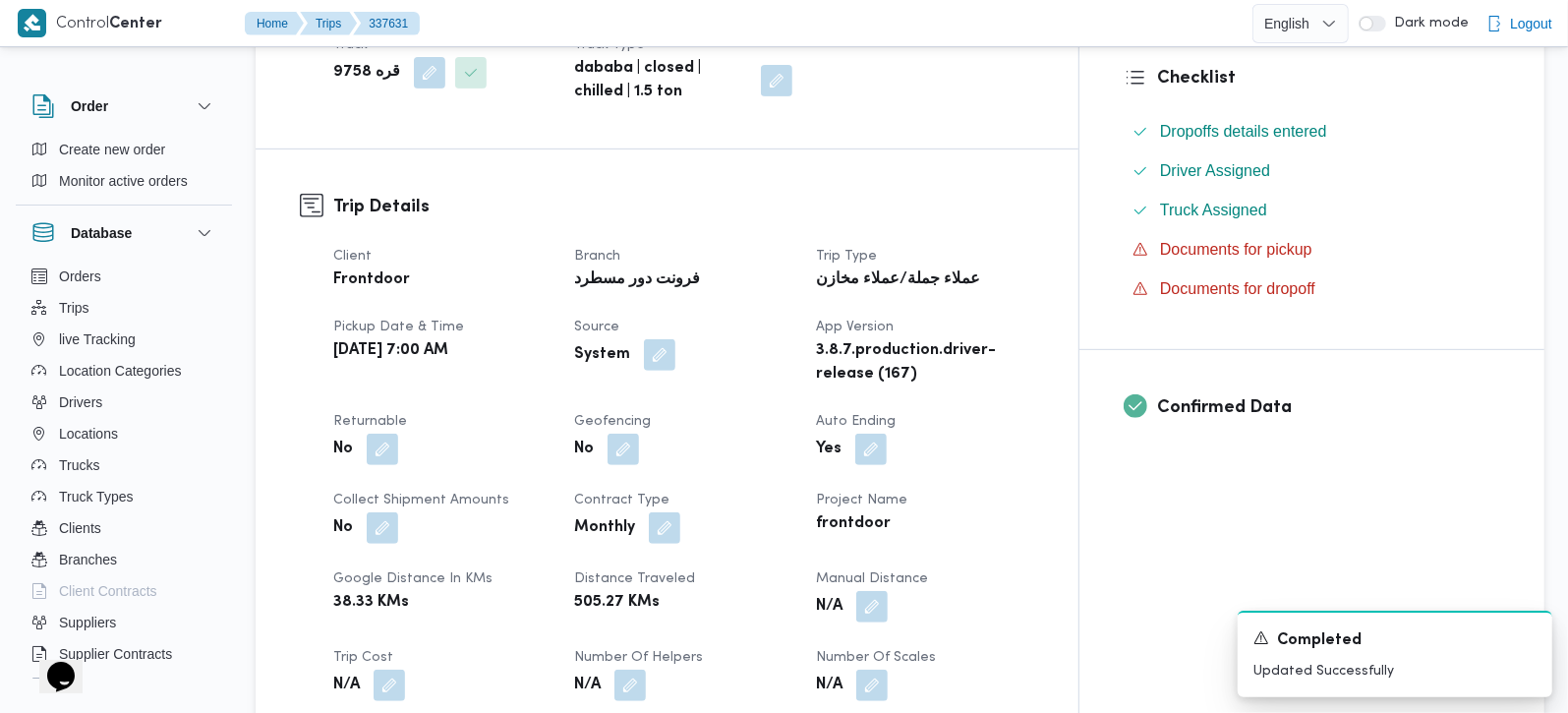
scroll to position [462, 0]
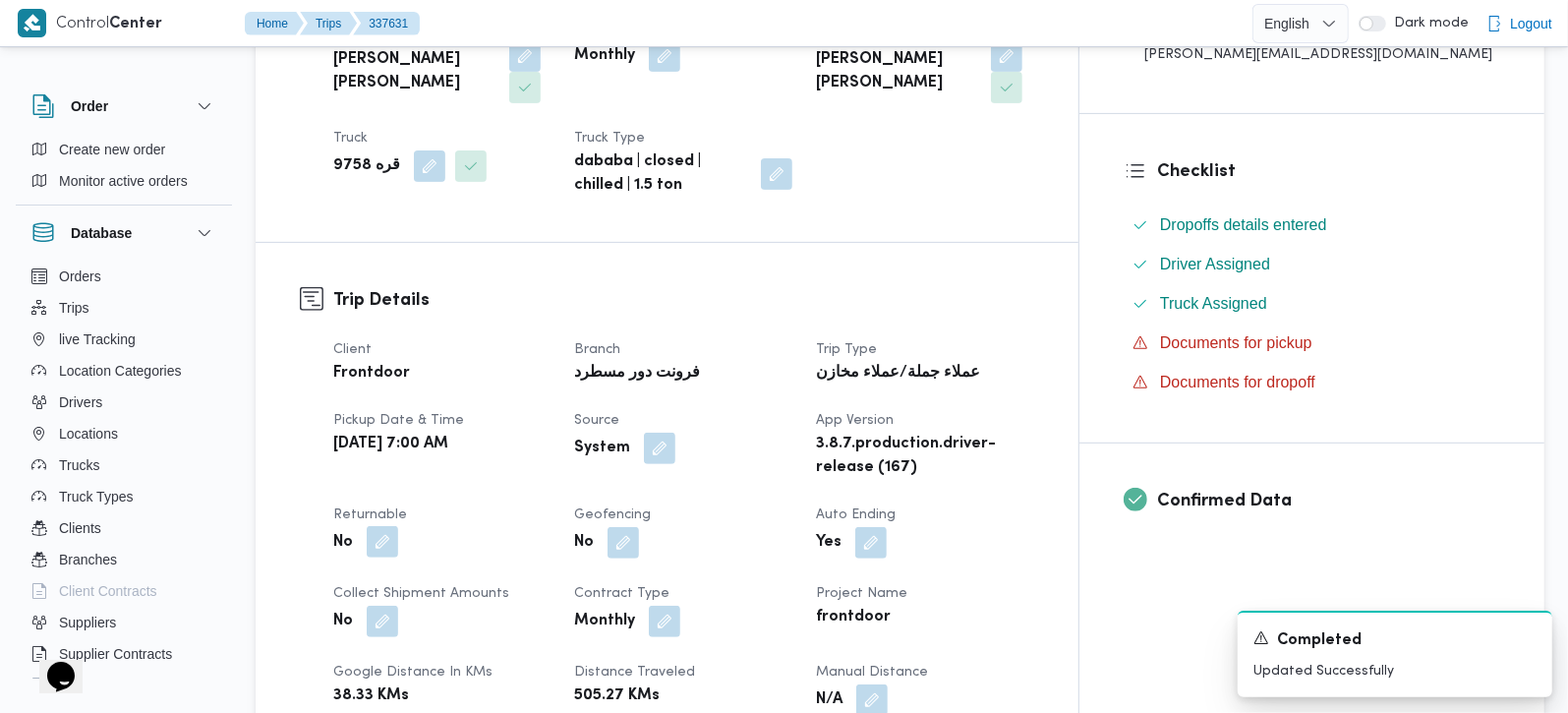
click at [384, 526] on button "button" at bounding box center [382, 542] width 32 height 32
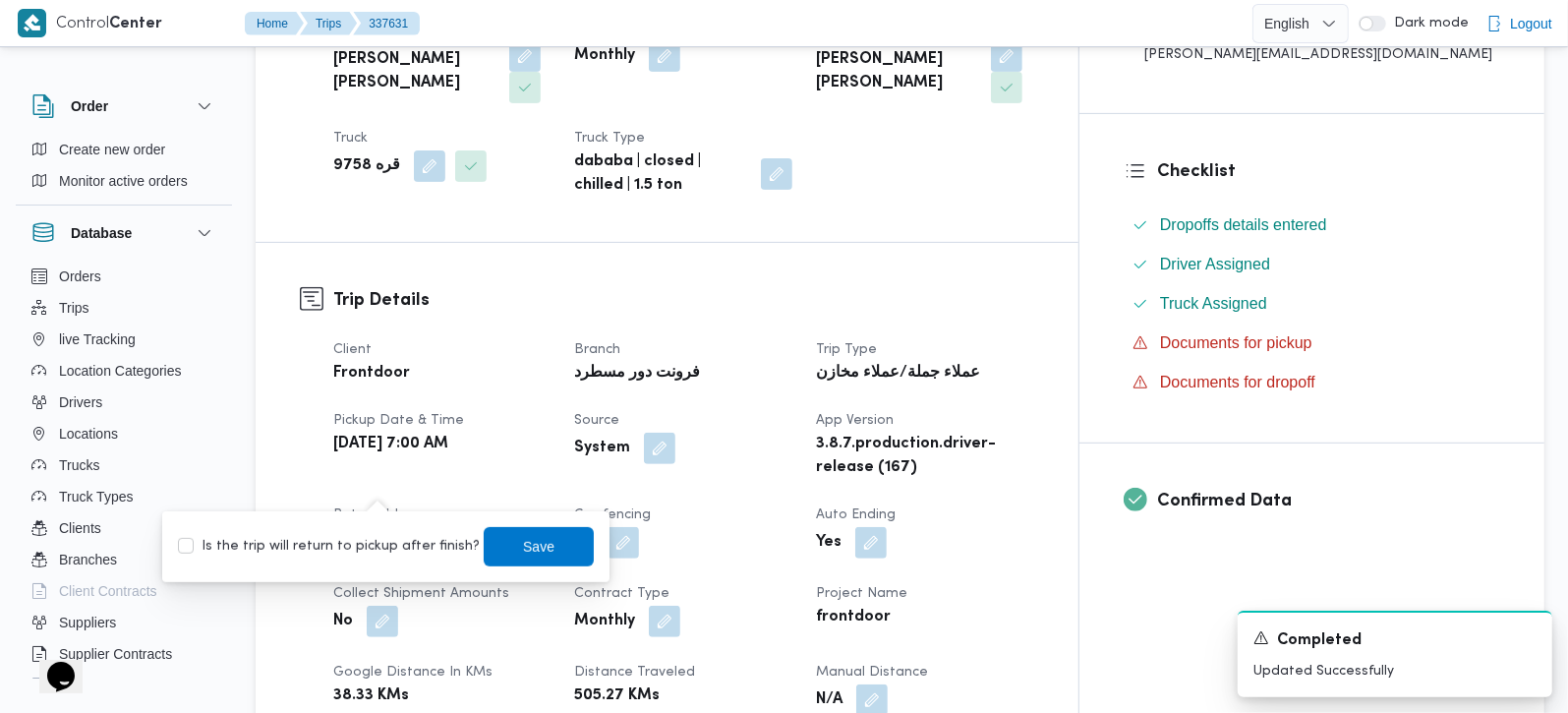
click at [372, 545] on label "Is the trip will return to pickup after finish?" at bounding box center [329, 546] width 302 height 24
checkbox input "true"
click at [503, 546] on span "Save" at bounding box center [538, 546] width 110 height 40
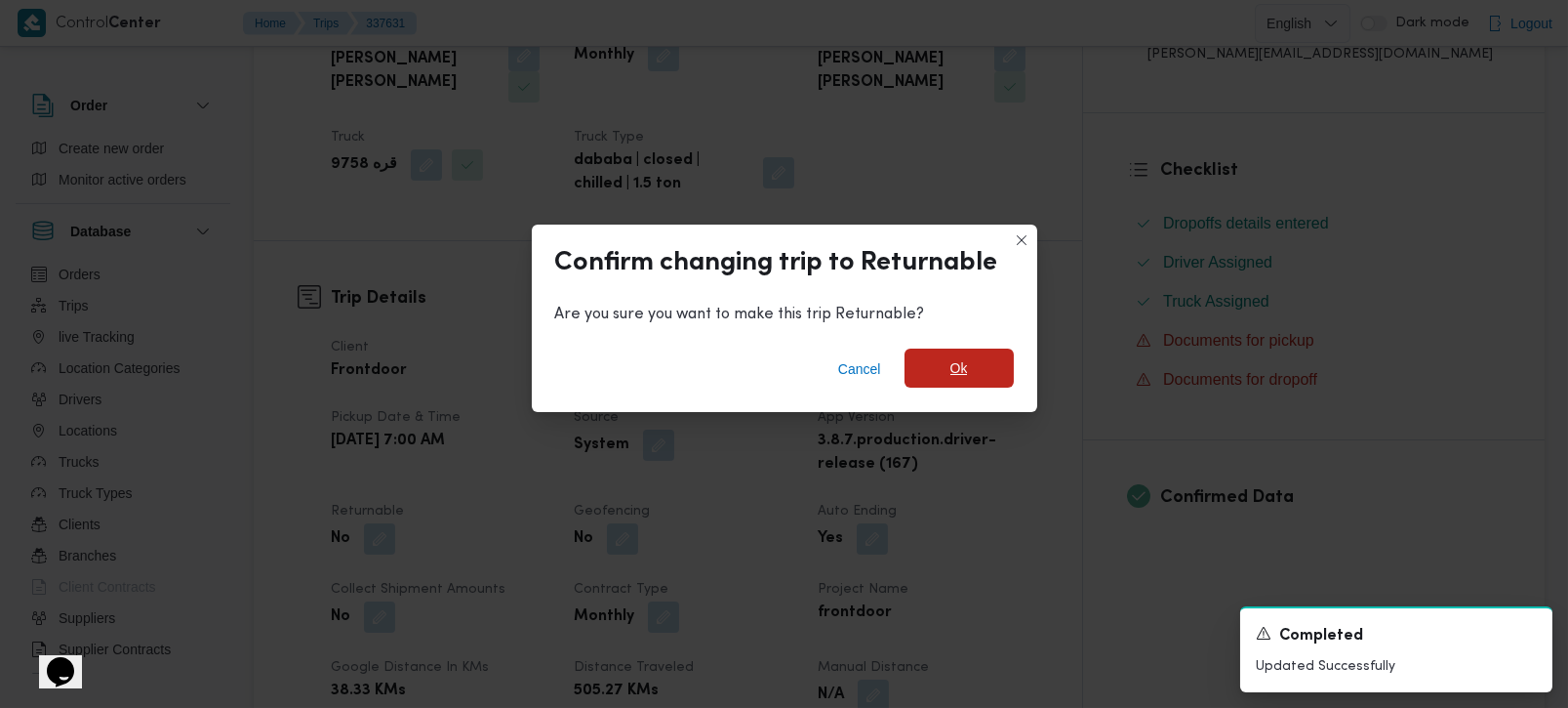
click at [920, 378] on span "Ok" at bounding box center [959, 368] width 109 height 39
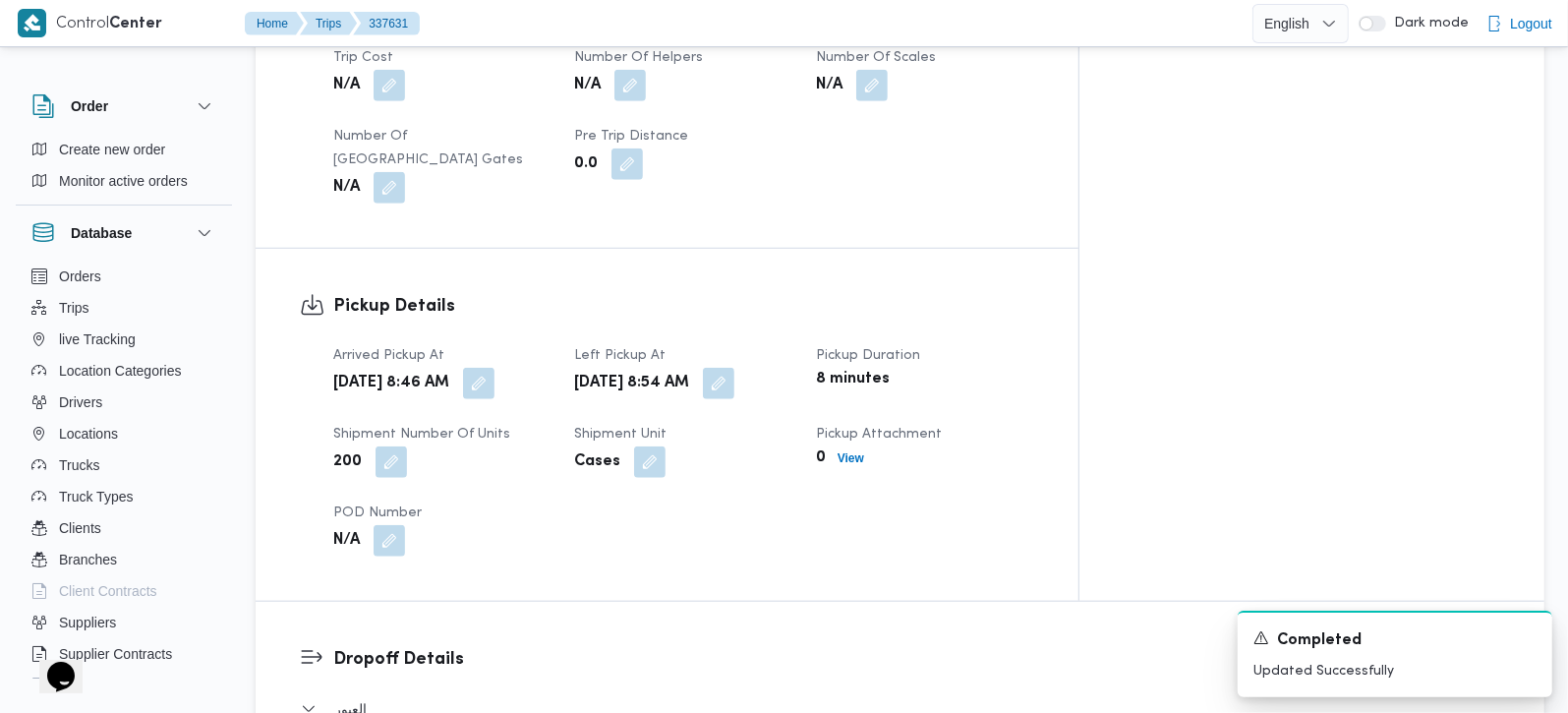
scroll to position [1156, 0]
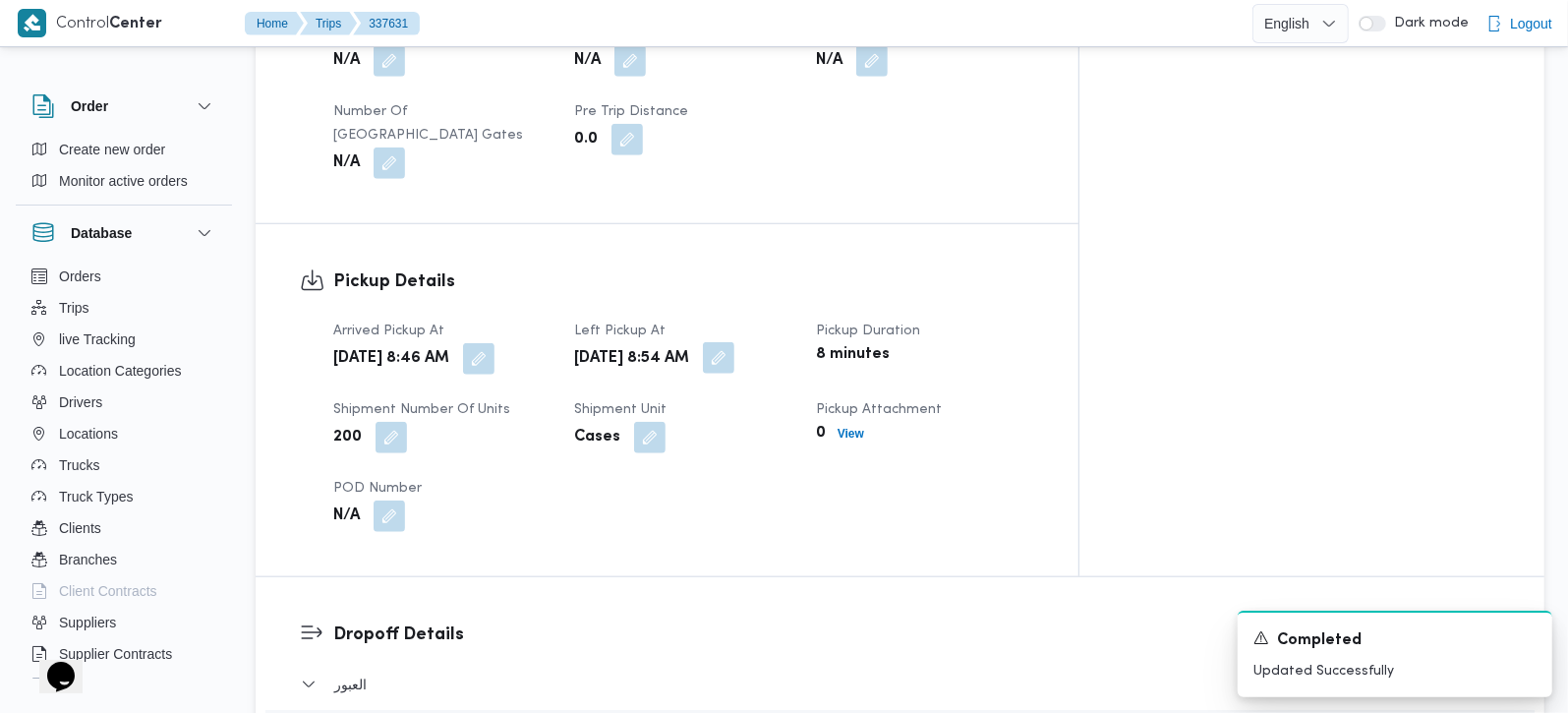
click at [734, 342] on button "button" at bounding box center [719, 357] width 32 height 32
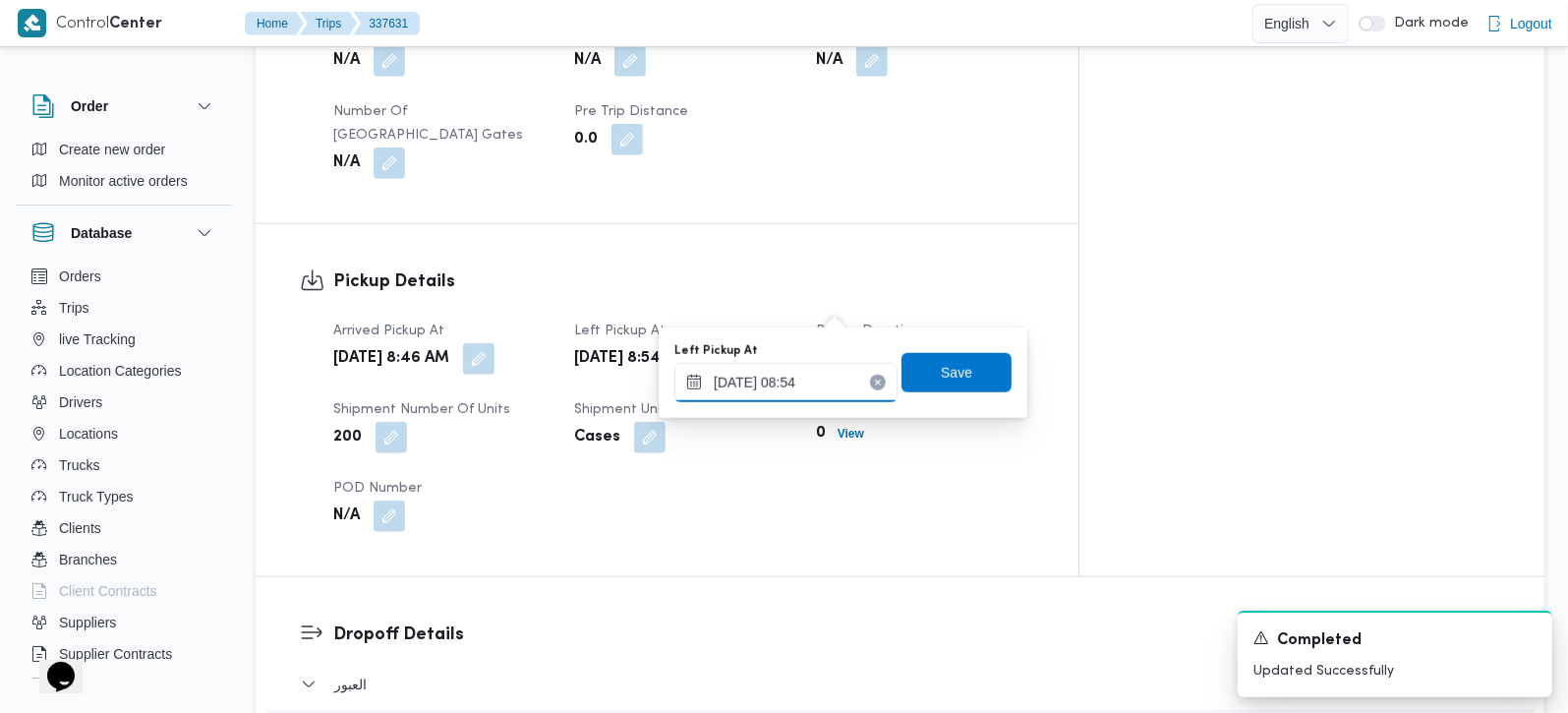
click at [796, 382] on input "16/09/2025 08:54" at bounding box center [785, 382] width 223 height 40
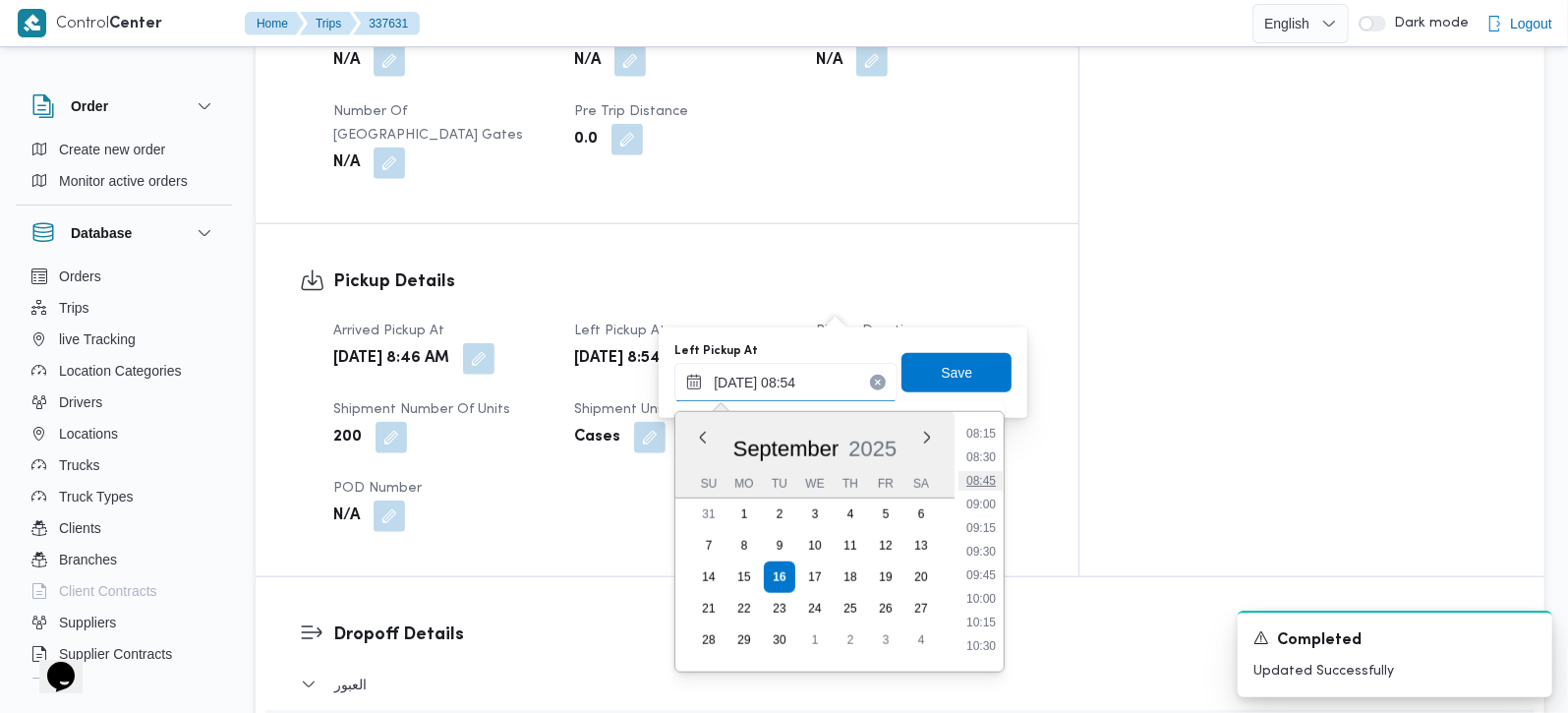
scroll to position [822, 0]
click at [993, 559] on li "10:00" at bounding box center [981, 558] width 46 height 20
type input "16/09/2025 10:00"
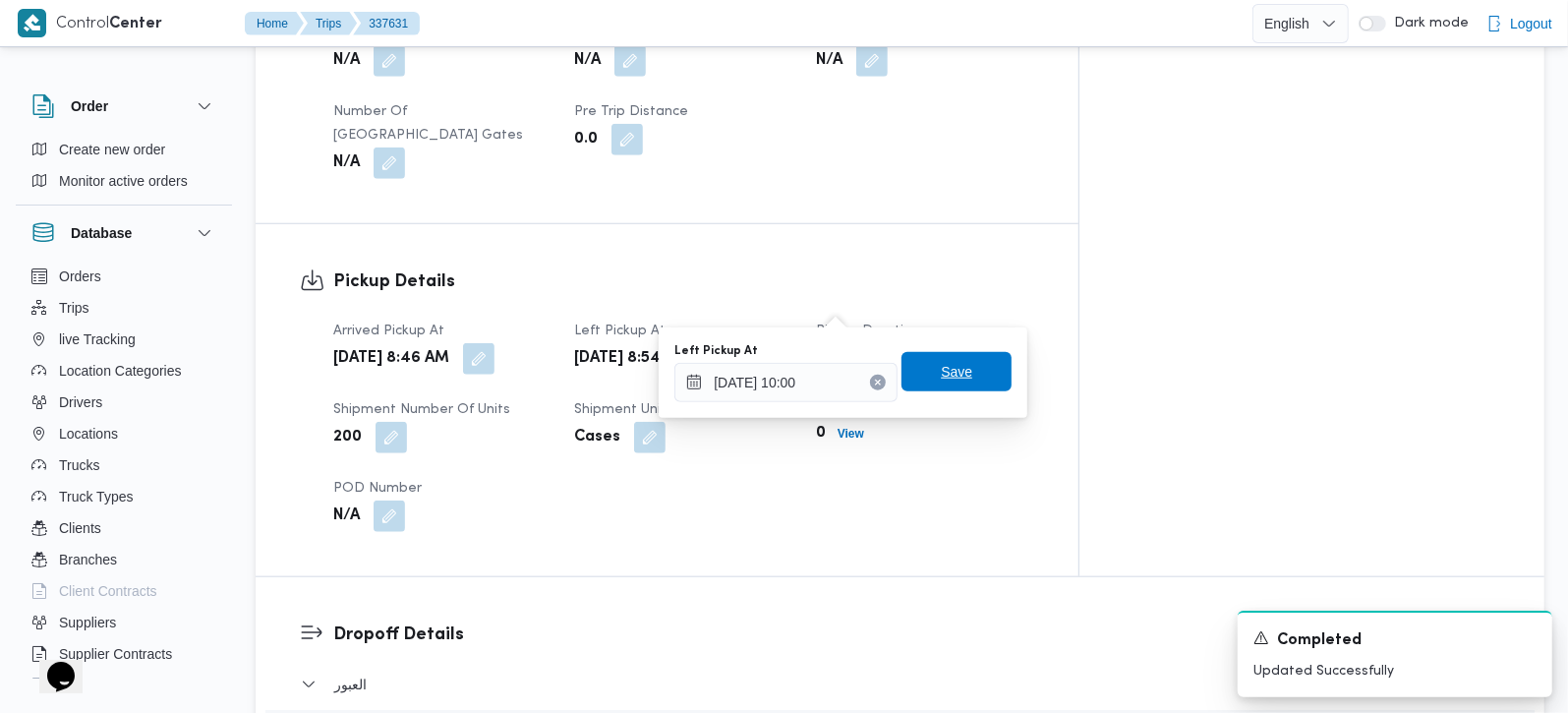
click at [959, 372] on span "Save" at bounding box center [956, 371] width 110 height 40
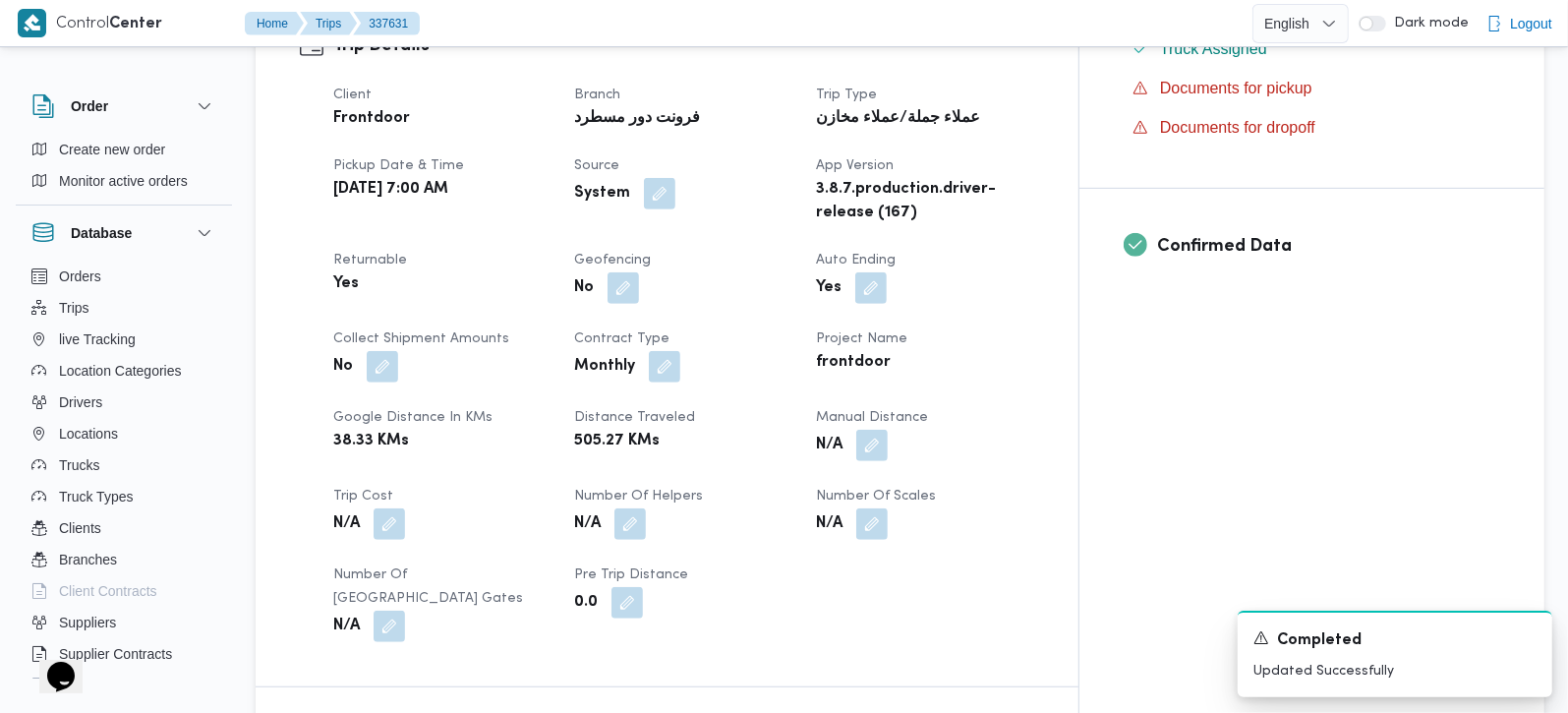
scroll to position [0, 0]
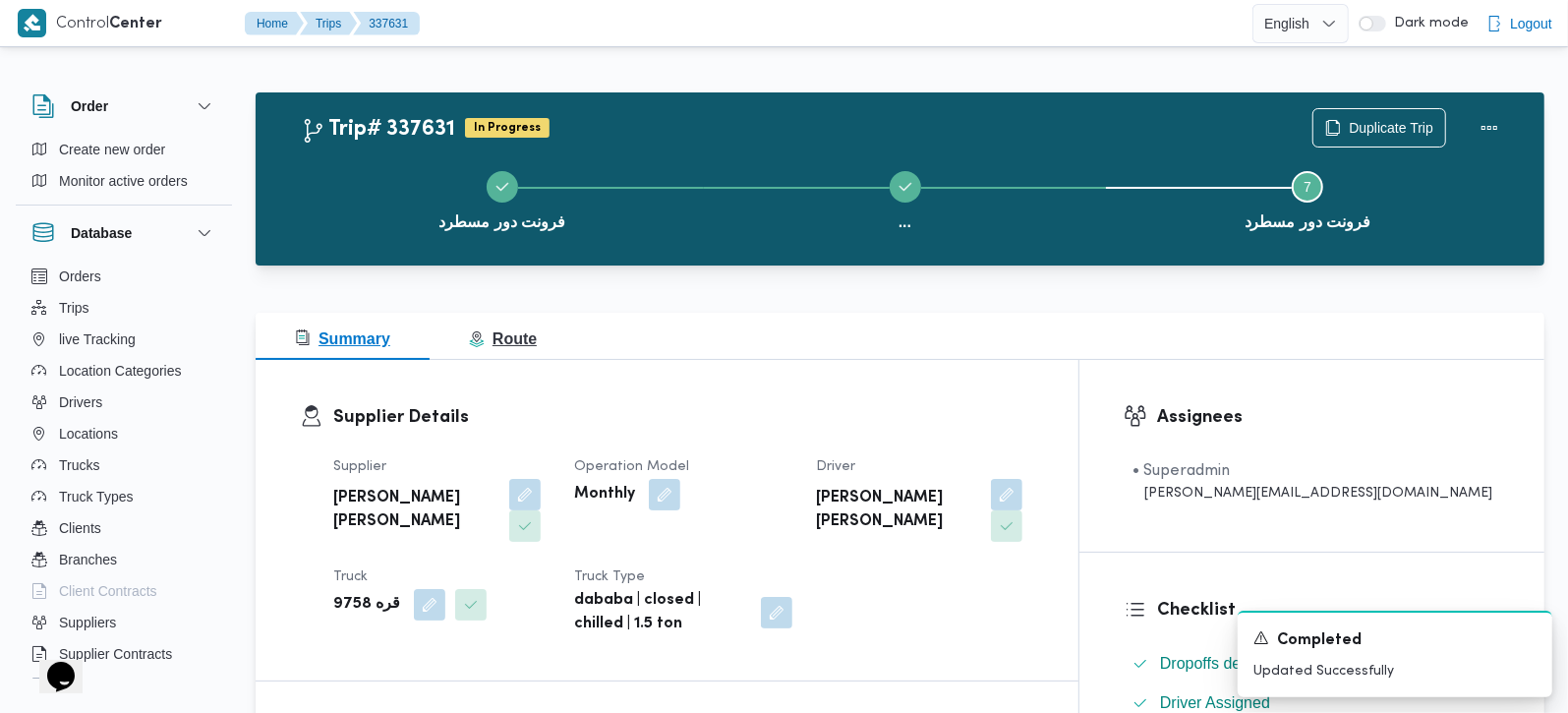
click at [490, 349] on span "Route" at bounding box center [502, 340] width 68 height 24
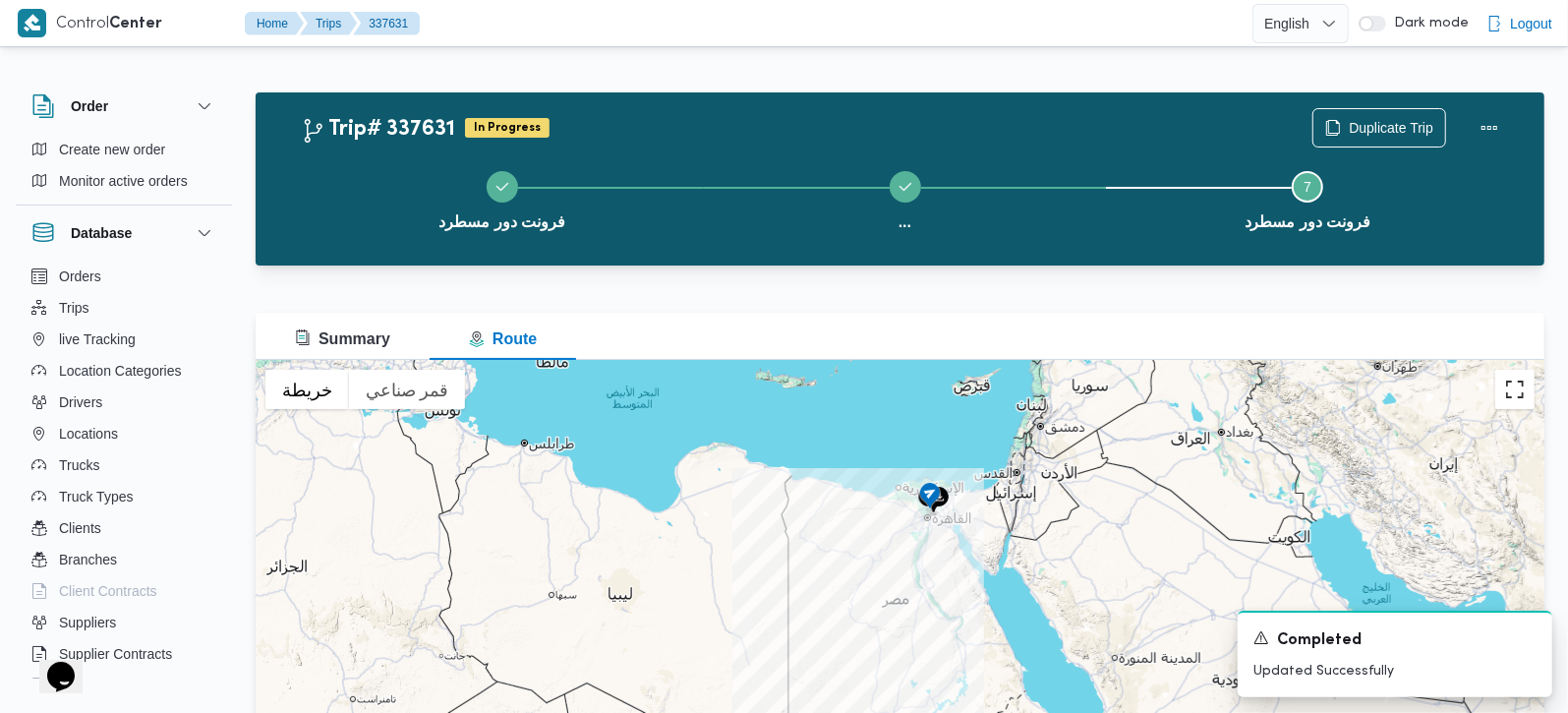
click at [1514, 395] on button "تبديل إلى العرض ملء الشاشة" at bounding box center [1515, 389] width 40 height 40
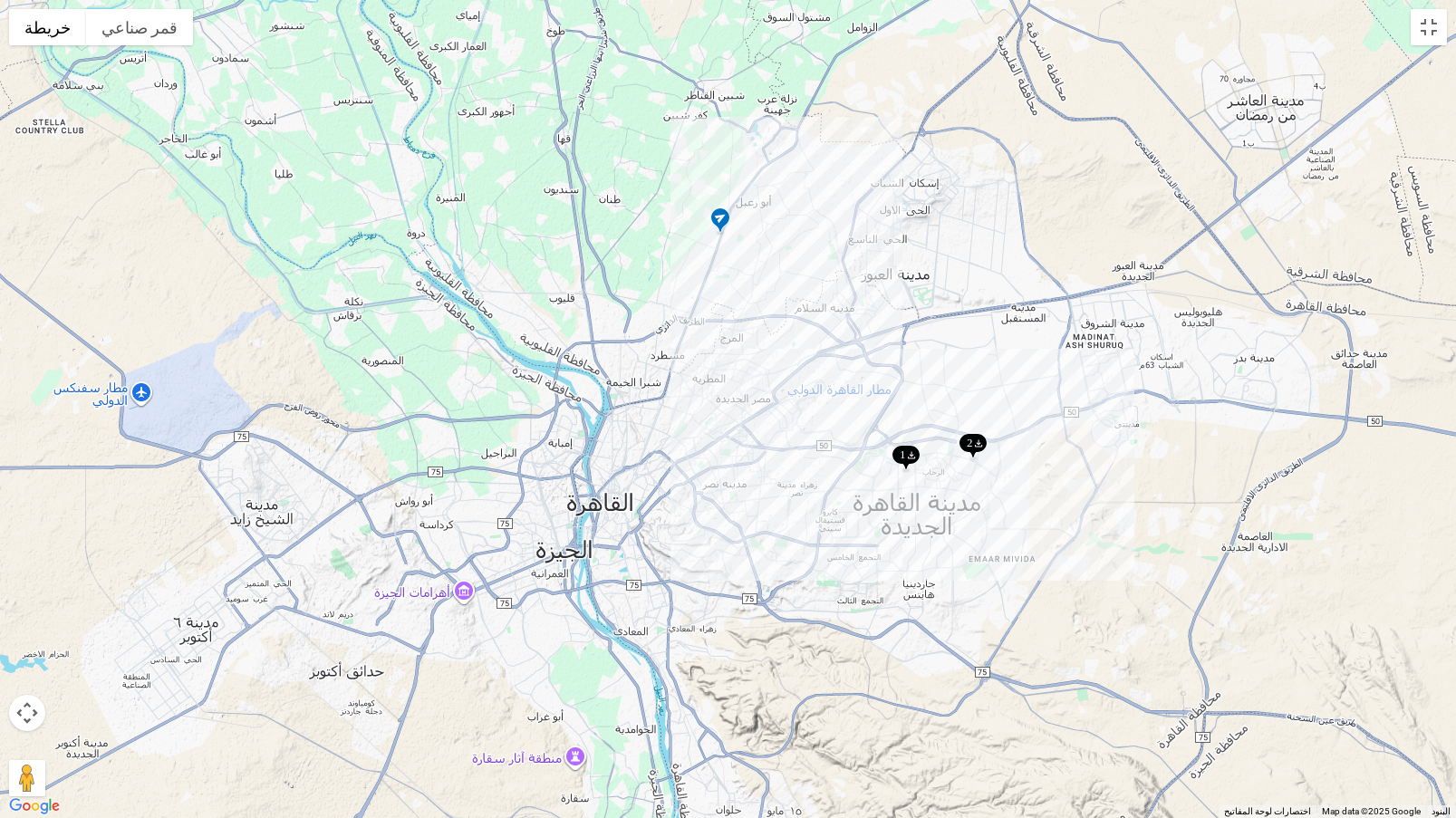
click at [911, 459] on img at bounding box center [906, 458] width 29 height 30
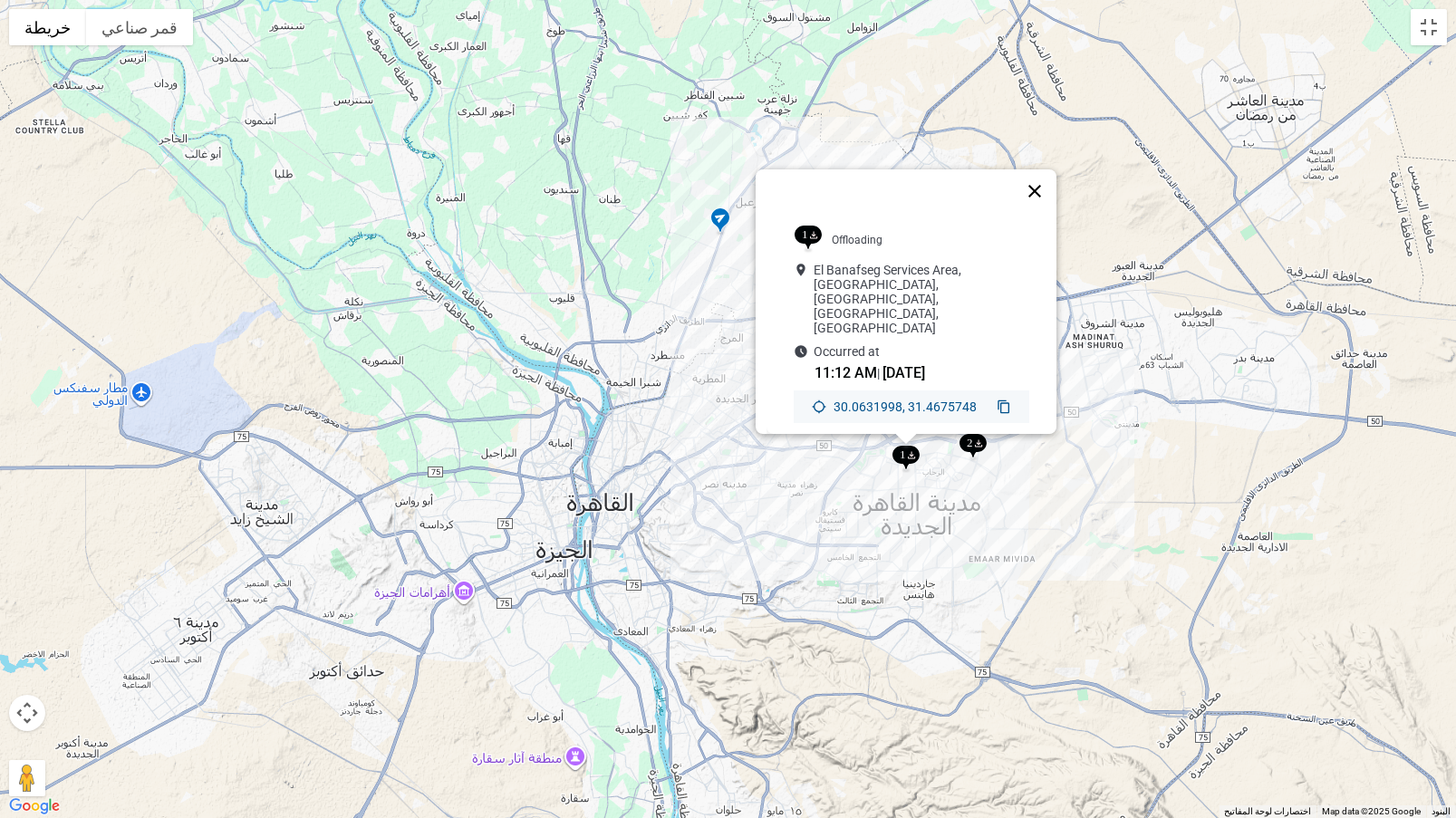
click at [1042, 199] on button "إغلاق" at bounding box center [1035, 191] width 44 height 44
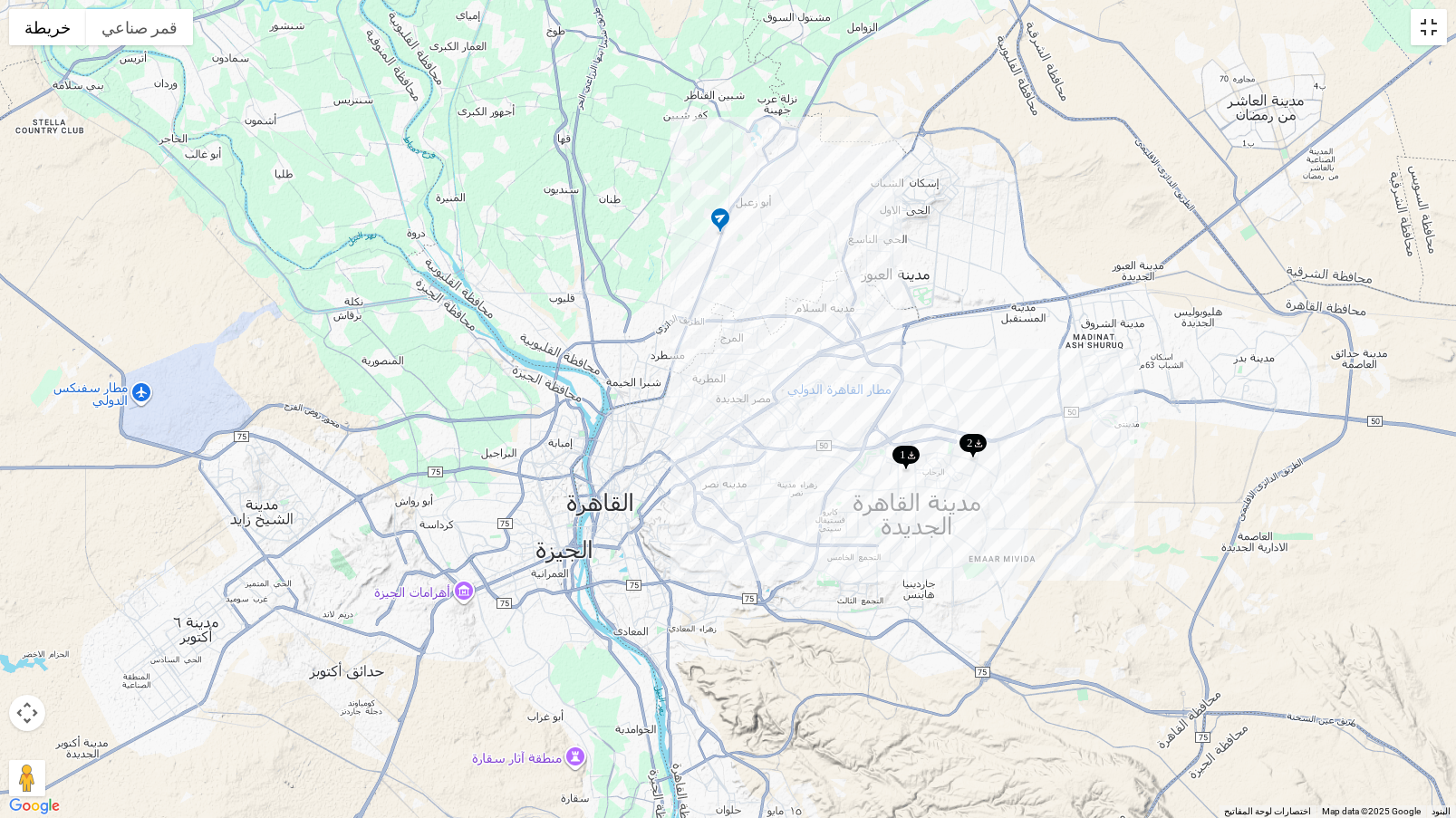
click at [1423, 26] on button "تبديل إلى العرض ملء الشاشة" at bounding box center [1429, 27] width 37 height 37
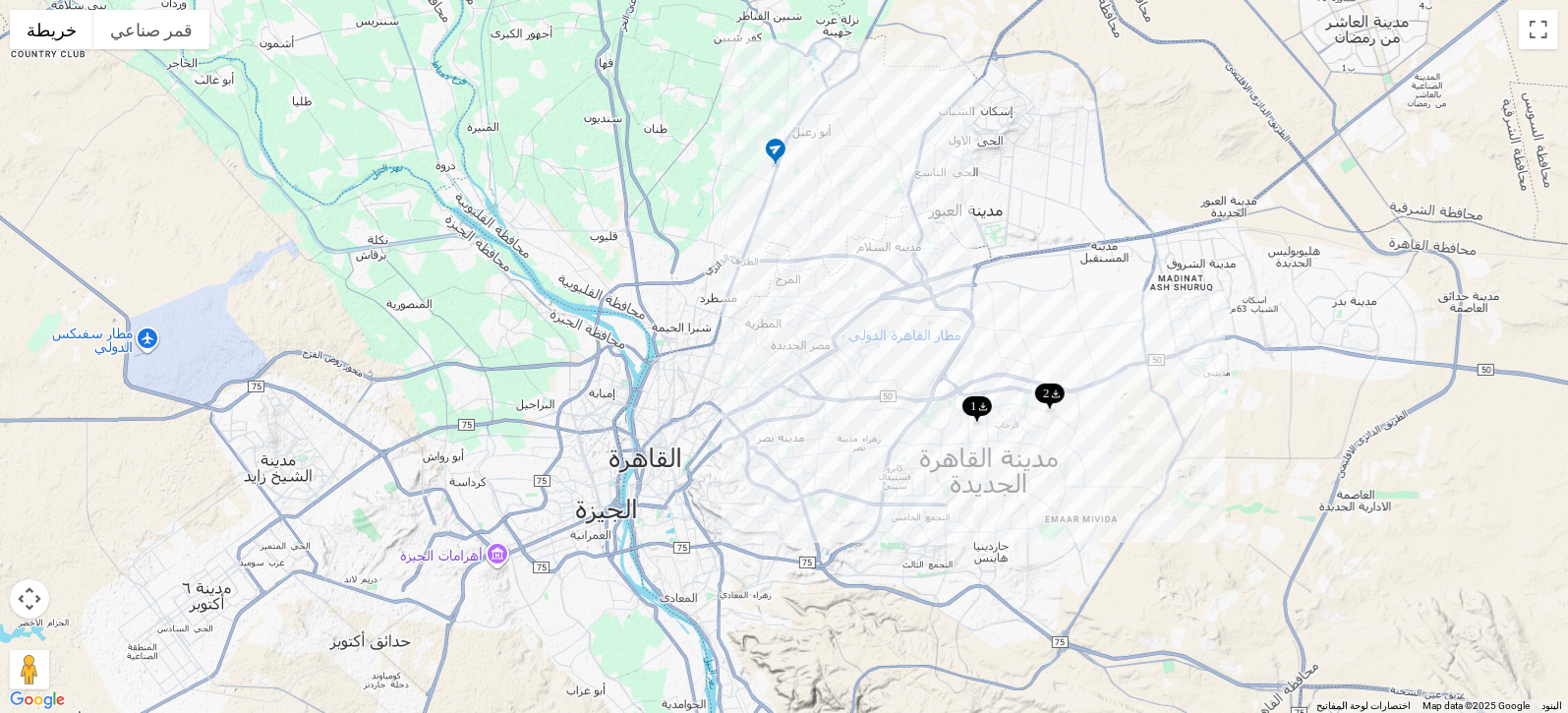
click at [344, 350] on span "Summary" at bounding box center [343, 340] width 95 height 24
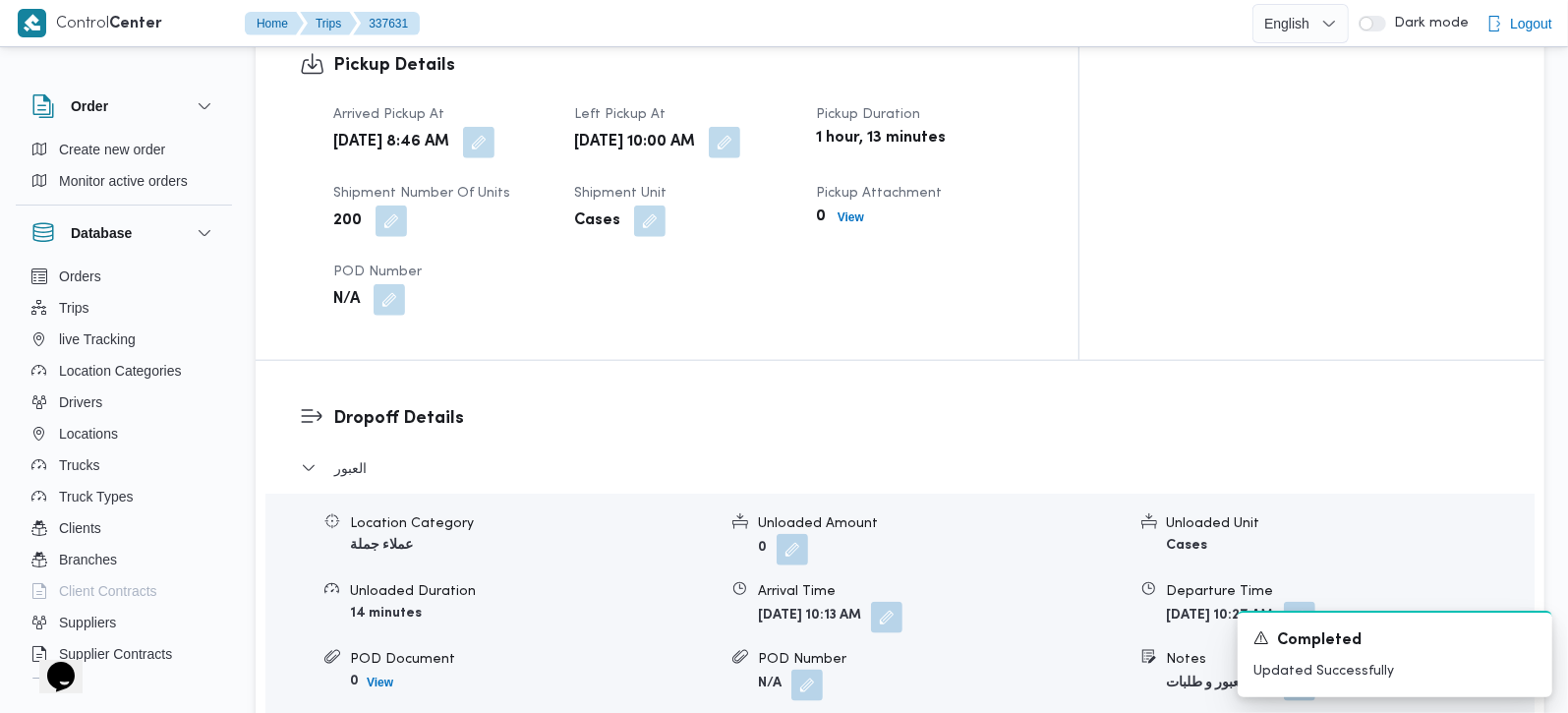
scroll to position [1318, 0]
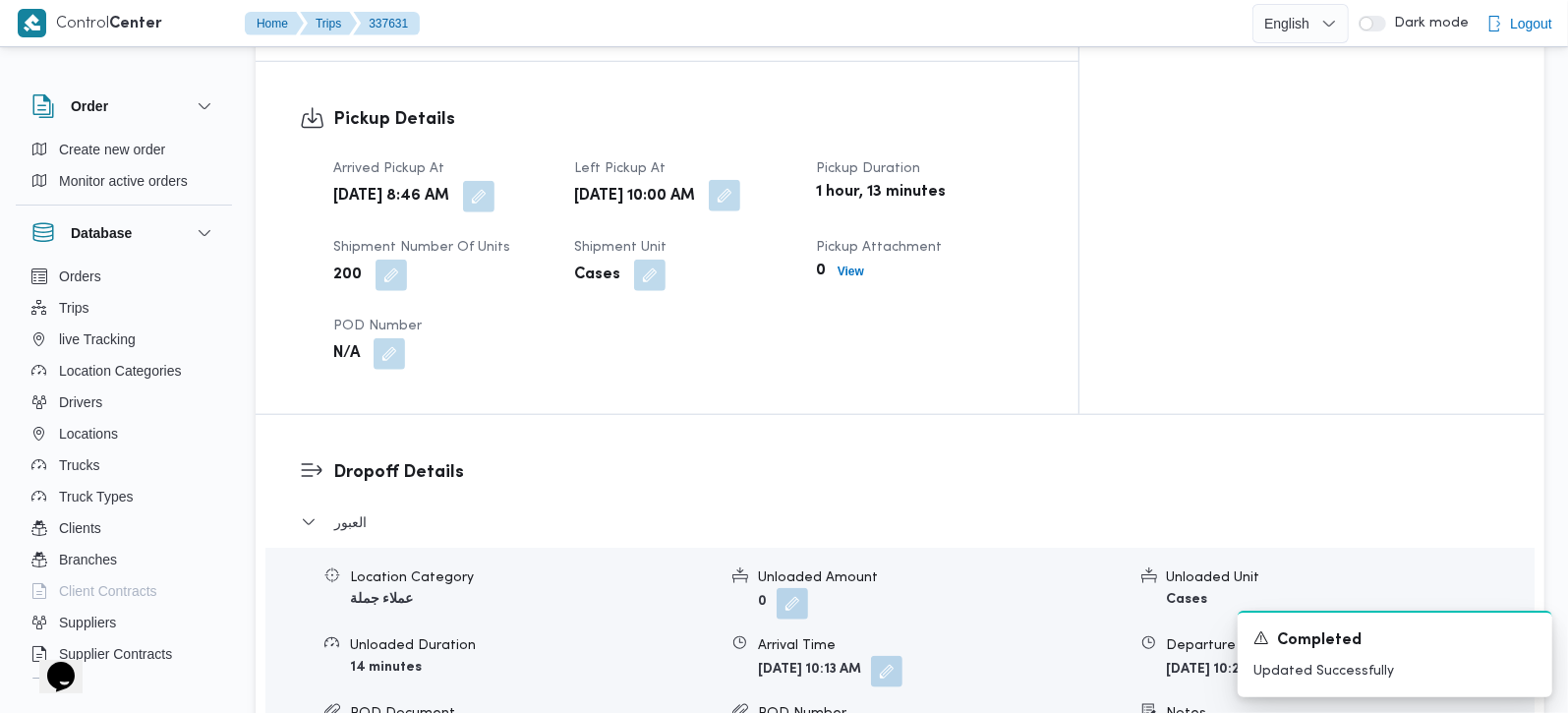
click at [740, 180] on button "button" at bounding box center [725, 196] width 32 height 32
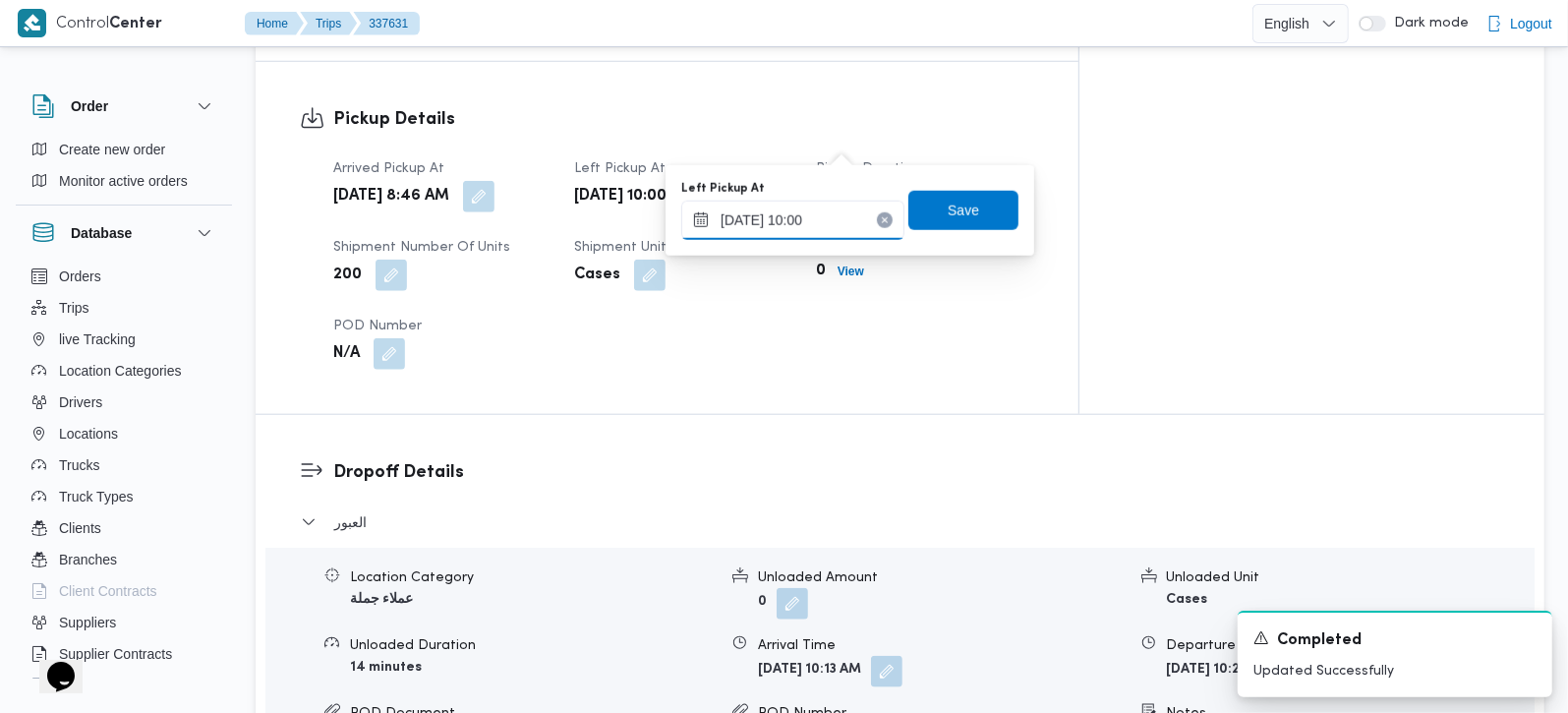
click at [818, 207] on input "16/09/2025 10:00" at bounding box center [792, 220] width 223 height 40
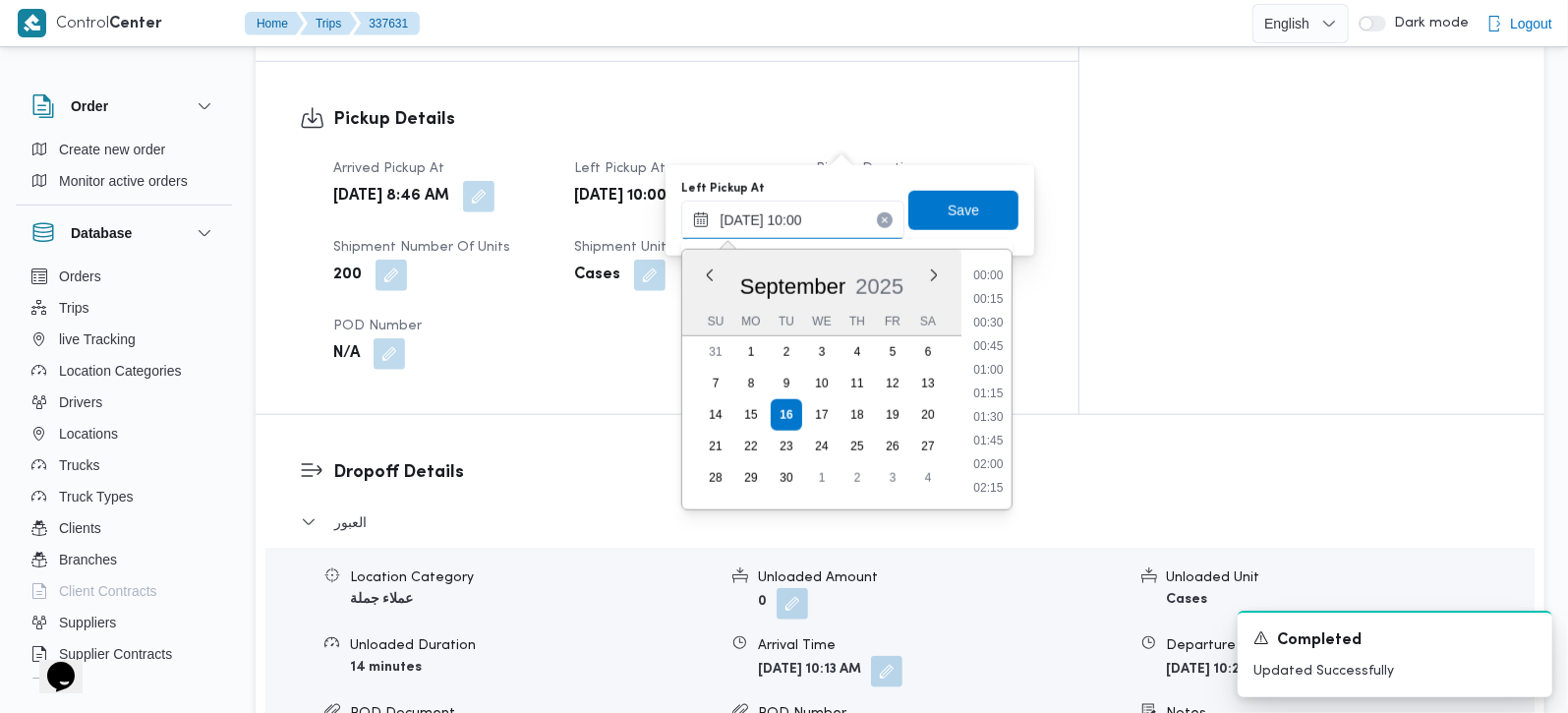
scroll to position [825, 0]
click at [987, 337] on li "09:30" at bounding box center [988, 347] width 46 height 20
type input "16/09/2025 09:30"
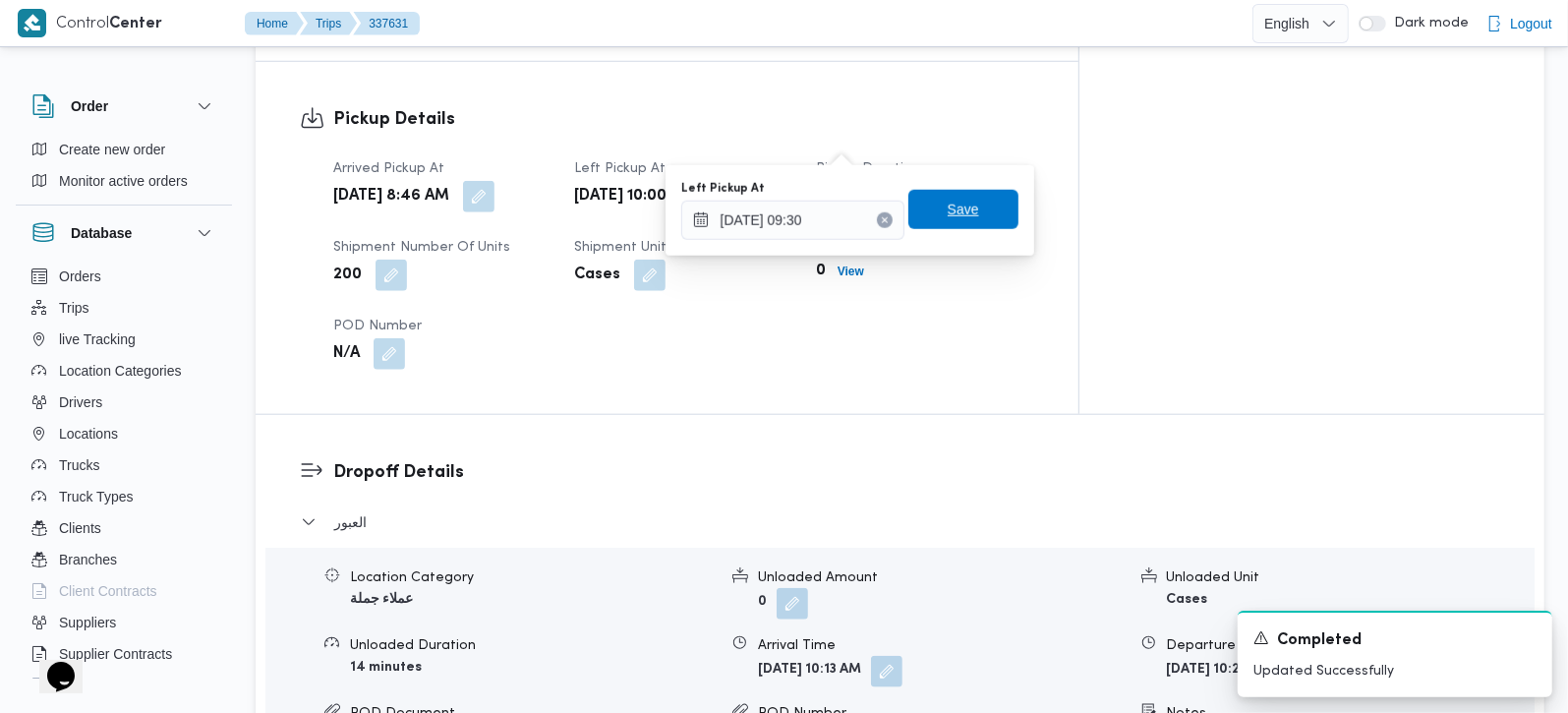
click at [947, 211] on span "Save" at bounding box center [963, 210] width 32 height 24
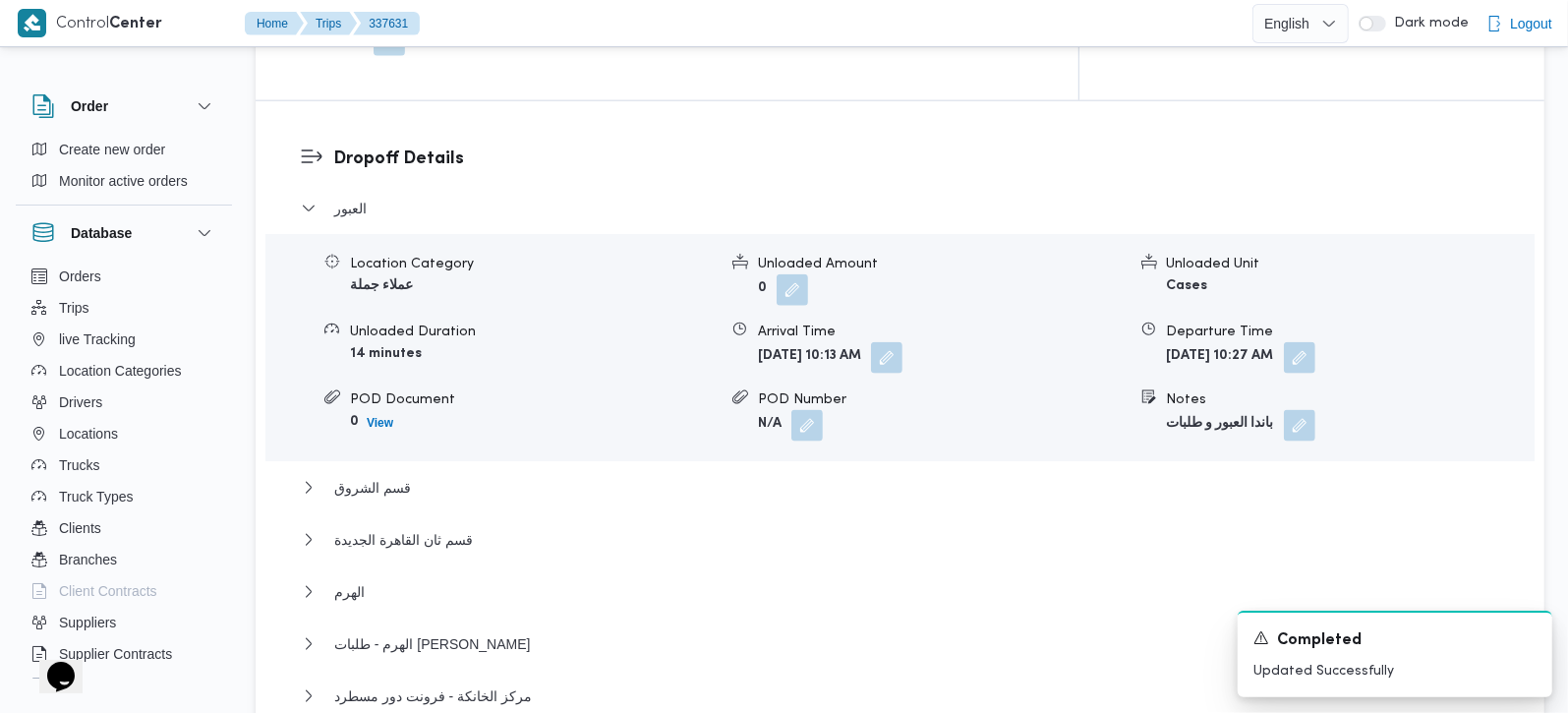
scroll to position [1665, 0]
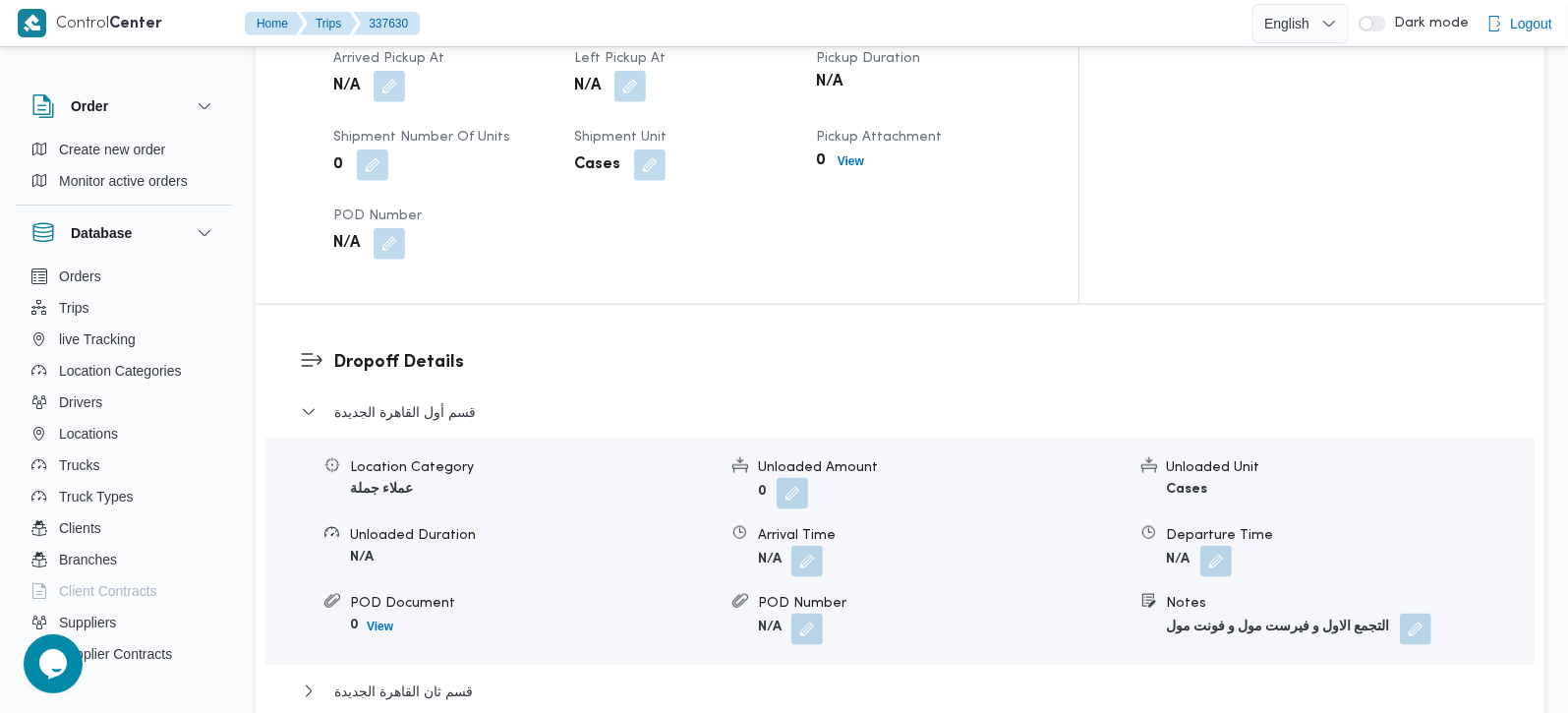
scroll to position [1556, 0]
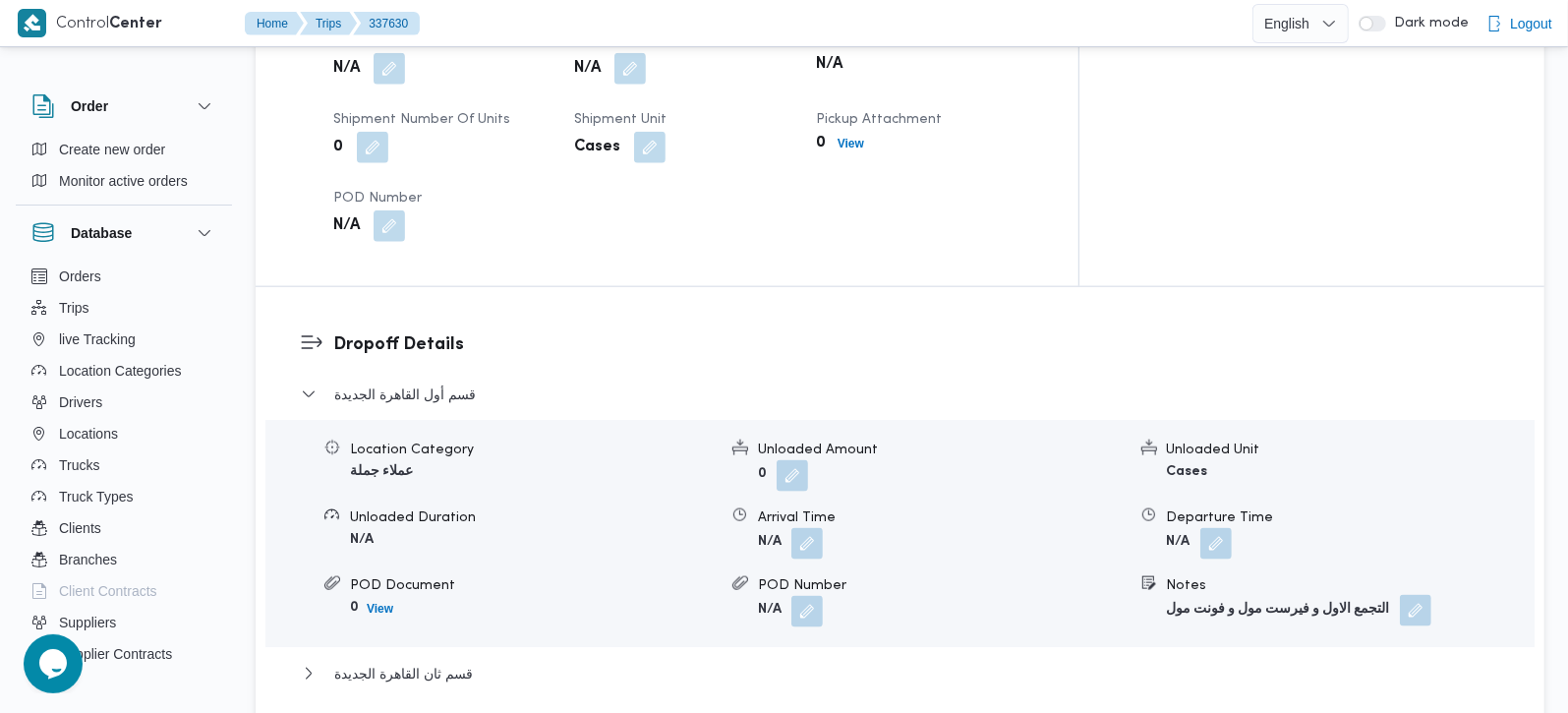
click at [1404, 595] on button "button" at bounding box center [1416, 611] width 32 height 32
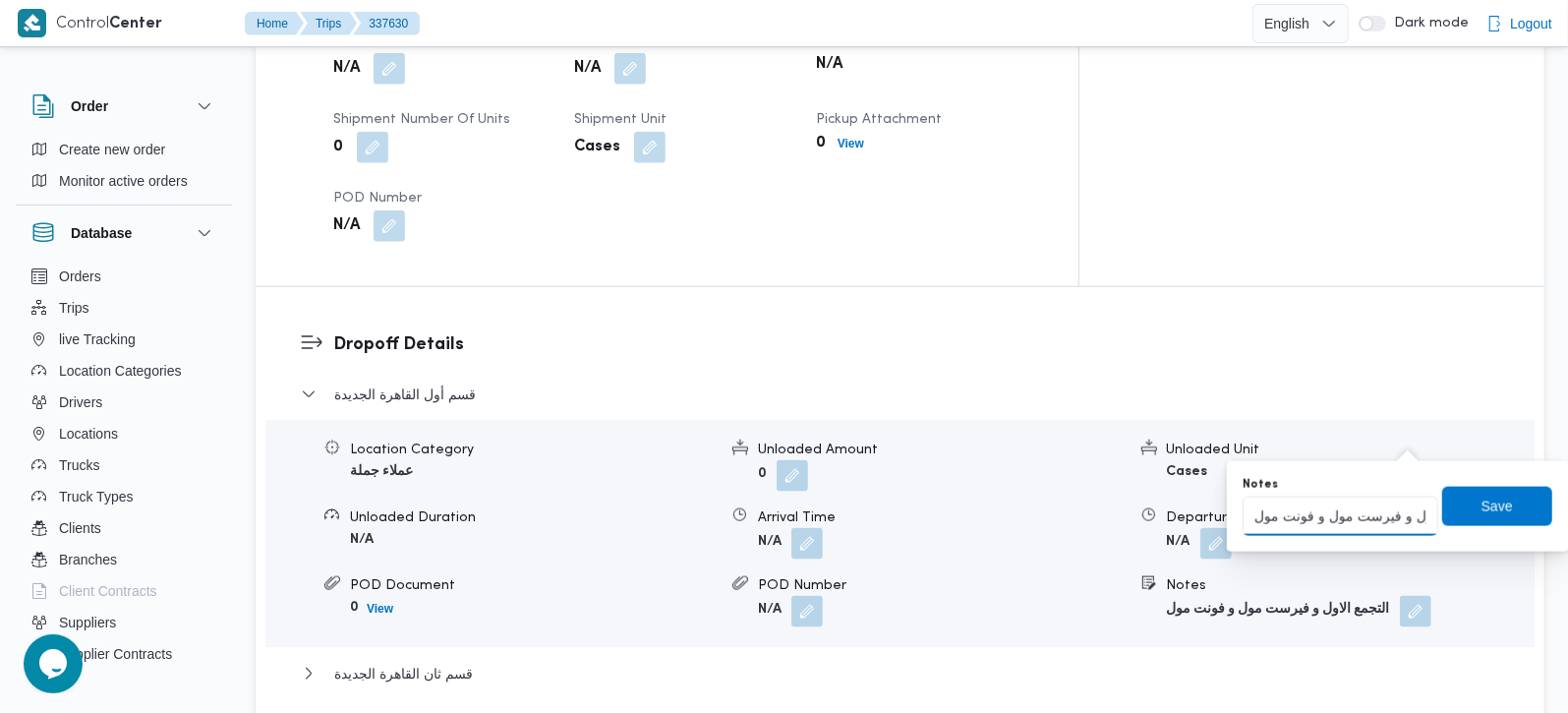
click at [1379, 509] on input "التجمع الاول و فيرست مول و فونت مول" at bounding box center [1340, 516] width 196 height 40
type input "التجمع الاول و فيرست مول و فونت مول و التجمع الخامس"
click at [1486, 520] on span "Save" at bounding box center [1497, 505] width 110 height 40
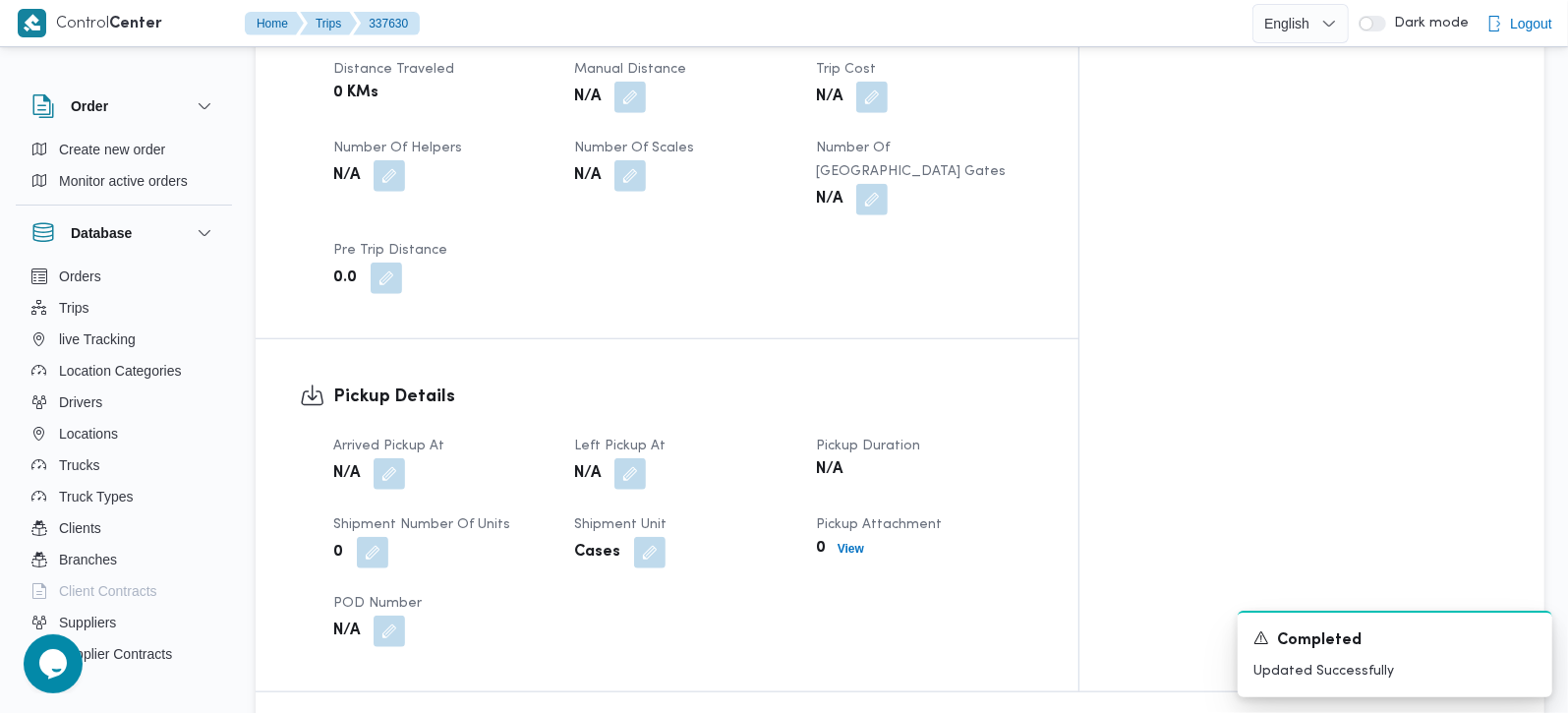
scroll to position [1093, 0]
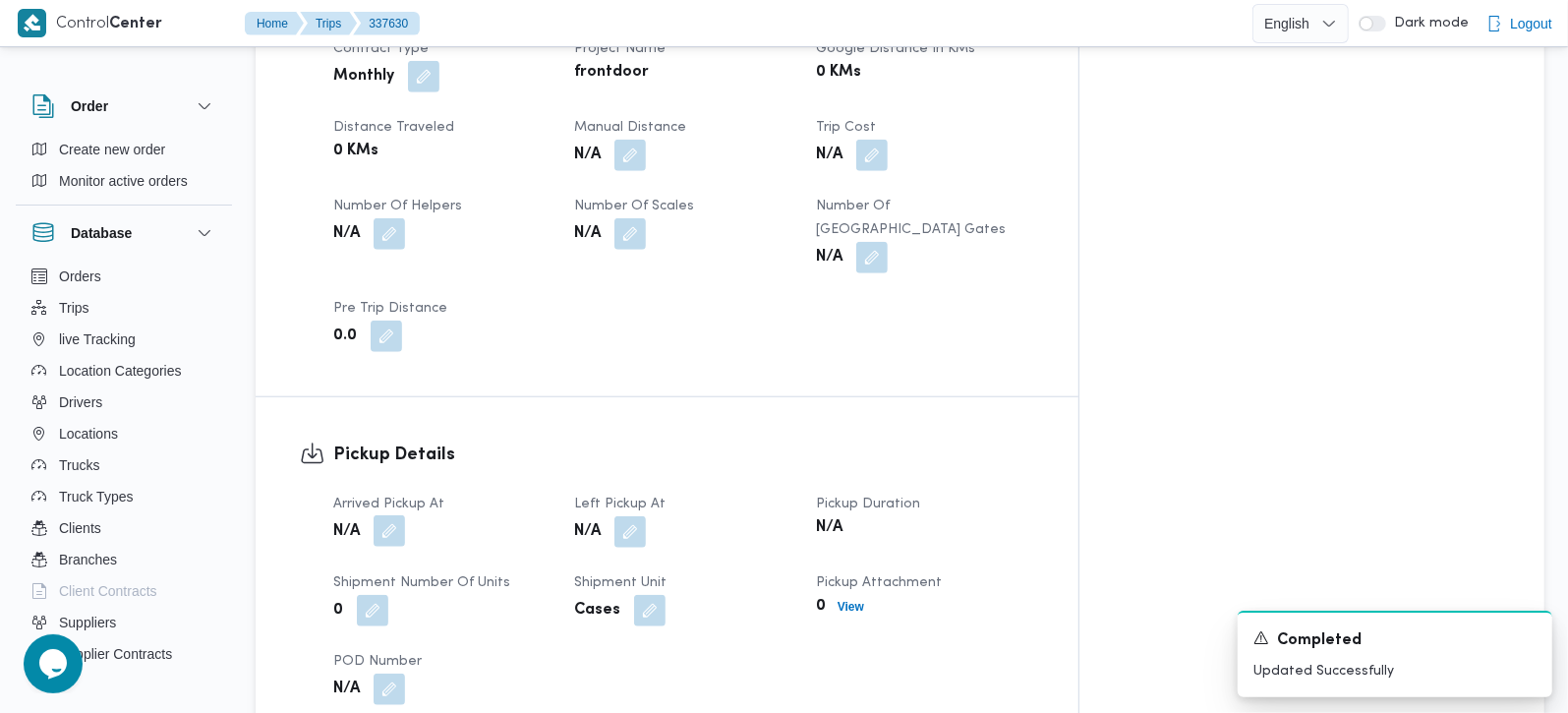
click at [395, 515] on button "button" at bounding box center [389, 531] width 32 height 32
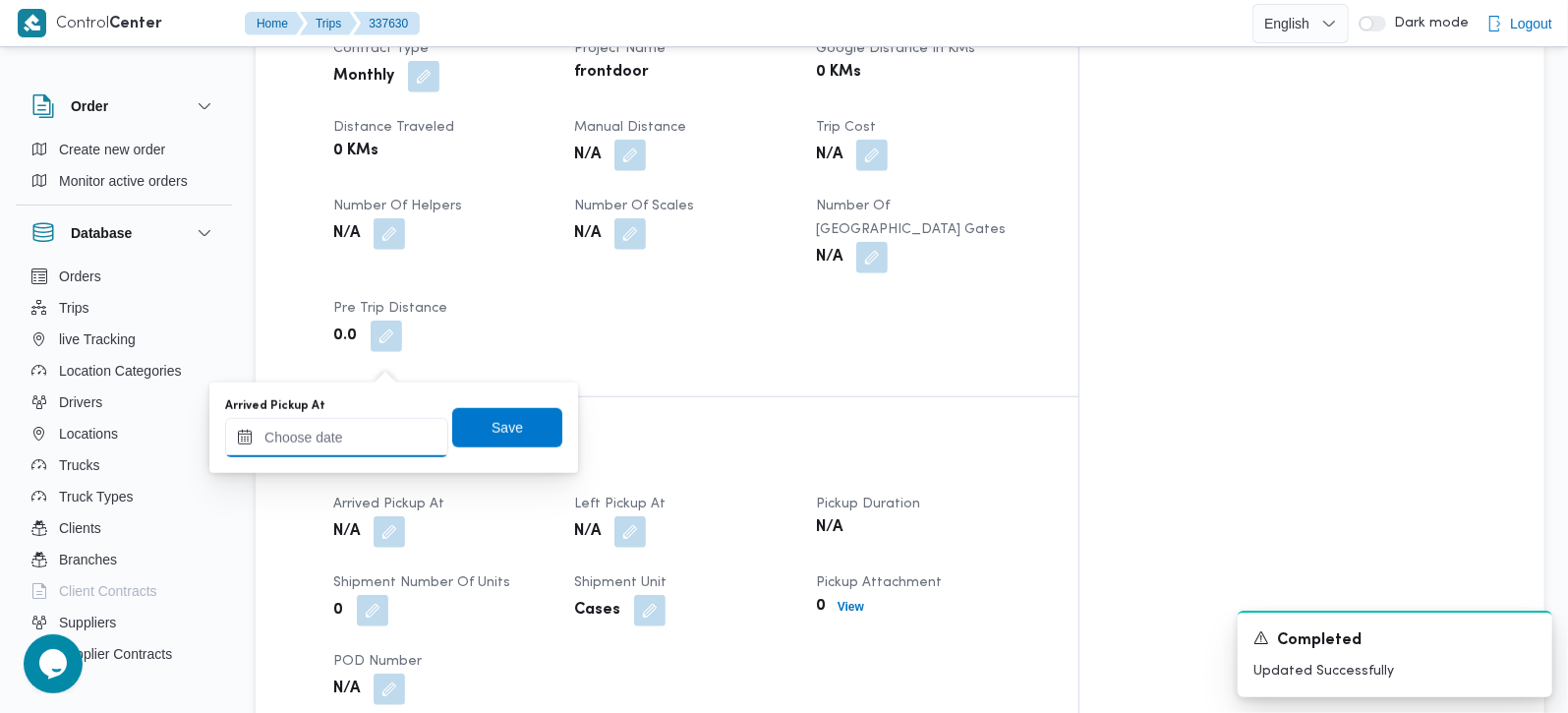
click at [365, 420] on div at bounding box center [337, 438] width 223 height 40
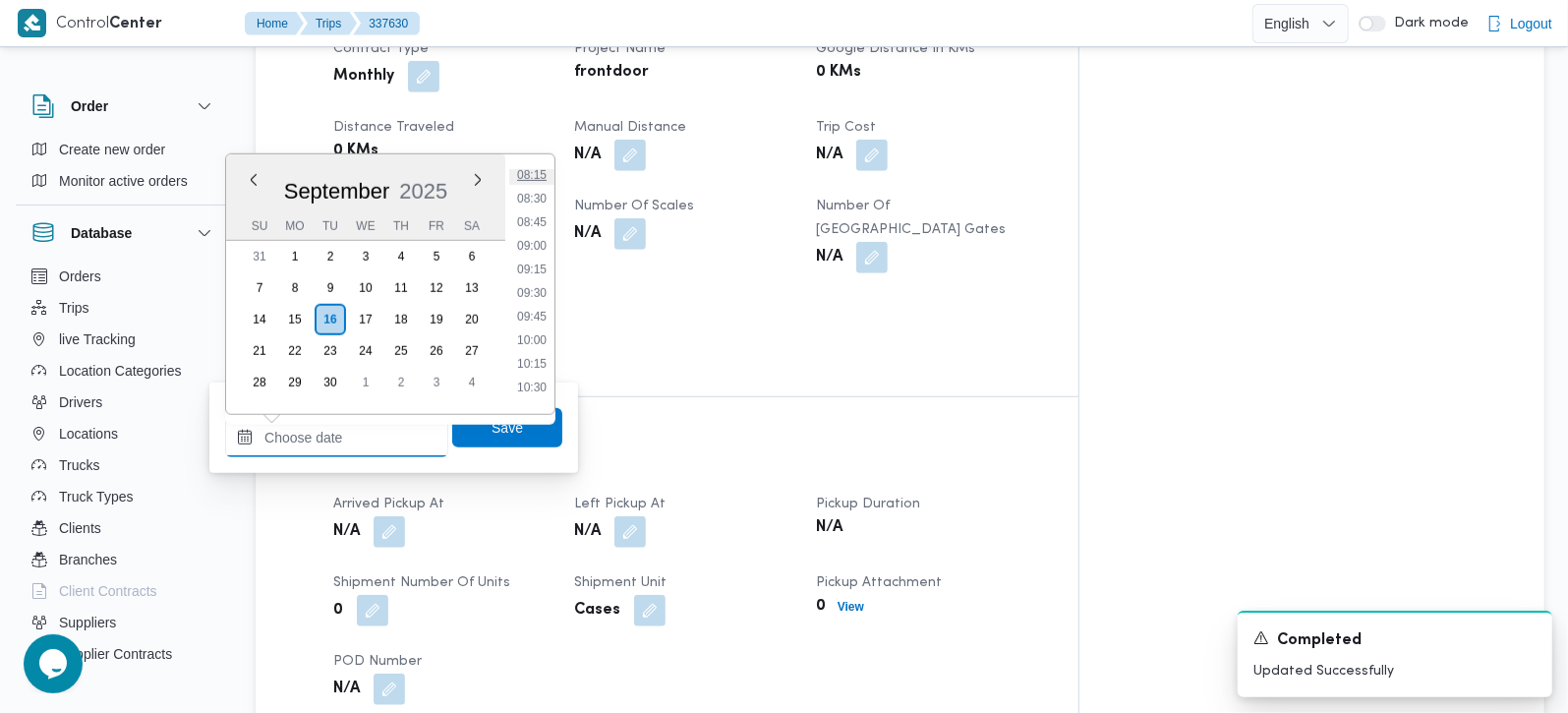
scroll to position [668, 0]
click at [533, 196] on li "07:15" at bounding box center [532, 196] width 46 height 20
type input "16/09/2025 07:15"
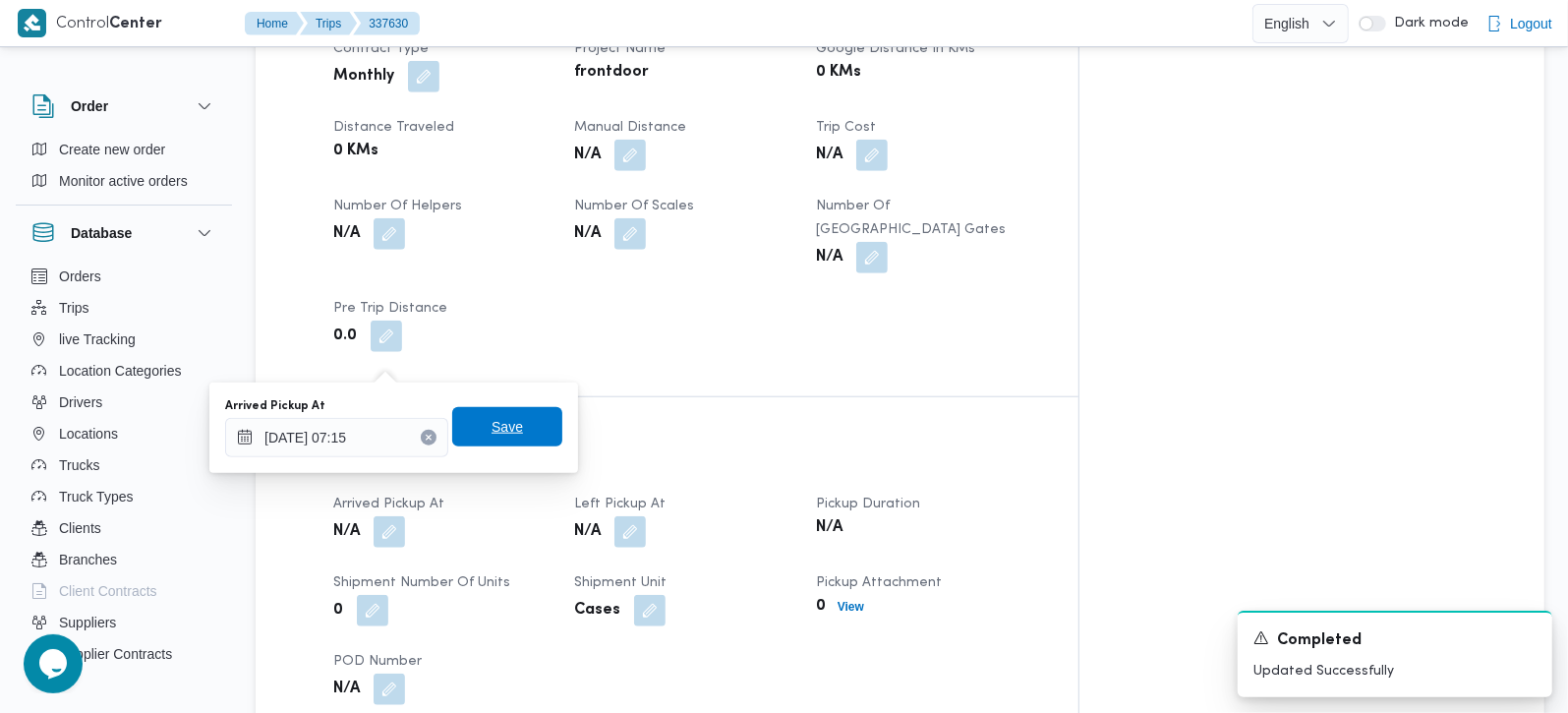
click at [492, 429] on span "Save" at bounding box center [507, 427] width 32 height 24
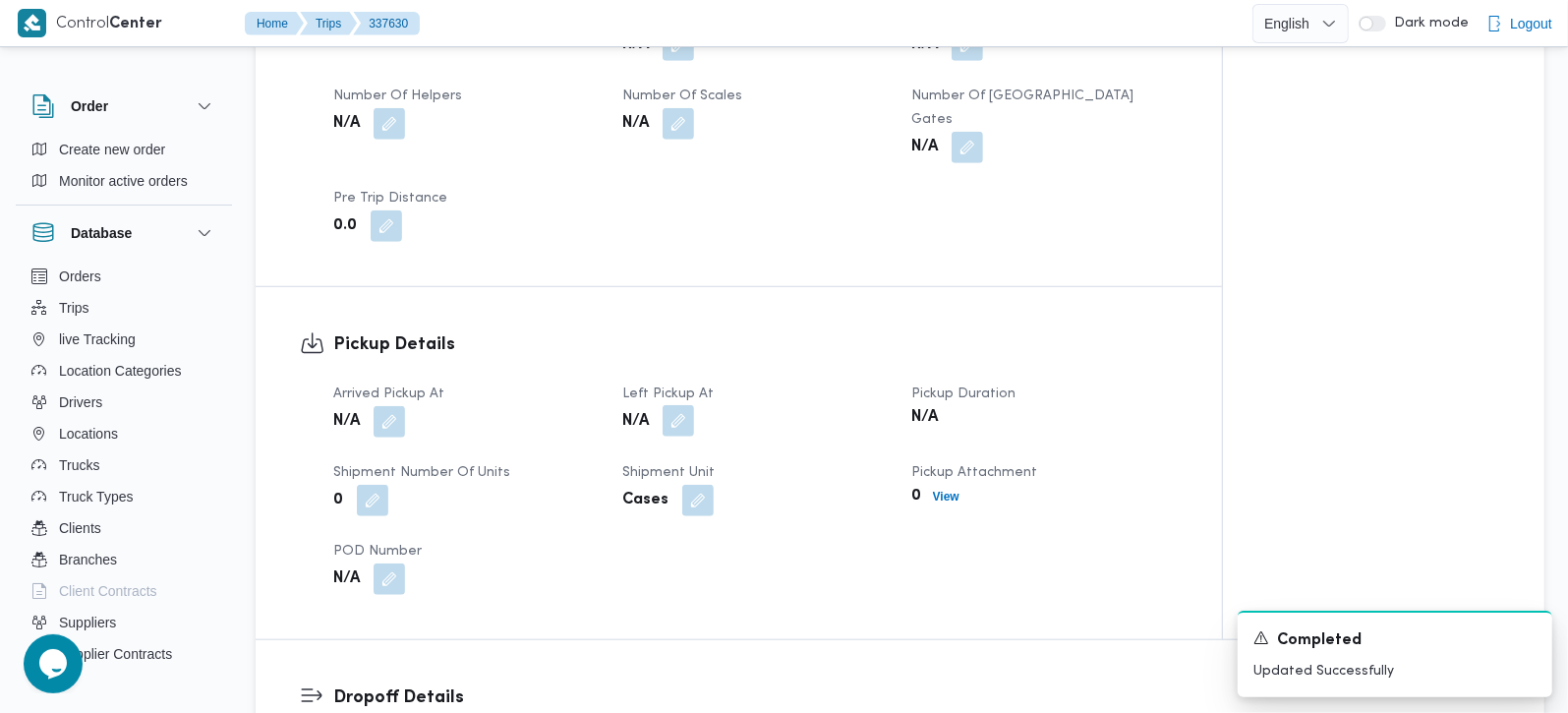
click at [677, 405] on button "button" at bounding box center [678, 421] width 32 height 32
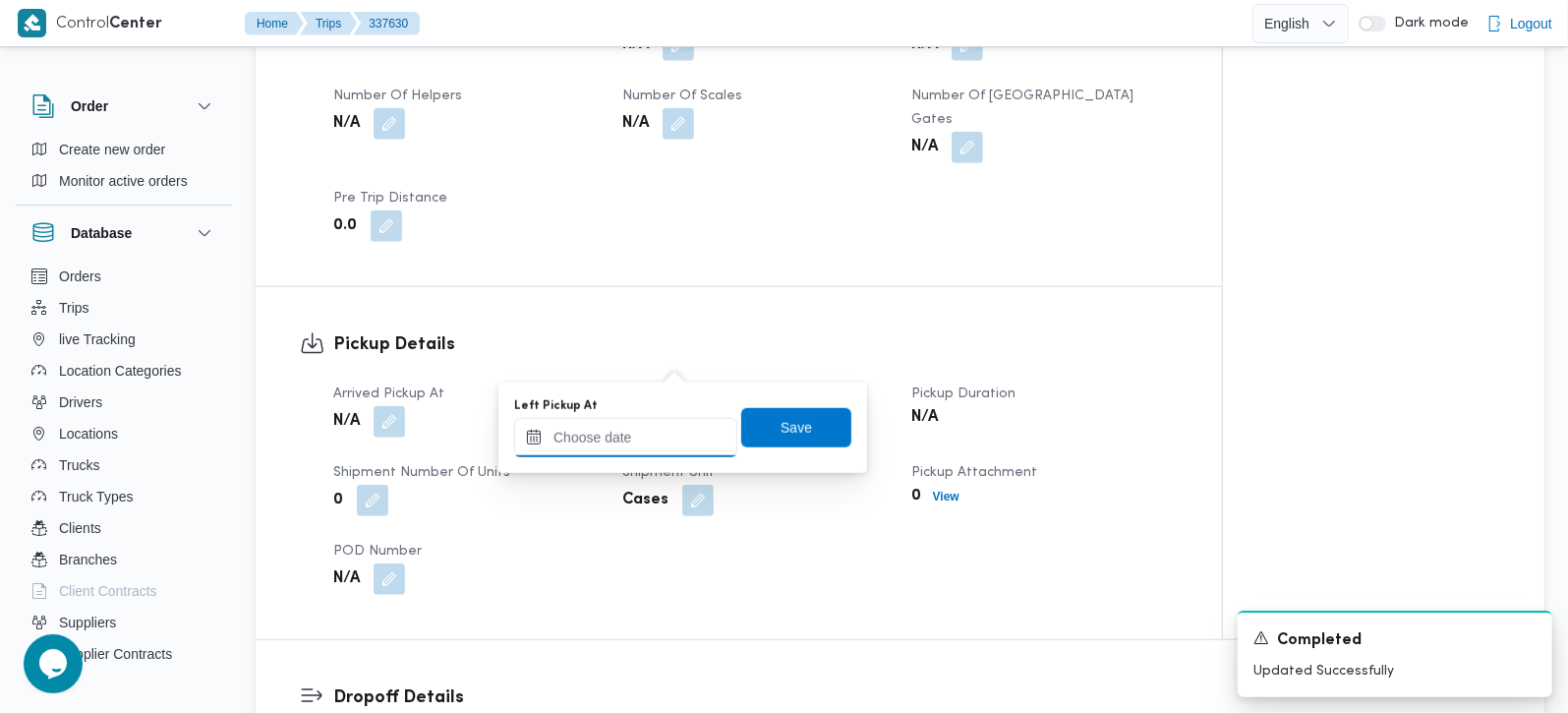
click at [643, 436] on input "Left Pickup At" at bounding box center [626, 438] width 223 height 40
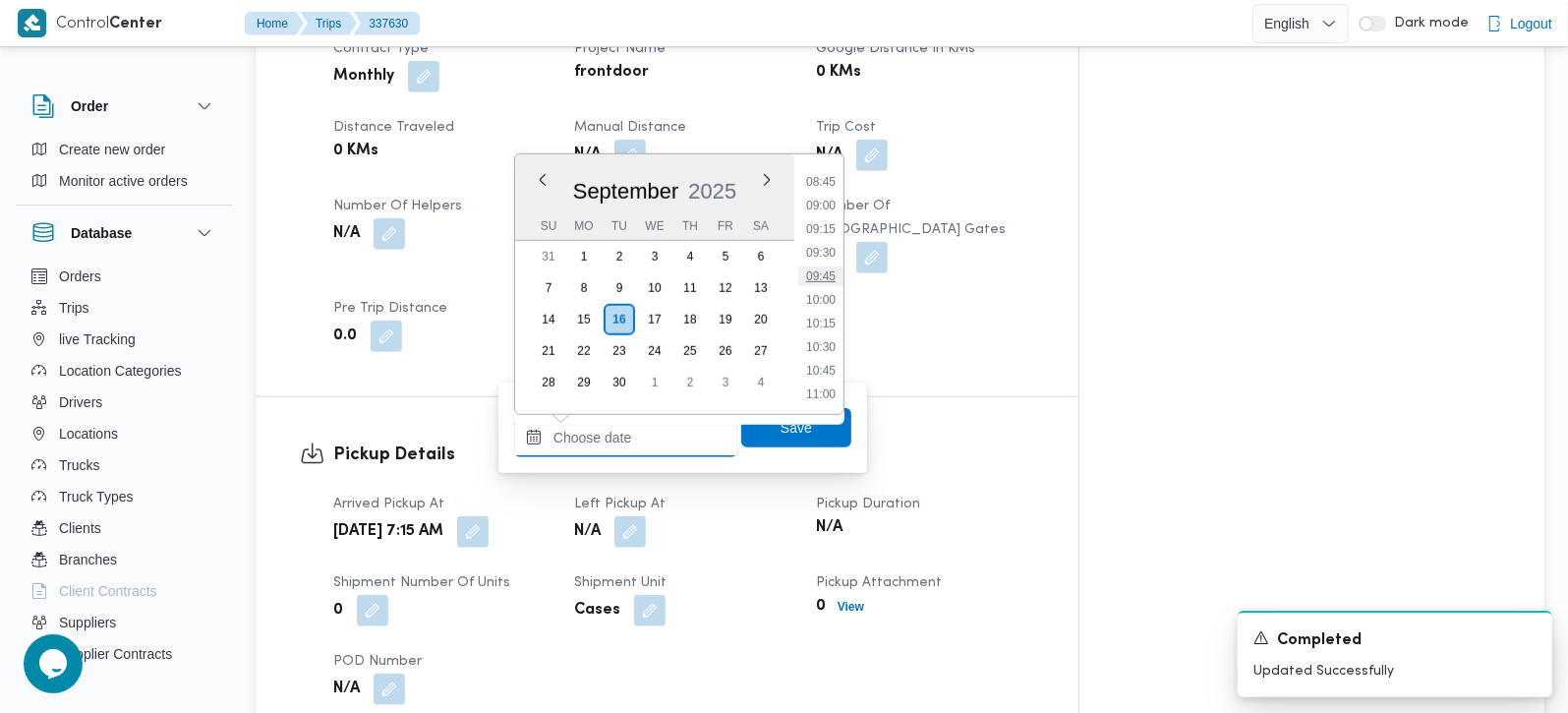
scroll to position [784, 0]
click at [824, 202] on li "08:30" at bounding box center [821, 199] width 46 height 20
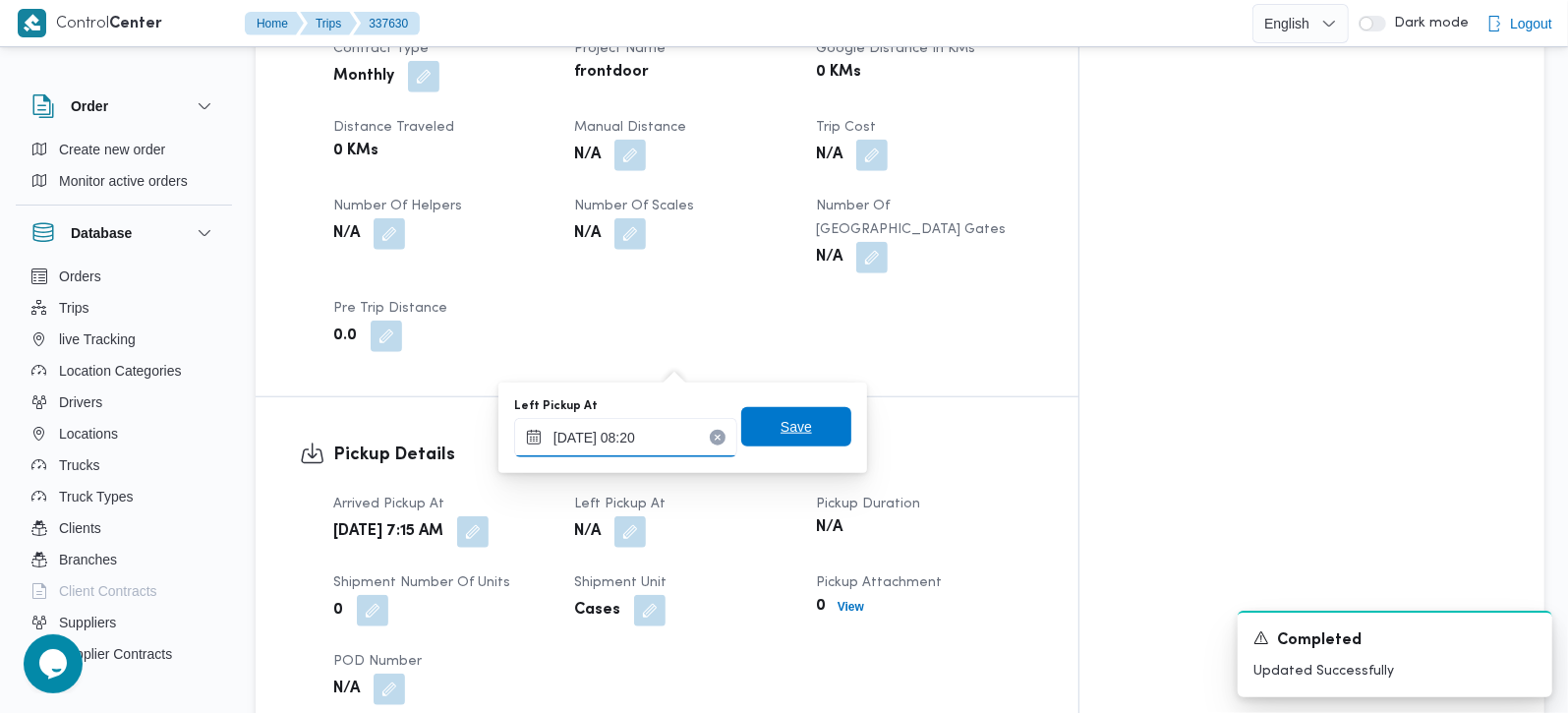
type input "16/09/2025 08:20"
click at [809, 432] on span "Save" at bounding box center [795, 427] width 110 height 40
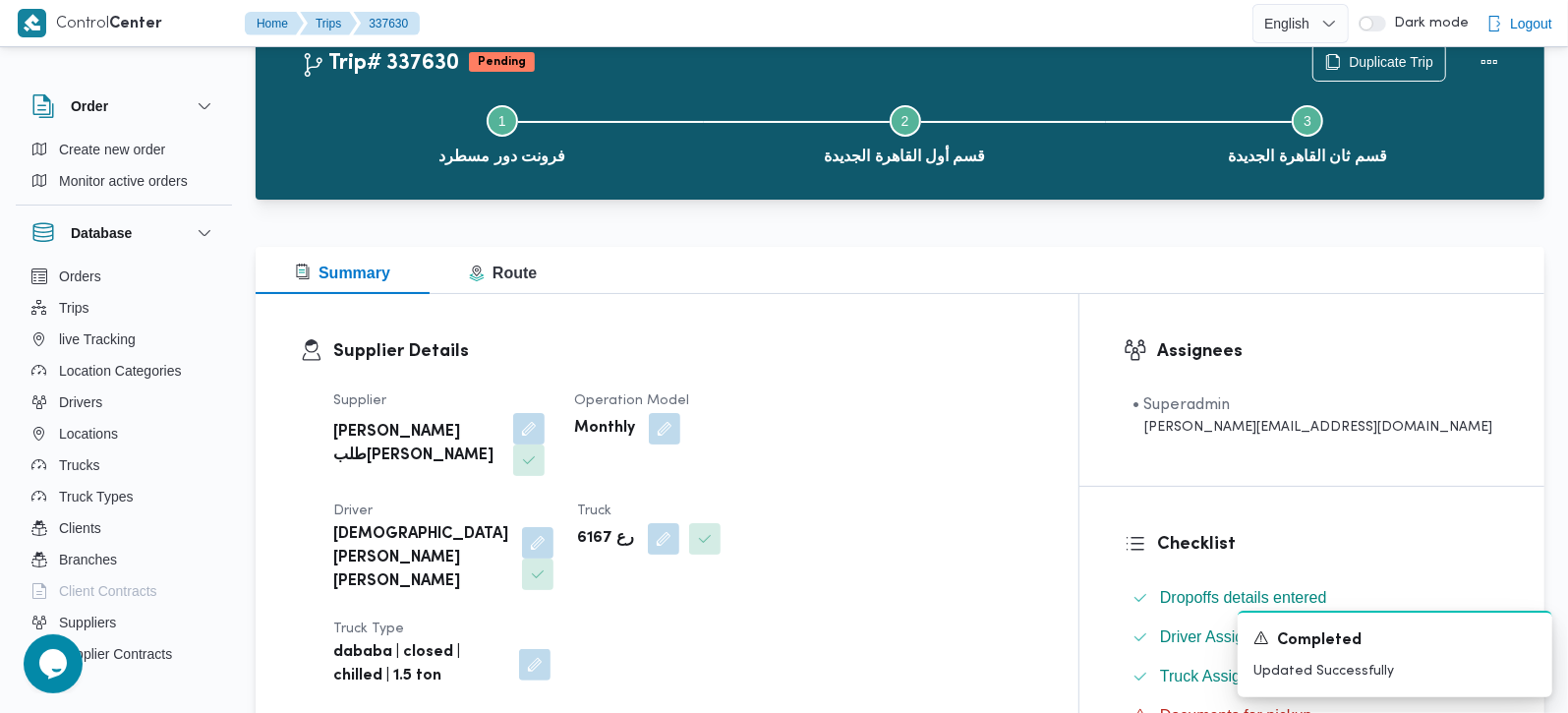
scroll to position [0, 0]
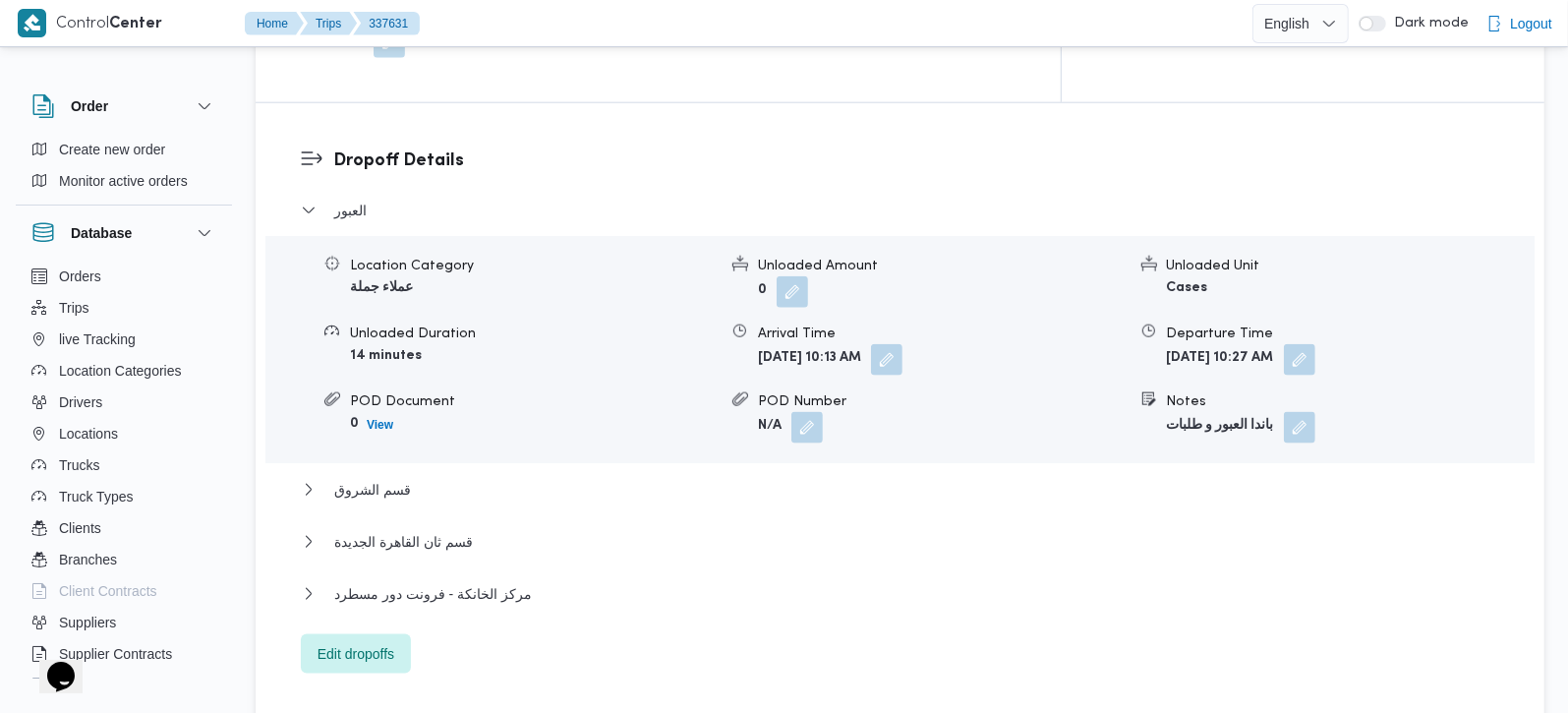
scroll to position [1672, 0]
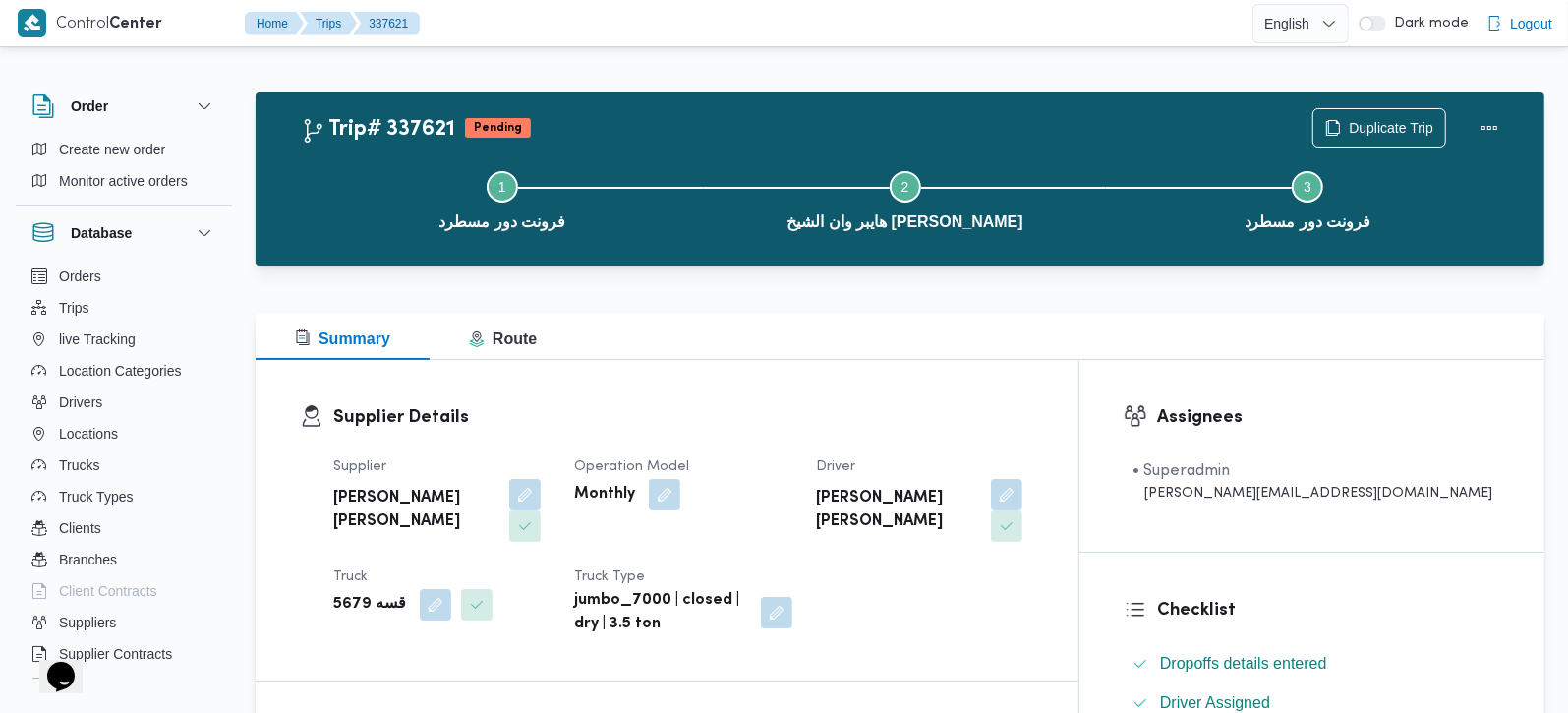
click at [348, 593] on b "قسه 5679" at bounding box center [369, 605] width 72 height 24
copy b "5679"
